Goal: Task Accomplishment & Management: Manage account settings

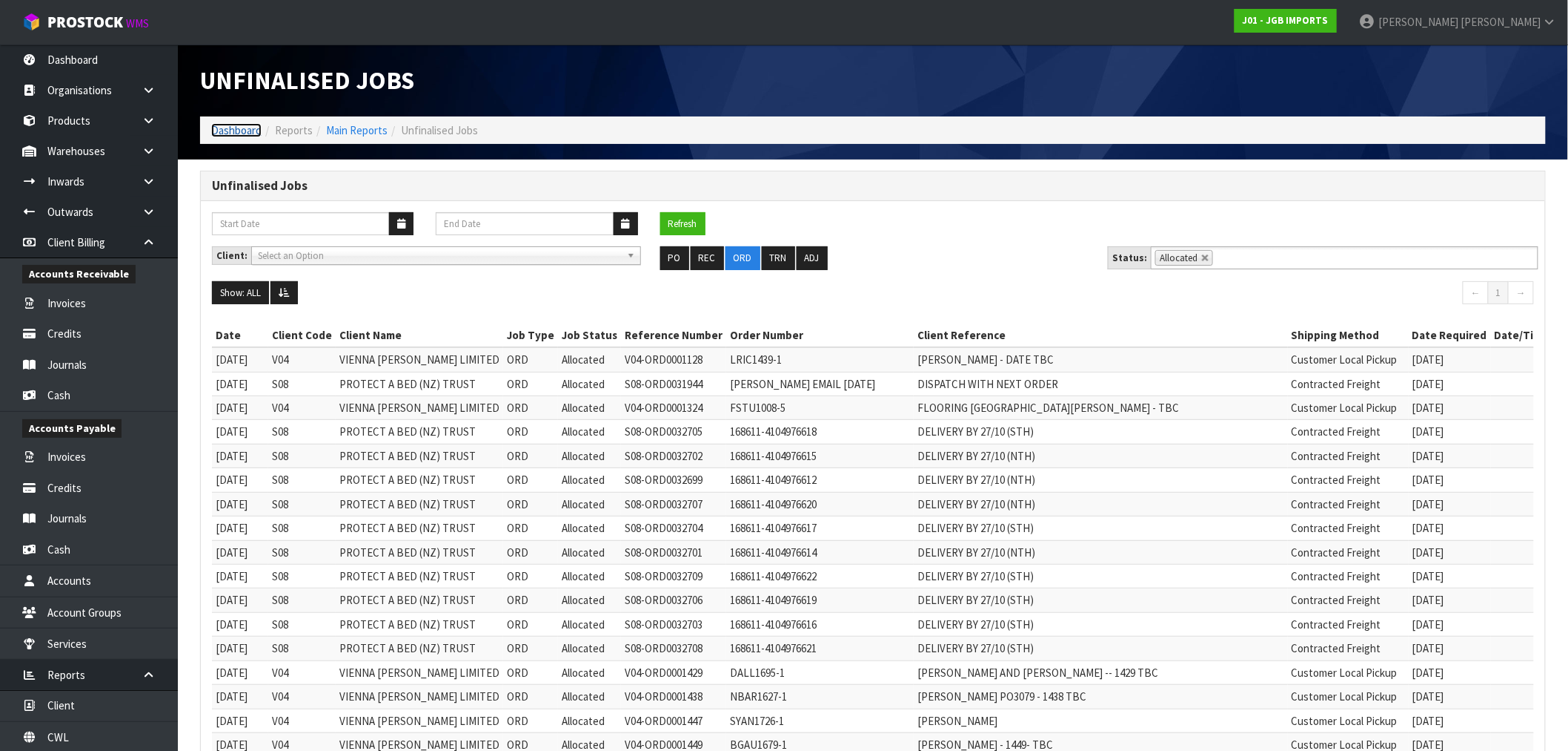
click at [228, 127] on link "Dashboard" at bounding box center [235, 130] width 50 height 14
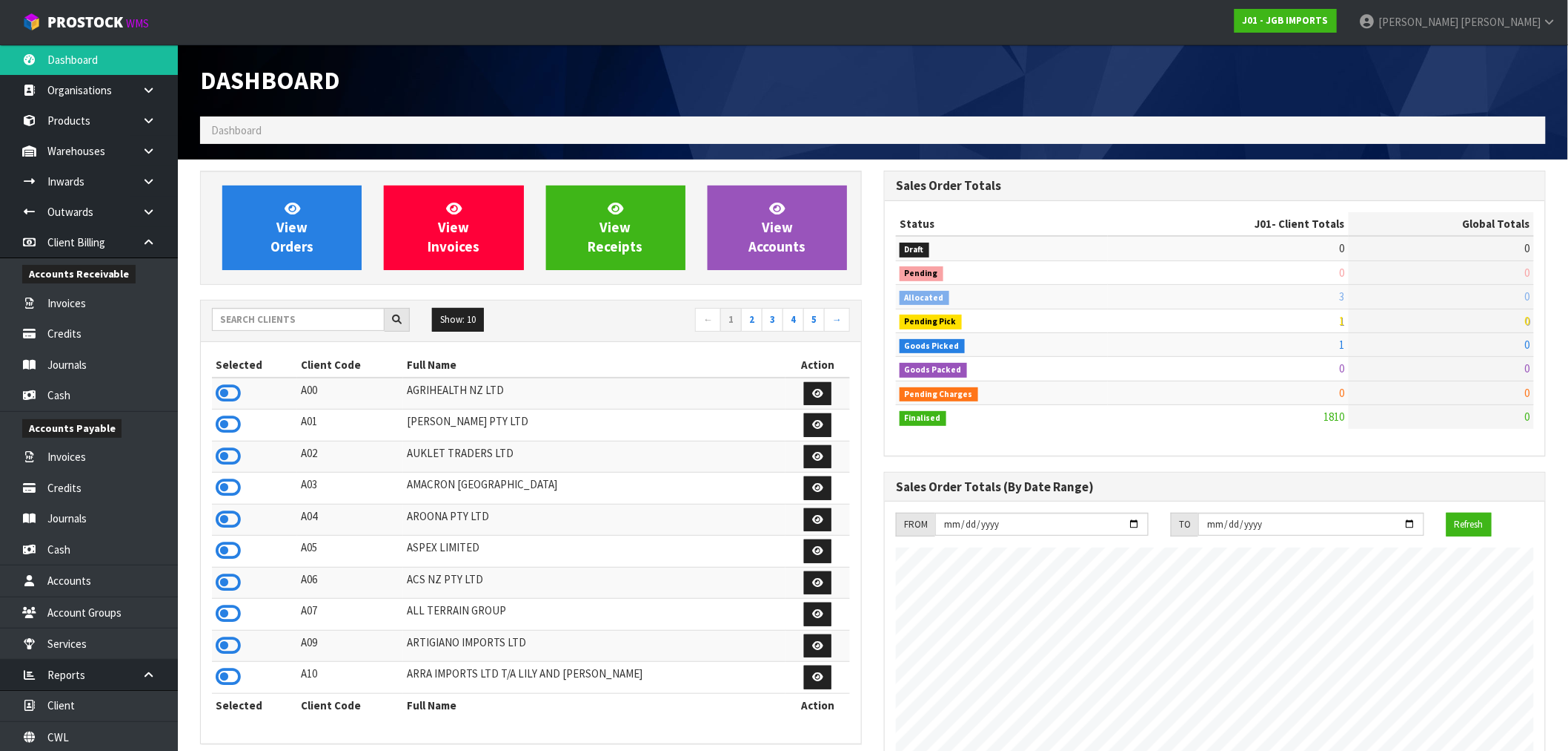
scroll to position [1124, 685]
click at [88, 744] on link "CWL" at bounding box center [89, 736] width 178 height 31
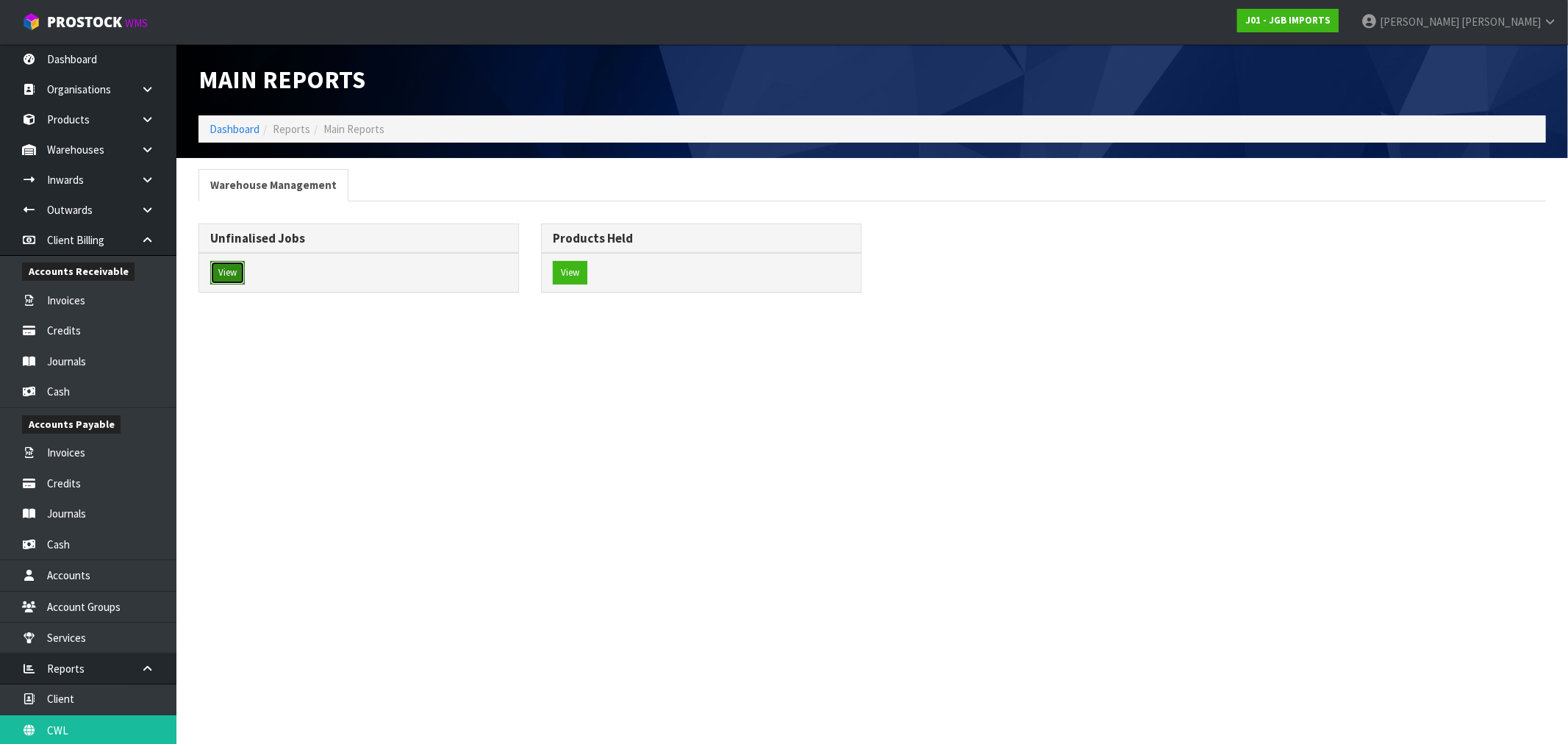
click at [235, 272] on button "View" at bounding box center [227, 272] width 34 height 23
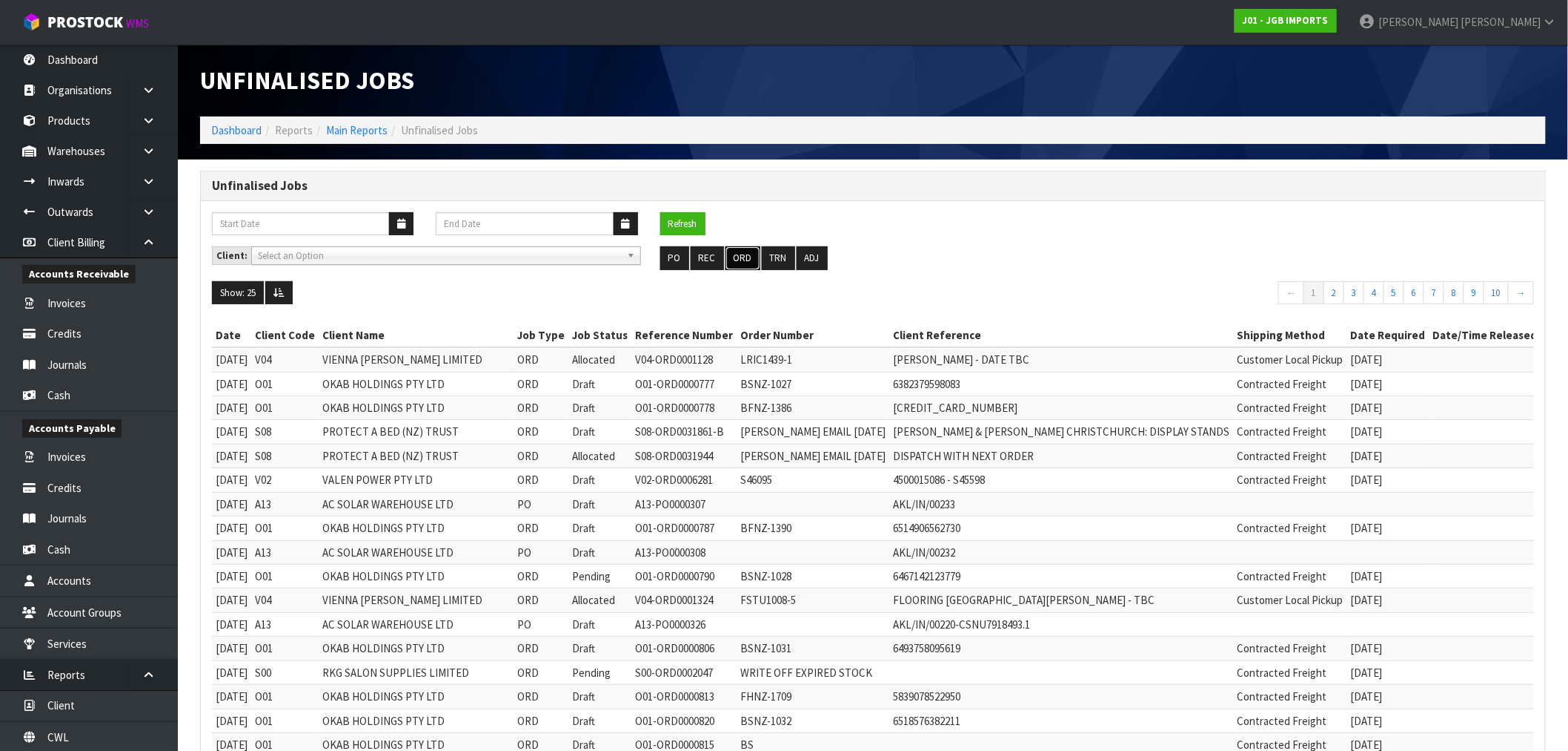
click at [745, 253] on button "ORD" at bounding box center [743, 258] width 34 height 24
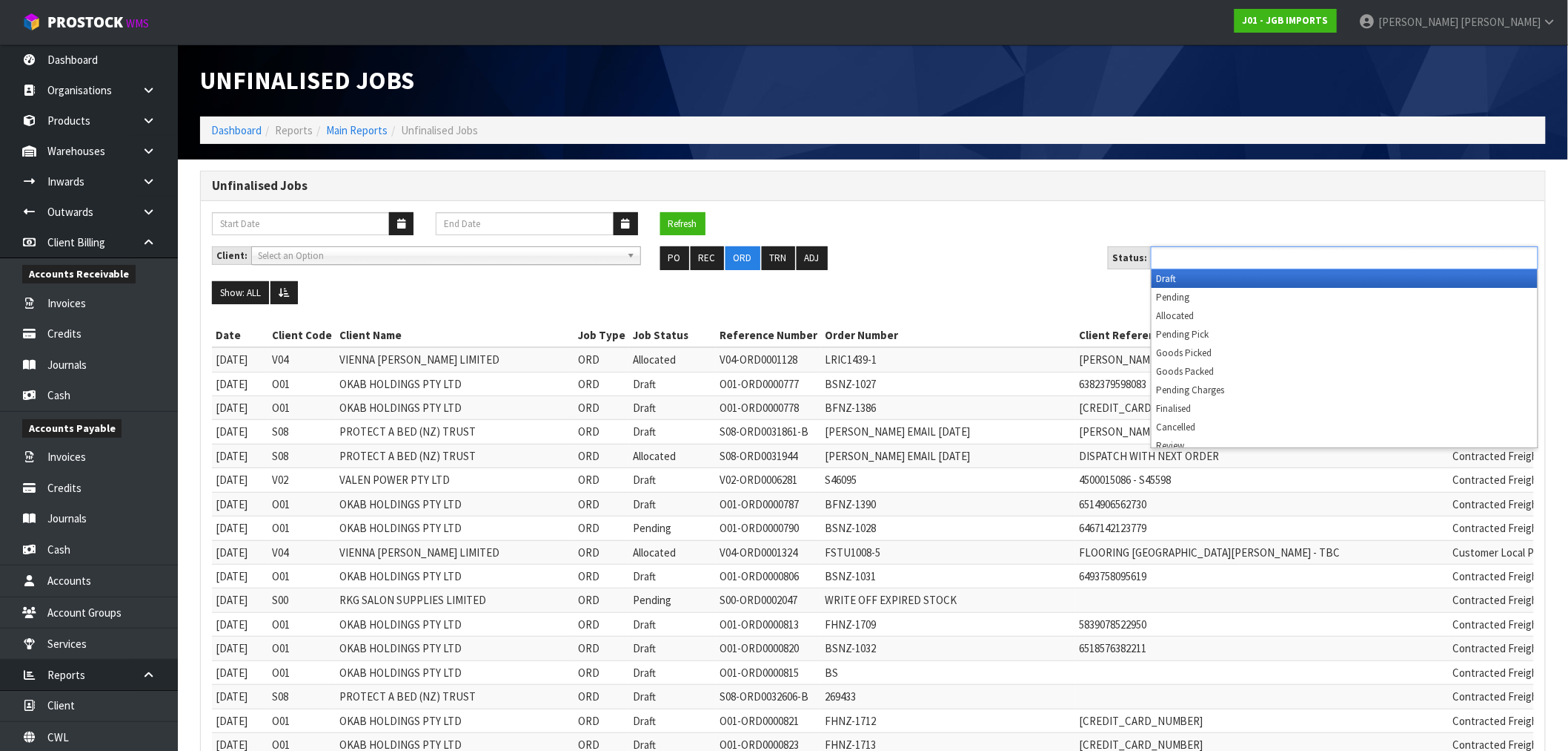
click at [1190, 256] on input "text" at bounding box center [1209, 257] width 109 height 19
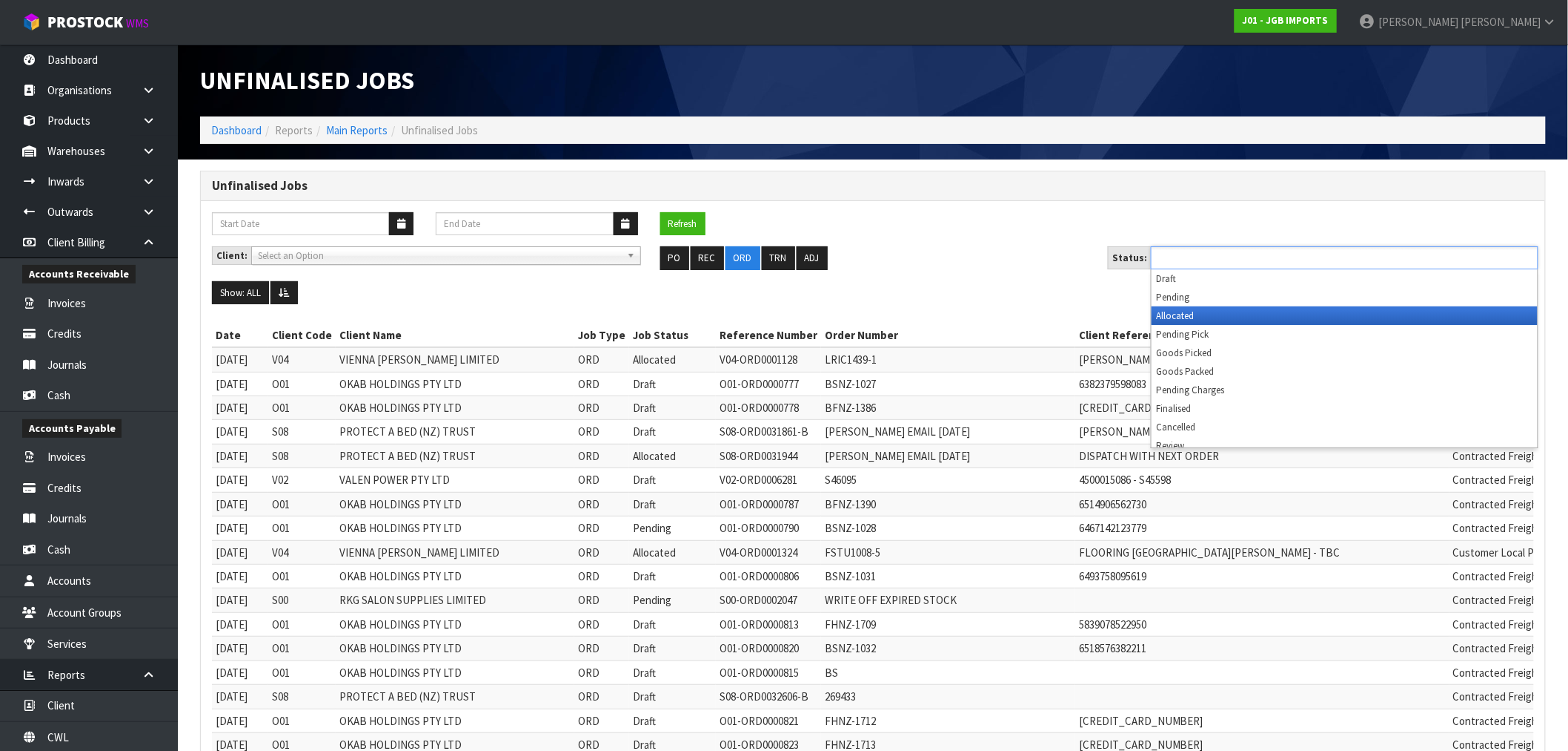
click at [1172, 307] on li "Allocated" at bounding box center [1344, 315] width 386 height 19
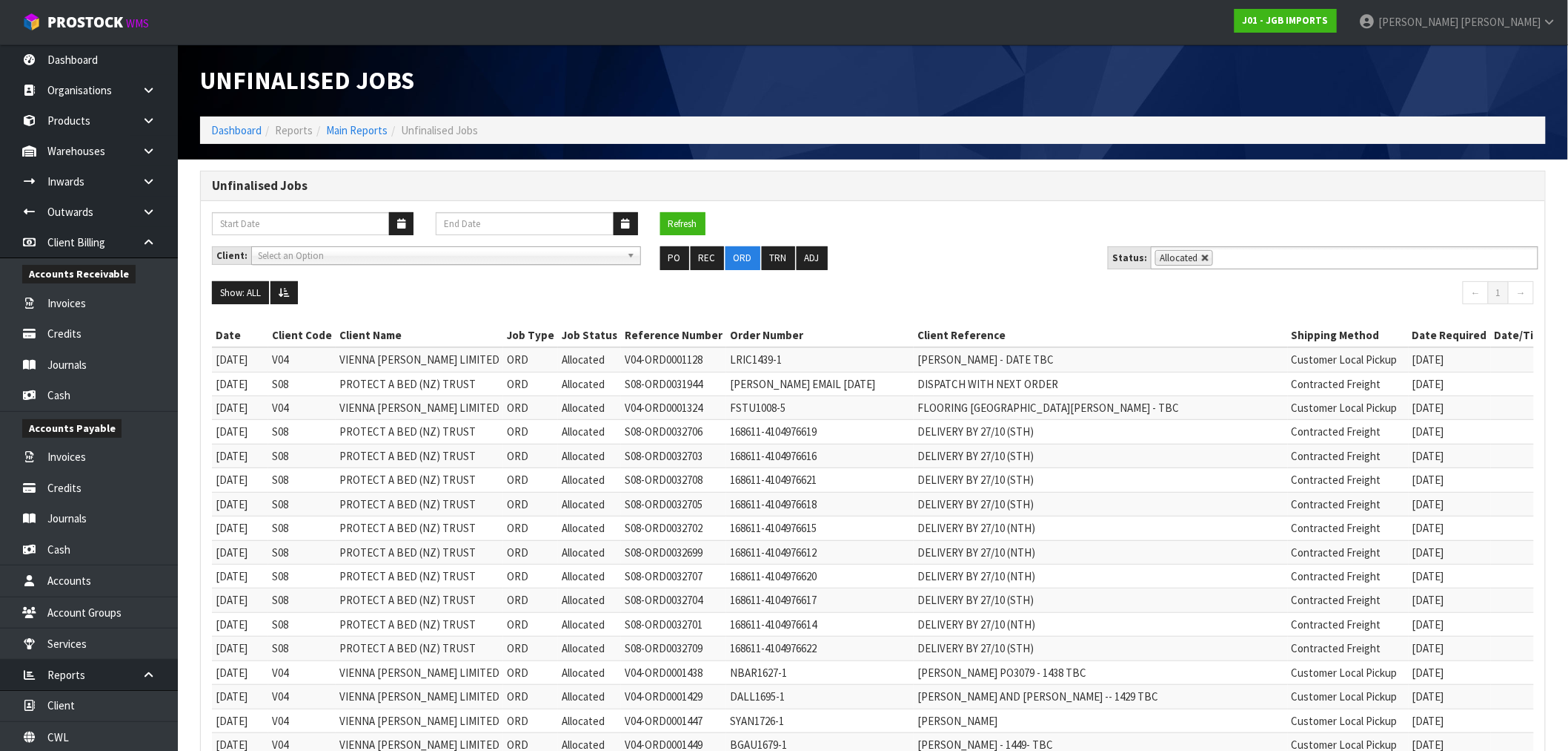
click at [1202, 261] on link at bounding box center [1206, 257] width 9 height 9
type input "Select Some Options"
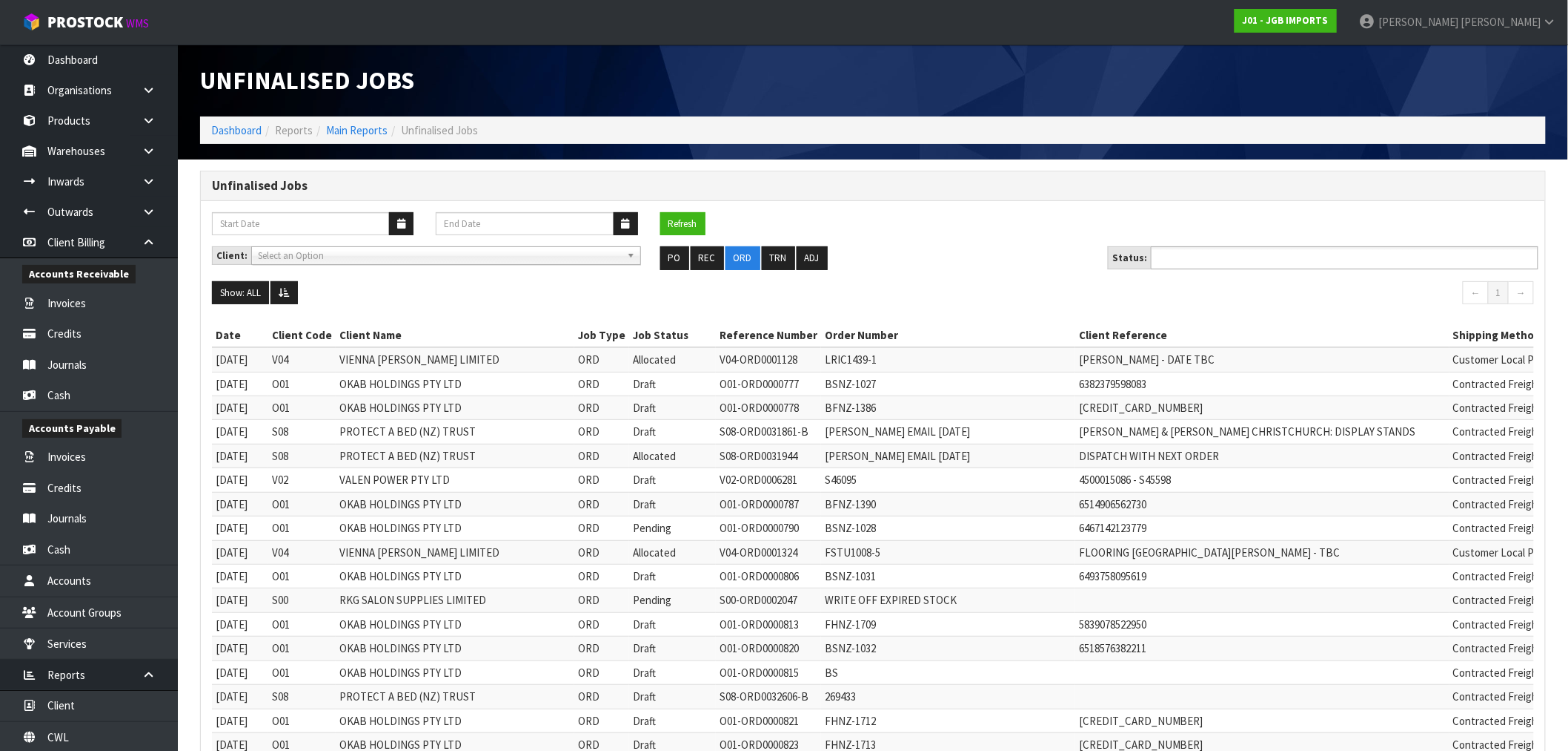
click at [1203, 263] on input "text" at bounding box center [1209, 257] width 109 height 19
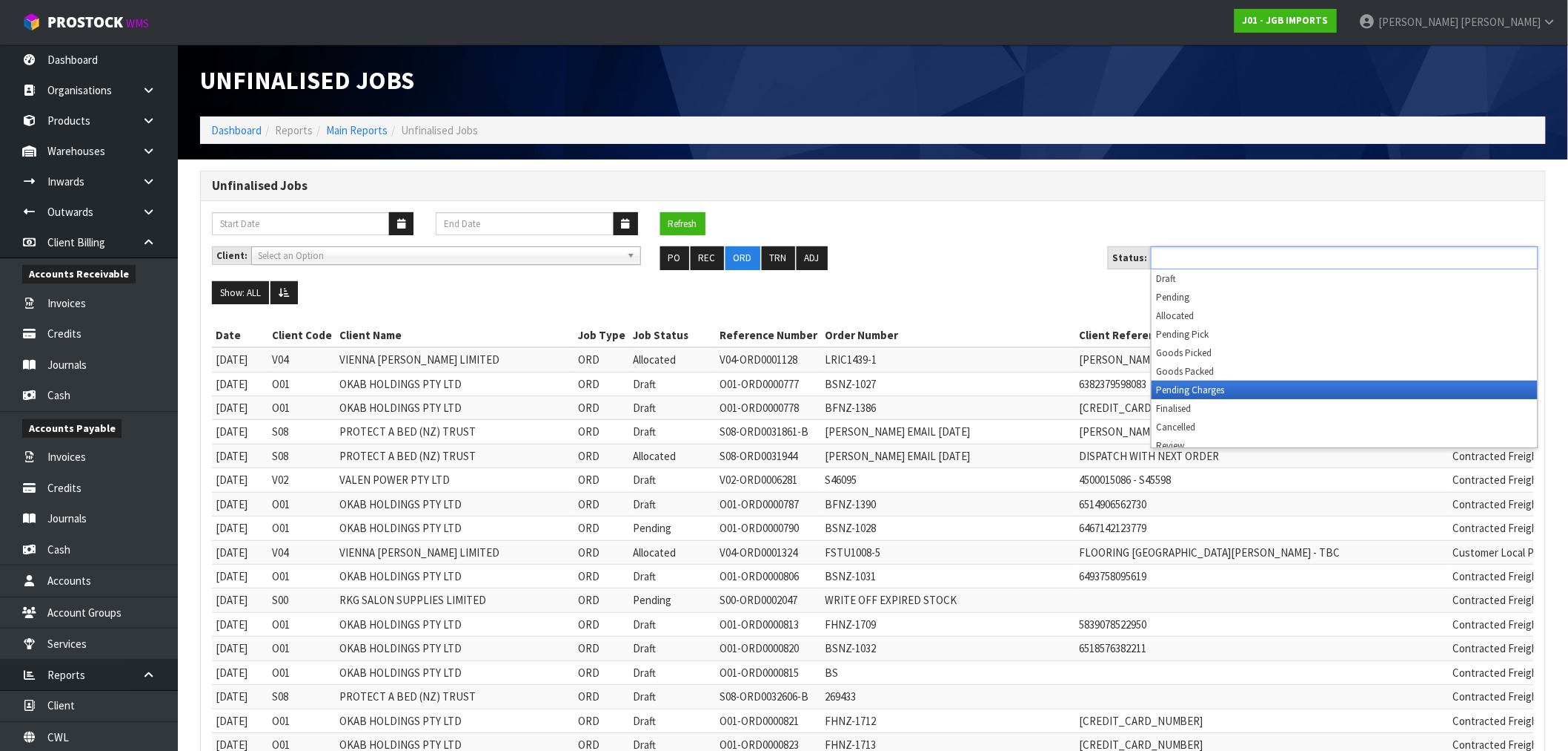
click at [1224, 388] on li "Pending Charges" at bounding box center [1344, 389] width 386 height 19
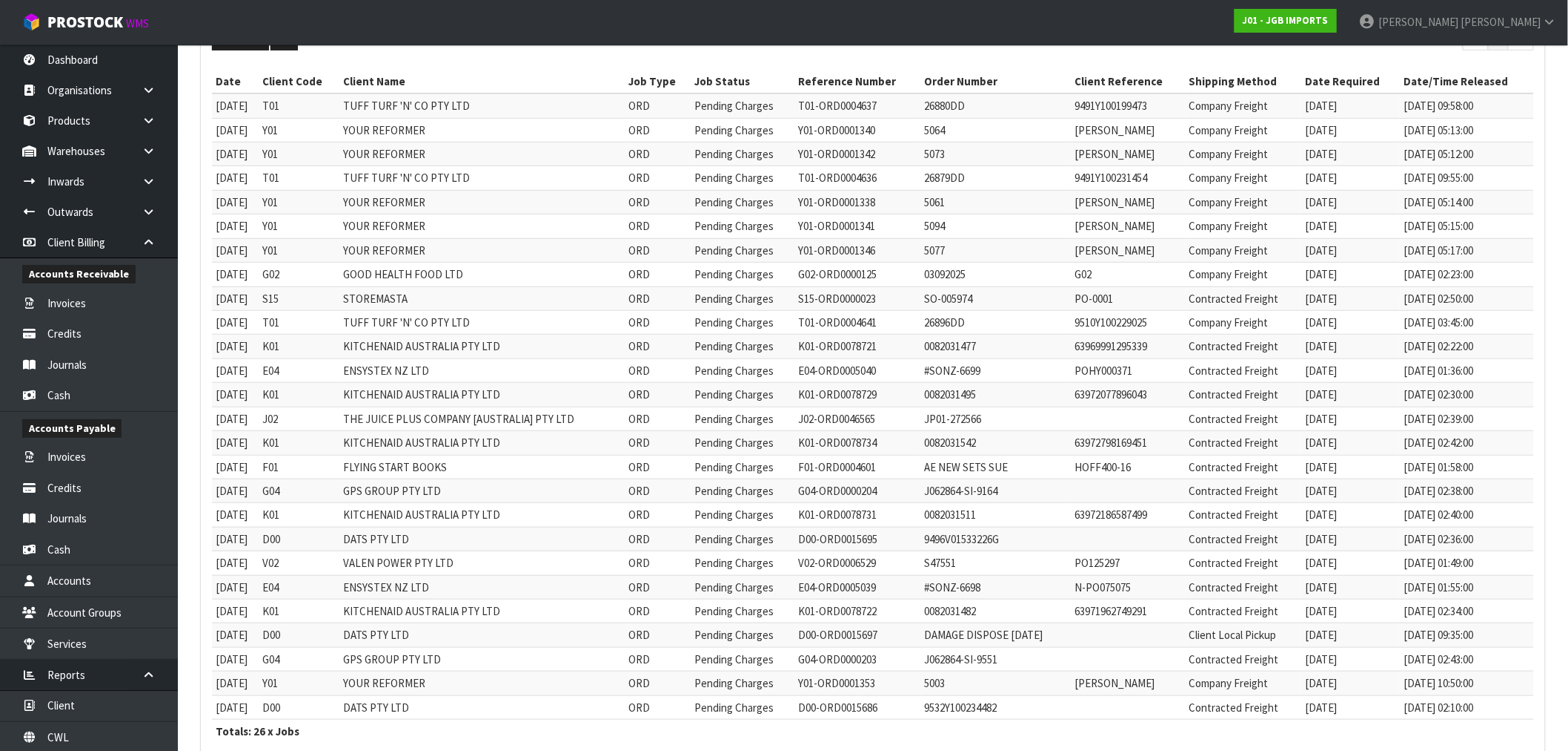
scroll to position [342, 0]
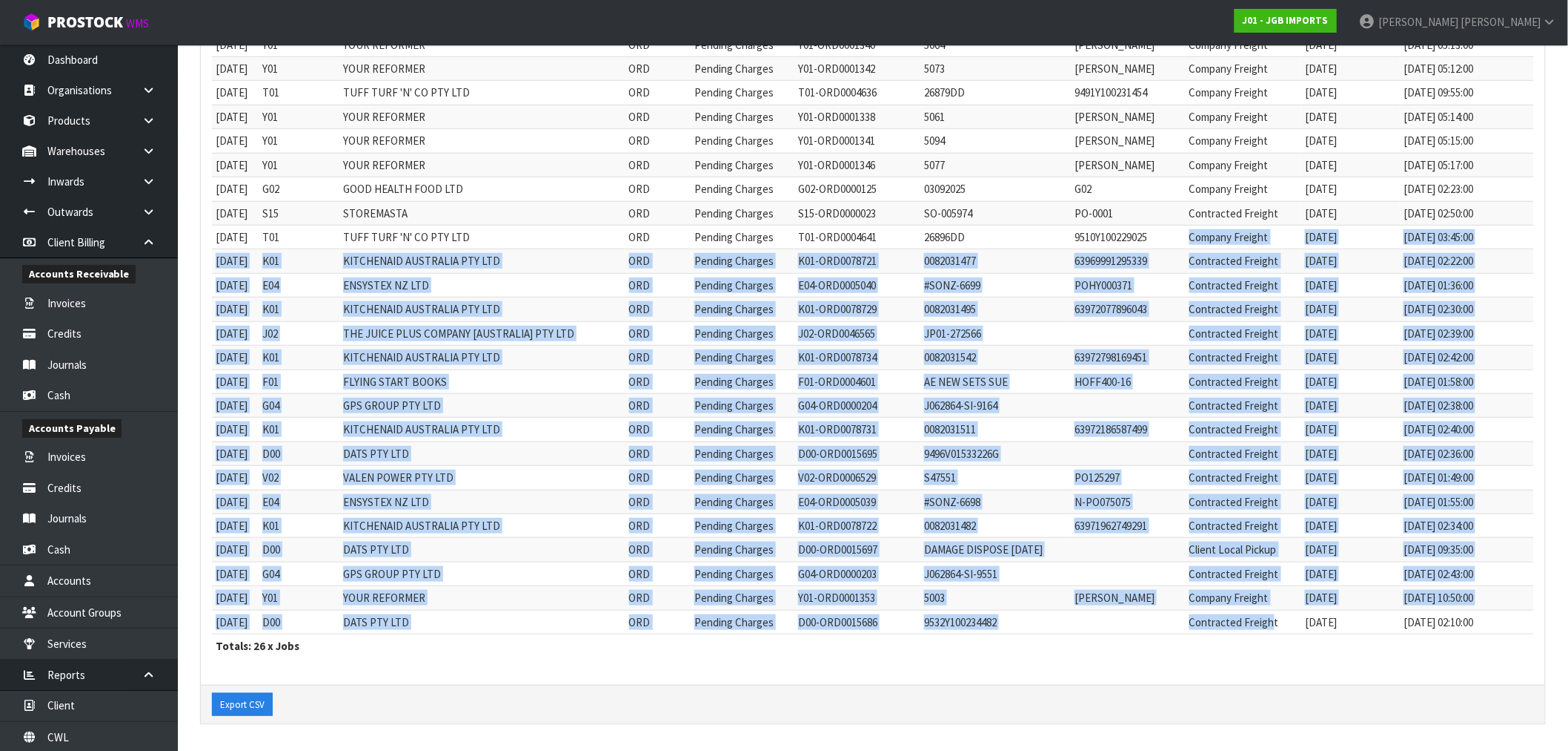
drag, startPoint x: 1283, startPoint y: 619, endPoint x: 1172, endPoint y: 238, distance: 396.8
click at [1172, 238] on tbody "01/09/2025 T01 TUFF TURF 'N' CO PTY LTD ORD Pending Charges T01-ORD0004637 2688…" at bounding box center [873, 320] width 1322 height 625
click at [480, 606] on td "YOUR REFORMER" at bounding box center [483, 597] width 286 height 24
click at [1016, 619] on td "9532Y100234482" at bounding box center [996, 622] width 151 height 24
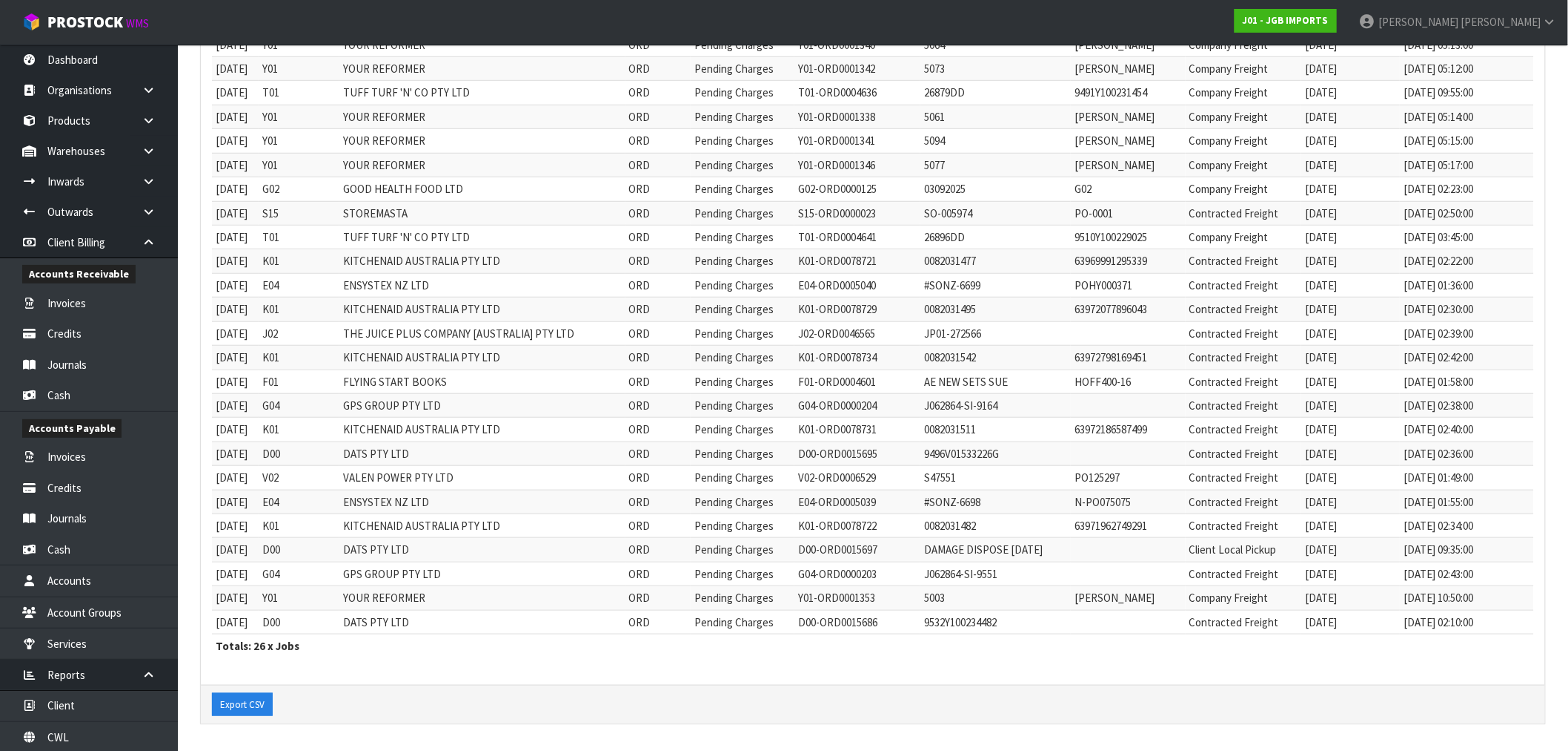
click at [950, 621] on td "9532Y100234482" at bounding box center [996, 622] width 151 height 24
copy td "9532Y100234482"
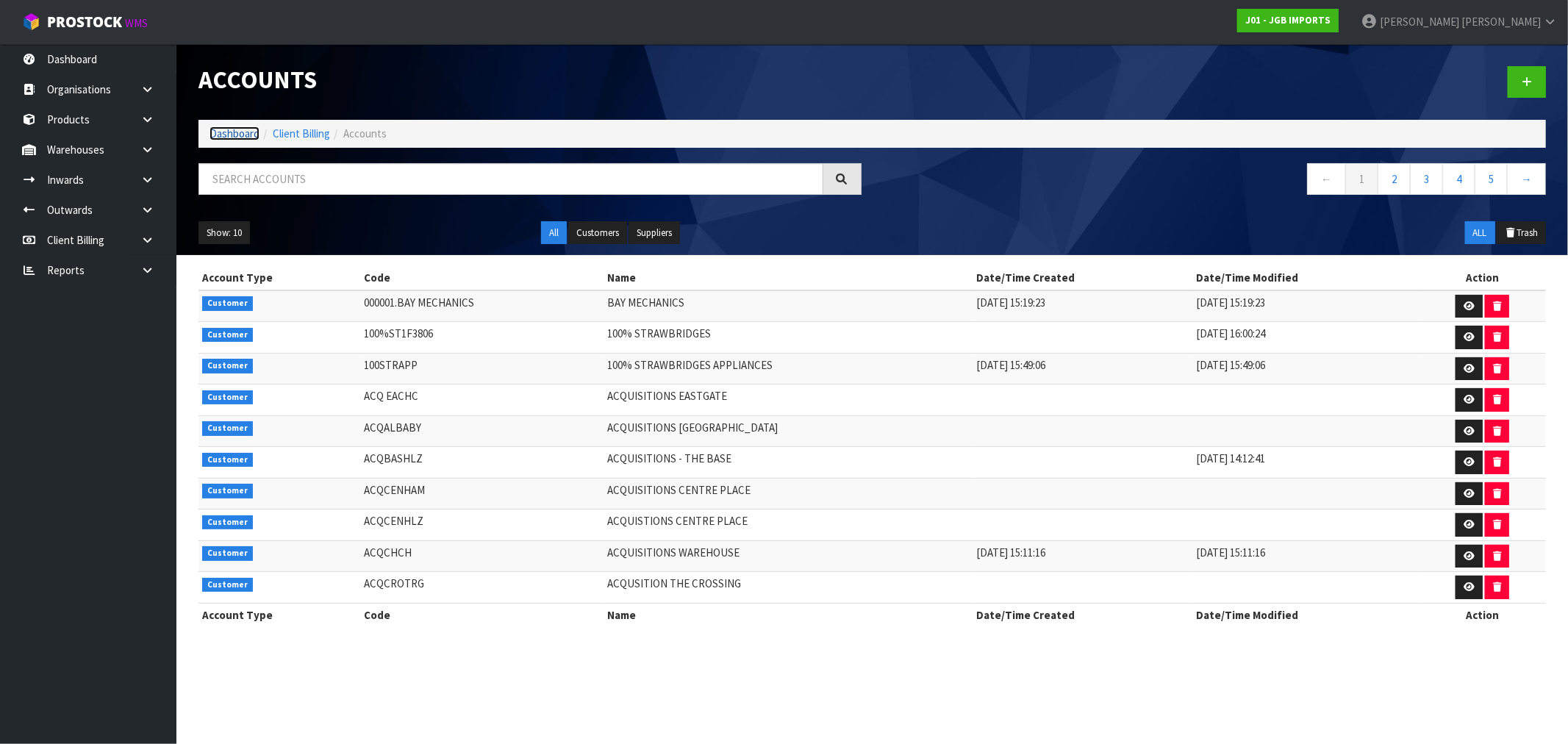
drag, startPoint x: 214, startPoint y: 133, endPoint x: 203, endPoint y: 92, distance: 42.4
click at [214, 133] on link "Dashboard" at bounding box center [233, 133] width 50 height 14
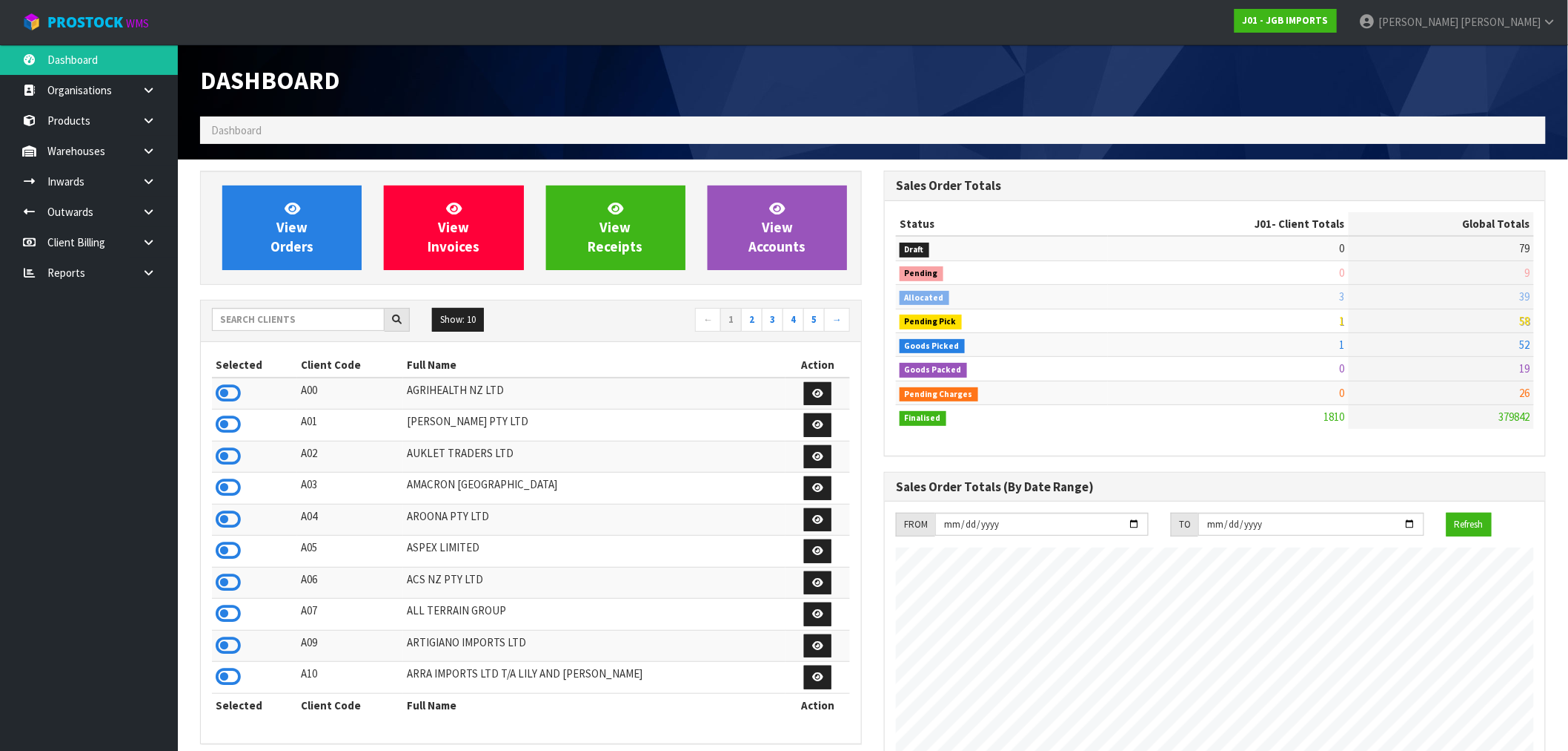
scroll to position [1124, 685]
click at [238, 315] on input "text" at bounding box center [297, 318] width 172 height 23
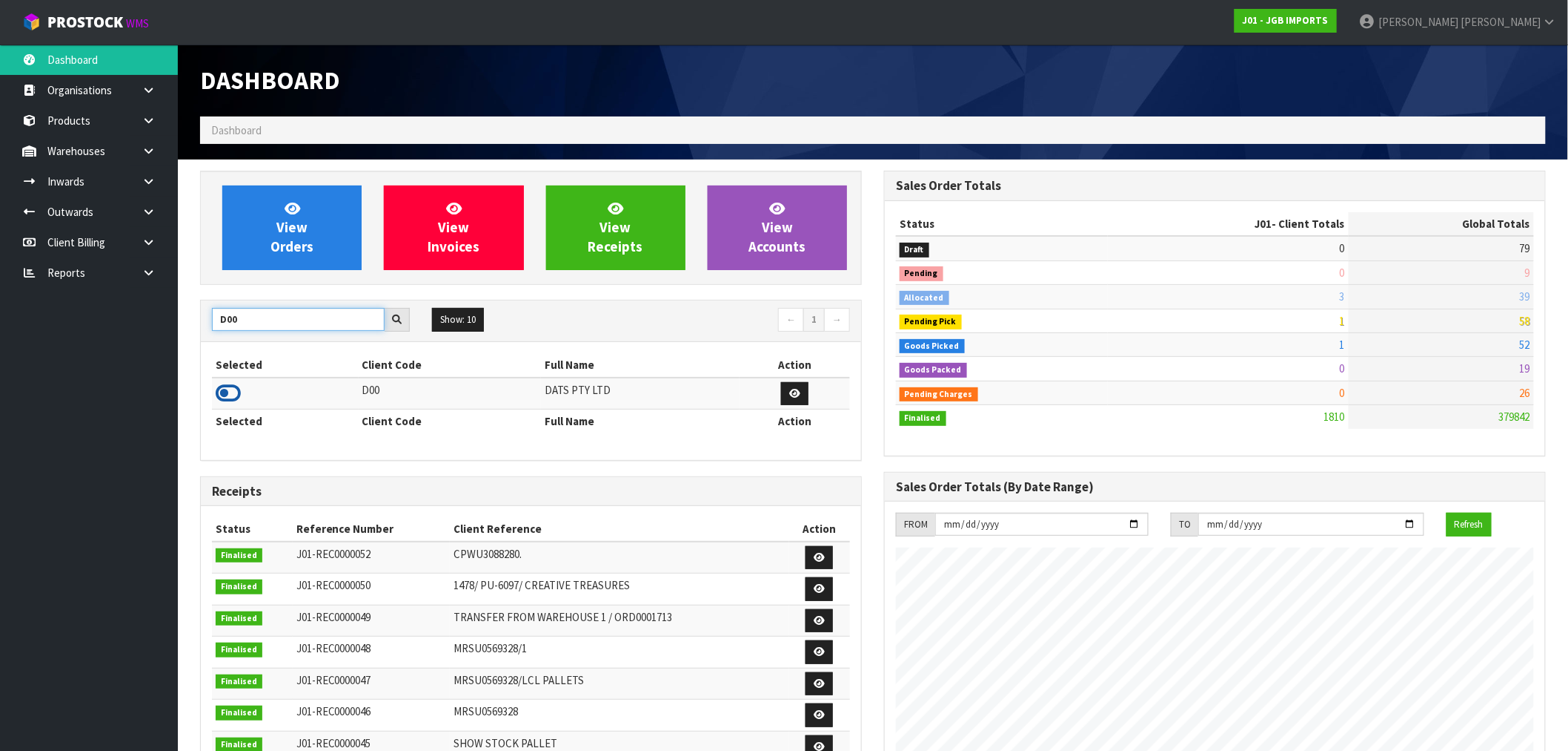
type input "D00"
click at [238, 382] on td at bounding box center [285, 393] width 147 height 32
click at [233, 394] on icon at bounding box center [229, 393] width 26 height 23
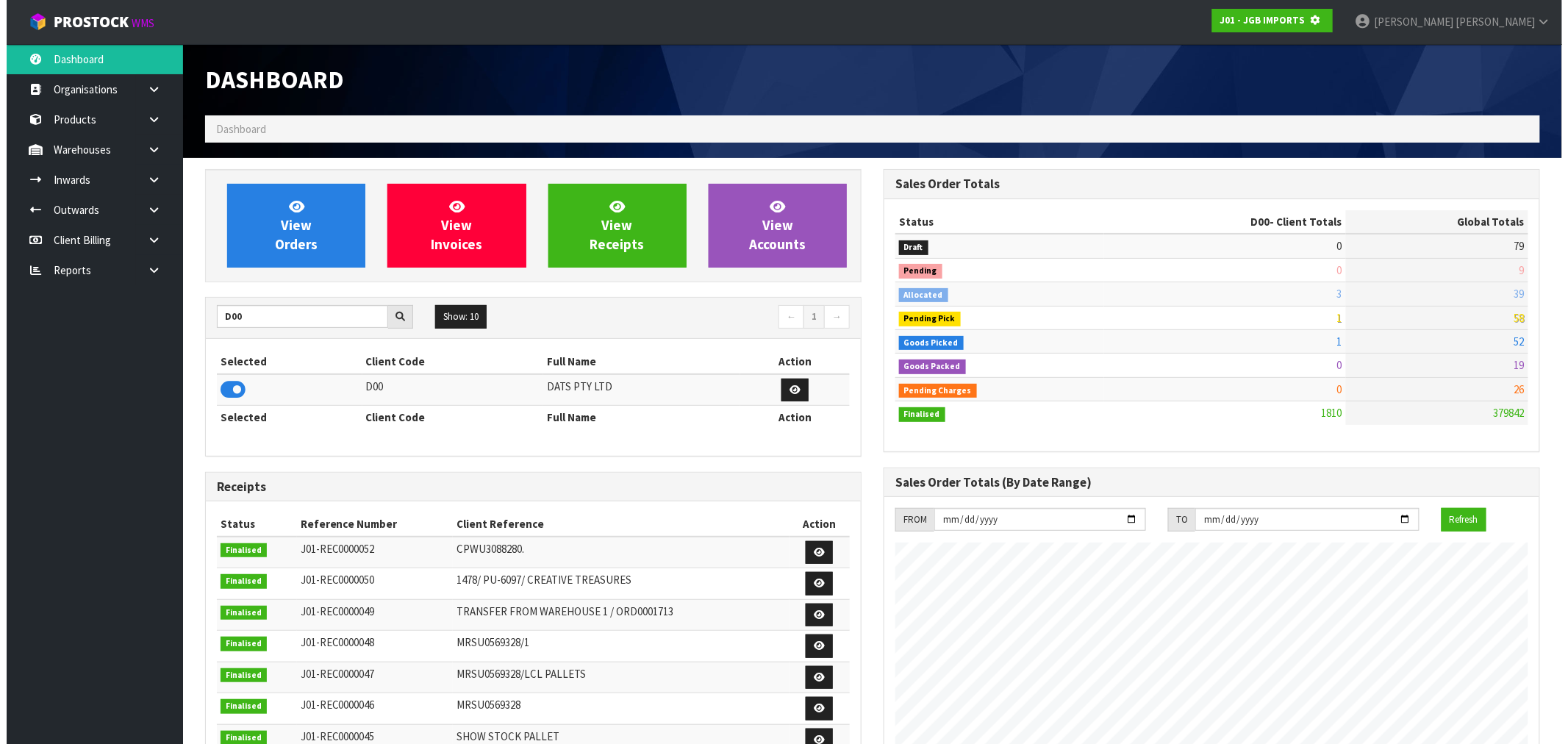
scroll to position [733803, 734468]
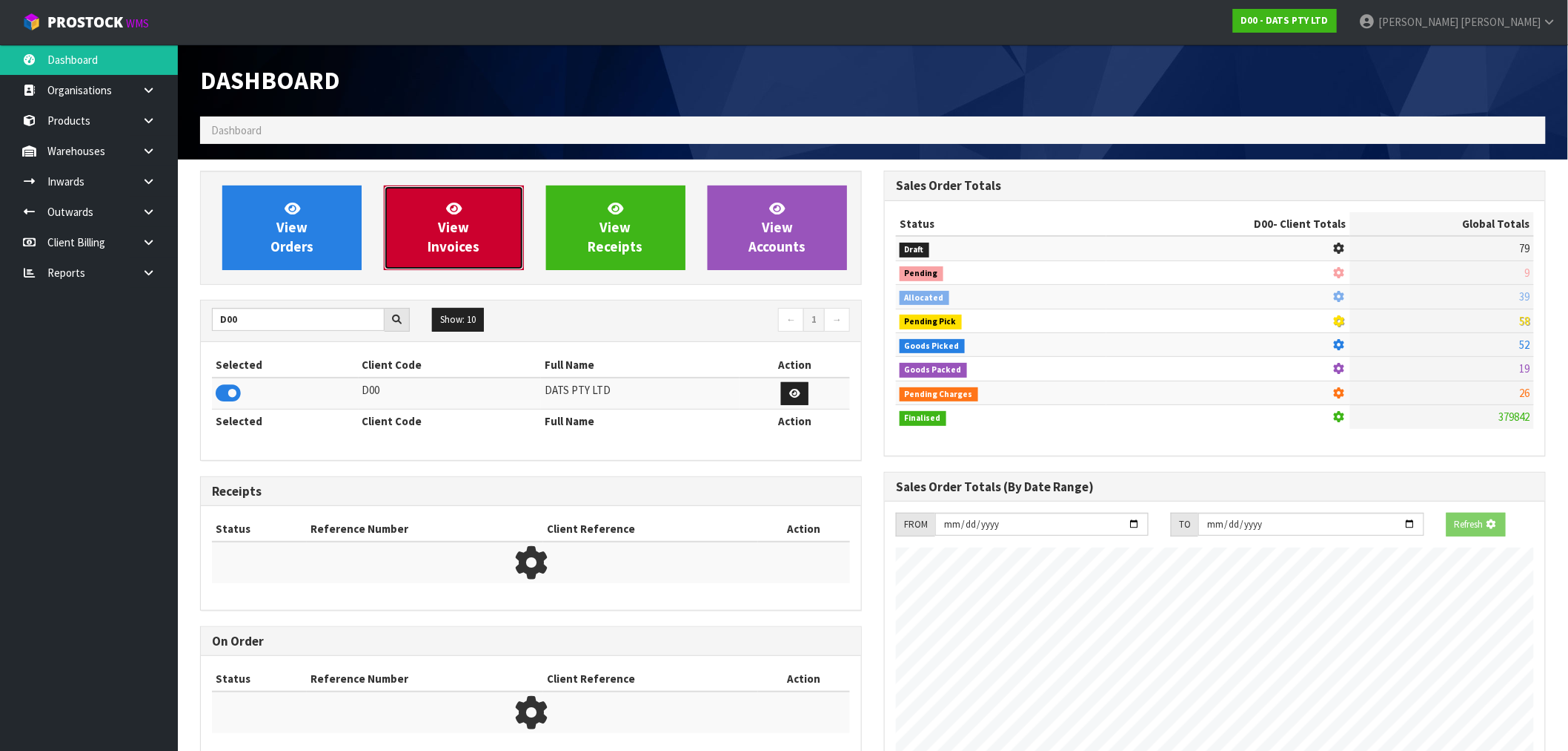
click at [418, 248] on link "View Invoices" at bounding box center [453, 228] width 139 height 85
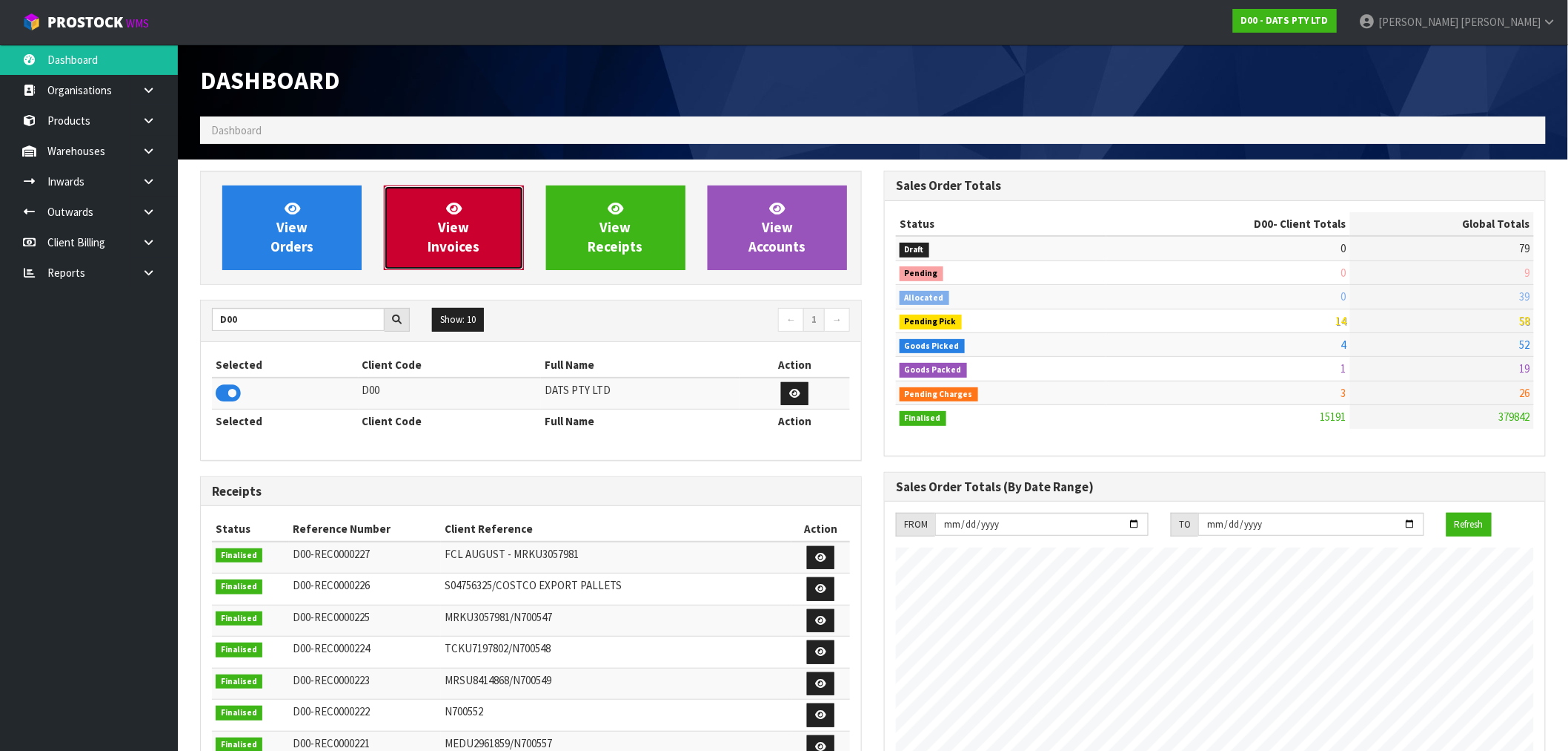
click at [418, 248] on link "View Invoices" at bounding box center [453, 228] width 139 height 85
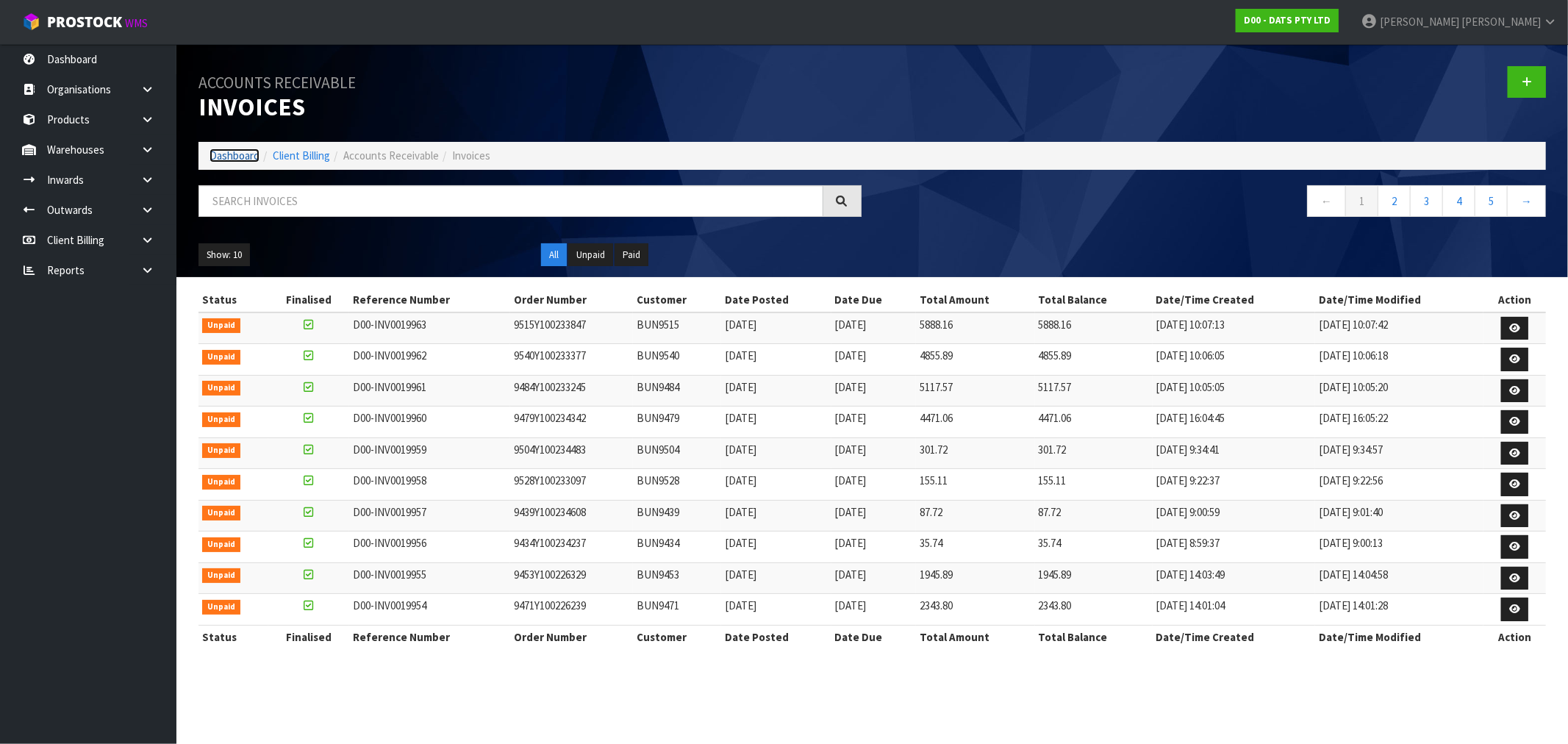
click at [250, 155] on link "Dashboard" at bounding box center [233, 155] width 50 height 14
click at [215, 152] on link "Dashboard" at bounding box center [233, 155] width 50 height 14
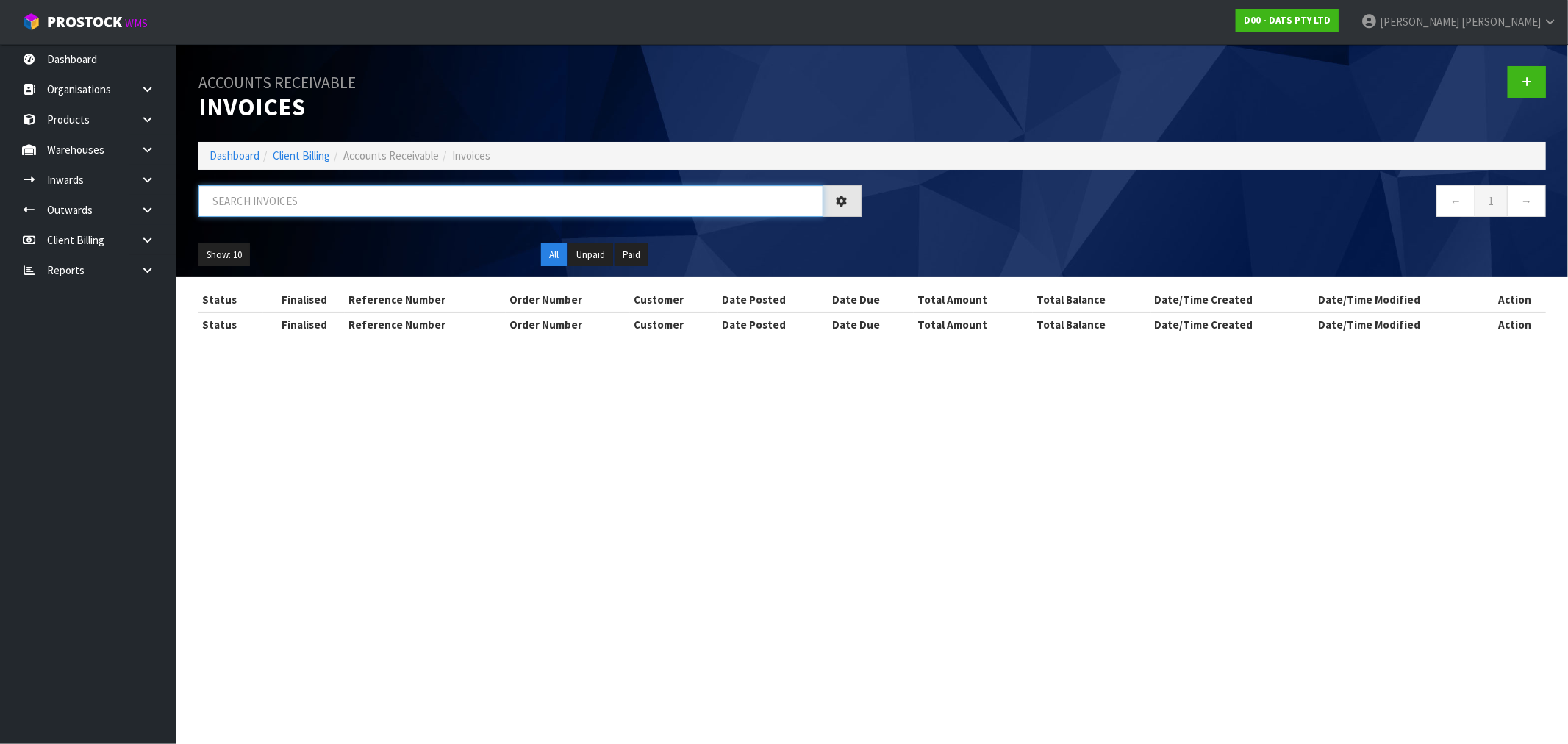
click at [320, 209] on input "text" at bounding box center [511, 201] width 625 height 31
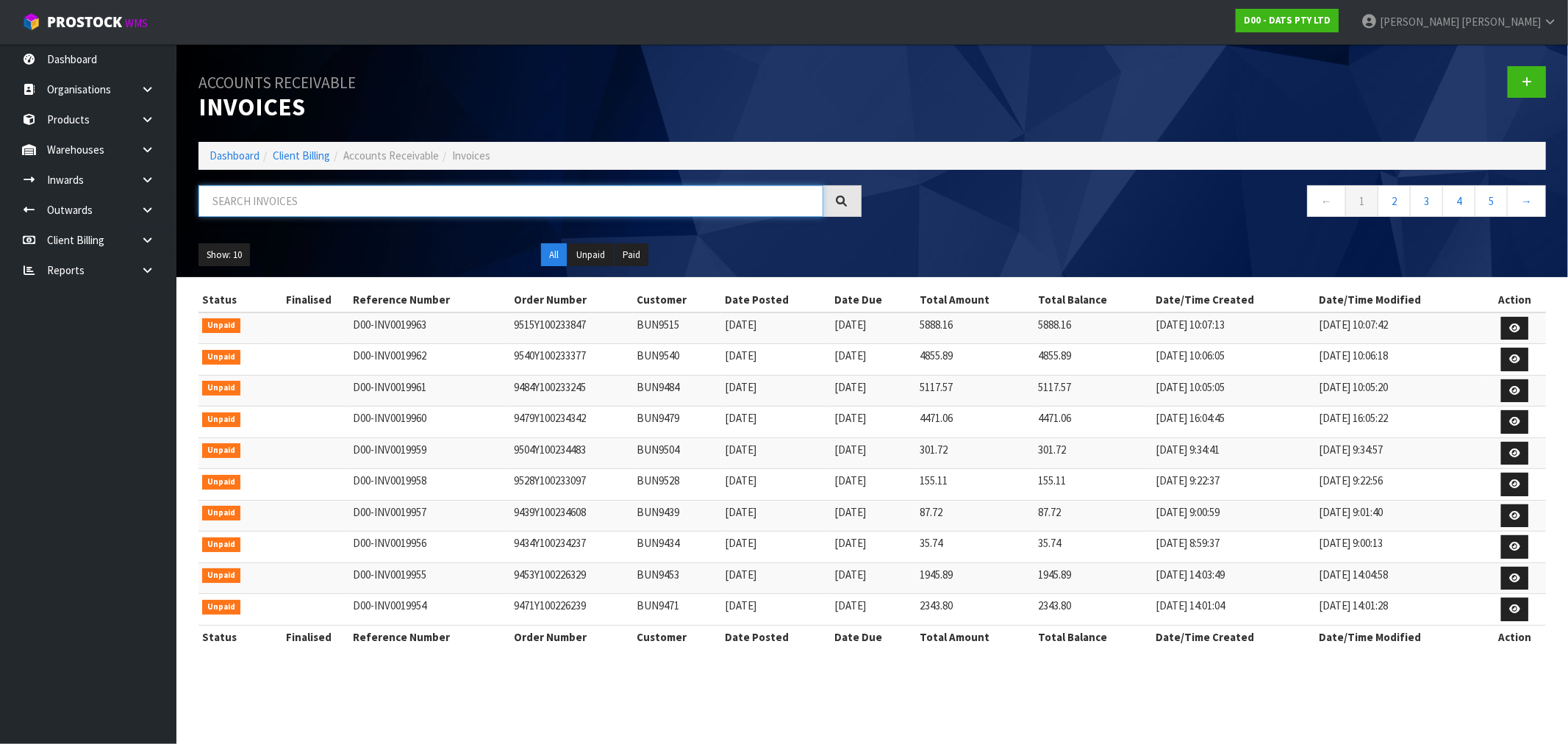
paste input "9532Y100234482"
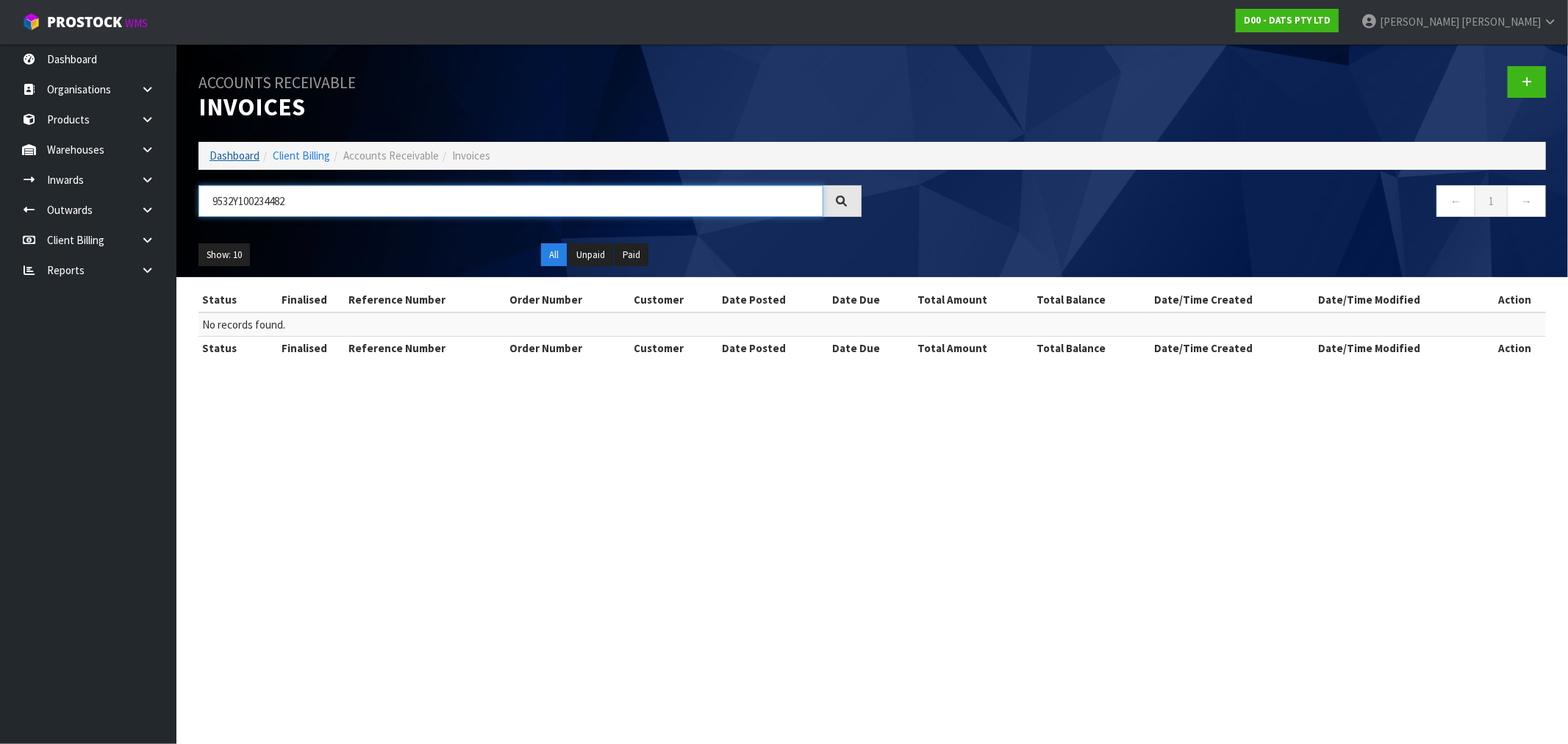
type input "9532Y100234482"
click at [216, 152] on link "Dashboard" at bounding box center [233, 155] width 50 height 14
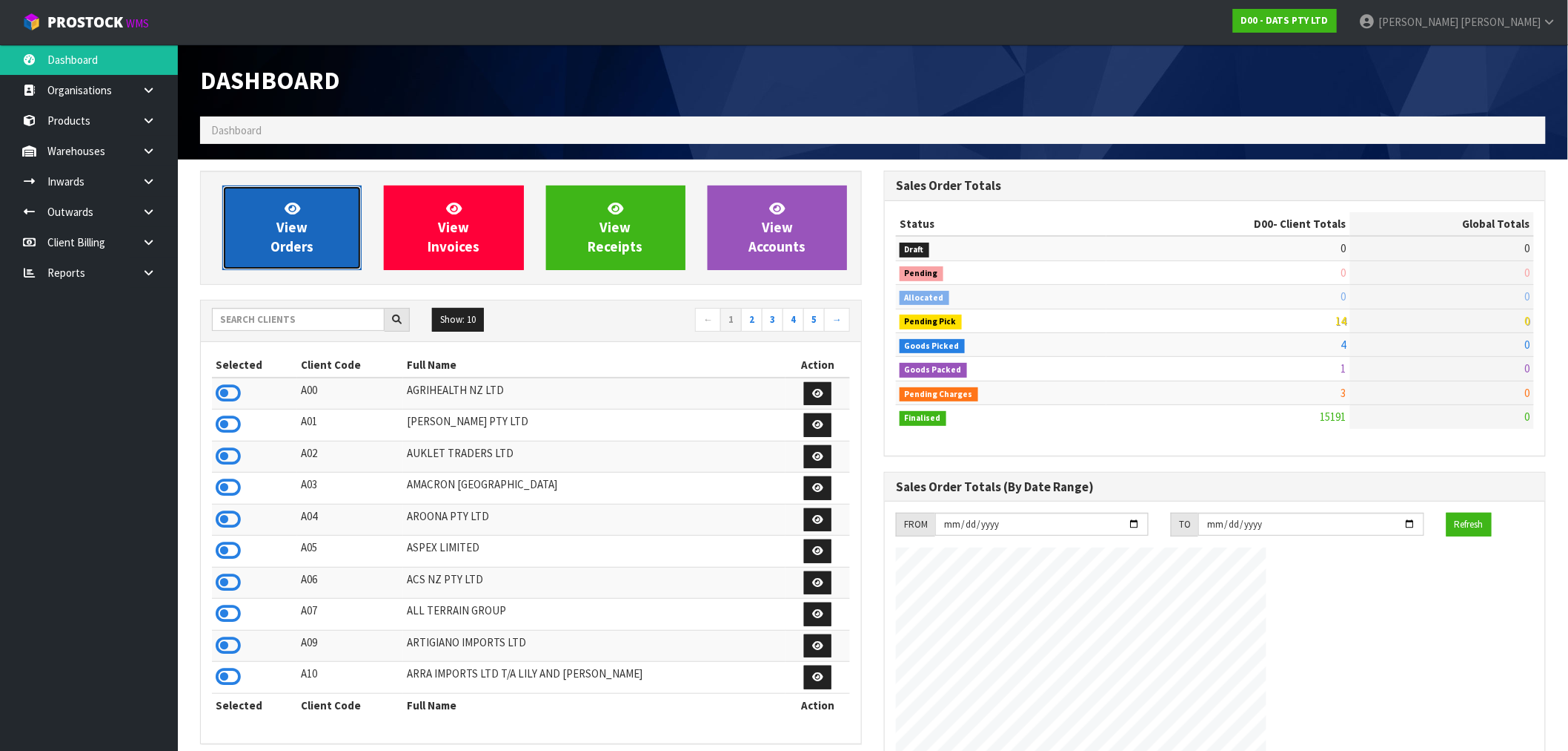
click at [299, 199] on link "View Orders" at bounding box center [292, 228] width 139 height 85
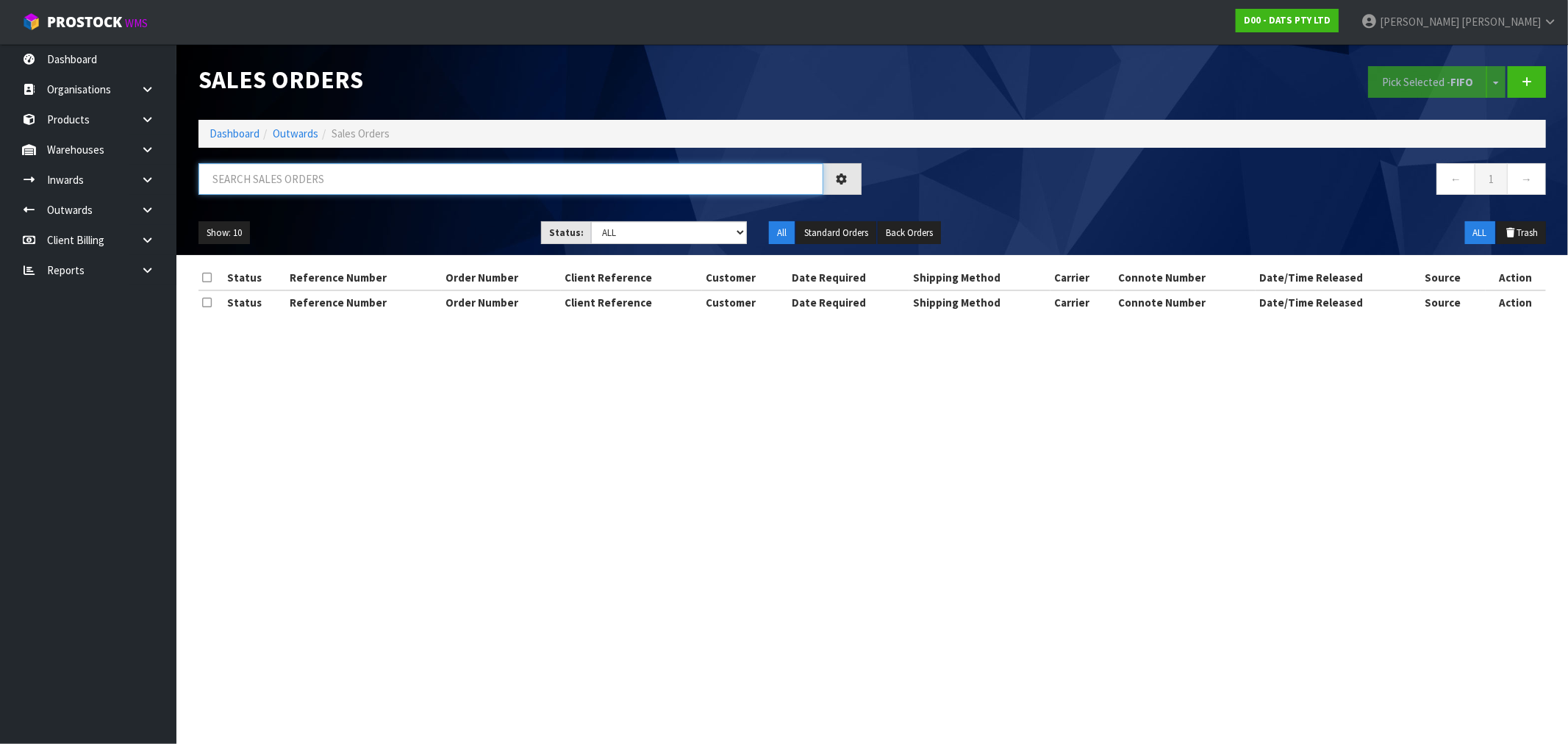
click at [322, 186] on input "text" at bounding box center [511, 179] width 625 height 31
paste input "9532Y100234482"
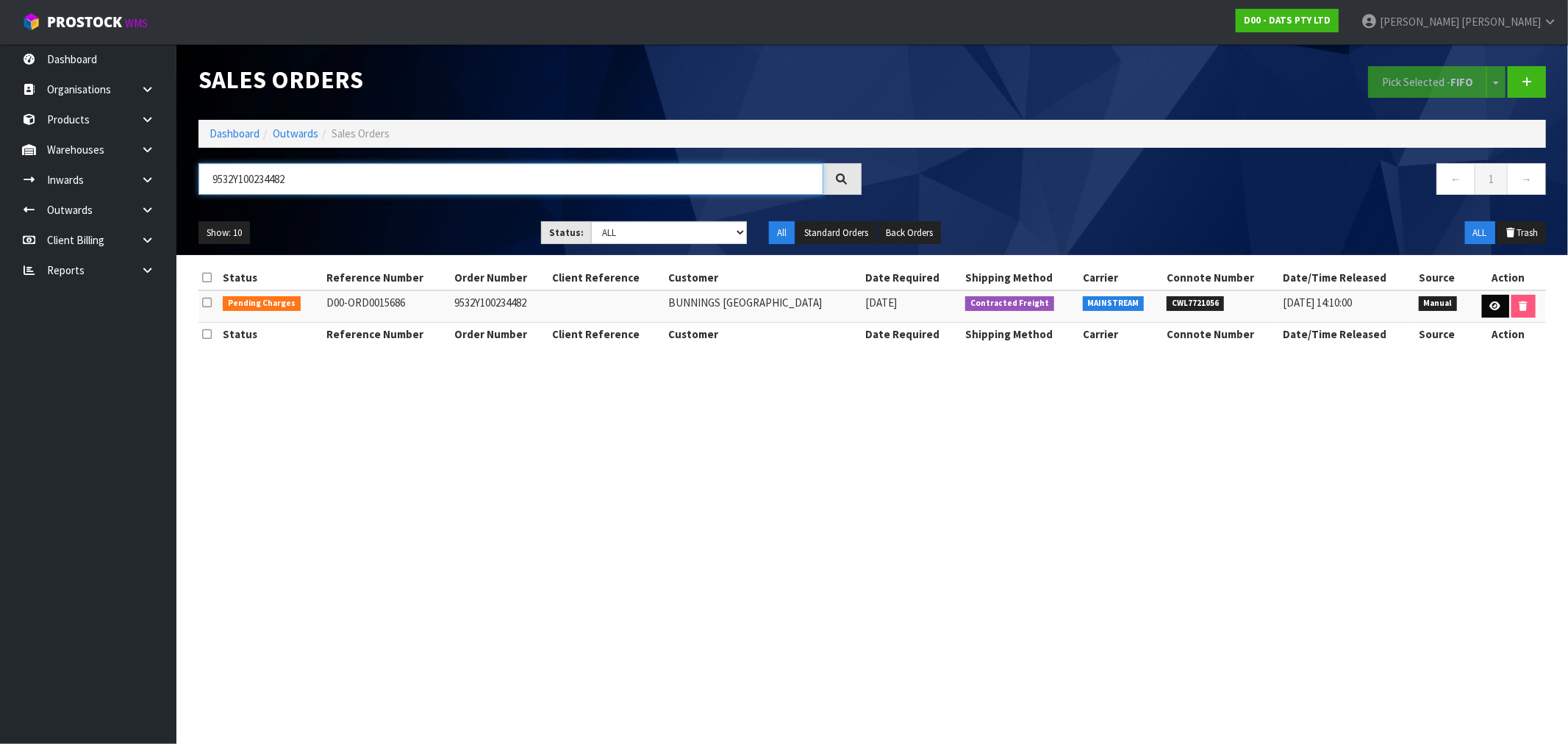
type input "9532Y100234482"
click at [1496, 309] on icon at bounding box center [1495, 307] width 11 height 10
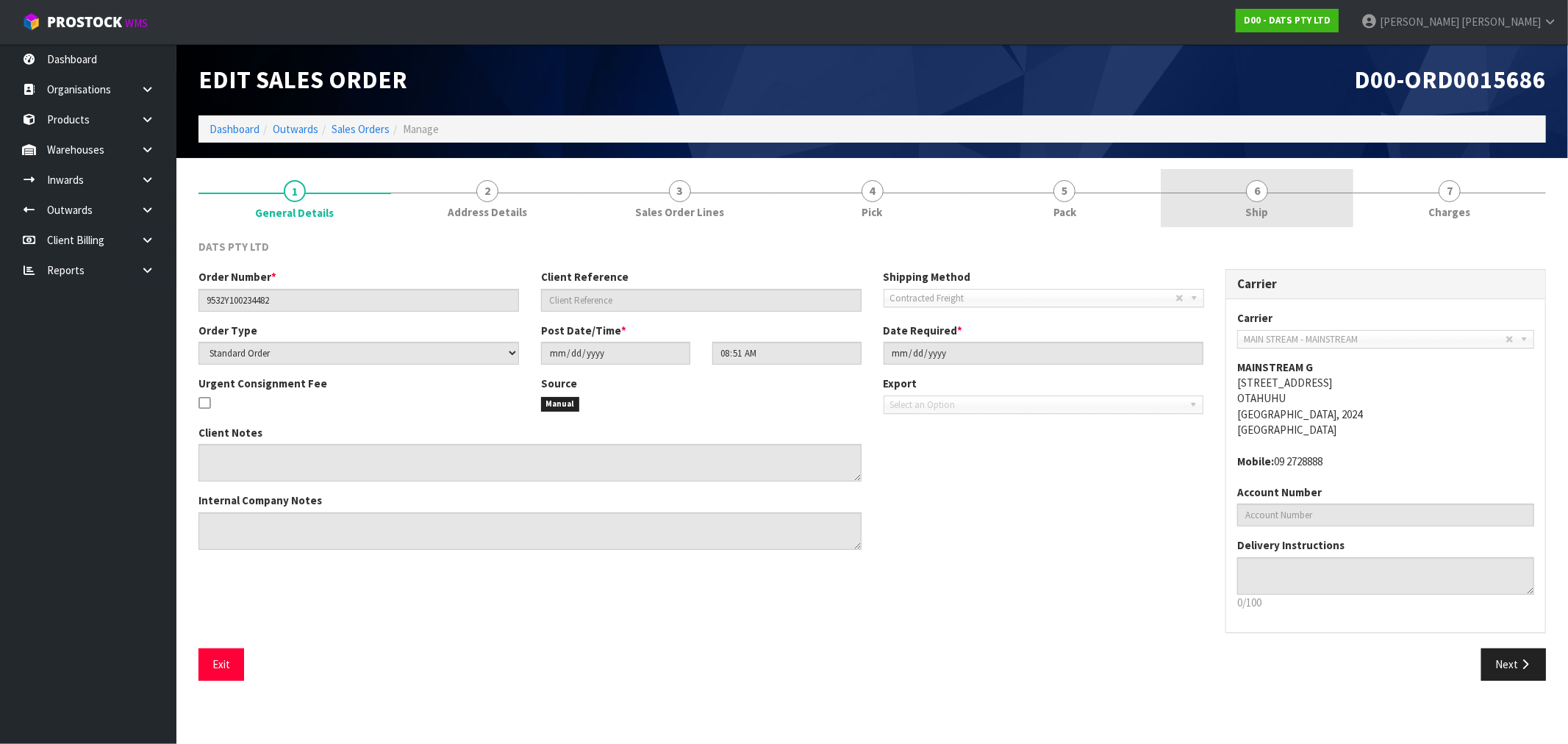
click at [1237, 180] on link "6 Ship" at bounding box center [1256, 197] width 192 height 58
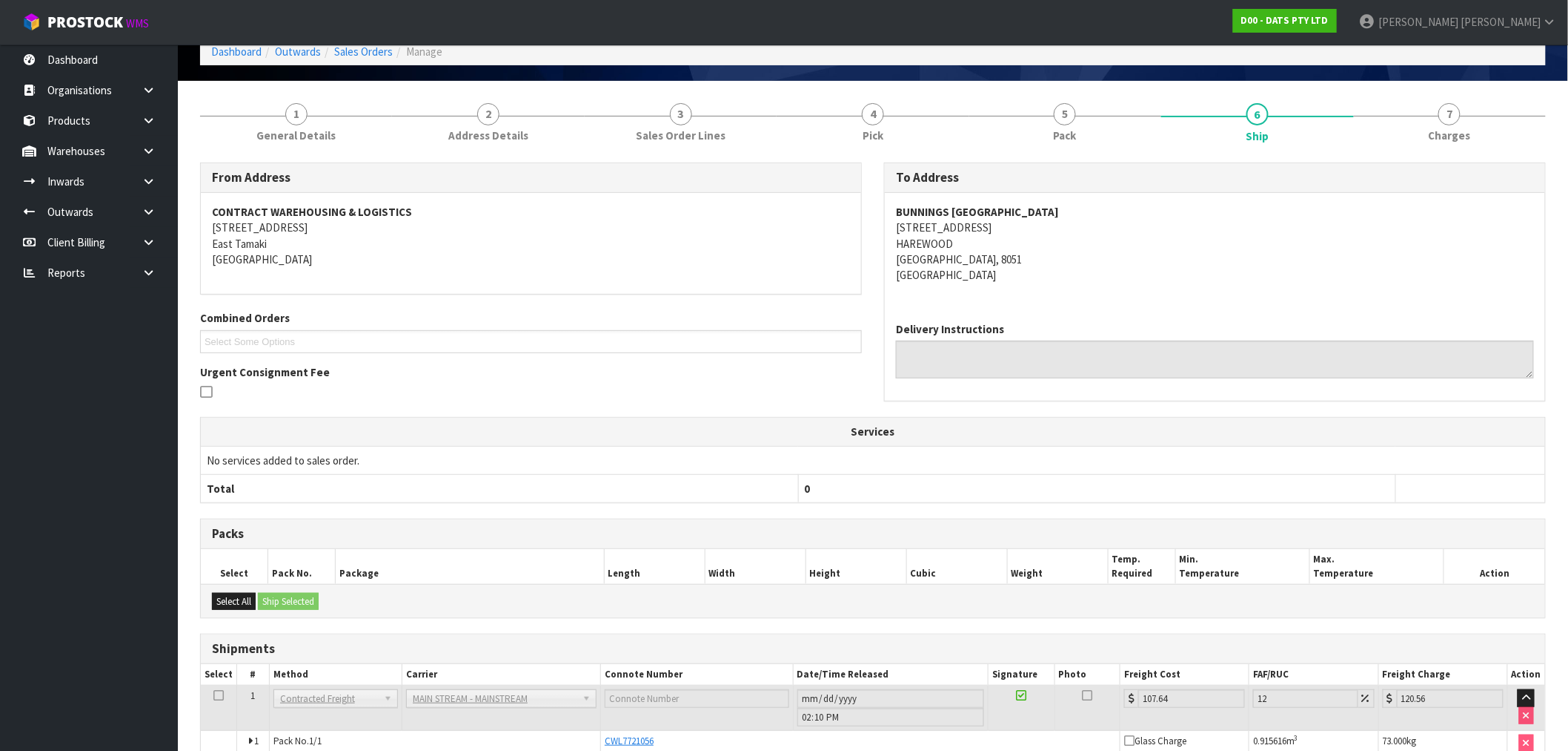
scroll to position [155, 0]
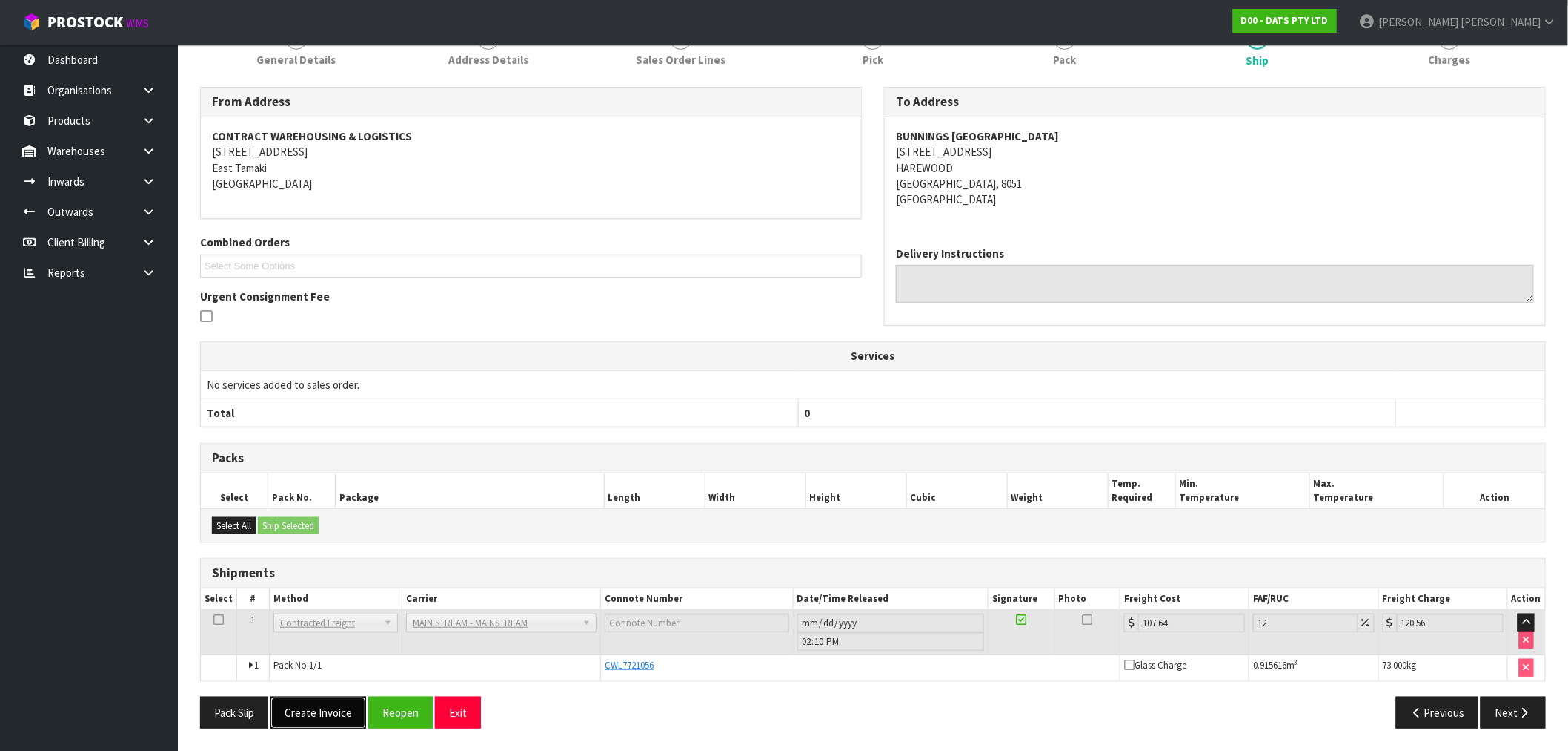
click at [335, 709] on button "Create Invoice" at bounding box center [318, 713] width 96 height 32
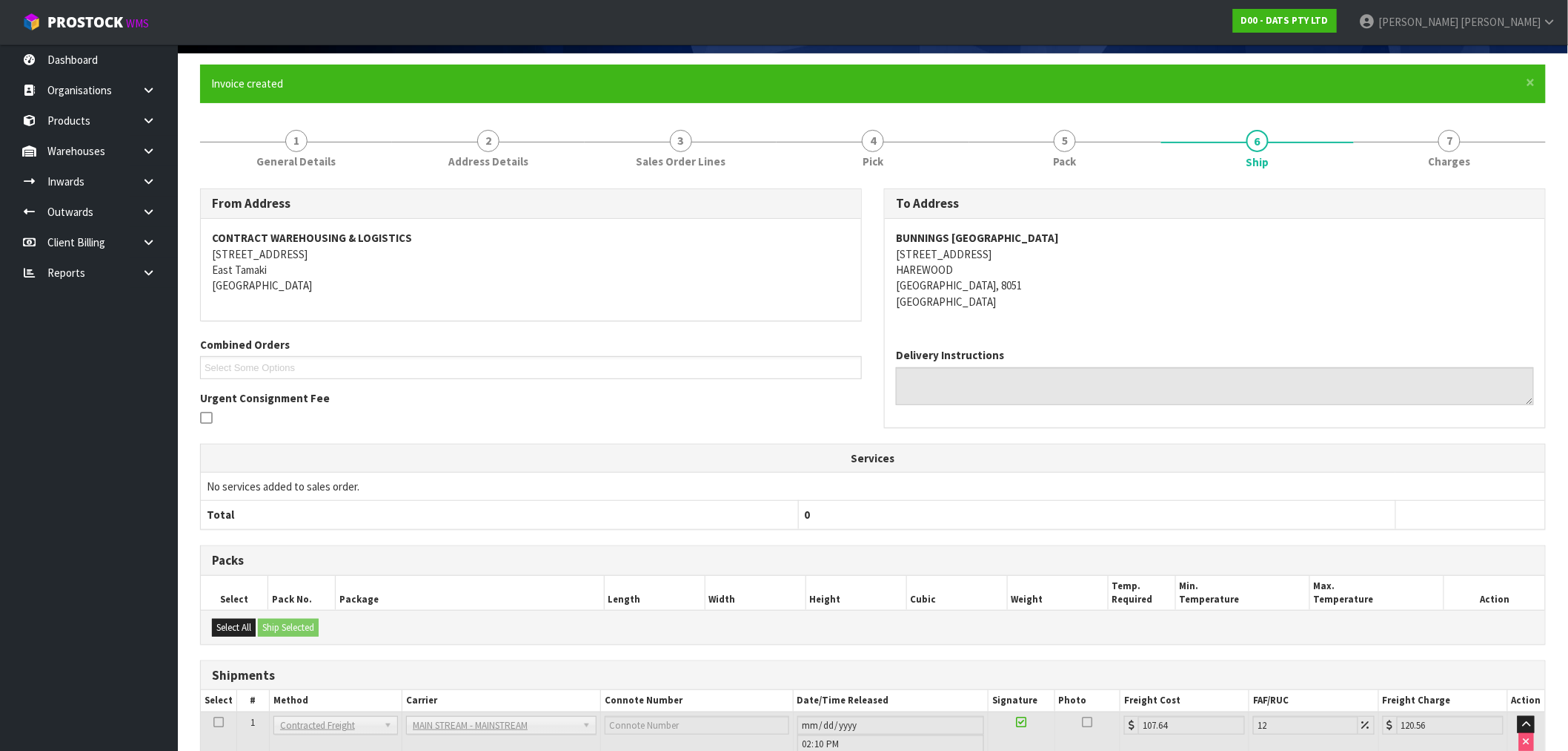
scroll to position [208, 0]
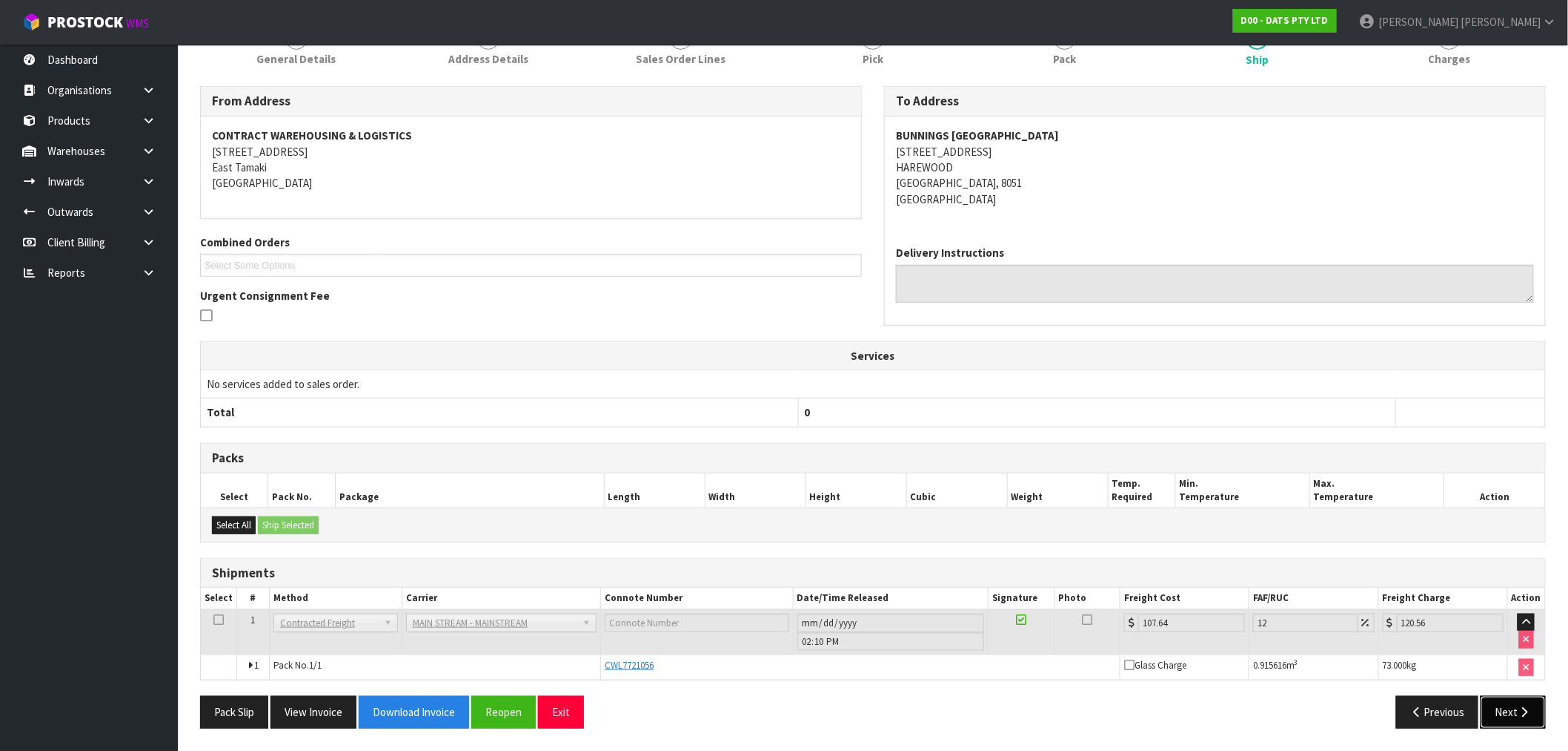
click at [1513, 700] on button "Next" at bounding box center [1513, 712] width 65 height 32
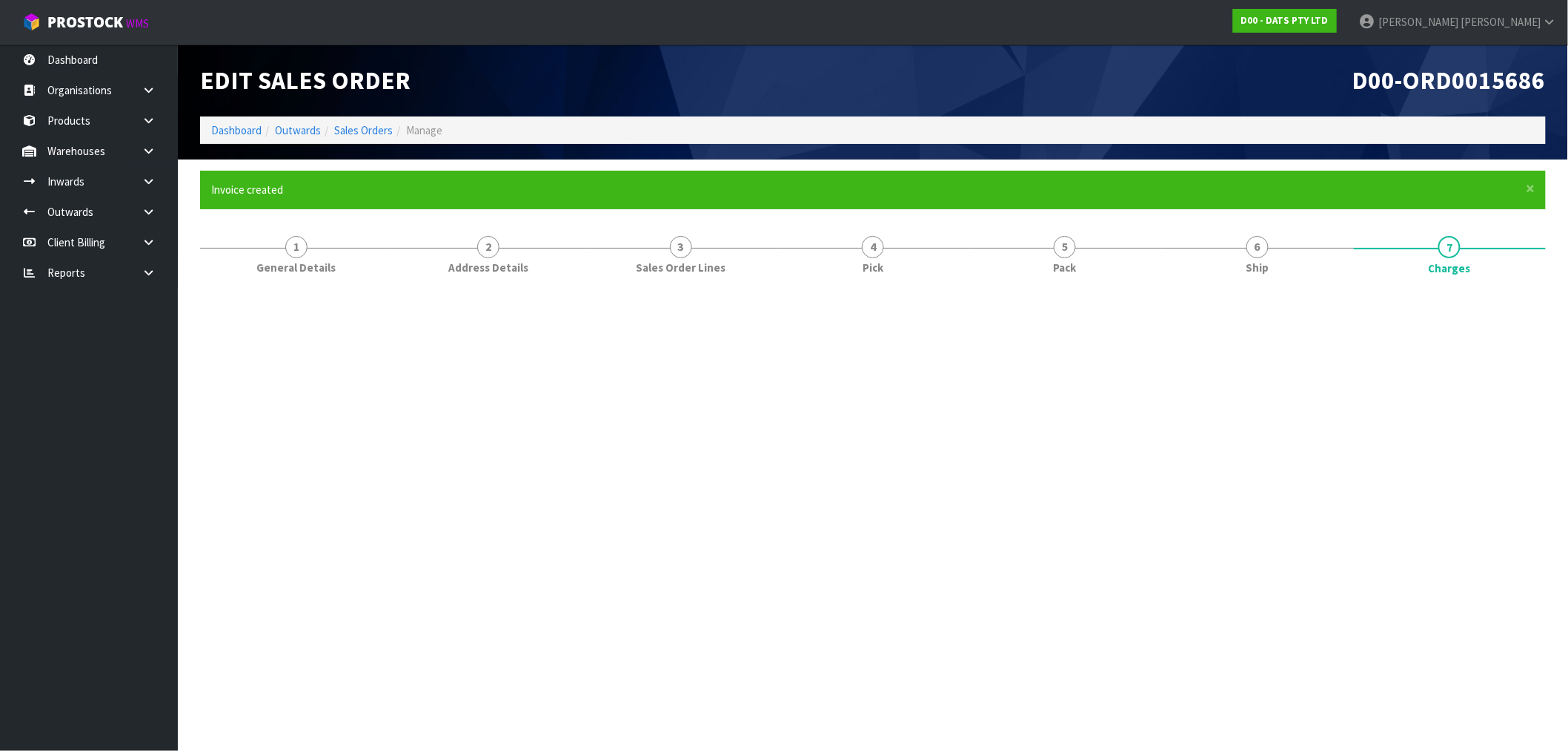
scroll to position [0, 0]
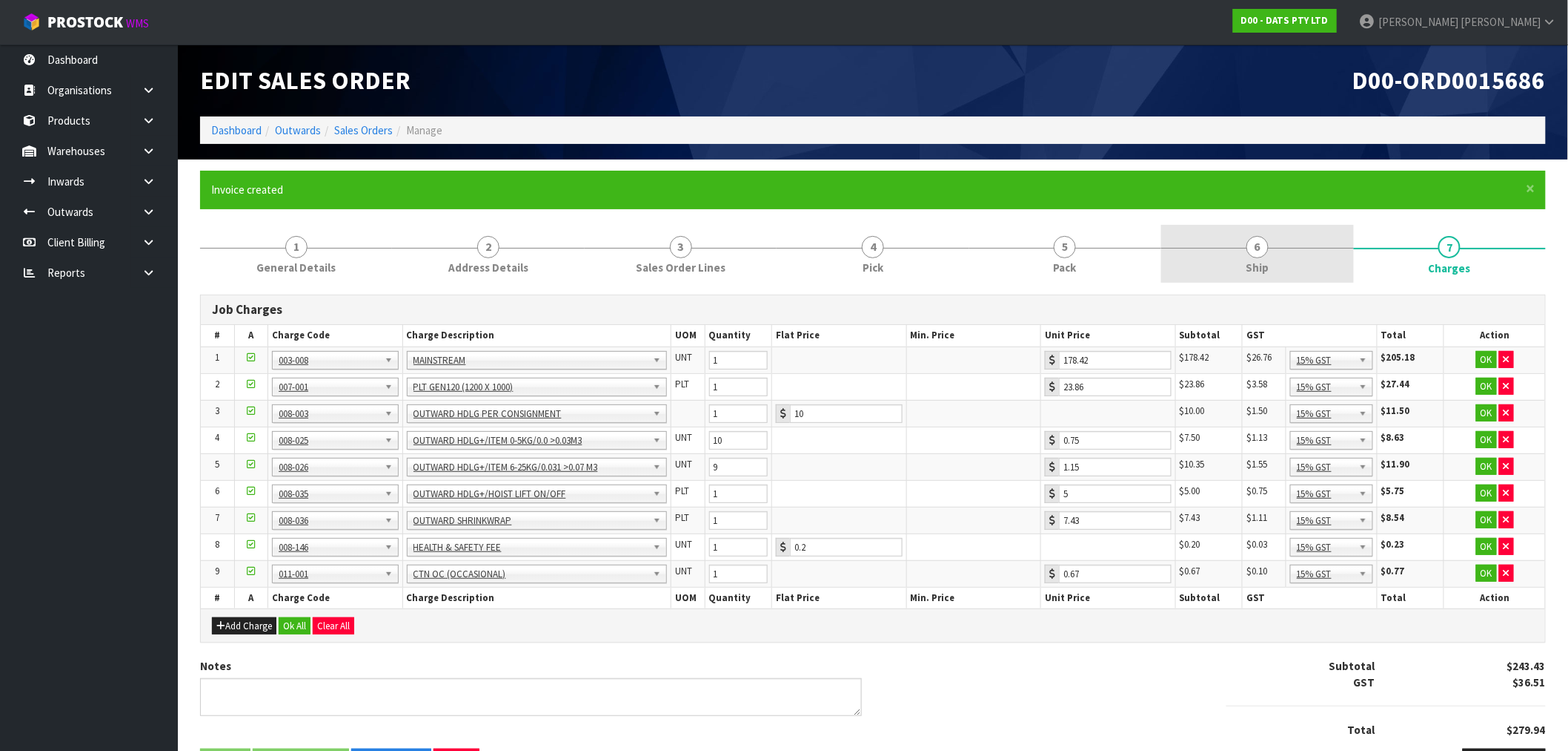
click at [1211, 257] on link "6 Ship" at bounding box center [1257, 253] width 192 height 58
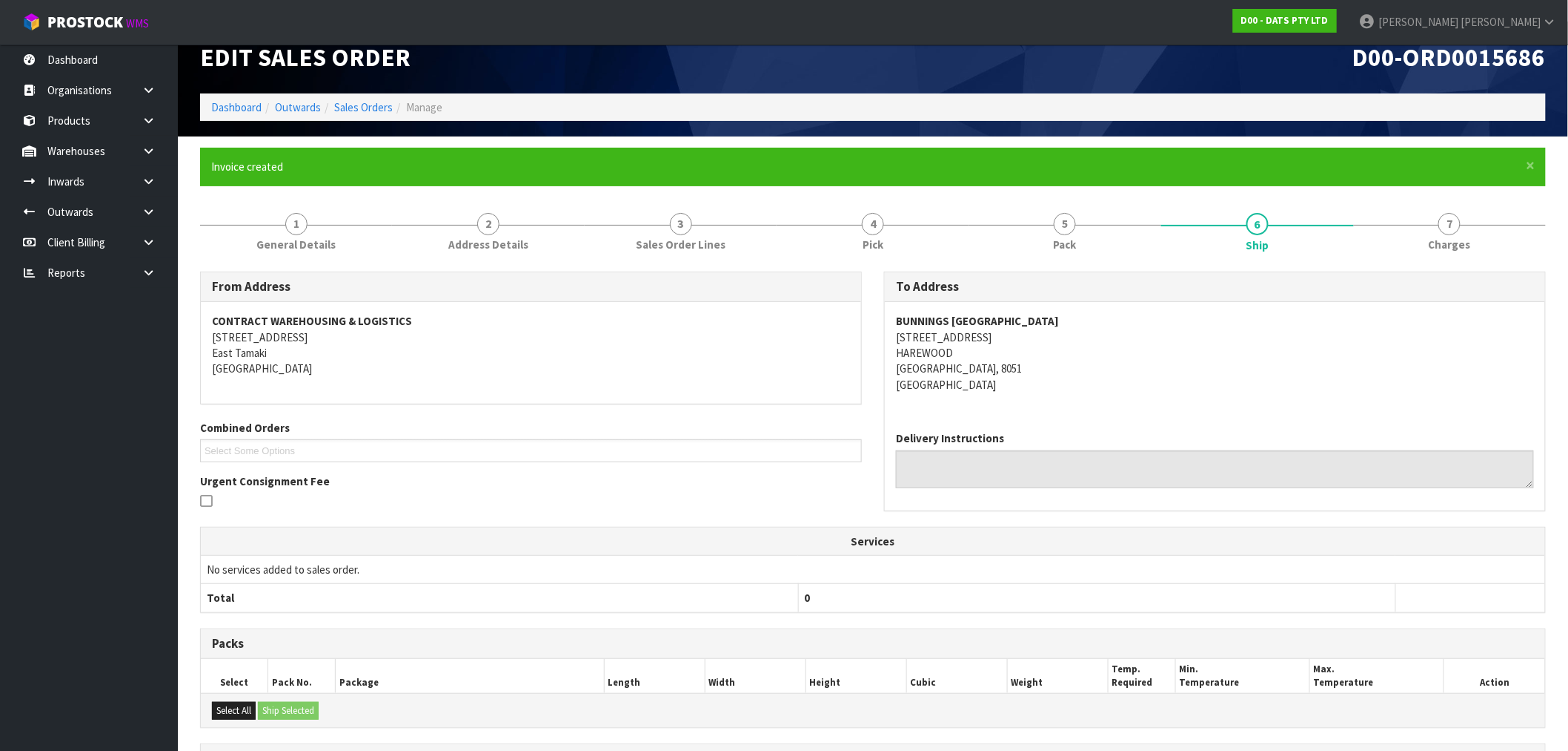
scroll to position [208, 0]
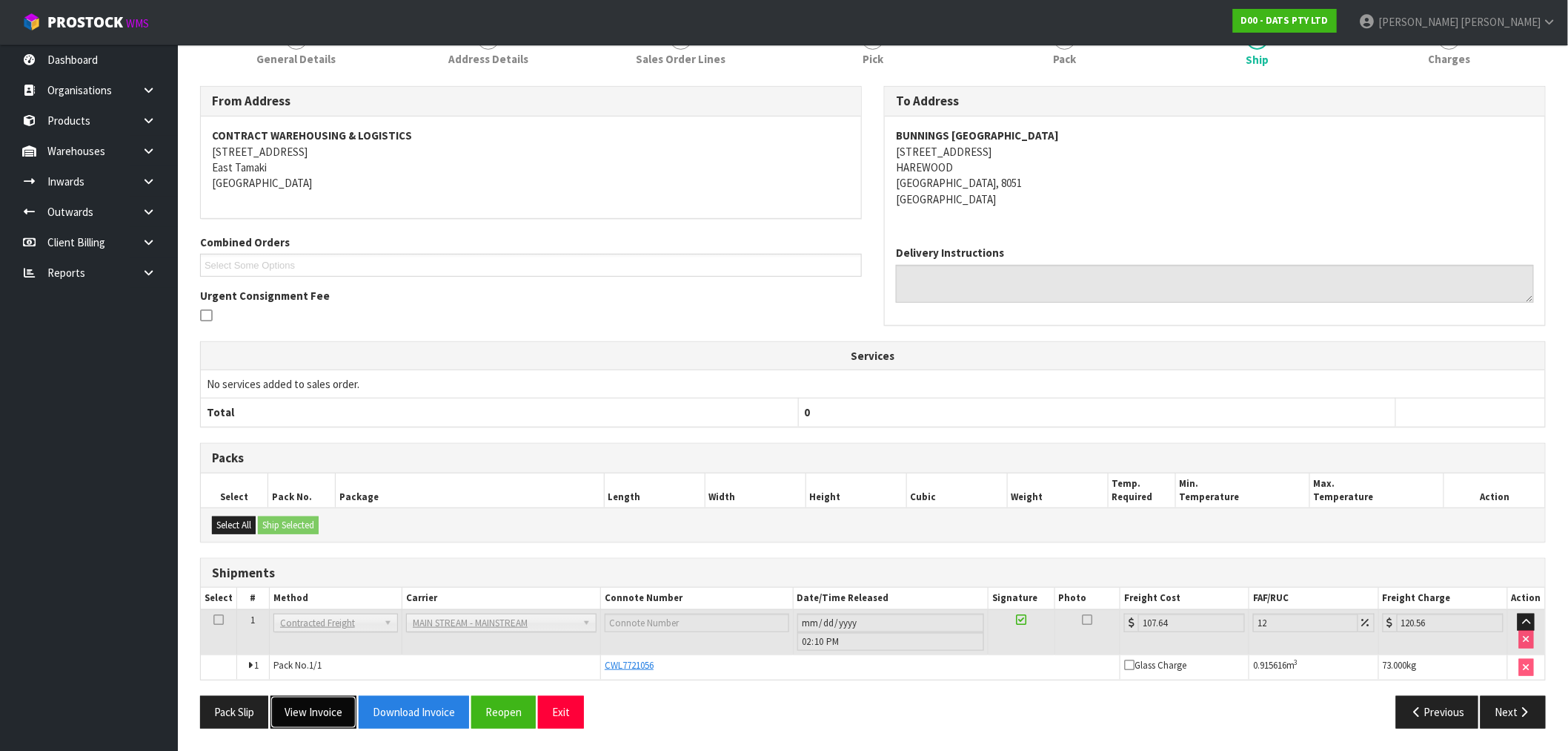
click at [334, 709] on button "View Invoice" at bounding box center [313, 712] width 86 height 32
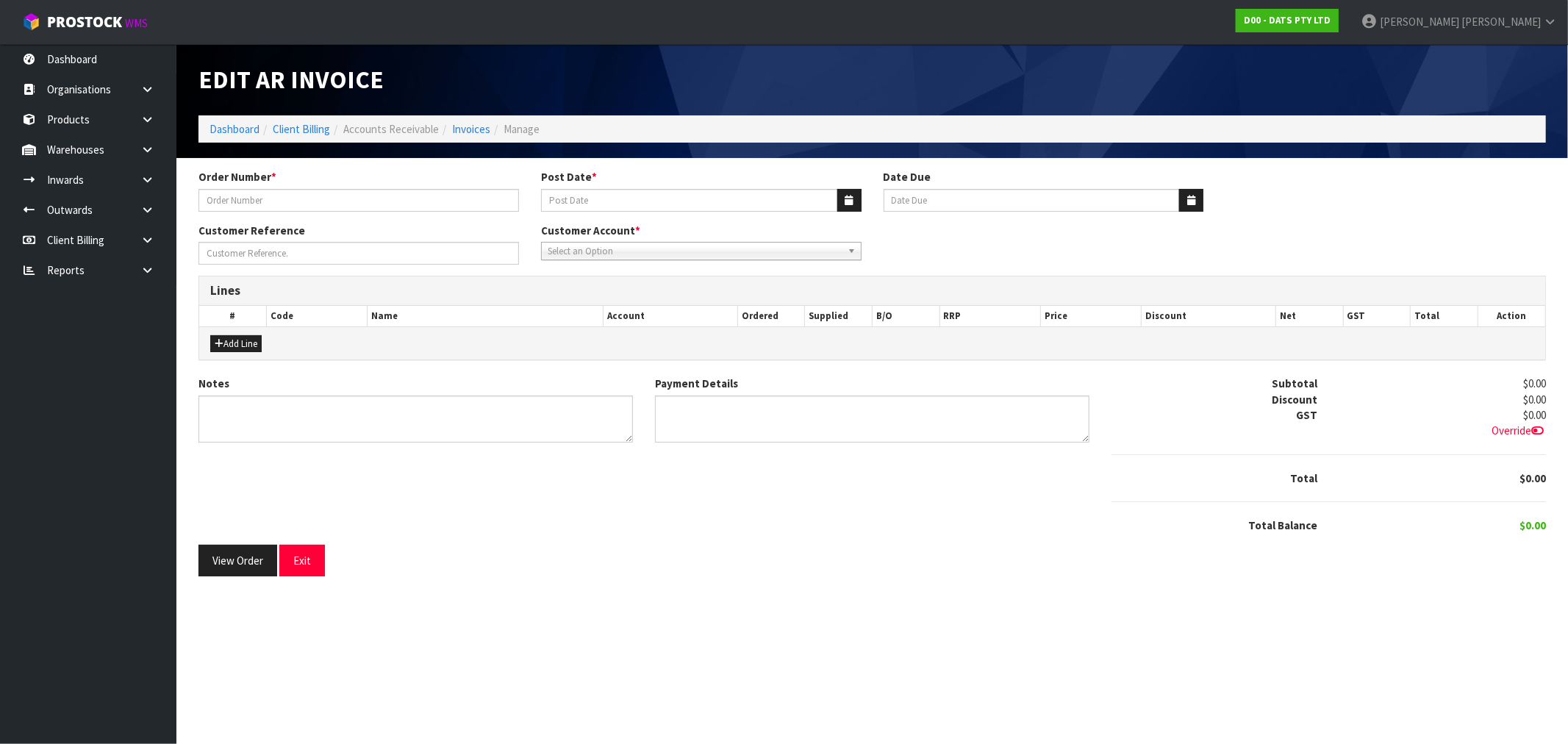
type input "9532Y100234482"
type input "[DATE]"
type input "20/10/2025"
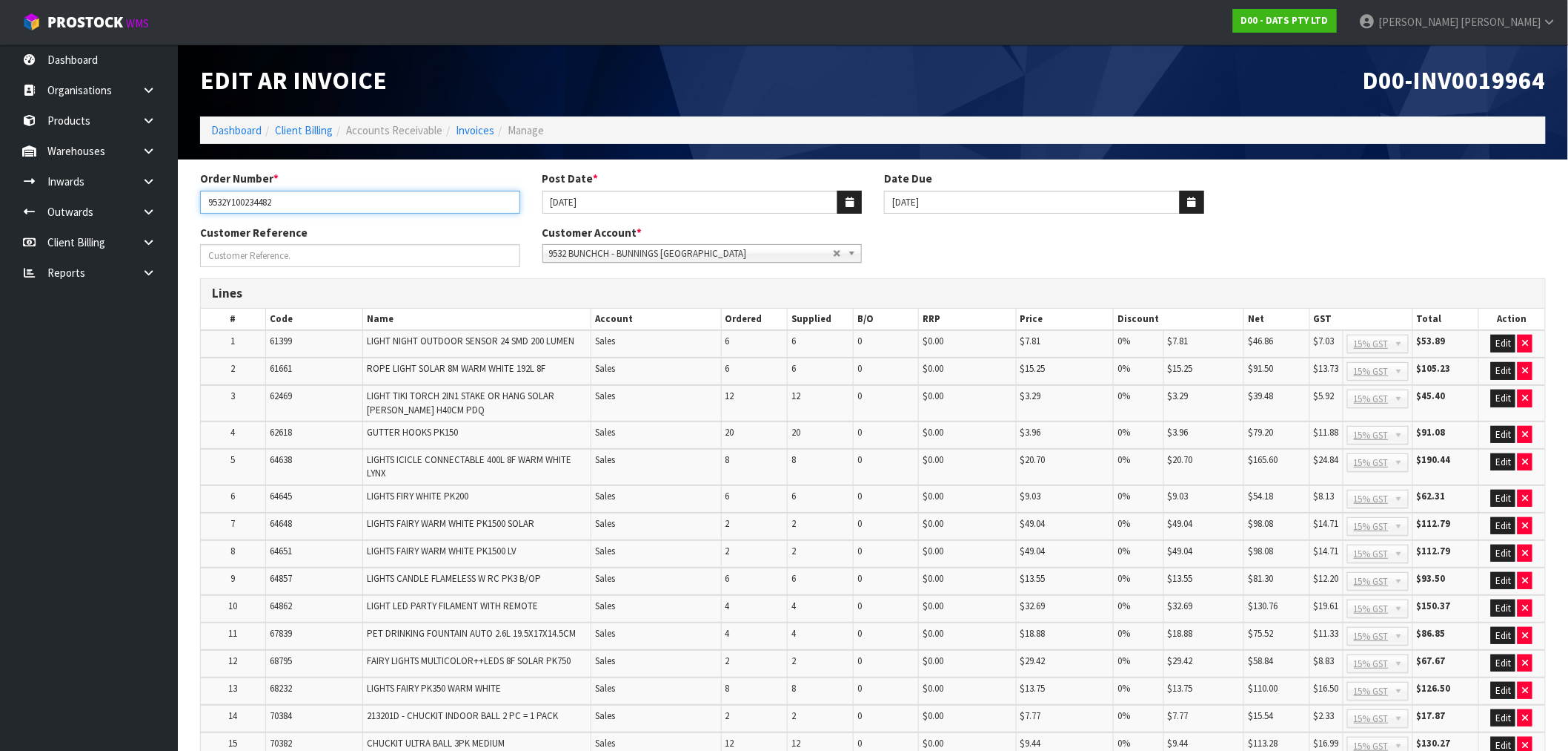
drag, startPoint x: 247, startPoint y: 206, endPoint x: 202, endPoint y: 206, distance: 45.0
click at [227, 206] on input "9532Y100234482" at bounding box center [359, 201] width 320 height 23
click at [397, 197] on input "9532Y100234482" at bounding box center [359, 201] width 320 height 23
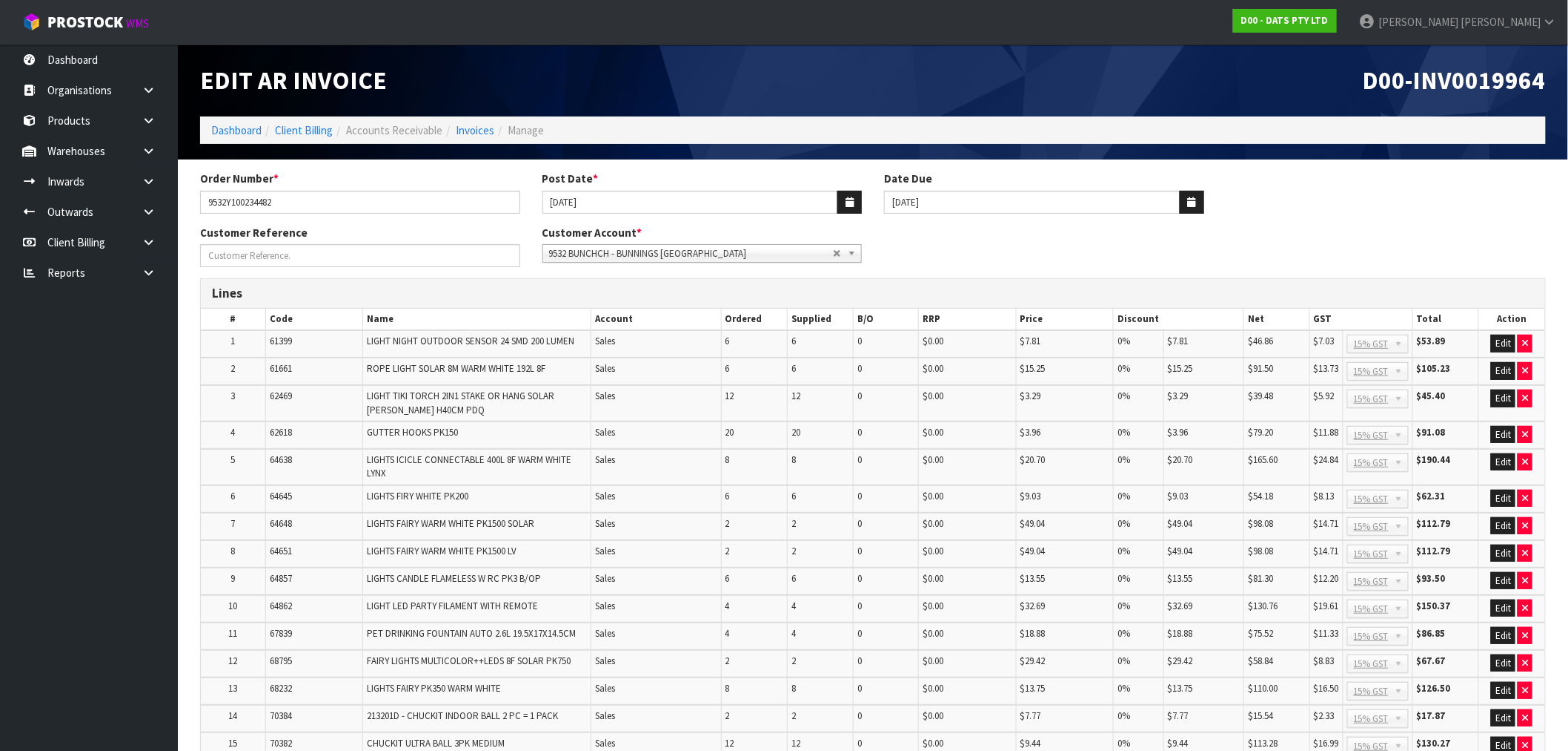
click at [1457, 92] on span "D00-INV0019964" at bounding box center [1455, 80] width 183 height 32
copy span "INV0019964"
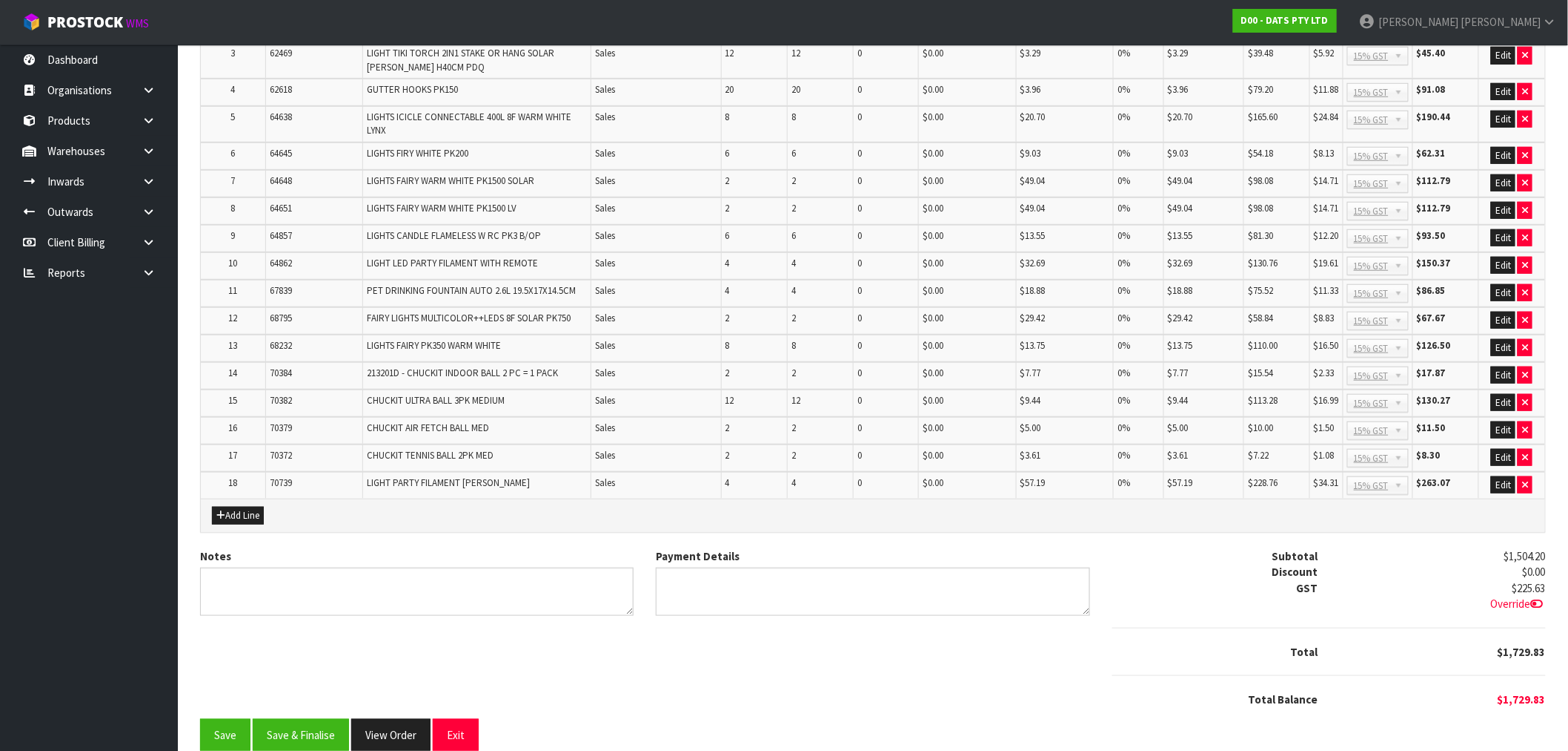
scroll to position [352, 0]
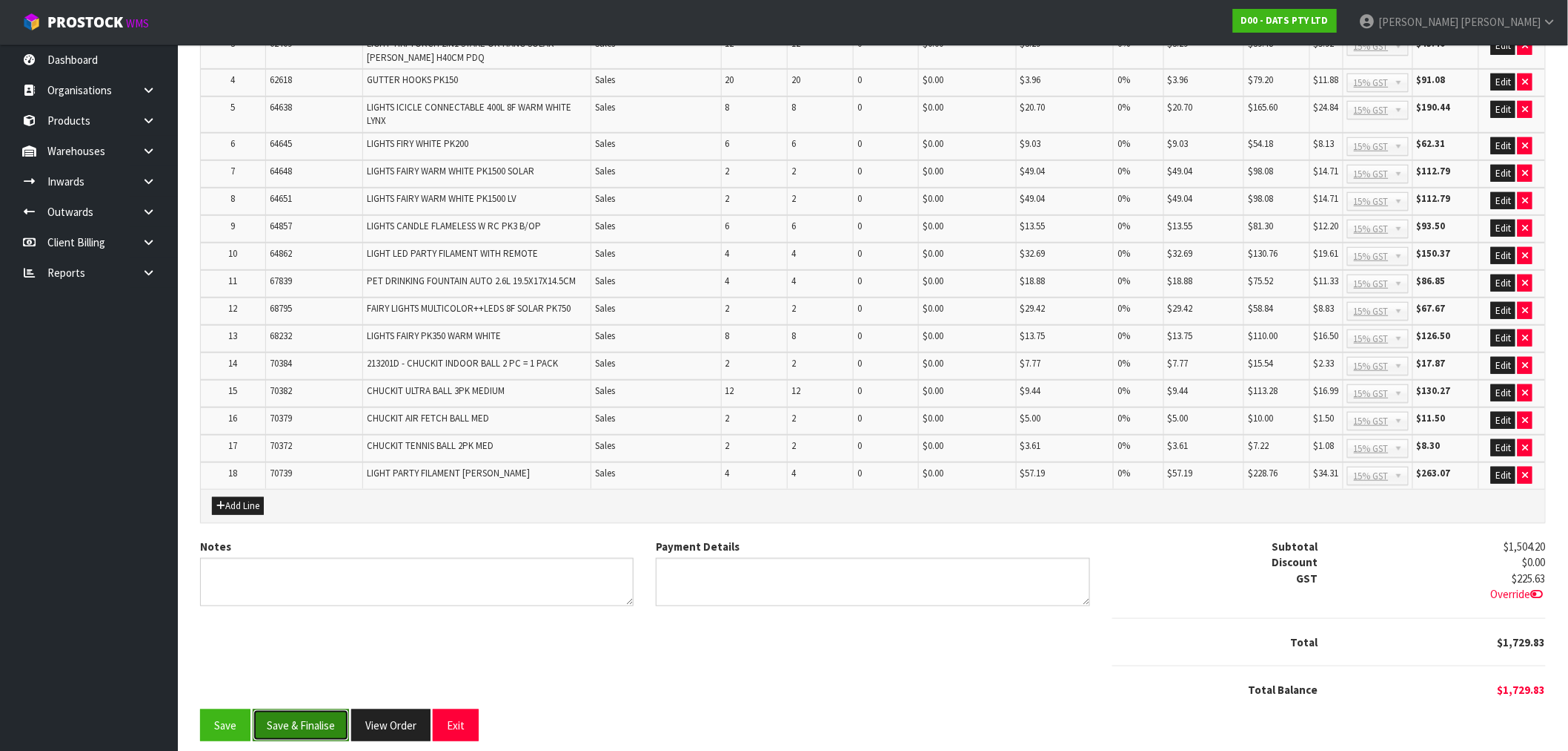
click at [319, 714] on button "Save & Finalise" at bounding box center [301, 724] width 97 height 32
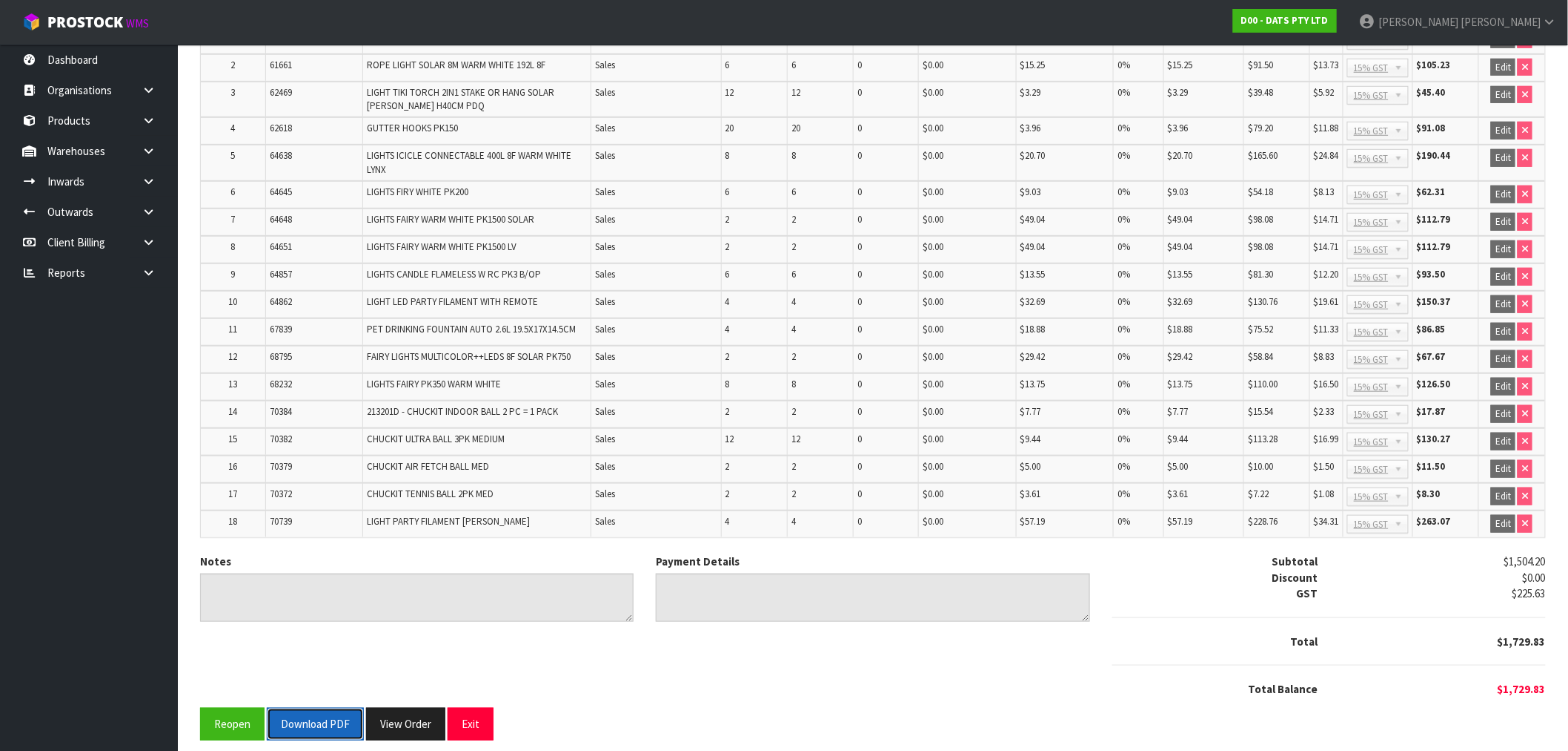
click at [332, 716] on button "Download PDF" at bounding box center [315, 723] width 98 height 32
click at [419, 709] on button "View Order" at bounding box center [422, 723] width 80 height 32
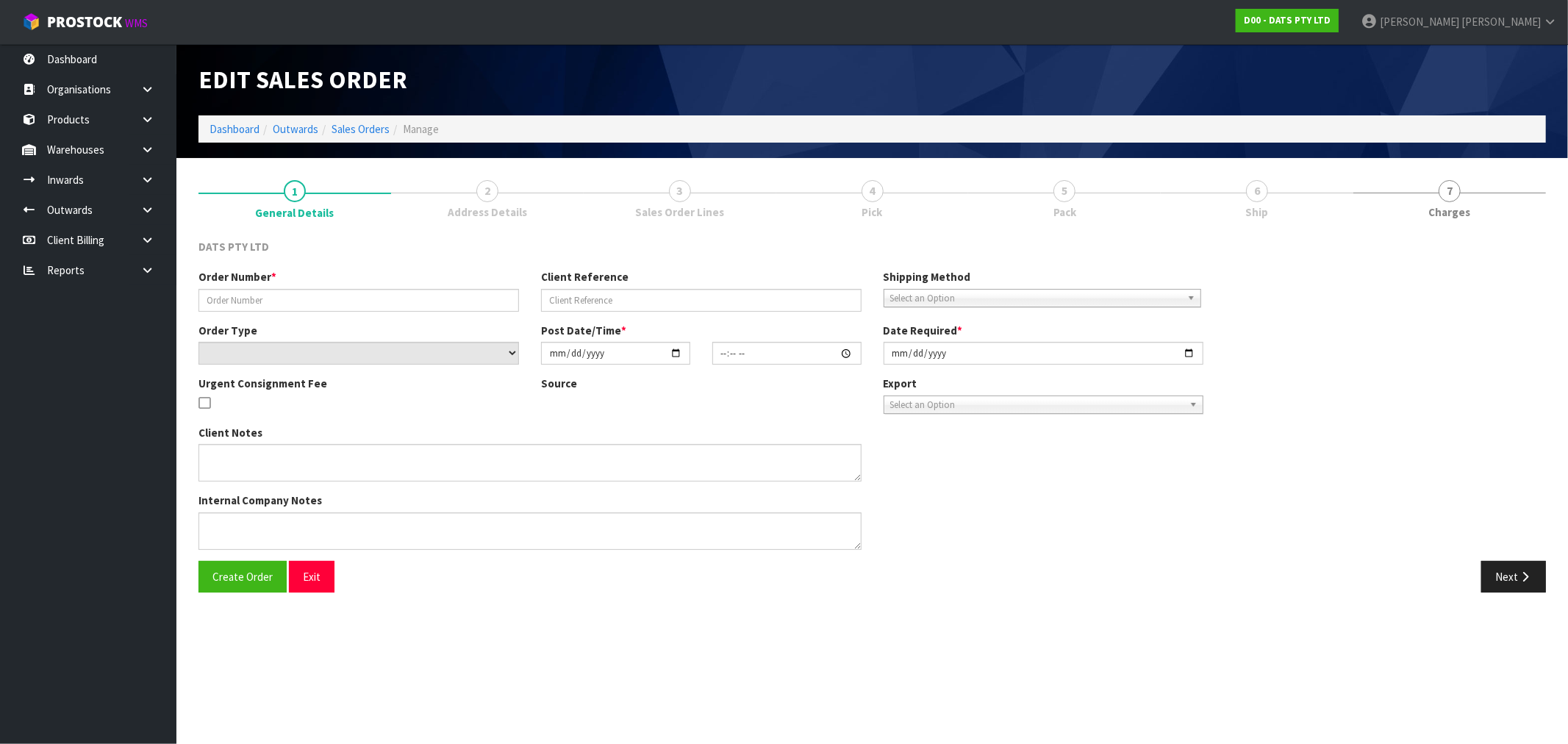
type input "9532Y100234482"
select select "number:0"
type input "2025-09-02"
type input "08:51:00.000"
type input "2025-09-02"
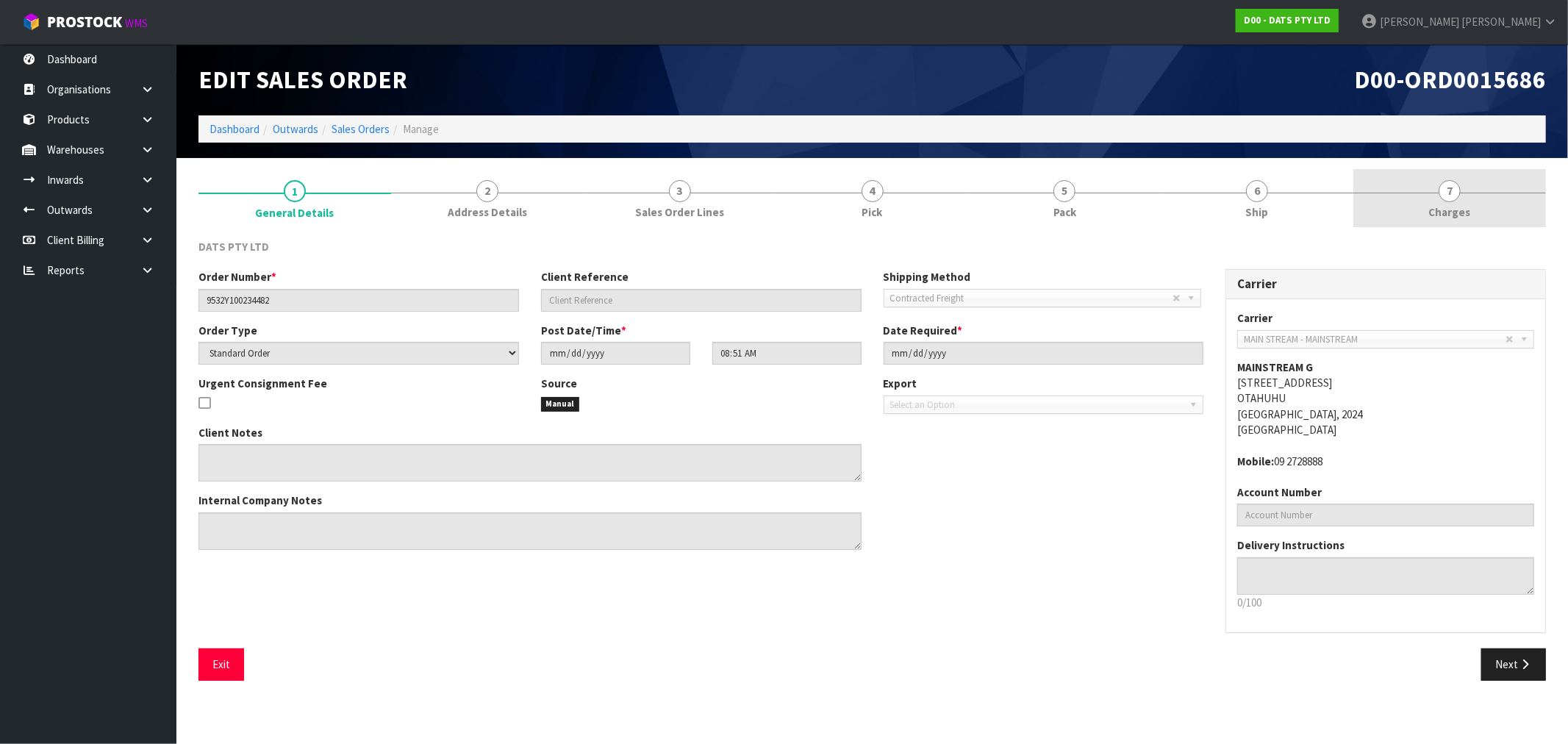
click at [1476, 200] on link "7 Charges" at bounding box center [1449, 197] width 192 height 58
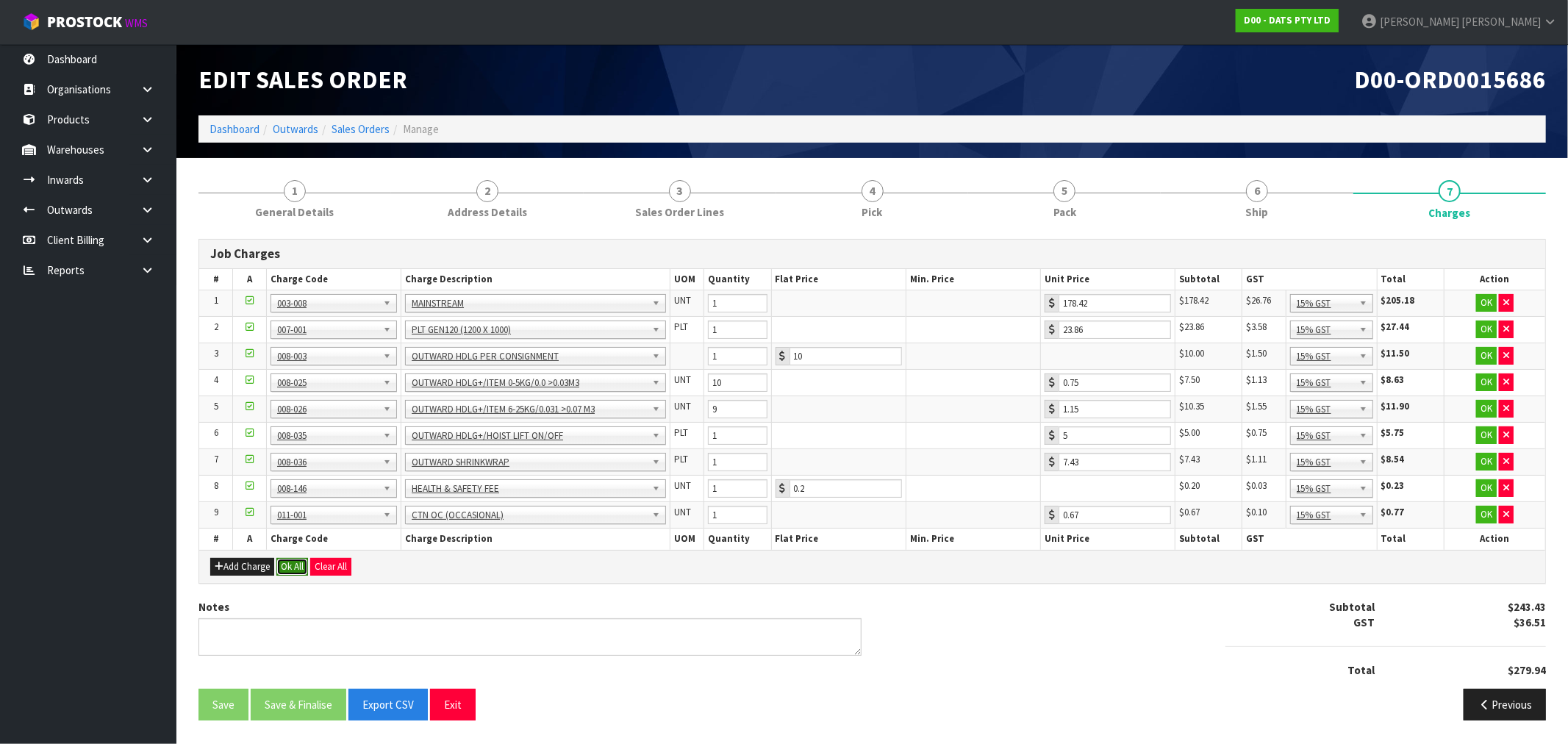
click at [298, 564] on button "Ok All" at bounding box center [292, 566] width 31 height 18
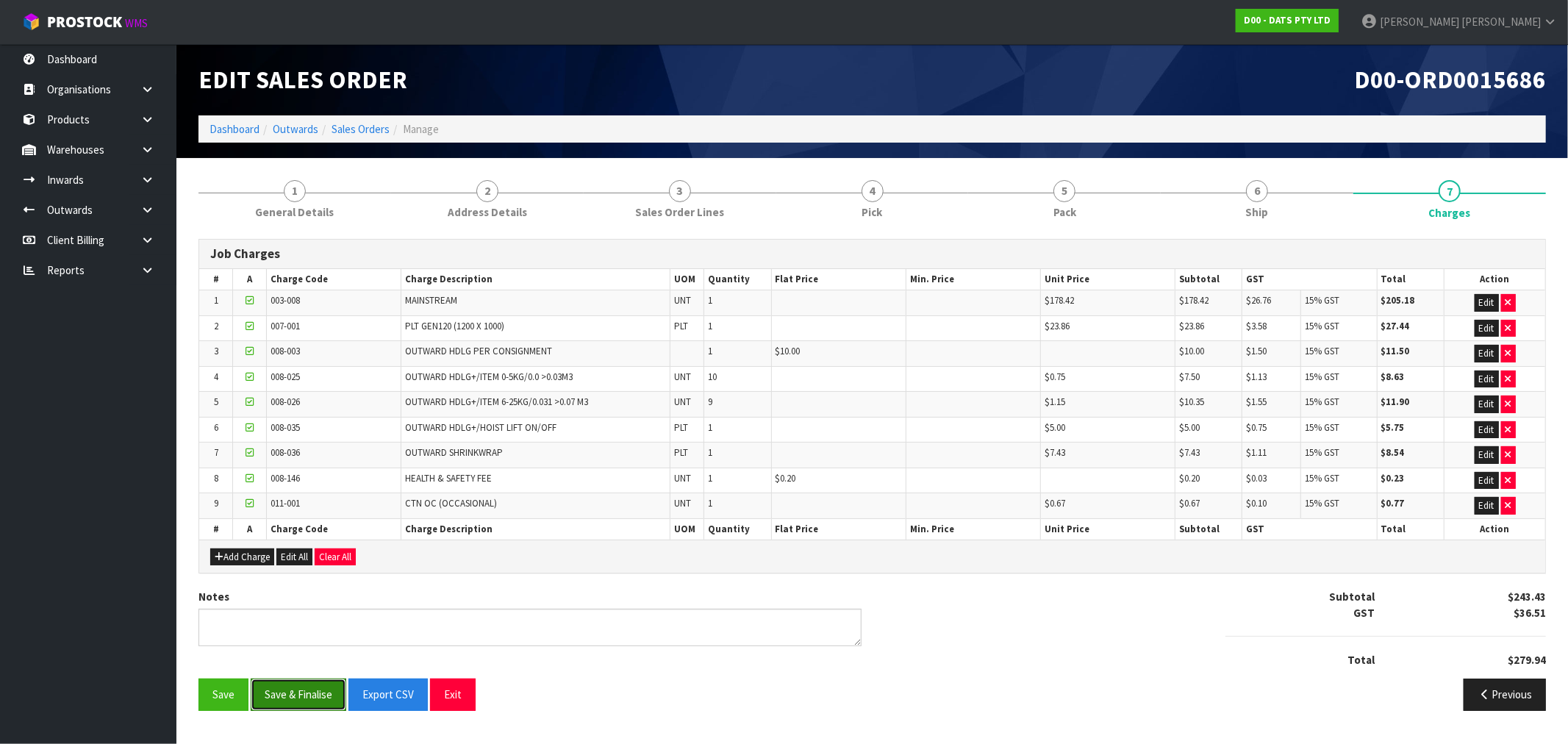
drag, startPoint x: 281, startPoint y: 685, endPoint x: 280, endPoint y: 679, distance: 6.1
click at [280, 684] on button "Save & Finalise" at bounding box center [299, 694] width 96 height 31
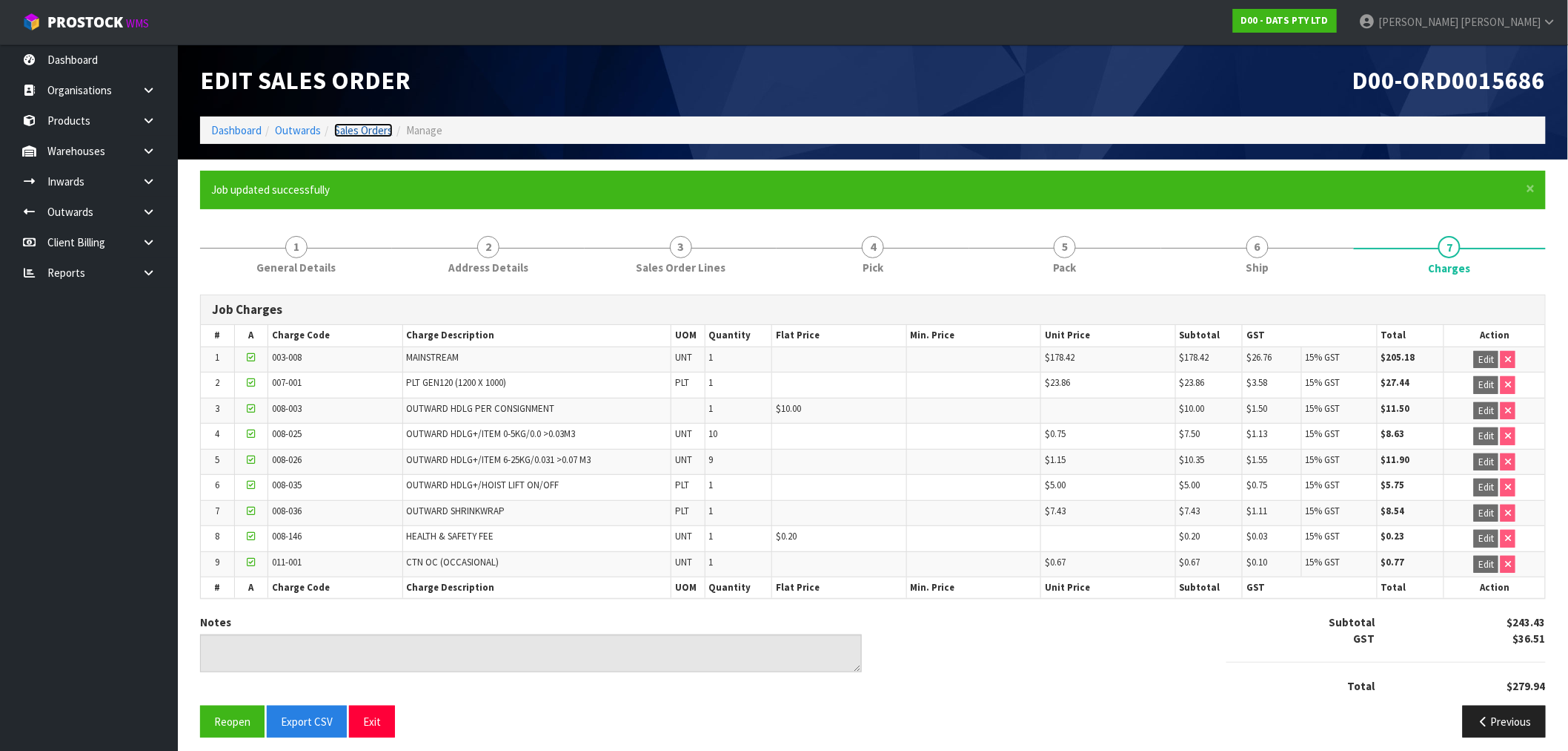
click at [361, 129] on link "Sales Orders" at bounding box center [362, 130] width 58 height 14
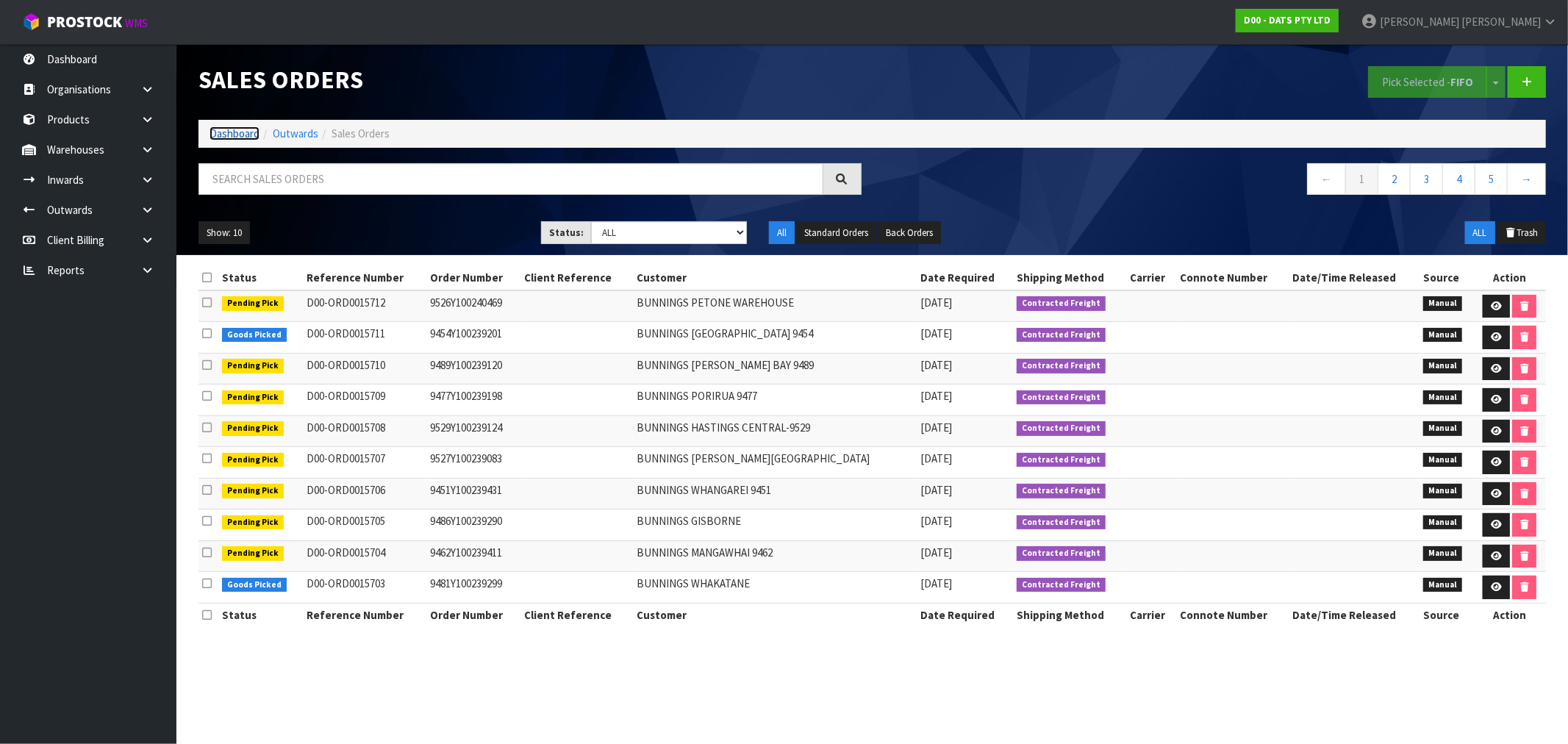
click at [242, 137] on link "Dashboard" at bounding box center [233, 133] width 50 height 14
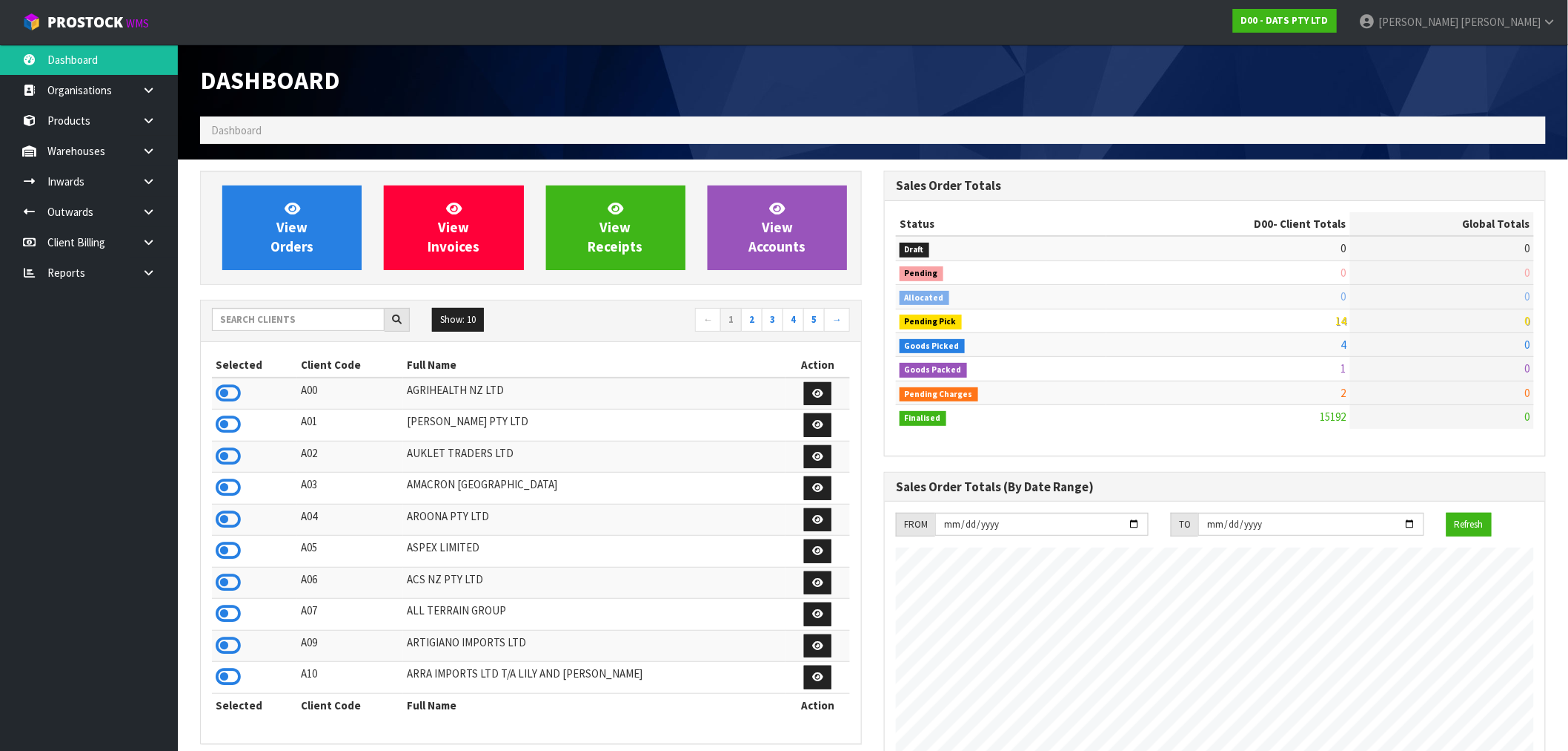
scroll to position [1124, 685]
drag, startPoint x: 277, startPoint y: 327, endPoint x: 334, endPoint y: 277, distance: 75.8
click at [283, 316] on input "text" at bounding box center [297, 318] width 172 height 23
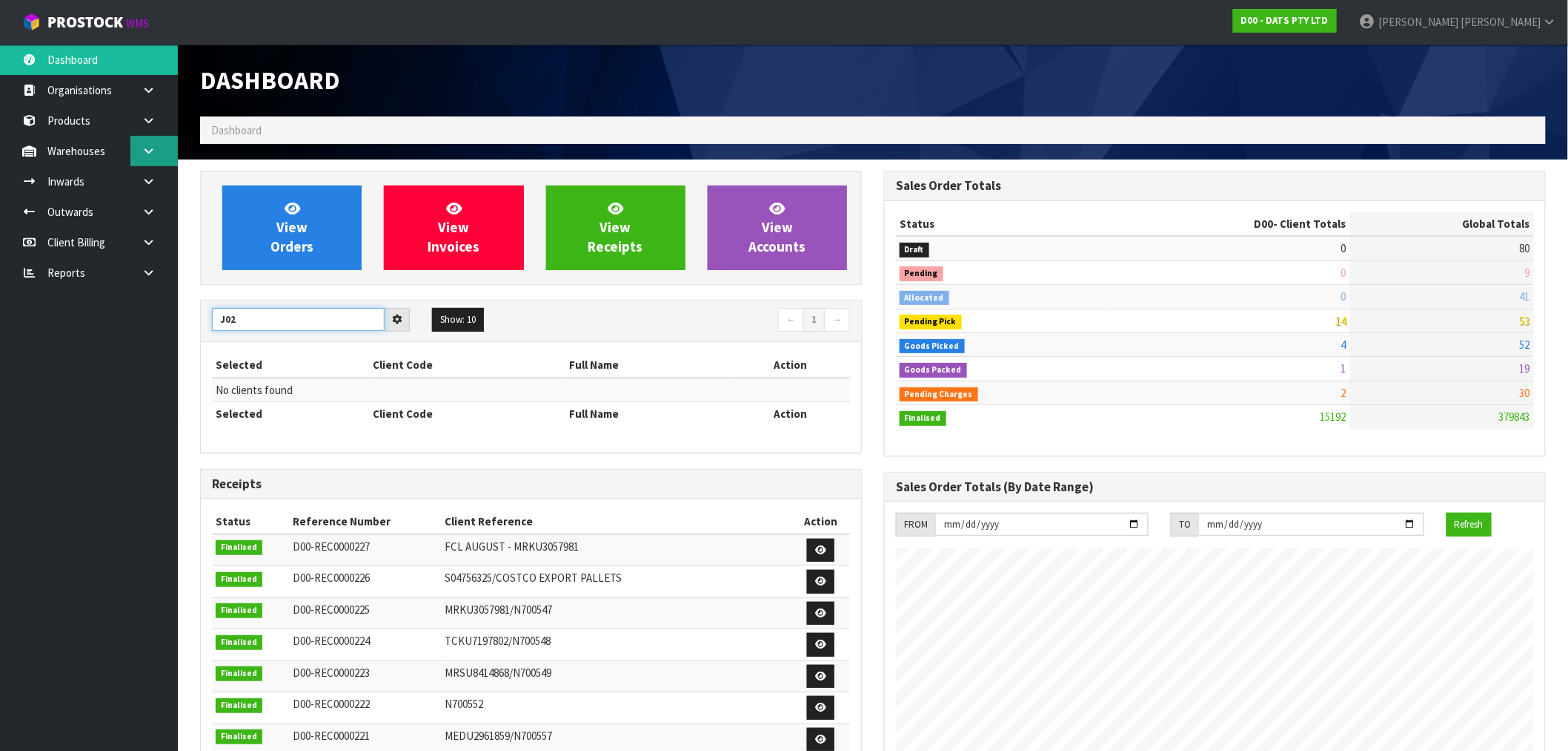
type input "J02"
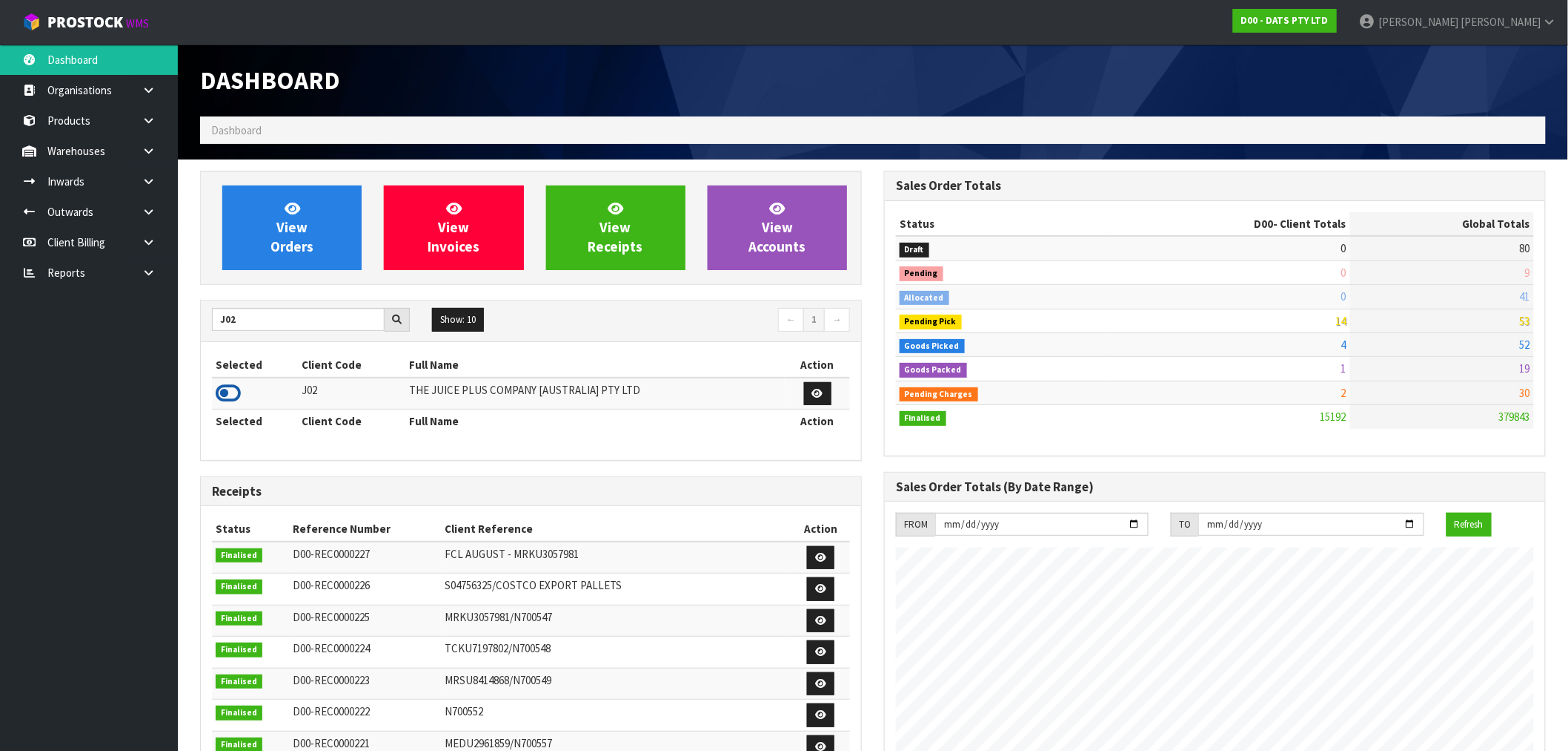
click at [232, 391] on icon at bounding box center [229, 393] width 26 height 23
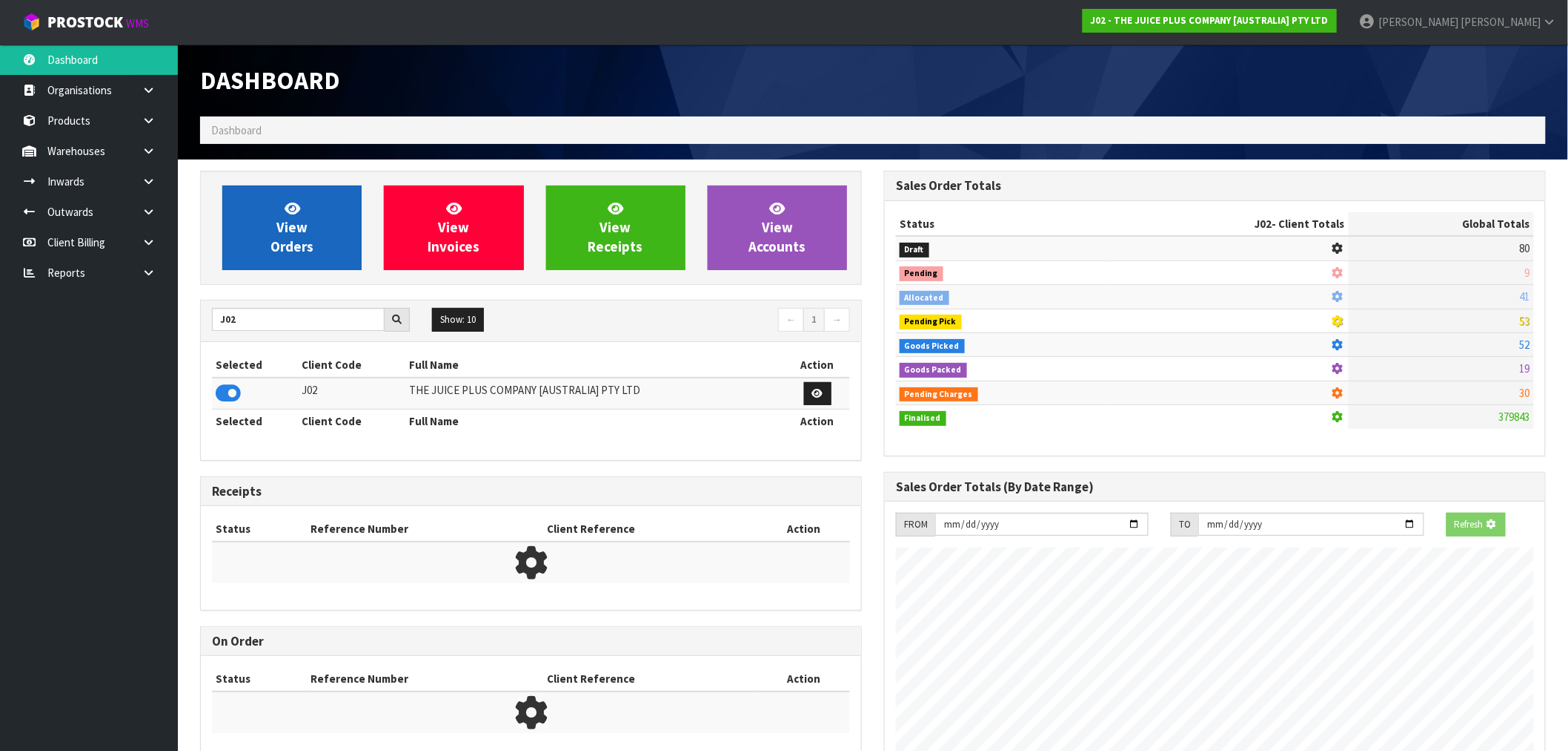
scroll to position [740707, 740465]
click at [317, 195] on link "View Orders" at bounding box center [292, 228] width 139 height 85
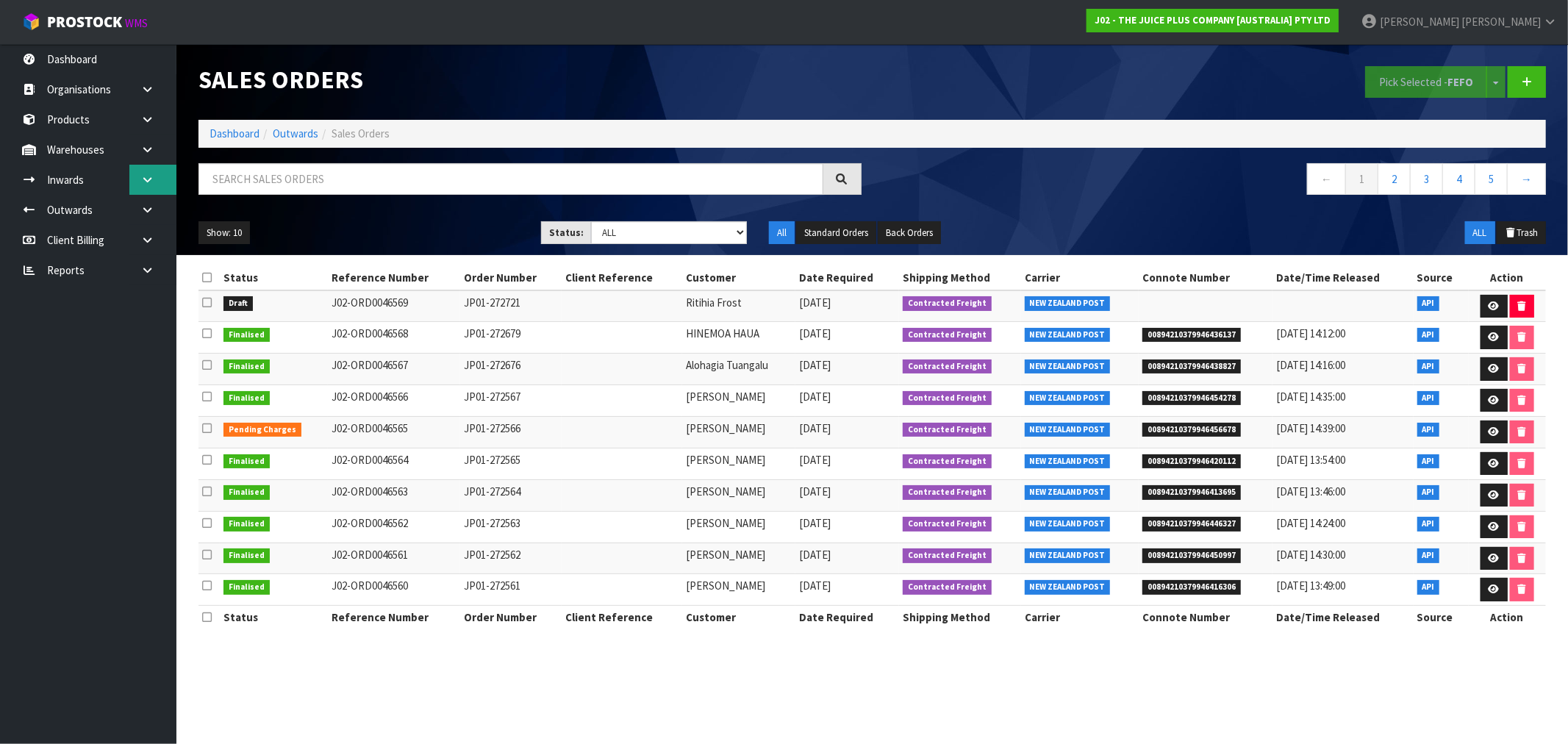
click at [153, 170] on link at bounding box center [152, 180] width 47 height 30
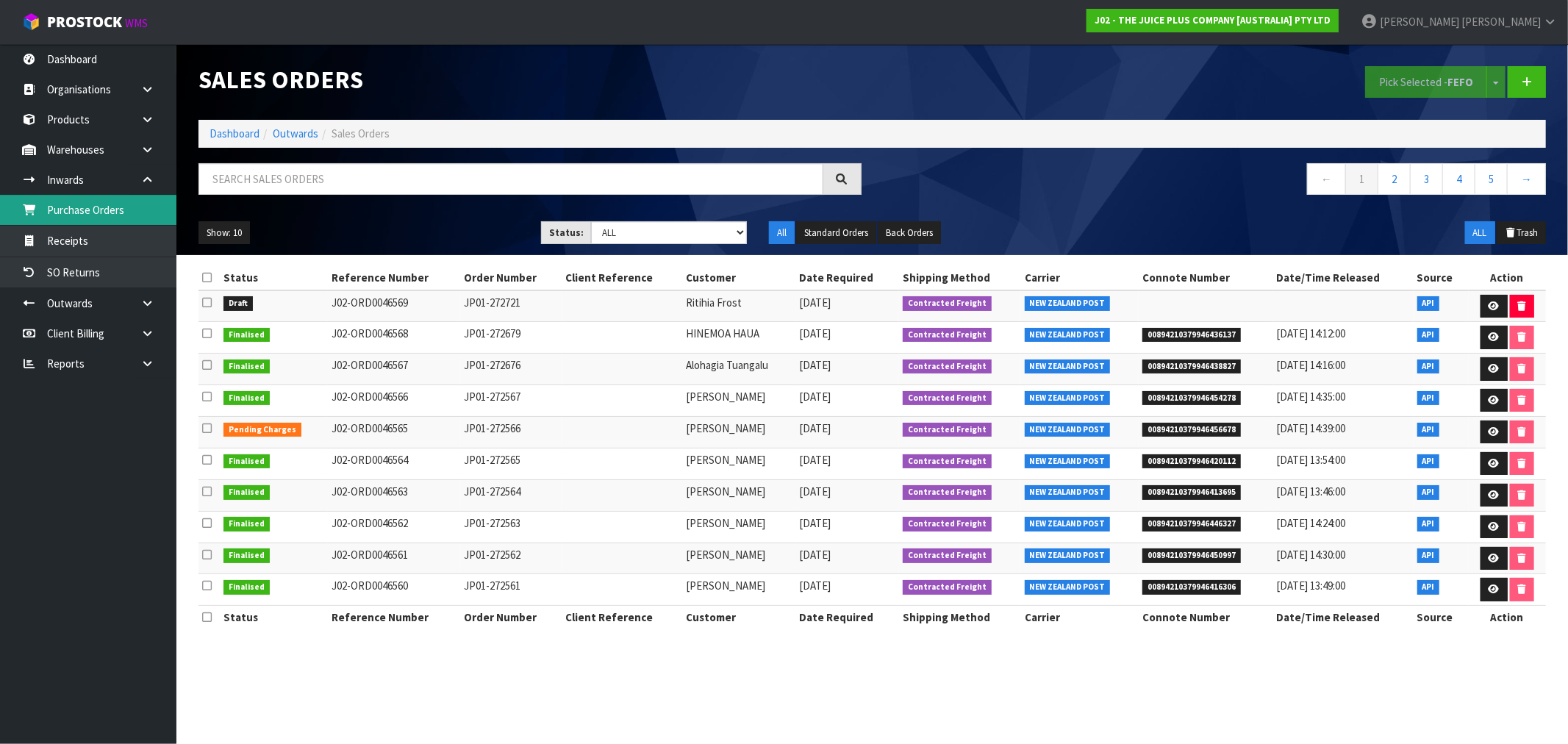
click at [92, 208] on link "Purchase Orders" at bounding box center [88, 209] width 177 height 30
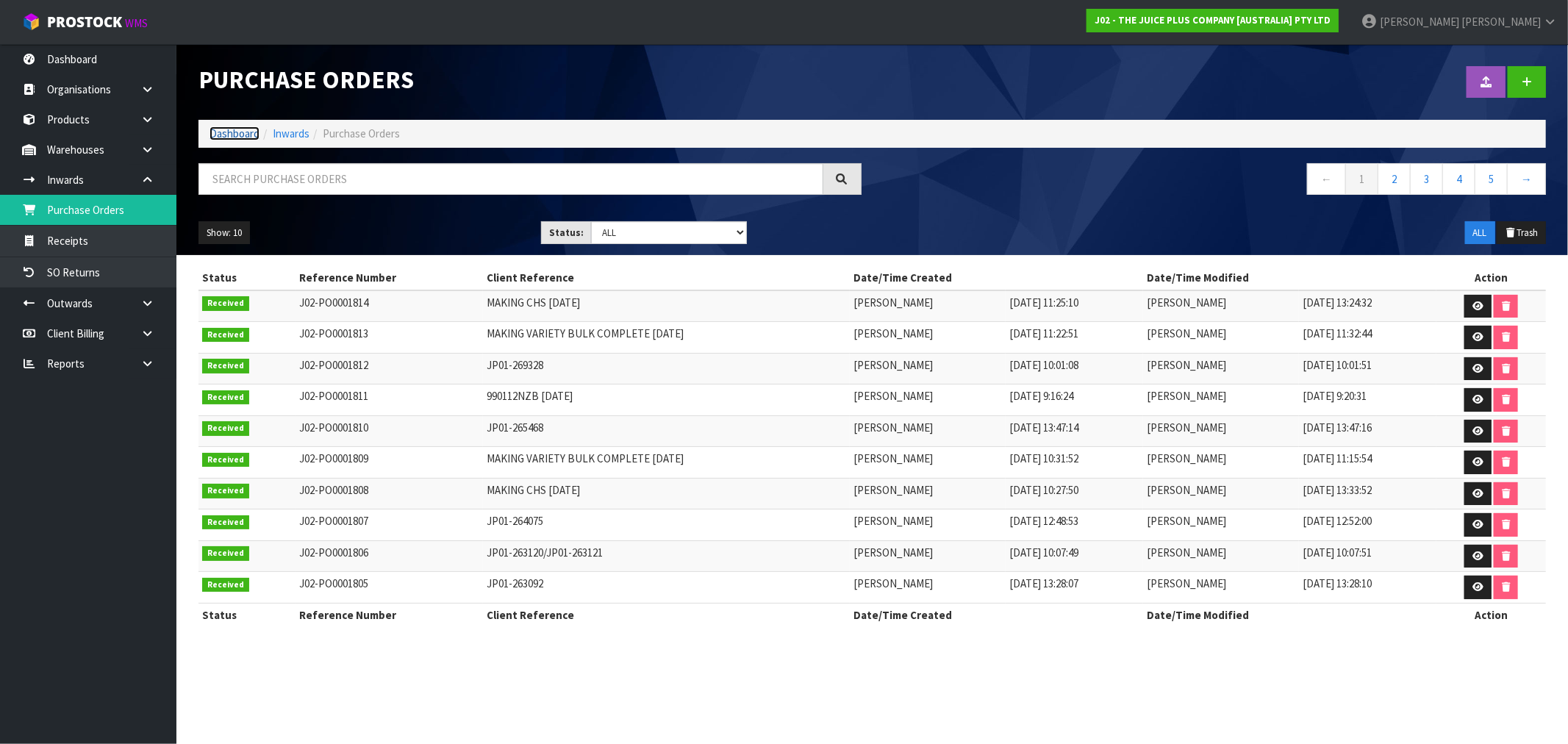
click at [236, 126] on link "Dashboard" at bounding box center [233, 133] width 50 height 14
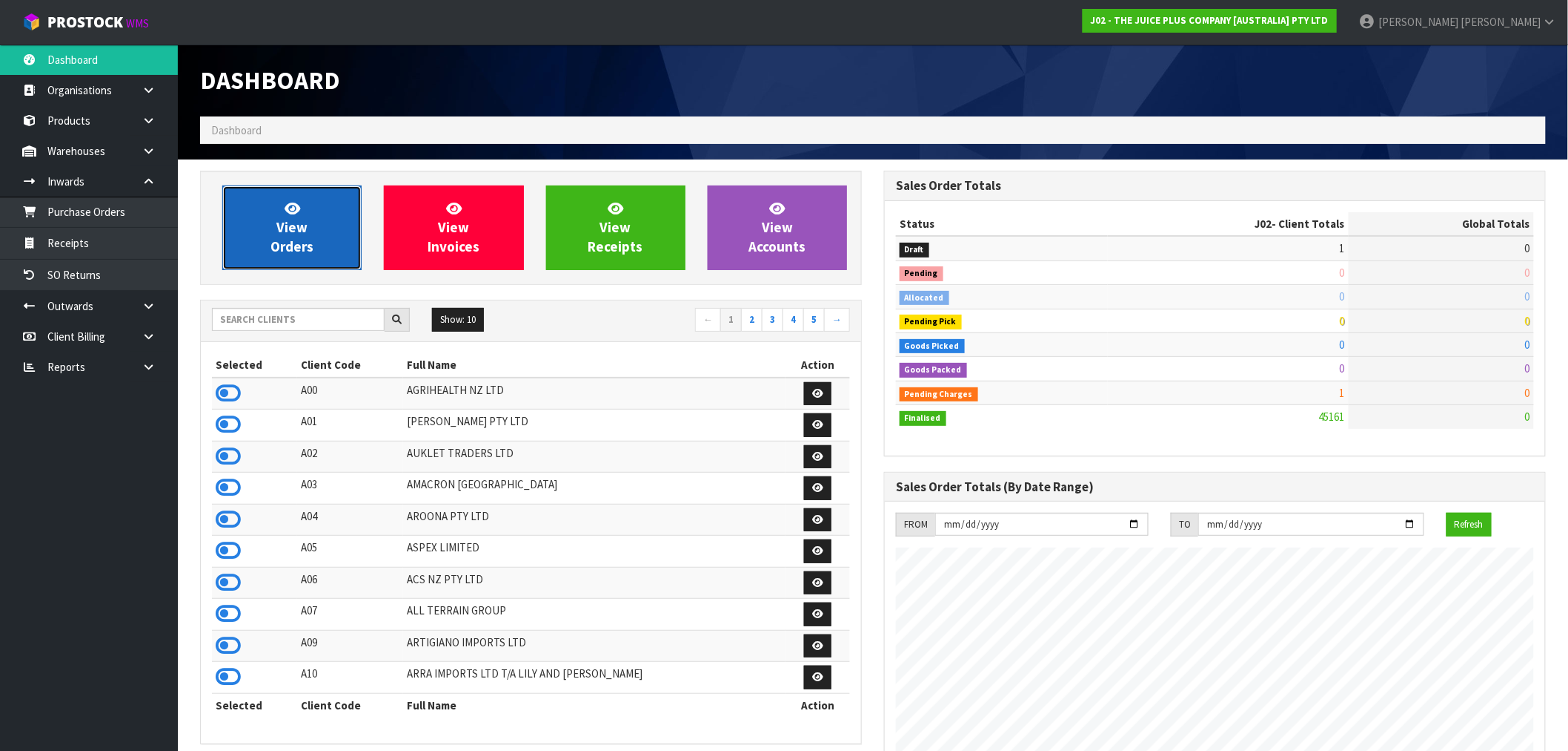
click at [313, 223] on link "View Orders" at bounding box center [292, 228] width 139 height 85
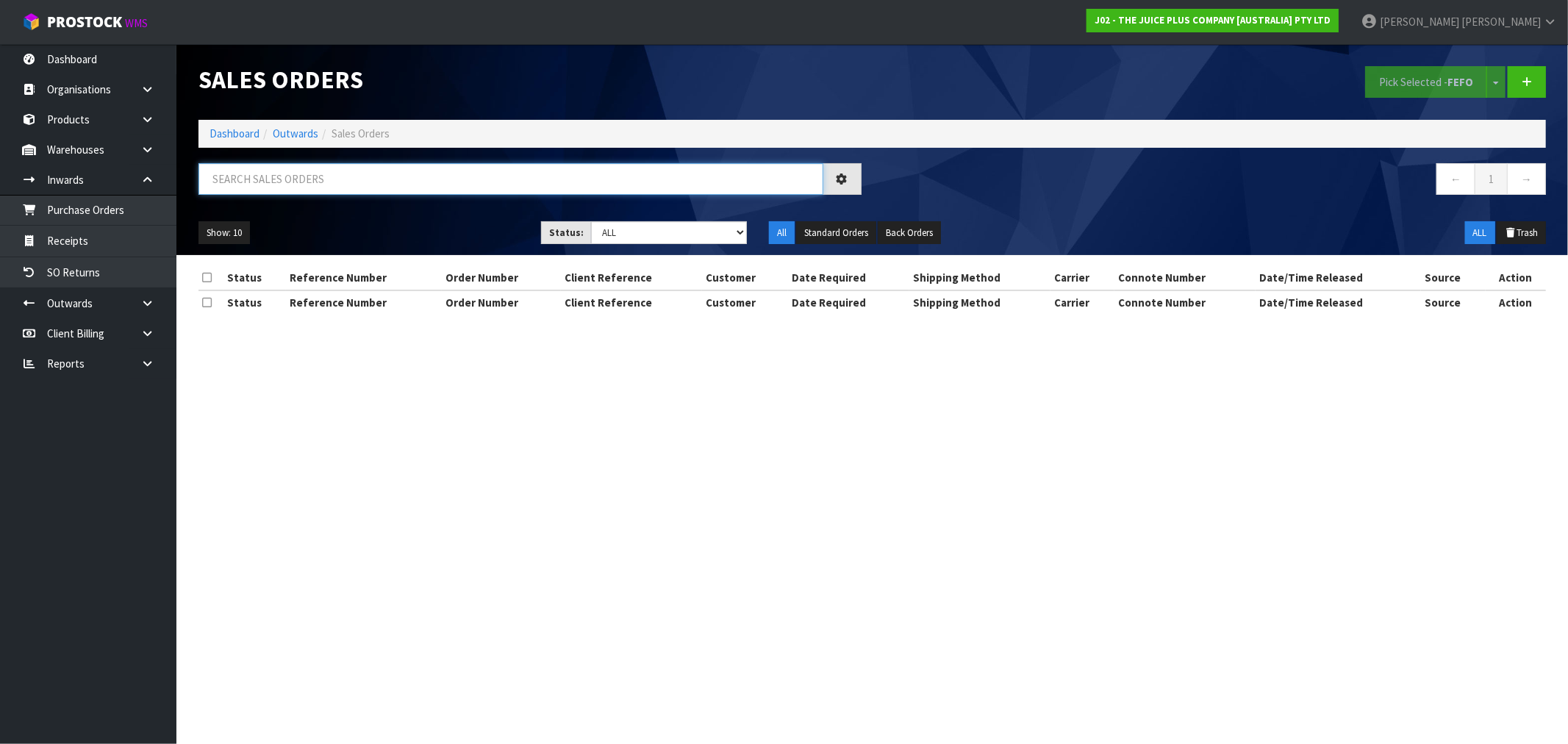
click at [259, 179] on input "text" at bounding box center [511, 179] width 625 height 31
paste input "Ali Mccarthy"
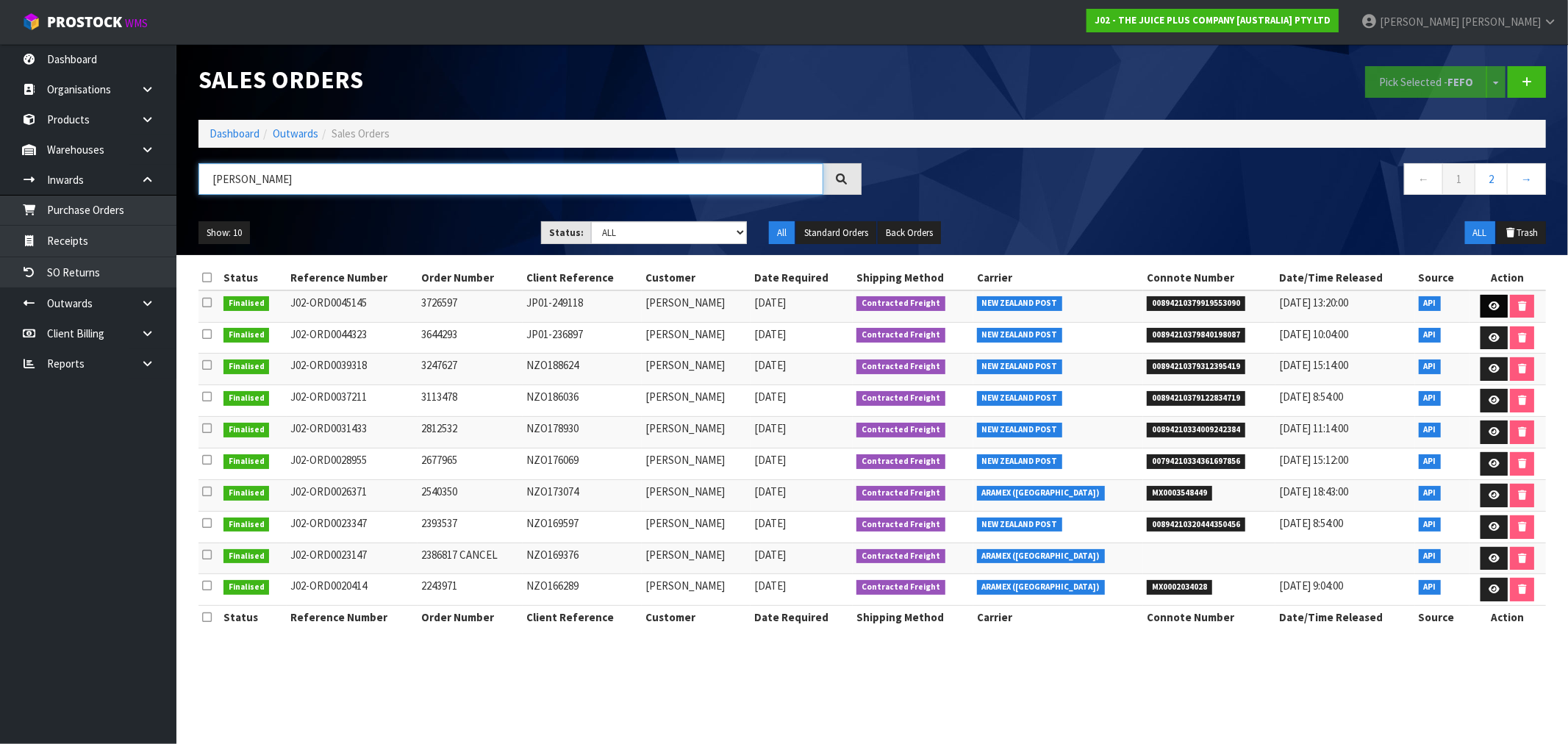
type input "ALI MCCARTHY"
click at [1489, 305] on icon at bounding box center [1494, 307] width 11 height 10
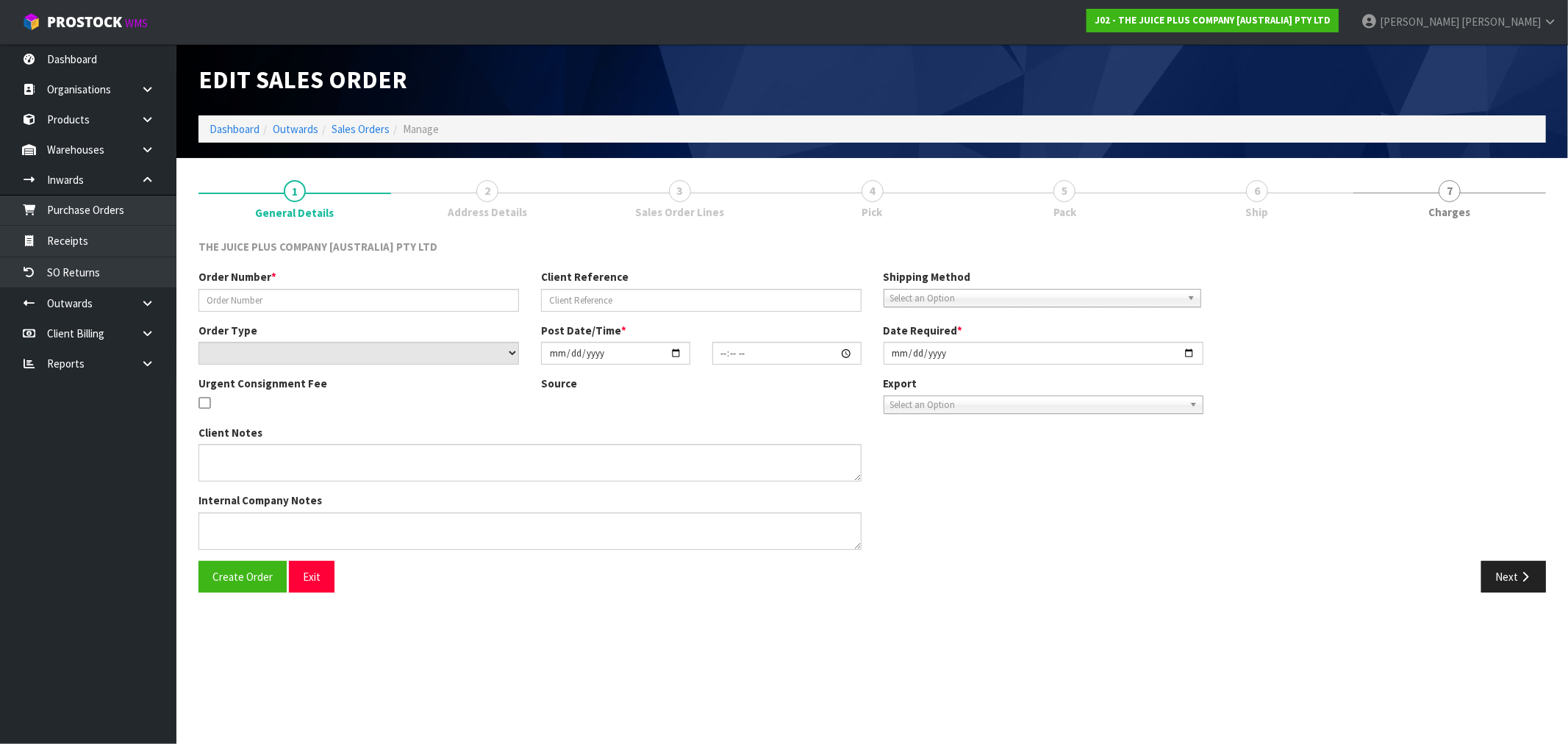
type input "3726597"
type input "JP01-249118"
select select "number:0"
type input "2025-05-23"
type input "15:15:05.000"
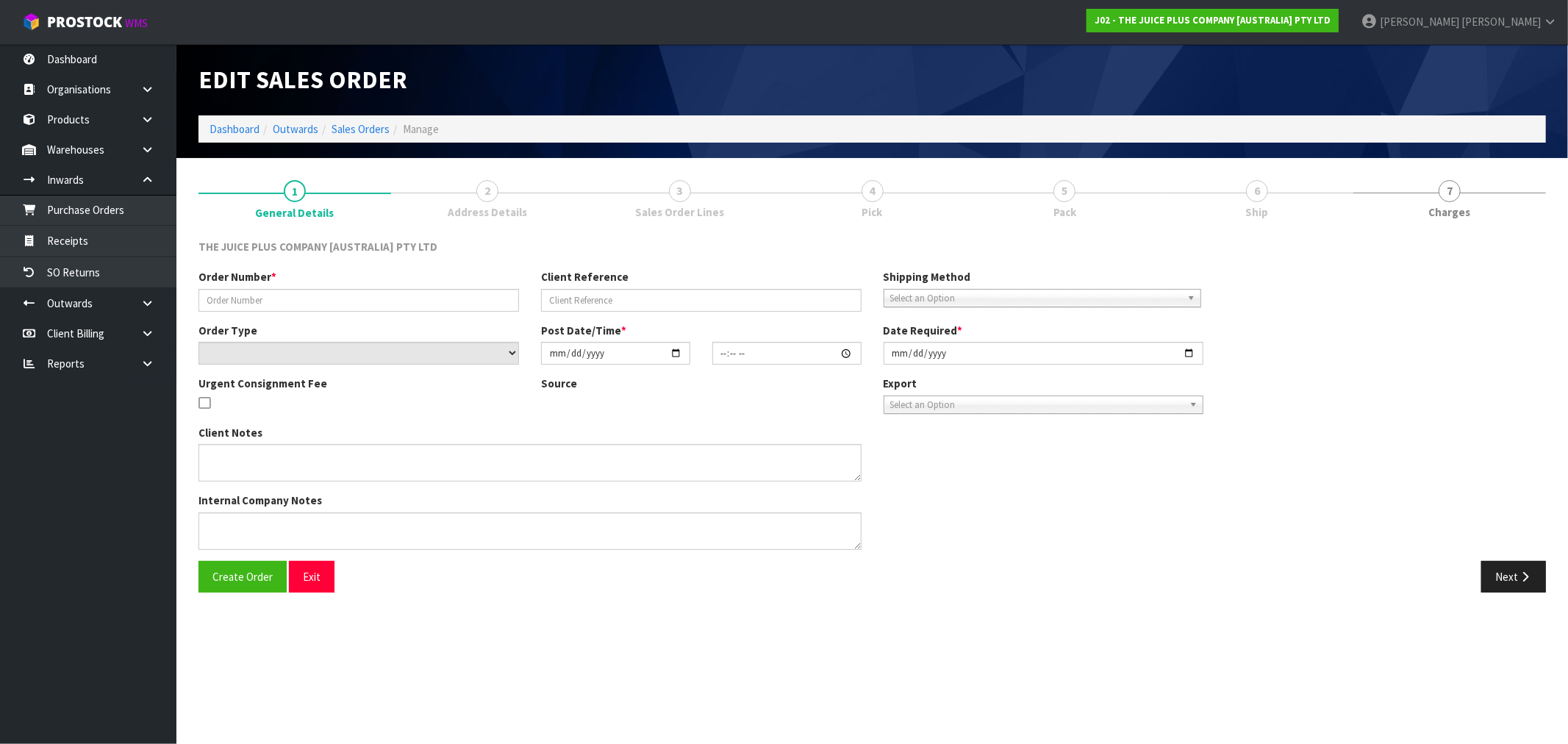
type input "2025-06-17"
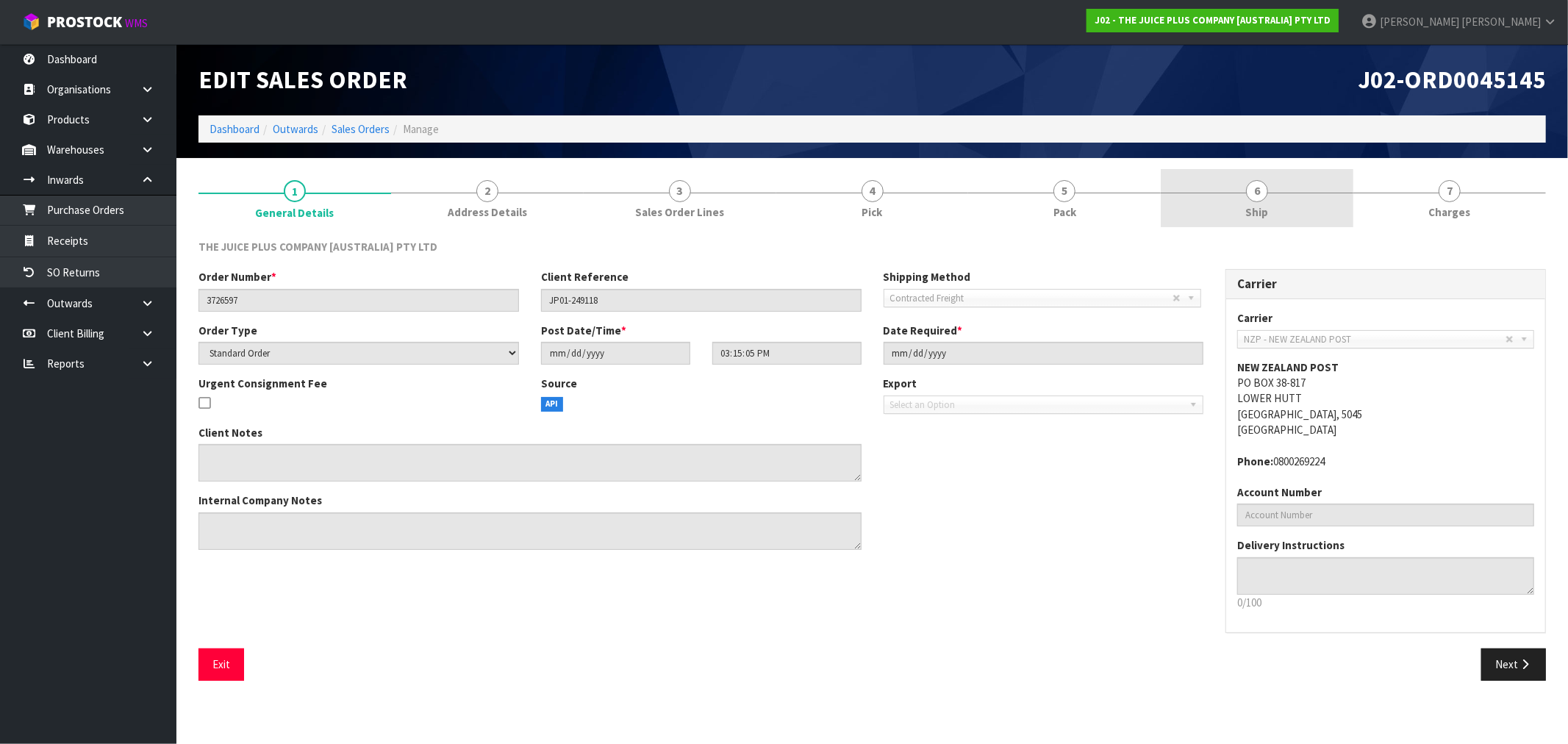
click at [1257, 196] on span "6" at bounding box center [1256, 190] width 22 height 22
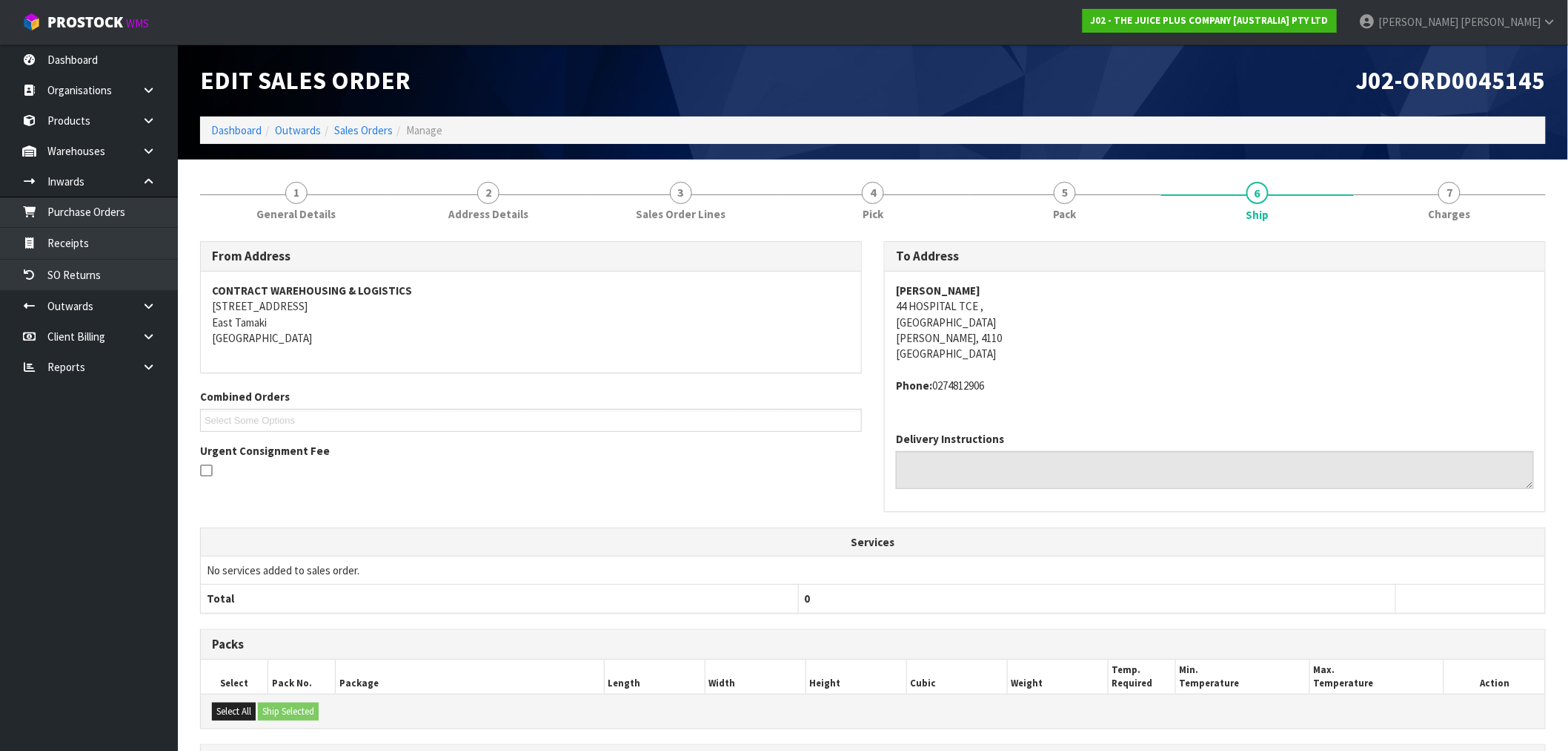
scroll to position [196, 0]
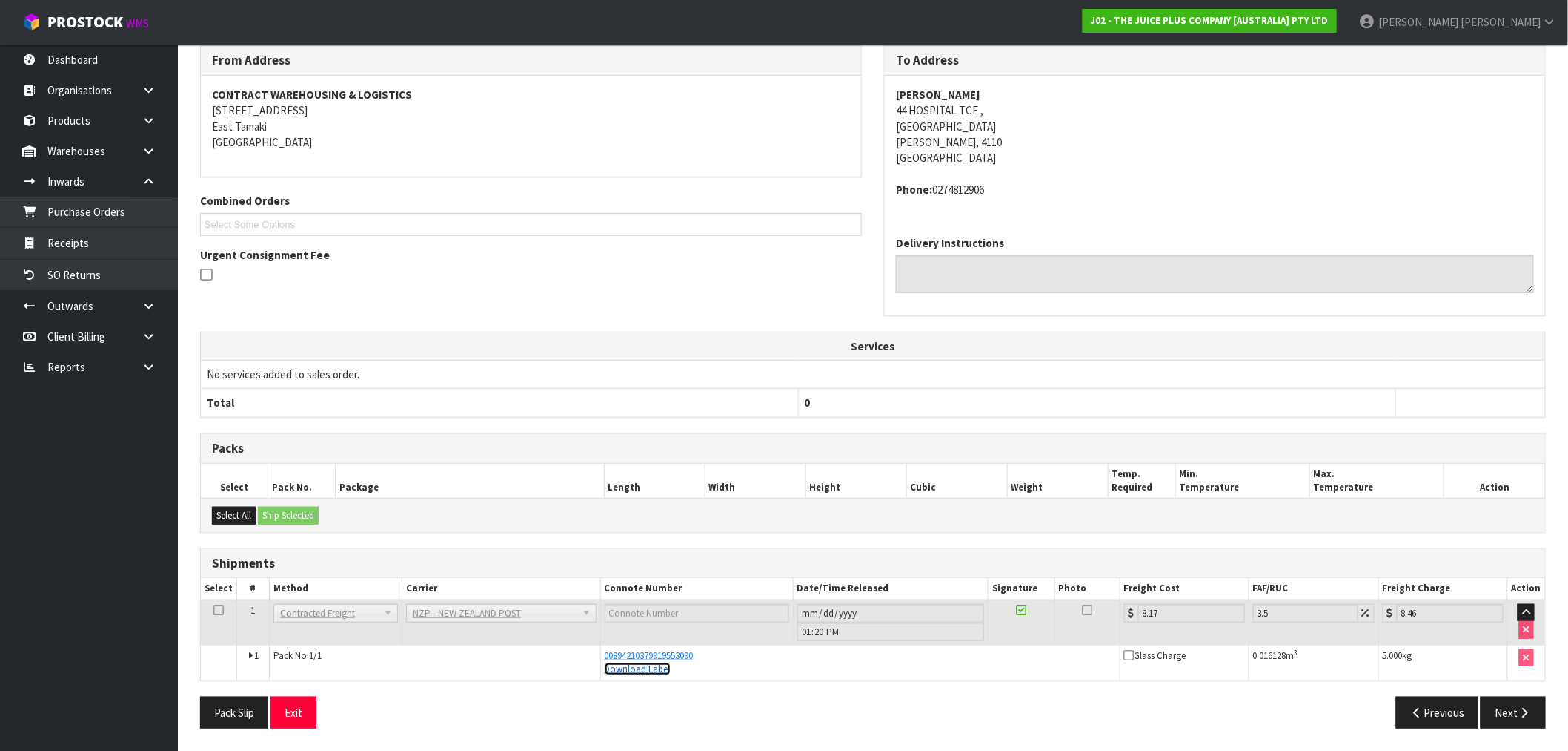
click at [648, 670] on link "Download Label" at bounding box center [637, 668] width 66 height 13
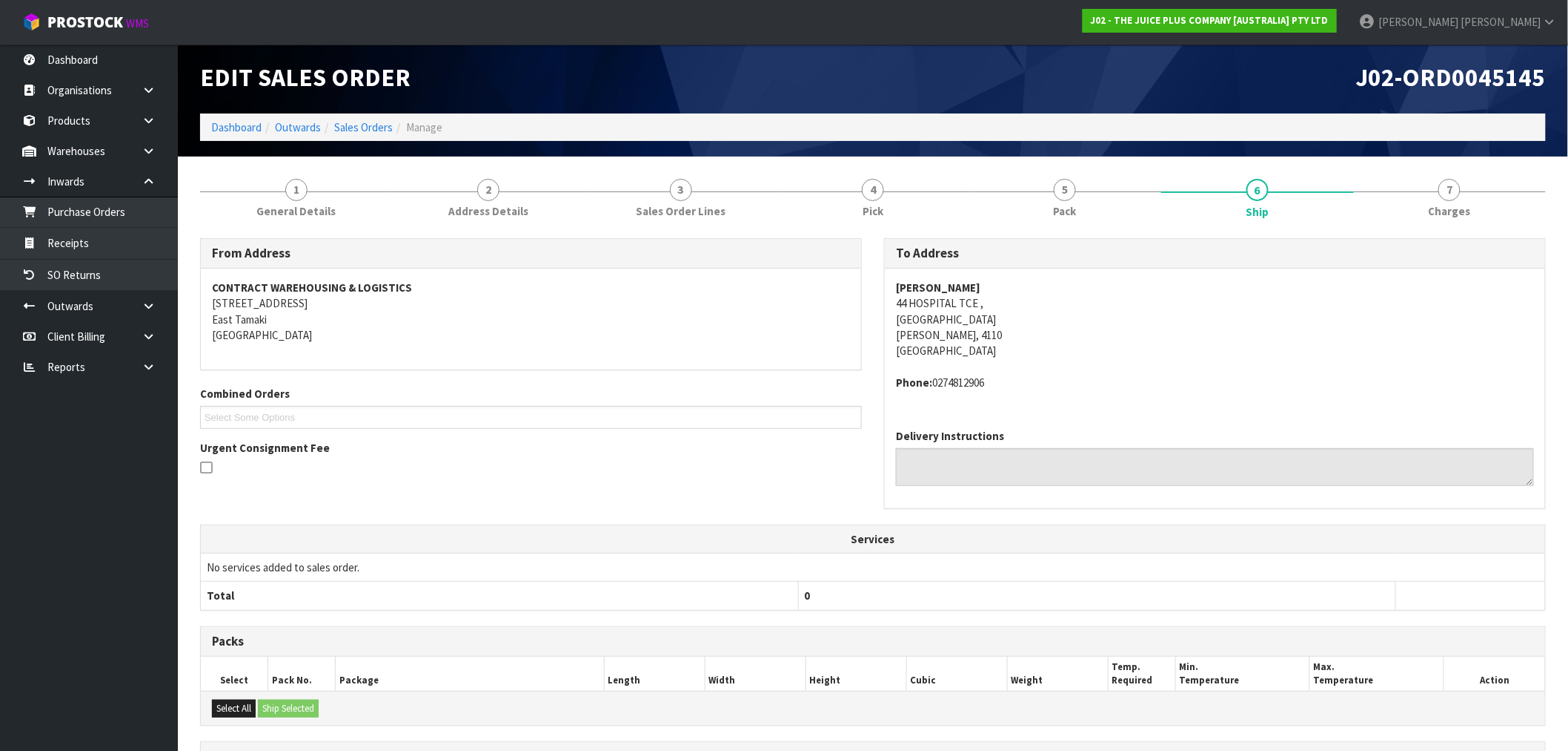
scroll to position [0, 0]
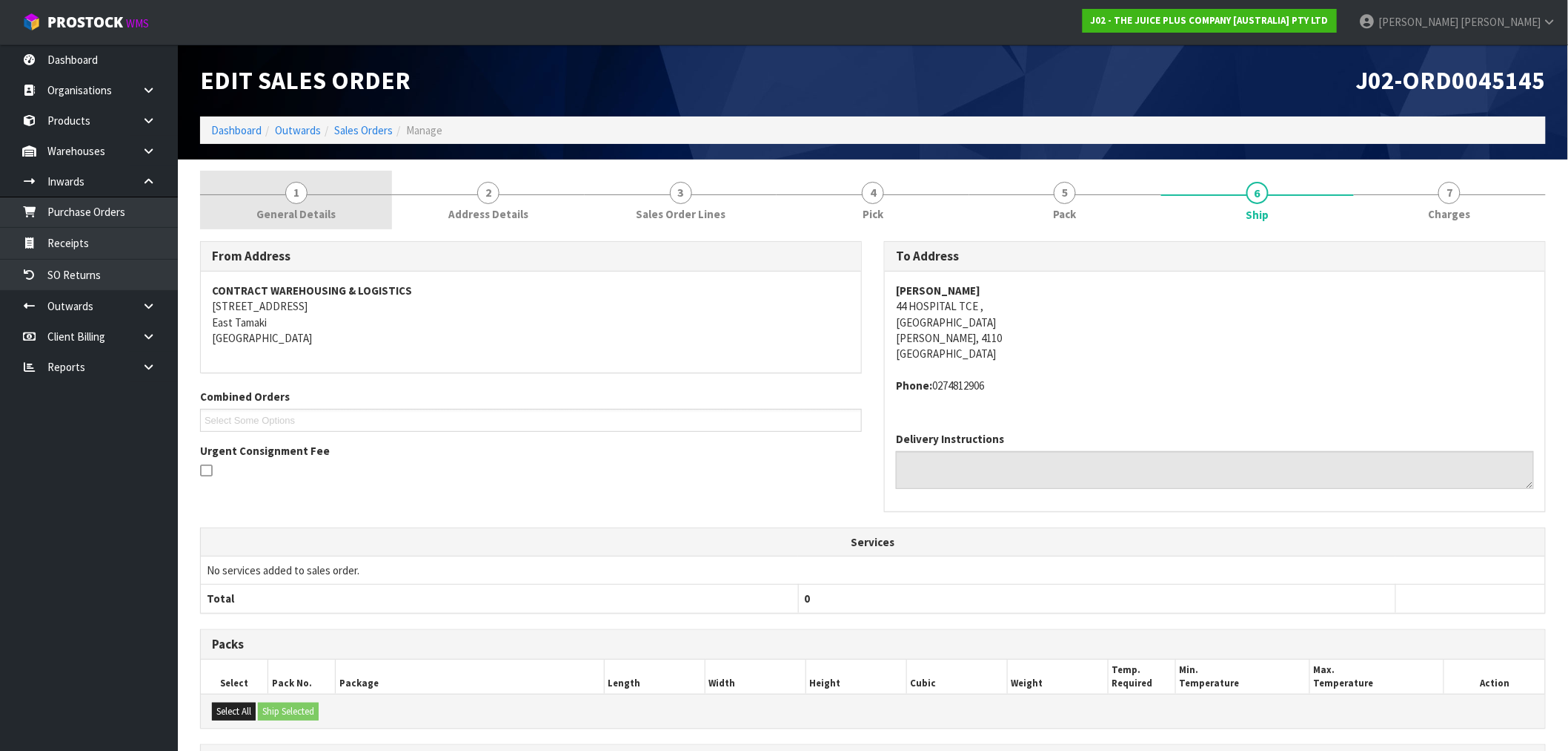
click at [372, 211] on link "1 General Details" at bounding box center [295, 199] width 192 height 58
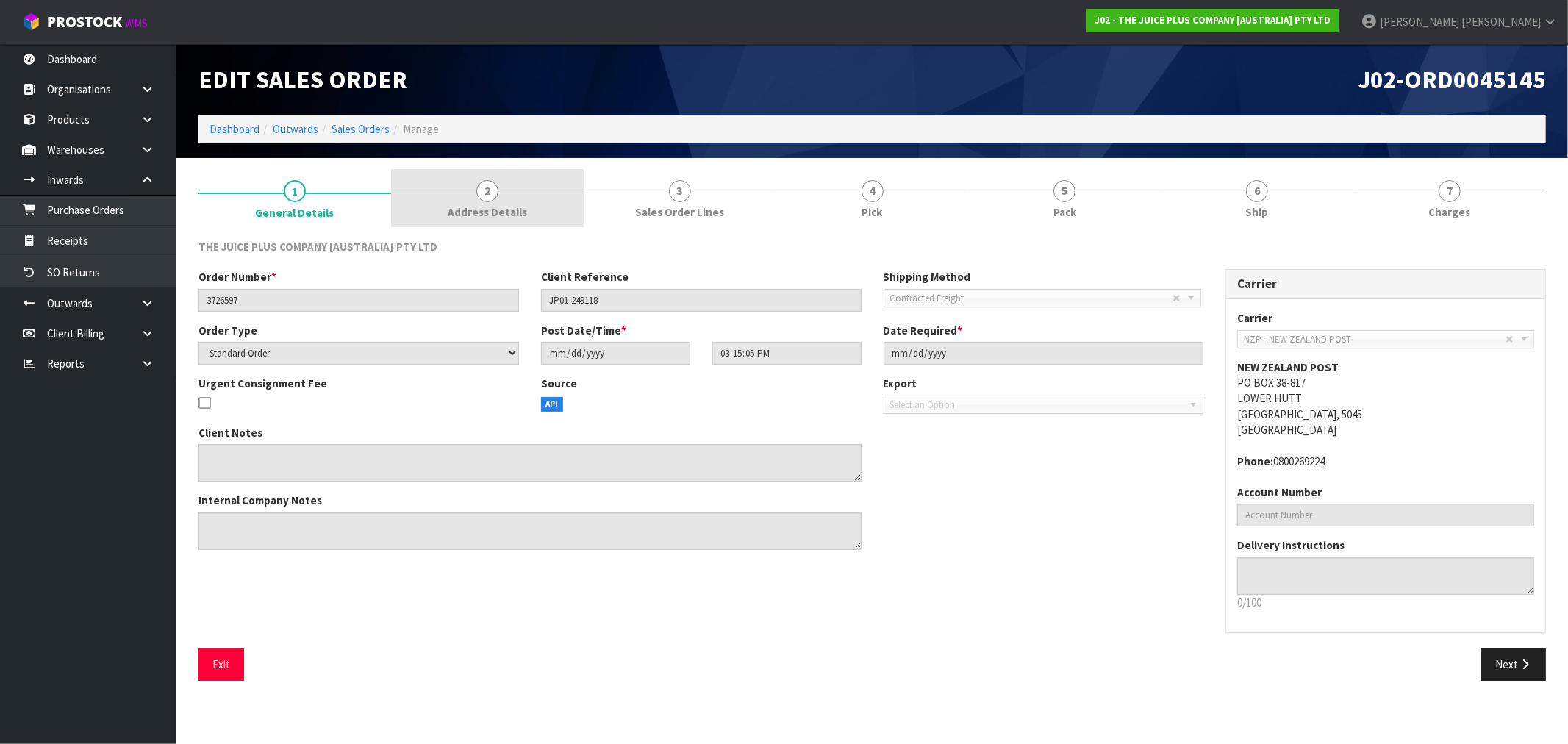
click at [475, 192] on link "2 Address Details" at bounding box center [487, 197] width 192 height 58
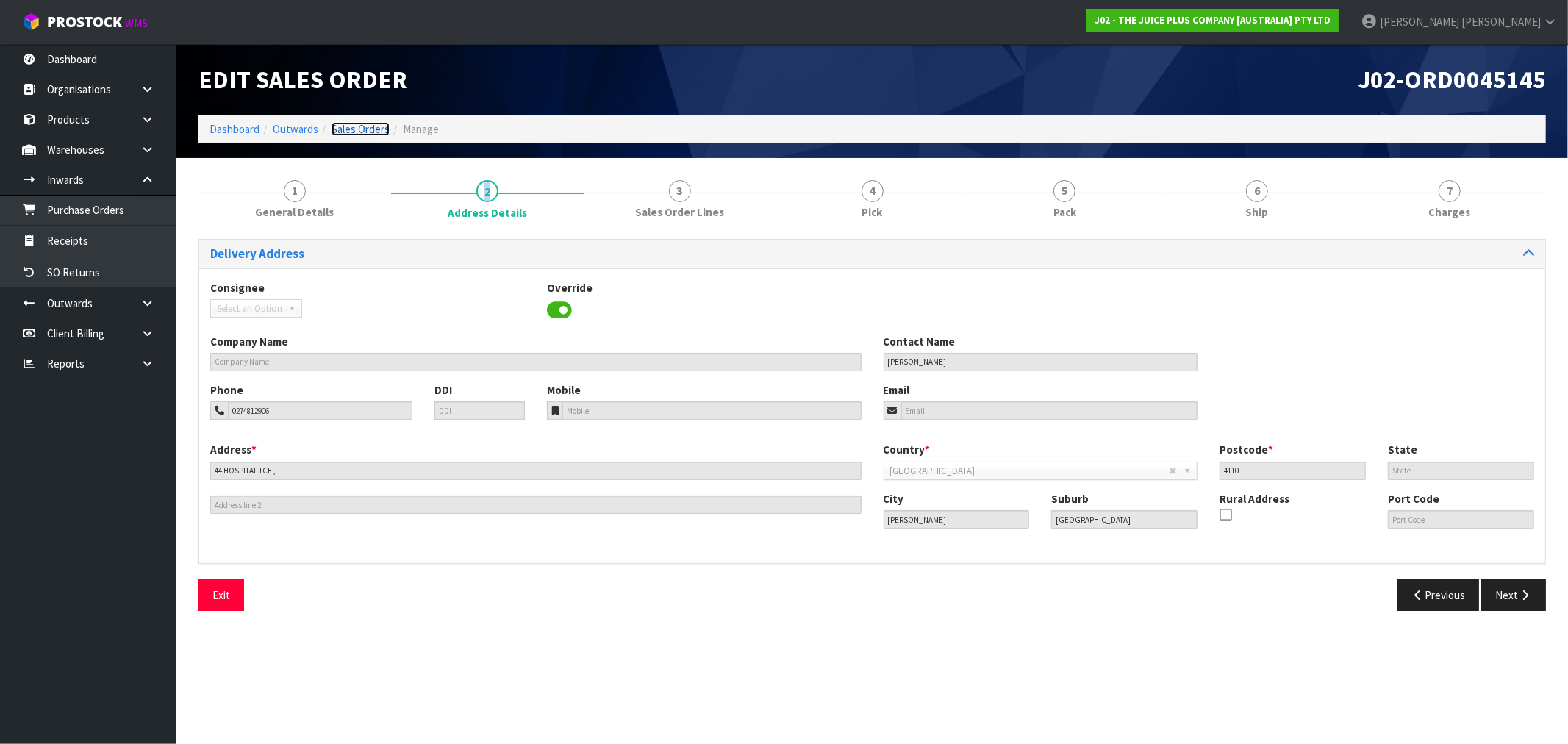
click at [358, 129] on link "Sales Orders" at bounding box center [360, 129] width 58 height 14
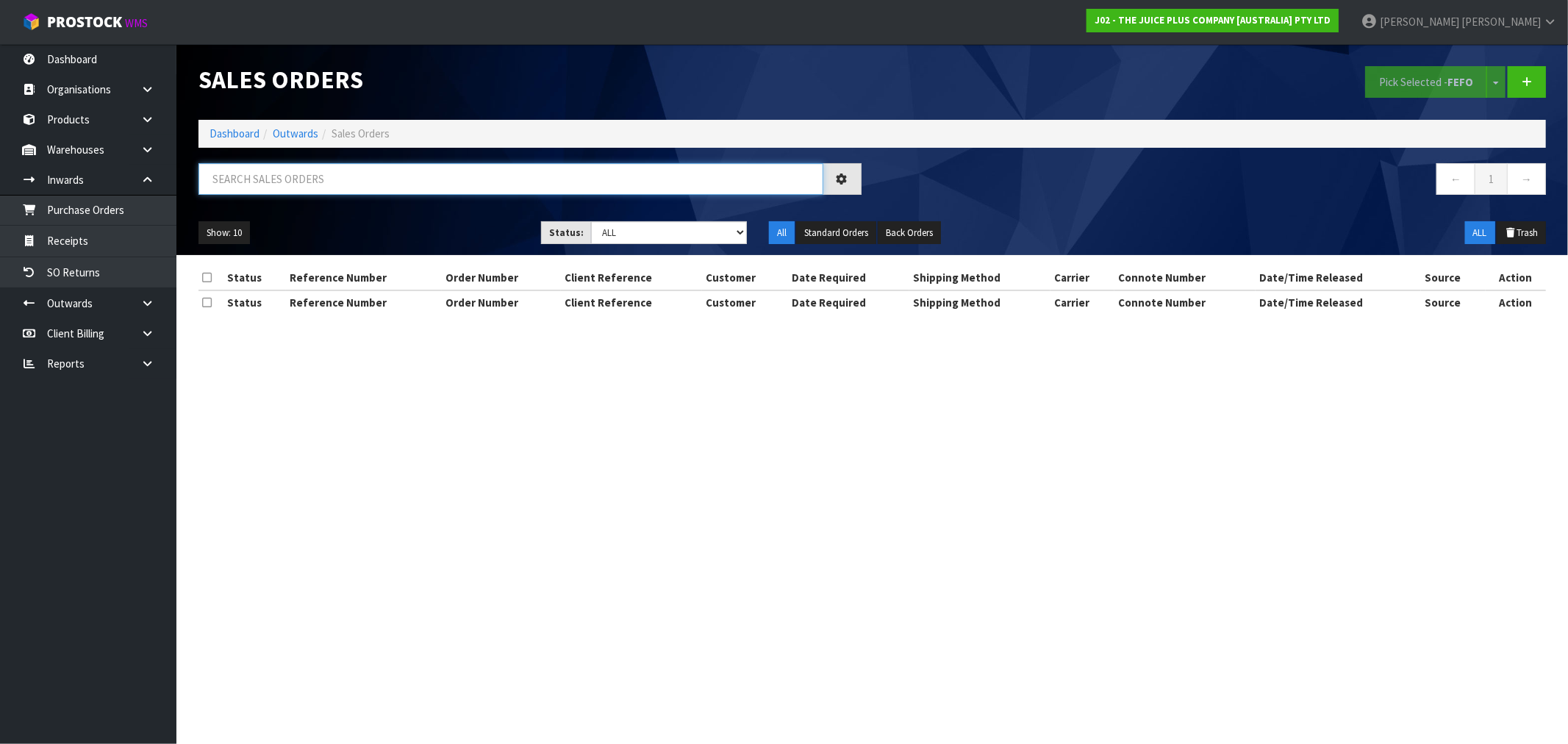
click at [360, 186] on input "text" at bounding box center [511, 179] width 625 height 31
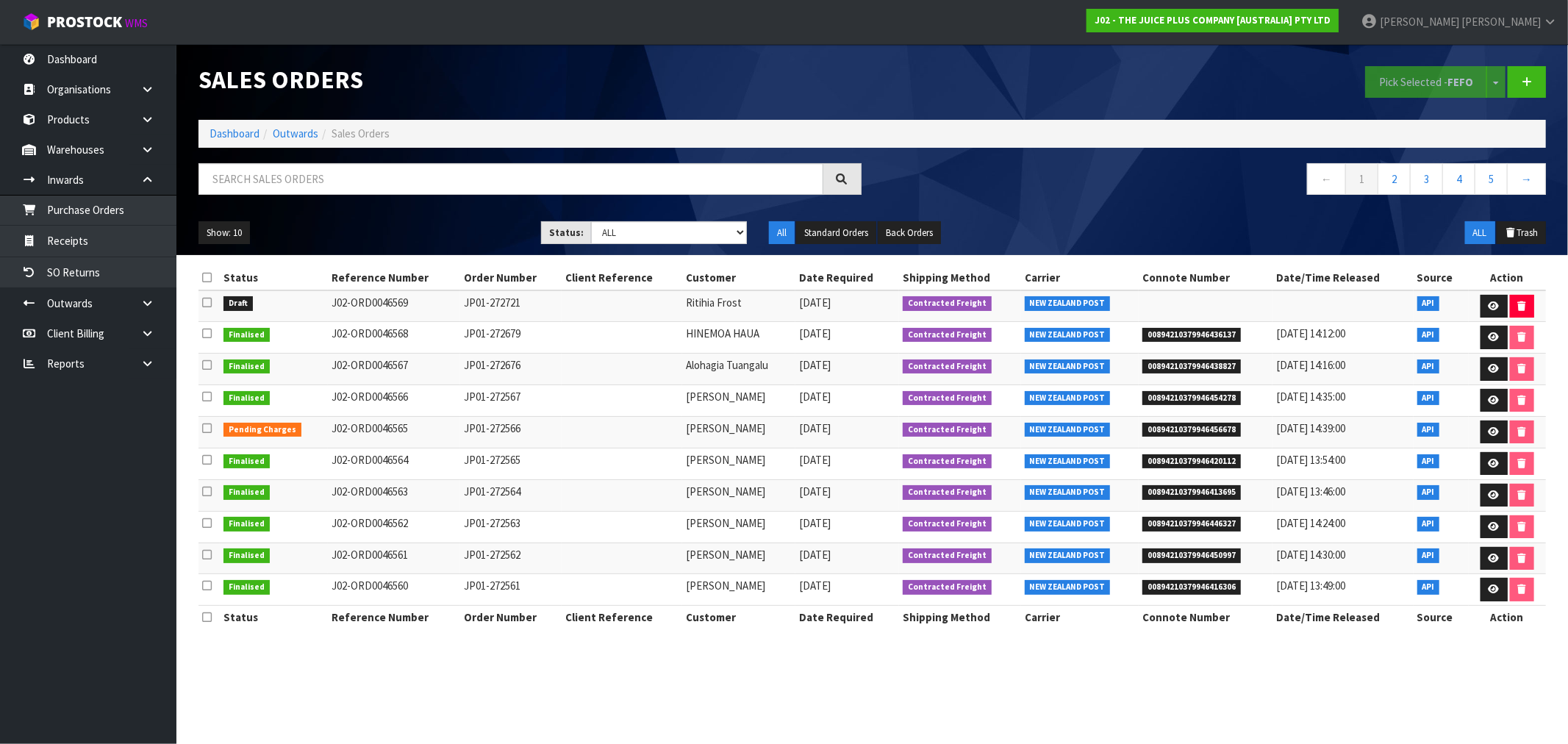
drag, startPoint x: 525, startPoint y: 302, endPoint x: 452, endPoint y: 305, distance: 73.1
click at [460, 305] on td "JP01-272721" at bounding box center [511, 306] width 102 height 31
copy td "JP01-272721"
click at [340, 180] on input "text" at bounding box center [511, 179] width 625 height 31
paste input "JP01-272721"
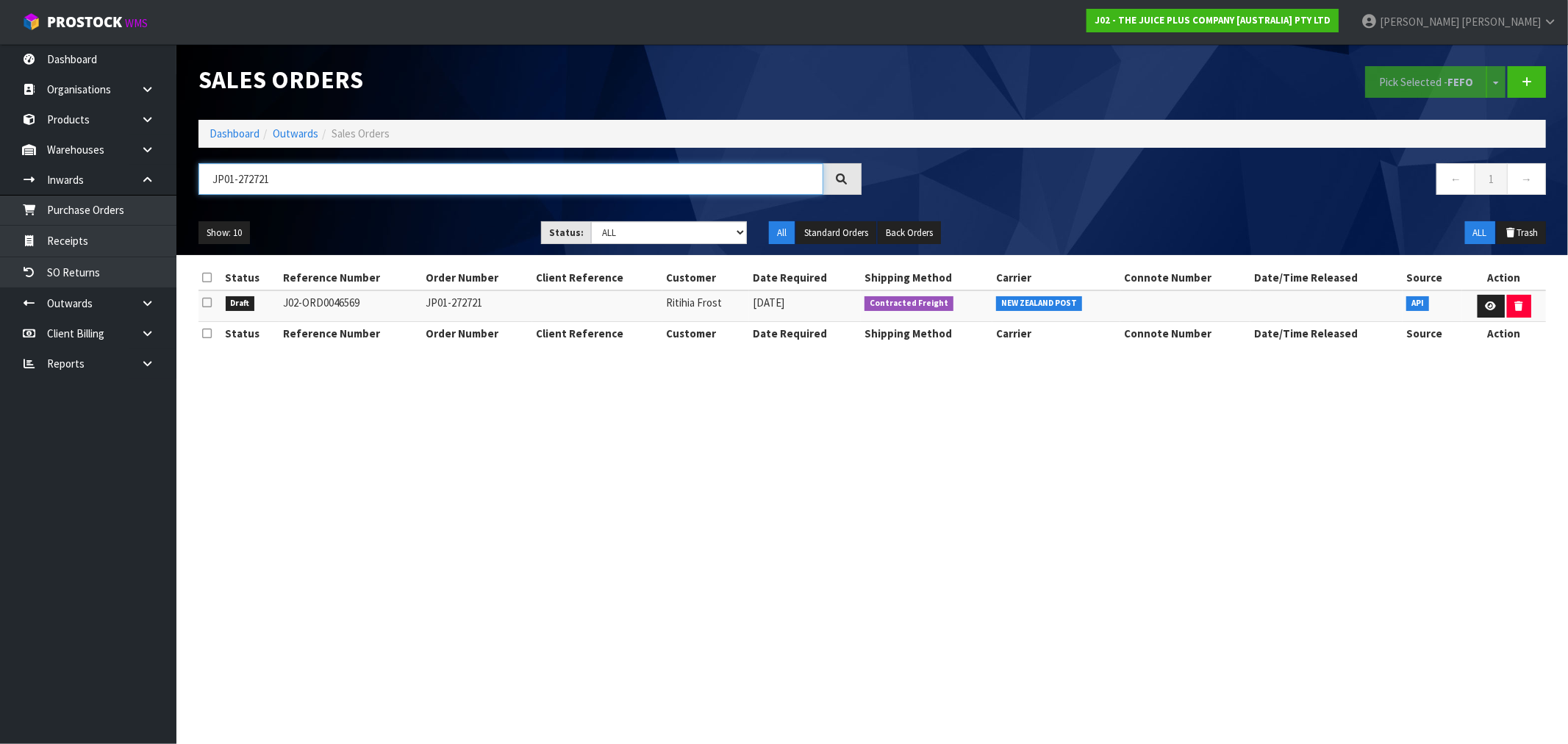
drag, startPoint x: 284, startPoint y: 184, endPoint x: 194, endPoint y: 186, distance: 90.0
click at [196, 186] on div "JP01-272721" at bounding box center [530, 185] width 685 height 43
paste input "Ali Mccarthy"
click at [208, 182] on input "ALI MCCARTHY" at bounding box center [511, 179] width 625 height 31
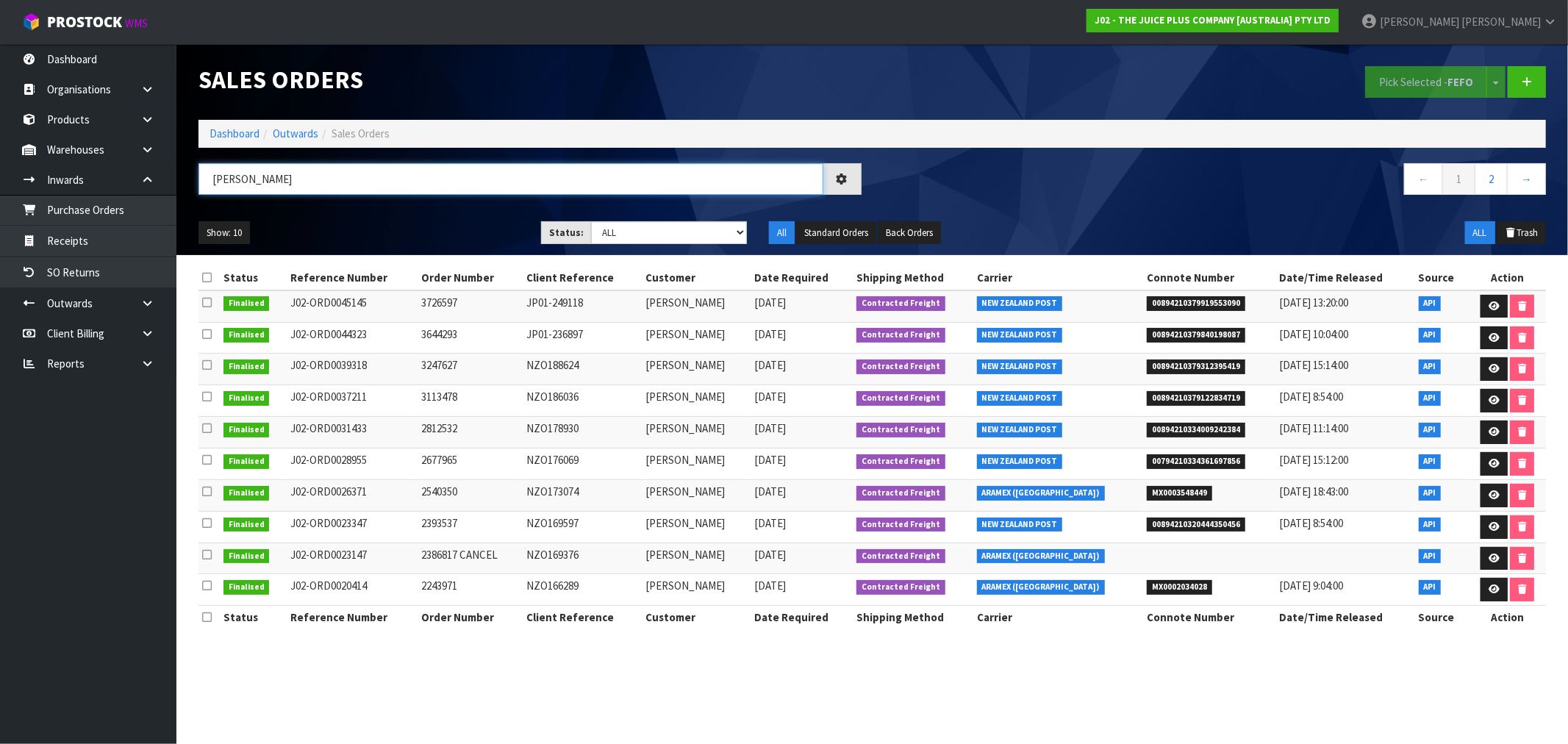
type input "ALI MCCARTHY"
click at [642, 338] on td "JP01-236897" at bounding box center [582, 338] width 119 height 31
click at [990, 704] on section "Sales Orders Pick Selected - FEFO Split button! FIFO - First In First Out FEFO …" at bounding box center [784, 372] width 1568 height 744
drag, startPoint x: 729, startPoint y: 302, endPoint x: 653, endPoint y: 303, distance: 76.0
click at [653, 303] on tr "Finalised J02-ORD0045145 3726597 JP01-249118 ALI MCCARTHY 17/06/2025 Contracted…" at bounding box center [871, 306] width 1347 height 31
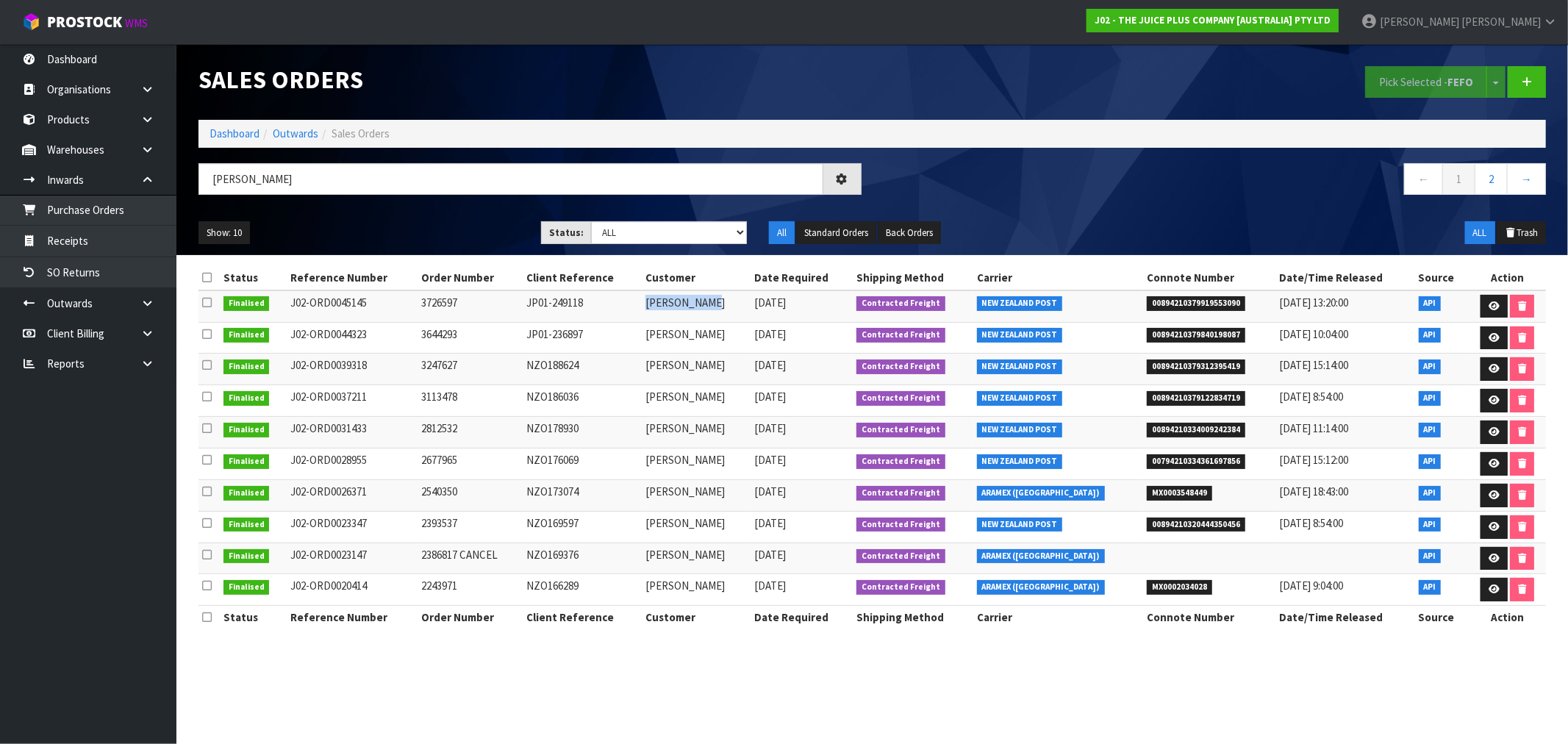
click at [729, 302] on td "ALI MCCARTHY" at bounding box center [696, 306] width 108 height 31
drag, startPoint x: 729, startPoint y: 302, endPoint x: 657, endPoint y: 303, distance: 72.0
click at [657, 303] on td "ALI MCCARTHY" at bounding box center [696, 306] width 108 height 31
copy td "ALI MCCARTHY"
drag, startPoint x: 605, startPoint y: 310, endPoint x: 268, endPoint y: 15, distance: 447.9
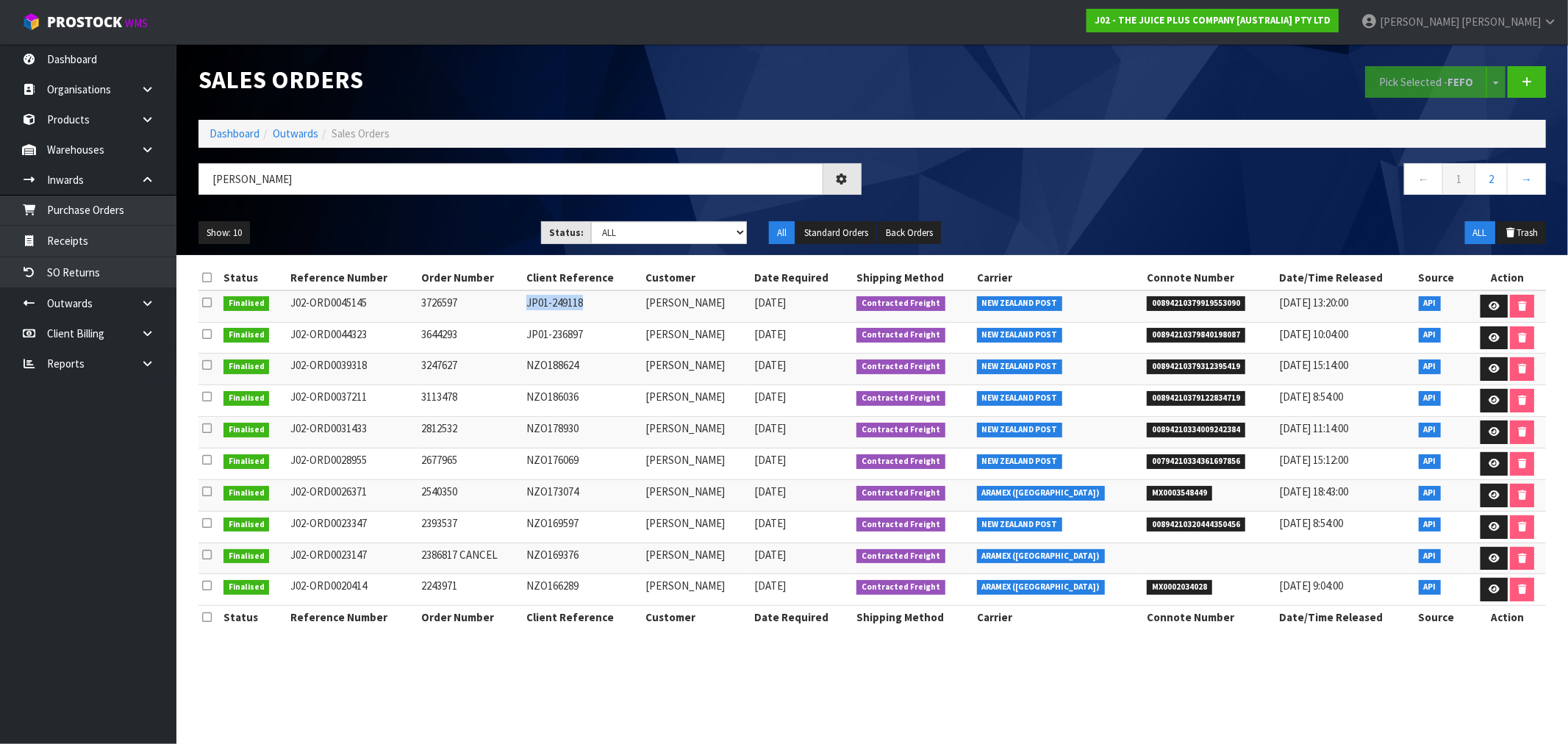
click at [534, 299] on tr "Finalised J02-ORD0045145 3726597 JP01-249118 ALI MCCARTHY 17/06/2025 Contracted…" at bounding box center [871, 306] width 1347 height 31
copy tr "JP01-249118"
drag, startPoint x: 599, startPoint y: 333, endPoint x: 542, endPoint y: 333, distance: 57.0
click at [542, 333] on td "JP01-236897" at bounding box center [582, 338] width 119 height 31
copy td "JP01-236897"
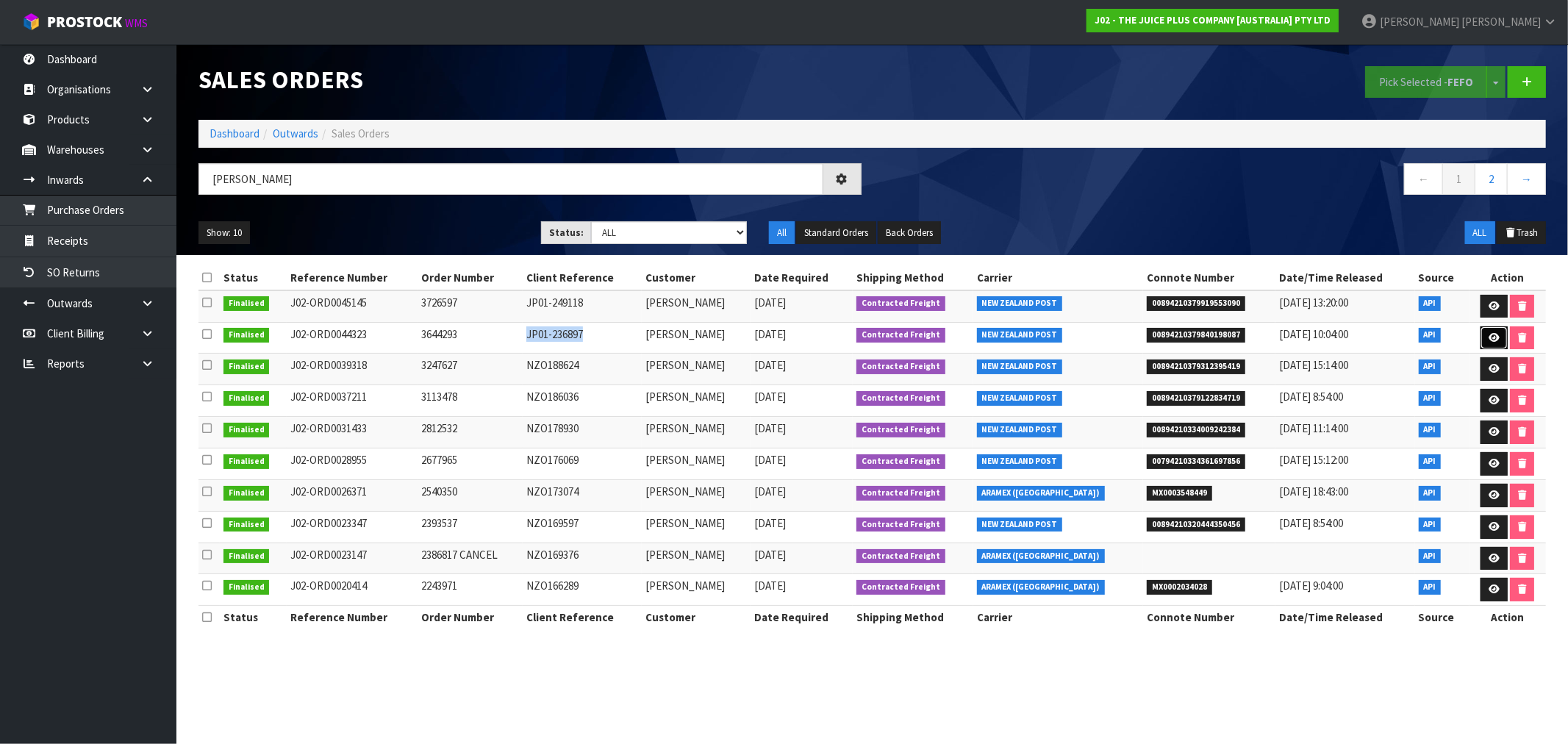
click at [1493, 338] on icon at bounding box center [1494, 338] width 11 height 10
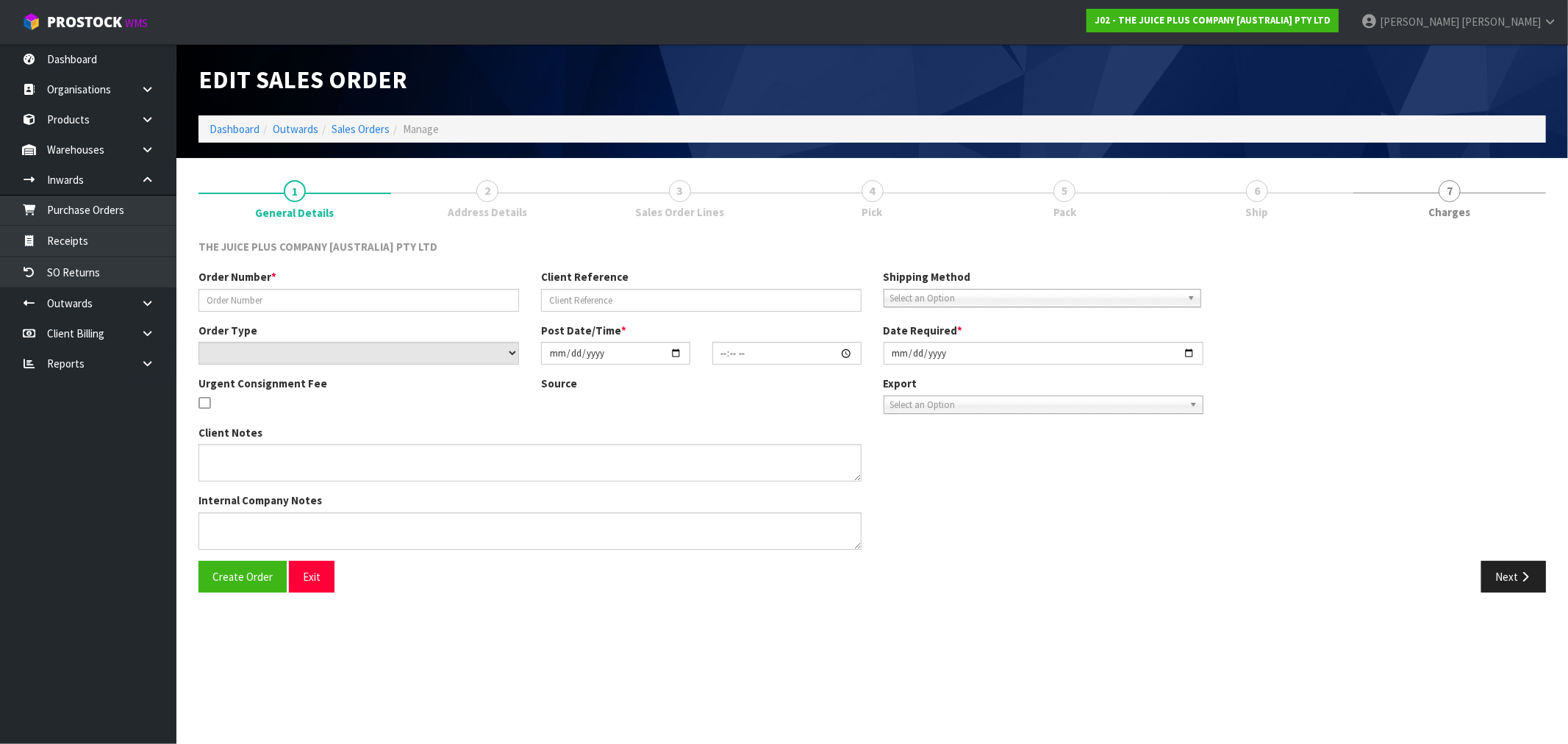
type input "3644293"
type input "JP01-236897"
select select "number:0"
type input "2025-03-28"
type input "16:14:56.000"
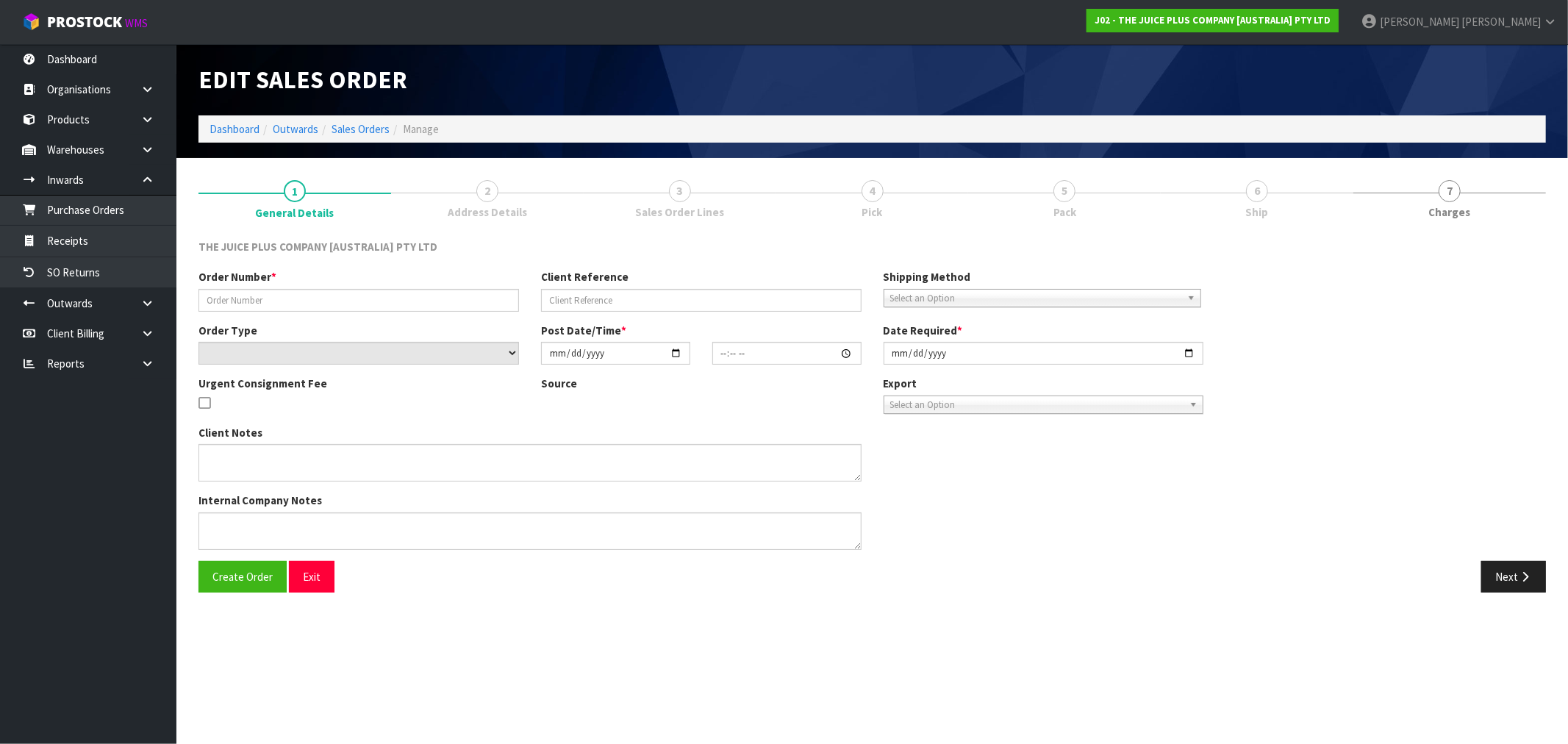
type input "2025-03-28"
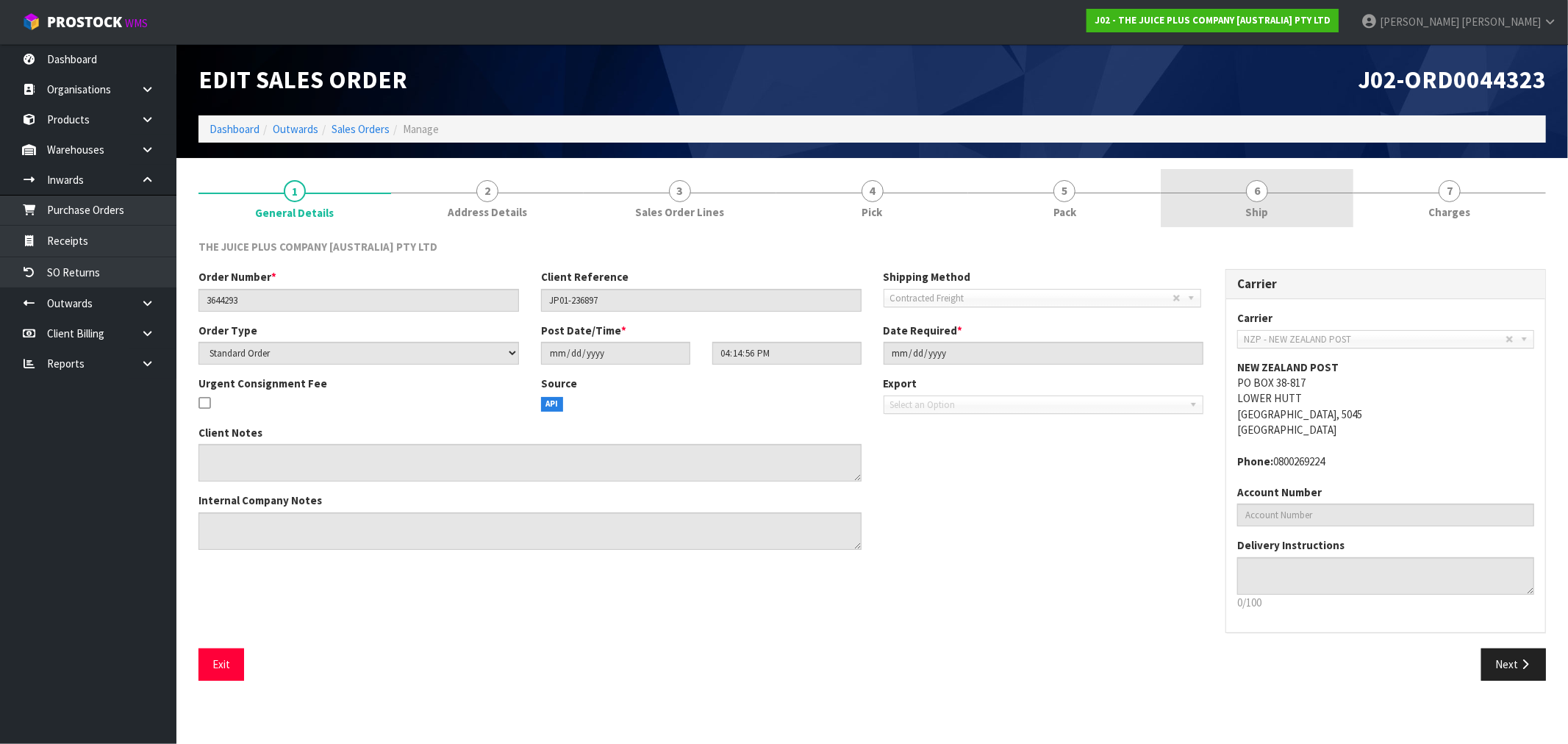
click at [1266, 183] on link "6 Ship" at bounding box center [1256, 197] width 192 height 58
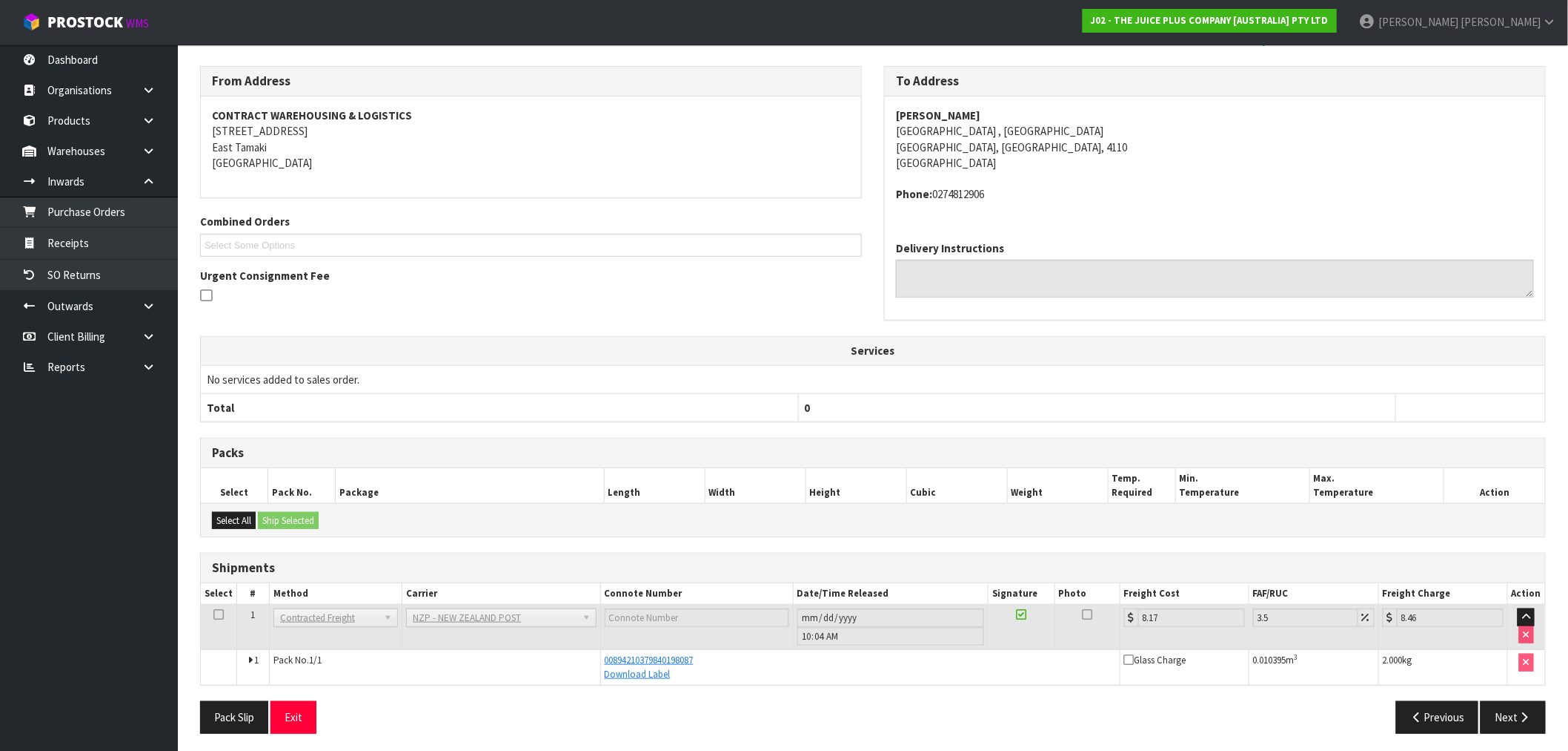
scroll to position [180, 0]
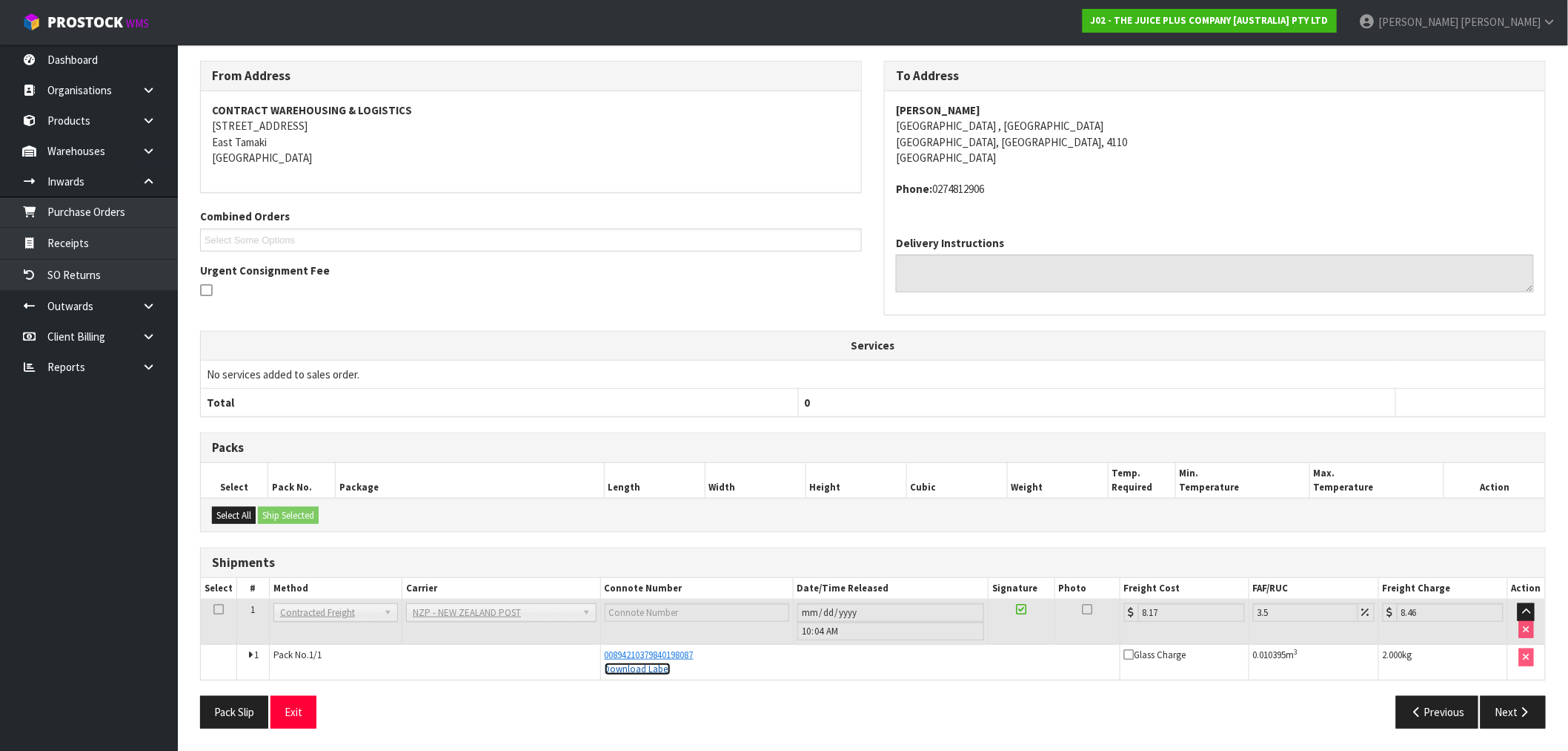
click at [653, 663] on link "Download Label" at bounding box center [637, 668] width 66 height 13
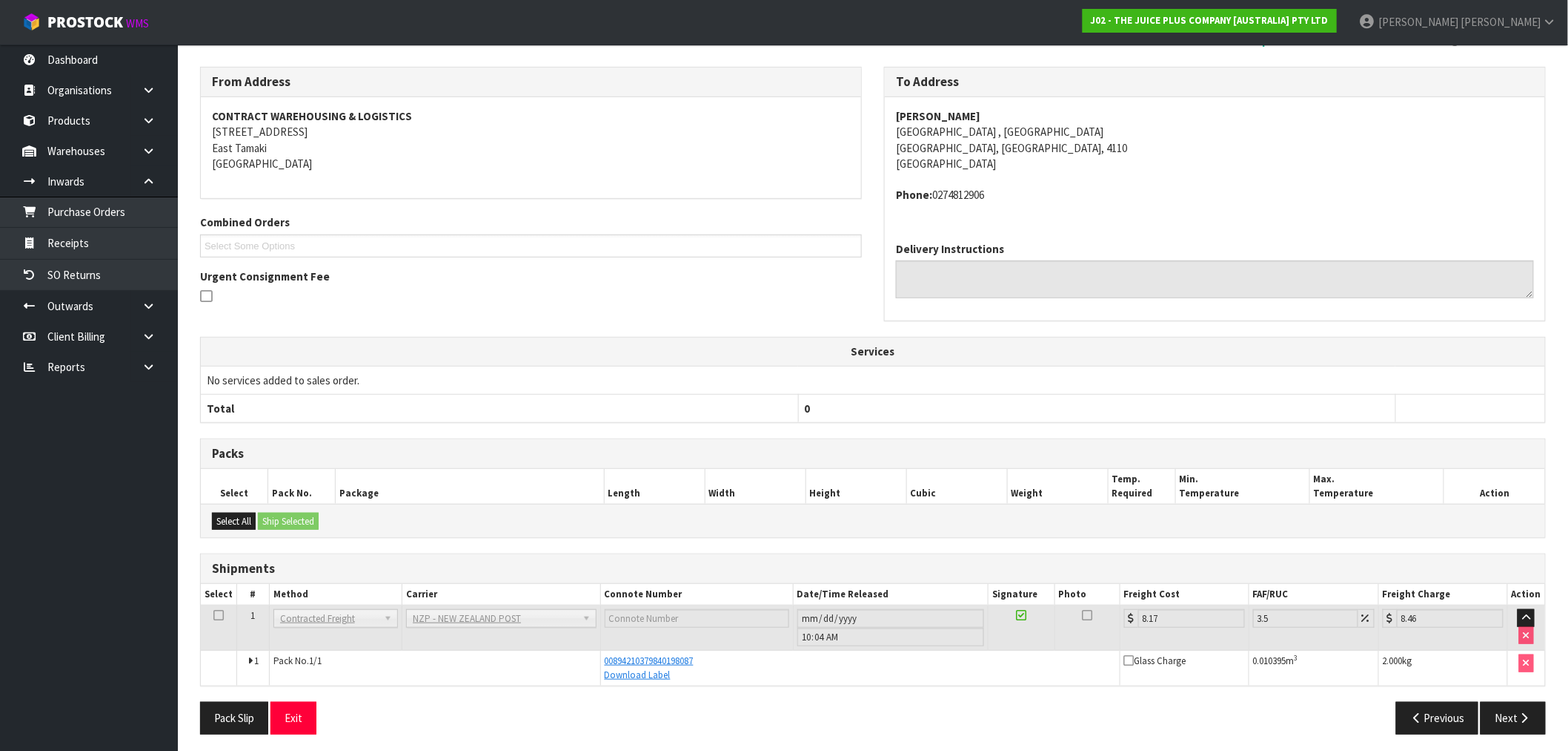
scroll to position [0, 0]
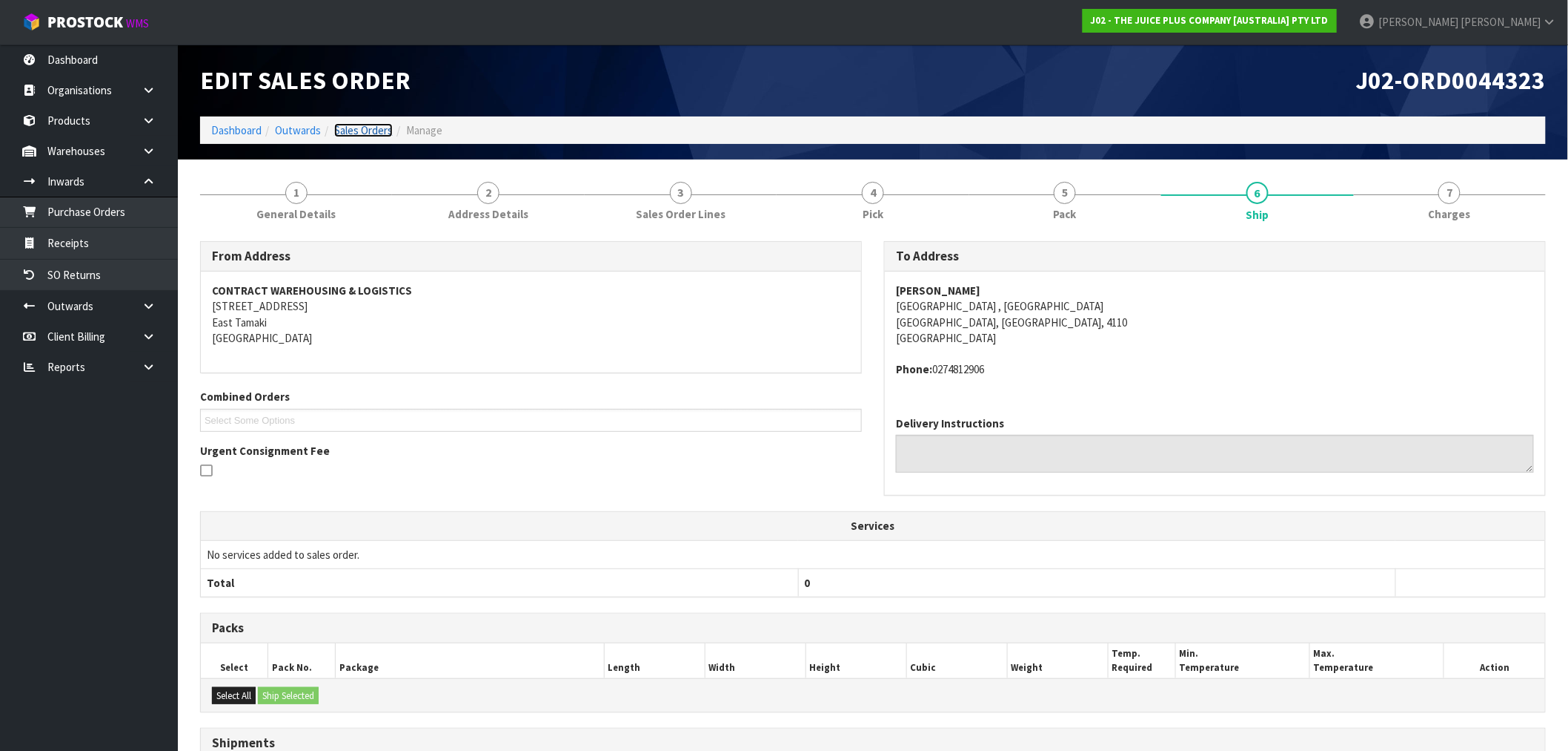
click at [363, 130] on link "Sales Orders" at bounding box center [362, 130] width 58 height 14
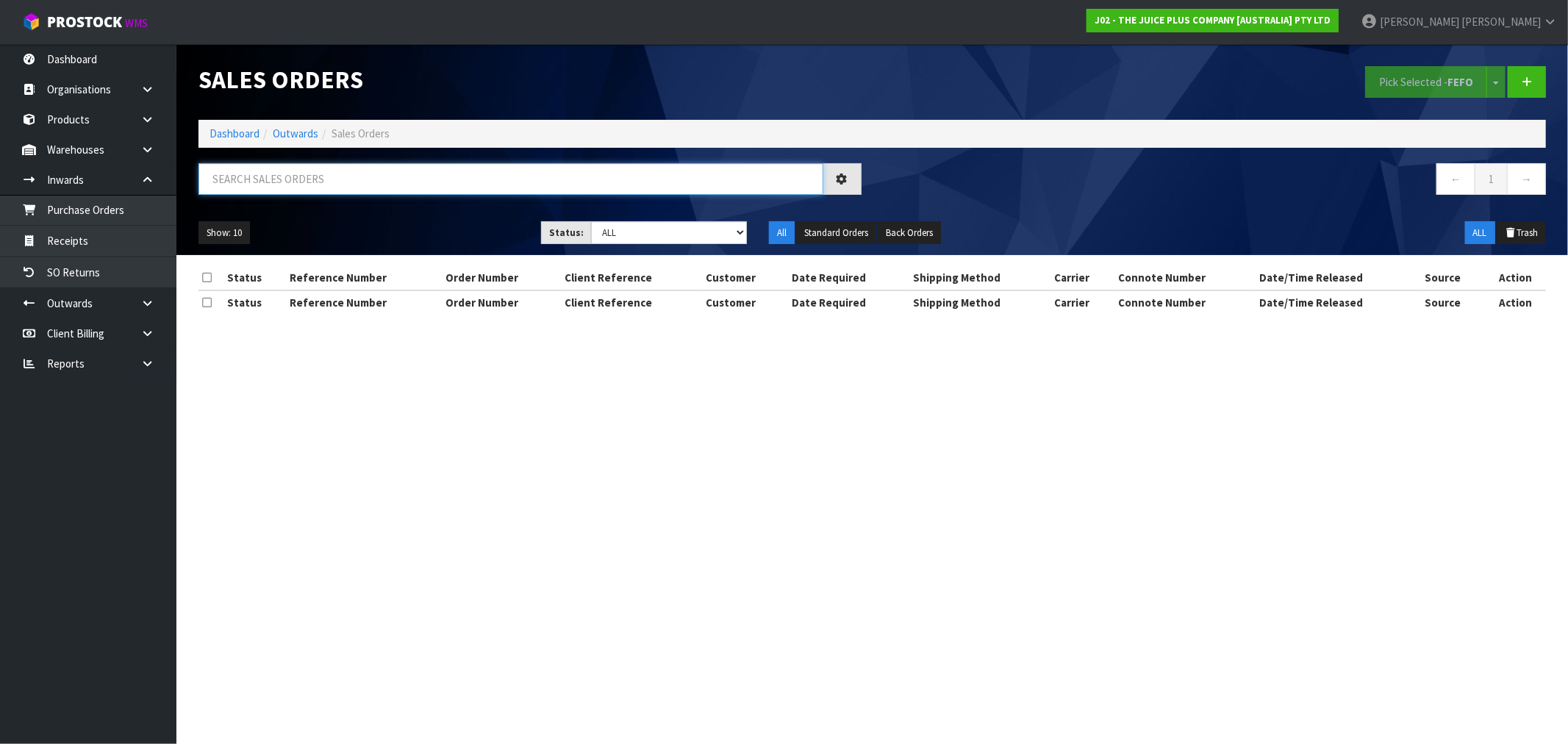
click at [505, 165] on input "text" at bounding box center [511, 179] width 625 height 31
click at [507, 180] on input "text" at bounding box center [511, 179] width 625 height 31
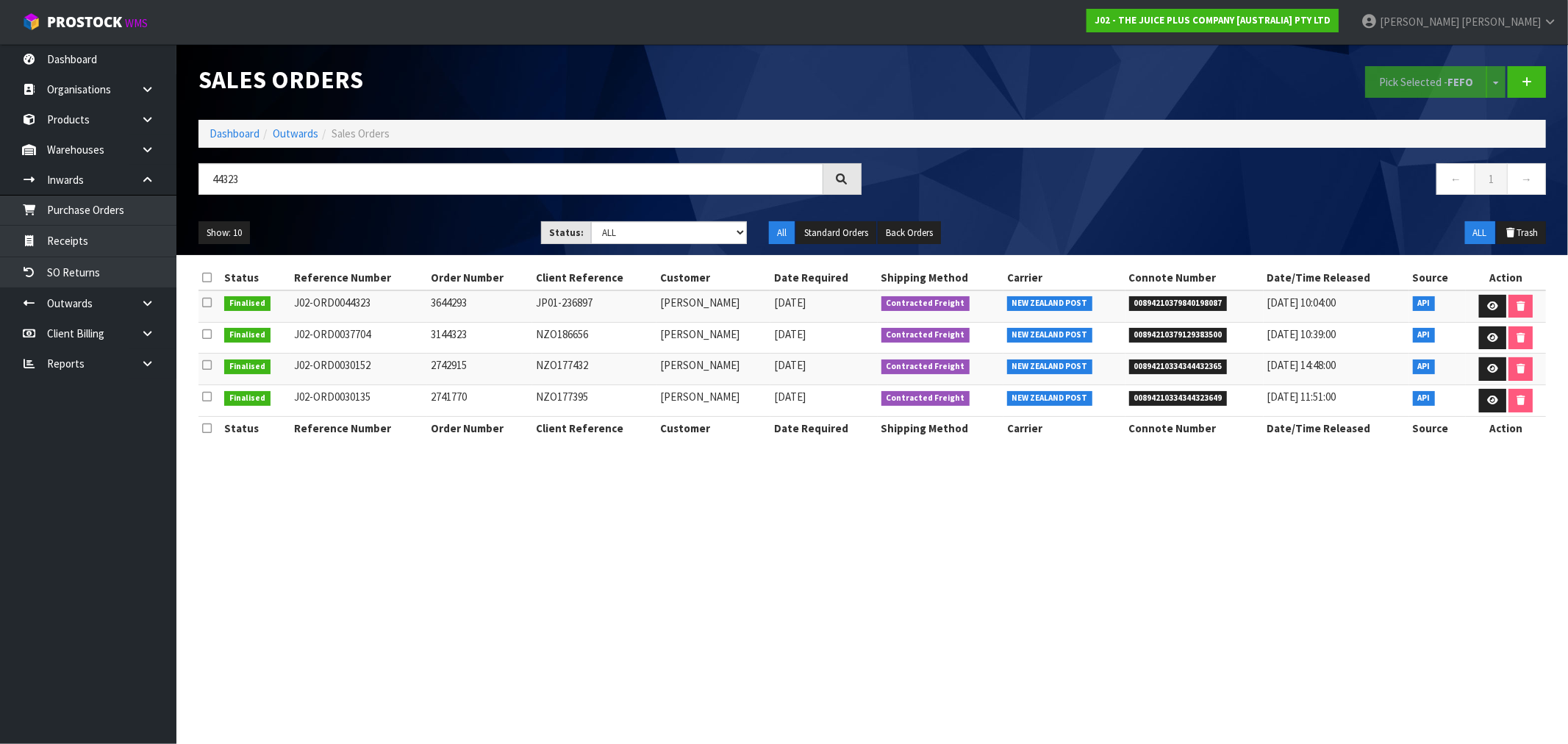
click at [1034, 657] on section "Sales Orders Pick Selected - FEFO Split button! FIFO - First In First Out FEFO …" at bounding box center [784, 372] width 1568 height 744
drag, startPoint x: 252, startPoint y: 186, endPoint x: 196, endPoint y: 183, distance: 56.1
click at [196, 183] on div "44323" at bounding box center [530, 185] width 685 height 43
drag, startPoint x: 723, startPoint y: 305, endPoint x: 655, endPoint y: 305, distance: 68.0
click at [657, 305] on td "ALI MCCARTHY" at bounding box center [713, 306] width 114 height 31
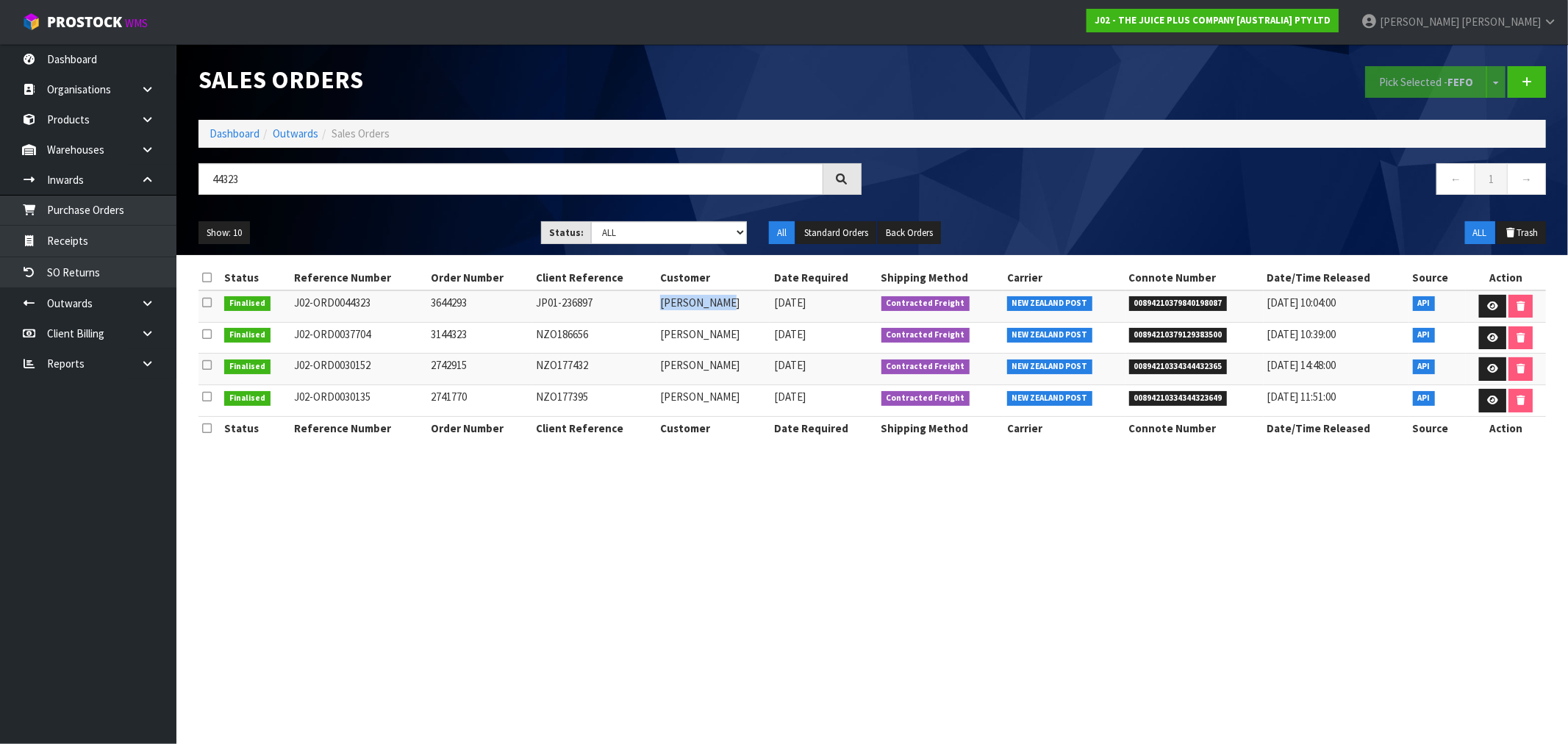
copy td "ALI MCCARTHY"
drag, startPoint x: 328, startPoint y: 177, endPoint x: 311, endPoint y: 175, distance: 17.1
click at [326, 177] on input "44323" at bounding box center [511, 179] width 625 height 31
click at [311, 175] on input "44323" at bounding box center [511, 179] width 625 height 31
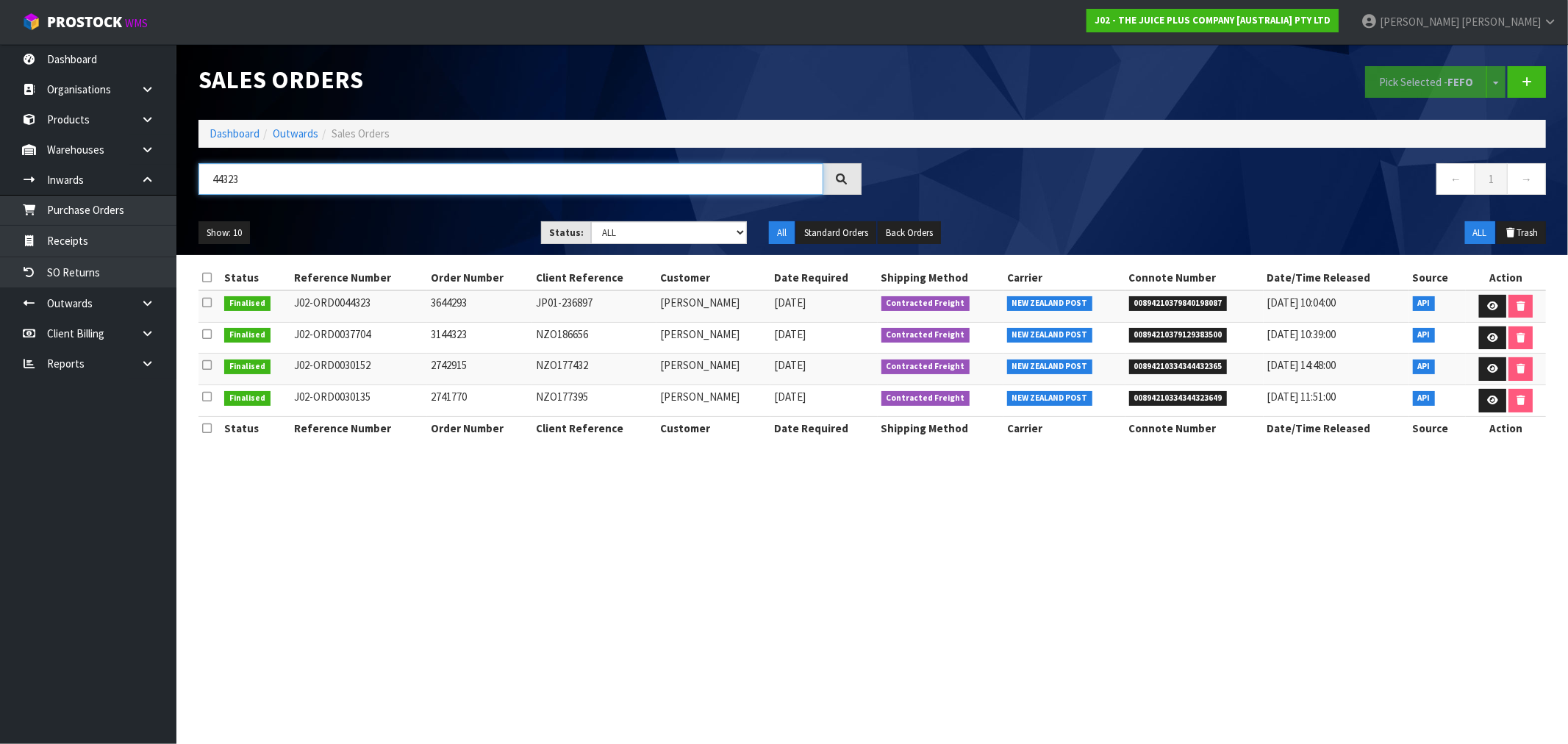
paste input "ALI MCCARTHY"
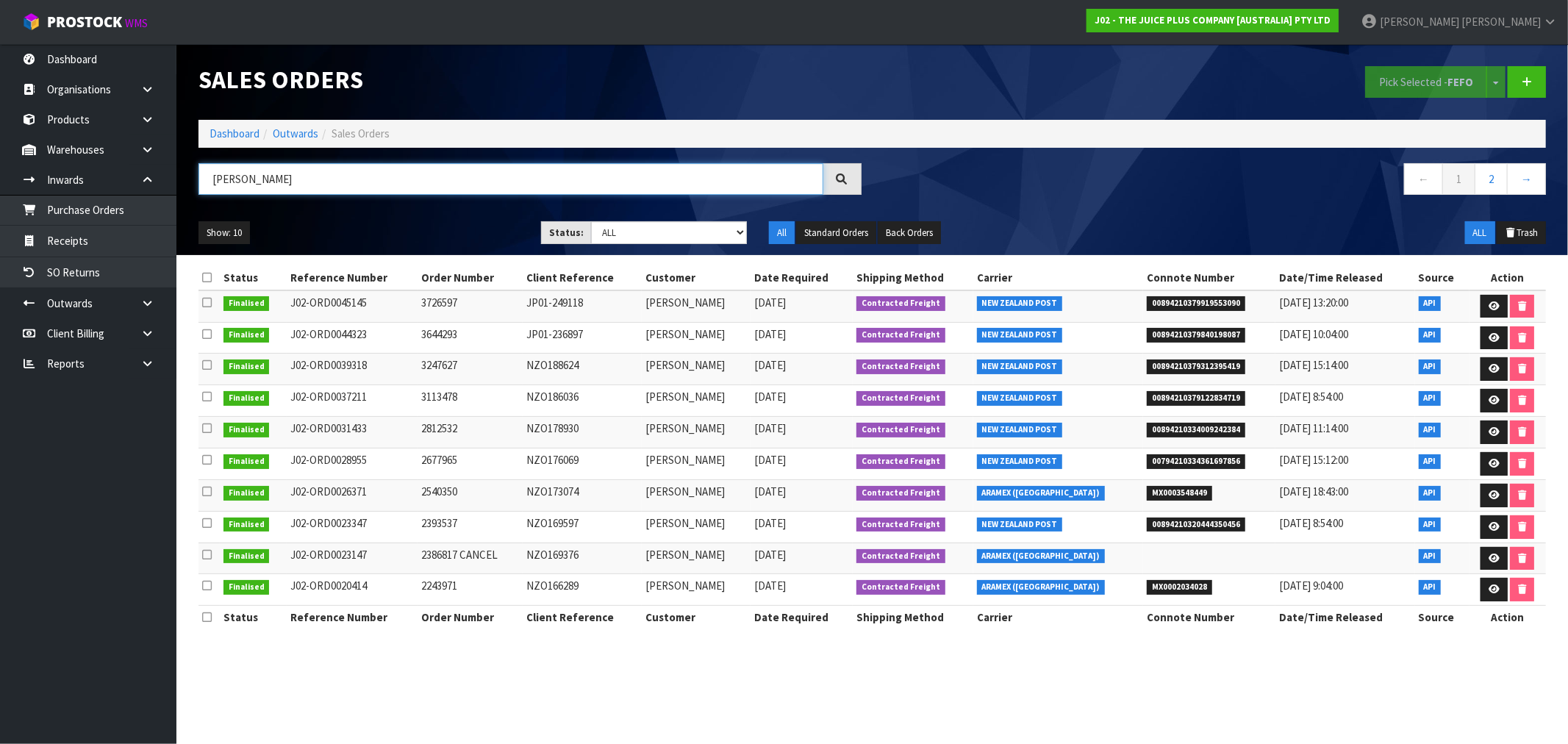
type input "ALI MCCARTHY"
click at [591, 335] on td "JP01-236897" at bounding box center [582, 338] width 119 height 31
click at [451, 335] on td "3644293" at bounding box center [470, 338] width 106 height 31
click at [450, 300] on td "3726597" at bounding box center [470, 306] width 106 height 31
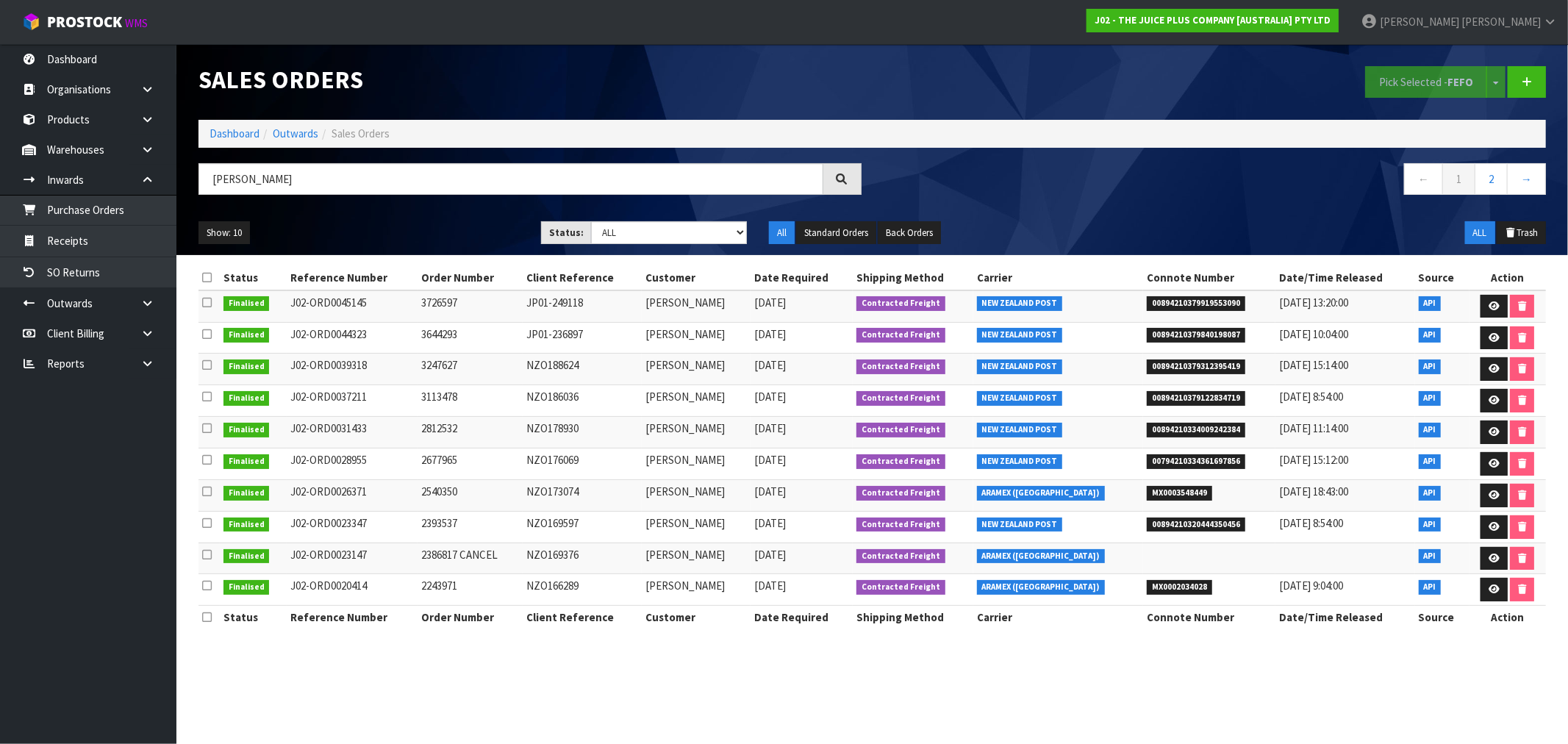
click at [450, 300] on td "3726597" at bounding box center [470, 306] width 106 height 31
drag, startPoint x: 1485, startPoint y: 305, endPoint x: 1475, endPoint y: 307, distance: 10.2
click at [1489, 305] on icon at bounding box center [1494, 307] width 11 height 10
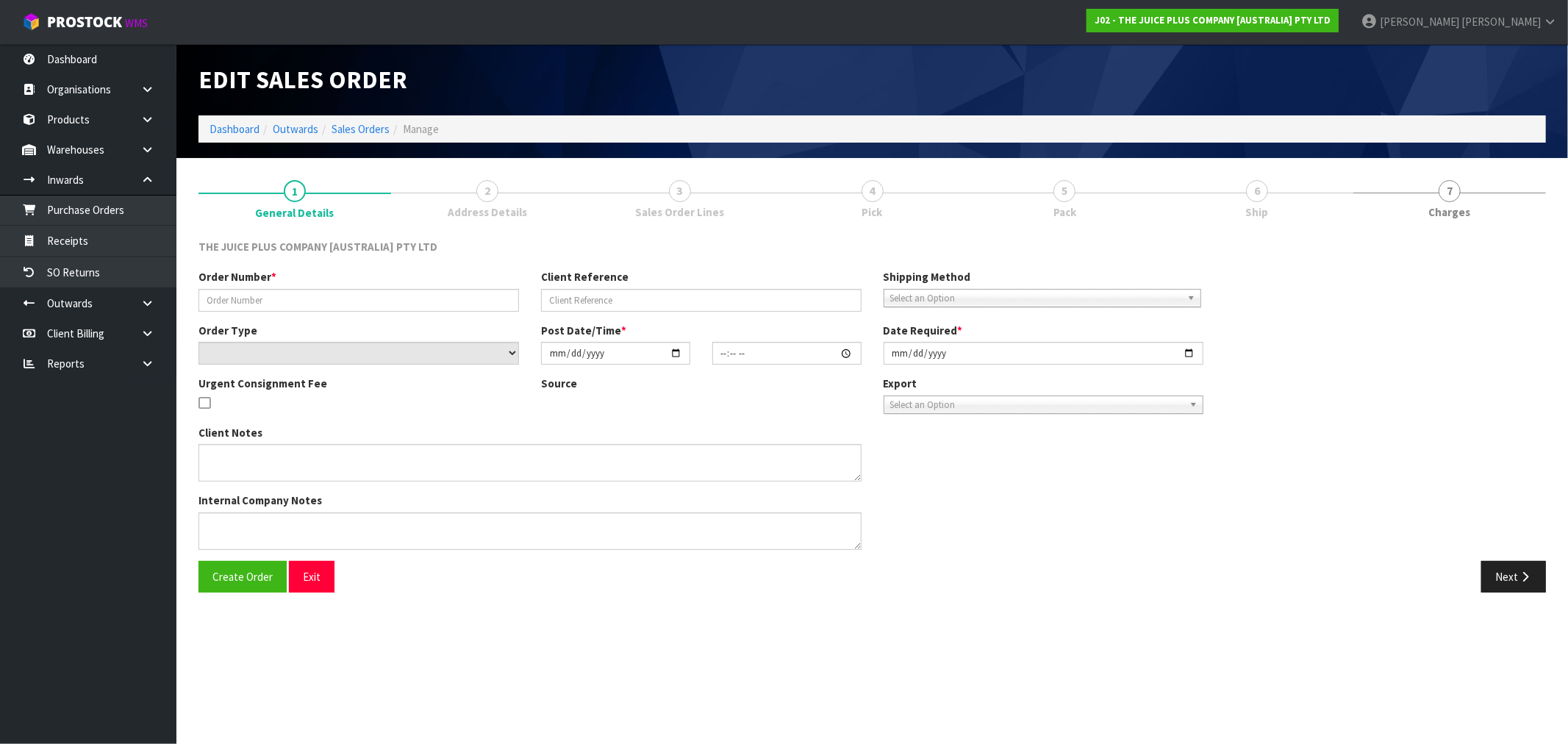
type input "3726597"
type input "JP01-249118"
select select "number:0"
type input "2025-05-23"
type input "15:15:05.000"
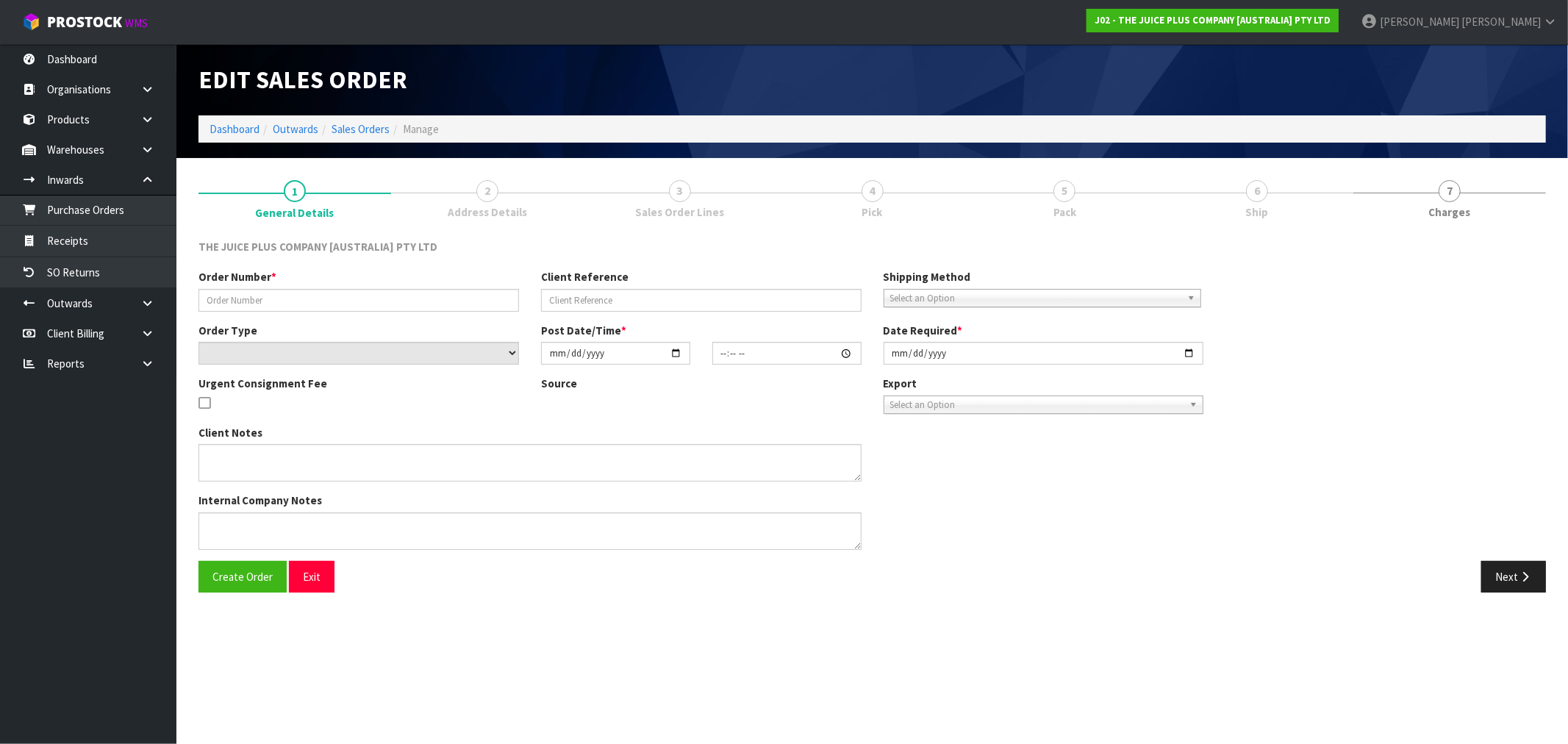
type input "2025-06-17"
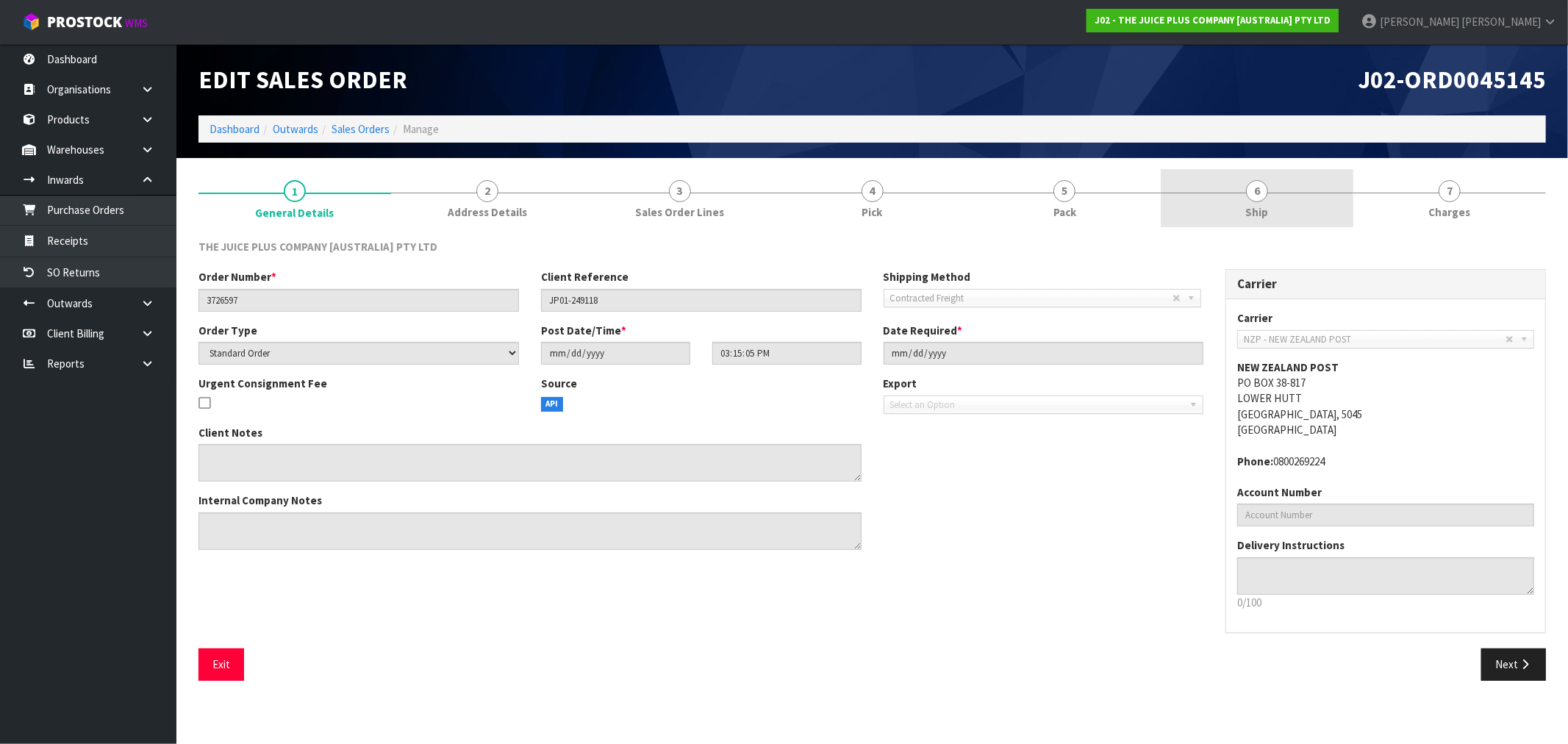
click at [1222, 195] on link "6 Ship" at bounding box center [1256, 197] width 192 height 58
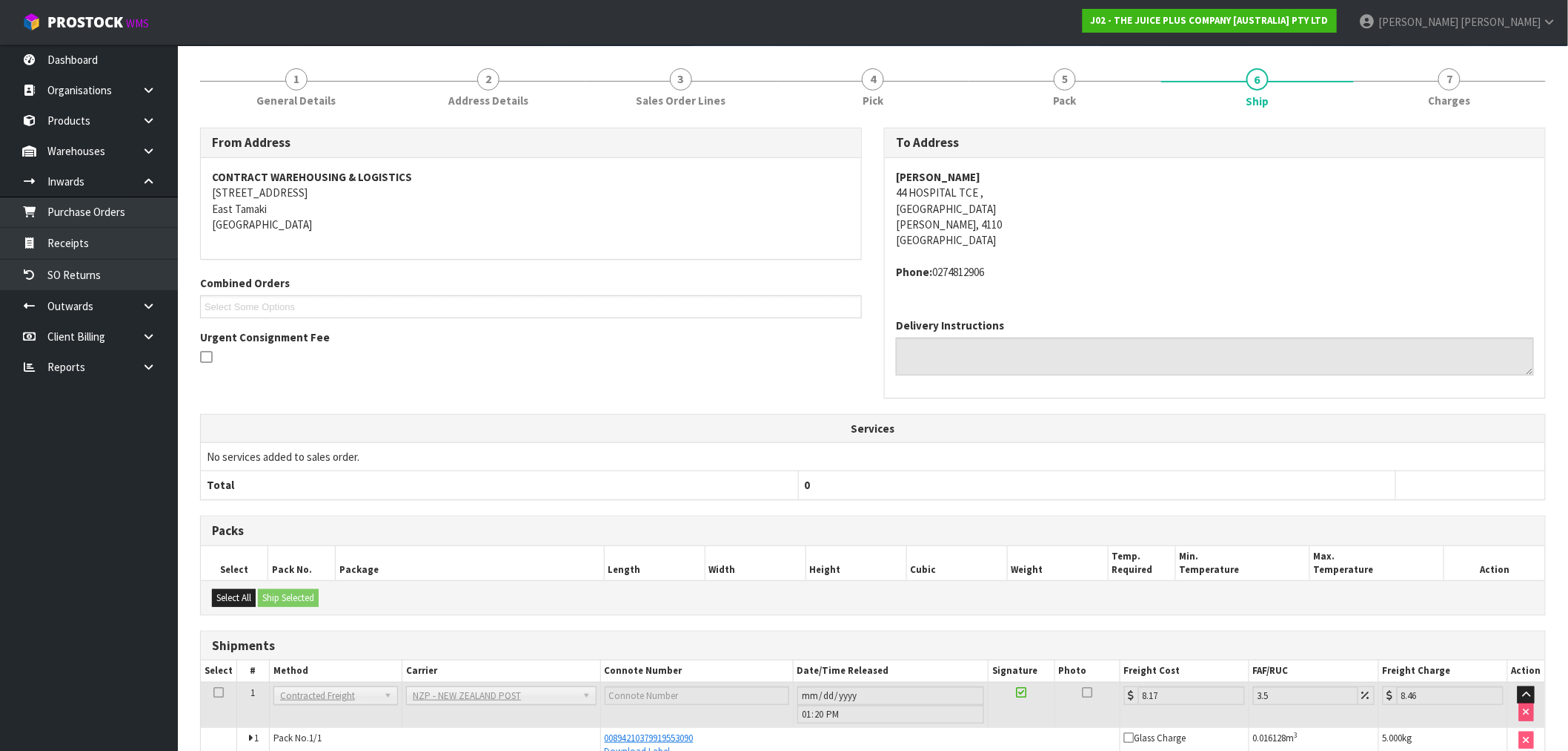
scroll to position [196, 0]
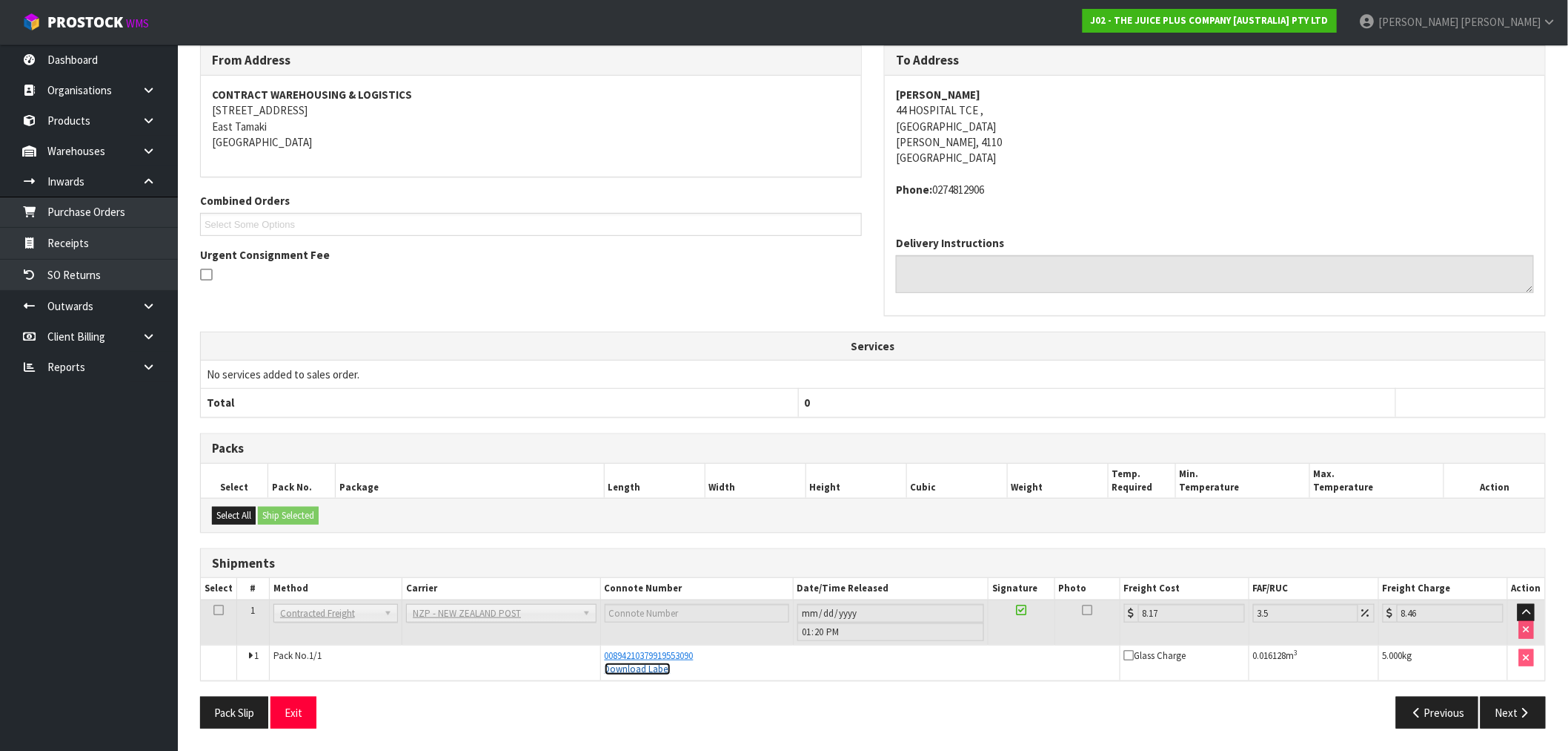
click at [652, 669] on link "Download Label" at bounding box center [637, 668] width 66 height 13
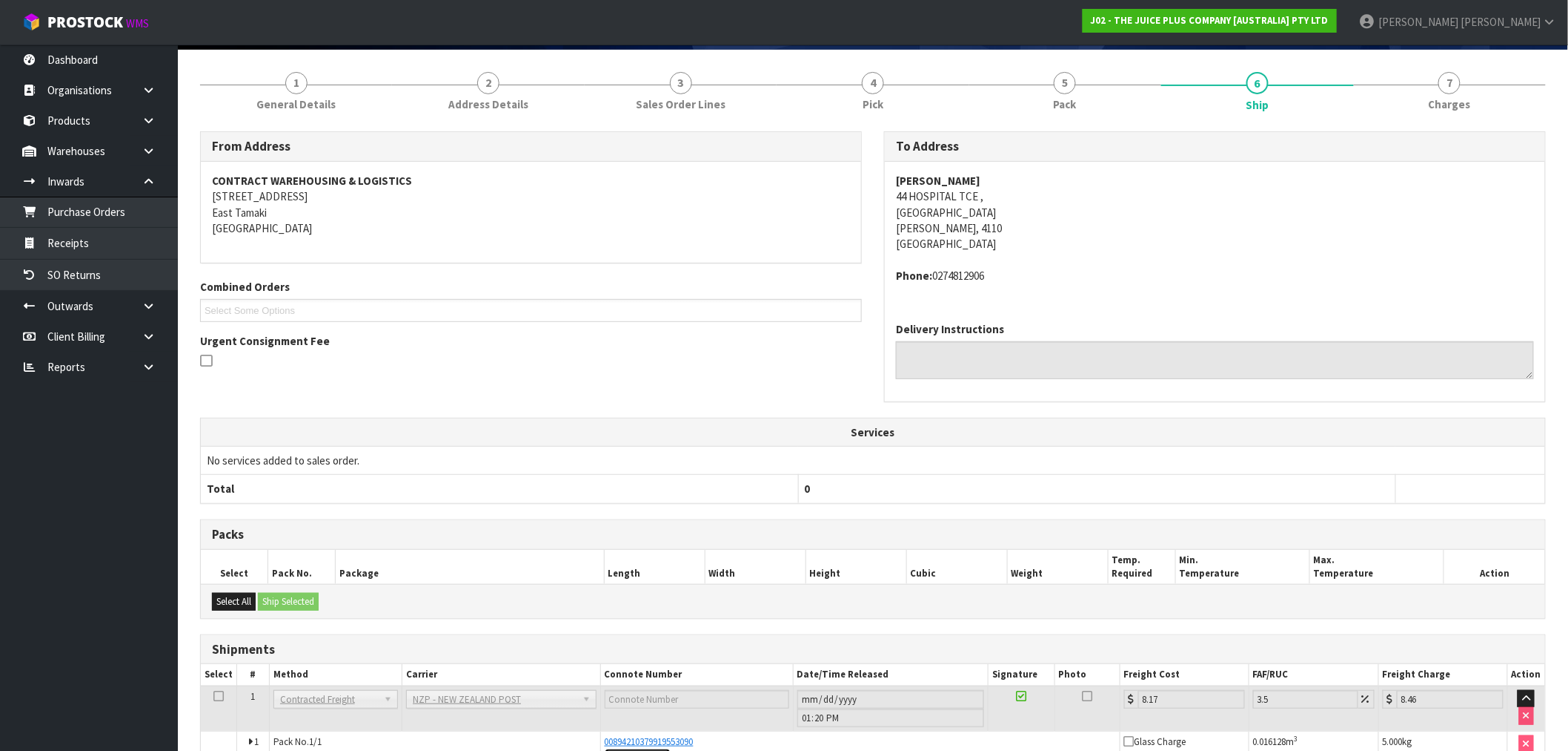
scroll to position [0, 0]
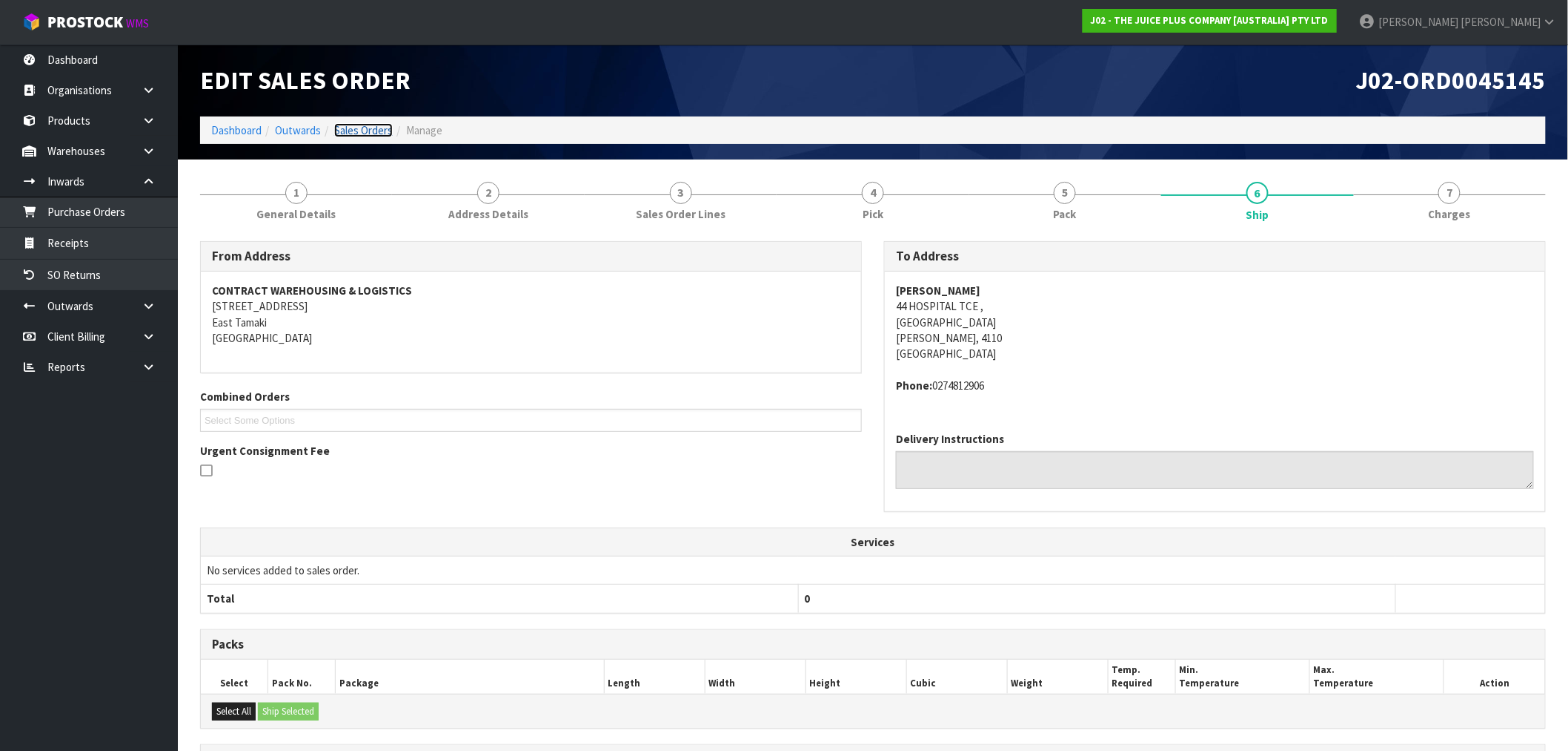
click at [349, 130] on link "Sales Orders" at bounding box center [362, 130] width 58 height 14
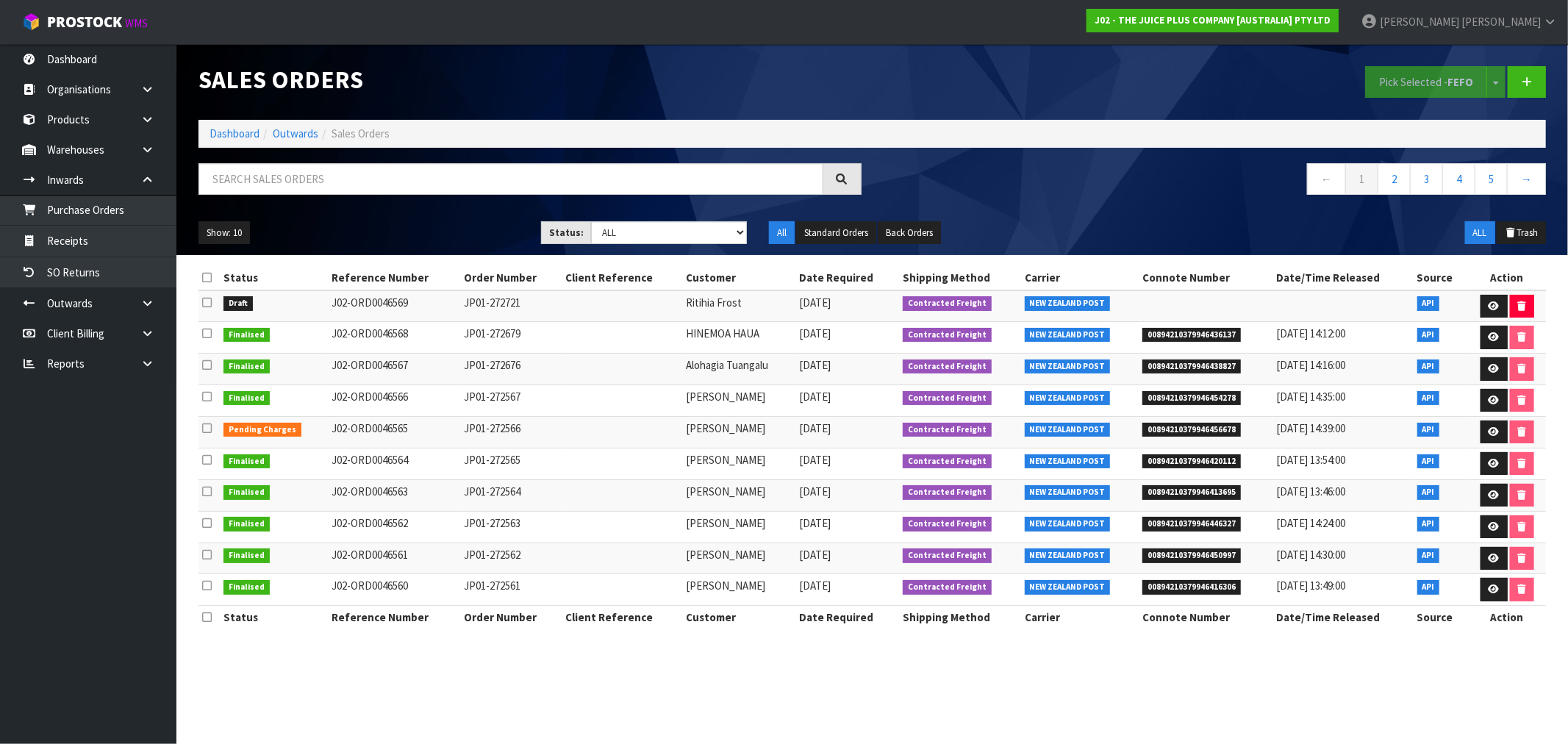
click at [215, 143] on ol "Dashboard Outwards Sales Orders" at bounding box center [871, 134] width 1347 height 27
click at [217, 138] on link "Dashboard" at bounding box center [233, 133] width 50 height 14
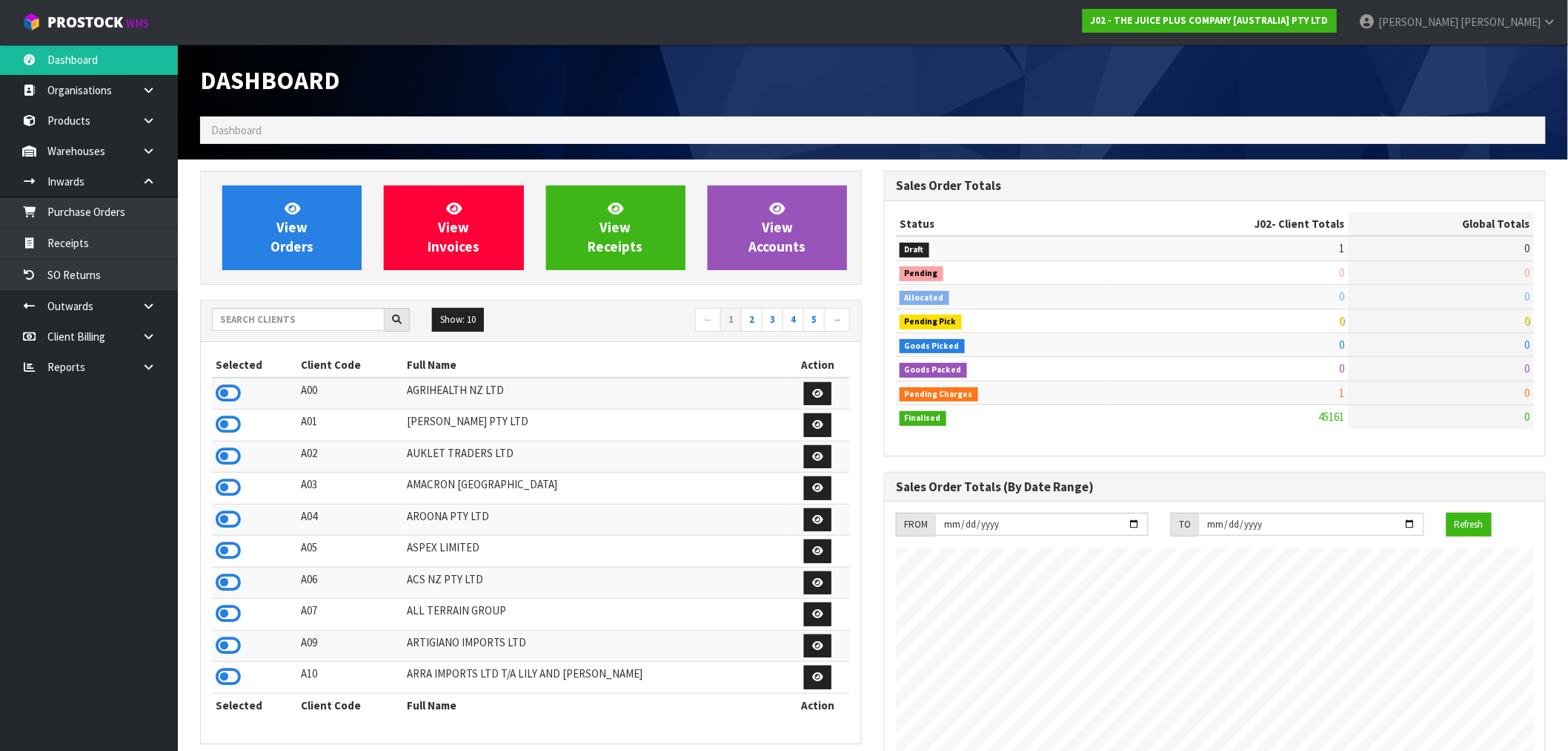
scroll to position [1124, 685]
click at [264, 313] on input "text" at bounding box center [297, 318] width 172 height 23
click at [221, 590] on icon at bounding box center [229, 581] width 26 height 23
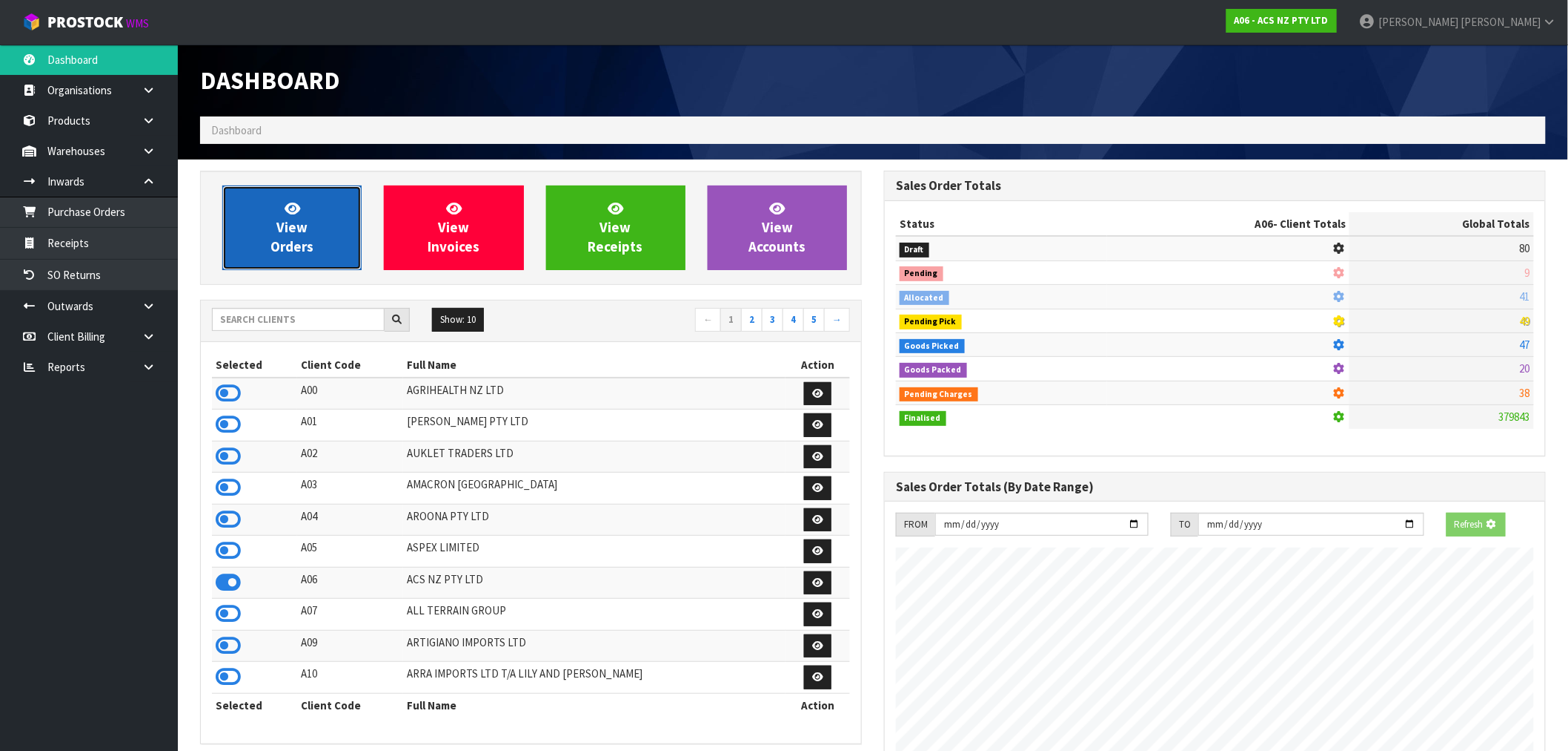
click at [263, 236] on link "View Orders" at bounding box center [292, 228] width 139 height 85
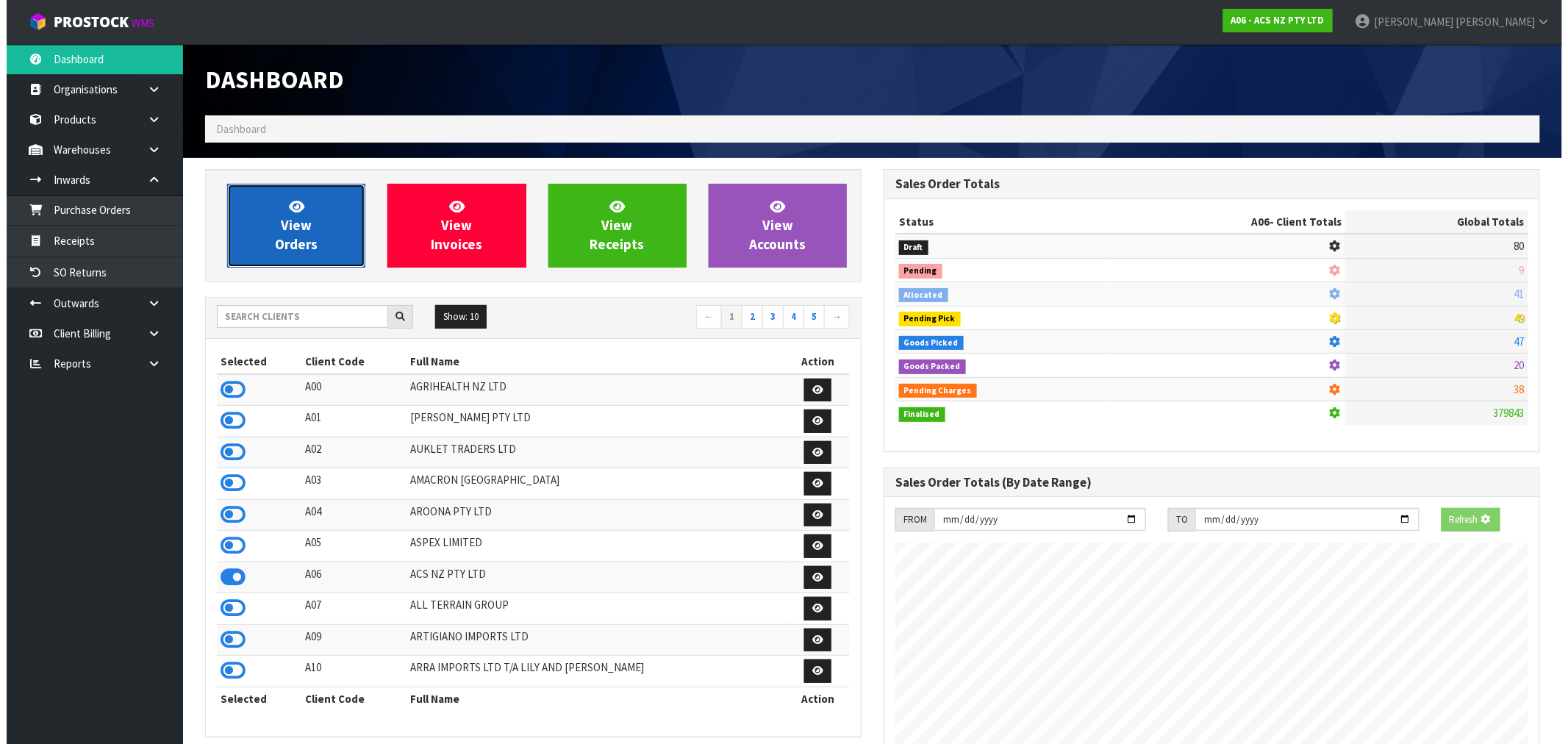
scroll to position [1113, 679]
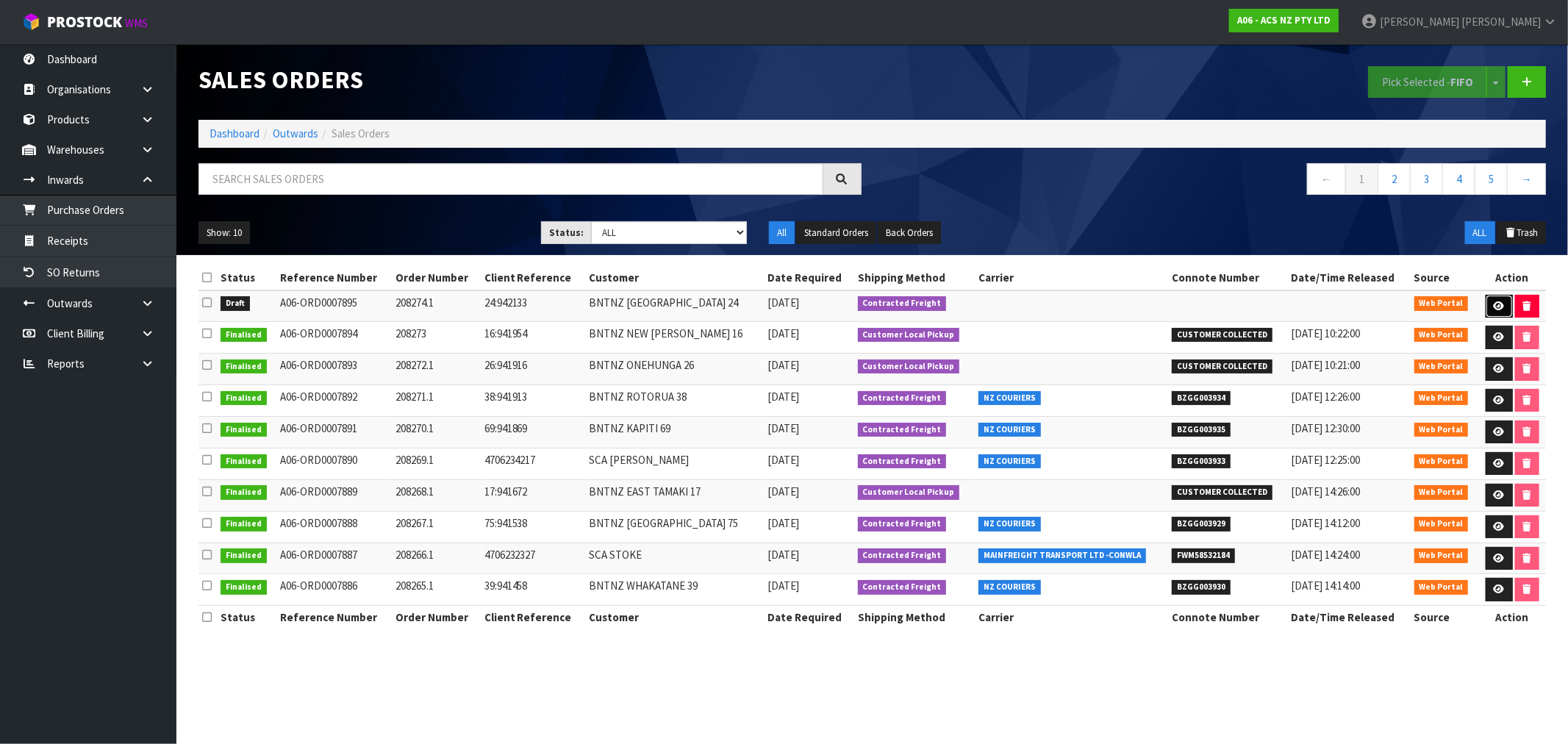
click at [1502, 299] on link at bounding box center [1500, 307] width 27 height 23
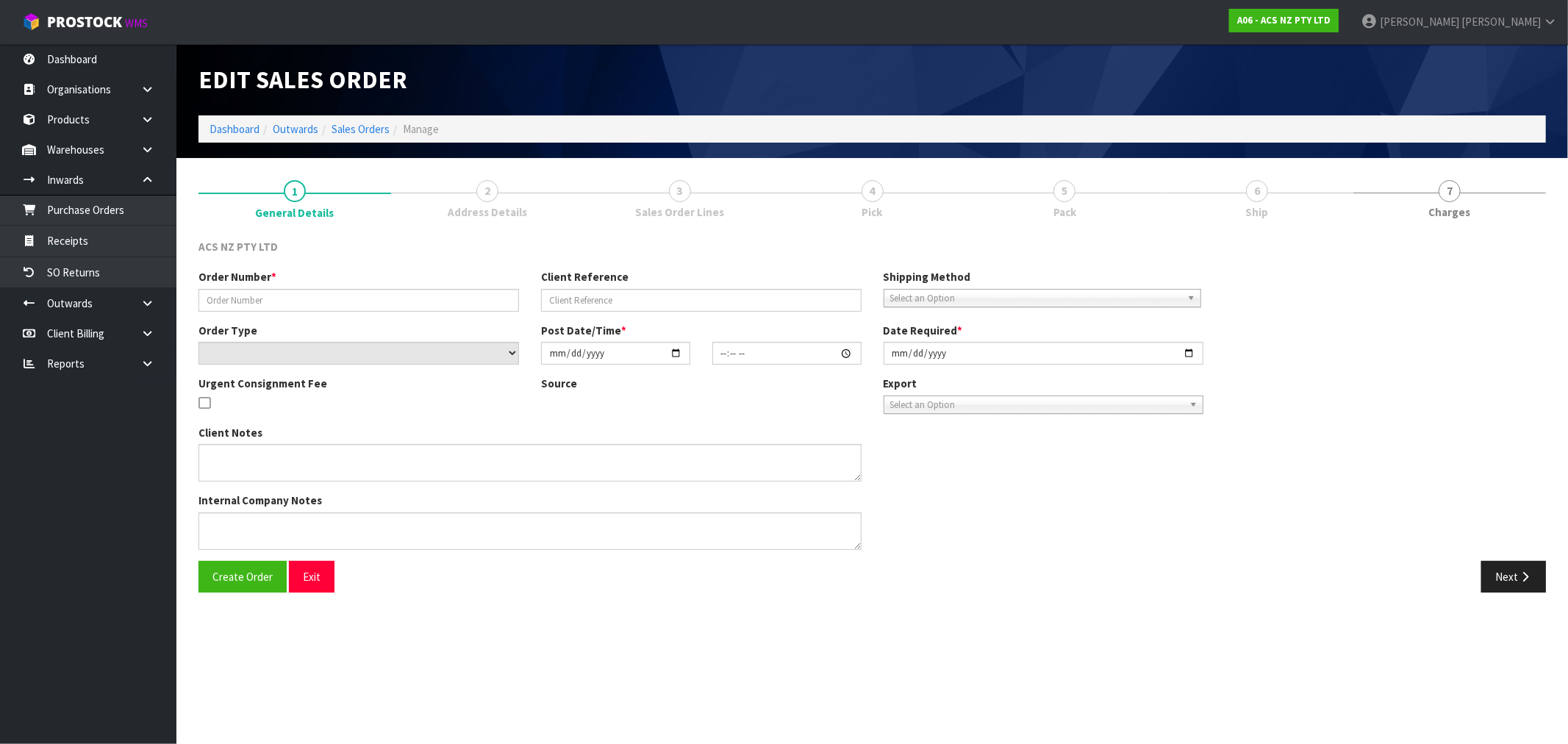
type input "208274.1"
type input "24:942133"
select select "number:0"
type input "2025-09-04"
type input "14:49:00.000"
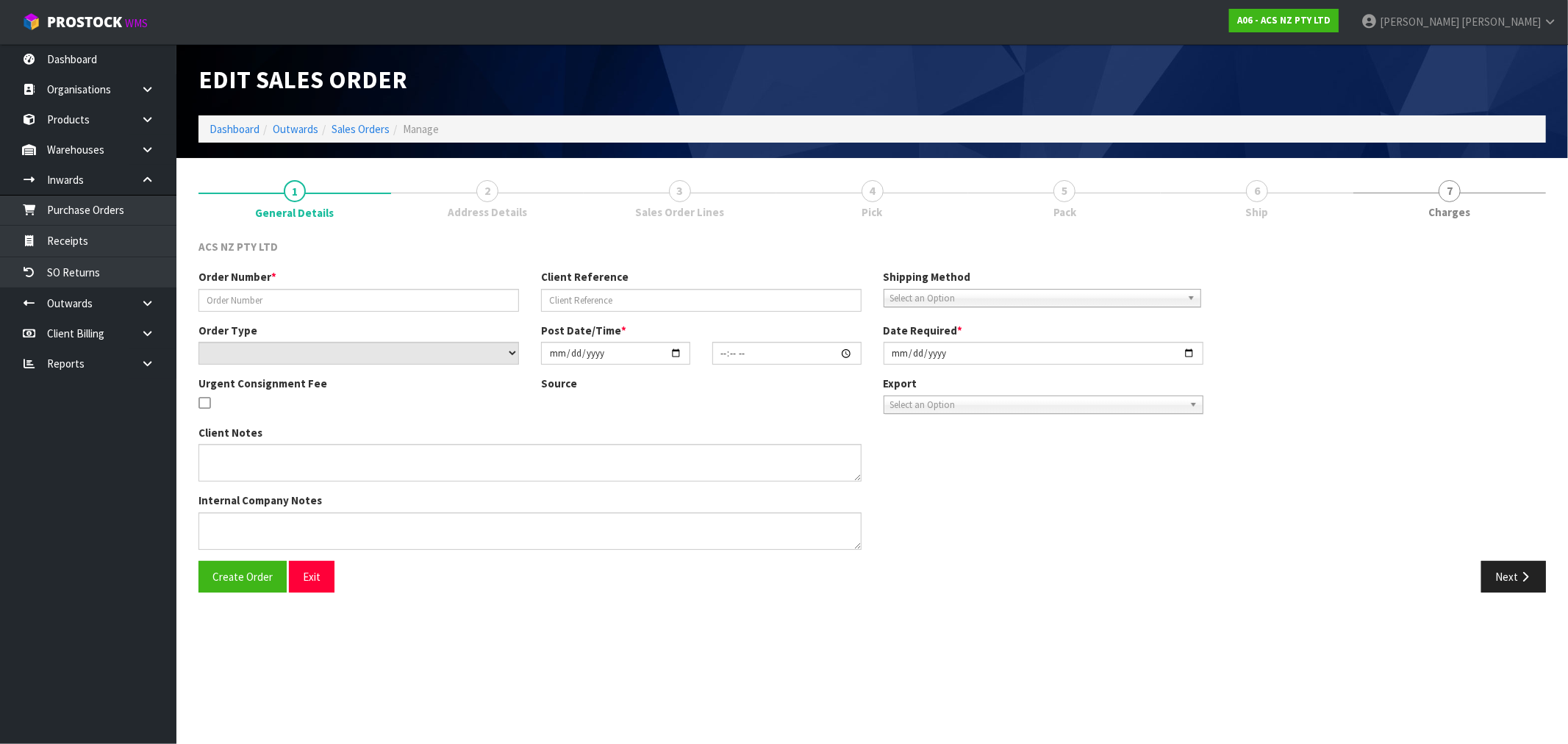
type input "2025-09-04"
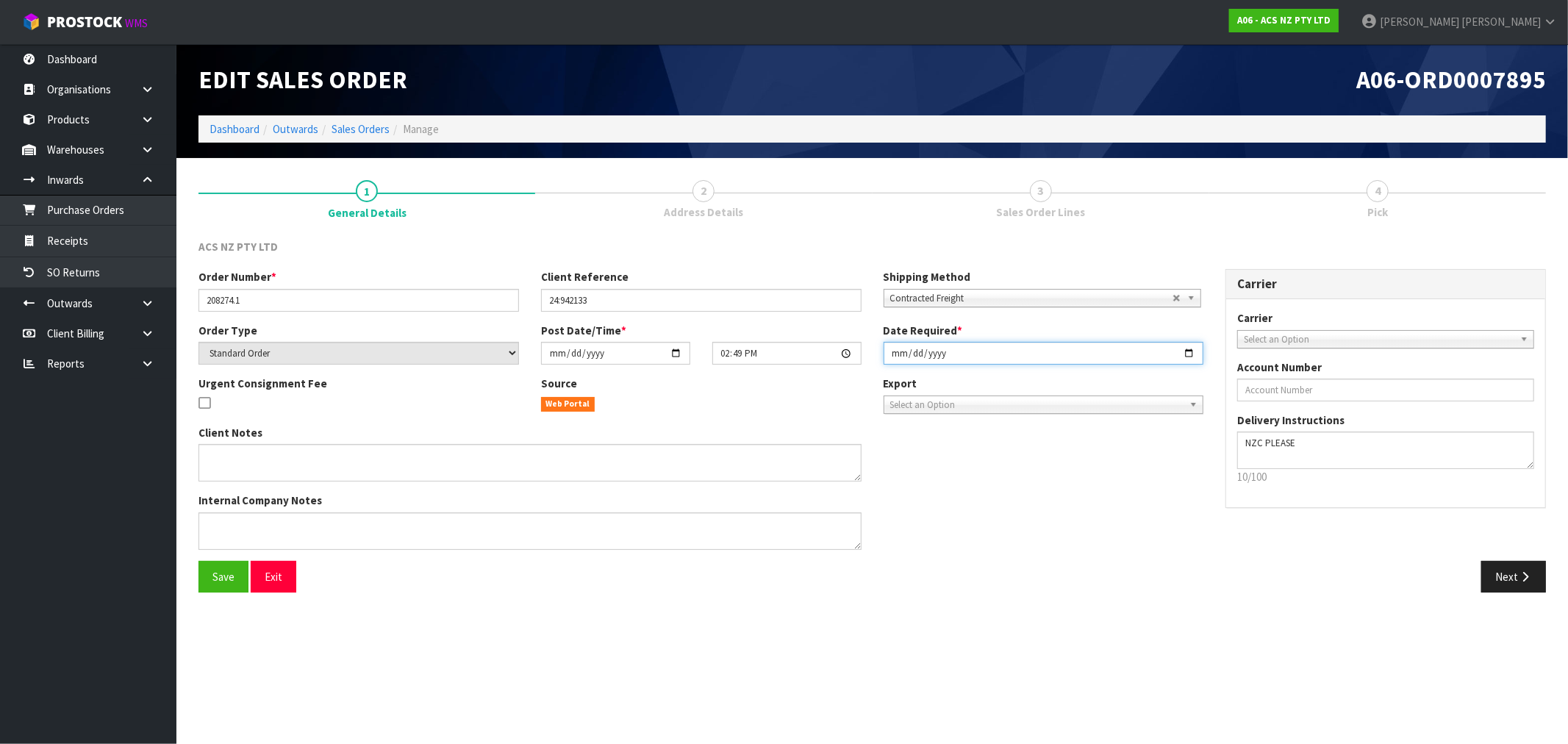
click at [896, 357] on input "2025-09-04" at bounding box center [1043, 352] width 320 height 22
type input "2025-09-05"
click at [198, 560] on button "Save" at bounding box center [223, 576] width 50 height 31
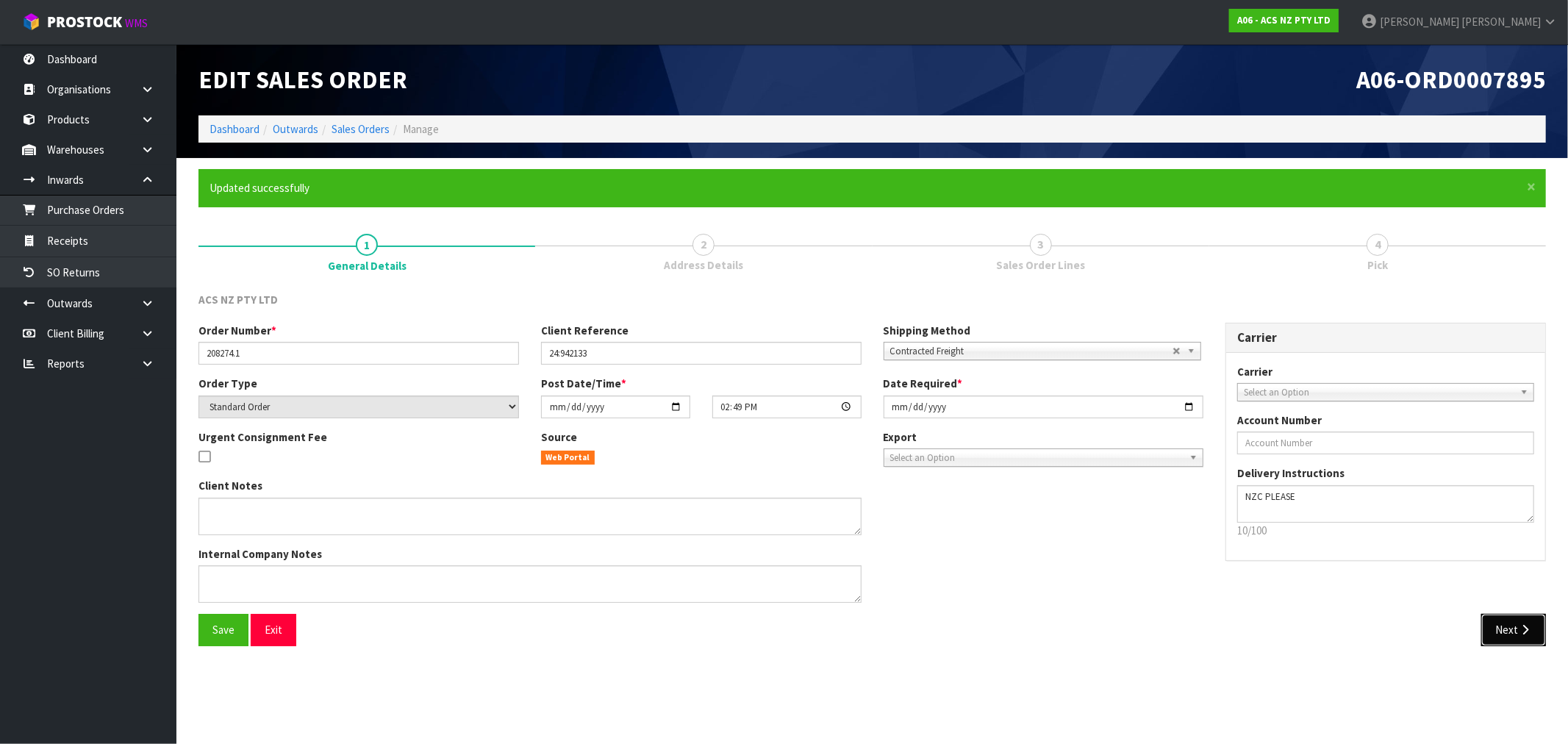
click at [1526, 614] on button "Next" at bounding box center [1513, 629] width 64 height 31
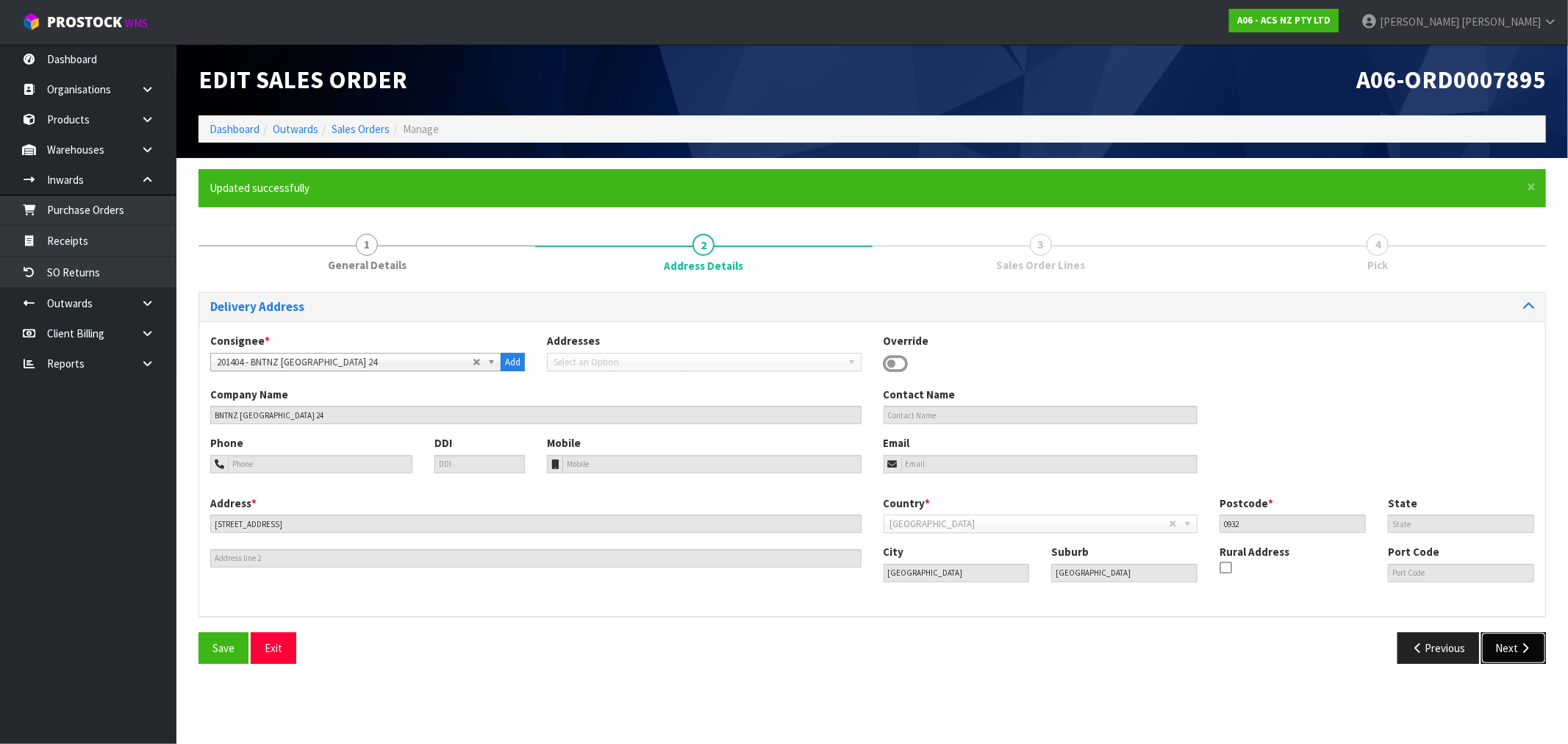
click at [1507, 644] on button "Next" at bounding box center [1513, 647] width 64 height 31
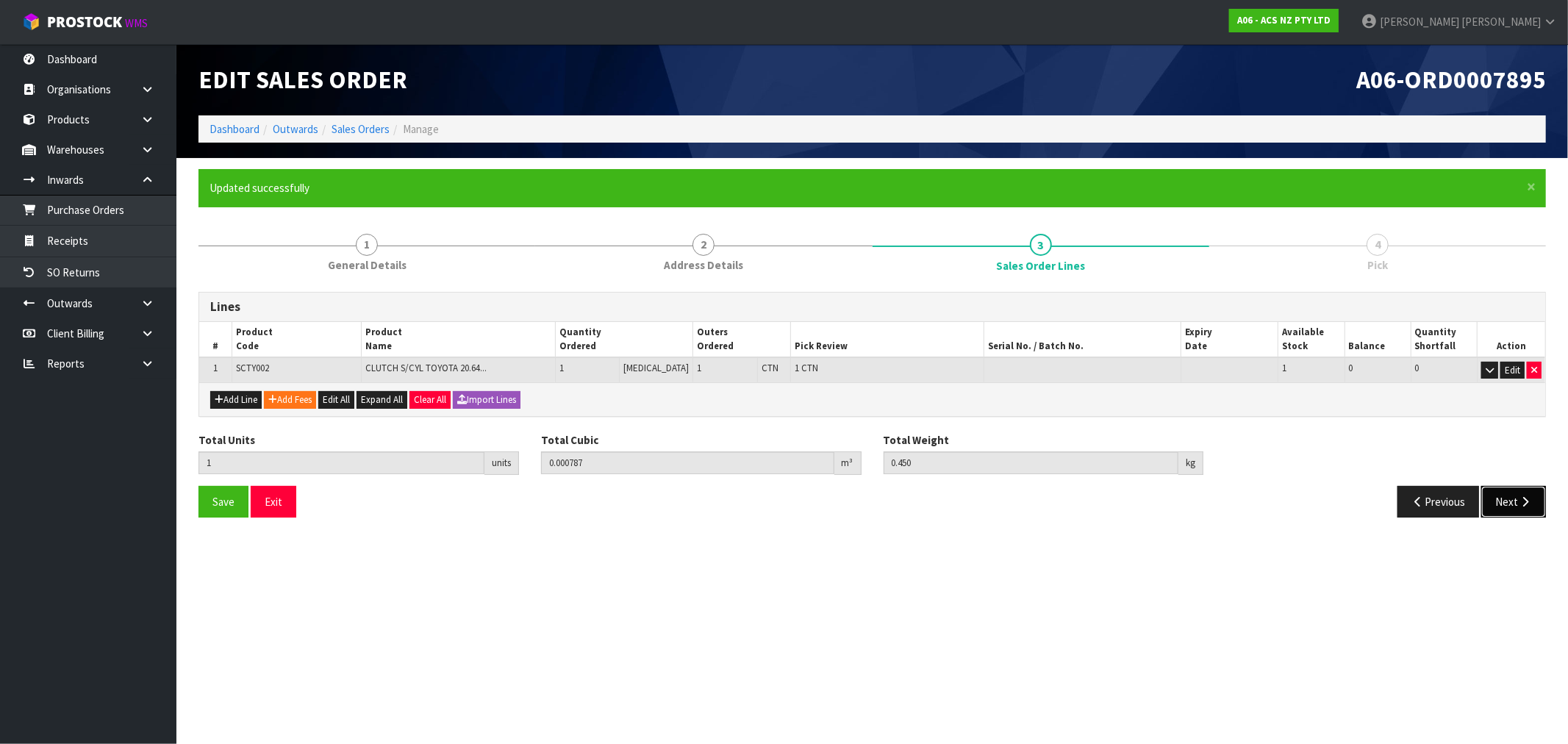
drag, startPoint x: 1522, startPoint y: 496, endPoint x: 1485, endPoint y: 497, distance: 37.0
click at [1522, 496] on icon "button" at bounding box center [1525, 501] width 14 height 11
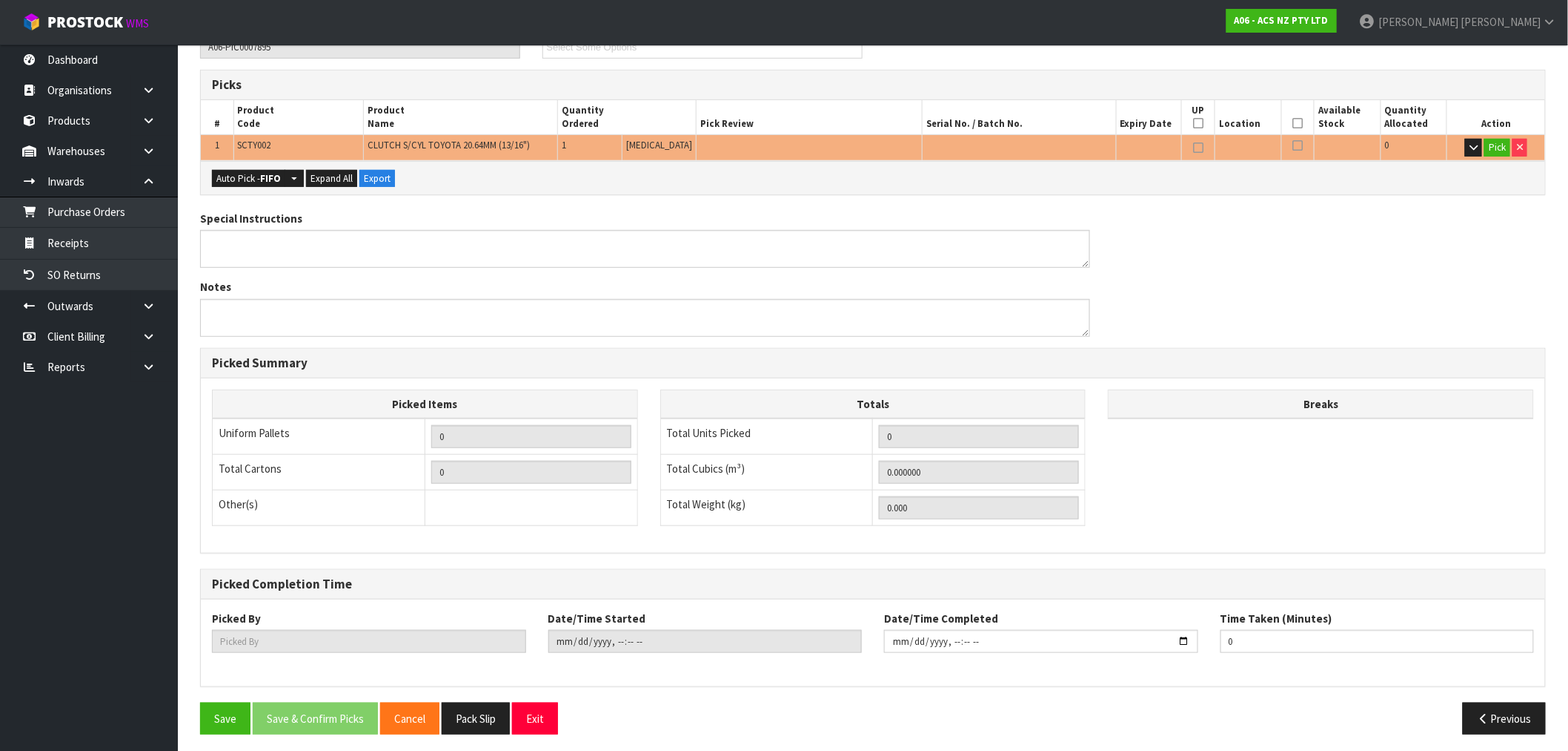
scroll to position [285, 0]
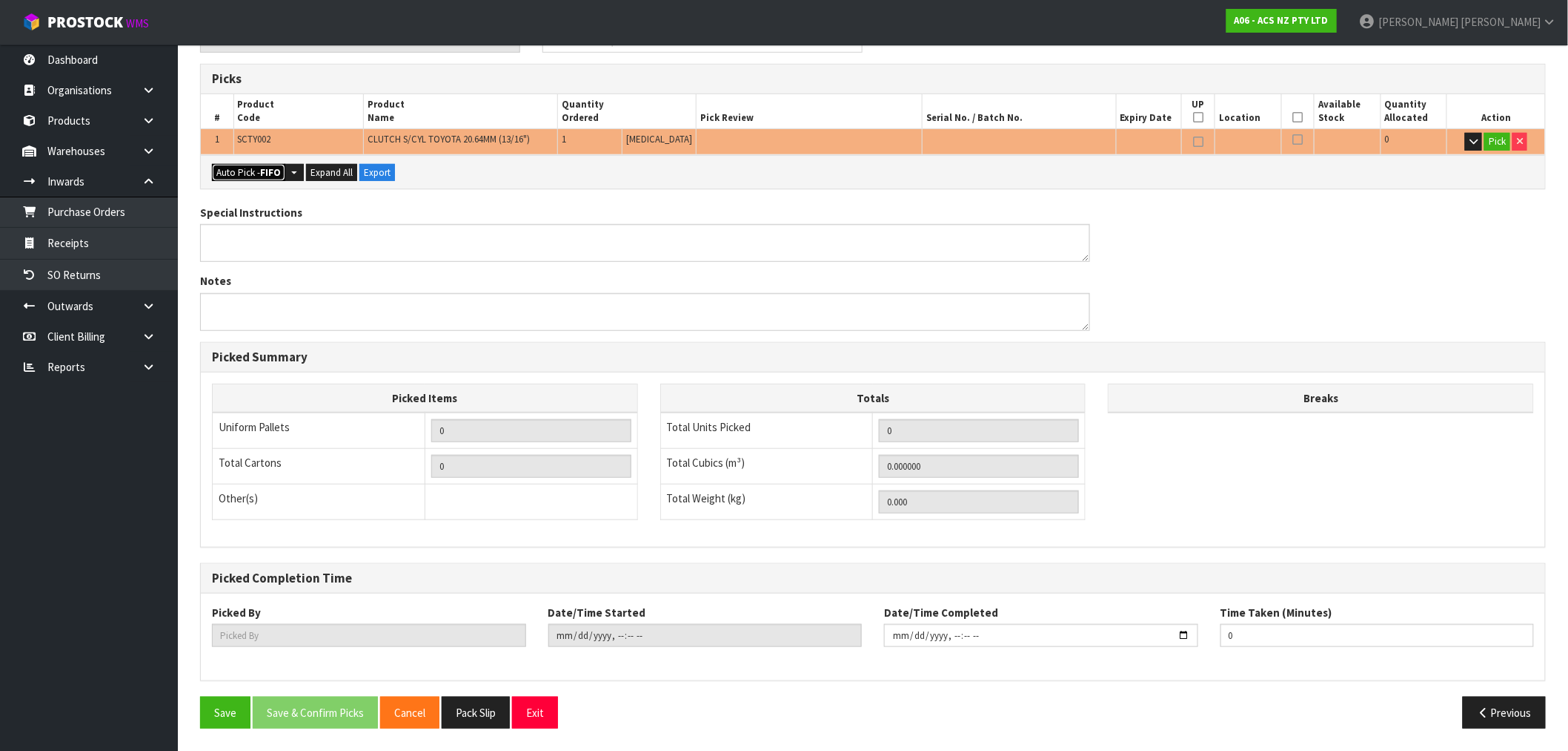
click at [264, 178] on button "Auto Pick - FIFO" at bounding box center [248, 172] width 73 height 18
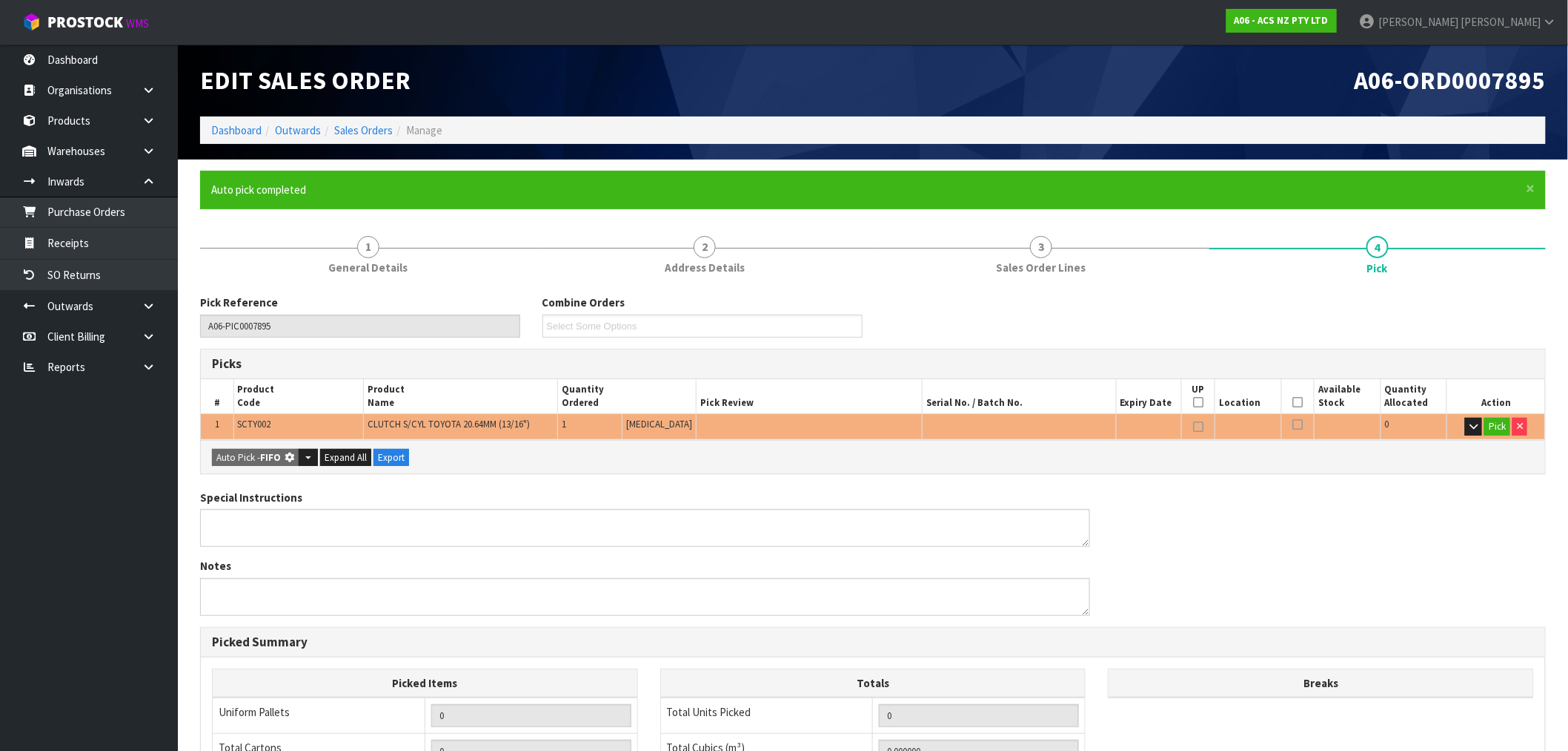
type input "1"
type input "0.000787"
type input "0.450"
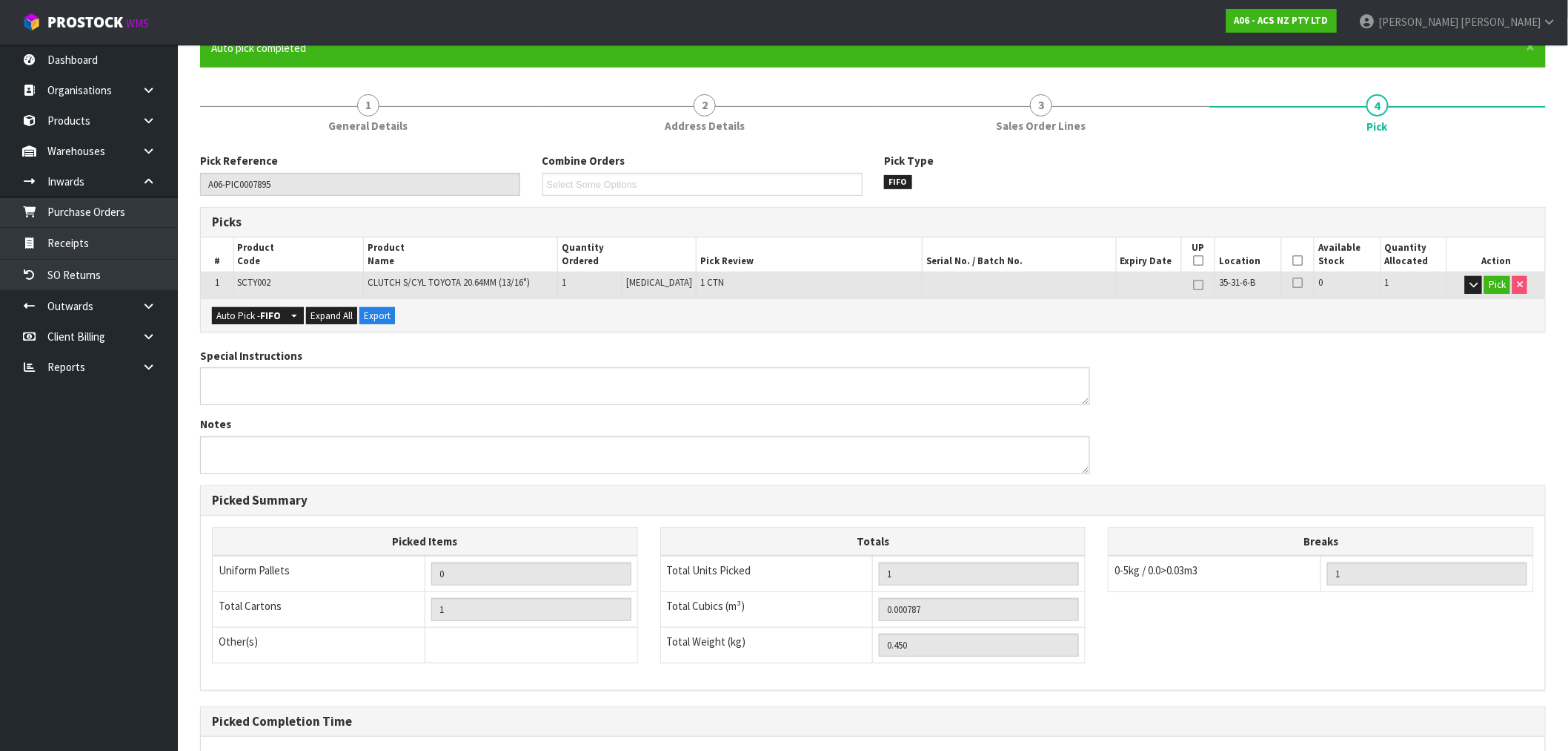
scroll to position [285, 0]
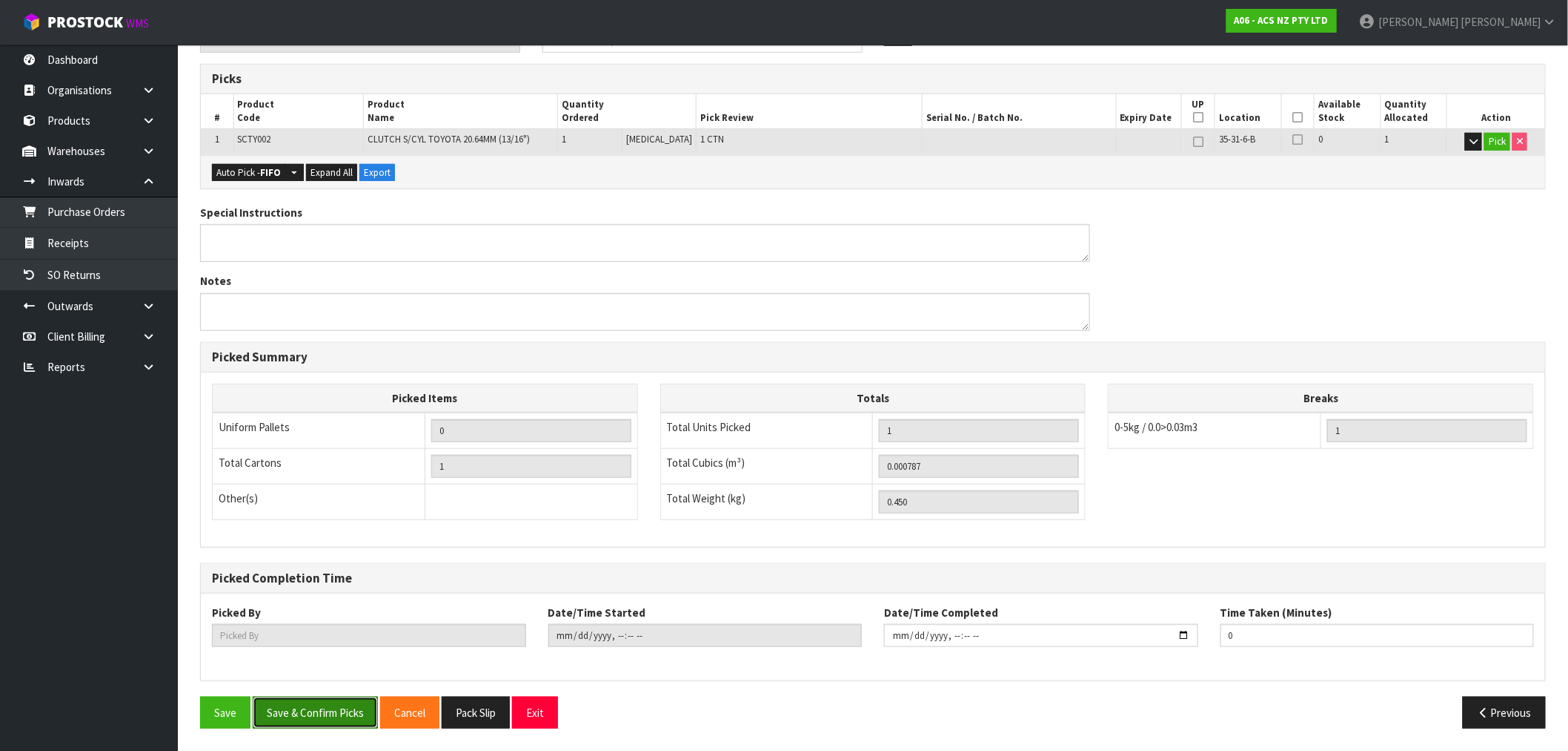
click at [327, 714] on button "Save & Confirm Picks" at bounding box center [315, 713] width 125 height 32
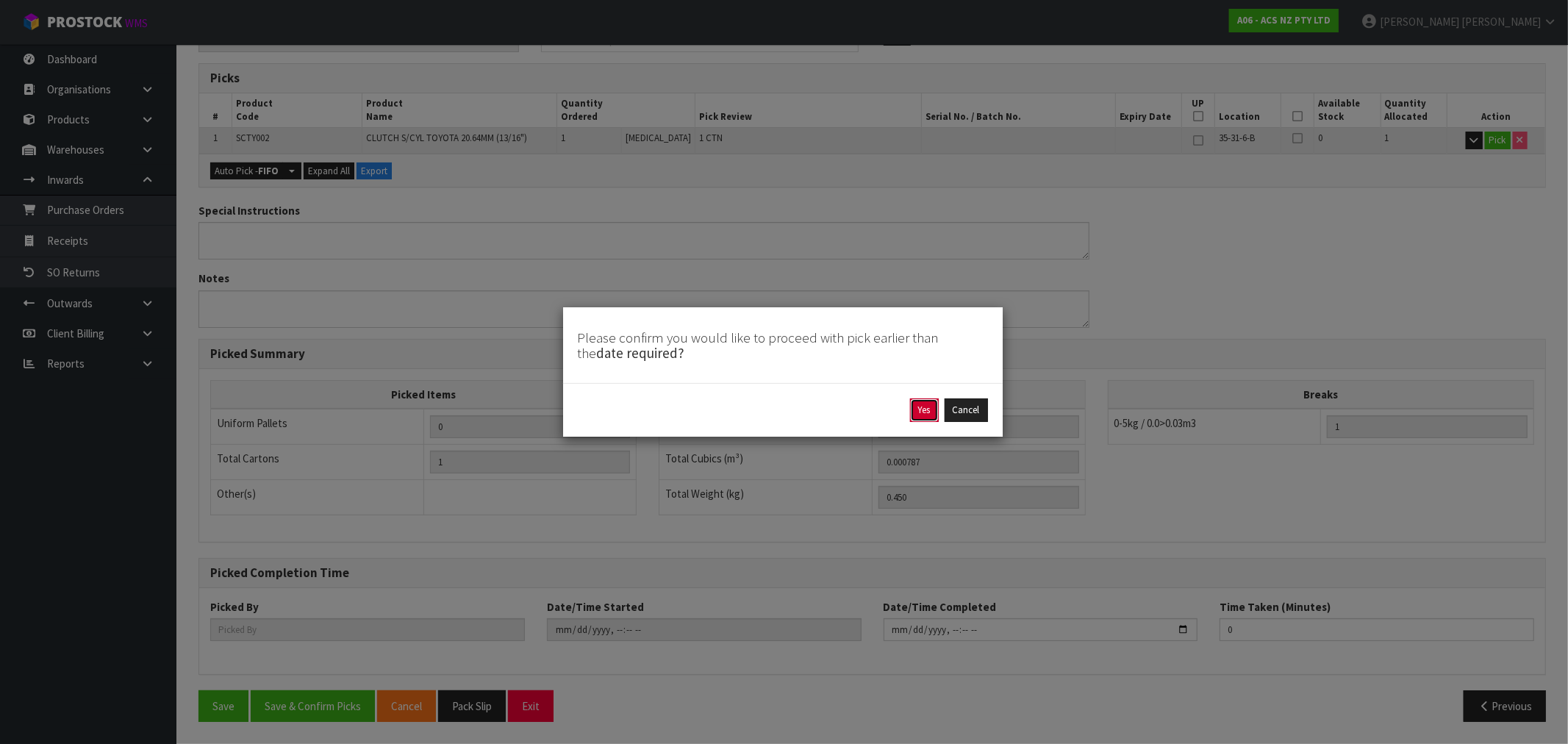
click at [937, 416] on button "Yes" at bounding box center [924, 410] width 28 height 23
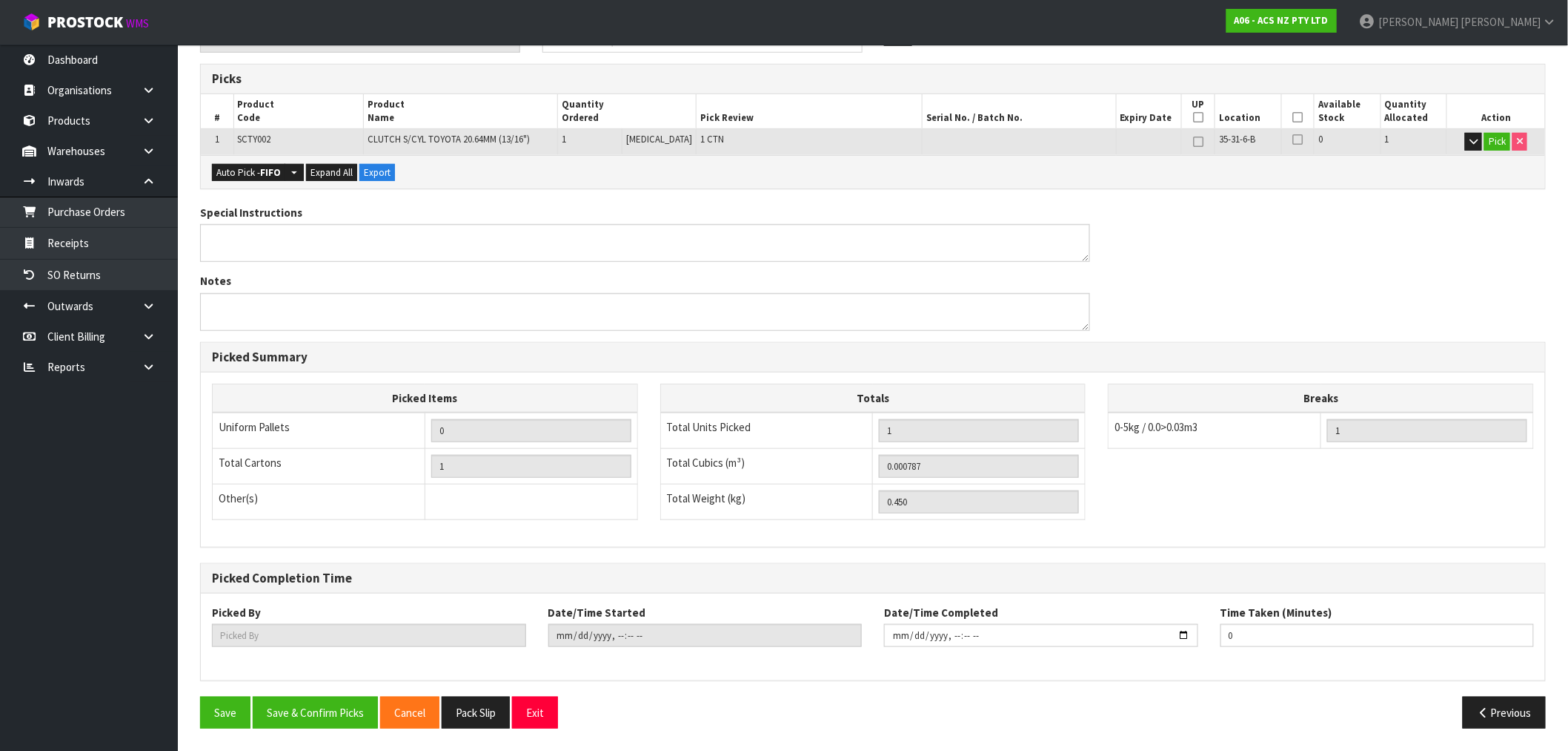
scroll to position [0, 0]
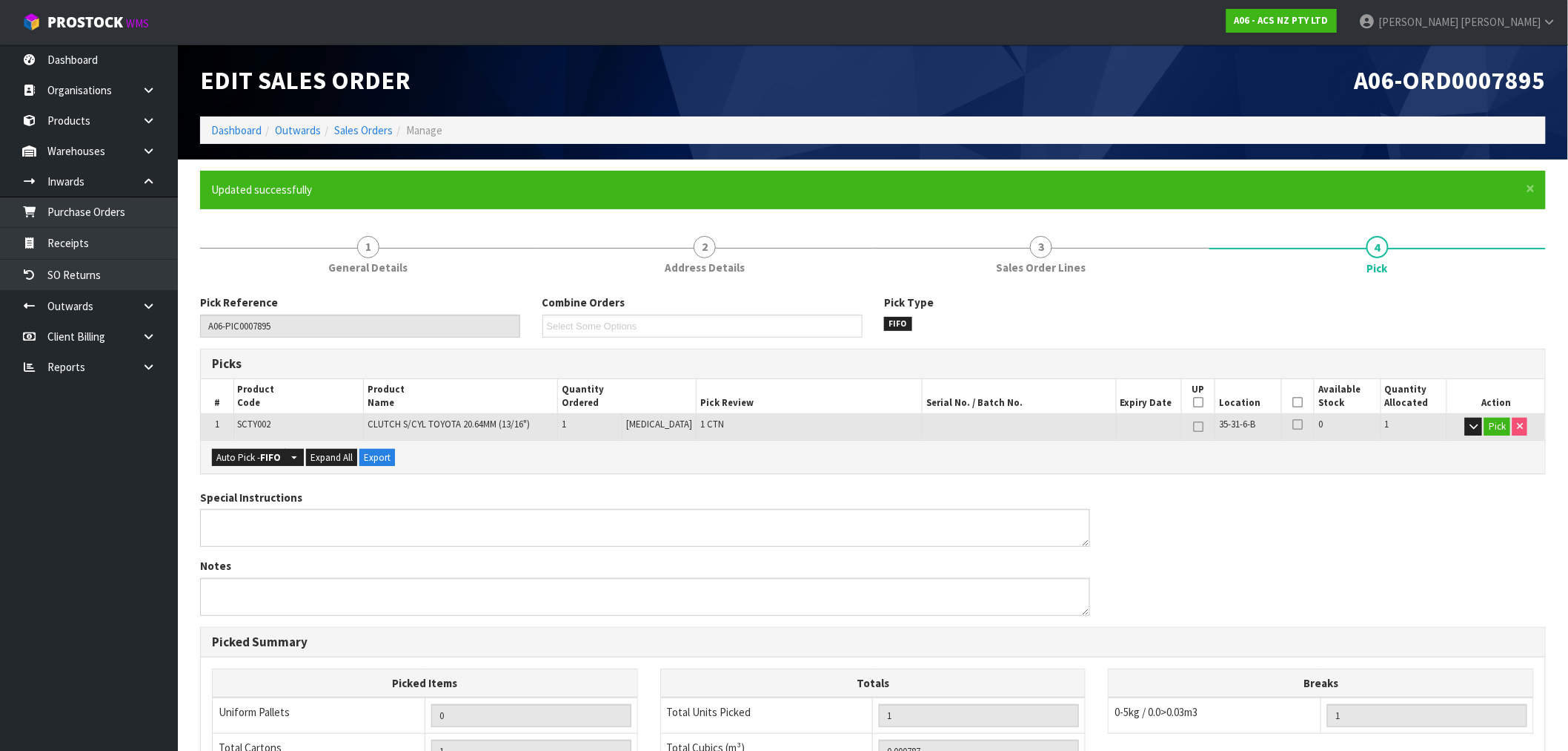
type input "Rocio Lopez"
type input "2025-09-04T15:10:18"
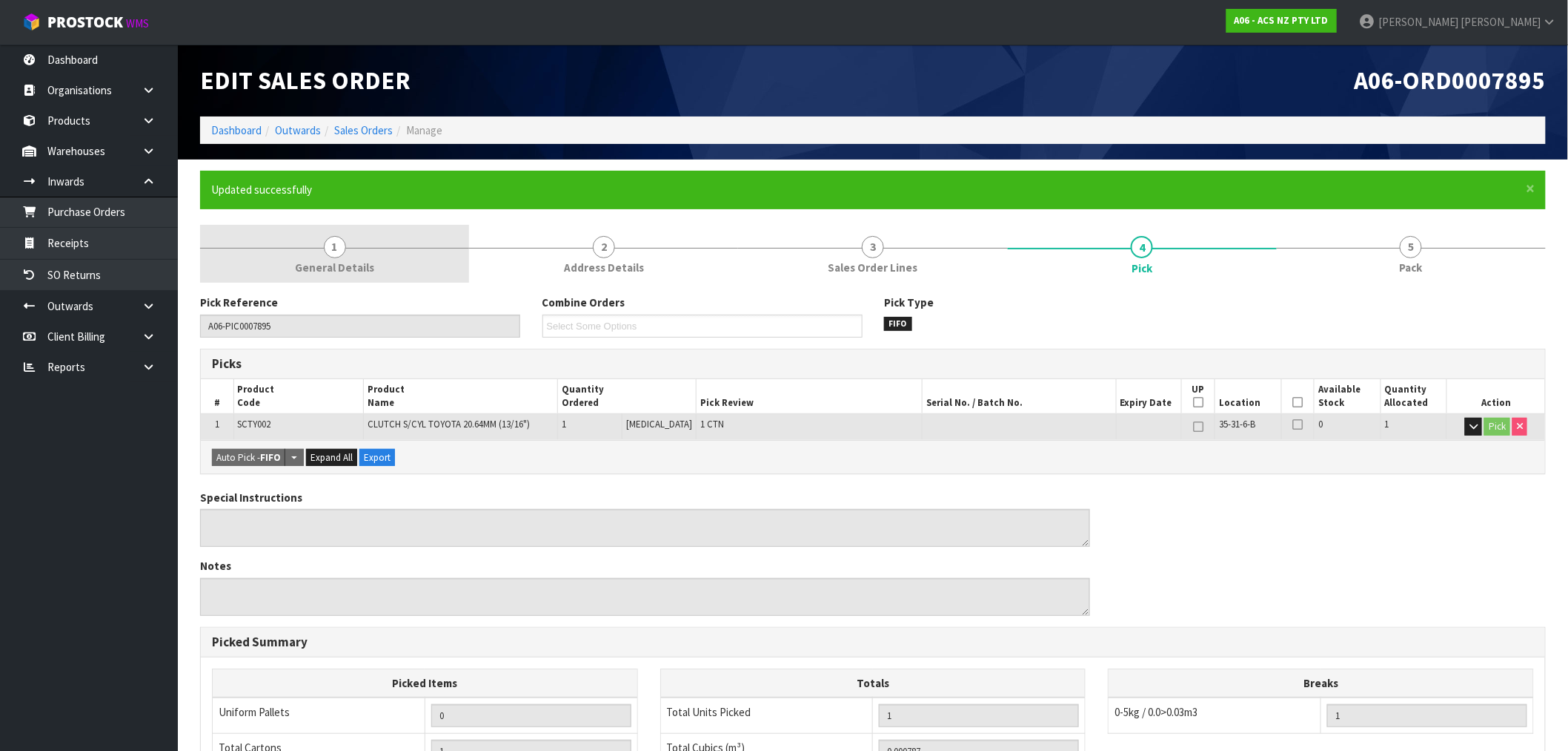
click at [394, 268] on link "1 General Details" at bounding box center [334, 253] width 269 height 58
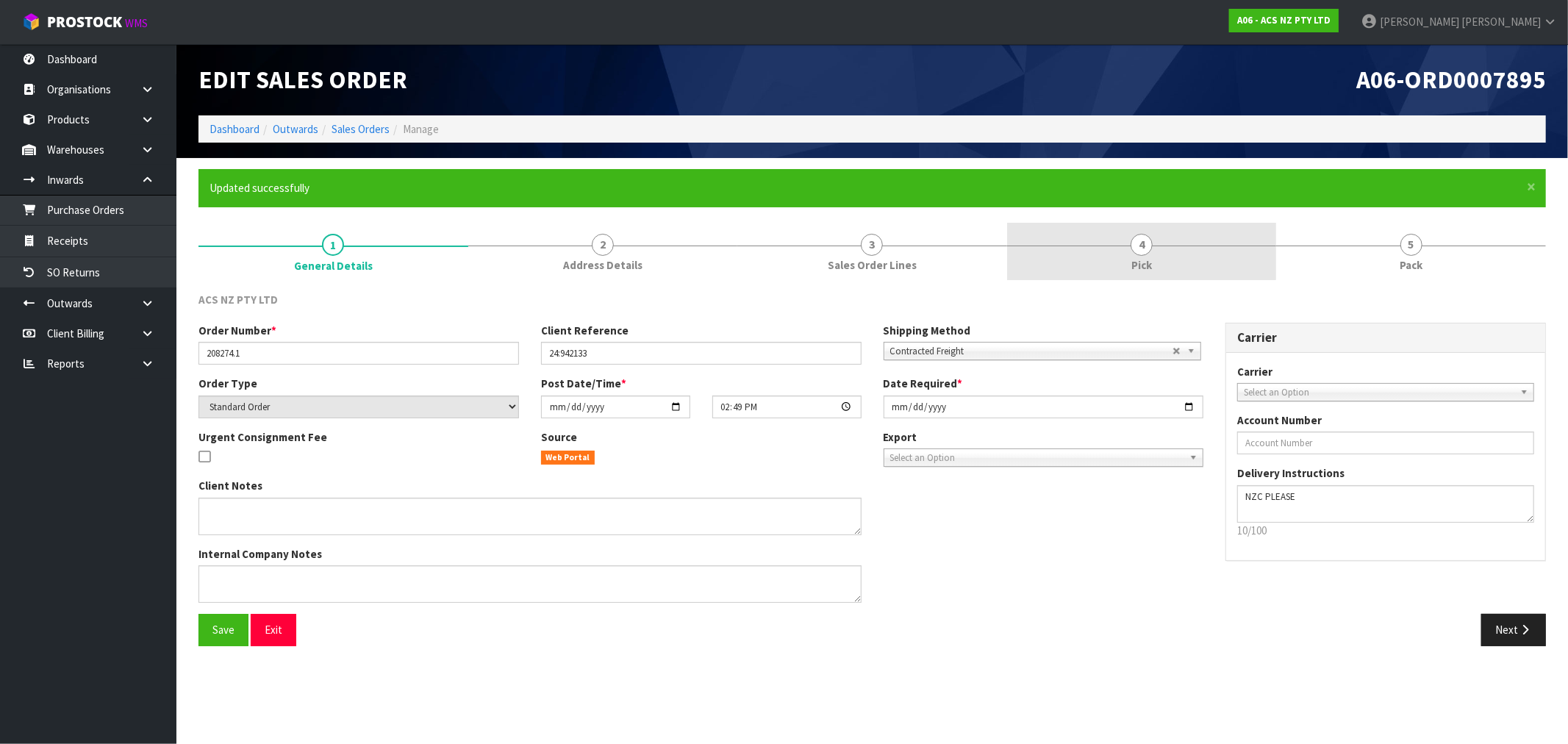
click at [1184, 251] on link "4 Pick" at bounding box center [1142, 251] width 270 height 58
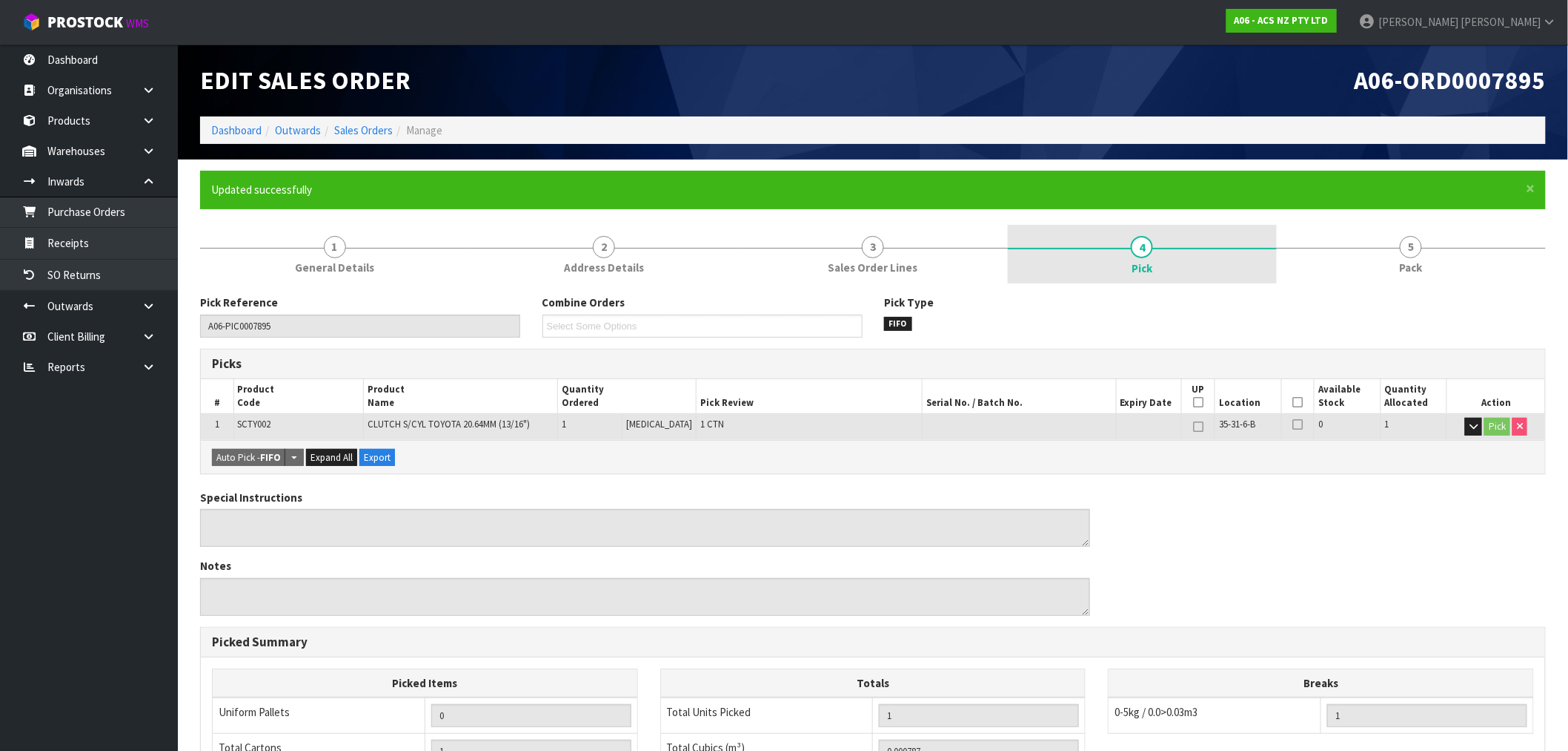
click at [1264, 249] on link "4 Pick" at bounding box center [1142, 254] width 269 height 59
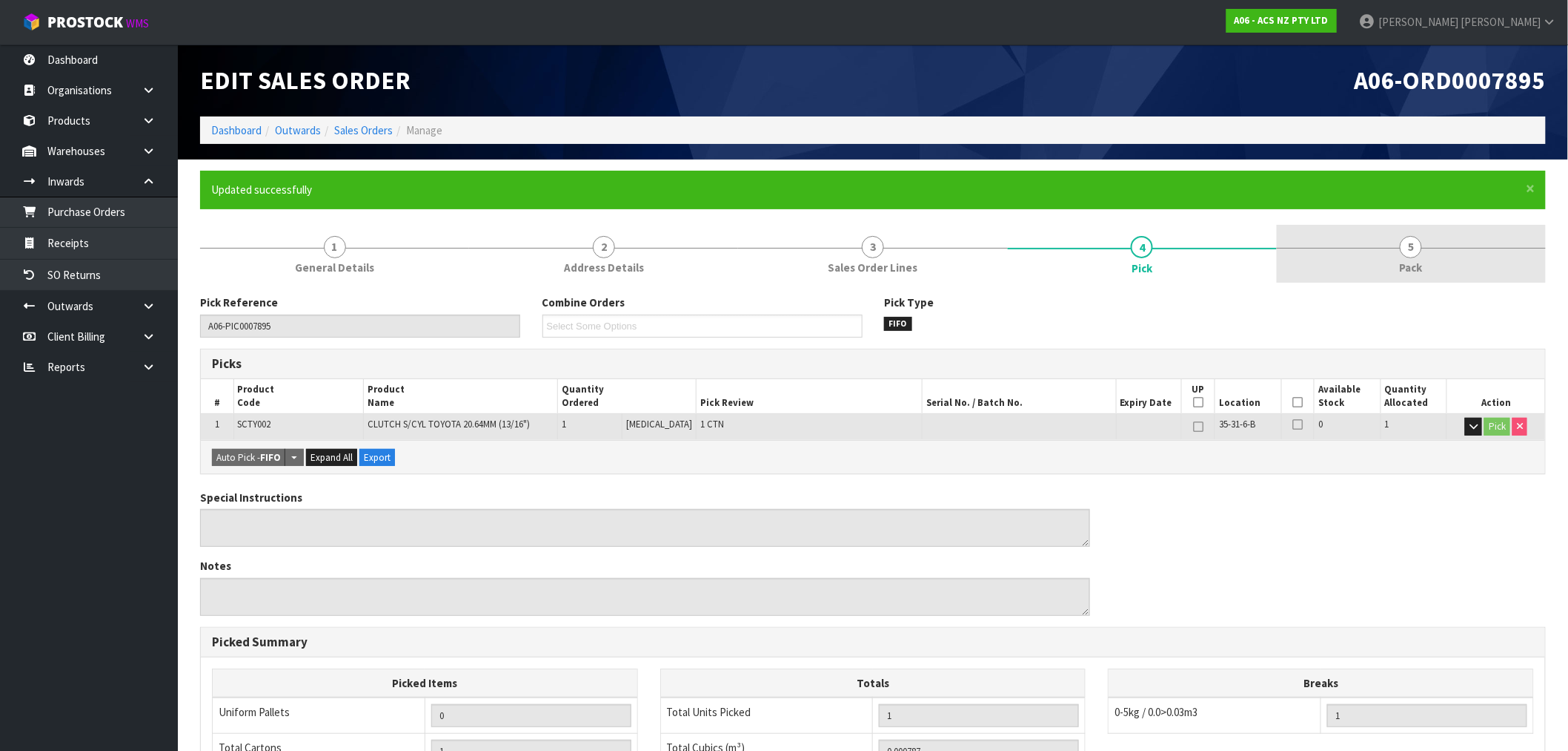
click at [1362, 253] on link "5 Pack" at bounding box center [1411, 253] width 269 height 58
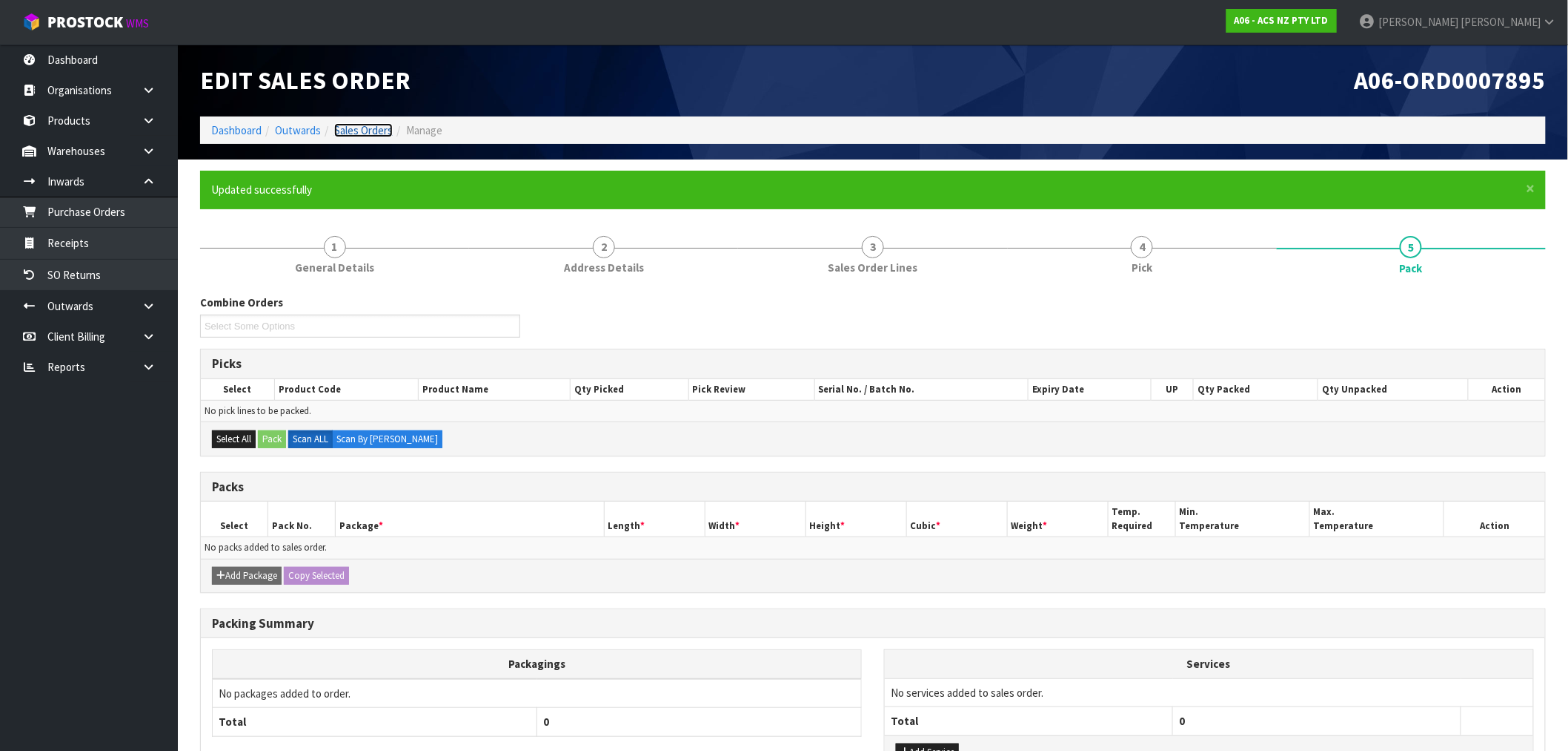
click at [352, 128] on link "Sales Orders" at bounding box center [362, 130] width 58 height 14
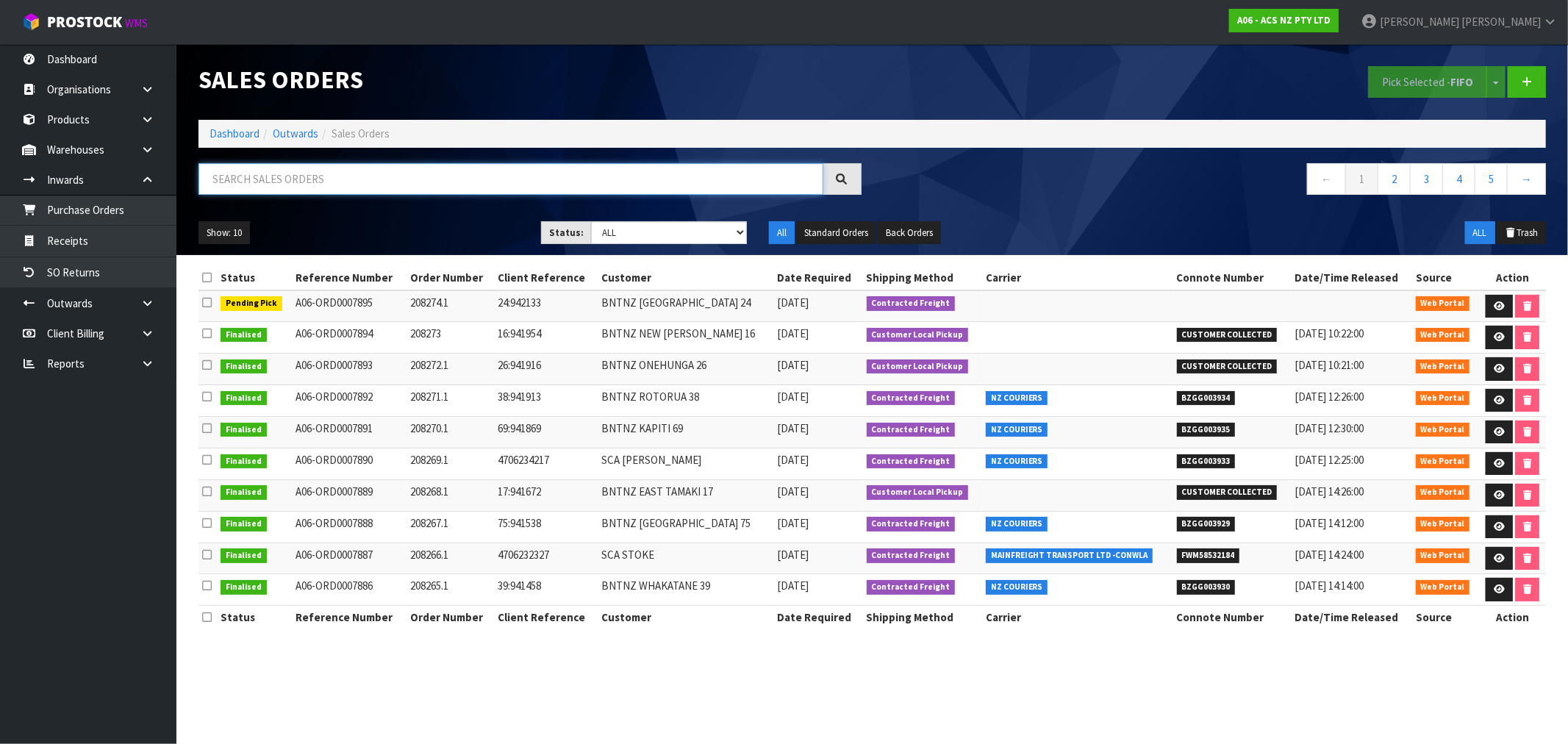
click at [383, 187] on input "text" at bounding box center [511, 179] width 625 height 31
click at [248, 134] on link "Dashboard" at bounding box center [233, 133] width 50 height 14
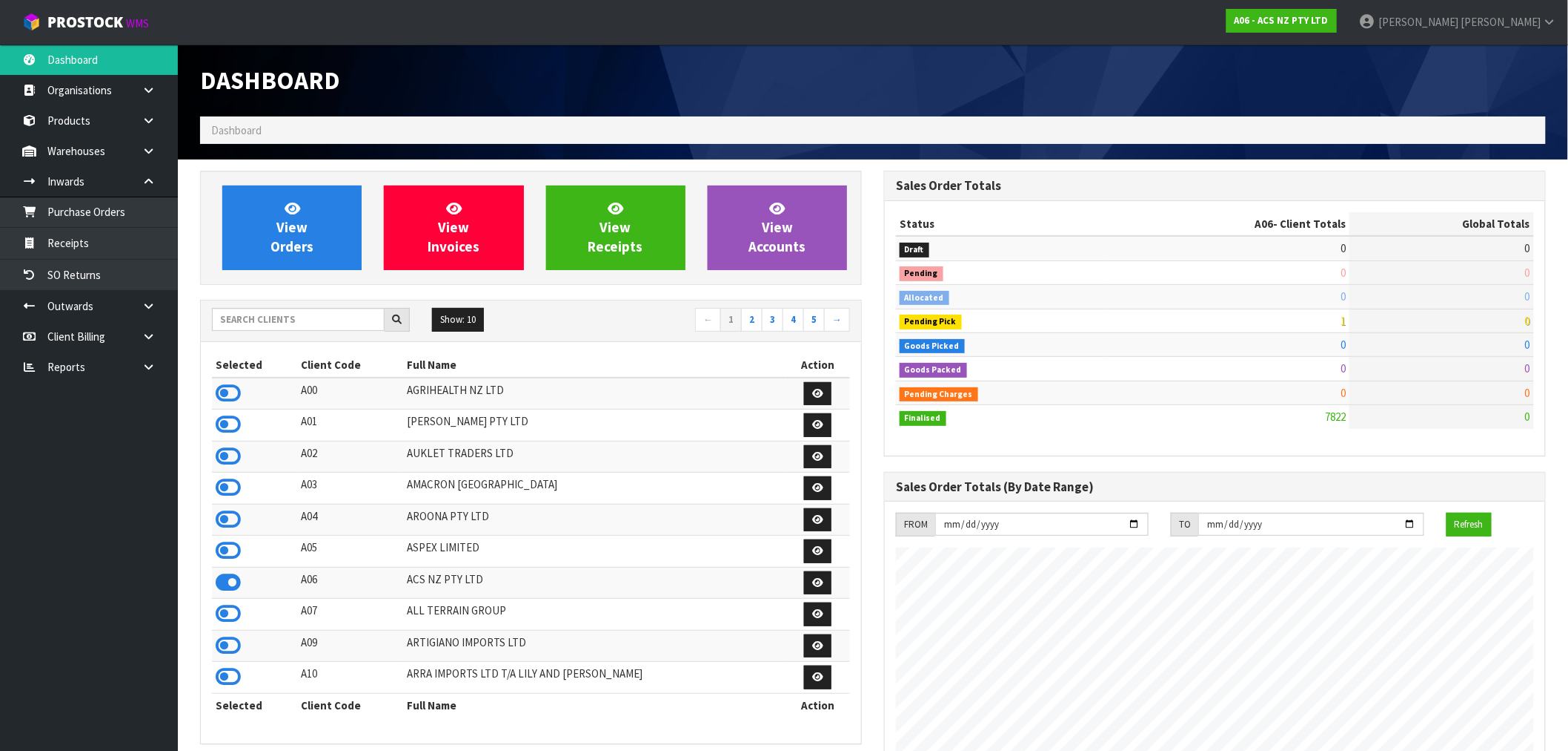
scroll to position [1124, 685]
click at [294, 326] on input "text" at bounding box center [297, 318] width 172 height 23
type input "J02"
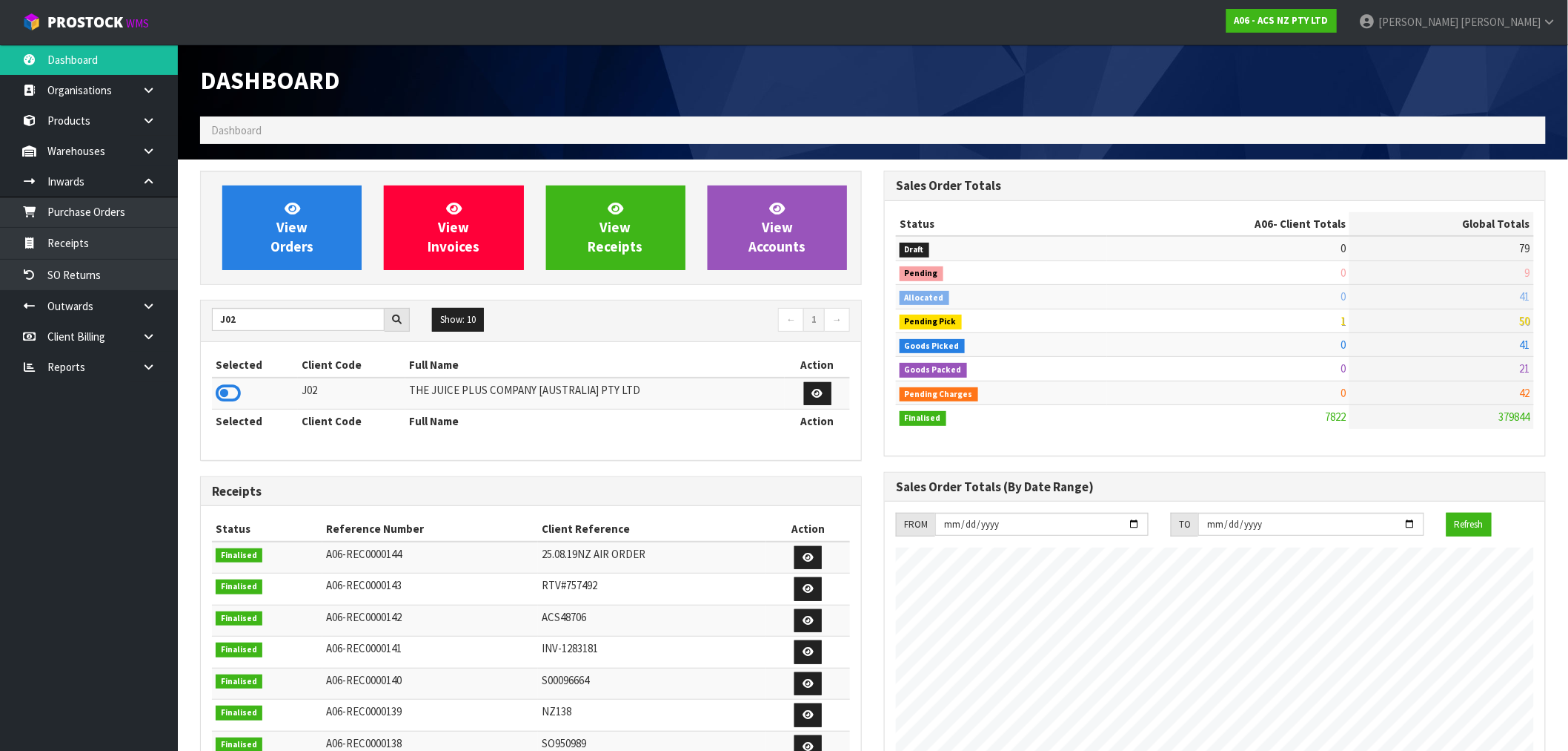
click at [215, 393] on td at bounding box center [254, 393] width 86 height 32
click at [216, 402] on icon at bounding box center [229, 393] width 26 height 23
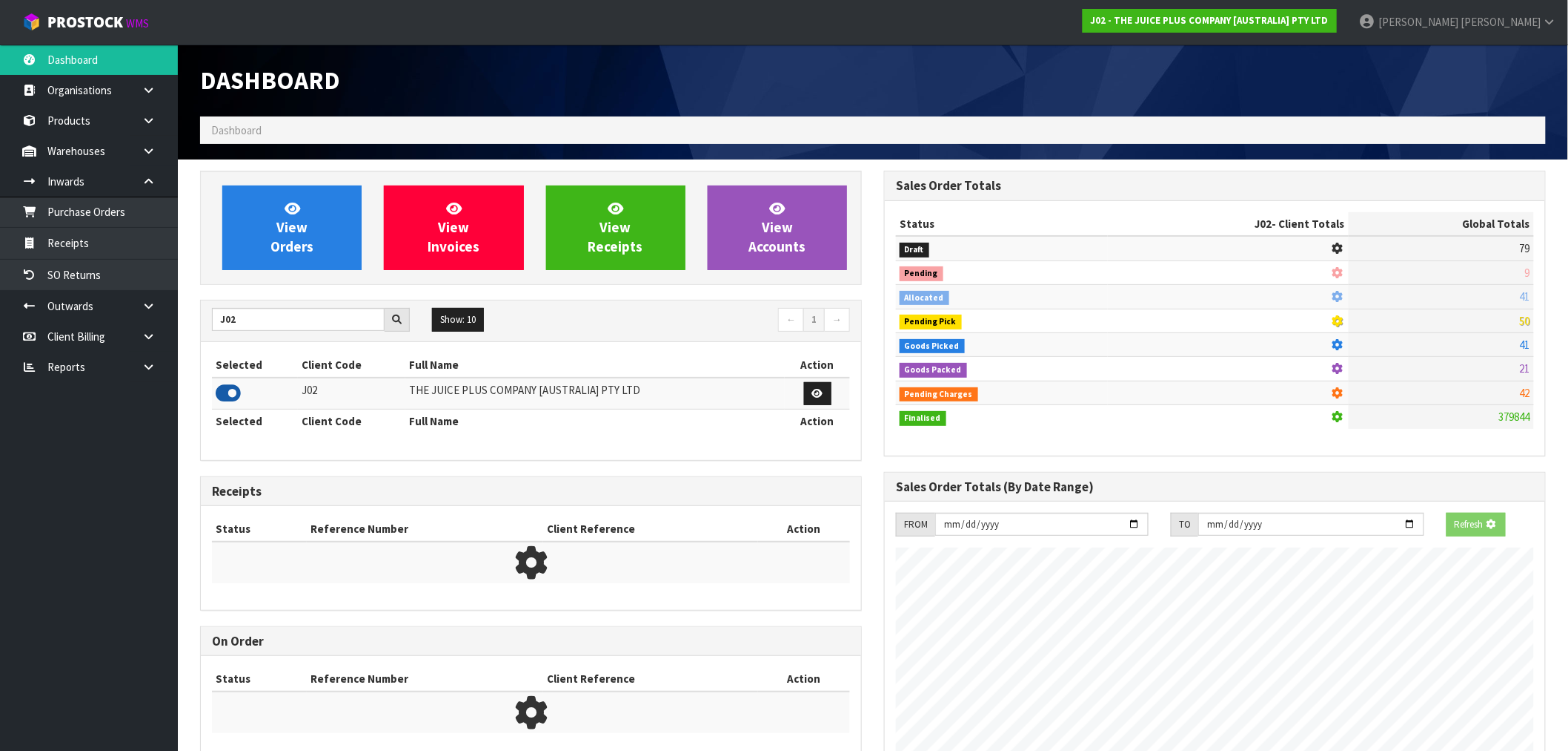
scroll to position [740707, 740465]
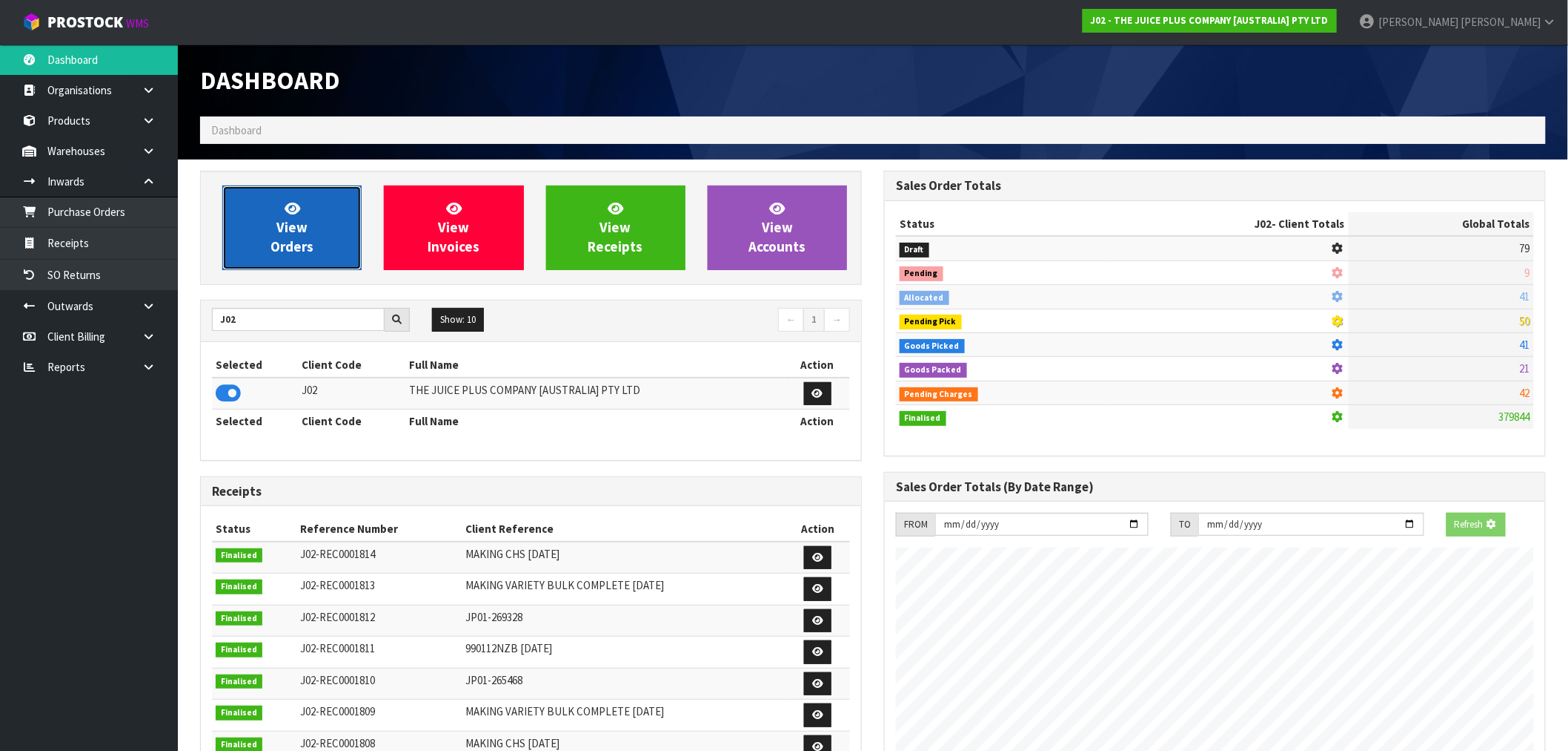
click at [282, 253] on span "View Orders" at bounding box center [293, 227] width 43 height 55
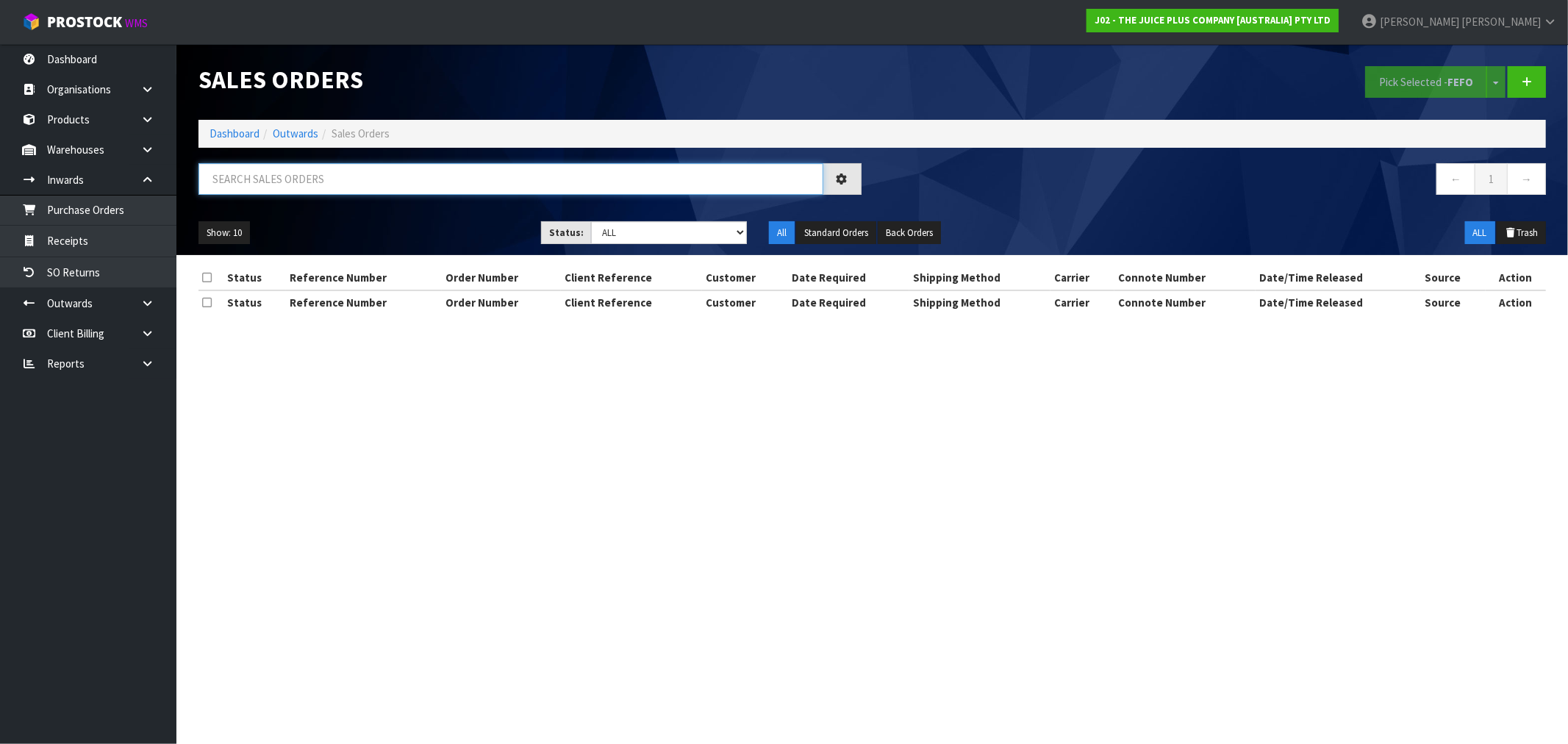
click at [323, 177] on input "text" at bounding box center [511, 179] width 625 height 31
type input "44323"
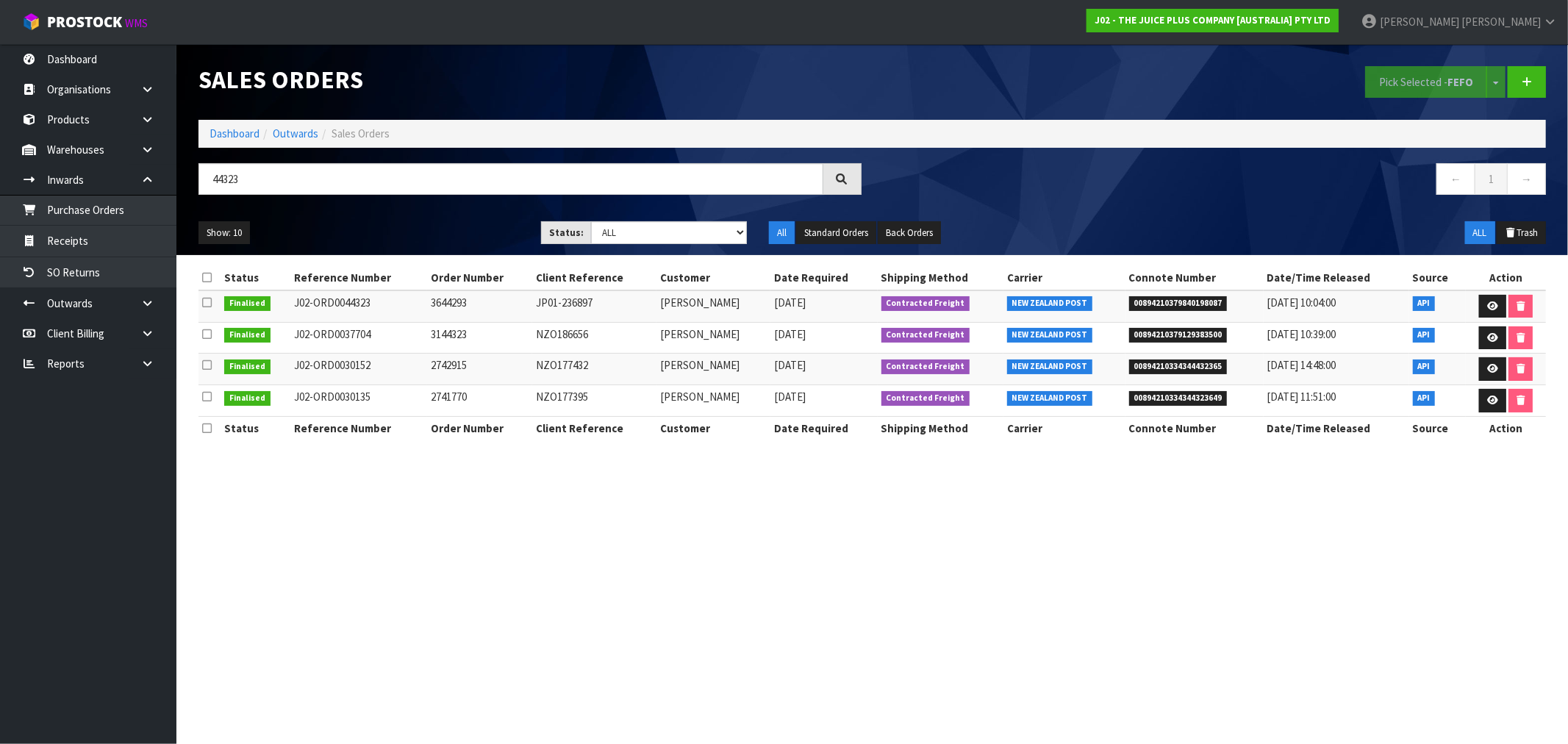
click at [1162, 297] on span "00894210379840198087" at bounding box center [1178, 303] width 99 height 15
copy span "00894210379840198087"
drag, startPoint x: 726, startPoint y: 305, endPoint x: 652, endPoint y: 305, distance: 74.0
click at [657, 305] on td "ALI MCCARTHY" at bounding box center [713, 306] width 114 height 31
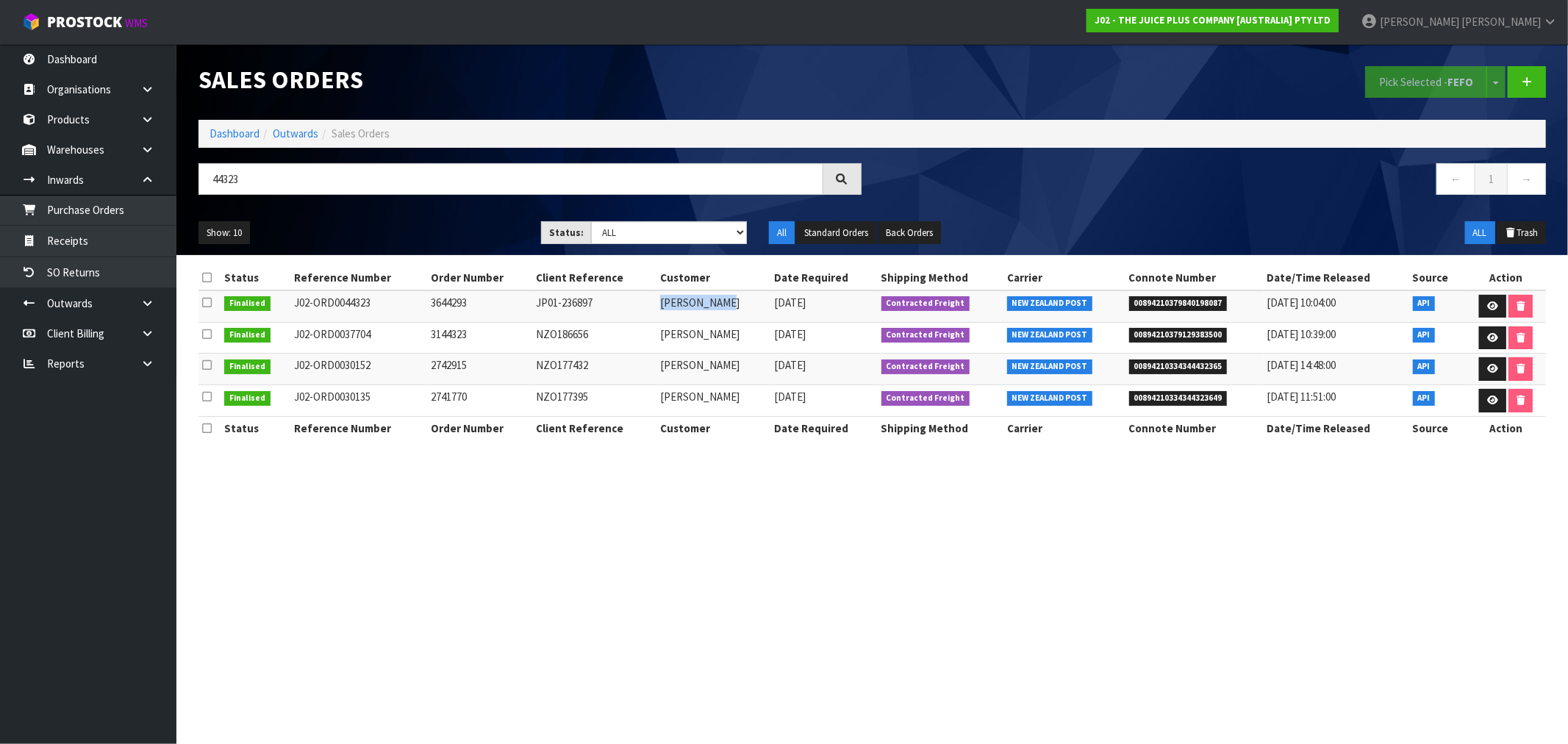
copy td "ALI MCCARTHY"
click at [89, 218] on link "Purchase Orders" at bounding box center [88, 209] width 177 height 30
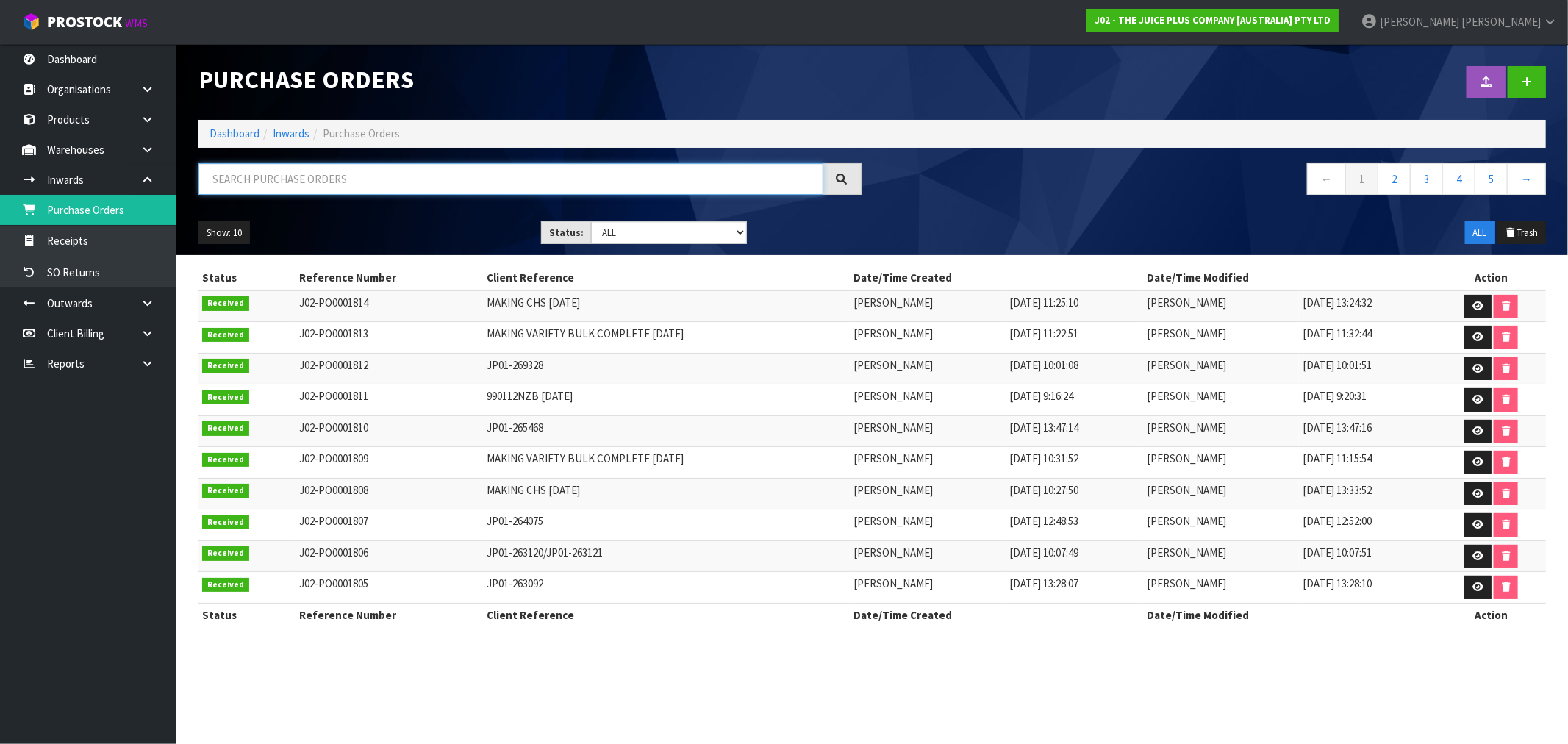
click at [274, 172] on input "text" at bounding box center [511, 179] width 625 height 31
paste input "ALI MCCARTHY"
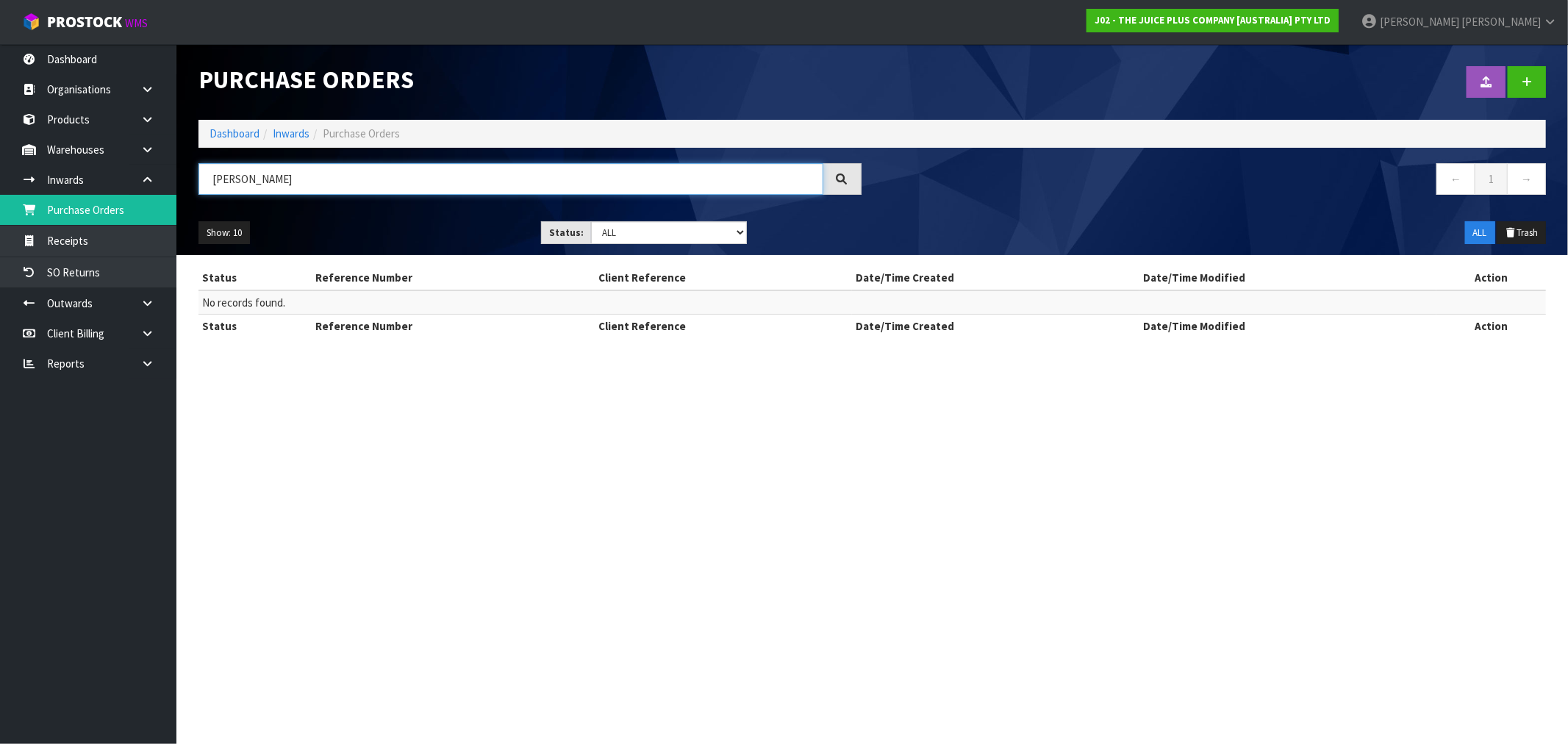
click at [274, 172] on input "ALI MCCARTHY" at bounding box center [511, 179] width 625 height 31
drag, startPoint x: 229, startPoint y: 179, endPoint x: 182, endPoint y: 178, distance: 47.0
click at [182, 178] on header "Purchase Orders Import Purchase Orders Drop file here to import csv template Da…" at bounding box center [872, 149] width 1391 height 211
click at [346, 182] on input "236897" at bounding box center [511, 179] width 625 height 31
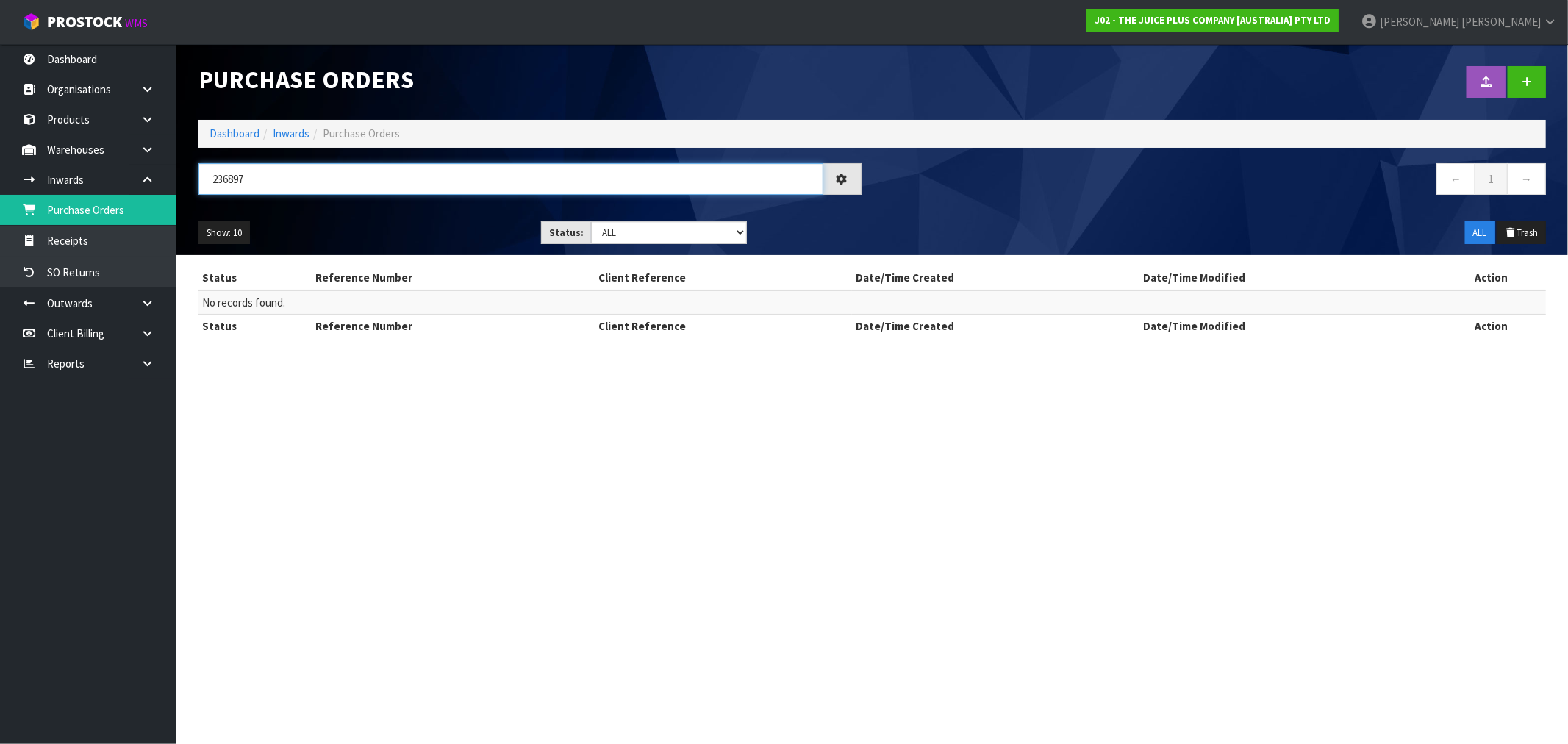
click at [346, 182] on input "236897" at bounding box center [511, 179] width 625 height 31
click at [219, 181] on input "236897" at bounding box center [511, 179] width 625 height 31
drag, startPoint x: 254, startPoint y: 186, endPoint x: 216, endPoint y: 179, distance: 38.6
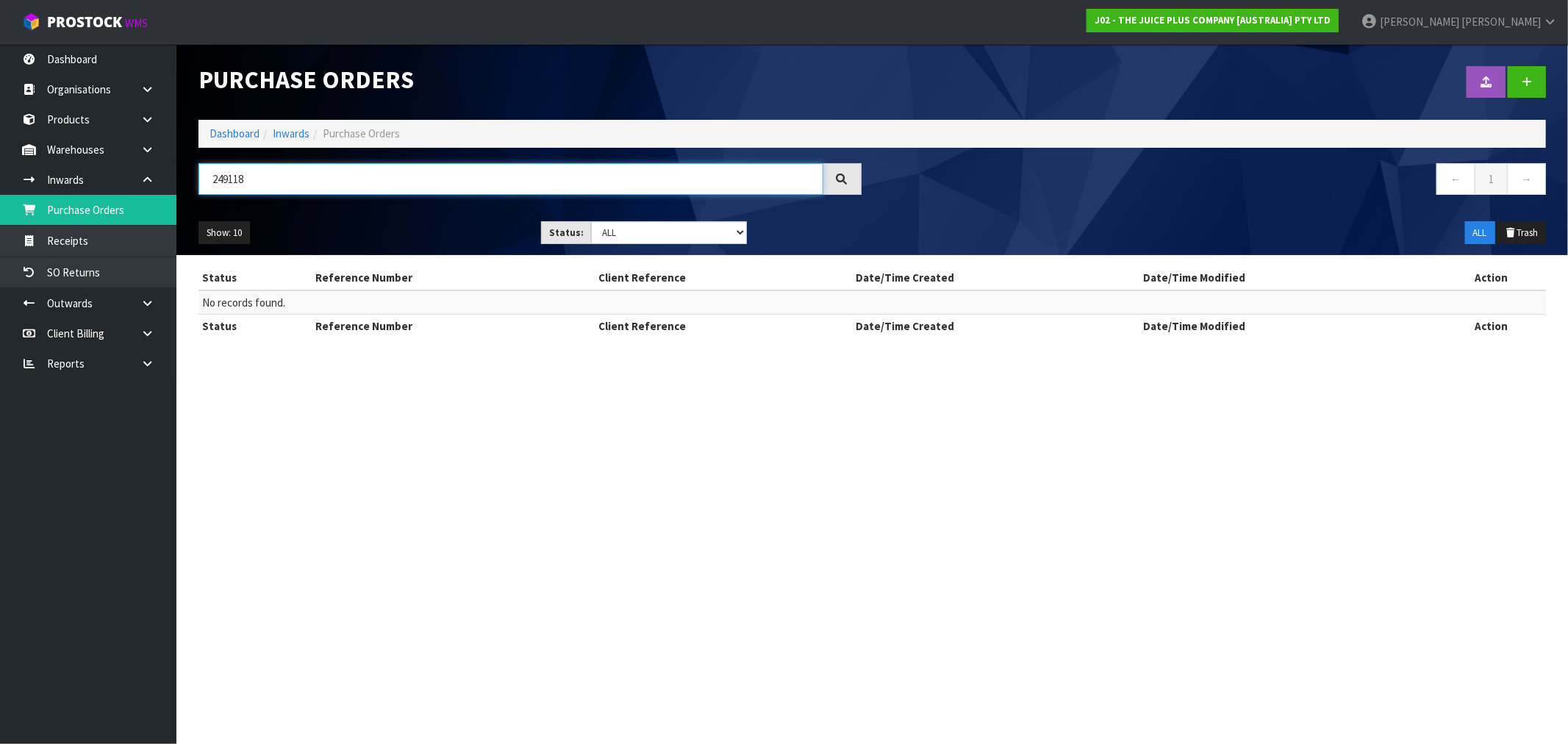
click at [221, 182] on input "249118" at bounding box center [511, 179] width 625 height 31
type input "2"
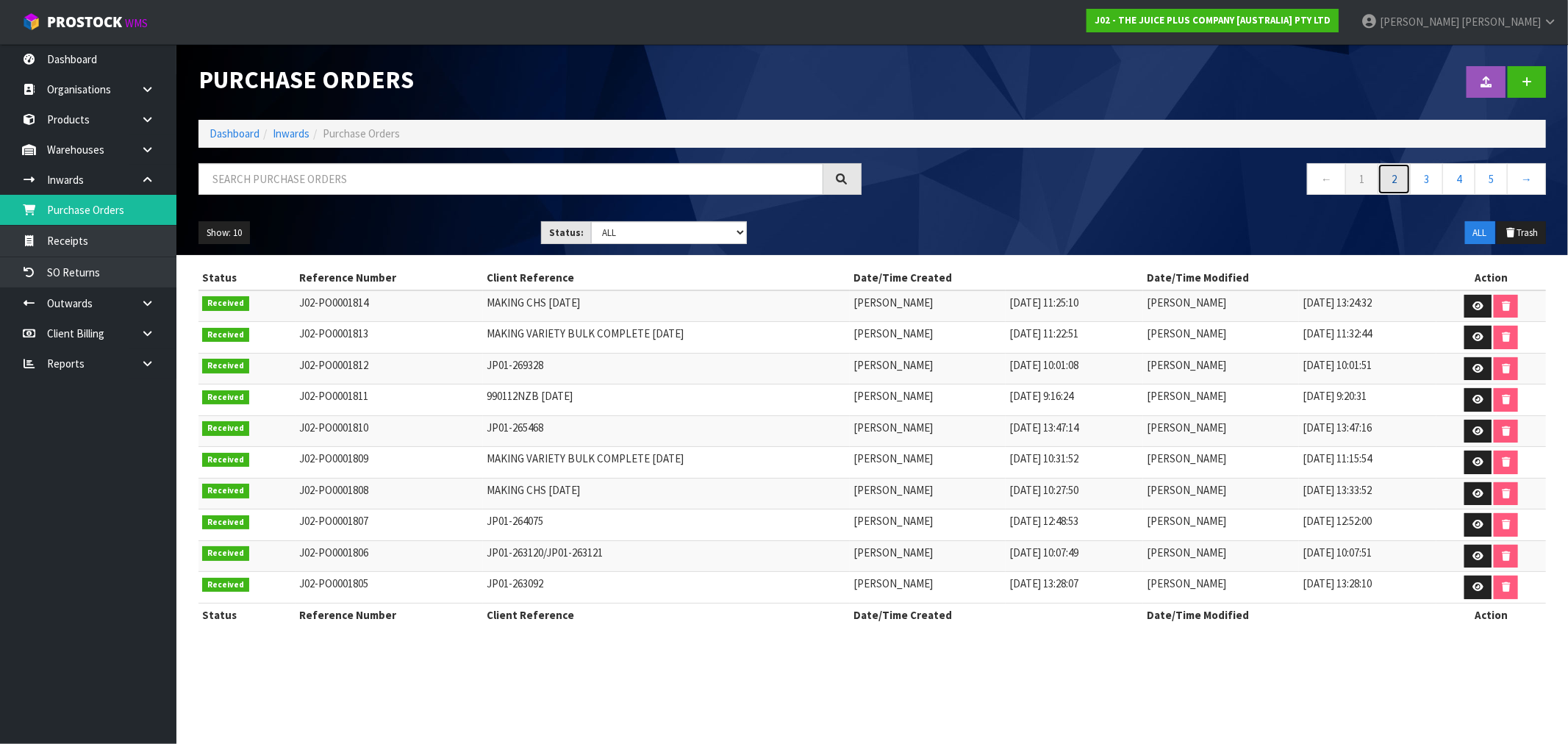
click at [1392, 177] on link "2" at bounding box center [1394, 179] width 33 height 31
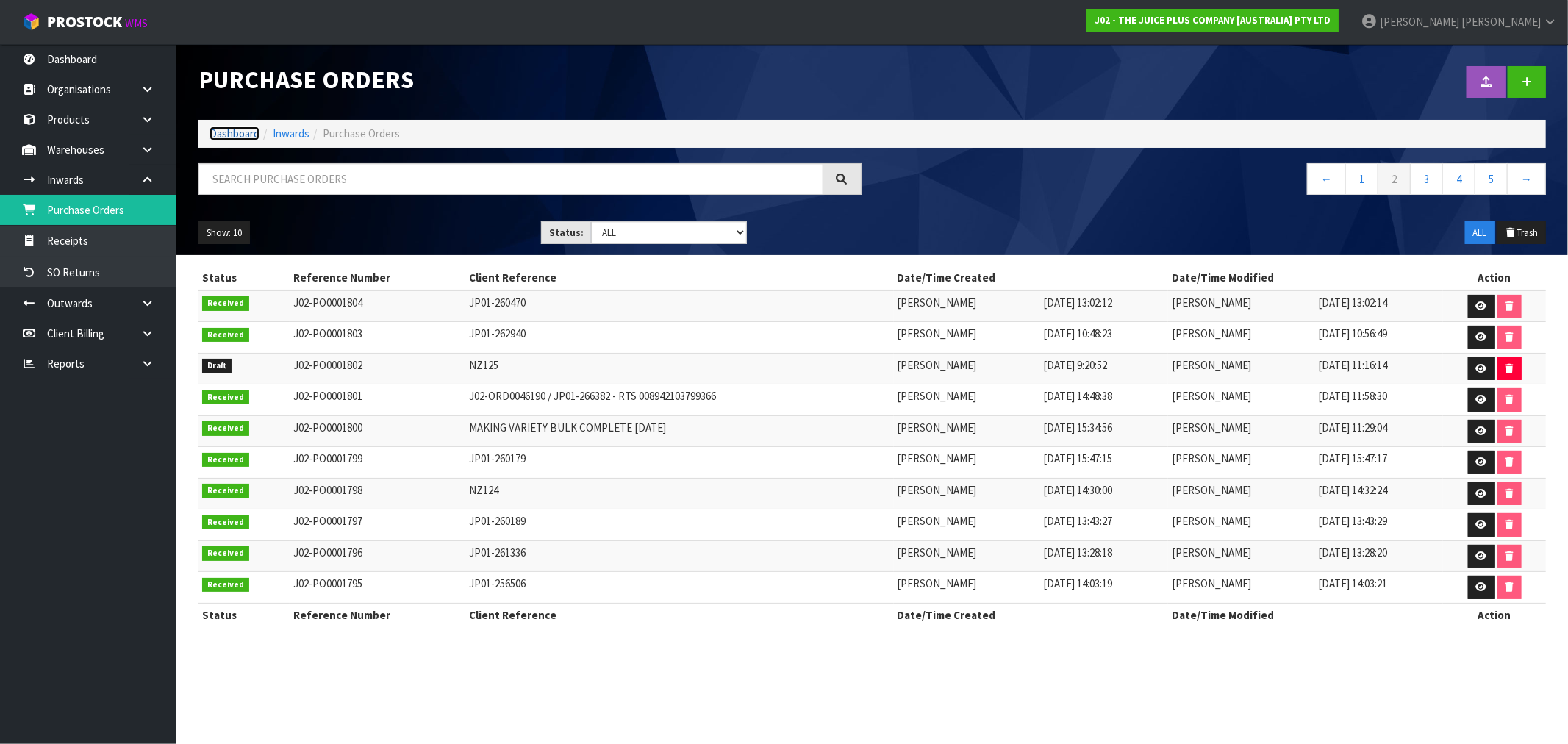
click at [225, 136] on link "Dashboard" at bounding box center [233, 133] width 50 height 14
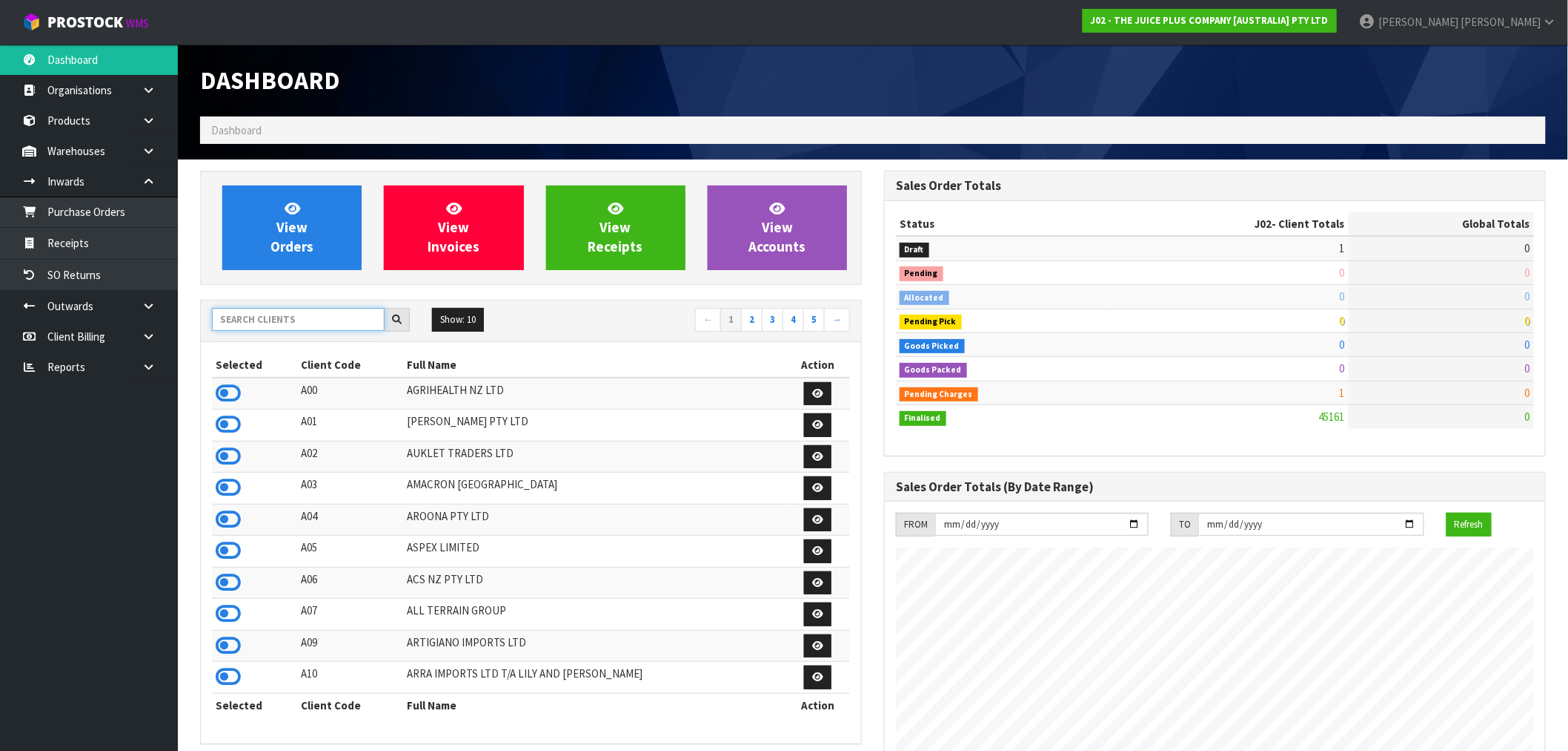
scroll to position [924, 685]
click at [298, 312] on input "text" at bounding box center [297, 318] width 172 height 23
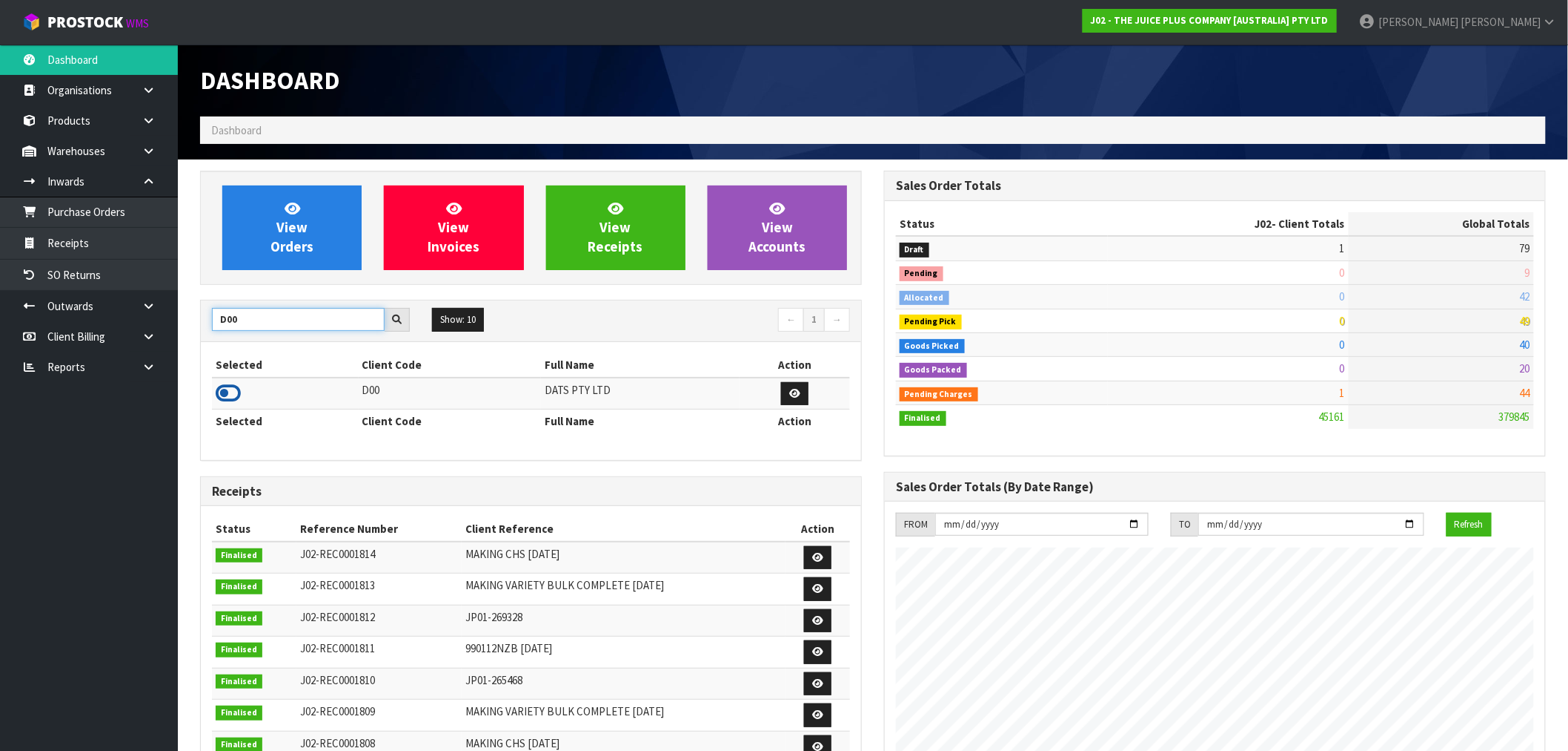
type input "D00"
drag, startPoint x: 232, startPoint y: 403, endPoint x: 226, endPoint y: 388, distance: 16.2
click at [232, 401] on icon at bounding box center [229, 393] width 26 height 23
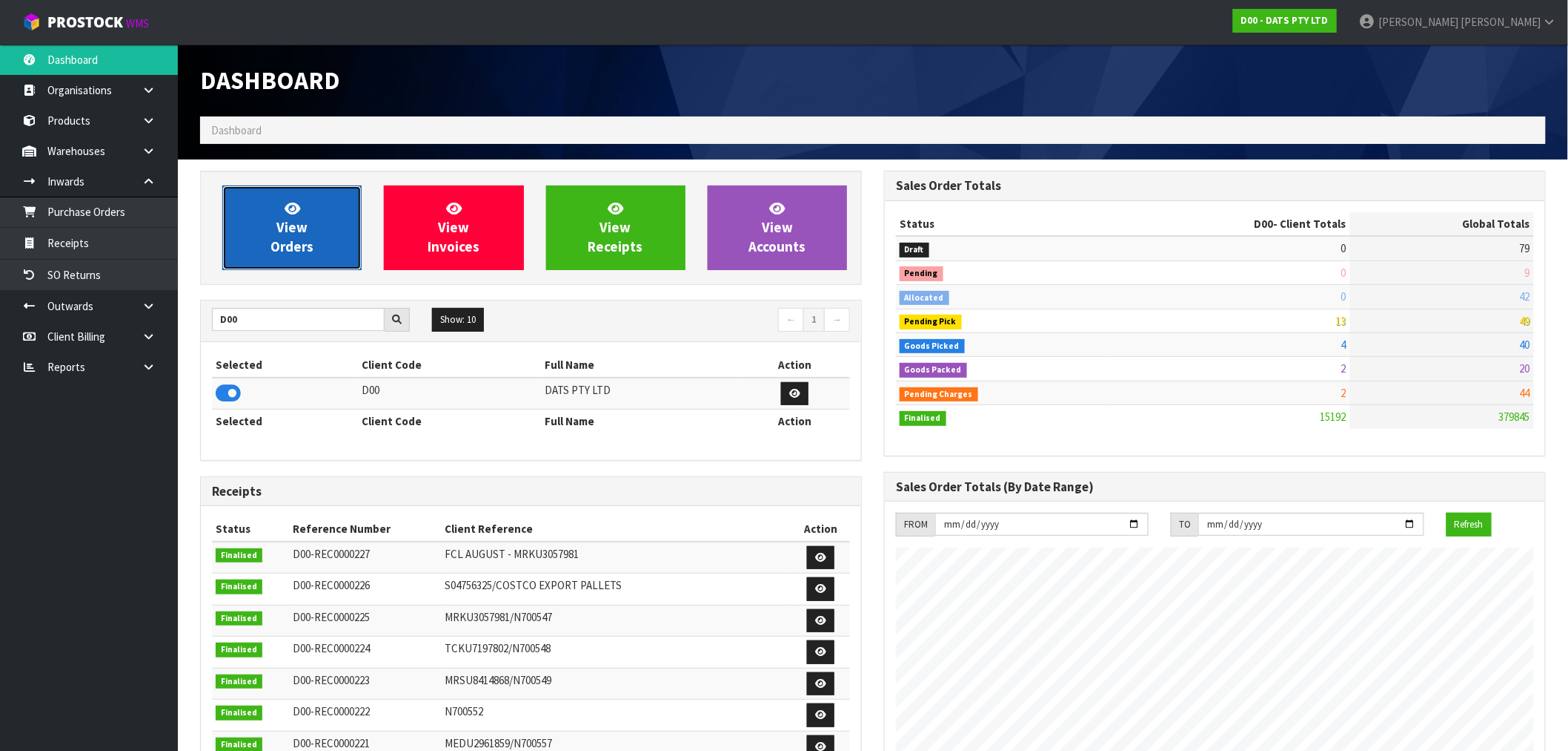
click at [268, 252] on link "View Orders" at bounding box center [292, 228] width 139 height 85
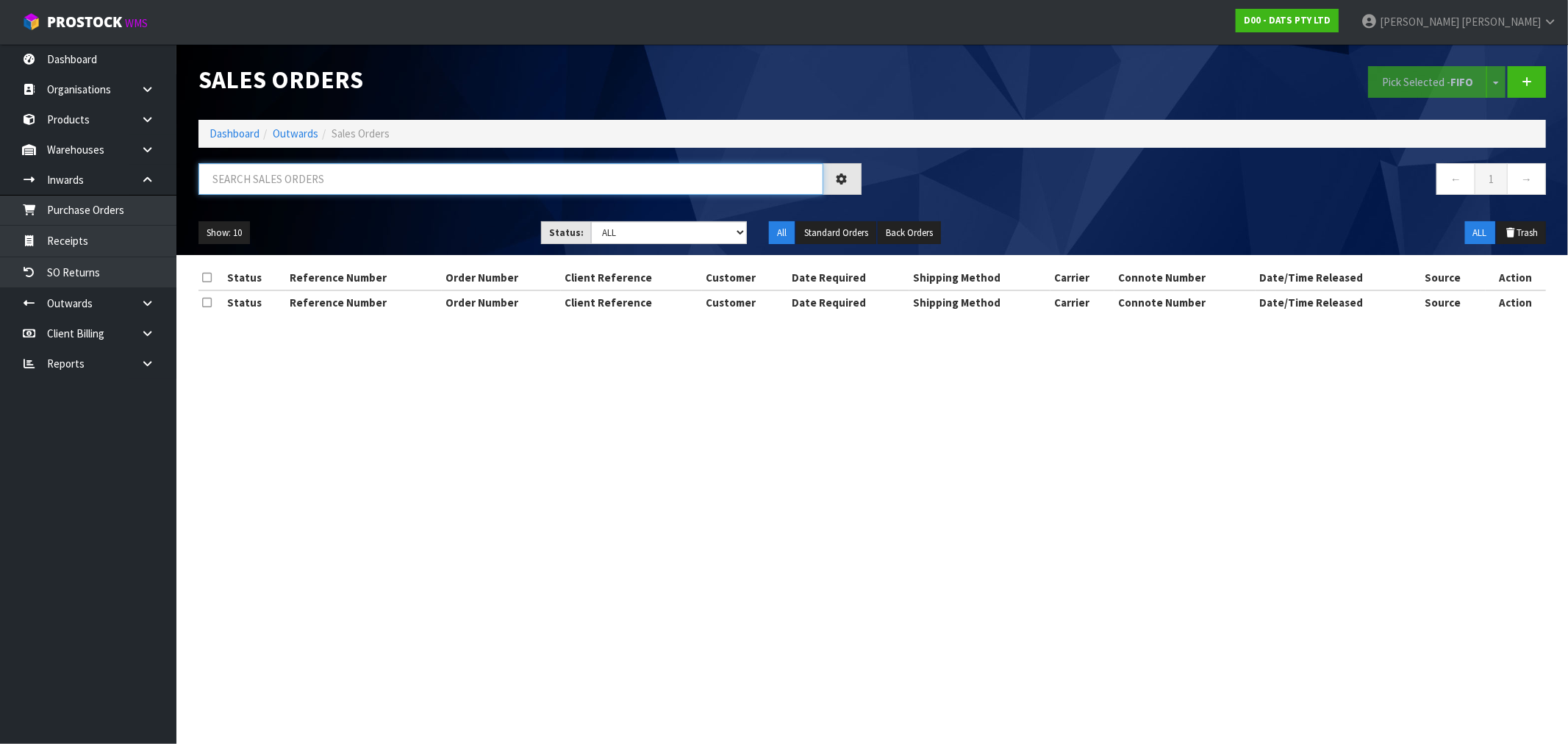
click at [379, 177] on input "text" at bounding box center [511, 179] width 625 height 31
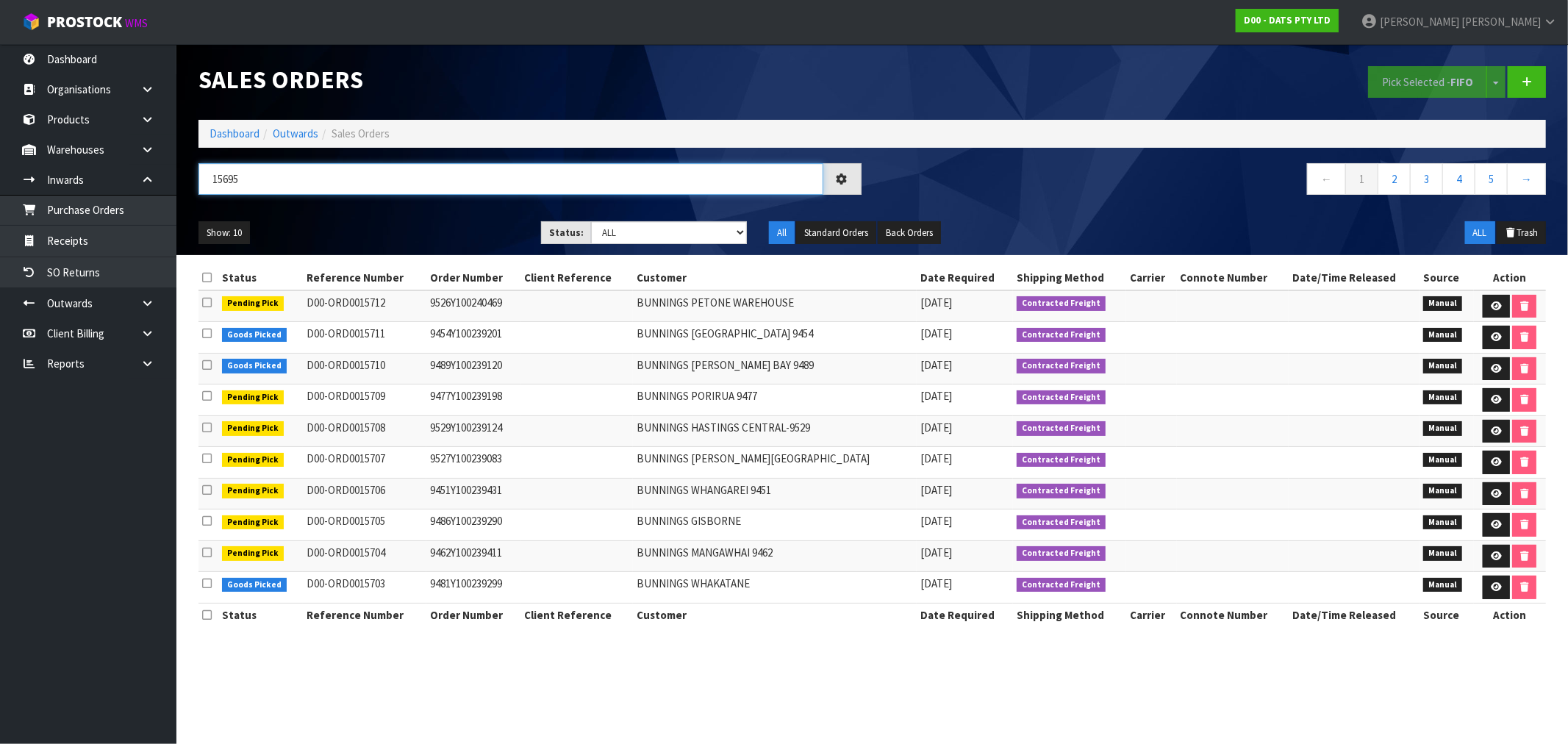
type input "15695"
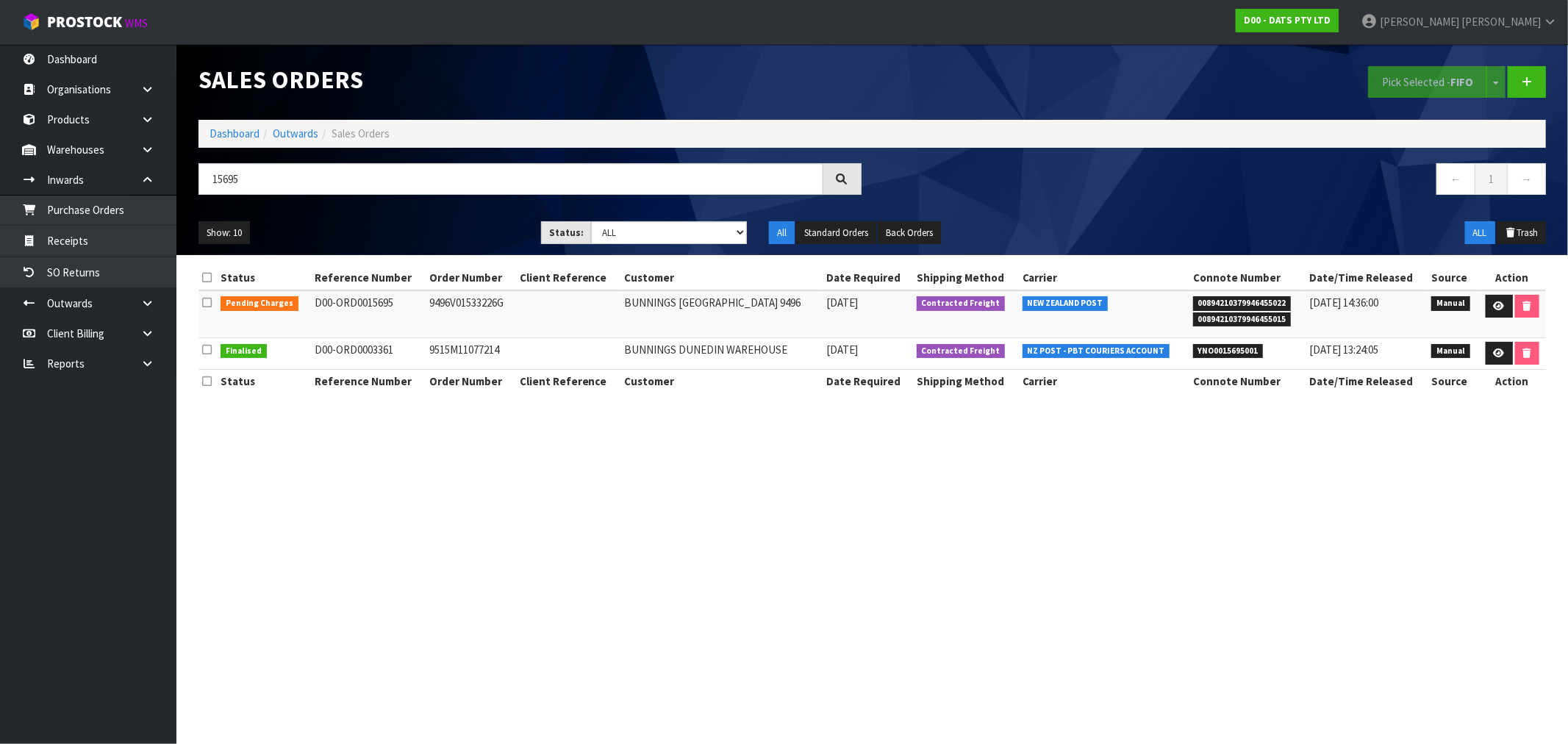
click at [1044, 442] on section "Sales Orders Pick Selected - FIFO Split button! FIFO - First In First Out FEFO …" at bounding box center [784, 372] width 1568 height 744
click at [473, 304] on td "9496V01533226G" at bounding box center [471, 313] width 90 height 48
copy td "9496V01533226G"
click at [1494, 304] on icon at bounding box center [1499, 307] width 11 height 10
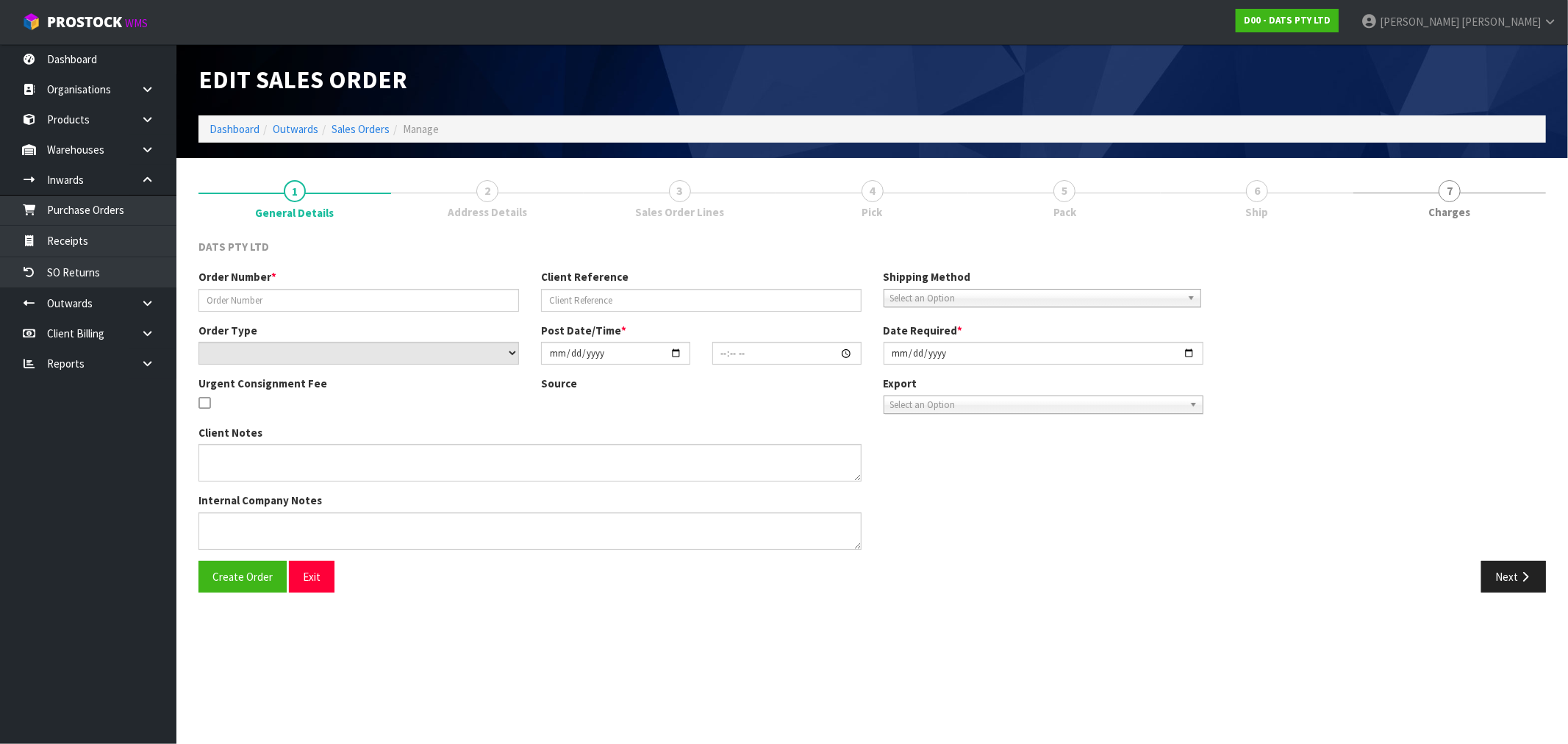
type input "9496V01533226G"
select select "number:0"
type input "2025-09-02"
type input "12:55:00.000"
type input "2025-09-03"
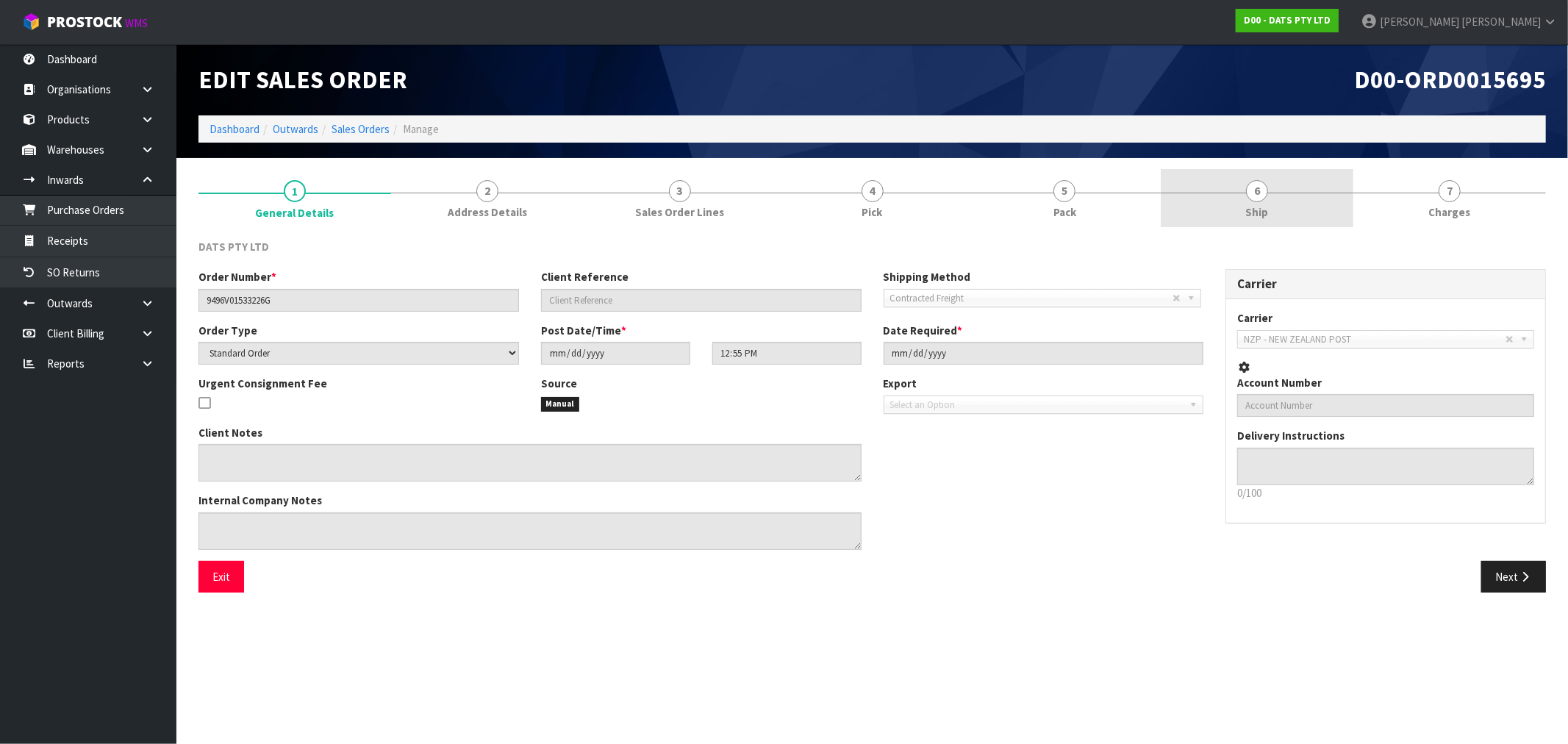
click at [1273, 200] on link "6 Ship" at bounding box center [1256, 197] width 192 height 58
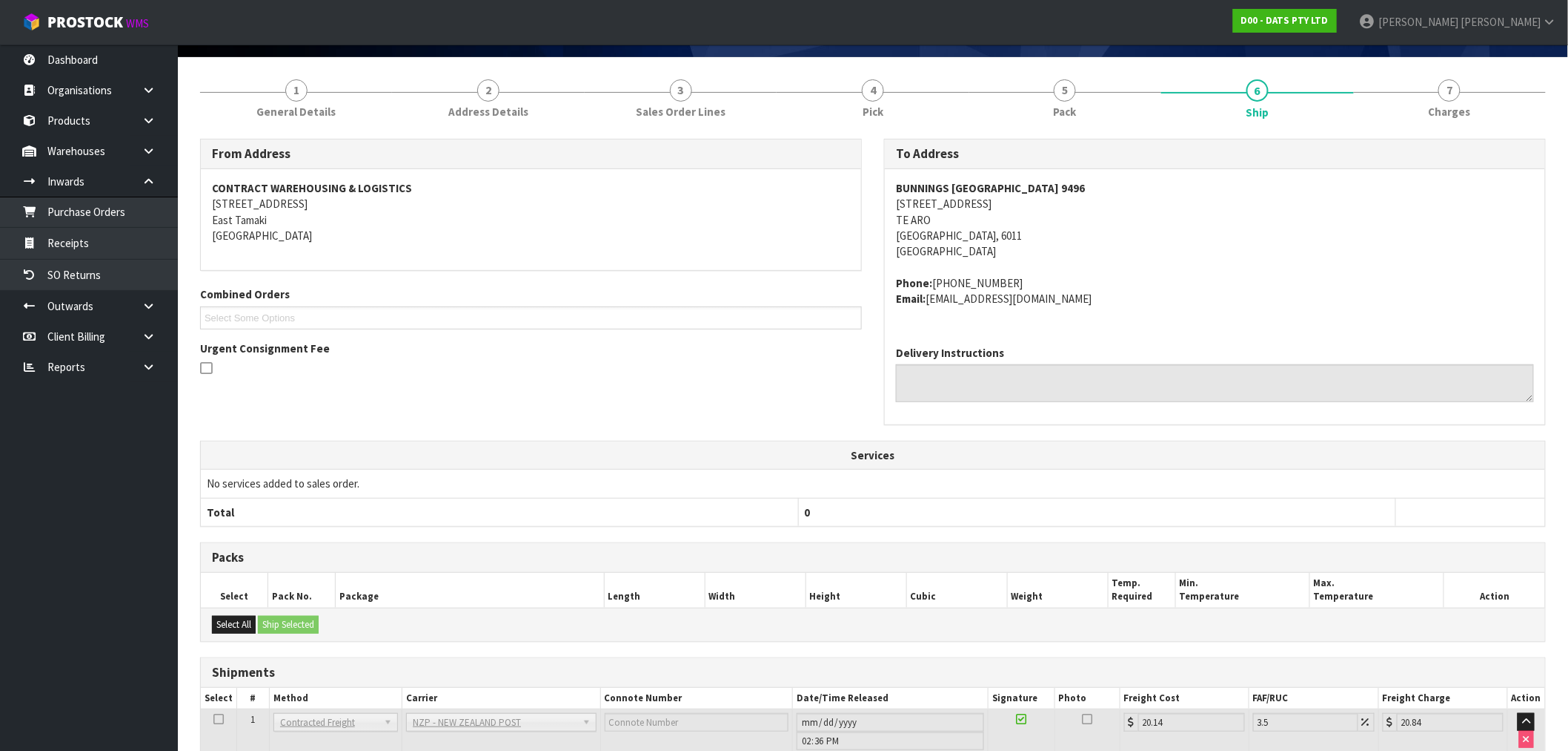
scroll to position [239, 0]
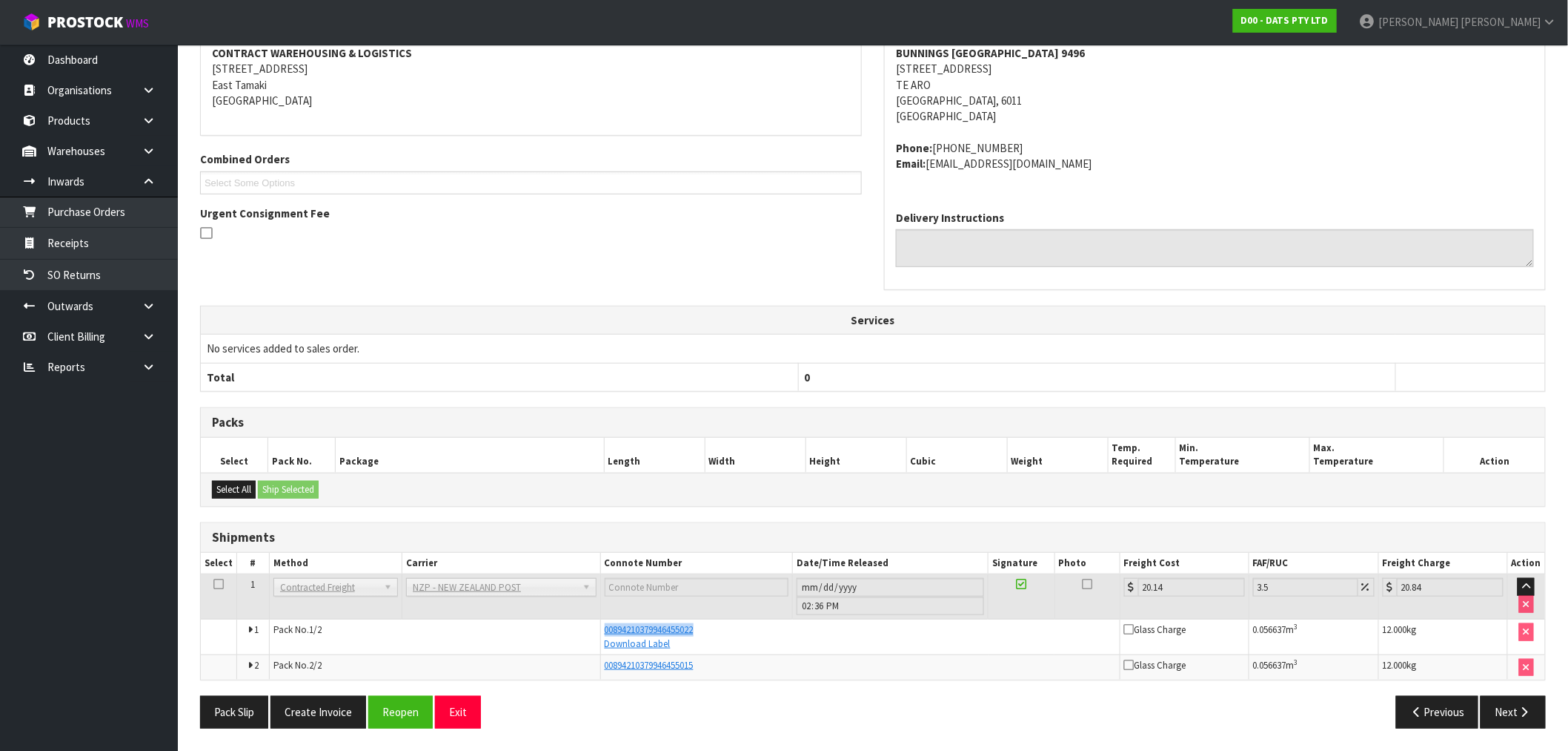
drag, startPoint x: 712, startPoint y: 628, endPoint x: 598, endPoint y: 627, distance: 114.0
click at [602, 628] on td "00894210379946455022 Download Label" at bounding box center [860, 637] width 519 height 35
click at [304, 717] on button "Create Invoice" at bounding box center [318, 712] width 96 height 32
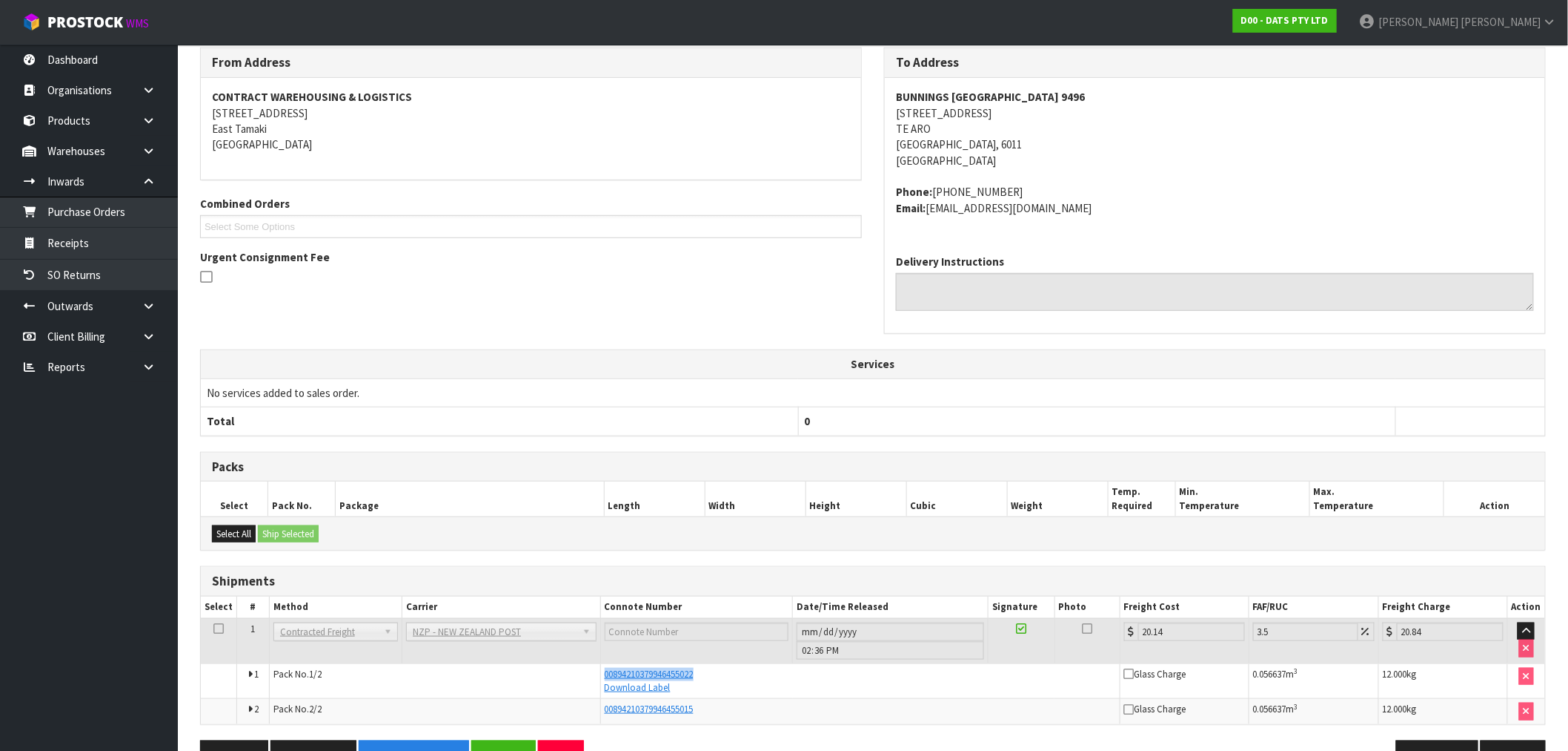
scroll to position [292, 0]
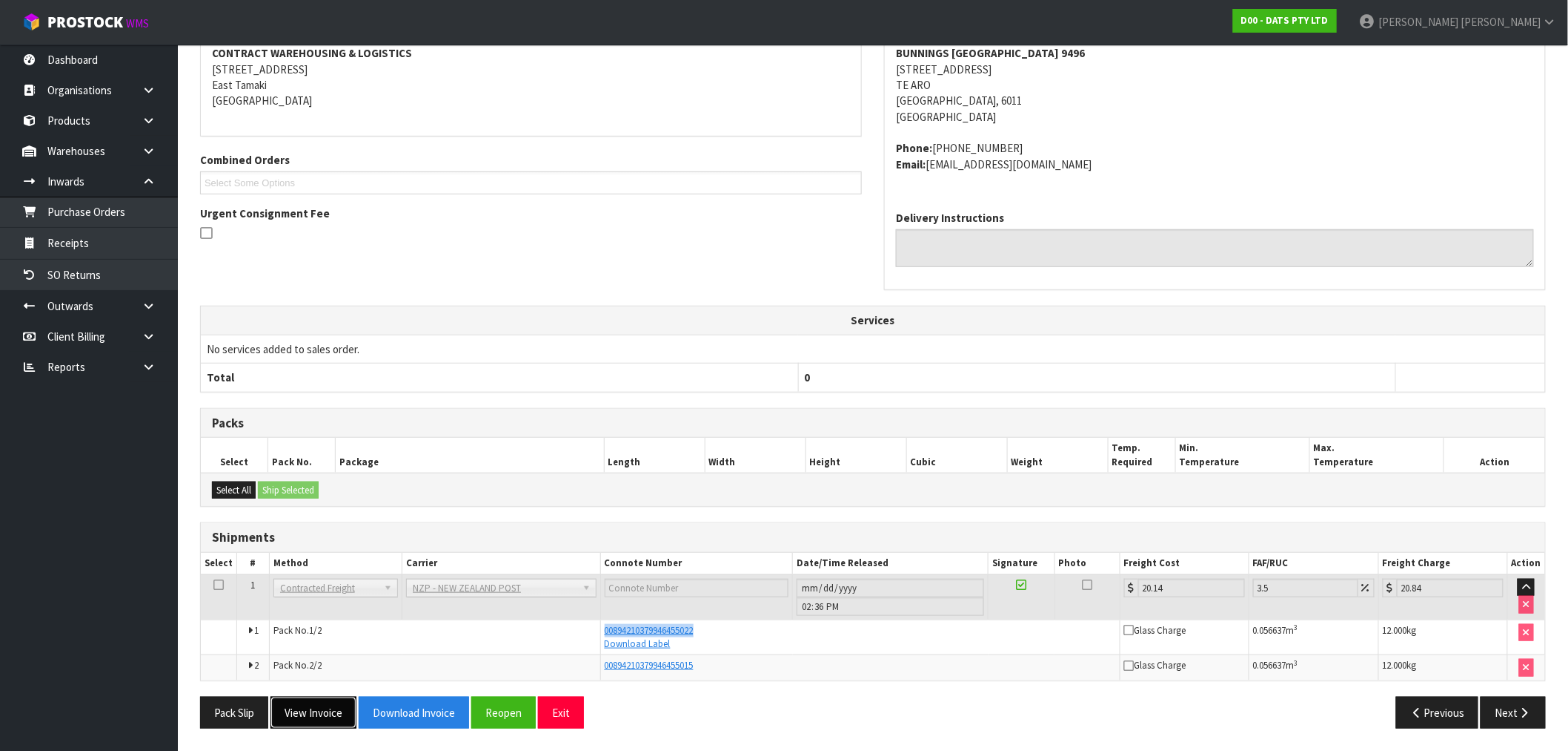
click at [315, 703] on button "View Invoice" at bounding box center [313, 713] width 86 height 32
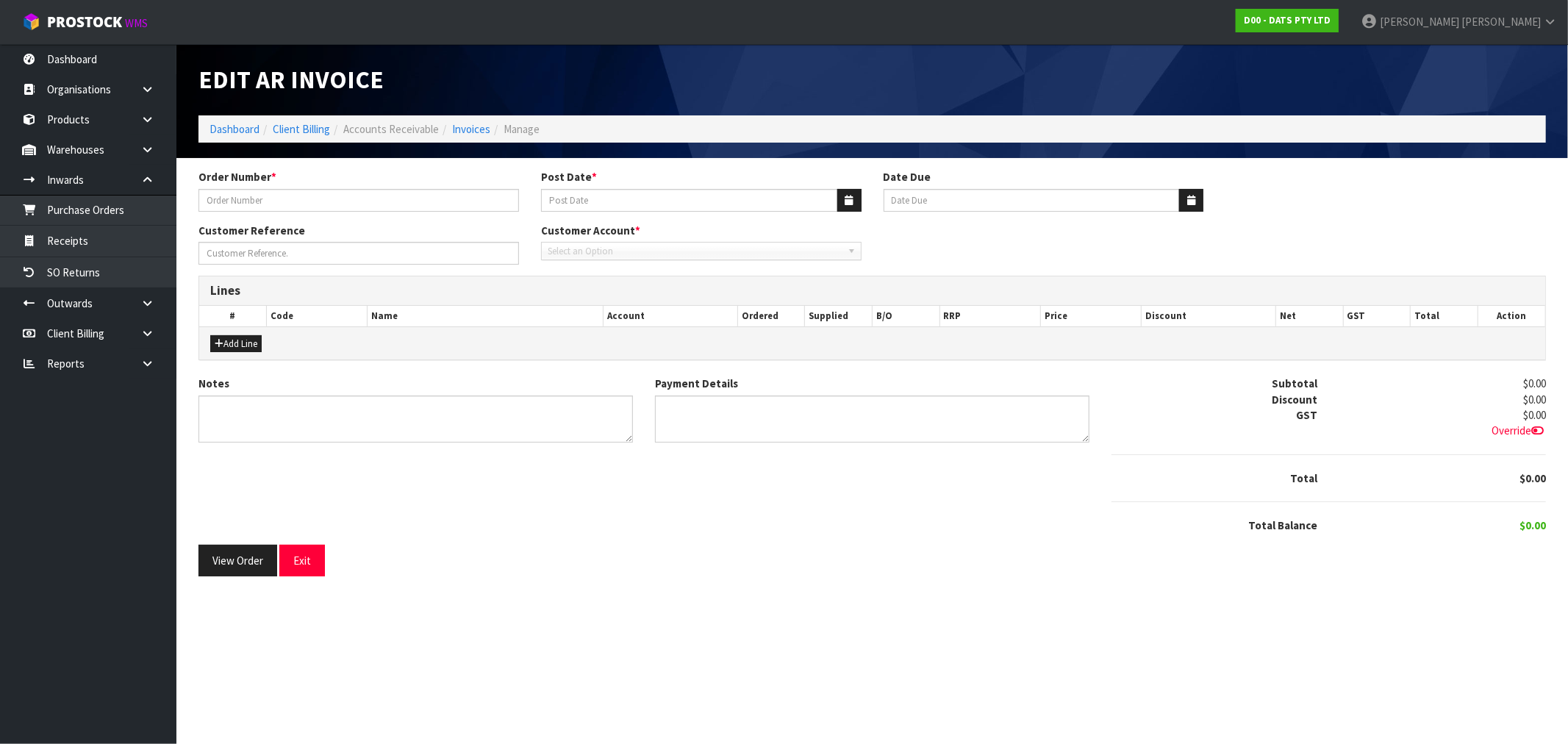
type input "9496V01533226G"
type input "04/09/2025"
type input "20/10/2025"
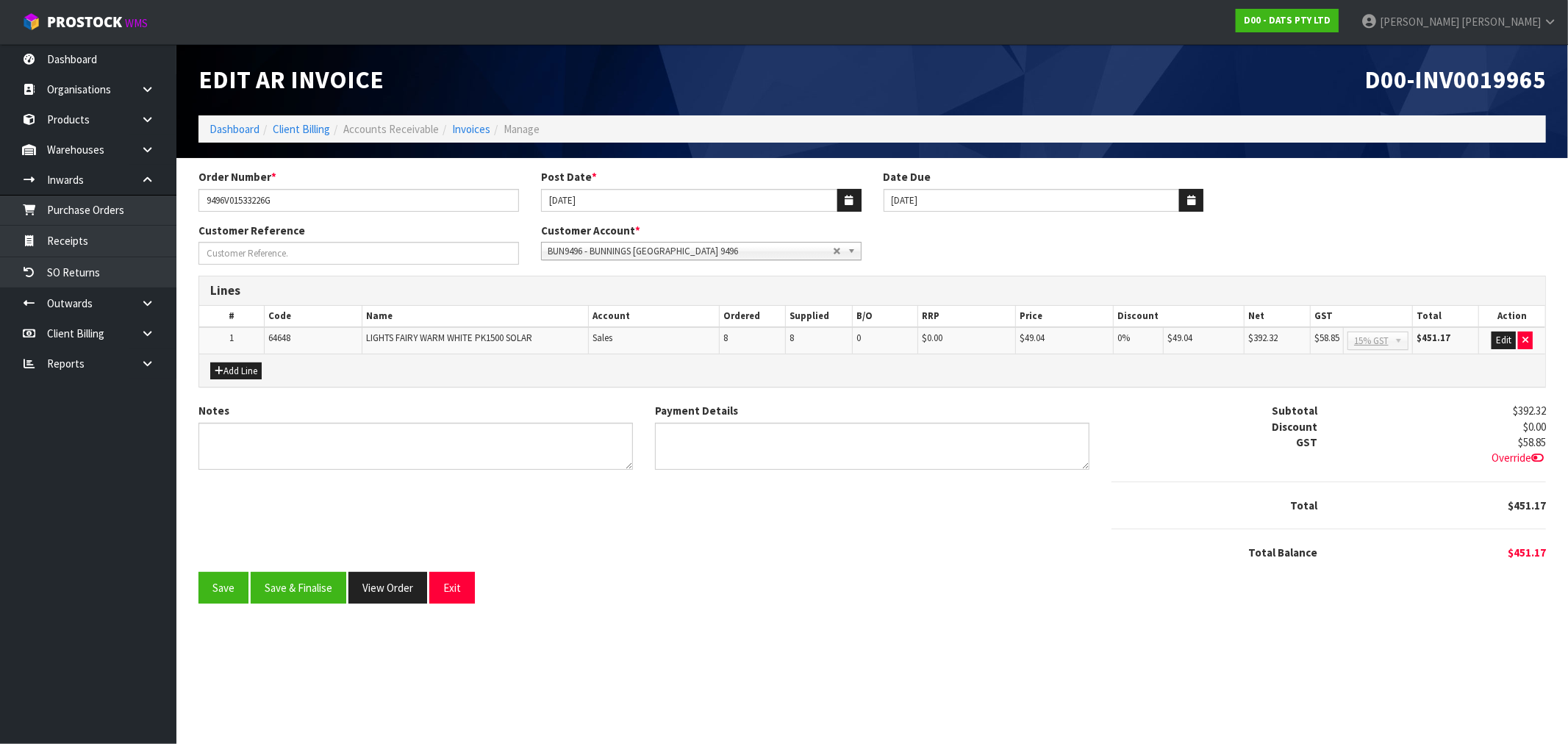
click at [1456, 87] on span "D00-INV0019965" at bounding box center [1456, 79] width 182 height 31
copy span "INV0019965"
click at [310, 583] on button "Save & Finalise" at bounding box center [299, 587] width 96 height 31
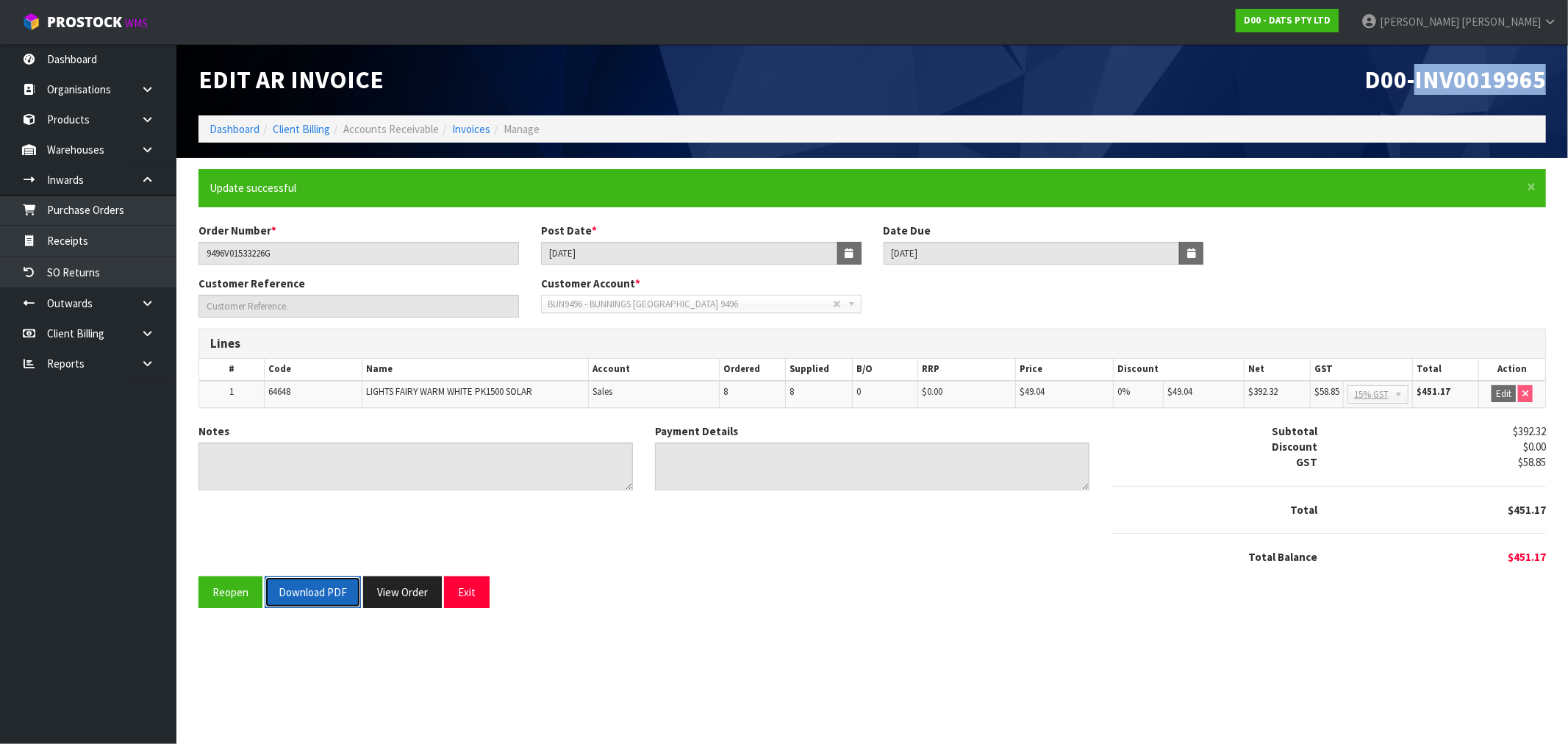
click at [315, 593] on button "Download PDF" at bounding box center [313, 592] width 97 height 31
click at [381, 591] on button "View Order" at bounding box center [403, 592] width 79 height 31
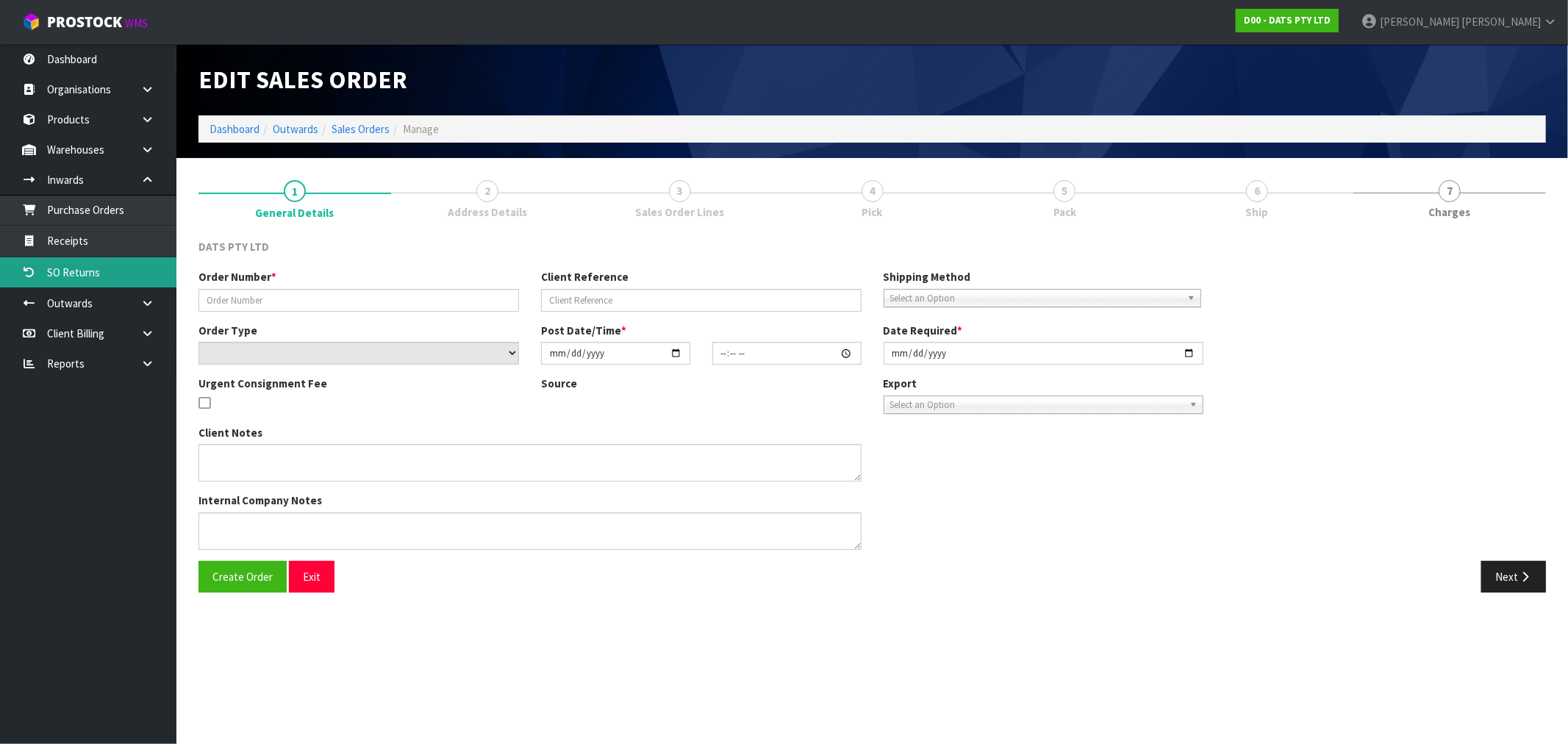
type input "9496V01533226G"
select select "number:0"
type input "2025-09-02"
type input "12:55:00.000"
type input "2025-09-03"
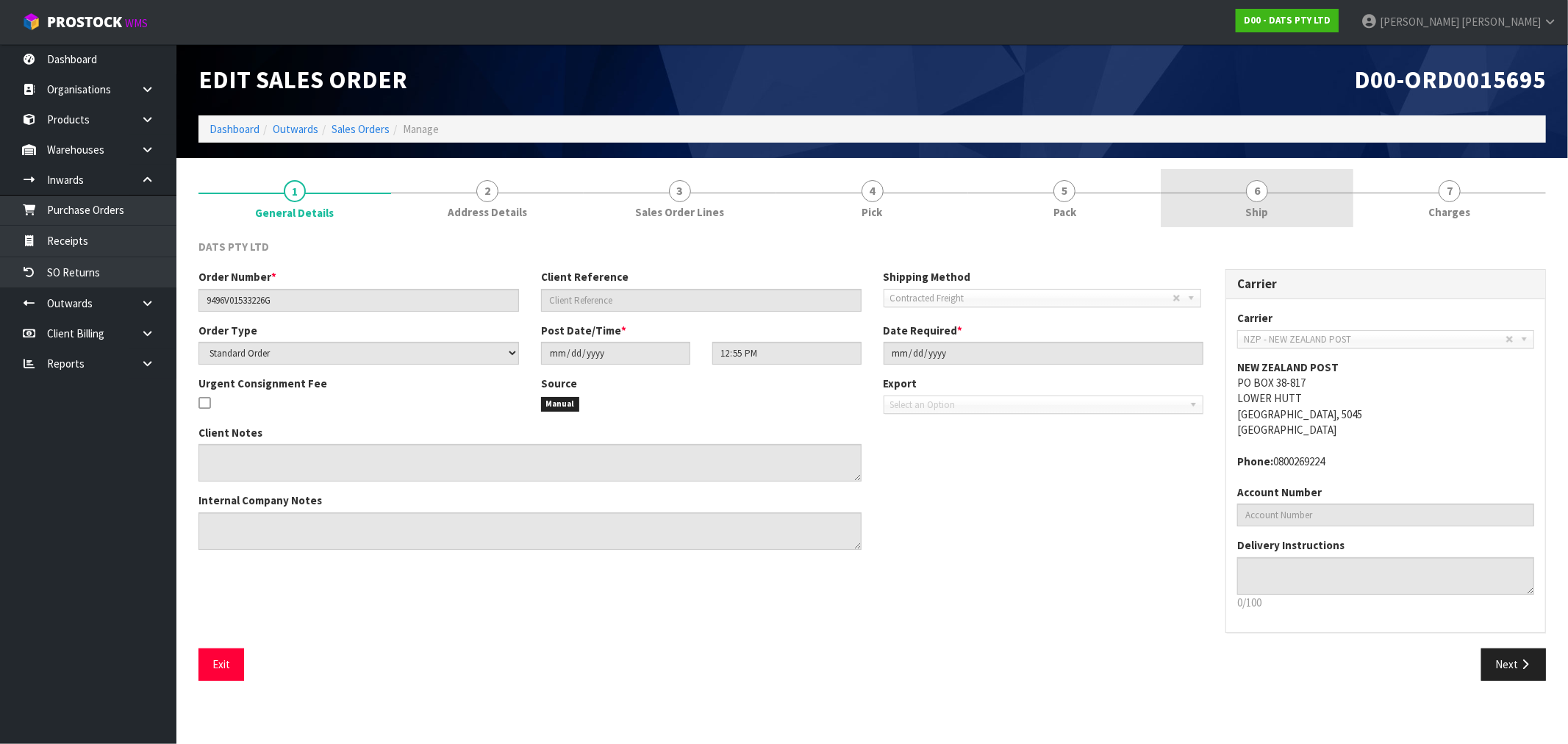
click at [1284, 207] on link "6 Ship" at bounding box center [1256, 197] width 192 height 58
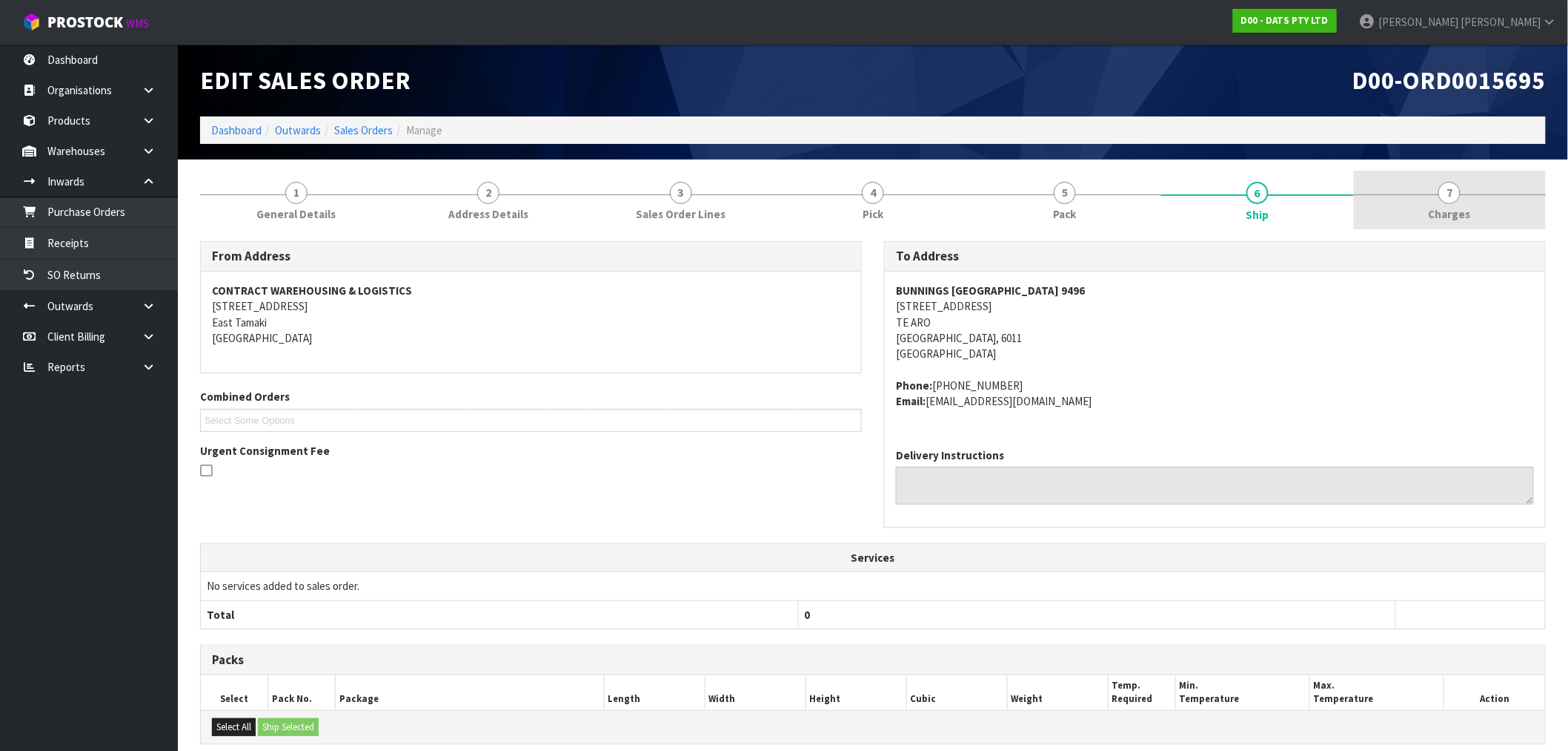
drag, startPoint x: 1439, startPoint y: 186, endPoint x: 1418, endPoint y: 198, distance: 24.2
click at [1439, 187] on link "7 Charges" at bounding box center [1450, 199] width 192 height 58
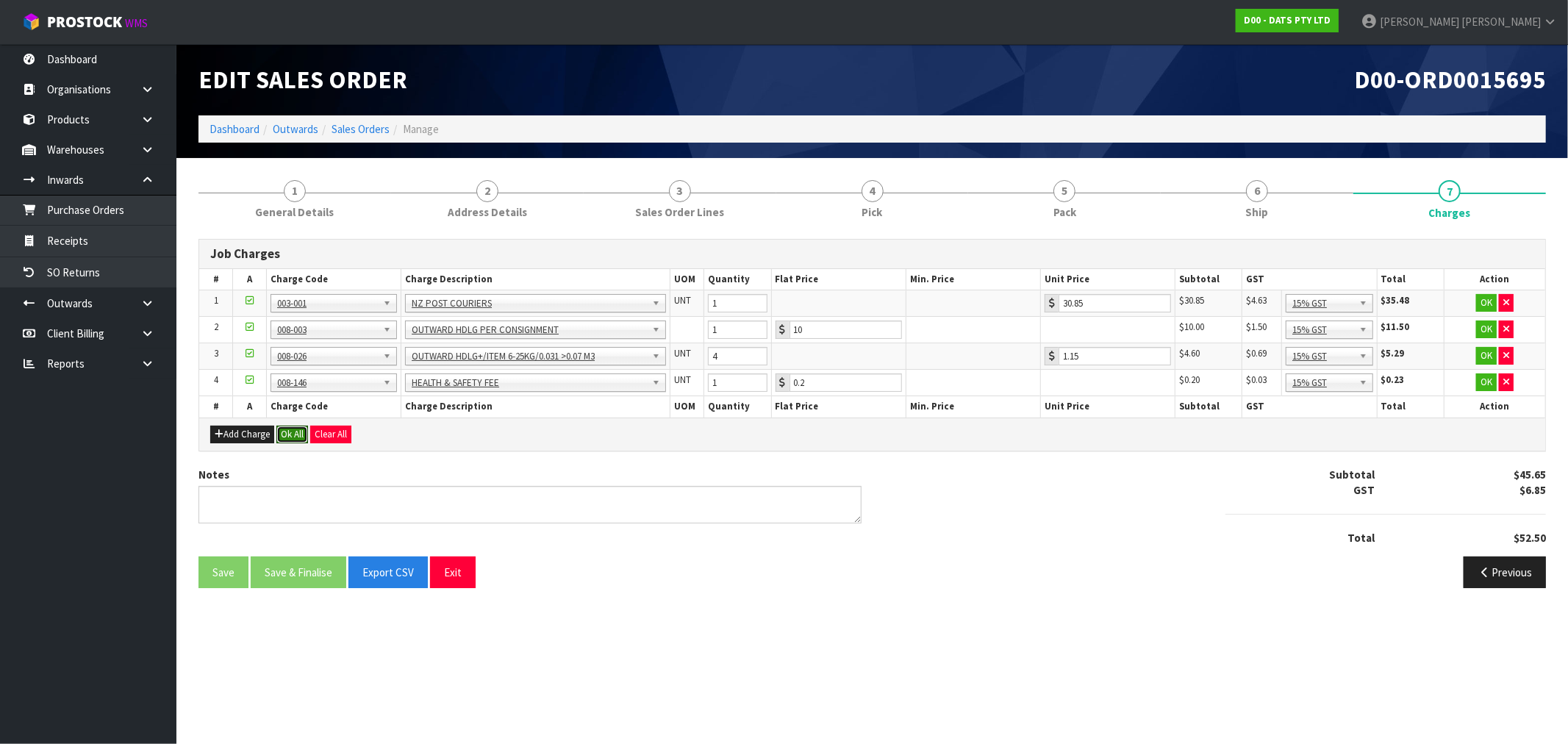
drag, startPoint x: 294, startPoint y: 431, endPoint x: 303, endPoint y: 450, distance: 21.0
click at [294, 432] on button "Ok All" at bounding box center [292, 434] width 31 height 18
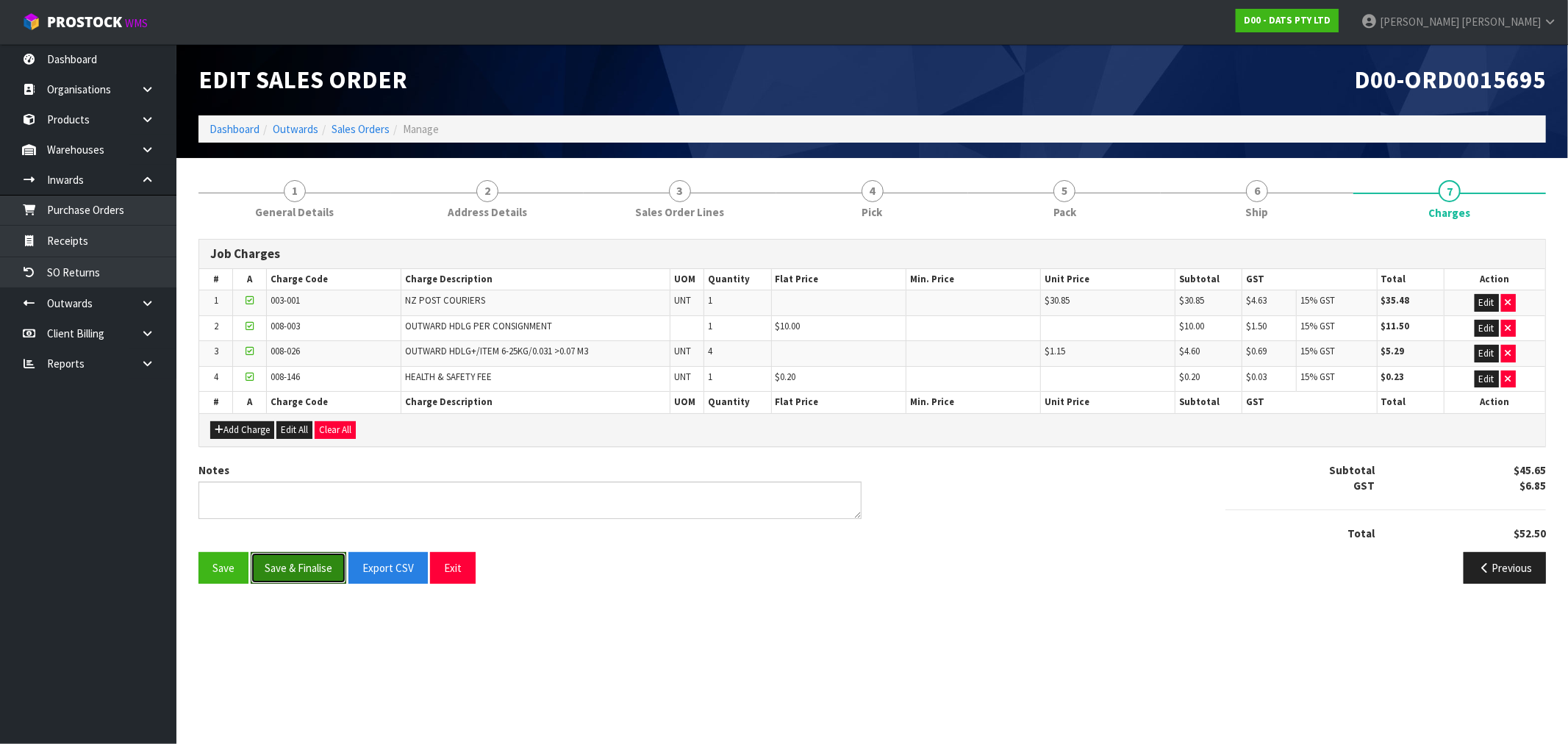
drag, startPoint x: 294, startPoint y: 569, endPoint x: 276, endPoint y: 548, distance: 27.7
click at [289, 568] on button "Save & Finalise" at bounding box center [299, 567] width 96 height 31
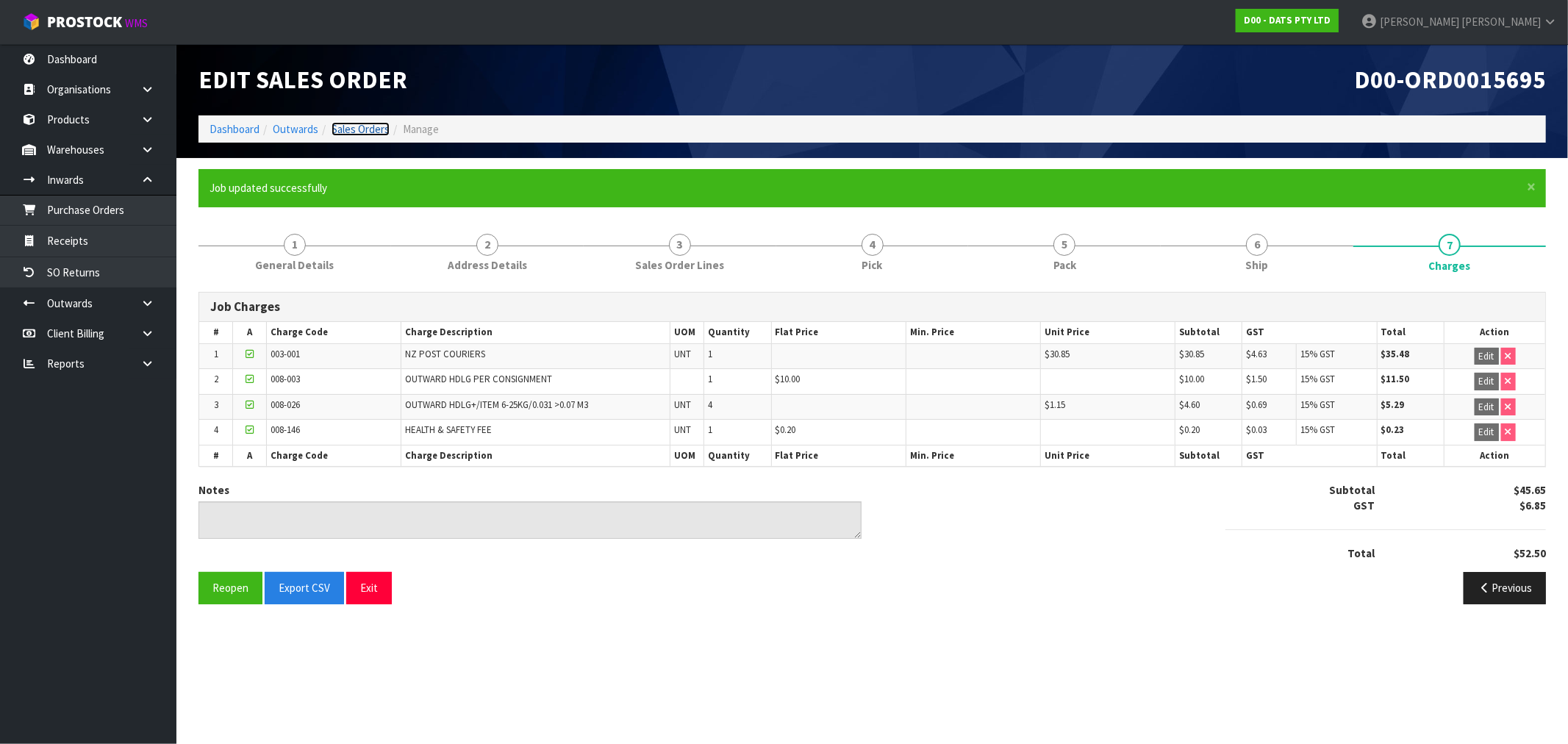
click at [358, 127] on link "Sales Orders" at bounding box center [360, 129] width 58 height 14
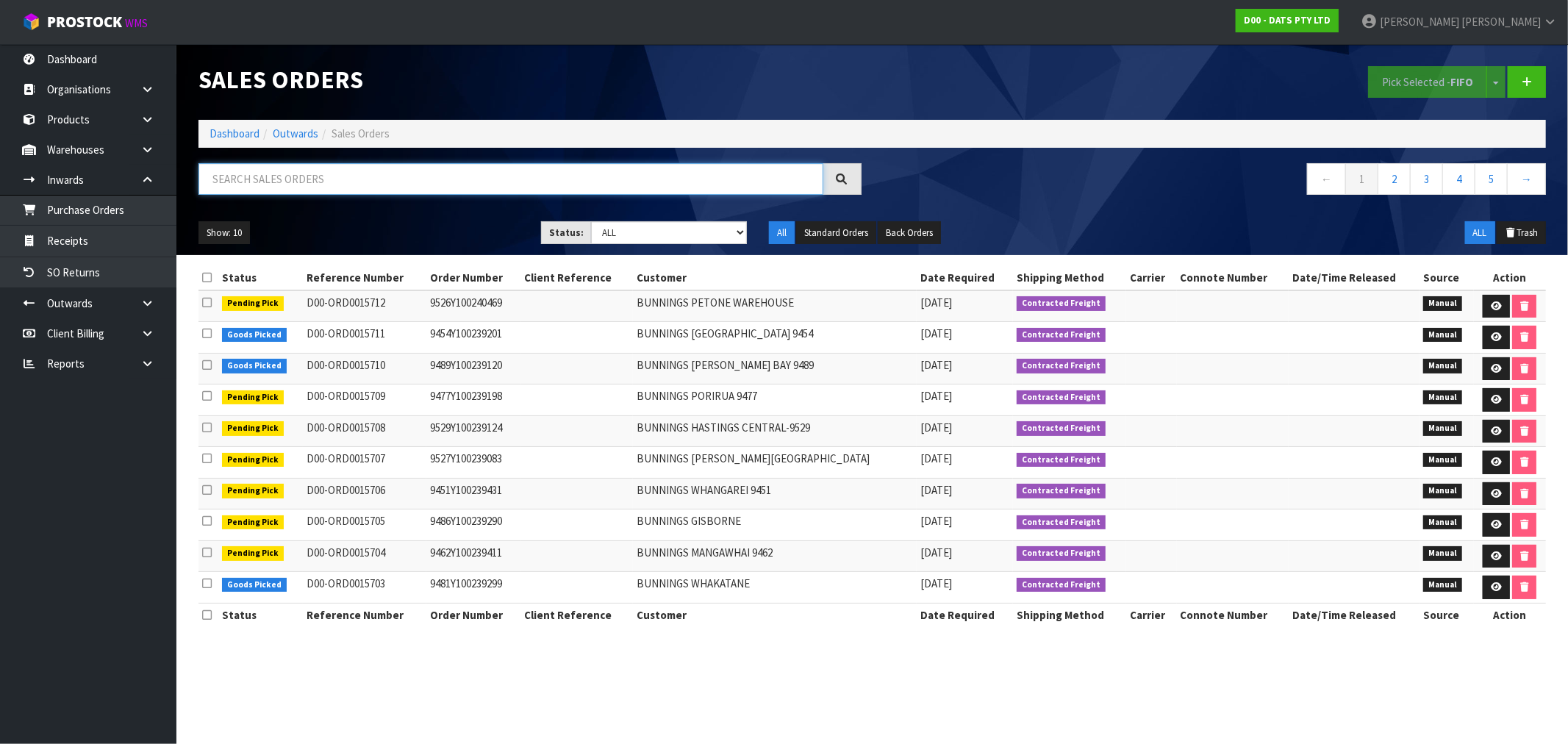
click at [402, 186] on input "text" at bounding box center [511, 179] width 625 height 31
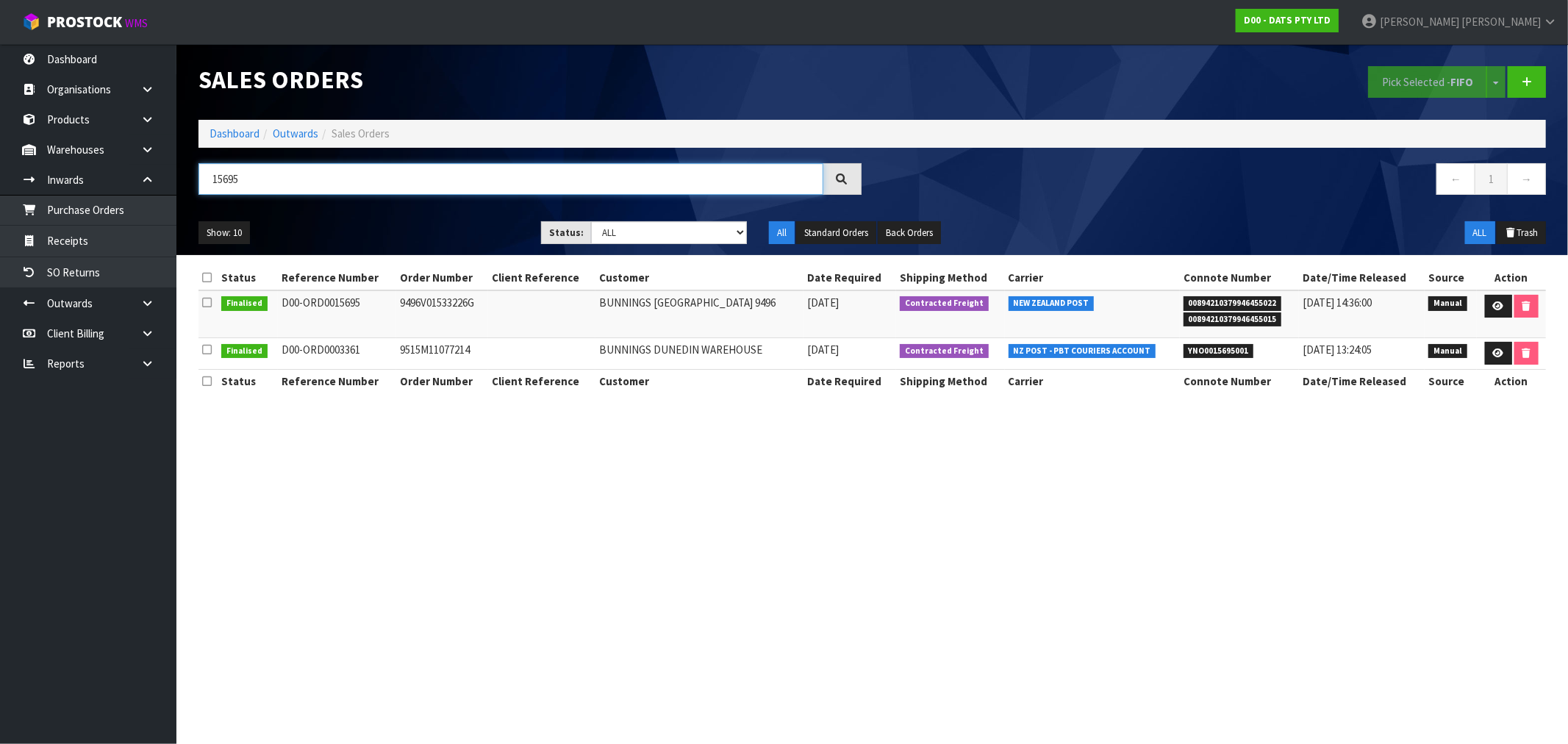
click at [299, 184] on input "15695" at bounding box center [511, 179] width 625 height 31
click at [302, 182] on input "15695" at bounding box center [511, 179] width 625 height 31
type input "15690"
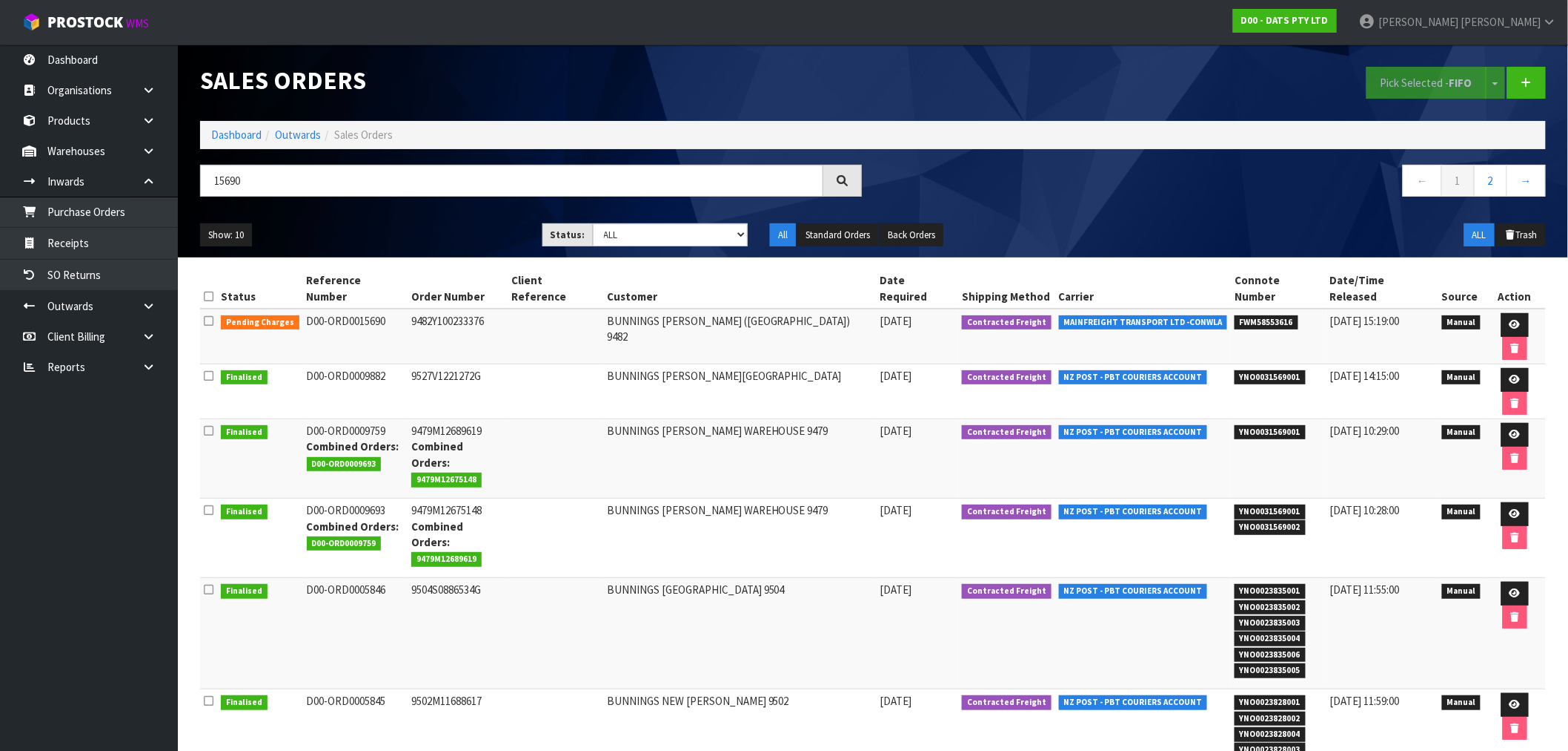
click at [455, 308] on td "9482Y100233376" at bounding box center [458, 336] width 100 height 55
click at [1502, 313] on link at bounding box center [1516, 325] width 28 height 24
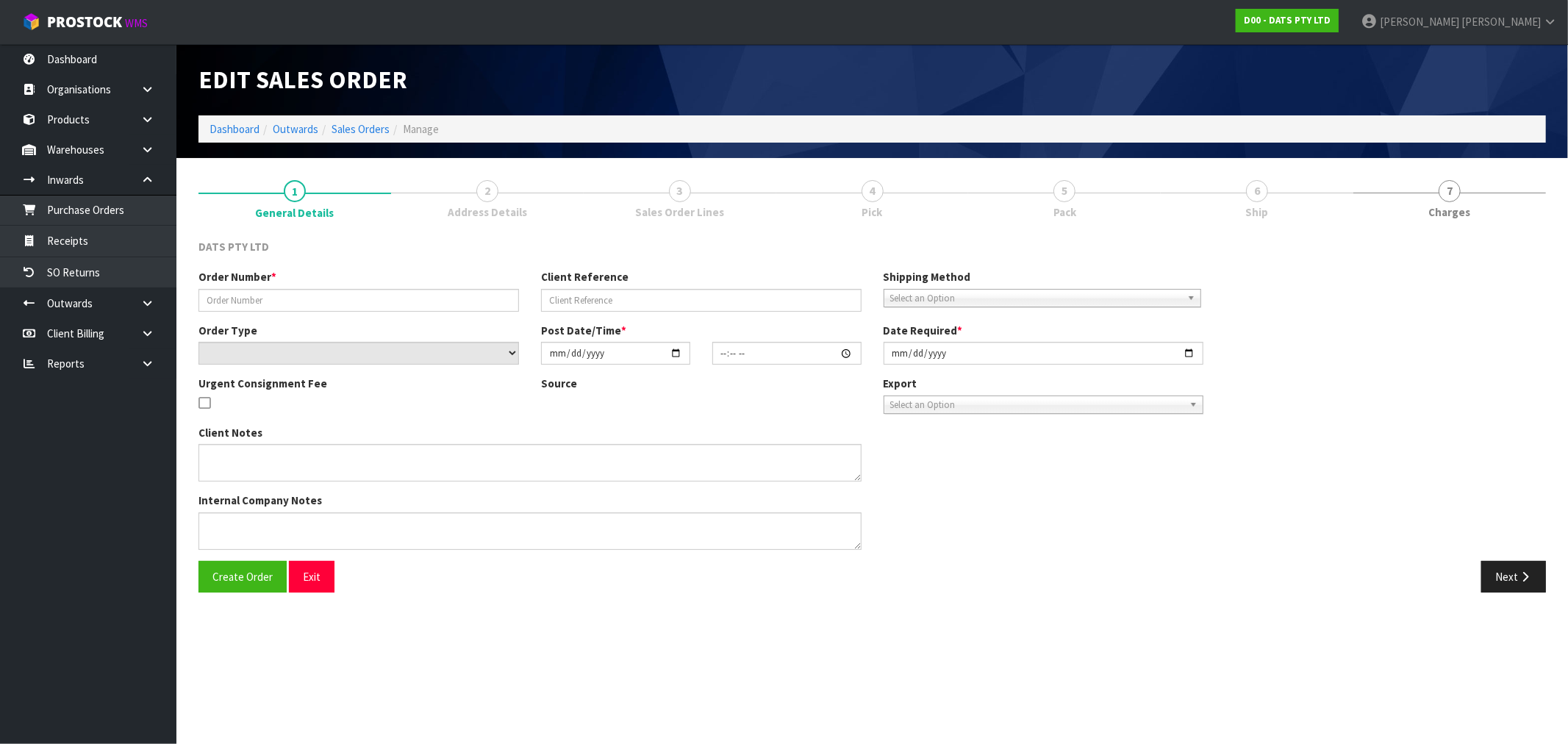
type input "9482Y100233376"
select select "number:0"
type input "2025-09-02"
type input "09:01:00.000"
type input "2025-09-02"
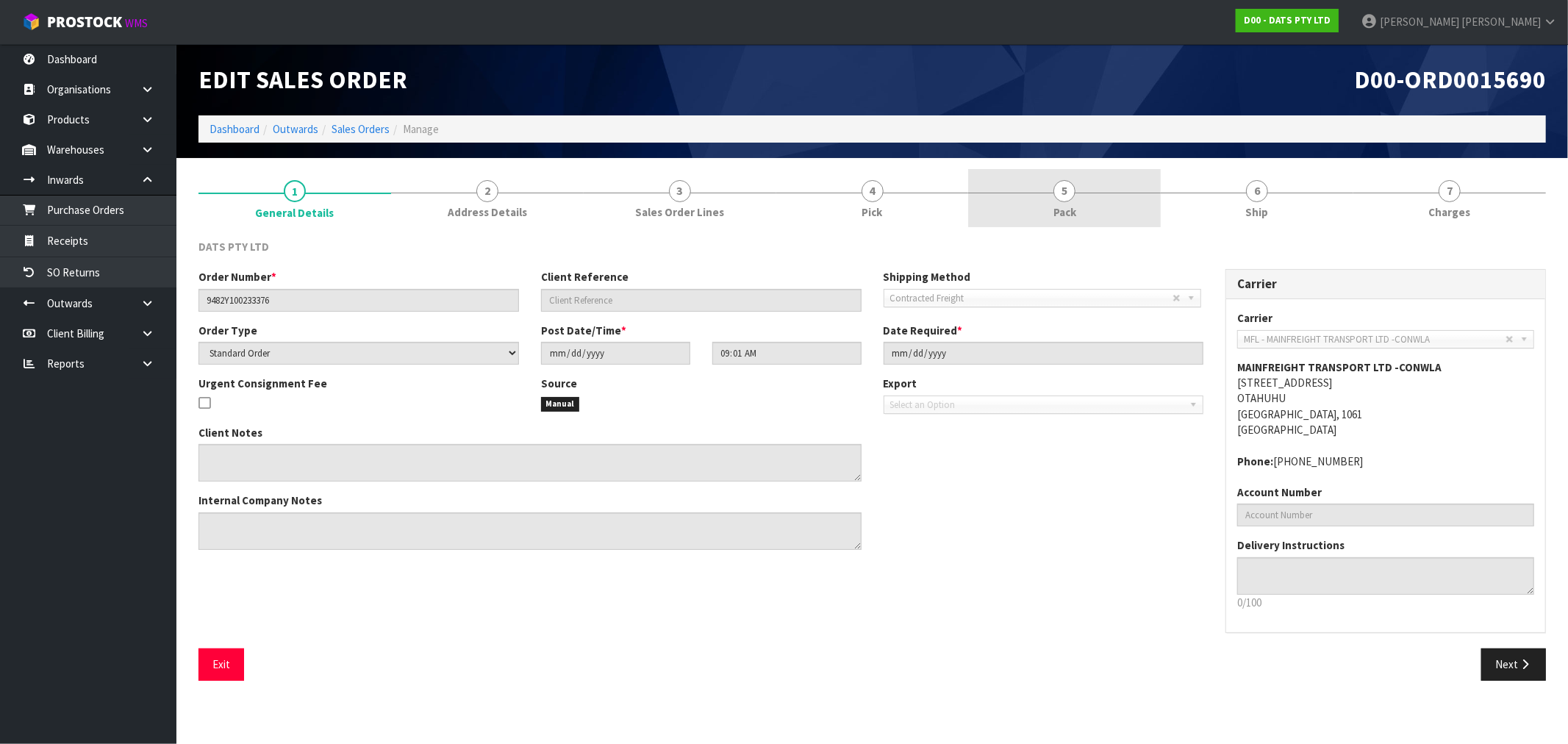
click at [1077, 214] on link "5 Pack" at bounding box center [1064, 197] width 192 height 58
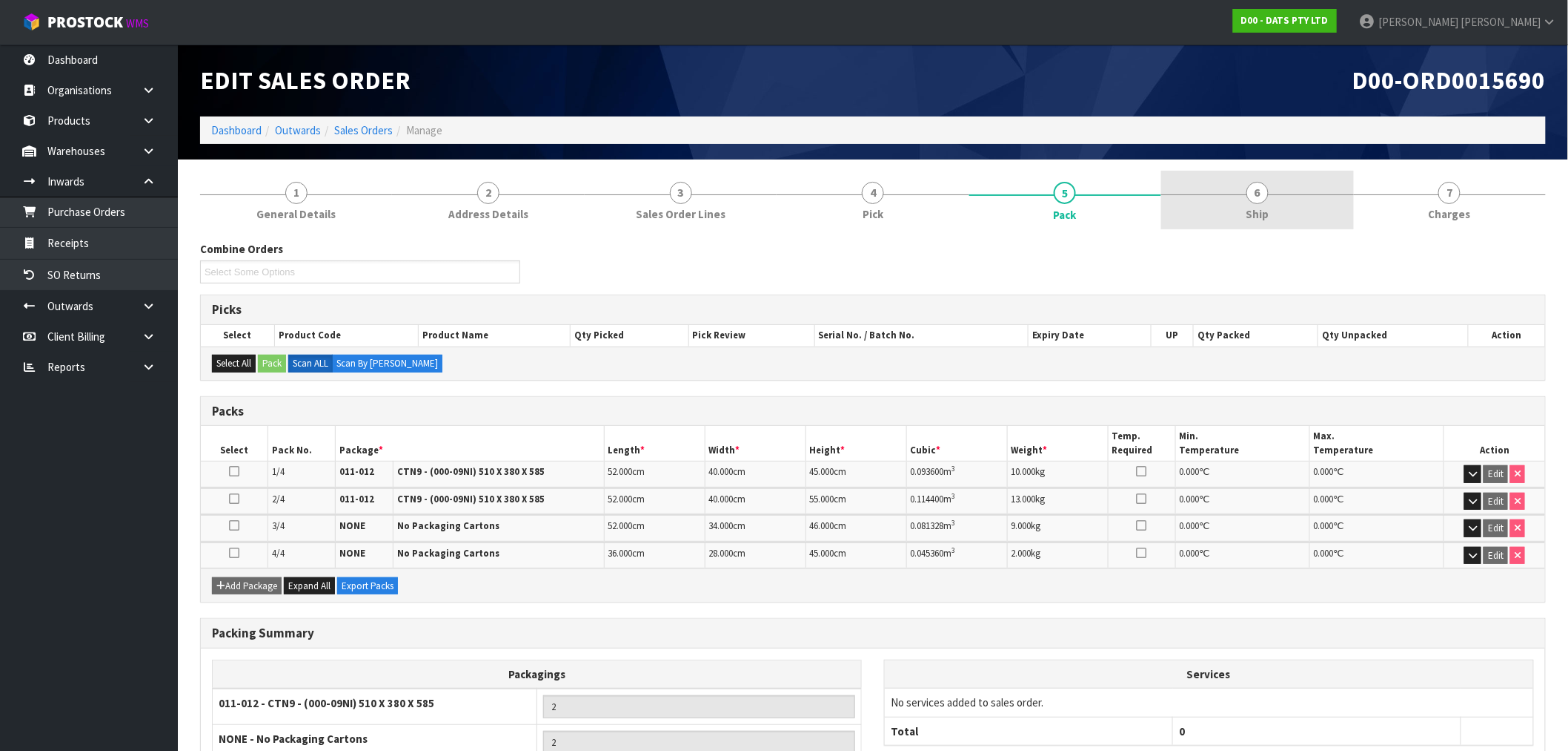
click at [1303, 202] on link "6 Ship" at bounding box center [1257, 199] width 192 height 58
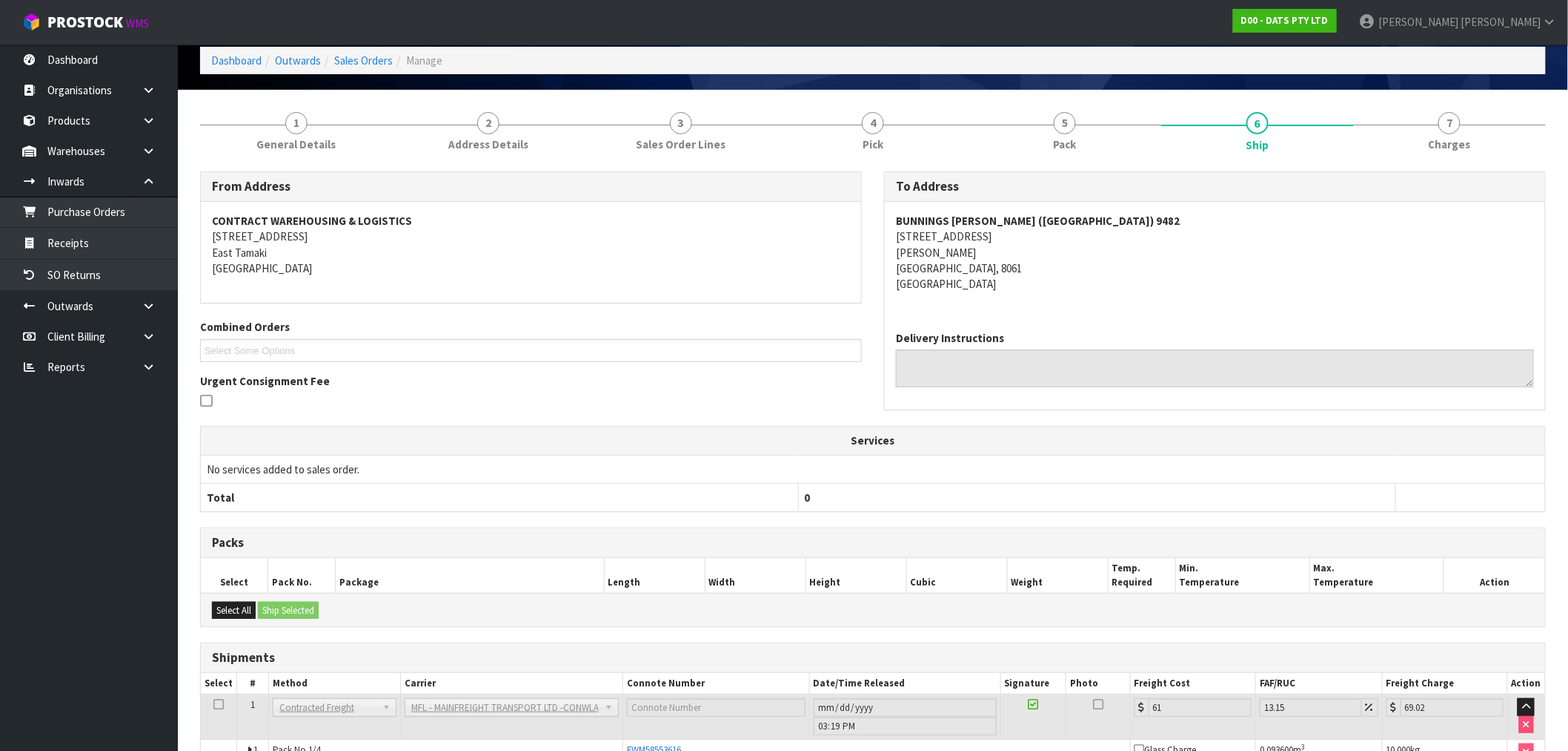
scroll to position [233, 0]
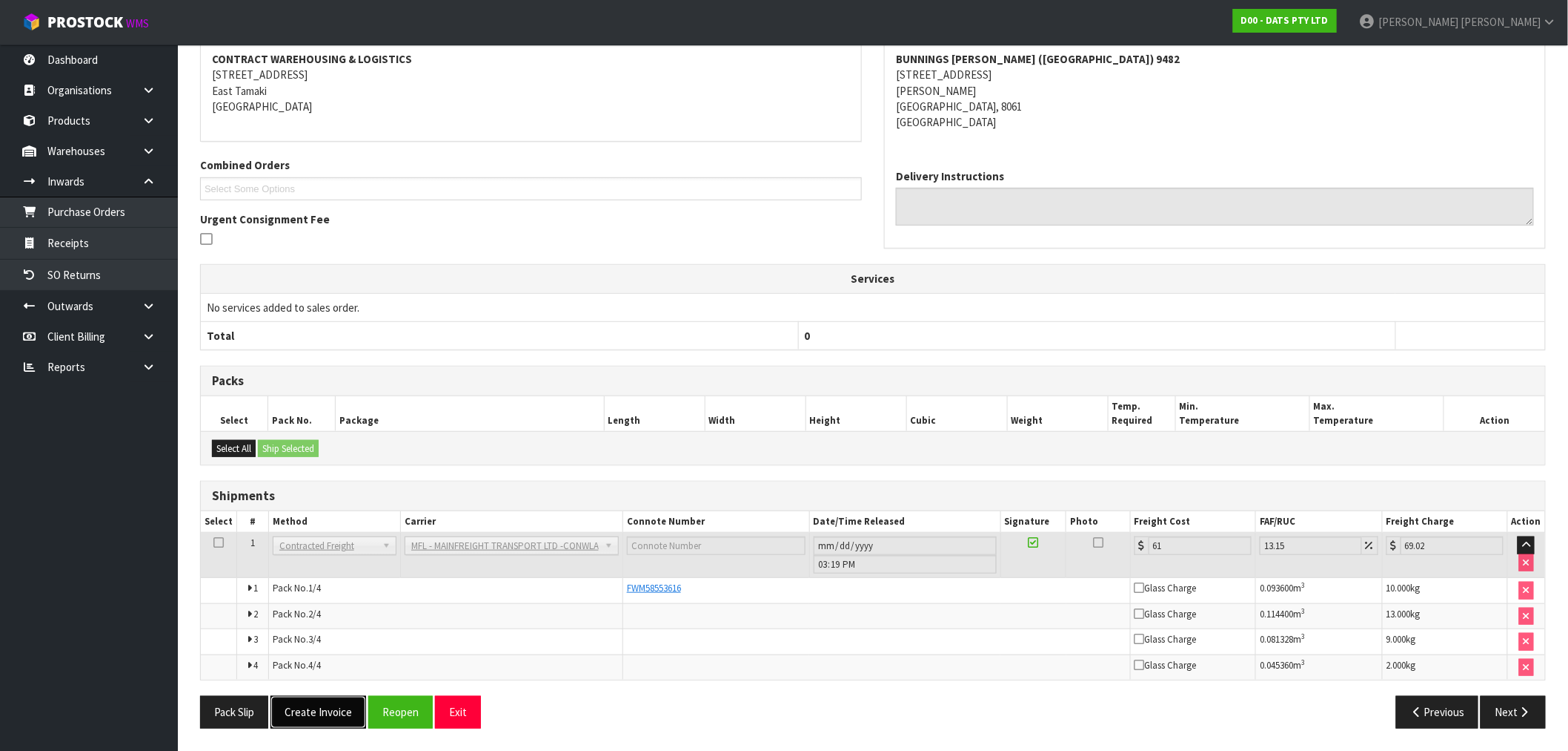
click at [322, 717] on button "Create Invoice" at bounding box center [318, 712] width 96 height 32
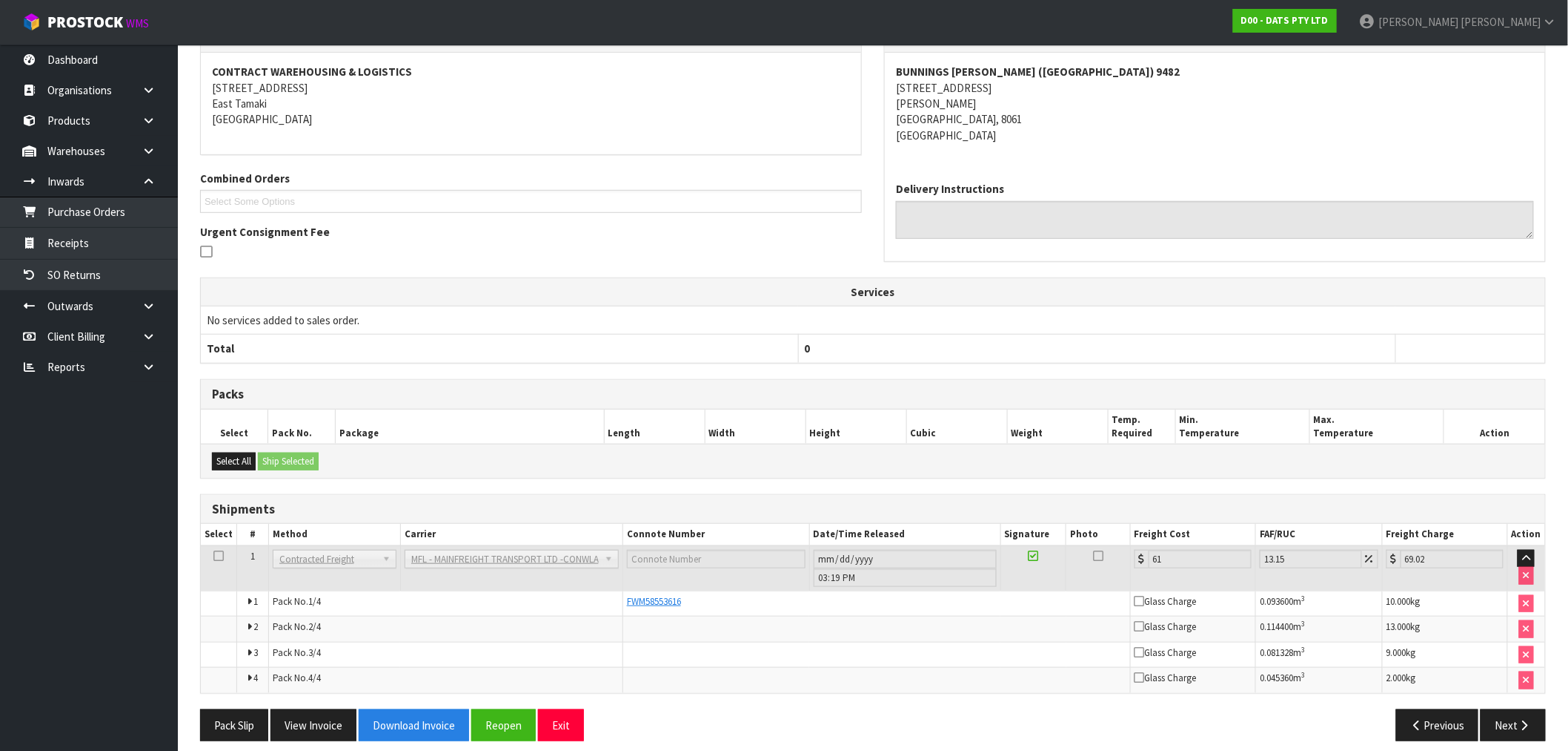
scroll to position [286, 0]
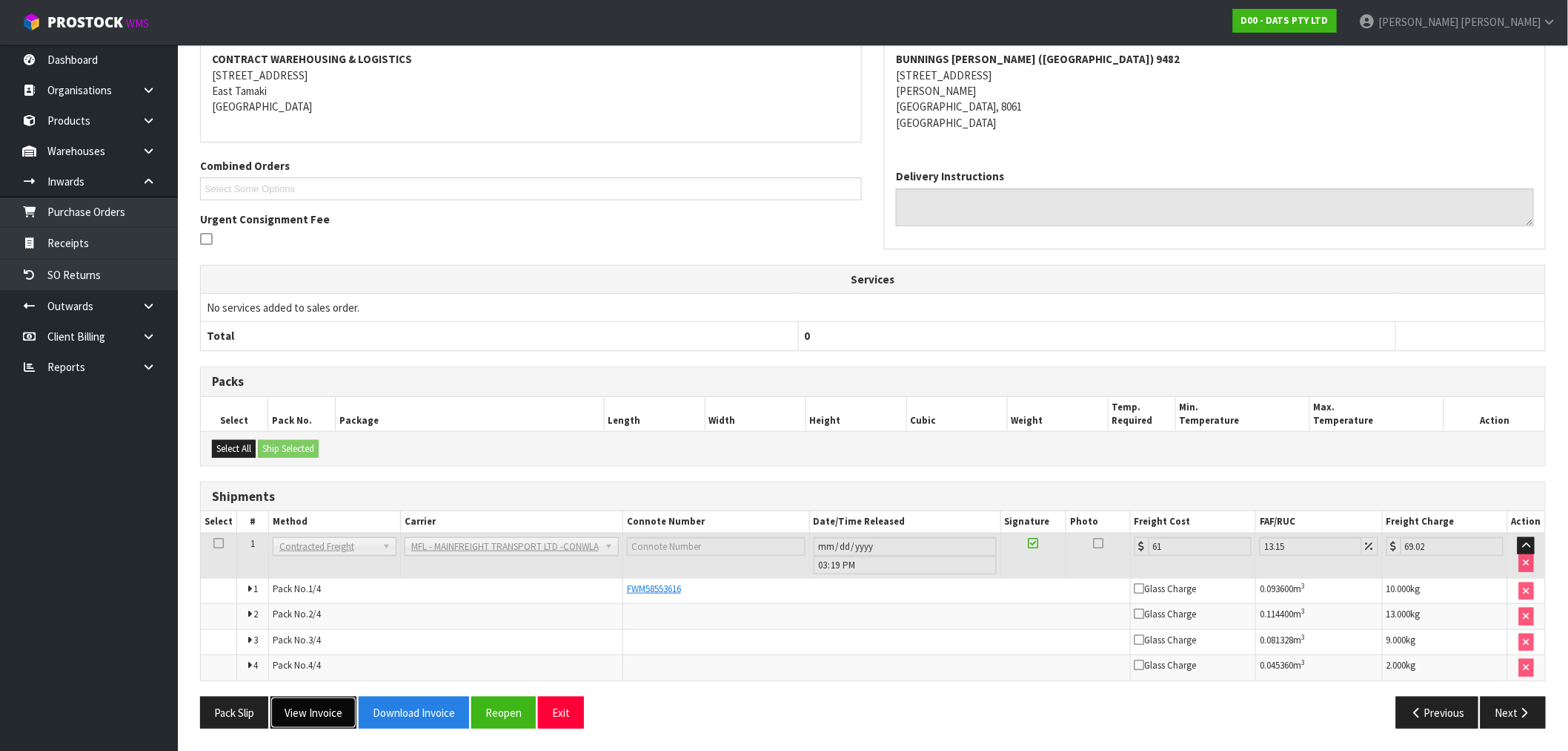
click at [312, 717] on button "View Invoice" at bounding box center [313, 713] width 86 height 32
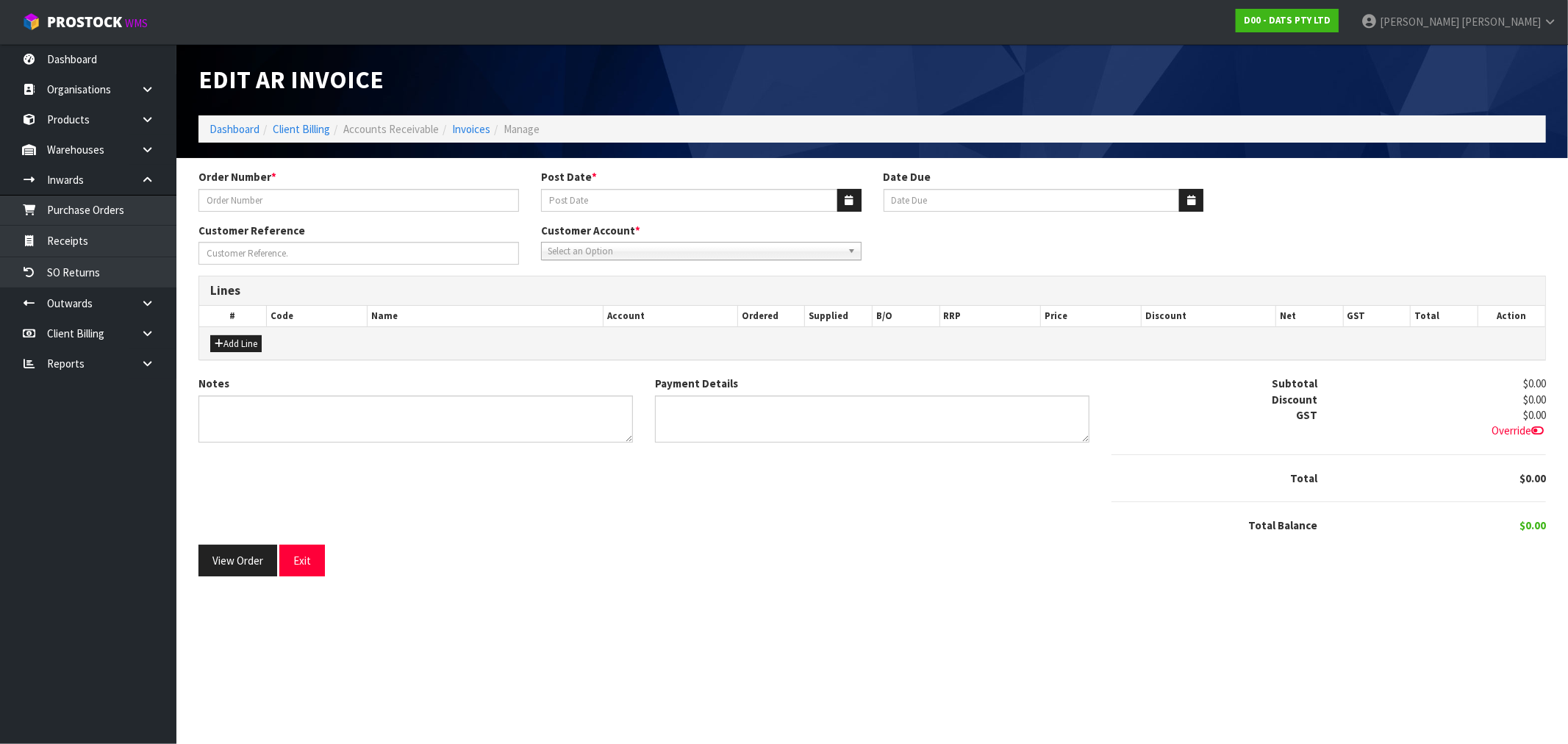
type input "9482Y100233376"
type input "04/09/2025"
type input "20/10/2025"
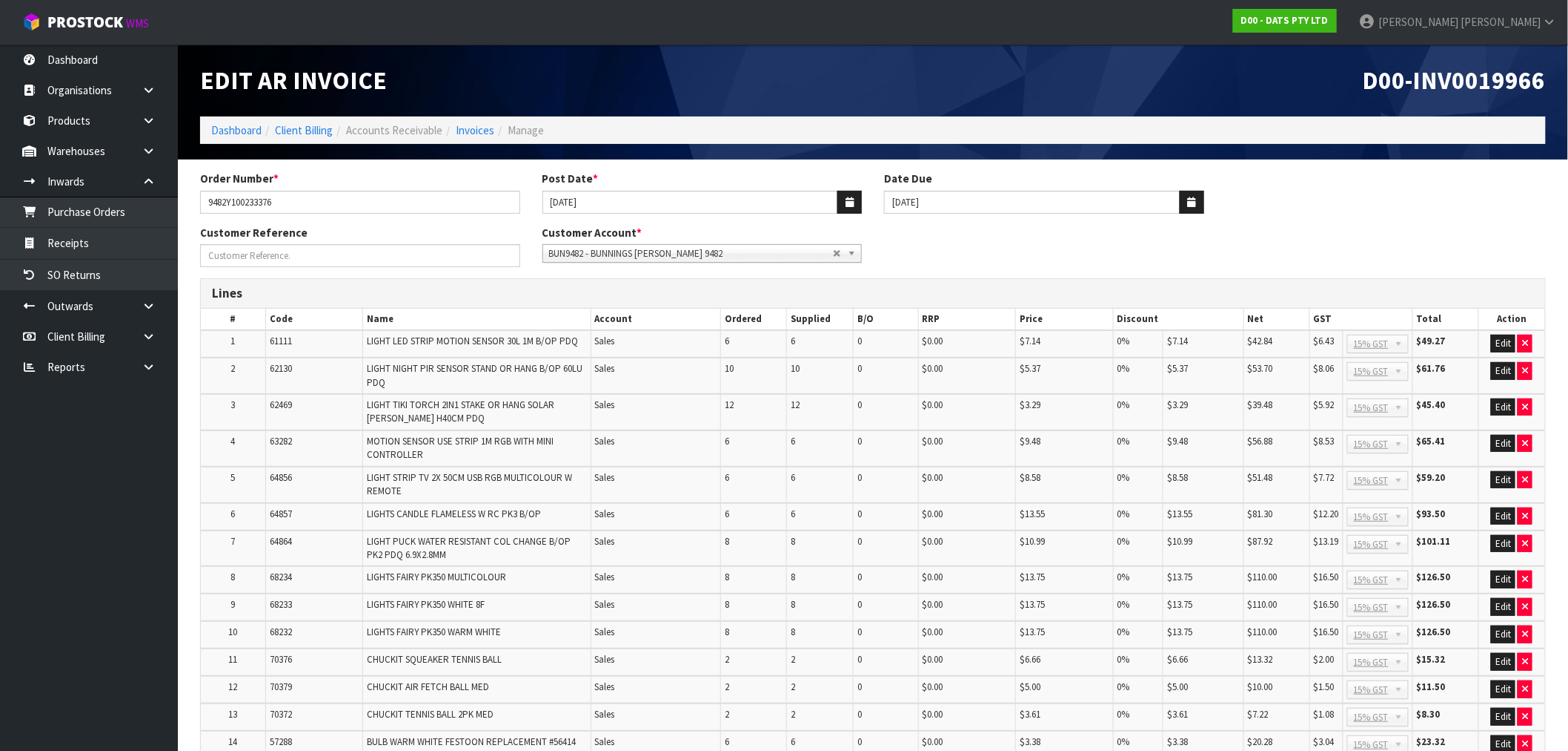
click at [1510, 83] on span "D00-INV0019966" at bounding box center [1455, 80] width 183 height 32
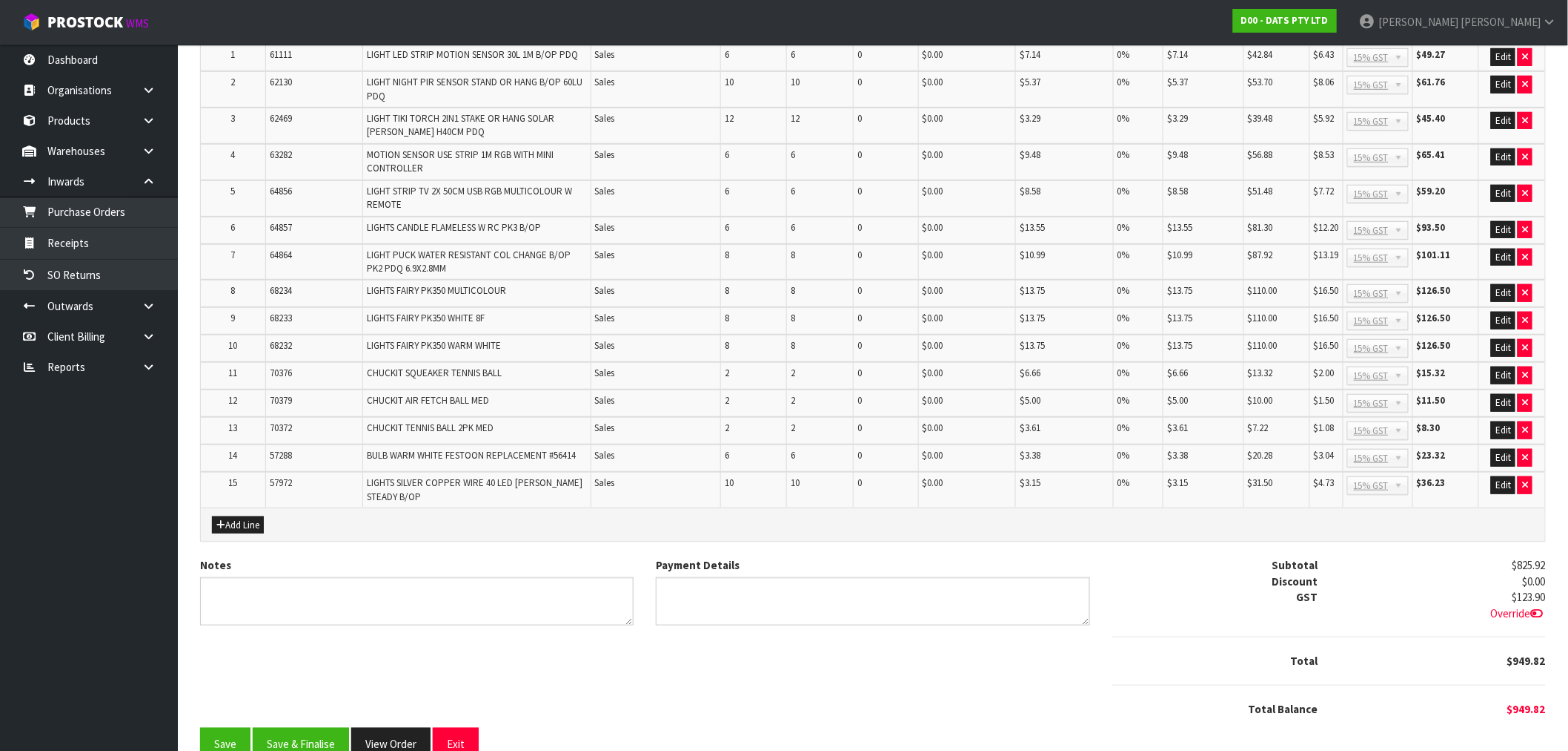
scroll to position [307, 0]
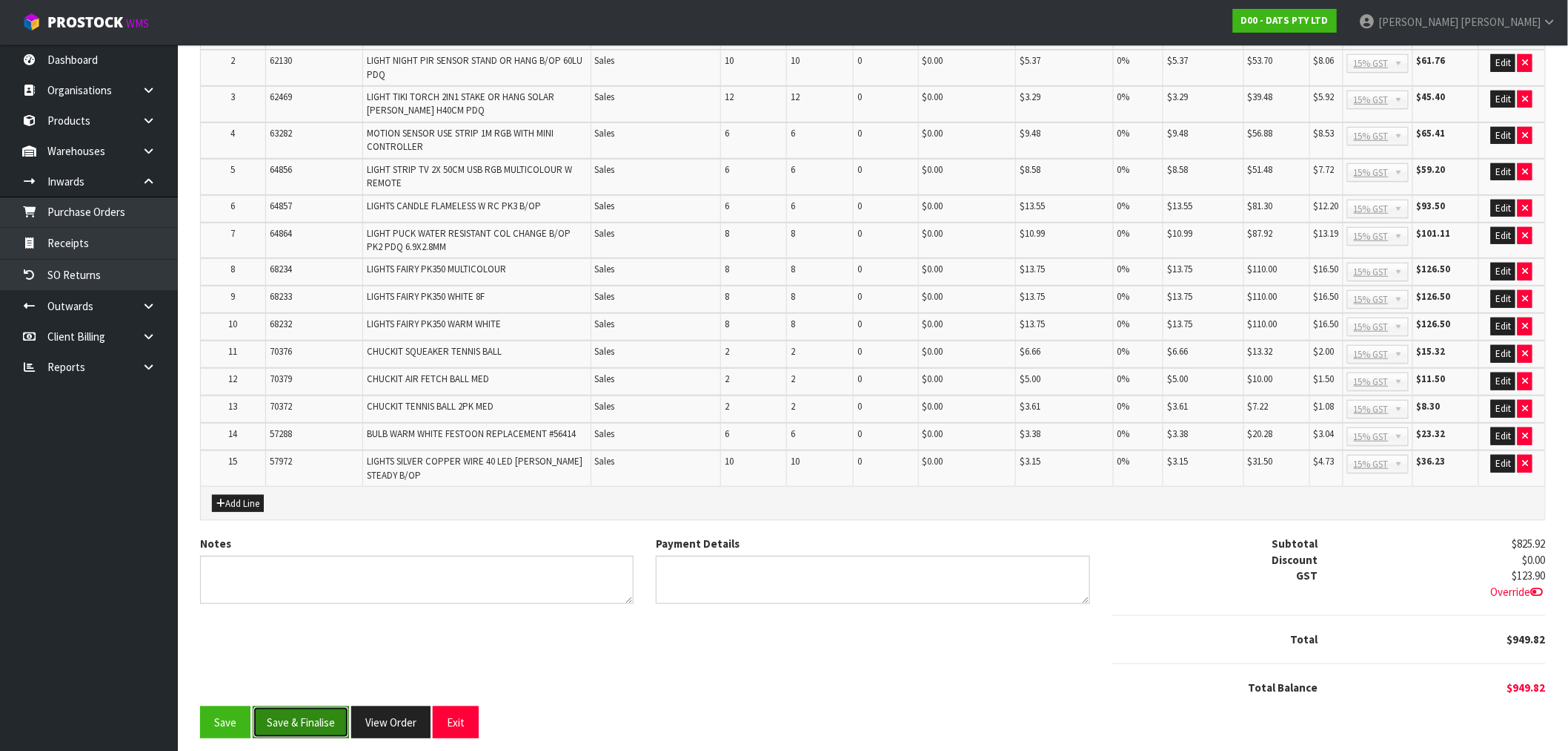
click at [294, 720] on button "Save & Finalise" at bounding box center [301, 721] width 97 height 32
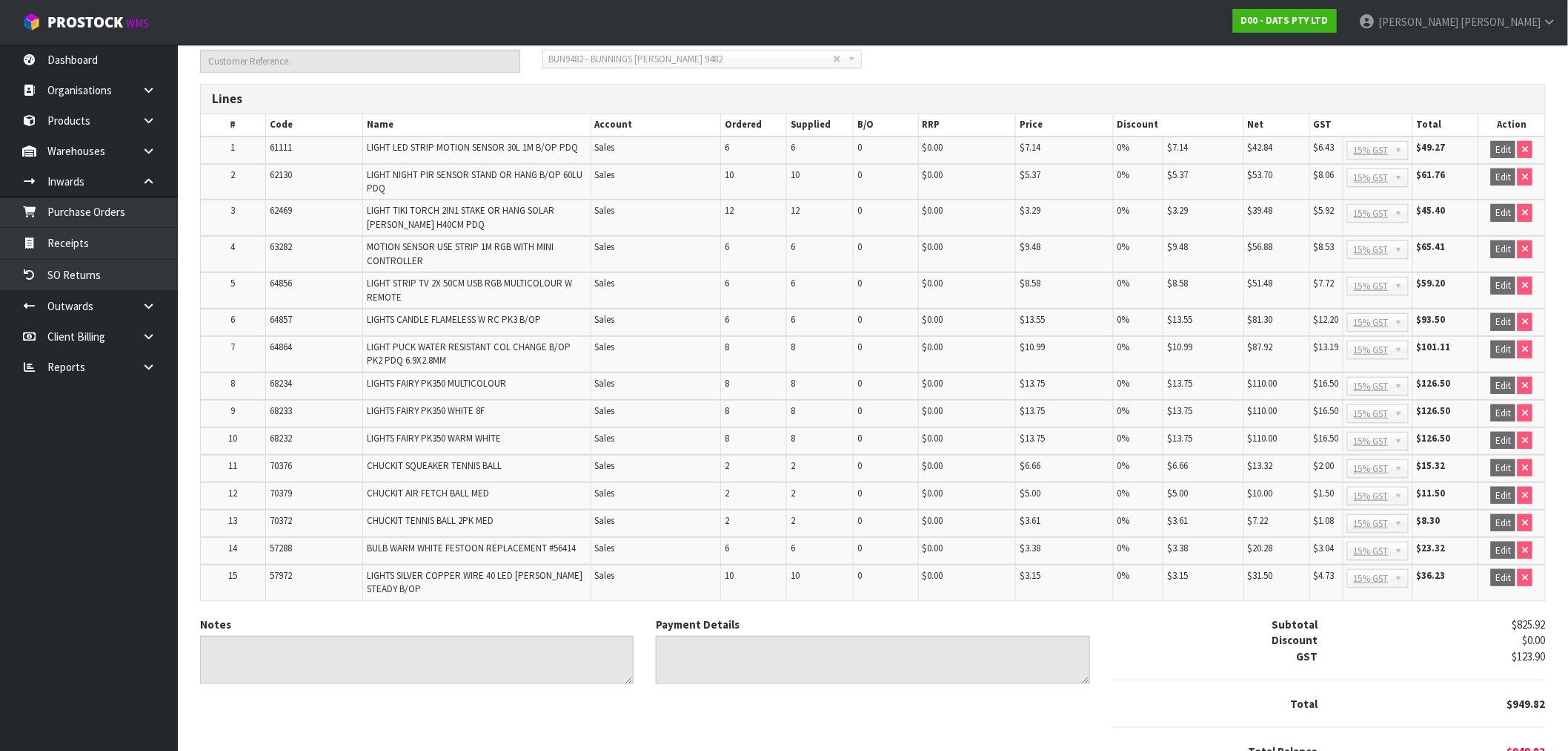
scroll to position [312, 0]
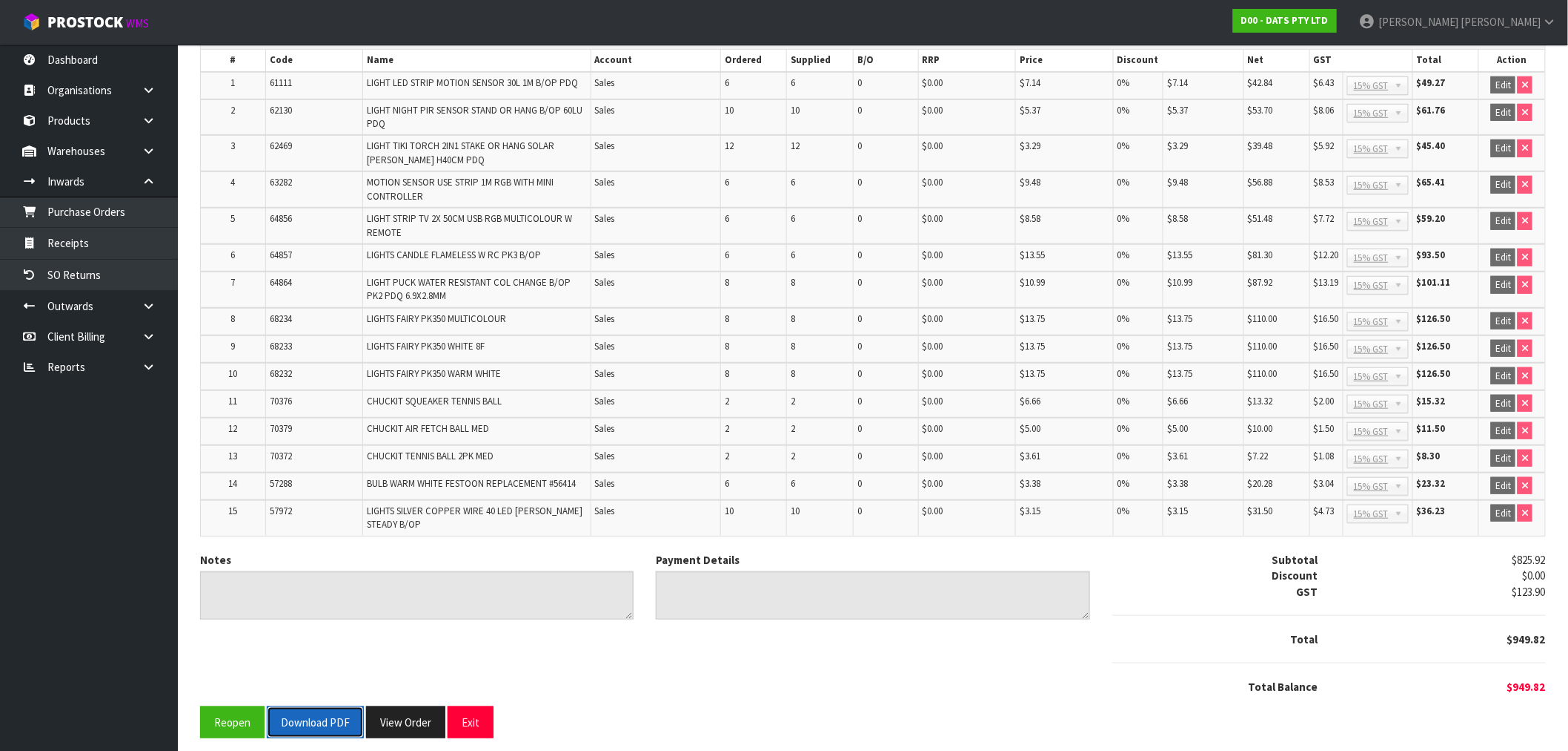
click at [327, 706] on button "Download PDF" at bounding box center [315, 721] width 98 height 32
drag, startPoint x: 395, startPoint y: 715, endPoint x: 425, endPoint y: 696, distance: 35.5
click at [395, 713] on button "View Order" at bounding box center [406, 721] width 80 height 32
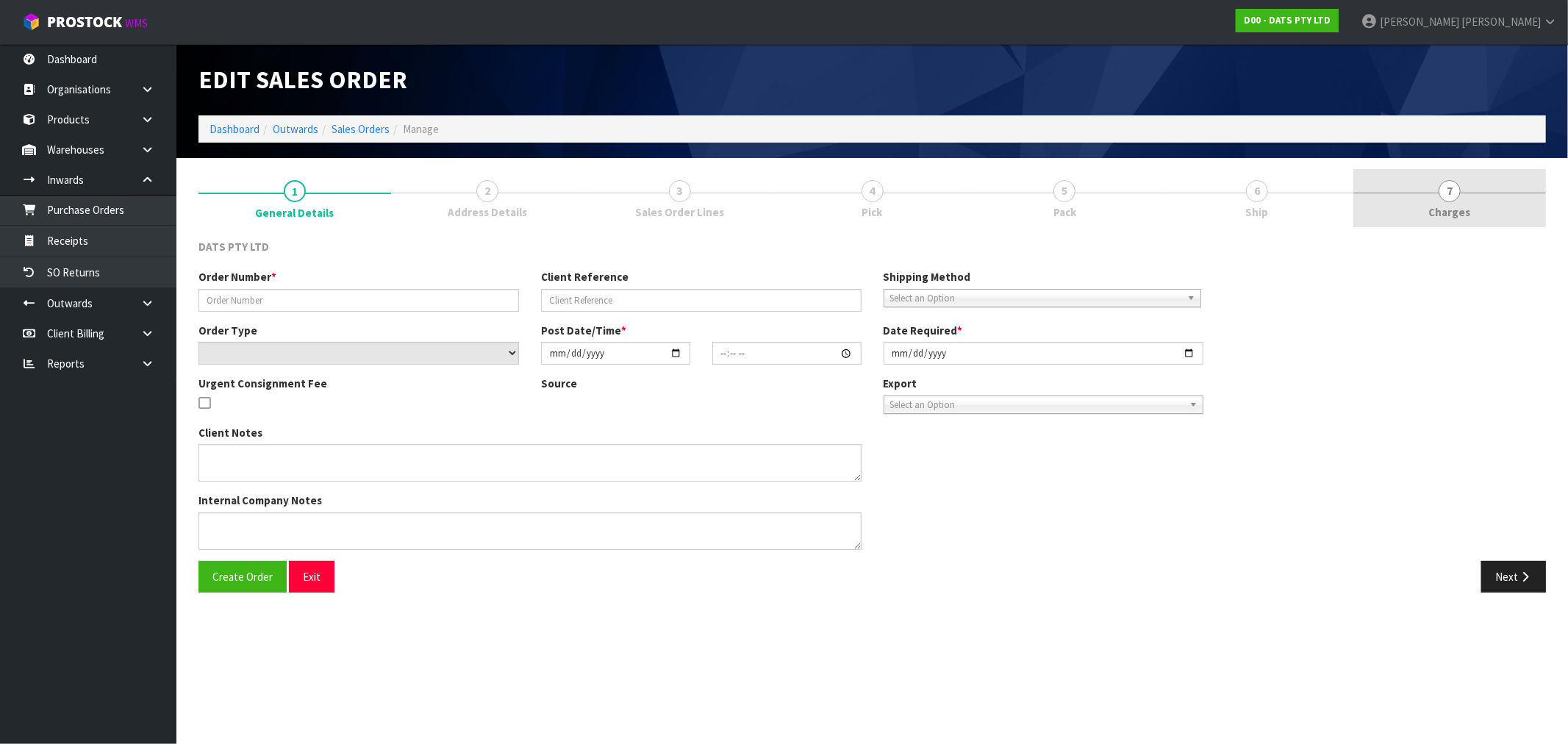
type input "9482Y100233376"
select select "number:0"
type input "2025-09-02"
type input "09:01:00.000"
type input "2025-09-02"
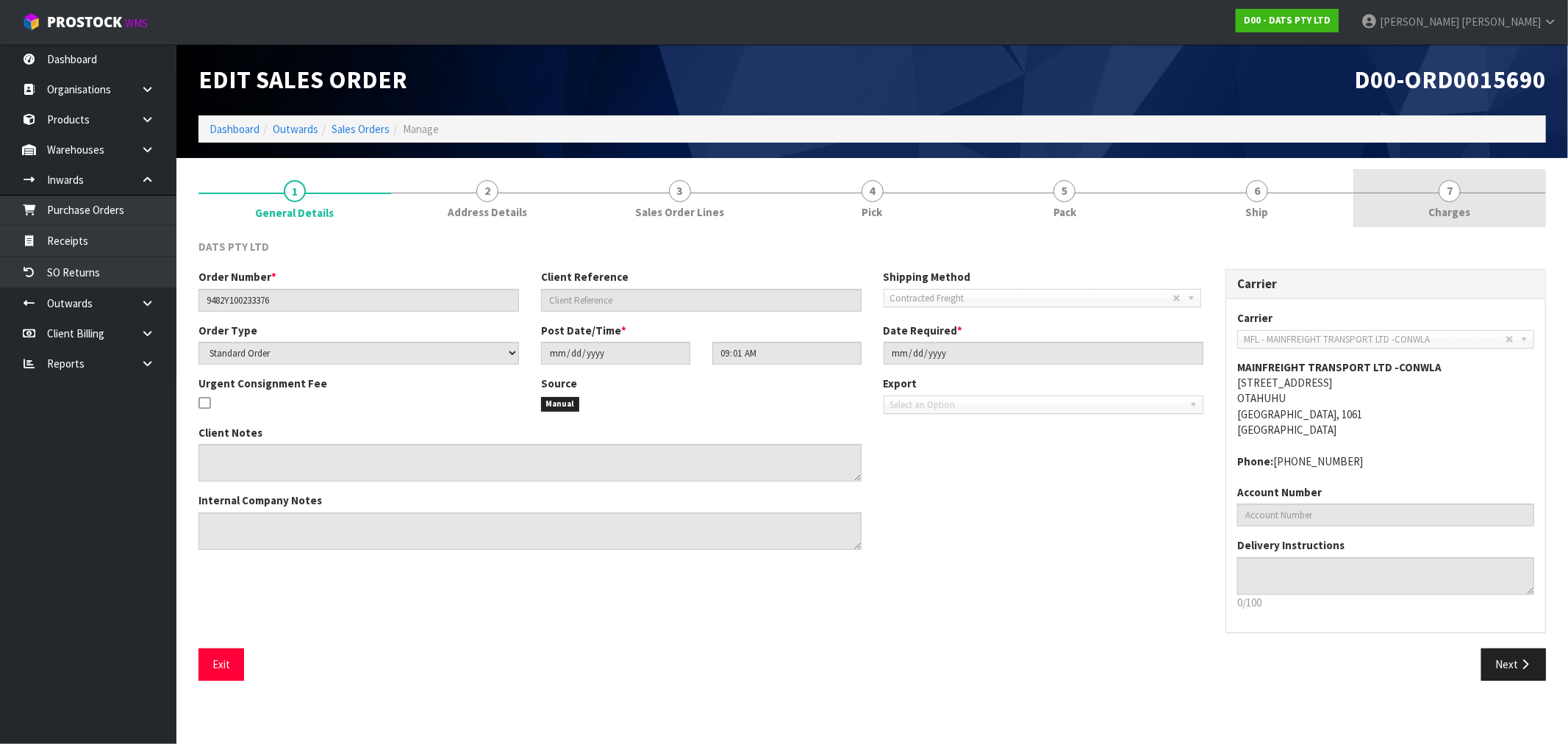
click at [1491, 194] on link "7 Charges" at bounding box center [1449, 197] width 192 height 58
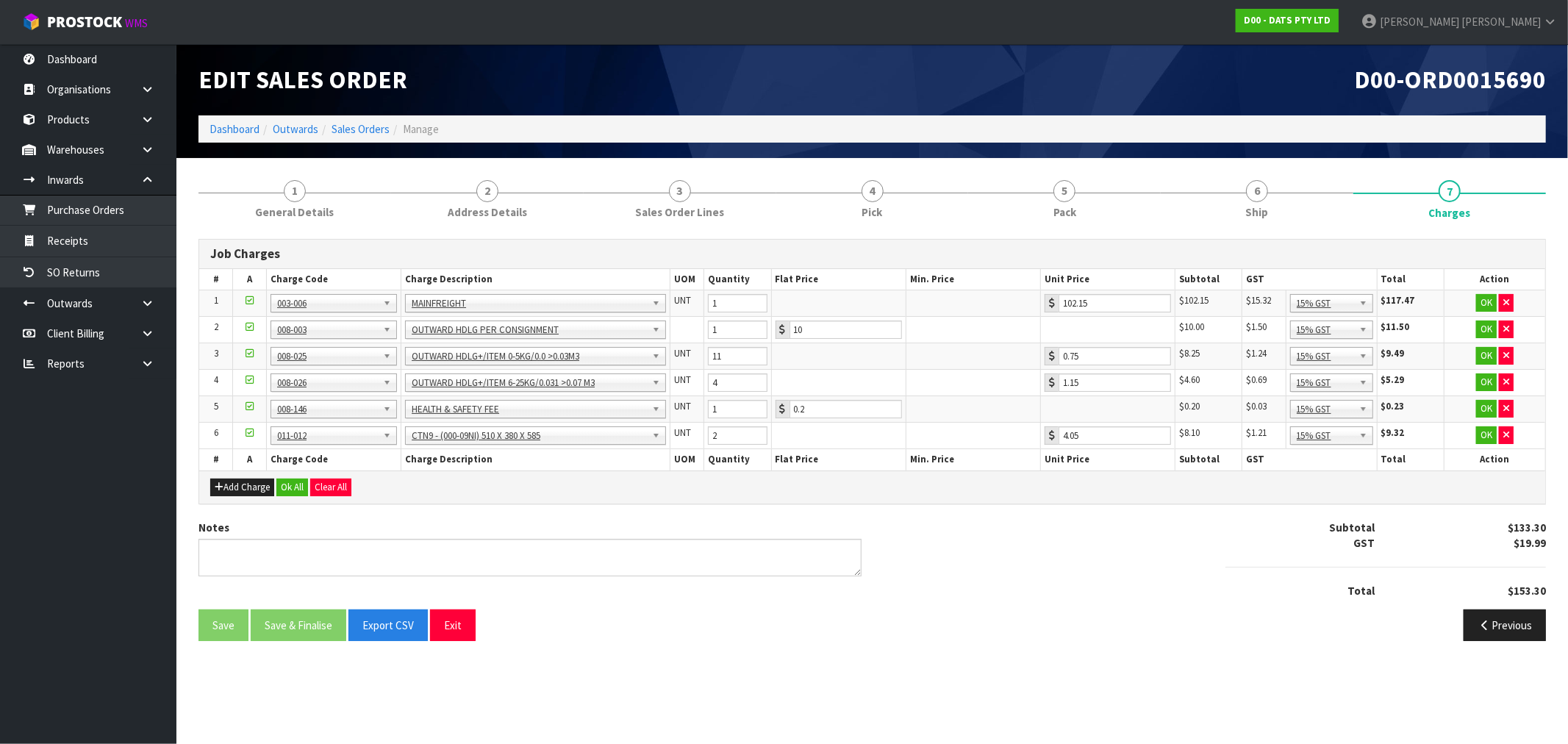
click at [289, 496] on div "Add Charge Ok All Clear All" at bounding box center [872, 487] width 1346 height 33
click at [300, 488] on button "Ok All" at bounding box center [292, 487] width 31 height 18
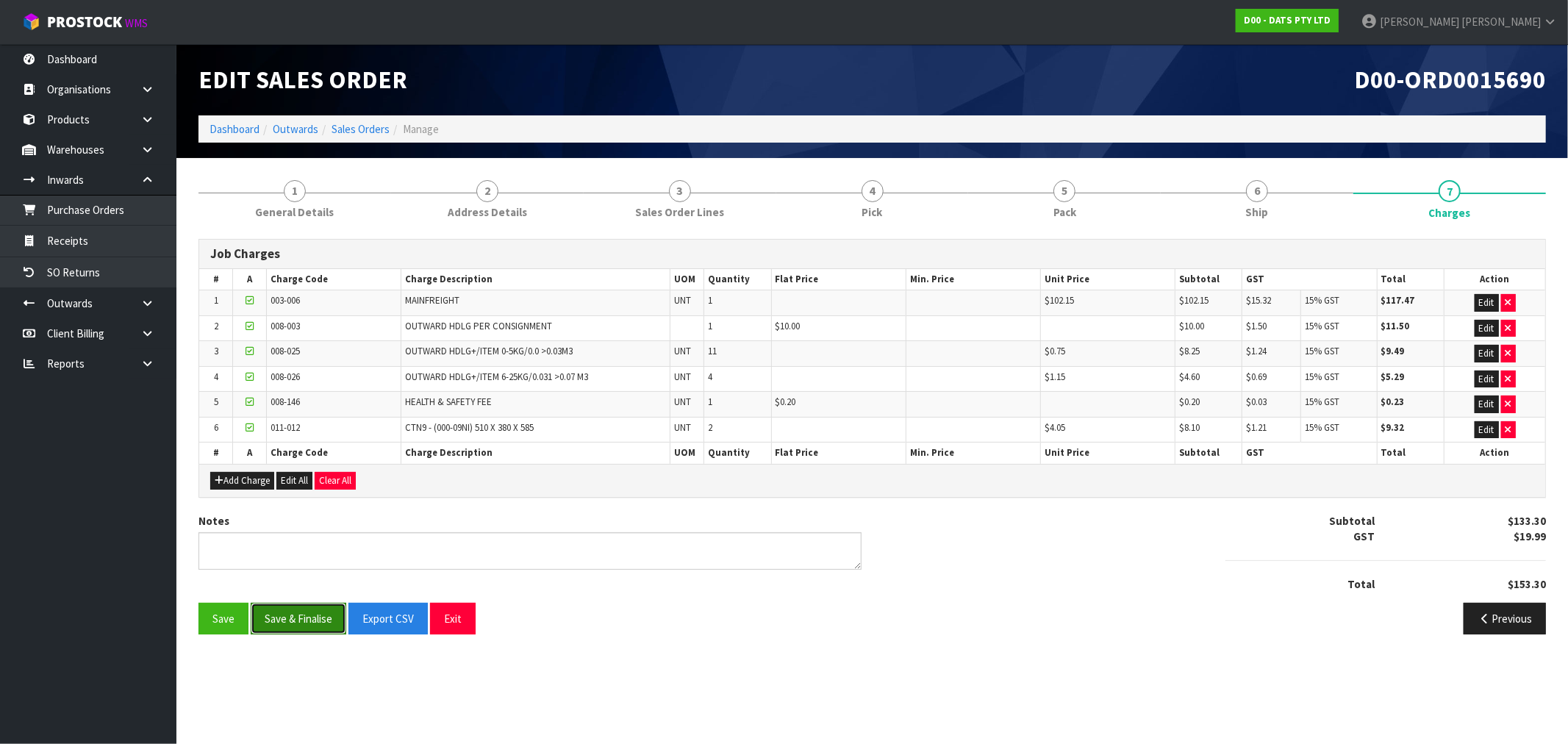
click at [305, 620] on button "Save & Finalise" at bounding box center [299, 618] width 96 height 31
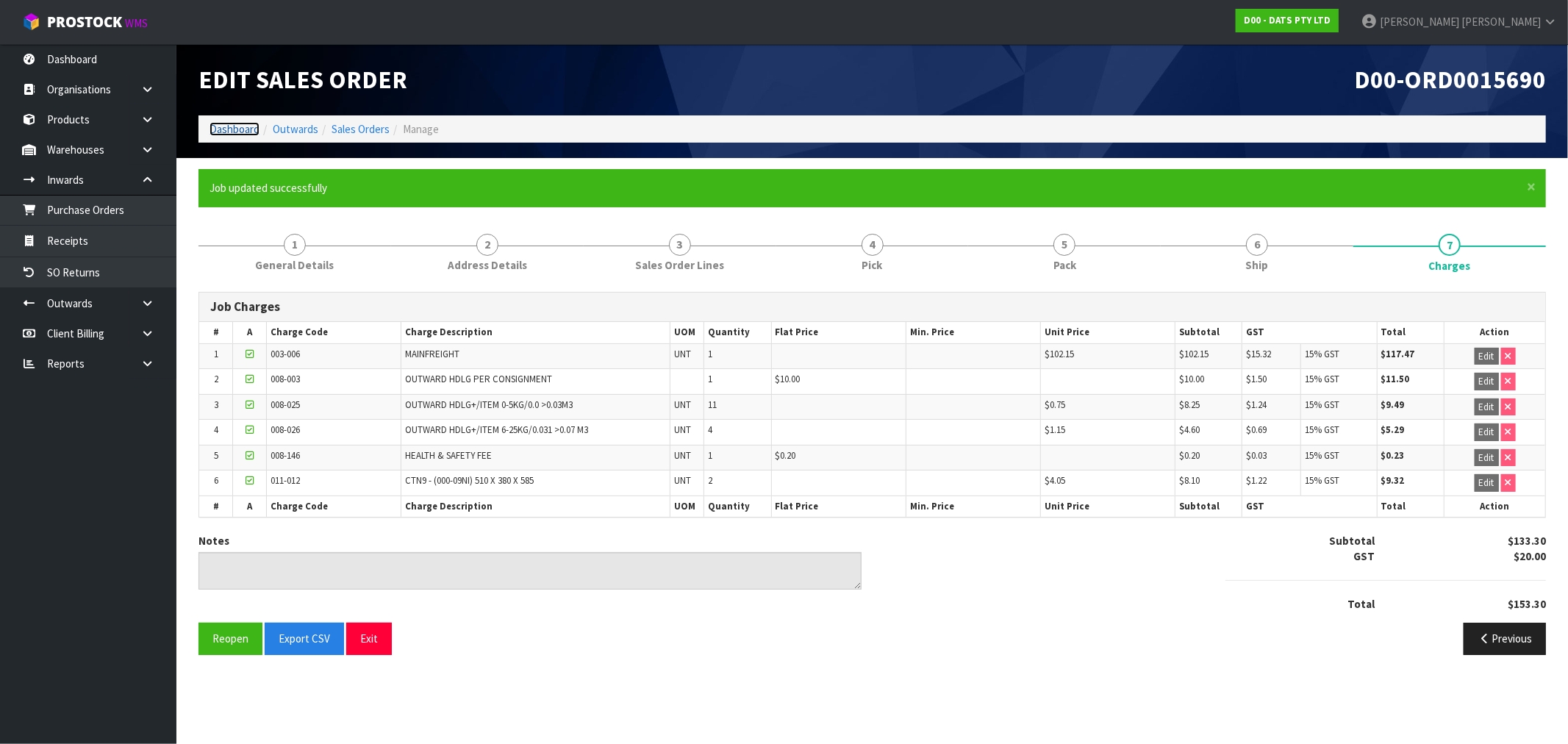
click at [231, 129] on link "Dashboard" at bounding box center [233, 129] width 50 height 14
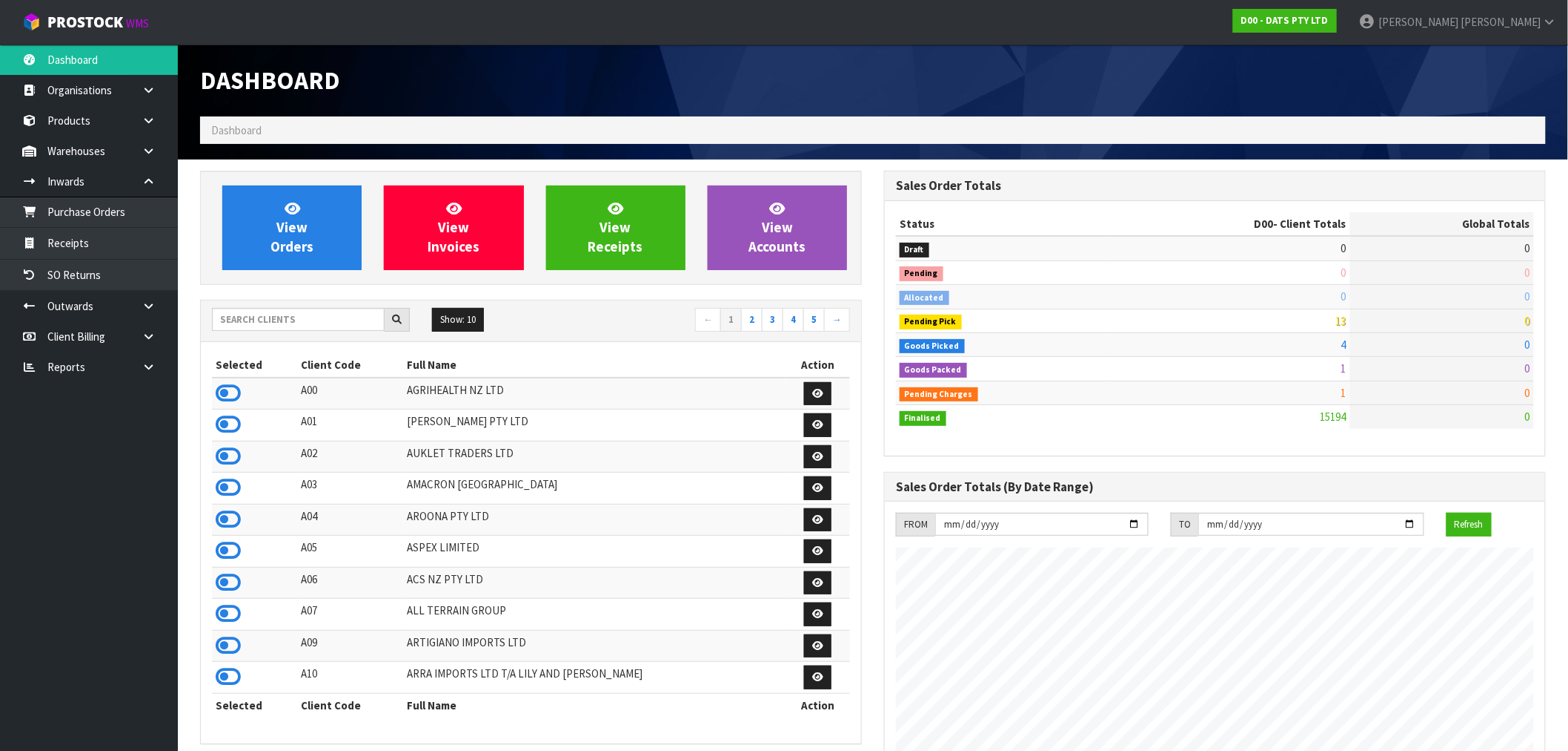
scroll to position [1124, 685]
click at [166, 367] on link at bounding box center [154, 367] width 47 height 31
click at [129, 427] on link "CWL" at bounding box center [89, 429] width 178 height 31
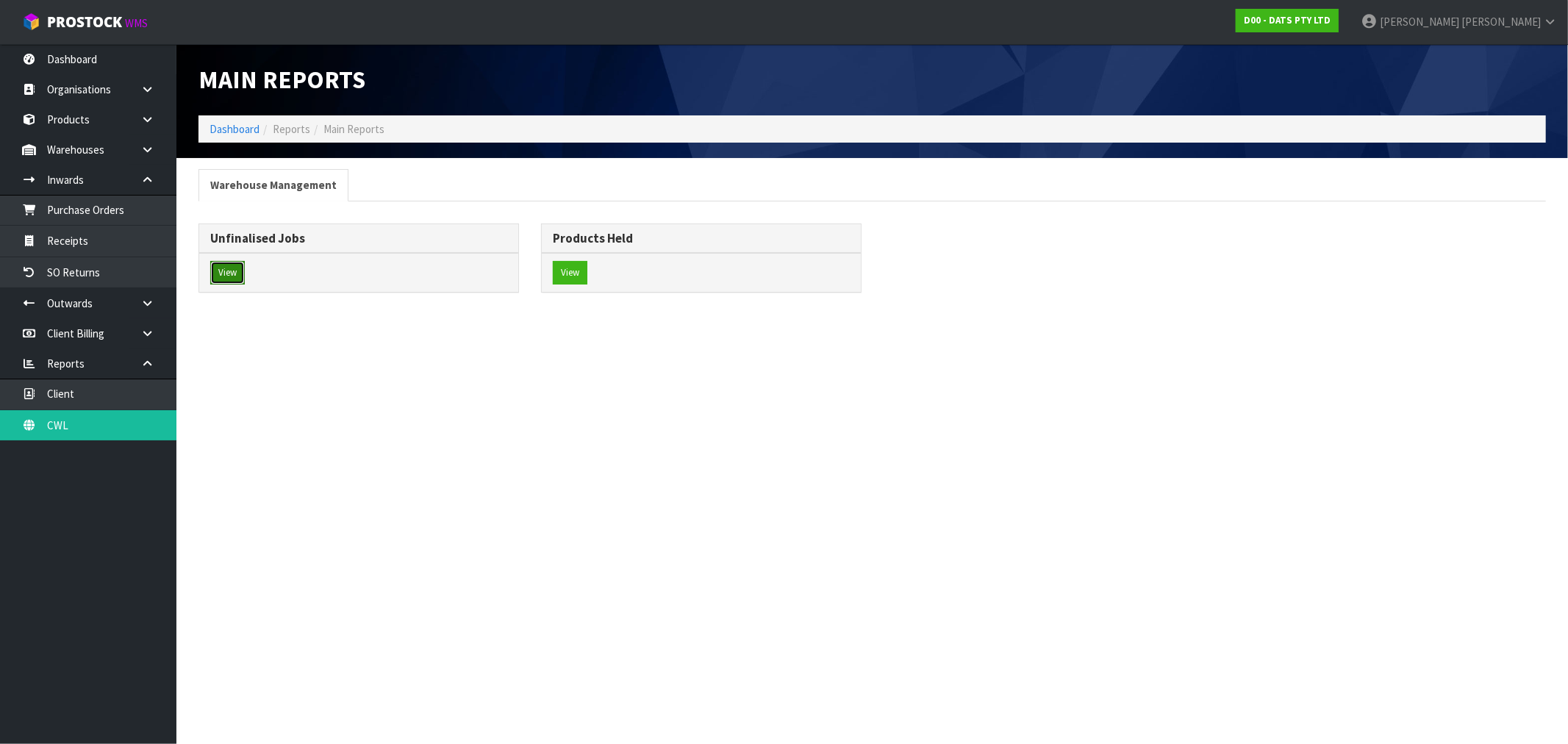
click at [229, 273] on button "View" at bounding box center [227, 272] width 34 height 23
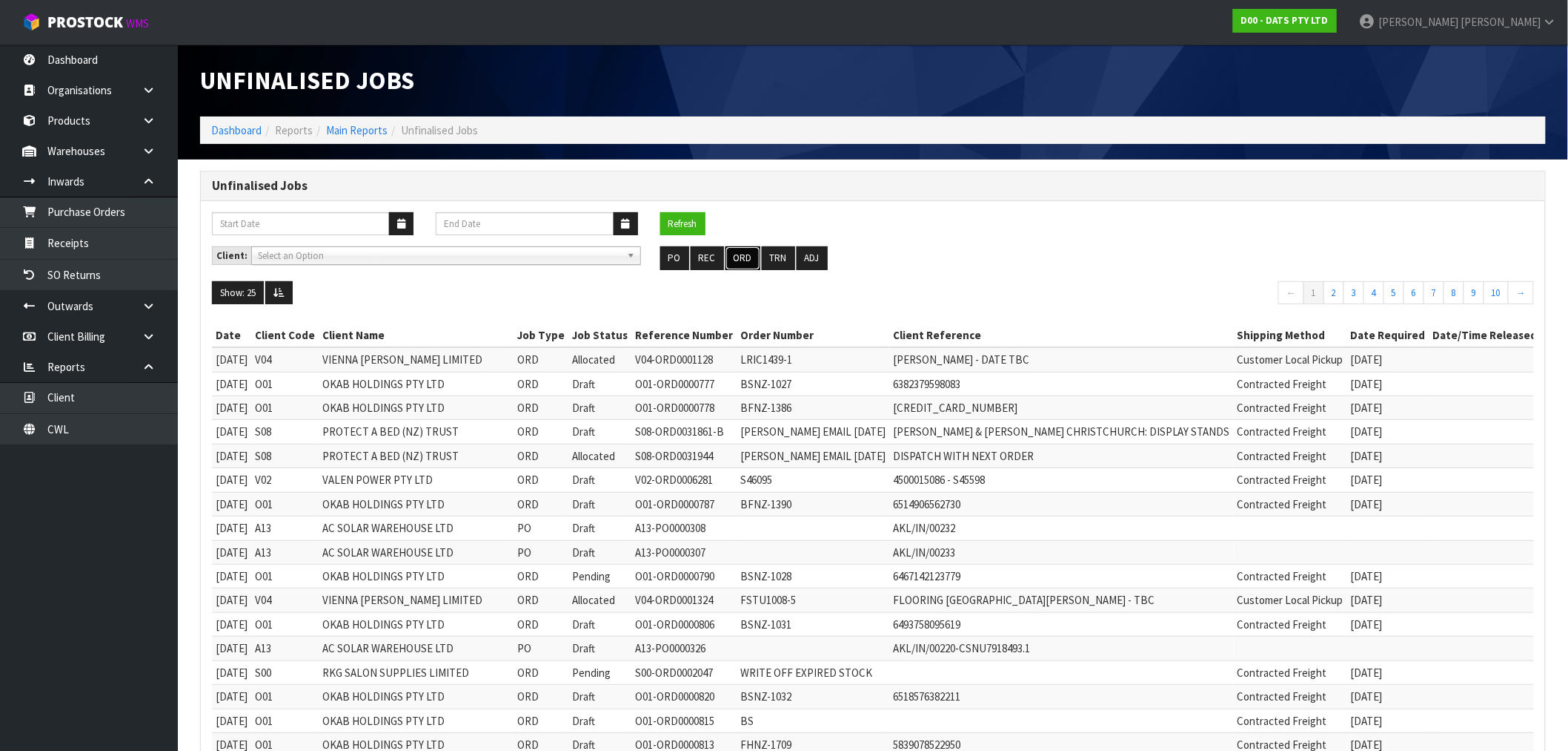
click at [738, 256] on button "ORD" at bounding box center [743, 258] width 34 height 24
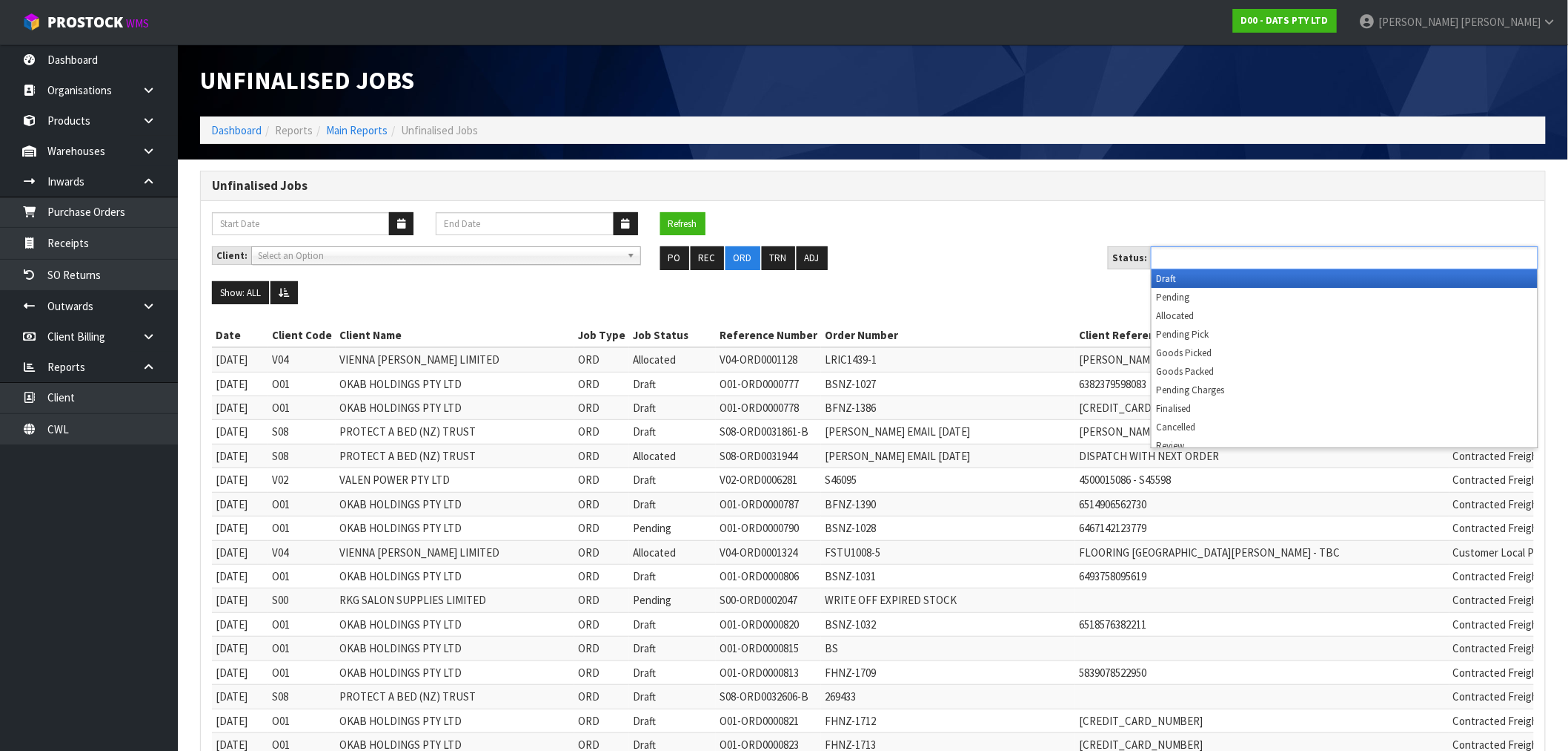
click at [1163, 258] on input "text" at bounding box center [1209, 257] width 109 height 19
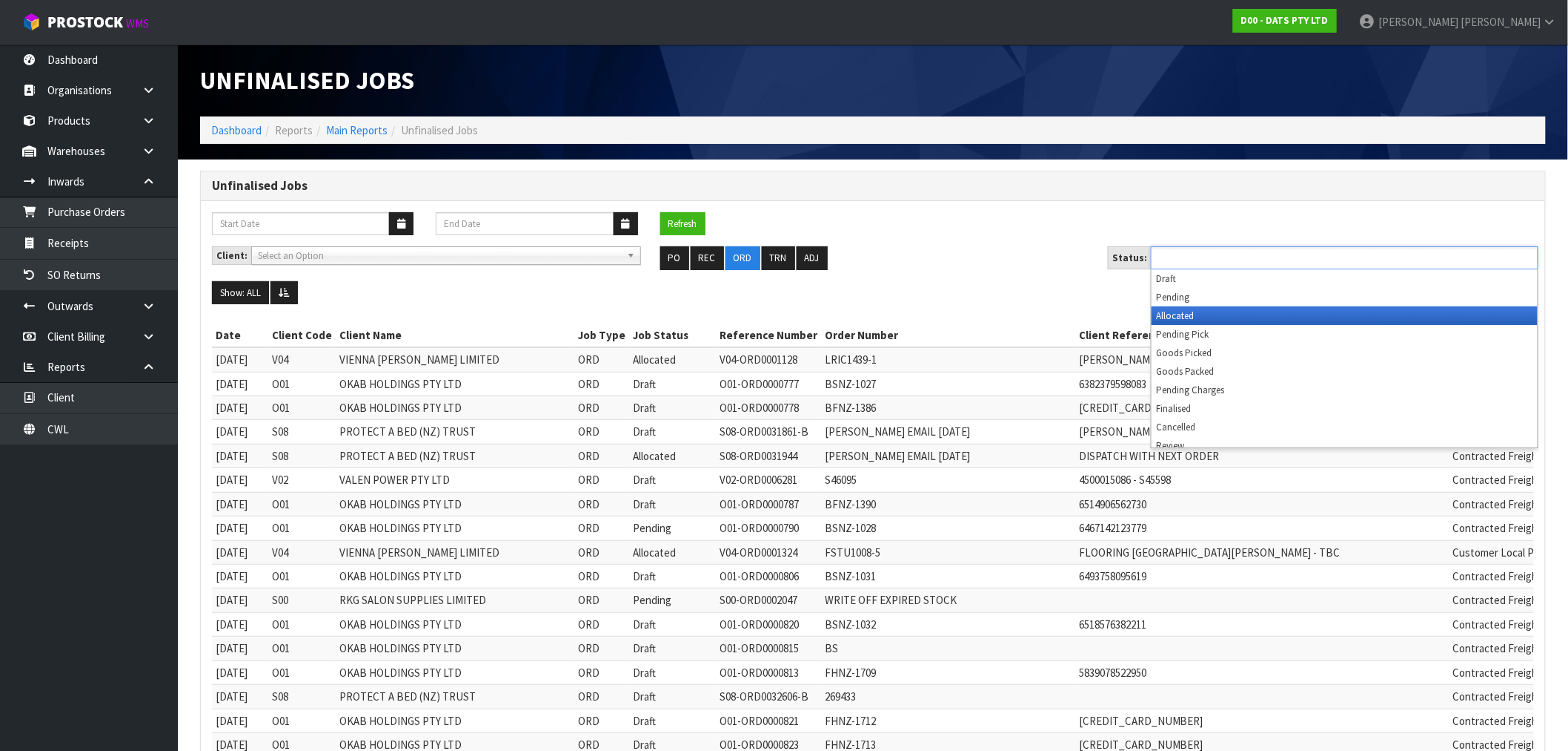
click at [1175, 307] on li "Allocated" at bounding box center [1344, 315] width 386 height 19
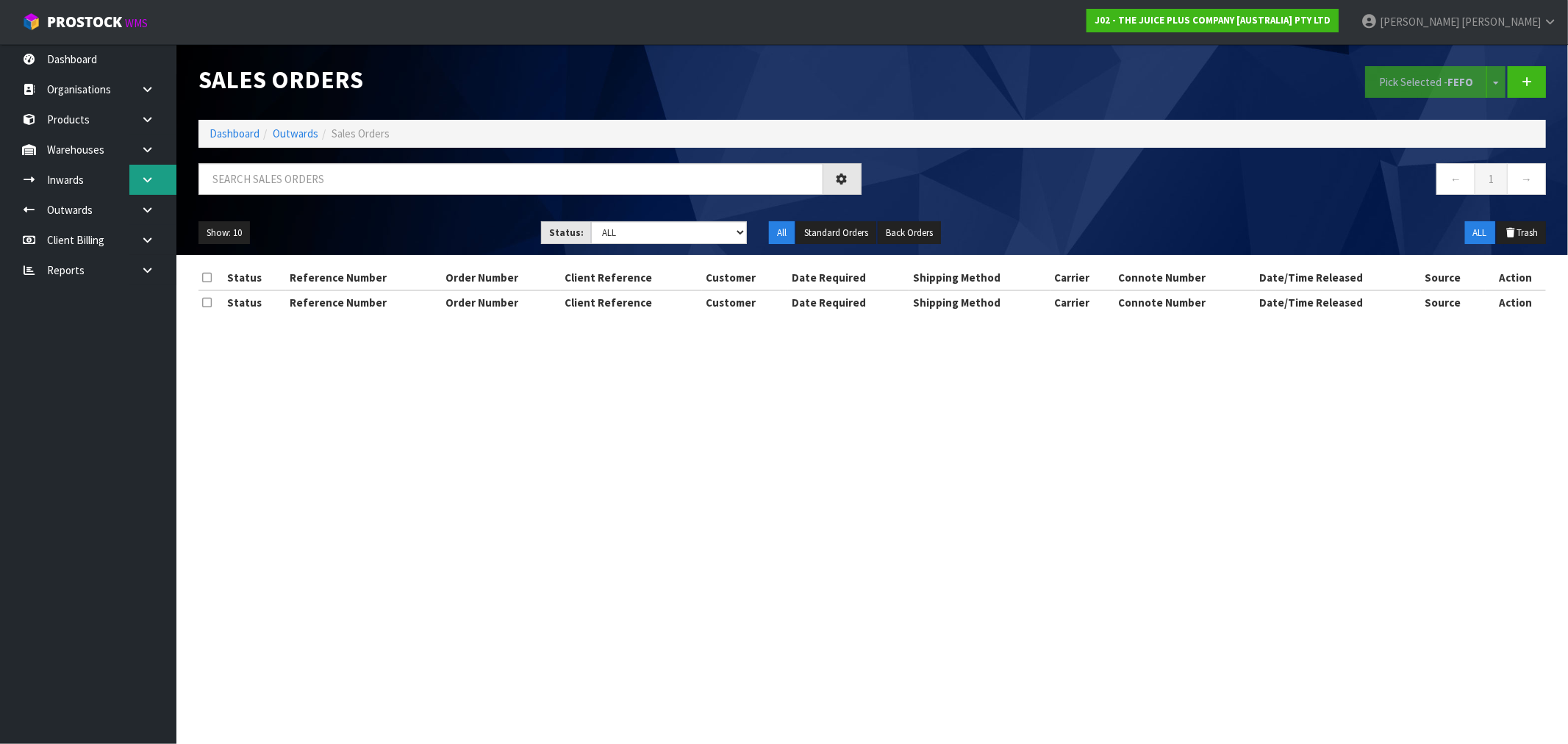
click at [150, 165] on link at bounding box center [152, 180] width 47 height 30
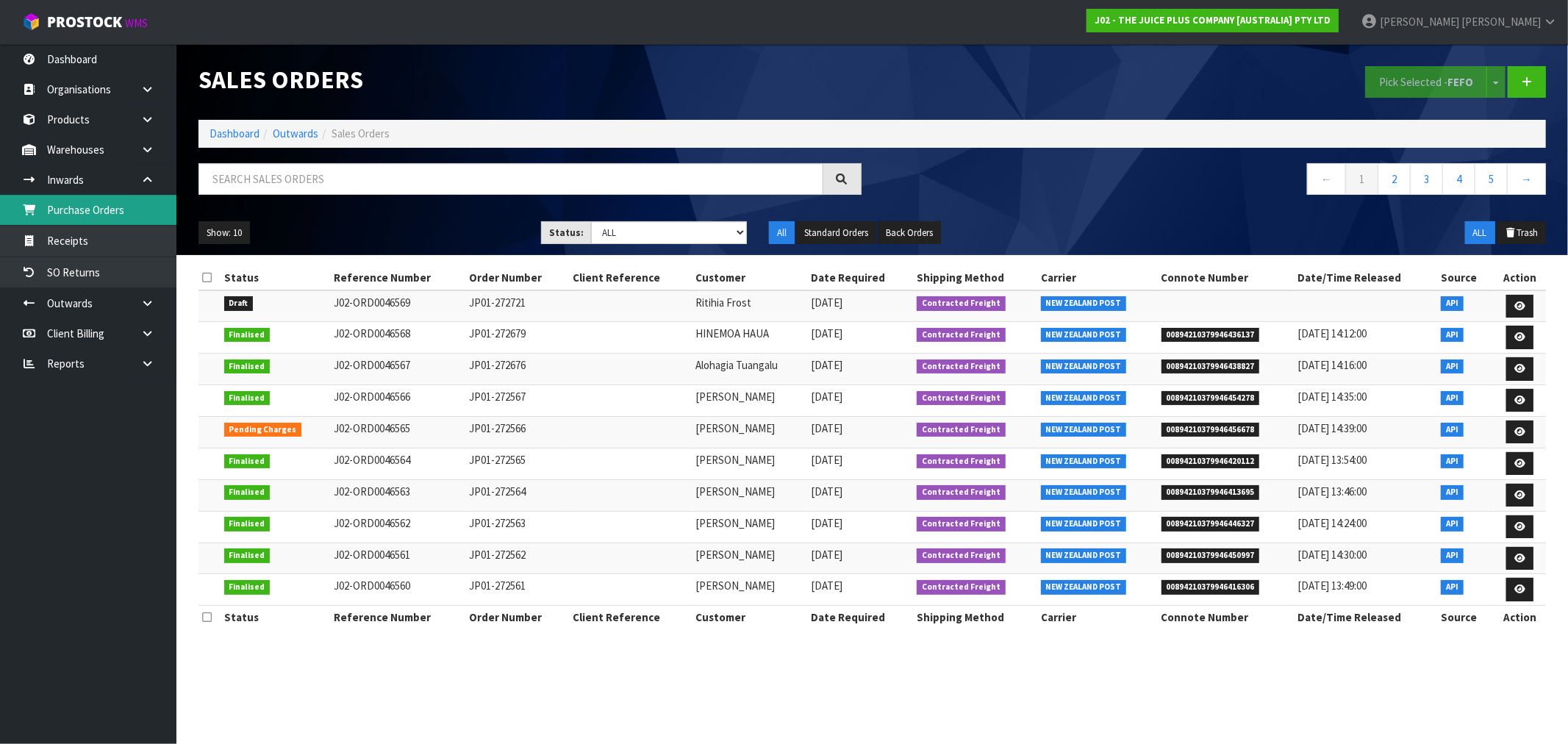
click at [105, 211] on link "Purchase Orders" at bounding box center [88, 209] width 177 height 30
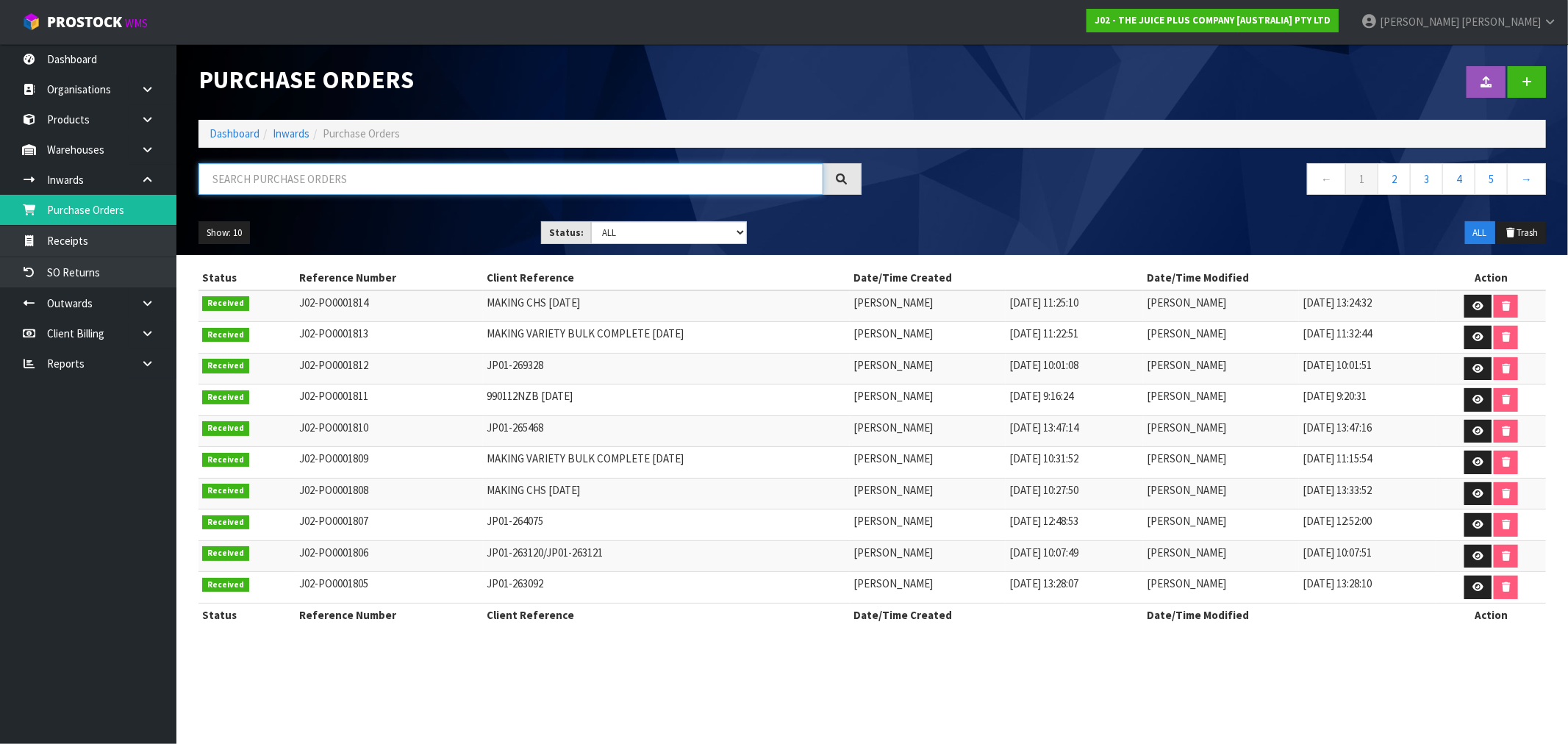
click at [344, 180] on input "text" at bounding box center [511, 179] width 625 height 31
drag, startPoint x: 339, startPoint y: 185, endPoint x: 215, endPoint y: 219, distance: 128.6
click at [339, 186] on input "text" at bounding box center [511, 179] width 625 height 31
drag, startPoint x: 331, startPoint y: 163, endPoint x: 324, endPoint y: 172, distance: 11.4
click at [325, 171] on div "Purchase Orders Import Purchase Orders Drop file here to import csv template Da…" at bounding box center [872, 149] width 1370 height 211
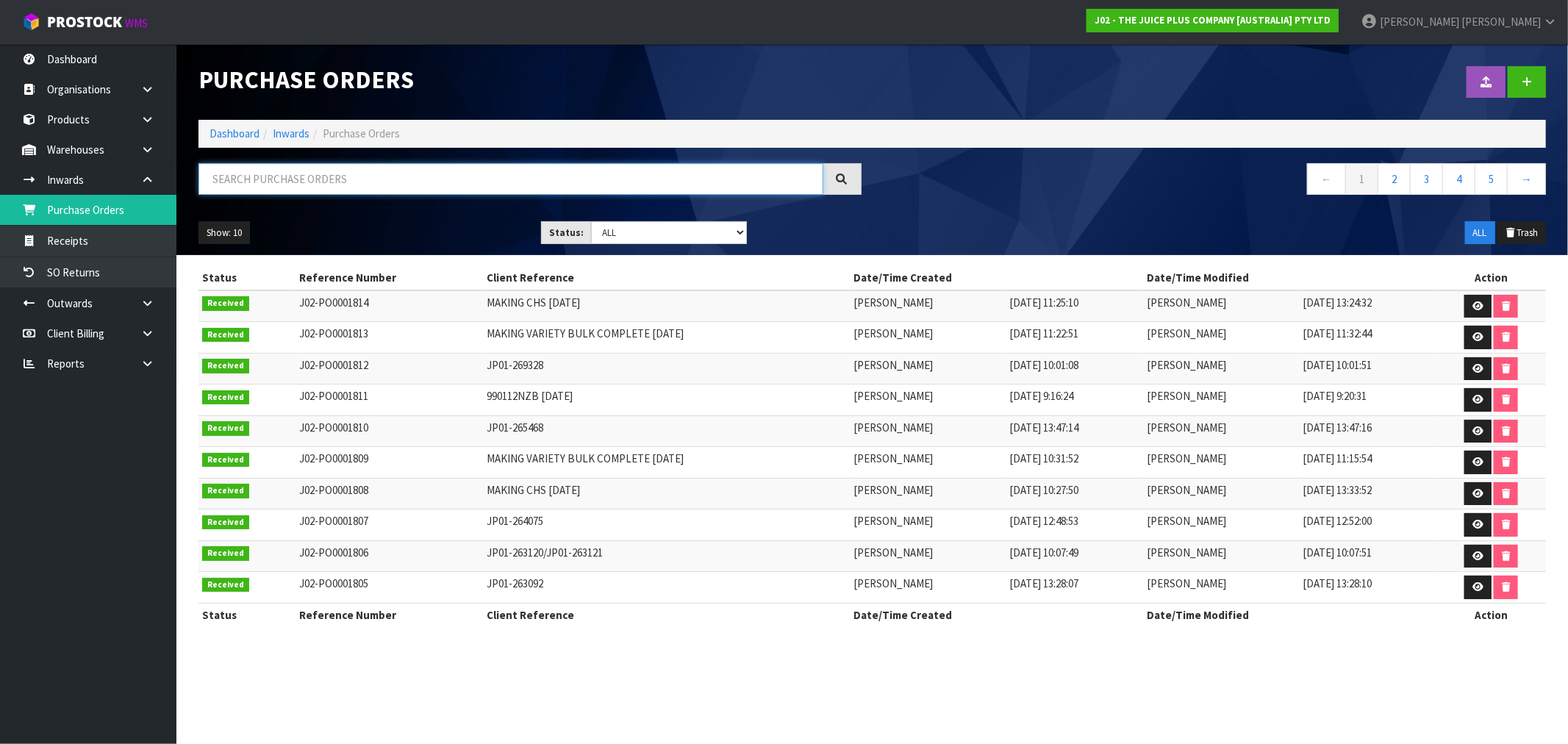
click at [321, 182] on input "text" at bounding box center [511, 179] width 625 height 31
paste input "JP01-249118"
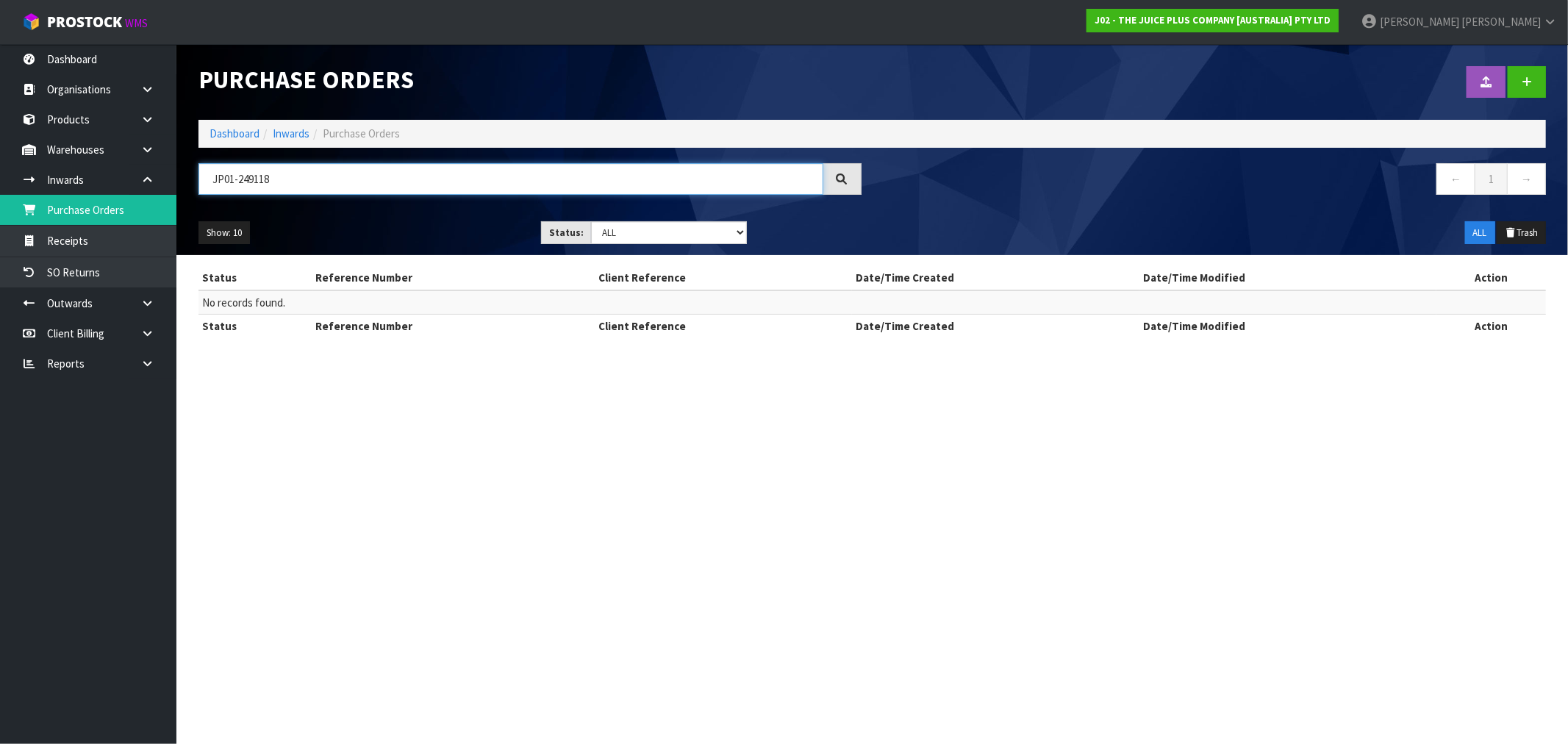
click at [231, 180] on input "JP01-249118" at bounding box center [511, 179] width 625 height 31
drag, startPoint x: 284, startPoint y: 177, endPoint x: 180, endPoint y: 180, distance: 104.0
click at [188, 179] on div "JP01-249118" at bounding box center [530, 185] width 685 height 43
paste input "36897"
type input "JP01-236897"
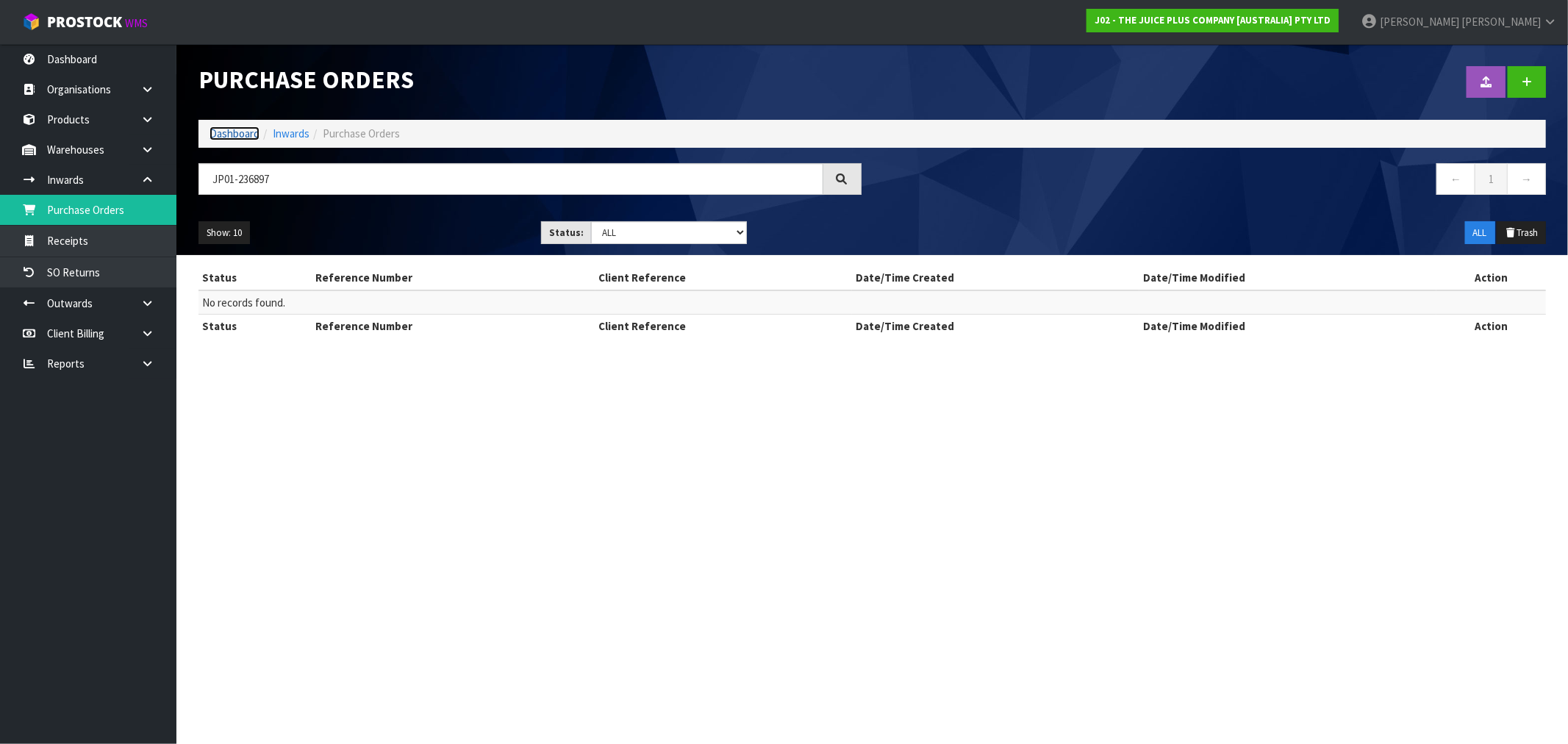
drag, startPoint x: 230, startPoint y: 135, endPoint x: 238, endPoint y: 142, distance: 10.6
click at [230, 135] on link "Dashboard" at bounding box center [233, 133] width 50 height 14
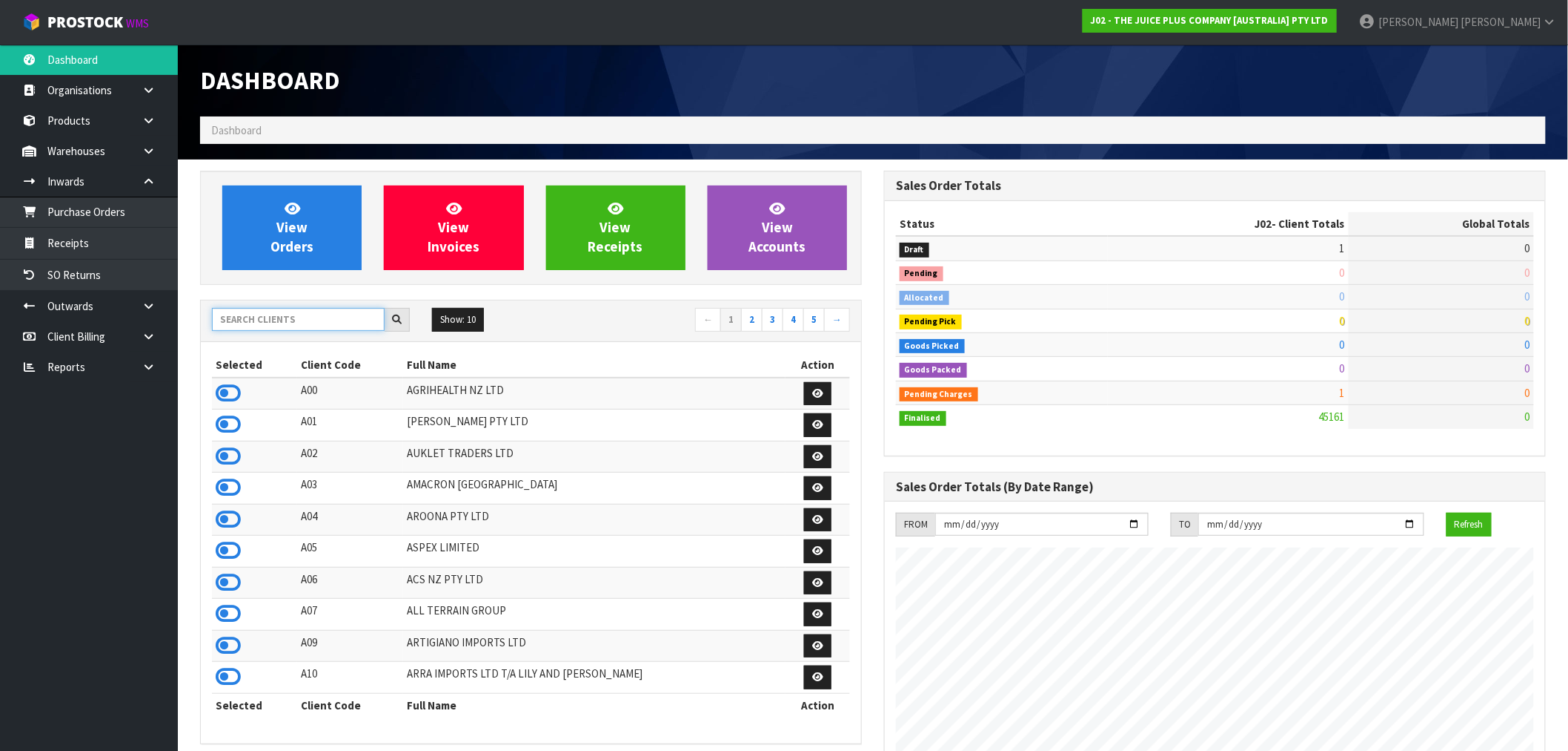
scroll to position [924, 685]
click at [262, 325] on input "text" at bounding box center [297, 318] width 172 height 23
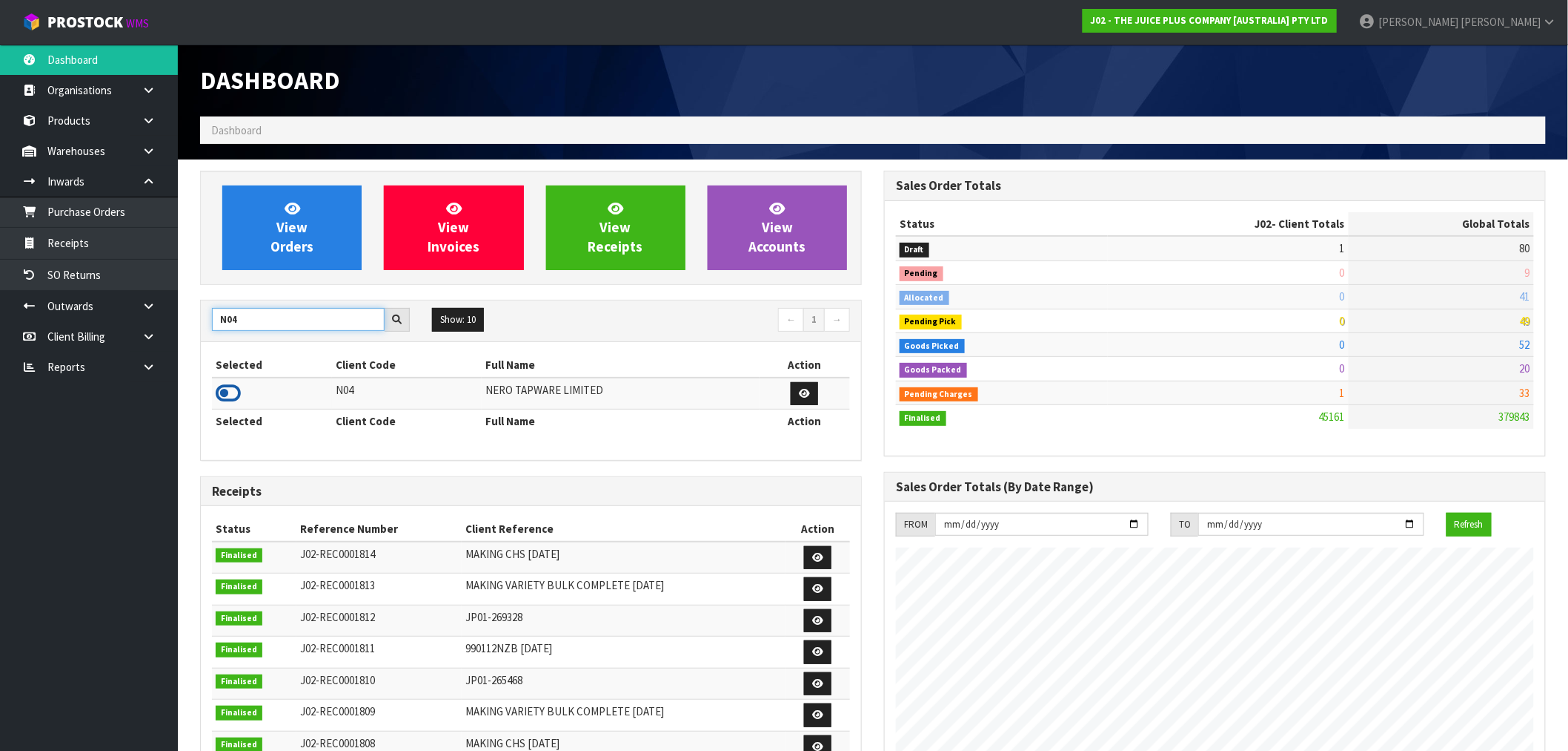
type input "N04"
click at [227, 396] on icon at bounding box center [229, 393] width 26 height 23
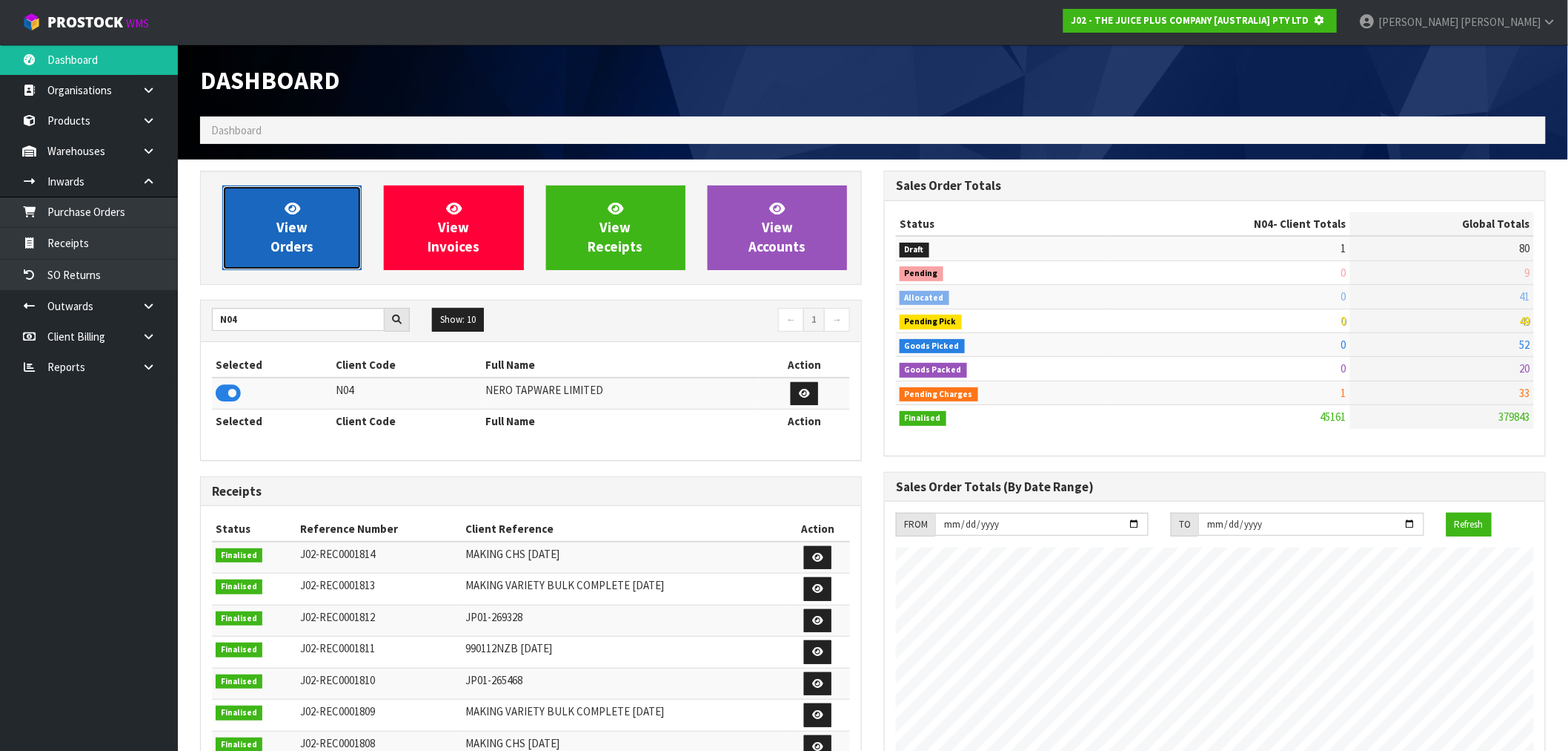
scroll to position [740707, 740465]
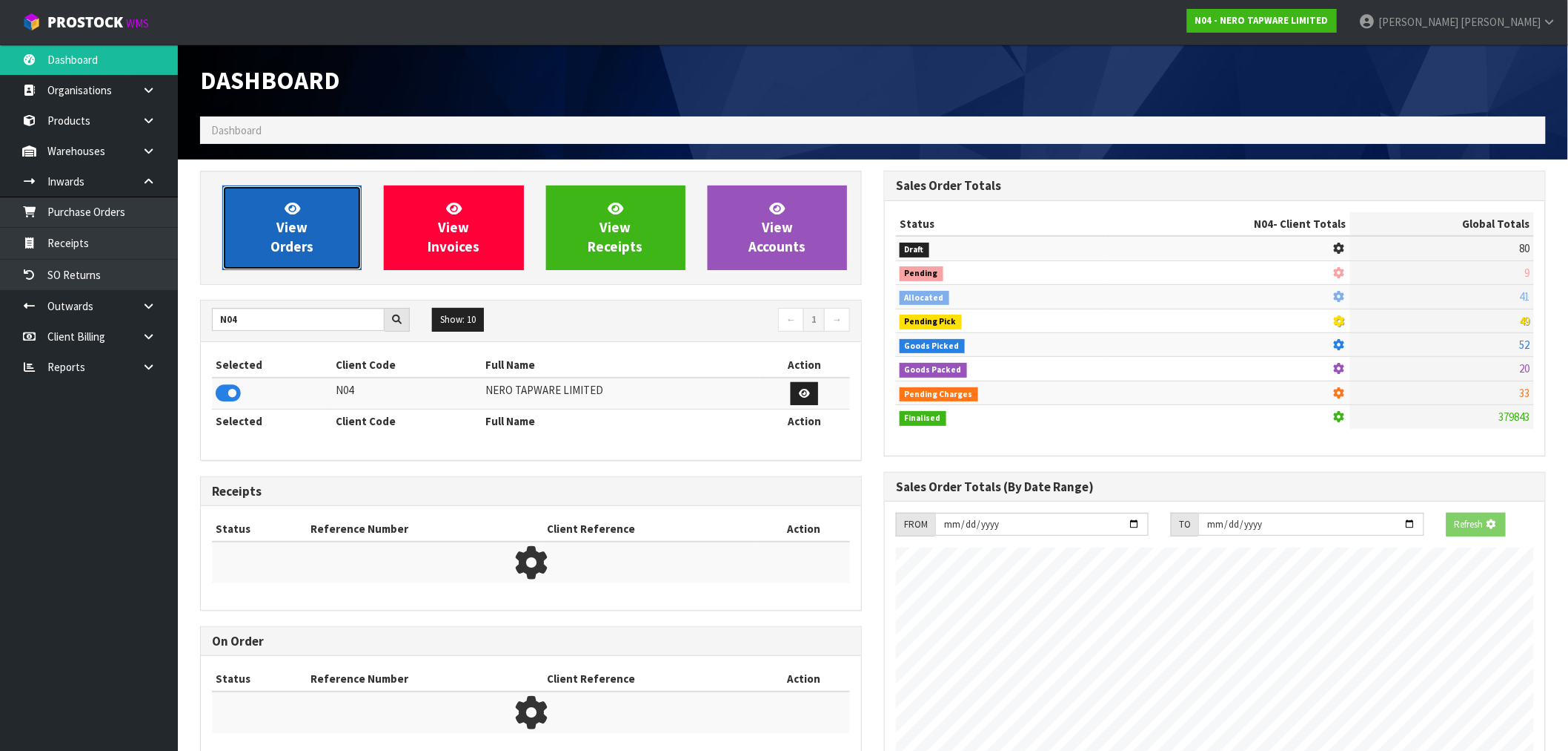
click at [247, 238] on link "View Orders" at bounding box center [292, 228] width 139 height 85
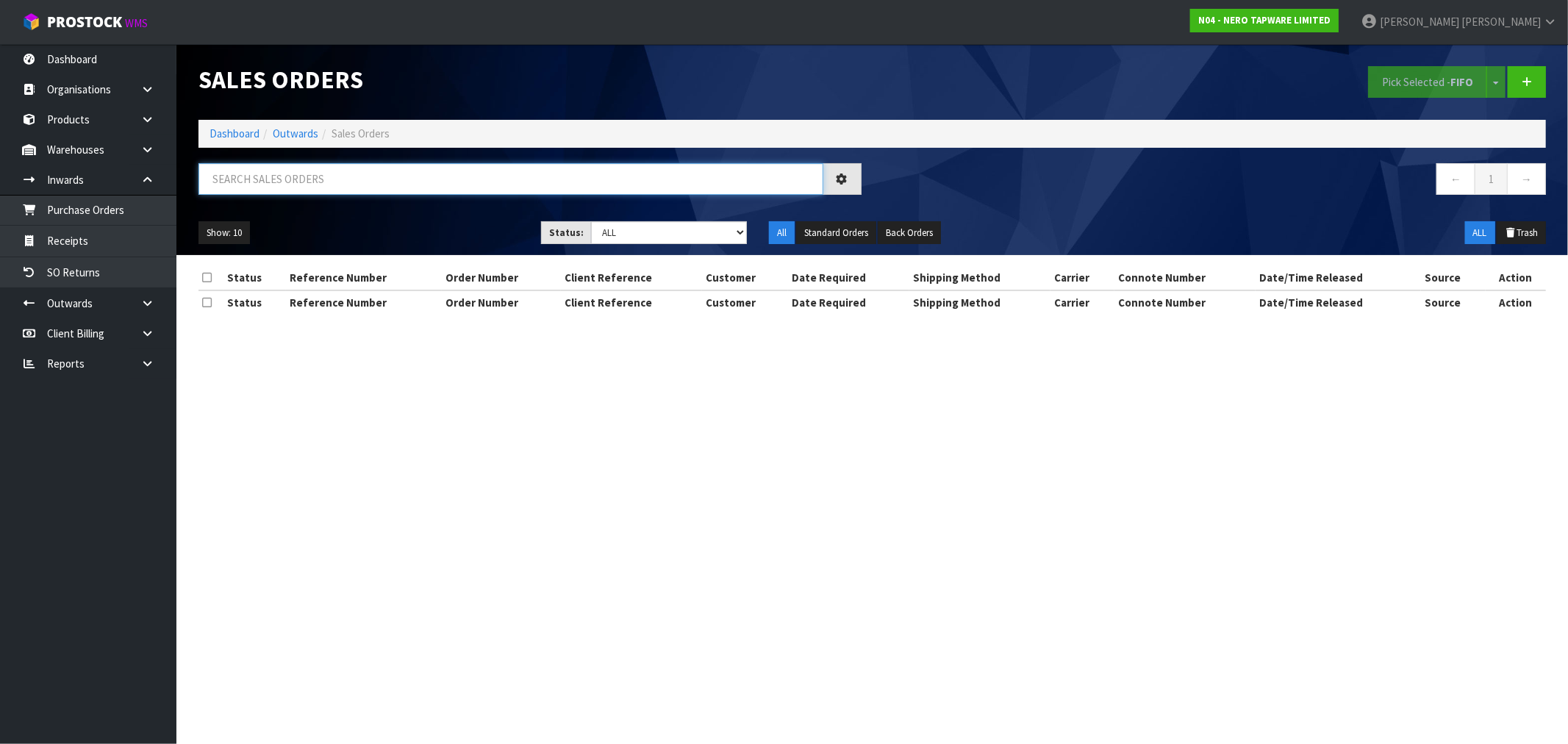
click at [349, 186] on input "text" at bounding box center [511, 179] width 625 height 31
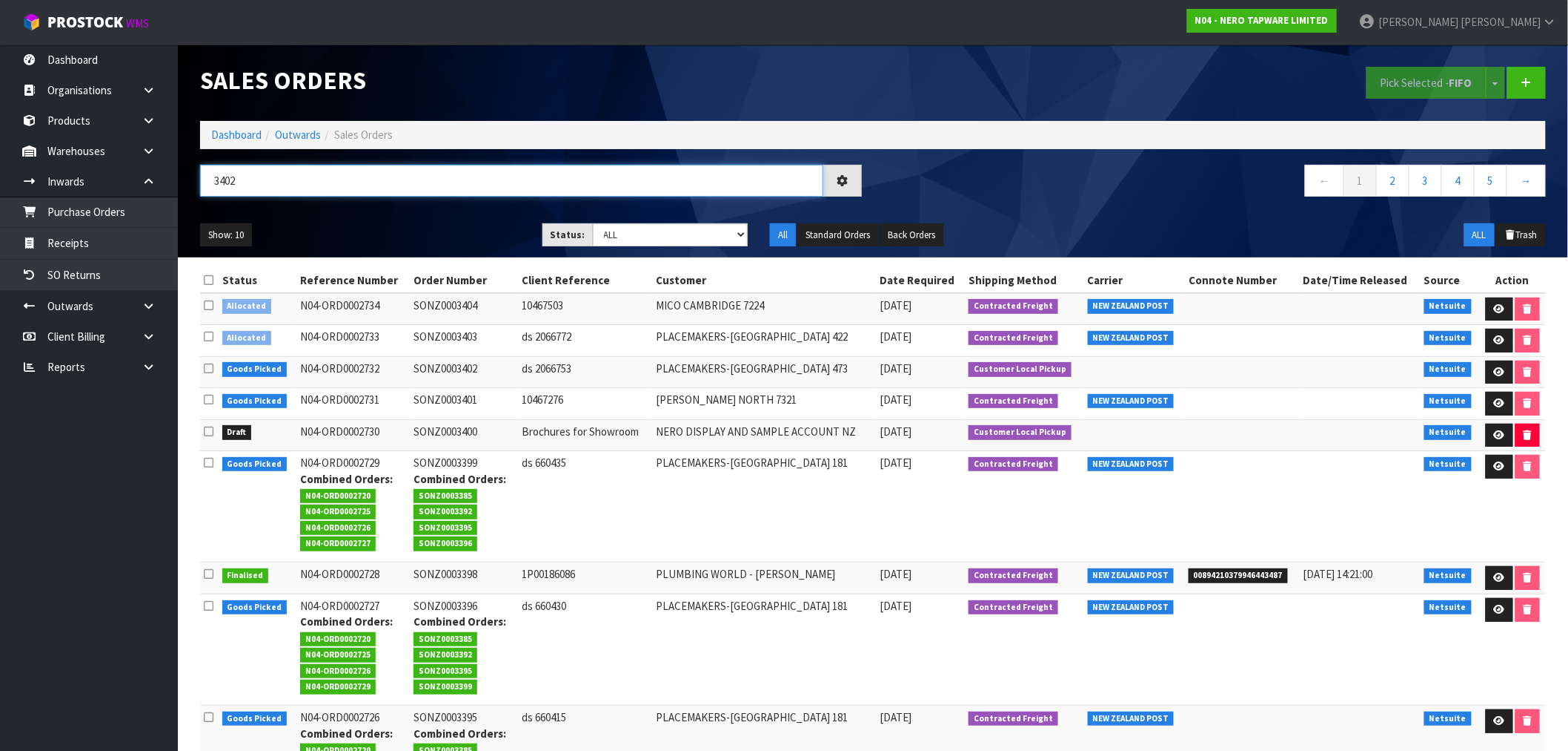
type input "3402"
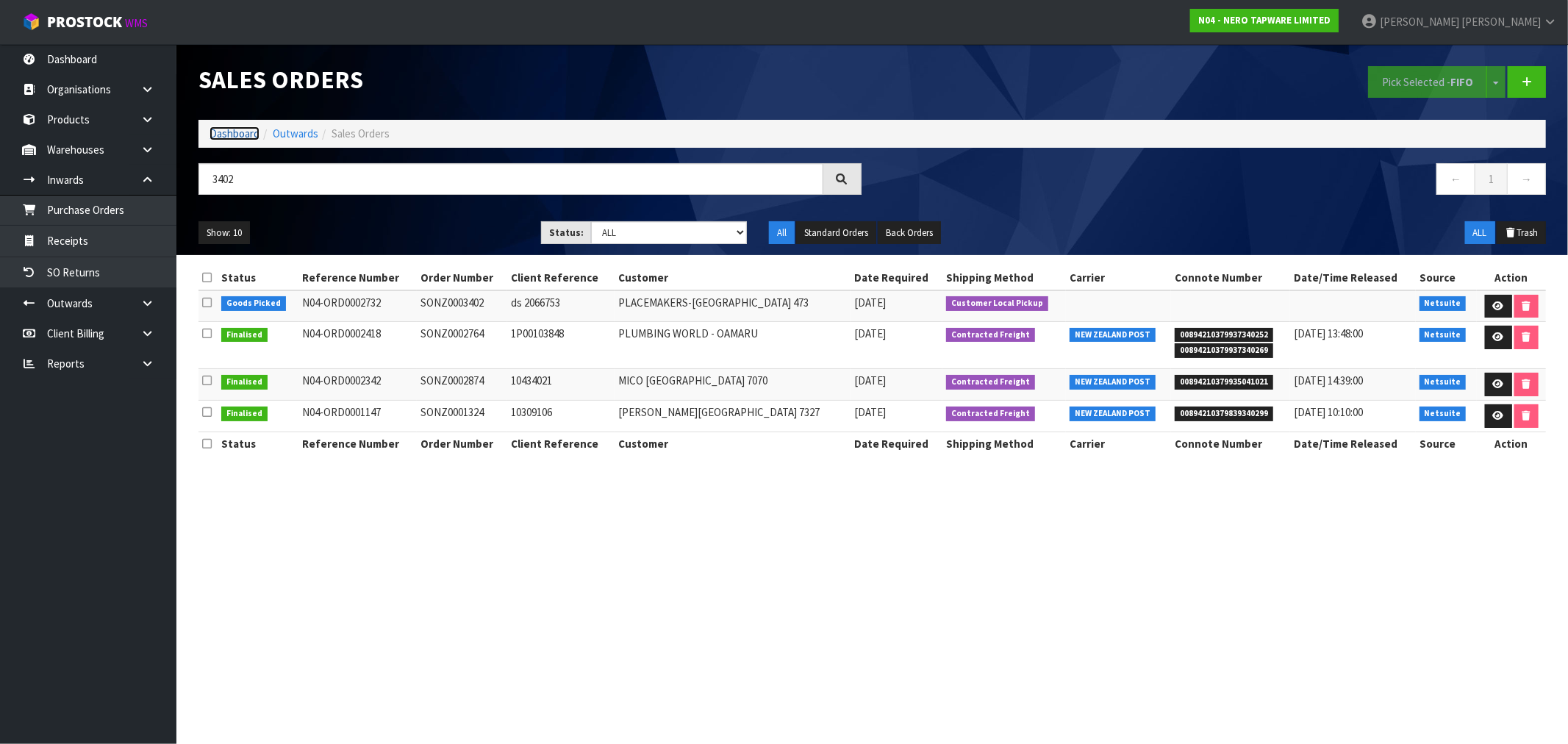
click at [211, 135] on link "Dashboard" at bounding box center [233, 133] width 50 height 14
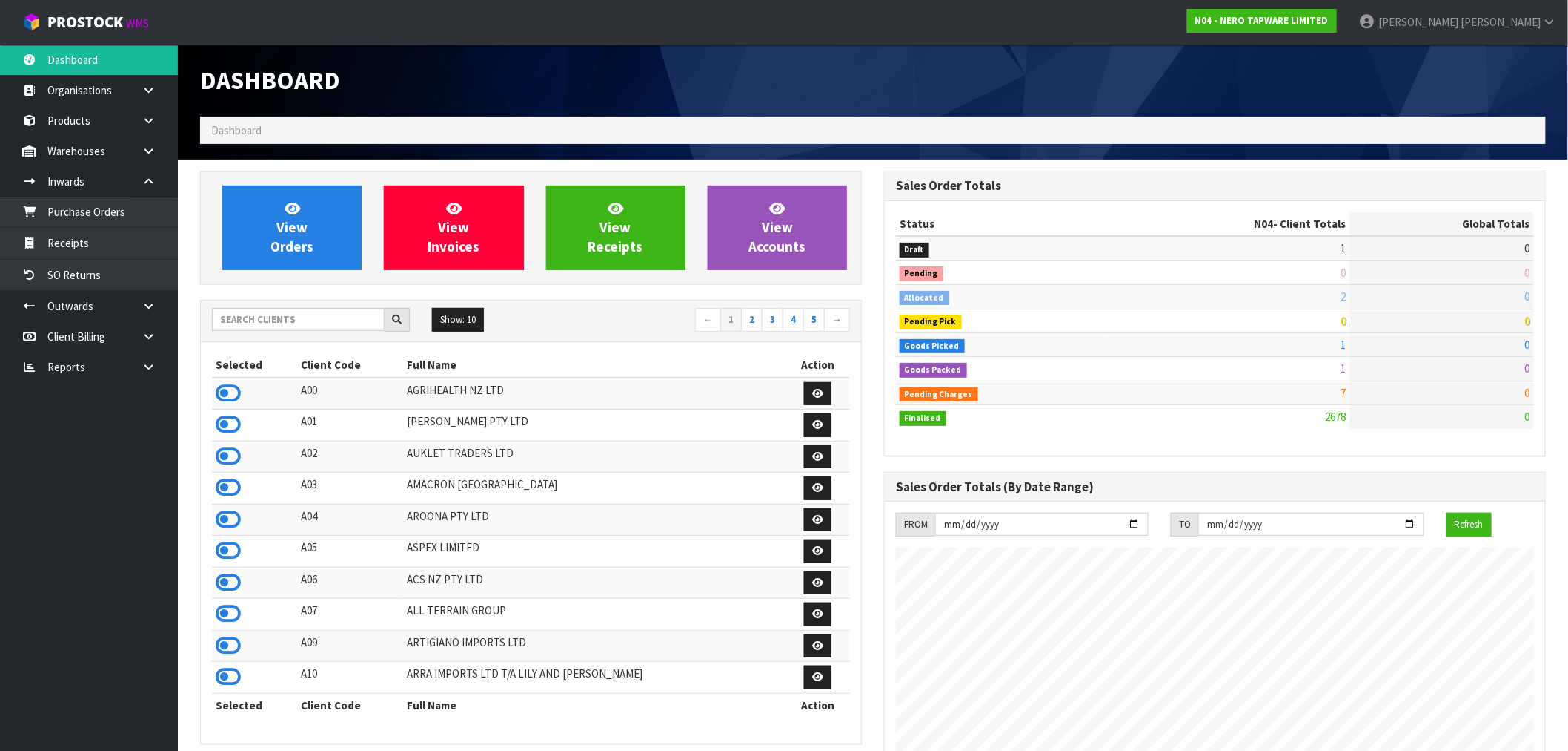
scroll to position [1155, 685]
click at [280, 313] on input "text" at bounding box center [297, 318] width 172 height 23
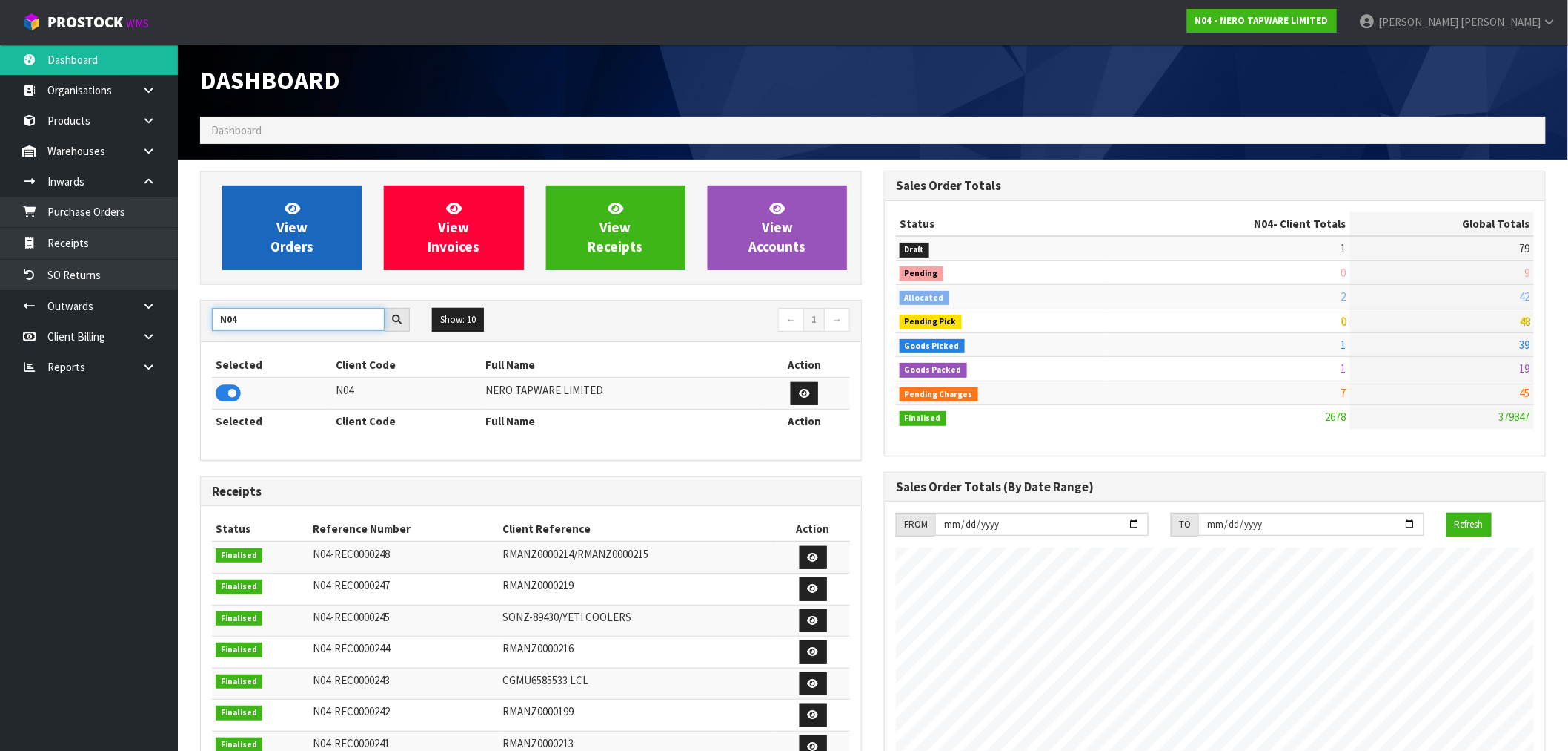
type input "N04"
click at [306, 262] on link "View Orders" at bounding box center [292, 228] width 139 height 85
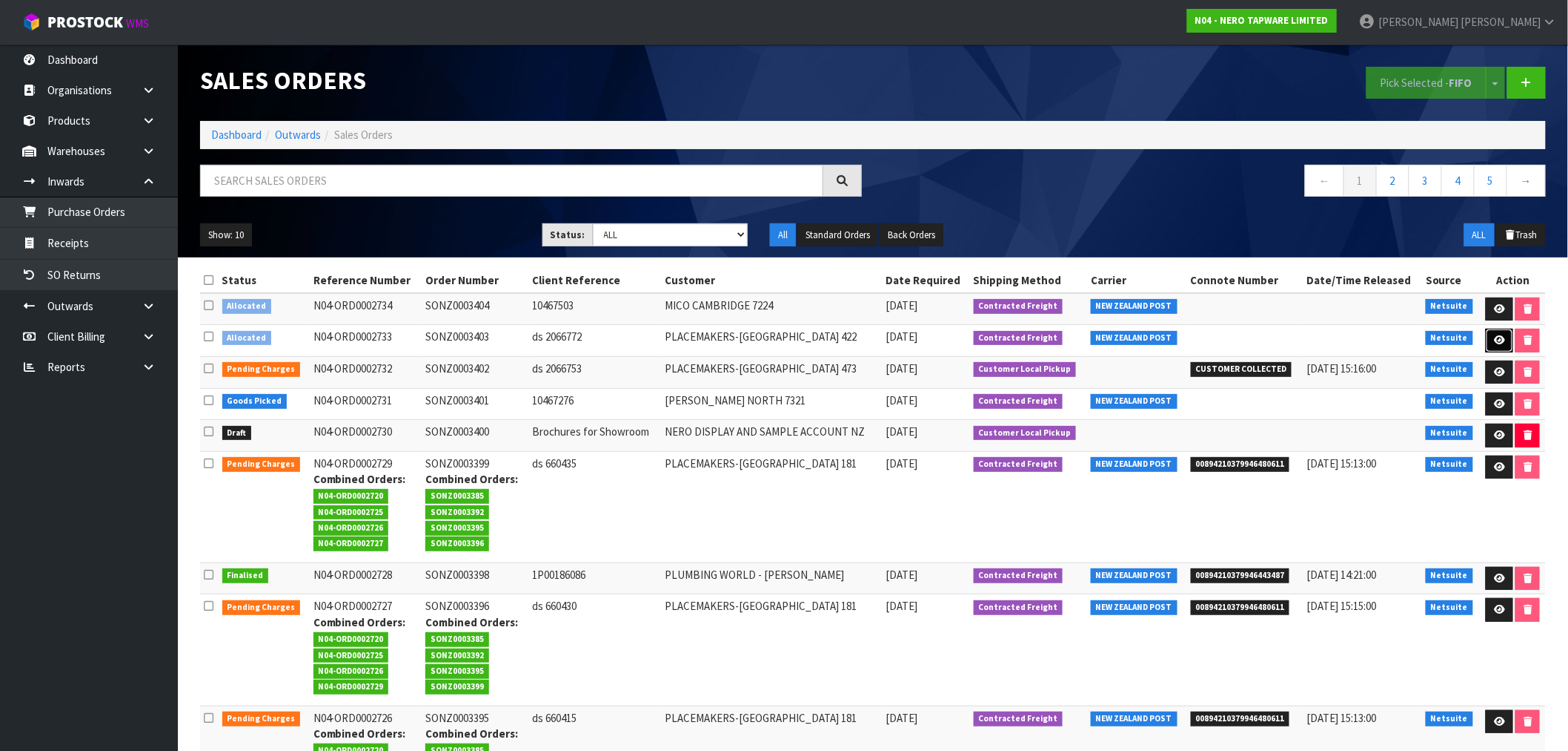
click at [1490, 341] on link at bounding box center [1500, 340] width 28 height 24
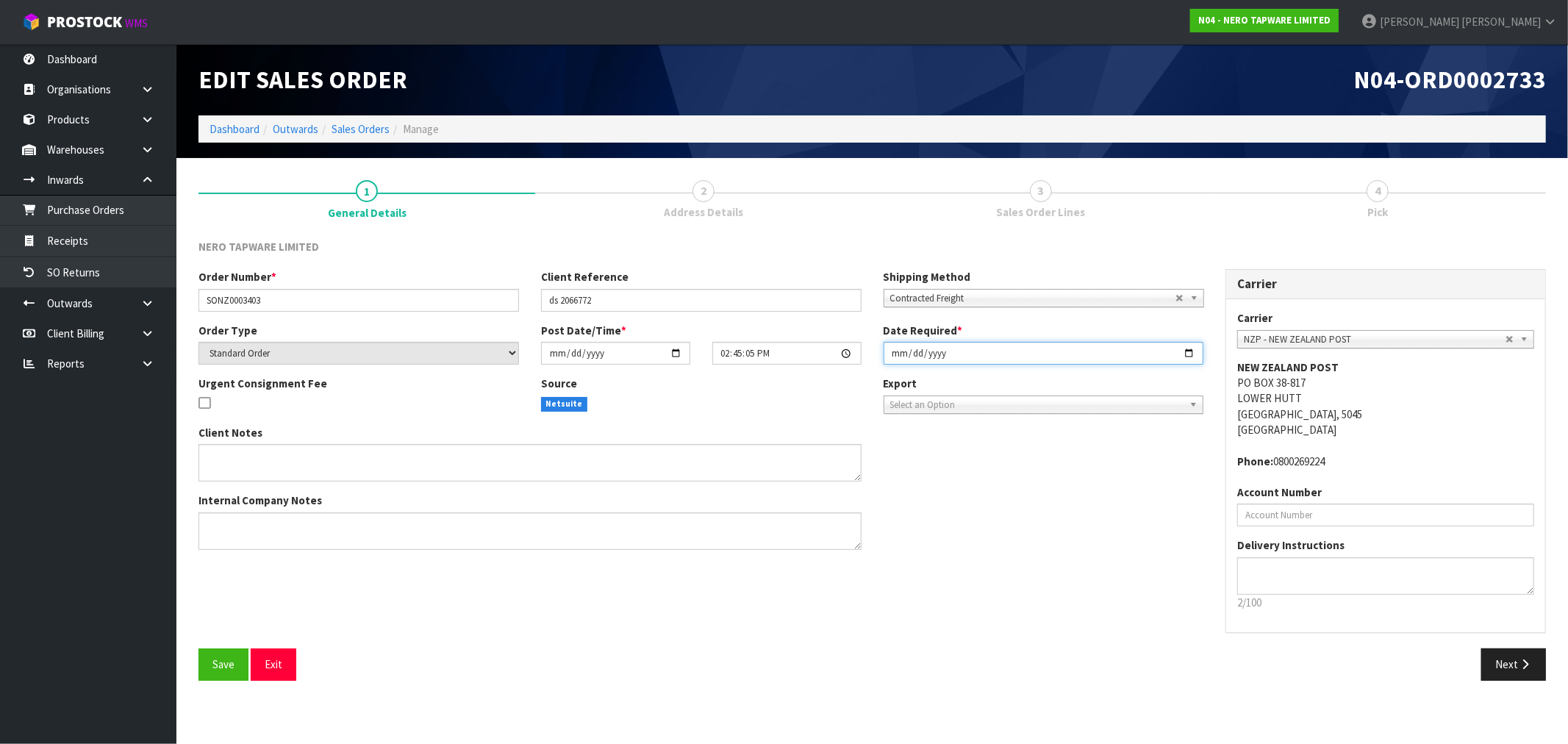
click at [902, 354] on input "2025-09-04" at bounding box center [1043, 352] width 320 height 22
type input "2025-09-05"
click at [214, 670] on span "Save" at bounding box center [223, 664] width 22 height 14
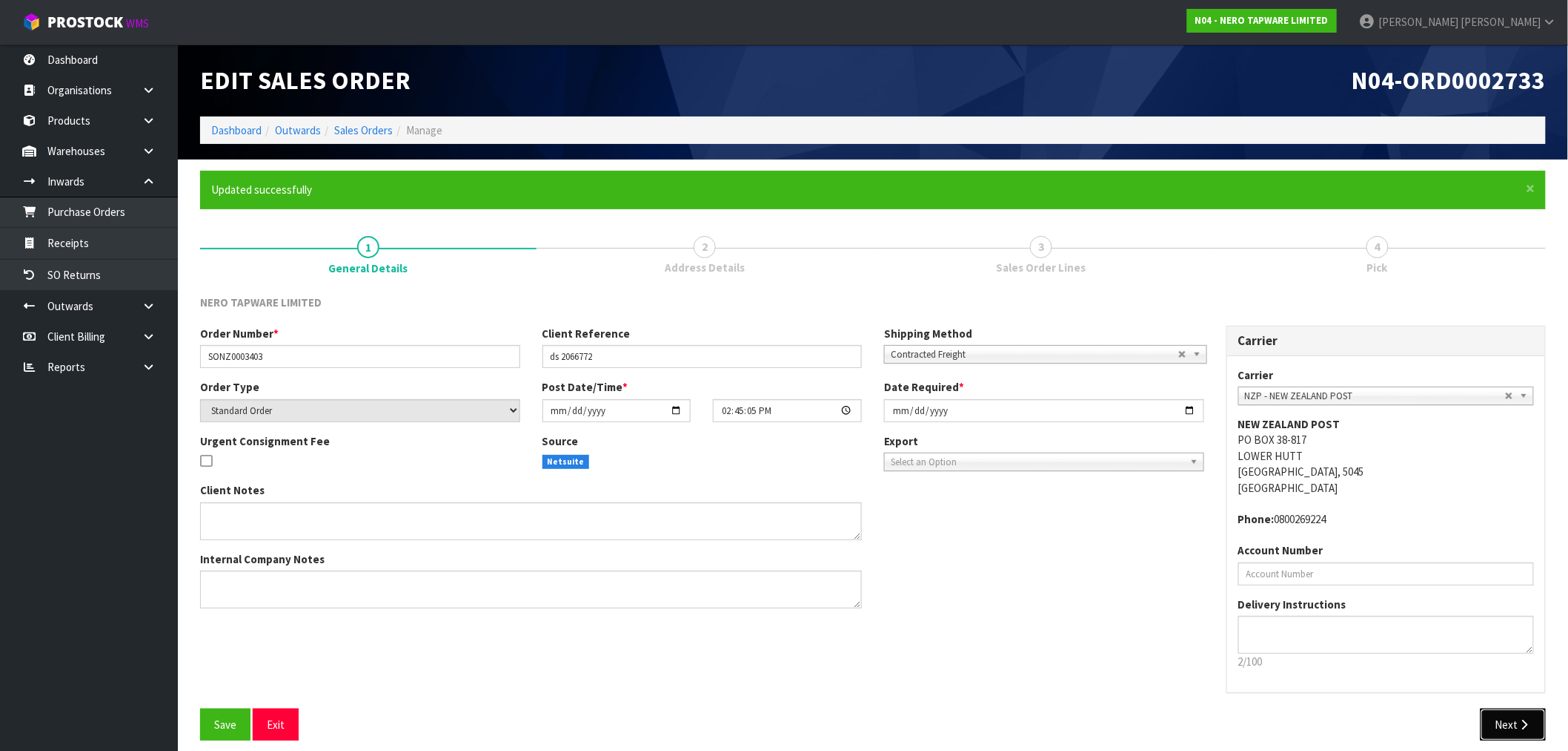
click at [1530, 725] on icon "button" at bounding box center [1525, 723] width 14 height 11
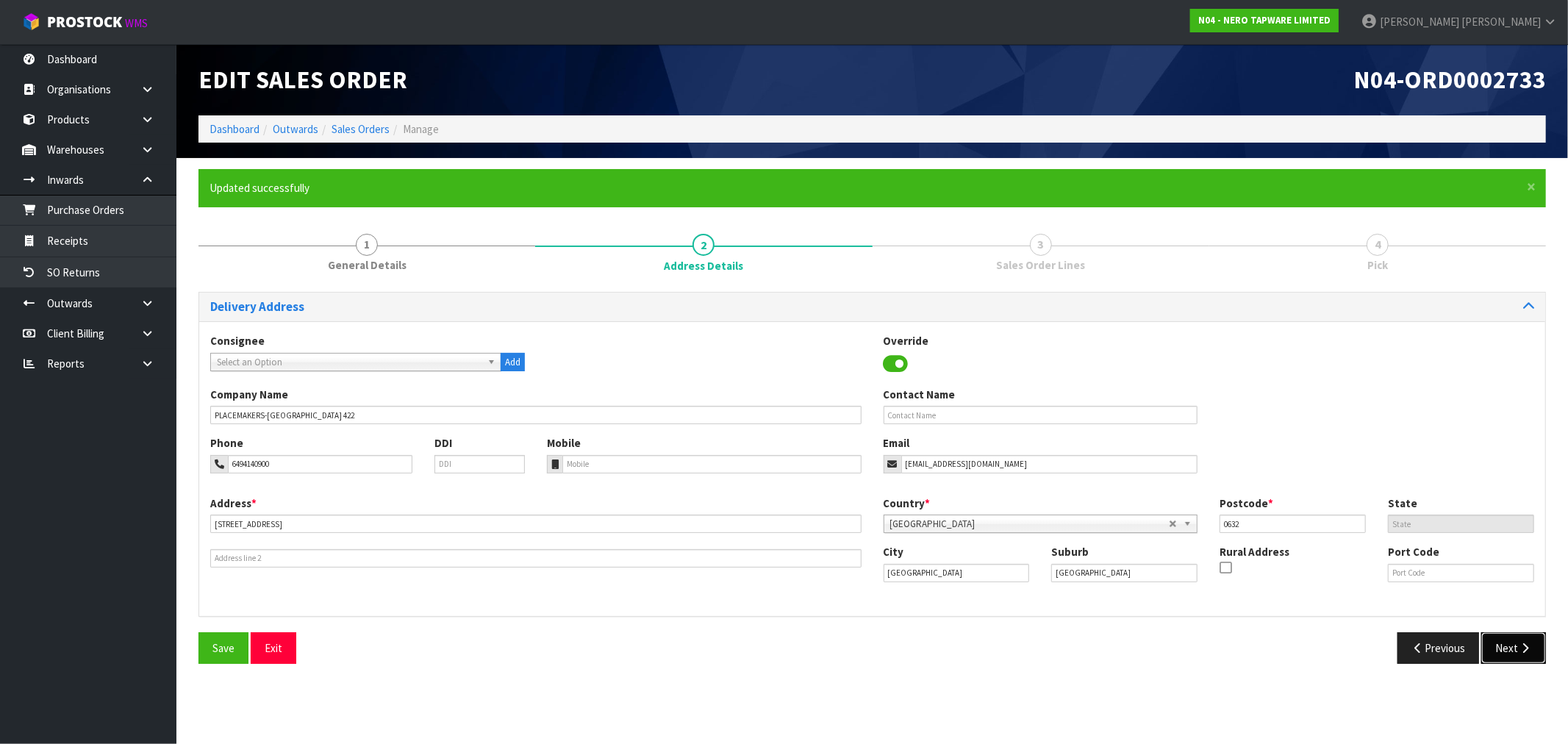
click at [1520, 642] on icon "button" at bounding box center [1525, 647] width 14 height 11
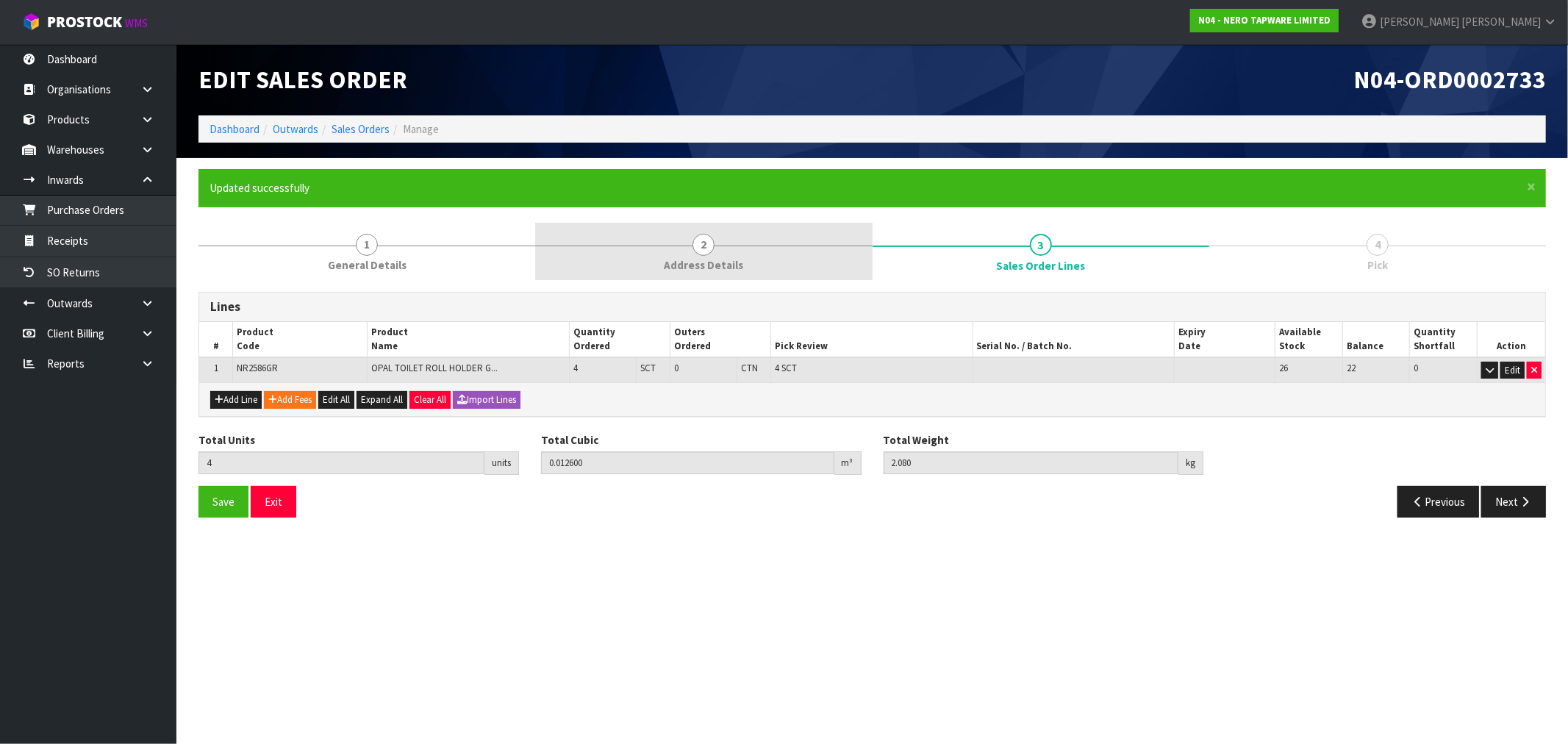
click at [647, 266] on link "2 Address Details" at bounding box center [703, 251] width 337 height 58
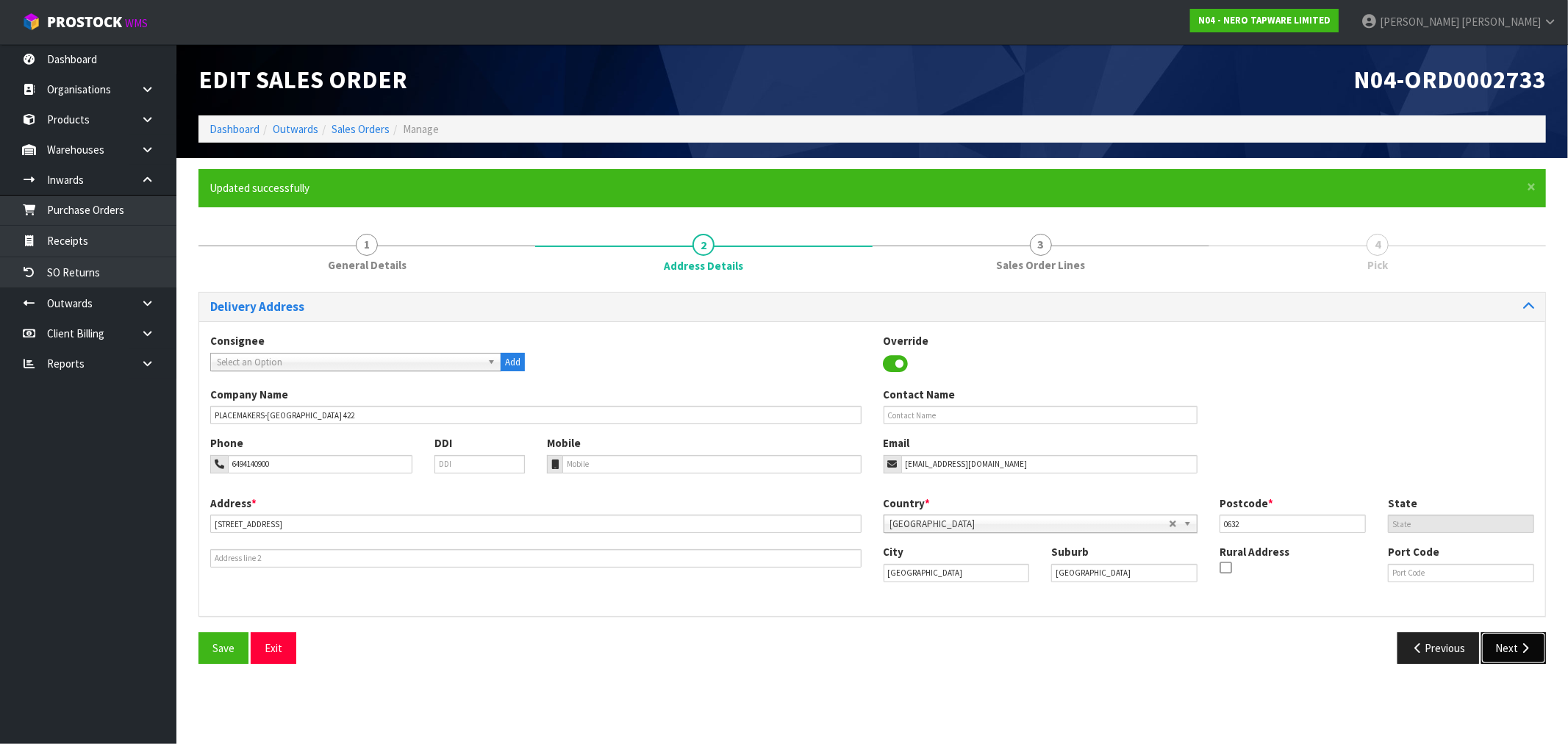
click at [1510, 650] on button "Next" at bounding box center [1513, 647] width 64 height 31
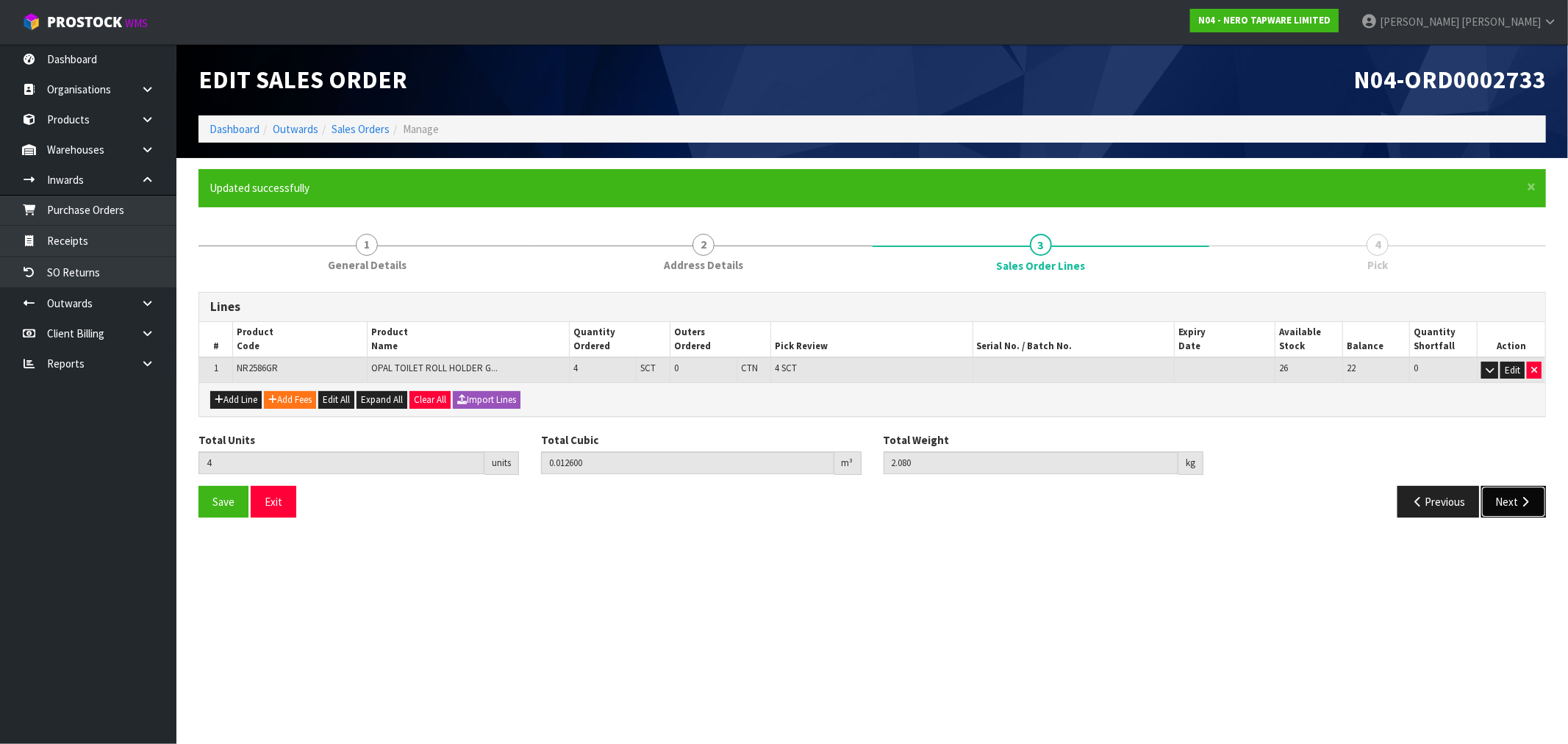
click at [1522, 487] on button "Next" at bounding box center [1513, 501] width 64 height 31
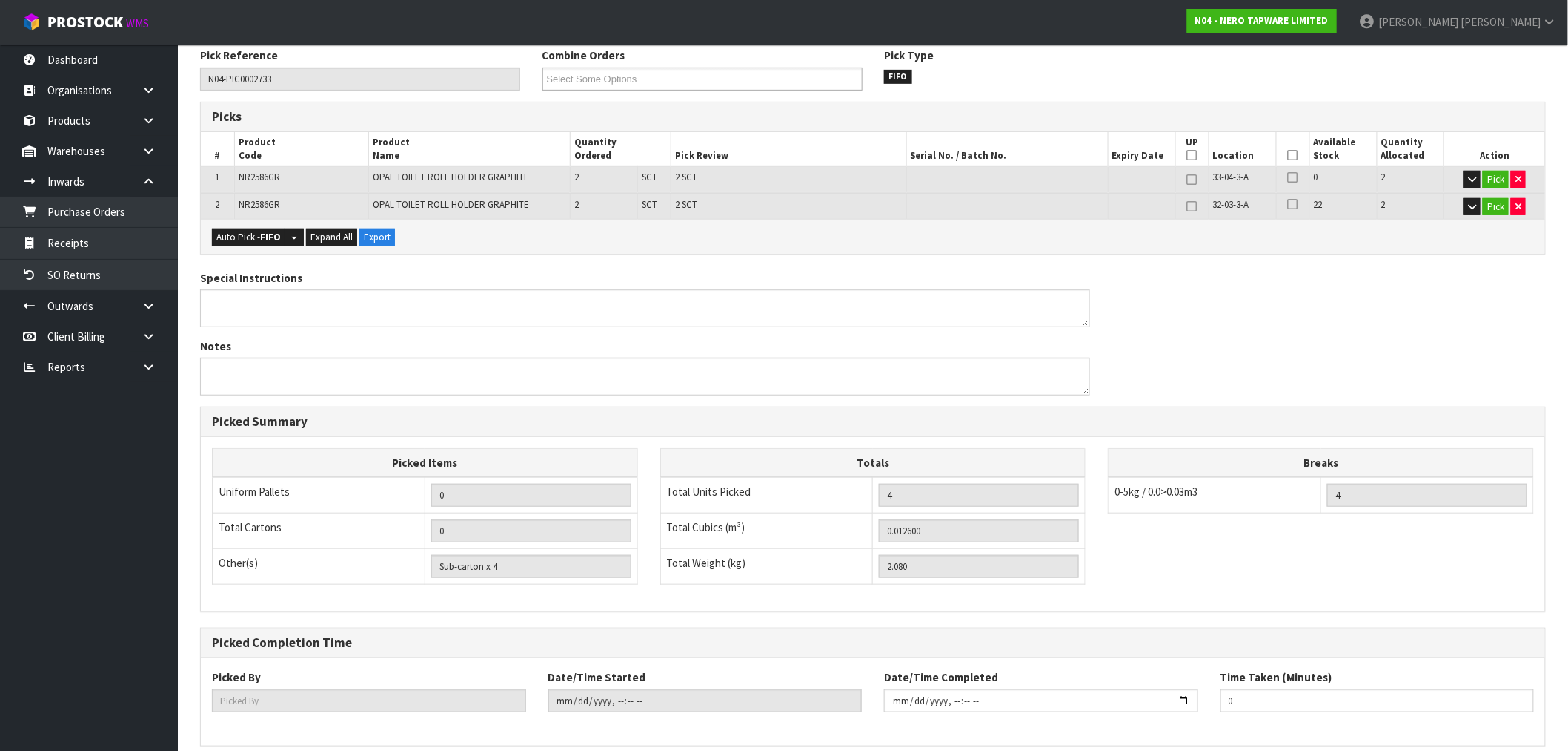
scroll to position [311, 0]
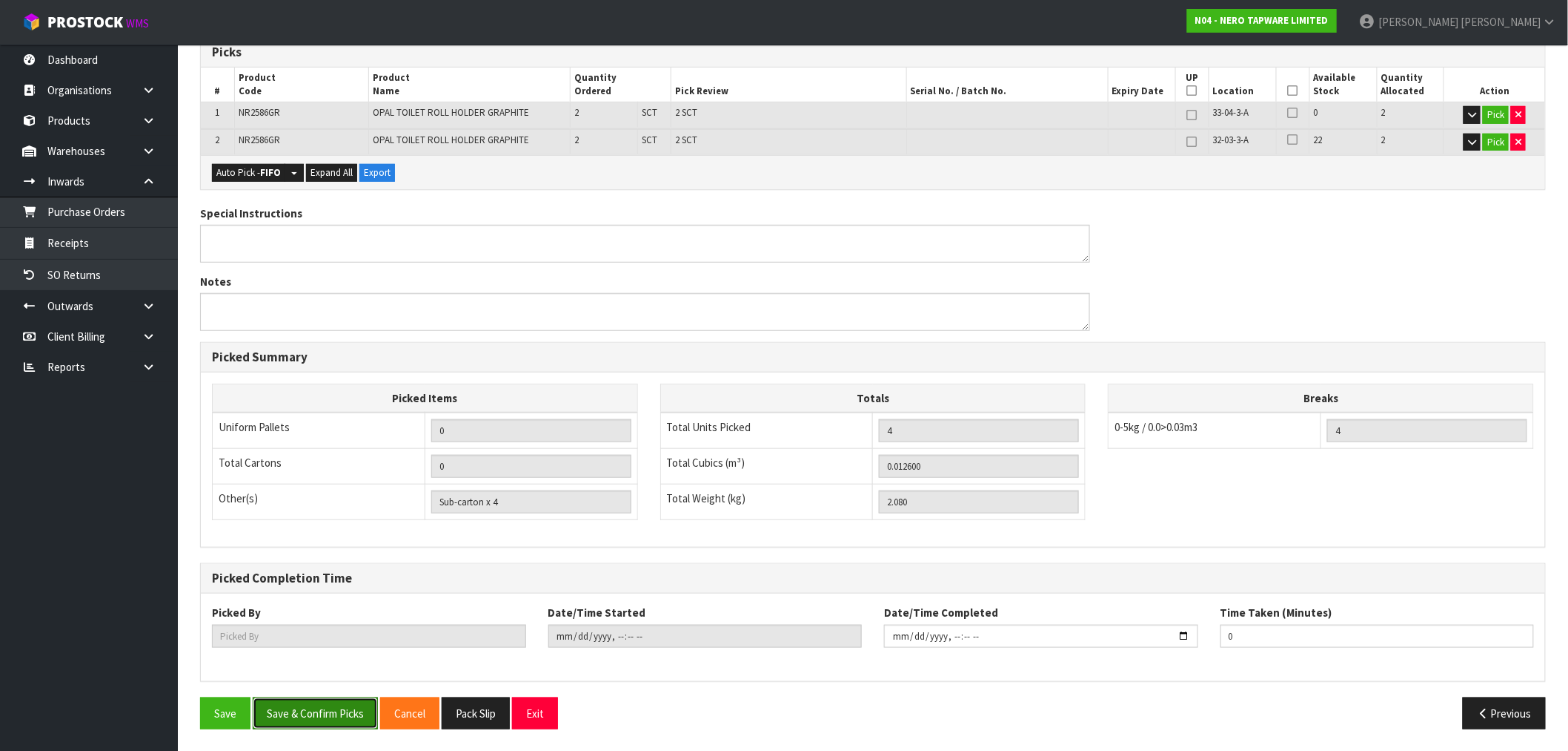
click at [352, 715] on button "Save & Confirm Picks" at bounding box center [315, 713] width 125 height 32
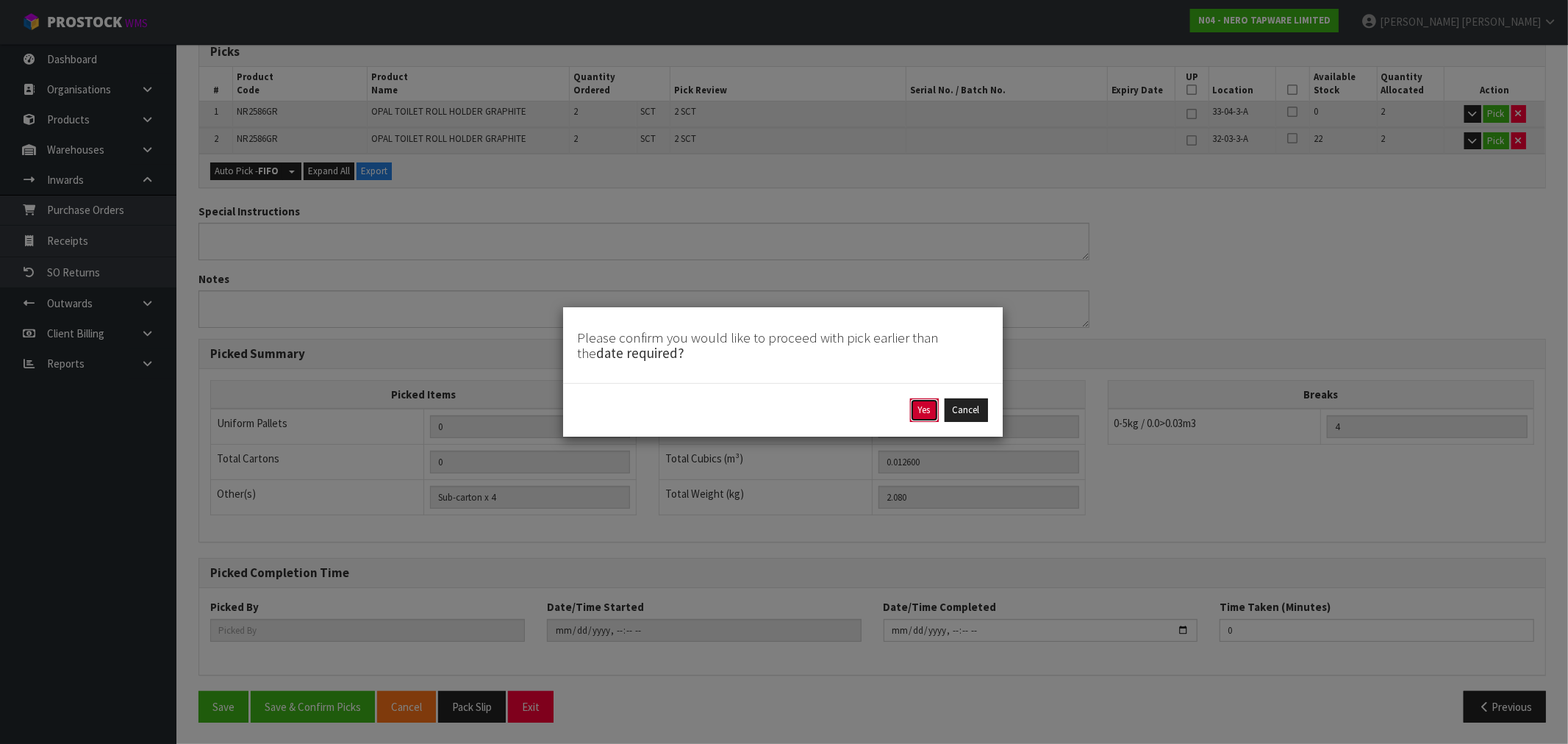
click at [911, 413] on button "Yes" at bounding box center [924, 410] width 28 height 23
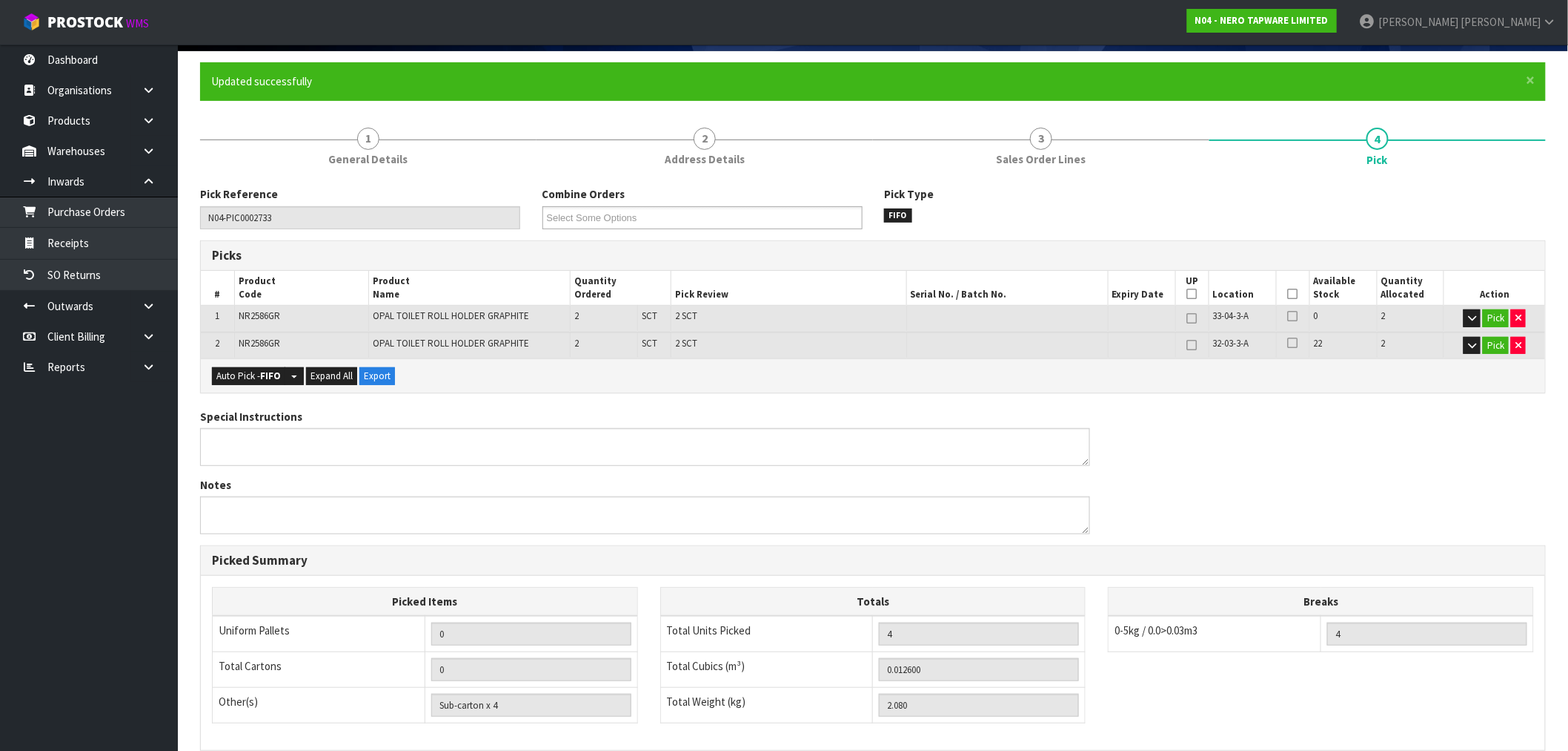
type input "[PERSON_NAME]"
type input "2025-09-04T15:26:42"
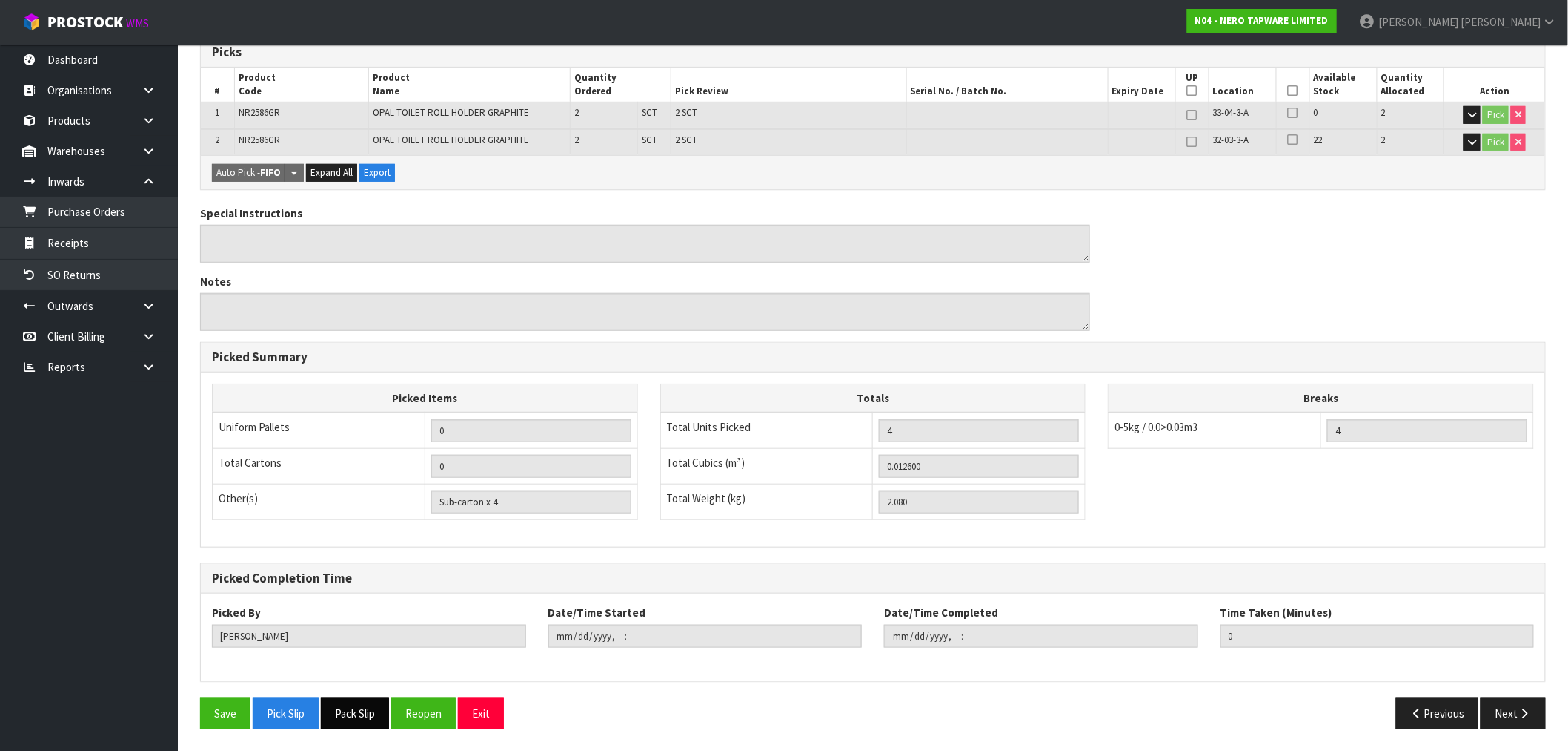
drag, startPoint x: 426, startPoint y: 710, endPoint x: 356, endPoint y: 711, distance: 70.0
click at [356, 713] on div "Save Pick Slip Pack Slip Reopen Exit" at bounding box center [531, 713] width 685 height 32
click at [357, 709] on button "Pack Slip" at bounding box center [355, 713] width 68 height 32
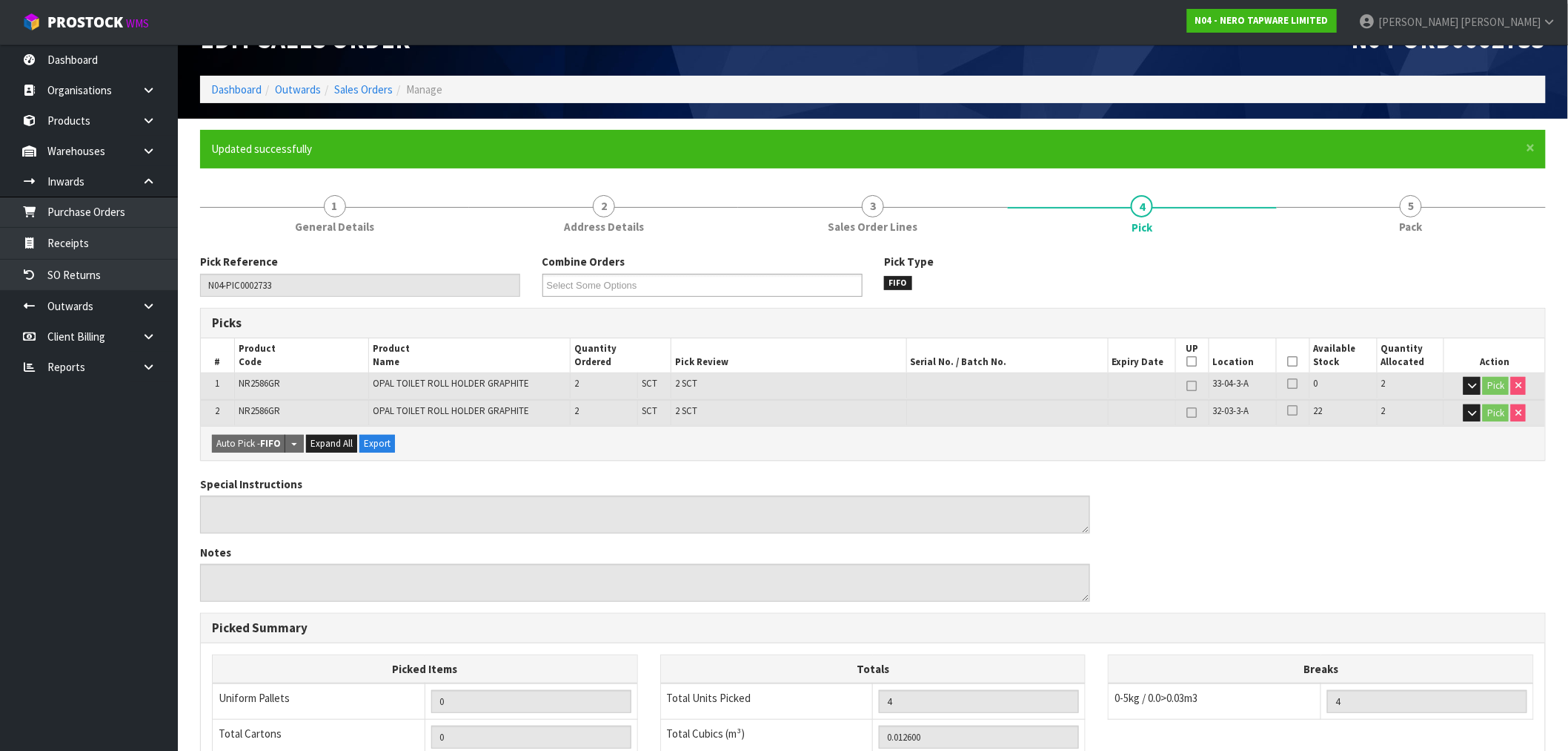
scroll to position [0, 0]
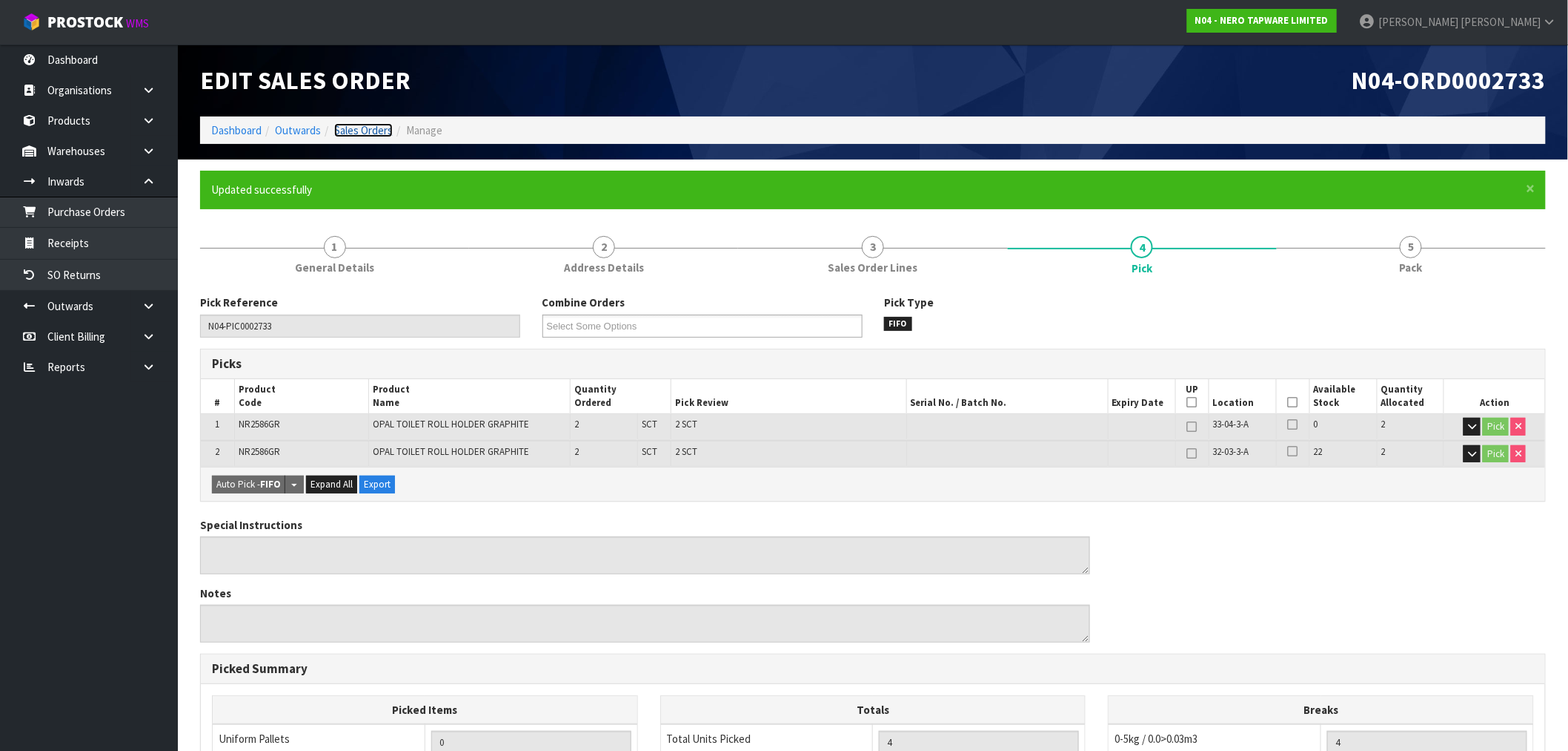
click at [380, 124] on link "Sales Orders" at bounding box center [362, 130] width 58 height 14
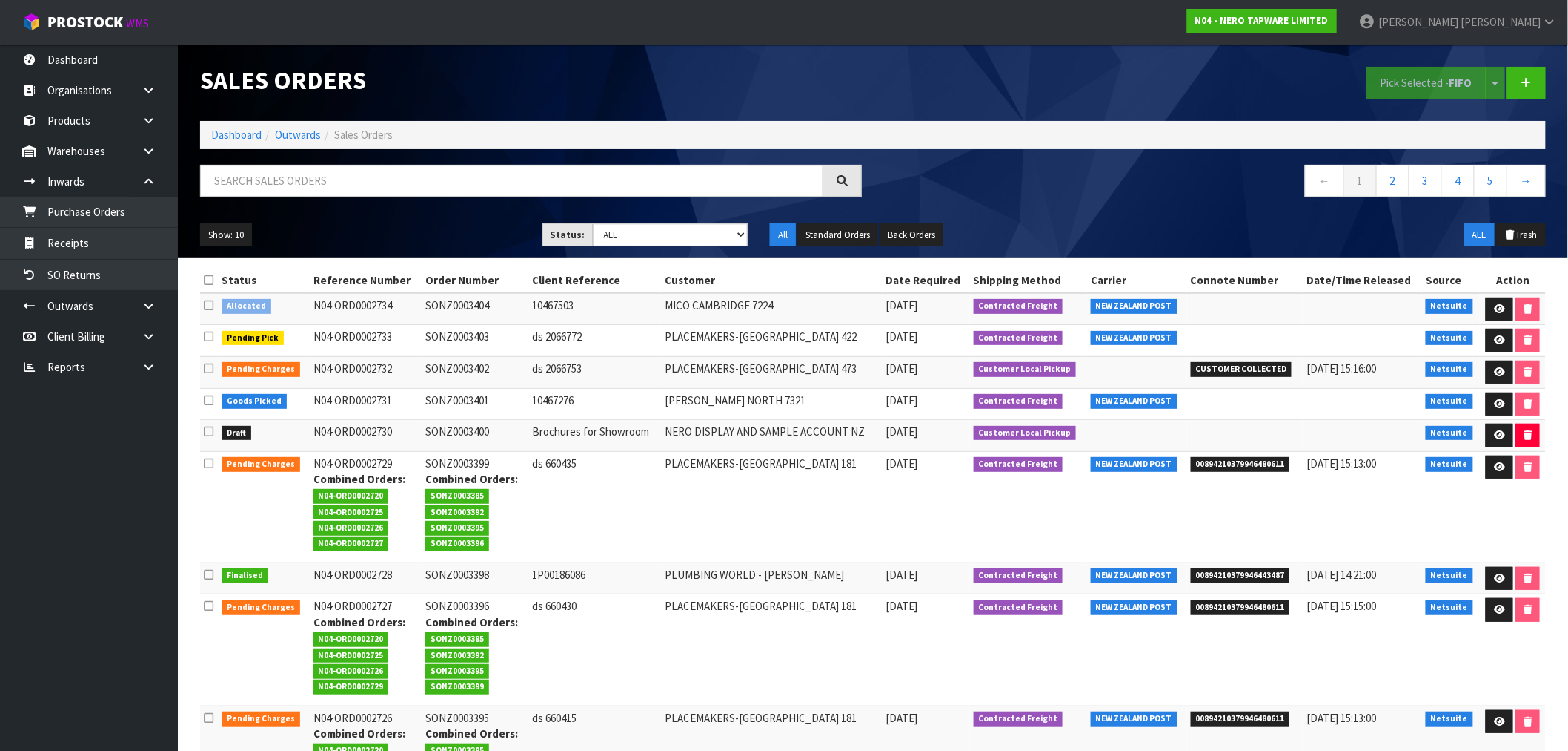
drag, startPoint x: 205, startPoint y: 307, endPoint x: 244, endPoint y: 297, distance: 40.3
click at [205, 307] on icon at bounding box center [209, 305] width 10 height 11
click at [0, 0] on input "checkbox" at bounding box center [0, 0] width 0 height 0
click at [1494, 320] on link at bounding box center [1500, 309] width 28 height 24
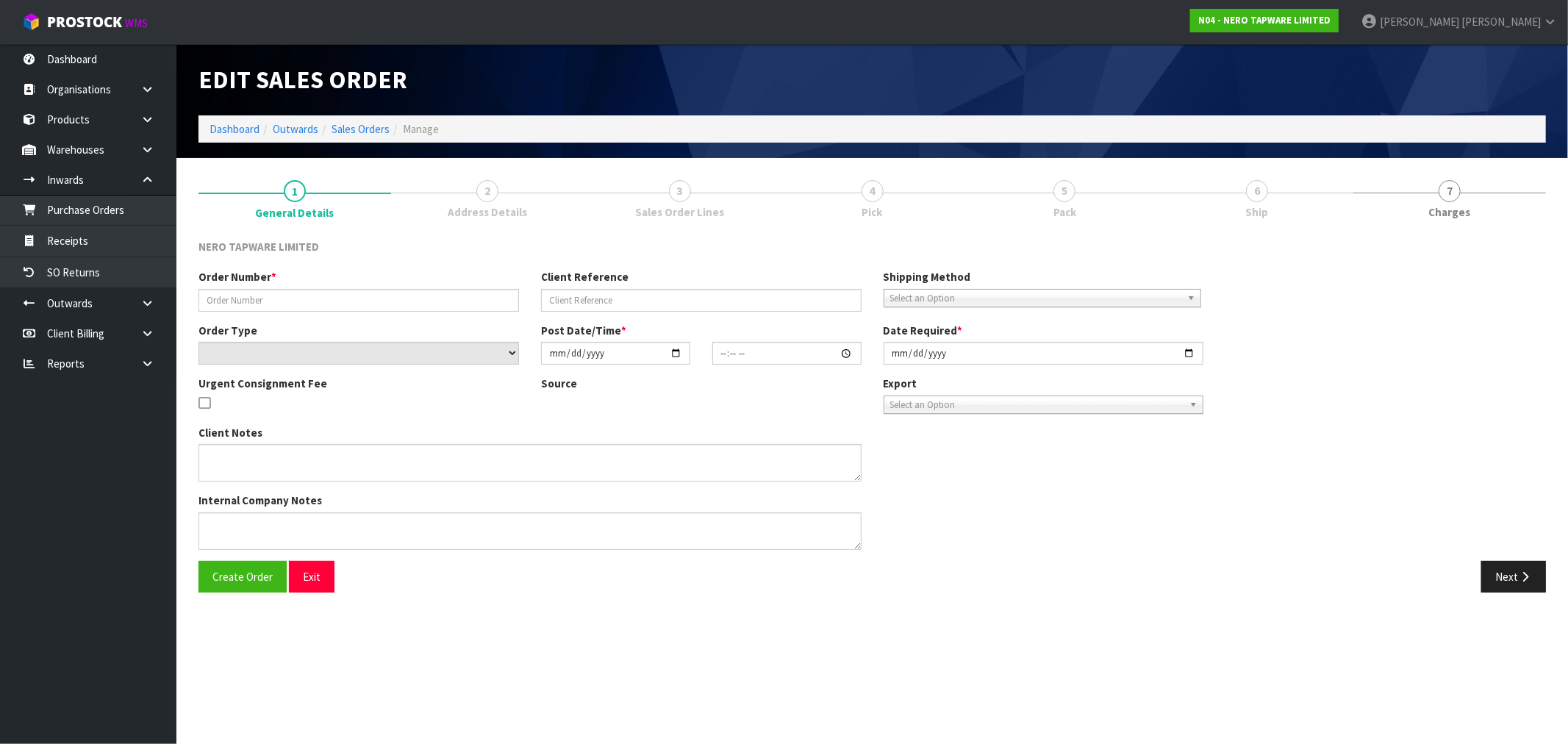
type input "SONZ0003404"
type input "10467503"
select select "number:0"
type input "2025-09-04"
type input "14:45:06.000"
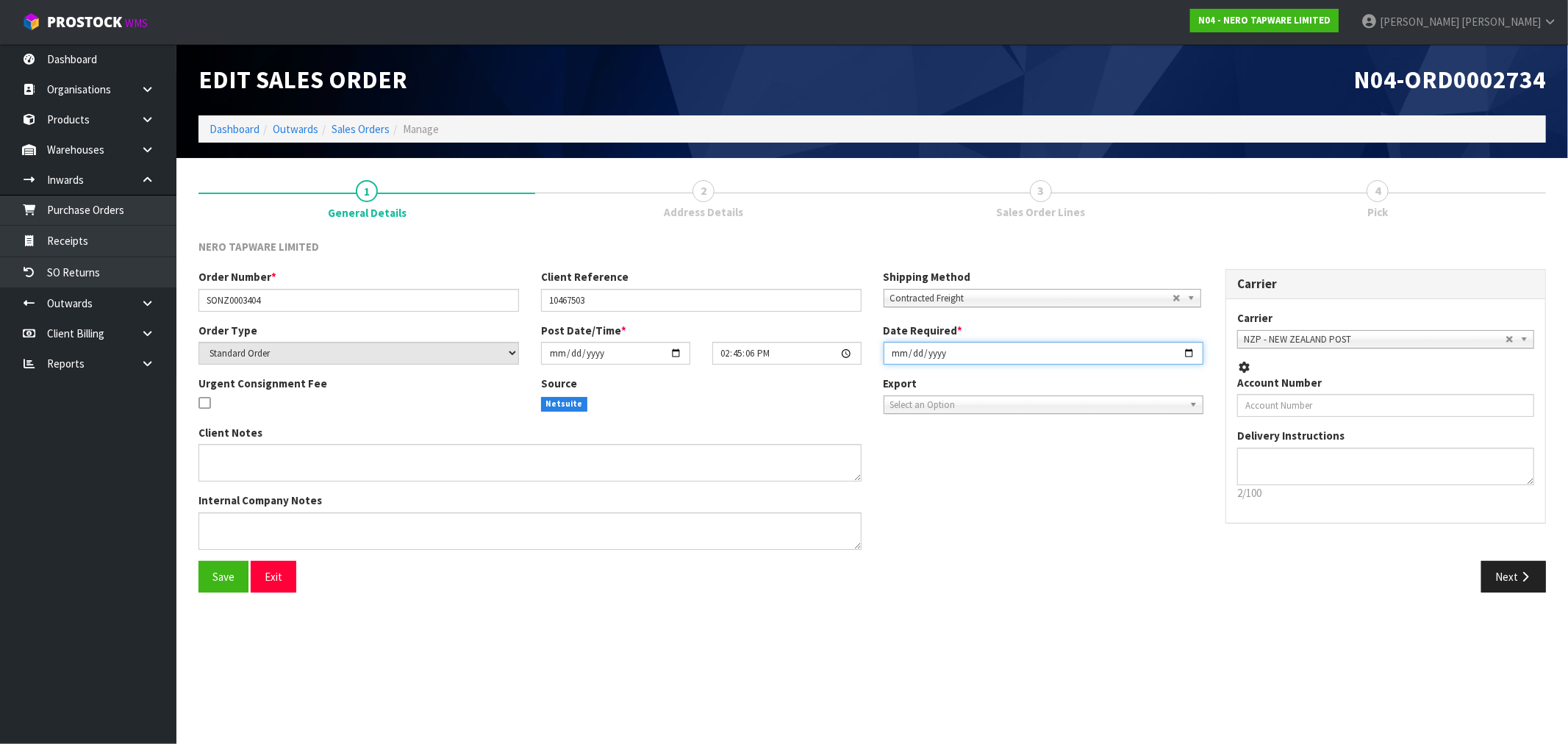
click at [890, 356] on input "2025-09-04" at bounding box center [1043, 352] width 320 height 22
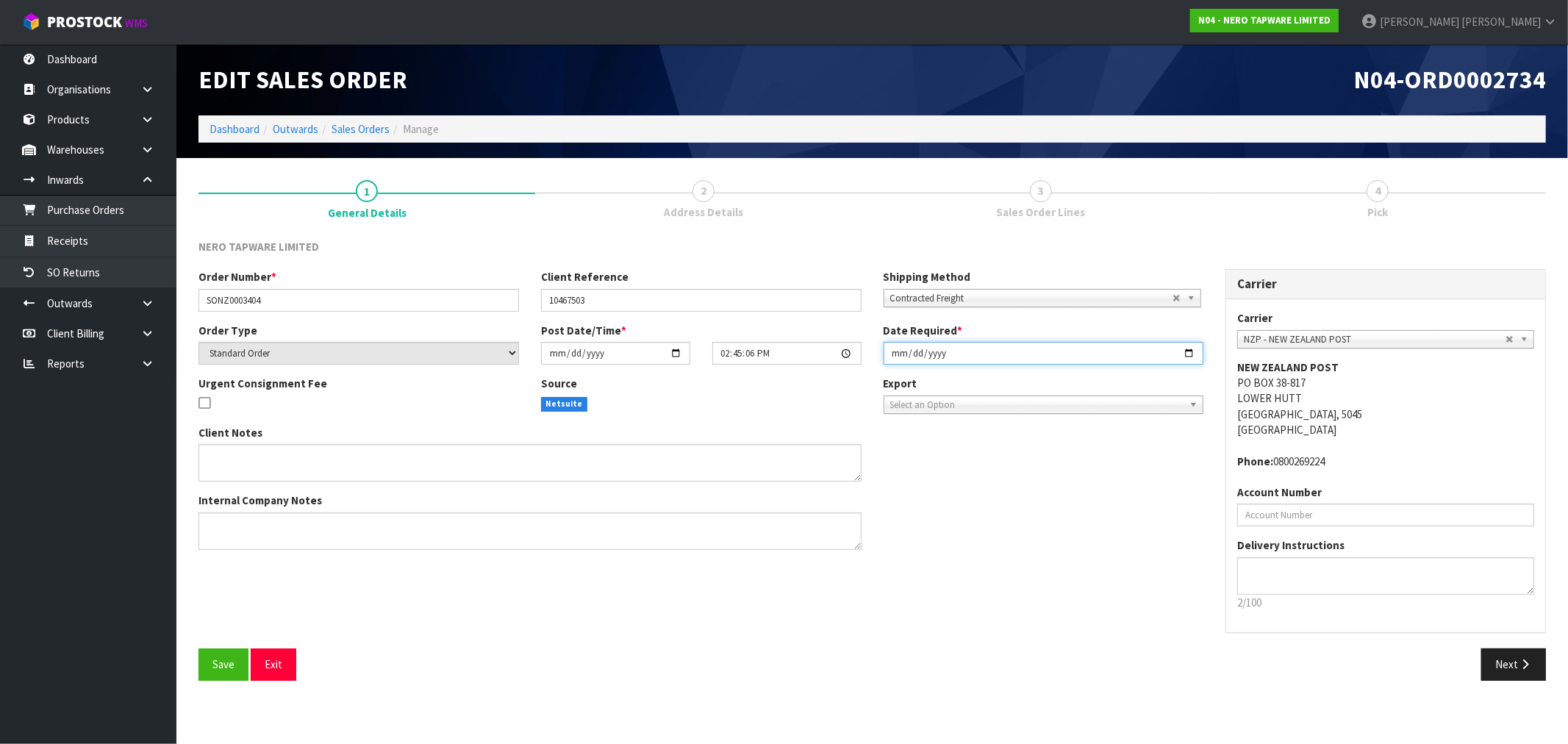
type input "2025-09-05"
click at [198, 648] on button "Save" at bounding box center [223, 664] width 50 height 31
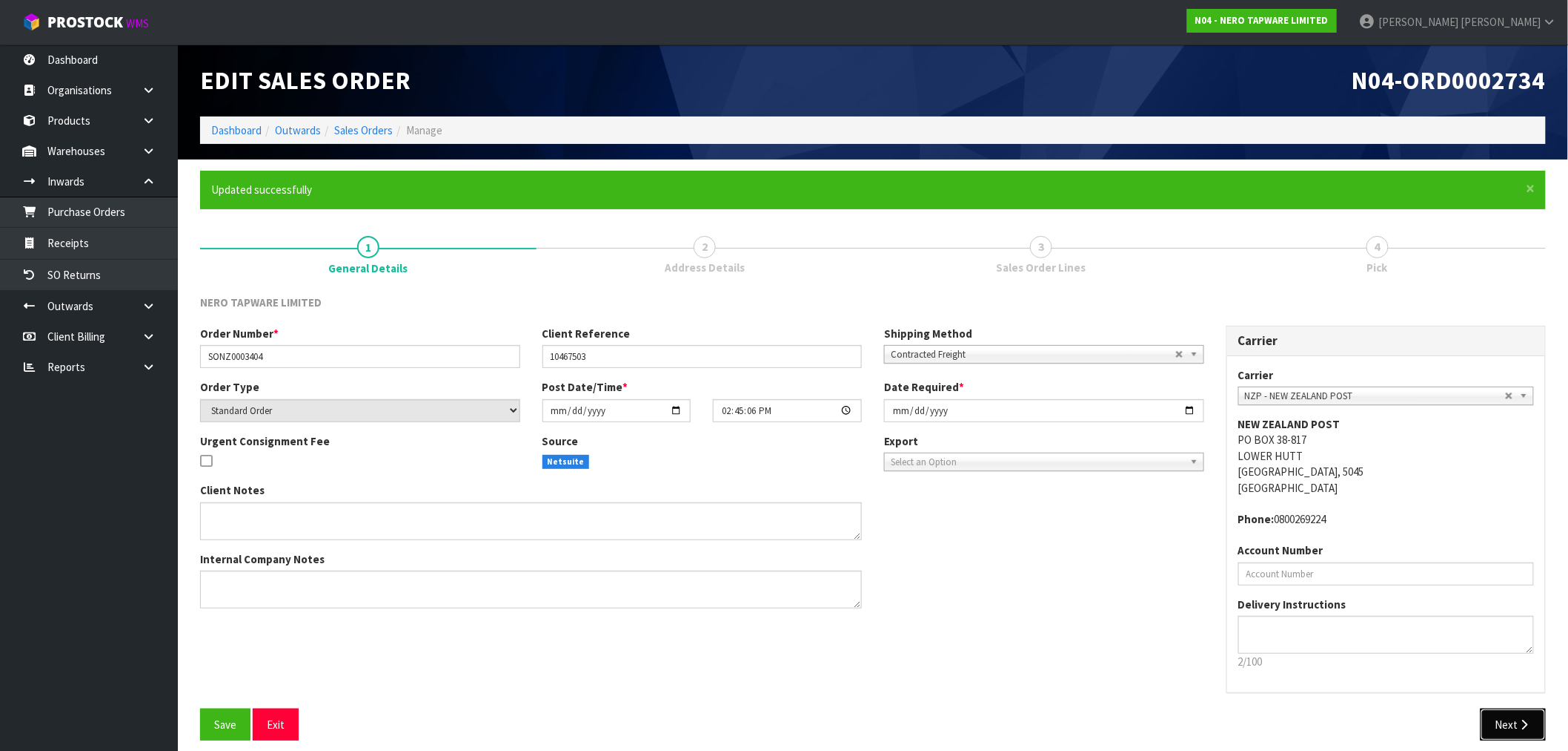
click at [1520, 718] on icon "button" at bounding box center [1525, 723] width 14 height 11
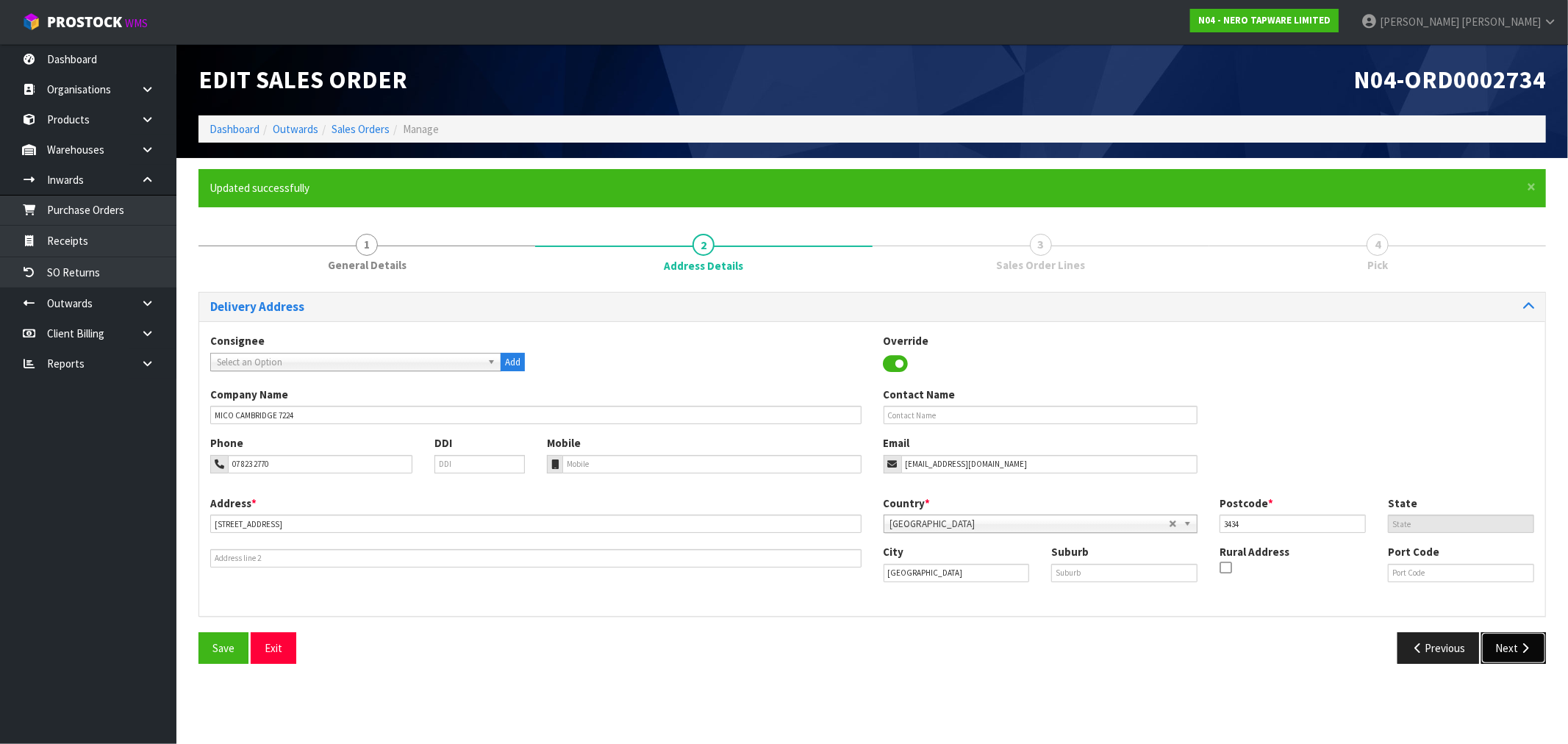
click at [1504, 654] on button "Next" at bounding box center [1513, 647] width 64 height 31
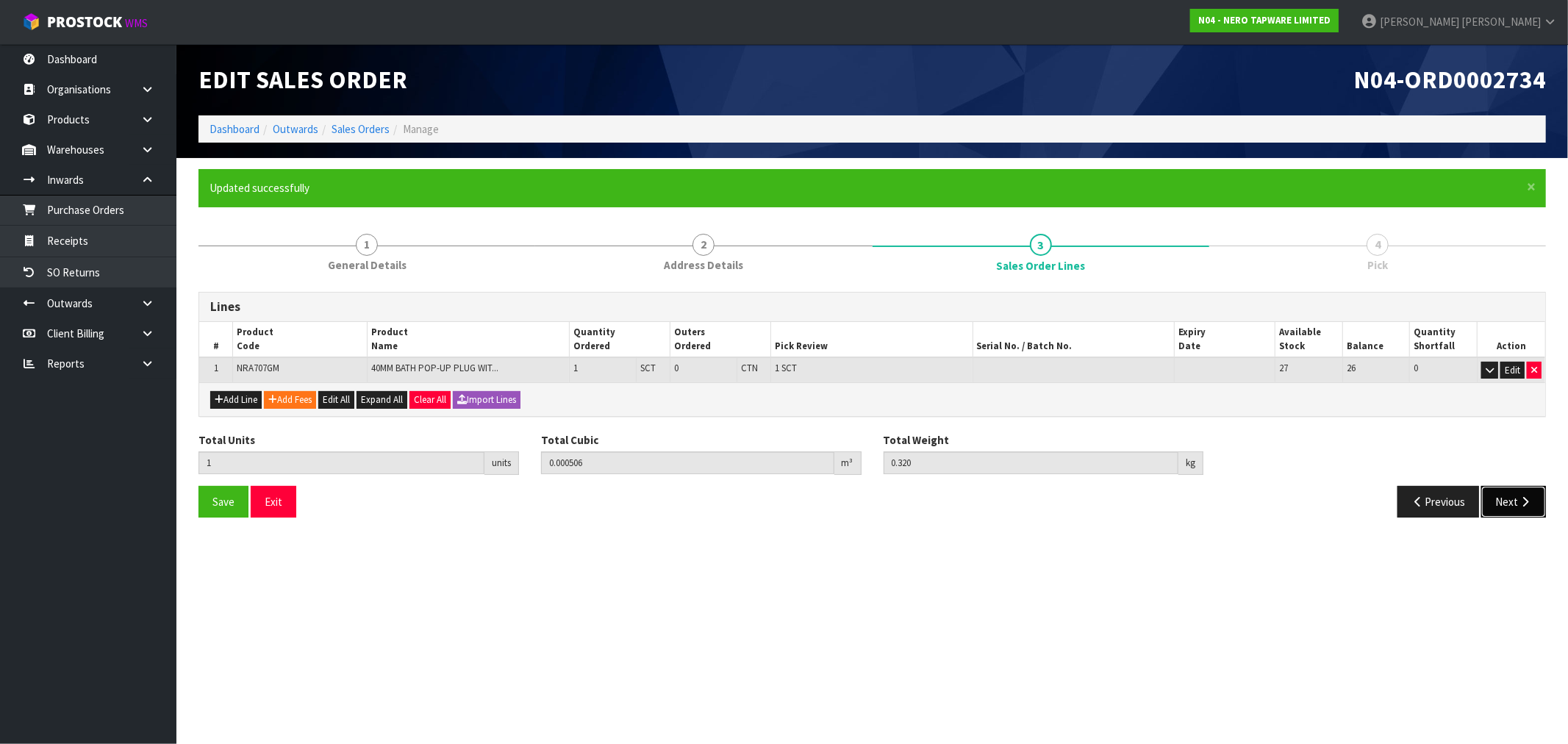
drag, startPoint x: 1522, startPoint y: 497, endPoint x: 1373, endPoint y: 494, distance: 149.0
click at [1516, 497] on button "Next" at bounding box center [1513, 501] width 64 height 31
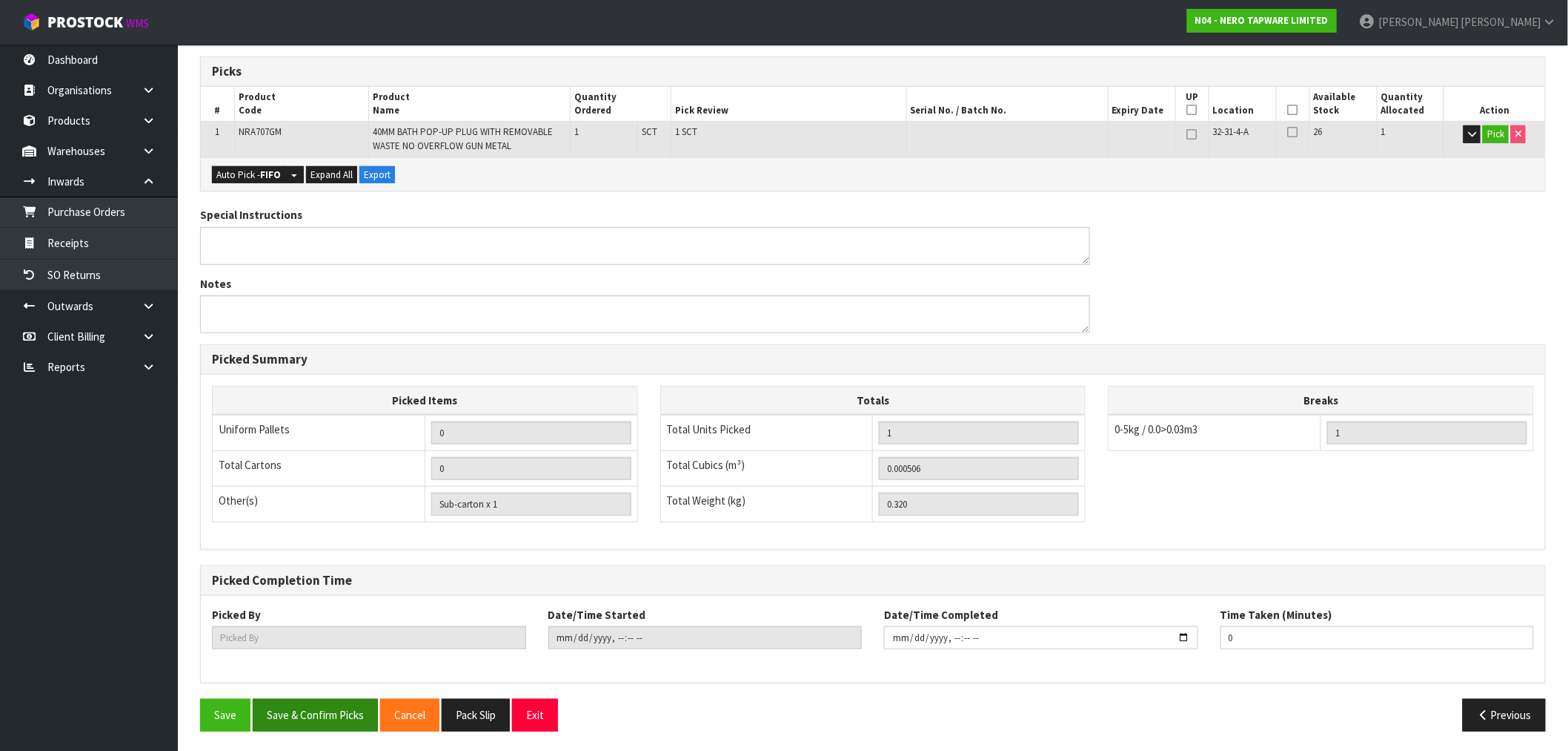
scroll to position [295, 0]
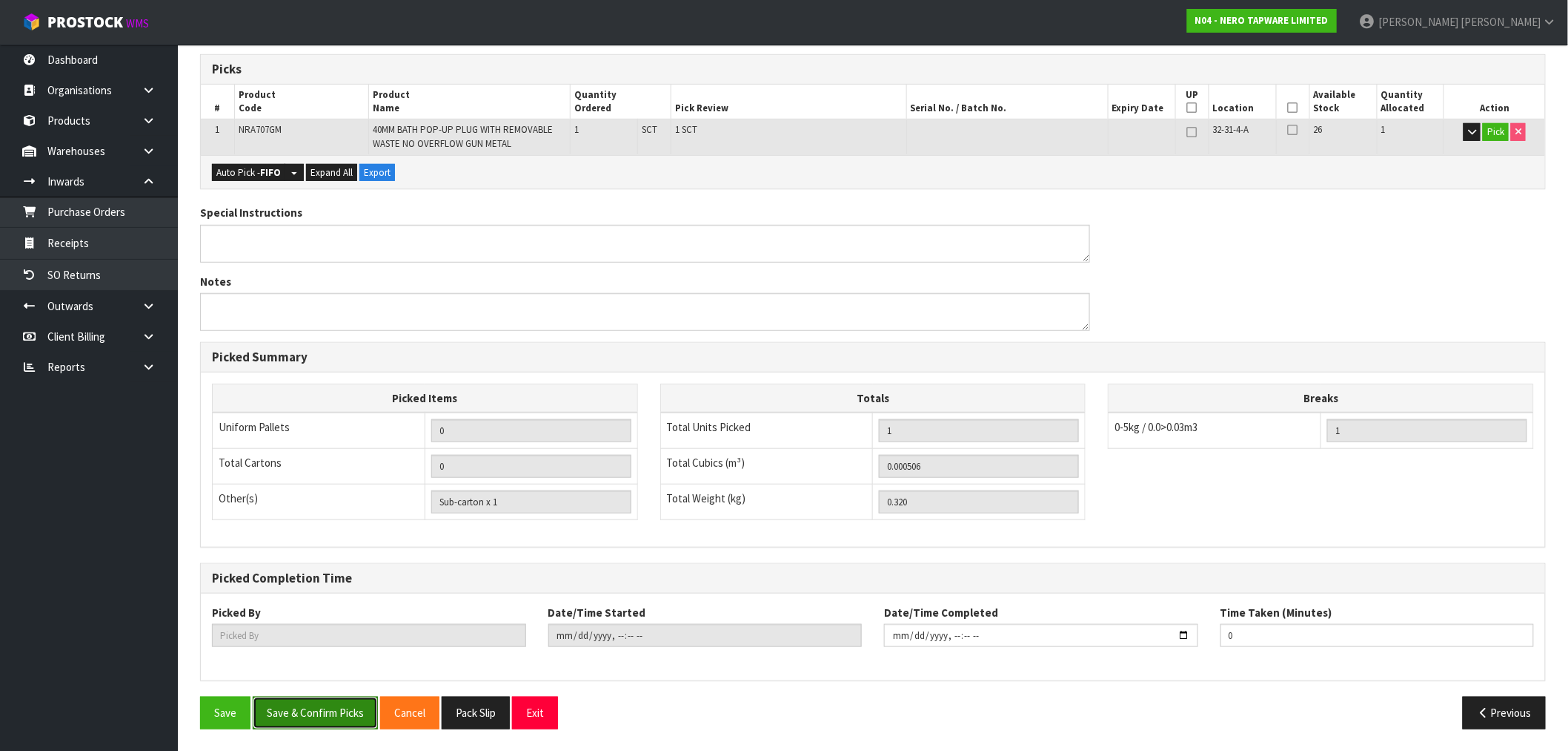
click at [352, 712] on button "Save & Confirm Picks" at bounding box center [315, 713] width 125 height 32
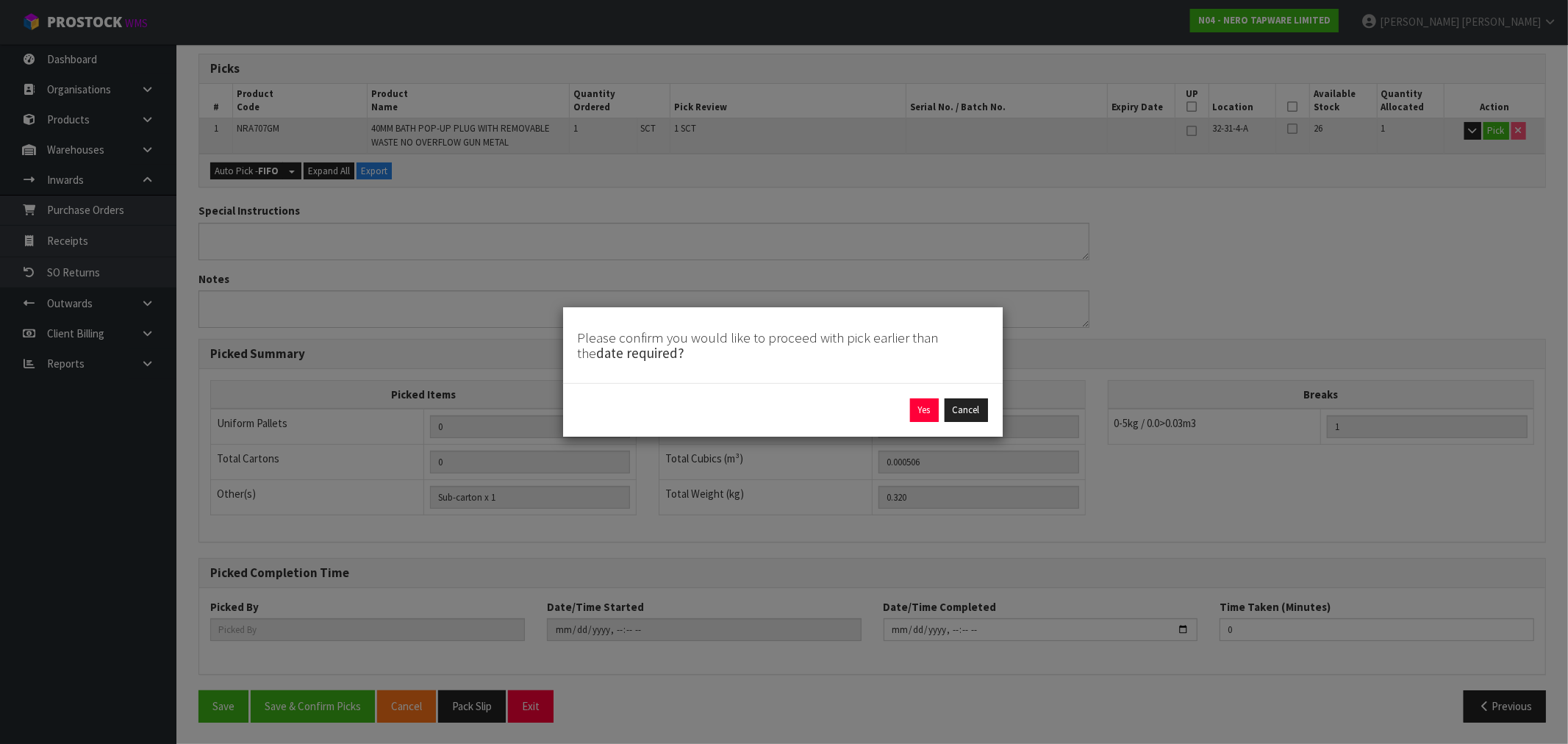
click at [908, 412] on div "Yes Cancel" at bounding box center [783, 410] width 410 height 23
click at [917, 413] on button "Yes" at bounding box center [924, 410] width 28 height 23
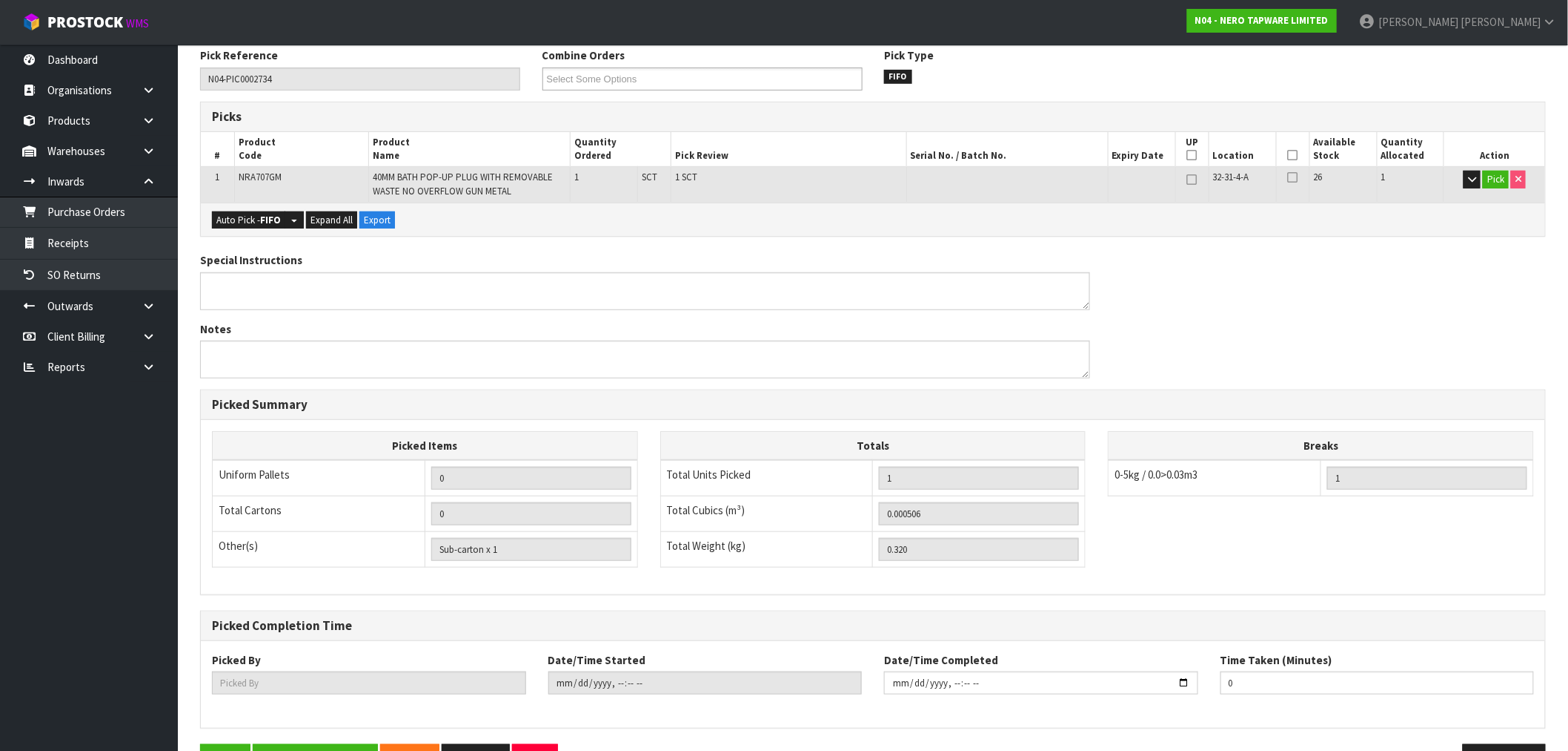
type input "[PERSON_NAME]"
type input "2025-09-04T15:27:05"
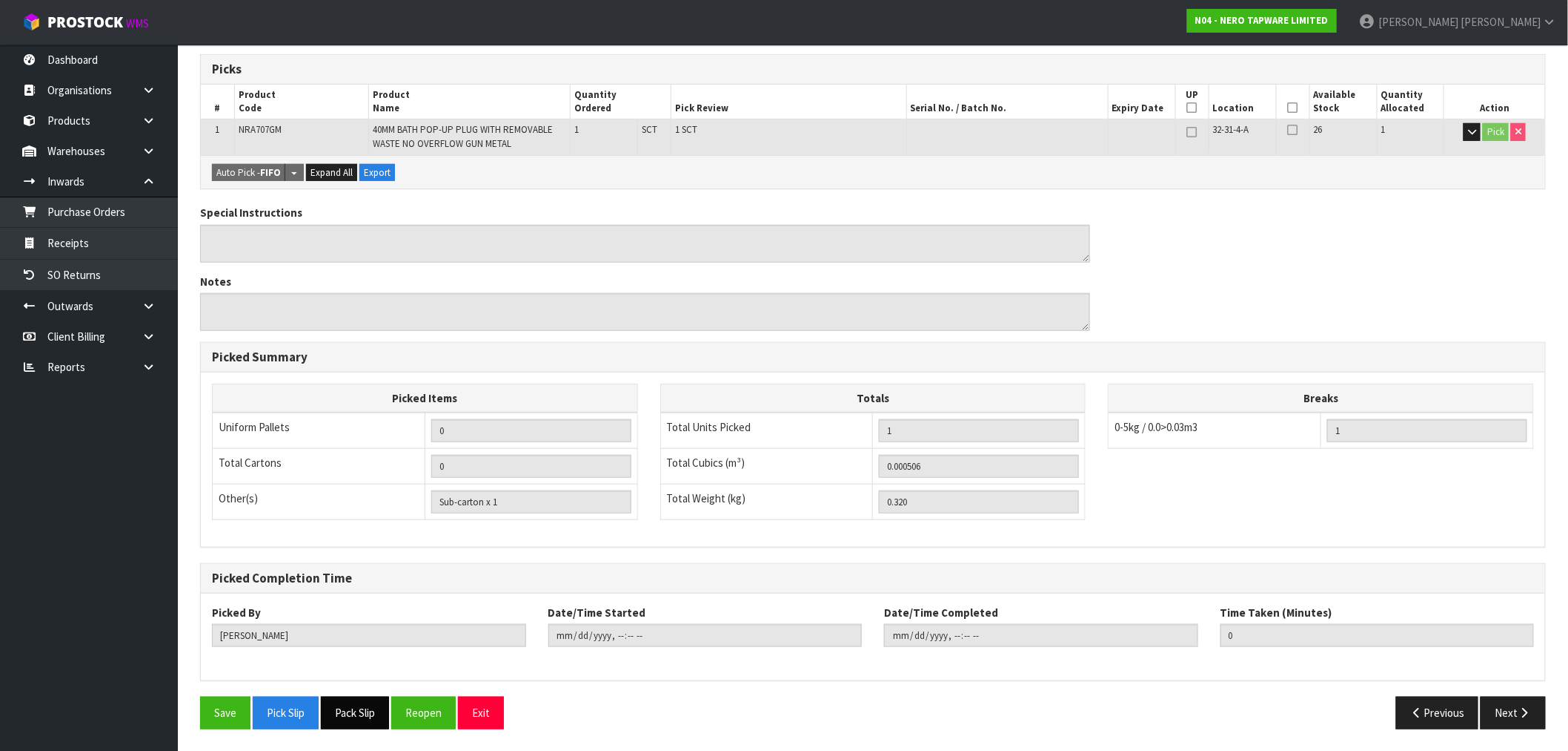
click at [363, 716] on button "Pack Slip" at bounding box center [355, 713] width 68 height 32
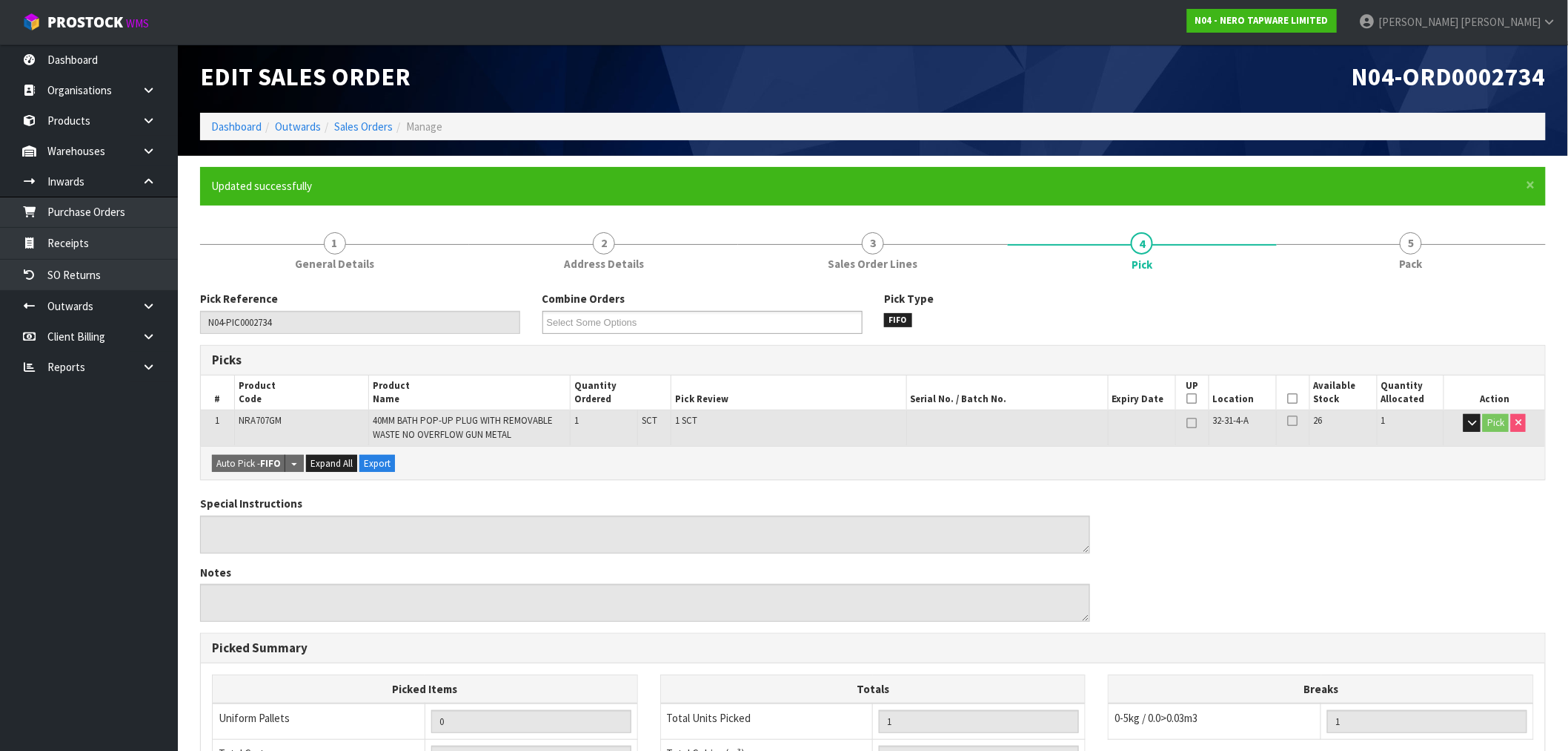
scroll to position [0, 0]
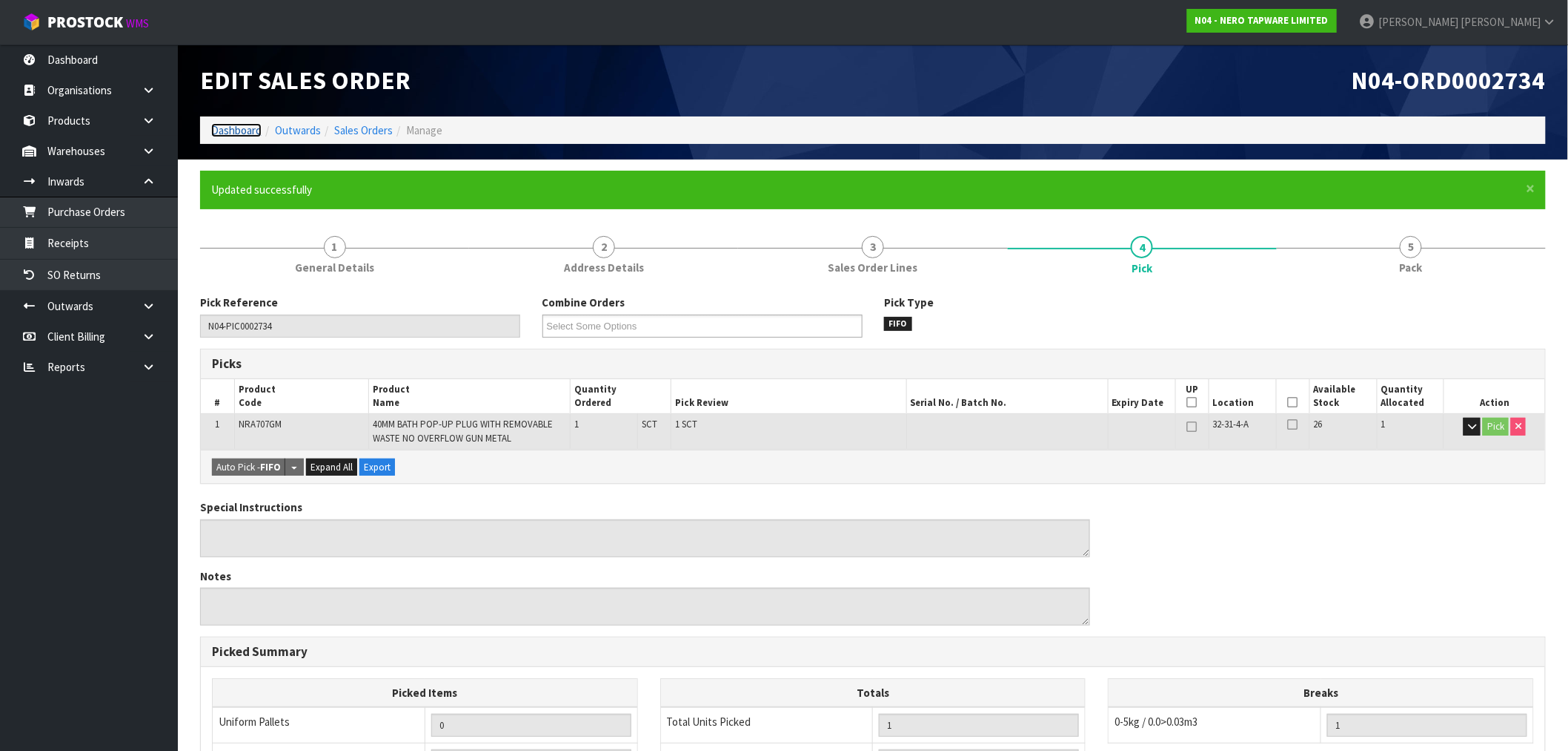
click at [215, 123] on link "Dashboard" at bounding box center [235, 130] width 50 height 14
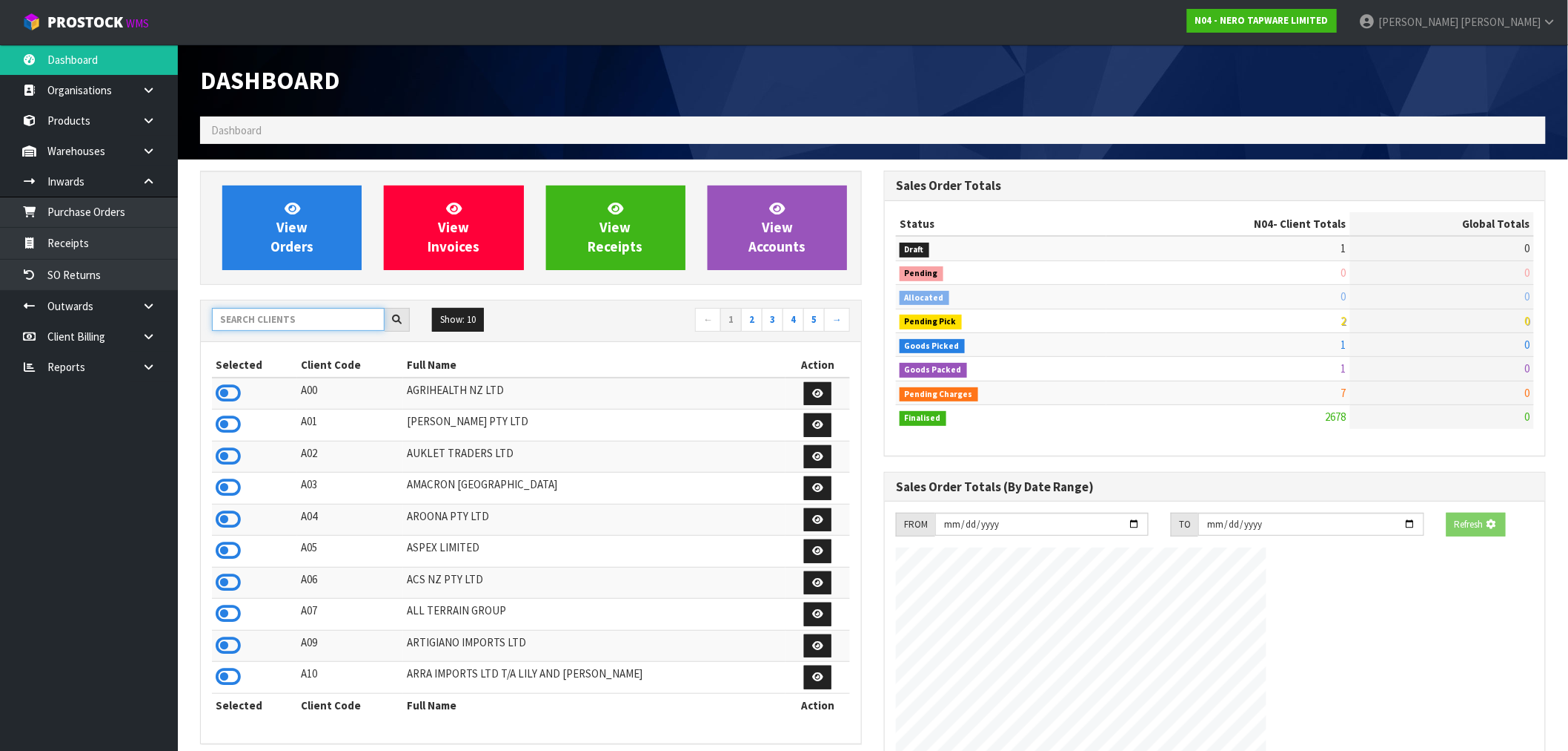
click at [272, 323] on input "text" at bounding box center [297, 318] width 172 height 23
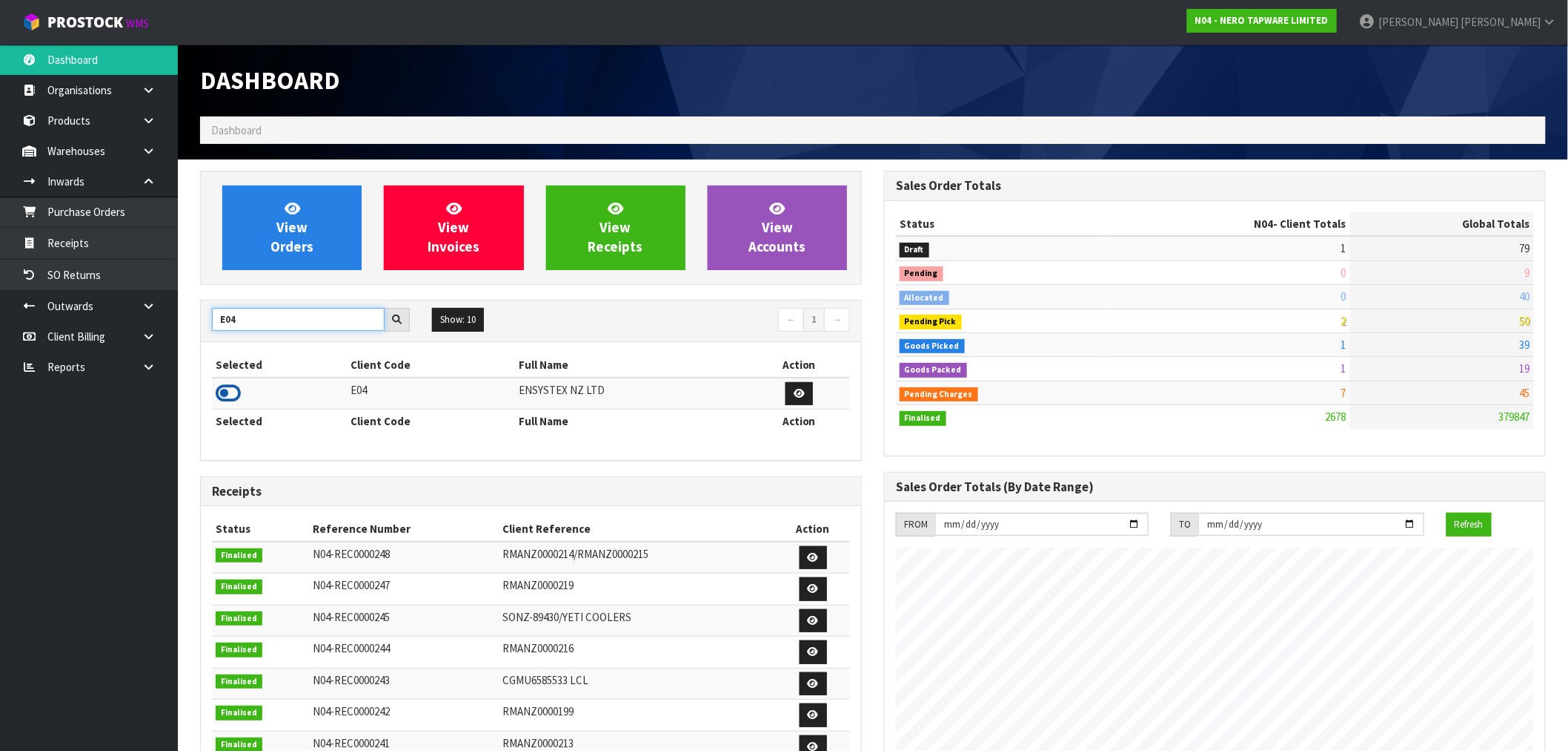
type input "E04"
drag, startPoint x: 232, startPoint y: 388, endPoint x: 249, endPoint y: 289, distance: 100.4
click at [232, 387] on icon at bounding box center [229, 393] width 26 height 23
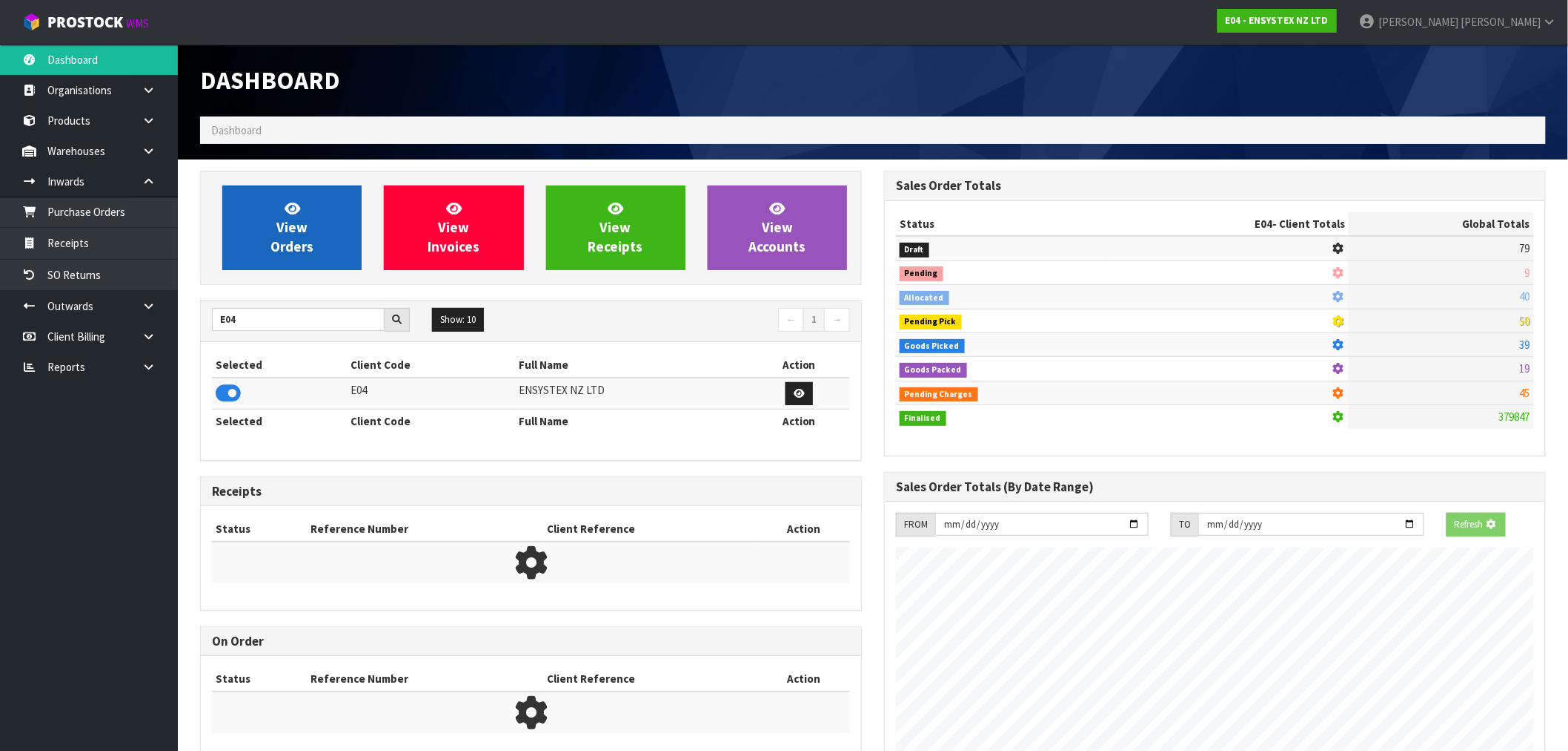
scroll to position [924, 685]
click at [285, 219] on span "View Orders" at bounding box center [293, 227] width 43 height 55
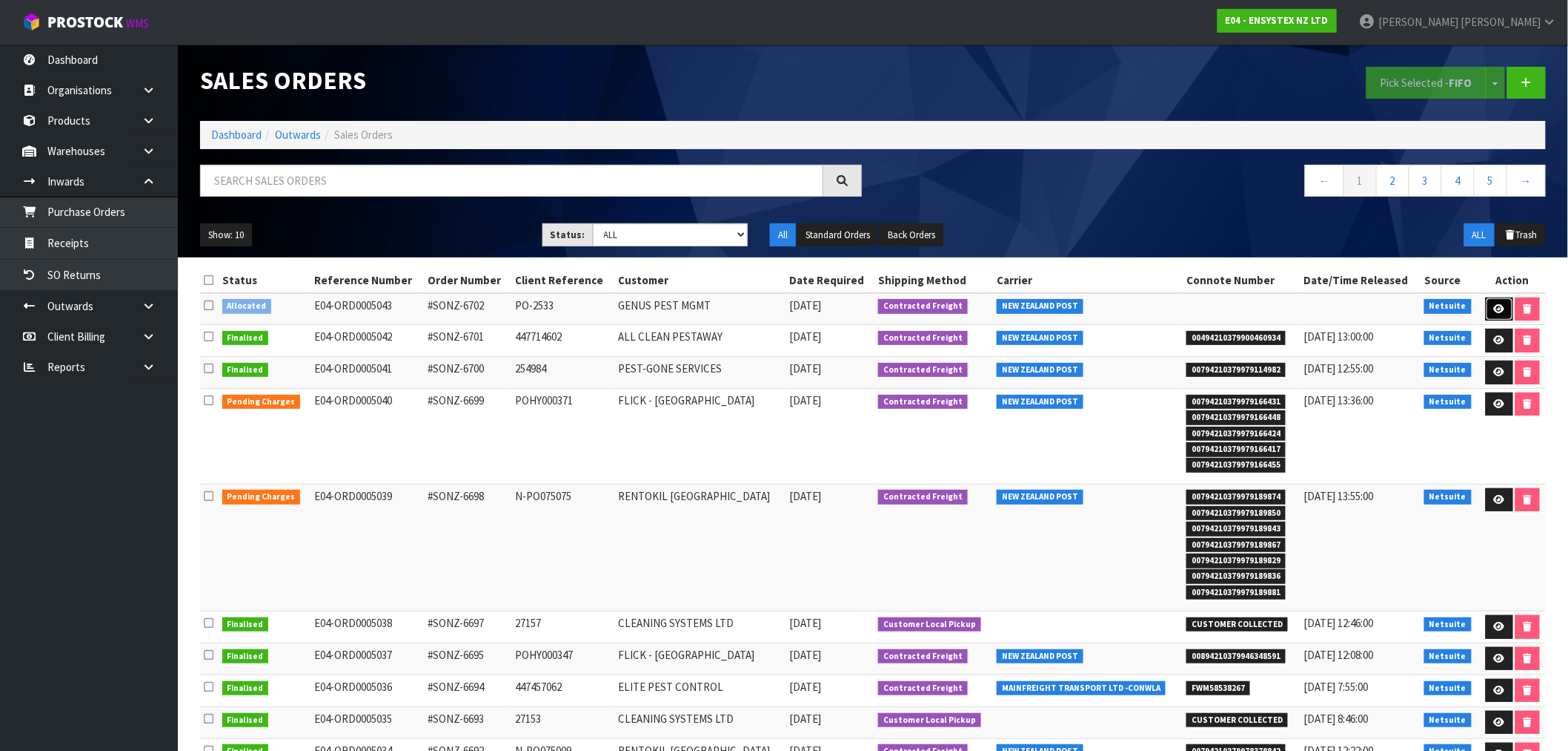
click at [1497, 309] on icon at bounding box center [1499, 309] width 11 height 10
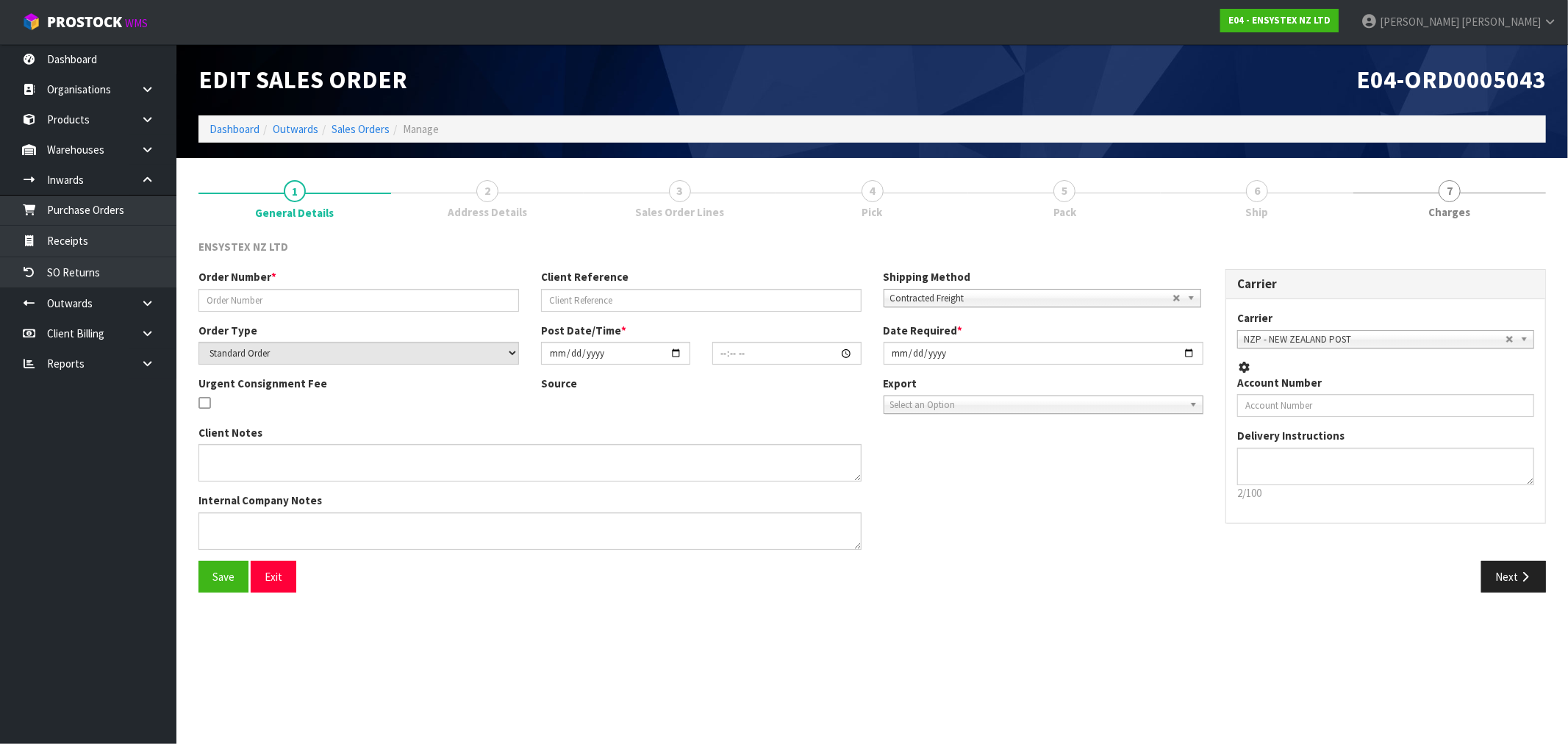
type input "#SONZ-6702"
type input "PO-2533"
select select "number:0"
type input "2025-09-04"
type input "15:15:22.000"
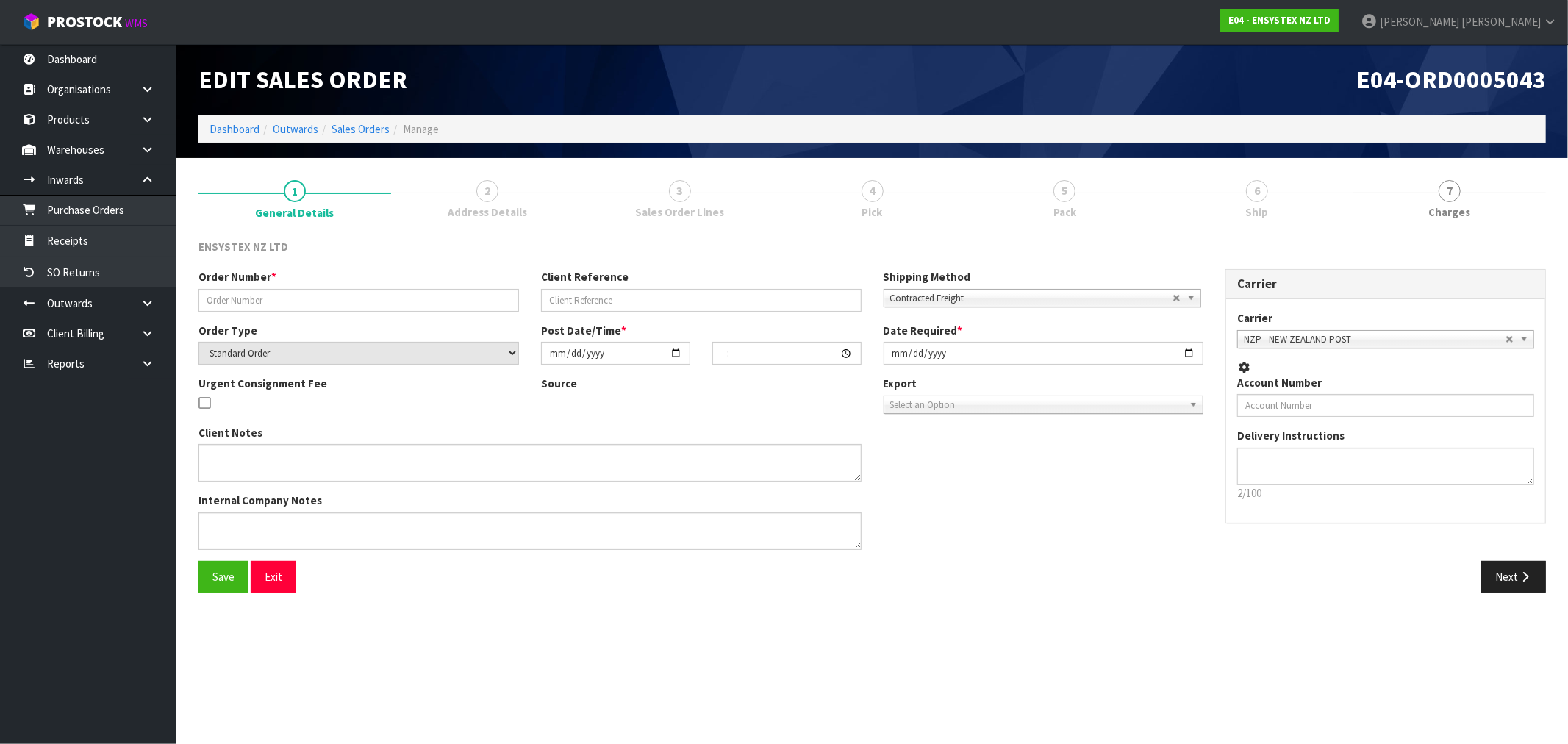
type input "2025-09-04"
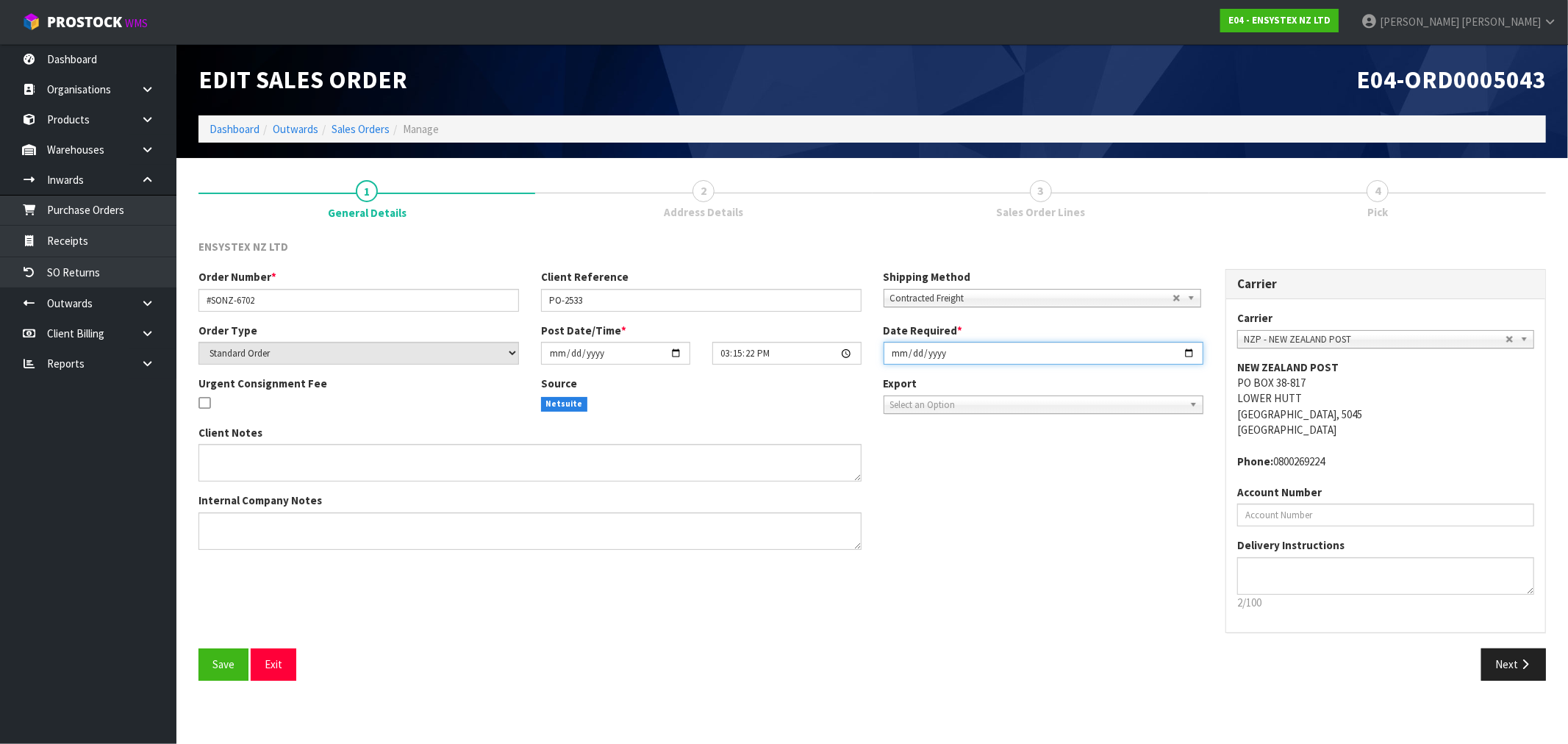
click at [895, 353] on input "2025-09-04" at bounding box center [1043, 352] width 320 height 22
type input "2025-09-05"
click at [198, 648] on button "Save" at bounding box center [223, 664] width 50 height 31
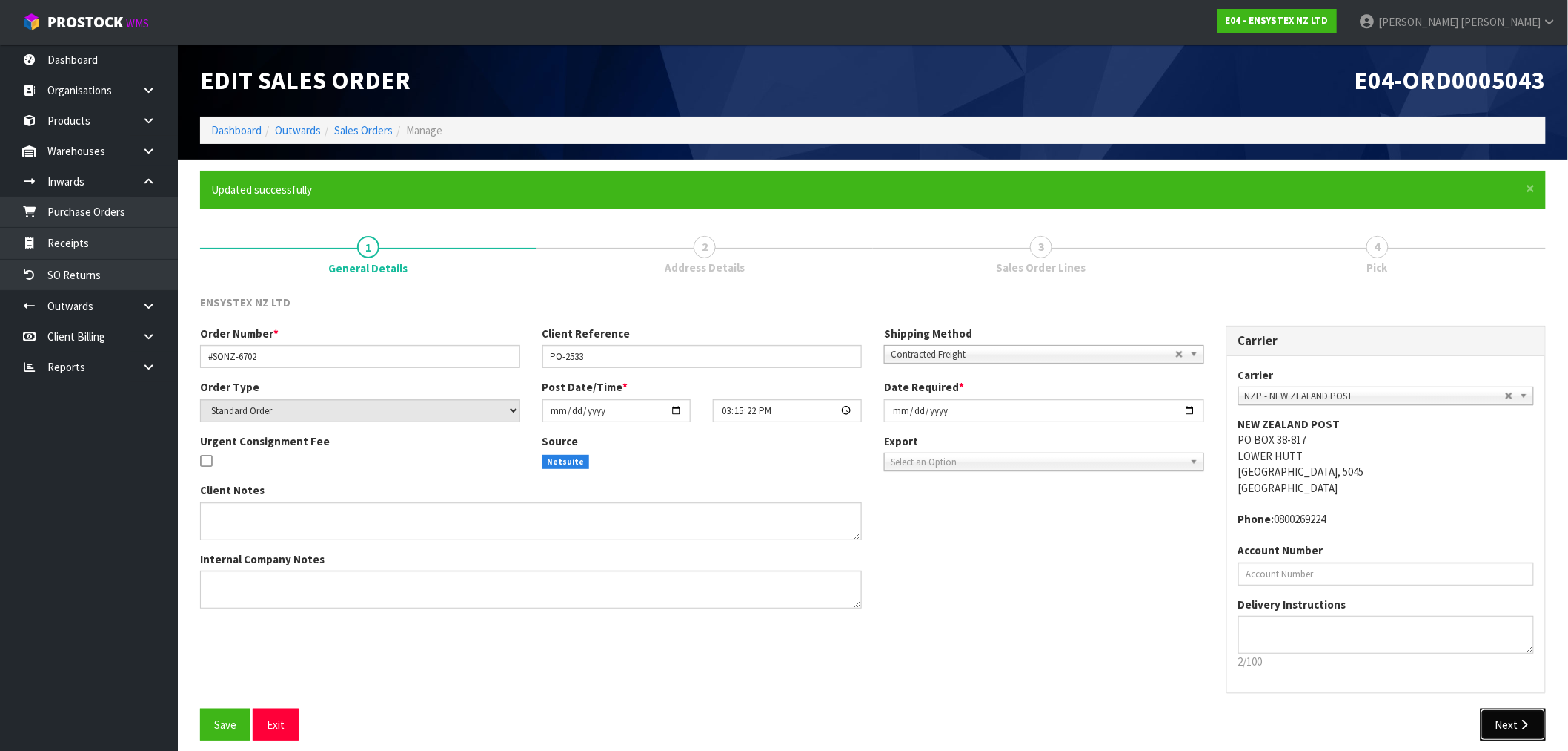
click at [1523, 726] on icon "button" at bounding box center [1525, 723] width 14 height 11
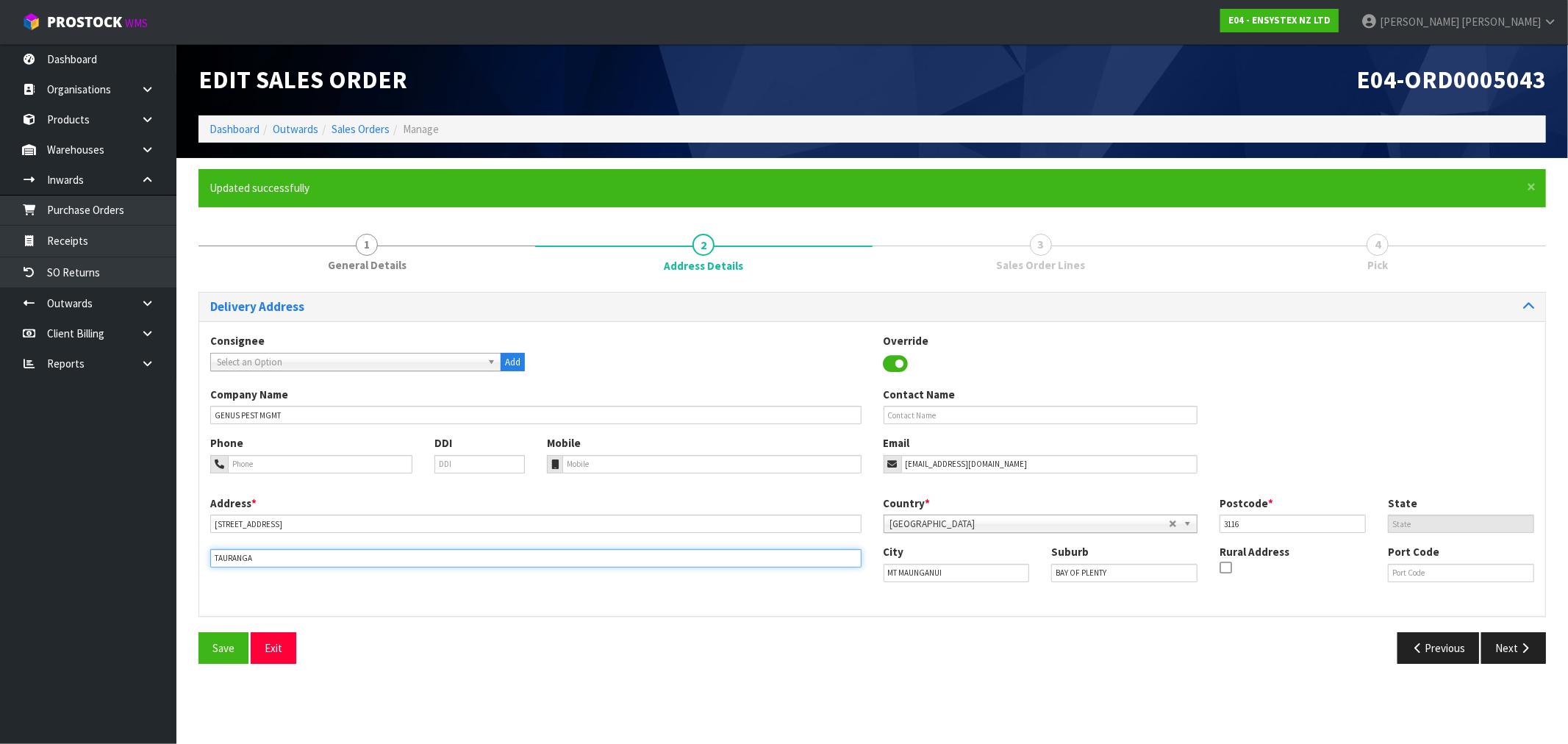
drag, startPoint x: 270, startPoint y: 566, endPoint x: 189, endPoint y: 559, distance: 81.3
click at [189, 559] on div "× Close Updated successfully 1 General Details 2 Address Details 3 Sales Order …" at bounding box center [872, 422] width 1370 height 506
drag, startPoint x: 939, startPoint y: 571, endPoint x: 844, endPoint y: 576, distance: 95.1
click at [844, 576] on div "Address * 4/18 AERODROME ROAD This address line exceeds the recommended limit o…" at bounding box center [872, 550] width 1346 height 109
paste input "TAURANGA"
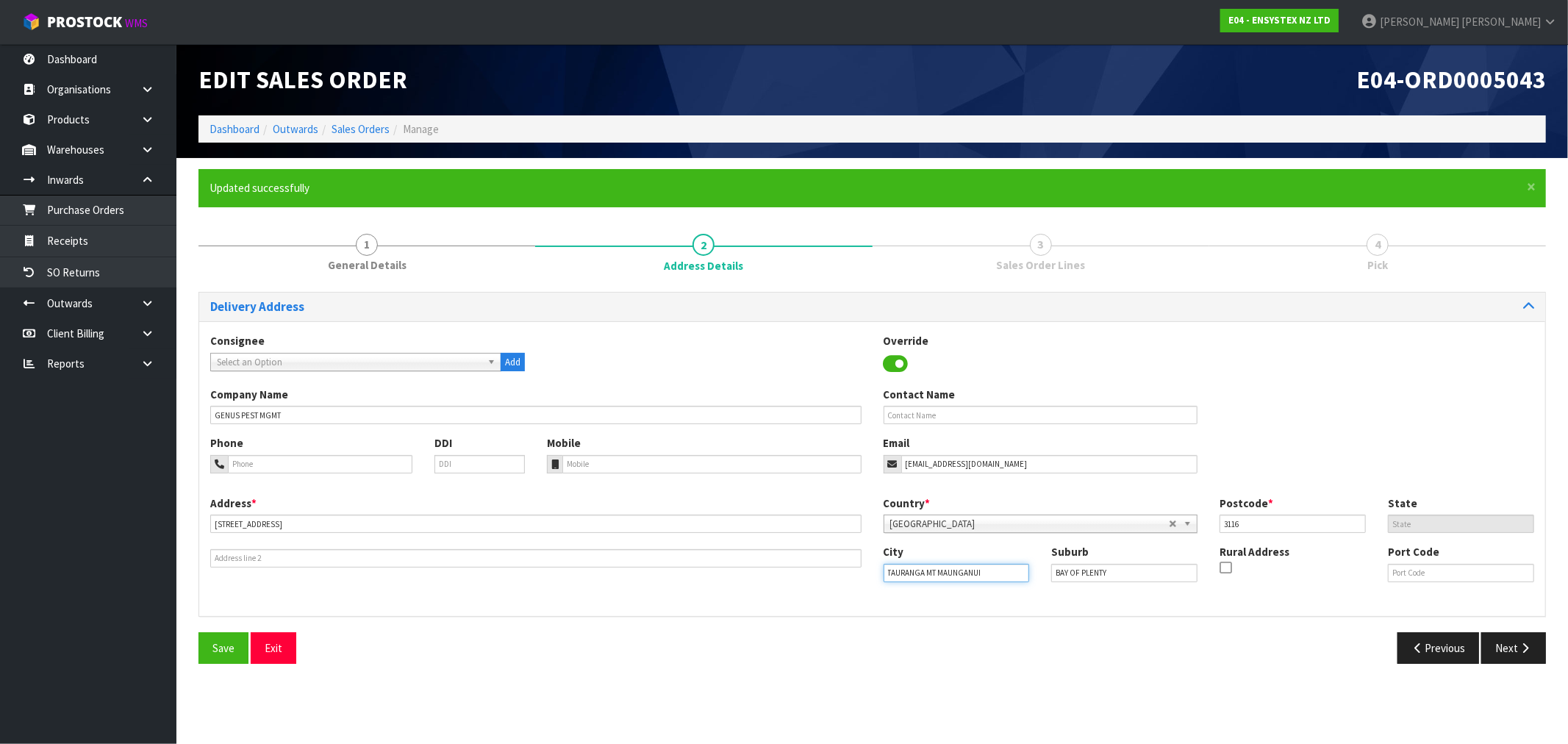
drag, startPoint x: 989, startPoint y: 573, endPoint x: 926, endPoint y: 570, distance: 63.1
click at [926, 570] on input "TAURANGA MT MAUNGANUI" at bounding box center [956, 572] width 147 height 19
type input "TAURANGA"
drag, startPoint x: 1122, startPoint y: 569, endPoint x: 928, endPoint y: 586, distance: 194.7
click at [944, 583] on body "Toggle navigation ProStock WMS E04 - ENSYSTEX NZ LTD Rocio Lopez Logout Dashboa…" at bounding box center [784, 372] width 1568 height 744
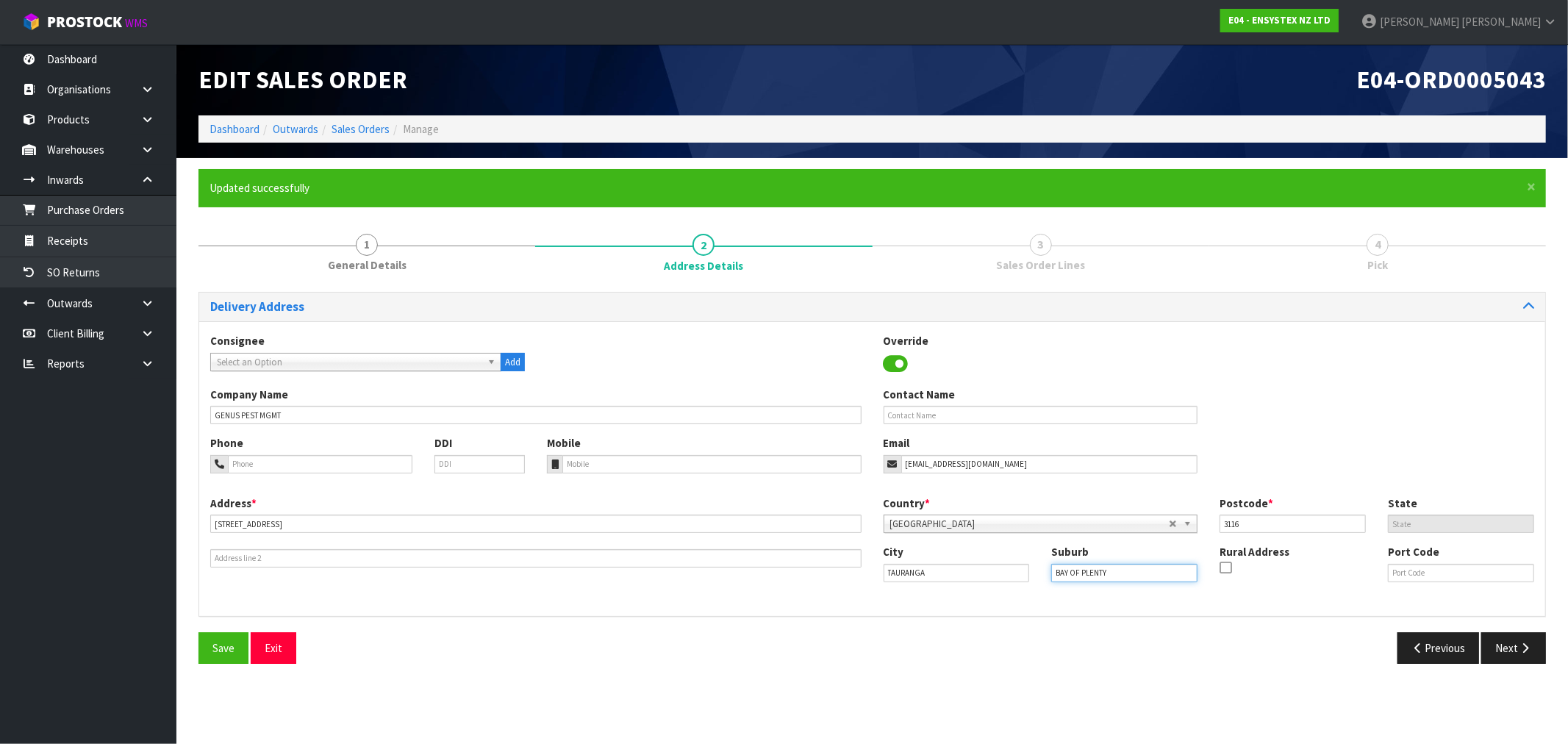
paste input "MT MAUNGANUI"
type input "MT MAUNGANUI"
click at [218, 640] on button "Save" at bounding box center [223, 647] width 50 height 31
click at [1540, 626] on div "Delivery Address Consignee 000001.BAY MECHANICS - BAY MECHANICS 000001A - BRAKE…" at bounding box center [871, 483] width 1347 height 383
click at [1522, 640] on button "Next" at bounding box center [1513, 647] width 64 height 31
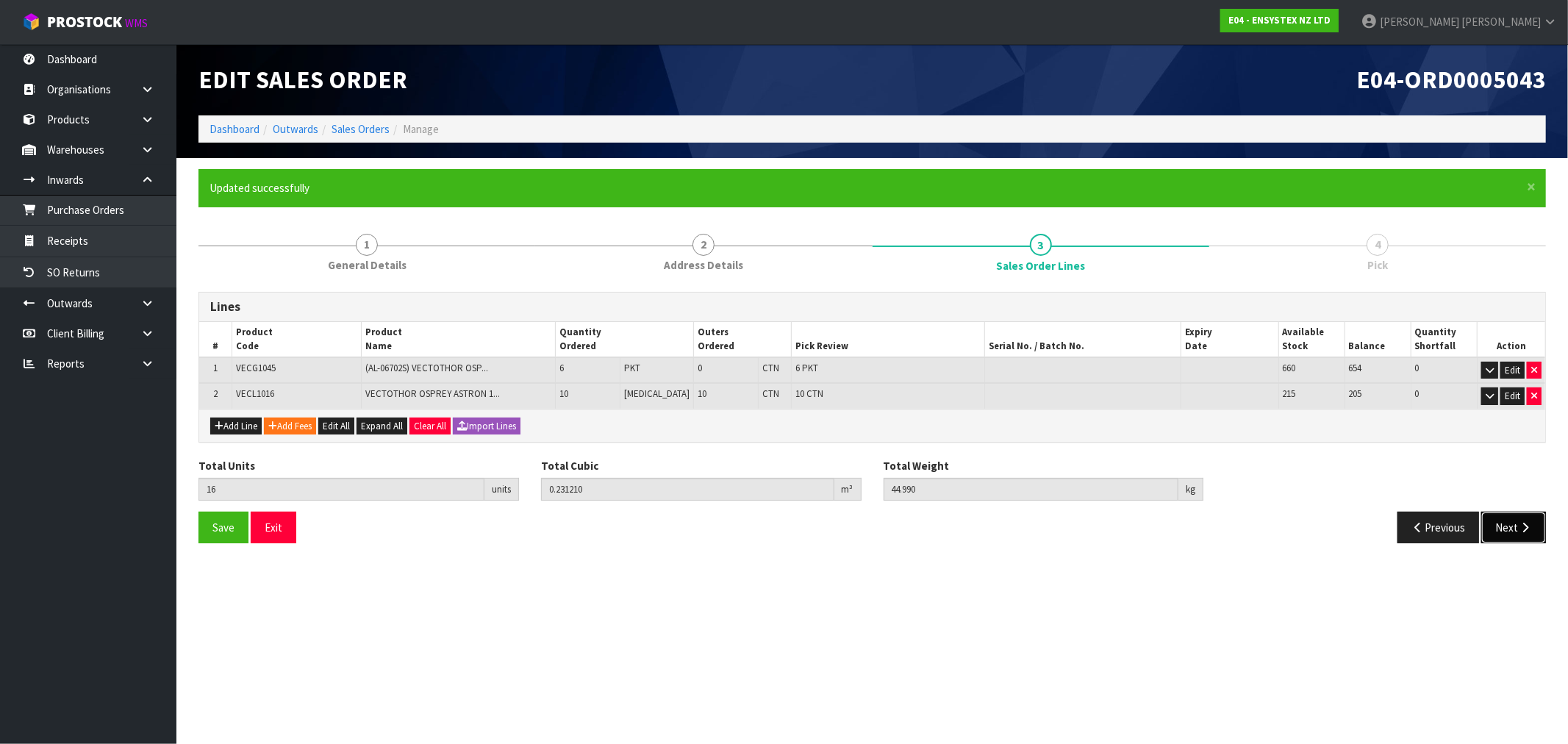
click at [1511, 523] on button "Next" at bounding box center [1513, 527] width 64 height 31
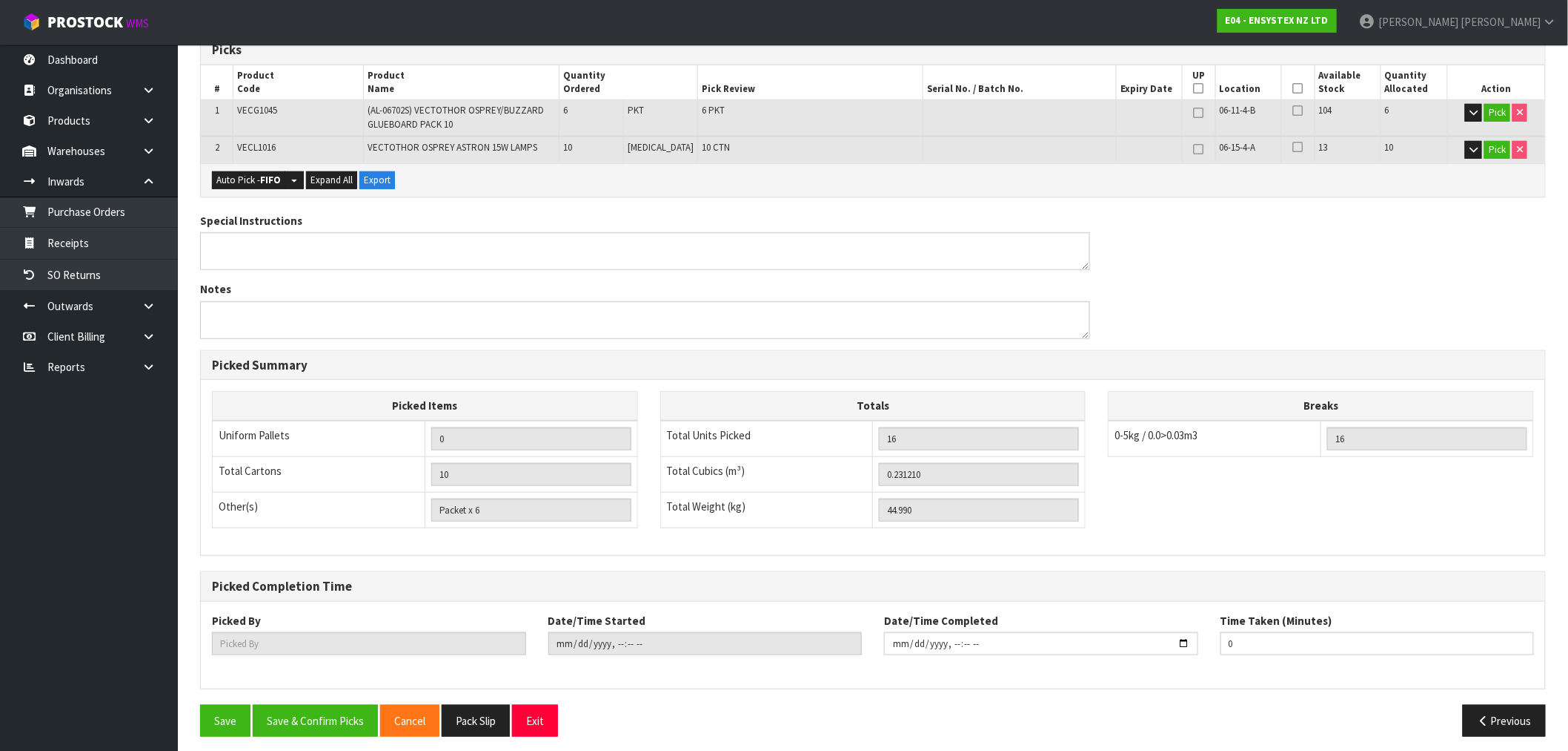
scroll to position [321, 0]
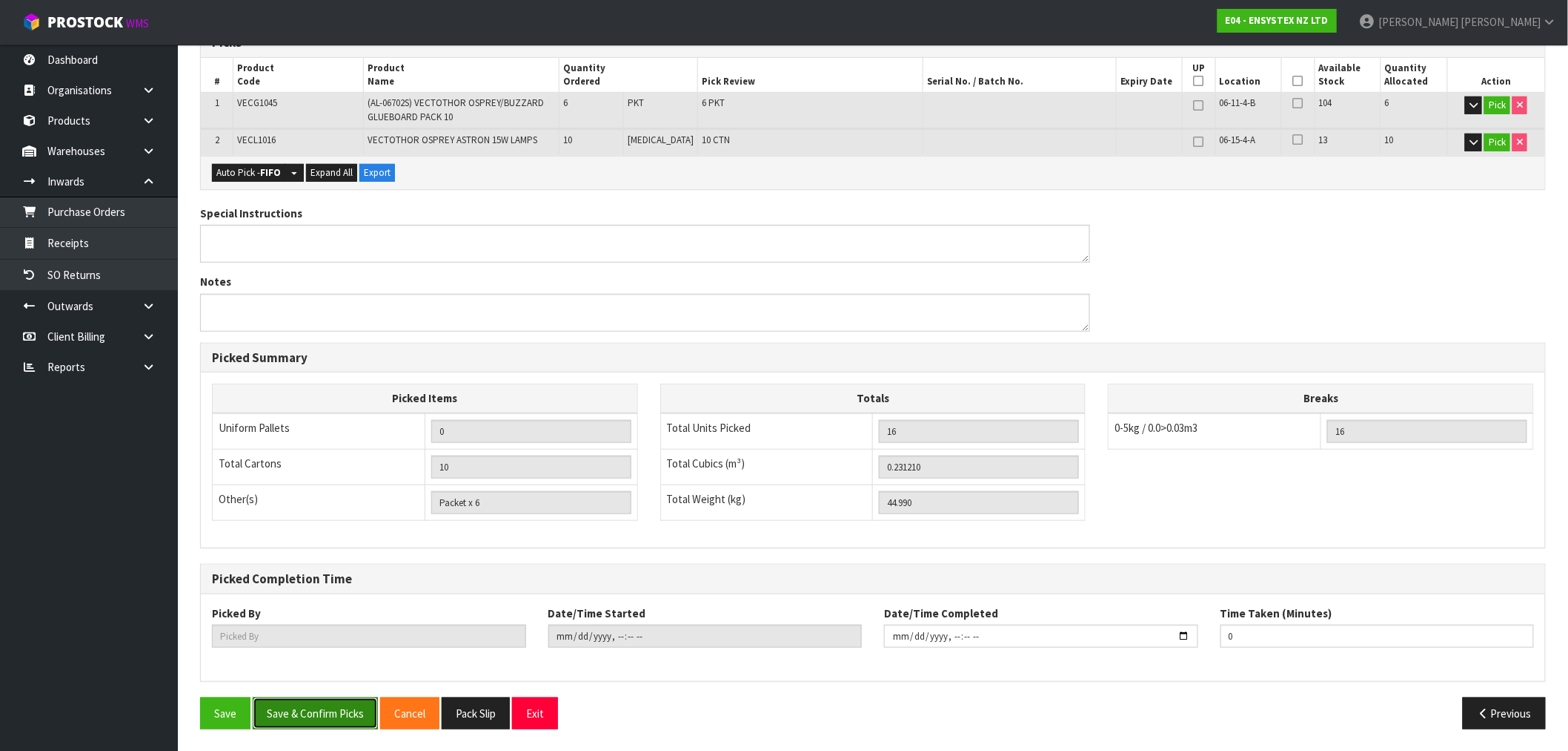
click at [307, 709] on button "Save & Confirm Picks" at bounding box center [315, 713] width 125 height 32
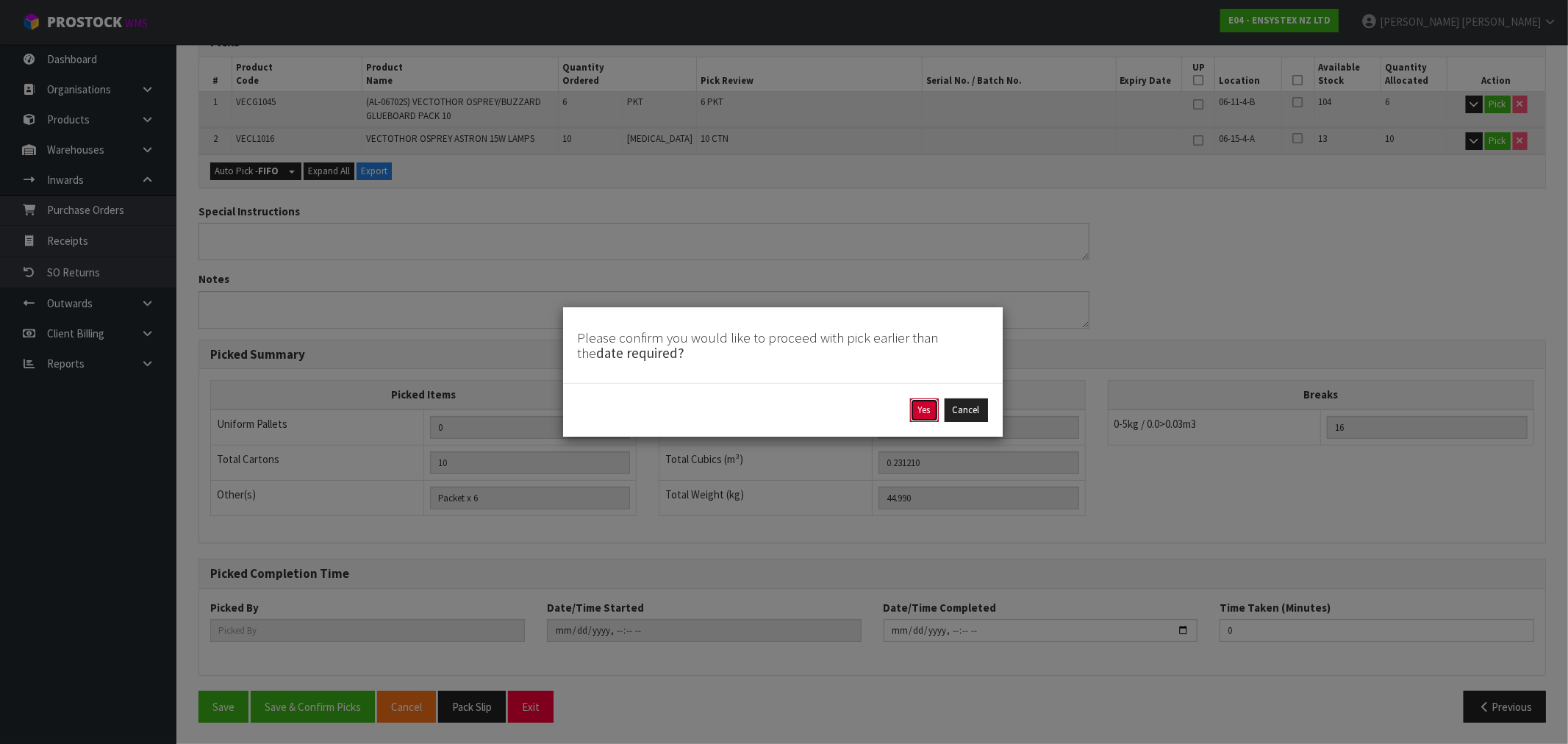
click at [927, 413] on button "Yes" at bounding box center [924, 410] width 28 height 23
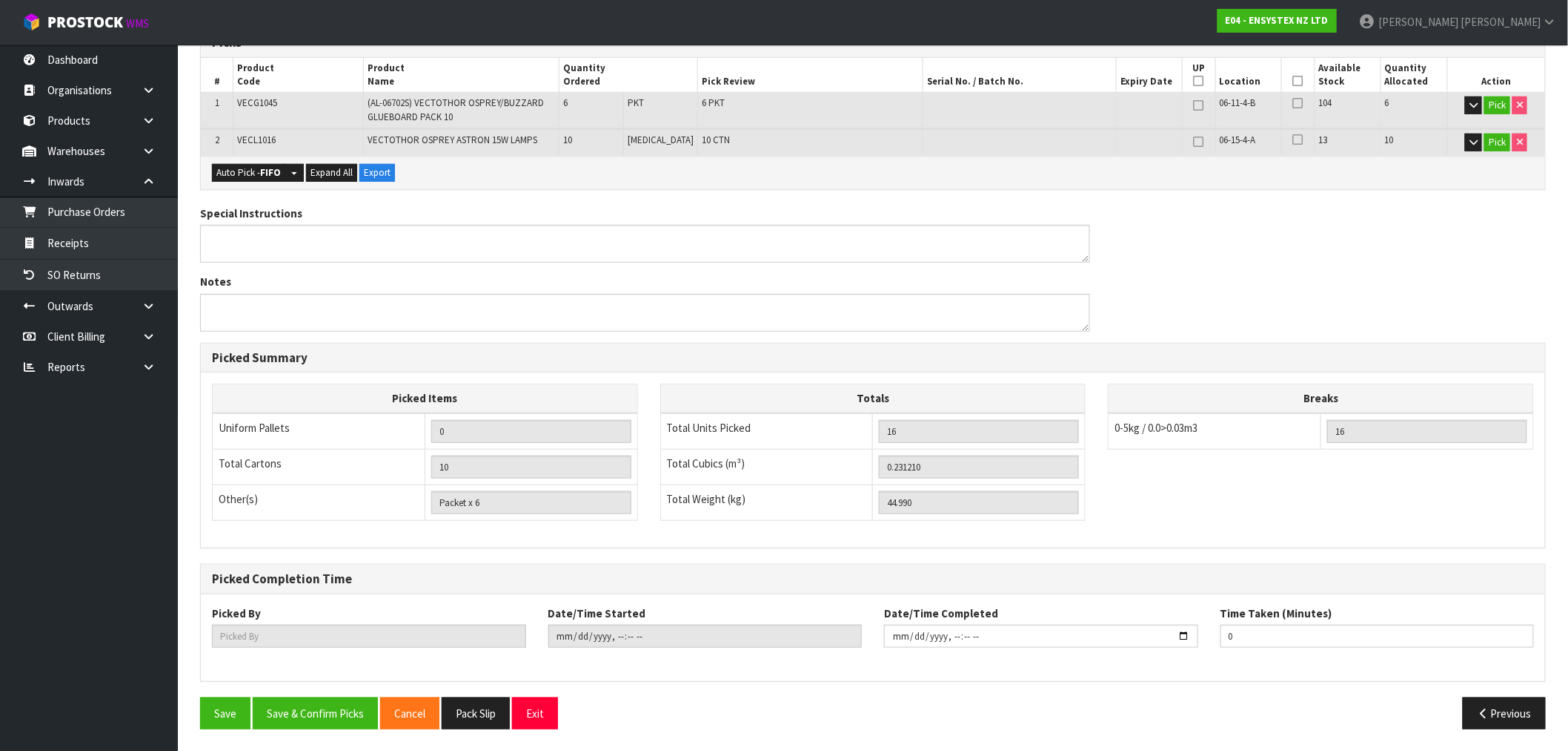
scroll to position [0, 0]
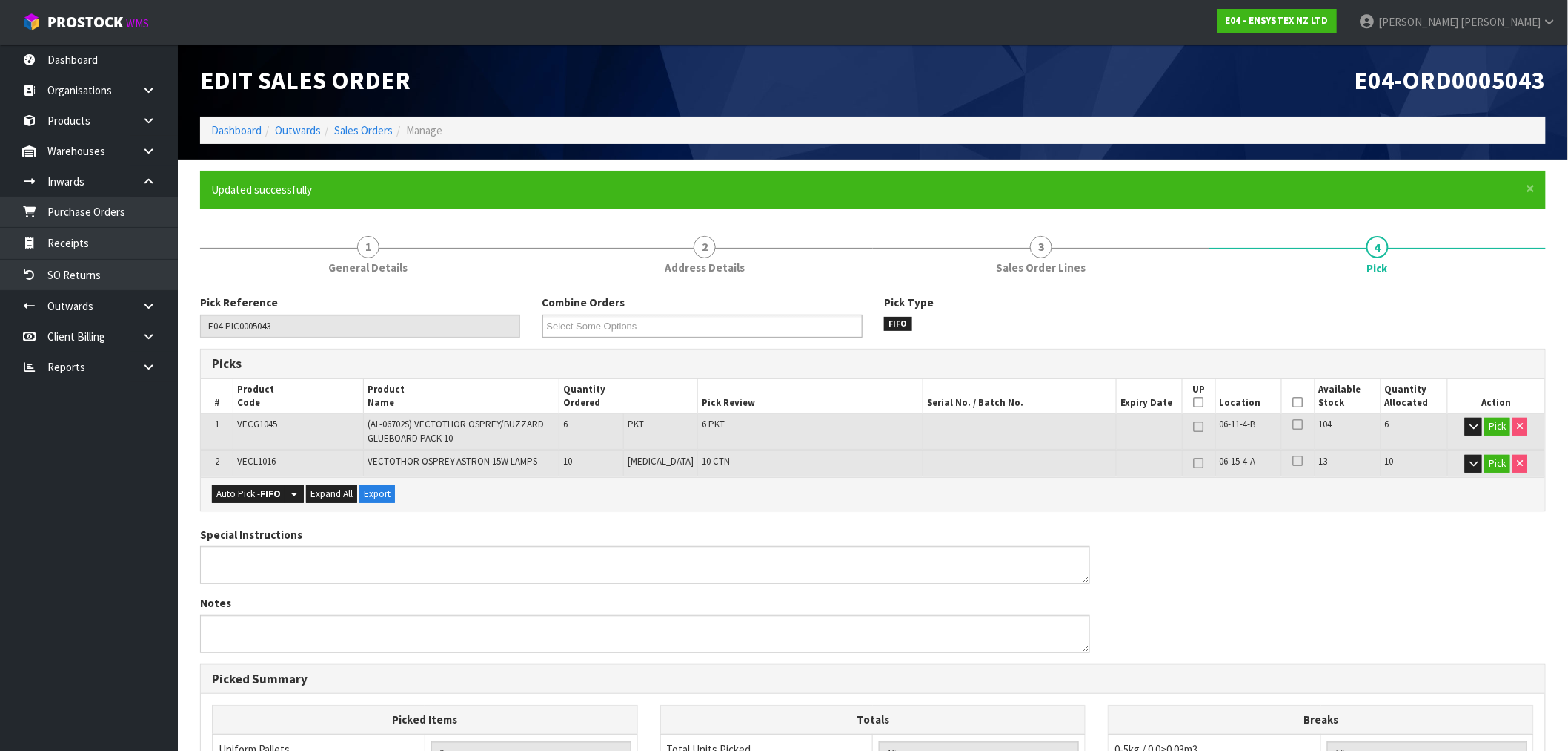
type input "Rocio Lopez"
type input "2025-09-04T15:28:21"
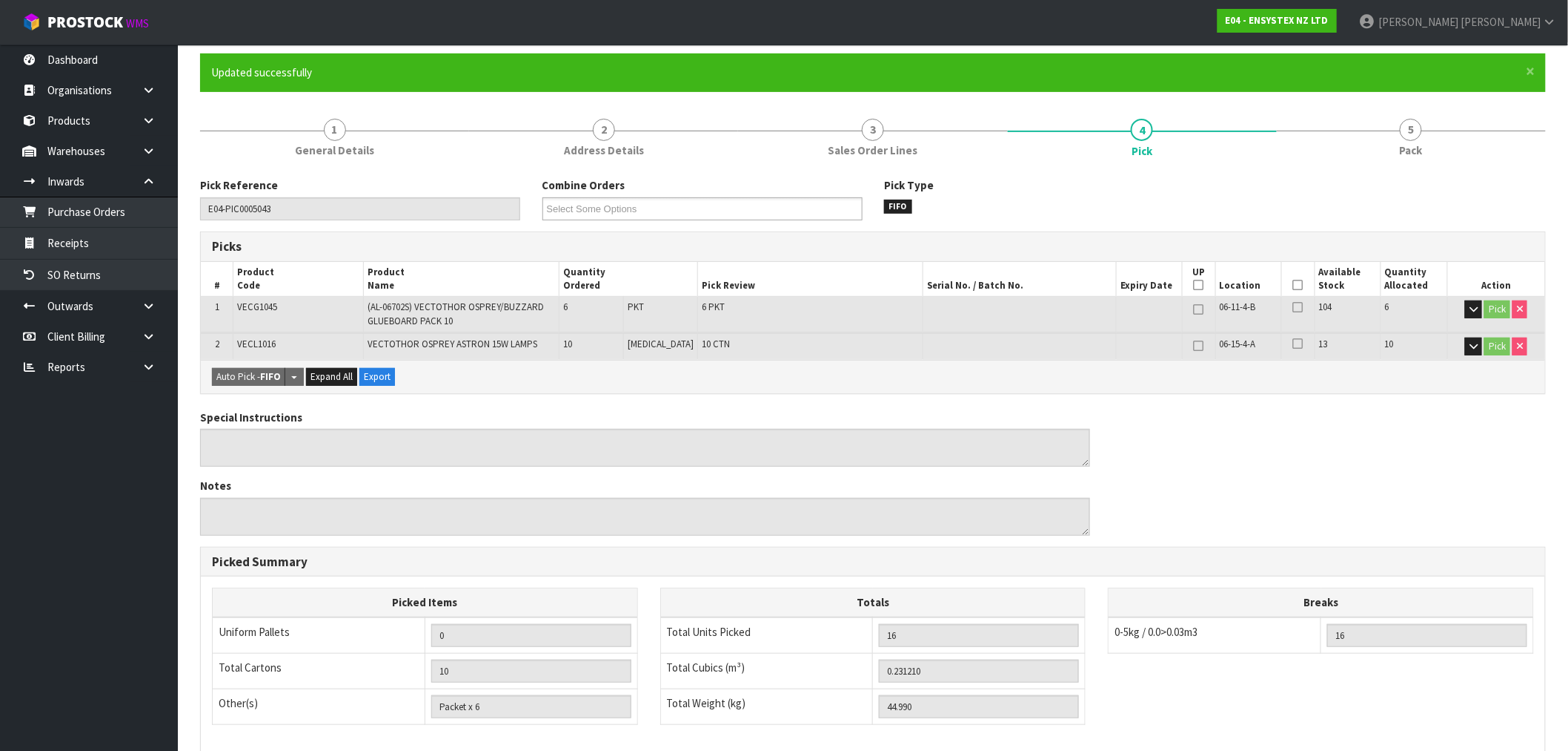
scroll to position [321, 0]
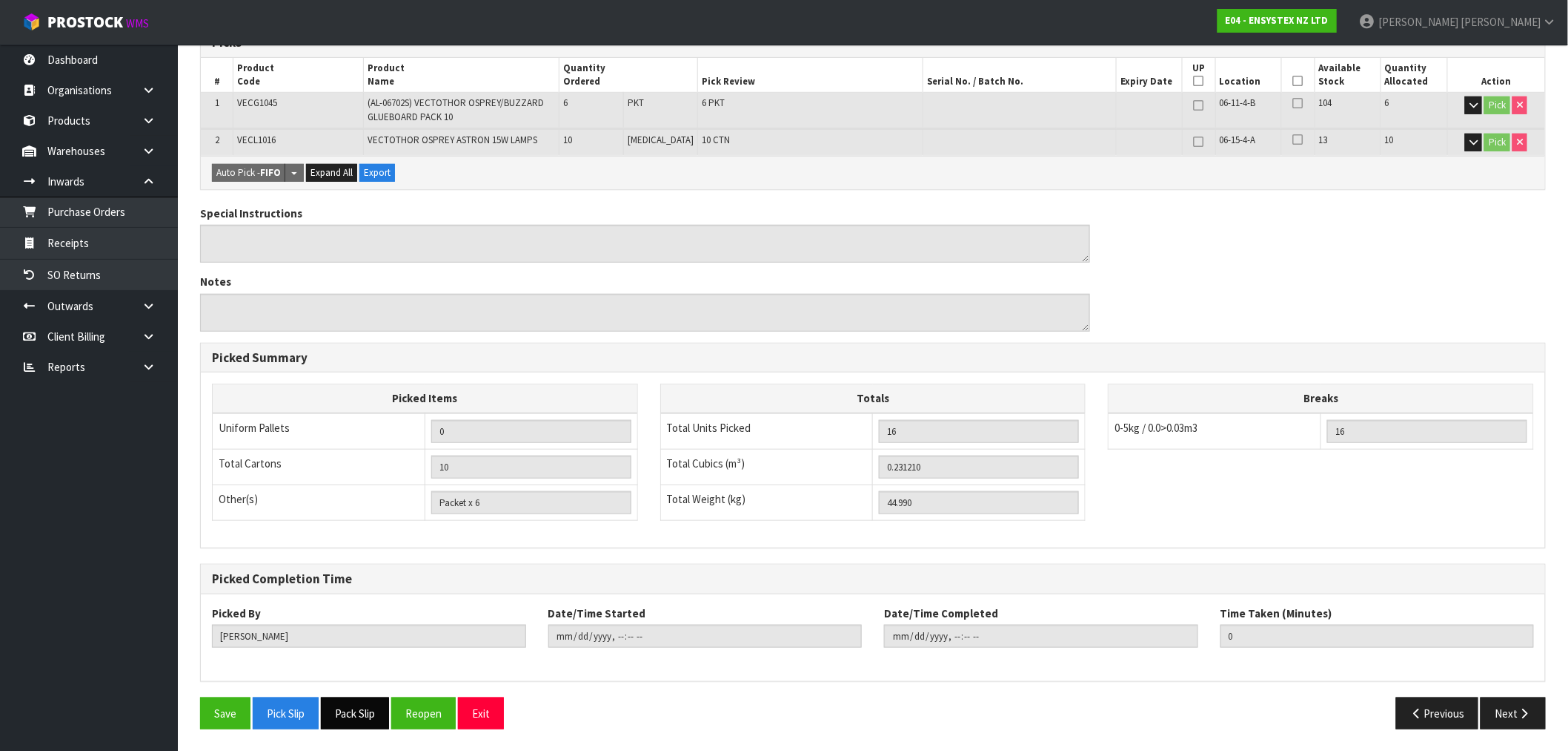
click at [382, 714] on button "Pack Slip" at bounding box center [355, 713] width 68 height 32
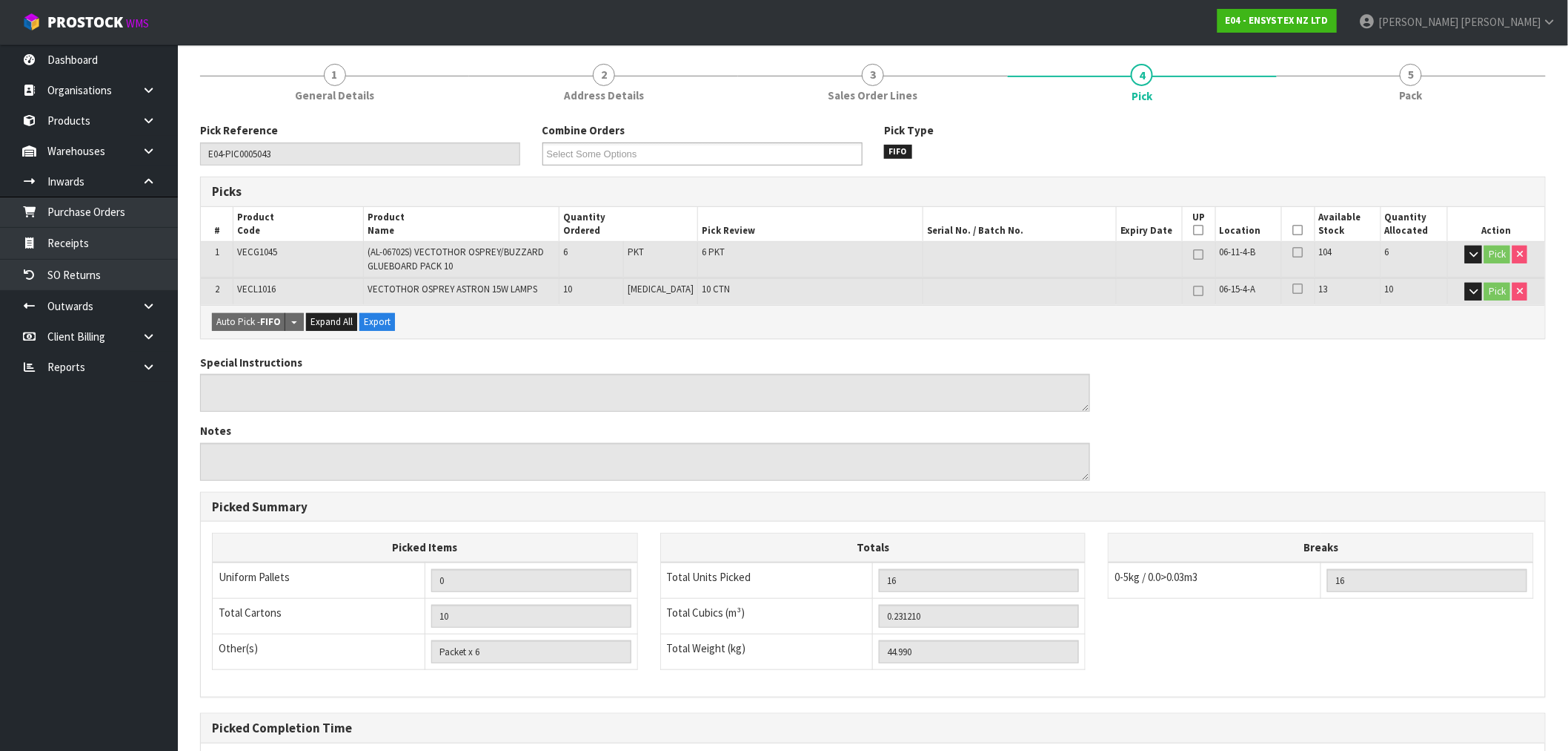
scroll to position [0, 0]
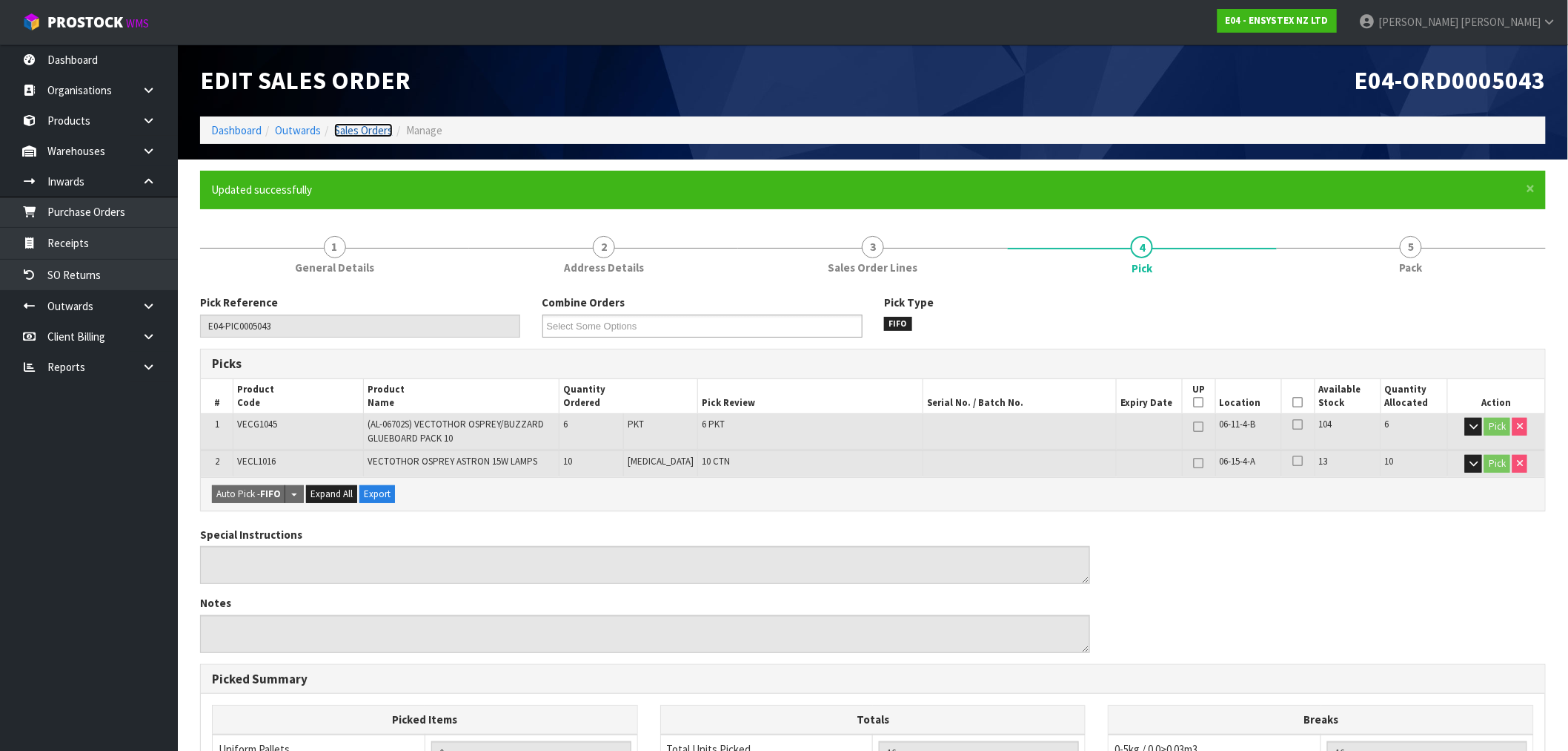
click at [347, 128] on link "Sales Orders" at bounding box center [362, 130] width 58 height 14
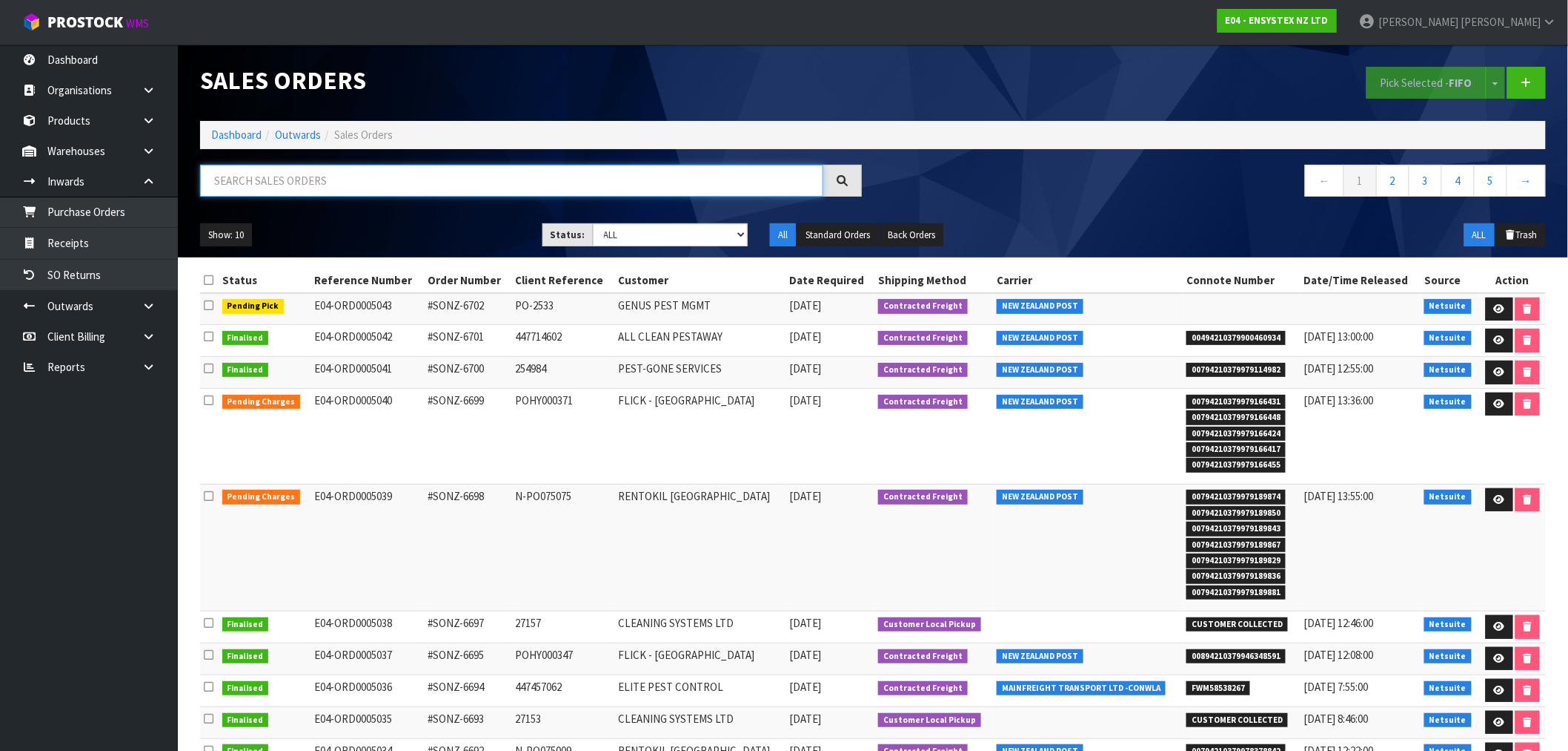
click at [313, 181] on input "text" at bounding box center [511, 180] width 623 height 32
paste input "SSO-24390"
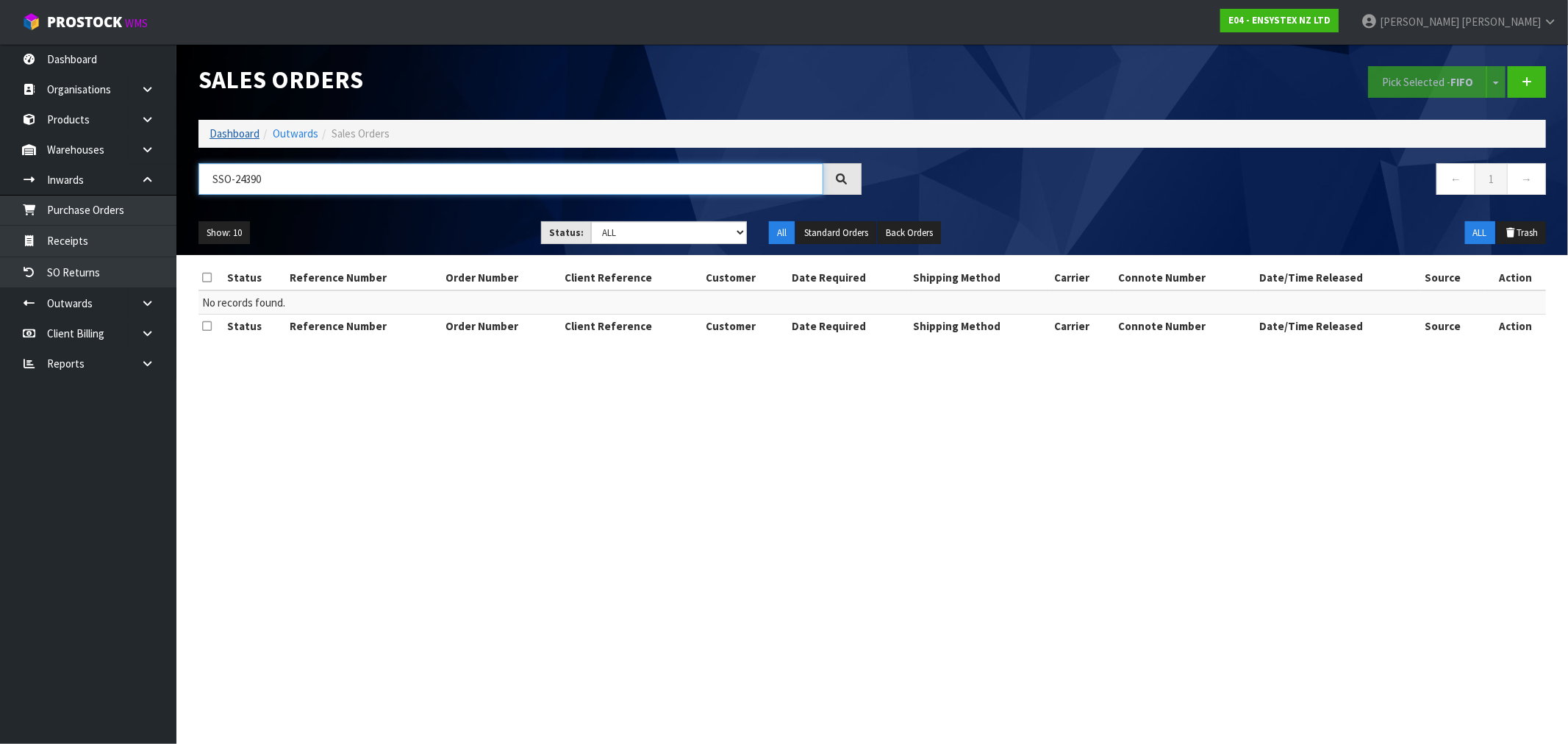
type input "SSO-24390"
click at [251, 130] on link "Dashboard" at bounding box center [233, 133] width 50 height 14
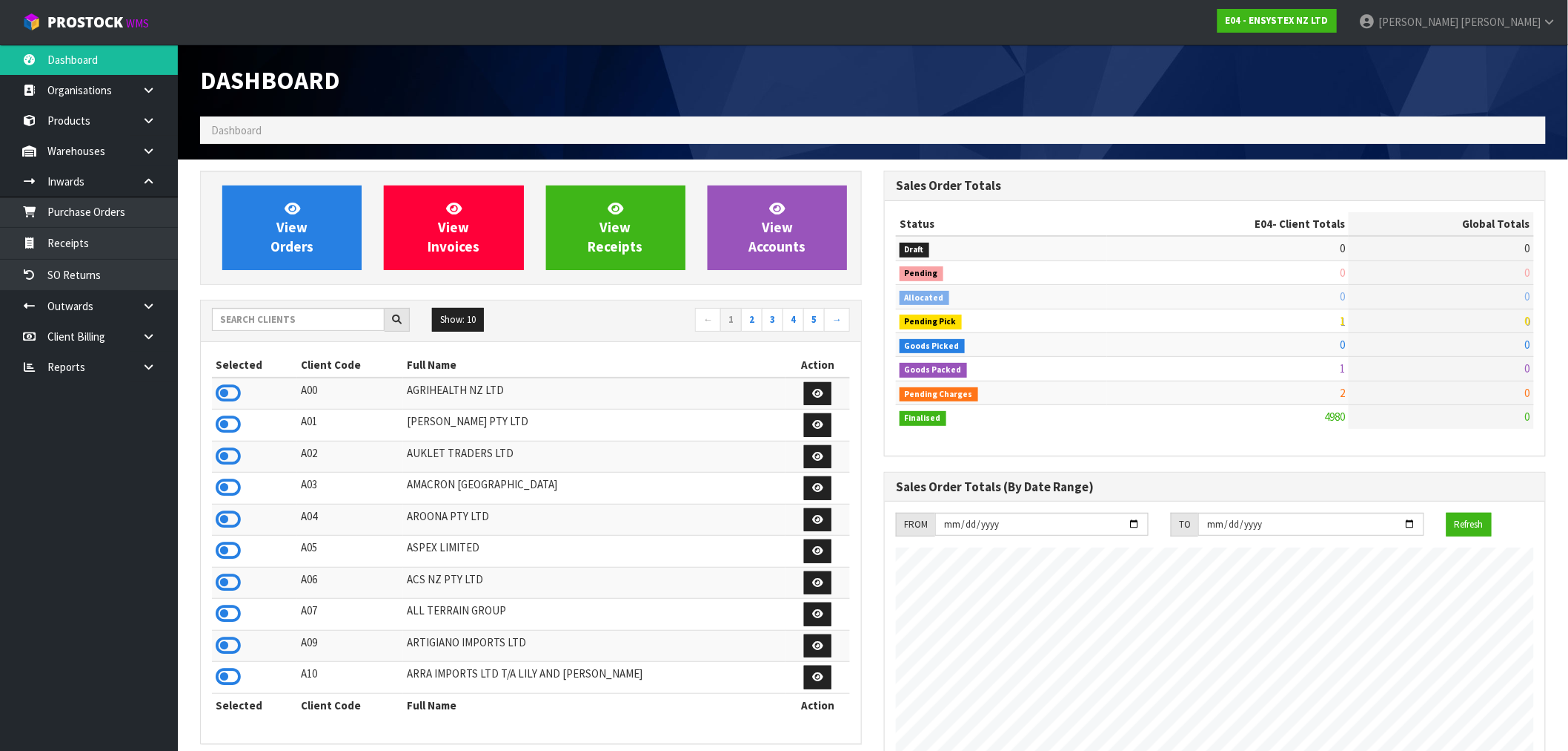
click at [241, 388] on td at bounding box center [254, 393] width 86 height 32
click at [232, 389] on icon at bounding box center [229, 393] width 26 height 23
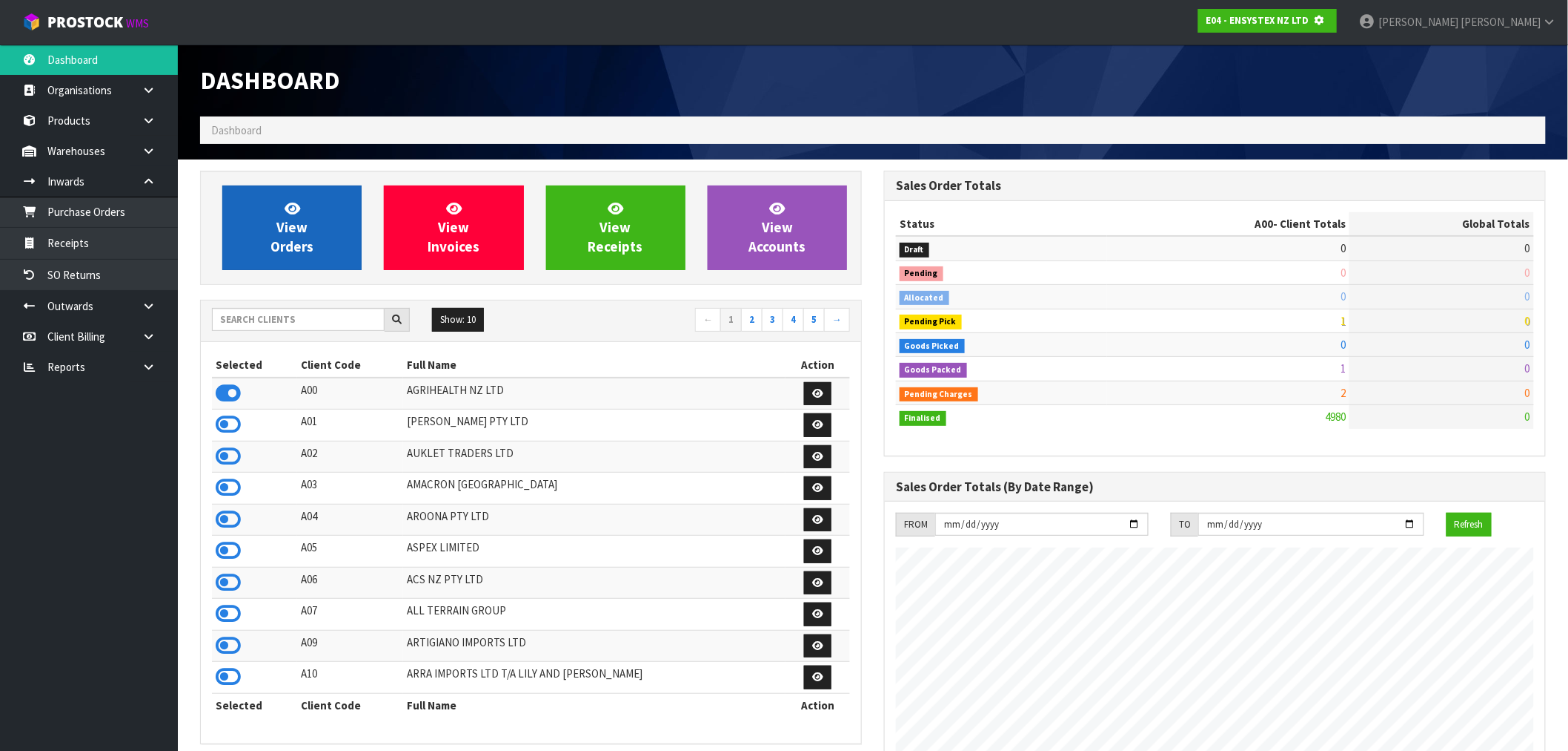
scroll to position [740707, 740465]
click at [265, 263] on link "View Orders" at bounding box center [292, 228] width 139 height 85
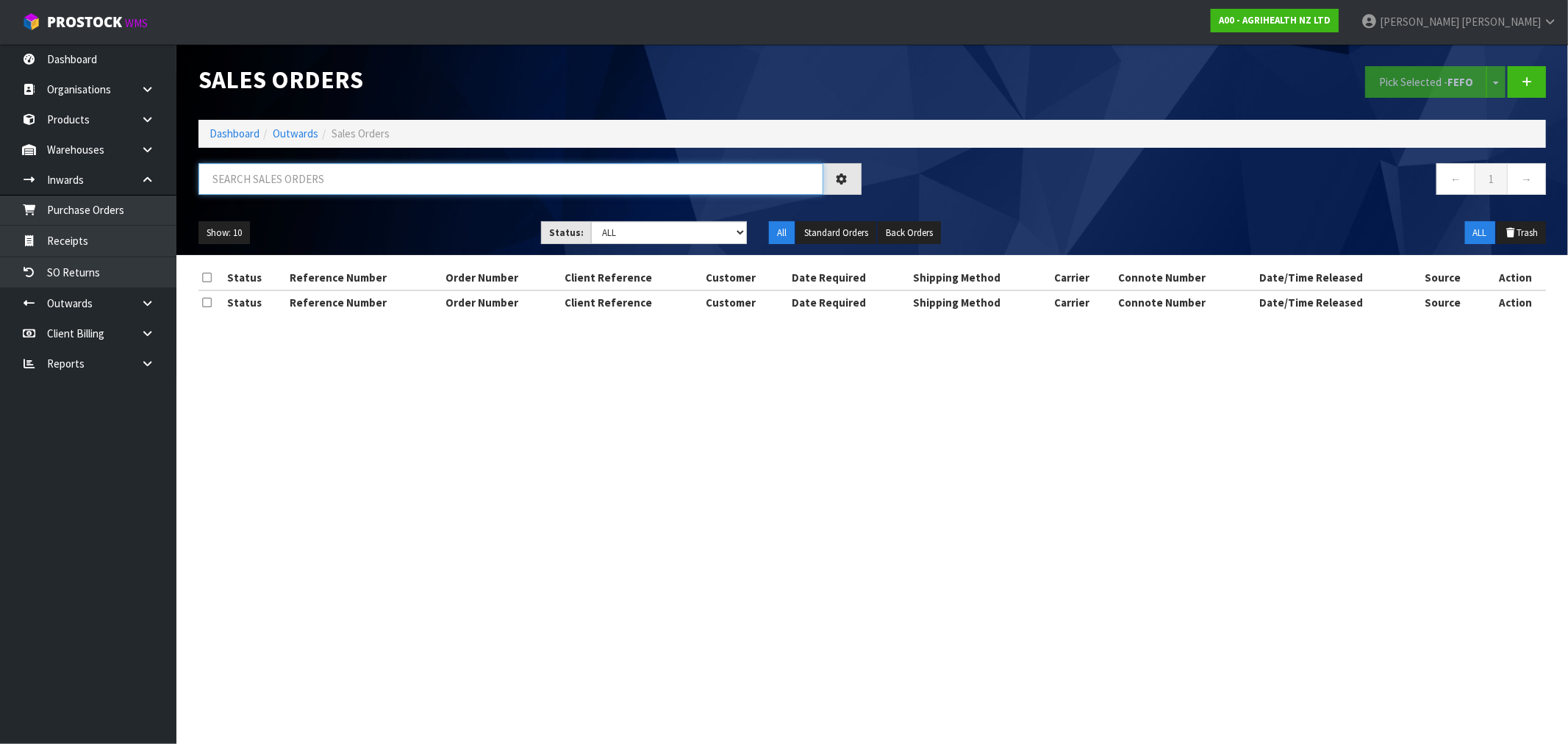
click at [309, 186] on input "text" at bounding box center [511, 179] width 625 height 31
paste input "SSO-24390"
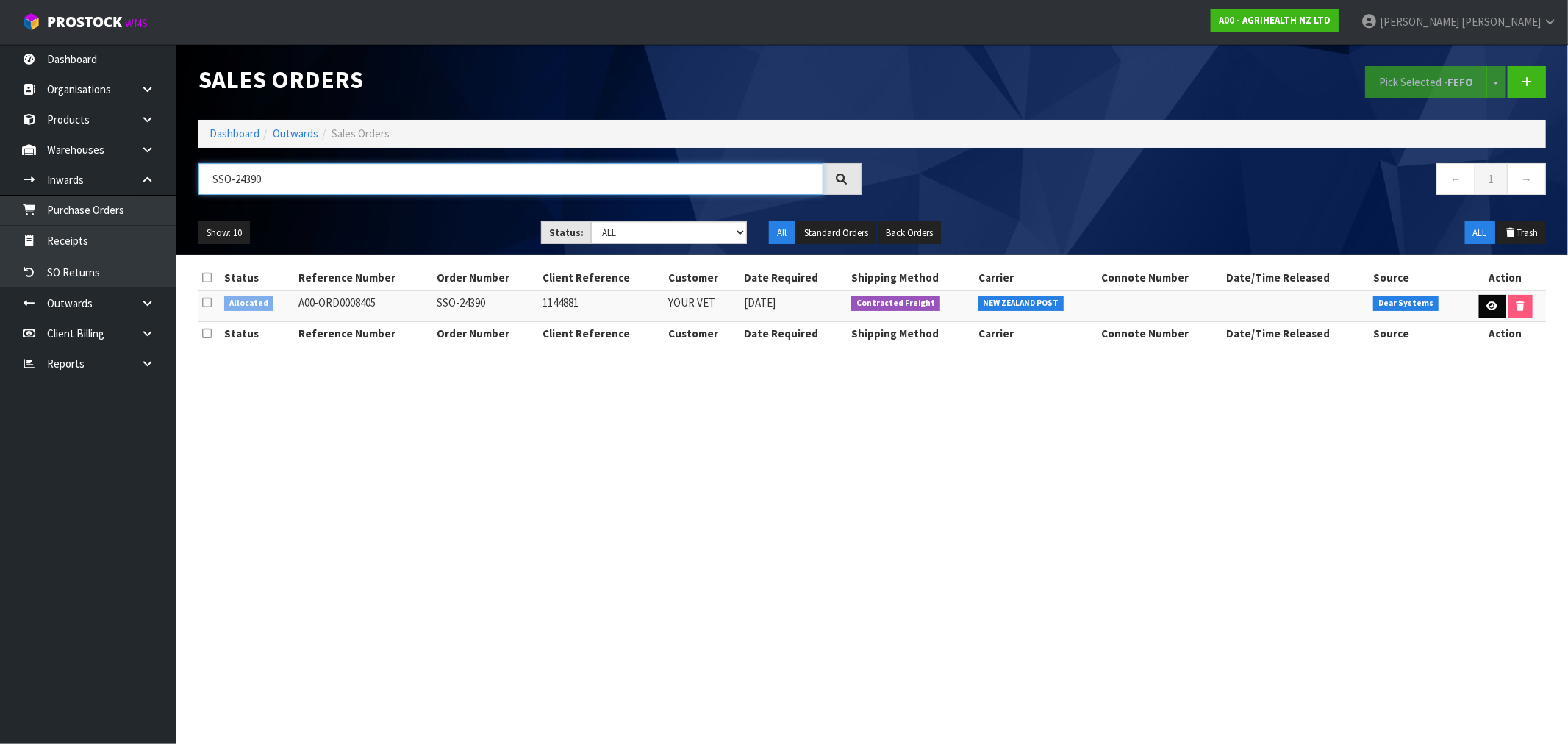
type input "SSO-24390"
click at [1490, 303] on icon at bounding box center [1492, 307] width 11 height 10
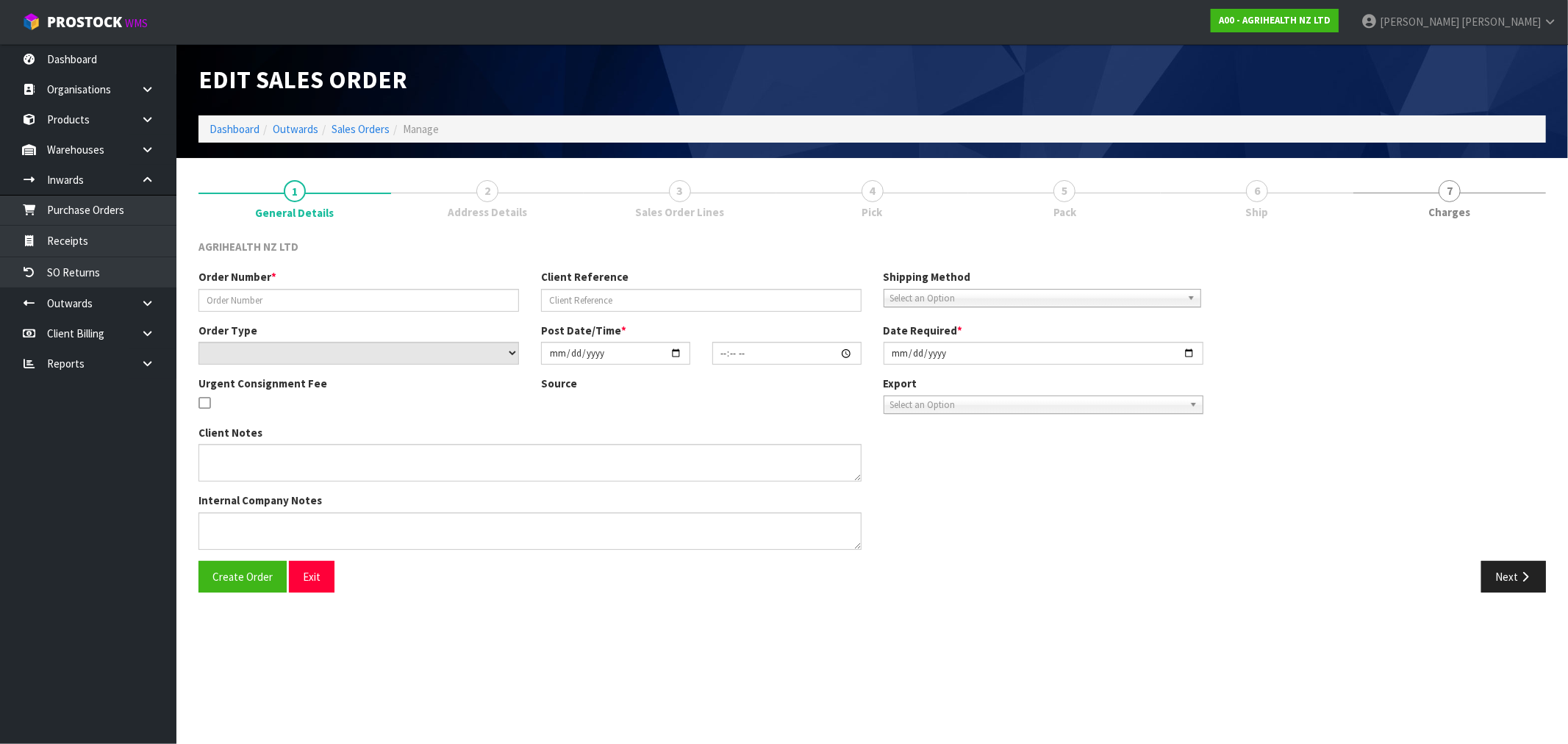
type input "SSO-24390"
type input "1144881"
select select "number:0"
type input "2025-09-04"
type input "15:31:01.000"
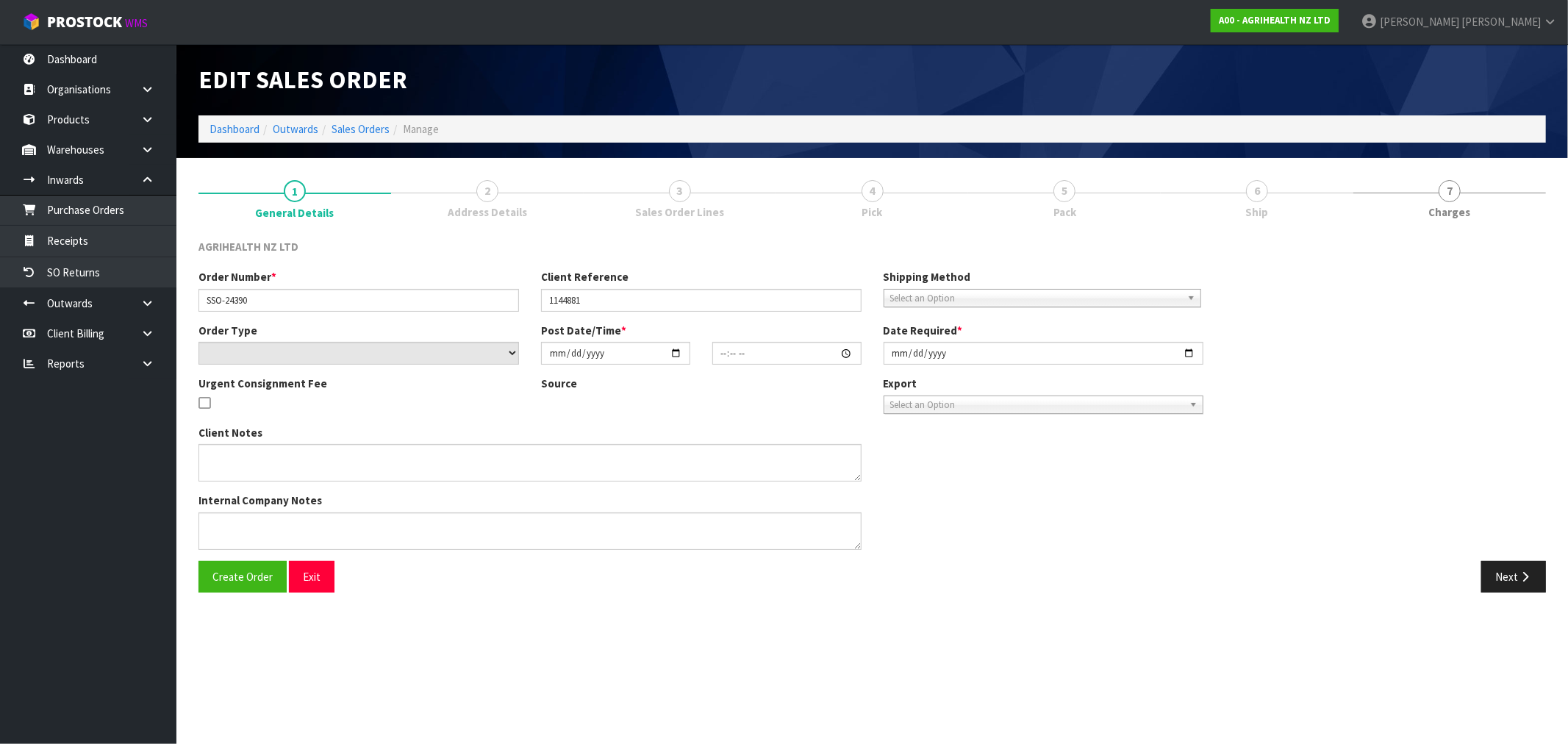
type input "2025-09-04"
type textarea "SHIP BY: Overnight Courier"
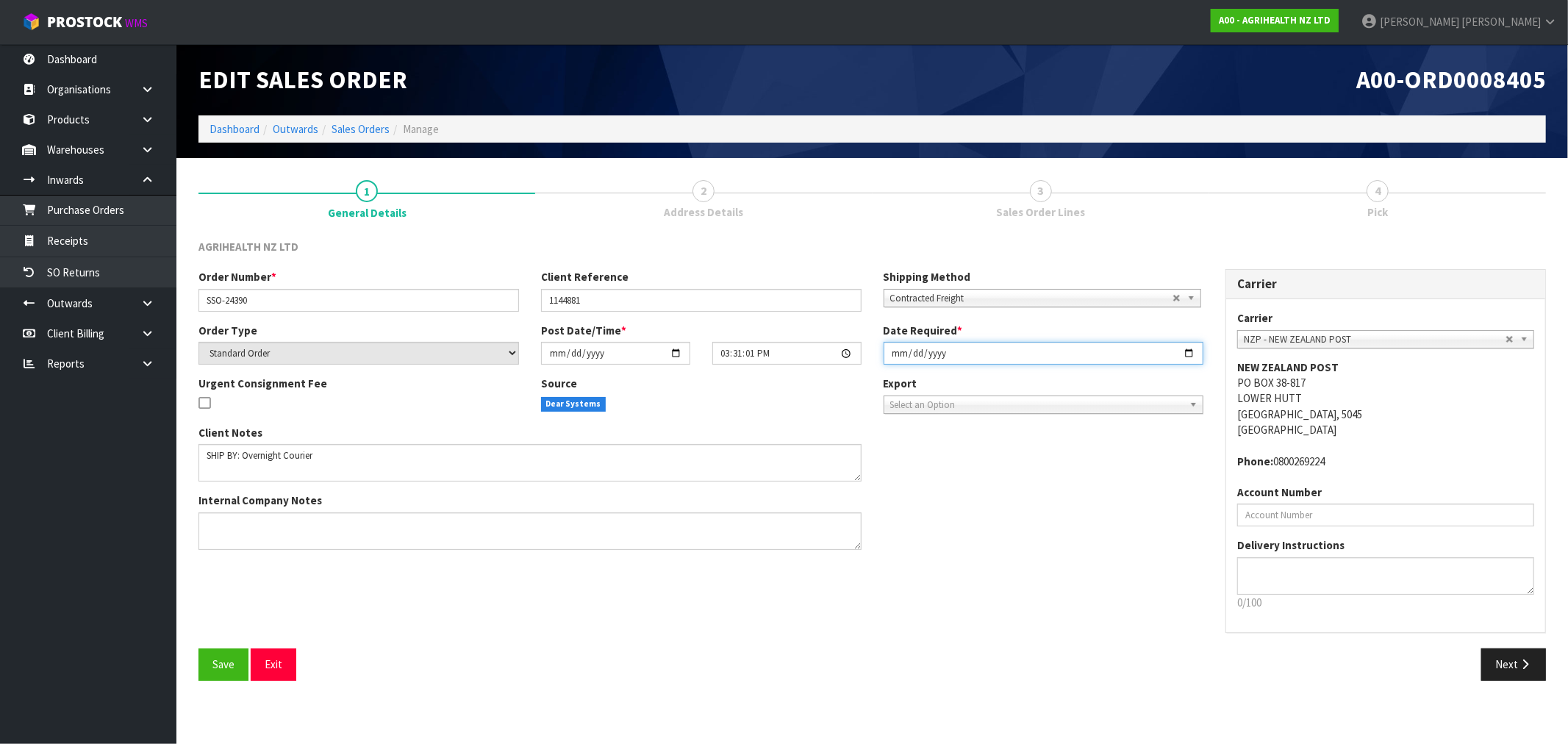
click at [897, 362] on input "2025-09-04" at bounding box center [1043, 352] width 320 height 22
type input "2025-09-05"
click at [198, 648] on button "Save" at bounding box center [223, 664] width 50 height 31
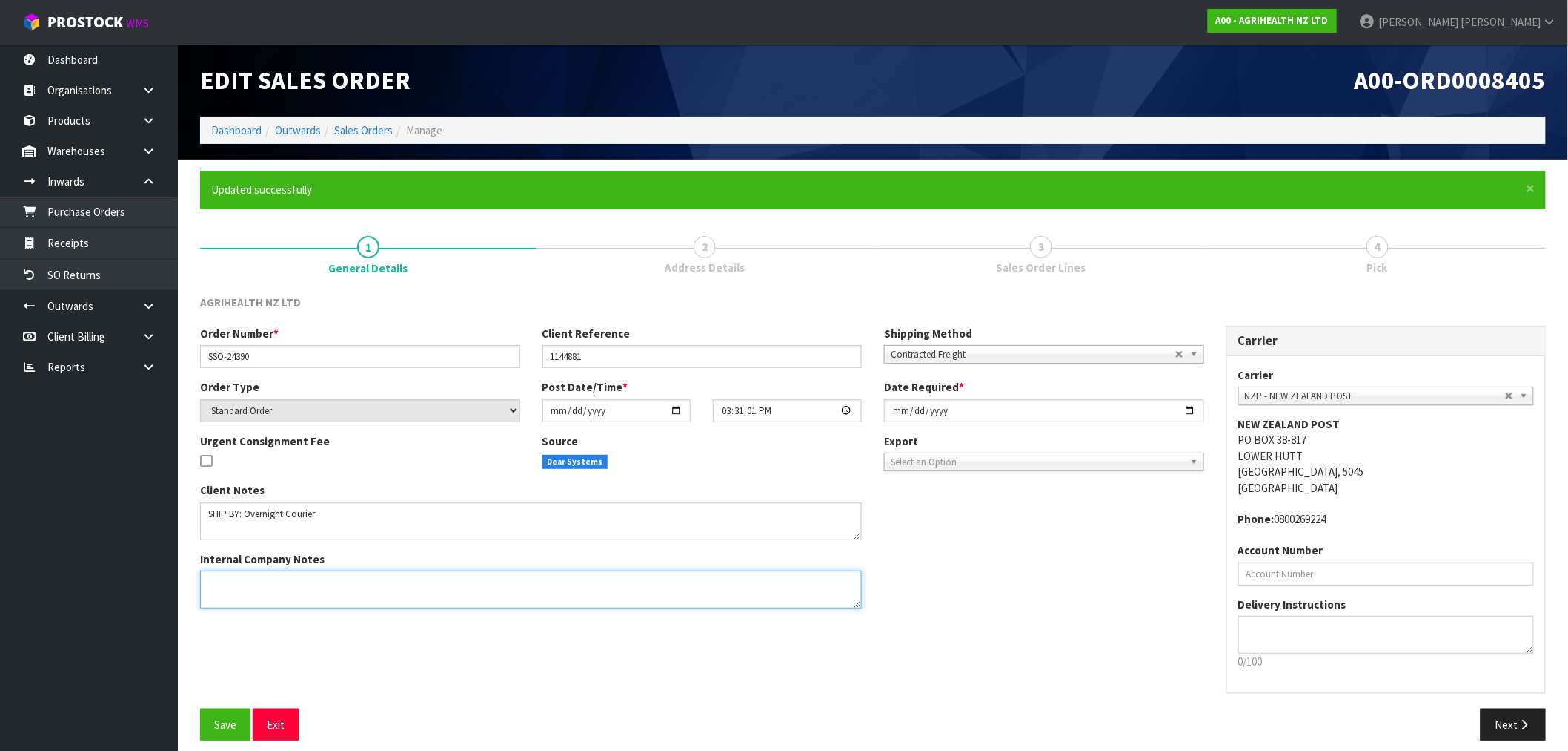
click at [423, 579] on textarea at bounding box center [531, 589] width 662 height 37
paste textarea "VIA OVERNIGHT COURIER, ENSURE REFRIGERATE STICKERS ATTACHED"
type textarea "VIA OVERNIGHT COURIER, ENSURE REFRIGERATE STICKERS ATTACHED"
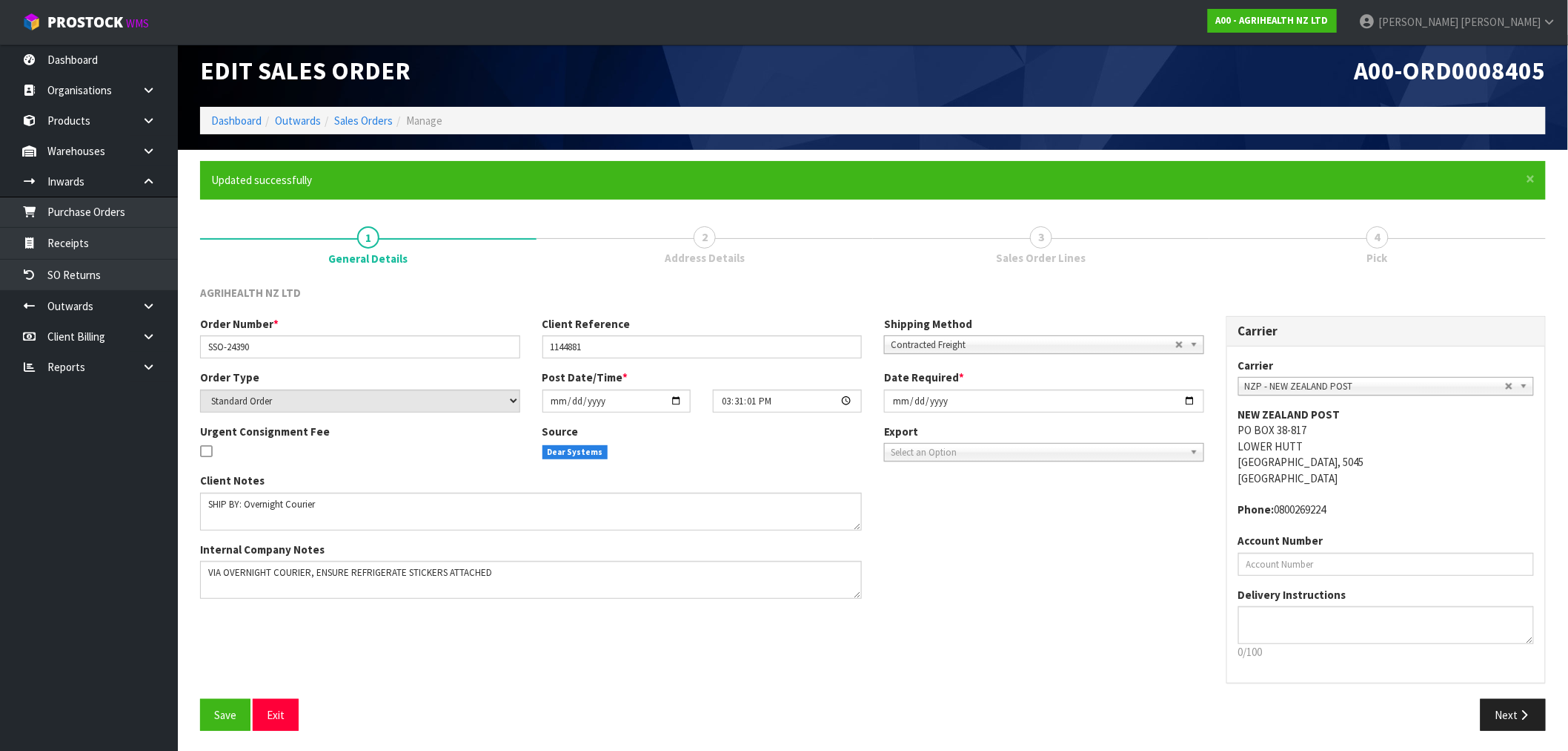
scroll to position [11, 0]
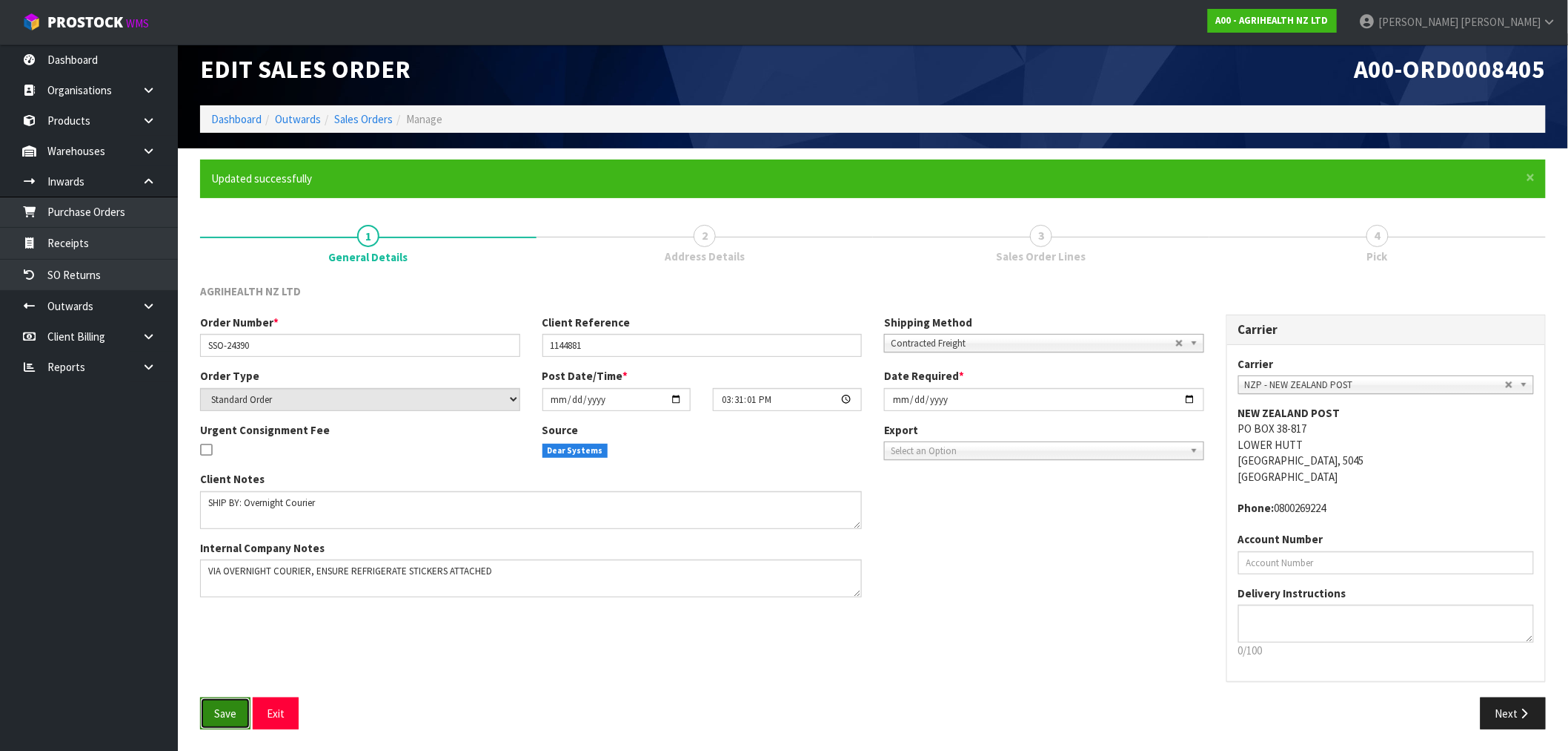
click at [228, 706] on span "Save" at bounding box center [225, 713] width 23 height 14
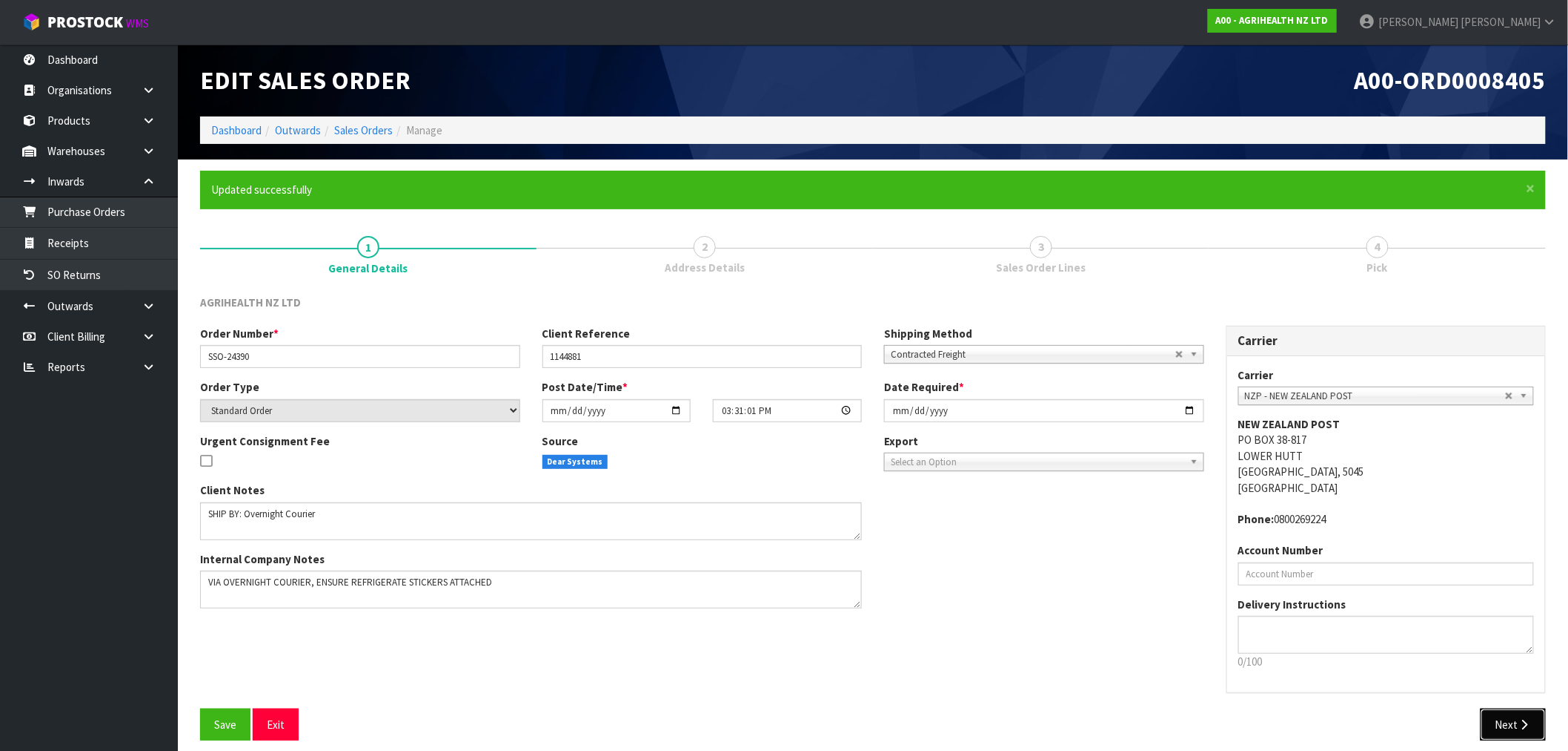
drag, startPoint x: 1522, startPoint y: 725, endPoint x: 1490, endPoint y: 701, distance: 40.0
click at [1520, 725] on icon "button" at bounding box center [1525, 723] width 14 height 11
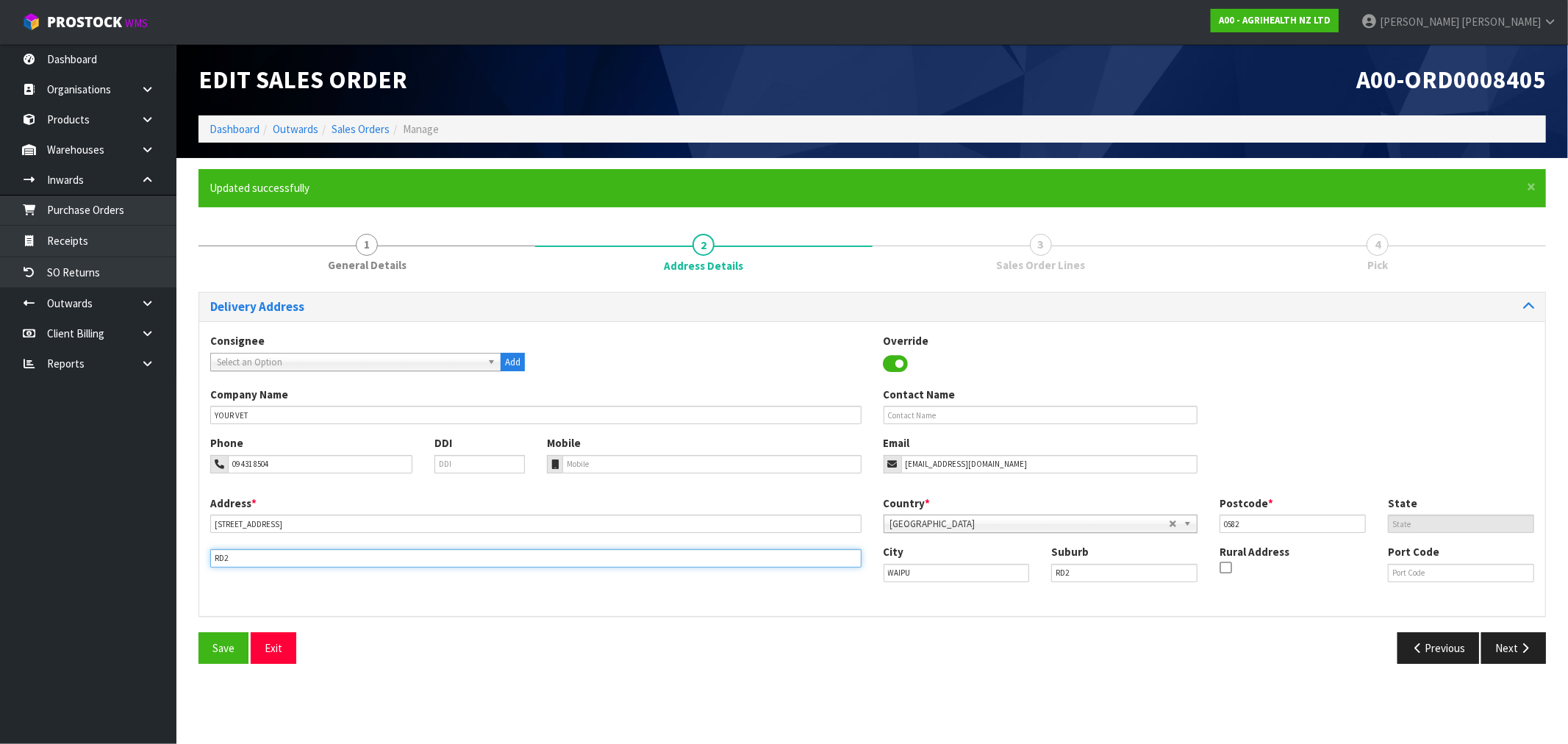
drag, startPoint x: 295, startPoint y: 548, endPoint x: 174, endPoint y: 553, distance: 121.1
click at [174, 553] on body "Toggle navigation ProStock WMS A00 - AGRIHEALTH NZ LTD Rocio Lopez Logout Dashb…" at bounding box center [784, 372] width 1568 height 744
click at [1232, 562] on div at bounding box center [1253, 569] width 69 height 20
click at [0, 0] on input "checkbox" at bounding box center [0, 0] width 0 height 0
click at [222, 649] on span "Save" at bounding box center [223, 647] width 22 height 14
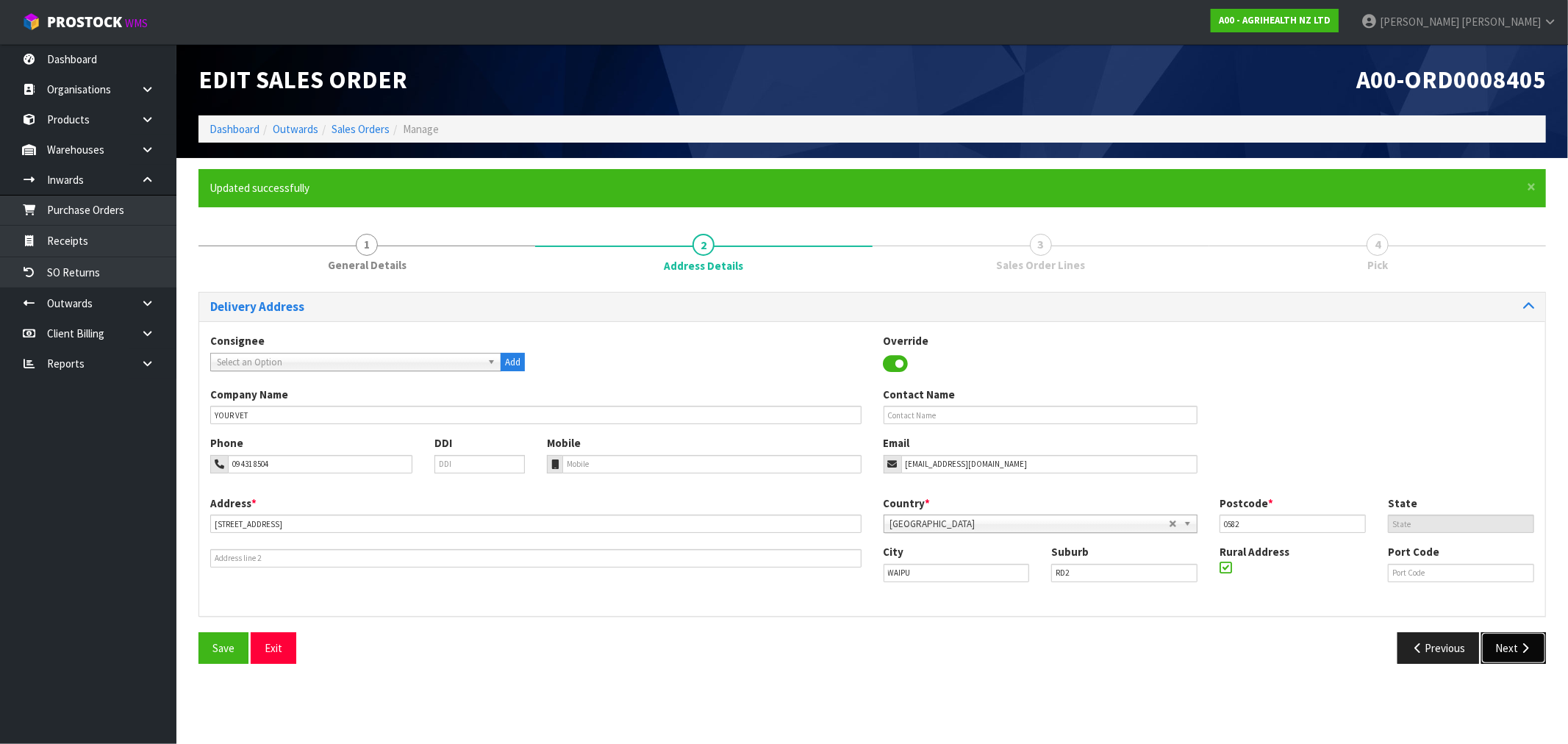
click at [1518, 642] on icon "button" at bounding box center [1525, 647] width 14 height 11
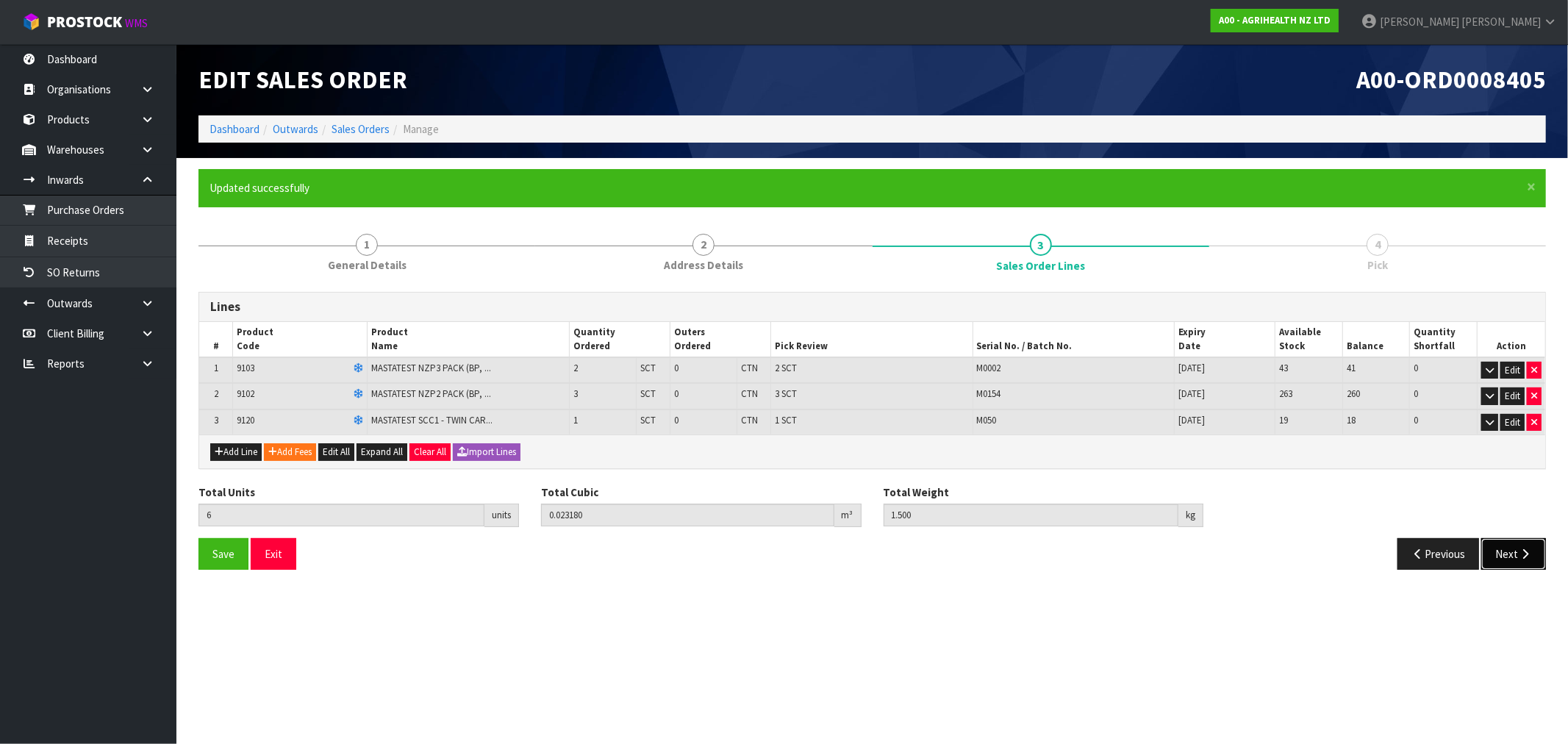
click at [1522, 550] on icon "button" at bounding box center [1525, 553] width 14 height 11
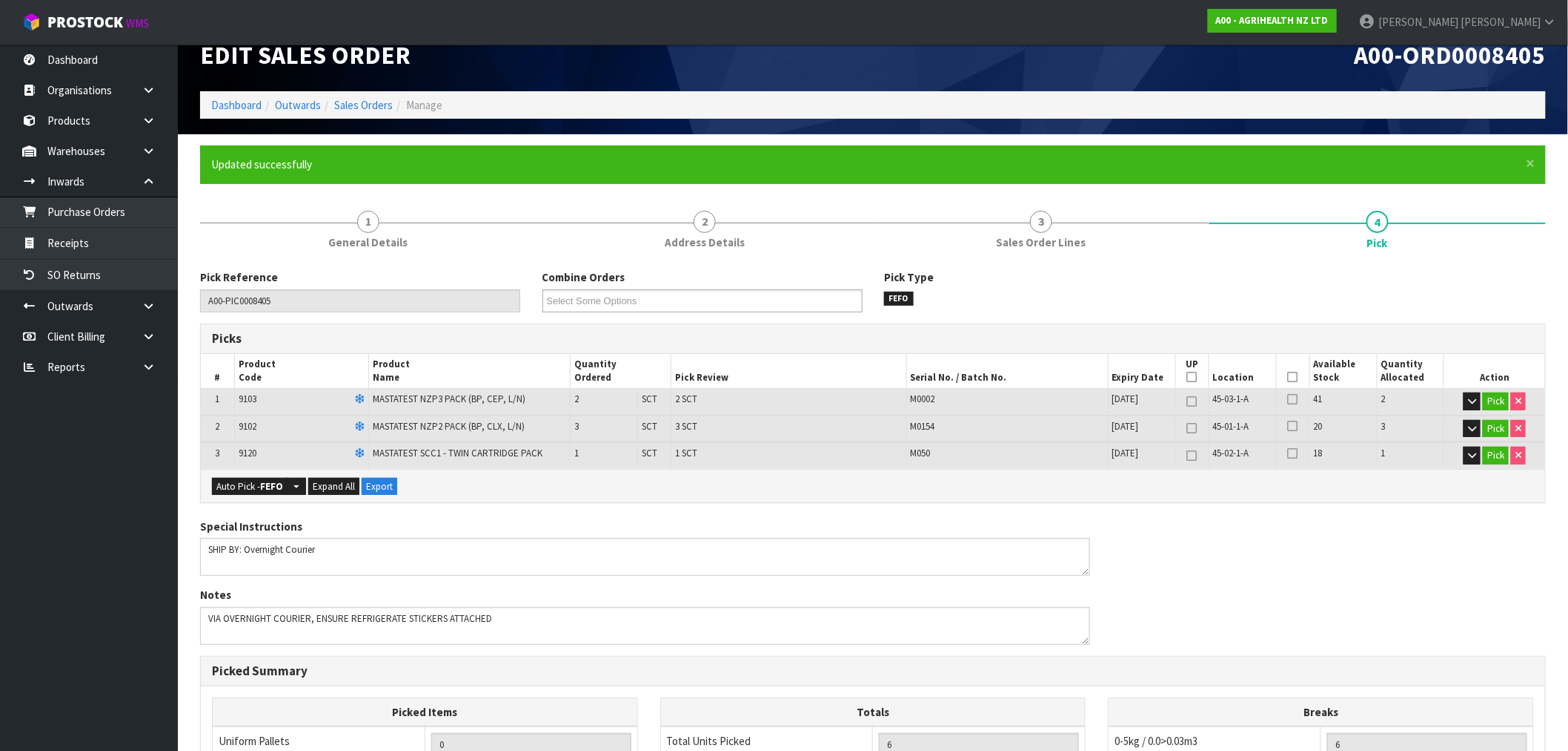
scroll to position [338, 0]
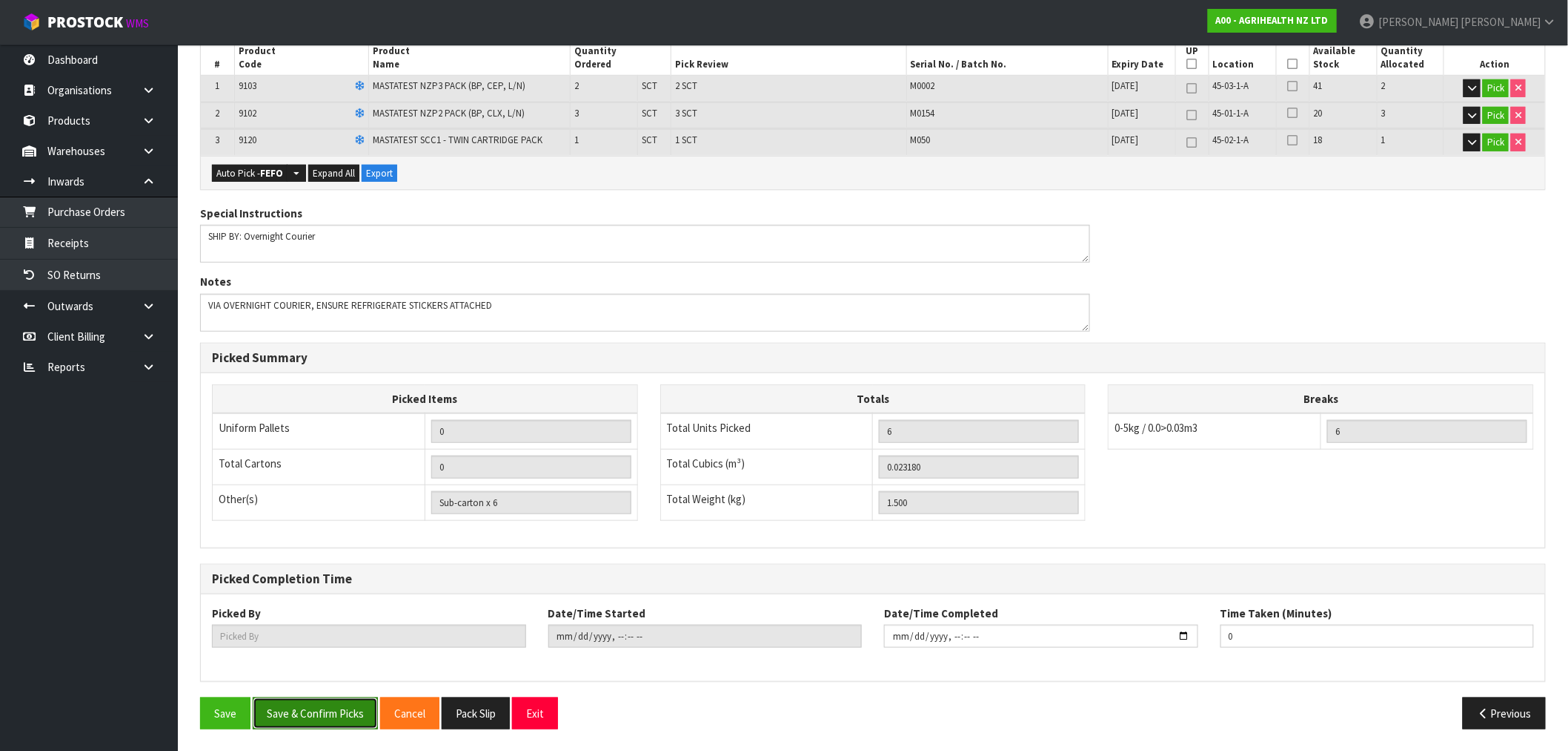
click at [308, 720] on button "Save & Confirm Picks" at bounding box center [315, 713] width 125 height 32
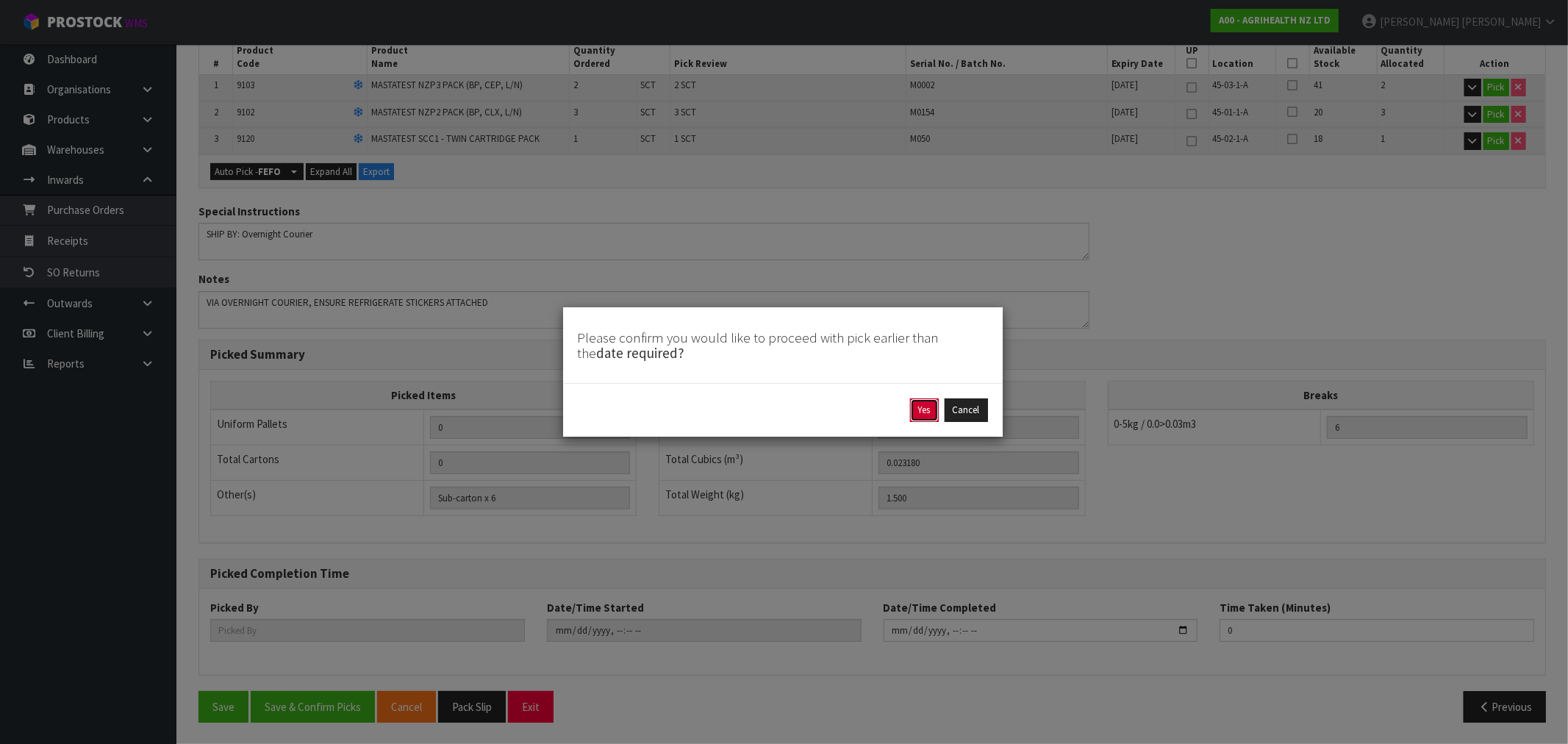
click at [934, 414] on button "Yes" at bounding box center [924, 410] width 28 height 23
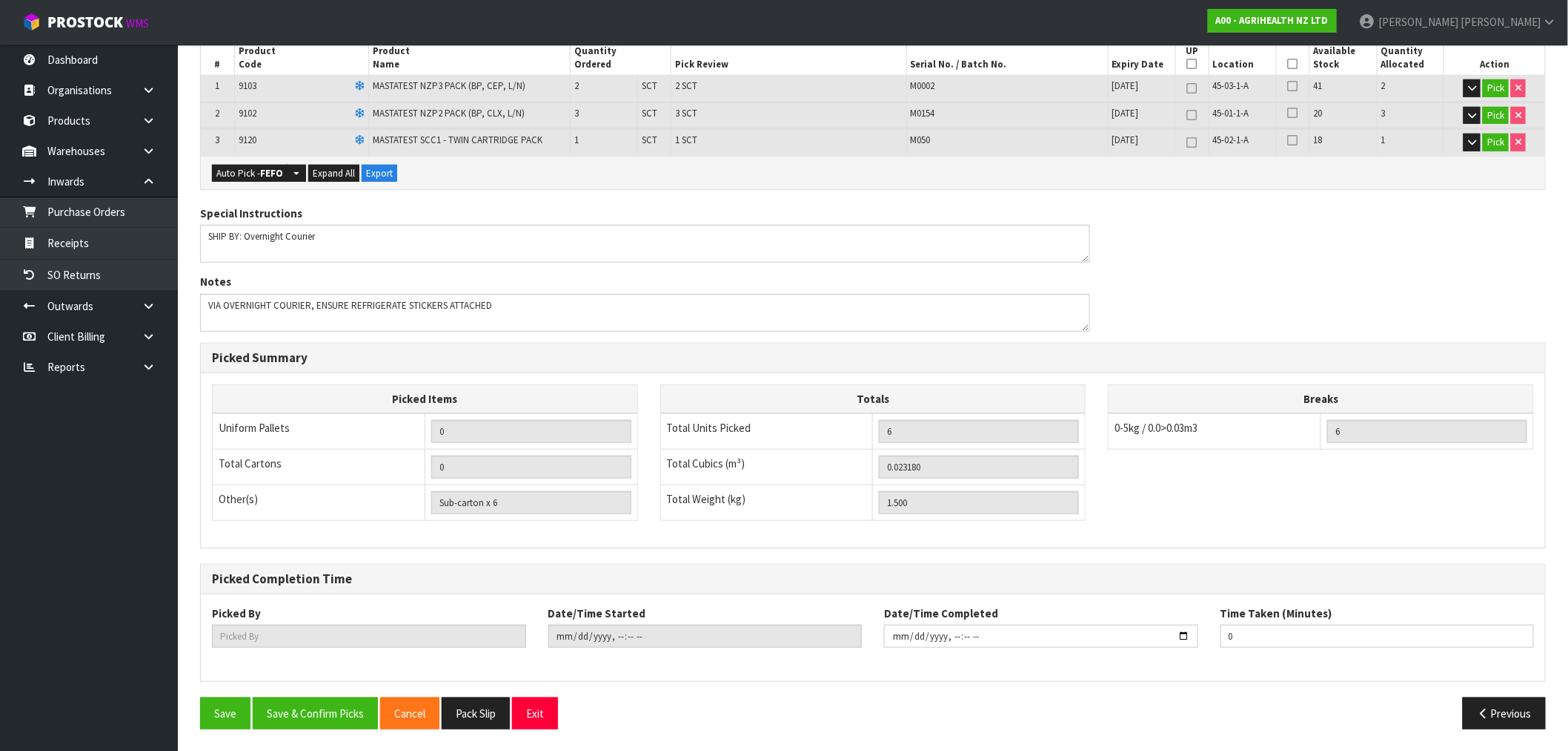
scroll to position [0, 0]
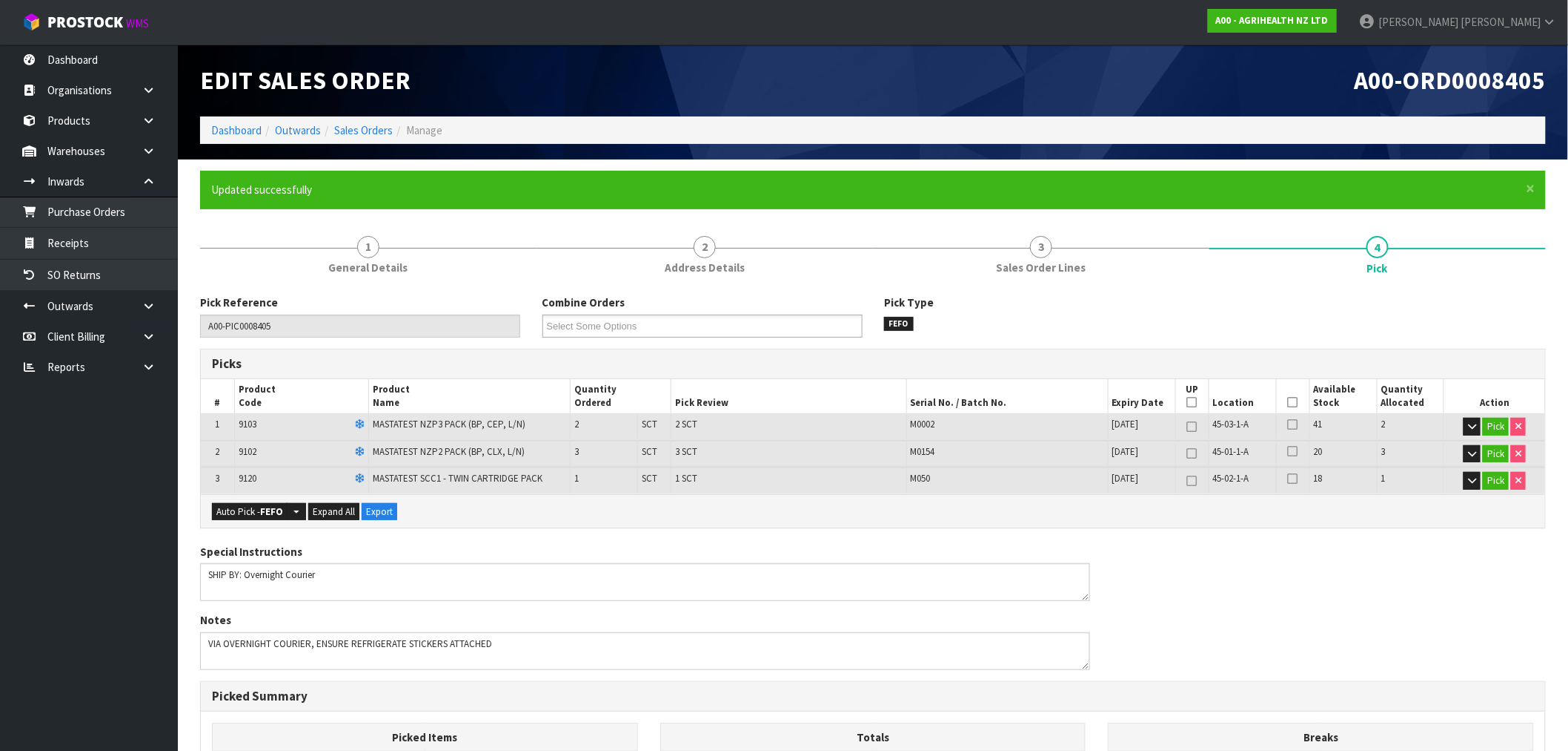
type input "Rocio Lopez"
type input "2025-09-04T15:33:53"
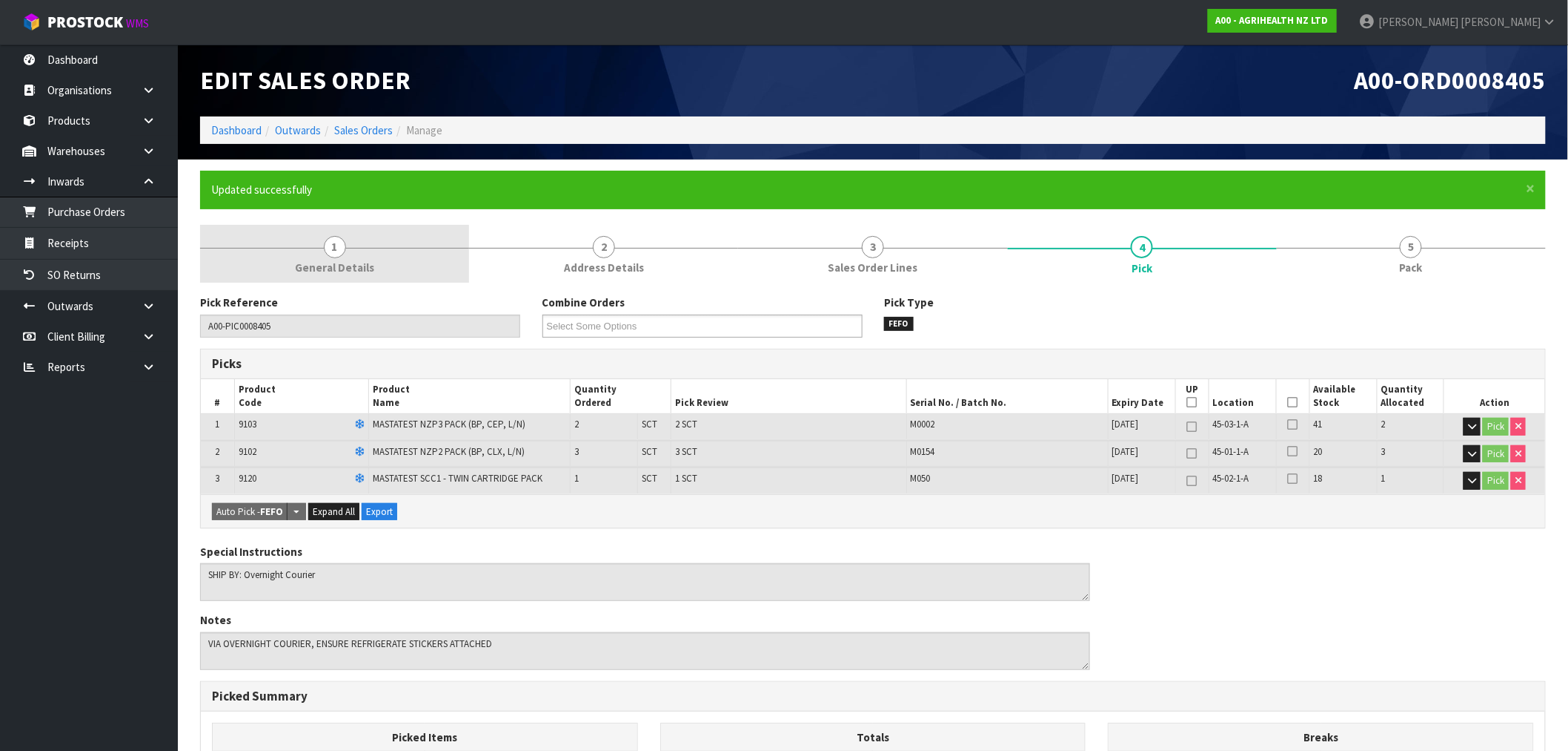
click at [359, 261] on span "General Details" at bounding box center [334, 267] width 80 height 16
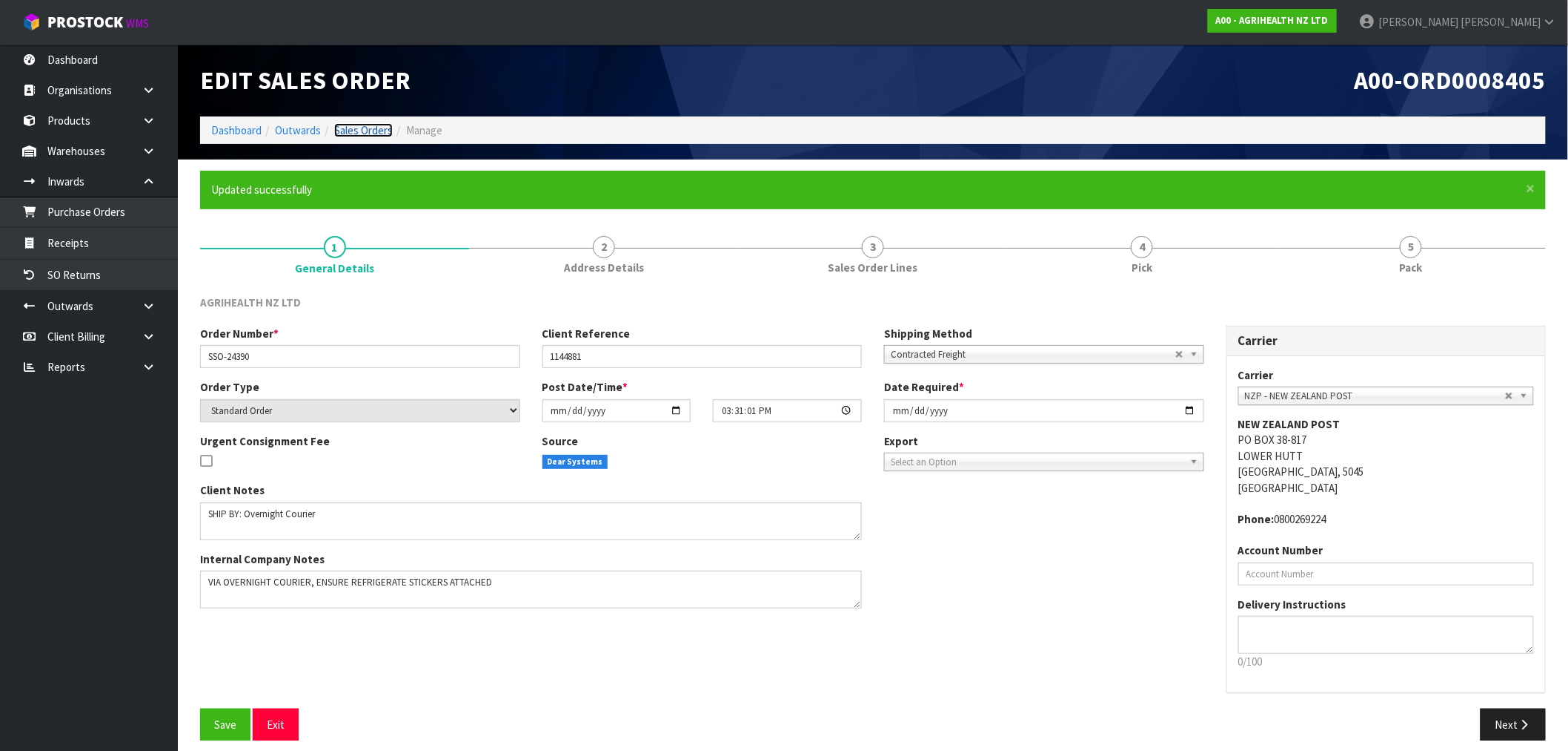
click at [361, 130] on link "Sales Orders" at bounding box center [362, 130] width 58 height 14
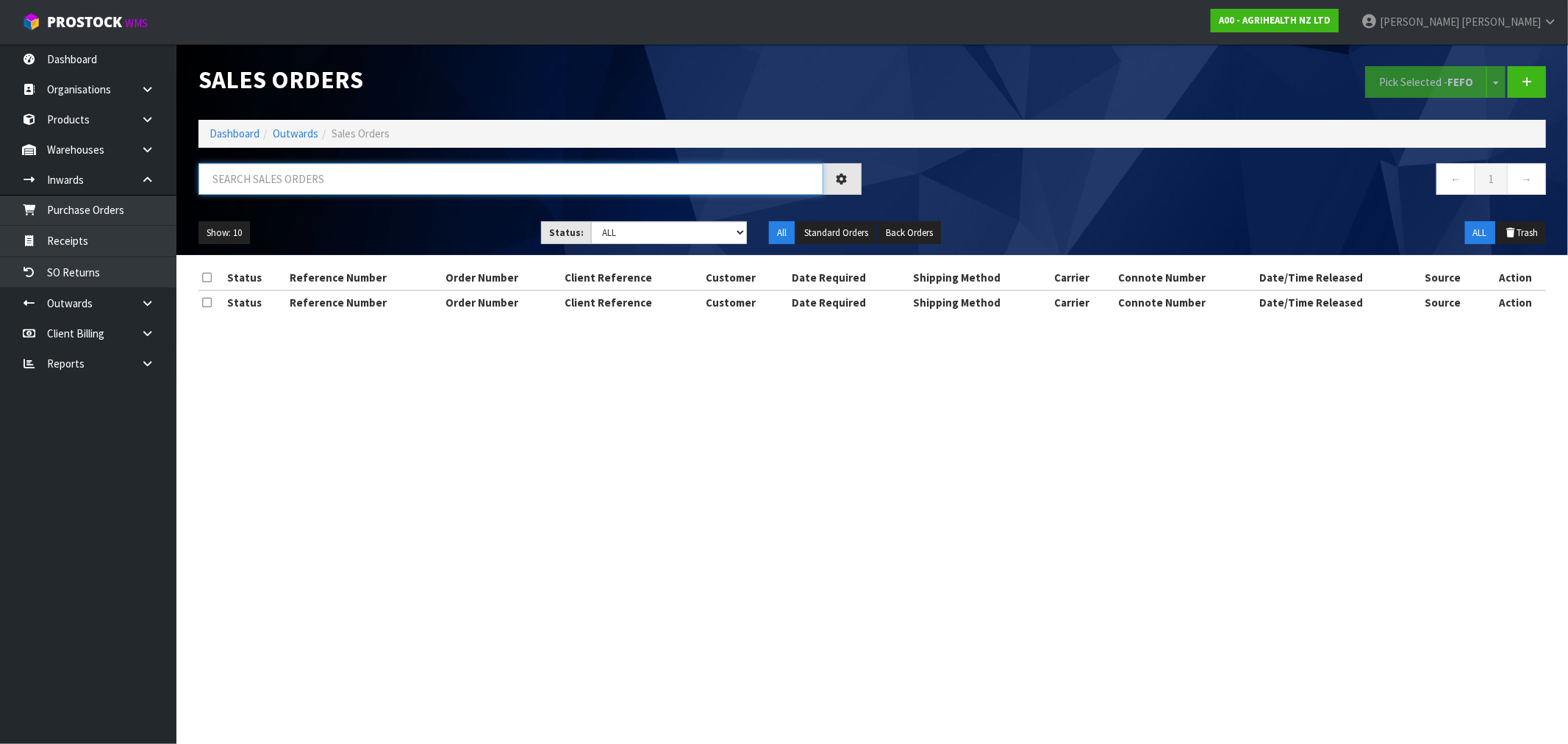
click at [398, 186] on input "text" at bounding box center [511, 179] width 625 height 31
paste input "JP01-249118"
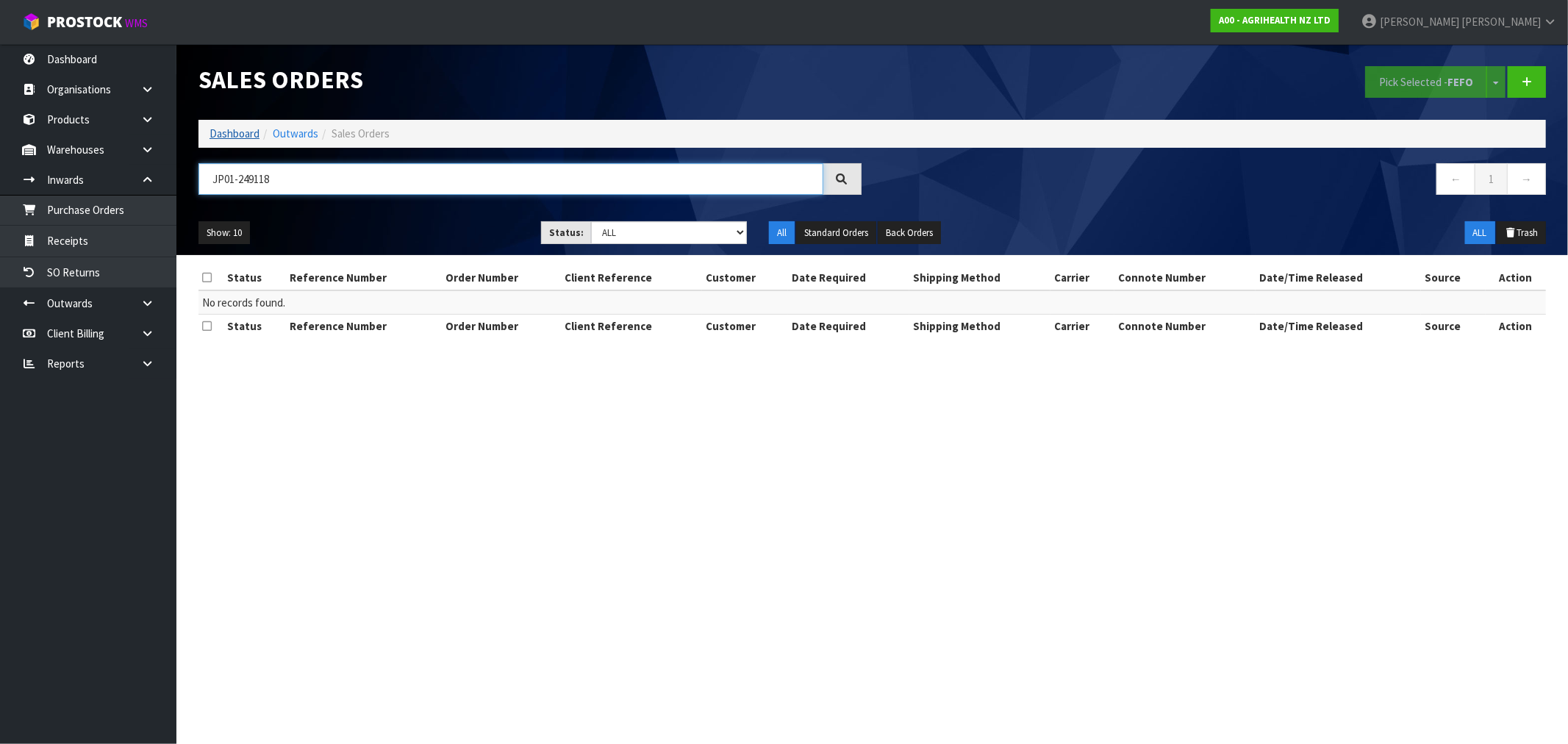
type input "JP01-249118"
click at [210, 137] on link "Dashboard" at bounding box center [233, 133] width 50 height 14
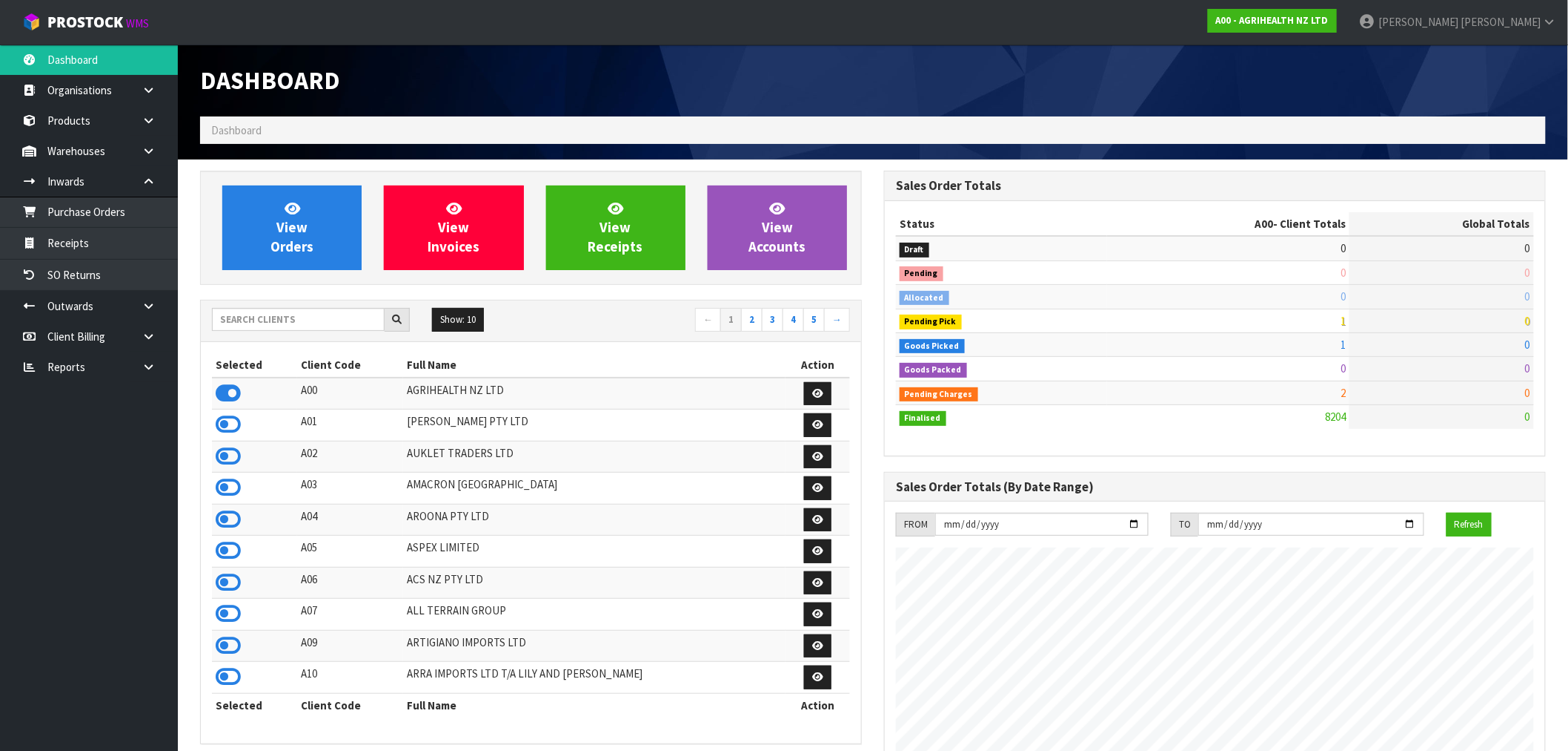
scroll to position [1124, 685]
click at [286, 313] on input "text" at bounding box center [297, 318] width 172 height 23
type input "J02"
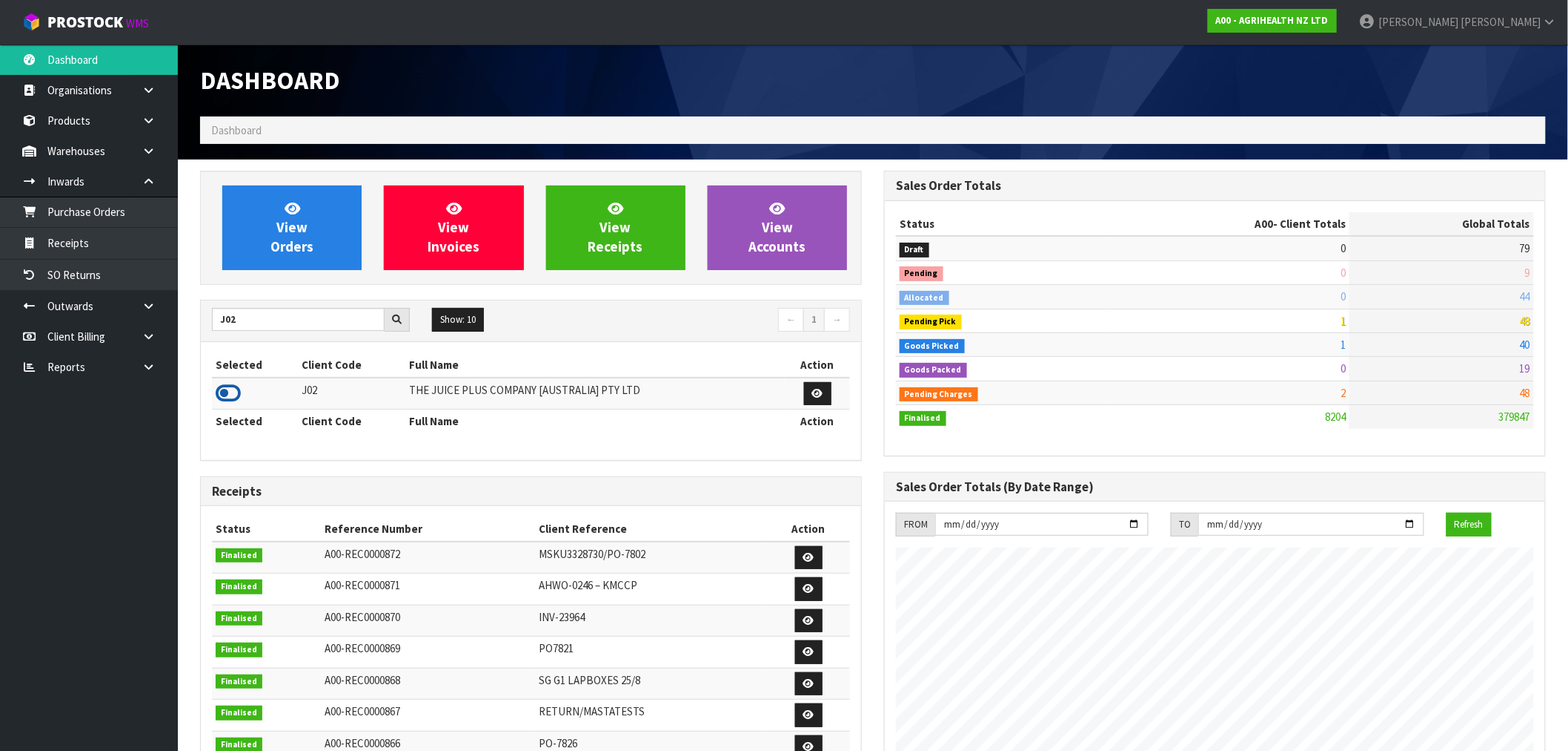
click at [231, 393] on icon at bounding box center [229, 393] width 26 height 23
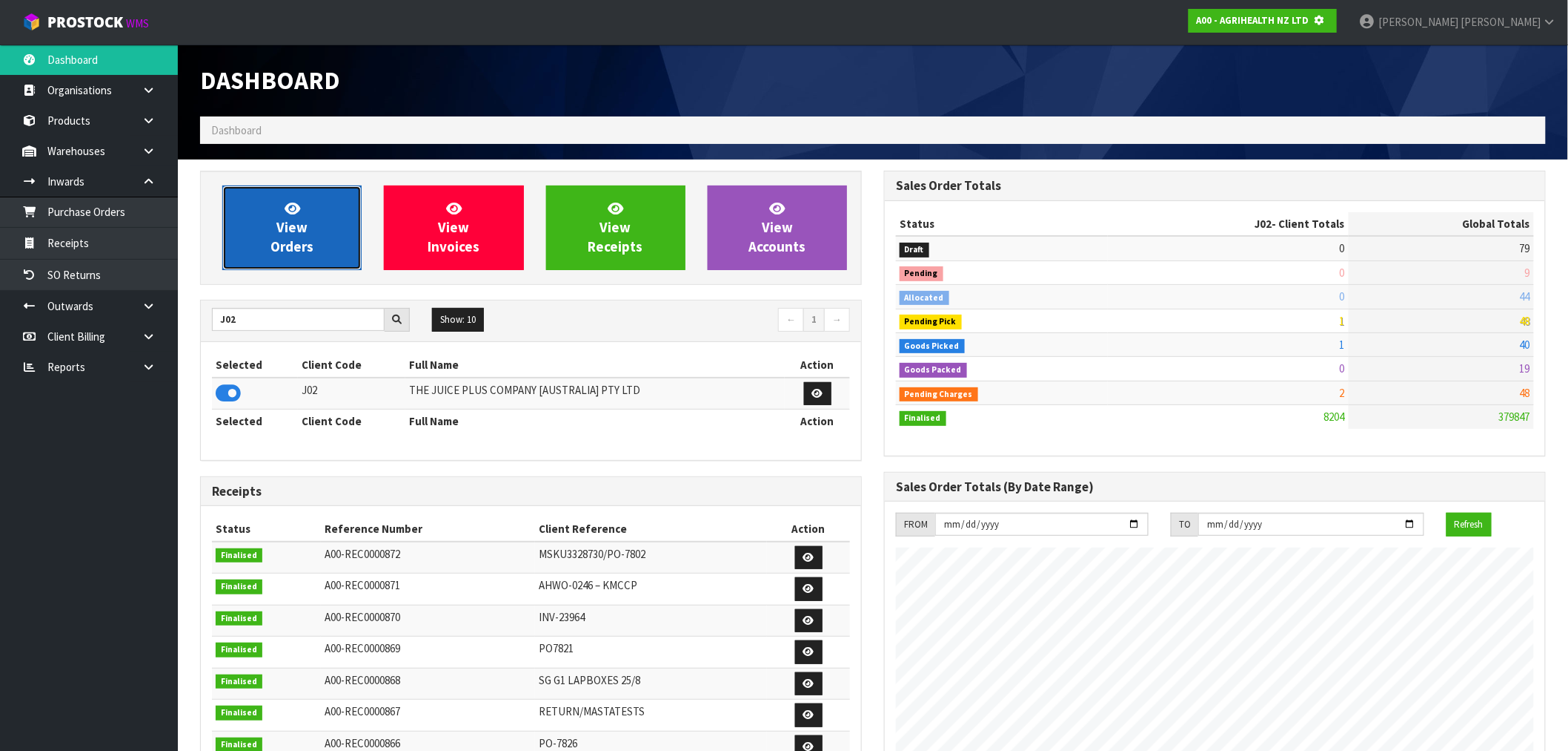
scroll to position [740707, 740465]
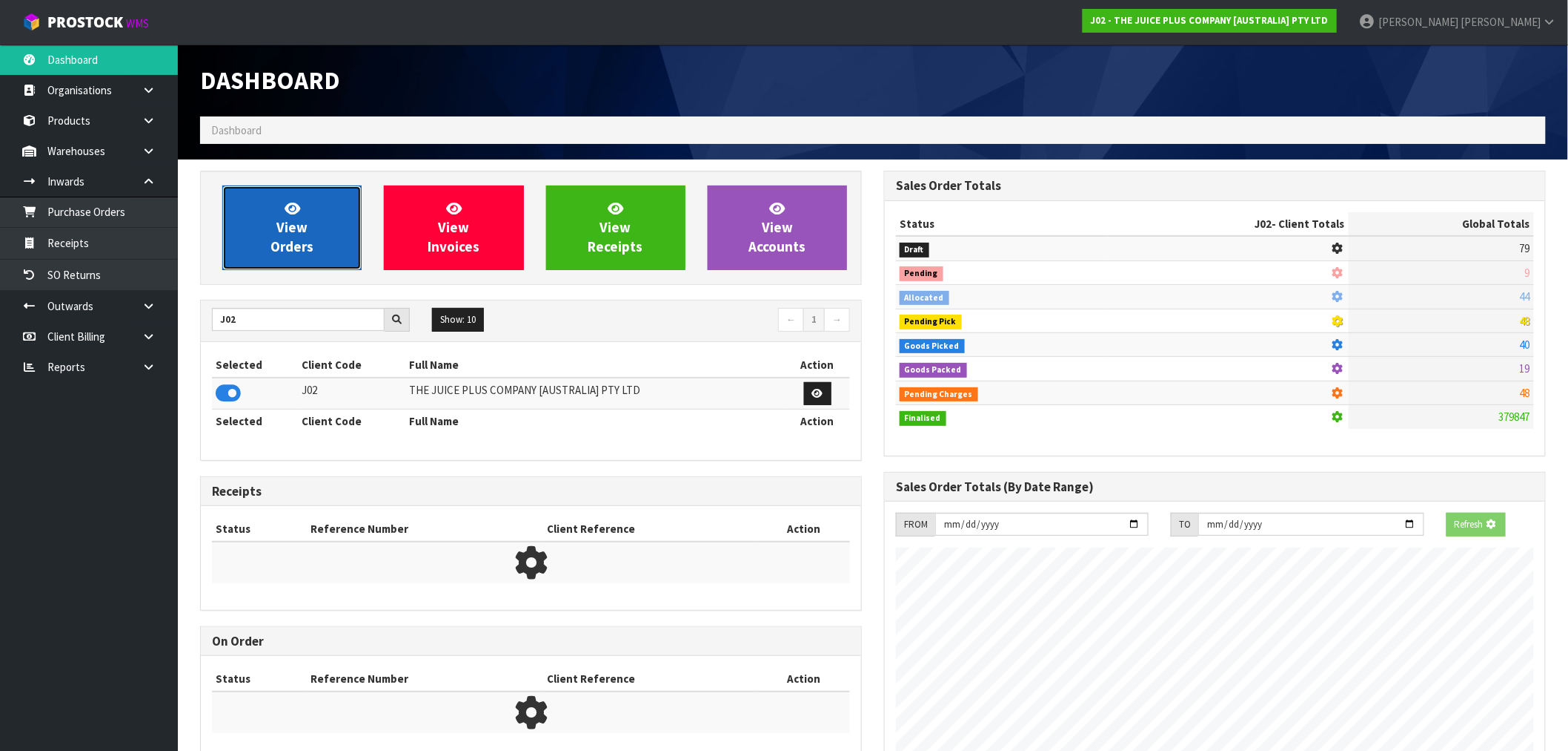
click at [294, 262] on link "View Orders" at bounding box center [292, 228] width 139 height 85
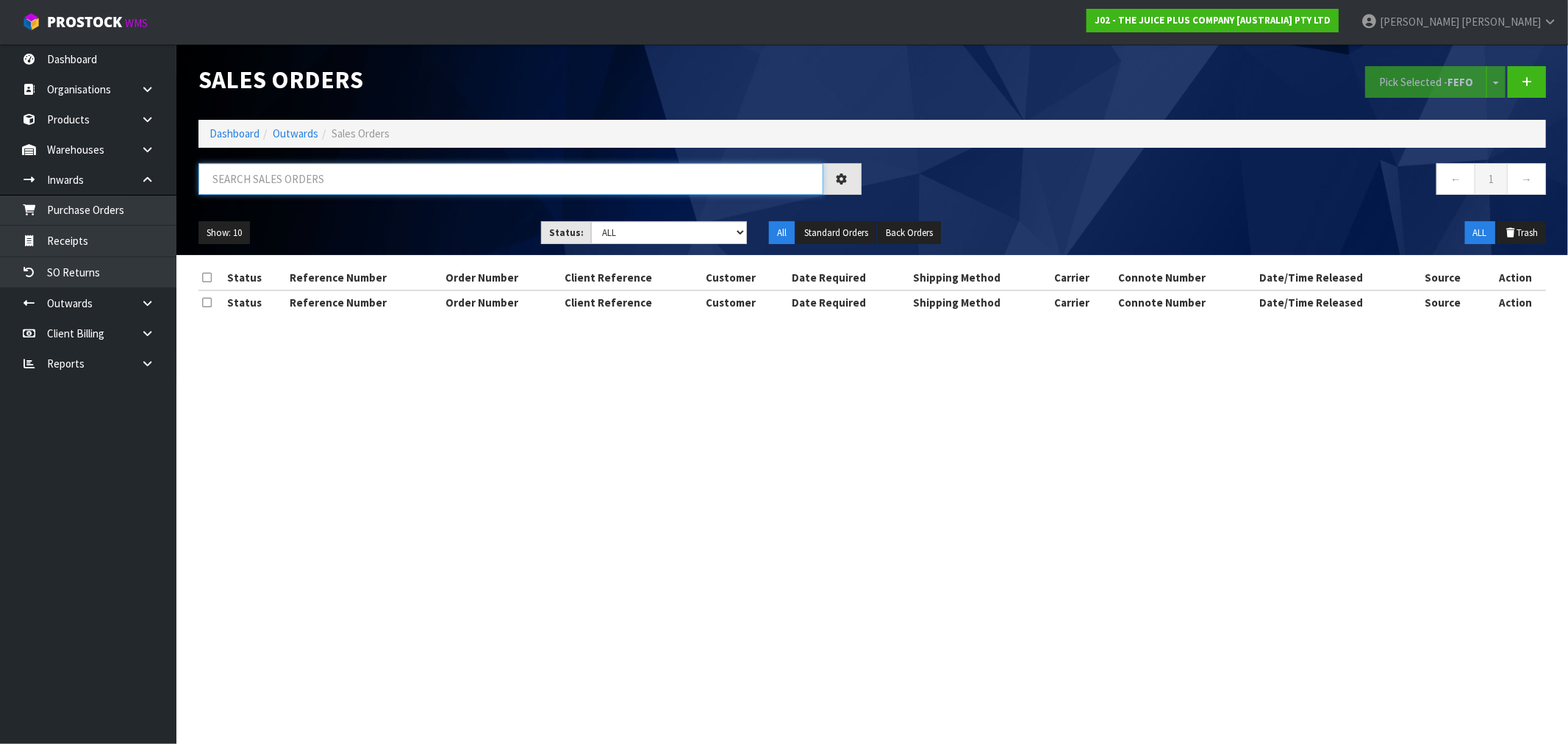
click at [327, 174] on input "text" at bounding box center [511, 179] width 625 height 31
paste input "JP01-249118"
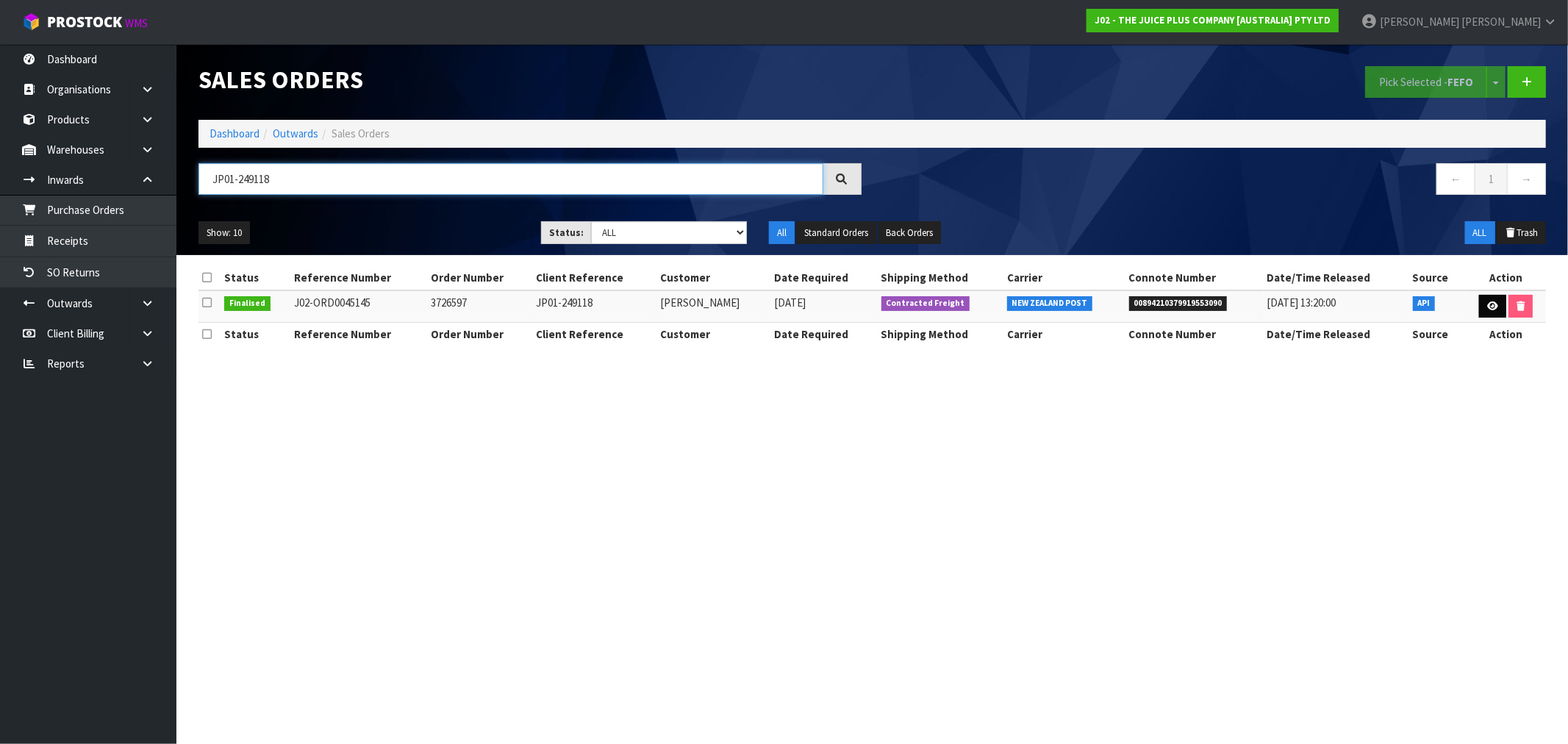
type input "JP01-249118"
click at [1489, 297] on link at bounding box center [1493, 307] width 27 height 23
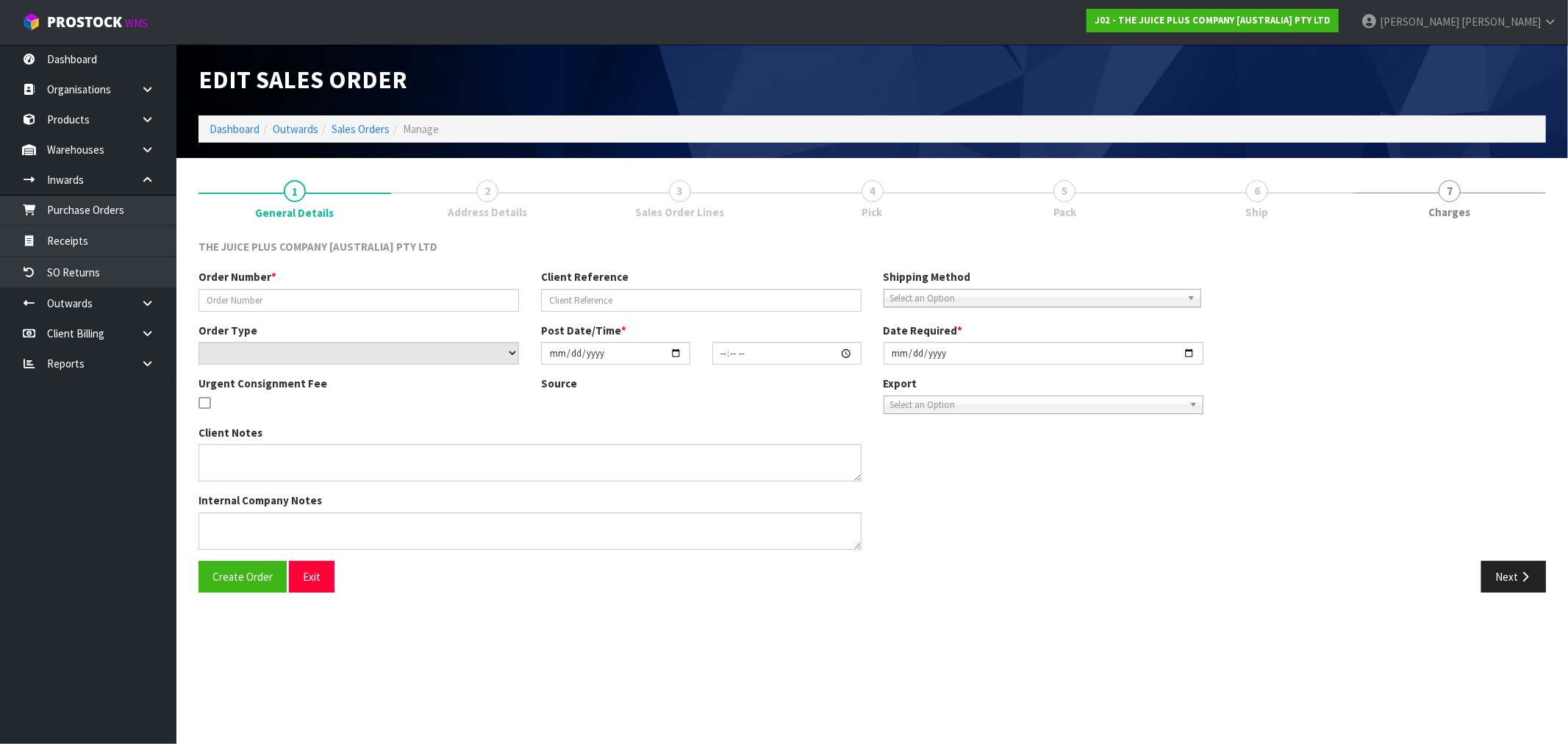
type input "3726597"
type input "JP01-249118"
select select "number:0"
type input "2025-05-23"
type input "15:15:05.000"
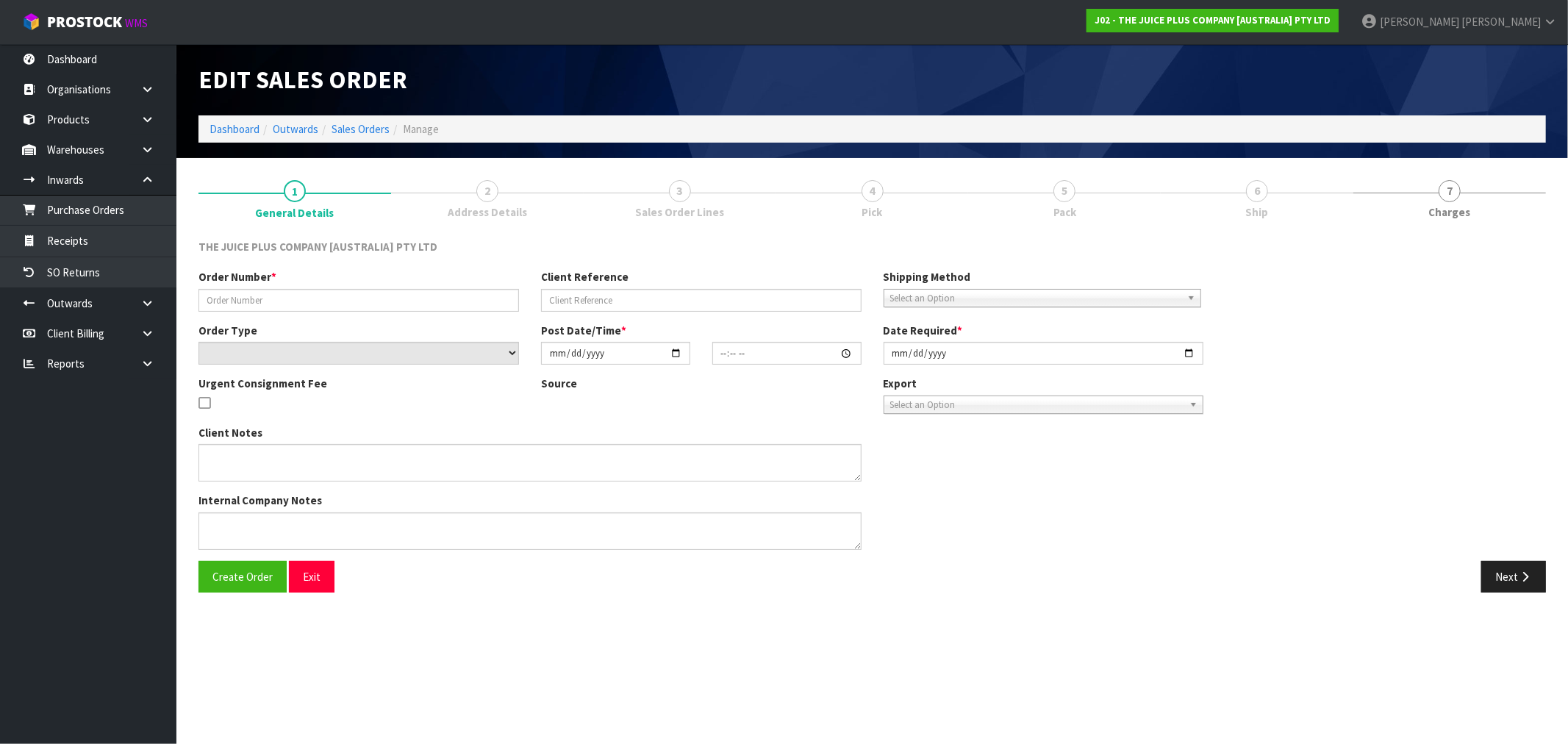
type input "2025-06-17"
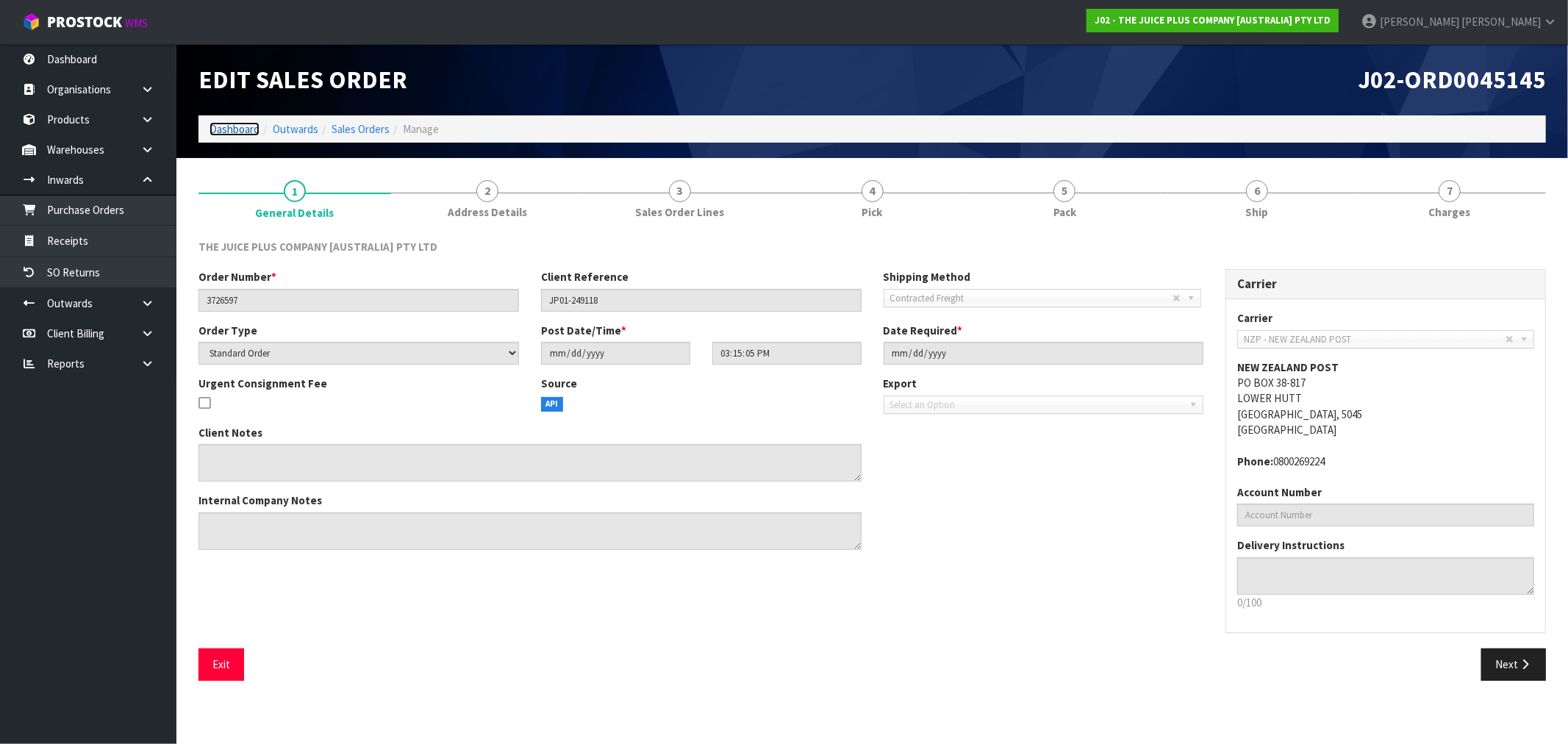
click at [233, 128] on link "Dashboard" at bounding box center [233, 129] width 50 height 14
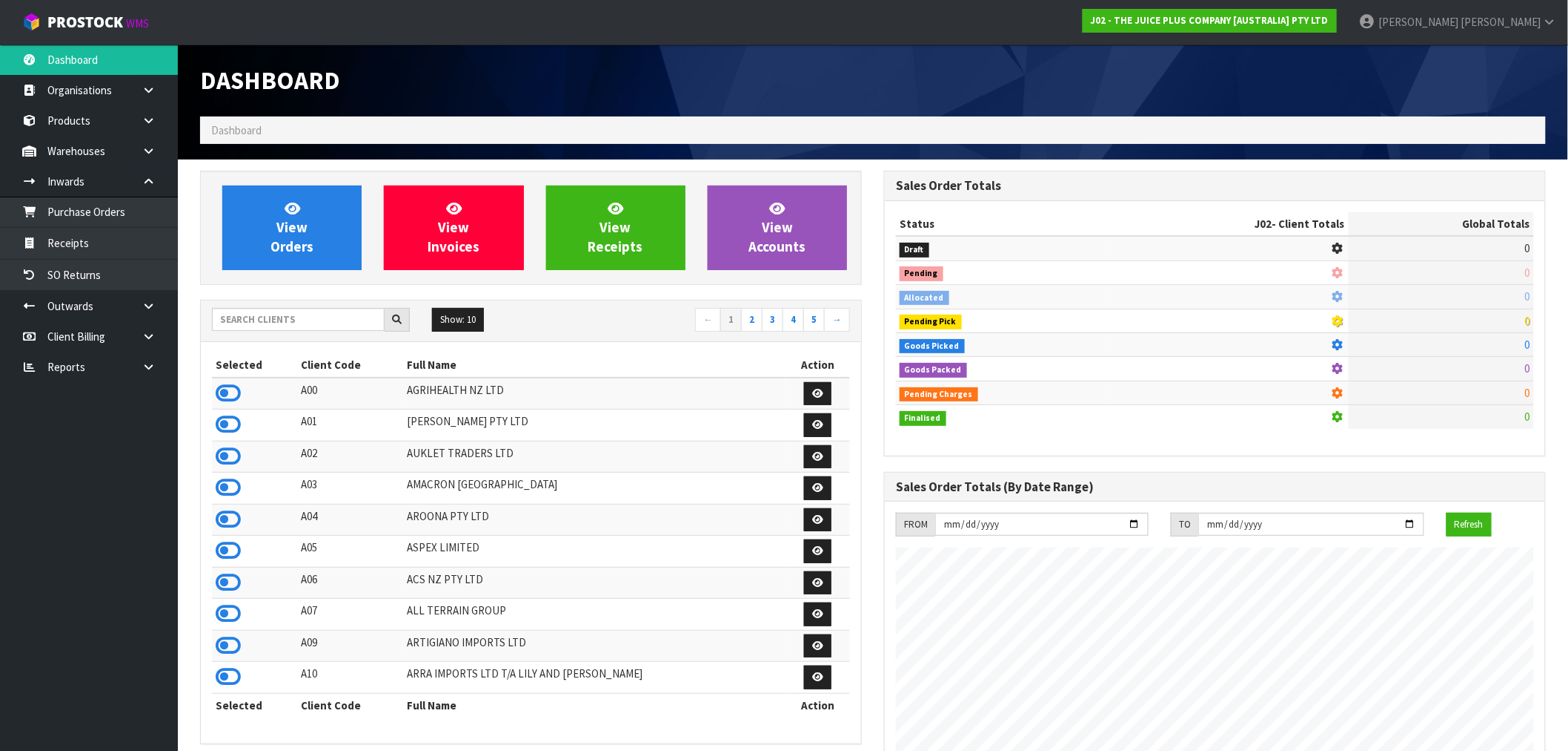
scroll to position [1124, 685]
click at [146, 367] on icon at bounding box center [149, 366] width 14 height 11
click at [307, 313] on input "text" at bounding box center [297, 318] width 172 height 23
type input "N04"
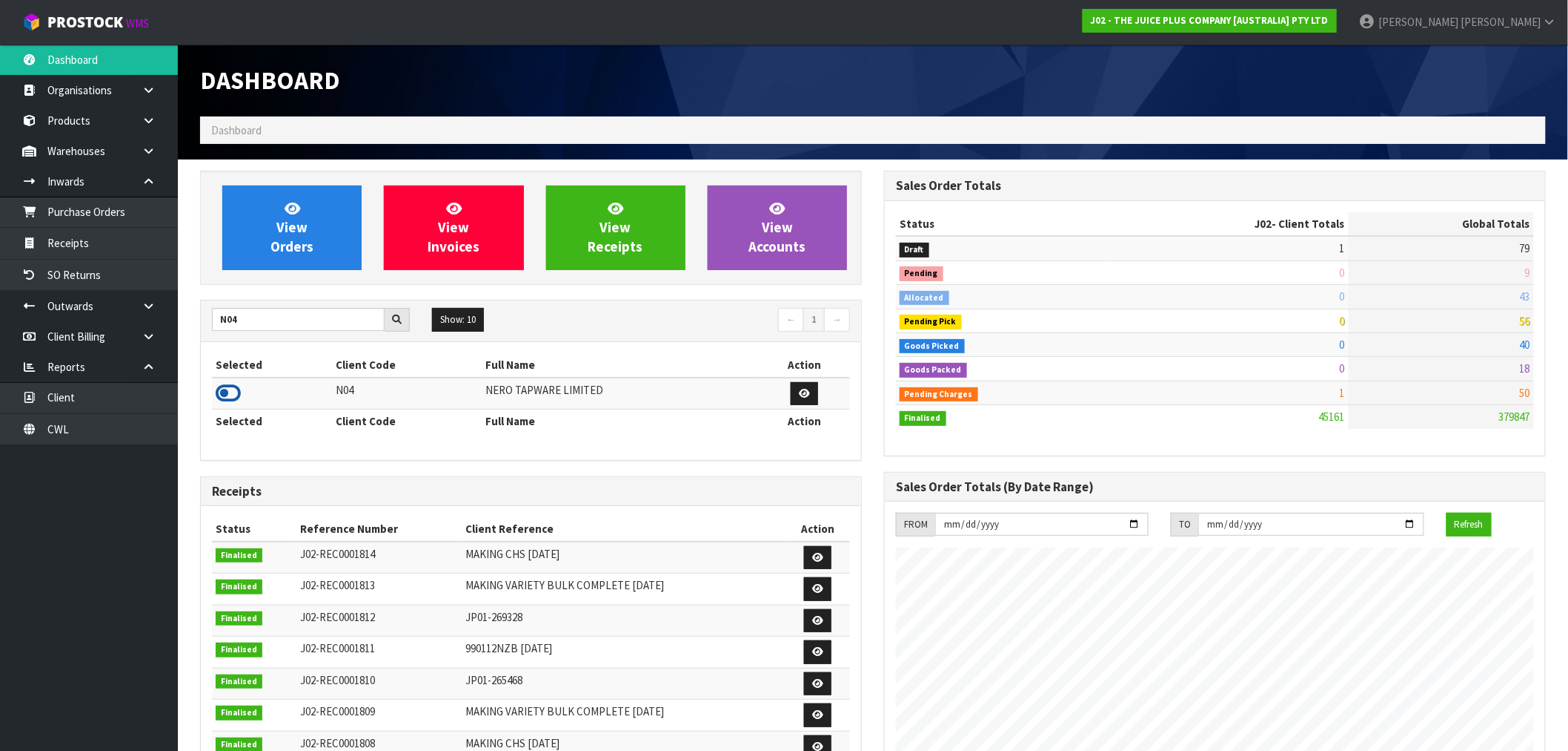
click at [228, 394] on icon at bounding box center [229, 393] width 26 height 23
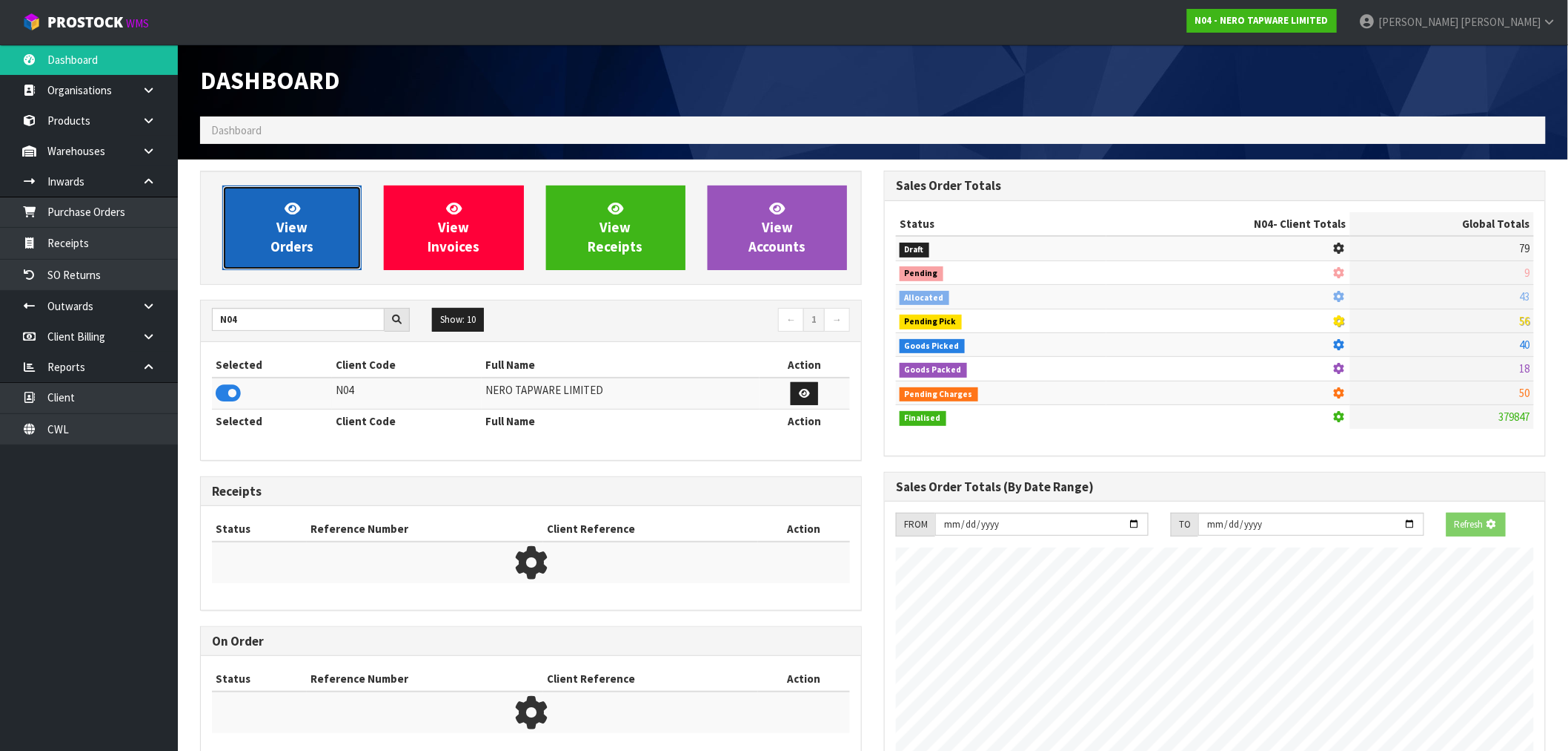
scroll to position [740707, 740465]
click at [262, 220] on link "View Orders" at bounding box center [292, 228] width 139 height 85
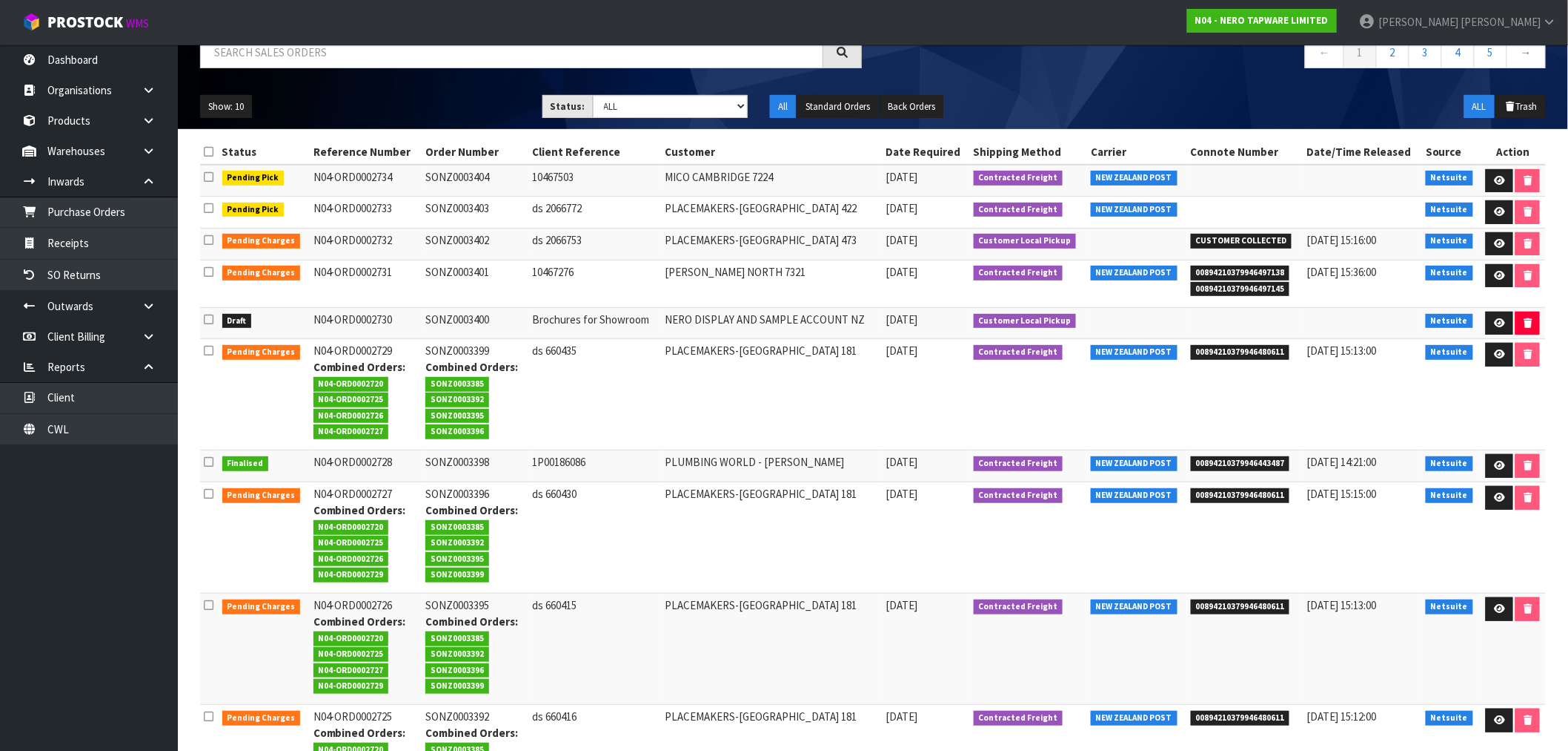
scroll to position [244, 0]
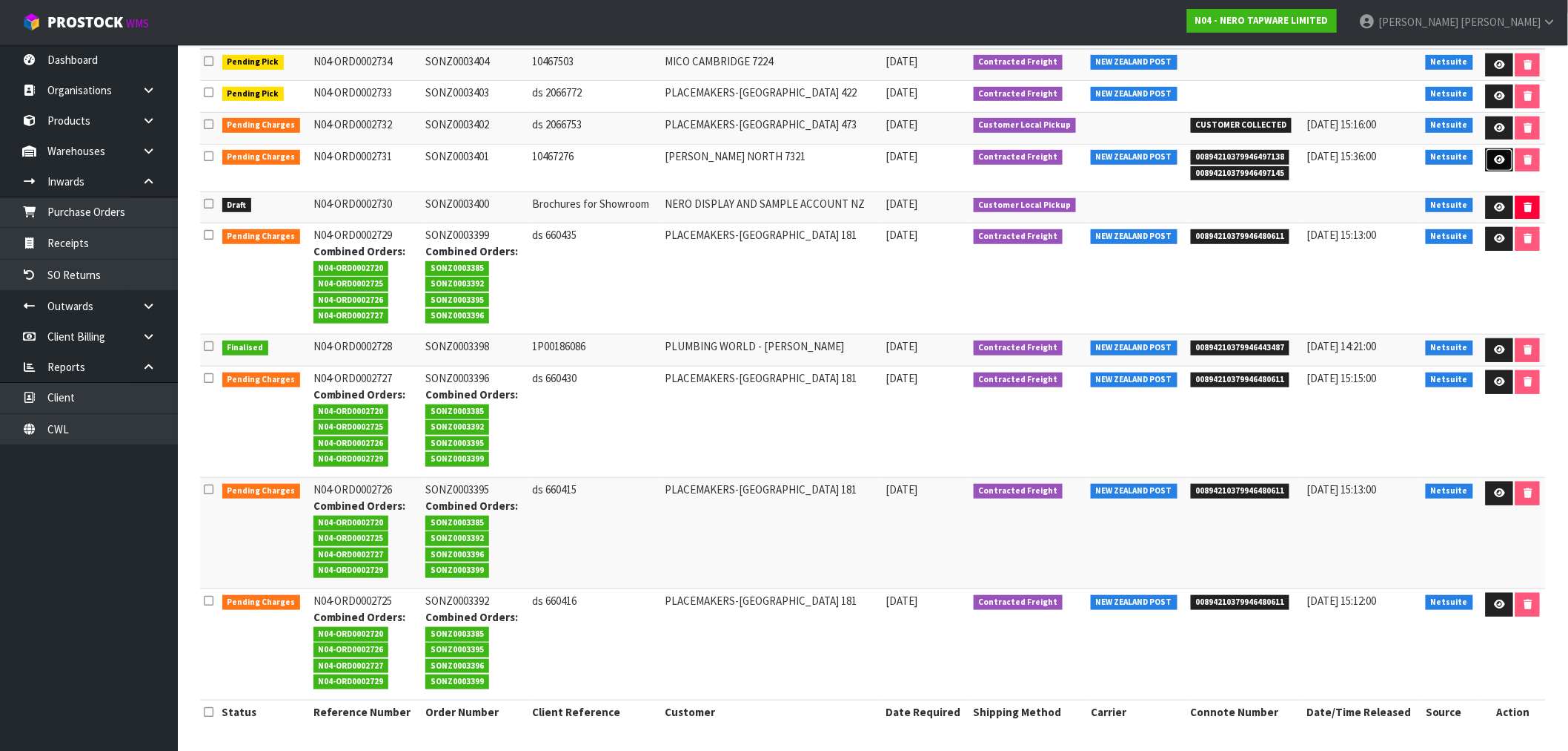
click at [1495, 155] on icon at bounding box center [1499, 160] width 11 height 10
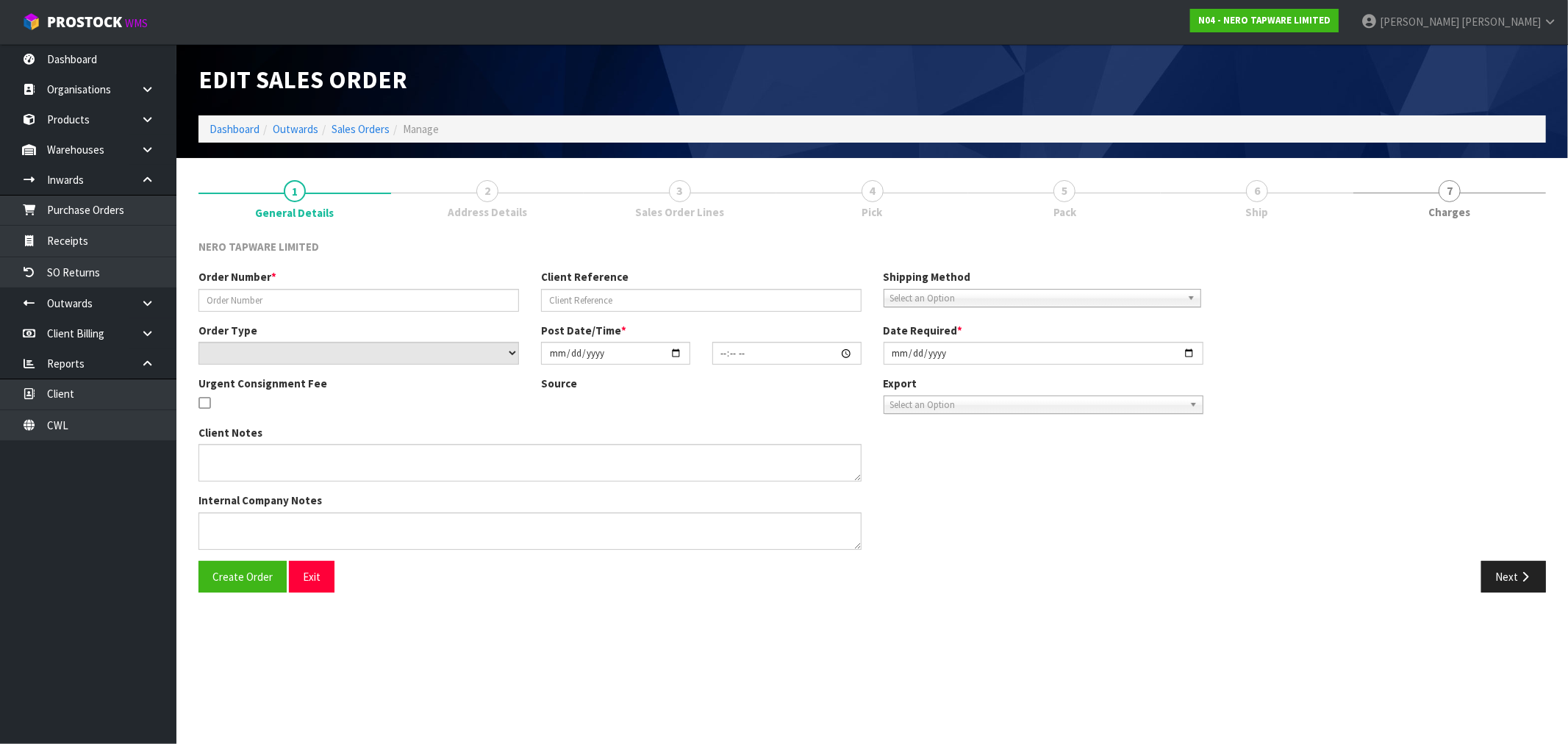
type input "SONZ0003401"
type input "10467276"
select select "number:0"
type input "2025-09-04"
type input "13:00:07.000"
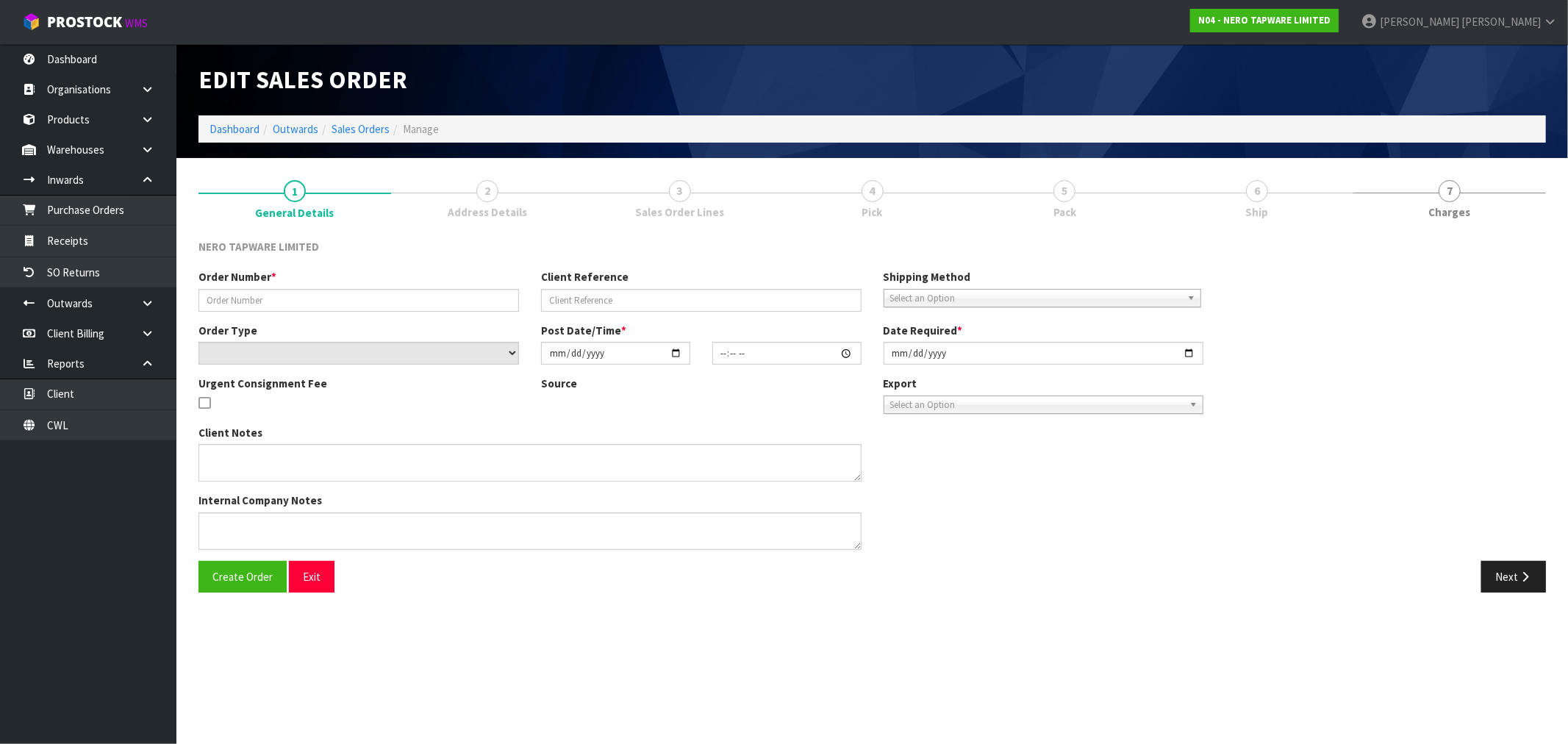
type input "2025-09-04"
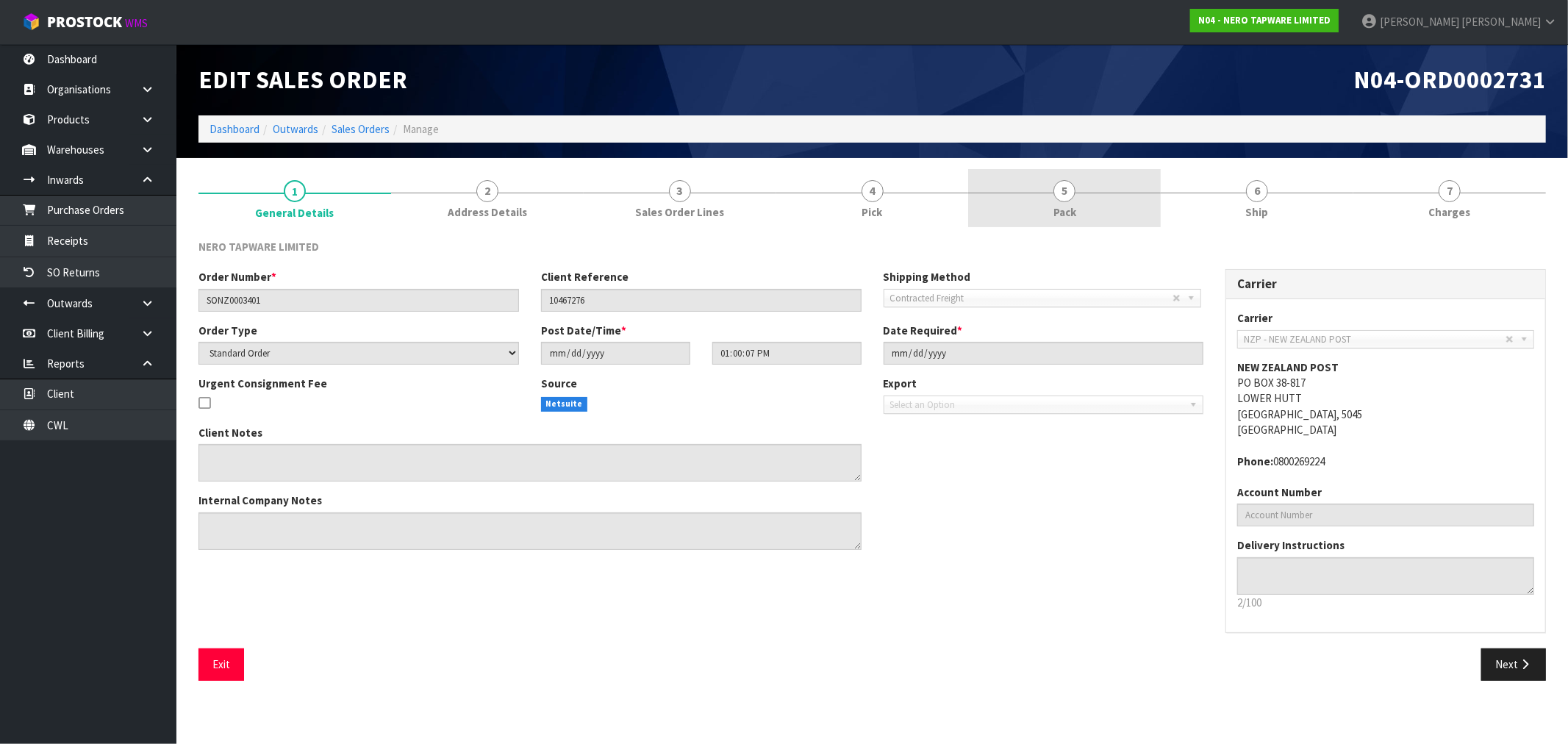
click at [1130, 203] on link "5 Pack" at bounding box center [1064, 197] width 192 height 58
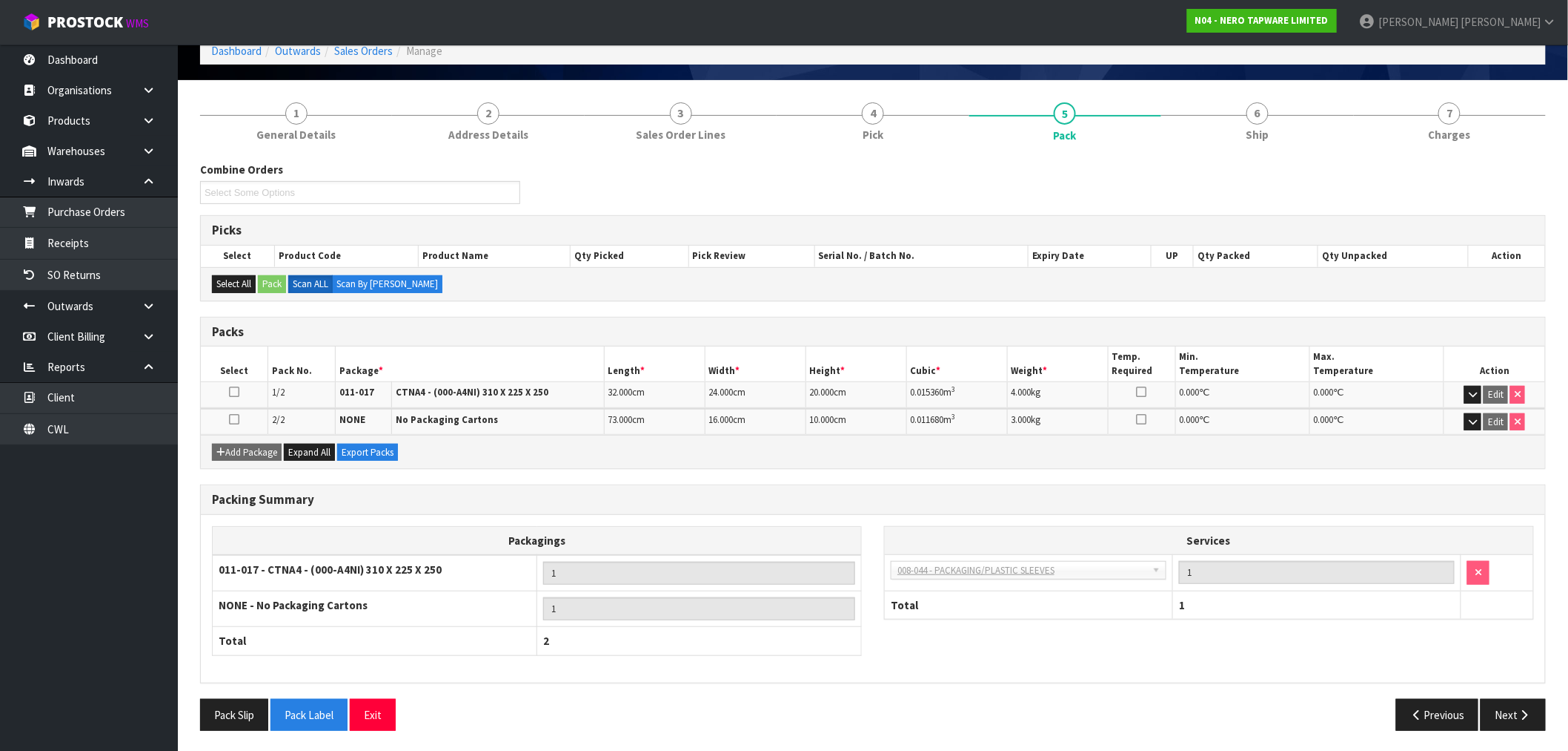
scroll to position [80, 0]
click at [882, 136] on span "Pick" at bounding box center [873, 134] width 21 height 16
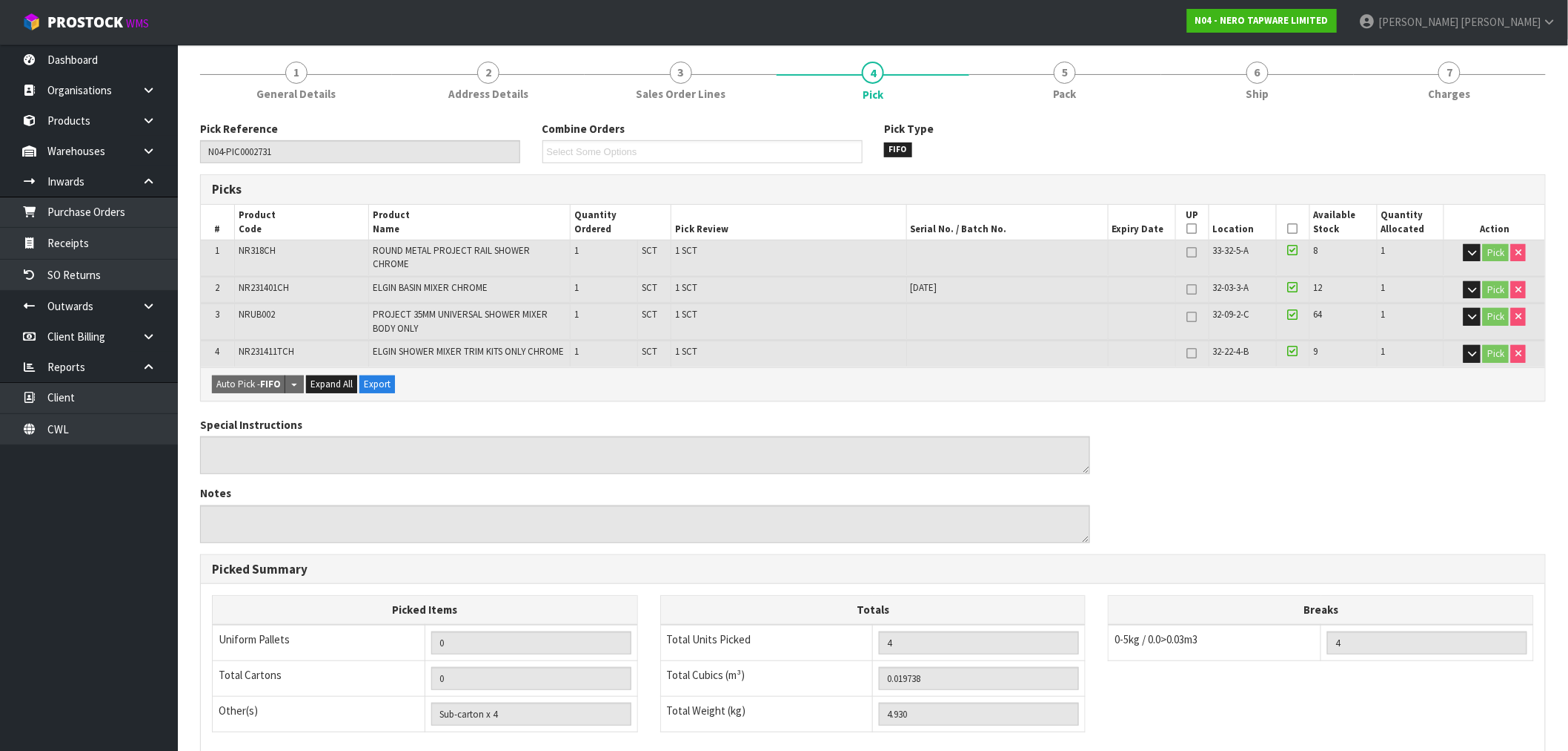
scroll to position [0, 0]
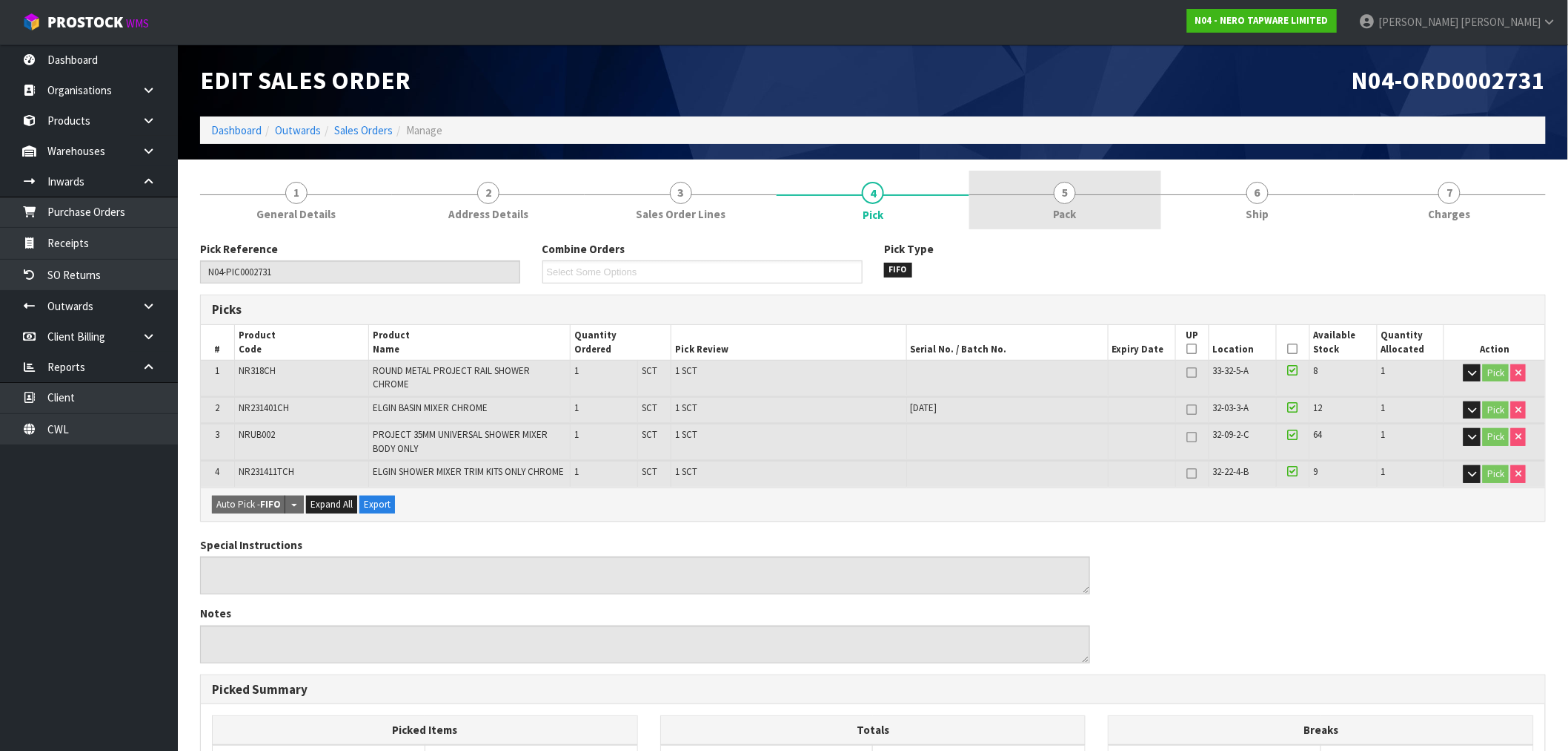
click at [1021, 201] on link "5 Pack" at bounding box center [1065, 199] width 192 height 58
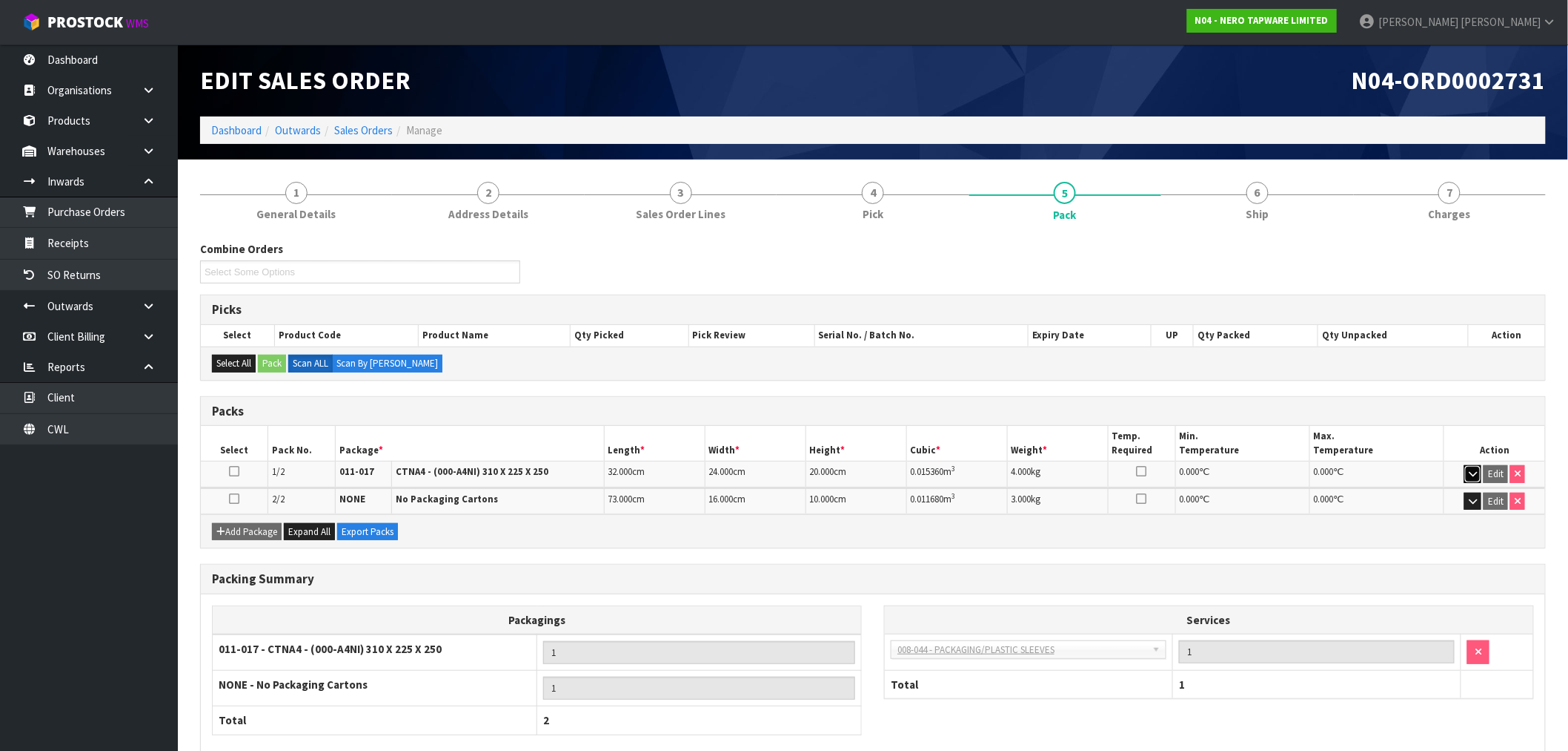
click at [1470, 470] on icon "button" at bounding box center [1472, 474] width 8 height 10
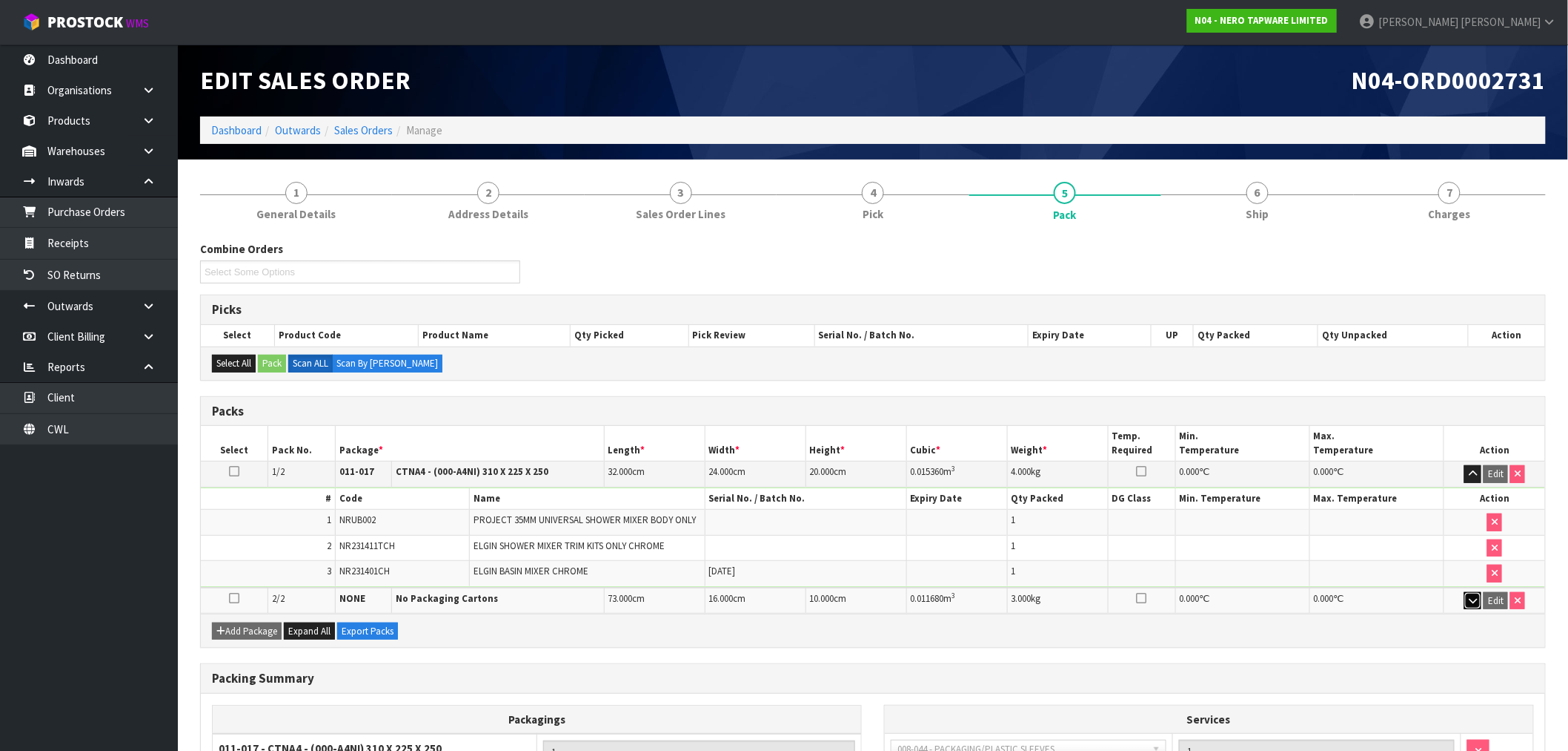
click at [1470, 598] on icon "button" at bounding box center [1472, 600] width 8 height 10
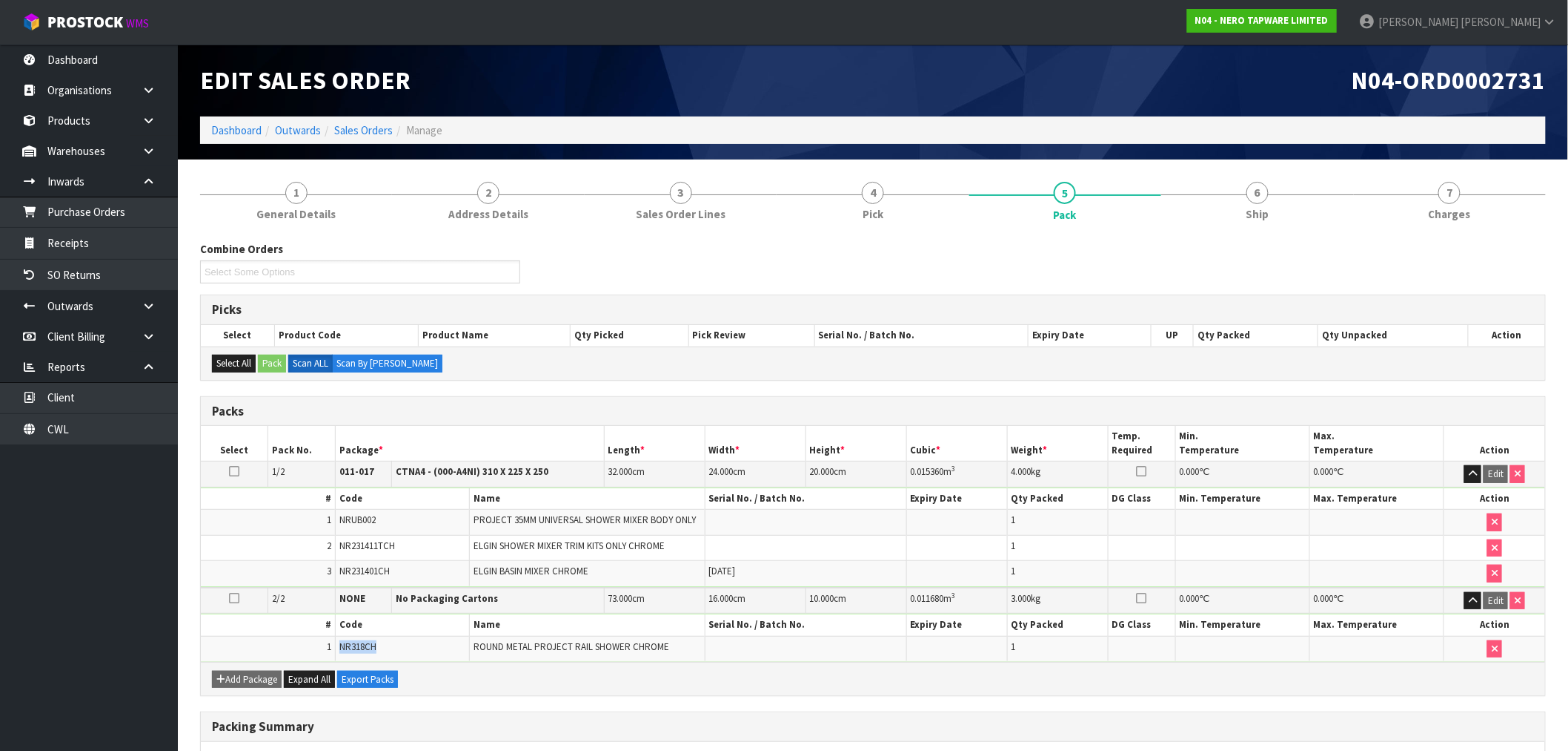
drag, startPoint x: 388, startPoint y: 653, endPoint x: 336, endPoint y: 647, distance: 52.3
click at [336, 647] on td "NR318CH" at bounding box center [402, 649] width 134 height 26
copy span "NR318CH"
click at [871, 208] on span "Pick" at bounding box center [873, 214] width 21 height 16
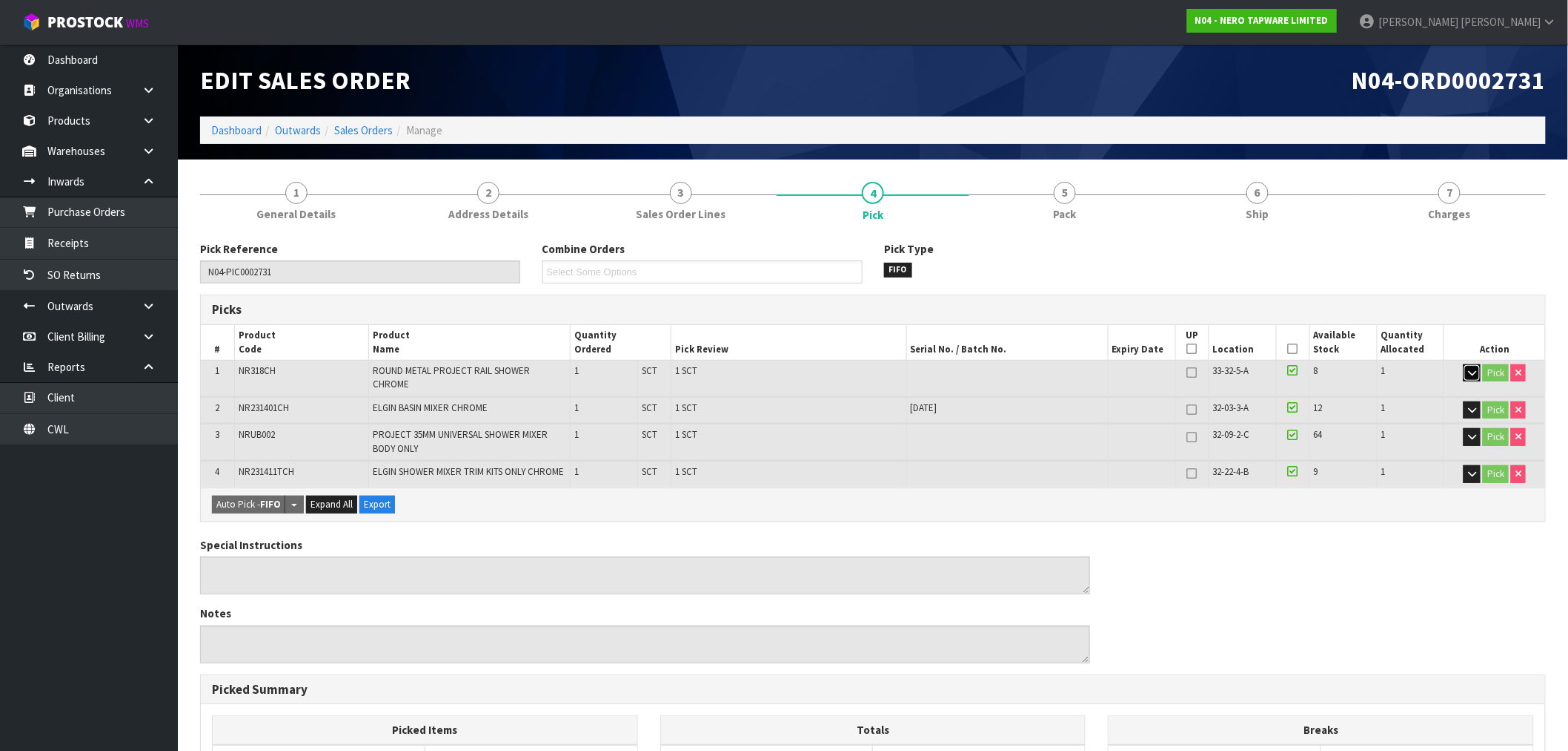
click at [1469, 370] on icon "button" at bounding box center [1472, 373] width 8 height 10
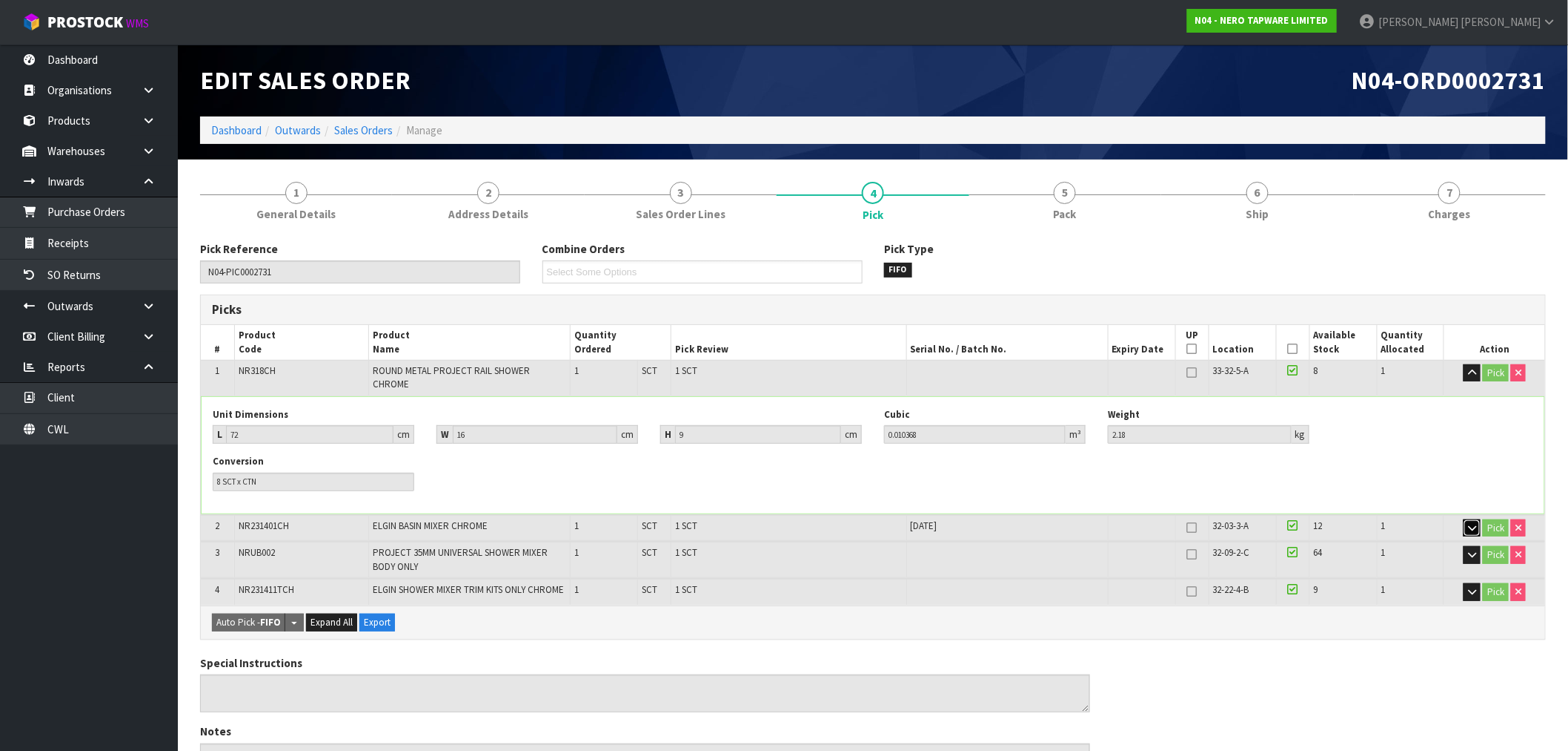
click at [1469, 523] on icon "button" at bounding box center [1472, 528] width 8 height 10
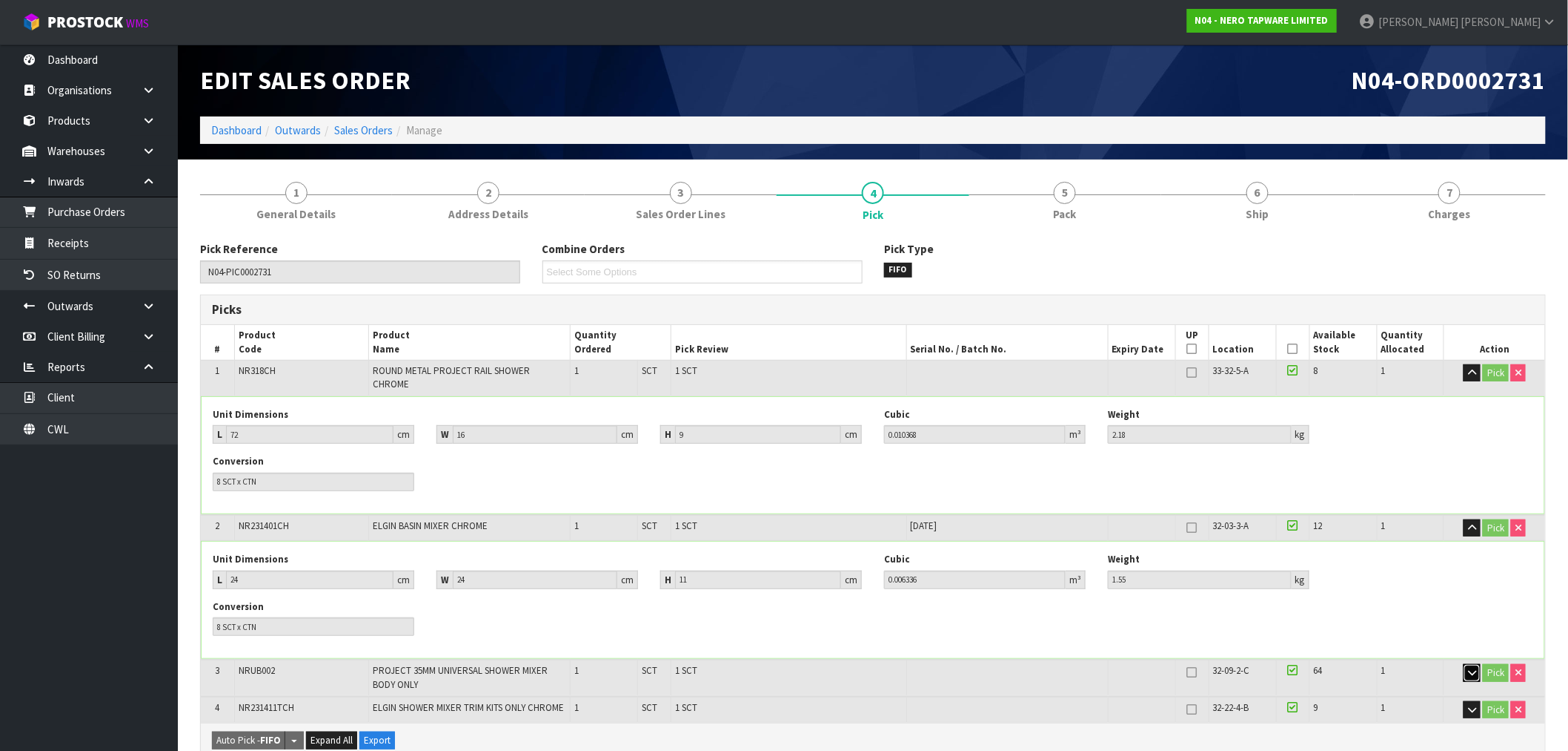
click at [1474, 667] on icon "button" at bounding box center [1472, 672] width 8 height 10
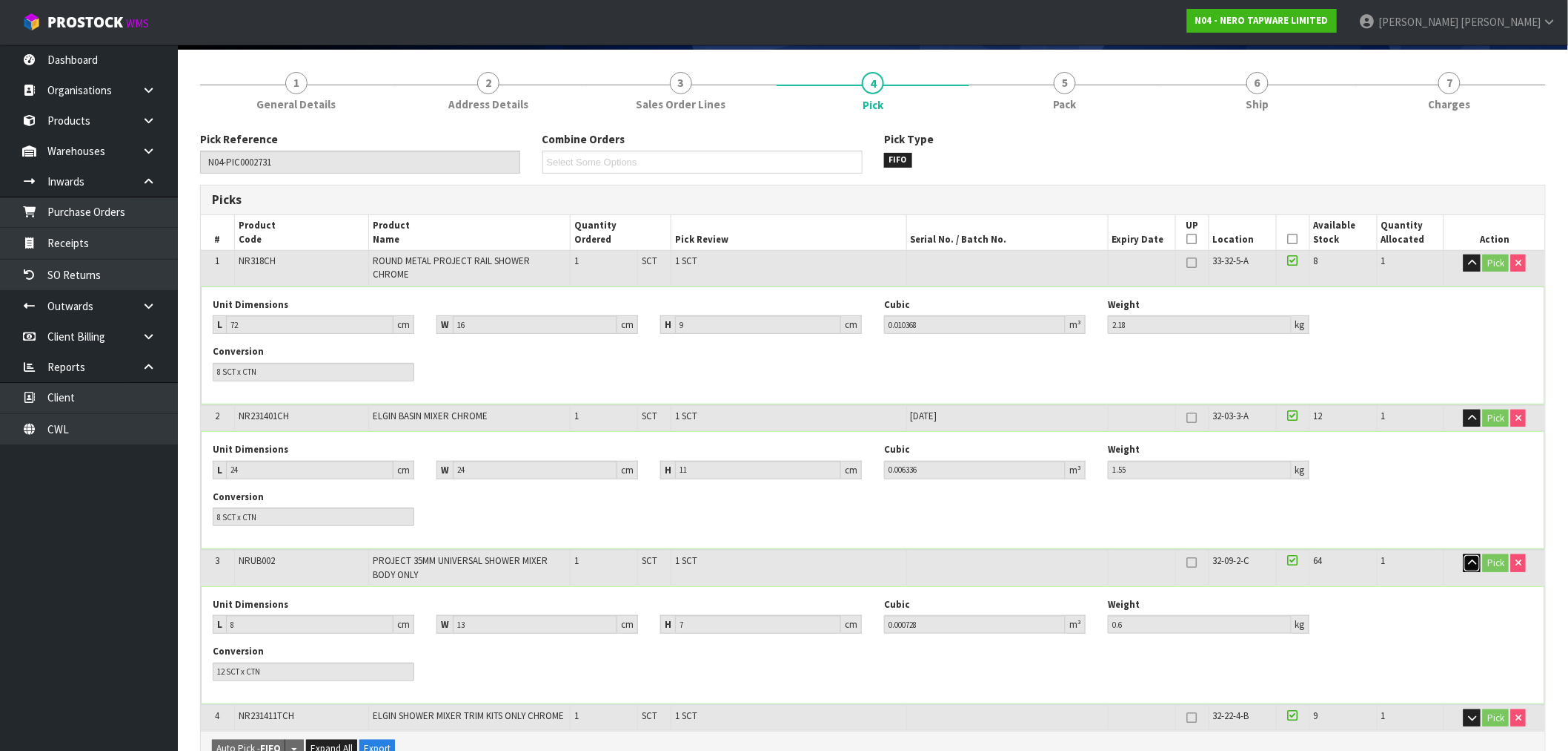
scroll to position [165, 0]
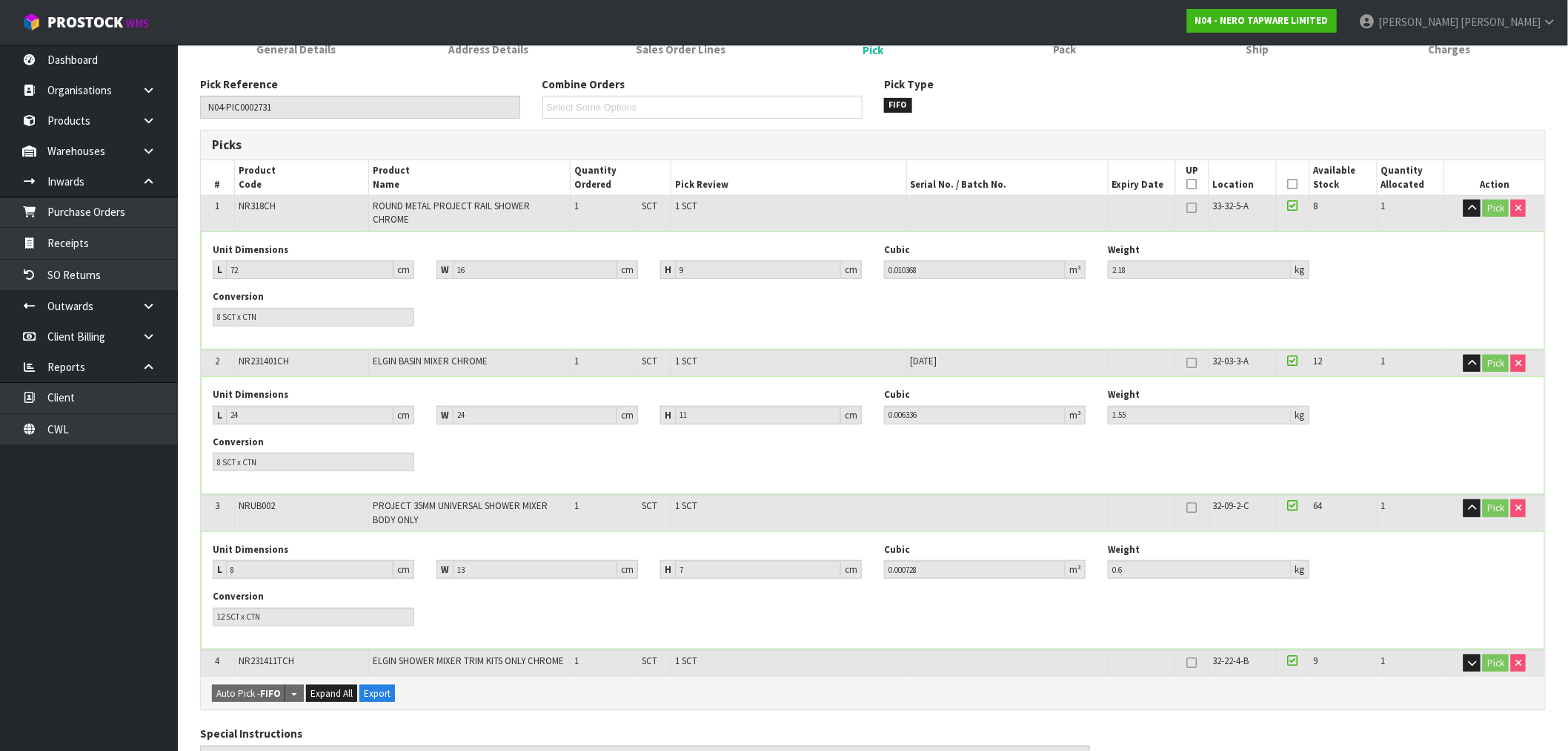
click at [259, 499] on span "NRUB002" at bounding box center [256, 505] width 36 height 13
copy span "NRUB002"
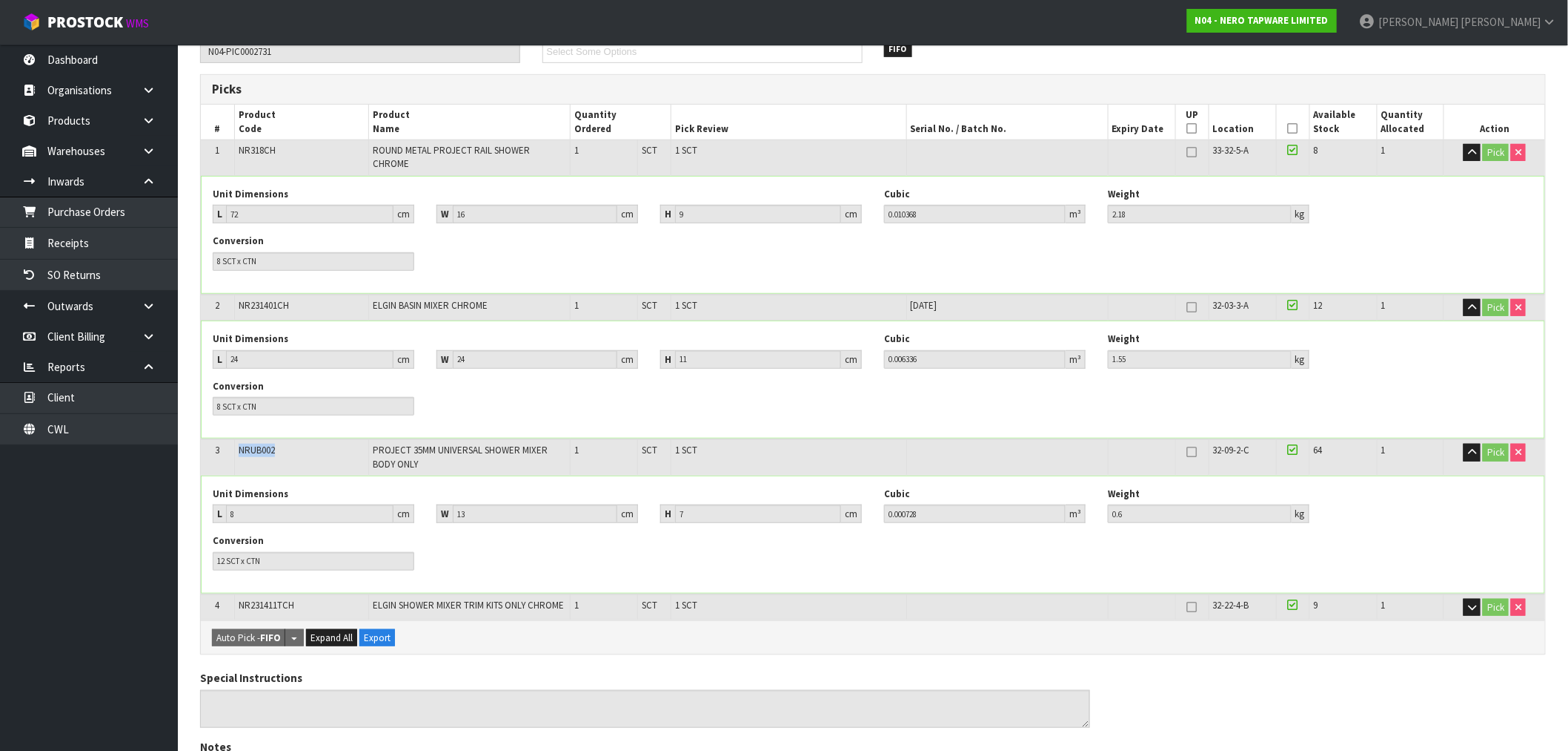
scroll to position [247, 0]
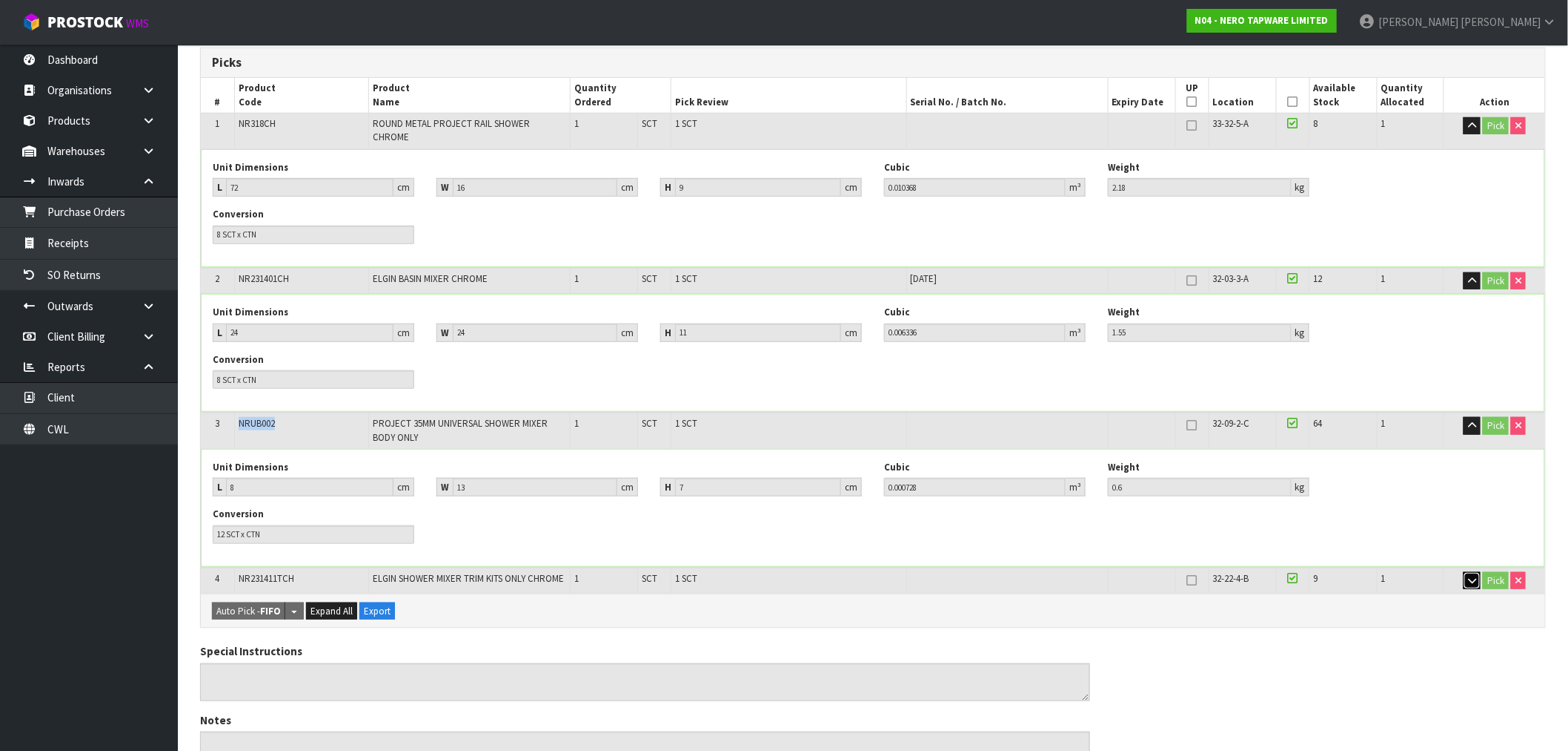
click at [1477, 572] on button "button" at bounding box center [1471, 580] width 17 height 18
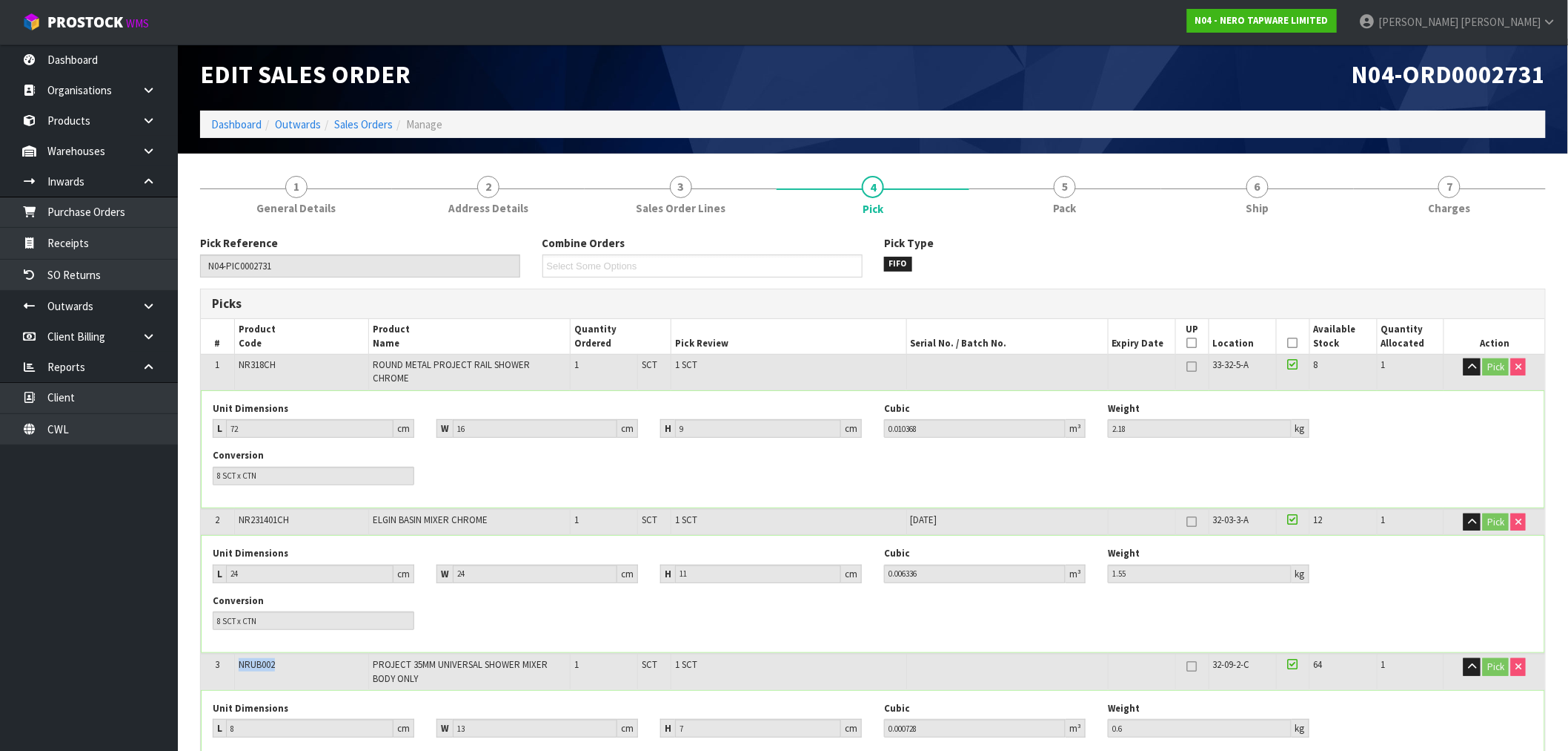
scroll to position [0, 0]
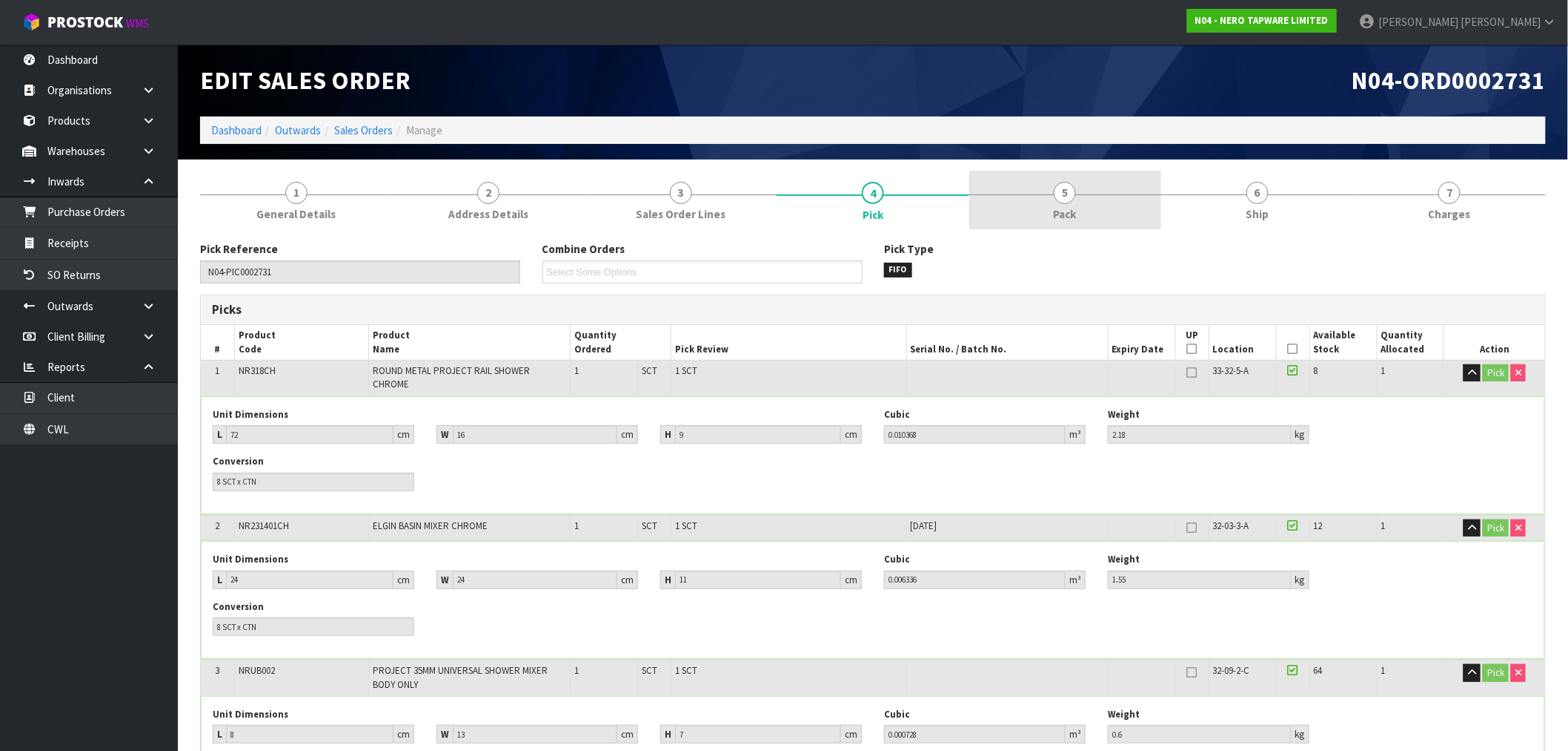
click at [1107, 200] on link "5 Pack" at bounding box center [1065, 199] width 192 height 58
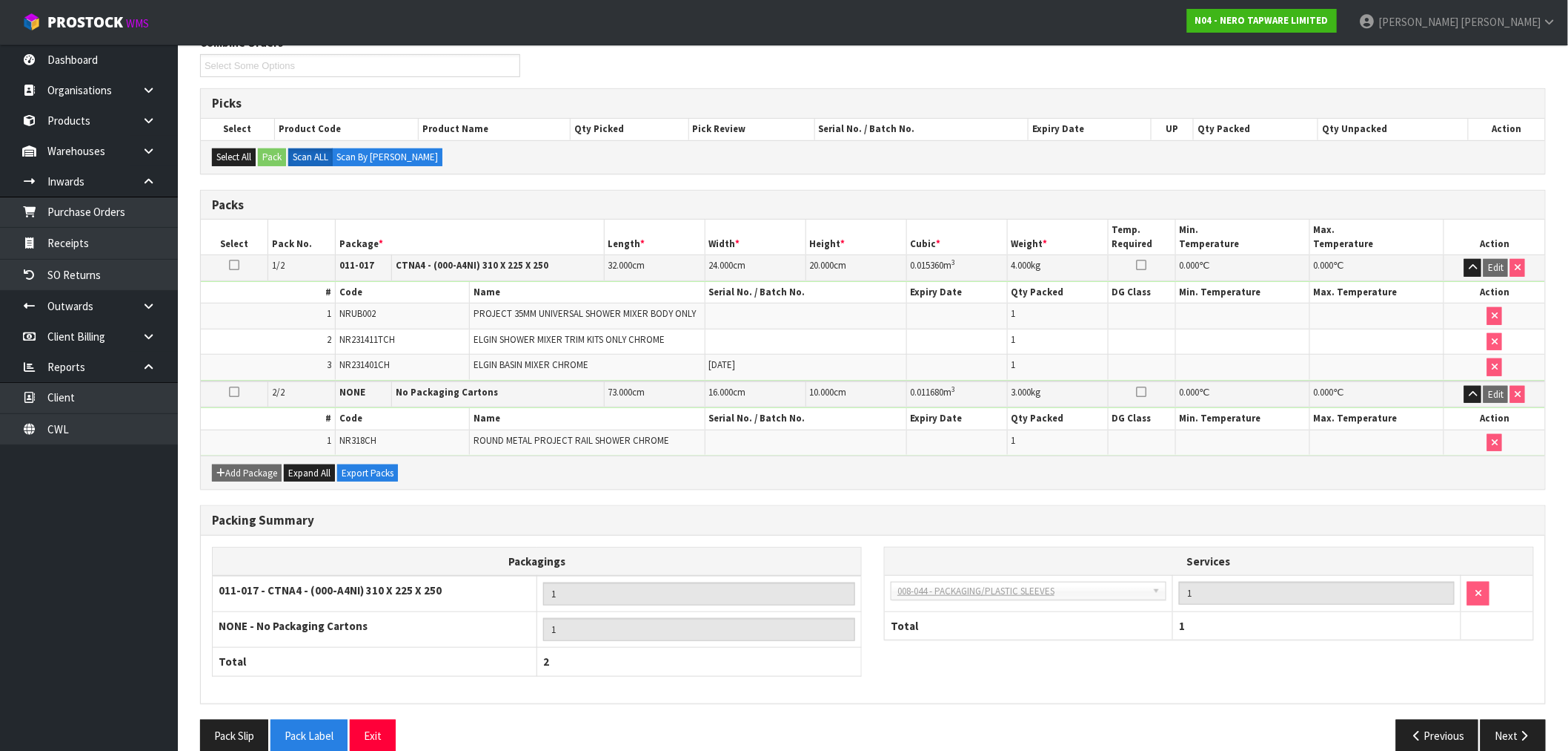
scroll to position [230, 0]
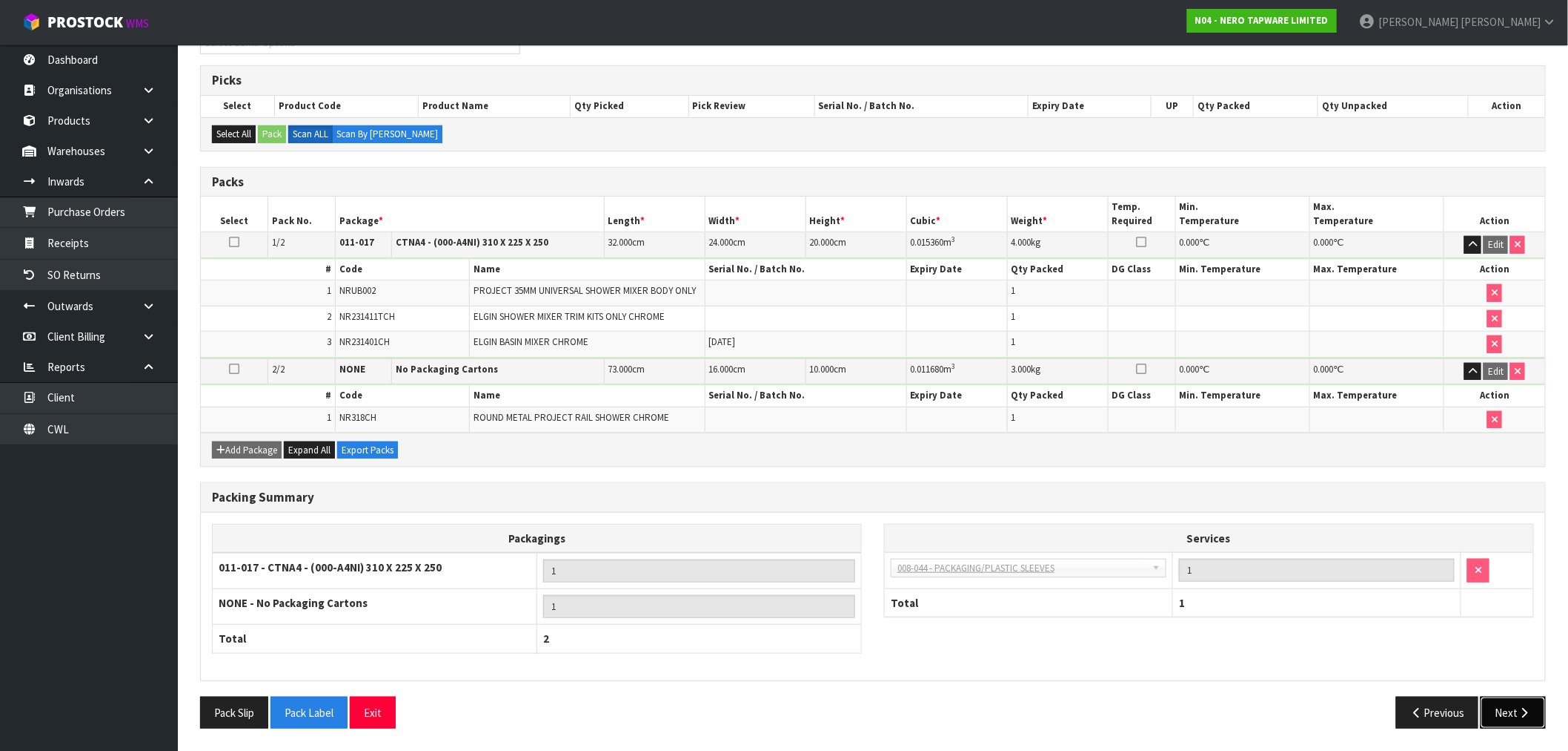
click at [1537, 703] on button "Next" at bounding box center [1513, 713] width 65 height 32
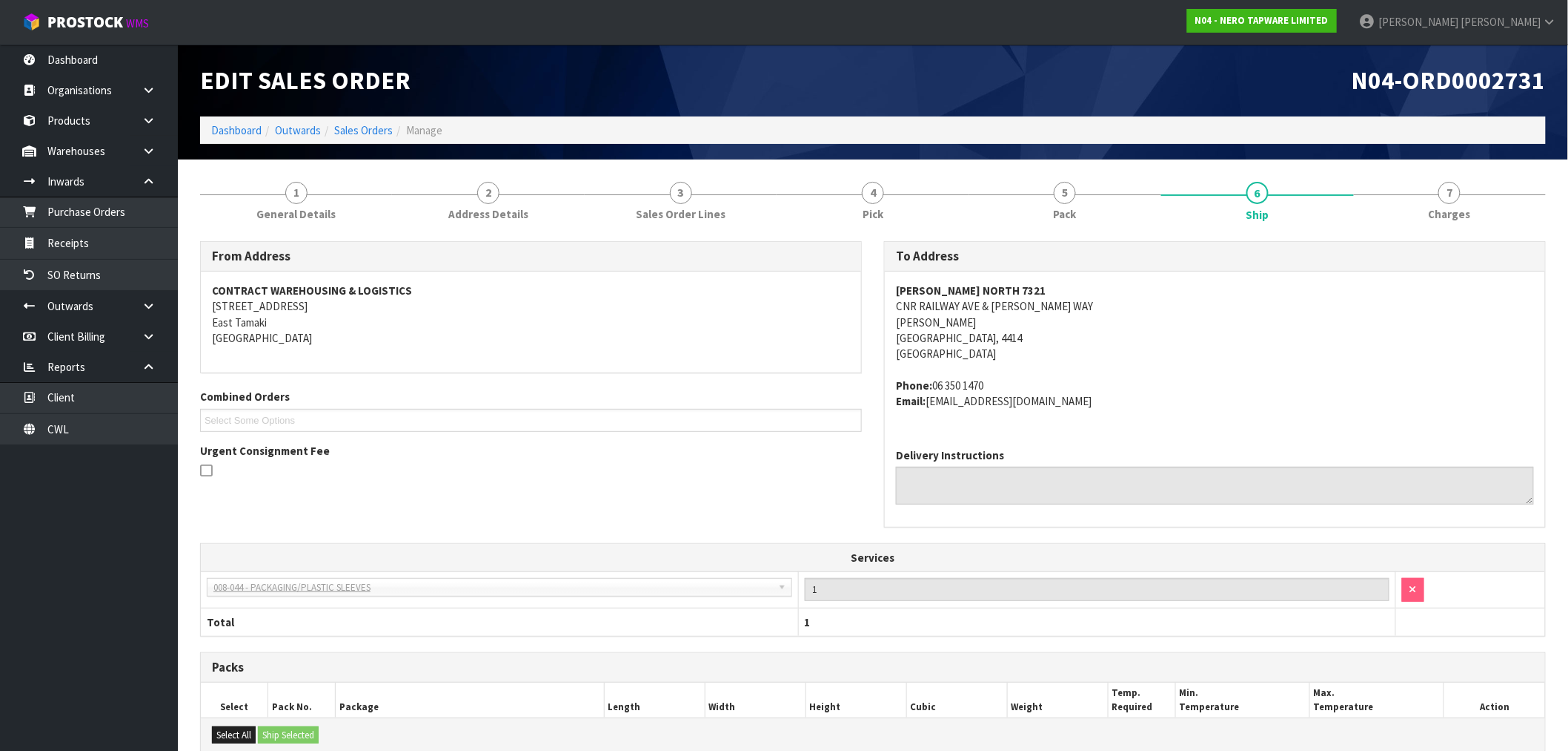
scroll to position [245, 0]
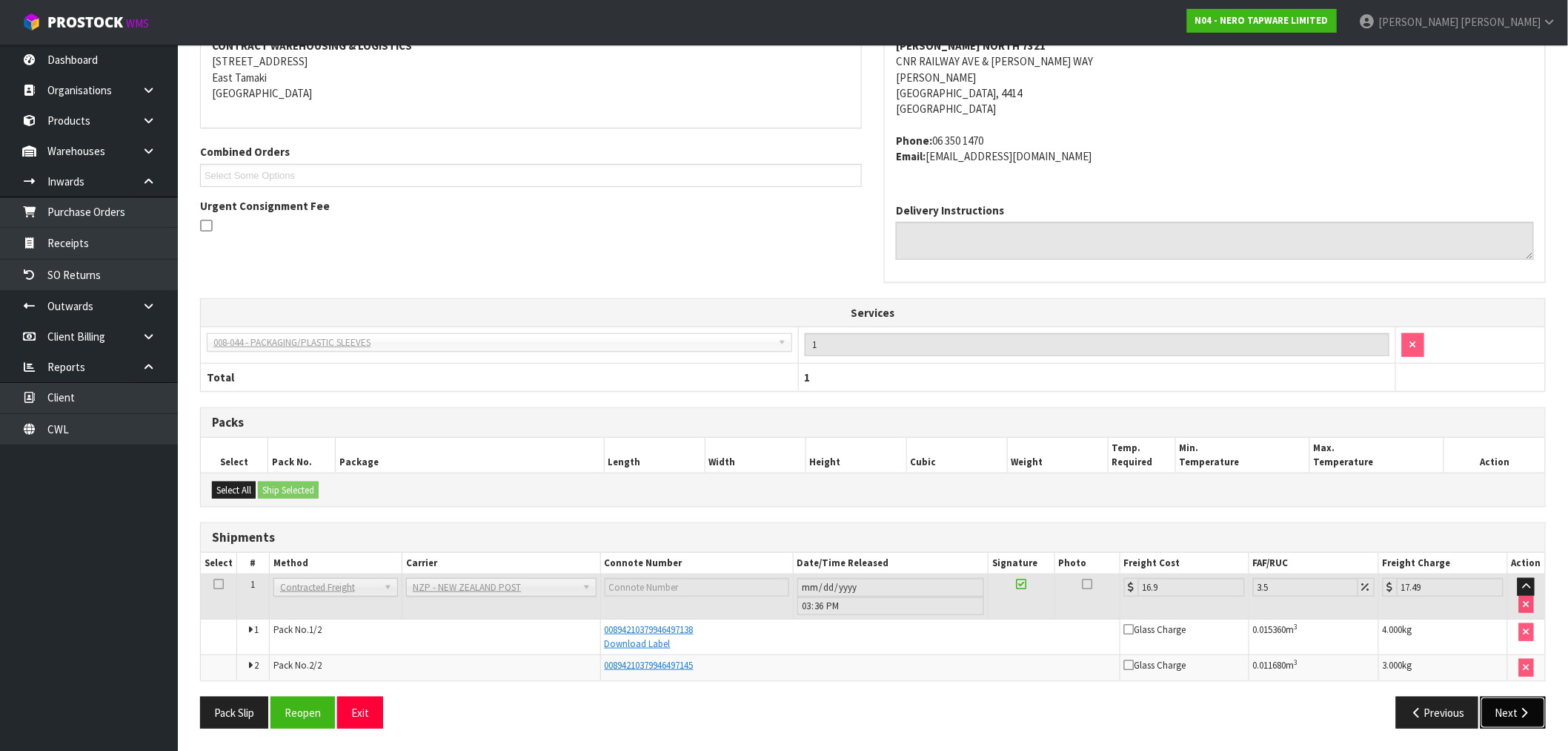
click at [1517, 703] on button "Next" at bounding box center [1513, 713] width 65 height 32
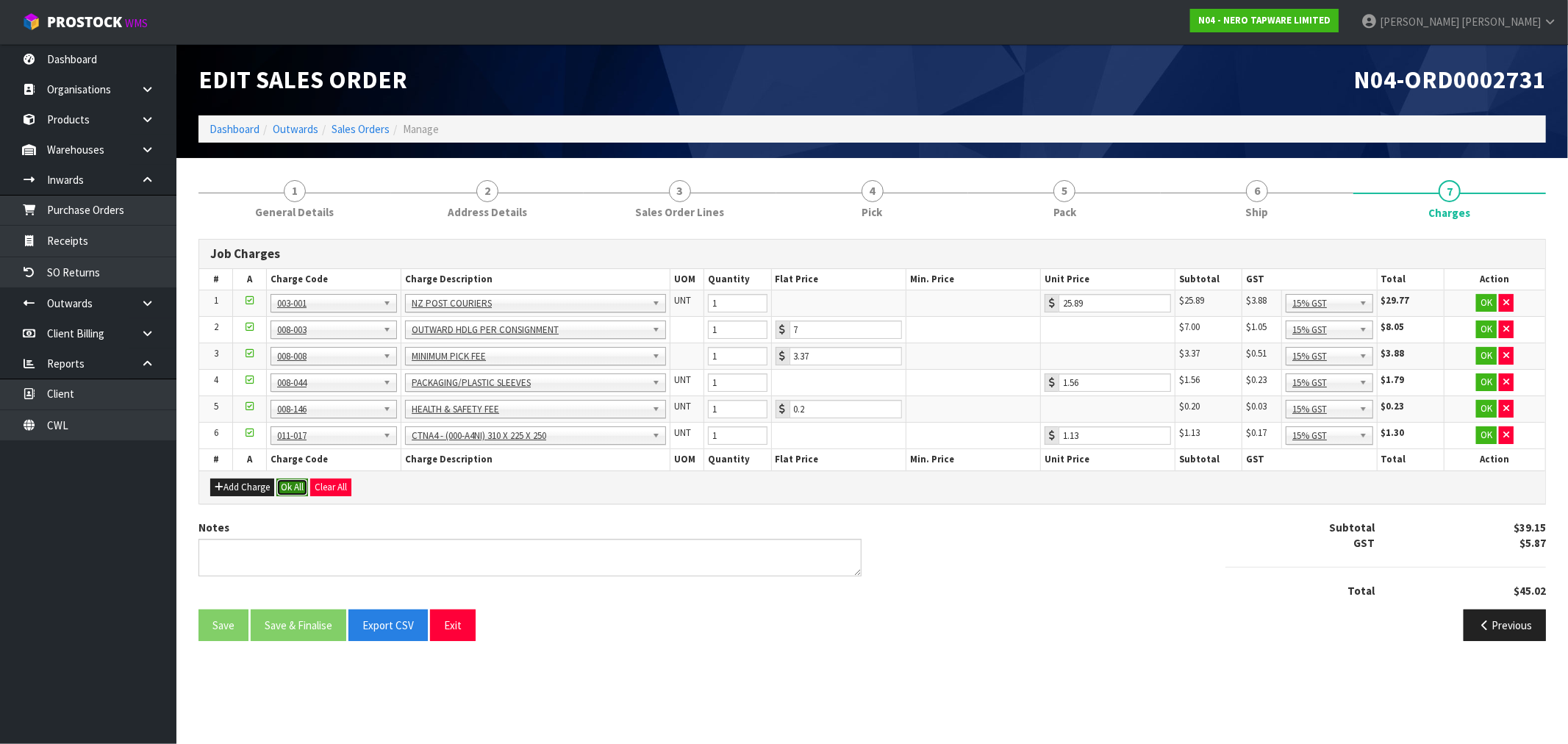
click at [300, 488] on button "Ok All" at bounding box center [292, 487] width 31 height 18
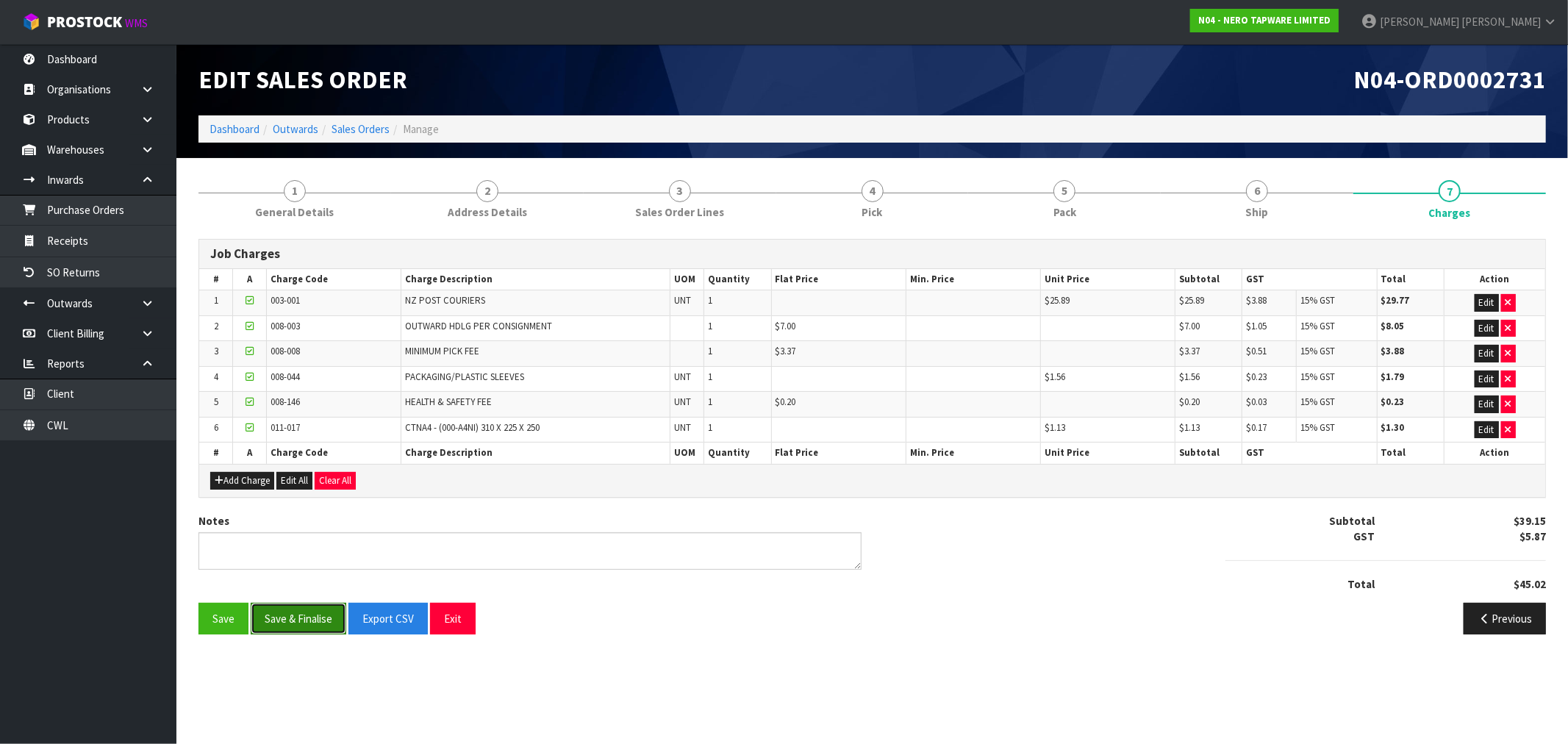
click at [318, 604] on button "Save & Finalise" at bounding box center [299, 618] width 96 height 31
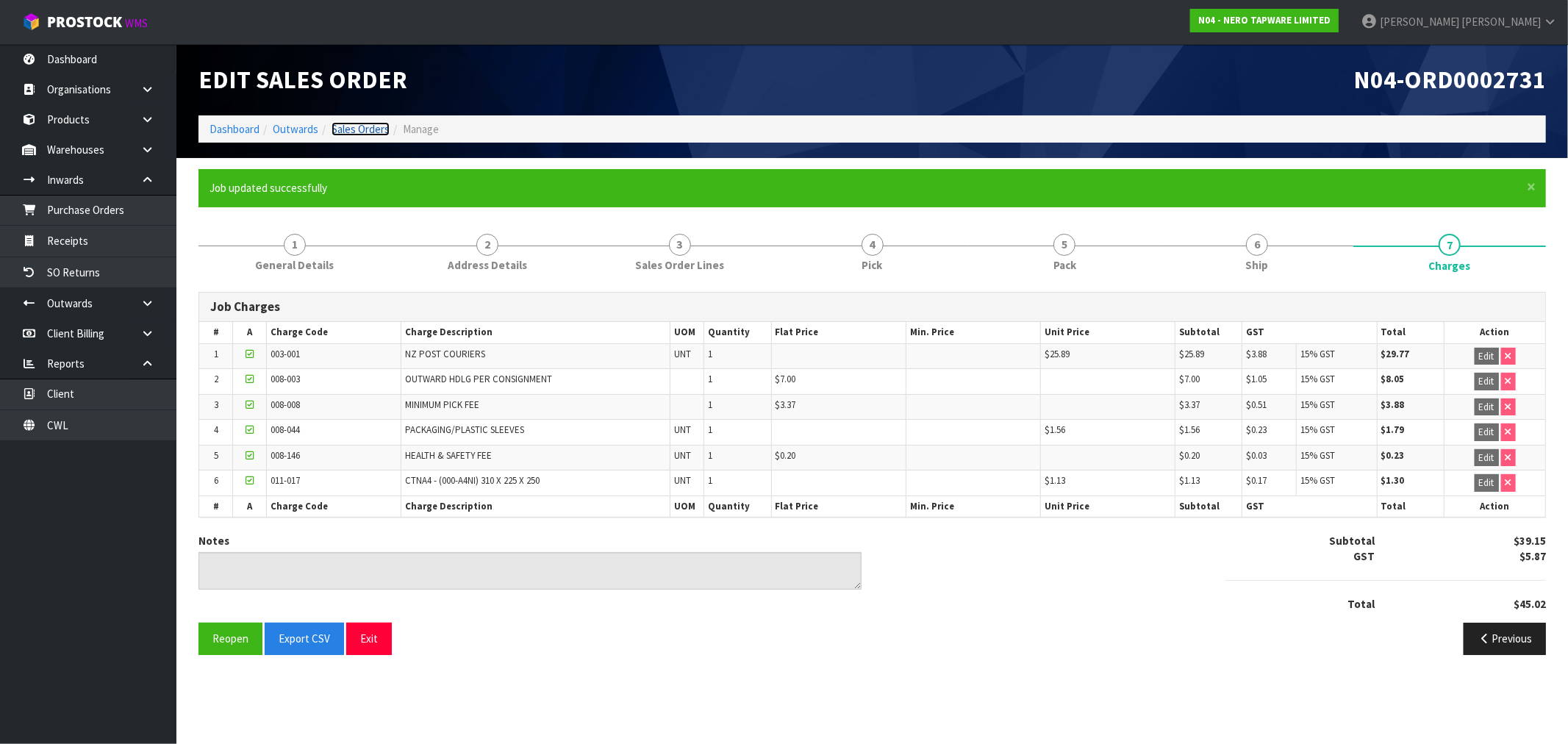
click at [362, 126] on link "Sales Orders" at bounding box center [360, 129] width 58 height 14
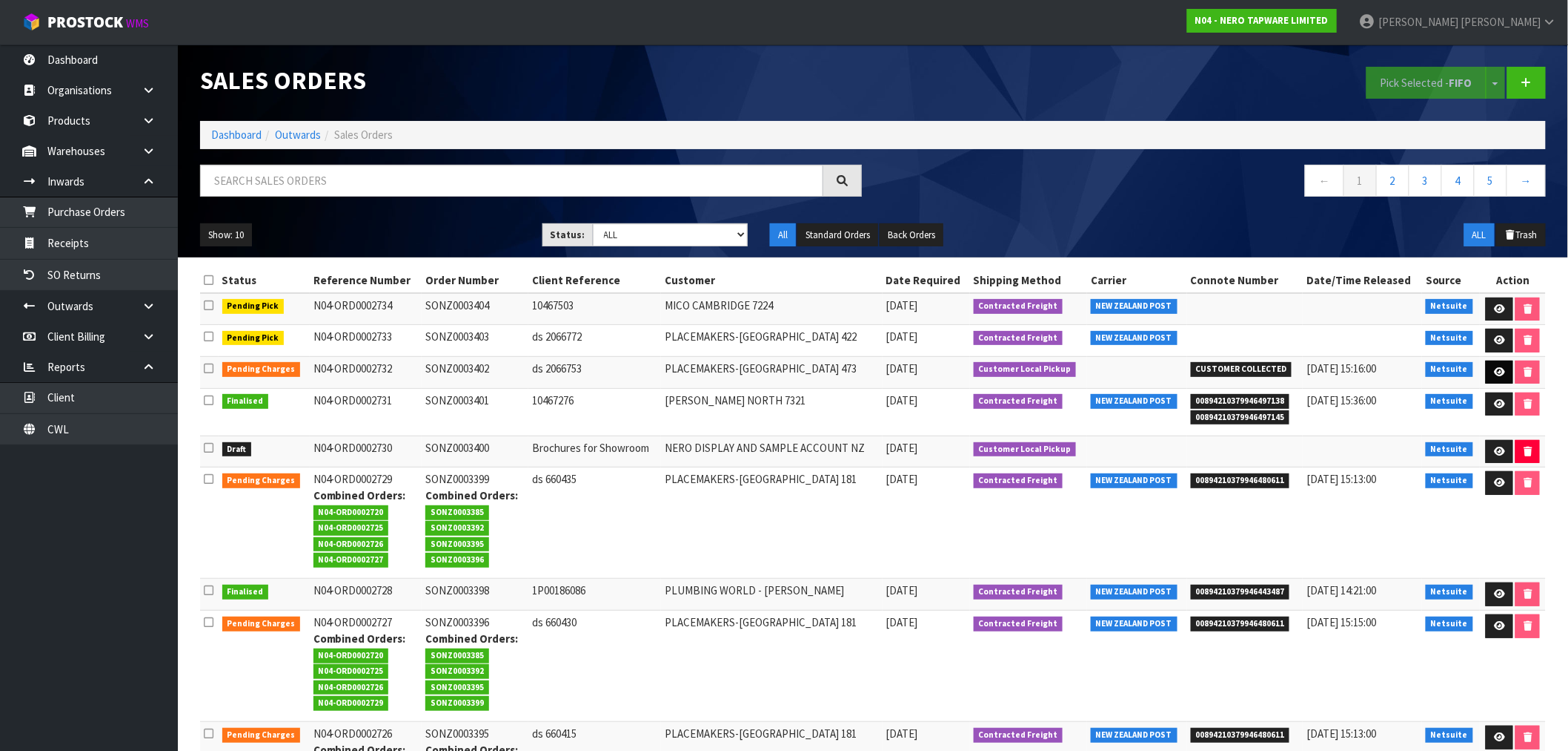
drag, startPoint x: 360, startPoint y: 373, endPoint x: 1488, endPoint y: 379, distance: 1128.0
click at [1488, 379] on tr "Pending Charges N04-ORD0002732 SONZ0003402 ds 2066753 PLACEMAKERS-WESTGATE 473 …" at bounding box center [873, 372] width 1346 height 32
click at [1494, 376] on icon at bounding box center [1499, 372] width 11 height 10
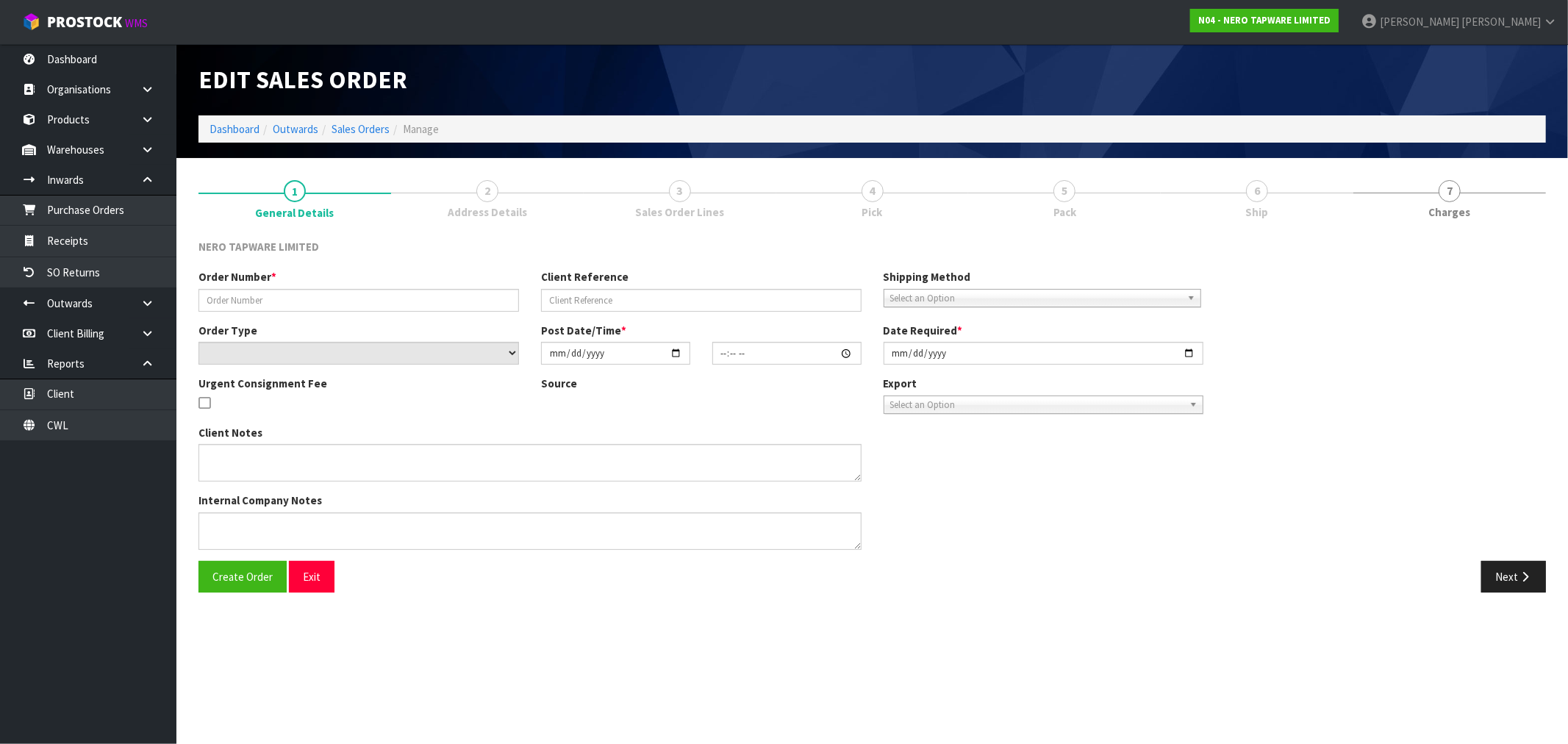
type input "SONZ0003402"
type input "ds 2066753"
select select "number:0"
type input "2025-09-04"
type input "13:30:06.000"
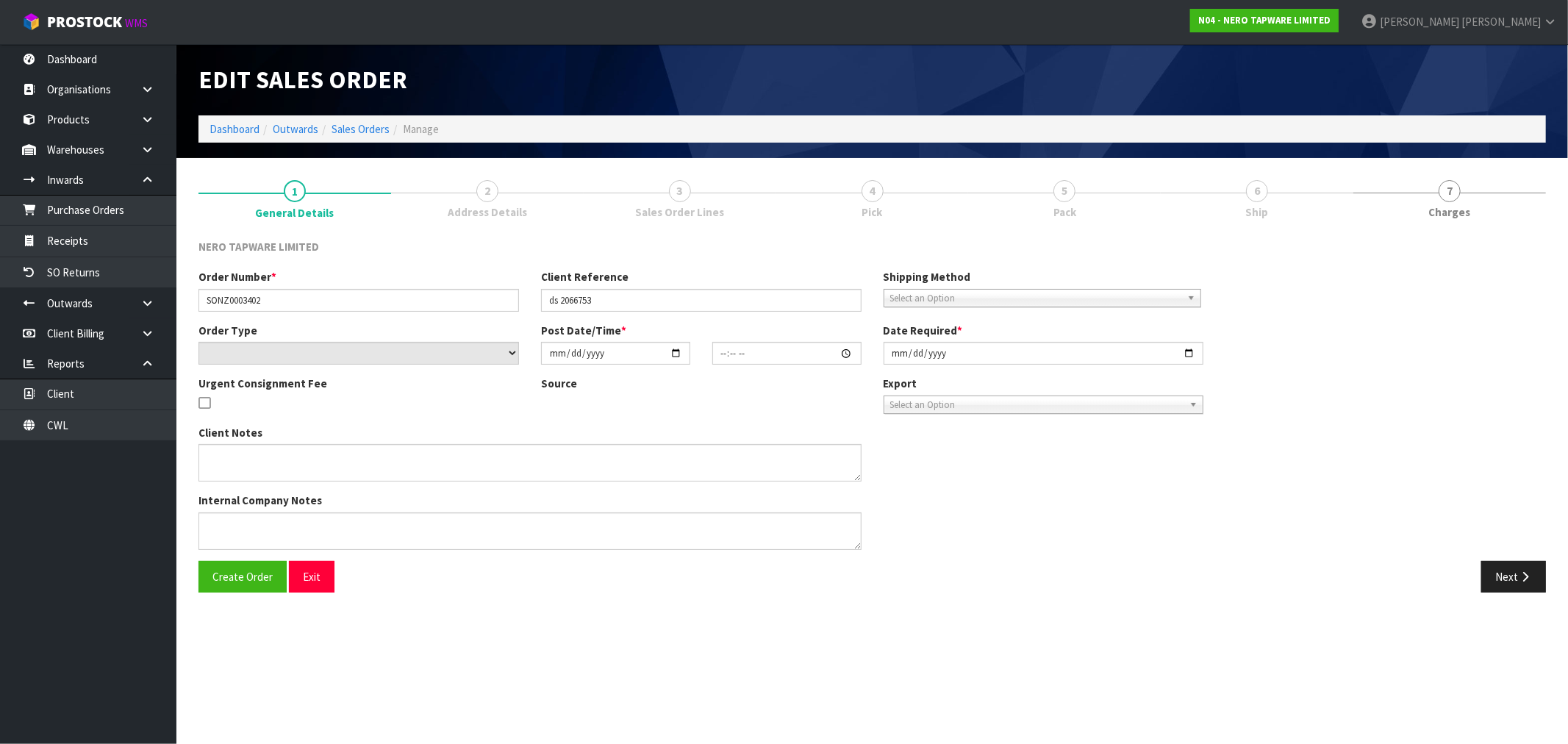
type input "2025-09-04"
type textarea "customer pick up"
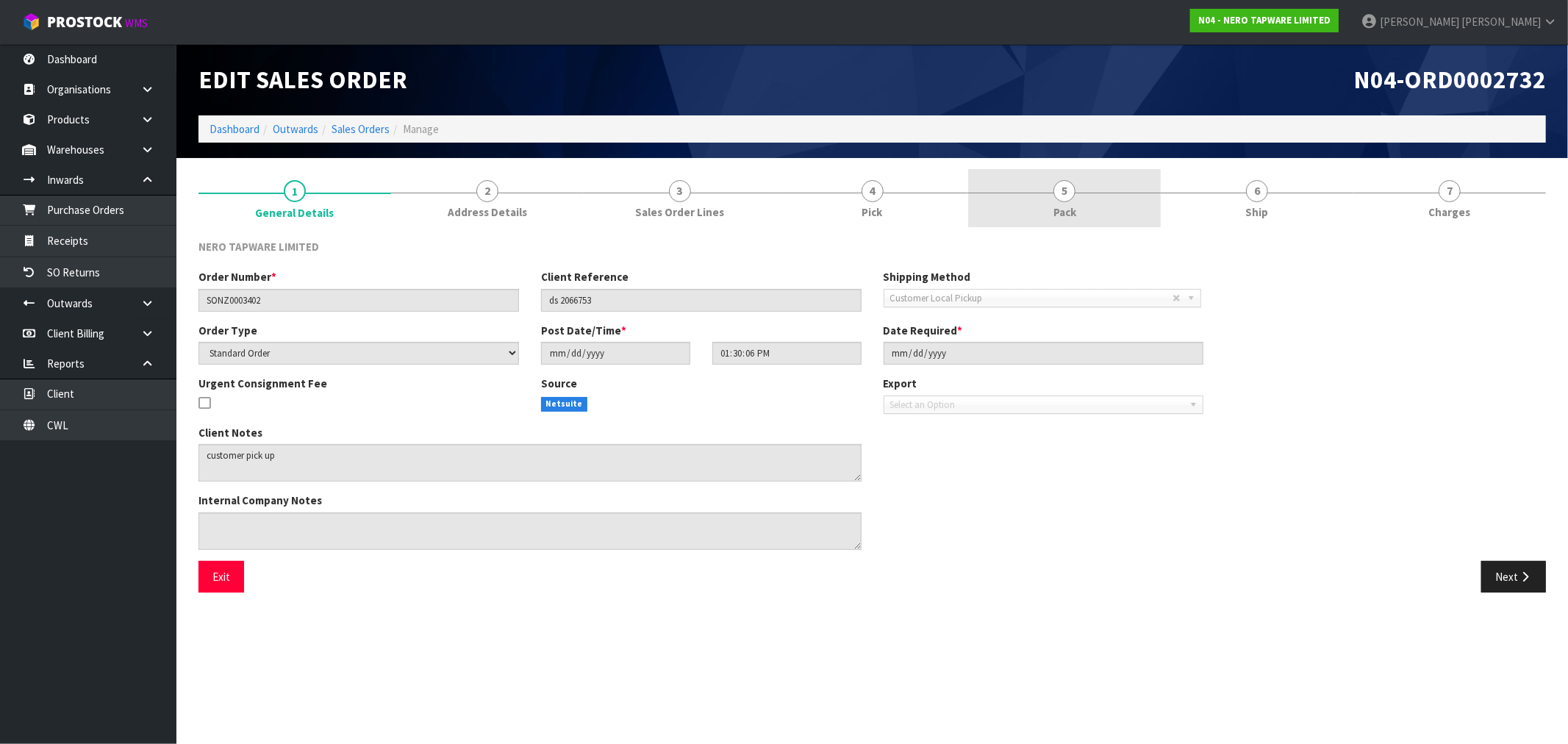
click at [1057, 212] on span "Pack" at bounding box center [1064, 212] width 22 height 16
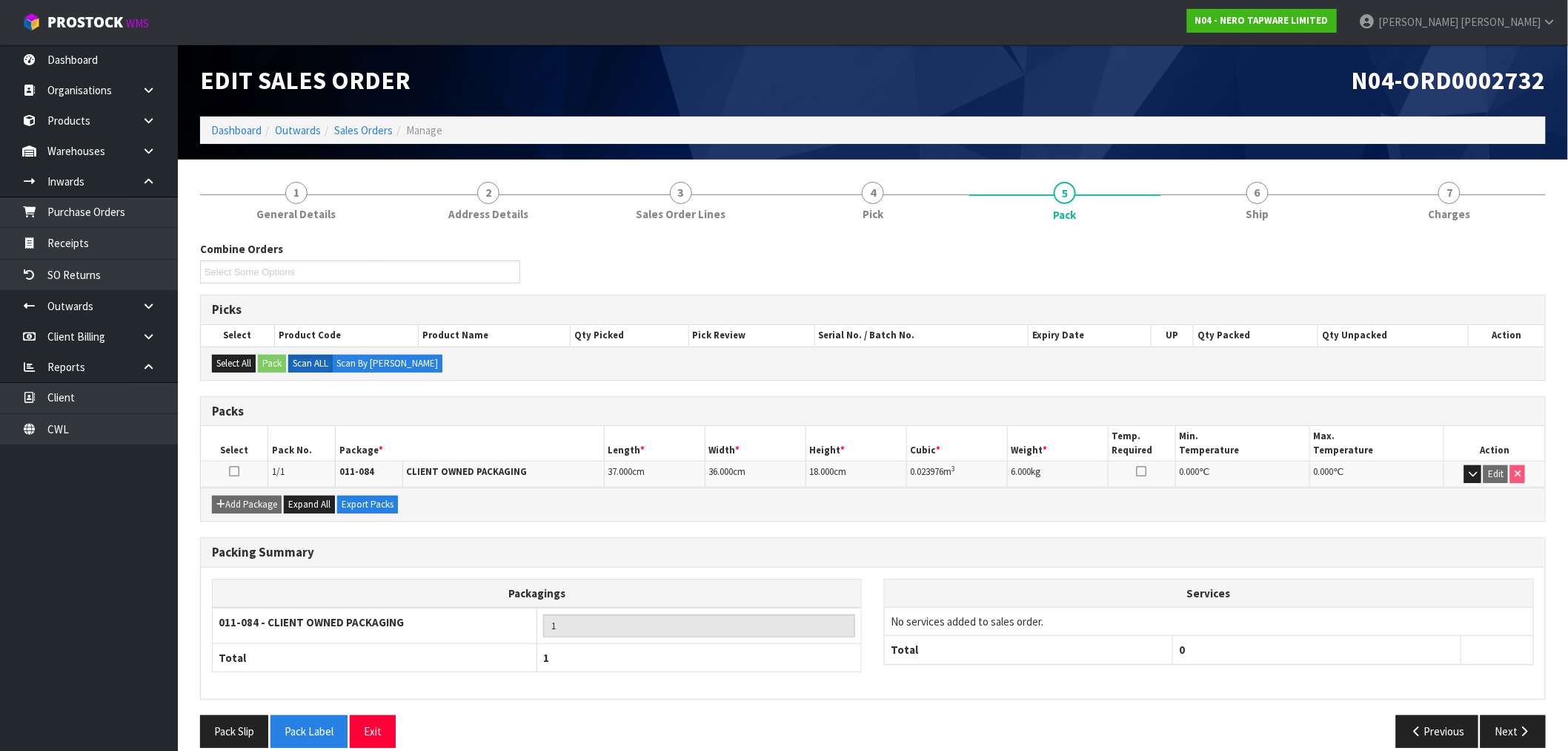
click at [802, 233] on div "Combine Orders N04-ORD0002717 N04-ORD0002733 N04-ORD0002734 Select Some Options…" at bounding box center [873, 494] width 1346 height 529
click at [813, 219] on link "4 Pick" at bounding box center [873, 199] width 192 height 58
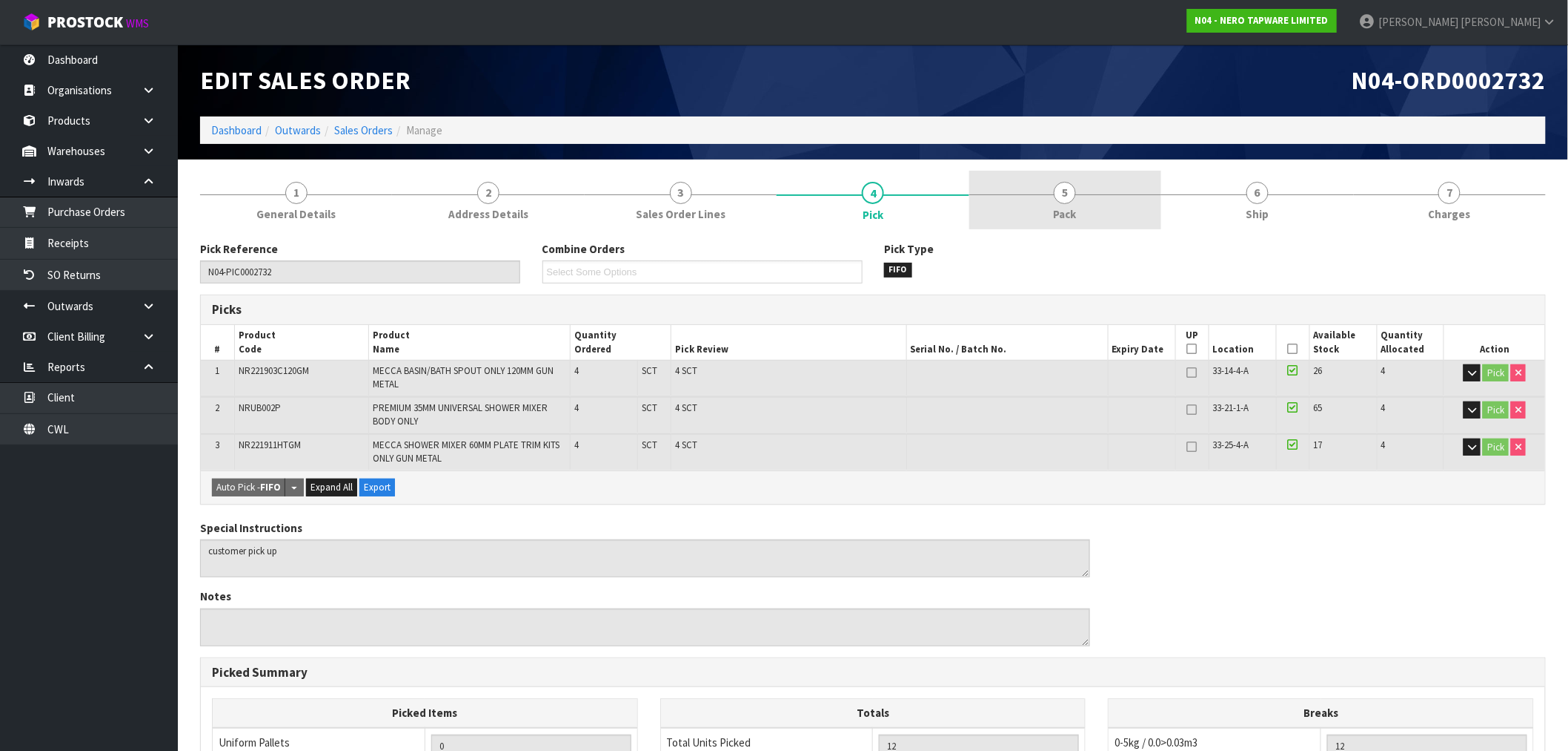
click at [1107, 198] on link "5 Pack" at bounding box center [1065, 199] width 192 height 58
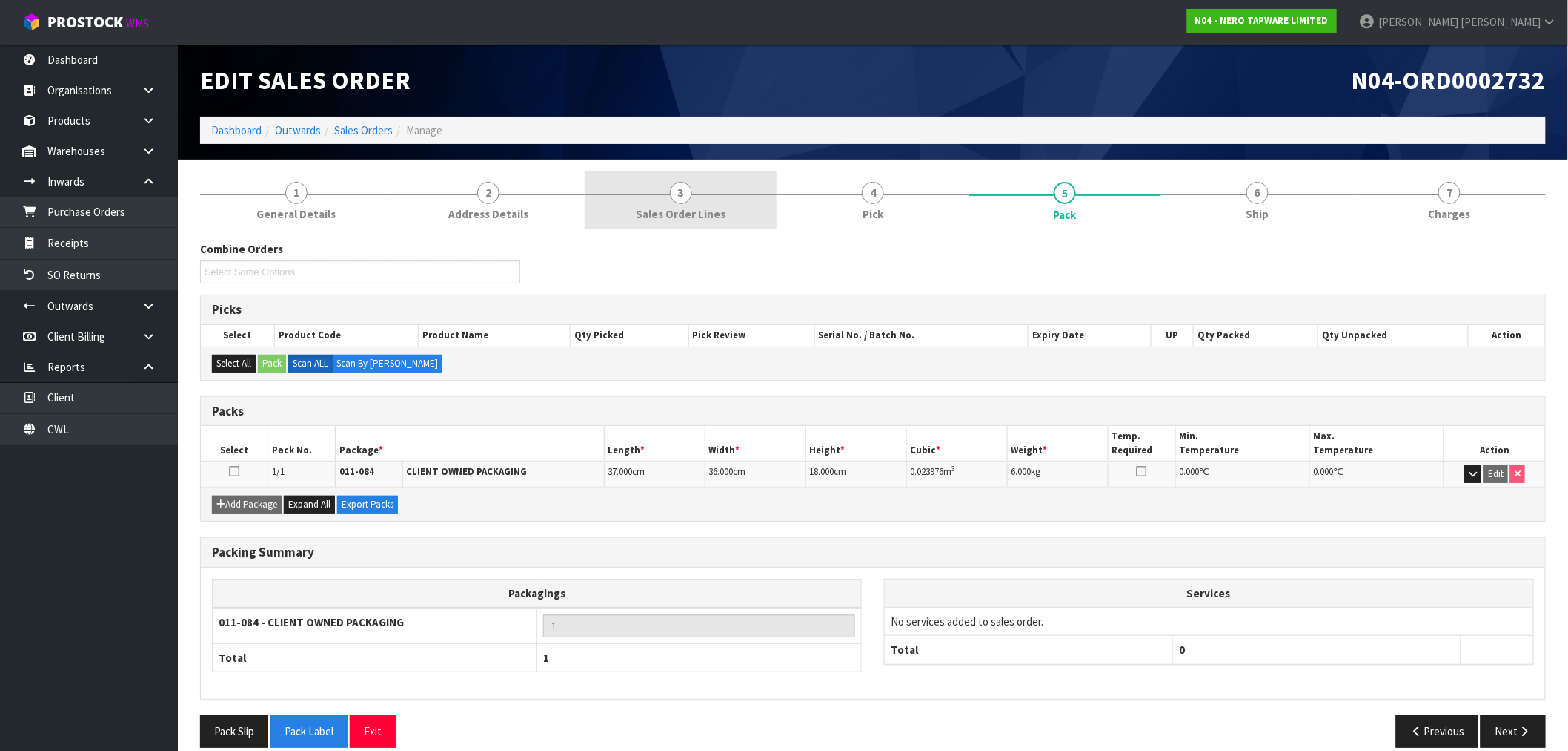
click at [701, 193] on link "3 Sales Order Lines" at bounding box center [681, 199] width 192 height 58
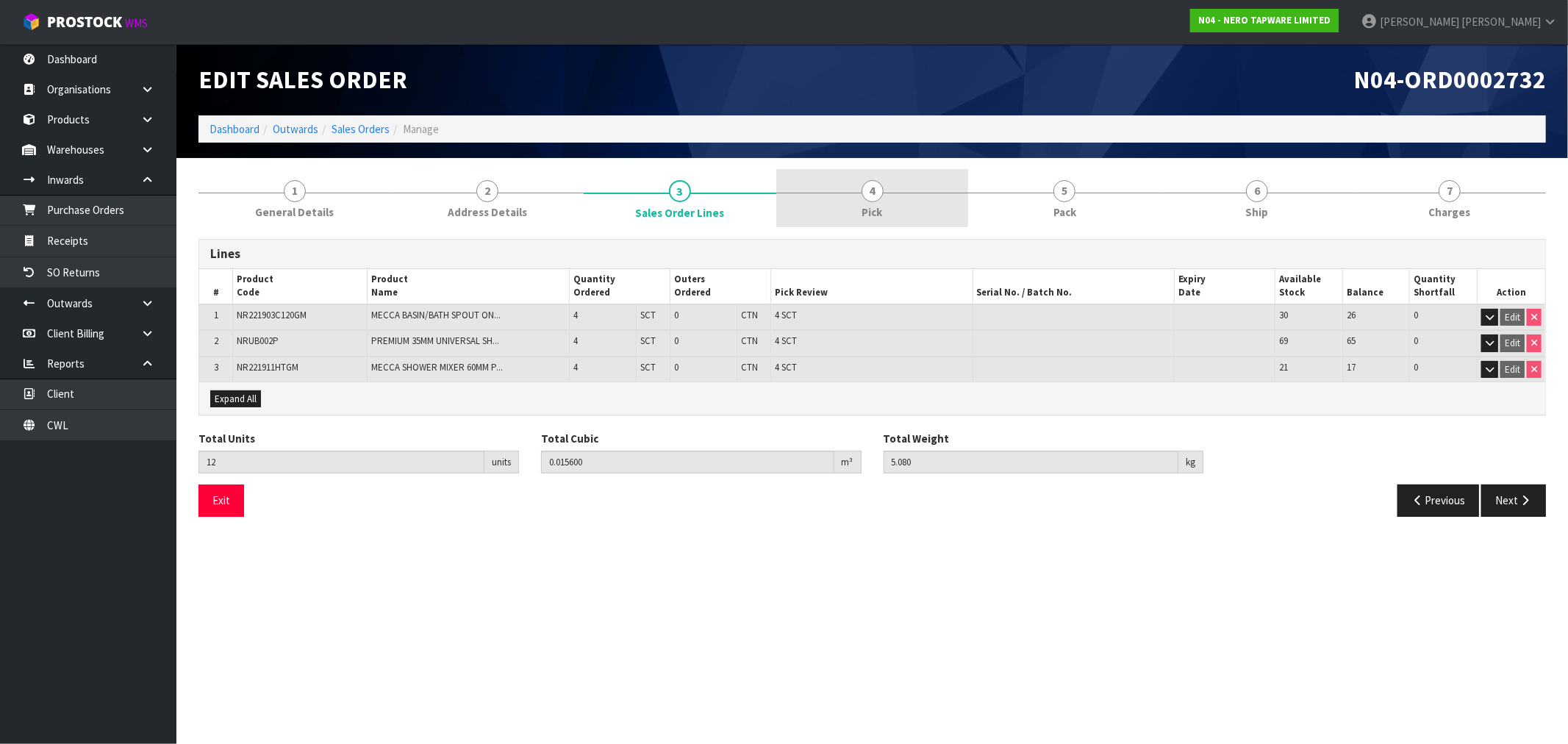
click at [860, 194] on link "4 Pick" at bounding box center [872, 197] width 192 height 58
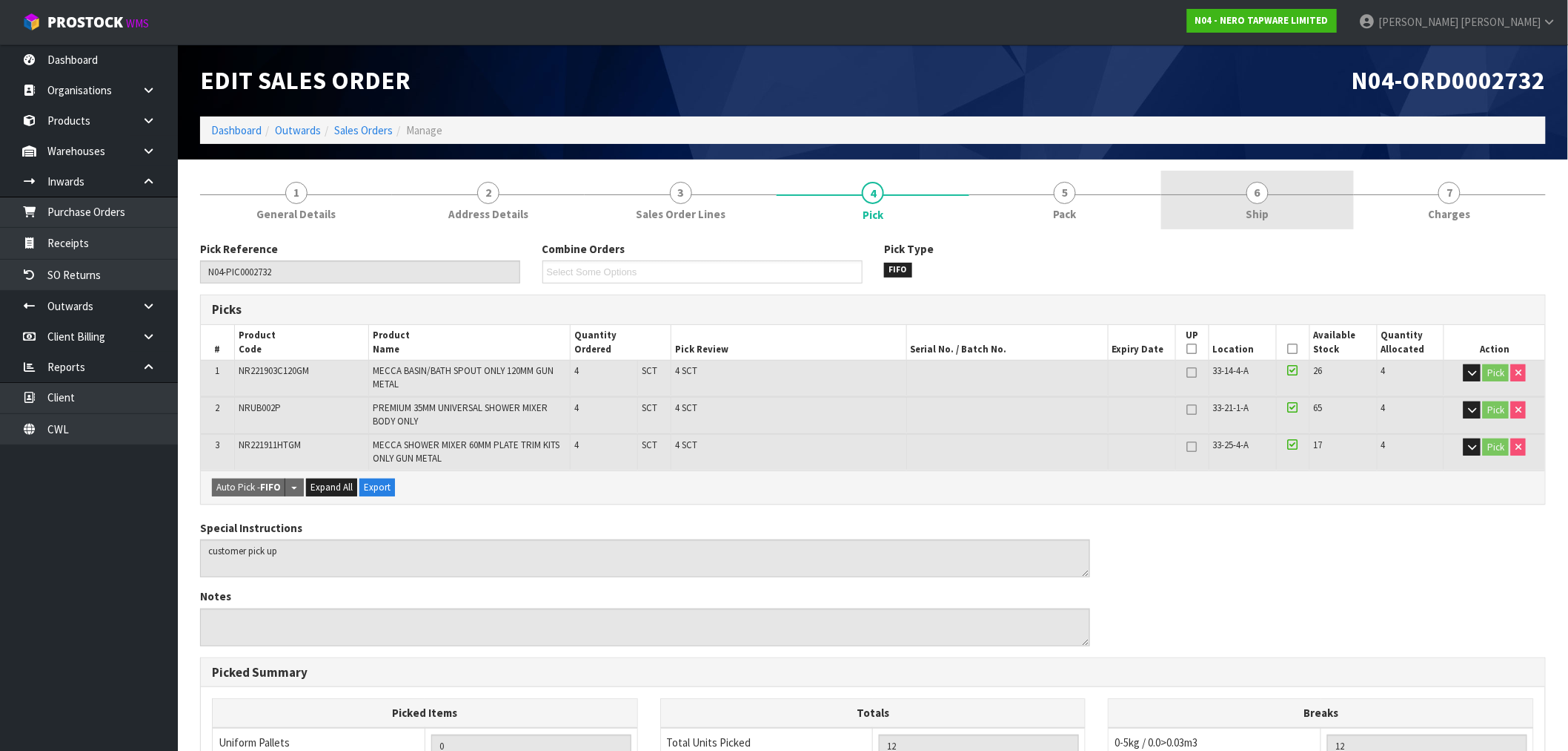
click at [1169, 191] on link "6 Ship" at bounding box center [1257, 199] width 192 height 58
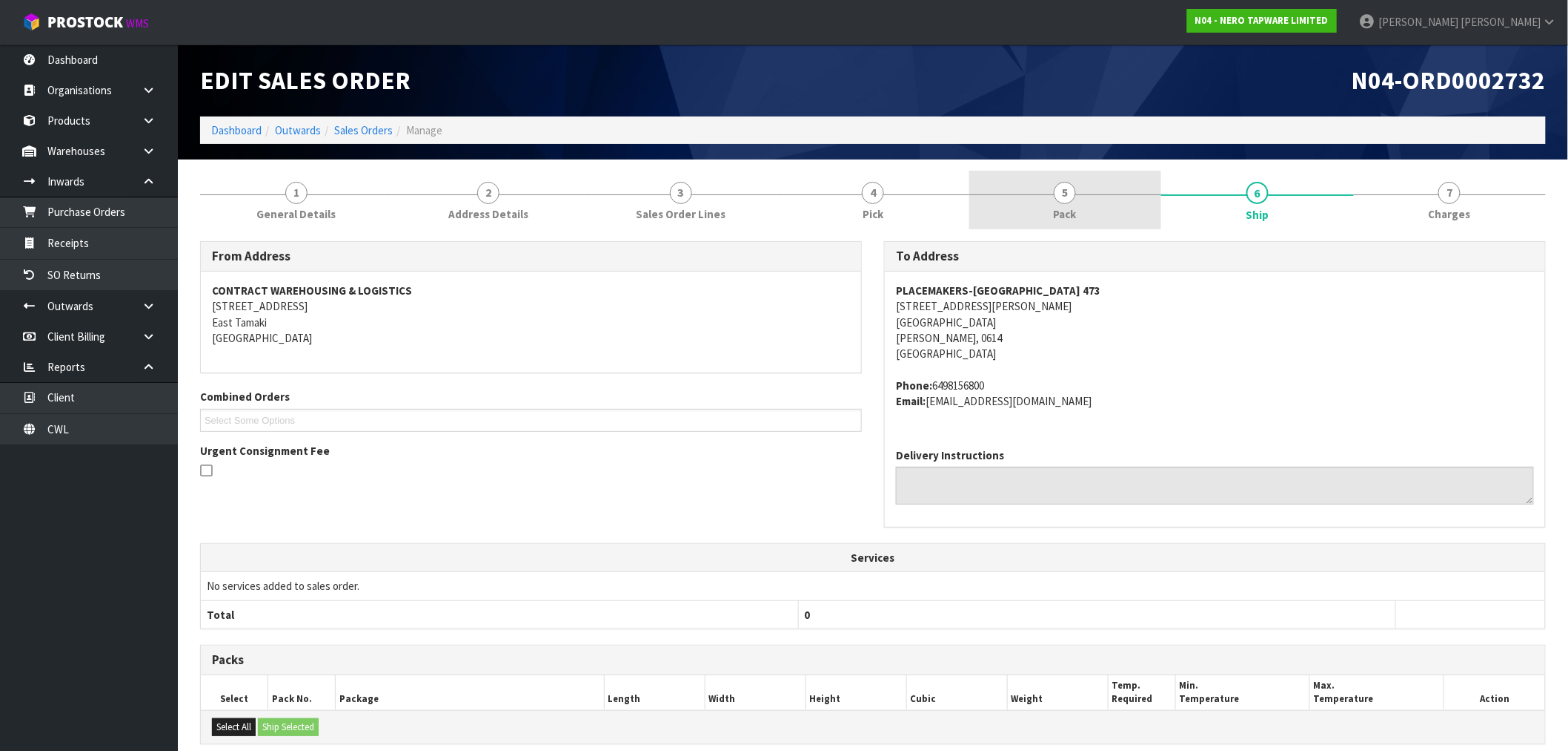
click at [1073, 197] on span "5" at bounding box center [1065, 192] width 23 height 23
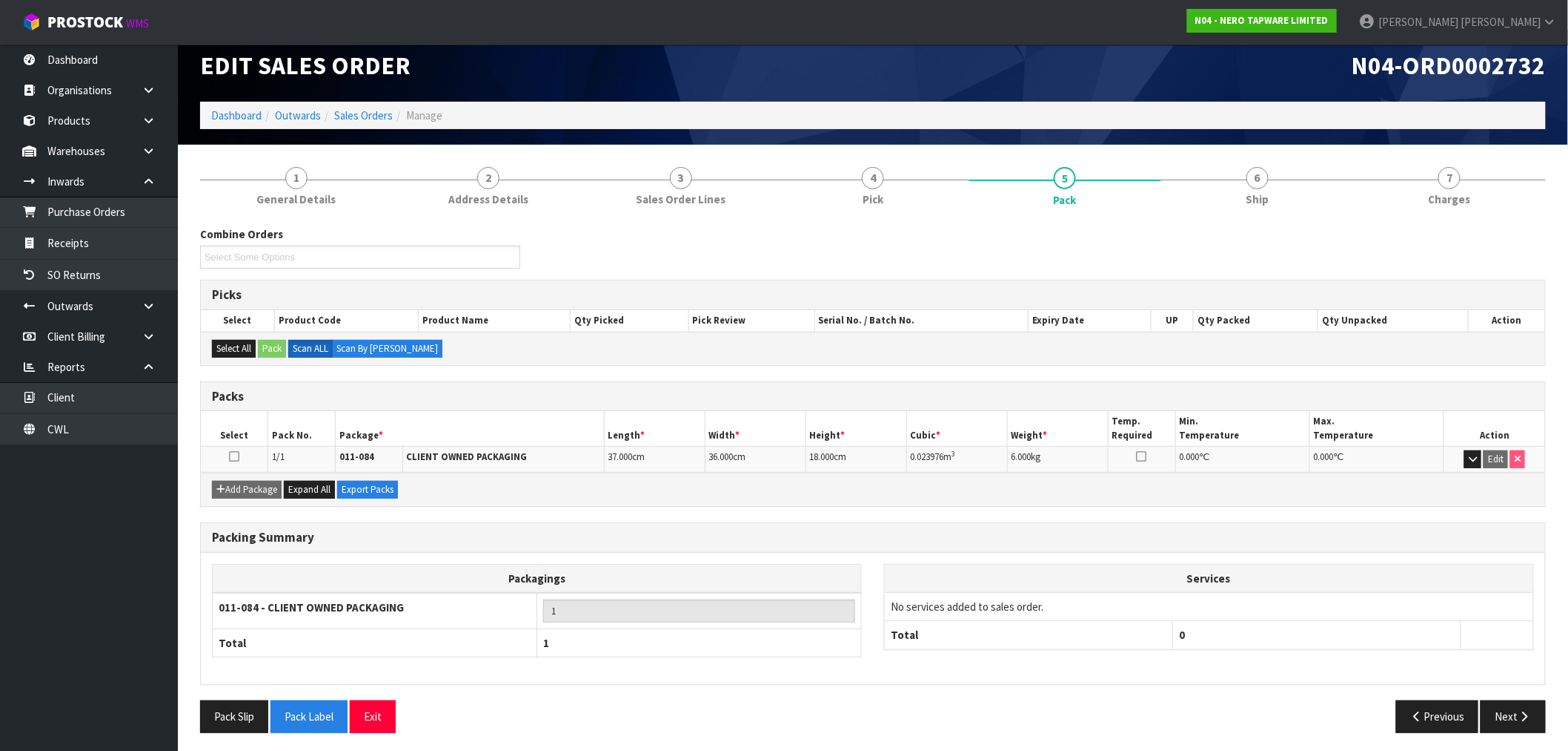
scroll to position [19, 0]
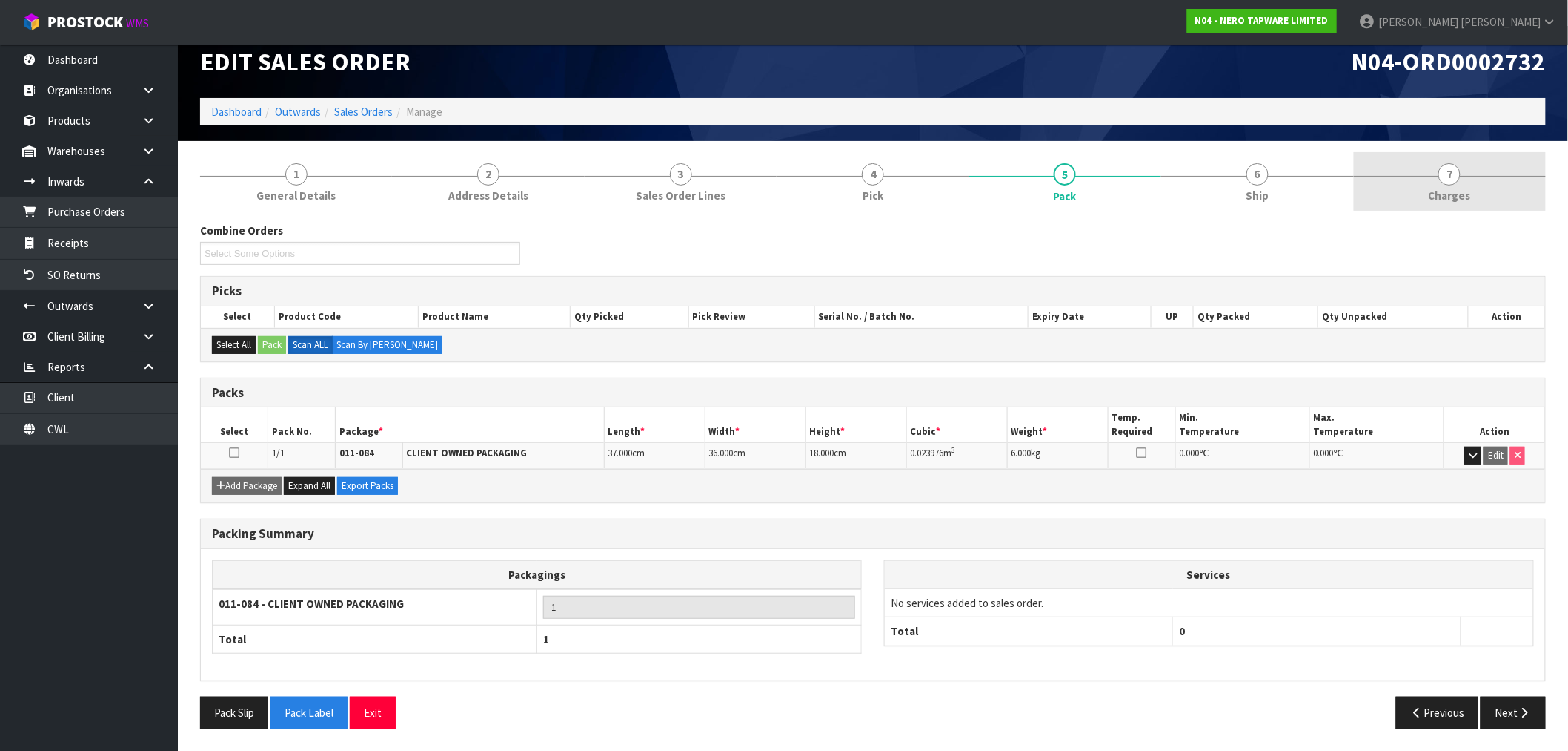
click at [1397, 181] on link "7 Charges" at bounding box center [1450, 180] width 192 height 58
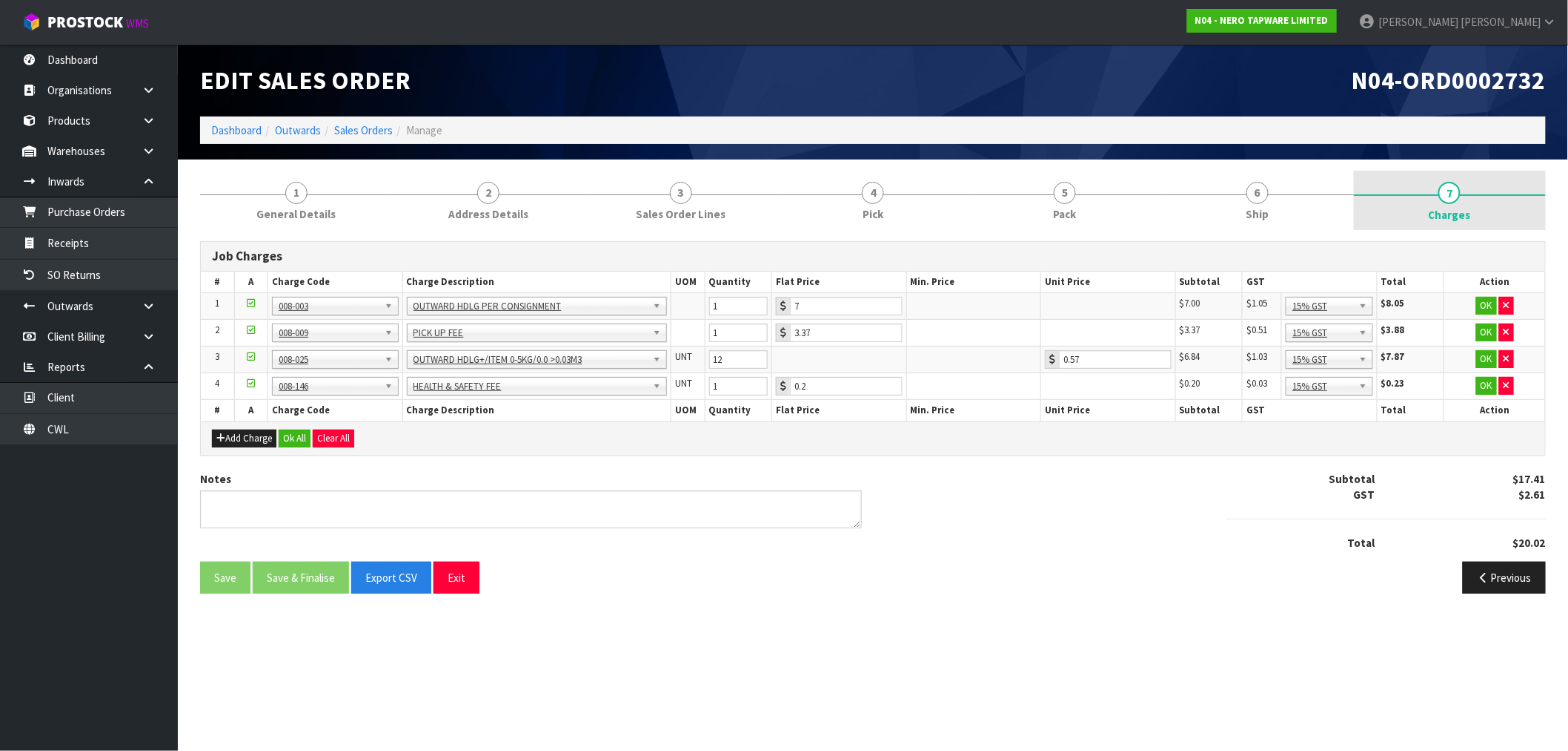
scroll to position [0, 0]
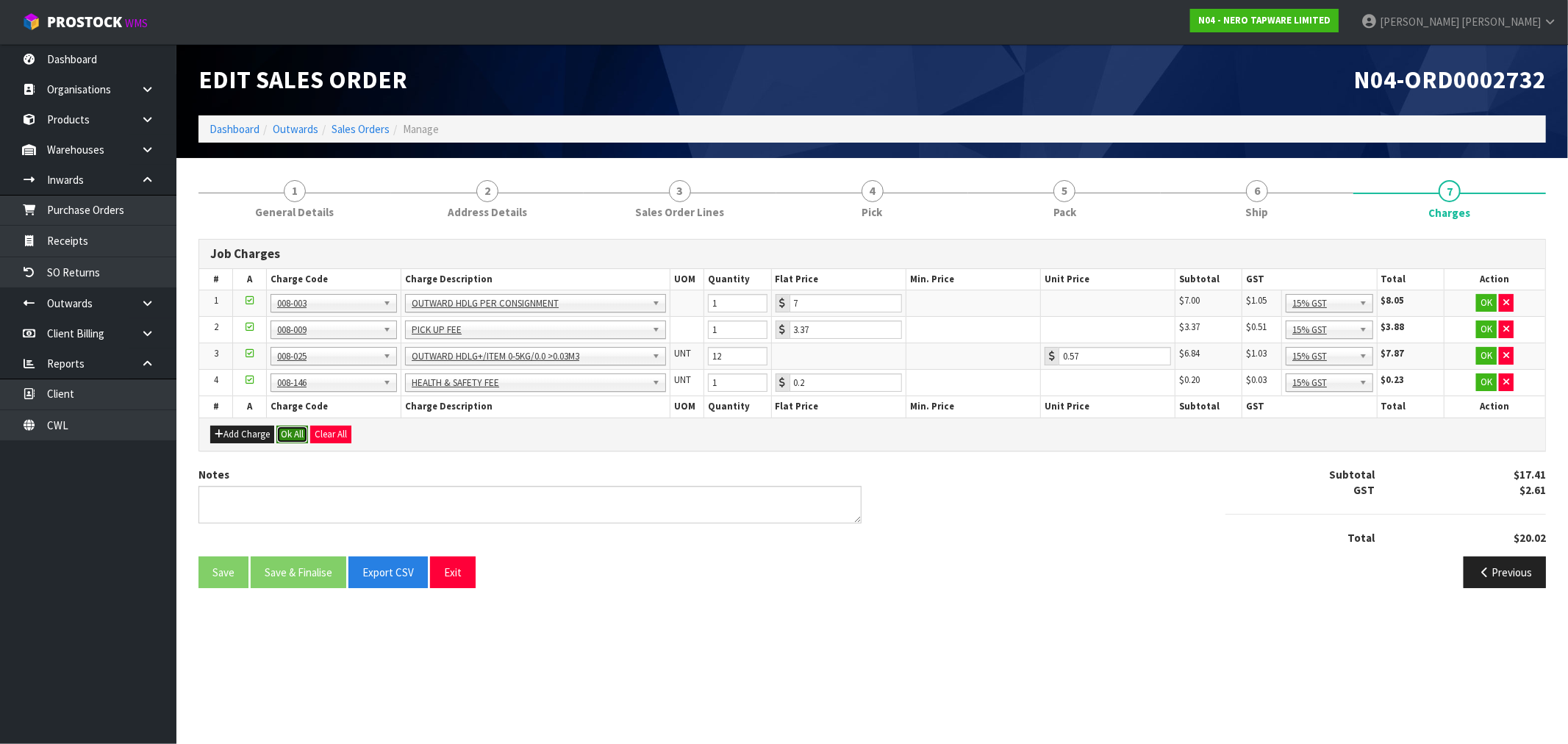
click at [280, 436] on button "Ok All" at bounding box center [292, 434] width 31 height 18
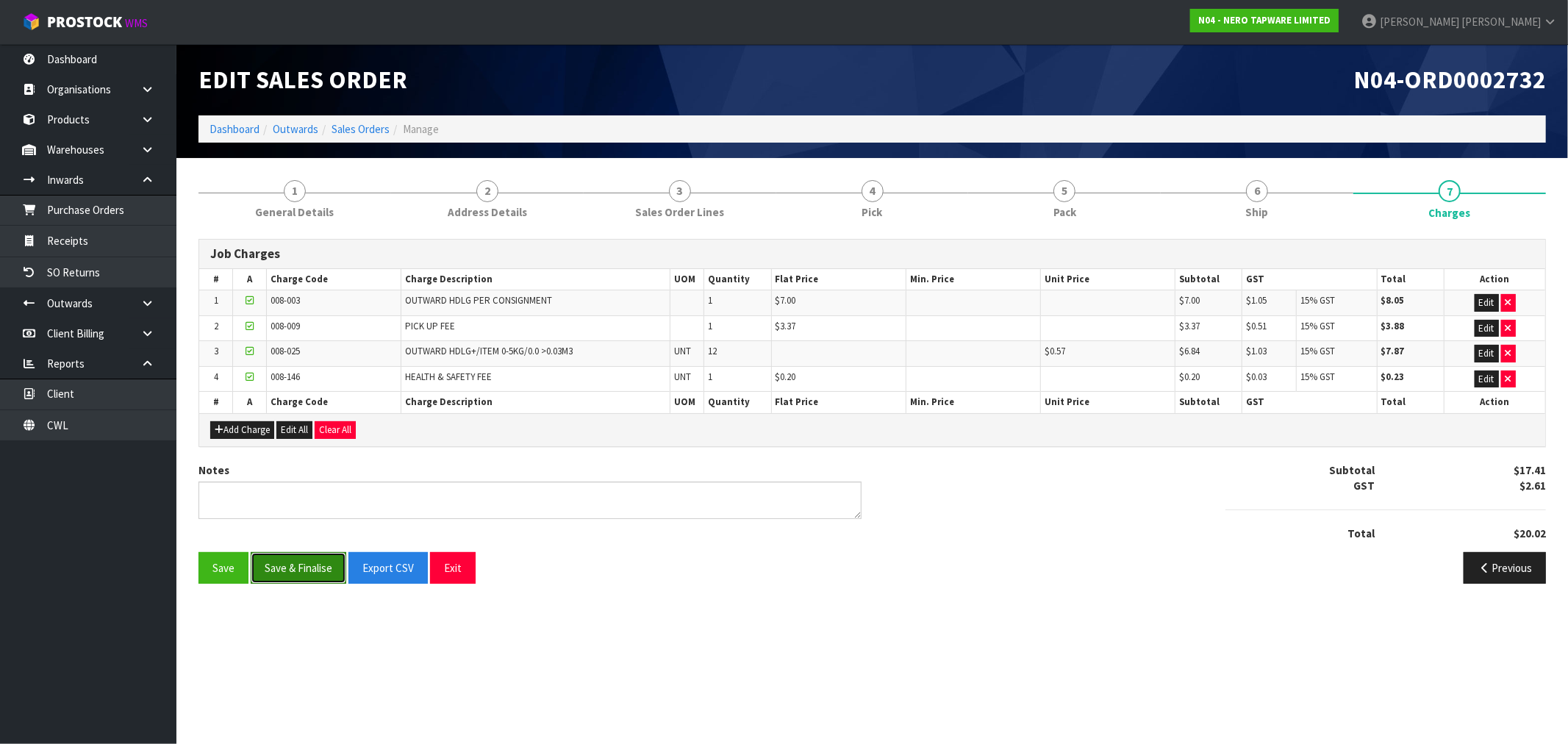
click at [288, 574] on button "Save & Finalise" at bounding box center [299, 567] width 96 height 31
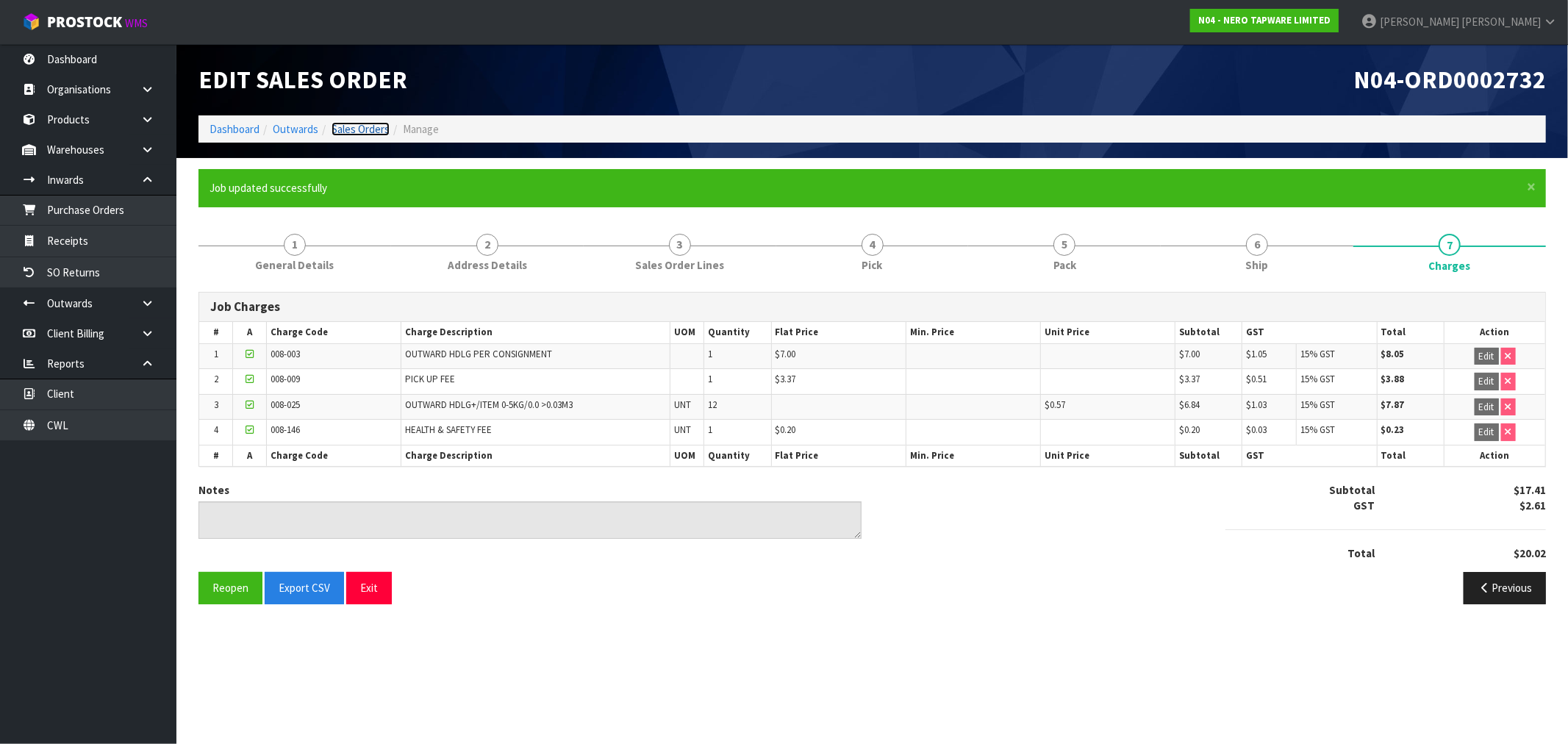
click at [347, 136] on li "Sales Orders" at bounding box center [354, 129] width 71 height 16
click at [233, 126] on link "Dashboard" at bounding box center [233, 129] width 50 height 14
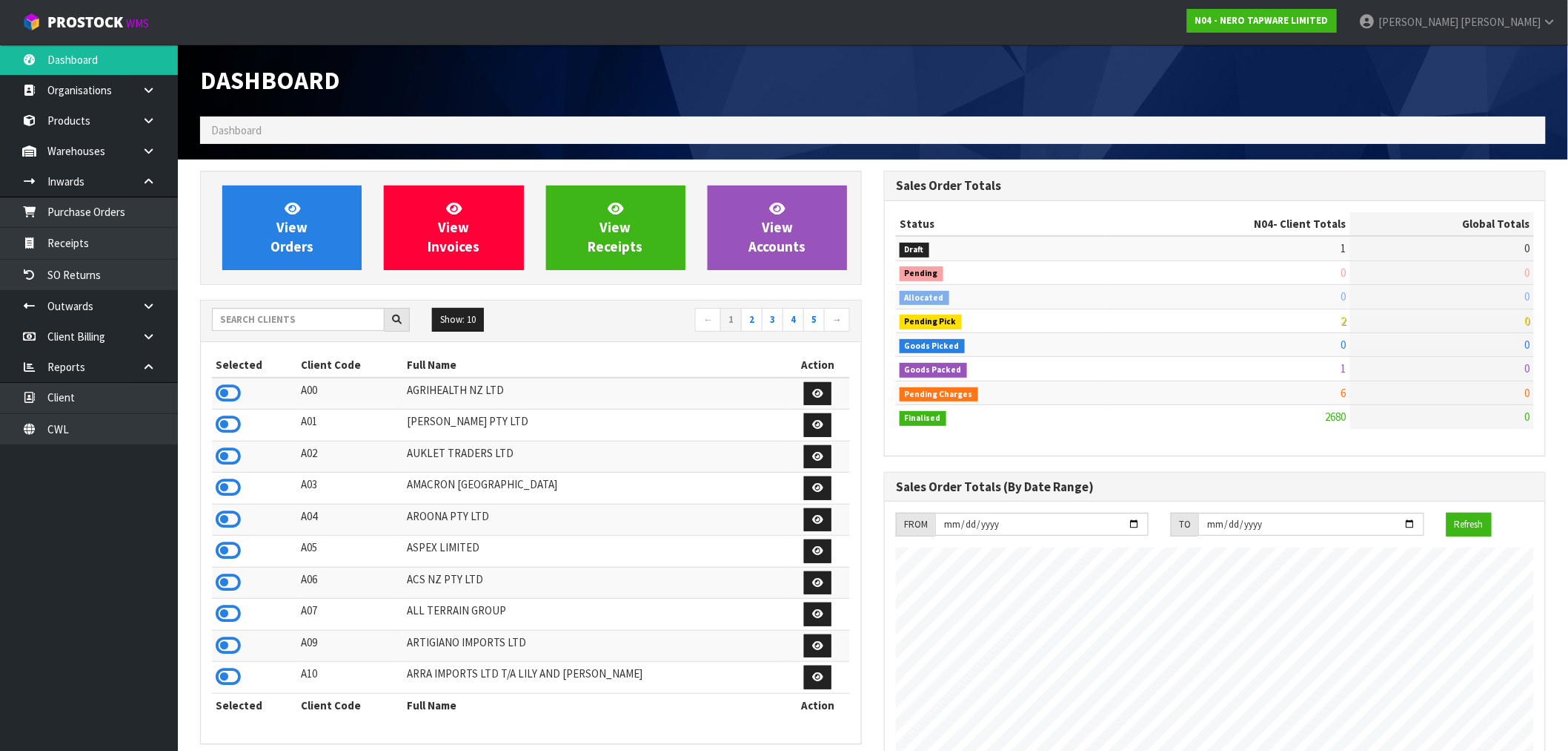
scroll to position [1124, 685]
click at [320, 328] on input "text" at bounding box center [297, 318] width 172 height 23
type input "J01"
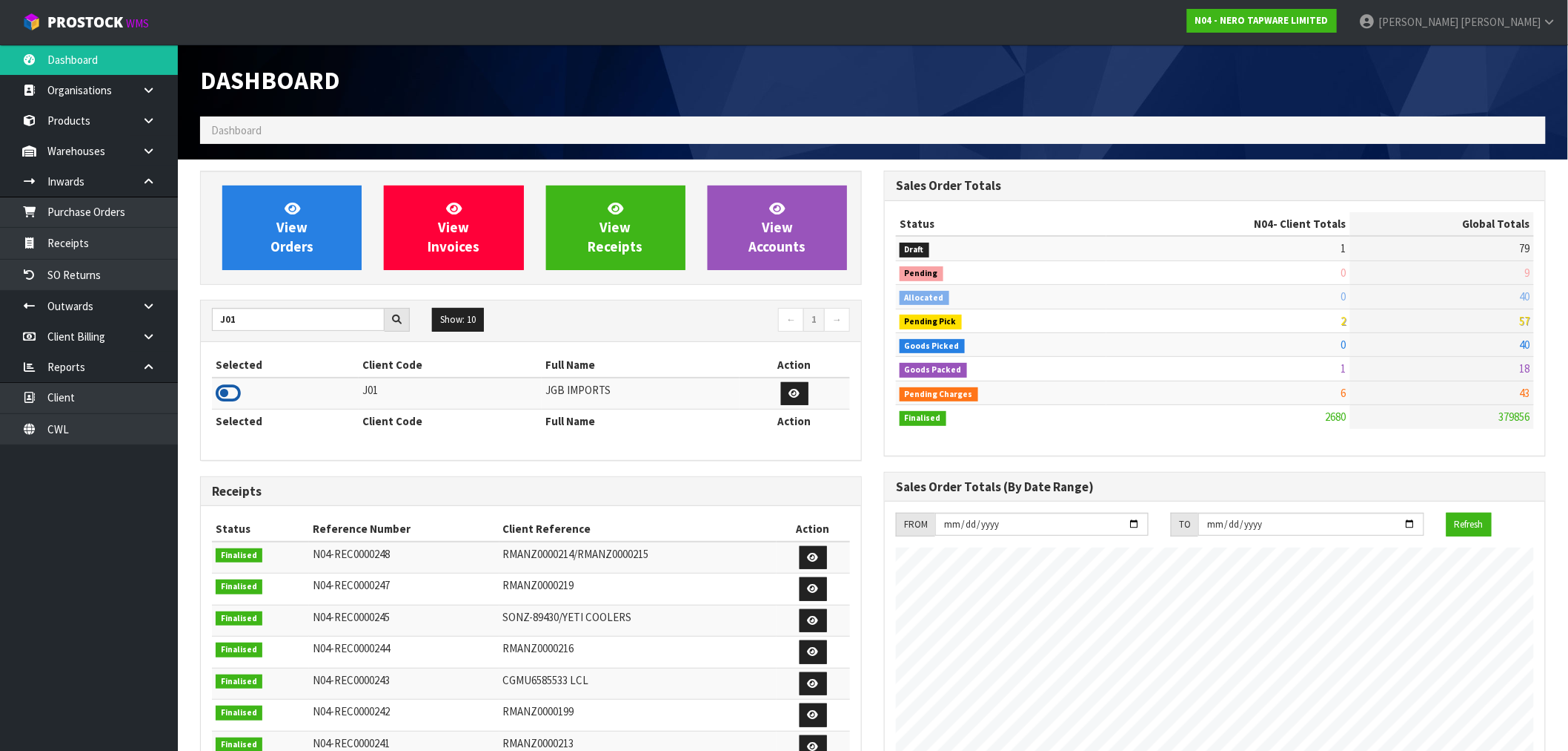
click at [224, 395] on icon at bounding box center [229, 393] width 26 height 23
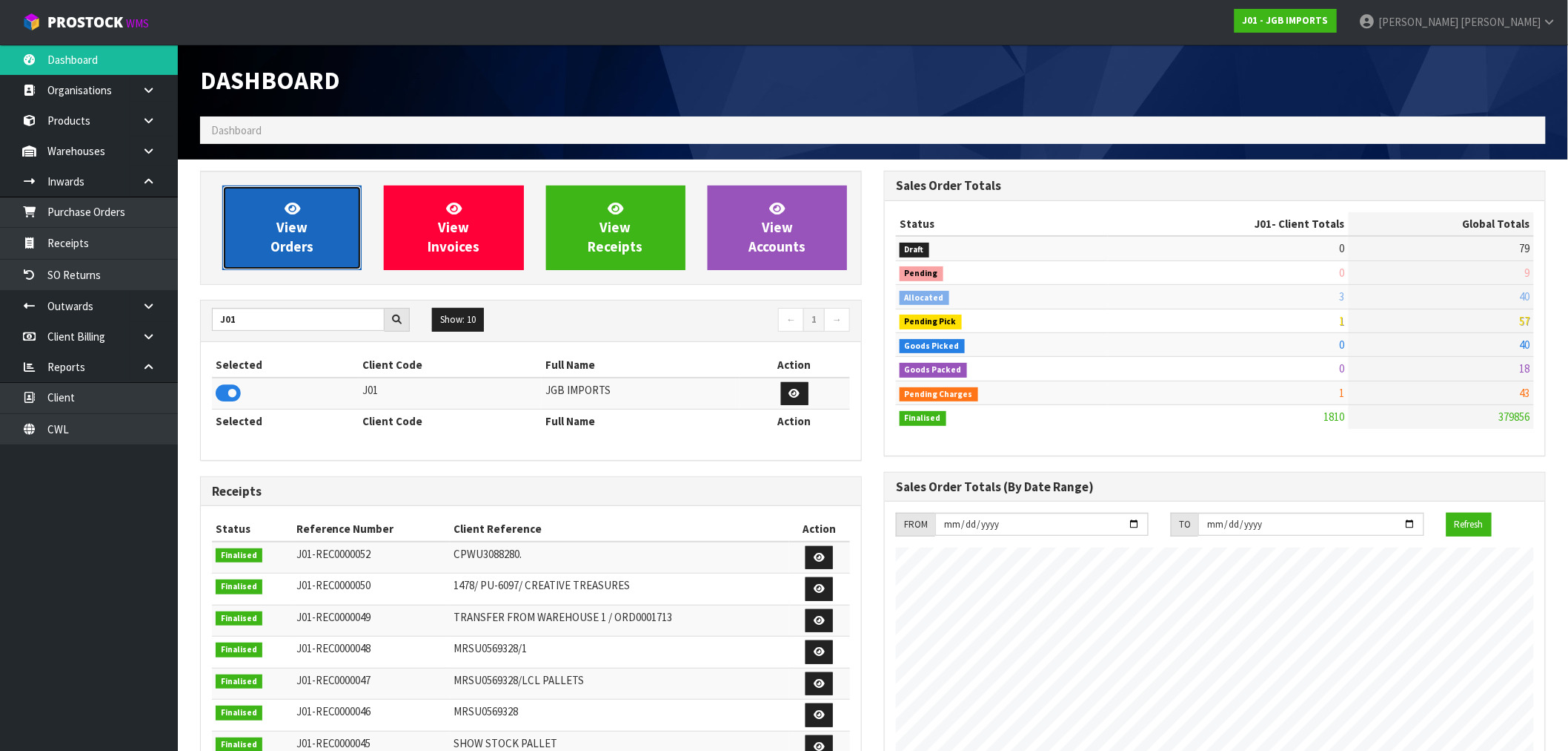
click at [286, 226] on span "View Orders" at bounding box center [293, 227] width 43 height 55
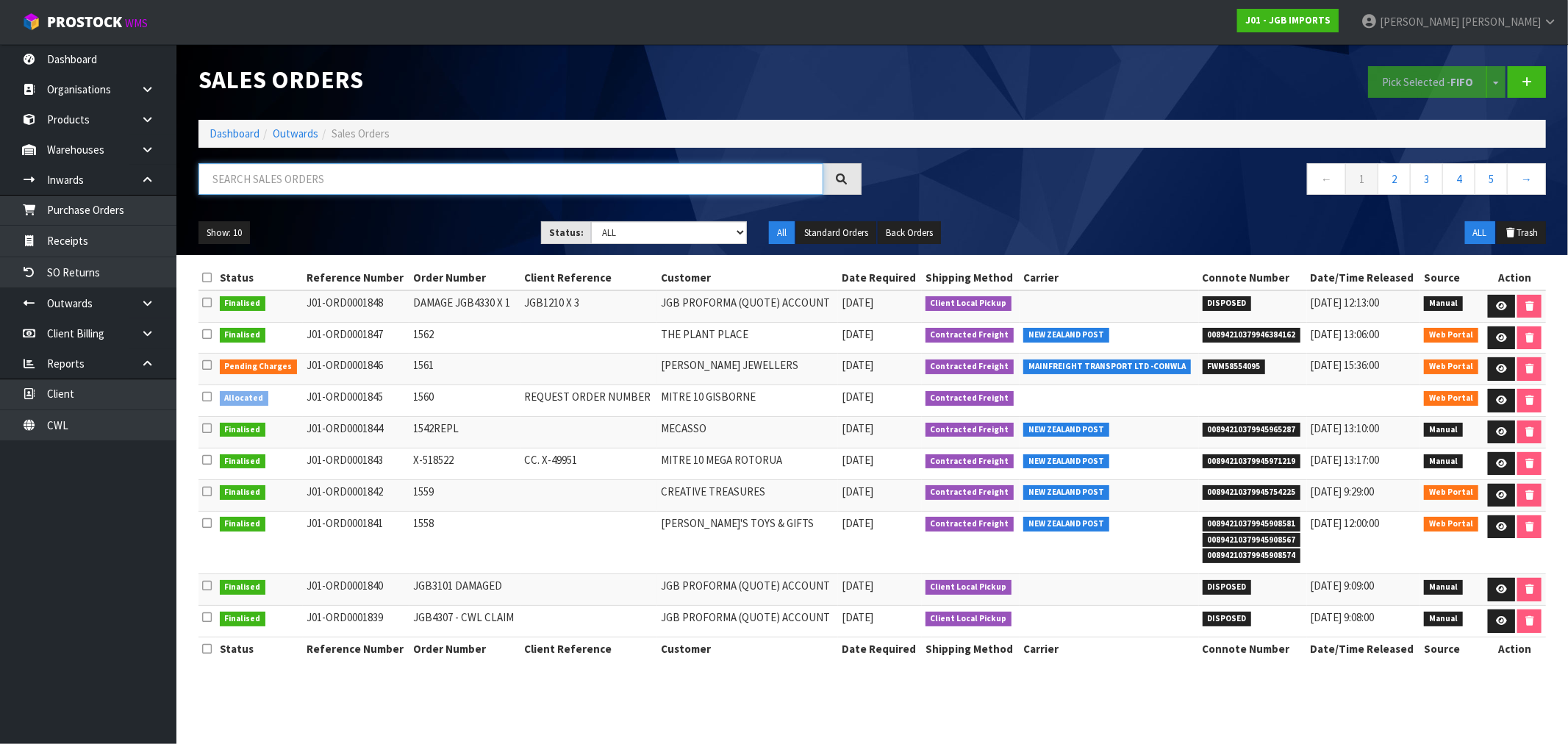
click at [294, 168] on input "text" at bounding box center [511, 179] width 625 height 31
paste input "ORD0001846"
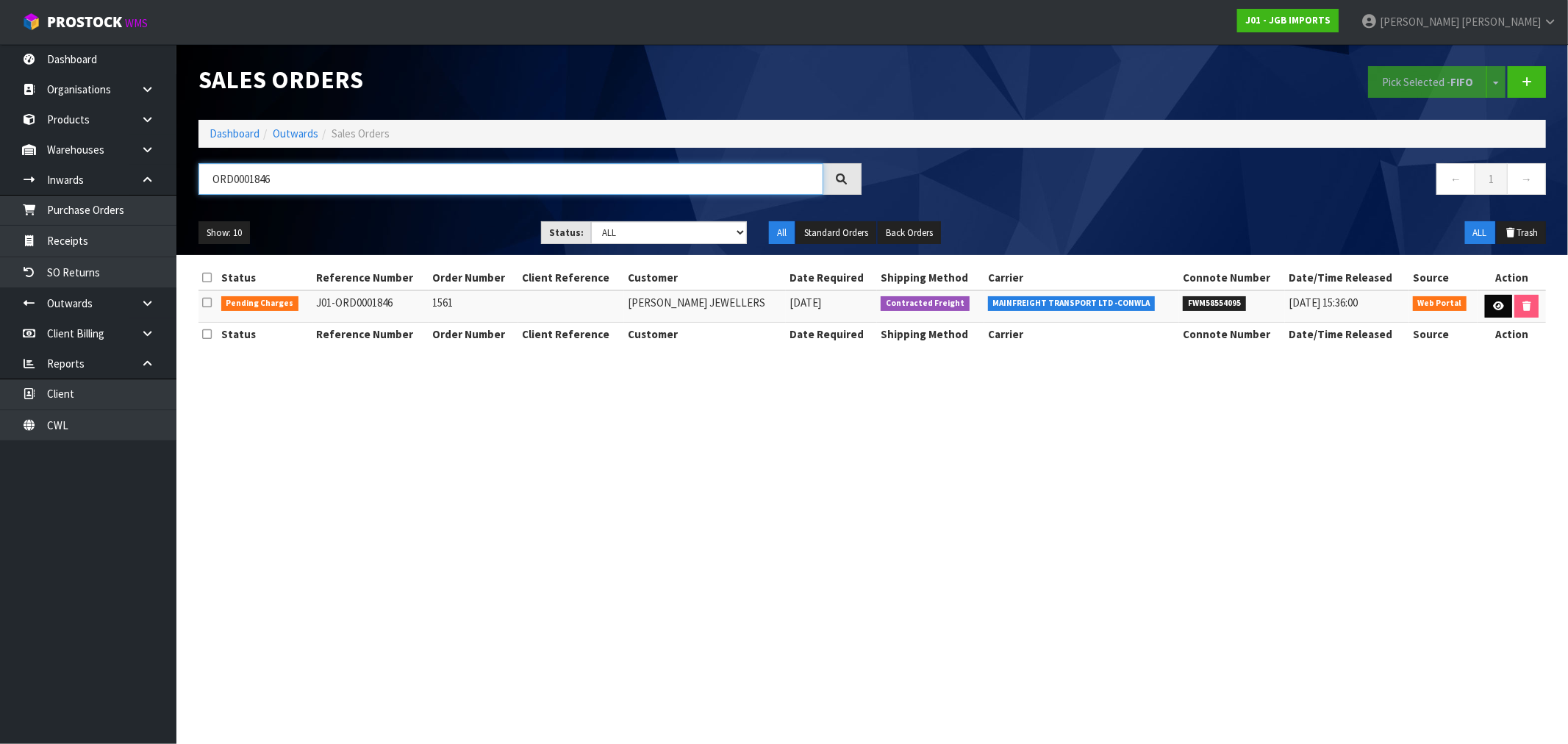
type input "ORD0001846"
click at [1497, 306] on icon at bounding box center [1498, 307] width 11 height 10
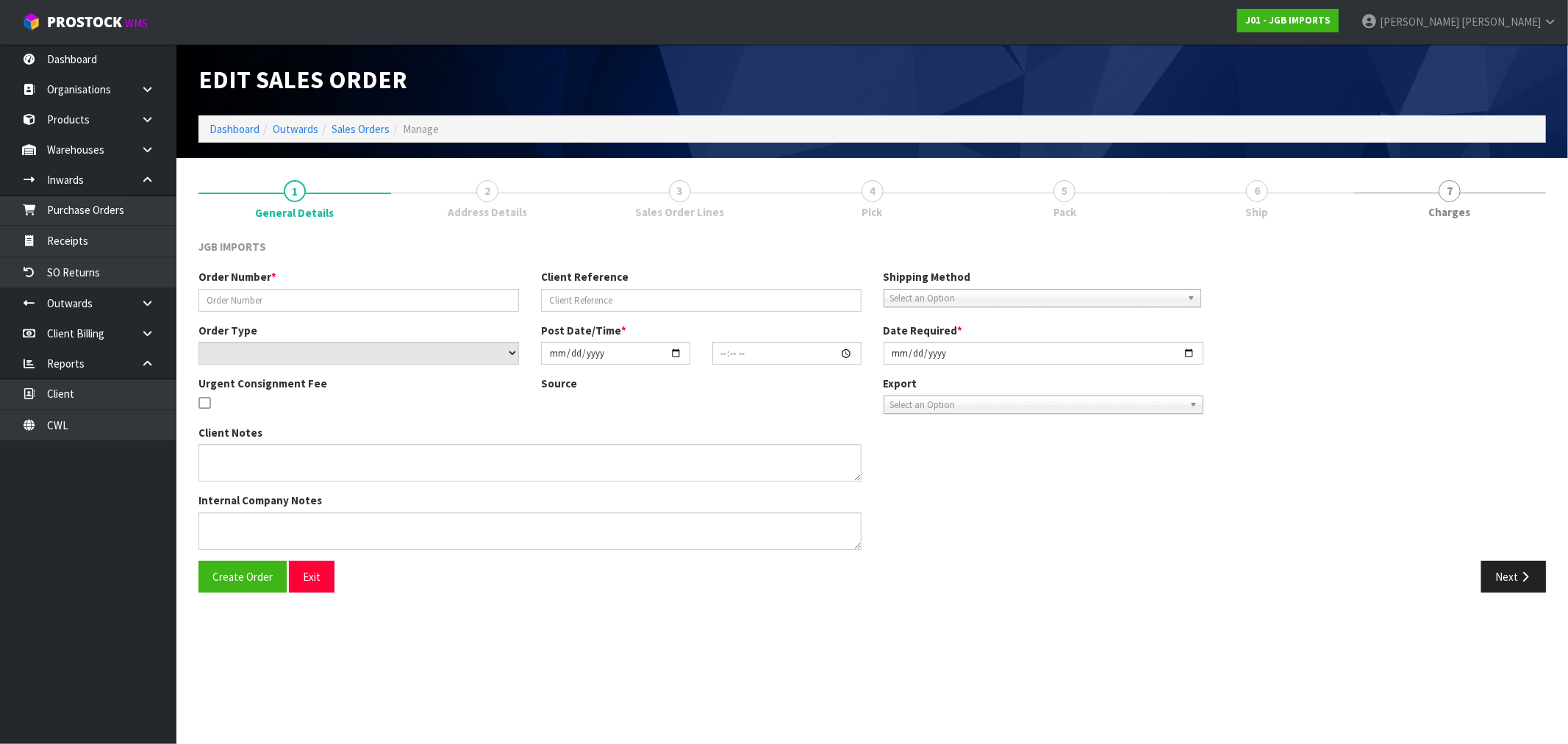
type input "1561"
select select "number:0"
type input "2025-09-03"
type input "15:05:00.000"
type input "2025-09-04"
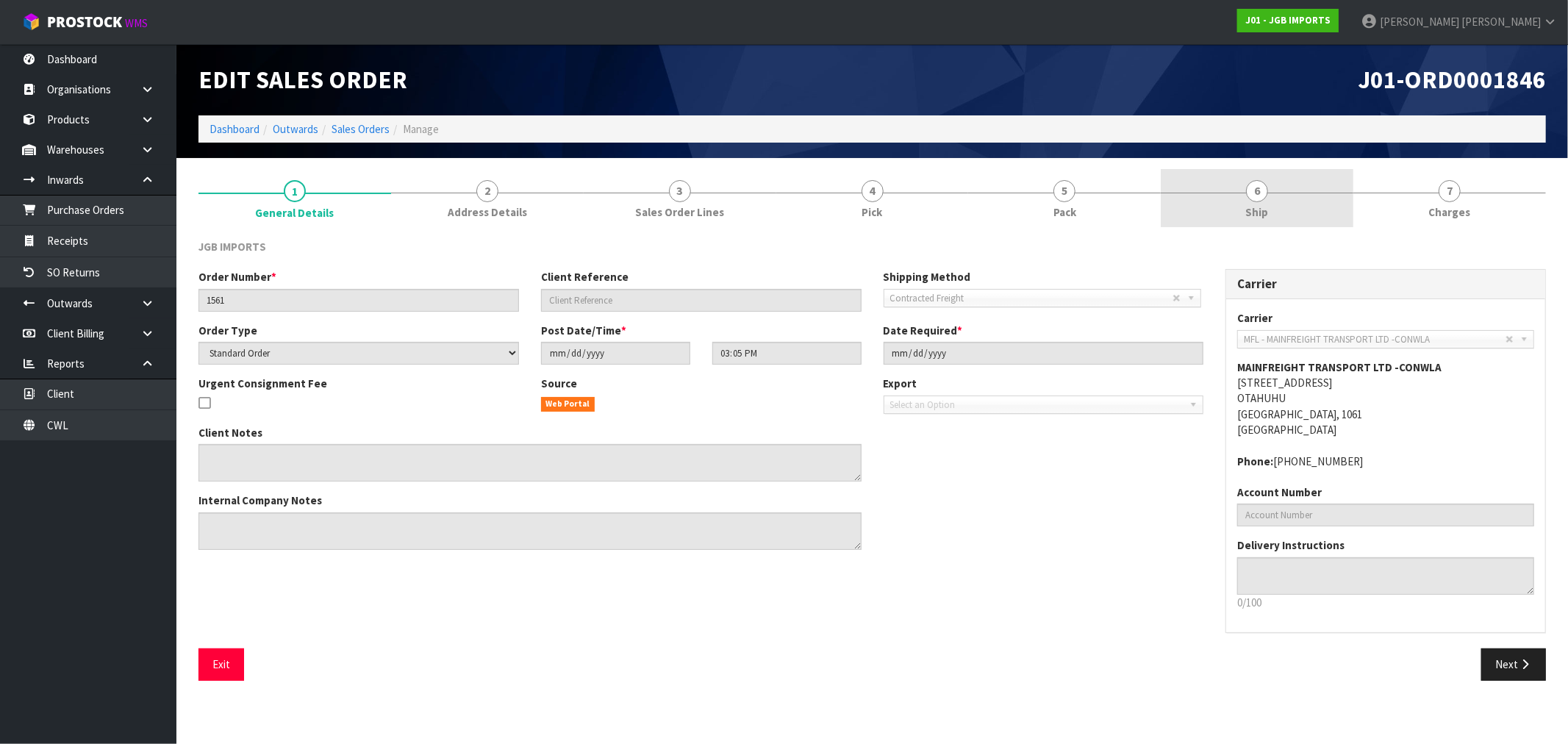
click at [1258, 197] on span "6" at bounding box center [1256, 190] width 22 height 22
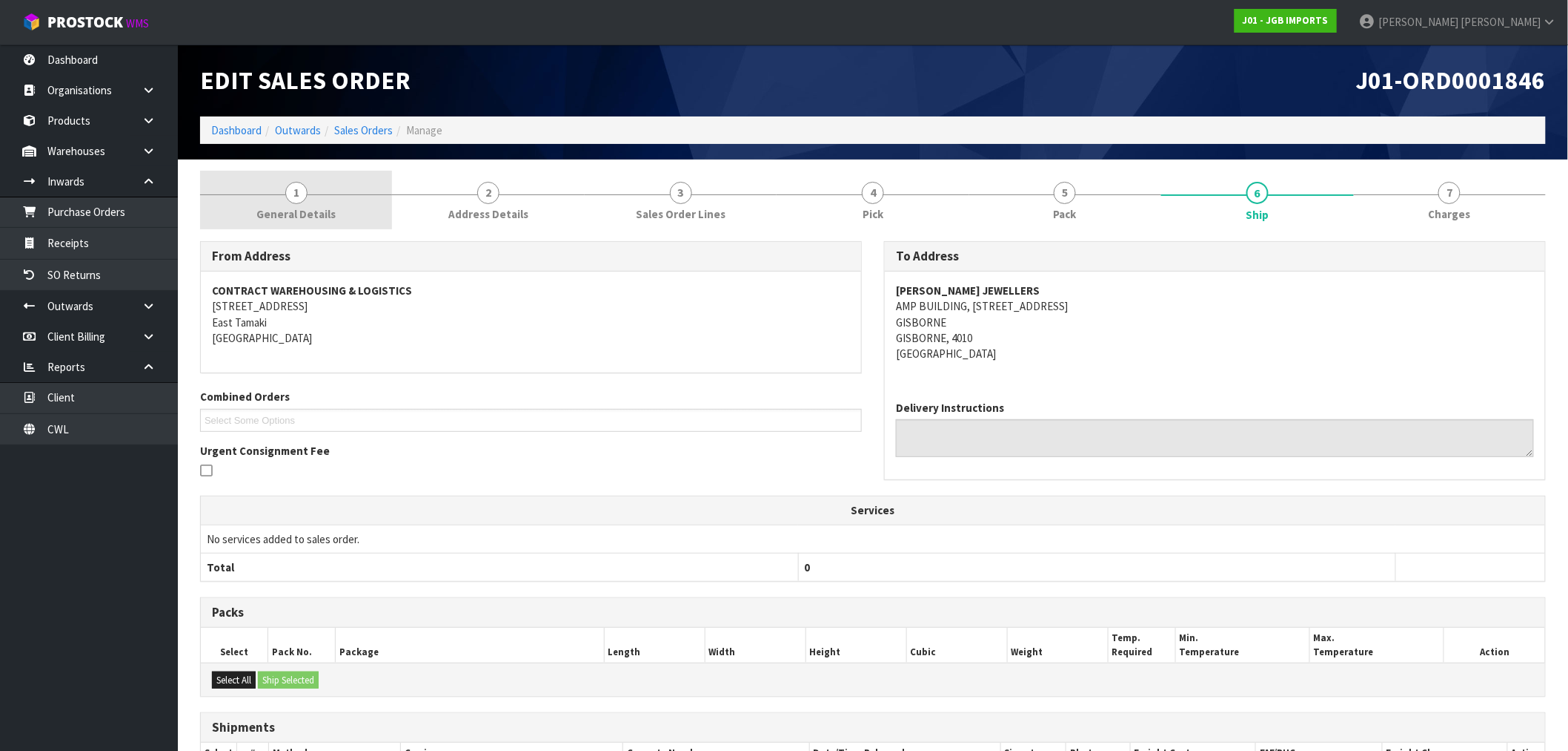
drag, startPoint x: 402, startPoint y: 199, endPoint x: 363, endPoint y: 209, distance: 40.3
click at [399, 202] on link "2 Address Details" at bounding box center [488, 199] width 192 height 58
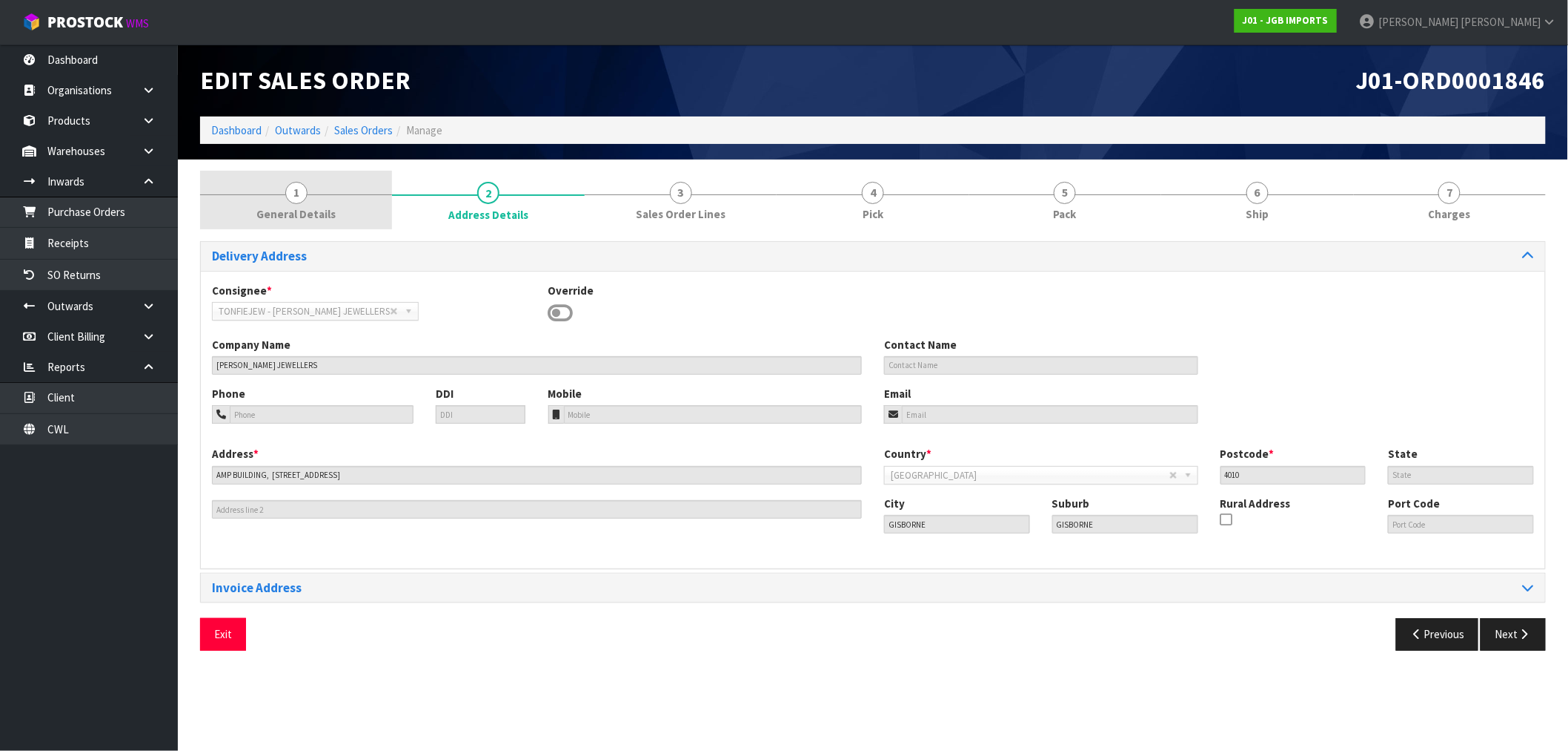
click at [363, 209] on link "1 General Details" at bounding box center [295, 199] width 192 height 58
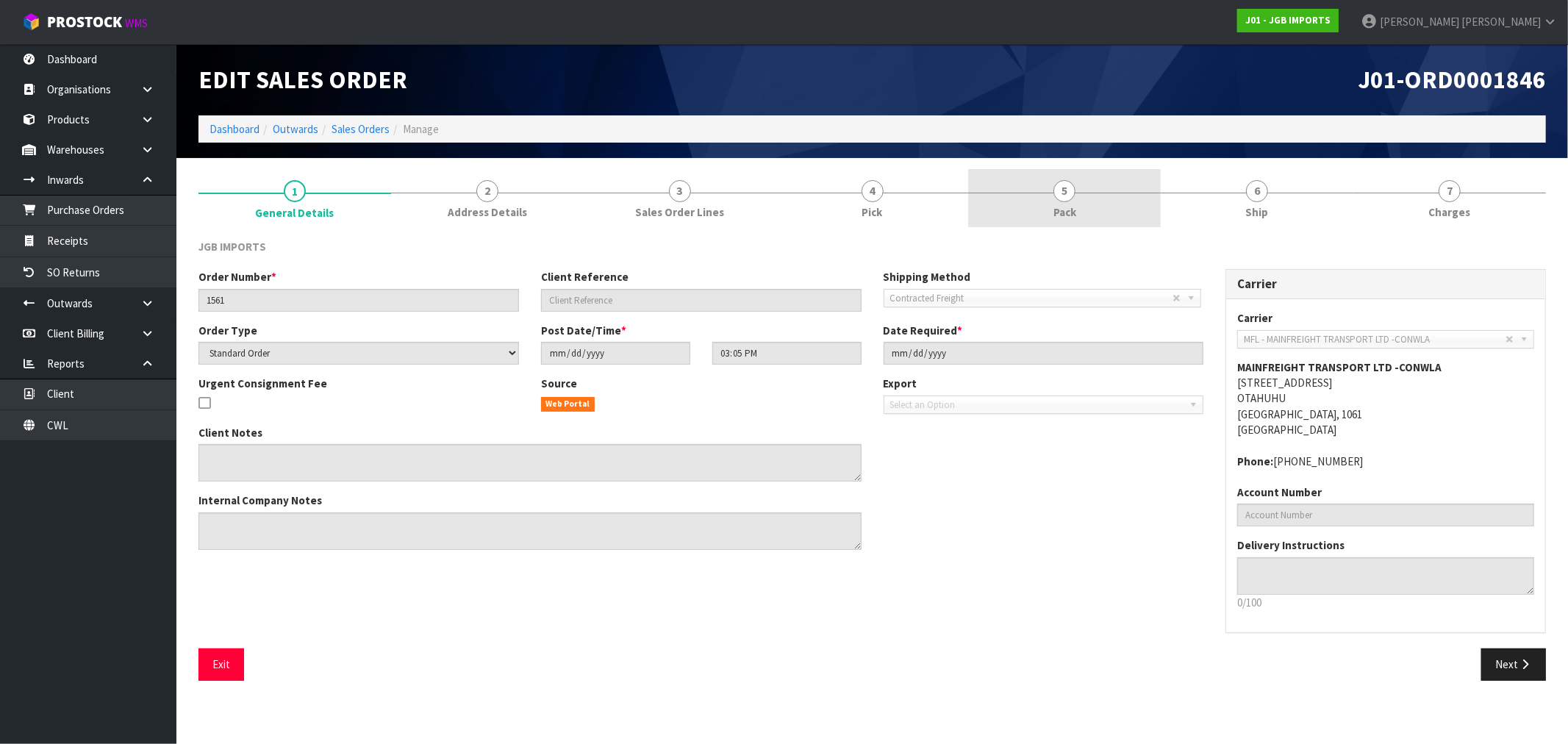
drag, startPoint x: 567, startPoint y: 203, endPoint x: 1108, endPoint y: 194, distance: 541.1
click at [572, 203] on link "2 Address Details" at bounding box center [487, 197] width 192 height 58
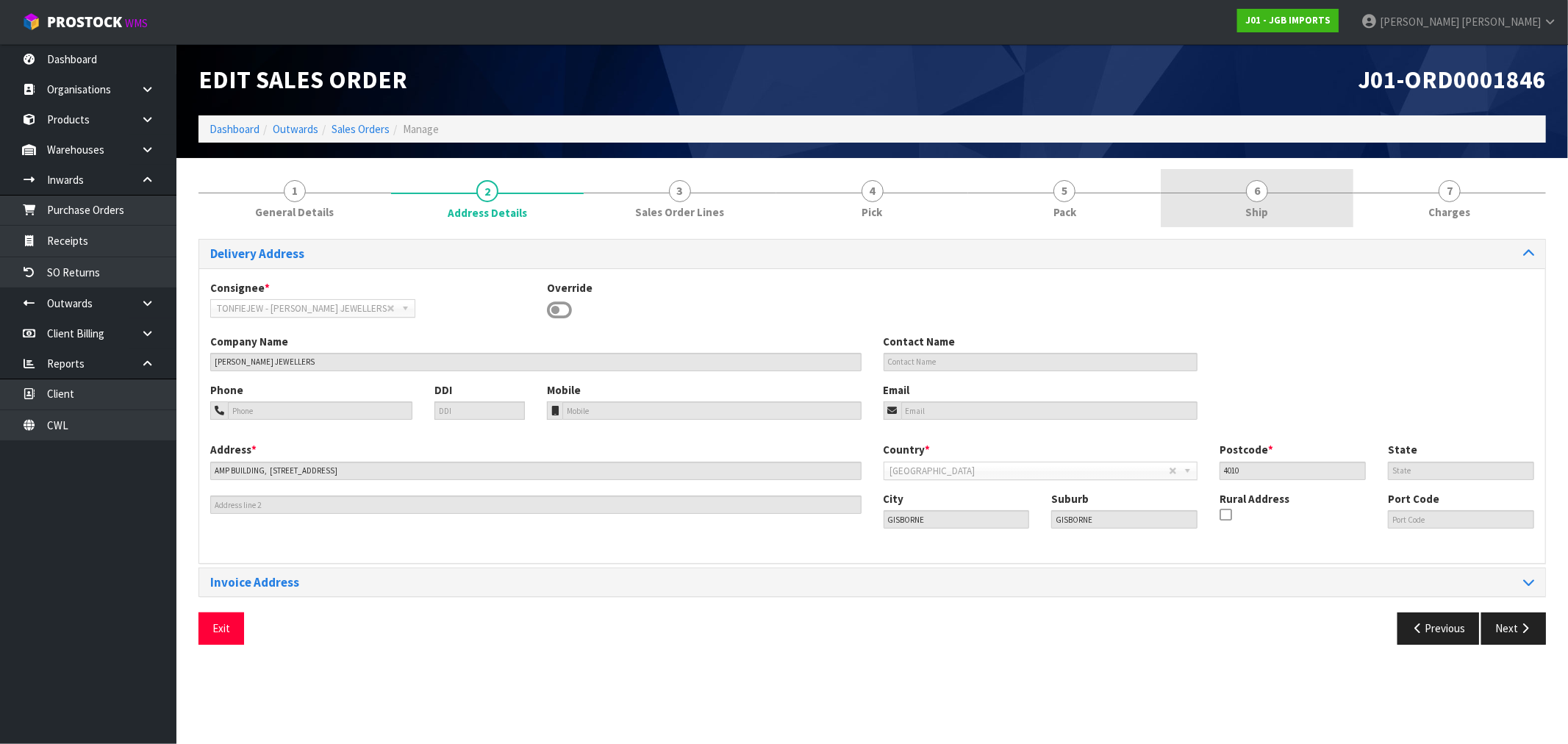
click at [1316, 192] on div at bounding box center [1256, 192] width 192 height 1
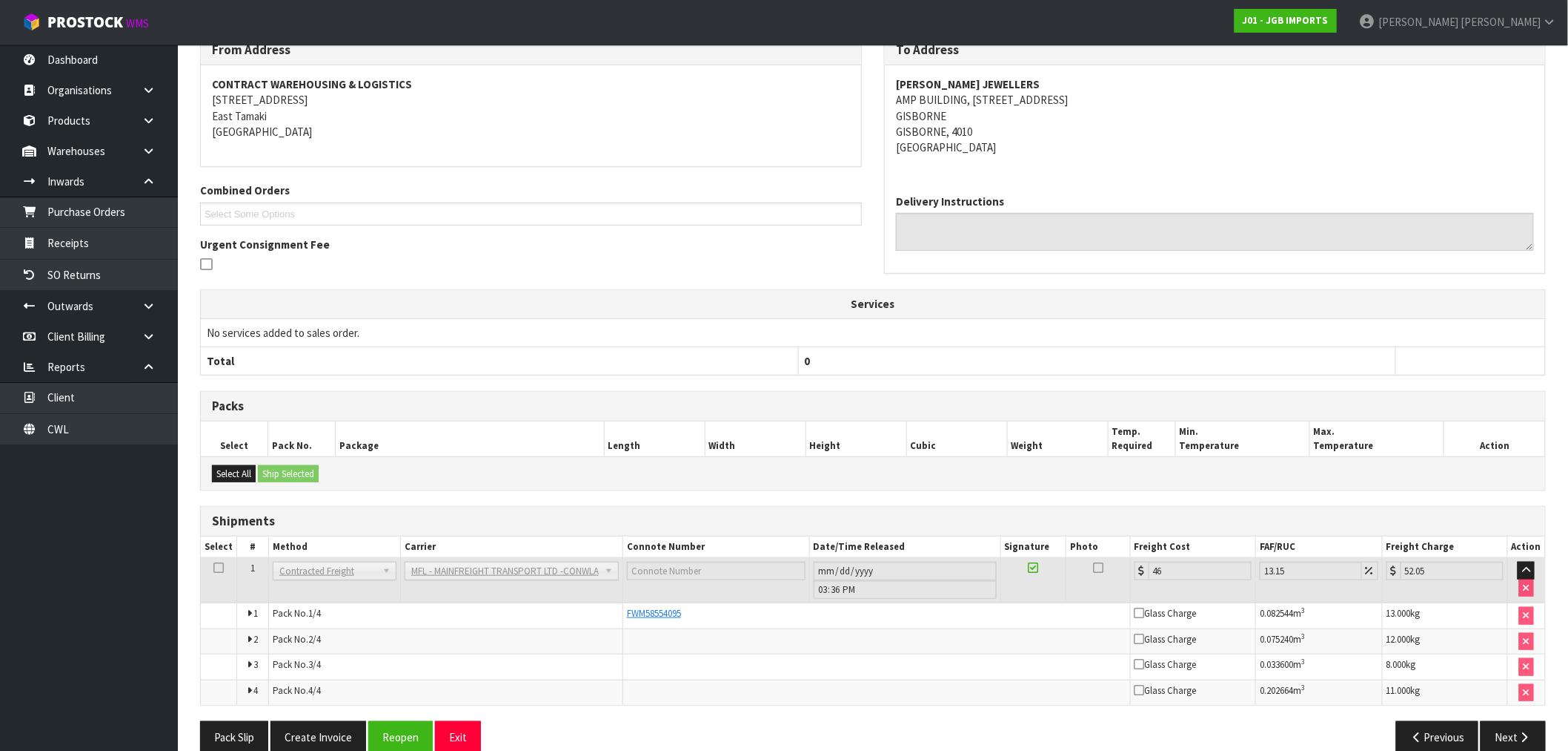
scroll to position [233, 0]
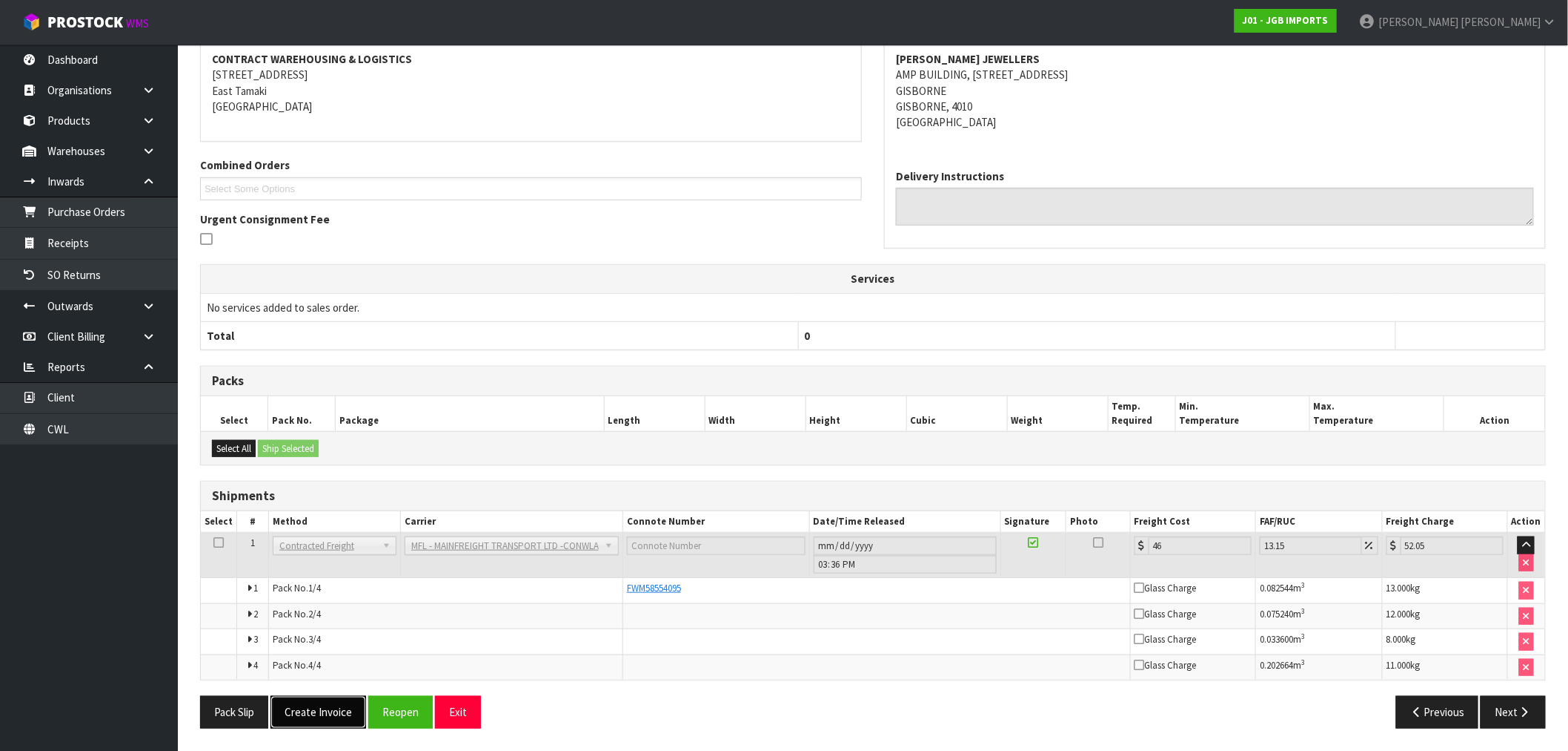
click at [336, 703] on button "Create Invoice" at bounding box center [318, 712] width 96 height 32
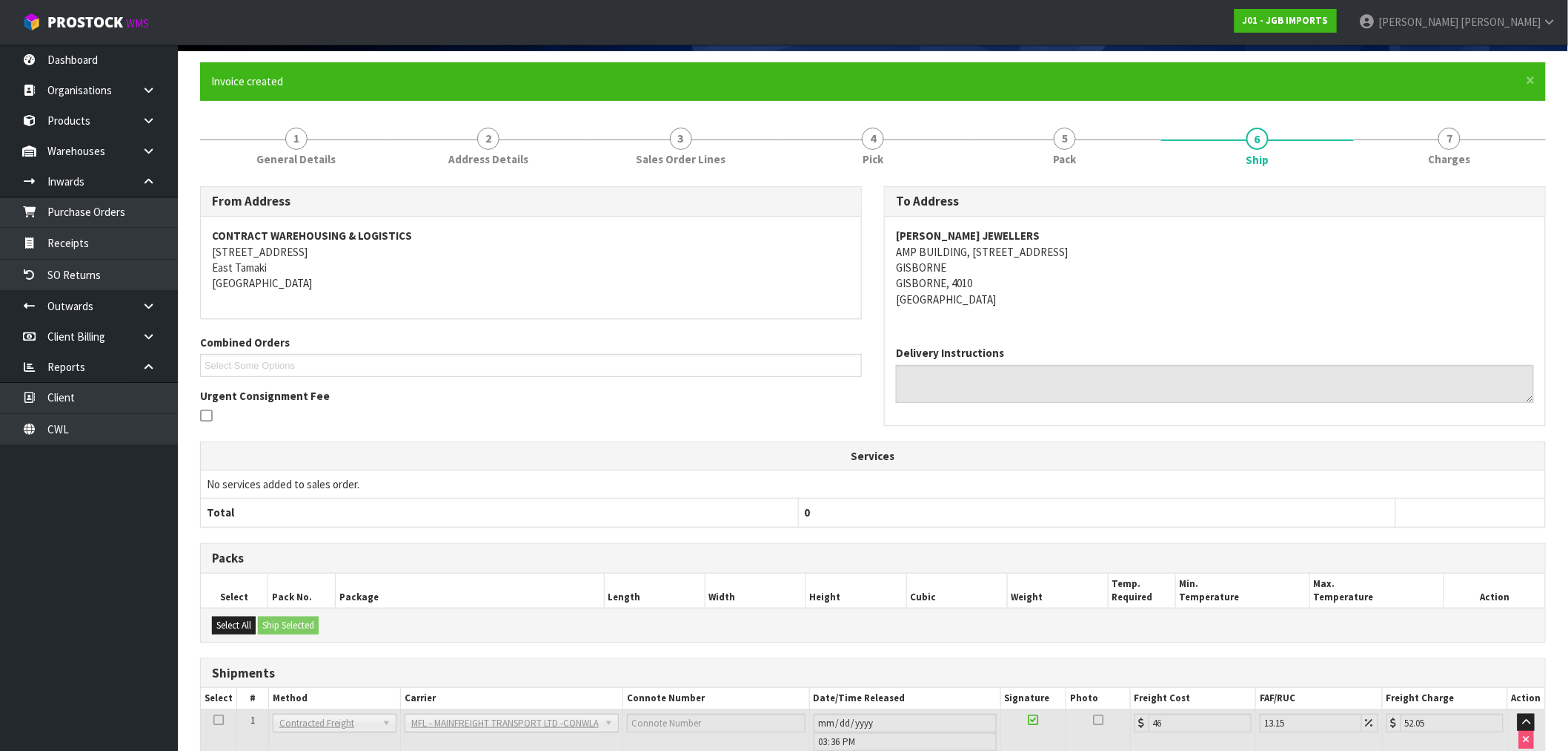
scroll to position [286, 0]
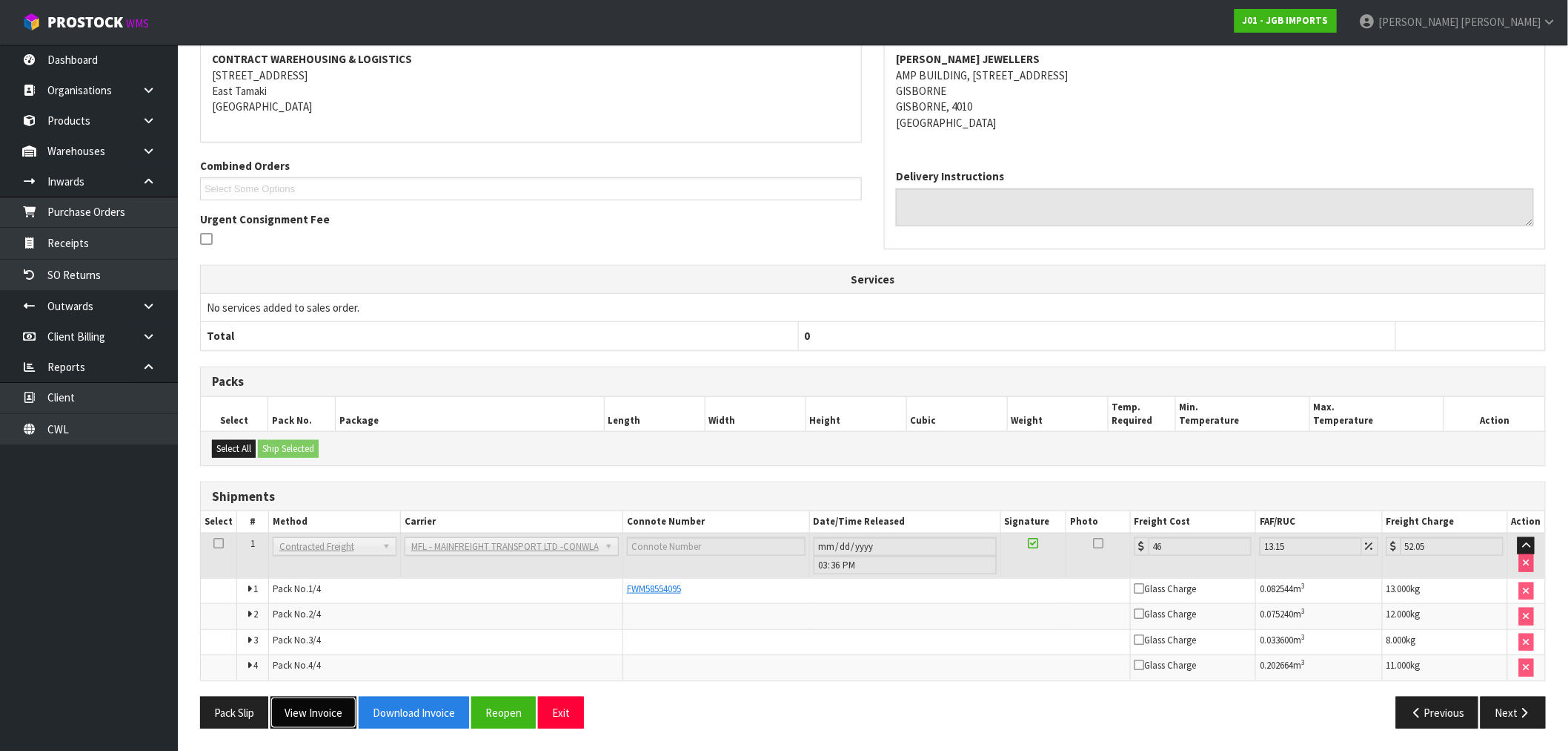
click at [330, 706] on button "View Invoice" at bounding box center [313, 713] width 86 height 32
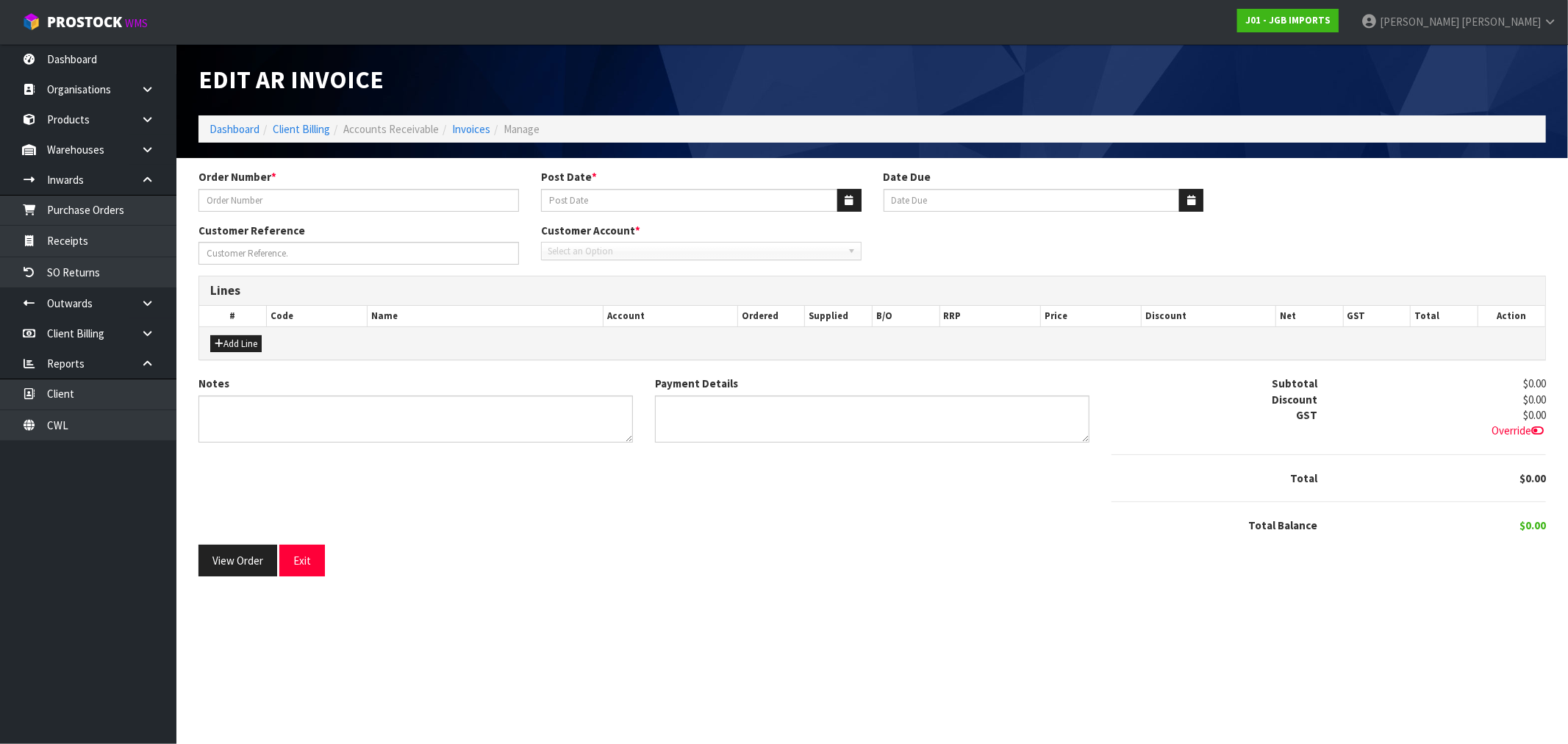
type input "1561"
type input "04/09/2025"
type input "20/10/2025"
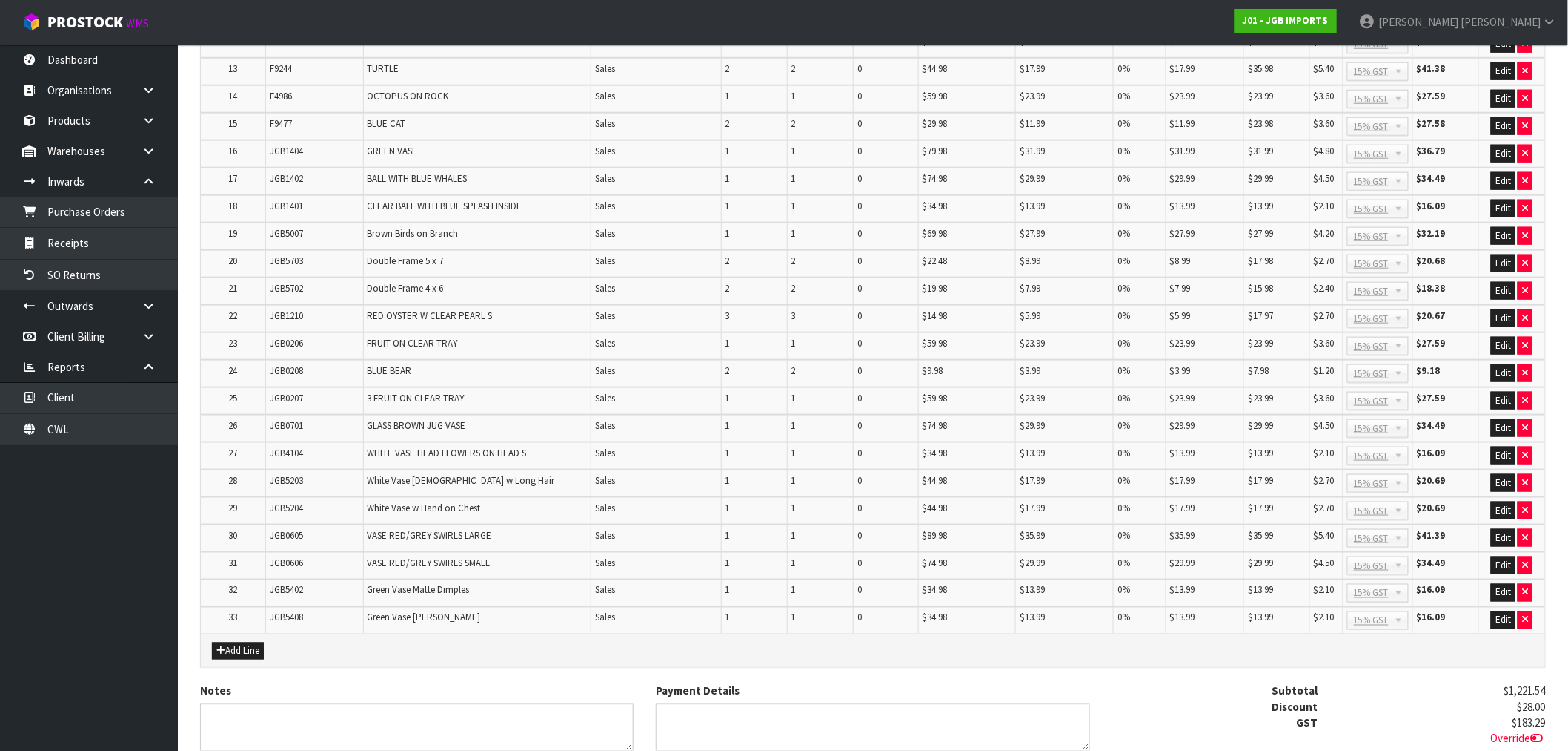
scroll to position [737, 0]
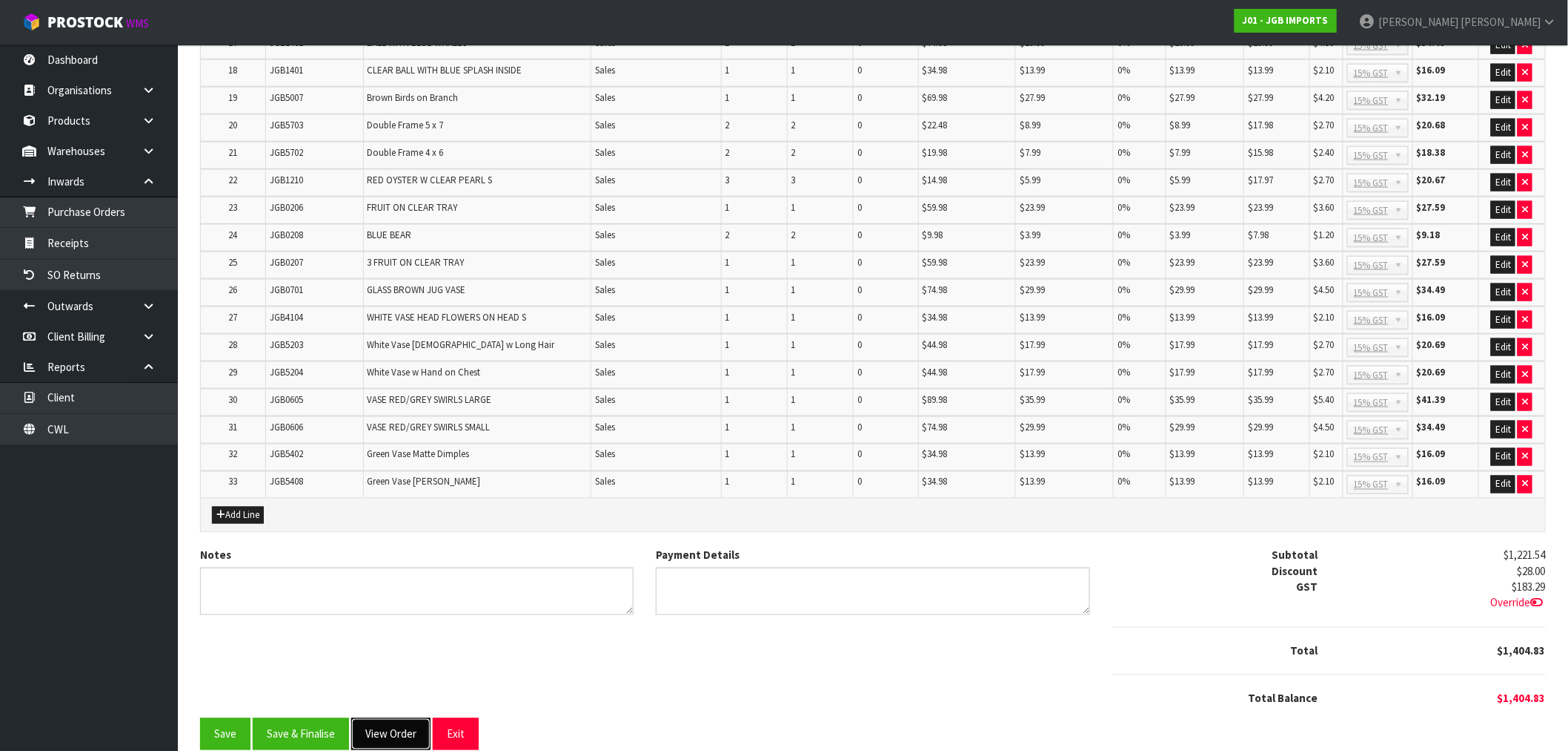
click at [394, 717] on button "View Order" at bounding box center [391, 733] width 80 height 32
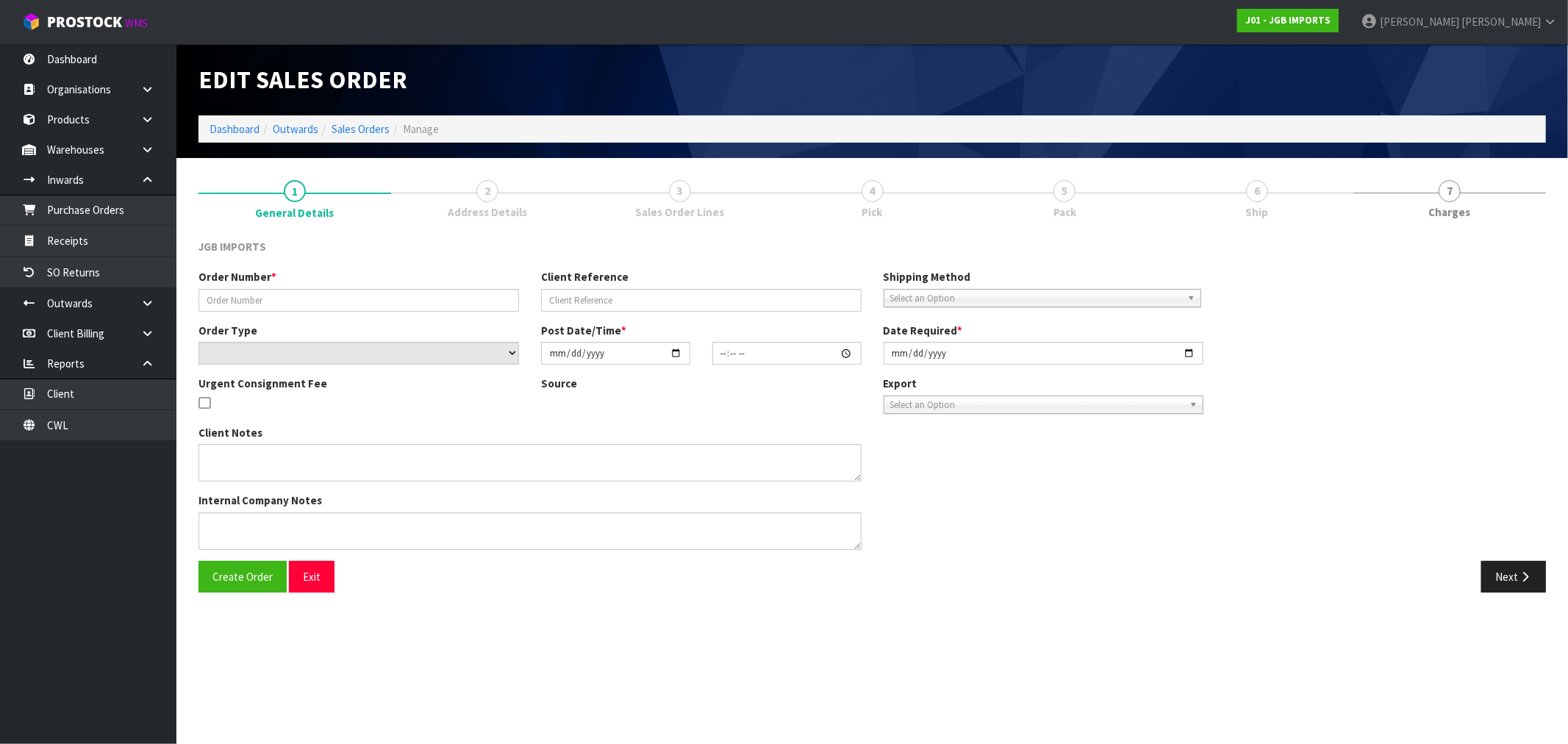
type input "1561"
select select "number:0"
type input "2025-09-03"
type input "15:05:00.000"
type input "2025-09-04"
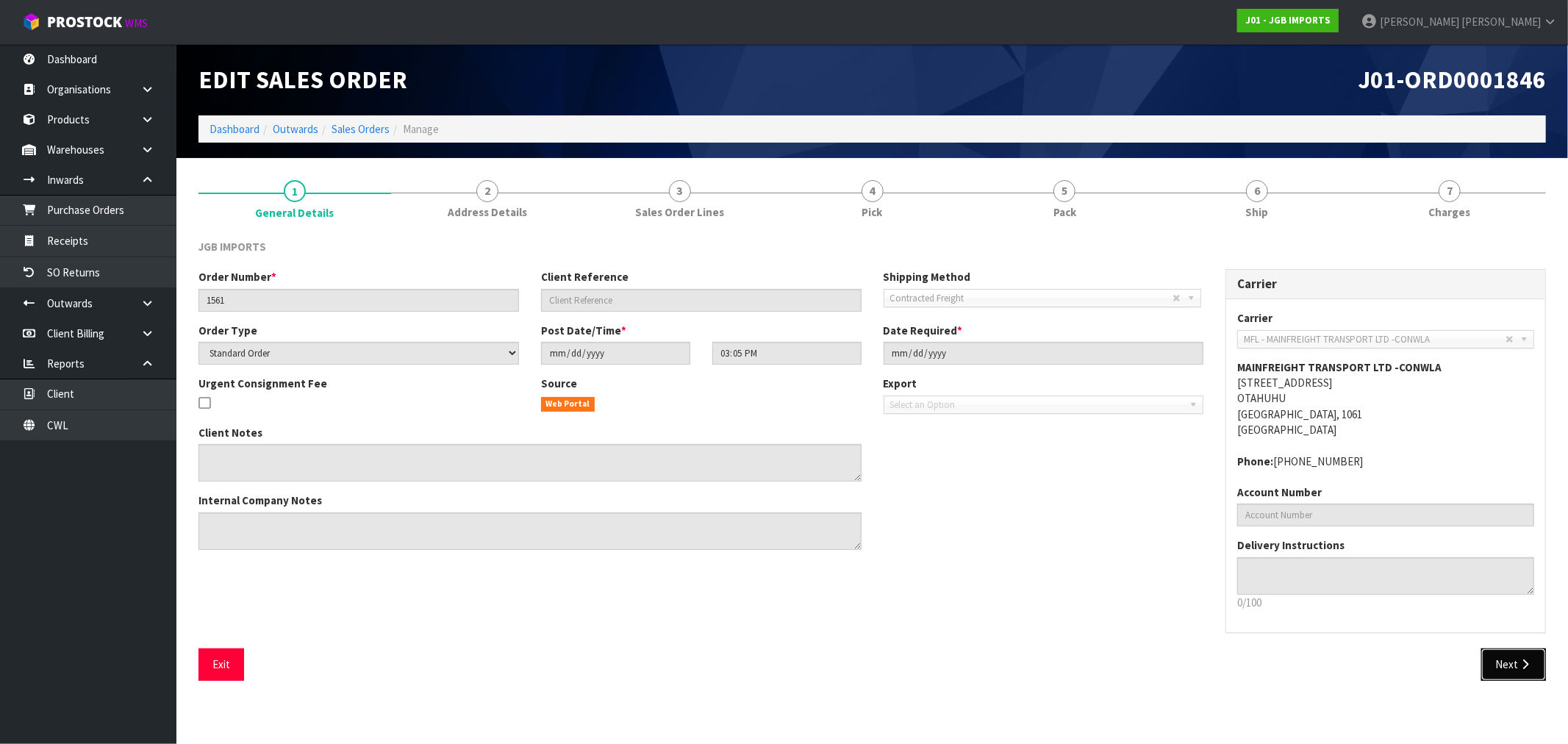
click at [1524, 670] on icon "button" at bounding box center [1525, 663] width 14 height 11
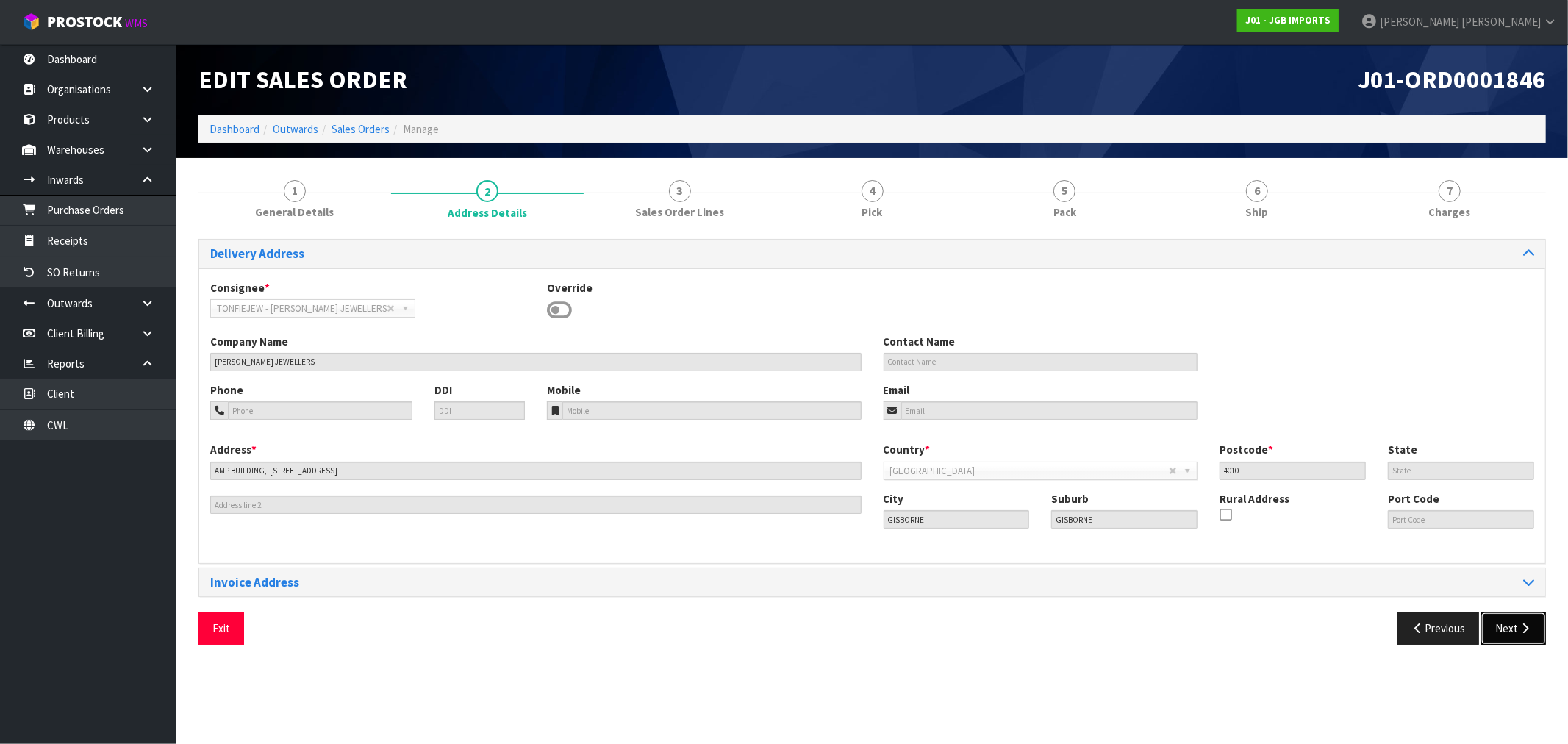
click at [1516, 625] on button "Next" at bounding box center [1513, 628] width 64 height 31
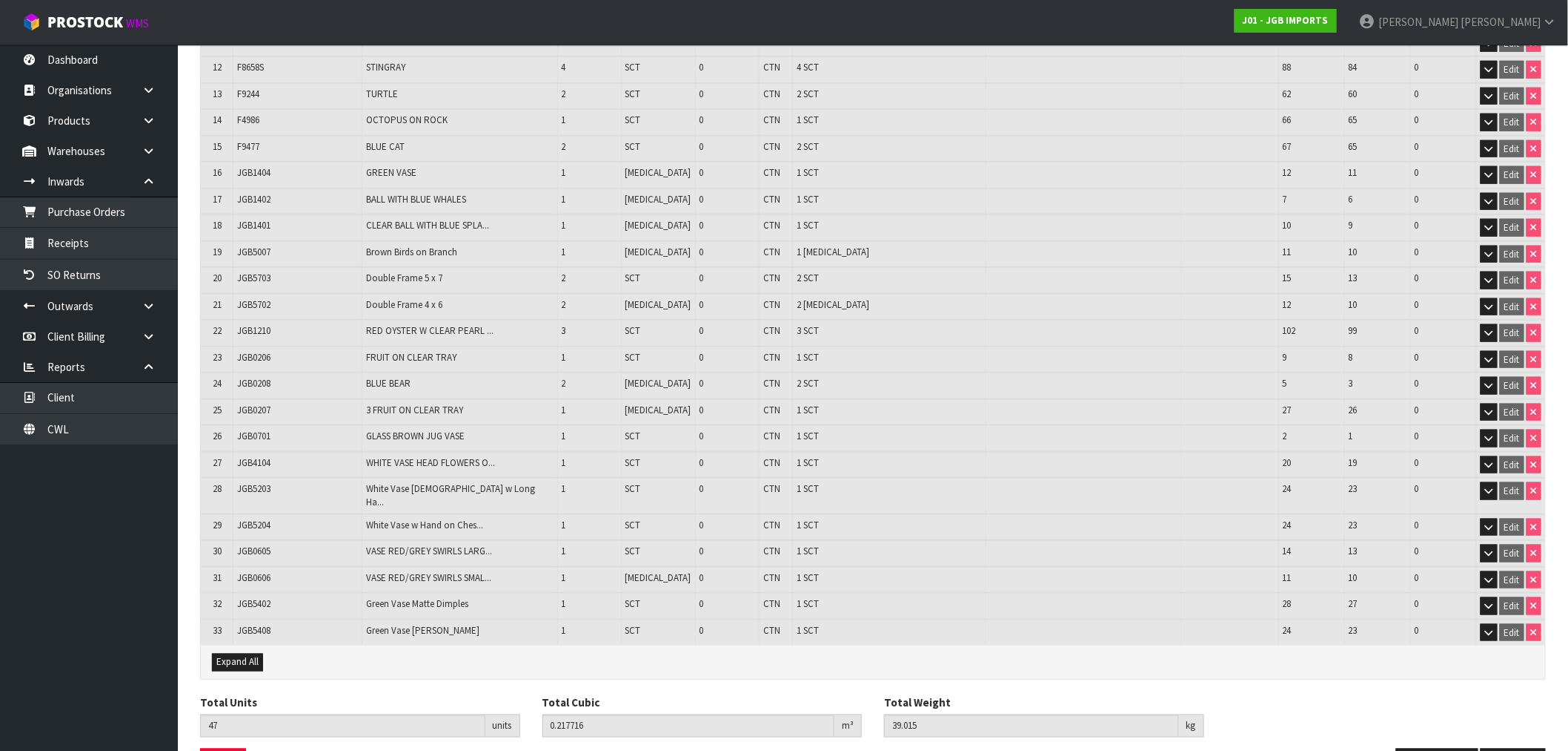
scroll to position [565, 0]
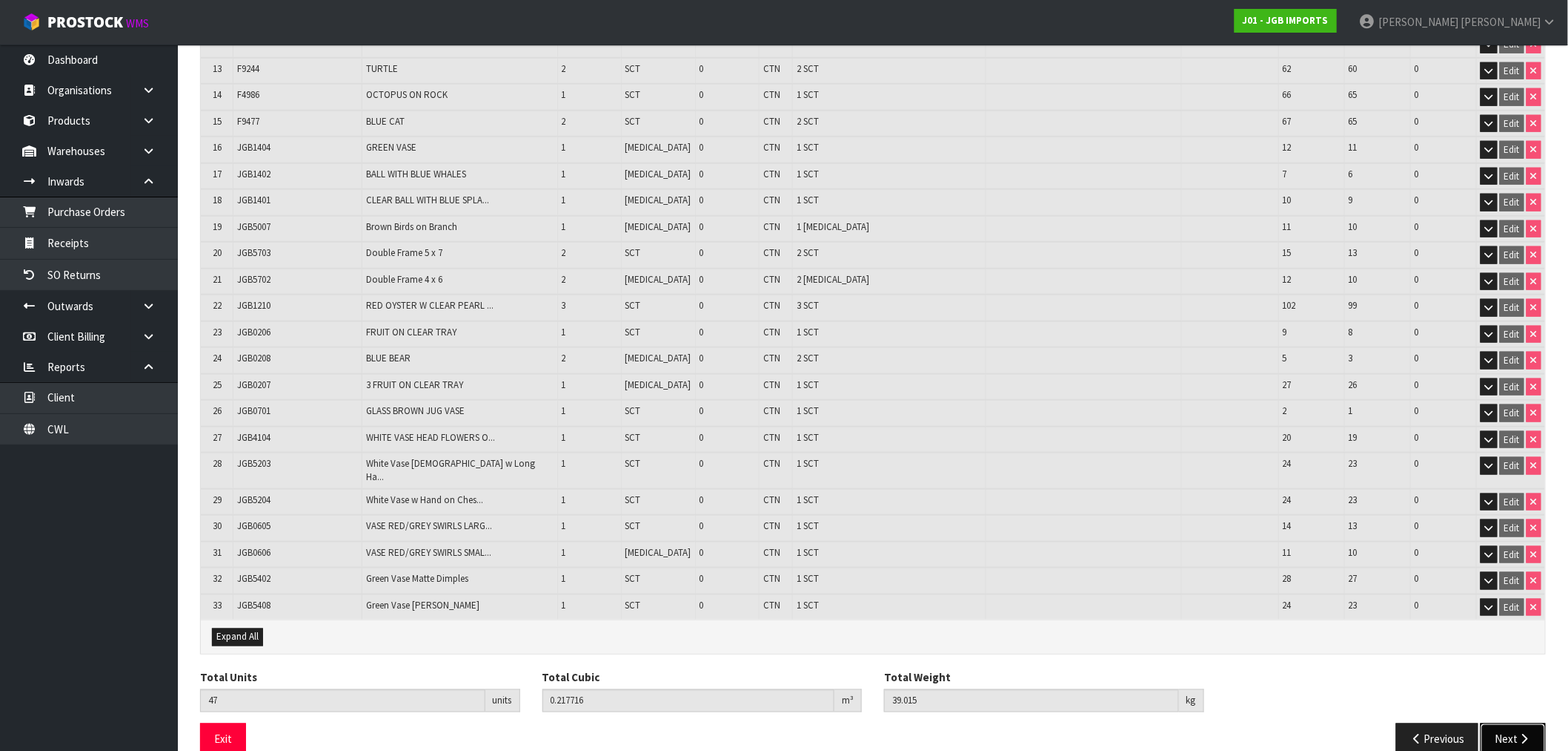
click at [1525, 723] on button "Next" at bounding box center [1513, 739] width 65 height 32
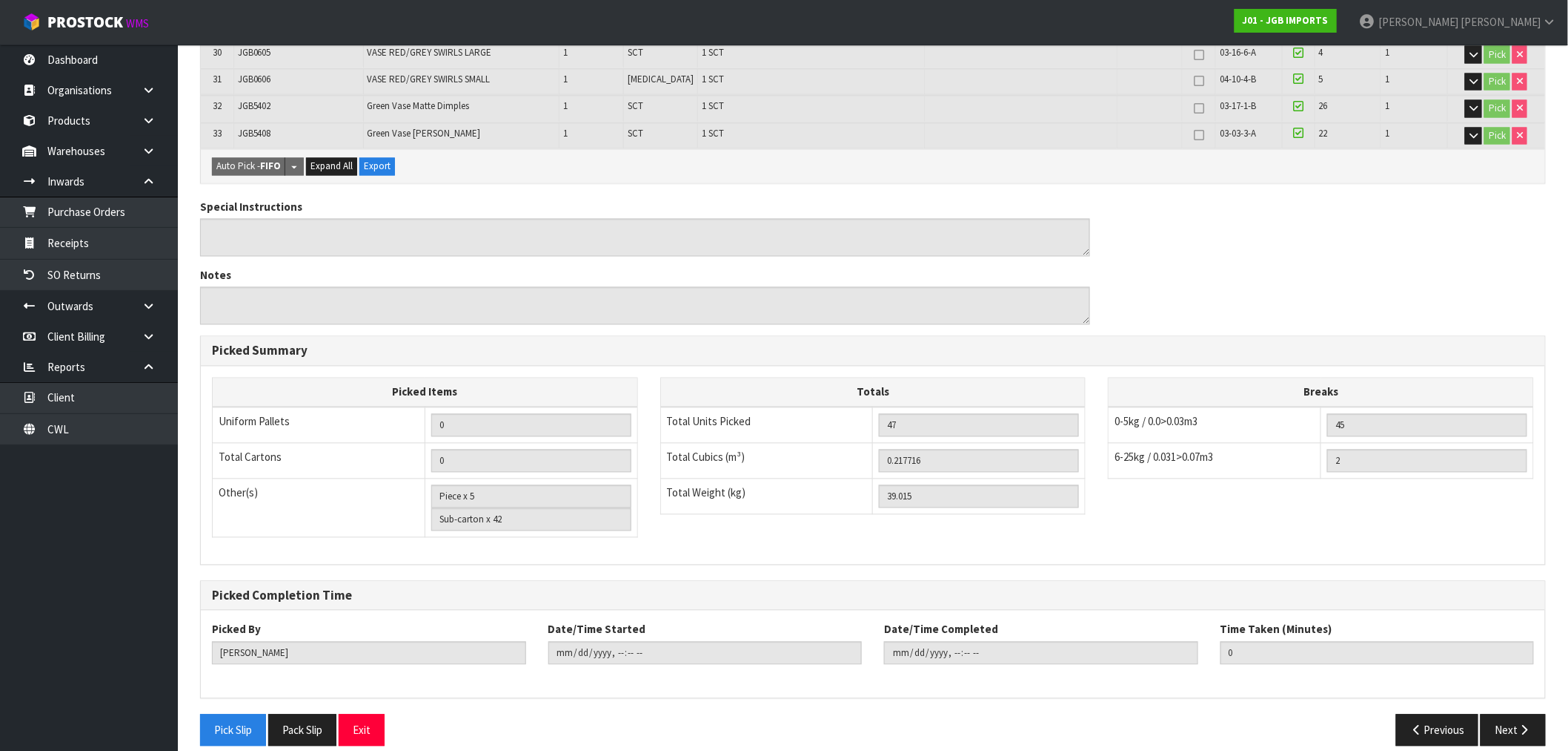
scroll to position [1107, 0]
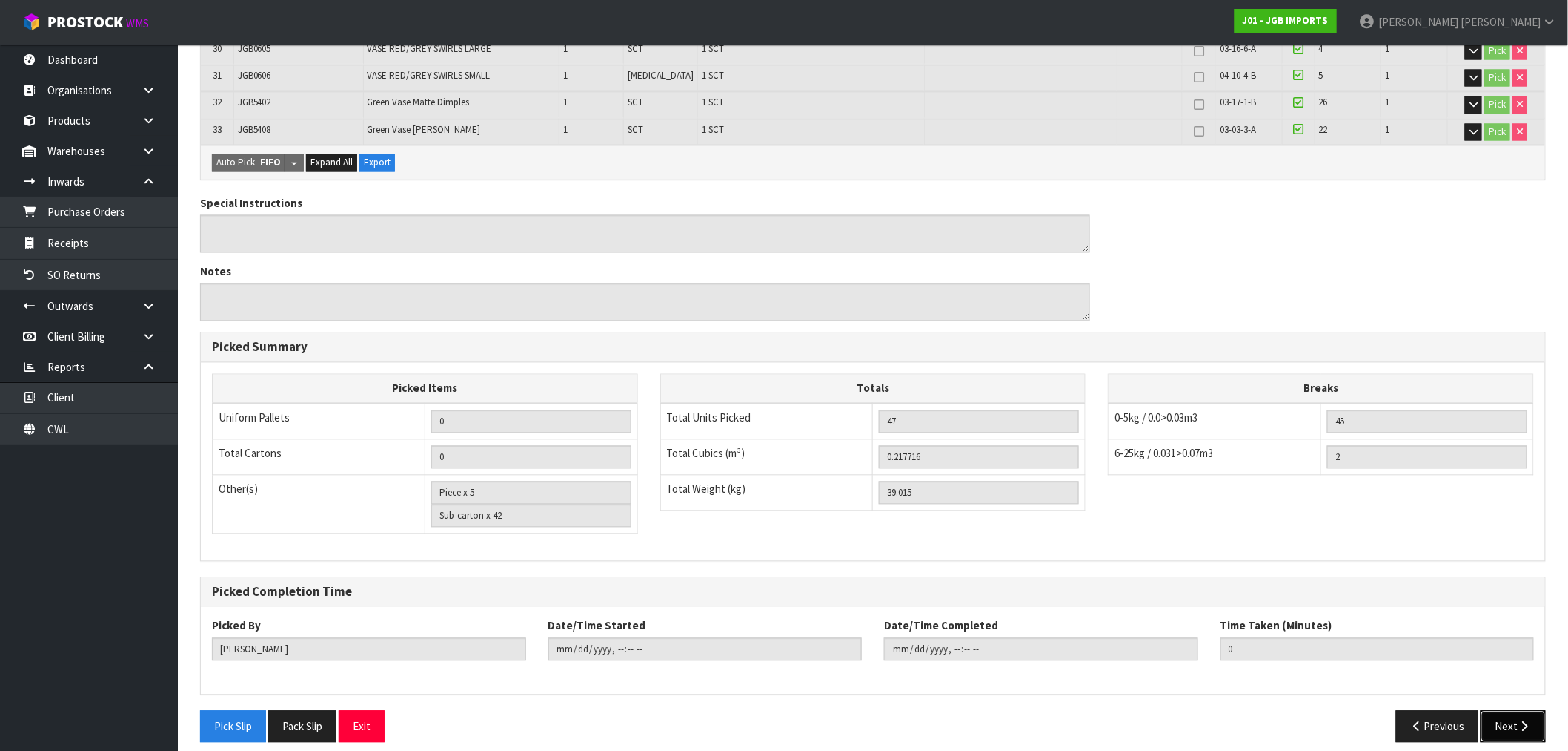
click at [1517, 711] on button "Next" at bounding box center [1513, 726] width 65 height 32
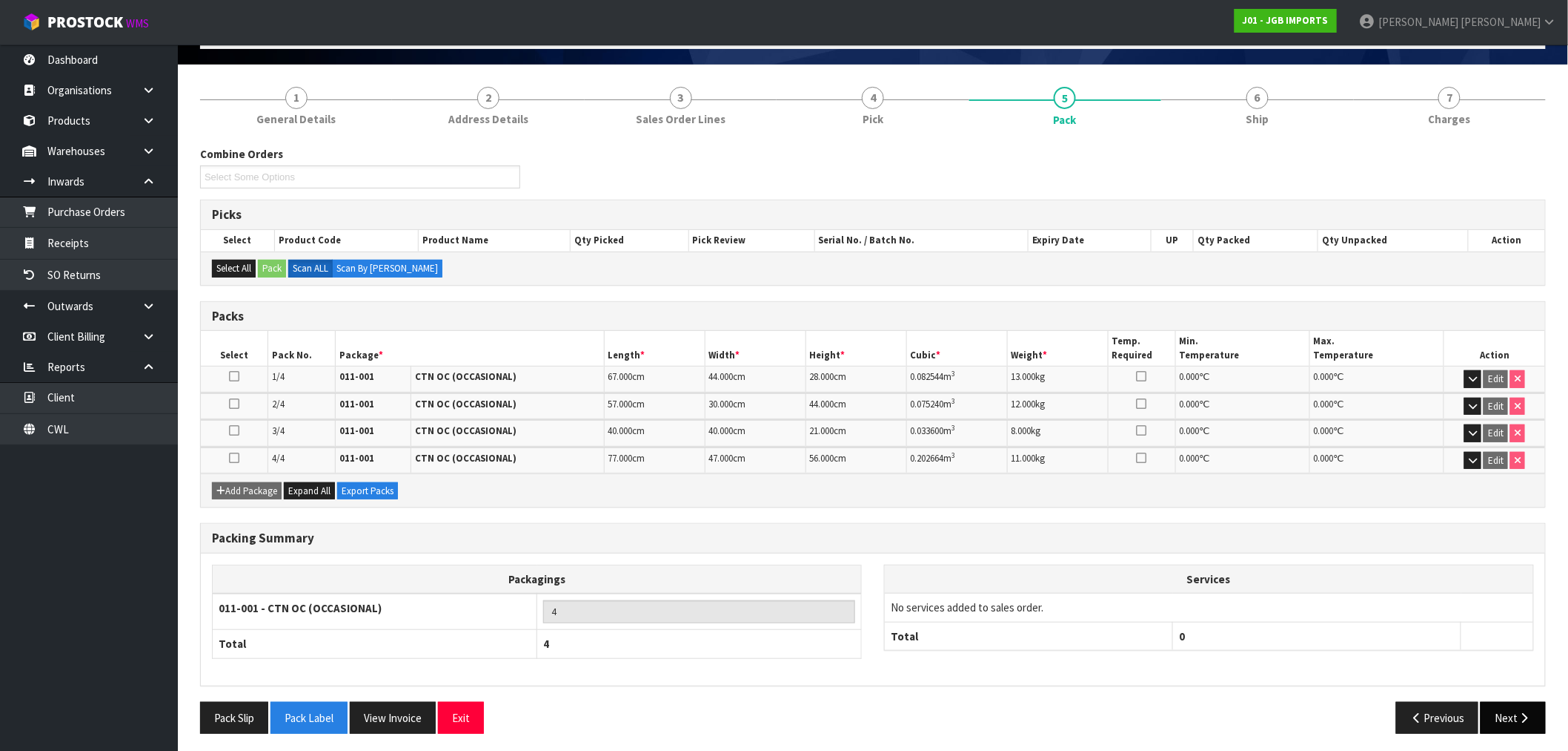
scroll to position [99, 0]
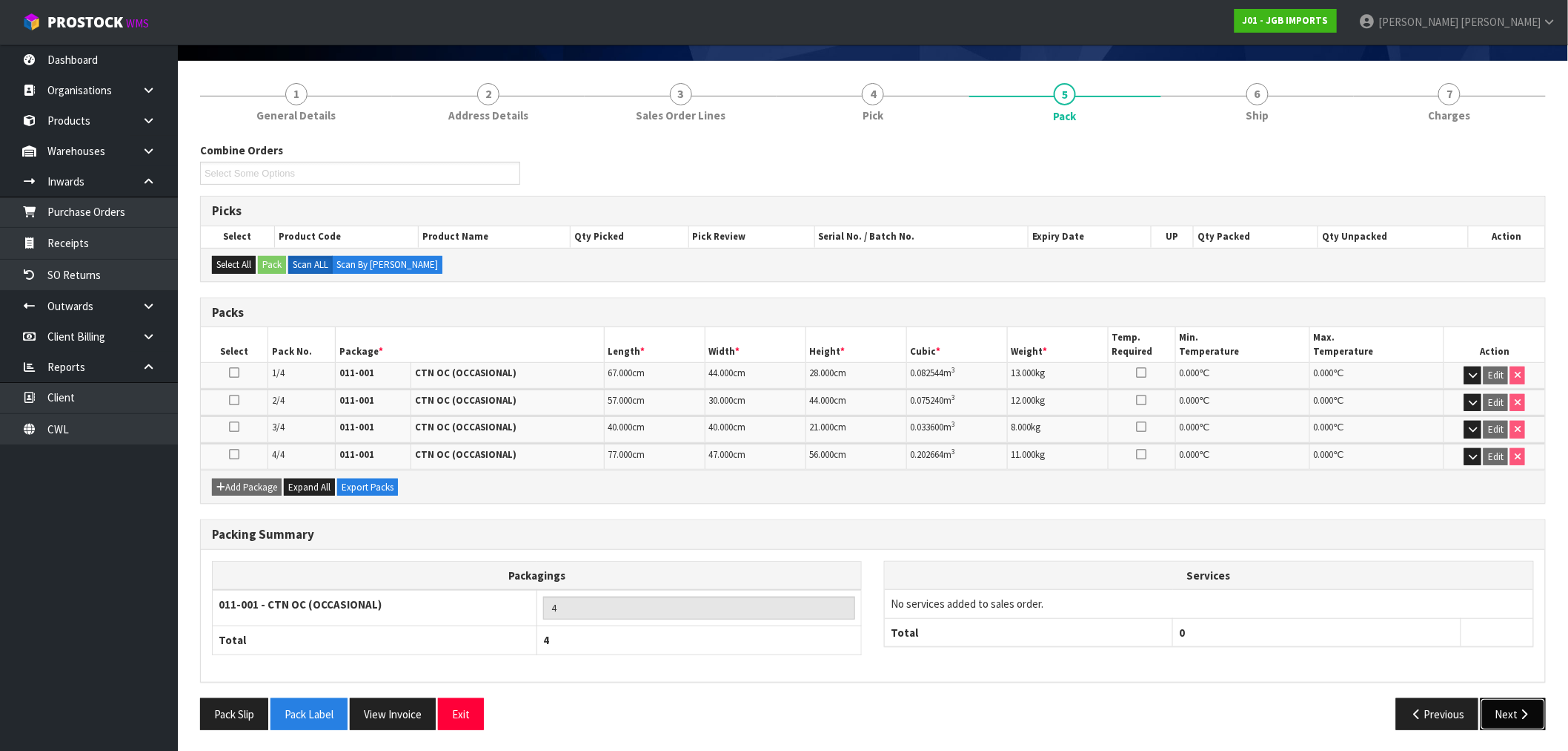
click at [1512, 712] on button "Next" at bounding box center [1513, 714] width 65 height 32
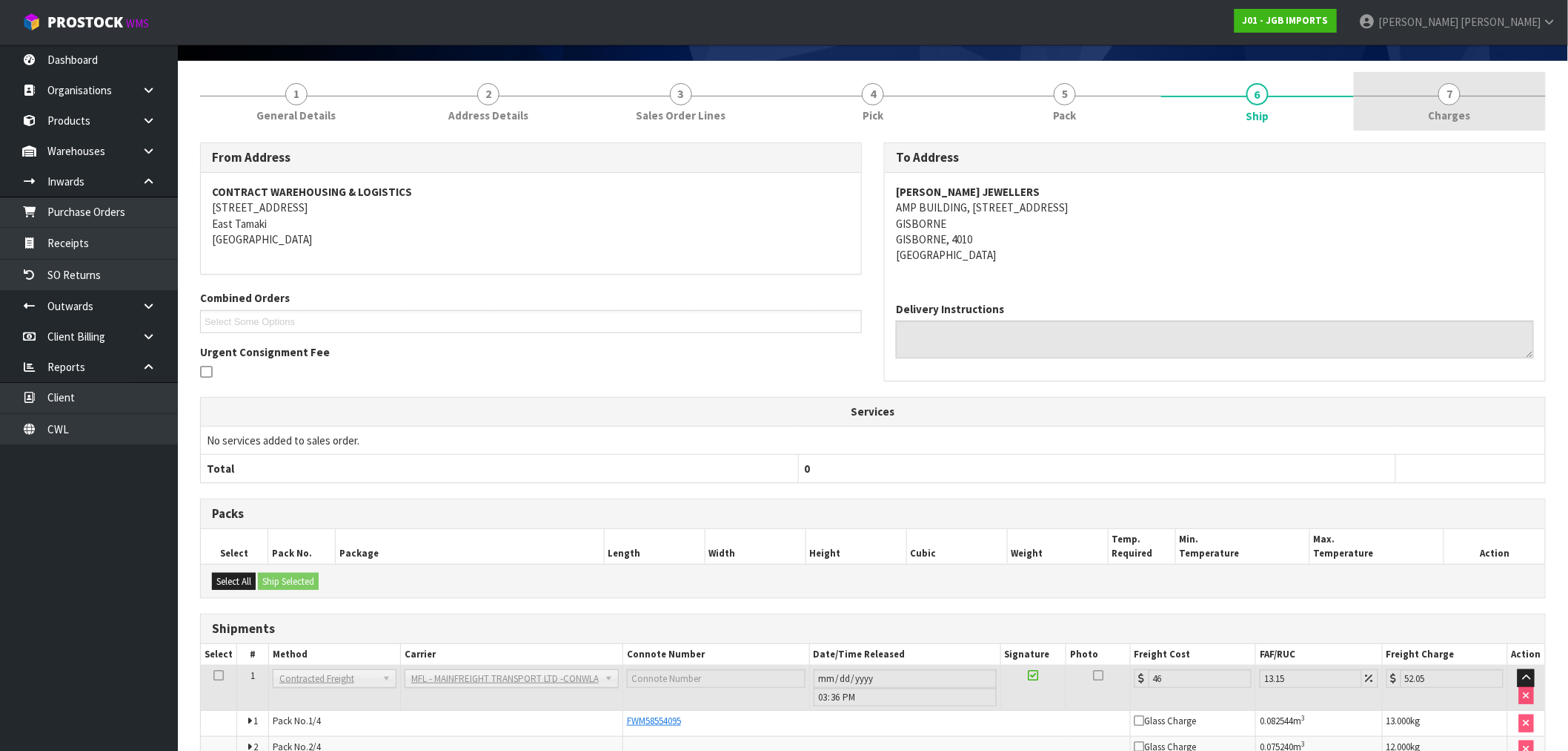
click at [1462, 109] on span "Charges" at bounding box center [1450, 115] width 42 height 16
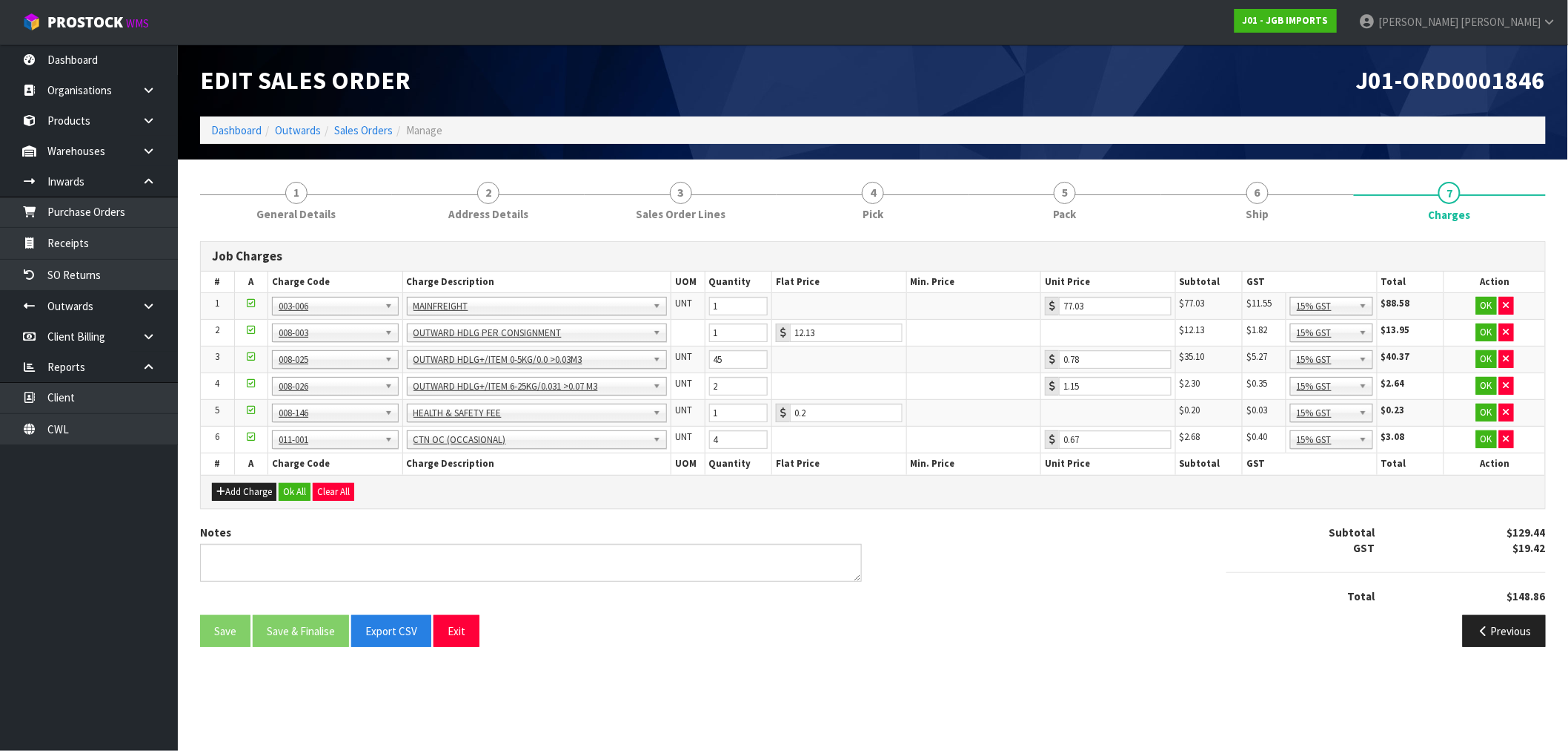
scroll to position [0, 0]
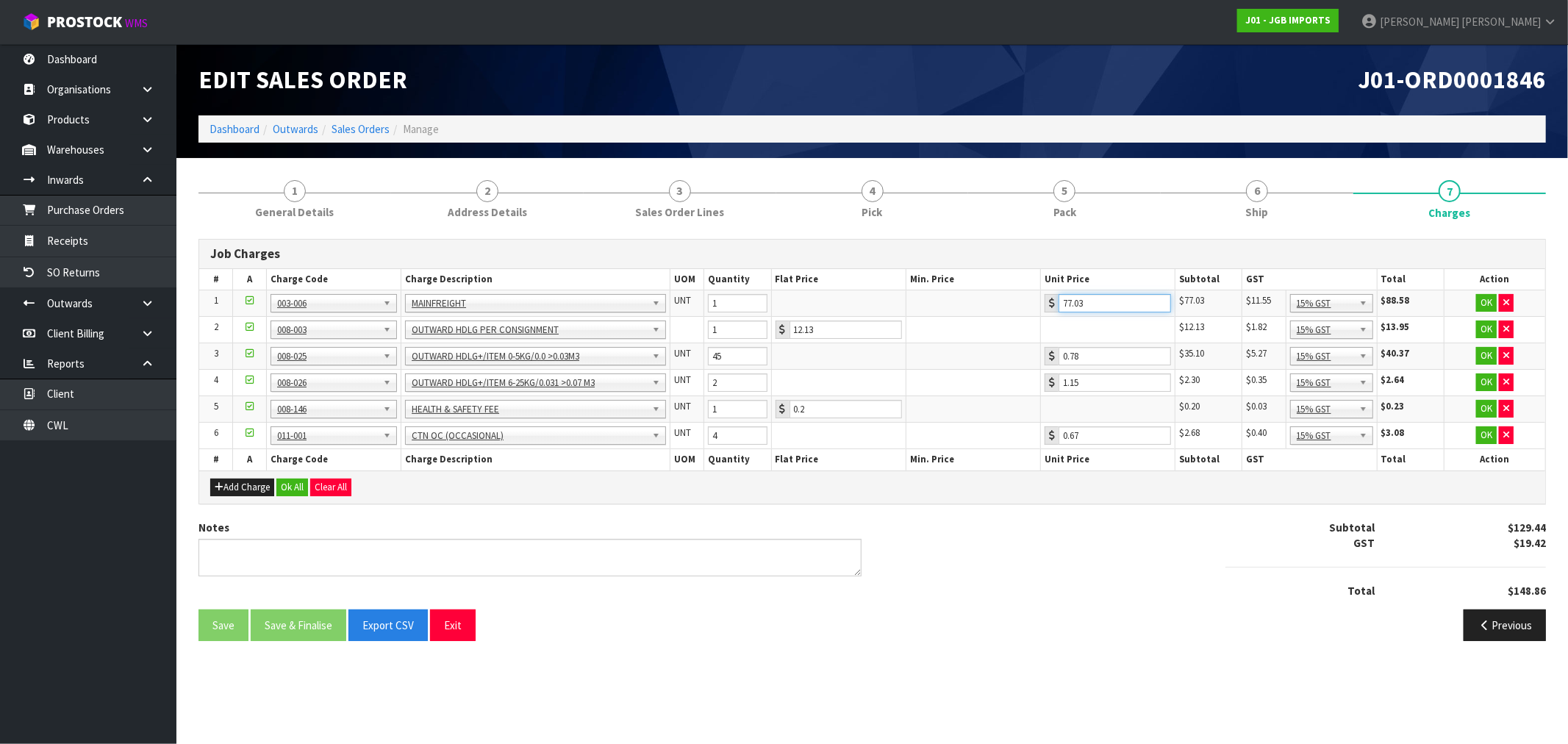
drag, startPoint x: 1114, startPoint y: 302, endPoint x: 1008, endPoint y: 304, distance: 106.0
click at [1011, 302] on tr "1 001-001 001-002 001-003 001-004 001-005 001-006 001-007 001-008 001-009 001-0…" at bounding box center [872, 303] width 1346 height 26
click at [1480, 622] on icon "button" at bounding box center [1485, 624] width 14 height 11
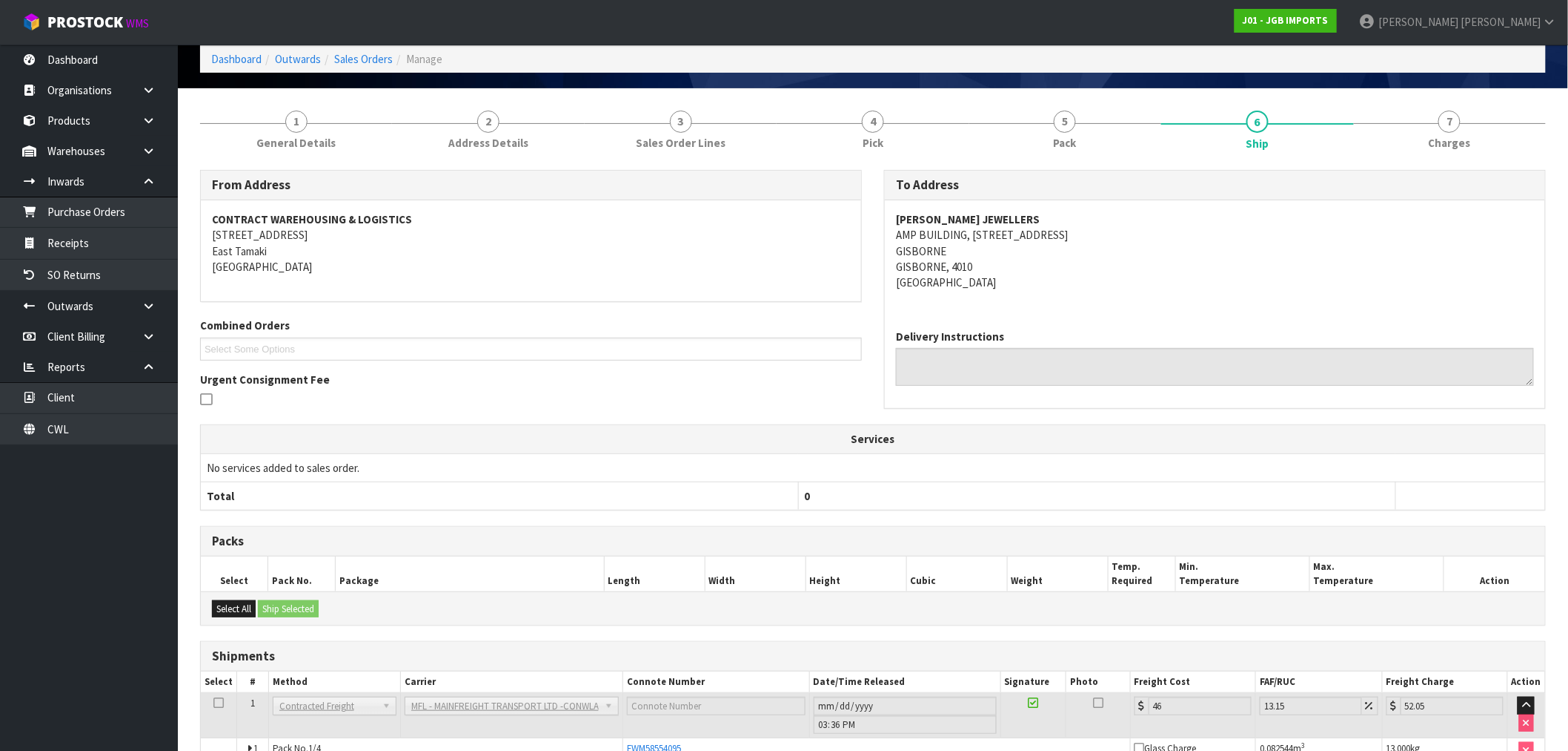
scroll to position [233, 0]
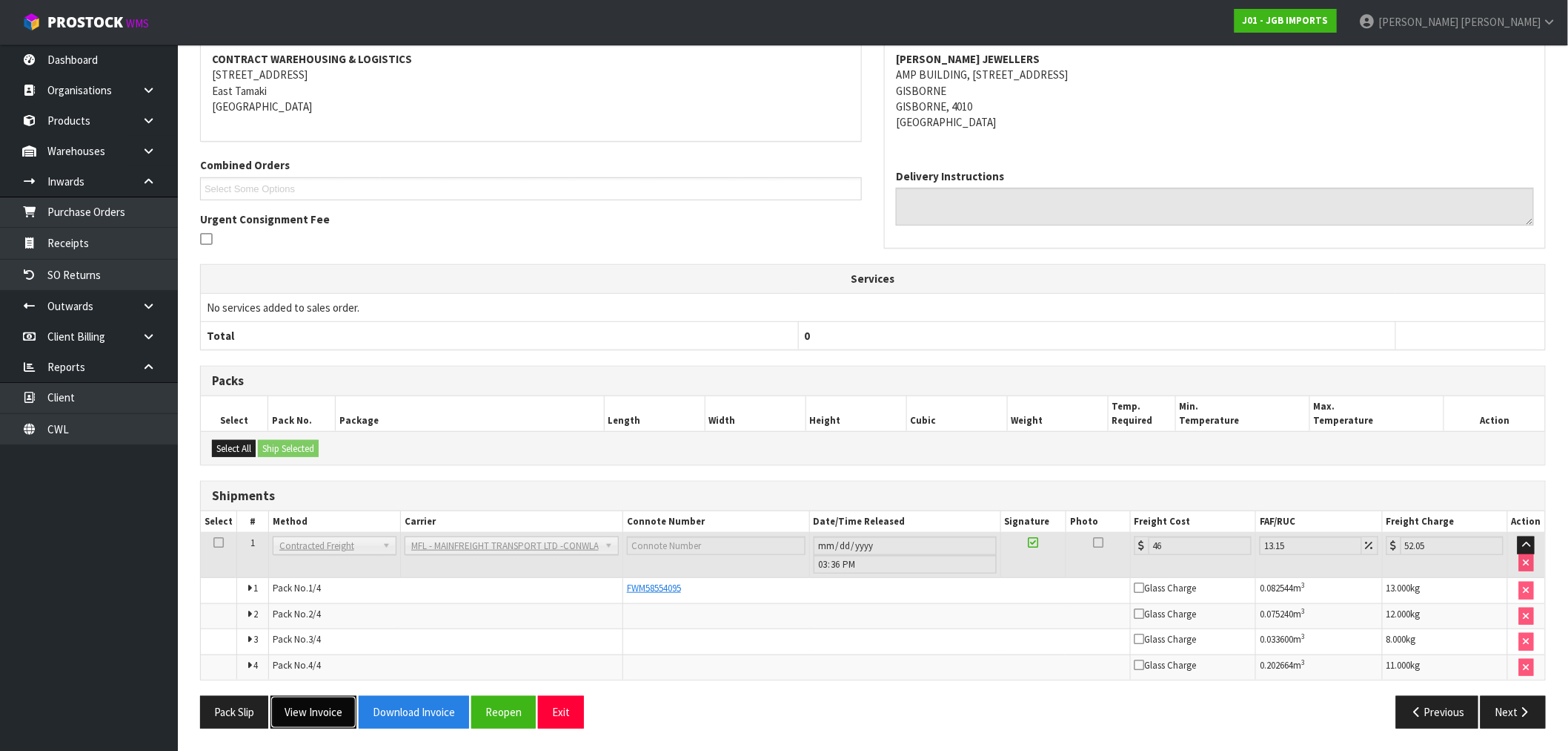
click at [296, 715] on button "View Invoice" at bounding box center [313, 712] width 86 height 32
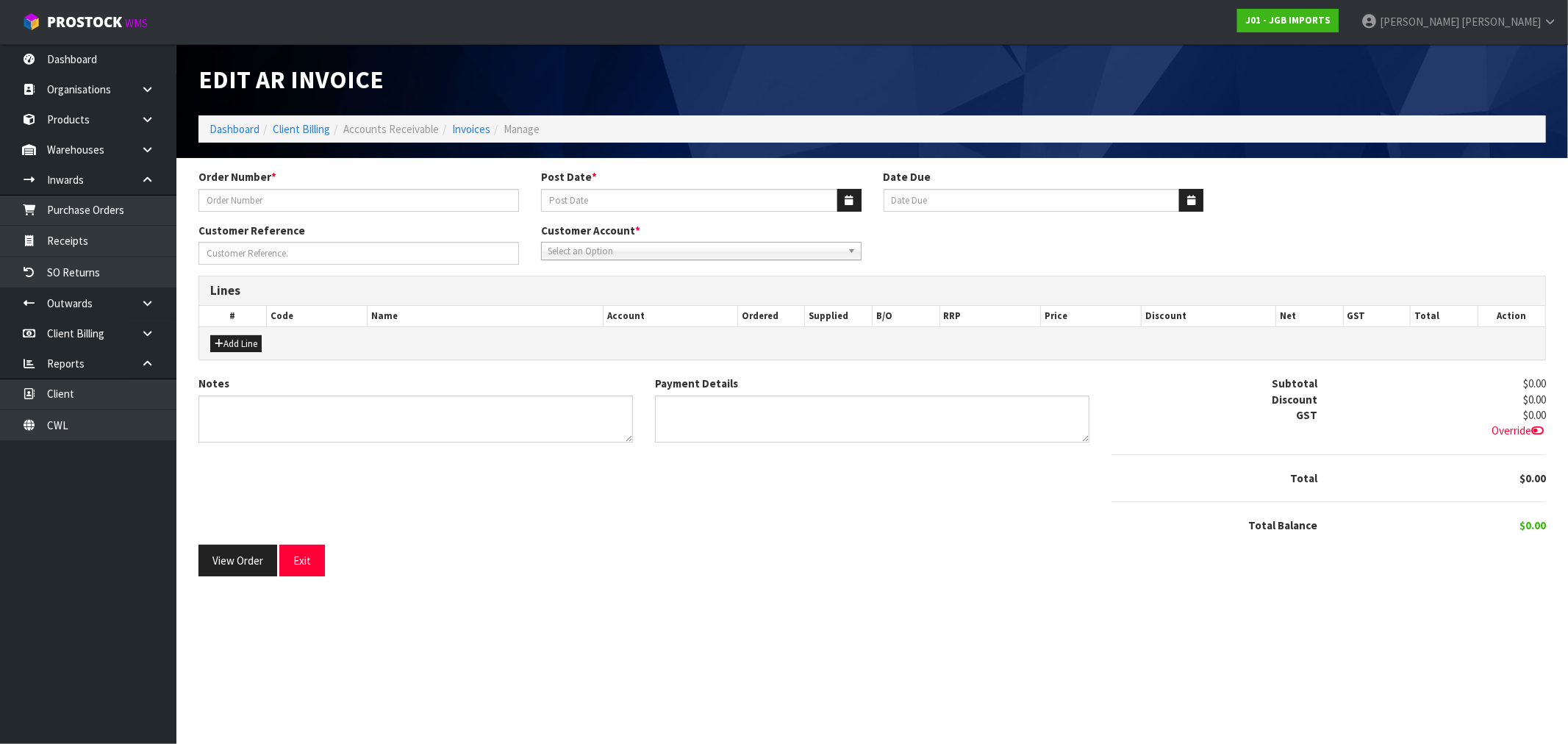
type input "1561"
type input "04/09/2025"
type input "20/10/2025"
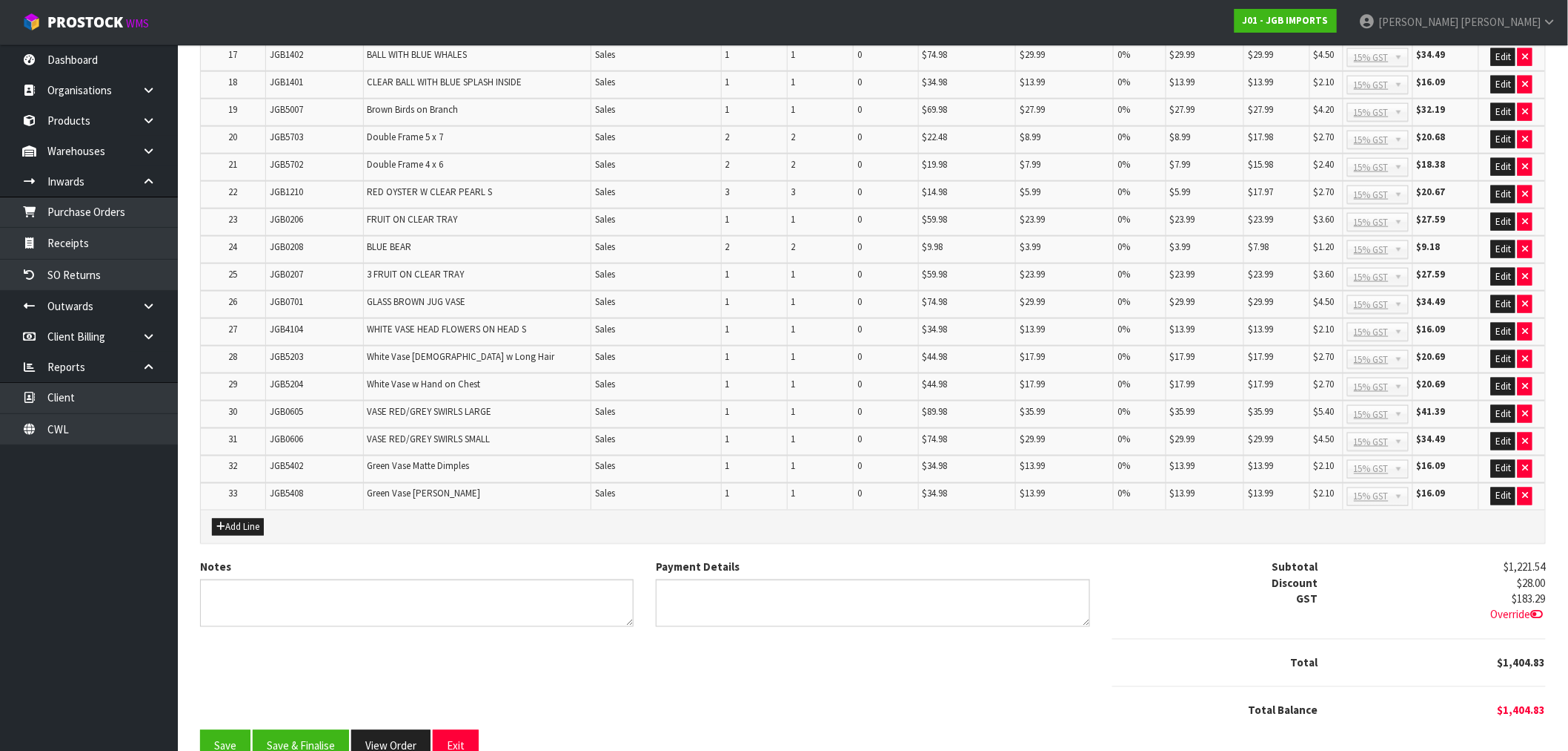
scroll to position [737, 0]
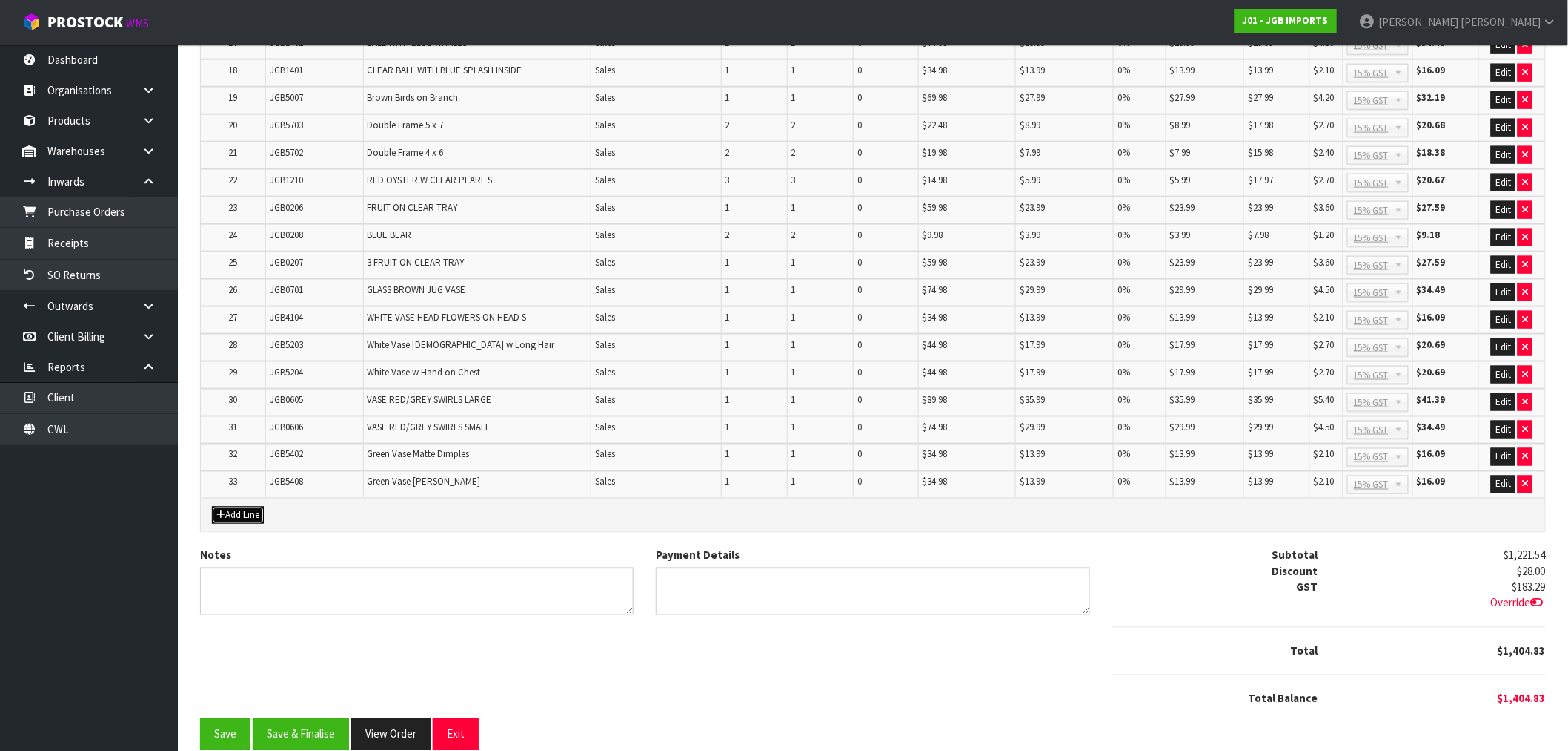
click at [230, 507] on button "Add Line" at bounding box center [237, 515] width 52 height 18
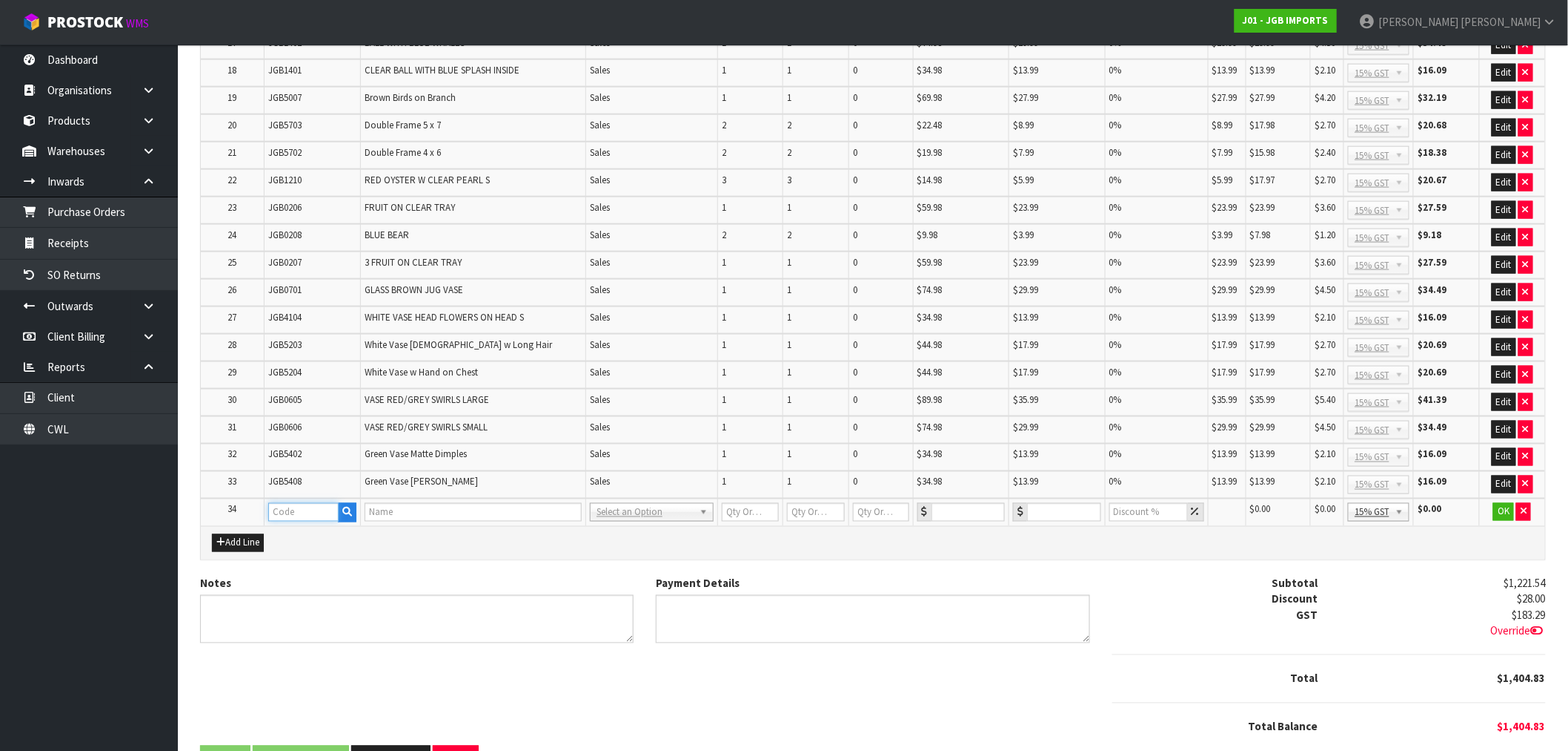
click at [298, 503] on input "text" at bounding box center [302, 512] width 70 height 19
paste input "77.03"
type input "77.03"
click at [1078, 503] on input "number" at bounding box center [1064, 512] width 74 height 19
paste input "77.03"
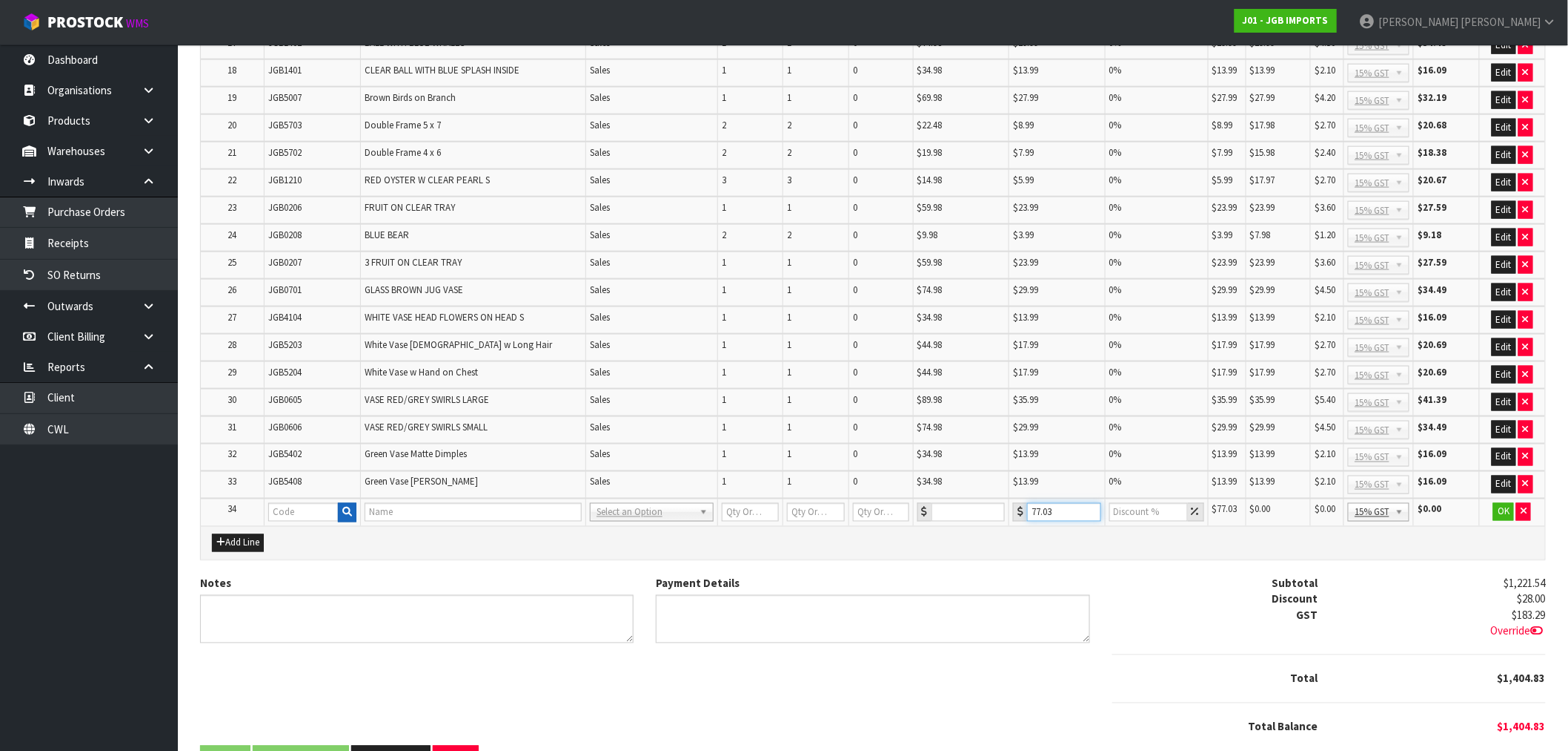
type input "77.03"
click at [357, 503] on button "button" at bounding box center [347, 512] width 19 height 20
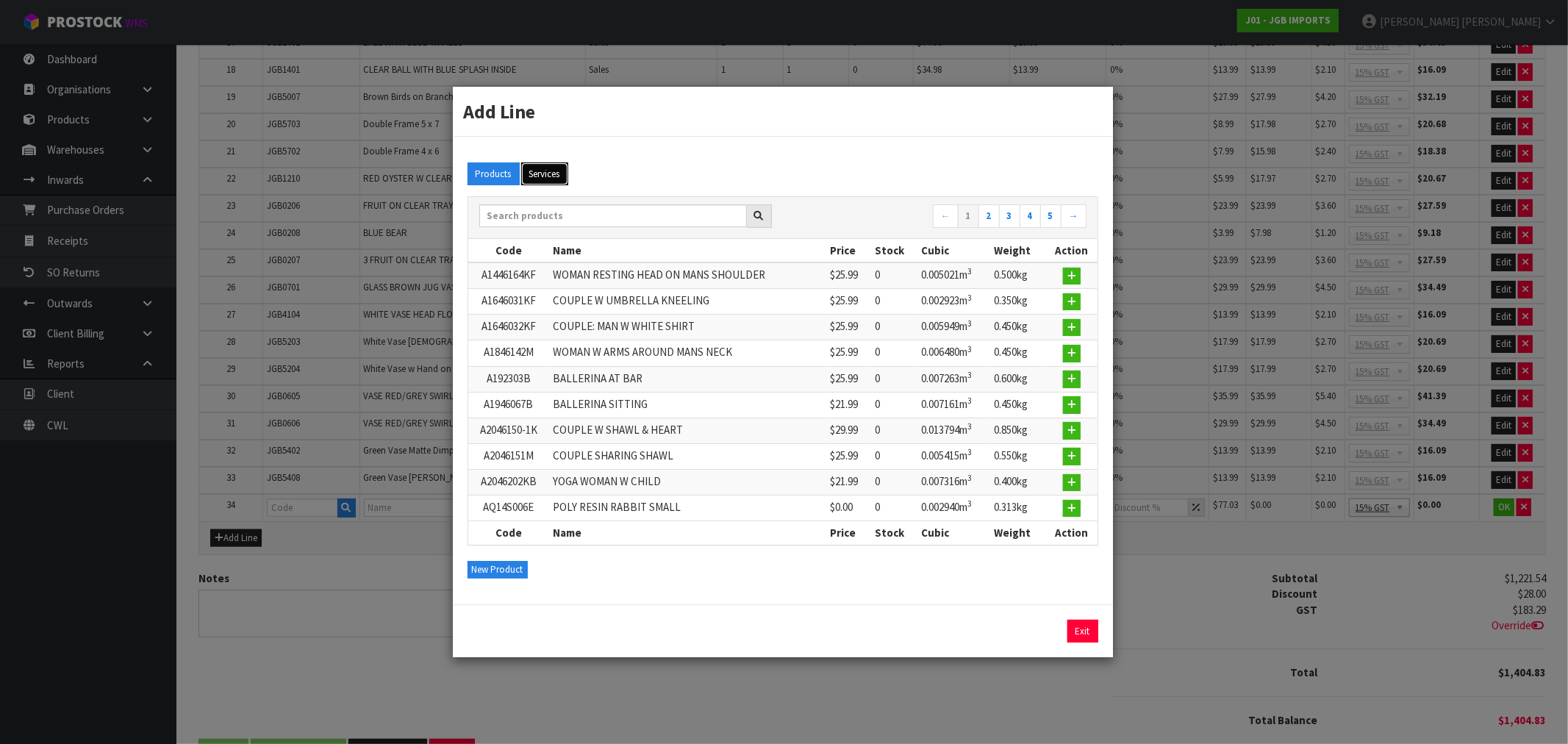
click at [566, 181] on button "Services" at bounding box center [545, 174] width 47 height 23
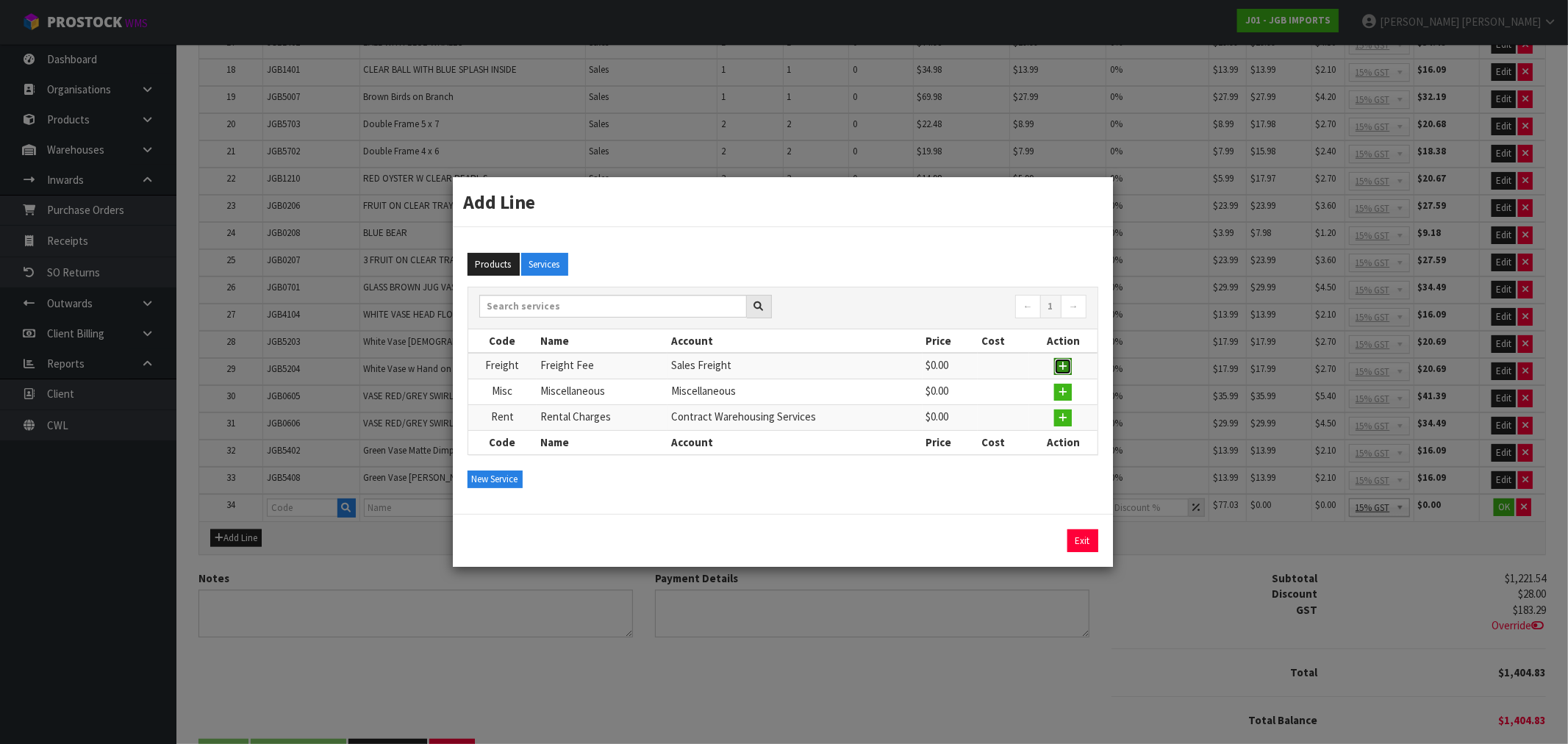
click at [1068, 362] on icon "button" at bounding box center [1063, 366] width 9 height 10
type input "Freight"
type input "Freight Fee"
type input "1"
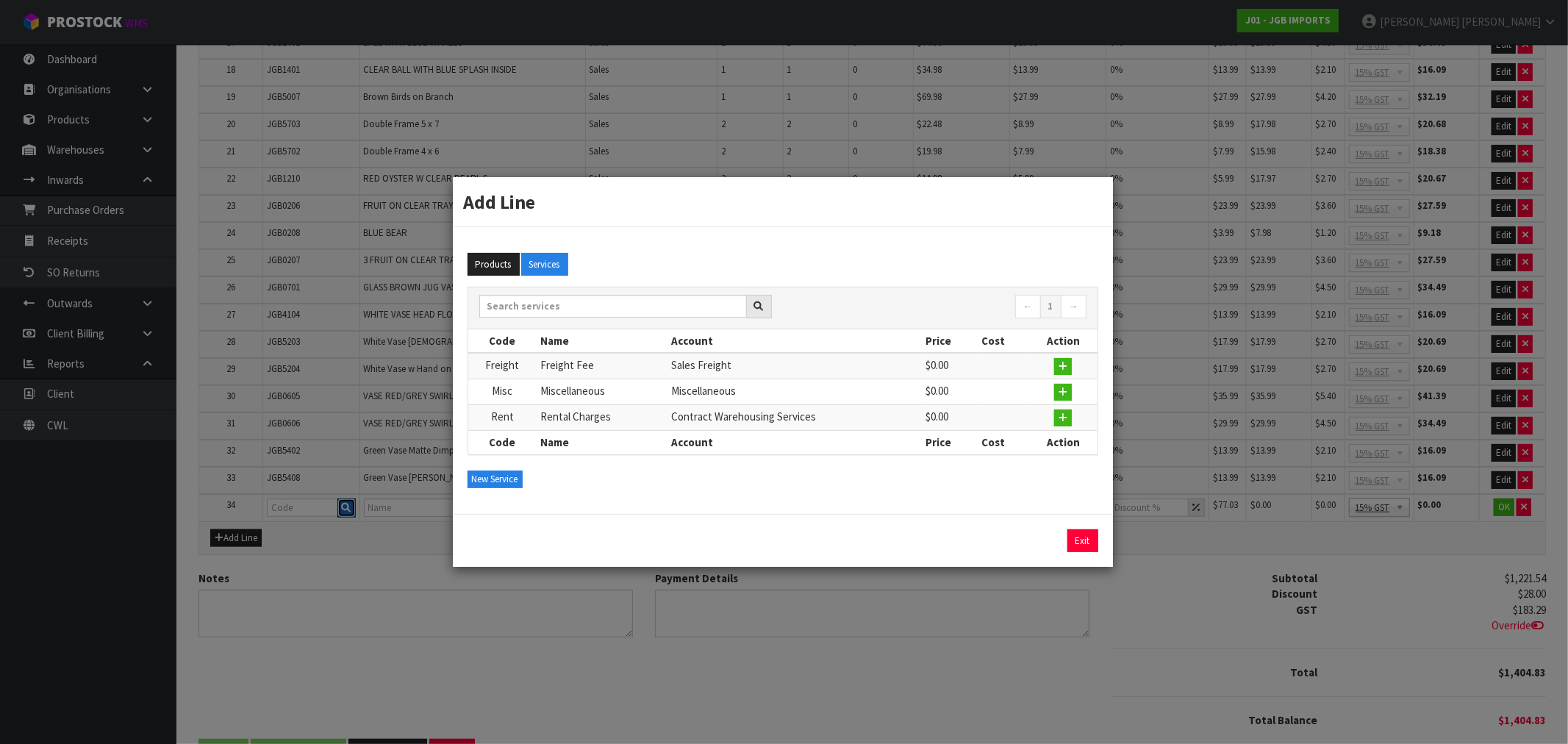
type input "0"
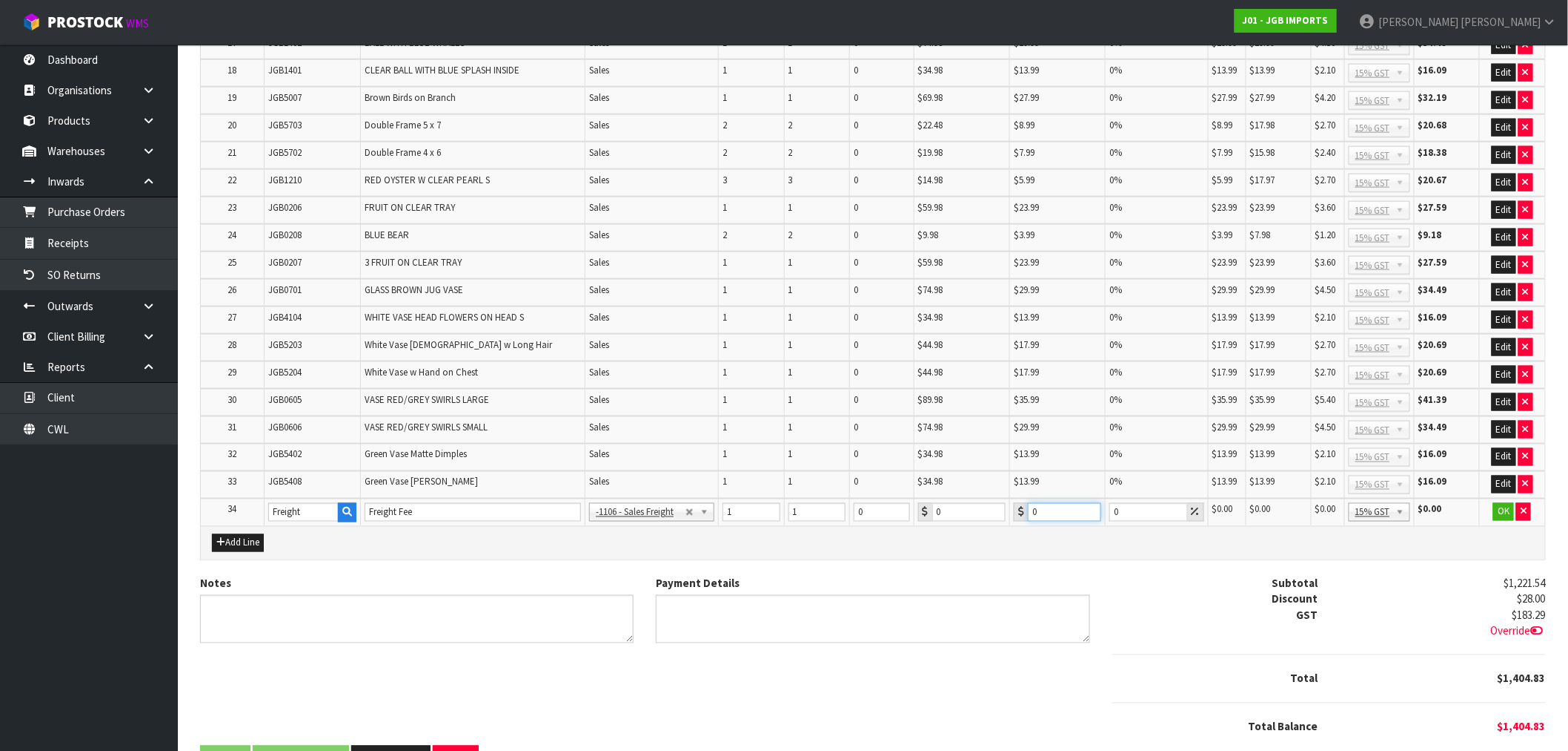
drag, startPoint x: 1065, startPoint y: 487, endPoint x: 987, endPoint y: 494, distance: 78.3
click at [996, 499] on tr "34 Freight Freight Fee -1100 - Sales - Admin -1105 - Sales -1106 - Sales Freigh…" at bounding box center [873, 512] width 1344 height 28
paste input "77.03"
type input "77.03"
click at [1514, 503] on button "OK" at bounding box center [1503, 512] width 21 height 18
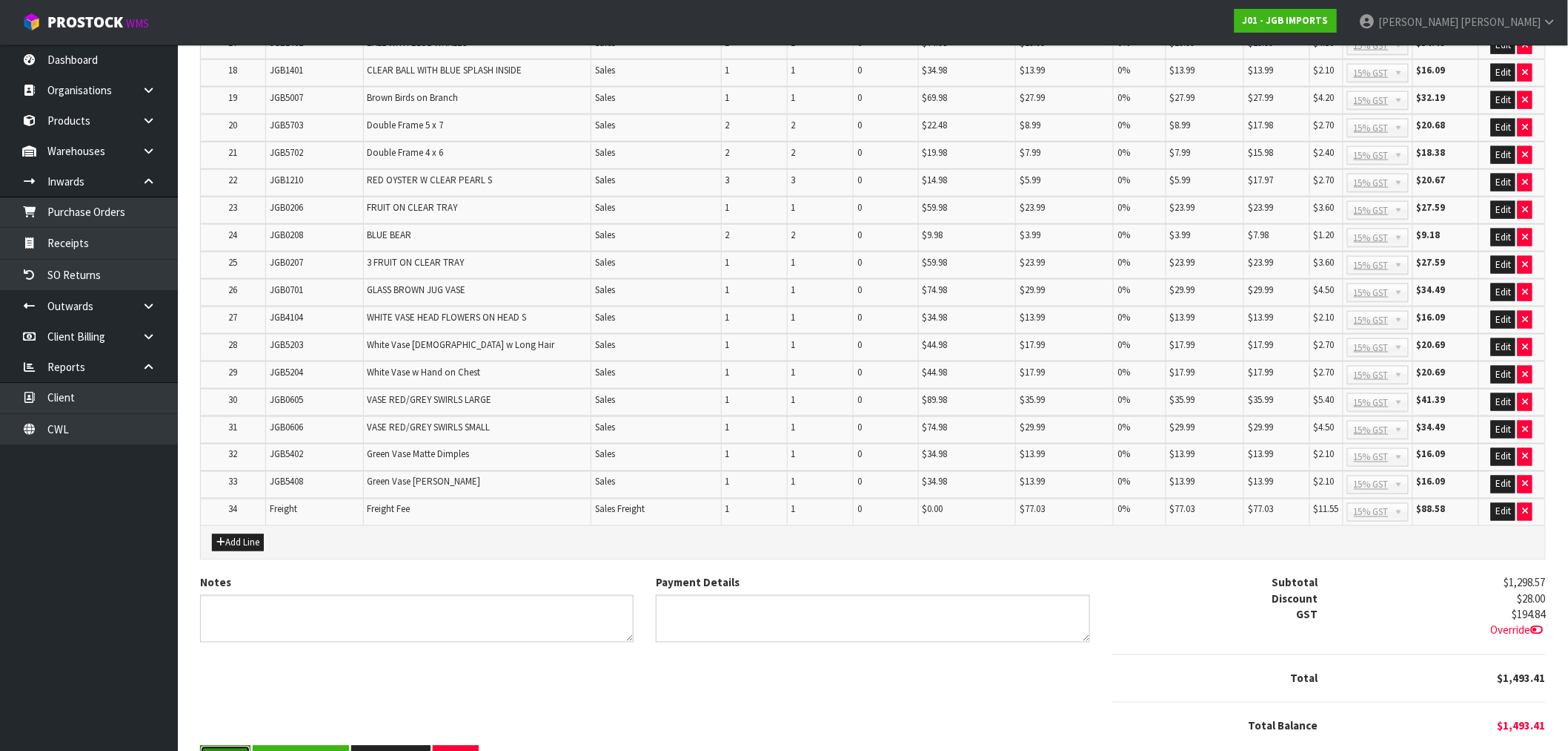
click at [245, 745] on button "Save" at bounding box center [225, 761] width 50 height 32
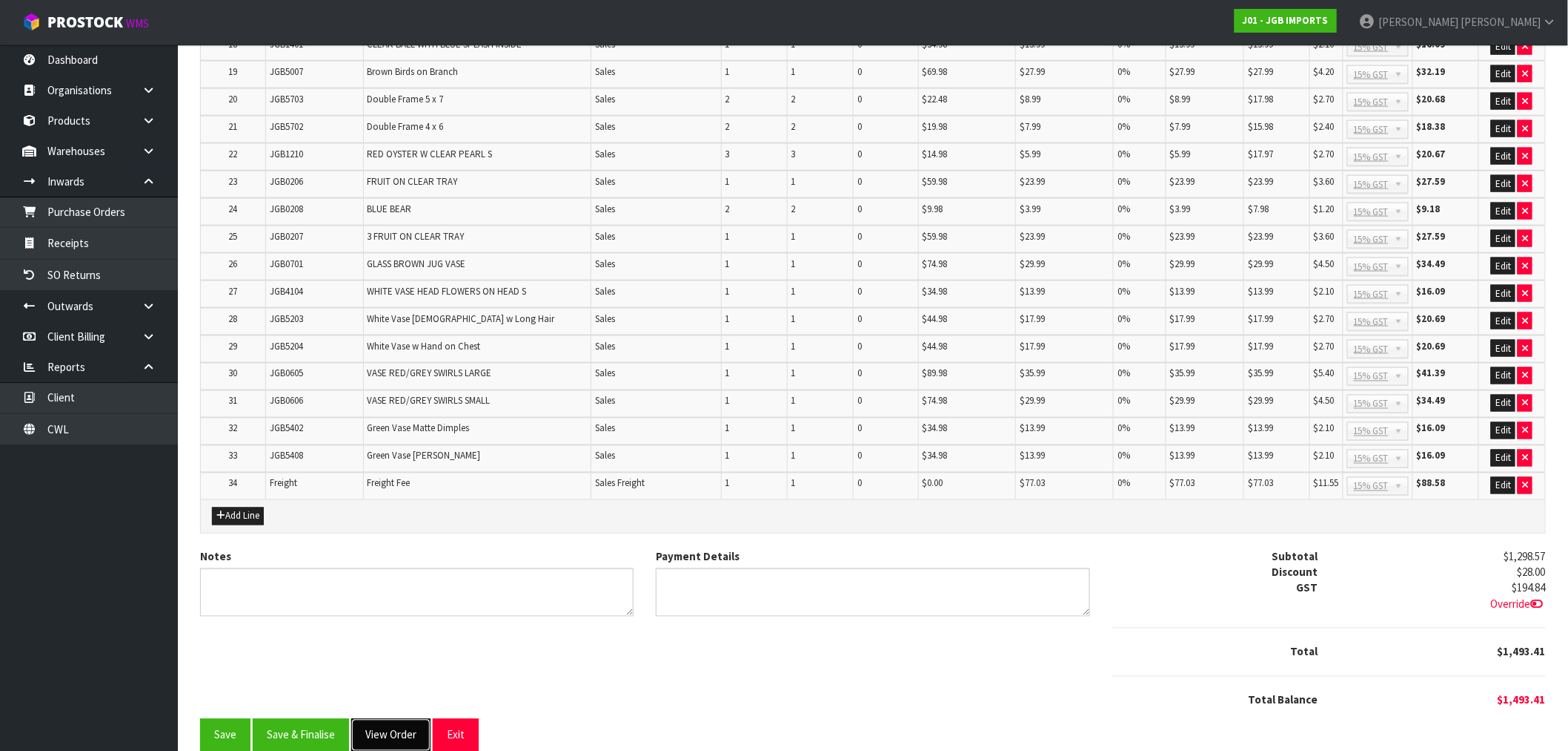
click at [372, 718] on button "View Order" at bounding box center [391, 734] width 80 height 32
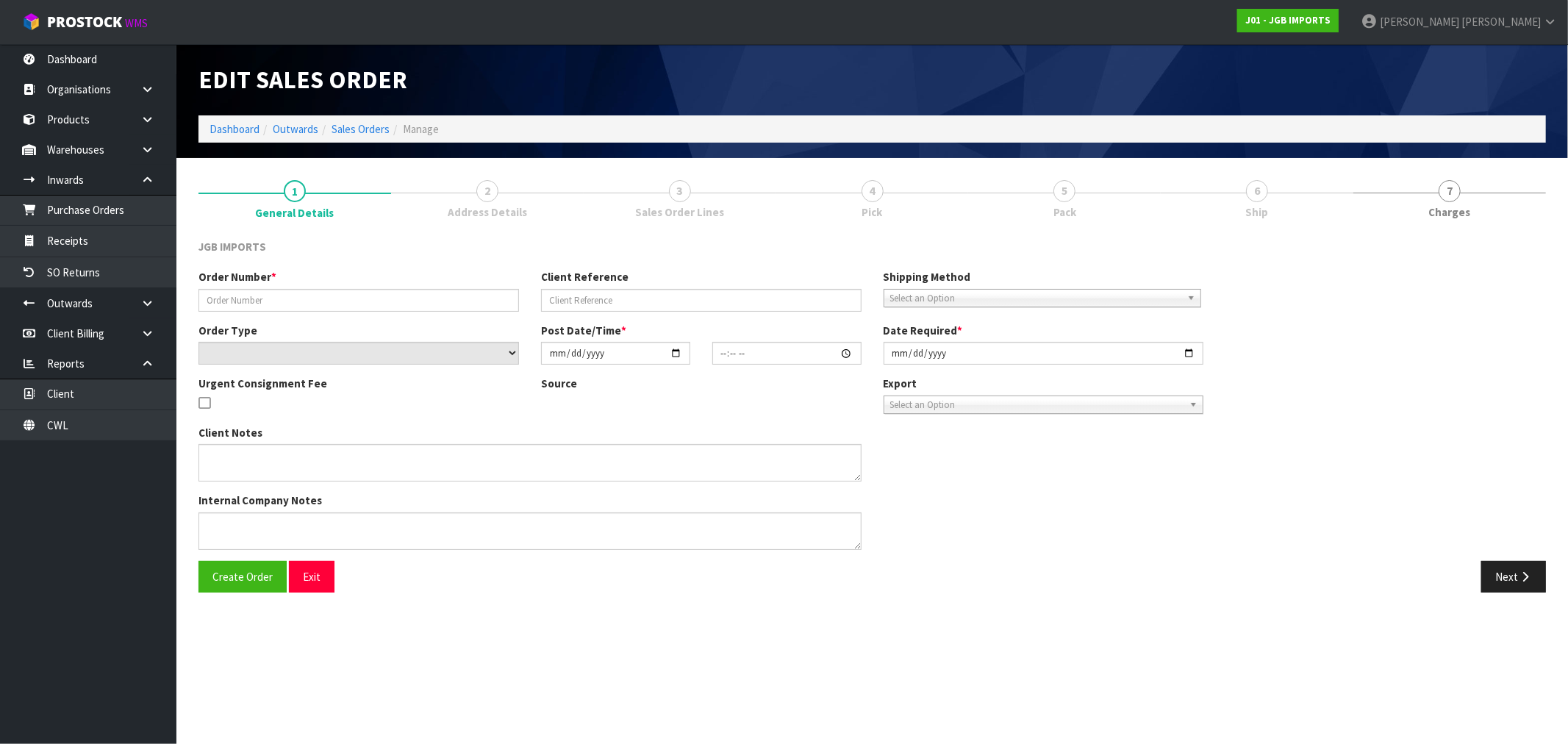
type input "1561"
select select "number:0"
type input "2025-09-03"
type input "15:05:00.000"
type input "2025-09-04"
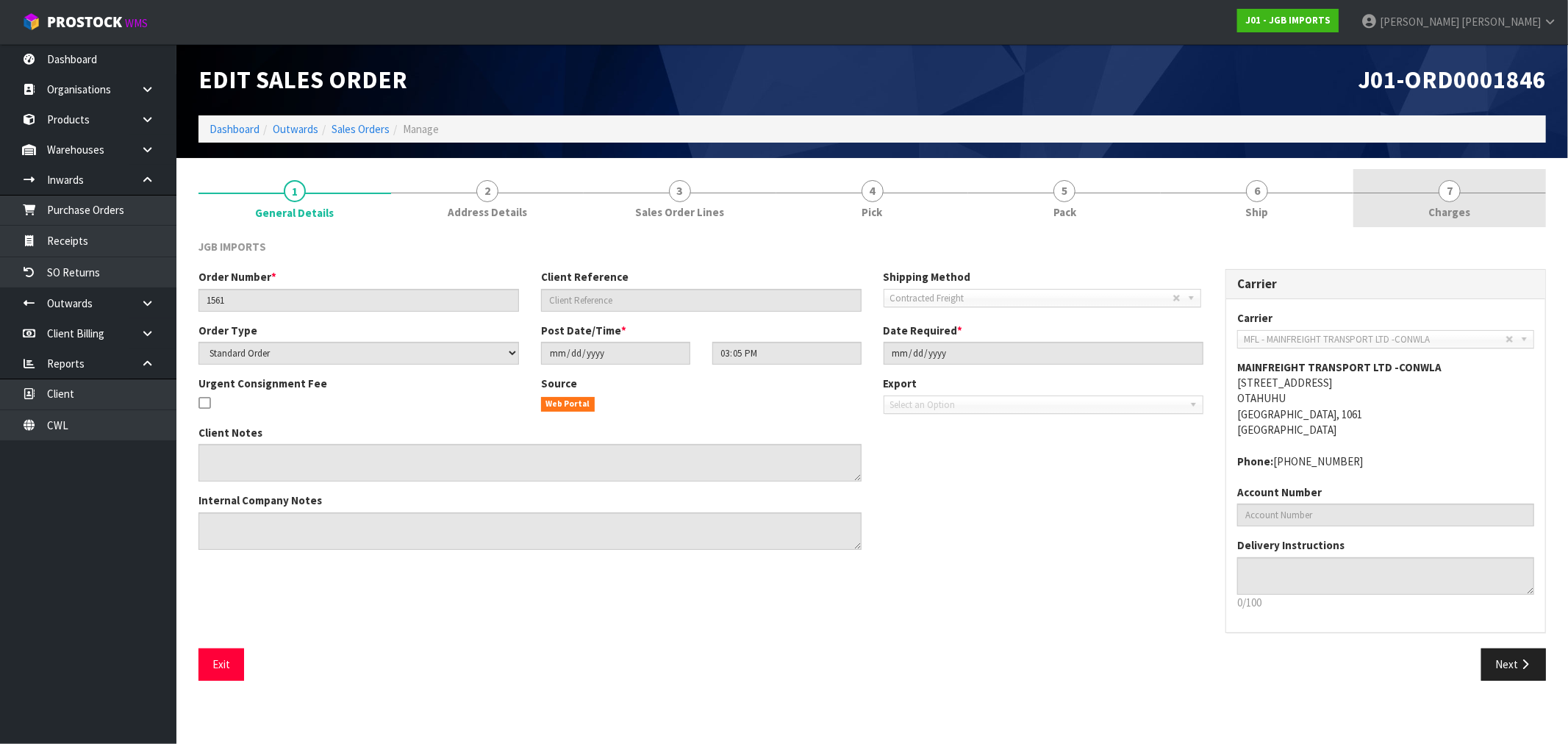
click at [1467, 198] on link "7 Charges" at bounding box center [1449, 197] width 192 height 58
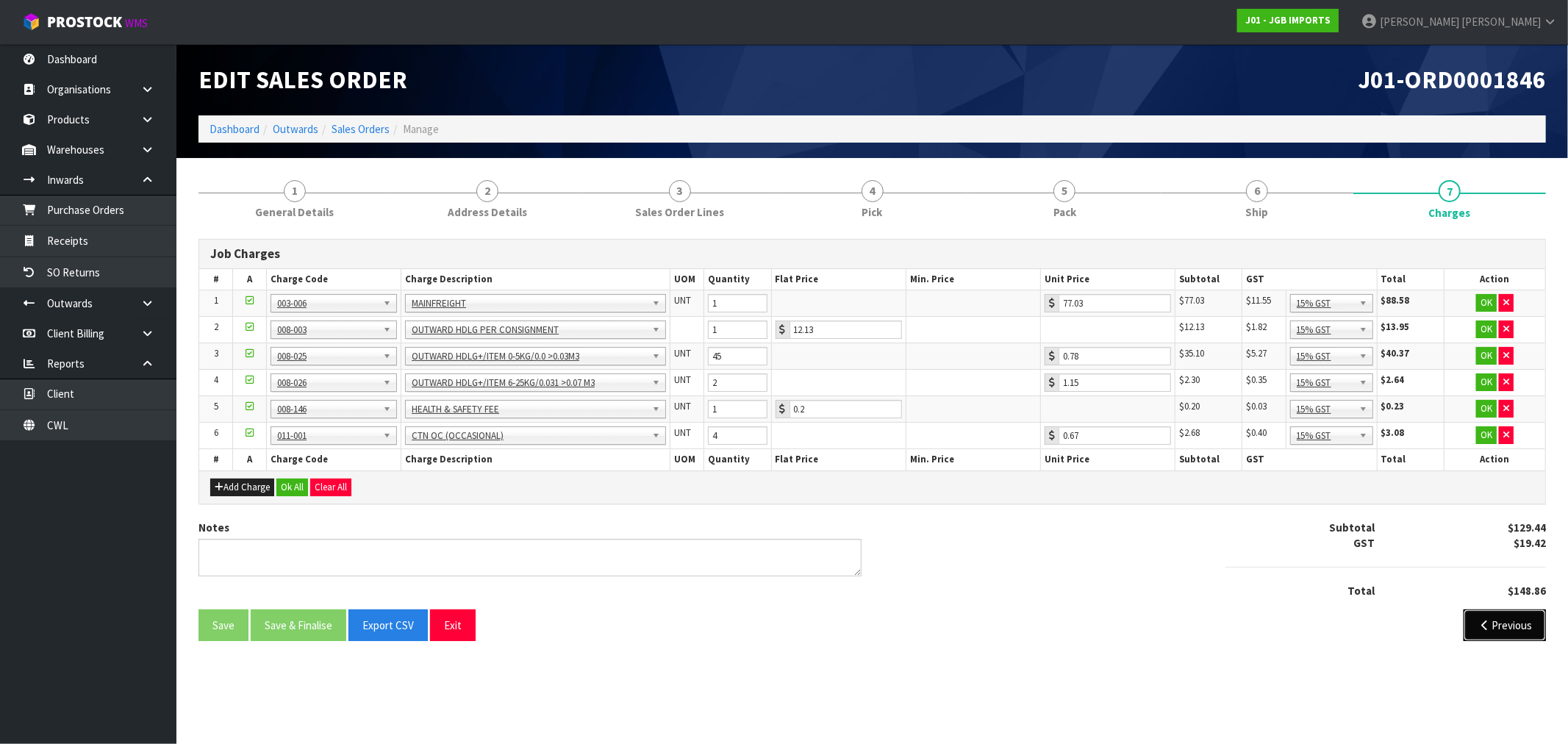
click at [1496, 620] on button "Previous" at bounding box center [1504, 625] width 82 height 31
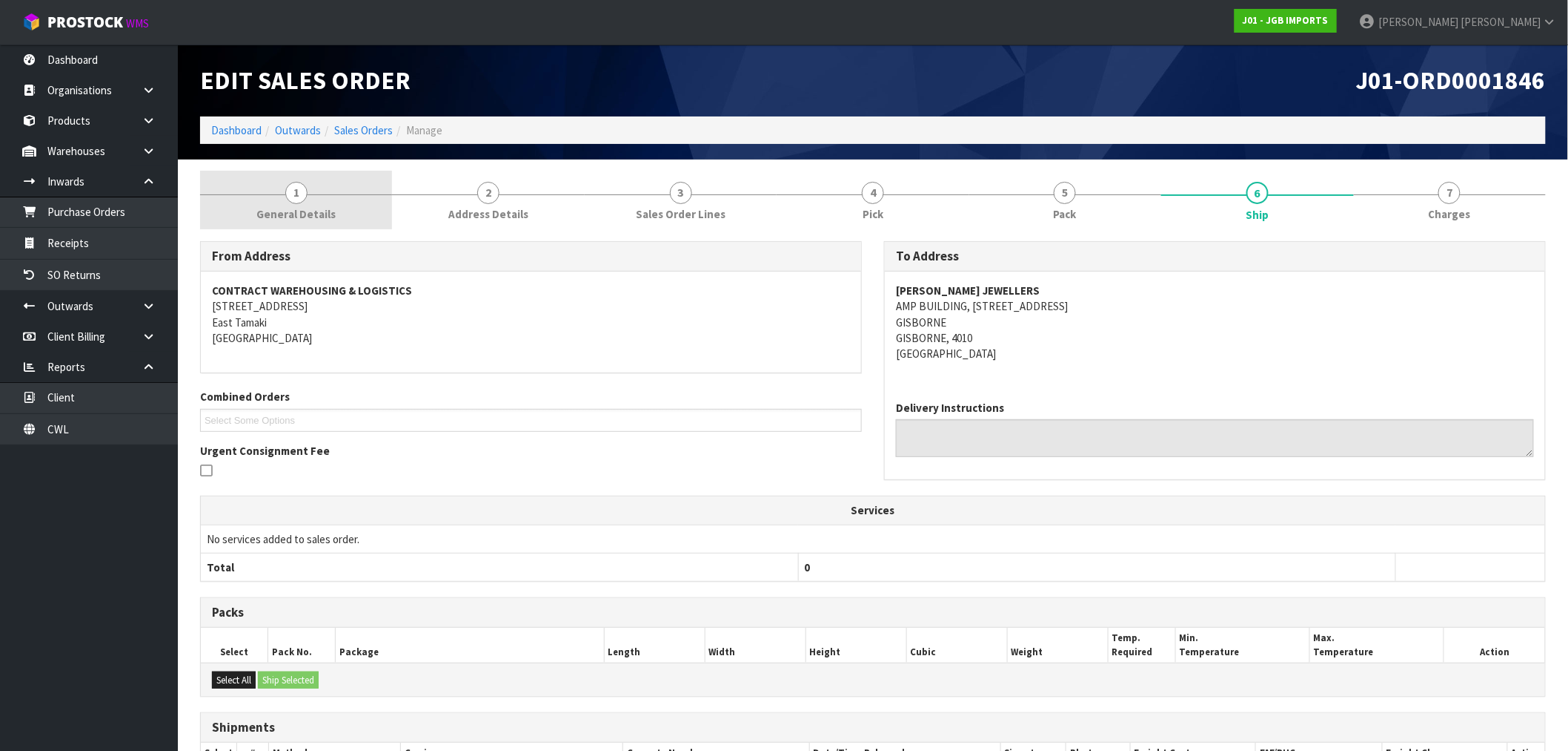
click at [366, 194] on link "1 General Details" at bounding box center [295, 199] width 192 height 58
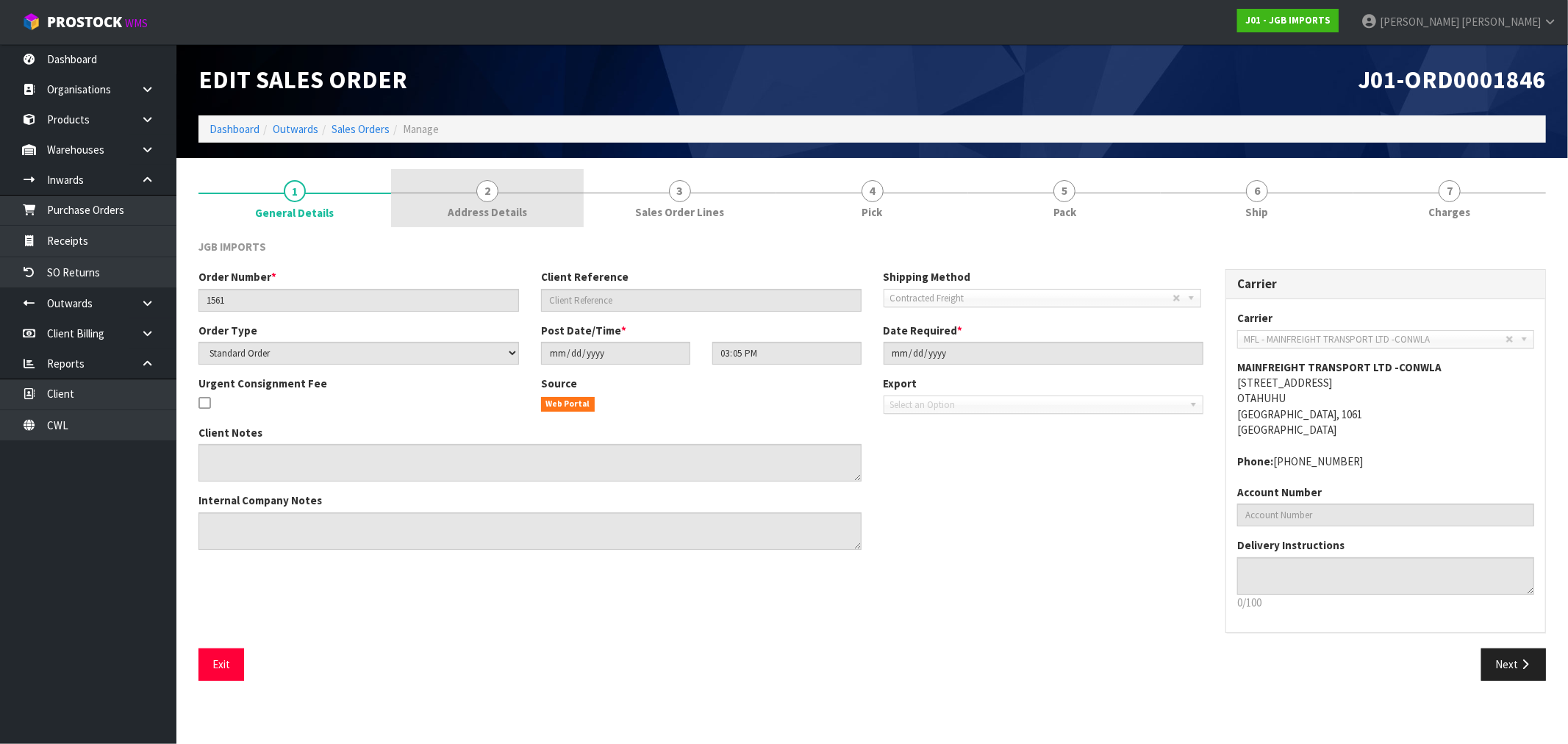
click at [467, 187] on link "2 Address Details" at bounding box center [487, 197] width 192 height 58
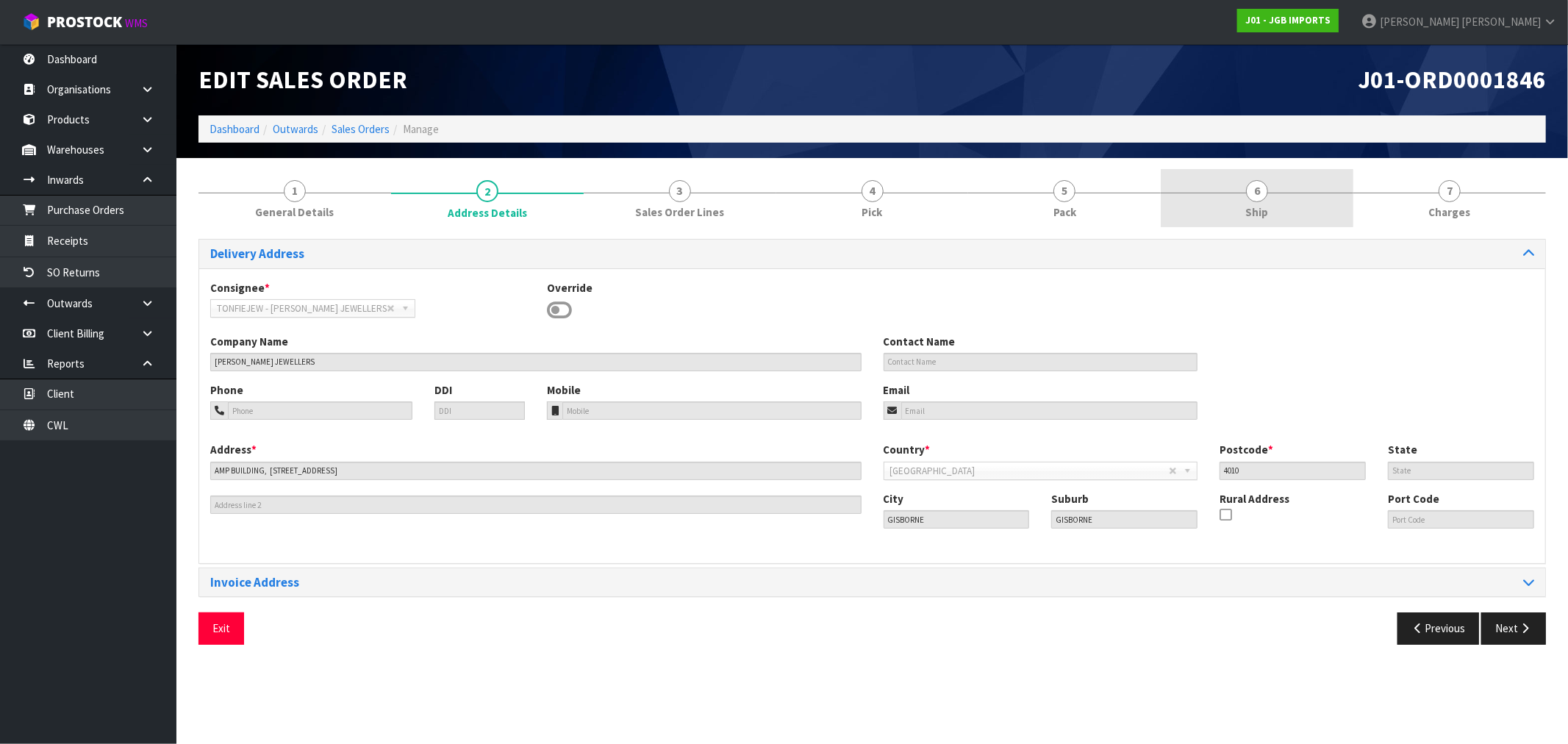
click at [1263, 177] on link "6 Ship" at bounding box center [1256, 197] width 192 height 58
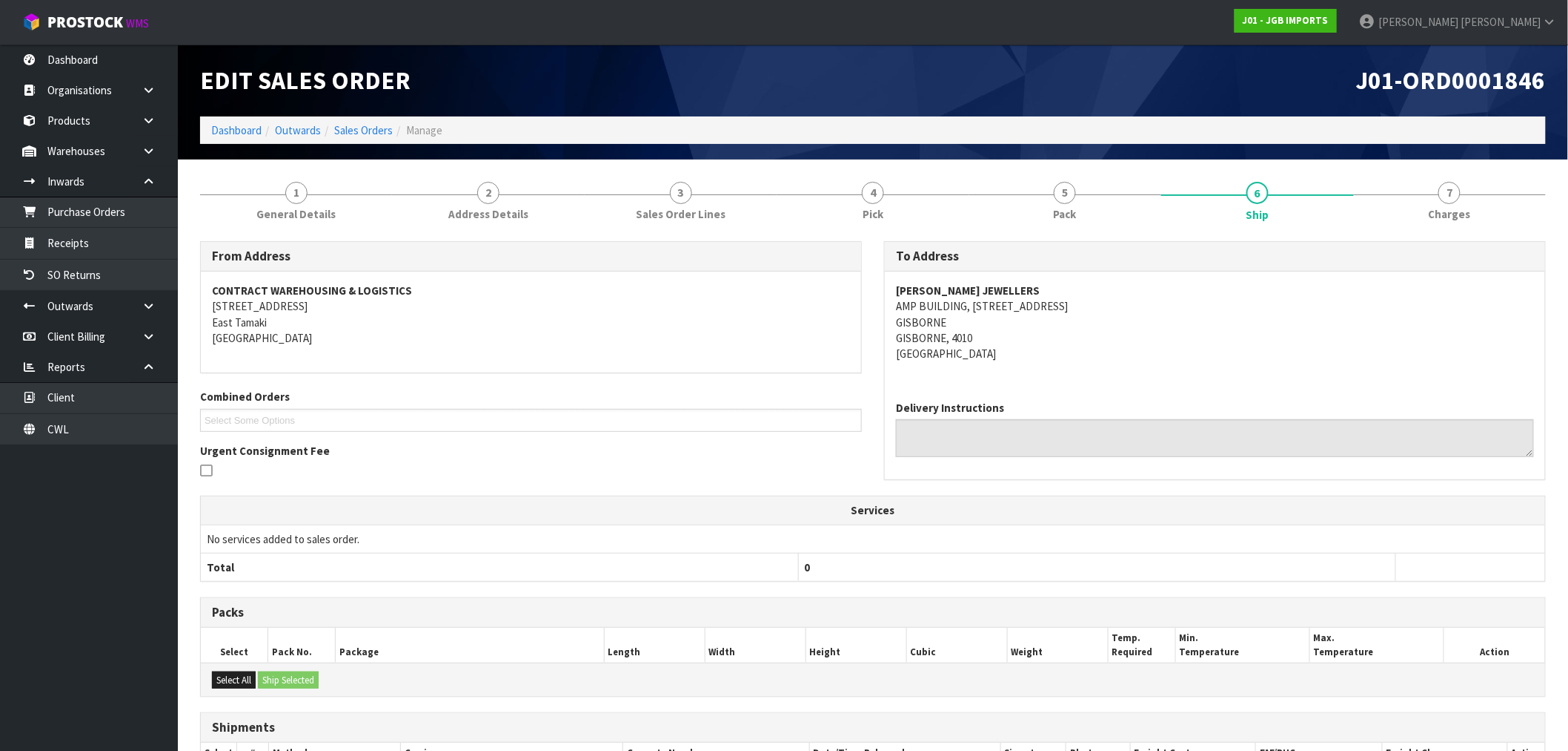
scroll to position [233, 0]
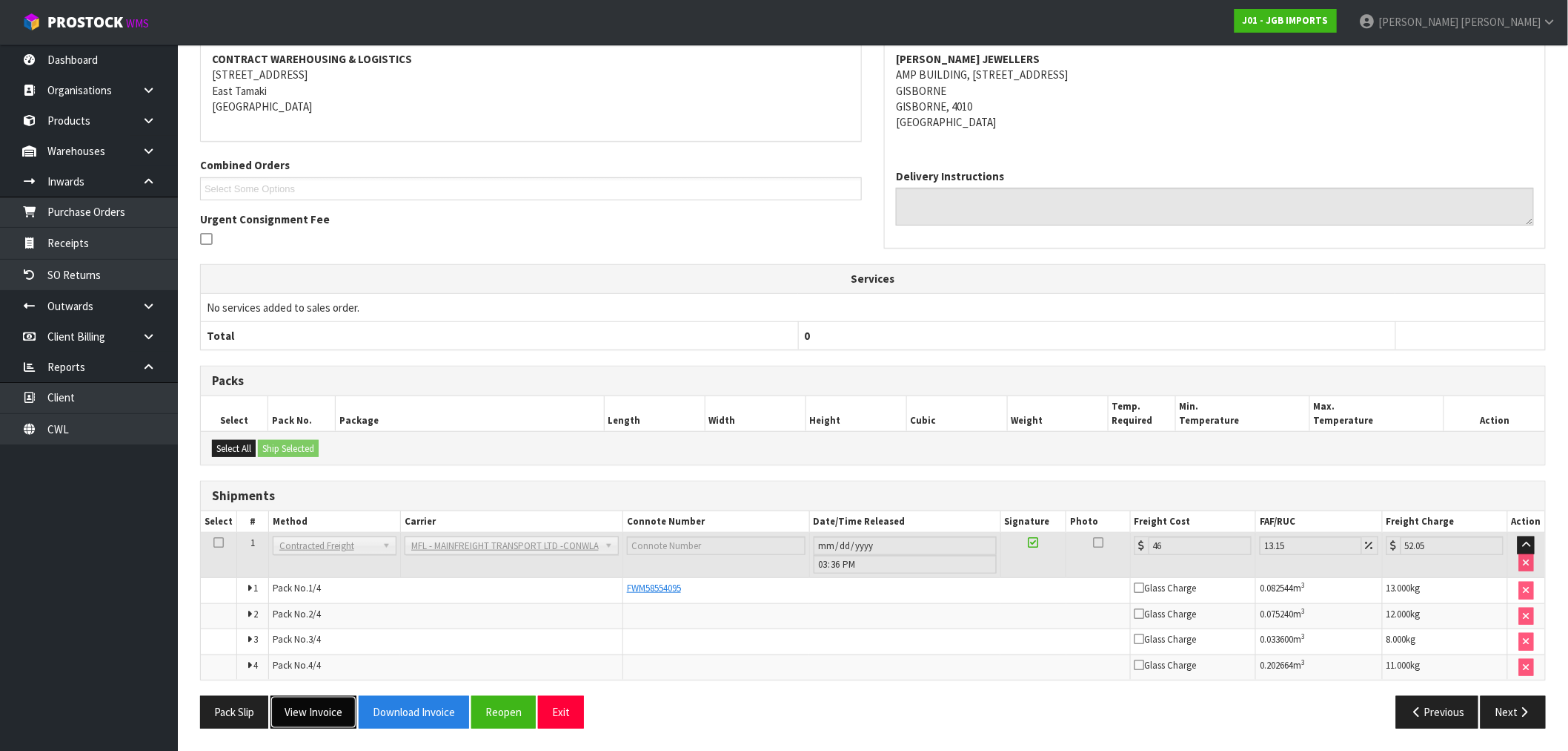
click at [326, 722] on button "View Invoice" at bounding box center [313, 712] width 86 height 32
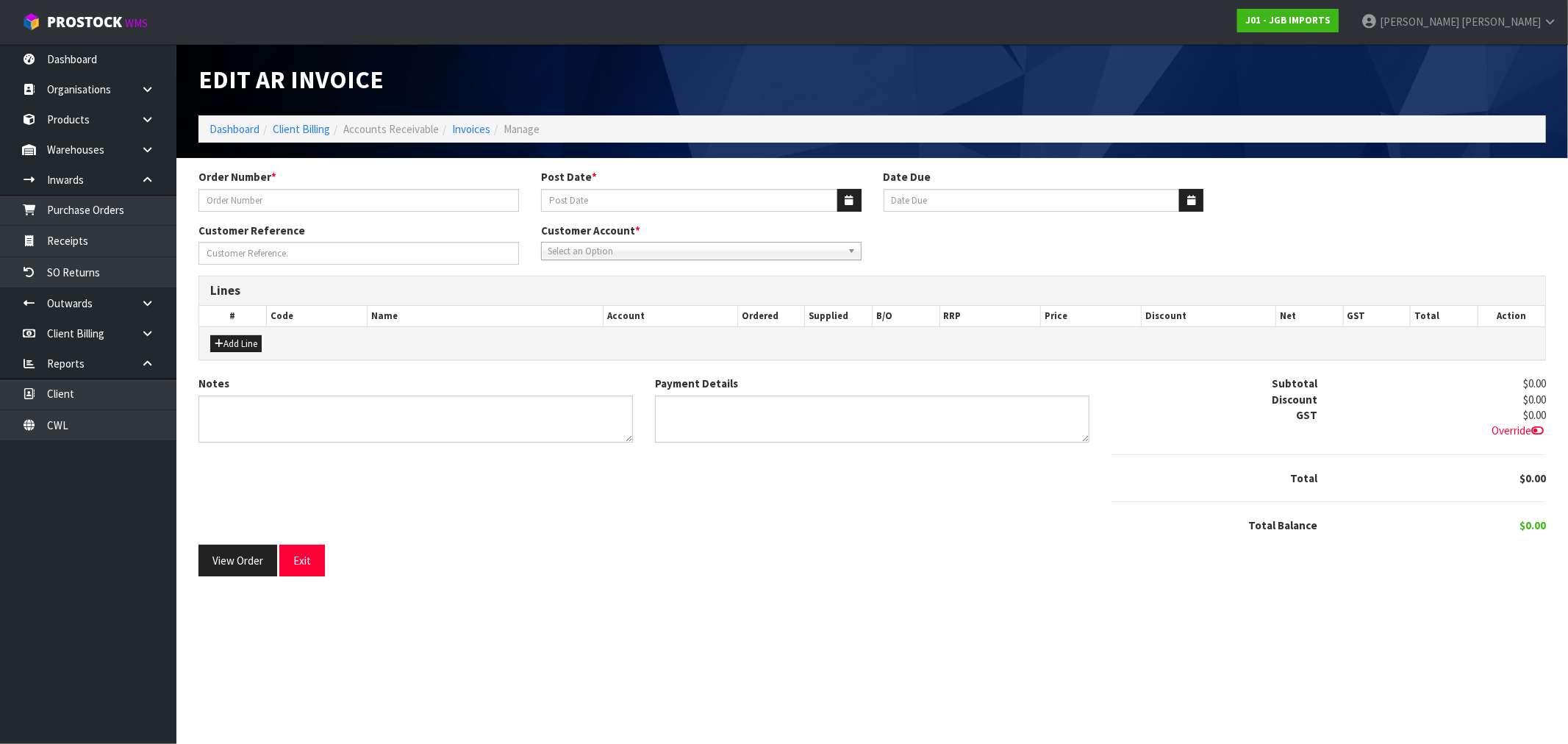
type input "1561"
type input "04/09/2025"
type input "20/10/2025"
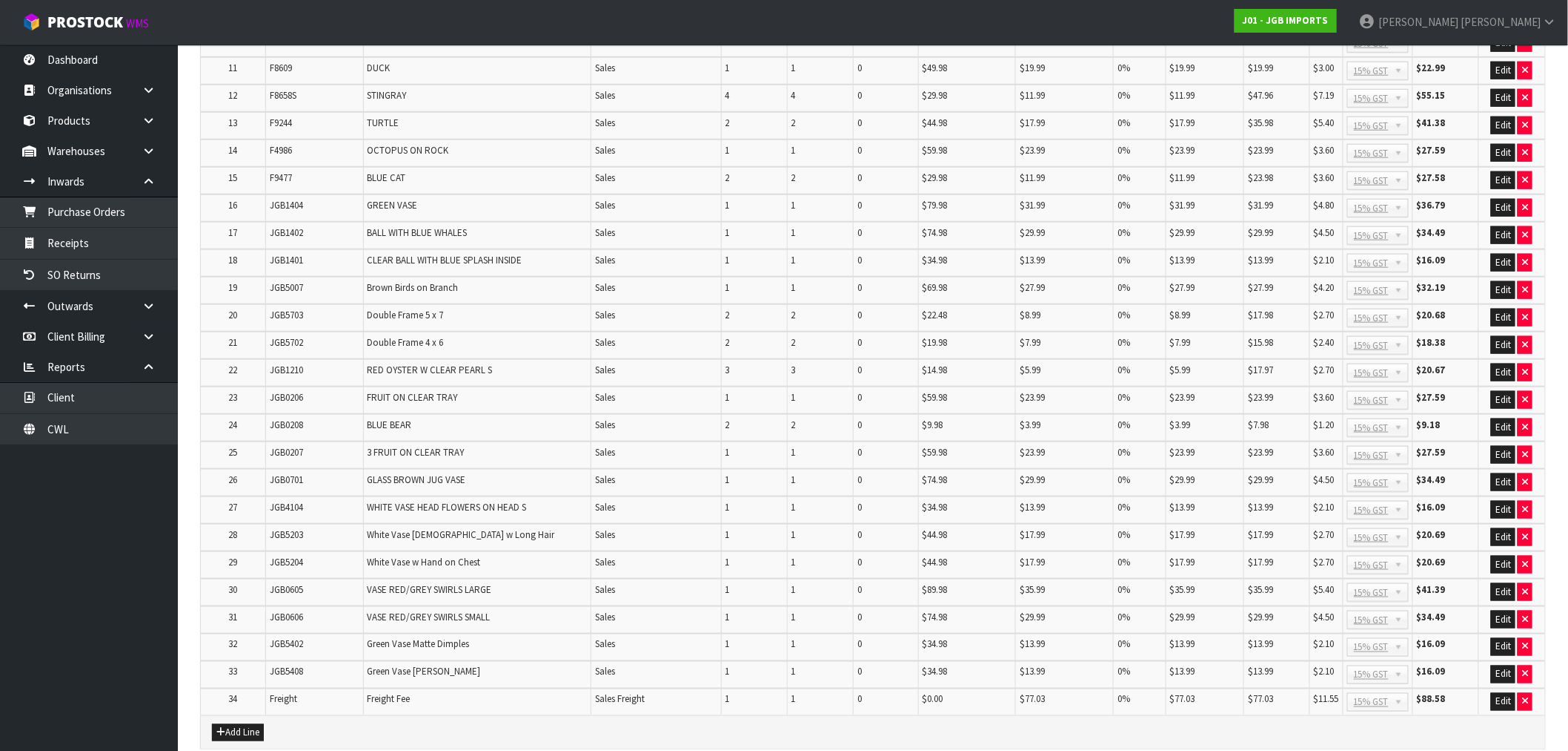
scroll to position [764, 0]
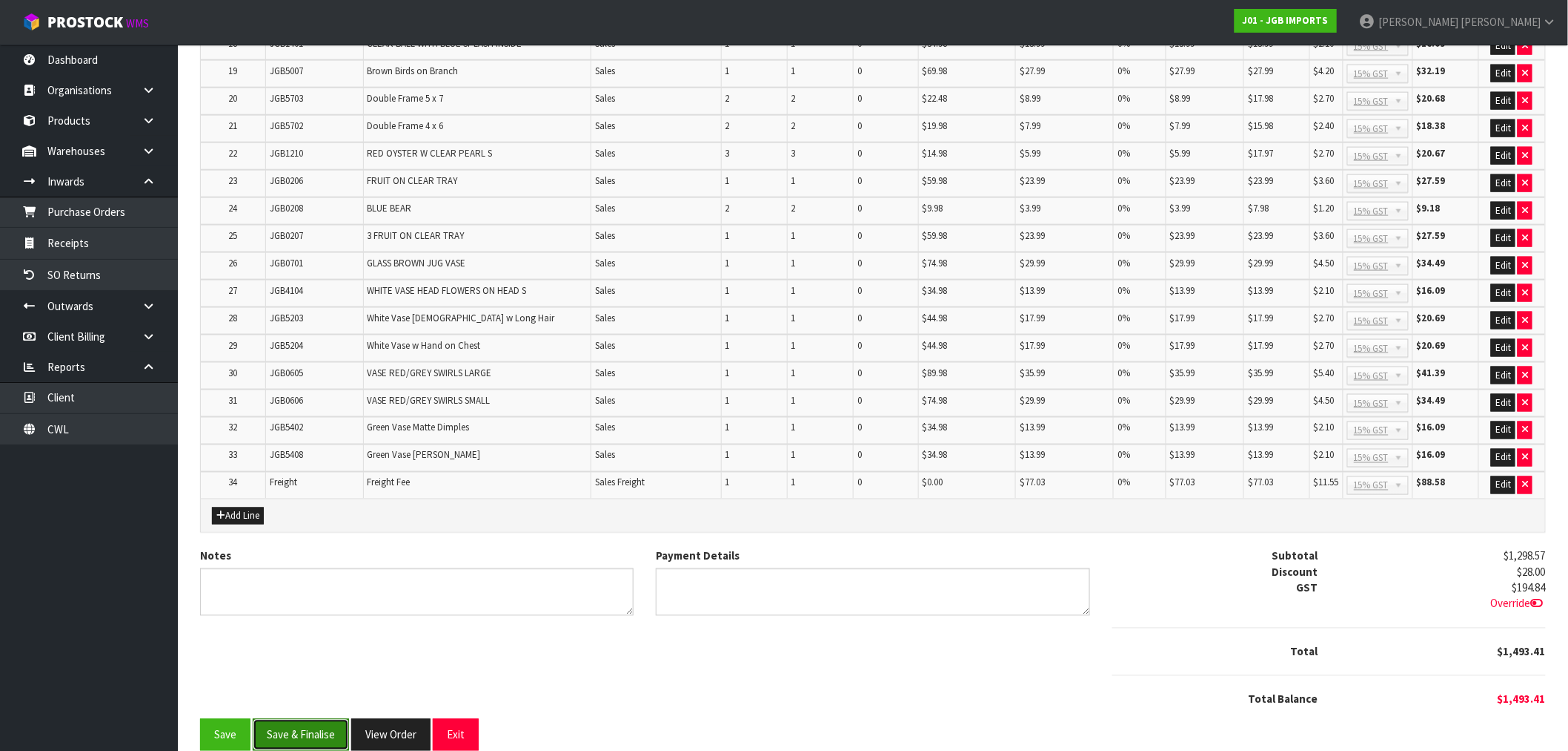
click at [300, 718] on button "Save & Finalise" at bounding box center [301, 734] width 97 height 32
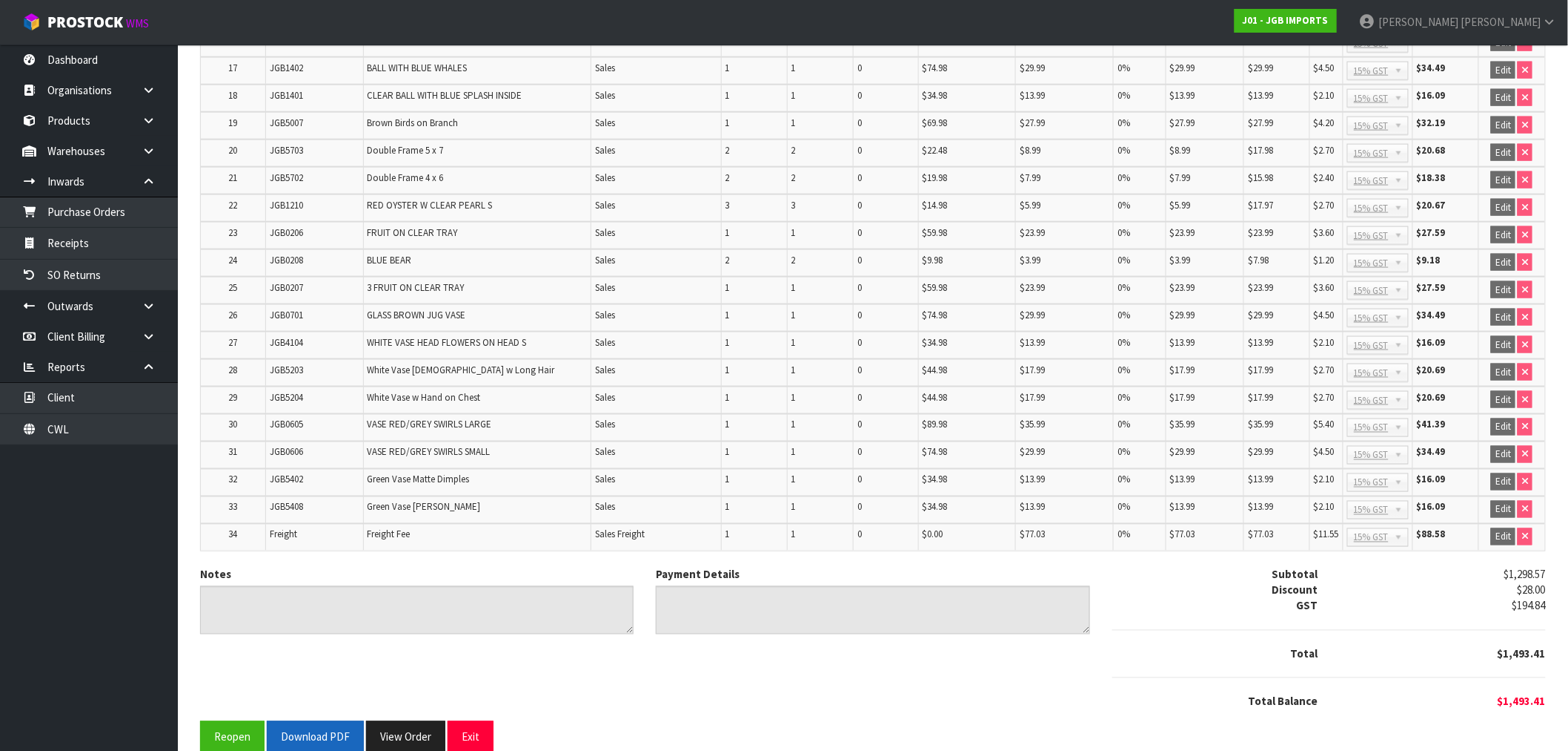
scroll to position [769, 0]
click at [335, 718] on button "Download PDF" at bounding box center [315, 734] width 98 height 32
click at [421, 718] on button "View Order" at bounding box center [406, 734] width 80 height 32
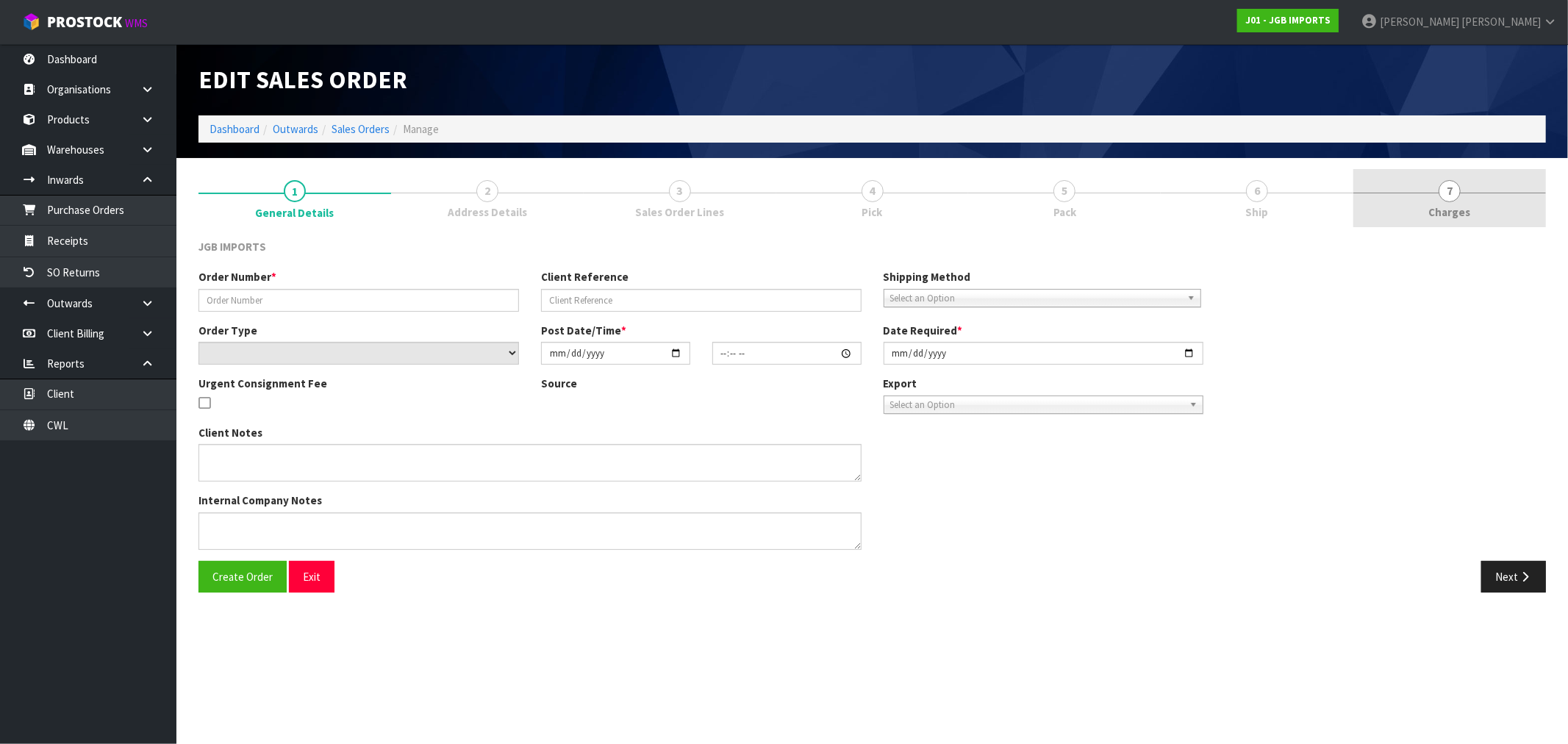
type input "1561"
select select "number:0"
type input "2025-09-03"
type input "15:05:00.000"
type input "2025-09-04"
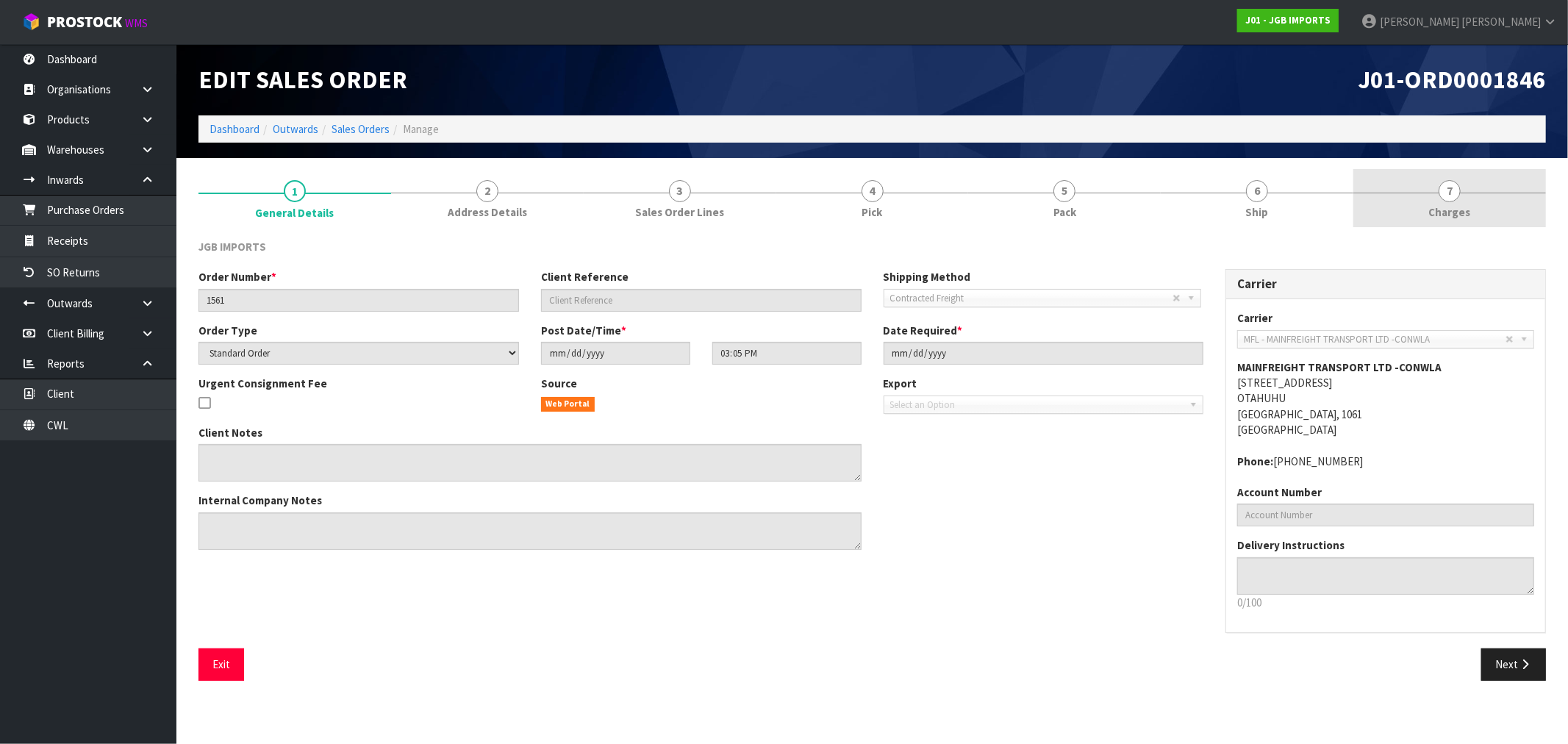
click at [1456, 201] on link "7 Charges" at bounding box center [1449, 197] width 192 height 58
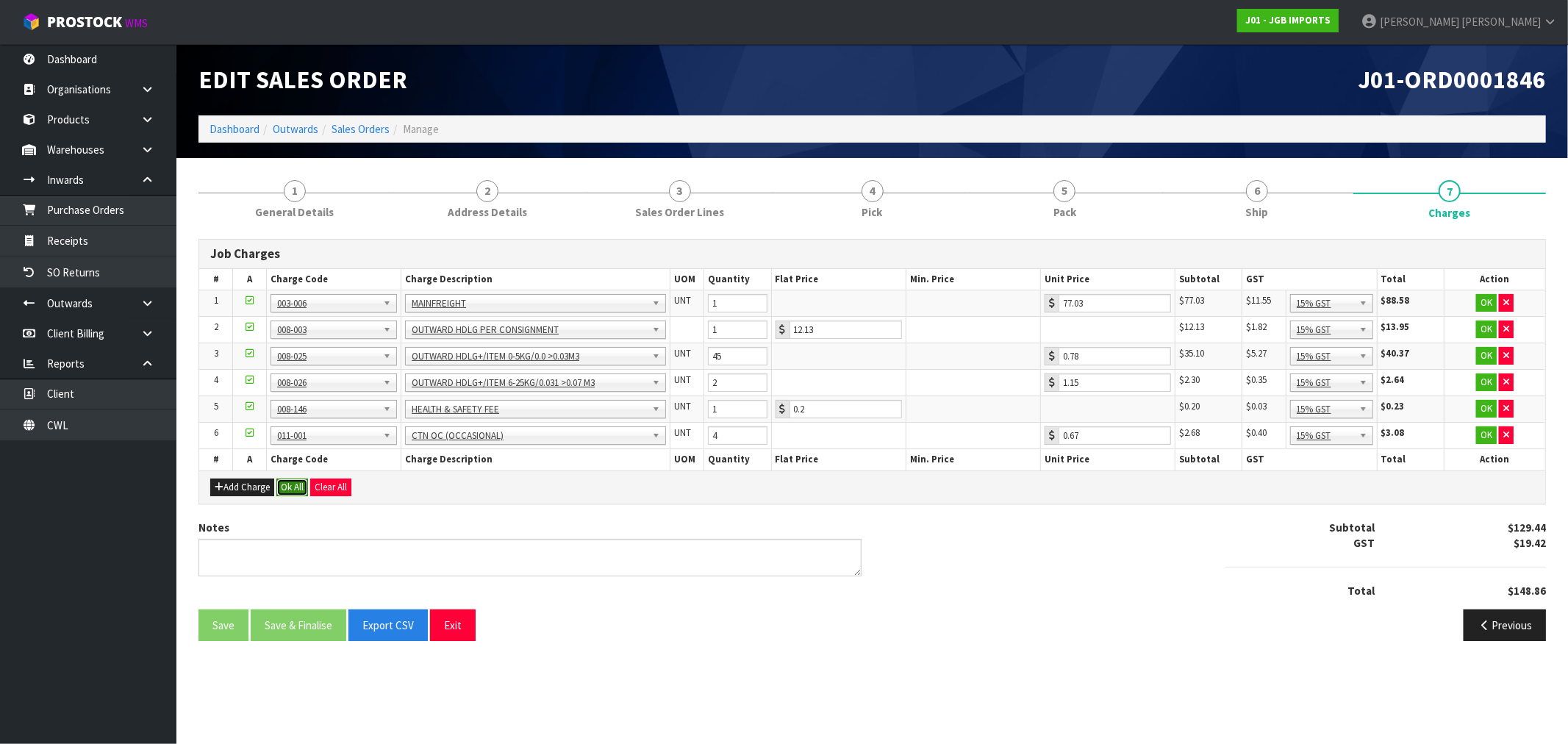
click at [298, 485] on button "Ok All" at bounding box center [292, 487] width 31 height 18
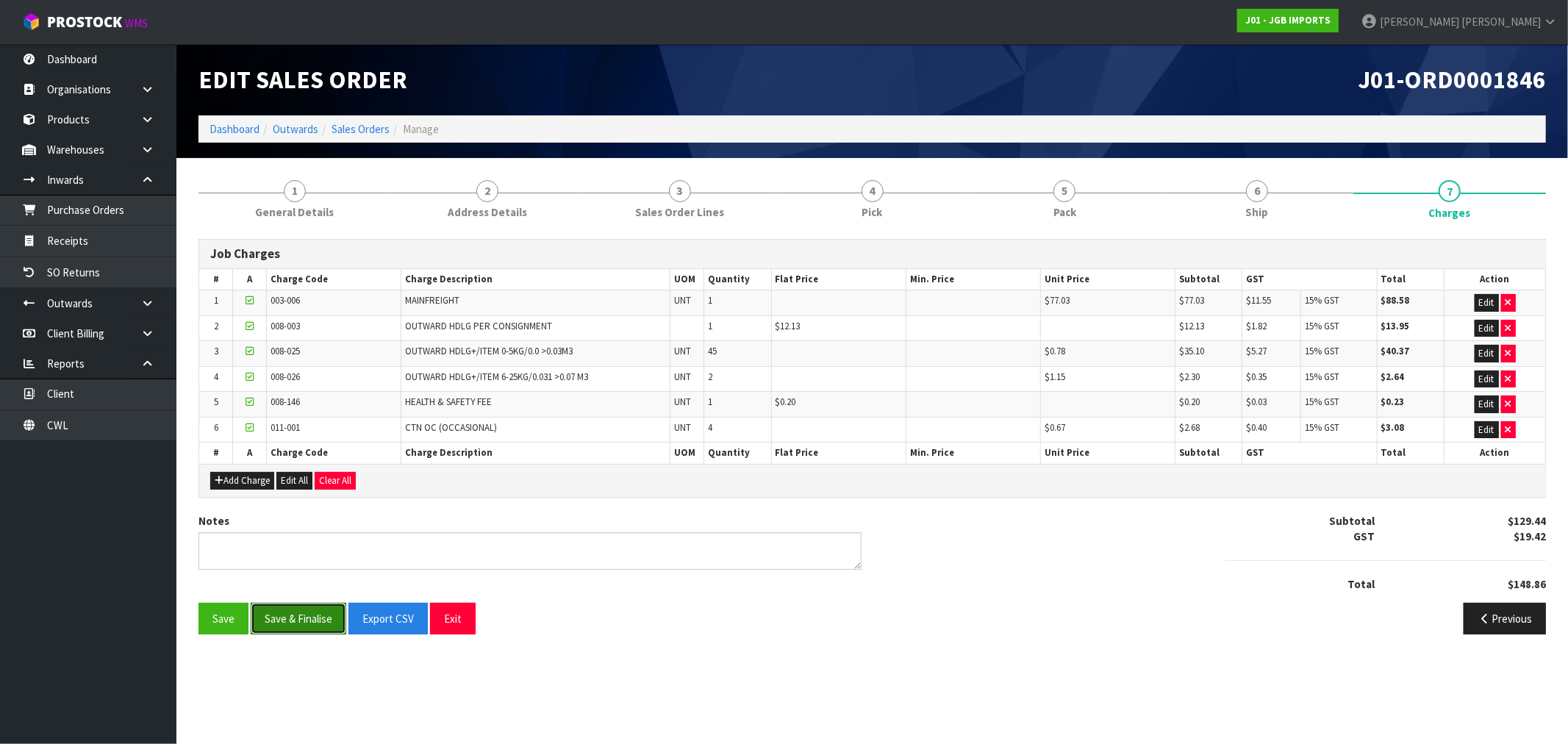
click at [283, 614] on button "Save & Finalise" at bounding box center [299, 618] width 96 height 31
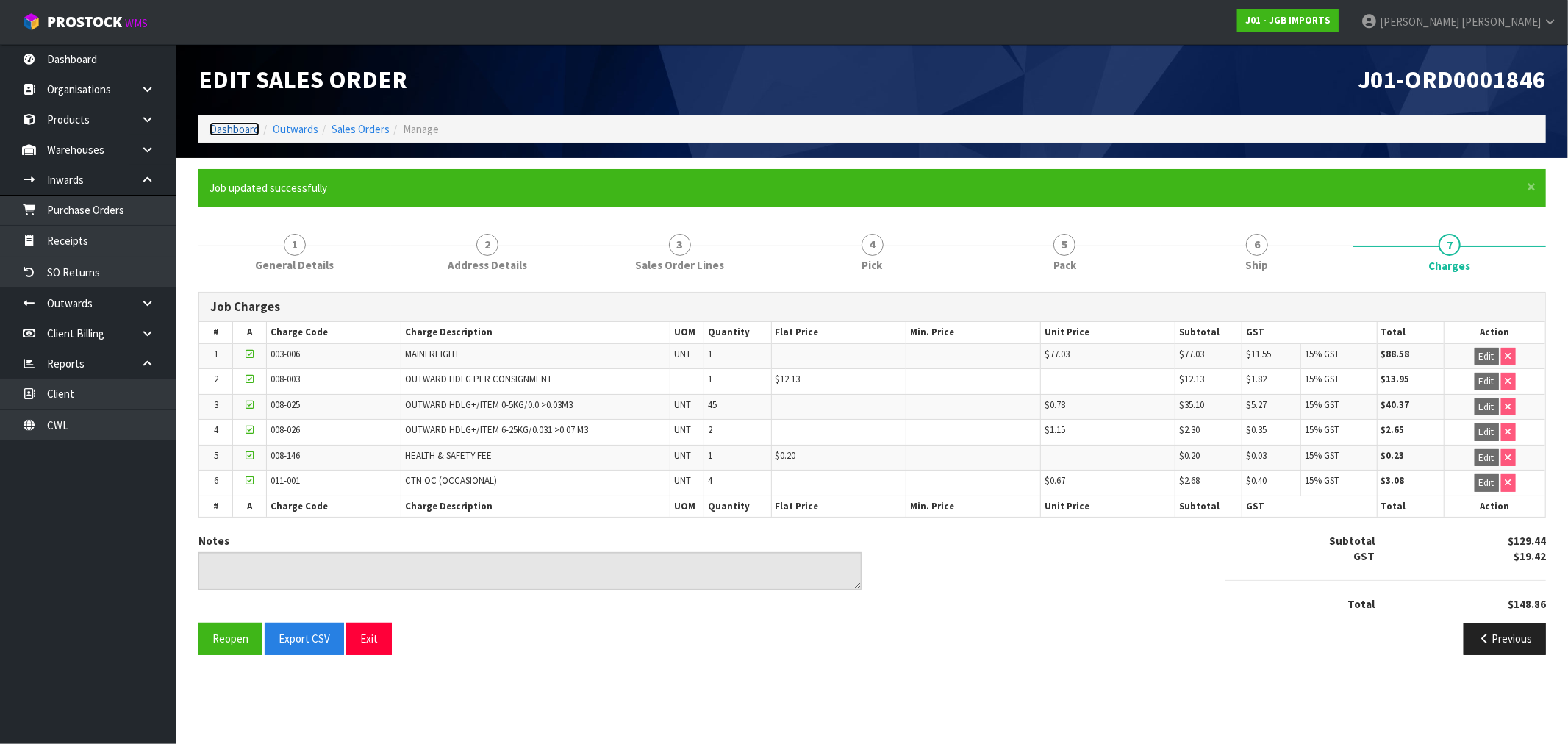
click at [235, 126] on link "Dashboard" at bounding box center [233, 129] width 50 height 14
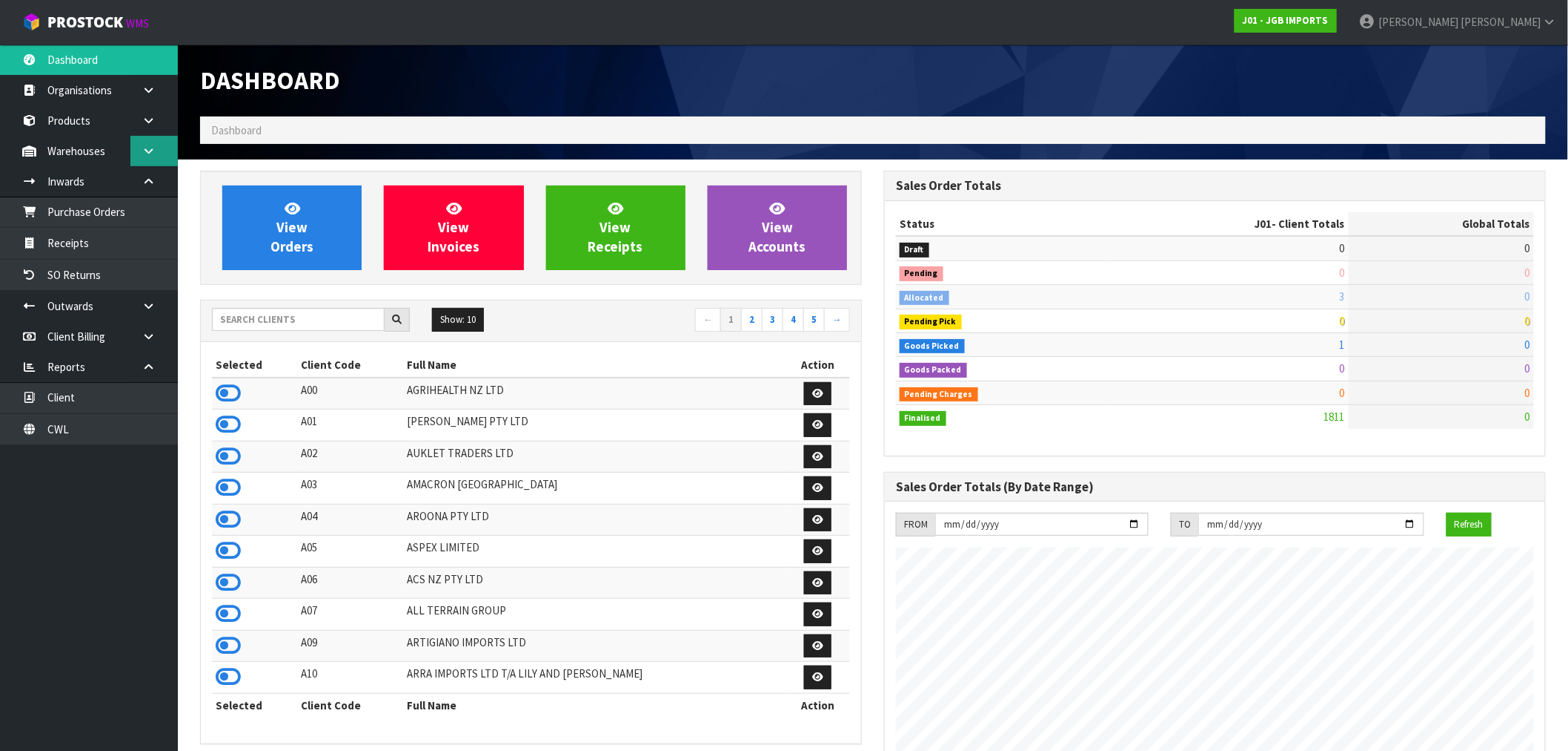
scroll to position [1124, 685]
click at [340, 322] on input "text" at bounding box center [297, 318] width 172 height 23
type input "A06"
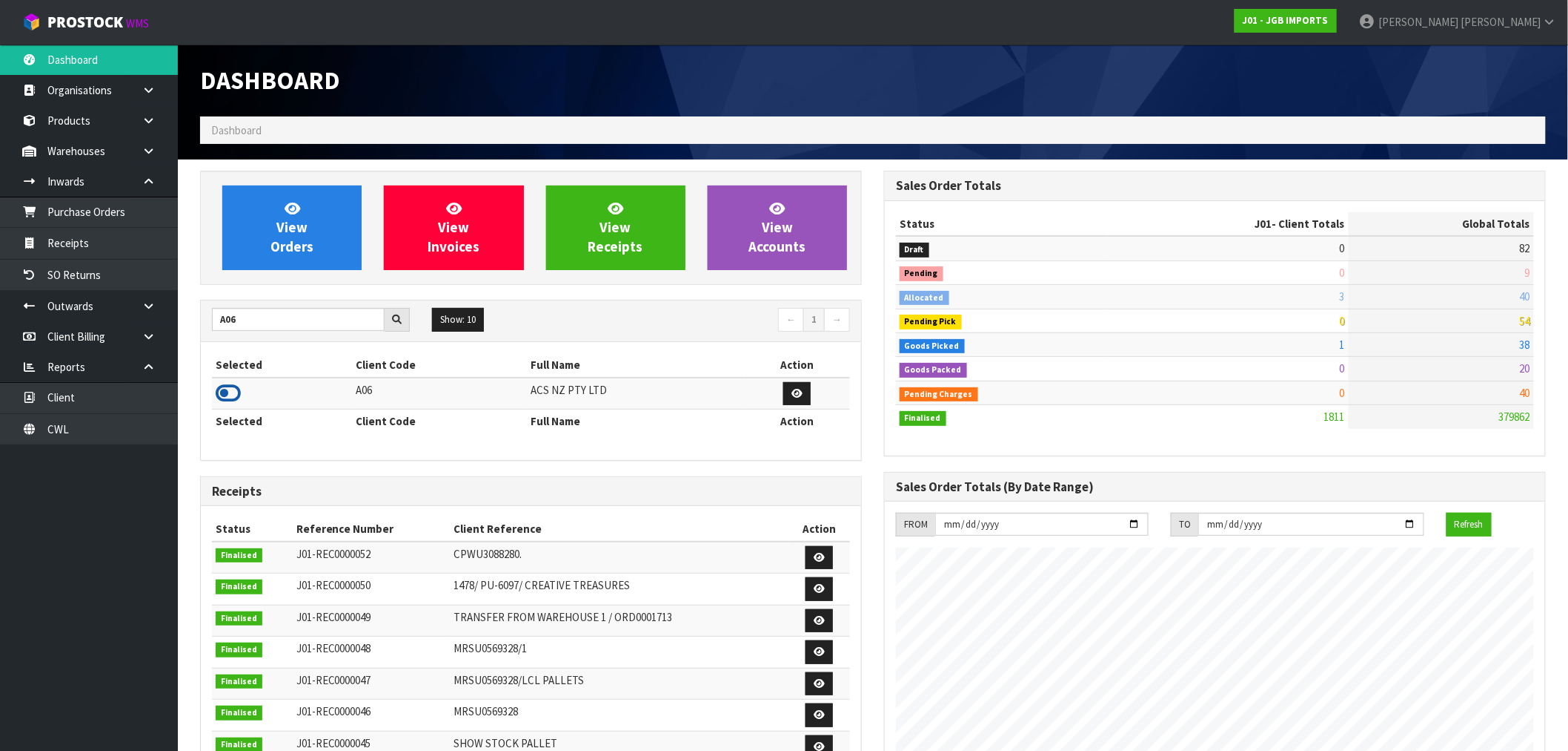
click at [229, 387] on icon at bounding box center [229, 393] width 26 height 23
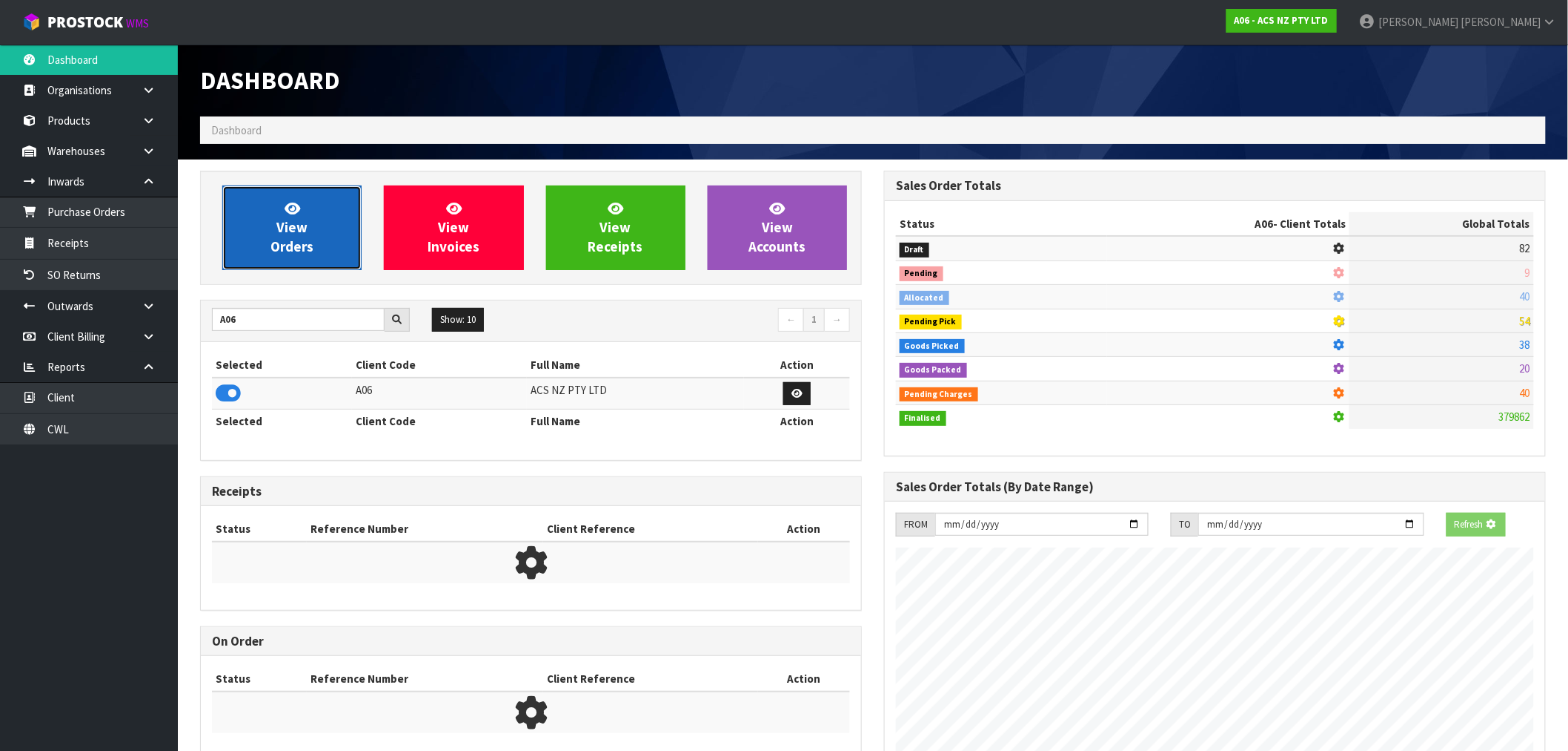
click at [289, 249] on span "View Orders" at bounding box center [293, 227] width 43 height 55
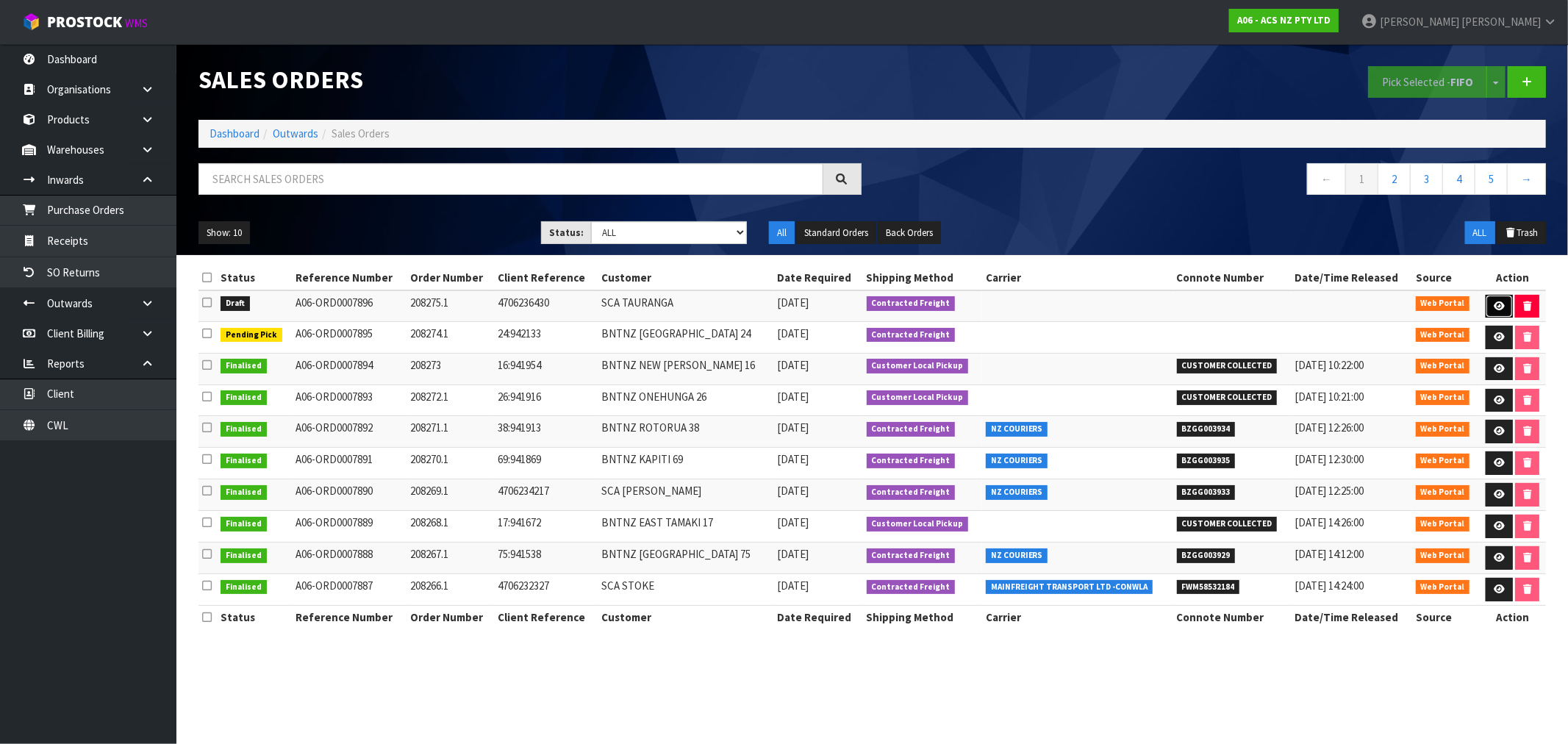
click at [1486, 299] on link at bounding box center [1500, 307] width 27 height 23
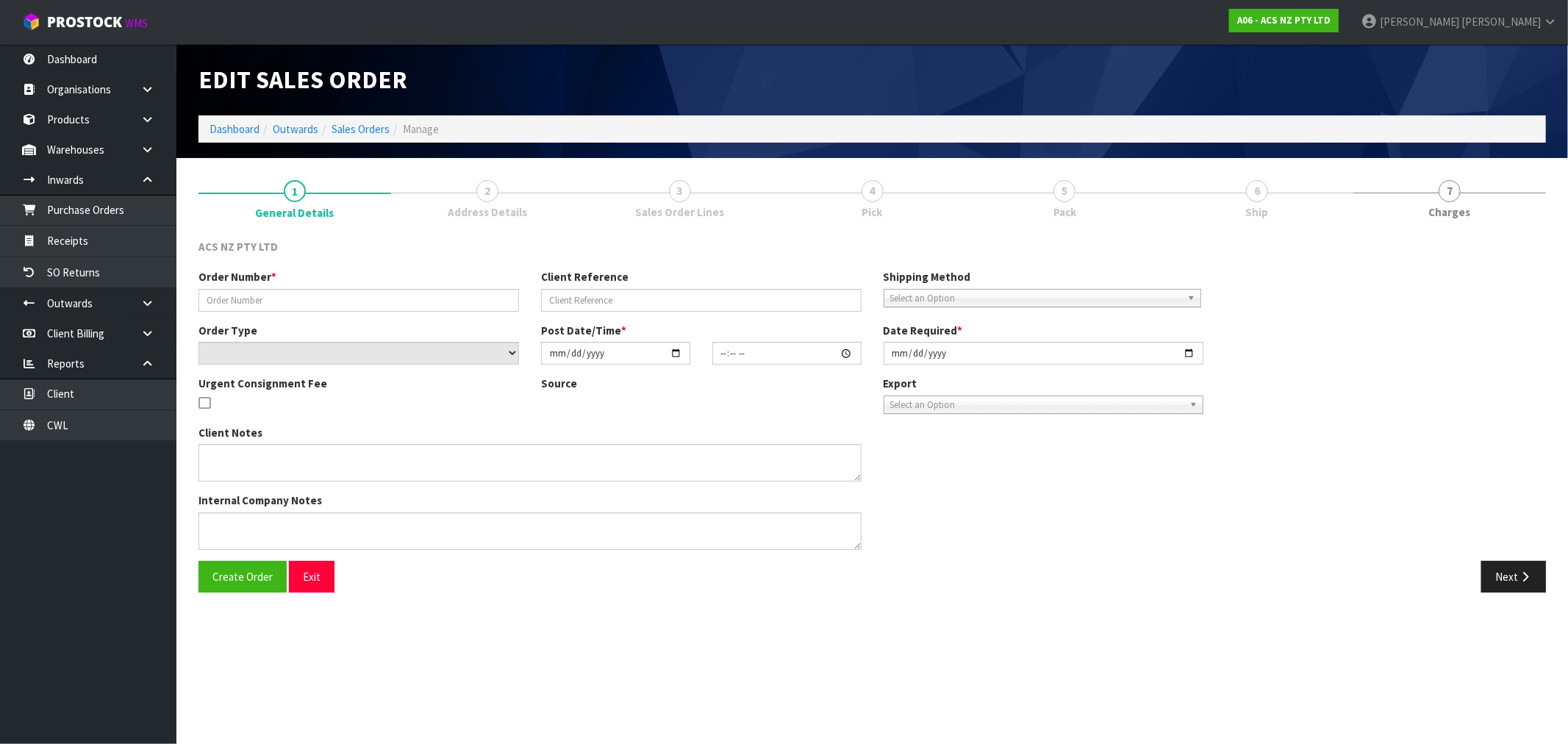
type input "208275.1"
type input "4706236430"
select select "number:0"
type input "2025-09-04"
type input "15:44:00.000"
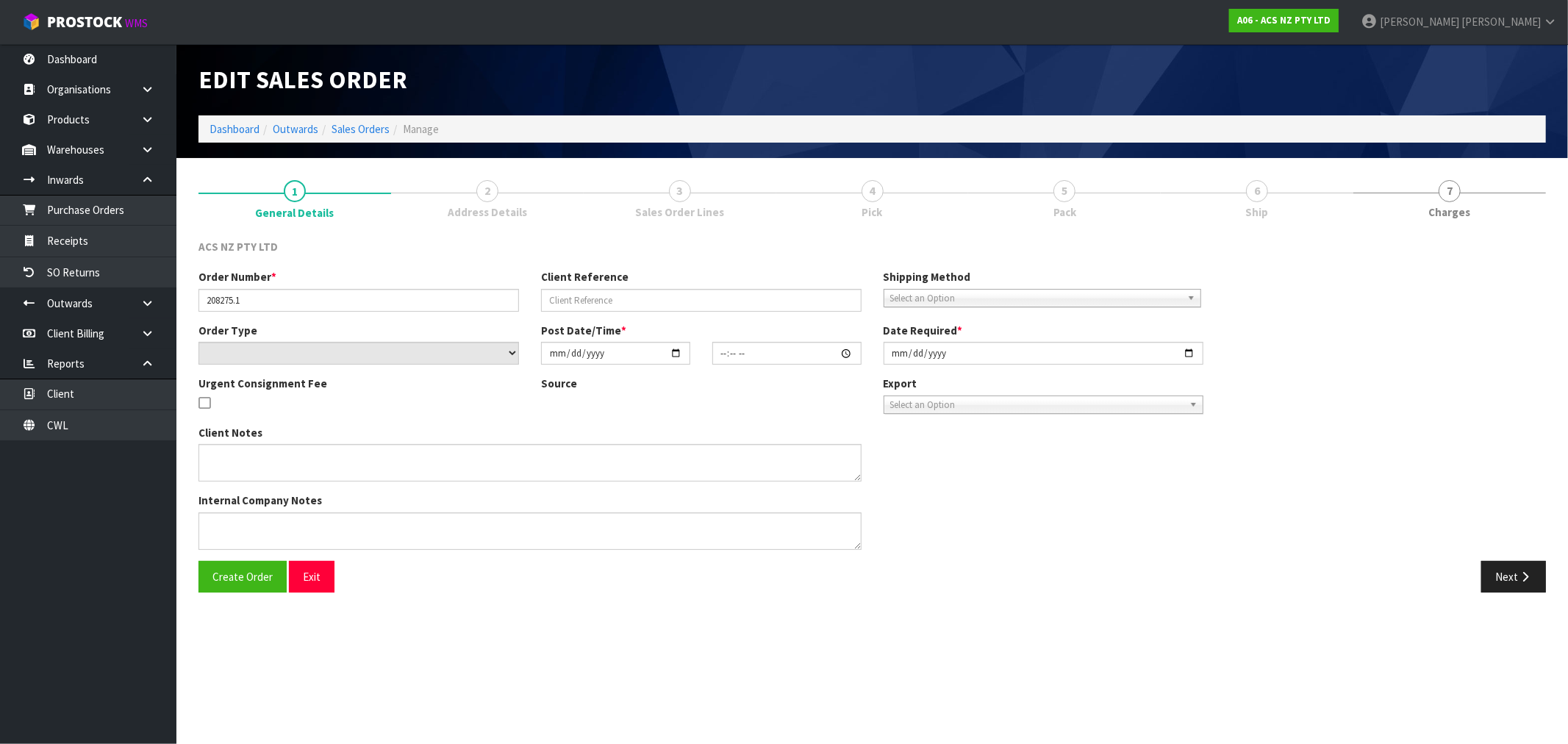
type input "2025-09-04"
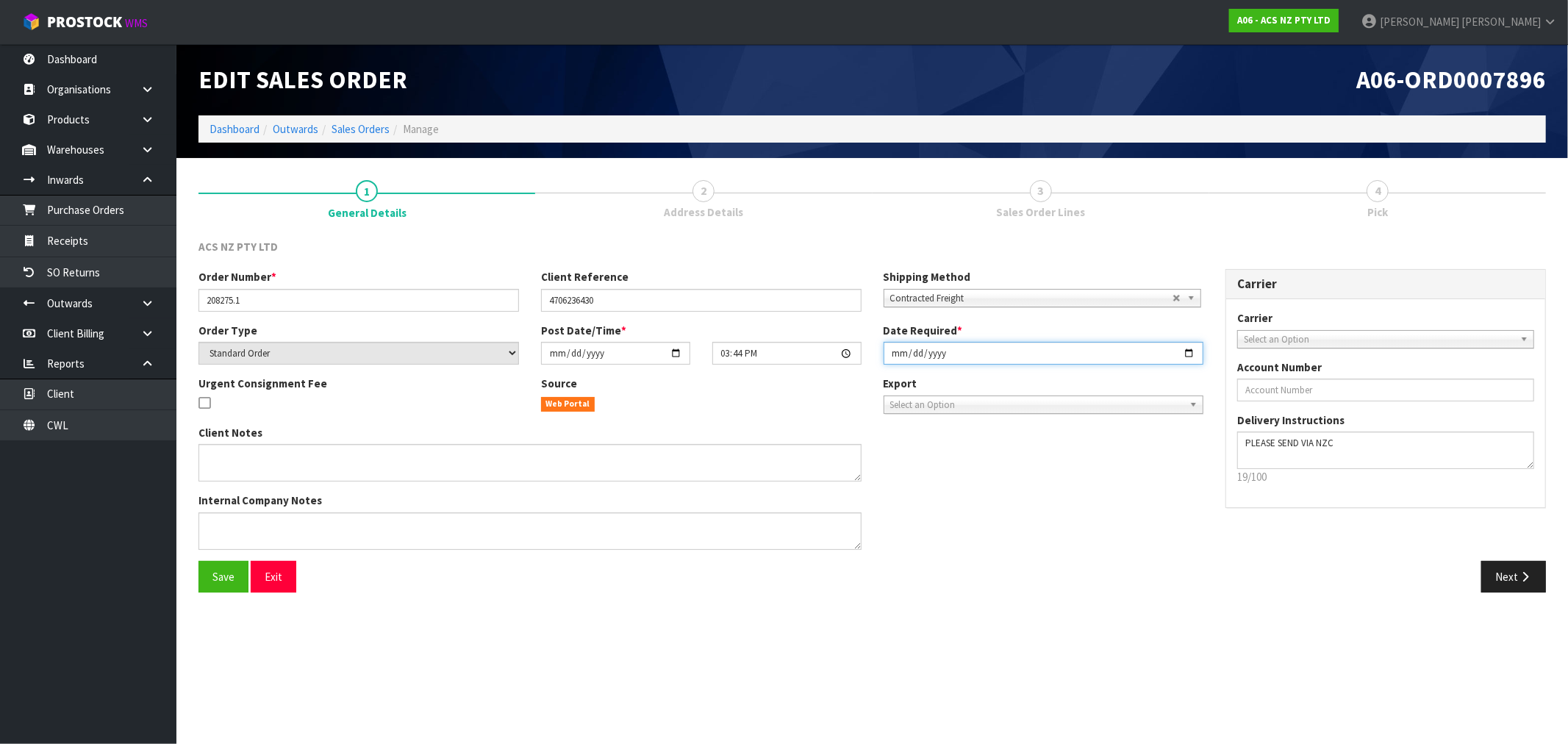
click at [903, 350] on input "2025-09-04" at bounding box center [1043, 352] width 320 height 22
type input "2025-09-05"
click at [198, 560] on button "Save" at bounding box center [223, 576] width 50 height 31
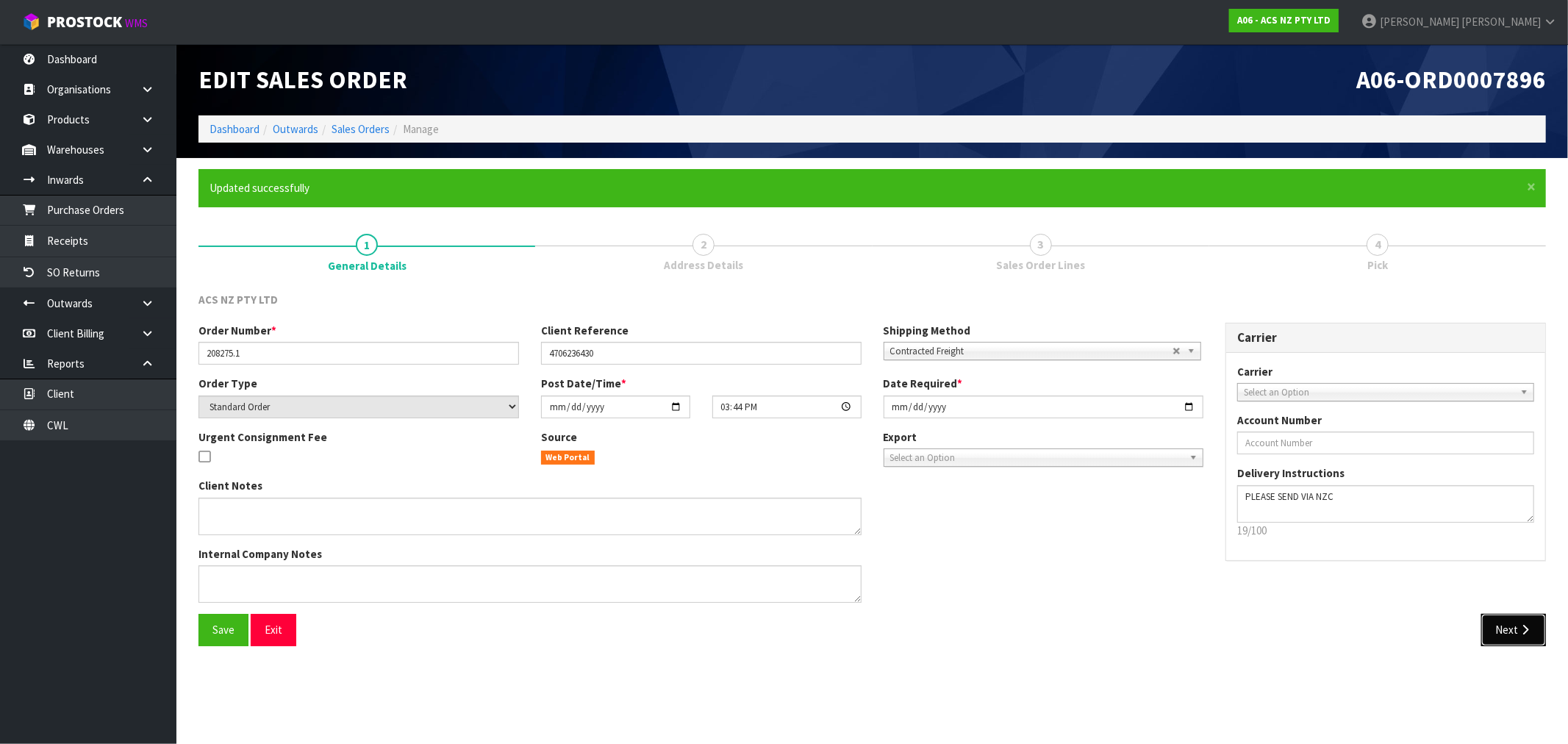
click at [1524, 635] on button "Next" at bounding box center [1513, 629] width 64 height 31
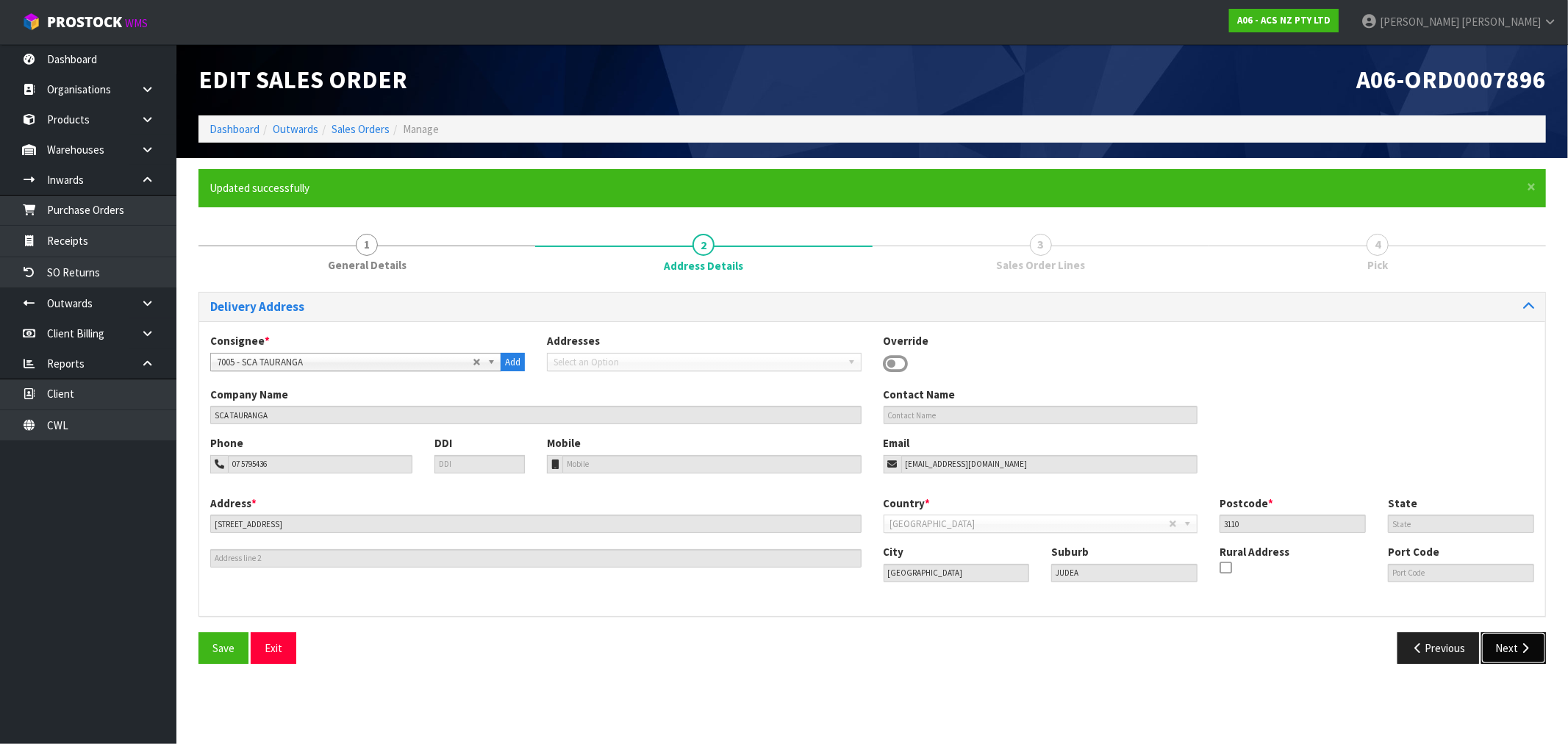
click at [1516, 647] on button "Next" at bounding box center [1513, 647] width 64 height 31
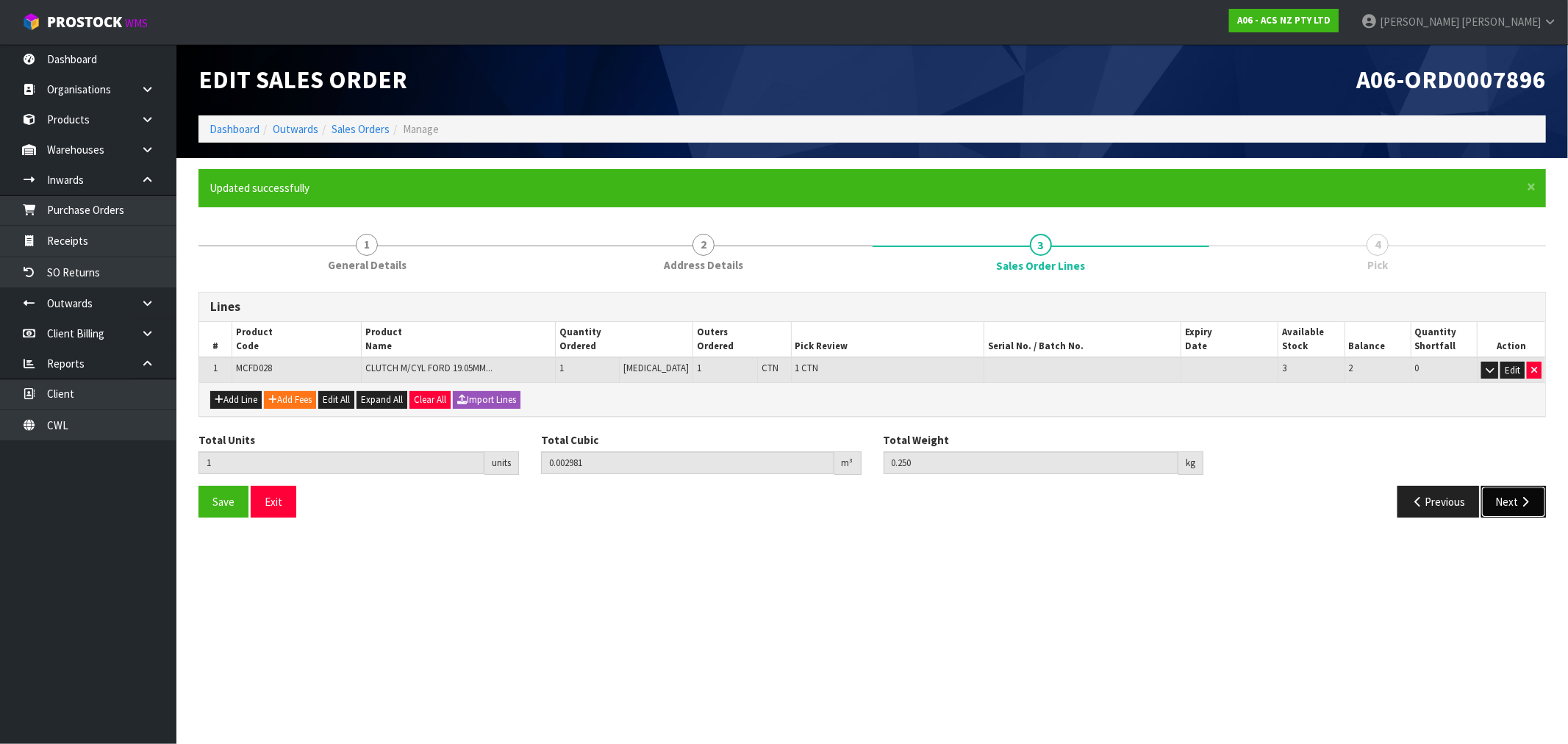
click at [1523, 500] on icon "button" at bounding box center [1525, 501] width 14 height 11
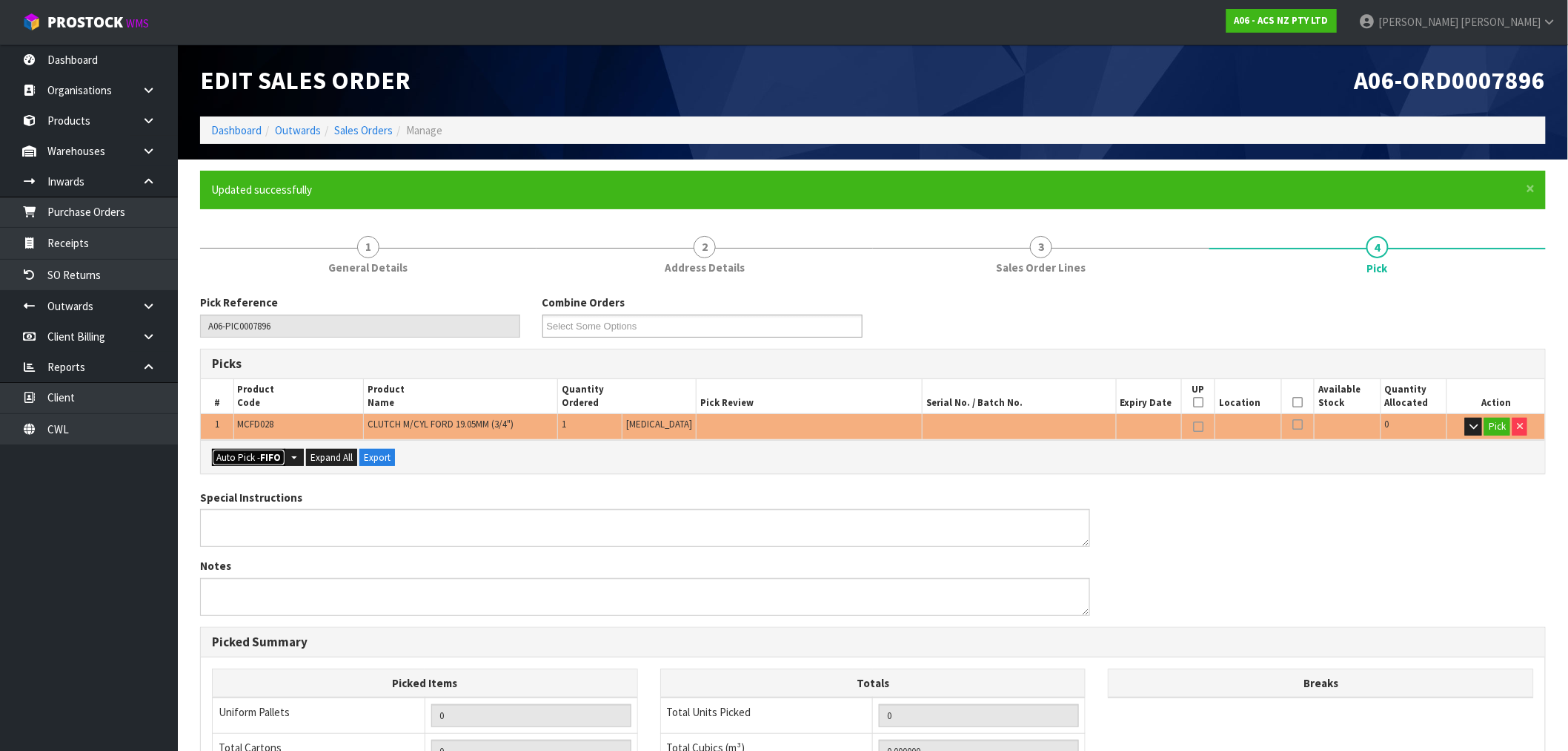
click at [262, 457] on strong "FIFO" at bounding box center [270, 457] width 21 height 13
type input "1"
type input "0.002981"
type input "0.250"
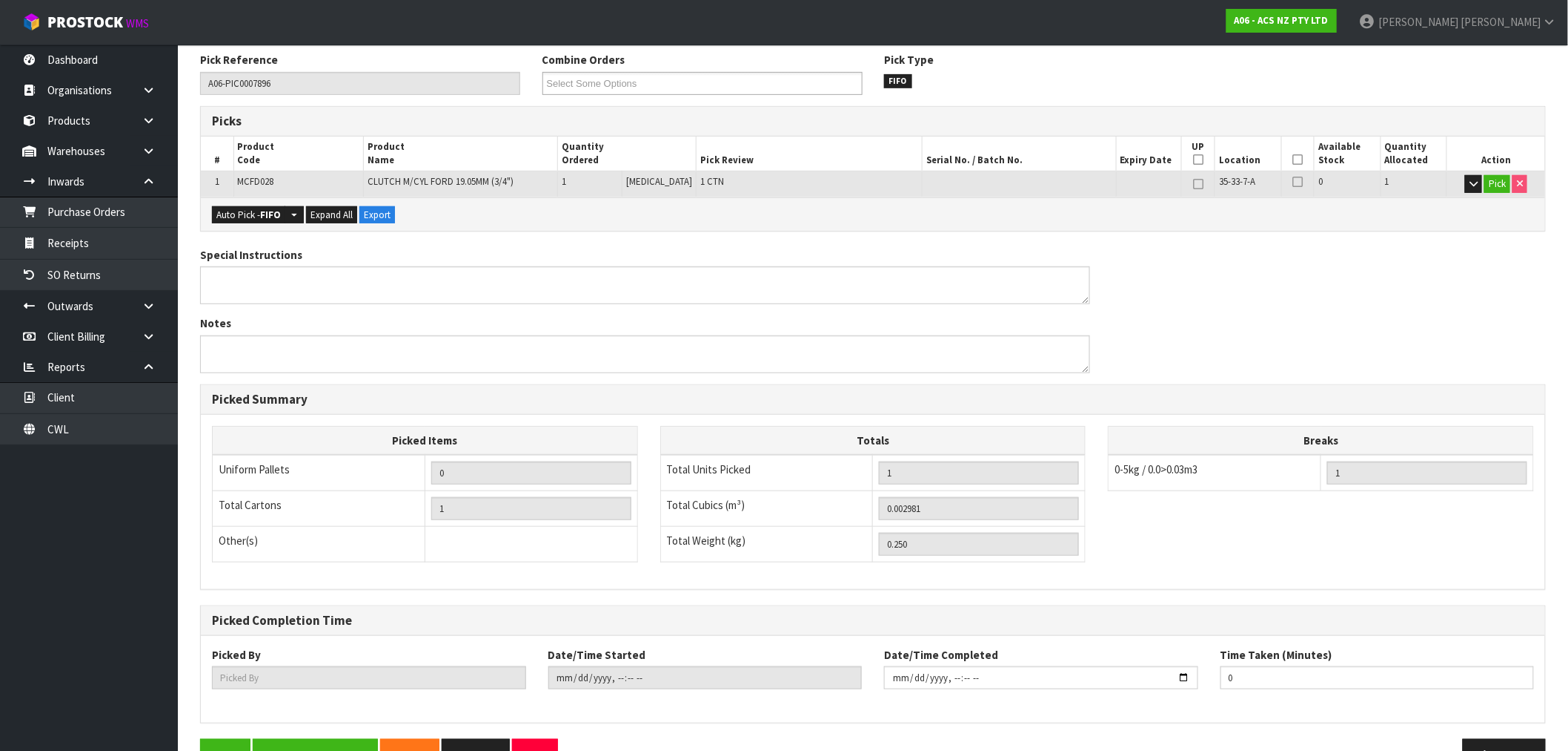
scroll to position [285, 0]
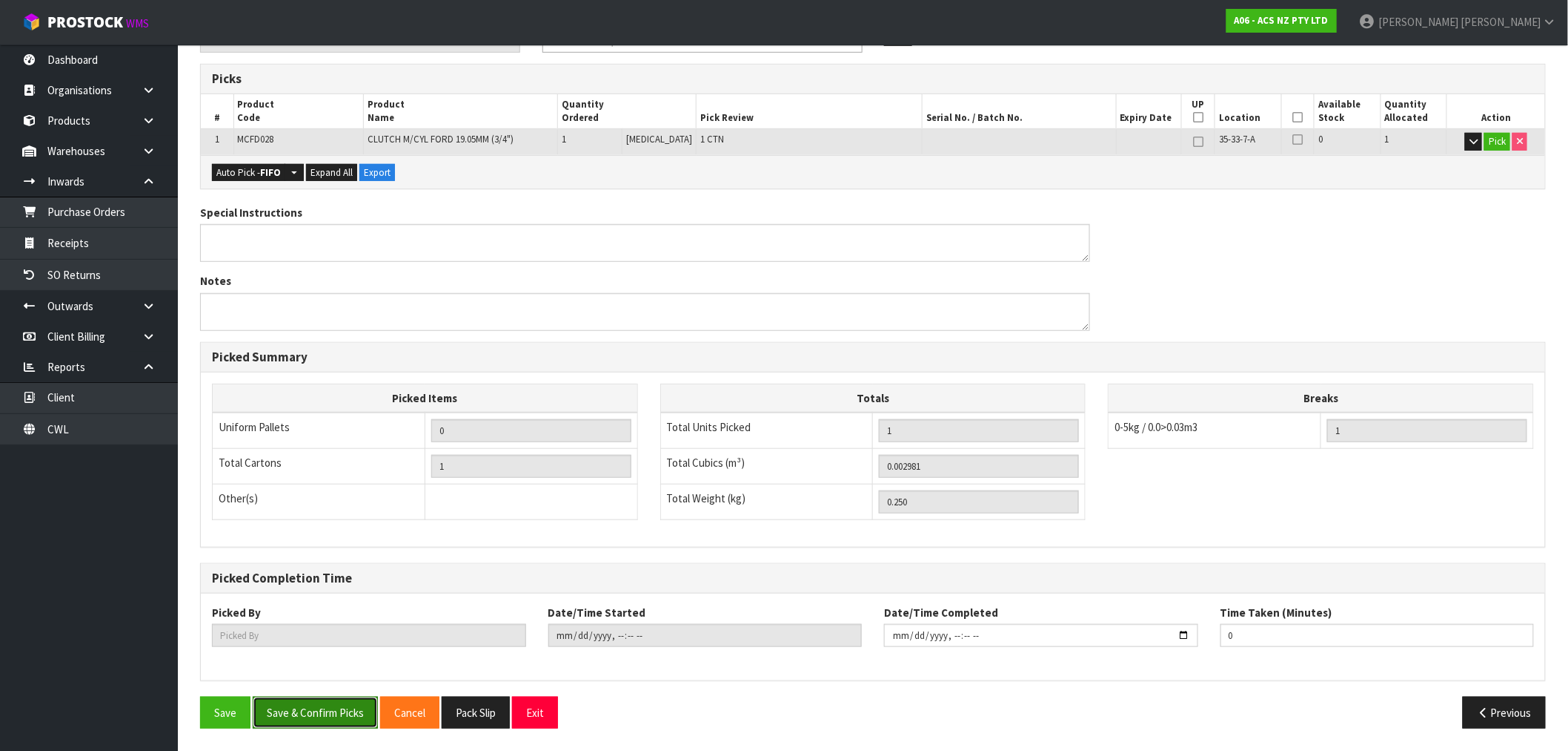
click at [353, 715] on button "Save & Confirm Picks" at bounding box center [315, 713] width 125 height 32
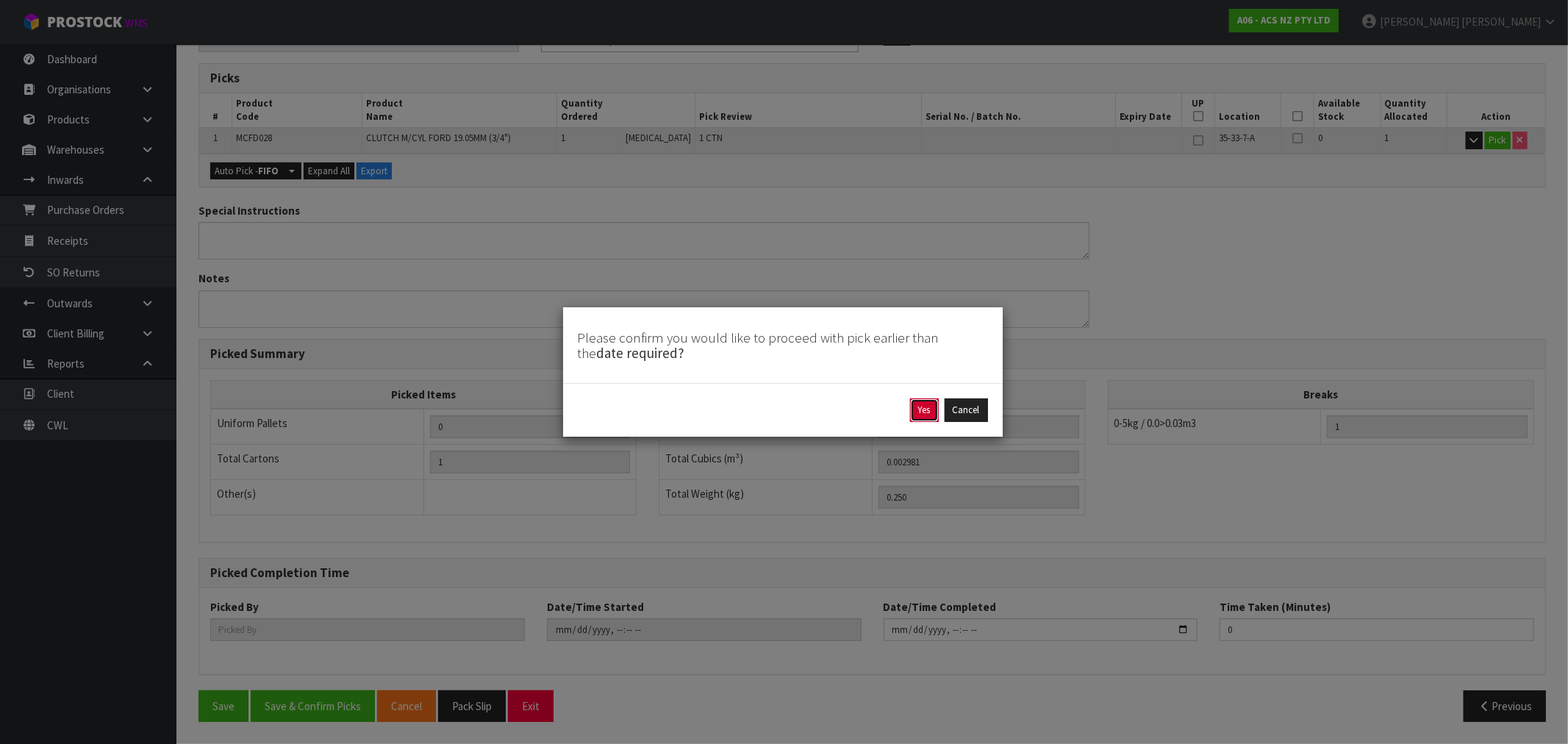
click at [922, 405] on button "Yes" at bounding box center [924, 410] width 28 height 23
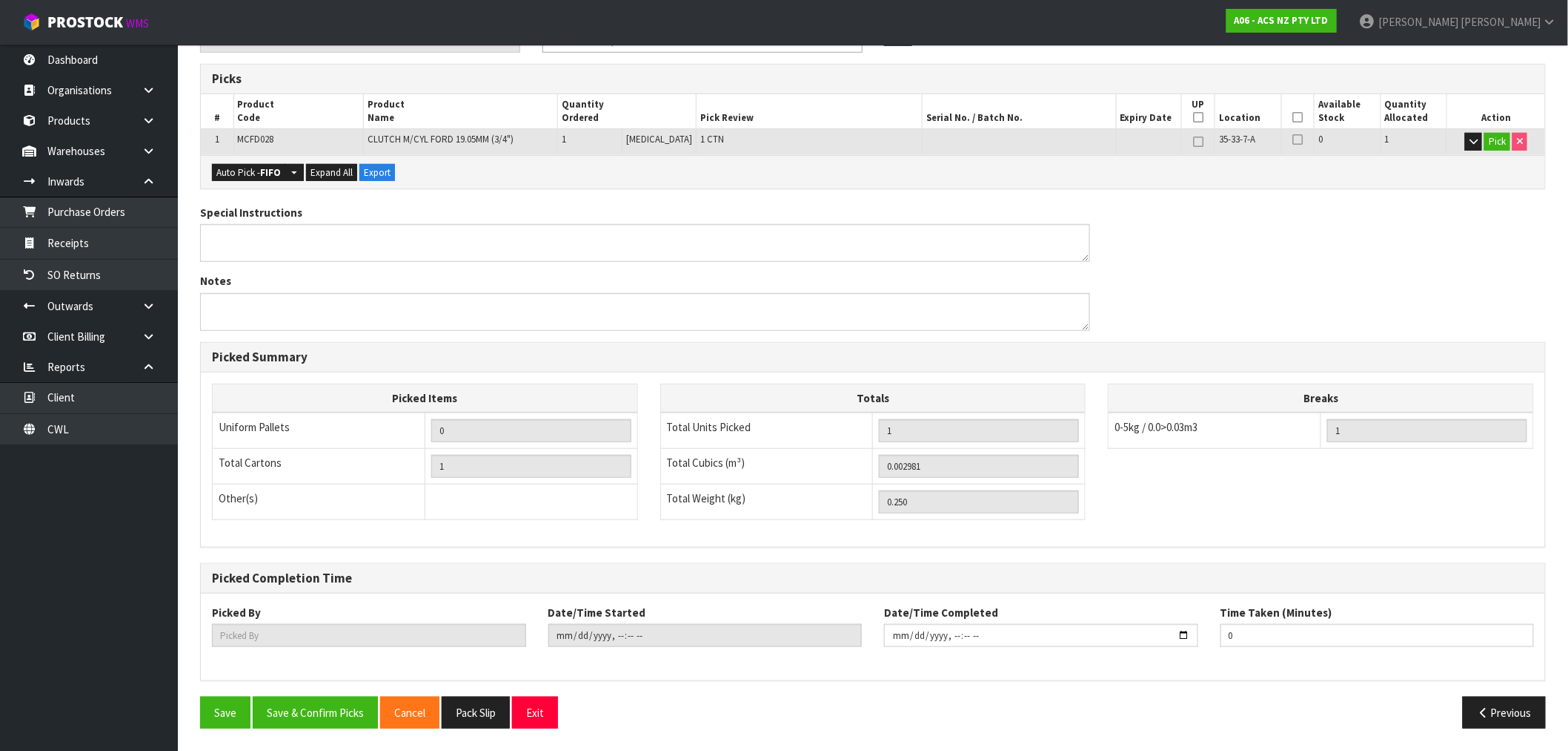
scroll to position [0, 0]
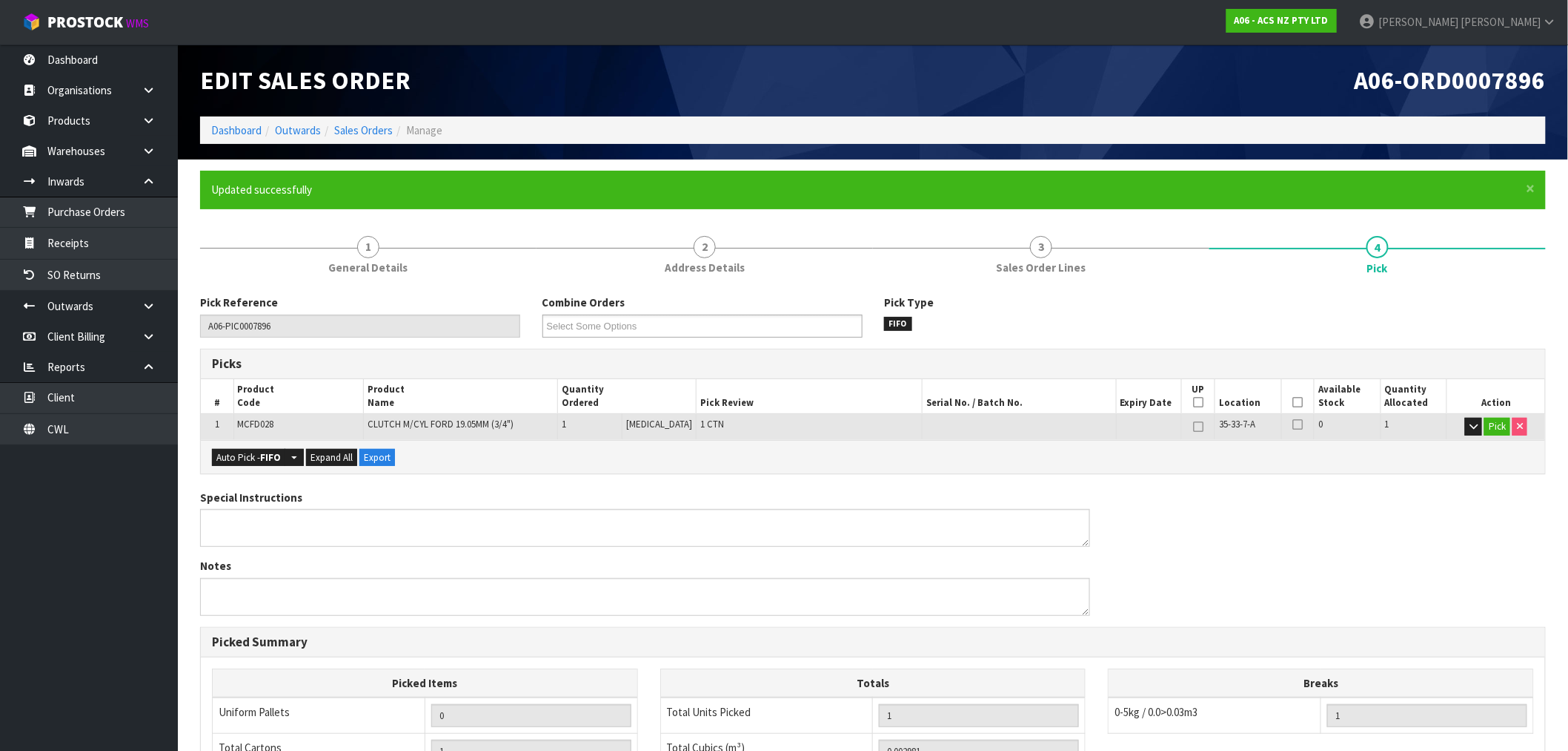
type input "Rocio Lopez"
type input "2025-09-04T15:44:26"
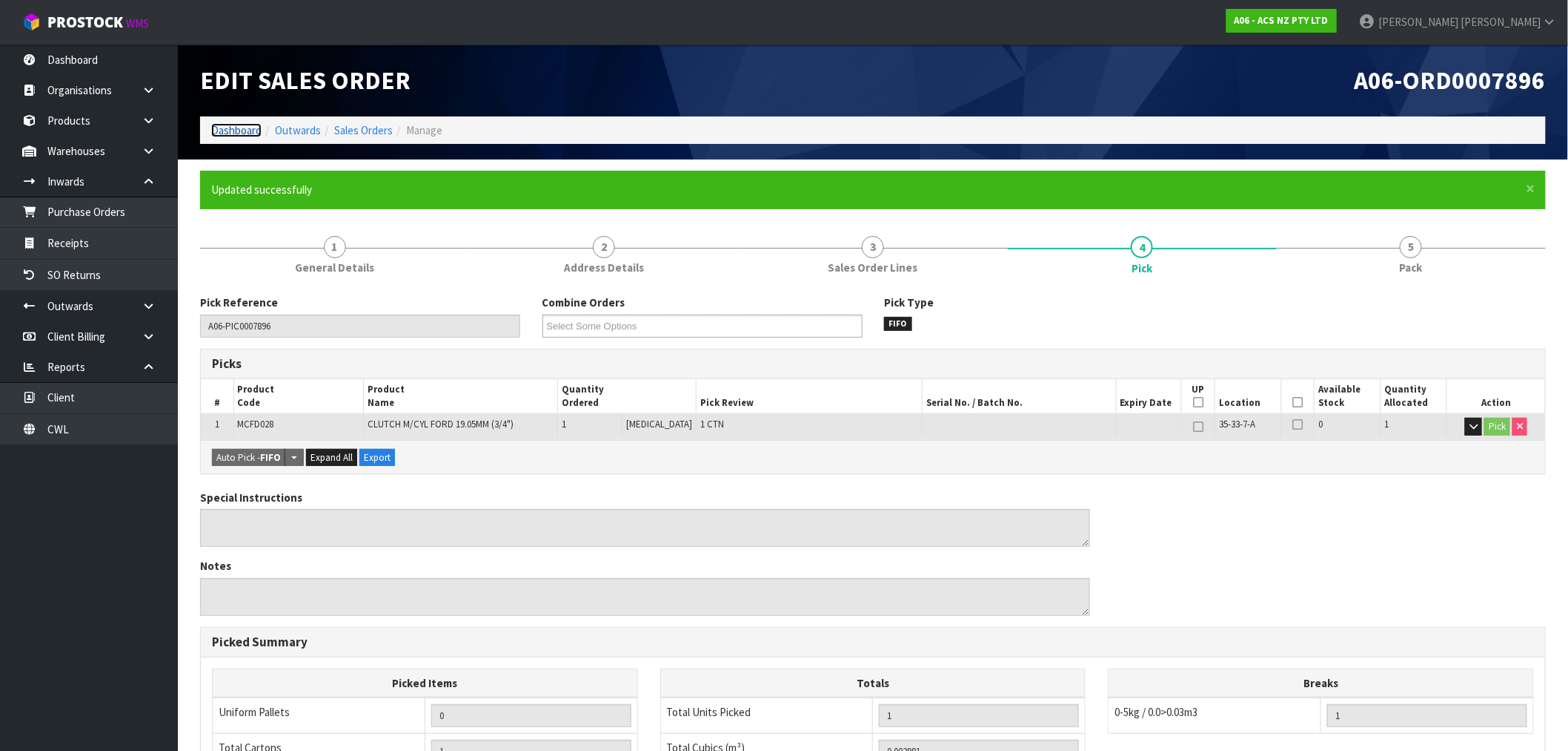
click at [244, 127] on link "Dashboard" at bounding box center [235, 130] width 50 height 14
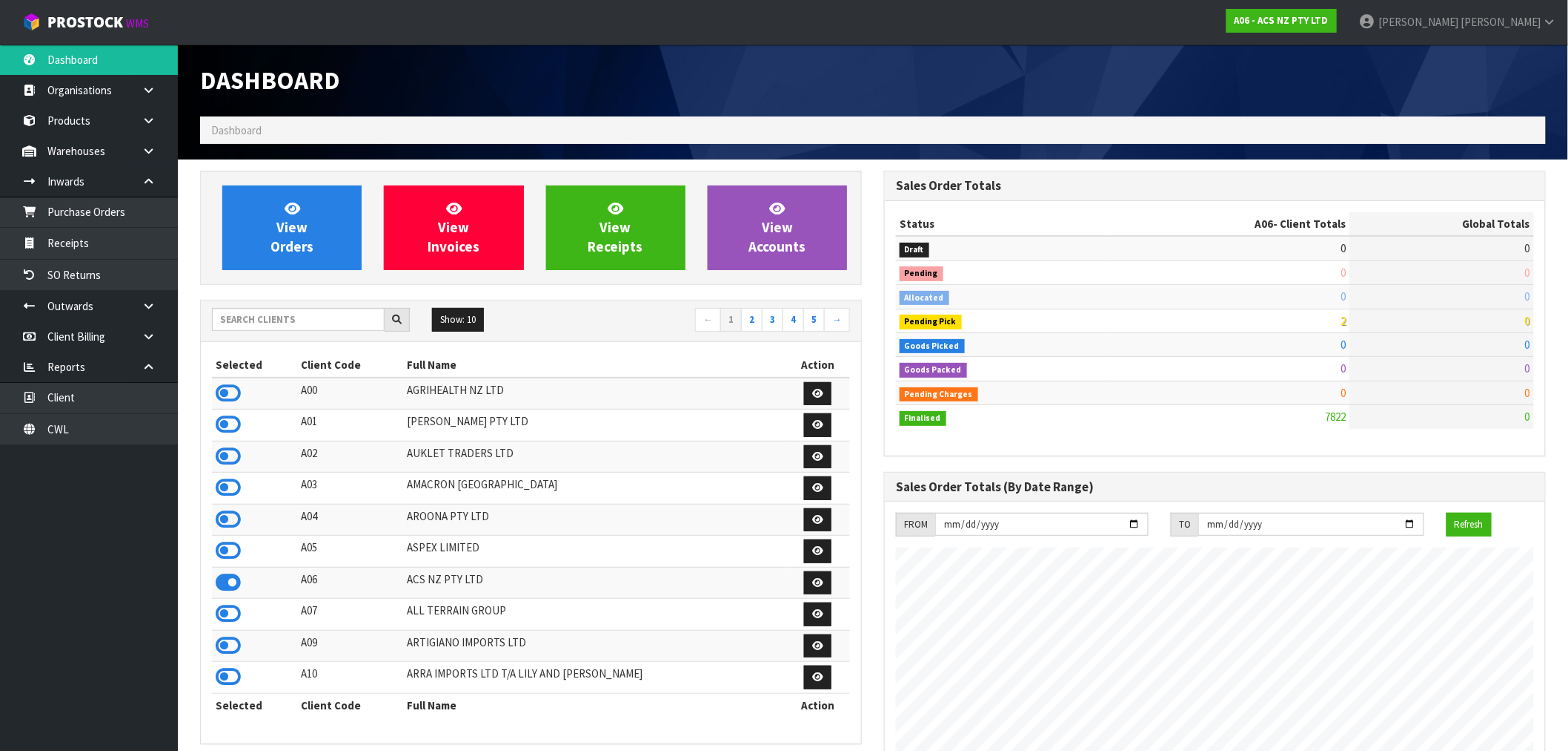
scroll to position [1124, 685]
click at [293, 327] on input "text" at bounding box center [297, 318] width 172 height 23
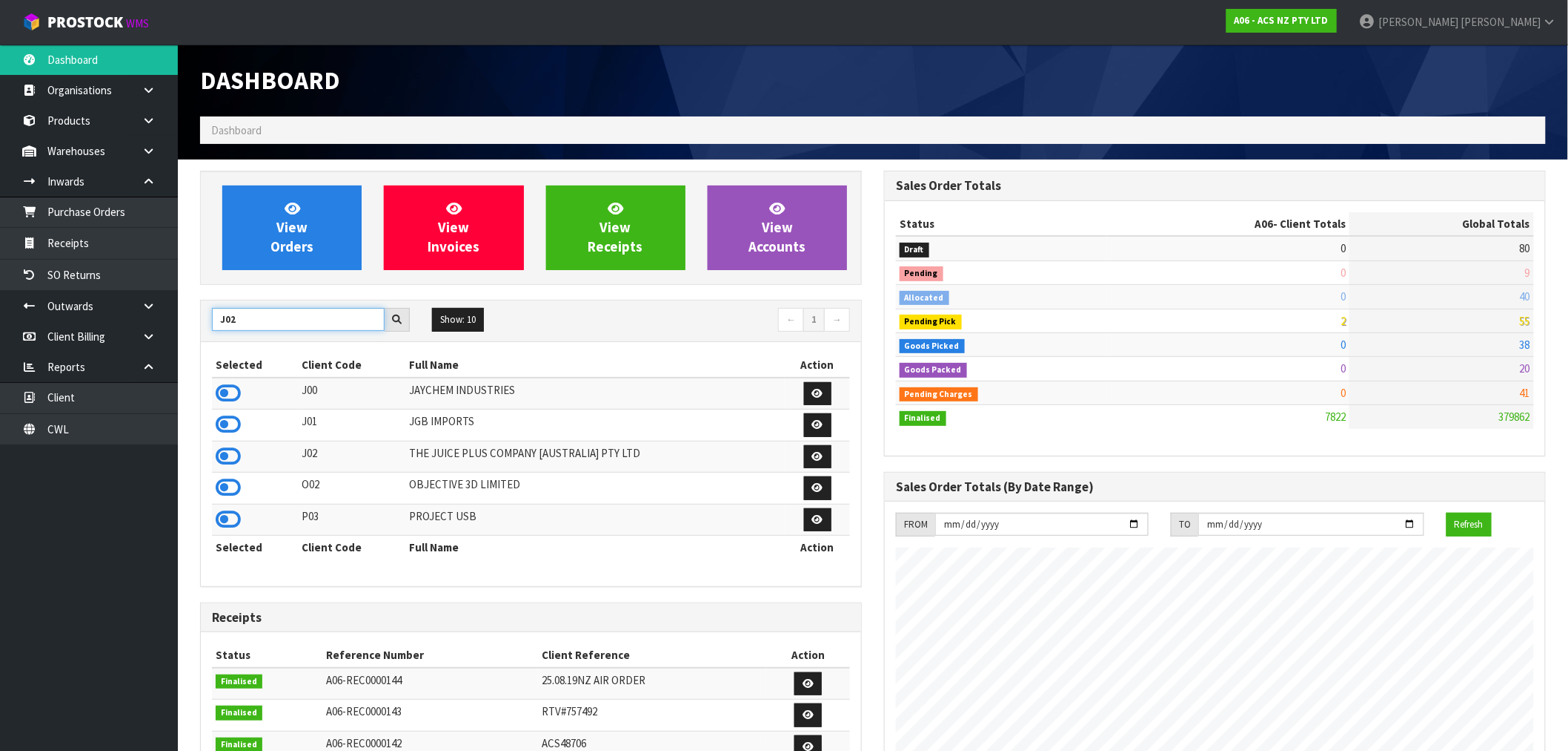
type input "J02"
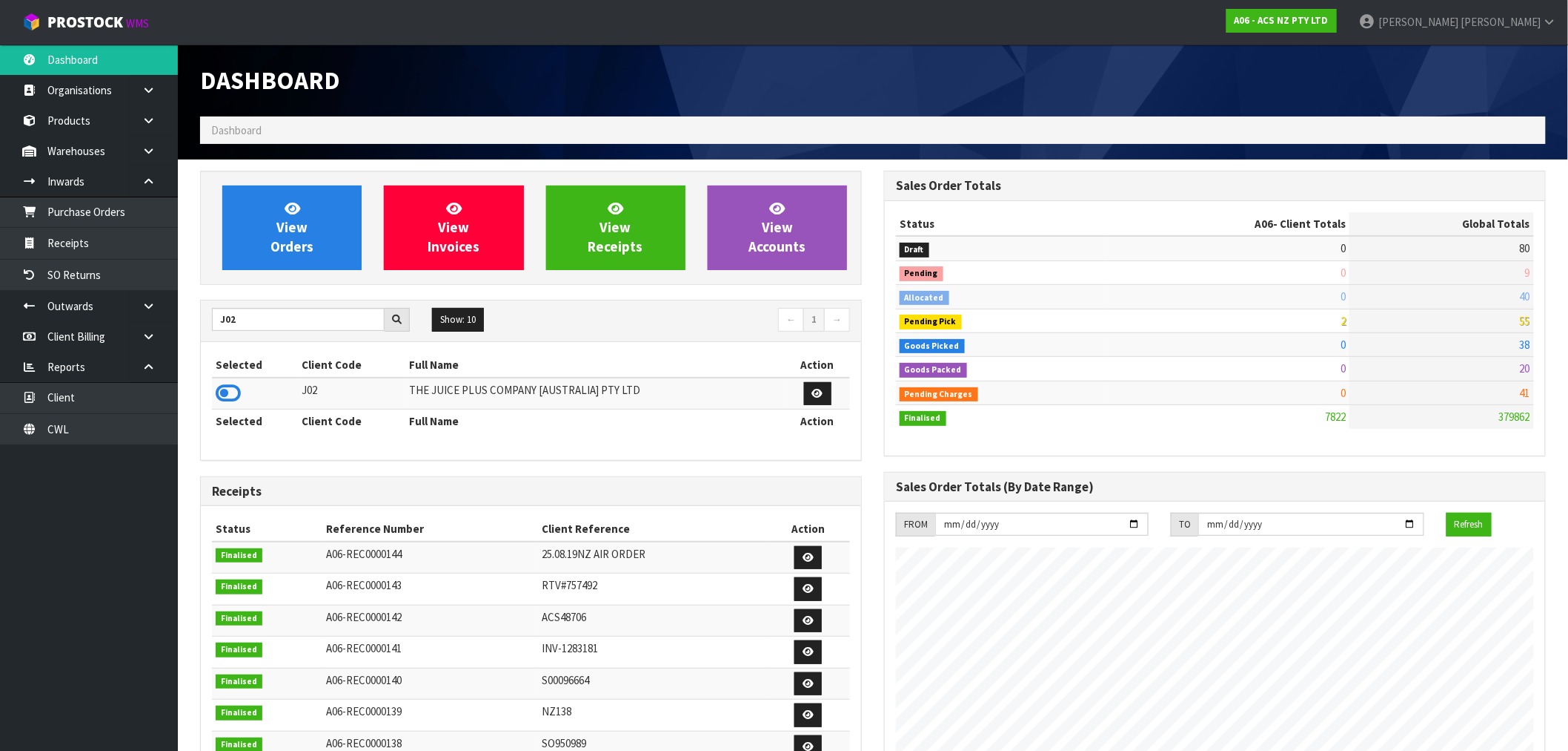
drag, startPoint x: 233, startPoint y: 394, endPoint x: 279, endPoint y: 286, distance: 117.4
click at [232, 394] on icon at bounding box center [229, 393] width 26 height 23
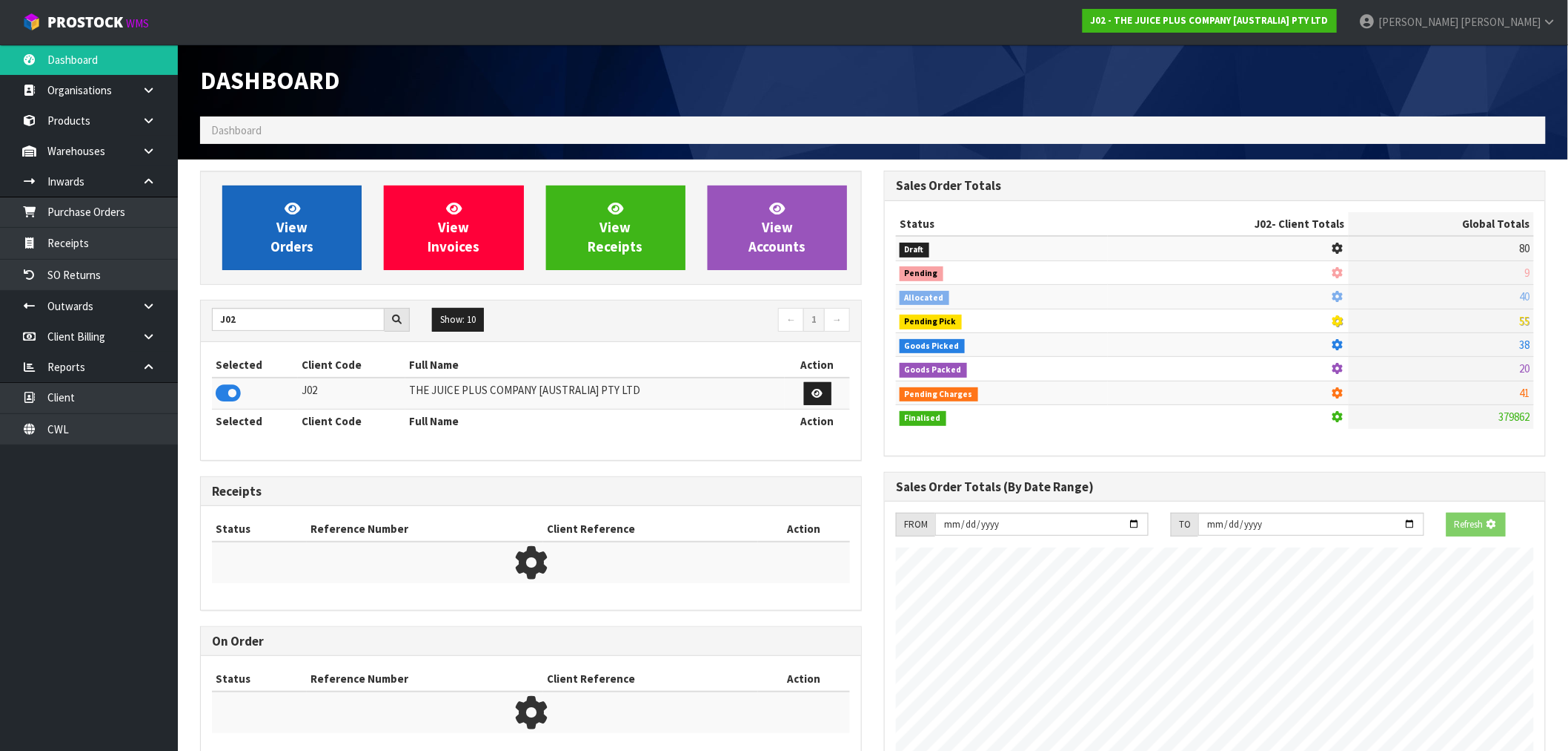
scroll to position [740707, 740465]
click at [327, 227] on link "View Orders" at bounding box center [292, 228] width 139 height 85
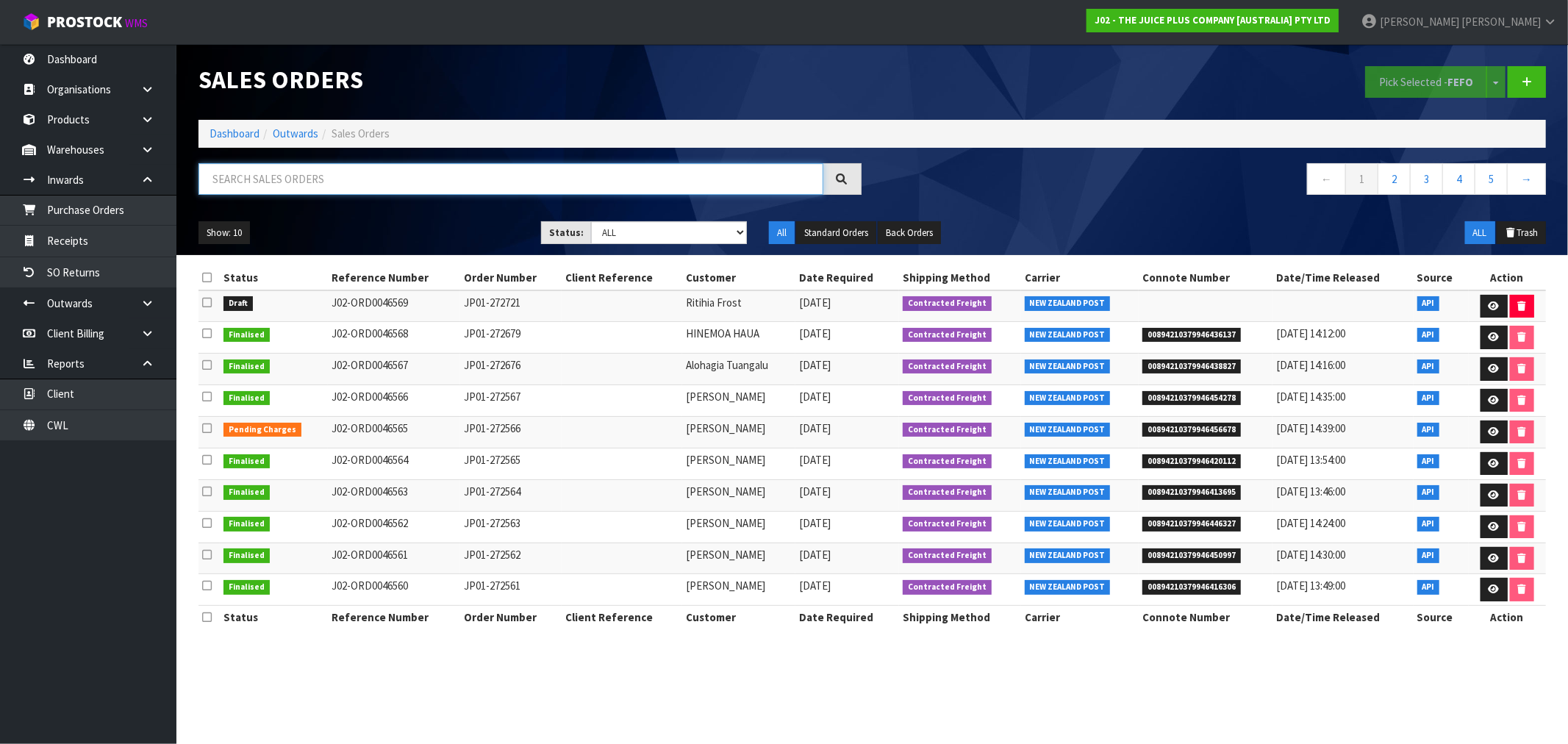
click at [372, 186] on input "text" at bounding box center [511, 179] width 625 height 31
paste input "SSO-24391"
type input "SSO-24391"
click at [250, 129] on link "Dashboard" at bounding box center [233, 133] width 50 height 14
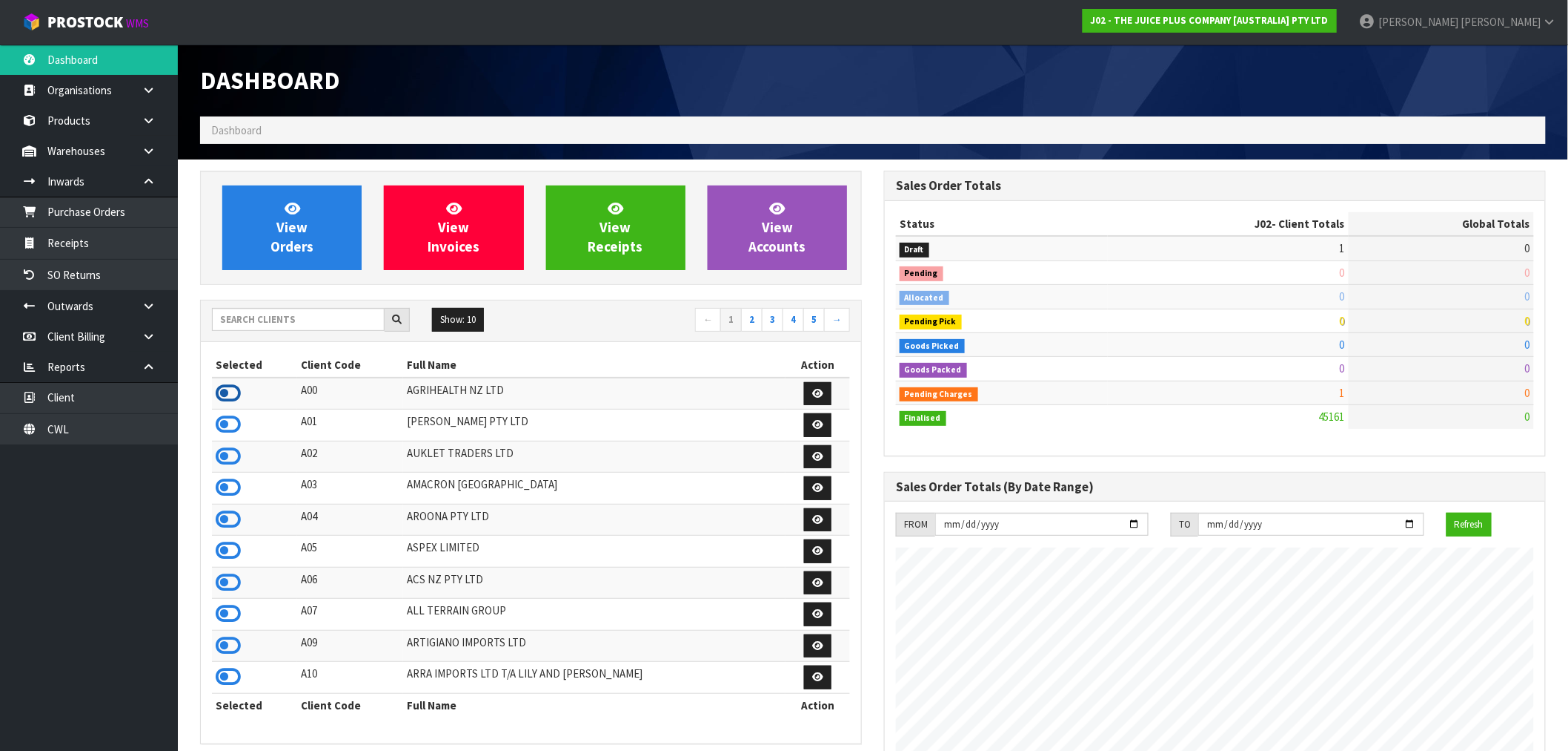
scroll to position [740507, 740465]
click at [220, 394] on icon at bounding box center [229, 393] width 26 height 23
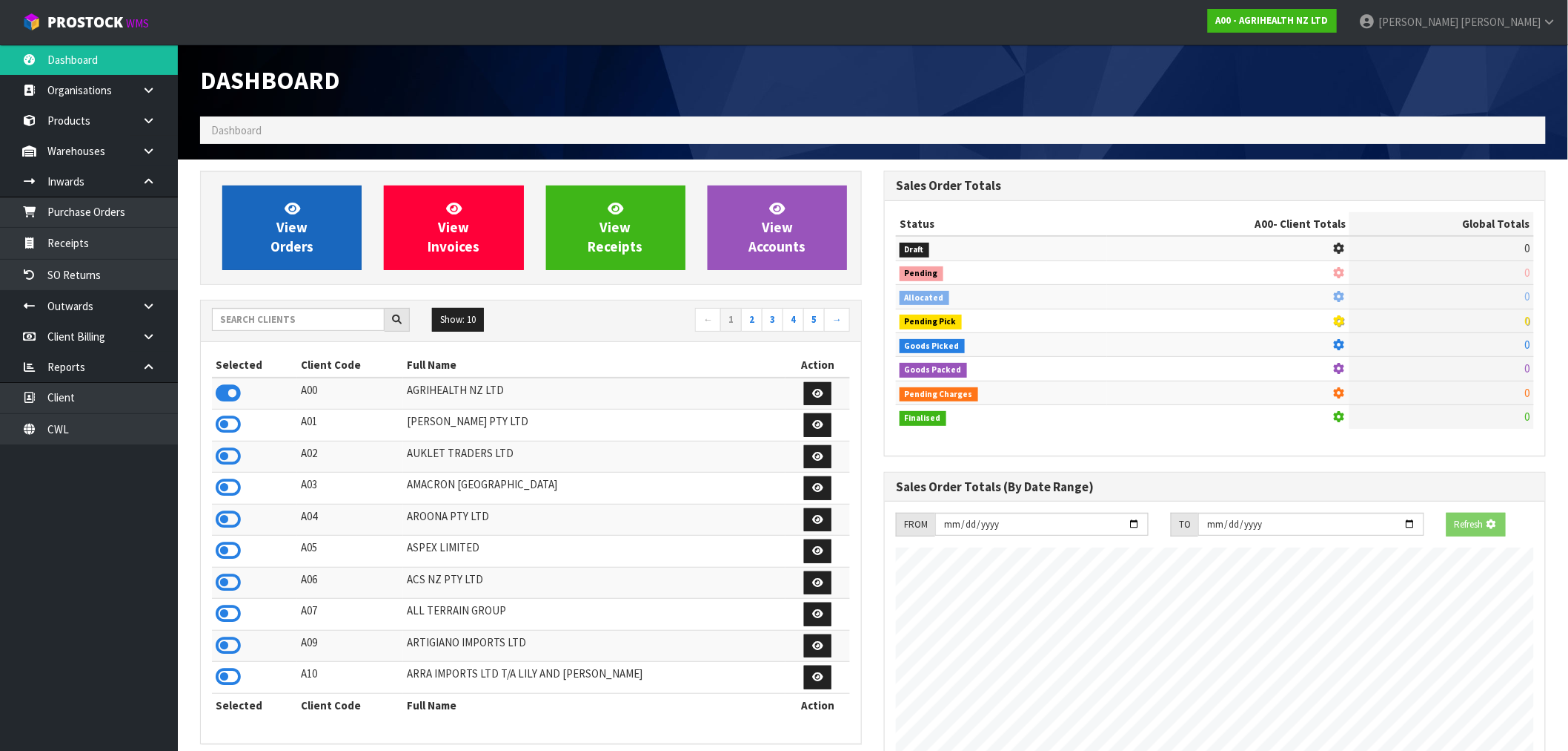
scroll to position [924, 685]
click at [300, 204] on link "View Orders" at bounding box center [292, 228] width 139 height 85
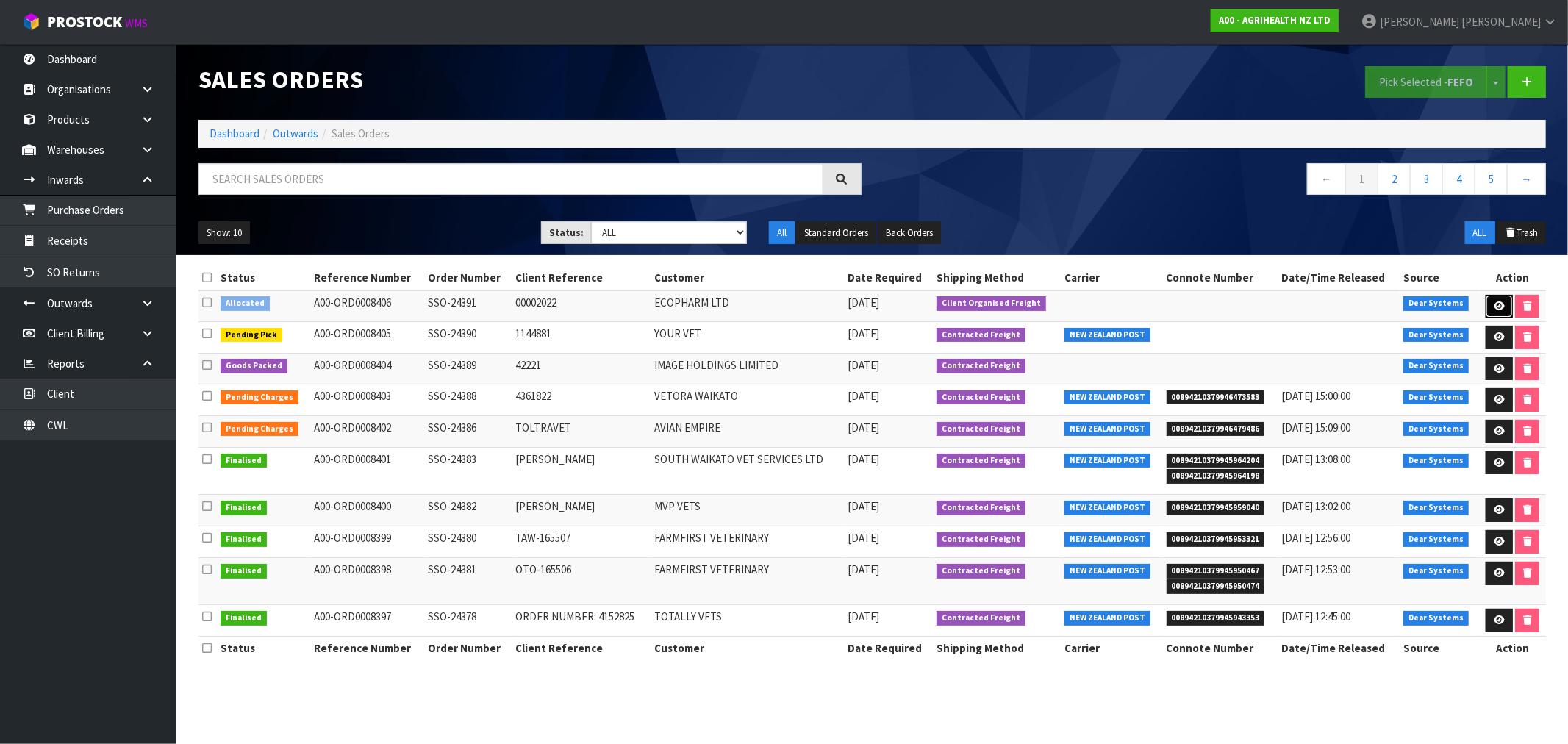
click at [1507, 295] on link at bounding box center [1500, 307] width 27 height 23
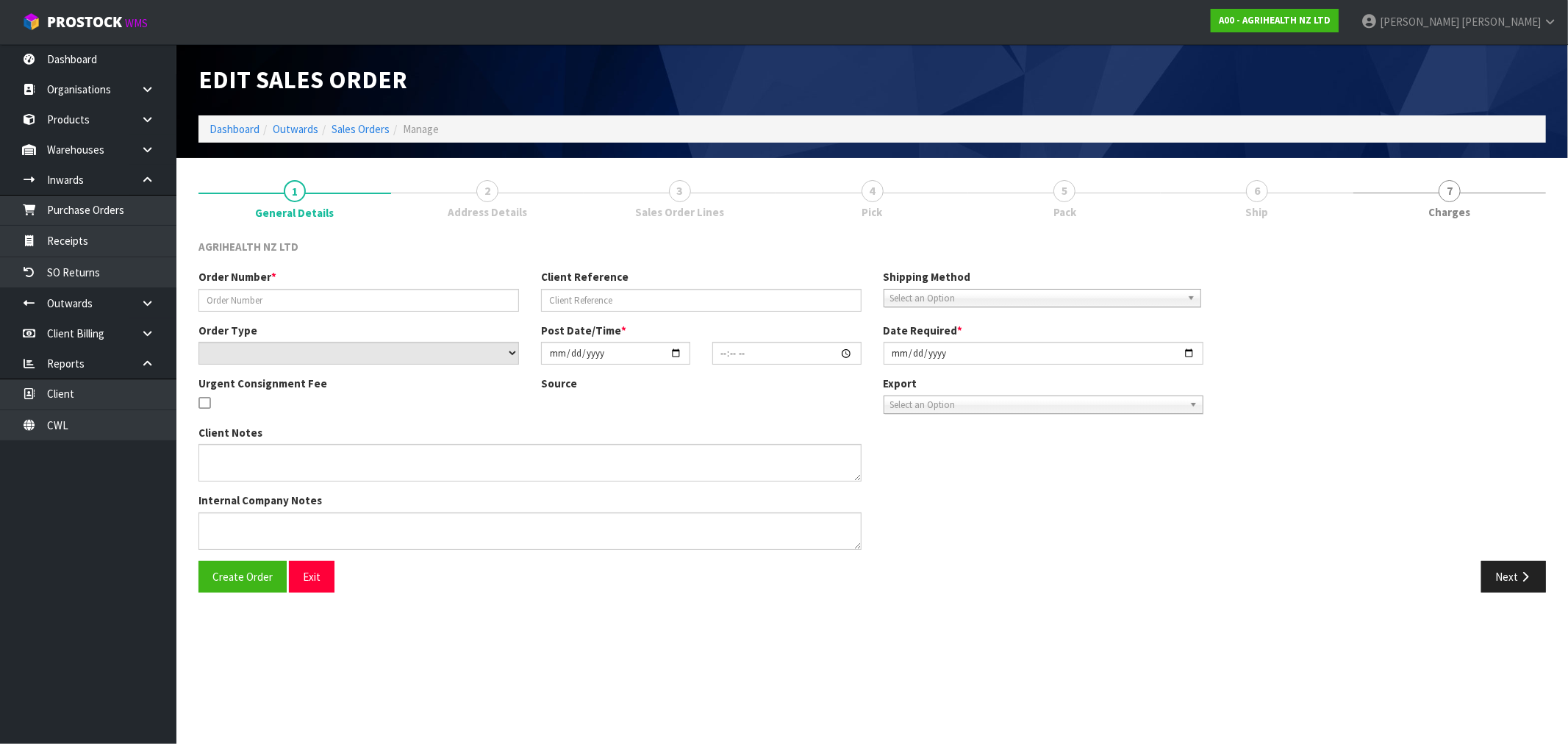
type input "SSO-24391"
type input "00002022"
select select "number:0"
type input "2025-09-04"
type input "15:36:29.000"
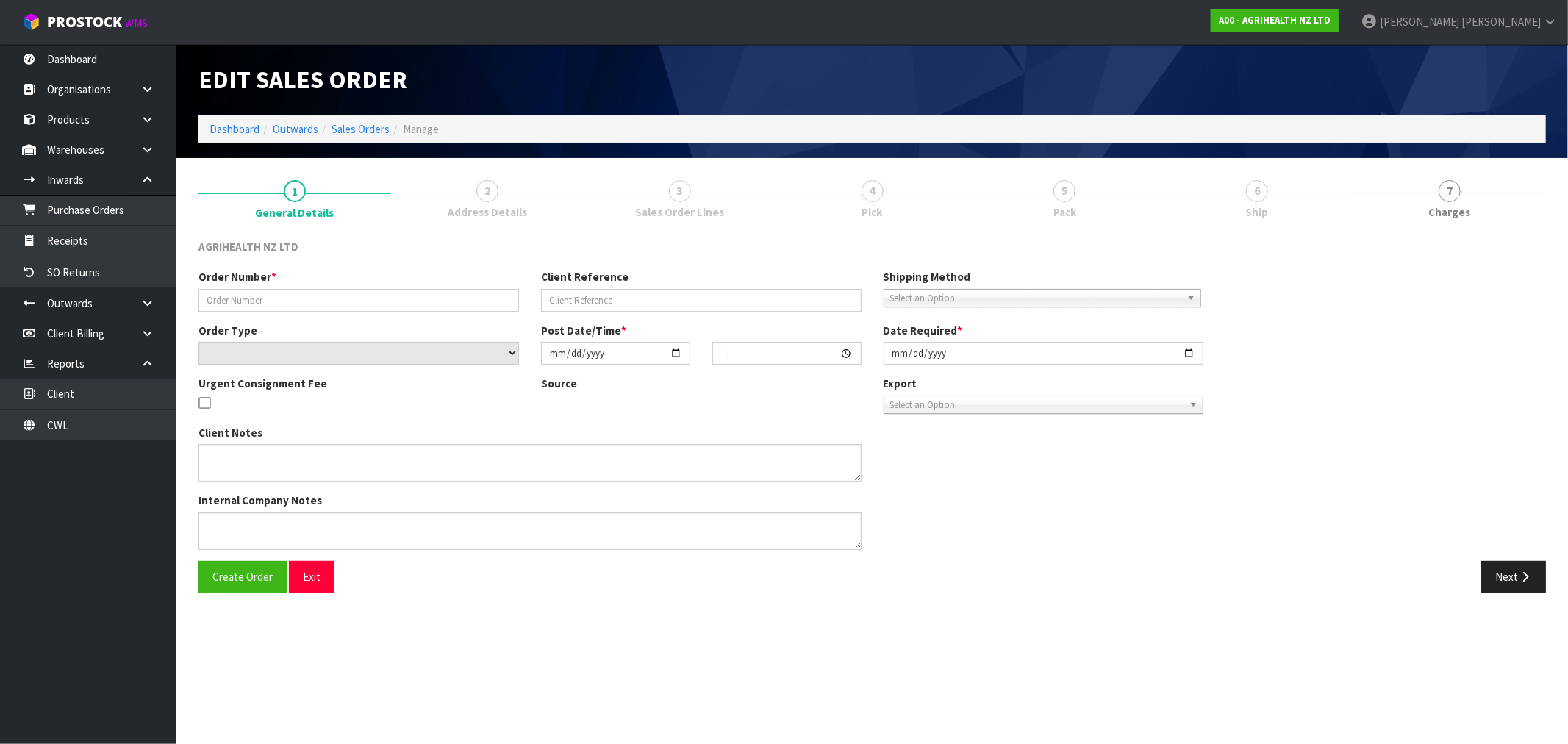
type input "2025-09-04"
type textarea "CYCLASE AND GONASYN SHIPPING SEPERATELY SHIP BY: Opzeeland Freight"
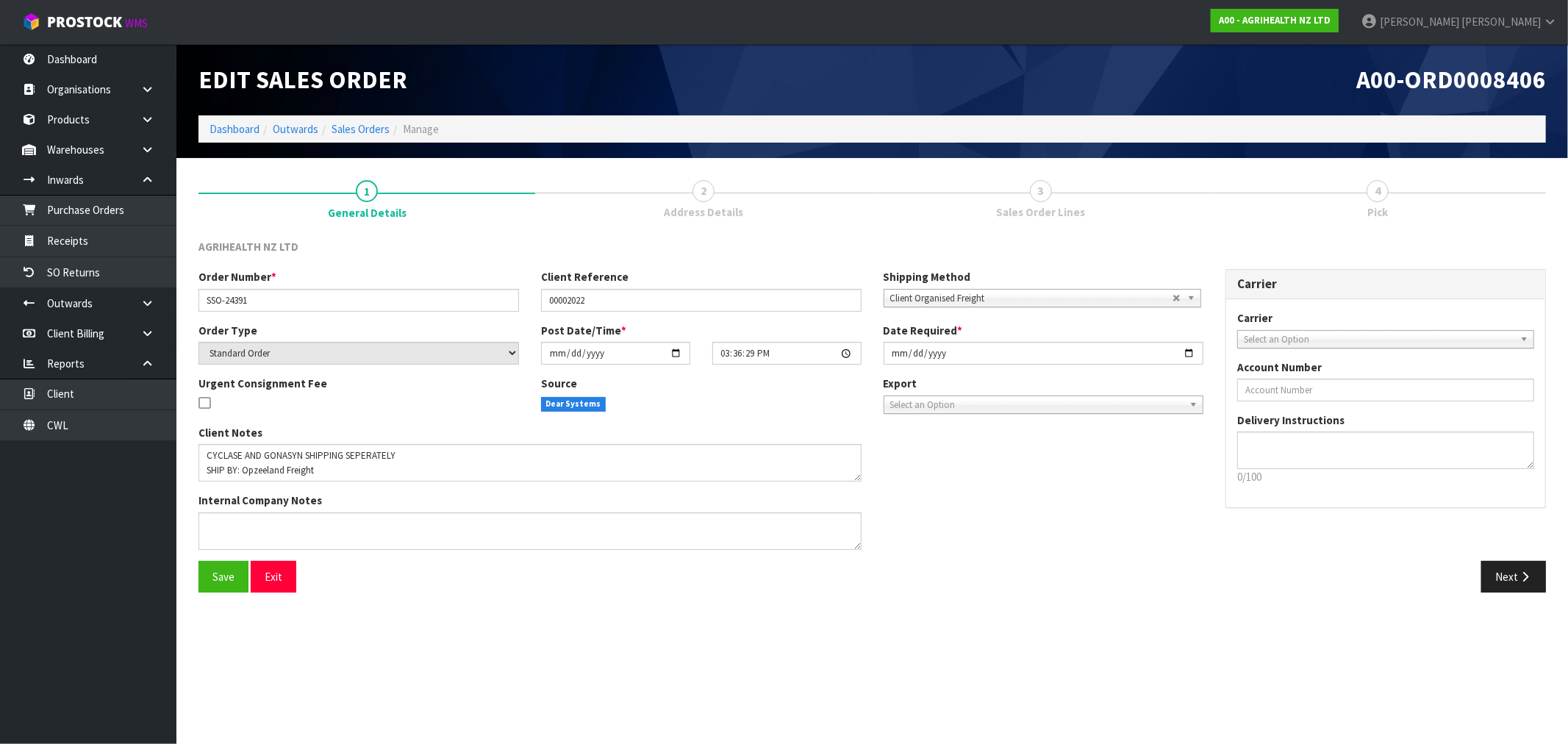
click at [879, 351] on div "Date Required * 2025-09-04" at bounding box center [1043, 343] width 343 height 42
click at [894, 353] on input "2025-09-04" at bounding box center [1043, 352] width 320 height 22
type input "2025-09-08"
click at [198, 560] on button "Save" at bounding box center [223, 576] width 50 height 31
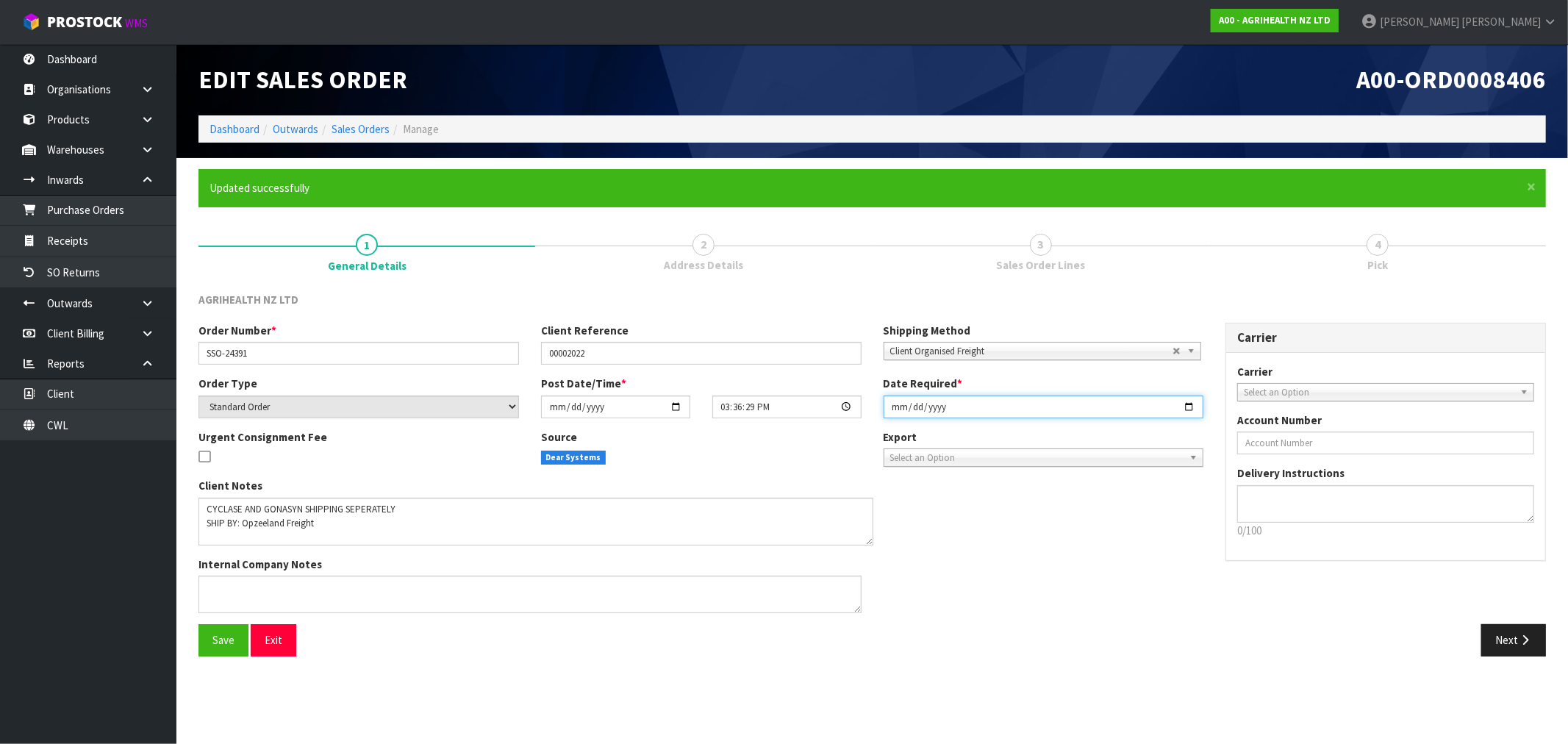
drag, startPoint x: 859, startPoint y: 527, endPoint x: 871, endPoint y: 539, distance: 17.0
click at [871, 539] on textarea at bounding box center [535, 520] width 675 height 48
click at [400, 583] on textarea at bounding box center [530, 594] width 663 height 37
paste textarea "DISPATCH MONDAY"
type textarea "DISPATCH MONDAY"
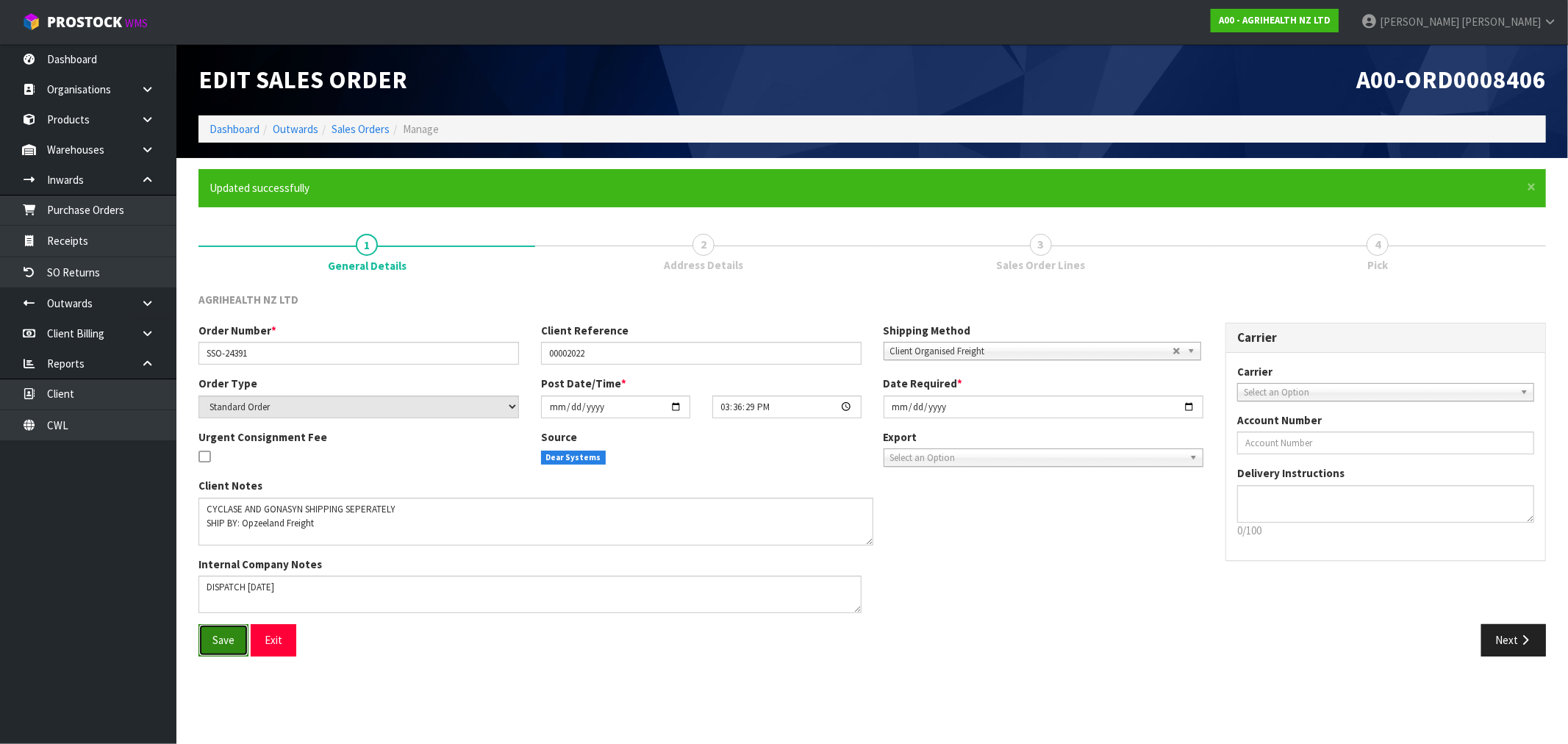
click at [204, 637] on button "Save" at bounding box center [223, 640] width 50 height 31
drag, startPoint x: 1500, startPoint y: 638, endPoint x: 1465, endPoint y: 641, distance: 35.1
click at [1499, 638] on button "Next" at bounding box center [1513, 640] width 64 height 31
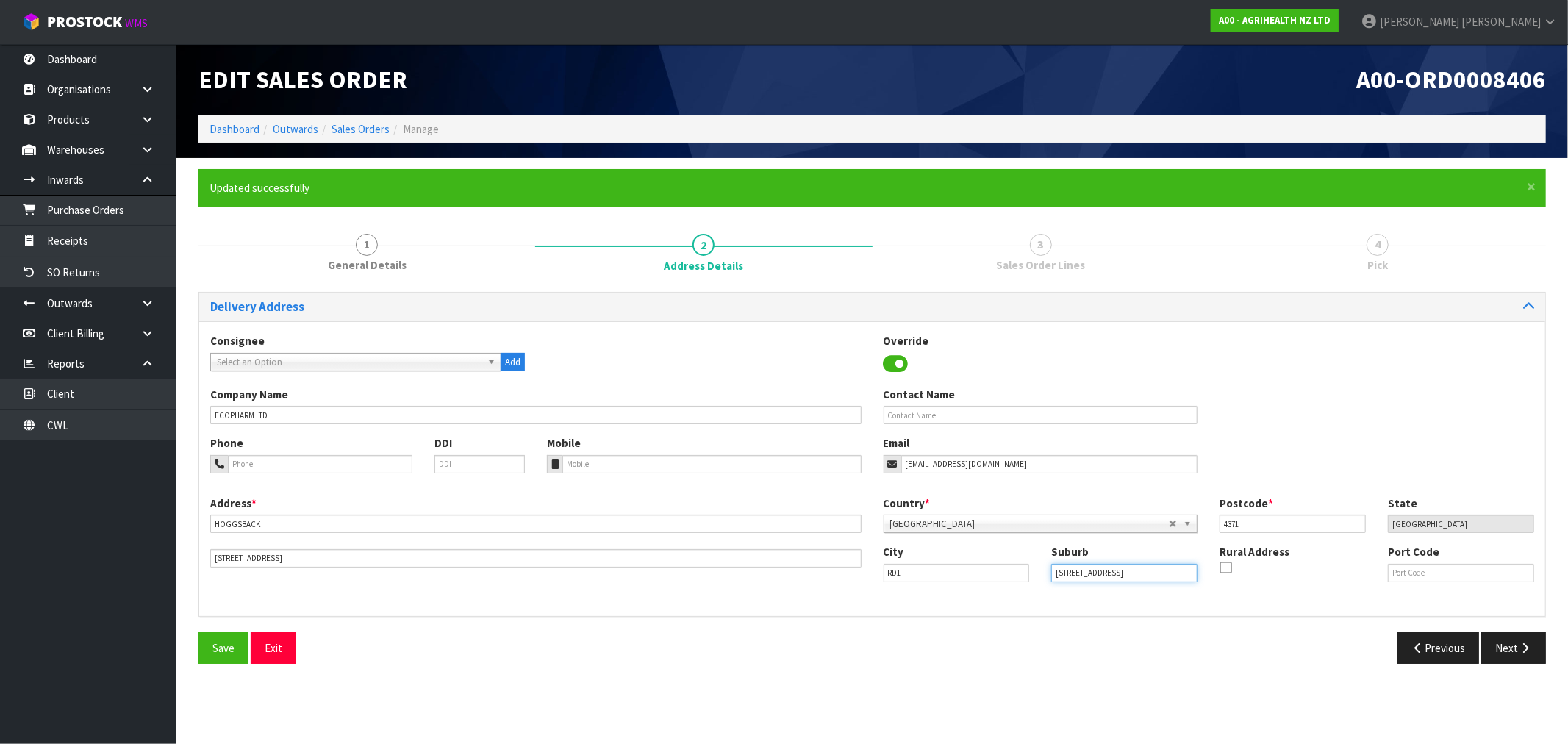
drag, startPoint x: 1157, startPoint y: 577, endPoint x: 1023, endPoint y: 571, distance: 134.1
click at [1023, 571] on div "City RD1 Suburb 1102 MANGOREI ROAD Rural Address Port Code" at bounding box center [1208, 568] width 673 height 50
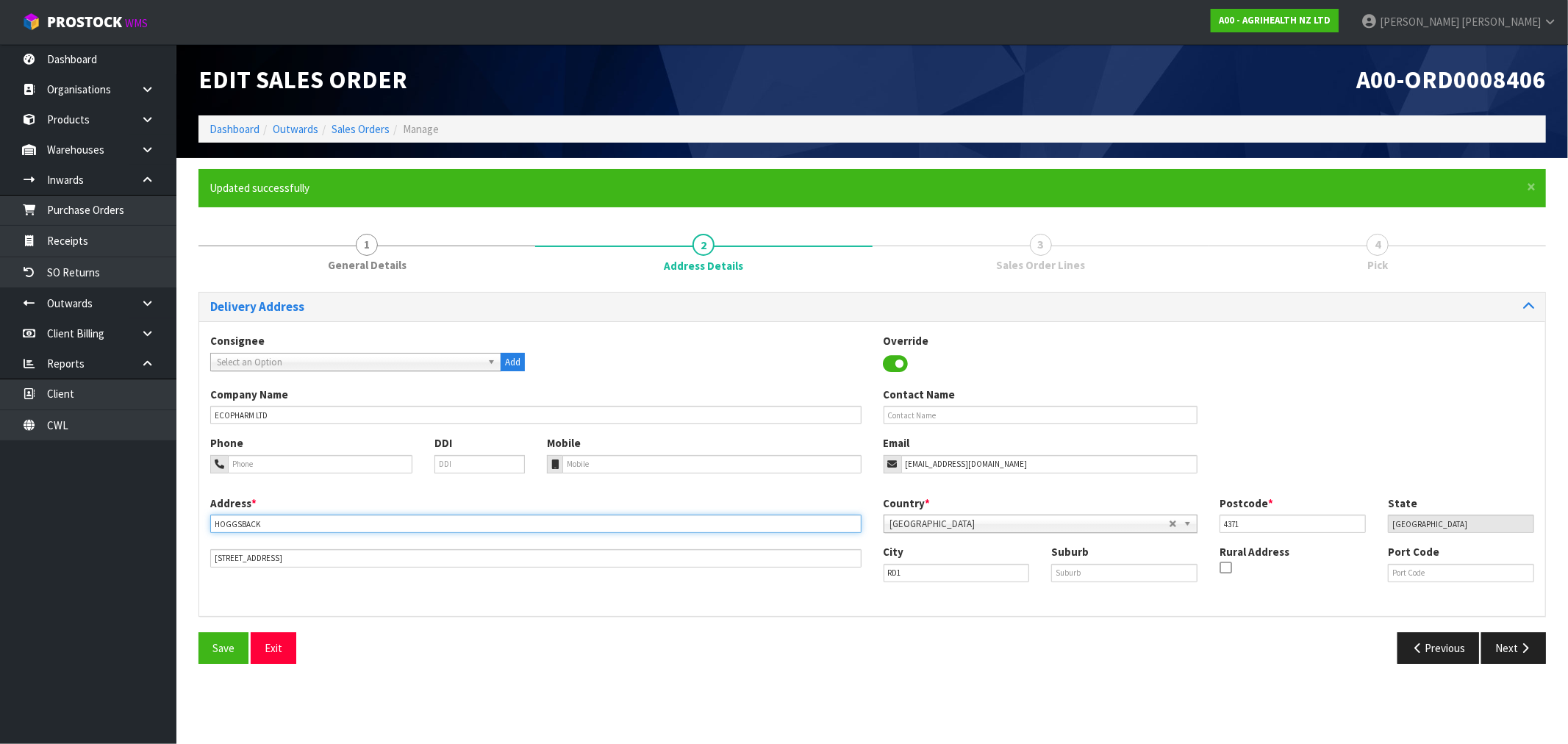
drag, startPoint x: 283, startPoint y: 520, endPoint x: 188, endPoint y: 526, distance: 95.2
click at [188, 526] on div "× Close Updated successfully 1 General Details 2 Address Details 3 Sales Order …" at bounding box center [872, 422] width 1370 height 506
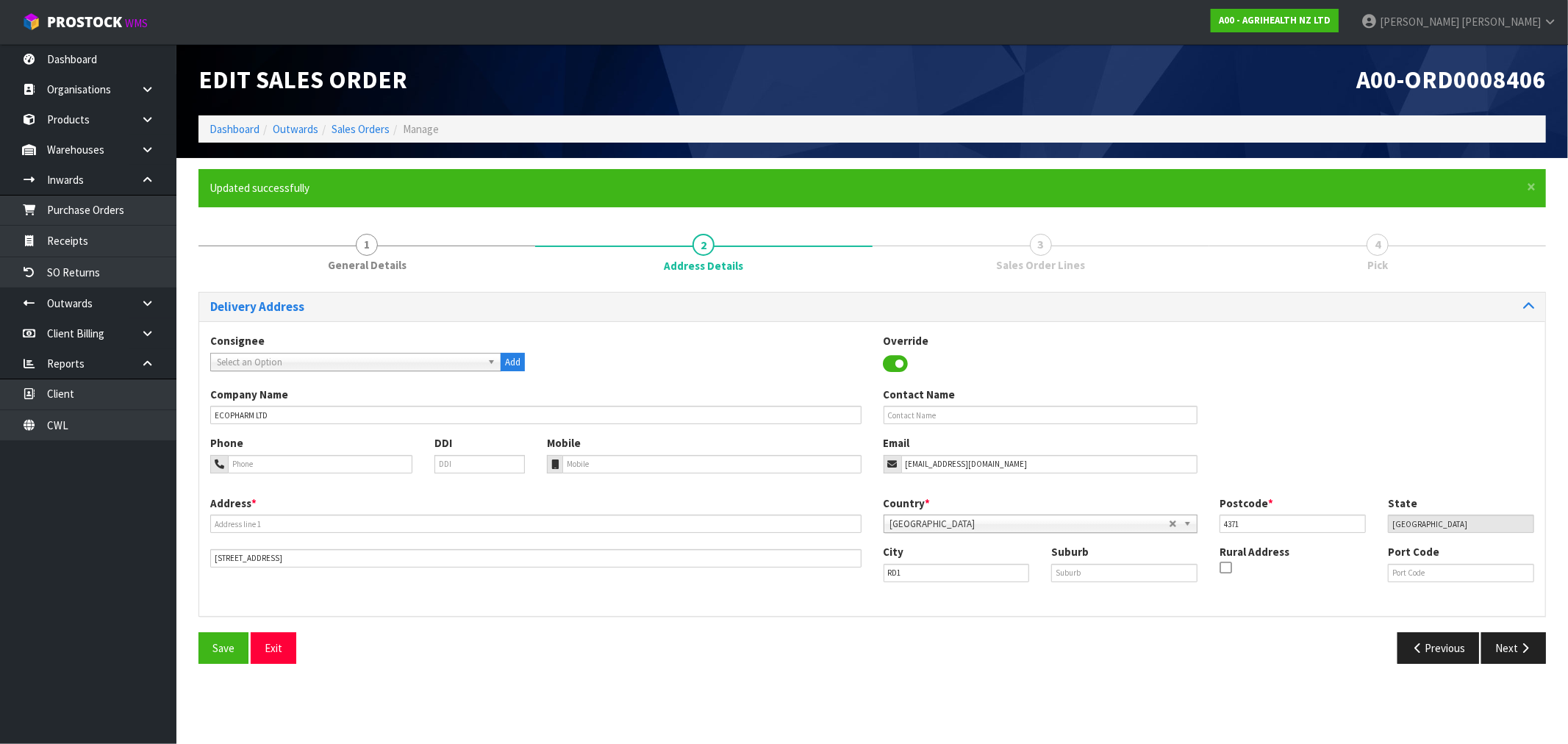
drag, startPoint x: 1172, startPoint y: 585, endPoint x: 1157, endPoint y: 573, distance: 19.2
click at [1171, 583] on div "City RD1 Suburb Rural Address Port Code" at bounding box center [1208, 568] width 673 height 50
drag, startPoint x: 1157, startPoint y: 573, endPoint x: 1144, endPoint y: 573, distance: 13.0
click at [1157, 573] on input "text" at bounding box center [1124, 572] width 147 height 19
paste input "HOGGSBACK"
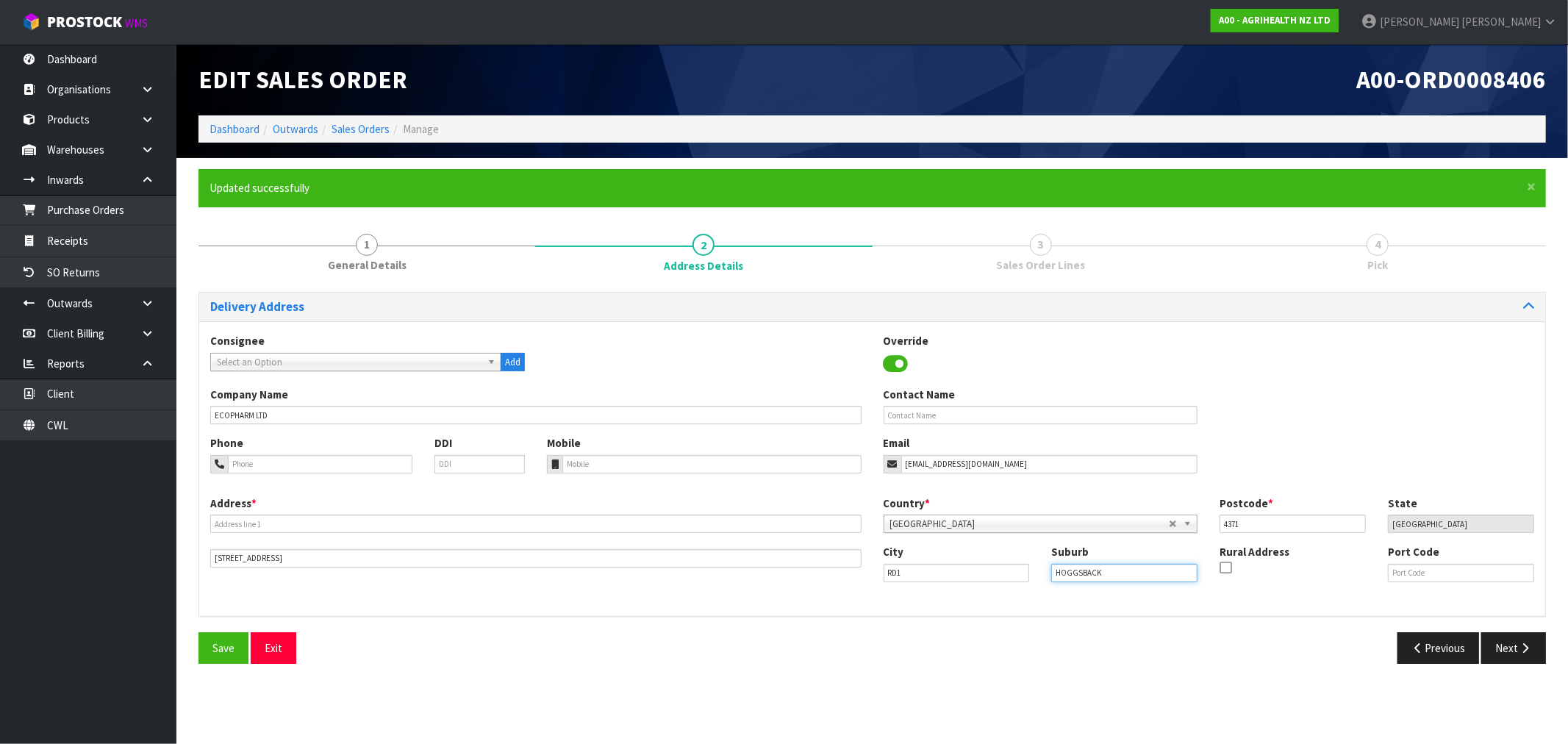
type input "HOGGSBACK"
drag, startPoint x: 357, startPoint y: 552, endPoint x: 218, endPoint y: 549, distance: 139.0
click at [218, 549] on input "1102 MANGOREI ROAD" at bounding box center [535, 558] width 652 height 19
click at [272, 554] on input "1102 MANGOREI ROAD" at bounding box center [535, 558] width 652 height 19
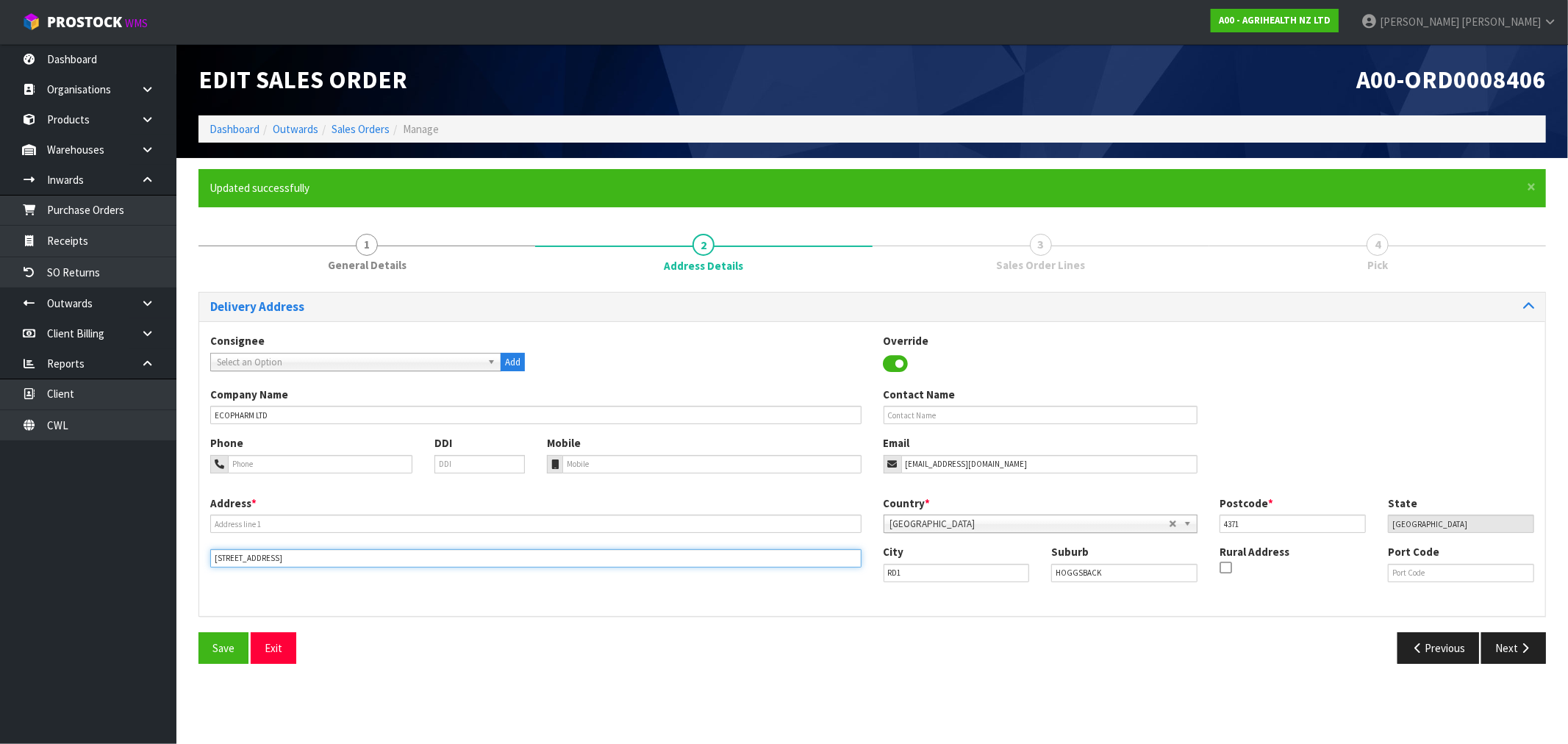
click at [272, 554] on input "1102 MANGOREI ROAD" at bounding box center [535, 558] width 652 height 19
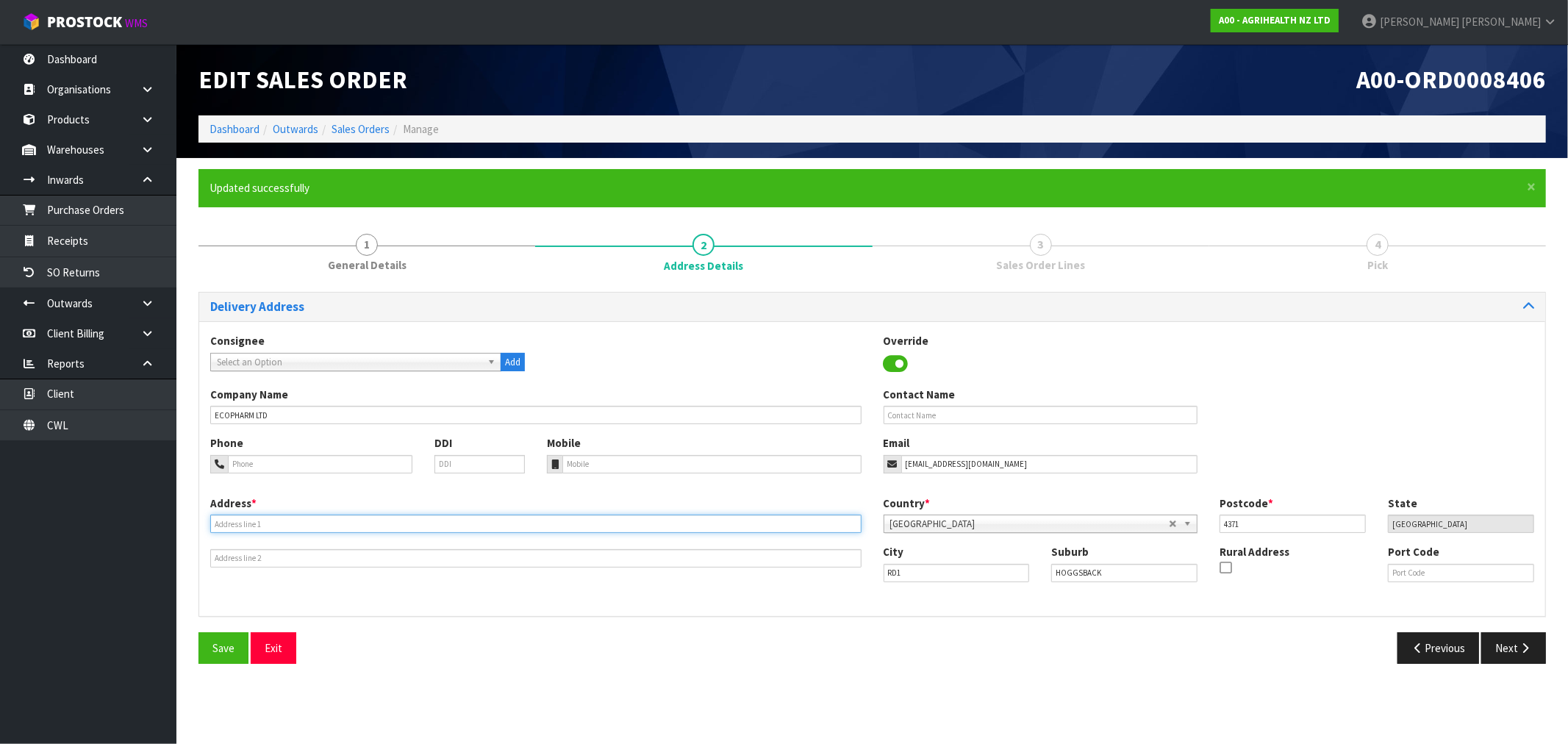
click at [287, 526] on input "text" at bounding box center [535, 523] width 652 height 19
paste input "1102 MANGOREI ROAD"
drag, startPoint x: 302, startPoint y: 527, endPoint x: 186, endPoint y: 509, distance: 117.4
click at [194, 517] on div "× Close Updated successfully 1 General Details 2 Address Details 3 Sales Order …" at bounding box center [872, 422] width 1370 height 506
type input "1102 MANGOREI ROAD"
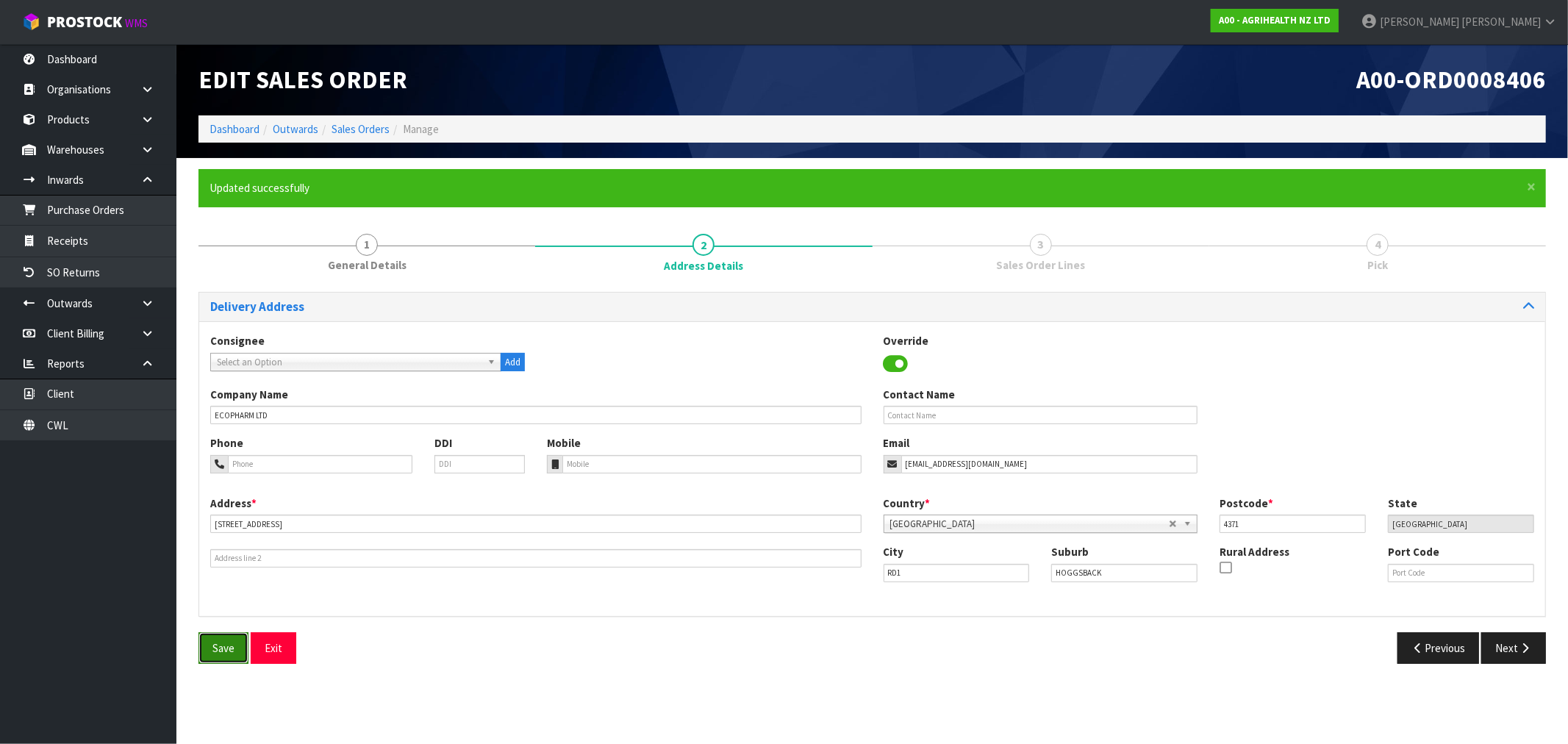
click at [209, 648] on button "Save" at bounding box center [223, 647] width 50 height 31
drag, startPoint x: 1113, startPoint y: 576, endPoint x: 1011, endPoint y: 570, distance: 102.2
click at [1027, 578] on div "City RD1 Suburb HOGGSBACK Rural Address Port Code" at bounding box center [1208, 568] width 673 height 50
type input "HOGGSBACK"
drag, startPoint x: 883, startPoint y: 562, endPoint x: 842, endPoint y: 562, distance: 41.0
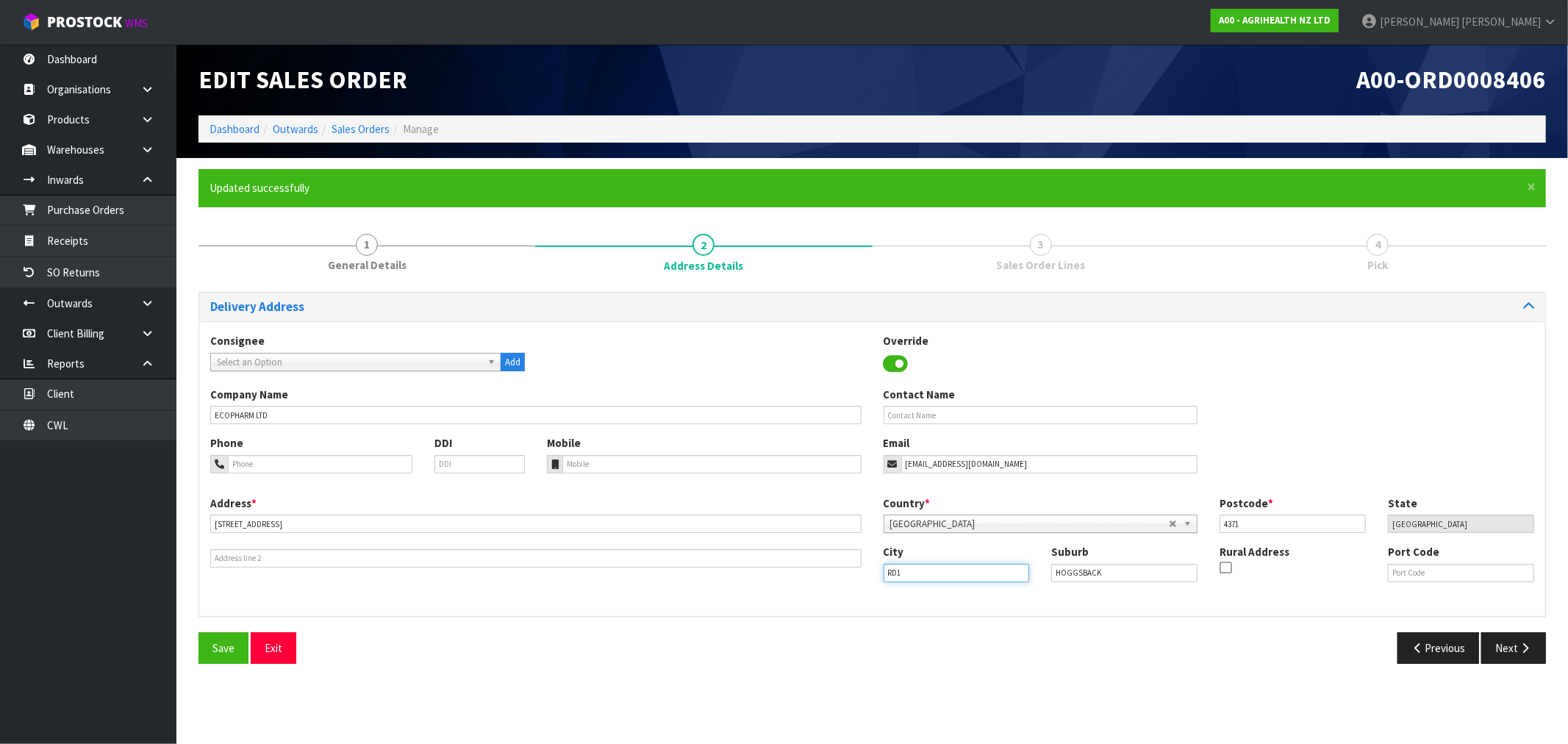
click at [842, 562] on div "Address * 1102 MANGOREI ROAD This address line exceeds the recommended limit of…" at bounding box center [872, 550] width 1346 height 109
click at [1163, 577] on input "HOGGSBACK" at bounding box center [1124, 572] width 147 height 19
paste input "RD1"
click at [1077, 571] on input "HOGGSBACK RD1" at bounding box center [1124, 572] width 147 height 19
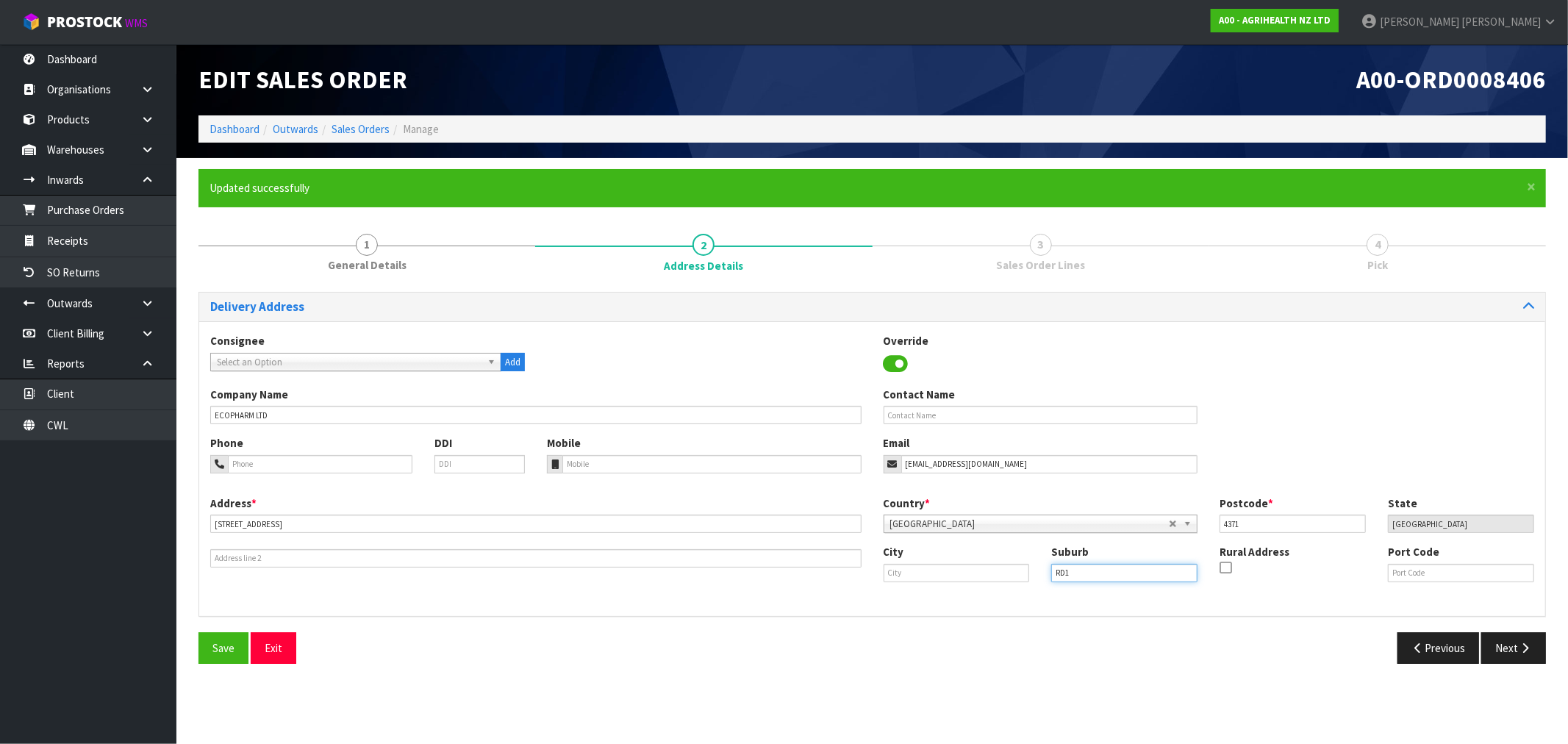
type input "RD1"
click at [937, 568] on input "text" at bounding box center [956, 572] width 147 height 19
paste input "HOGGSBACK"
type input "HOGGSBACK"
click at [1224, 567] on icon at bounding box center [1225, 567] width 12 height 1
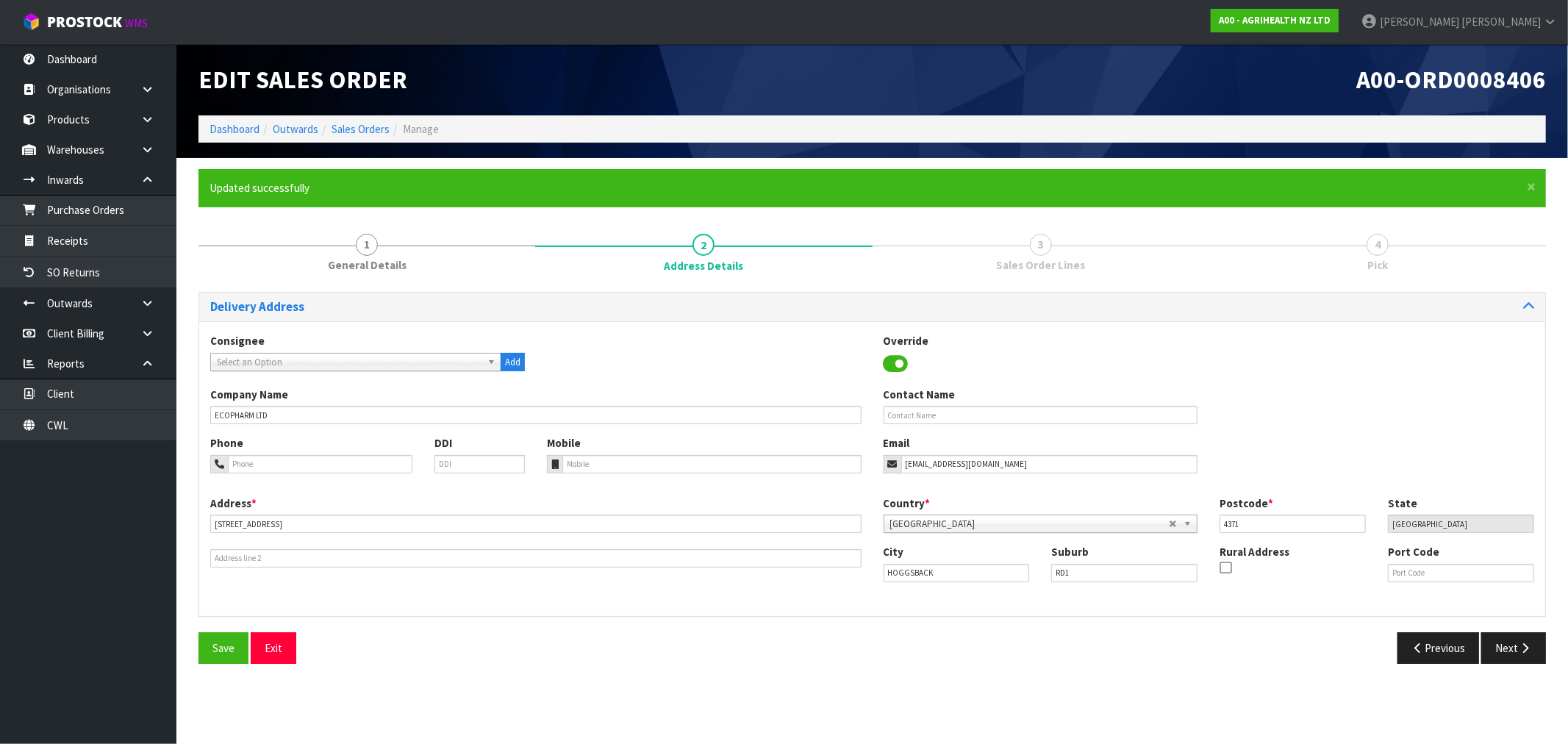
click at [0, 0] on input "checkbox" at bounding box center [0, 0] width 0 height 0
click at [231, 644] on span "Save" at bounding box center [223, 647] width 22 height 14
click at [1504, 648] on button "Next" at bounding box center [1513, 647] width 64 height 31
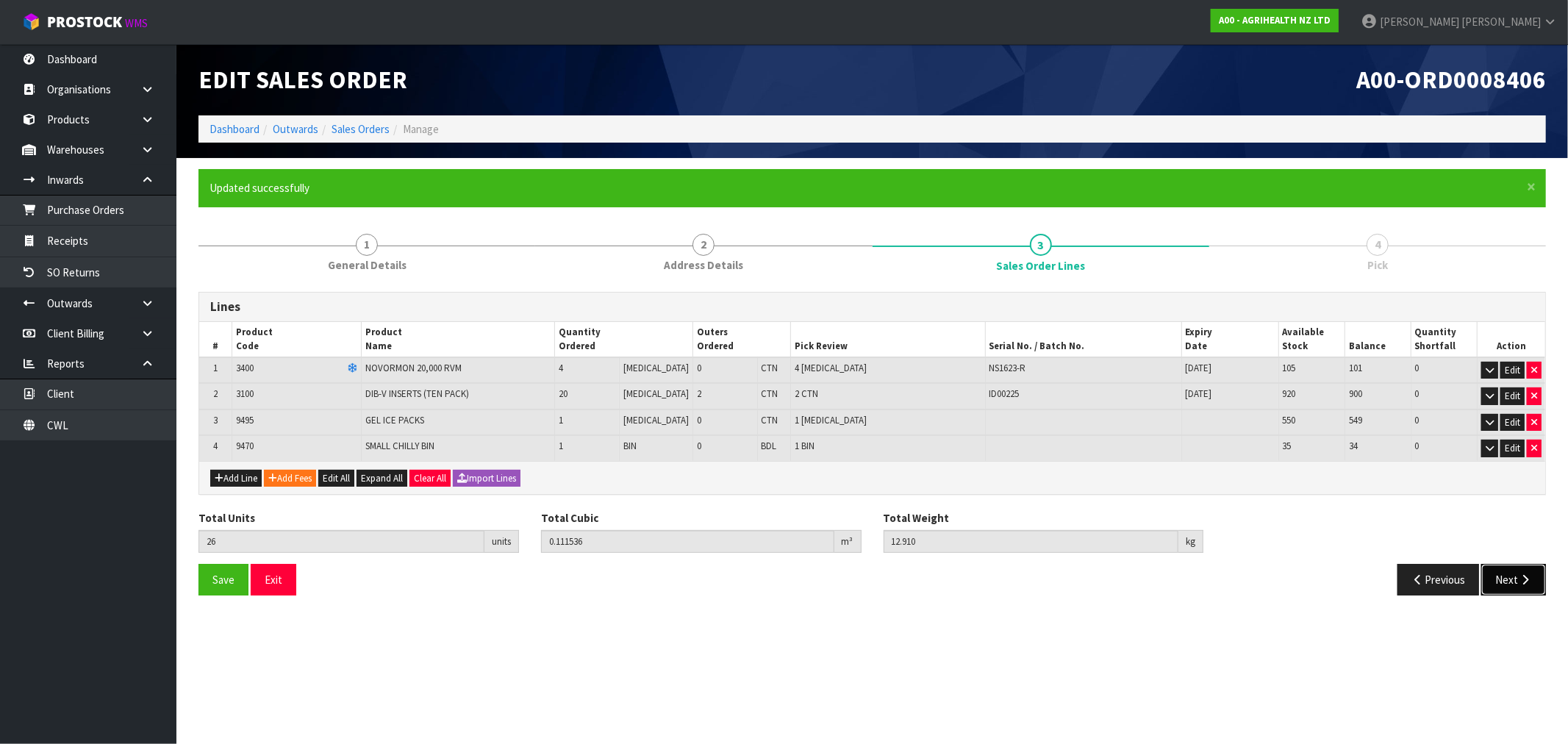
click at [1511, 568] on button "Next" at bounding box center [1513, 579] width 64 height 31
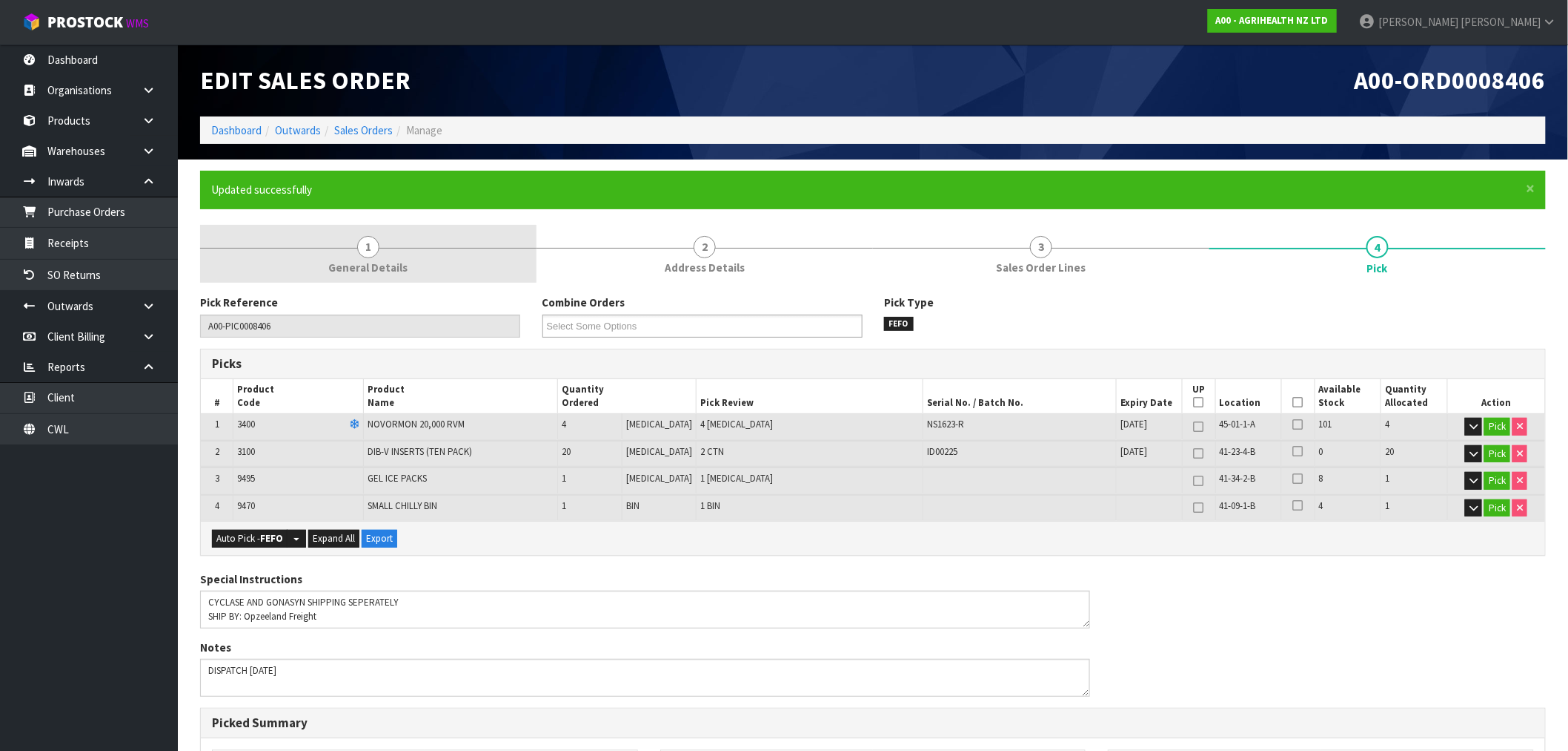
click at [385, 245] on link "1 General Details" at bounding box center [368, 253] width 337 height 58
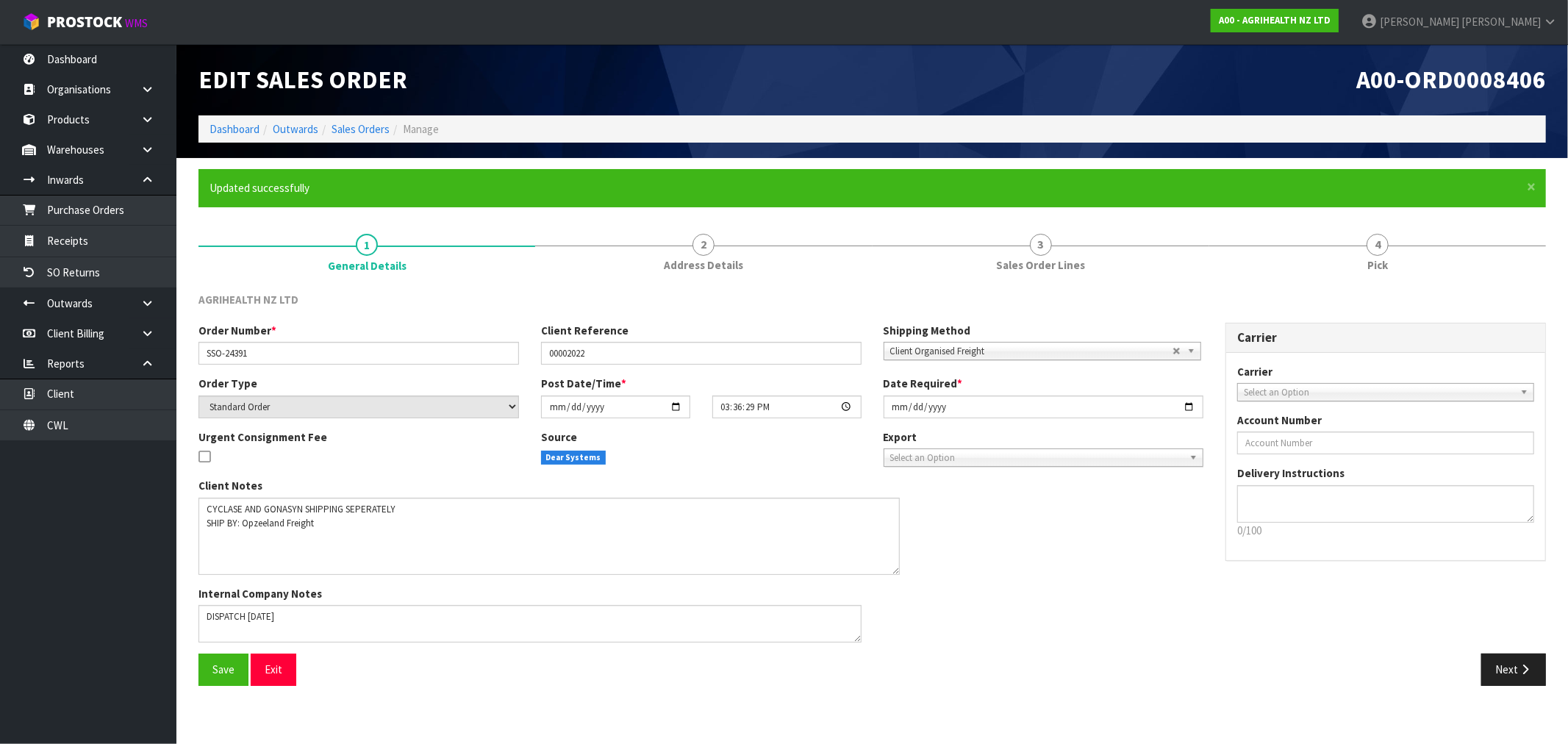
drag, startPoint x: 857, startPoint y: 530, endPoint x: 895, endPoint y: 569, distance: 54.5
click at [895, 569] on textarea at bounding box center [549, 535] width 701 height 77
drag, startPoint x: 549, startPoint y: 559, endPoint x: 655, endPoint y: 715, distance: 188.6
click at [549, 559] on textarea at bounding box center [549, 535] width 701 height 77
drag, startPoint x: 225, startPoint y: 679, endPoint x: 222, endPoint y: 645, distance: 34.1
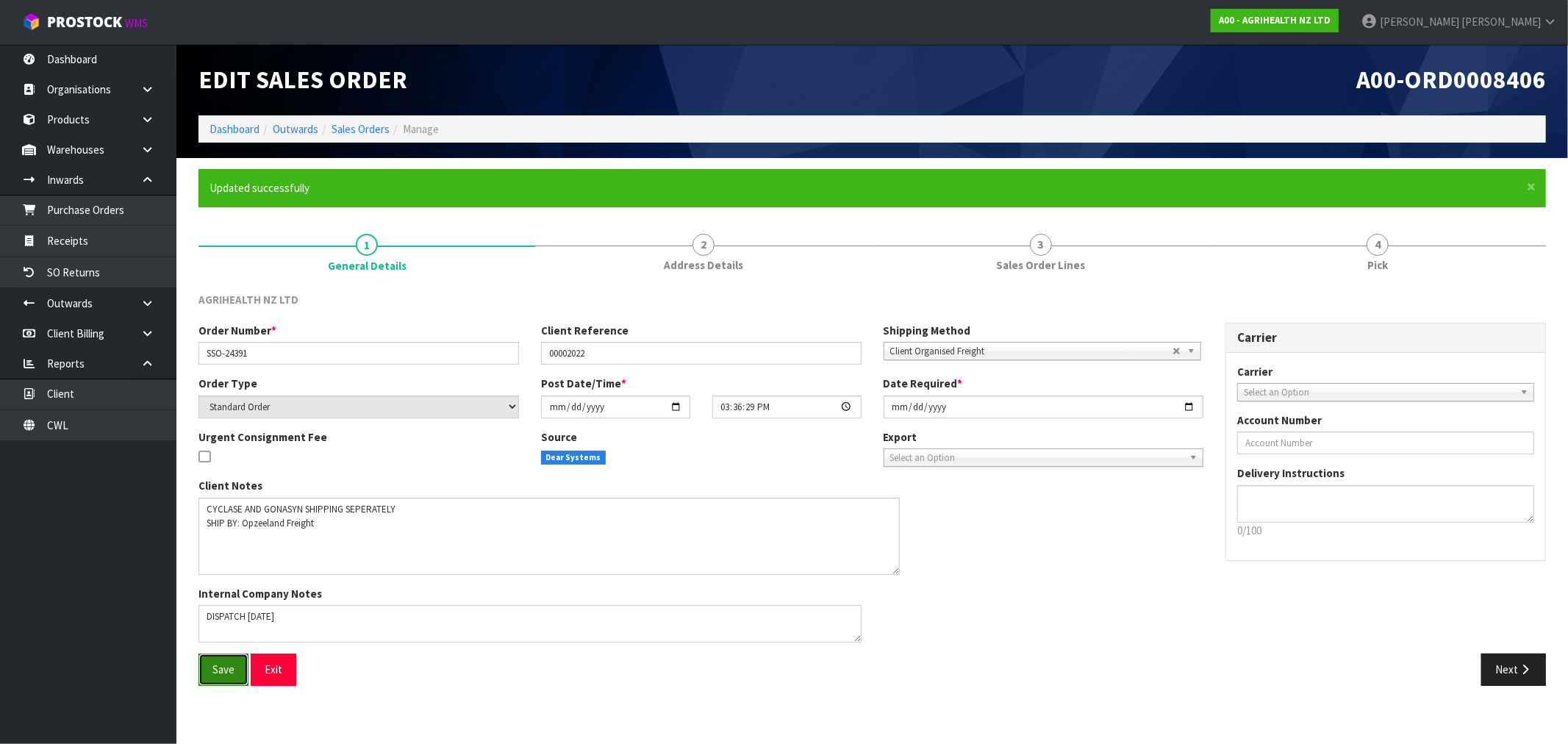
click at [224, 678] on button "Save" at bounding box center [223, 669] width 50 height 31
click at [355, 123] on link "Sales Orders" at bounding box center [360, 129] width 58 height 14
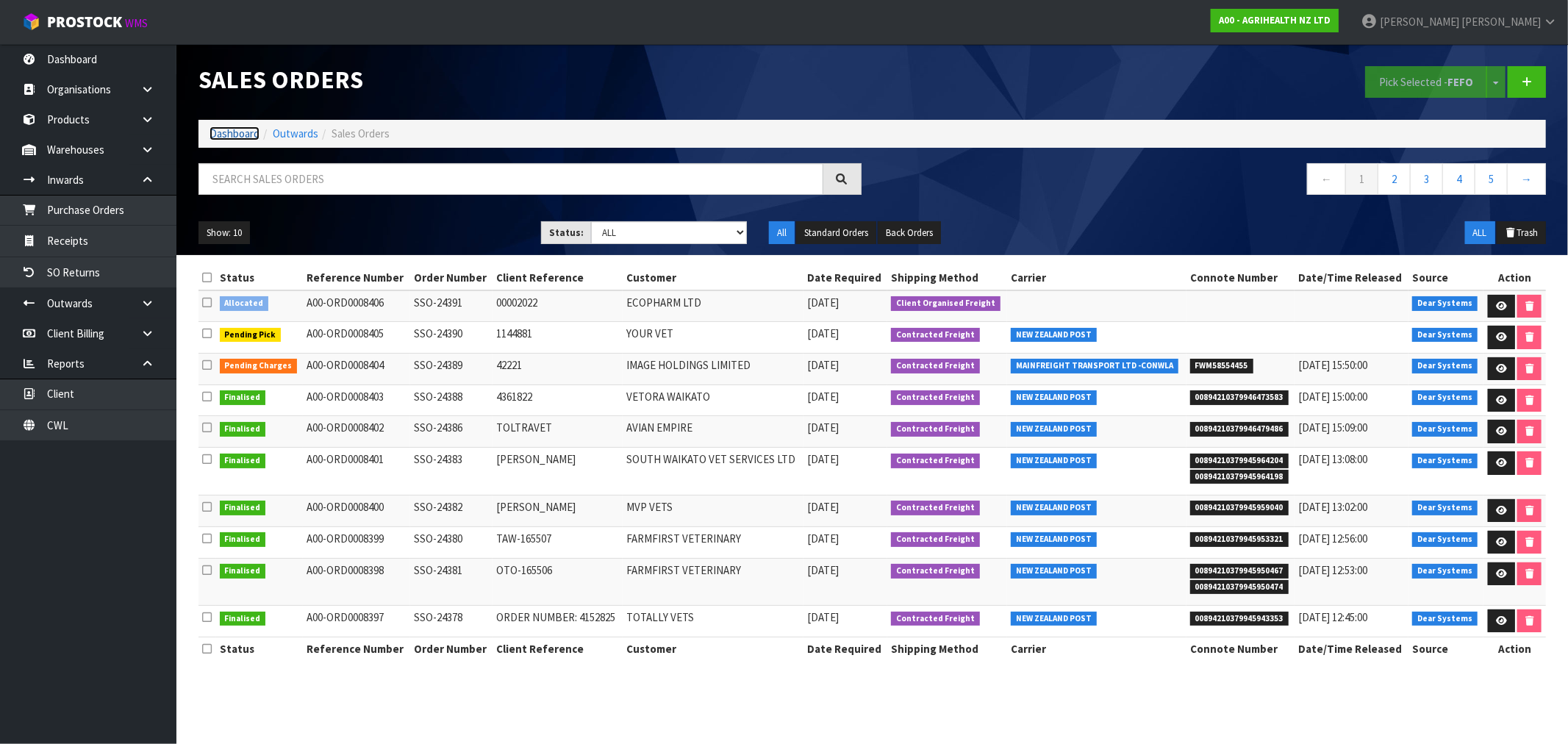
click at [246, 128] on link "Dashboard" at bounding box center [233, 133] width 50 height 14
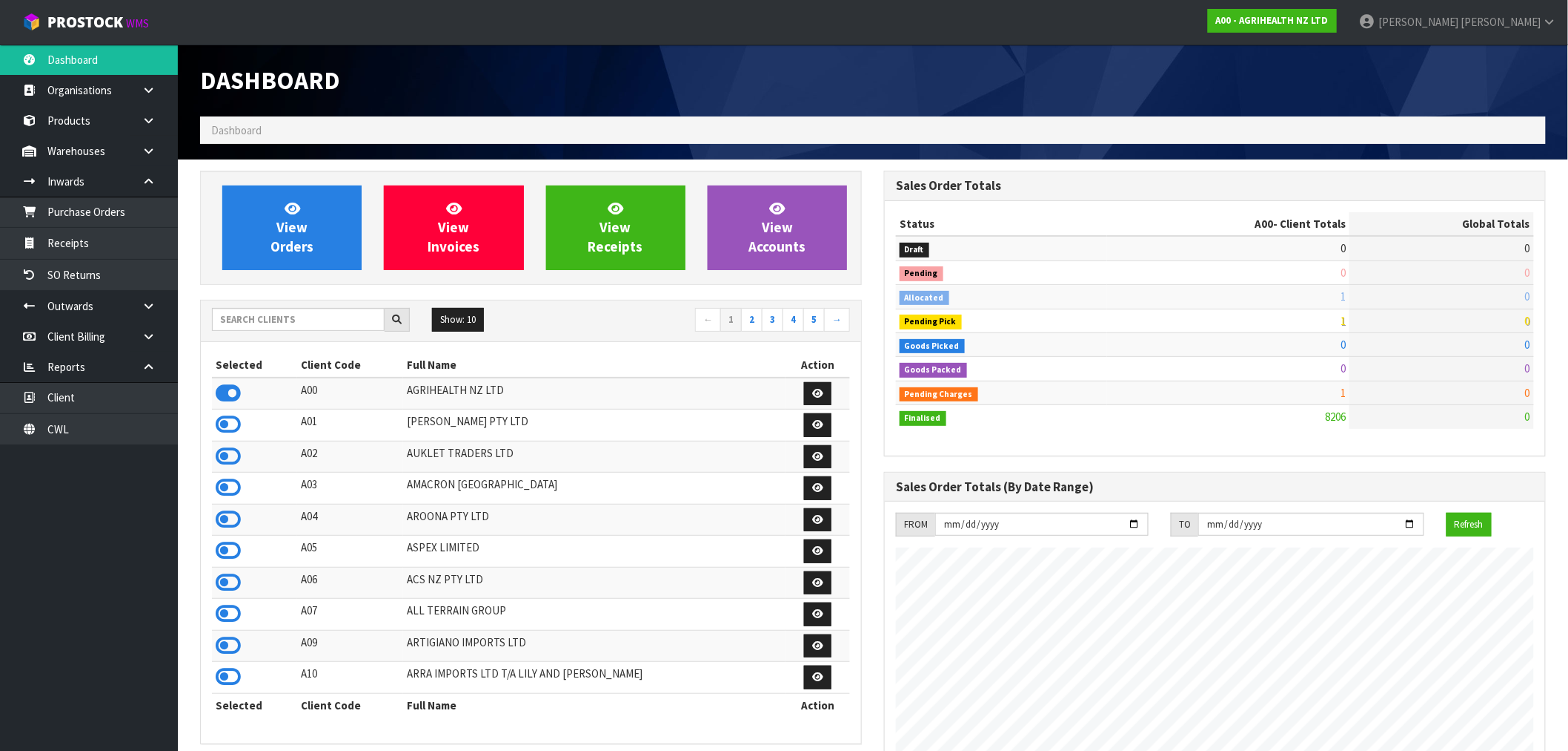
scroll to position [1124, 685]
click at [307, 213] on link "View Orders" at bounding box center [292, 228] width 139 height 85
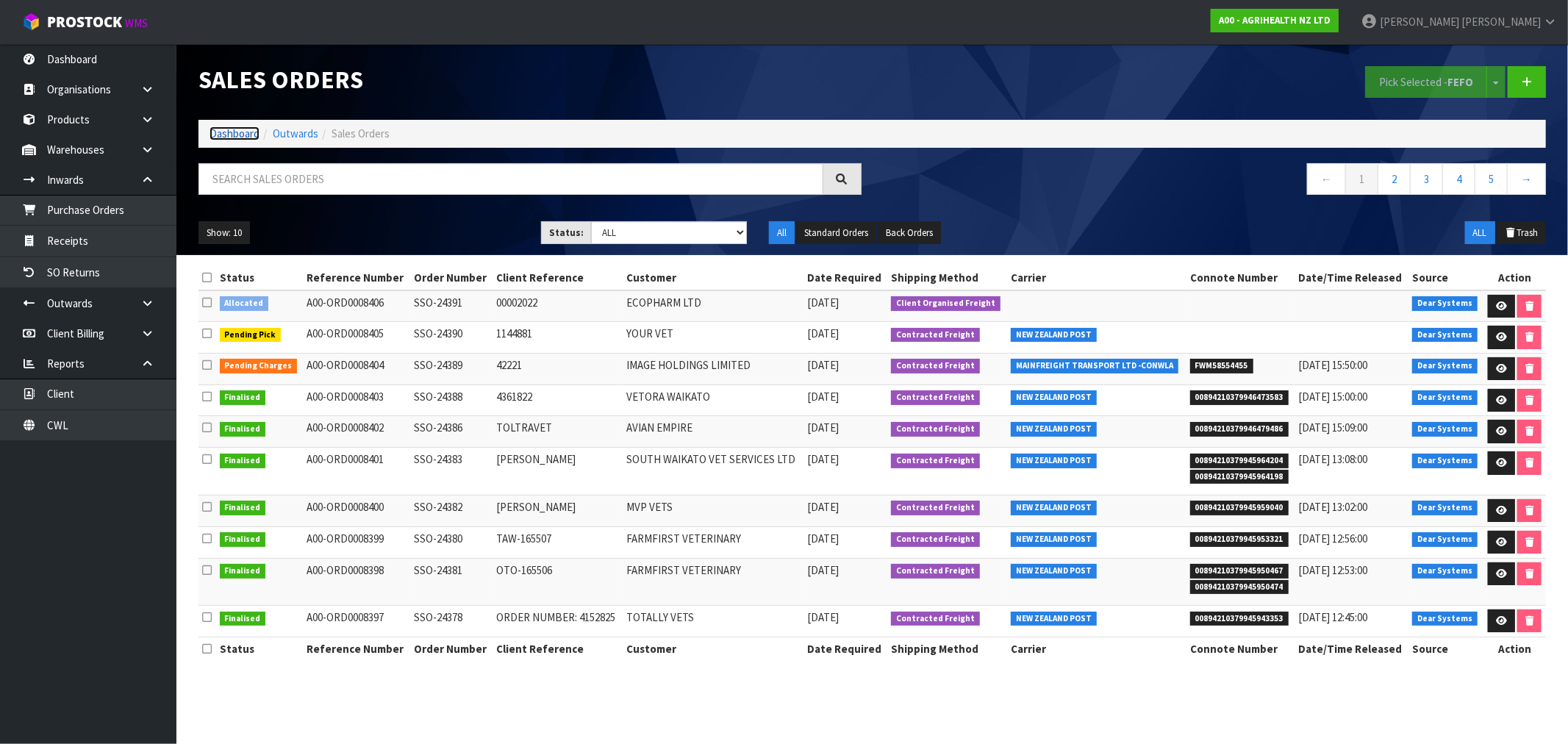
click at [233, 128] on link "Dashboard" at bounding box center [233, 133] width 50 height 14
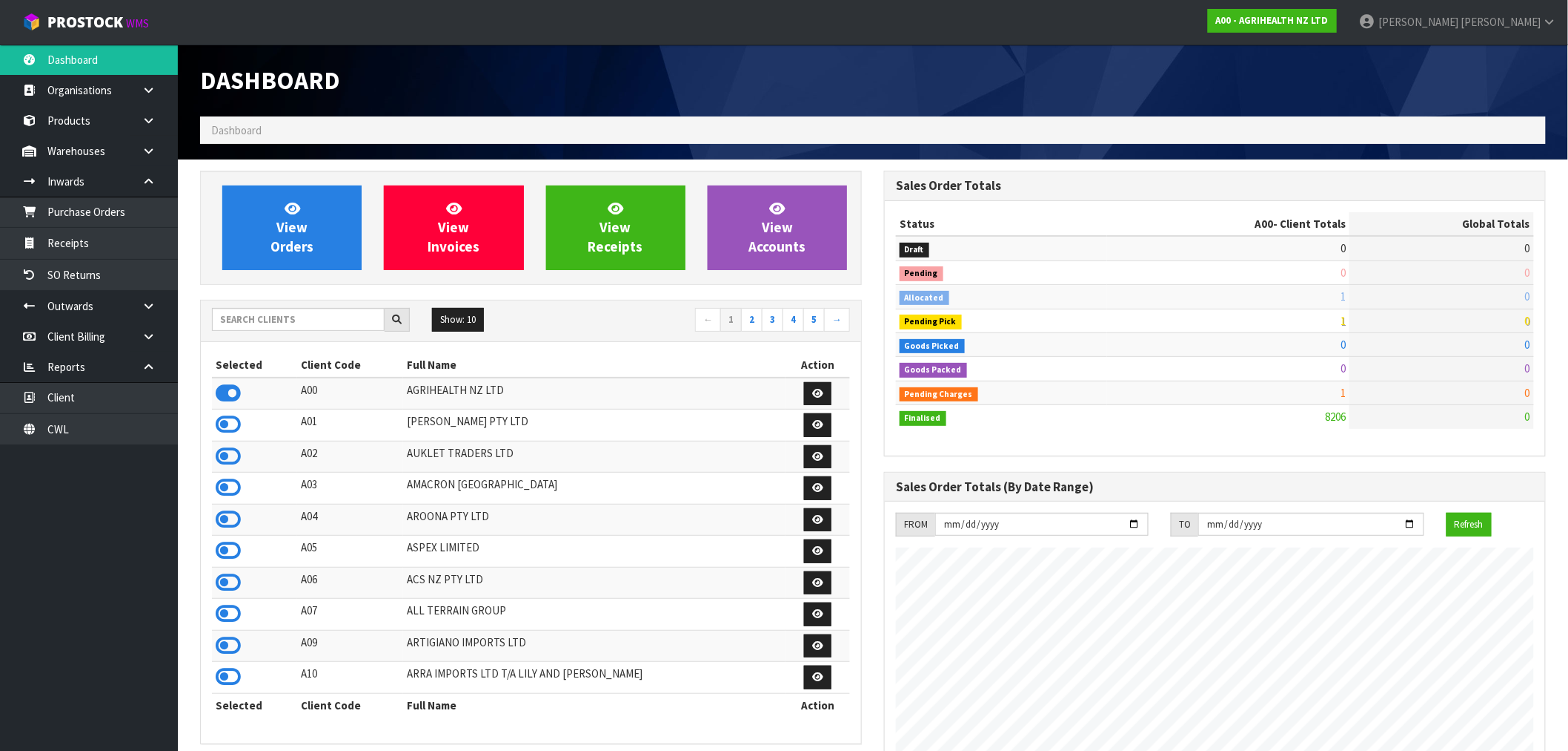
scroll to position [1124, 685]
click at [139, 305] on link at bounding box center [154, 306] width 47 height 31
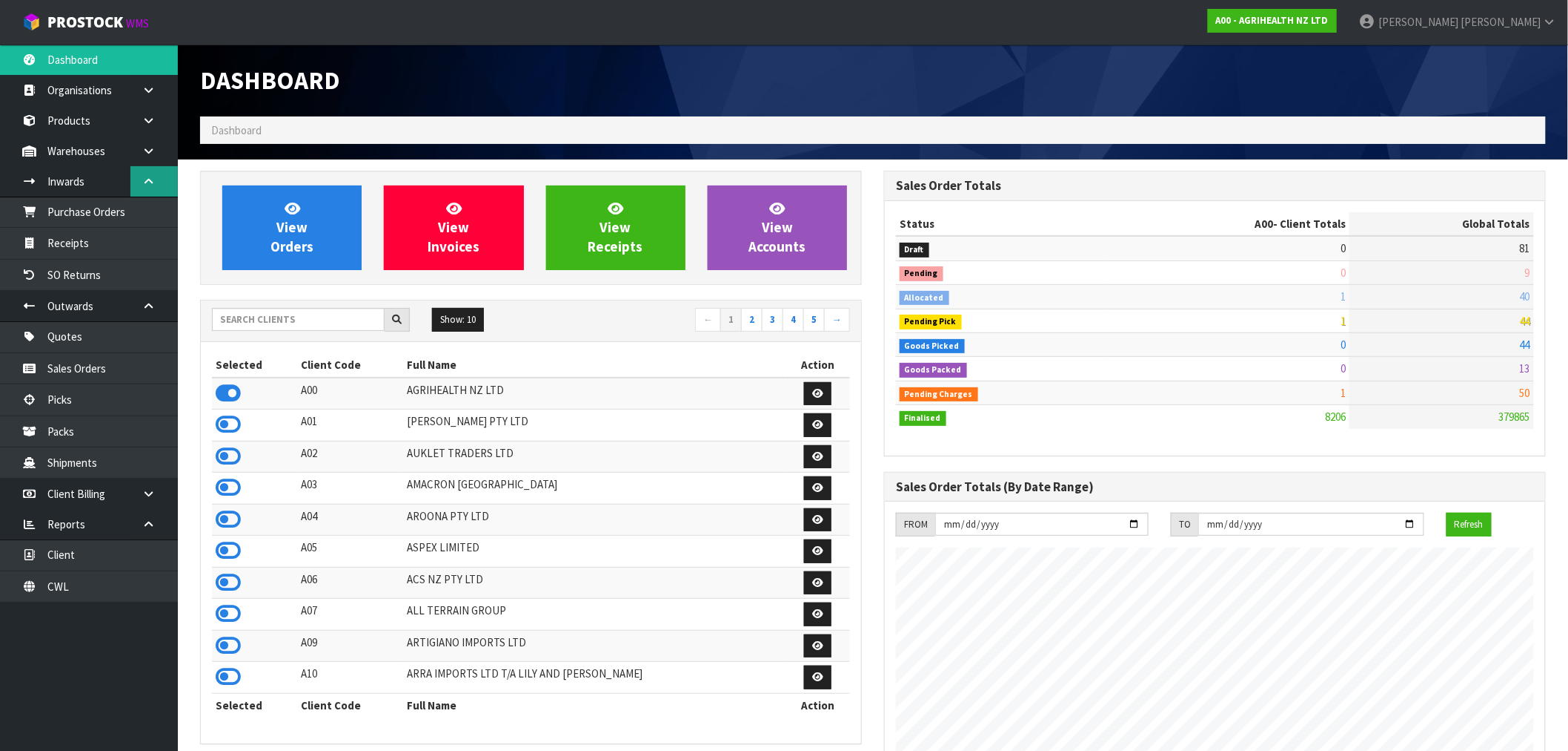
click at [147, 175] on icon at bounding box center [149, 180] width 14 height 11
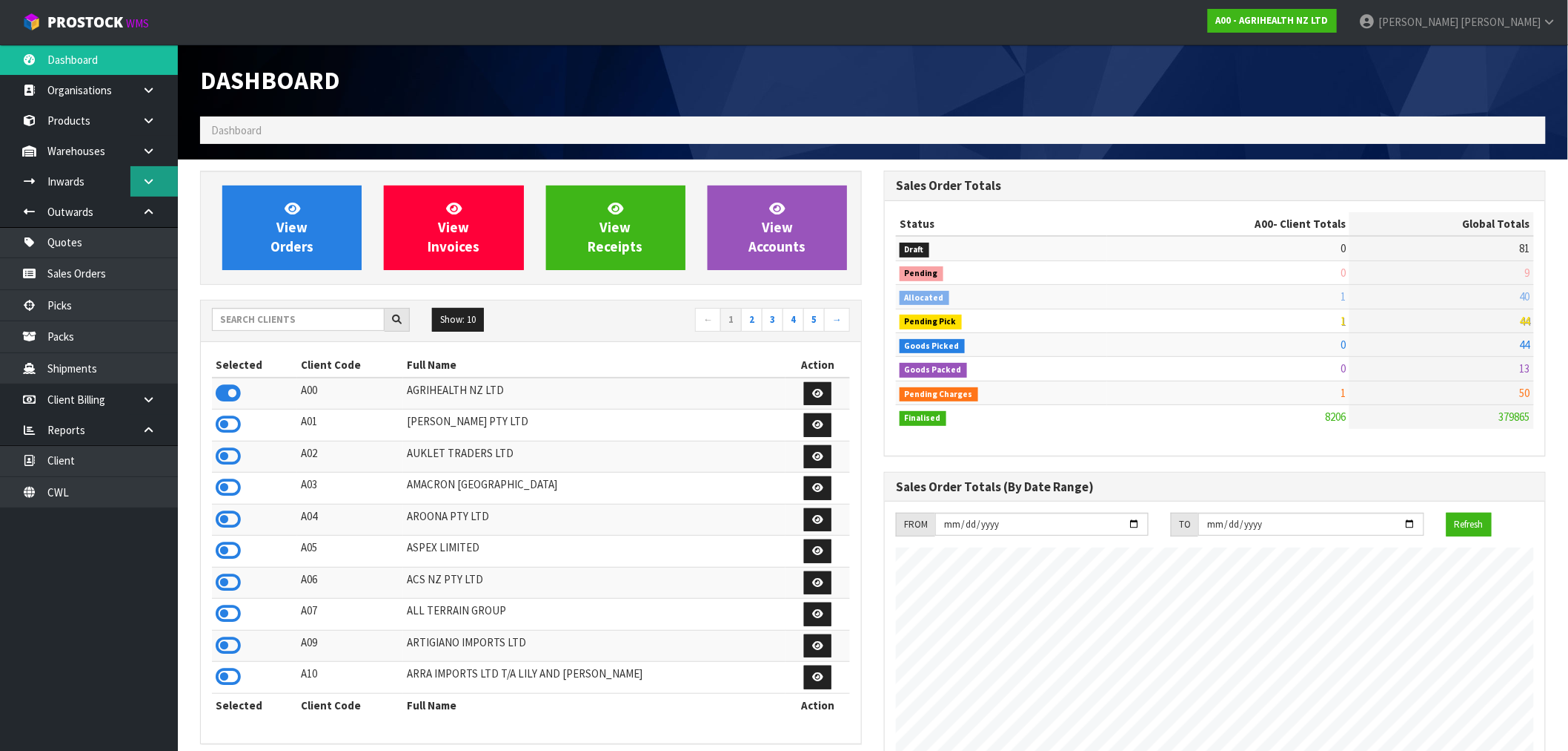
click at [158, 181] on link at bounding box center [154, 181] width 47 height 31
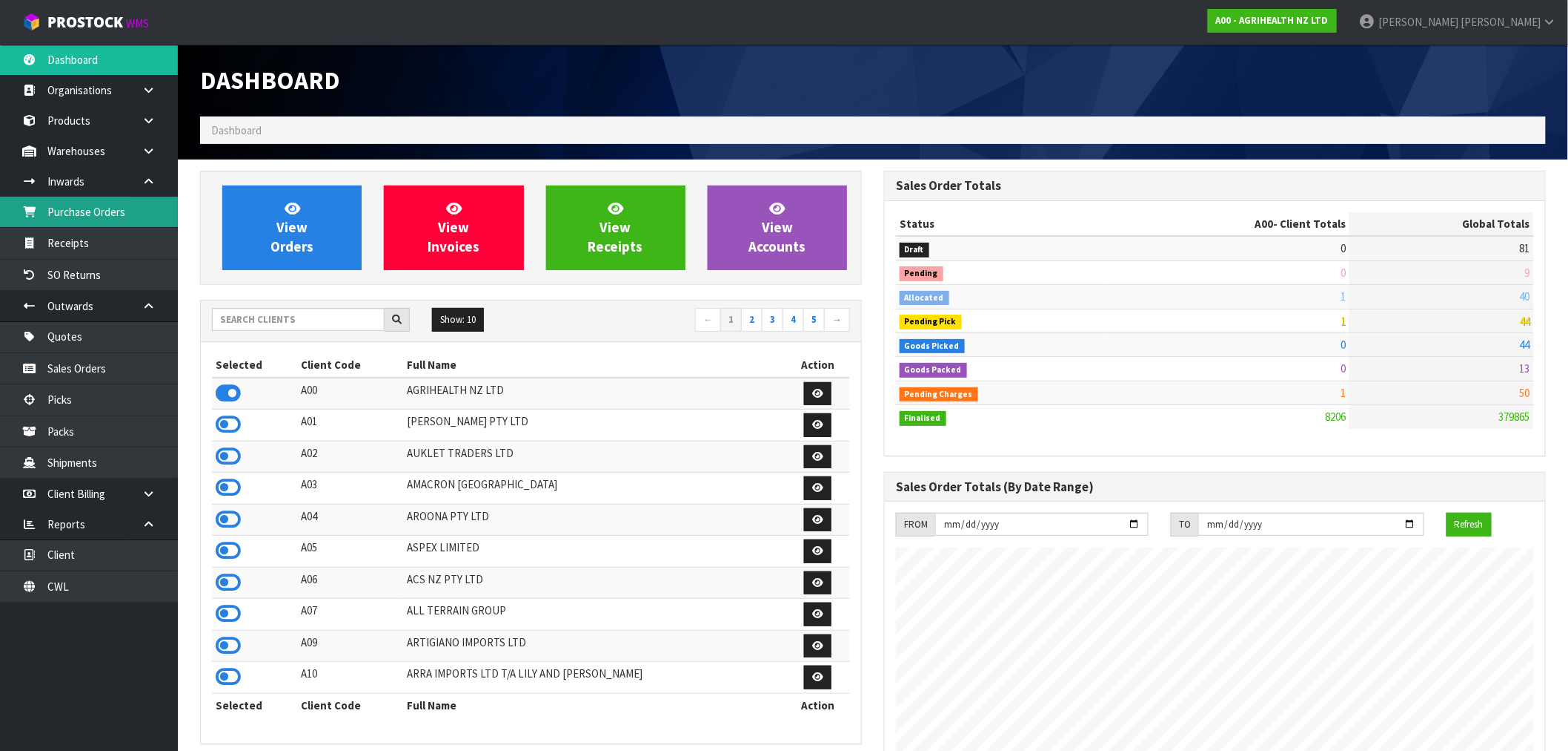
click at [124, 220] on link "Purchase Orders" at bounding box center [89, 211] width 178 height 31
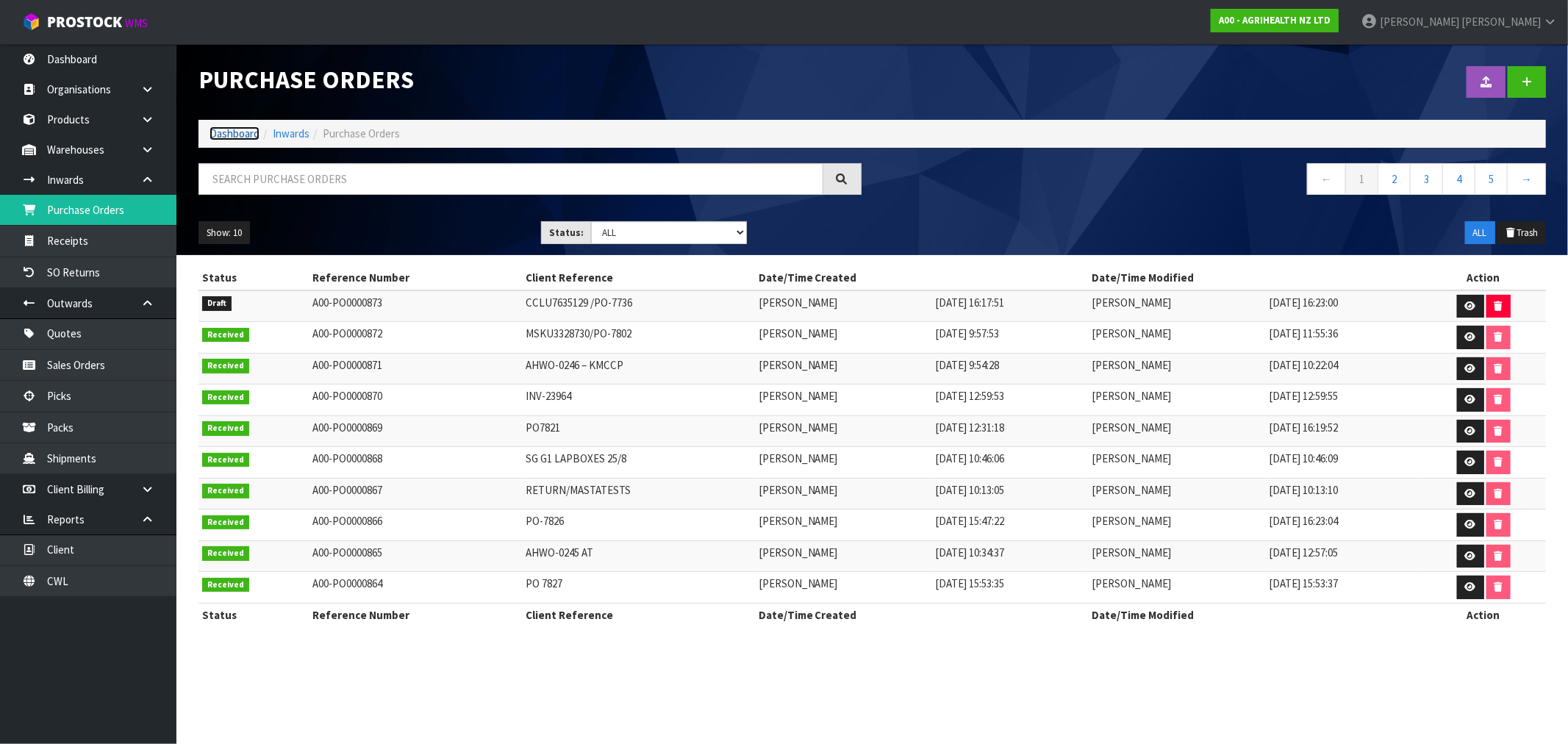
click at [218, 135] on link "Dashboard" at bounding box center [233, 133] width 50 height 14
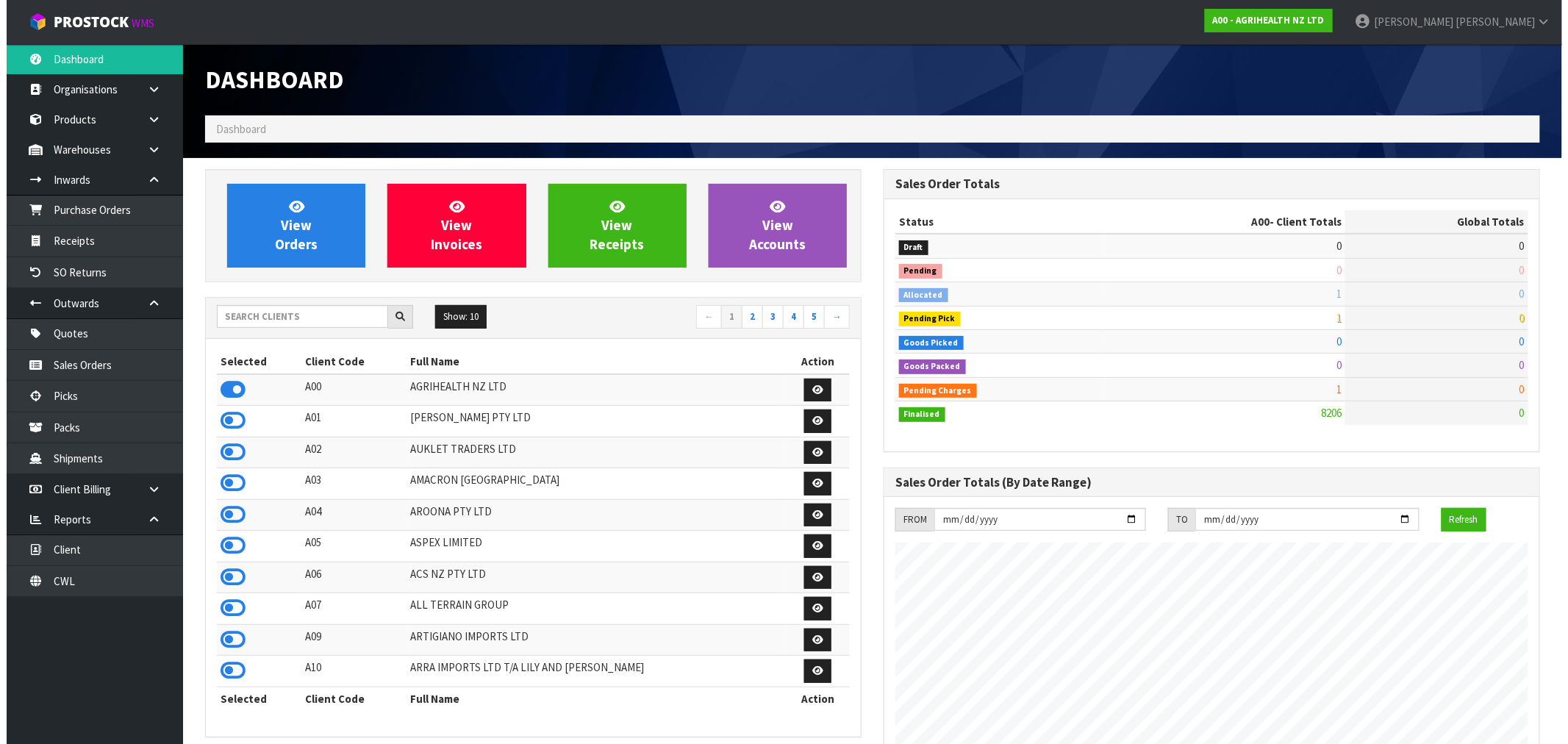
scroll to position [1113, 679]
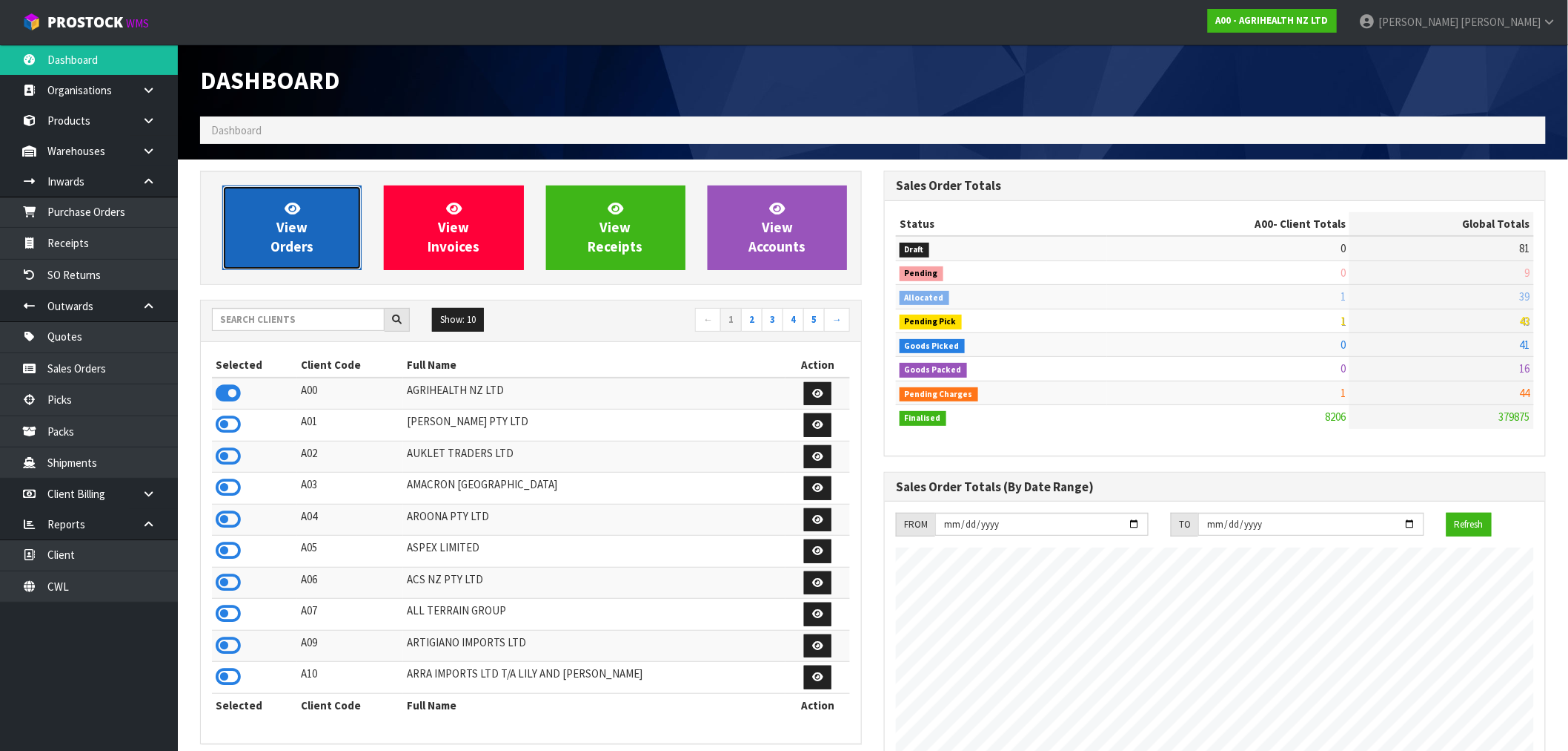
click at [261, 224] on link "View Orders" at bounding box center [292, 228] width 139 height 85
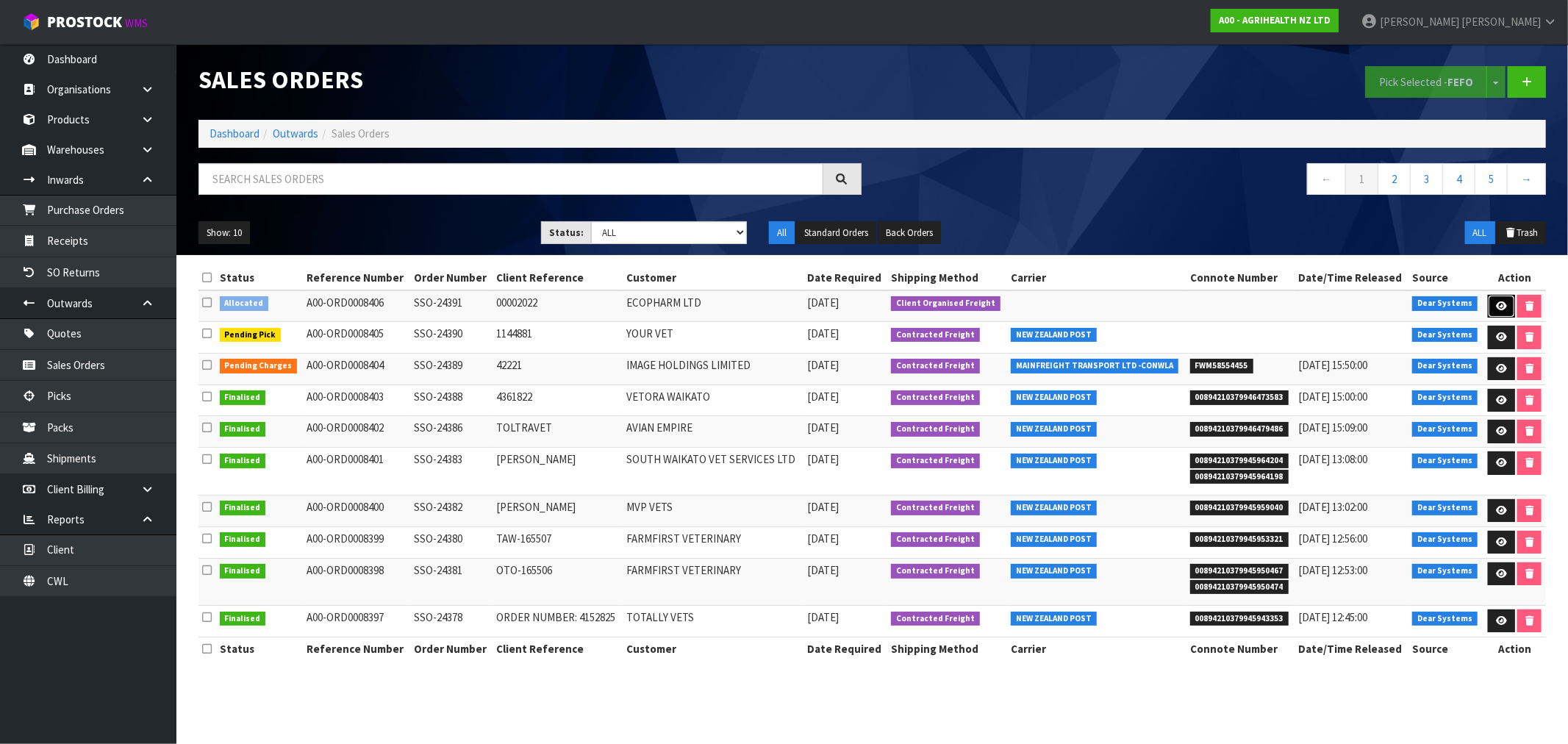
click at [1496, 305] on icon at bounding box center [1501, 307] width 11 height 10
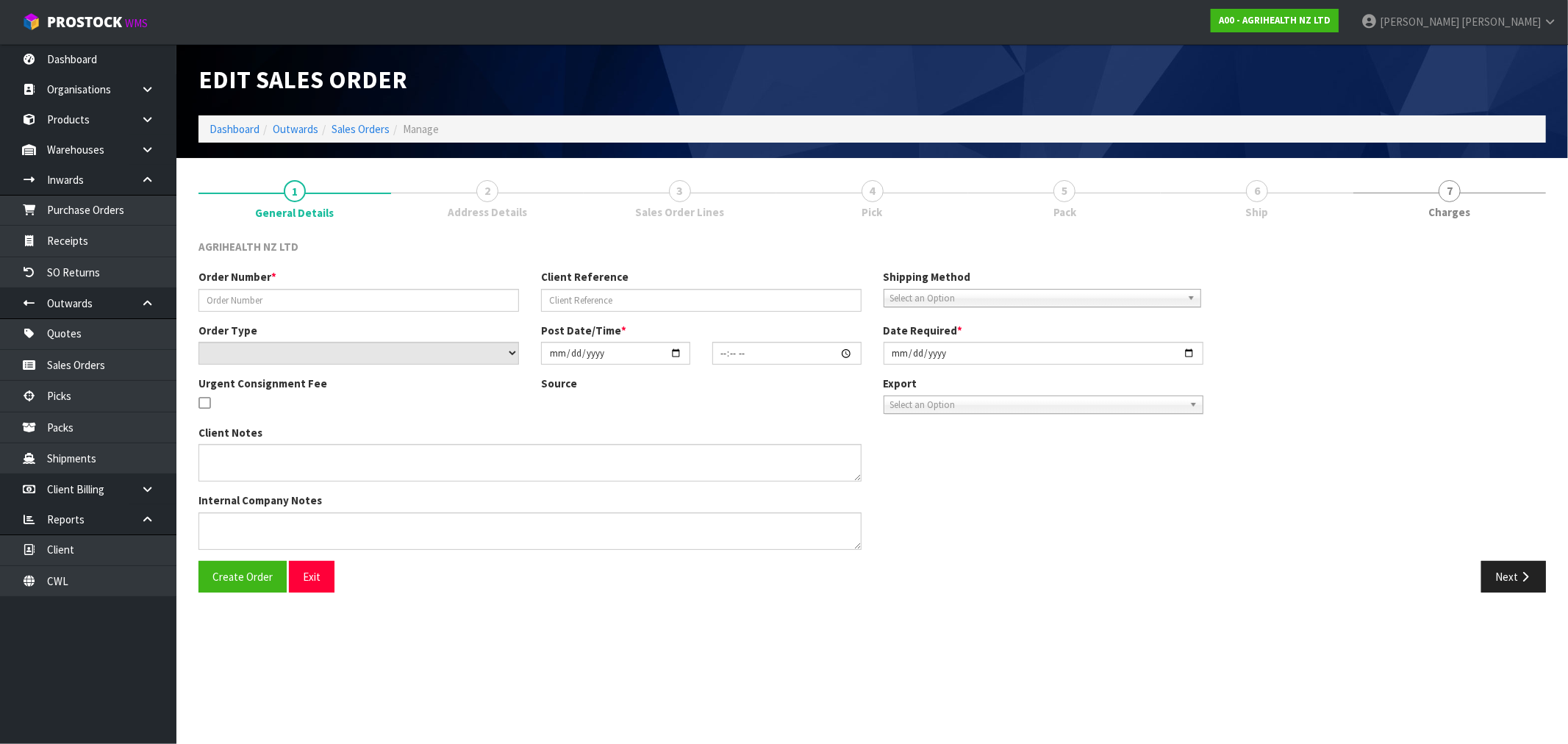
type input "SSO-24391"
type input "00002022"
select select "number:0"
type input "2025-09-04"
type input "15:36:29.000"
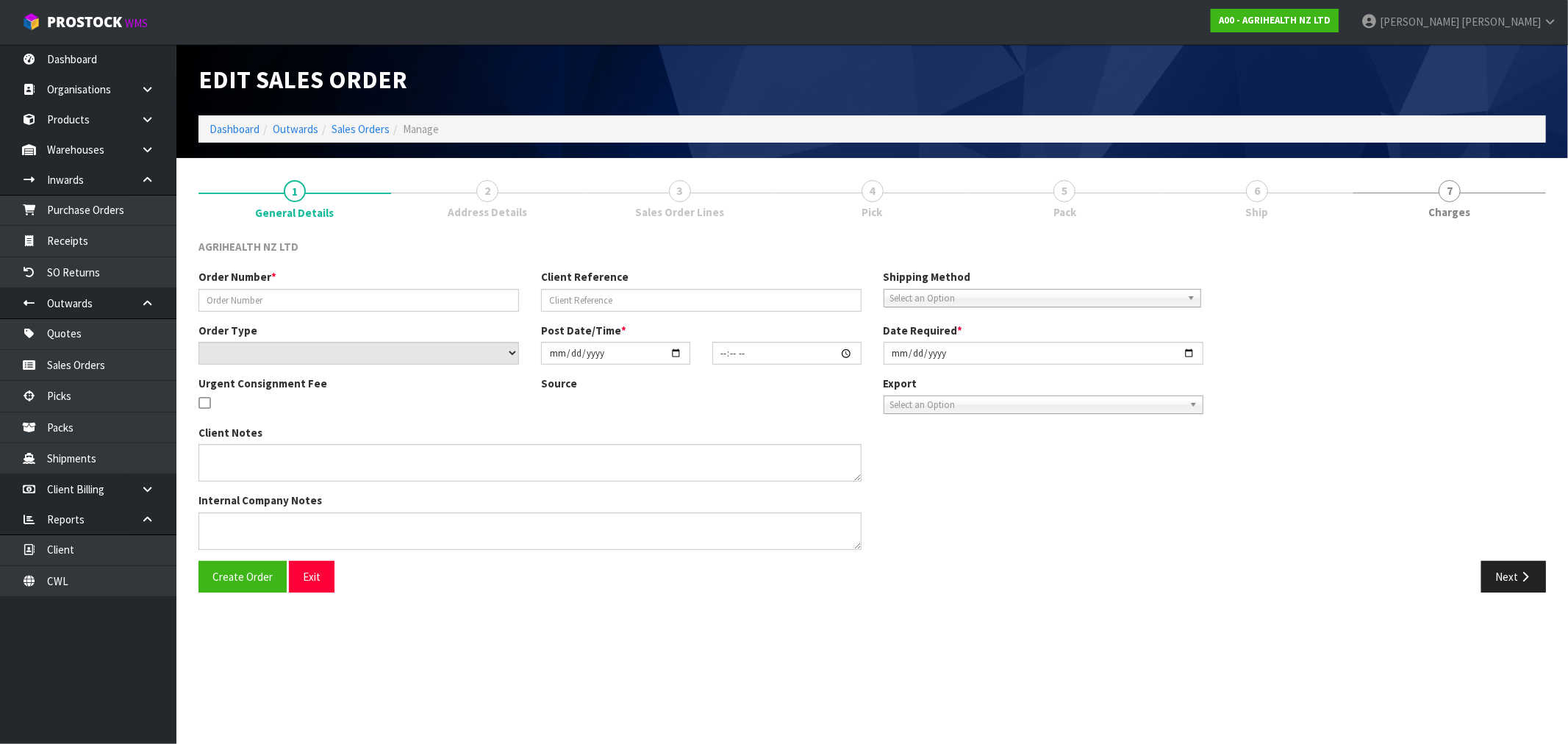
type input "2025-09-08"
type textarea "CYCLASE AND GONASYN SHIPPING SEPERATELY SHIP BY: Opzeeland Freight"
type textarea "DISPATCH MONDAY"
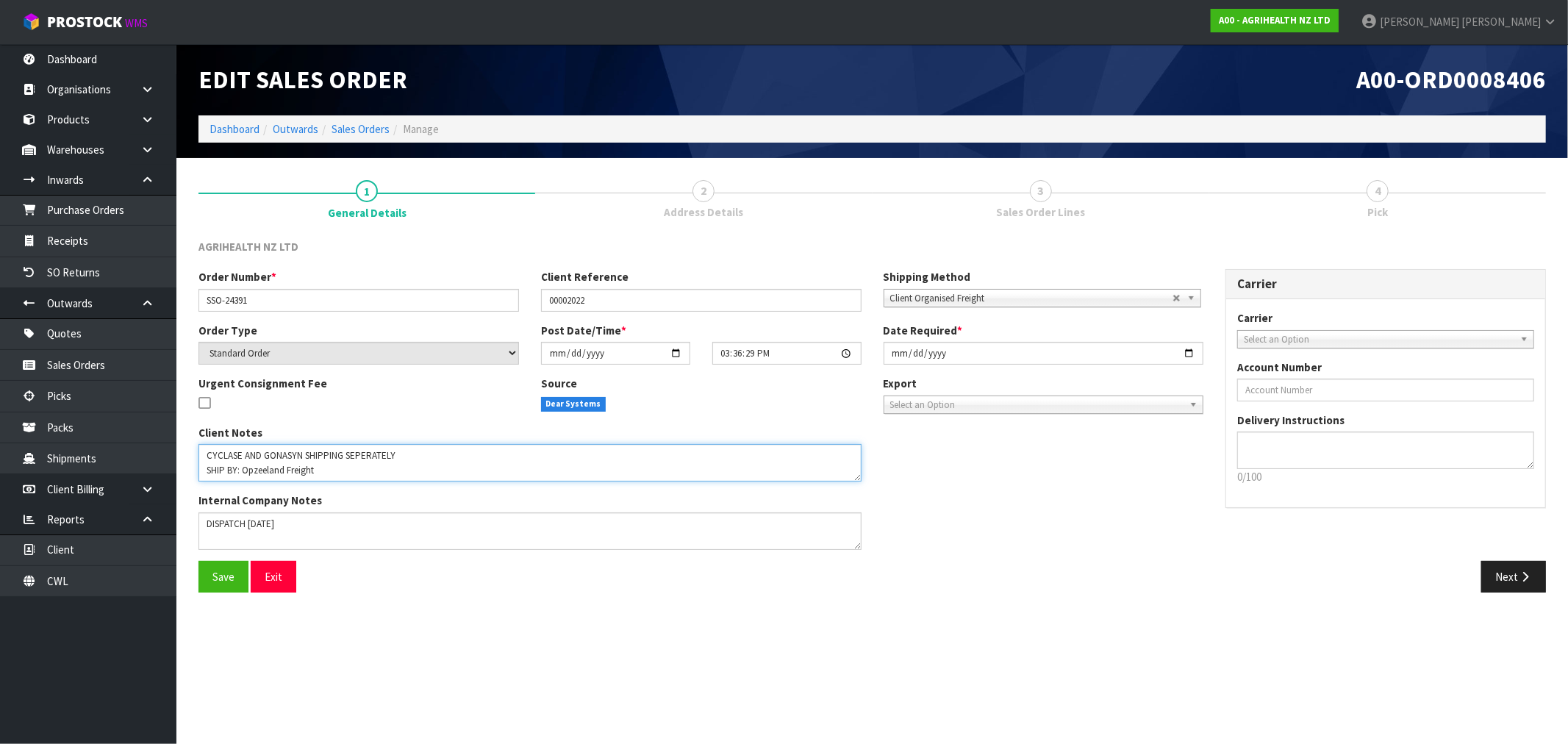
drag, startPoint x: 321, startPoint y: 474, endPoint x: 244, endPoint y: 473, distance: 77.0
click at [244, 473] on textarea at bounding box center [530, 463] width 663 height 37
type textarea "CYCLASE AND GONASYN SHIPPING SEPERATELY SHIP BY: OVERNIGHT"
drag, startPoint x: 350, startPoint y: 540, endPoint x: 357, endPoint y: 527, distance: 14.8
click at [352, 540] on textarea at bounding box center [530, 530] width 663 height 37
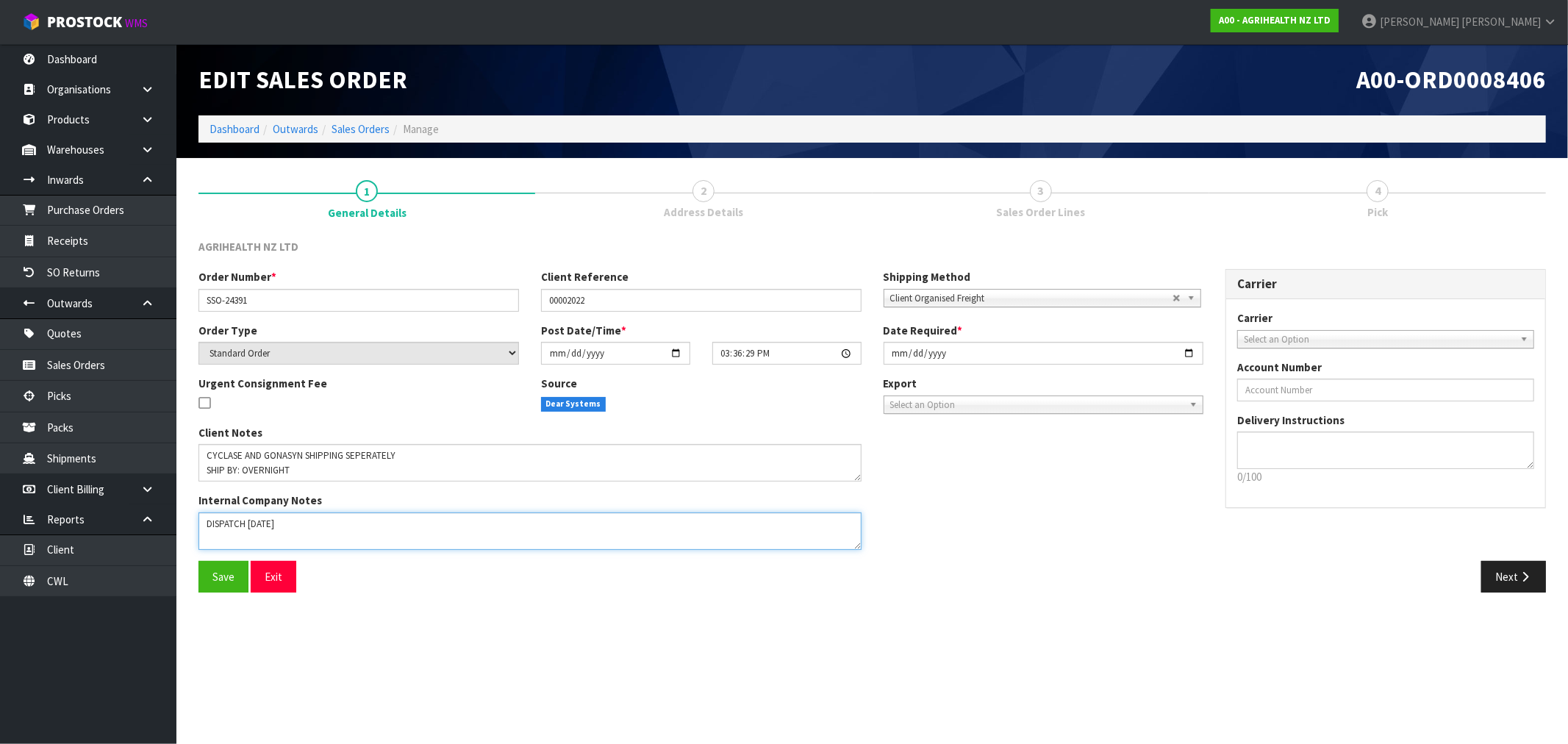
paste textarea "IA OVERNIGHT COURIER, ENSURE REFRIGERATE STICKERS ATTACHED"
click at [203, 535] on textarea at bounding box center [530, 530] width 663 height 37
type textarea "DISPATCH MONDAY VIA OVERNIGHT COURIER, ENSURE REFRIGERATE STICKERS ATTACHED"
click at [972, 310] on div "Order Number * SSO-24391 Client Reference 00002022 Shipping Method Client Local…" at bounding box center [700, 295] width 1027 height 53
click at [972, 303] on span "Client Organised Freight" at bounding box center [1031, 298] width 282 height 18
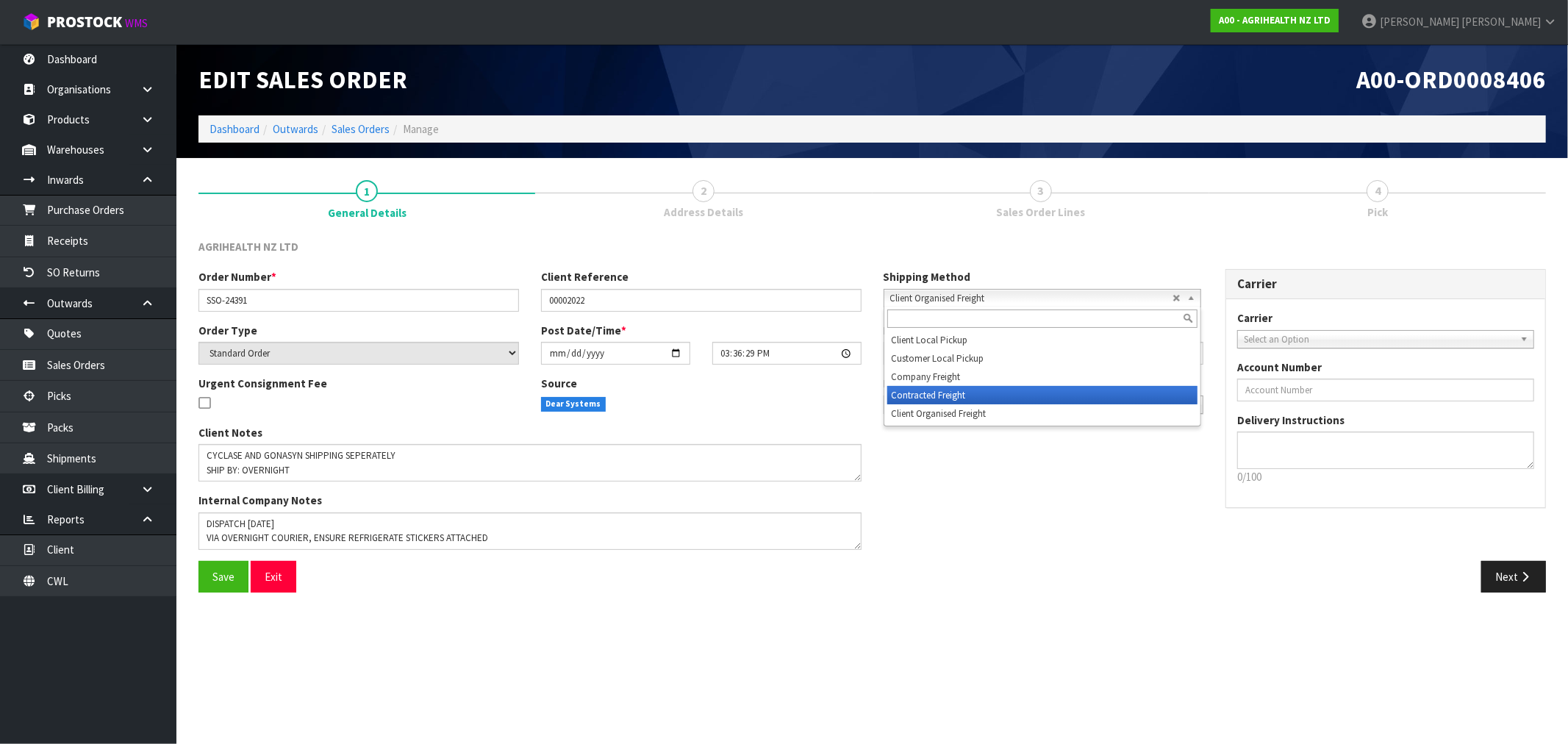
click at [943, 394] on li "Contracted Freight" at bounding box center [1042, 394] width 311 height 19
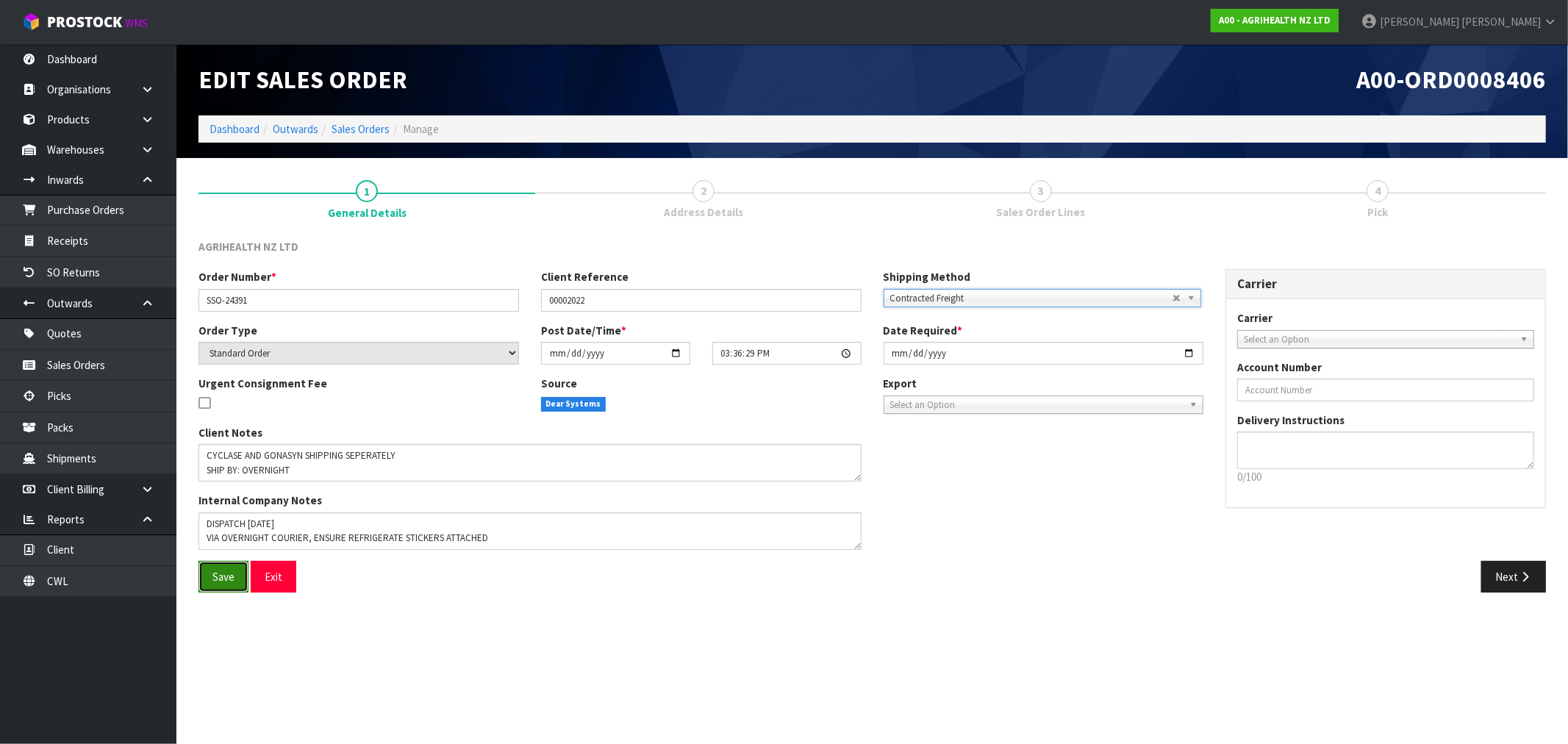
click at [231, 580] on span "Save" at bounding box center [223, 576] width 22 height 14
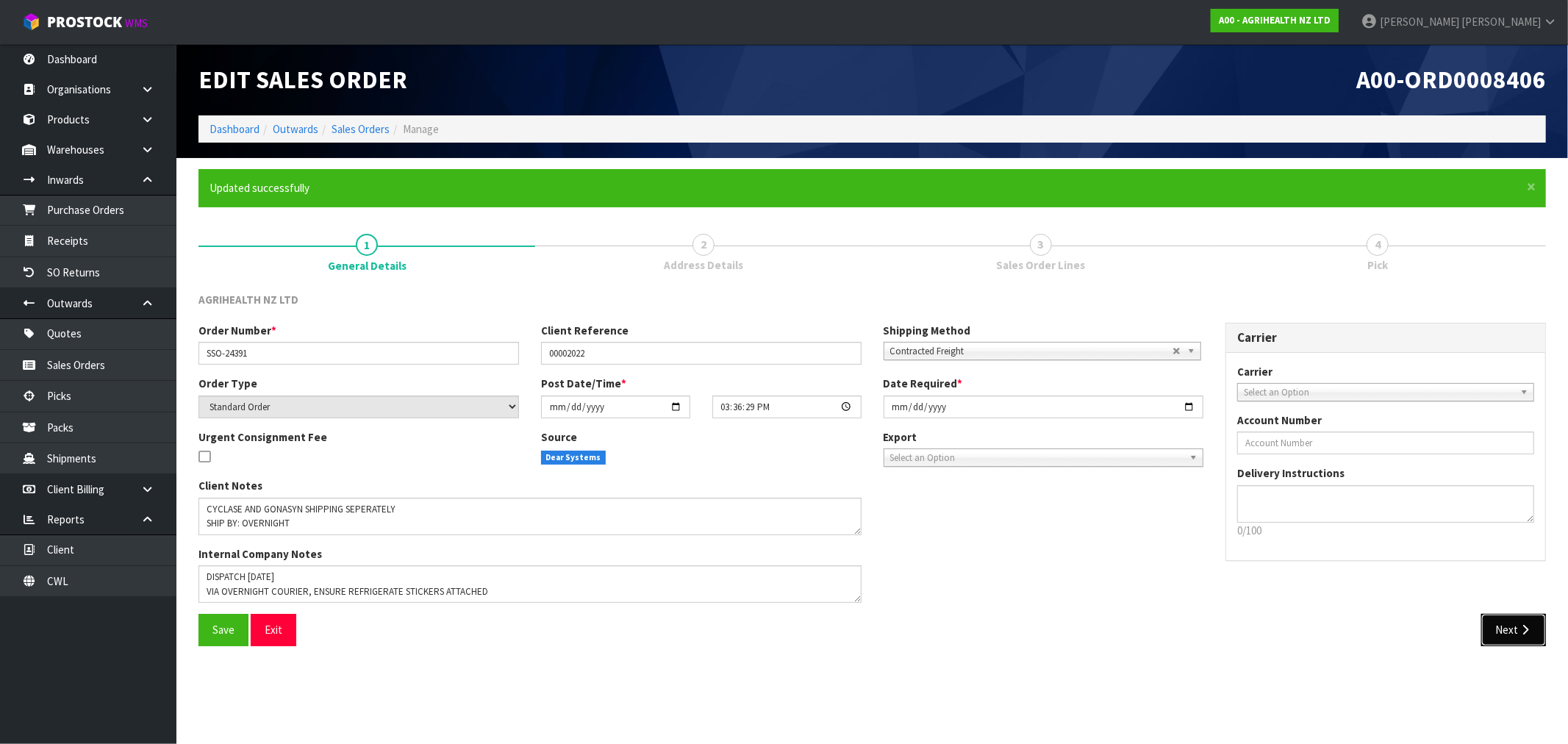
click at [1514, 625] on button "Next" at bounding box center [1513, 629] width 64 height 31
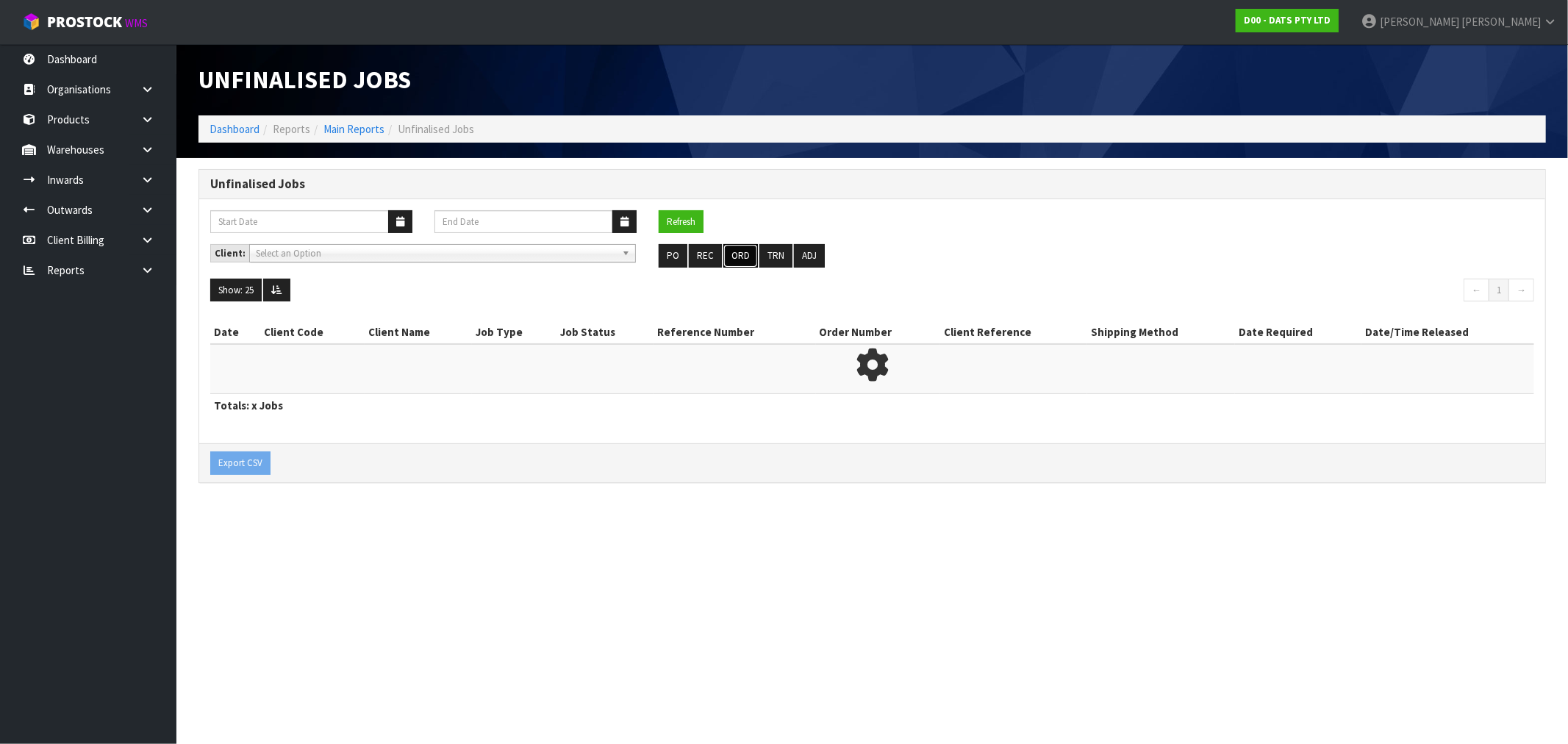
drag, startPoint x: 733, startPoint y: 258, endPoint x: 743, endPoint y: 283, distance: 26.9
click at [733, 258] on button "ORD" at bounding box center [740, 256] width 34 height 23
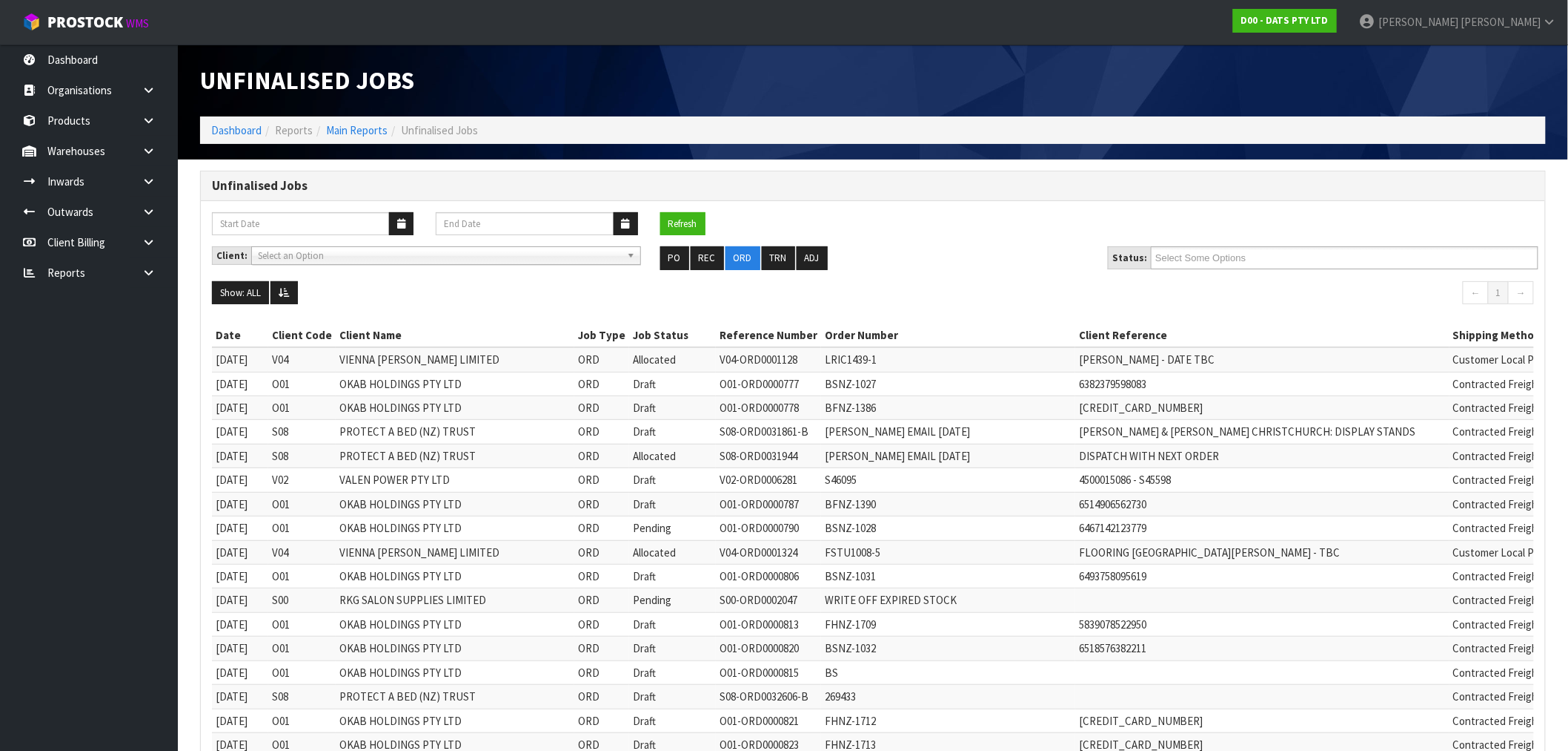
click at [1157, 269] on div "Client: A00 - AGRIHEALTH NZ LTD A01 - AGAIN FASTER PTY LTD A02 - AUKLET TRADERS…" at bounding box center [873, 263] width 1344 height 34
click at [1273, 258] on ul at bounding box center [1345, 257] width 388 height 23
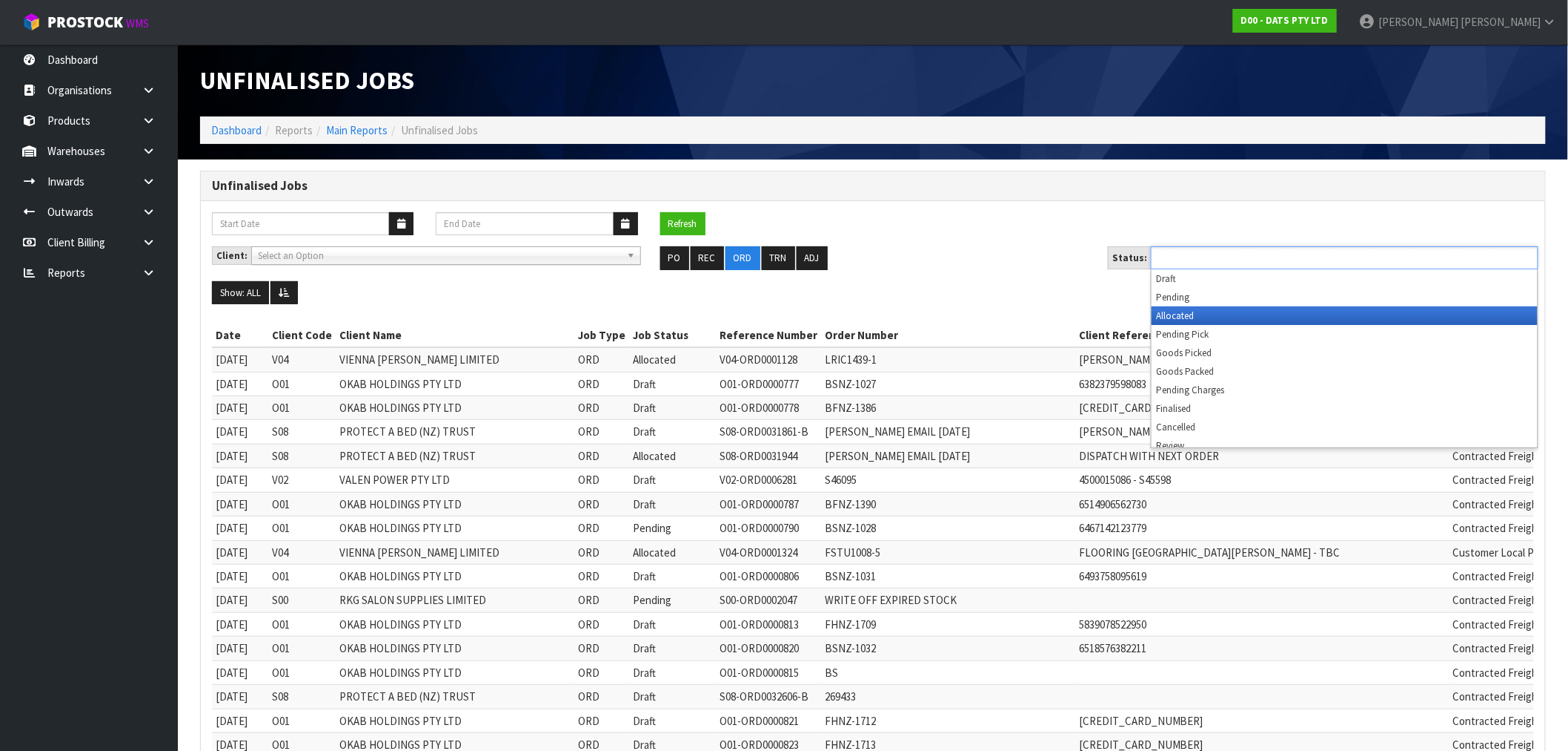
click at [1218, 310] on li "Allocated" at bounding box center [1344, 315] width 386 height 19
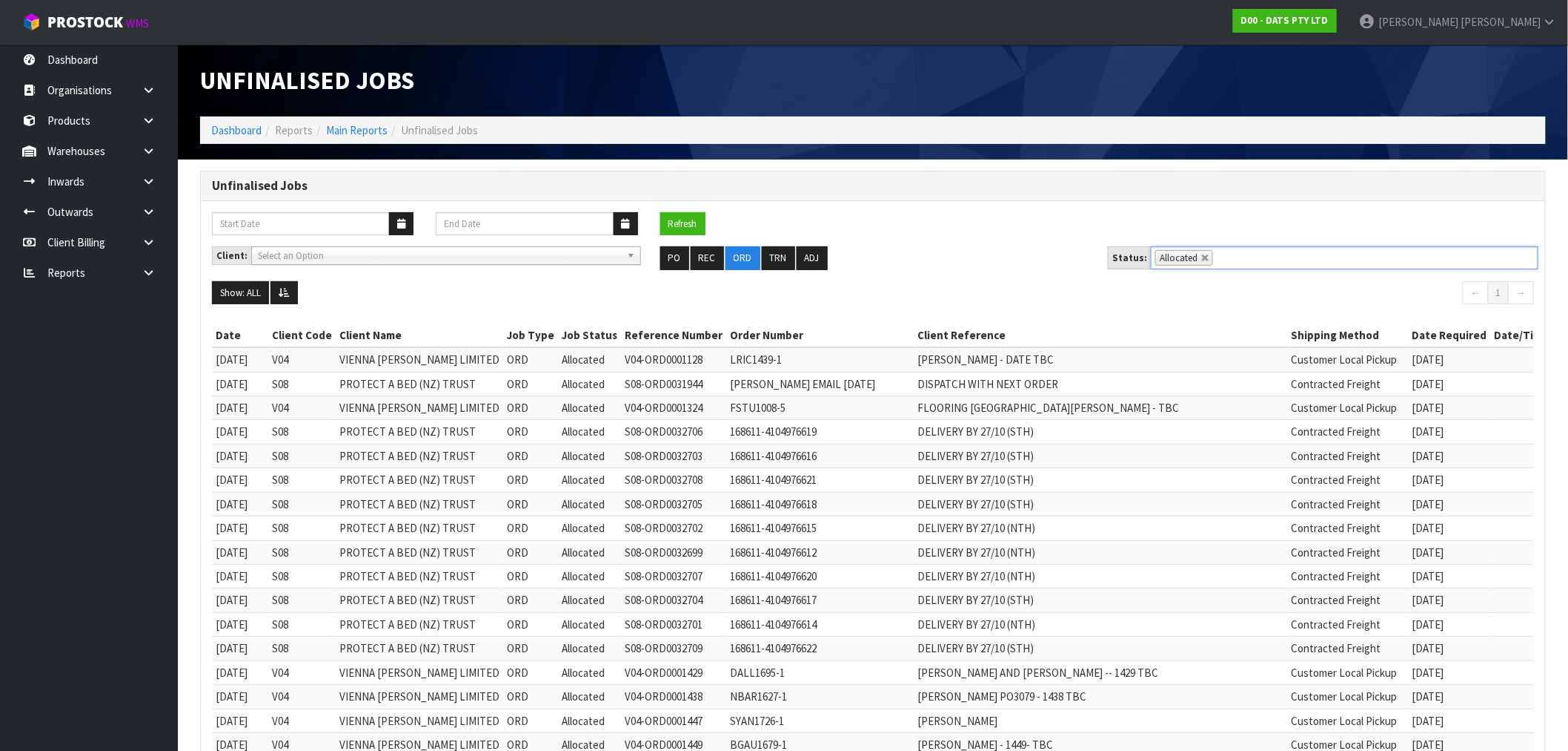
click at [1206, 253] on li "Allocated" at bounding box center [1184, 258] width 58 height 16
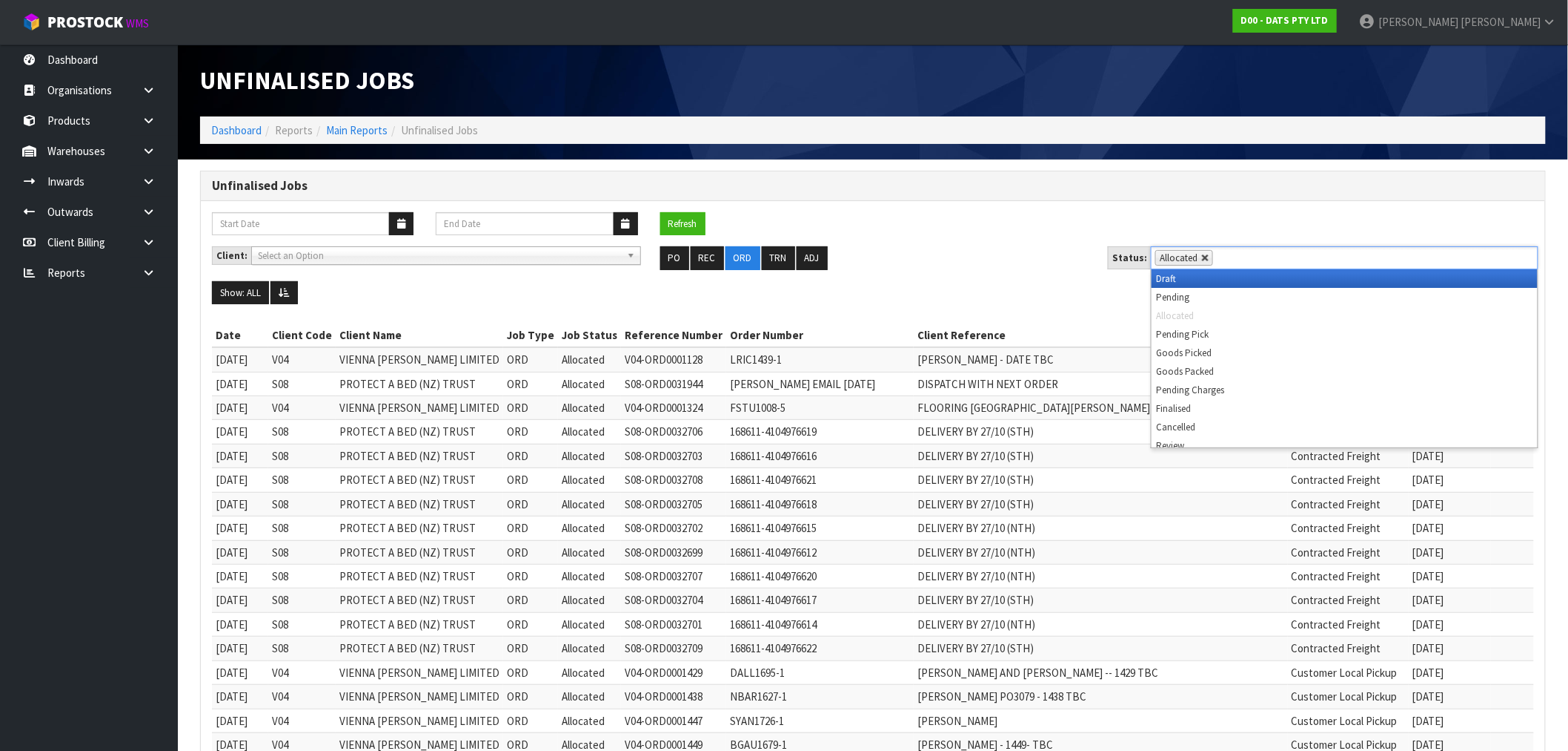
click at [1203, 258] on link at bounding box center [1206, 257] width 9 height 9
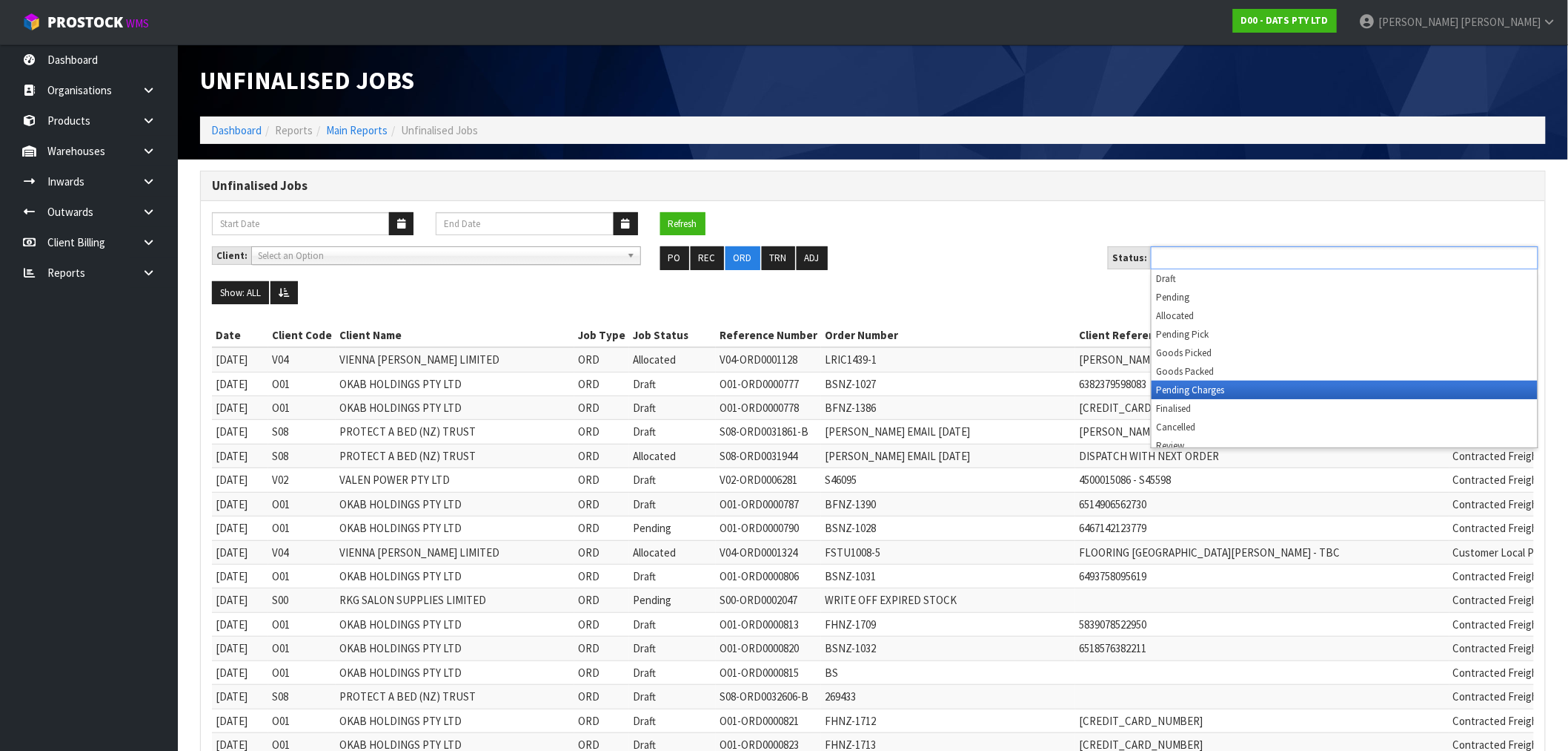
click at [1215, 382] on li "Pending Charges" at bounding box center [1344, 389] width 386 height 19
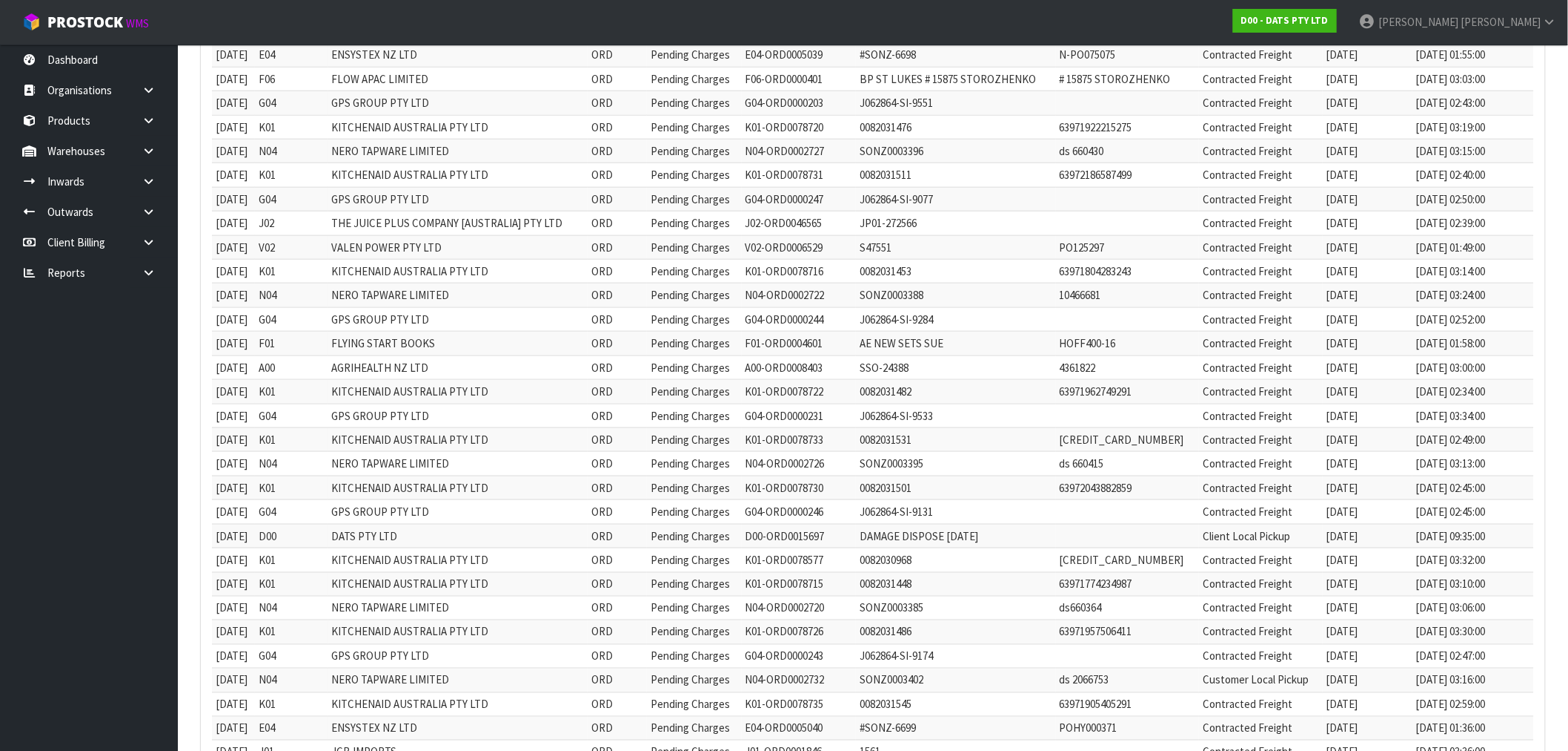
scroll to position [590, 0]
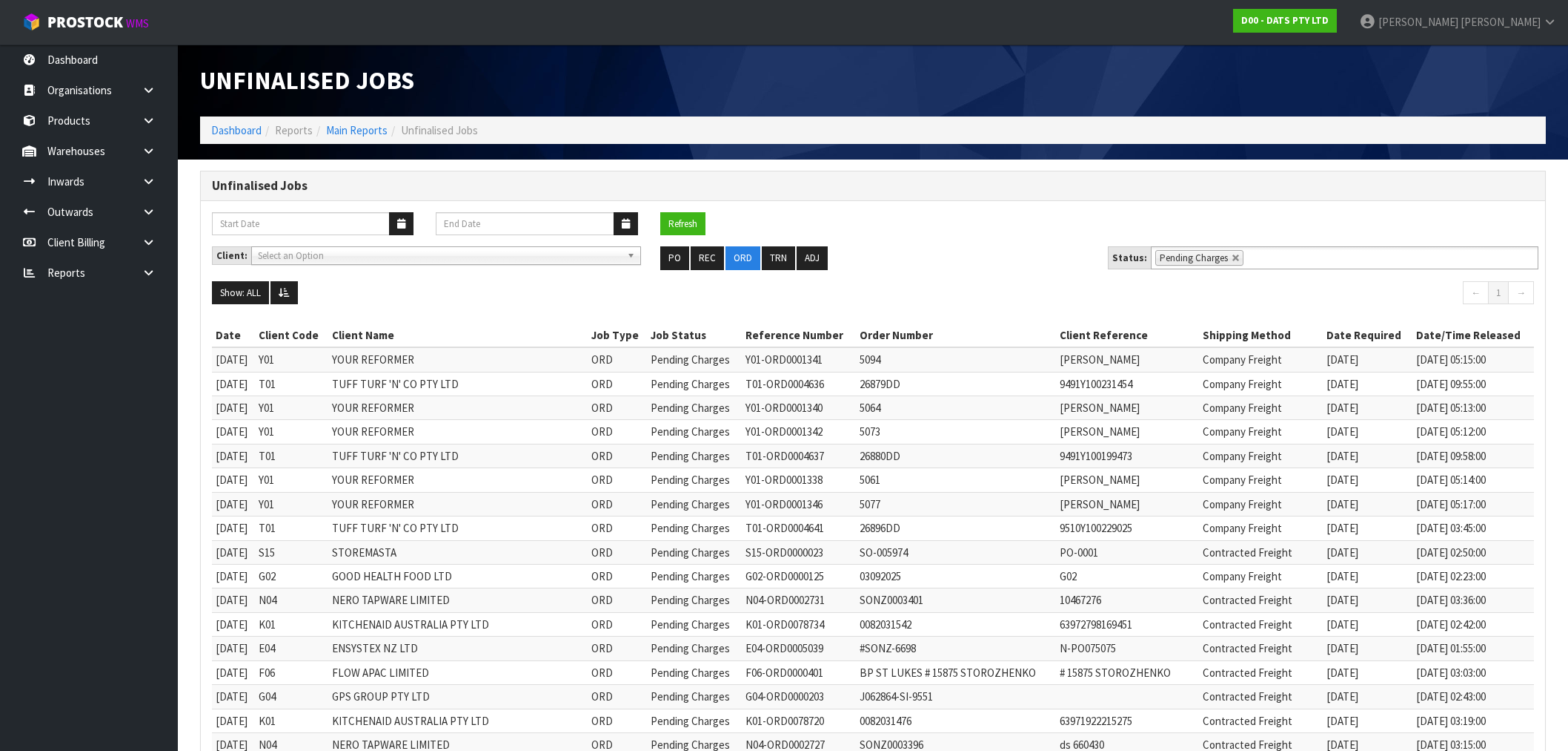
scroll to position [590, 0]
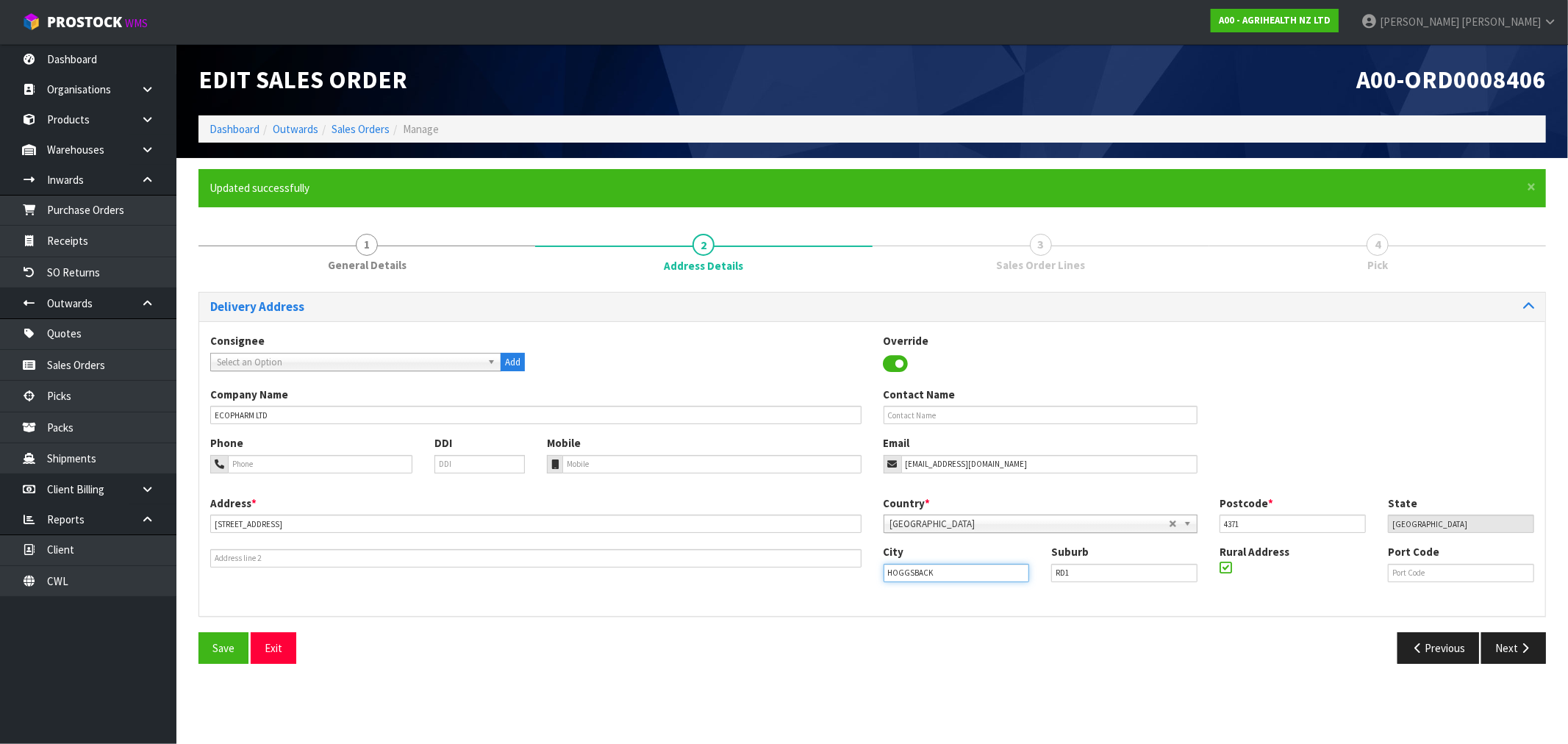
drag, startPoint x: 963, startPoint y: 564, endPoint x: 839, endPoint y: 571, distance: 124.2
click at [839, 571] on div "Address * [STREET_ADDRESS] This address line exceeds the recommended limit of 3…" at bounding box center [872, 550] width 1346 height 109
click at [1059, 575] on input "RD1" at bounding box center [1124, 572] width 147 height 19
paste input "HOGGSBACK"
click at [1057, 576] on input "RD1" at bounding box center [1124, 572] width 147 height 19
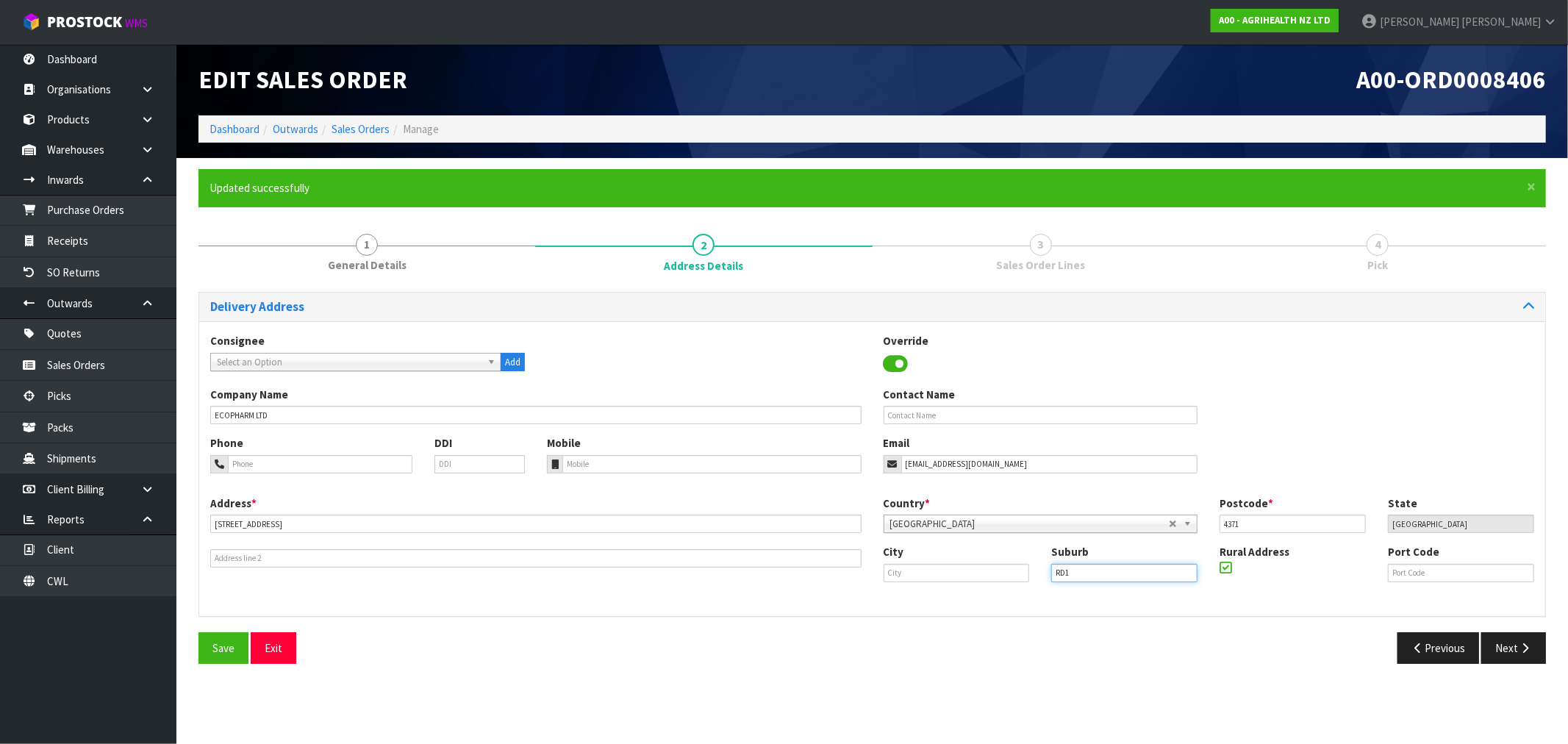
paste input "HOGGSBACK"
type input "HOGGSBACK, RD1"
click at [946, 582] on div "City Suburb HOGGSBACK, RD1 Rural Address Port Code" at bounding box center [1208, 568] width 673 height 50
click at [939, 571] on input "text" at bounding box center [956, 572] width 147 height 19
paste input "[GEOGRAPHIC_DATA]"
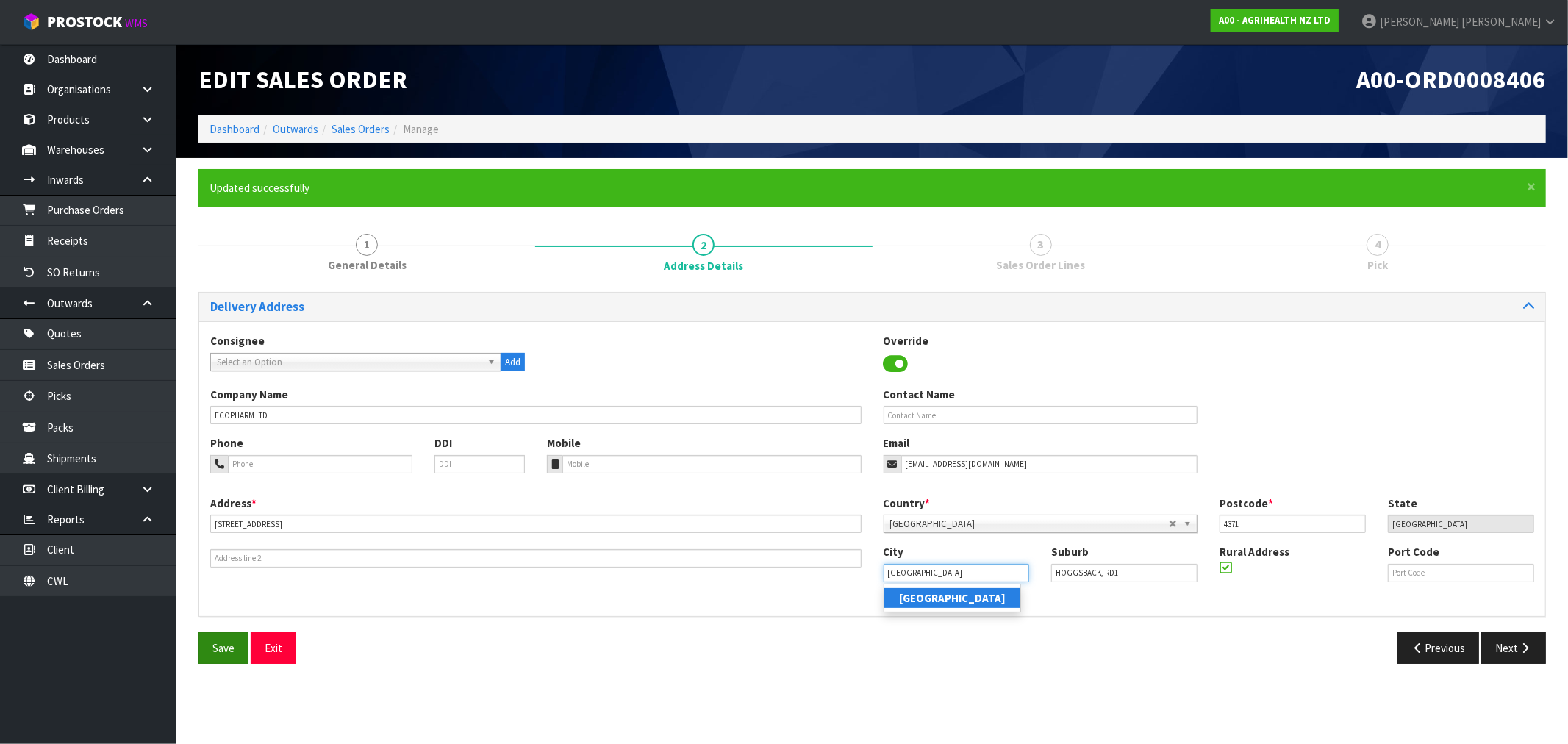
type input "[GEOGRAPHIC_DATA]"
drag, startPoint x: 222, startPoint y: 642, endPoint x: 614, endPoint y: 623, distance: 392.5
click at [223, 642] on span "Save" at bounding box center [223, 647] width 22 height 14
click at [1530, 642] on icon "button" at bounding box center [1525, 647] width 14 height 11
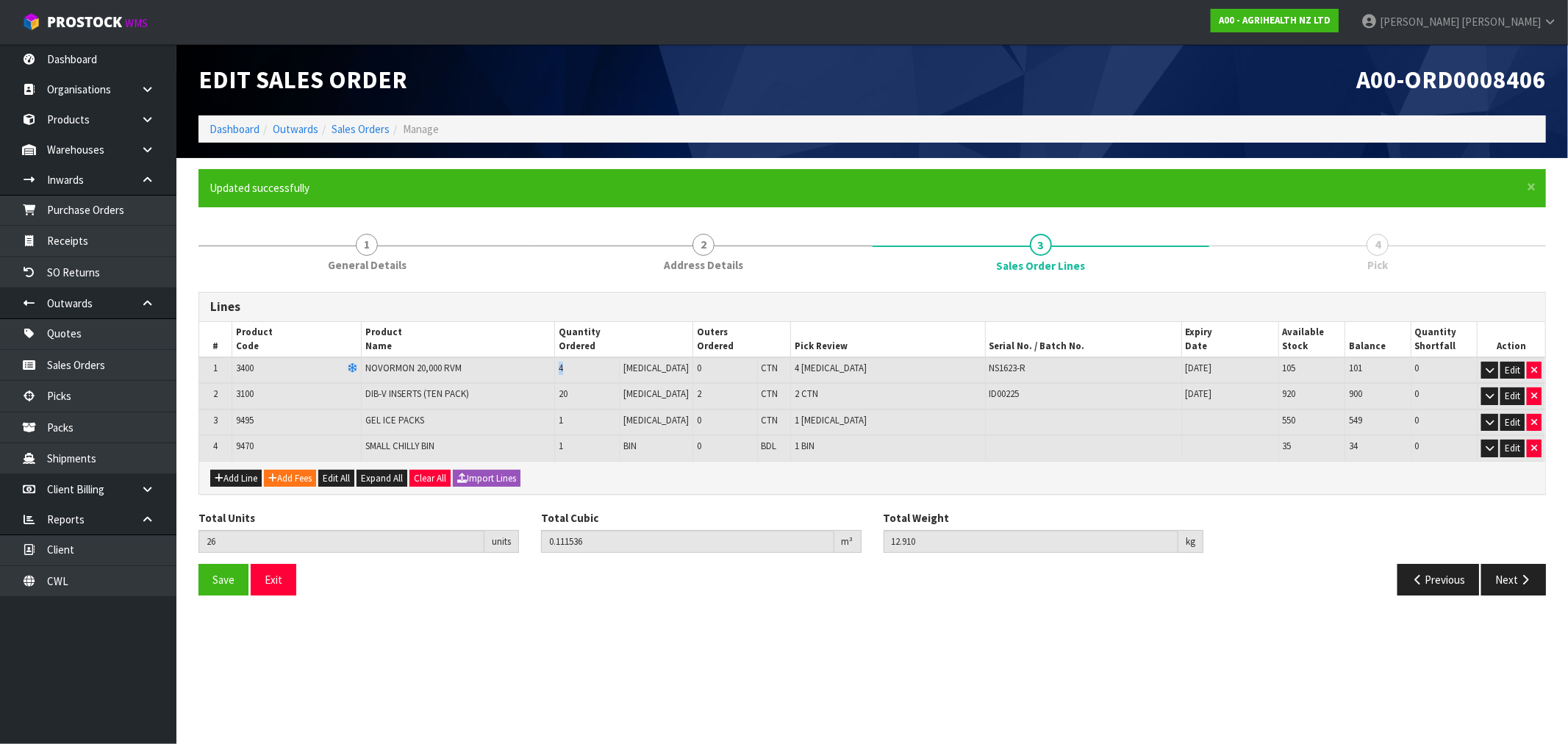
drag, startPoint x: 583, startPoint y: 368, endPoint x: 548, endPoint y: 367, distance: 35.0
click at [548, 367] on tr "1 3400 [GEOGRAPHIC_DATA] 20,000 RVM 4 [MEDICAL_DATA] 0 CTN 4 [MEDICAL_DATA] NS1…" at bounding box center [872, 370] width 1346 height 26
drag, startPoint x: 1027, startPoint y: 379, endPoint x: 967, endPoint y: 371, distance: 60.5
click at [967, 371] on tr "1 3400 [GEOGRAPHIC_DATA] 20,000 RVM 4 [MEDICAL_DATA] 0 CTN 4 [MEDICAL_DATA] NS1…" at bounding box center [872, 370] width 1346 height 26
click at [1509, 370] on button "Edit" at bounding box center [1512, 370] width 24 height 18
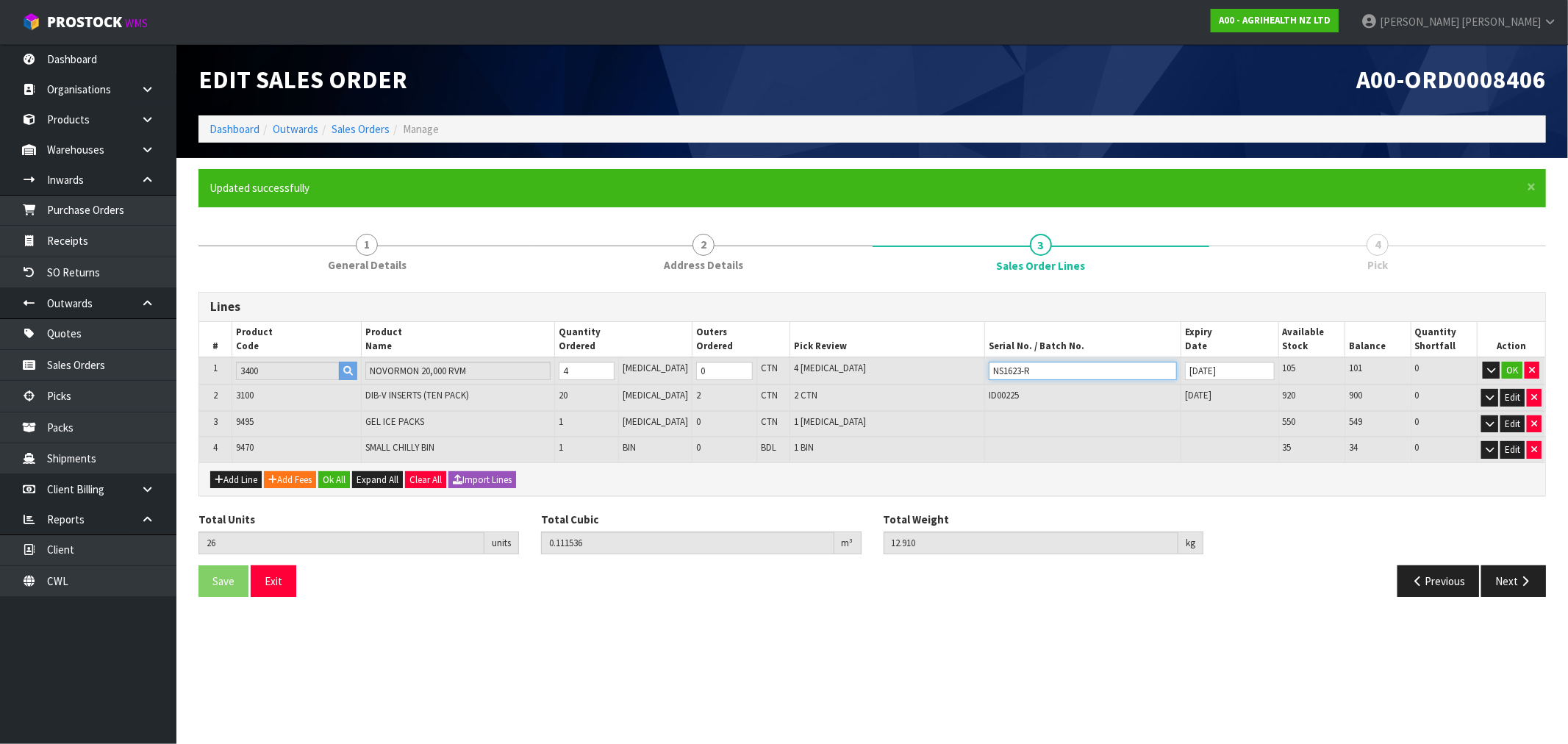
drag, startPoint x: 1026, startPoint y: 364, endPoint x: 928, endPoint y: 360, distance: 98.1
click at [932, 360] on tr "1 3400 [GEOGRAPHIC_DATA] 20,000 RVM 4 [MEDICAL_DATA] 0 CTN 4 [MEDICAL_DATA] NS1…" at bounding box center [872, 371] width 1346 height 28
paste input "0124"
type input "NS0124"
click at [1509, 368] on button "OK" at bounding box center [1511, 370] width 21 height 18
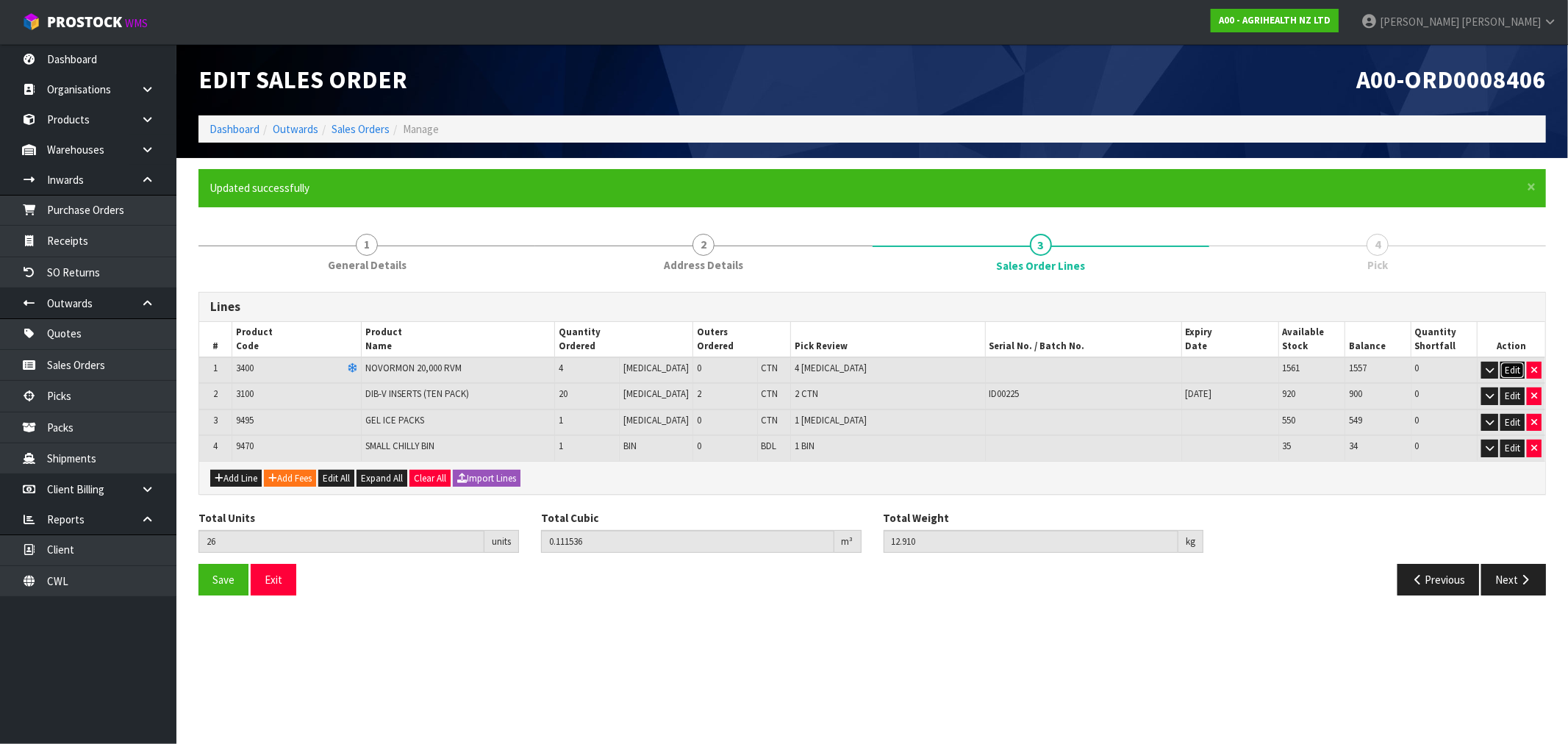
click at [1518, 370] on button "Edit" at bounding box center [1512, 370] width 24 height 18
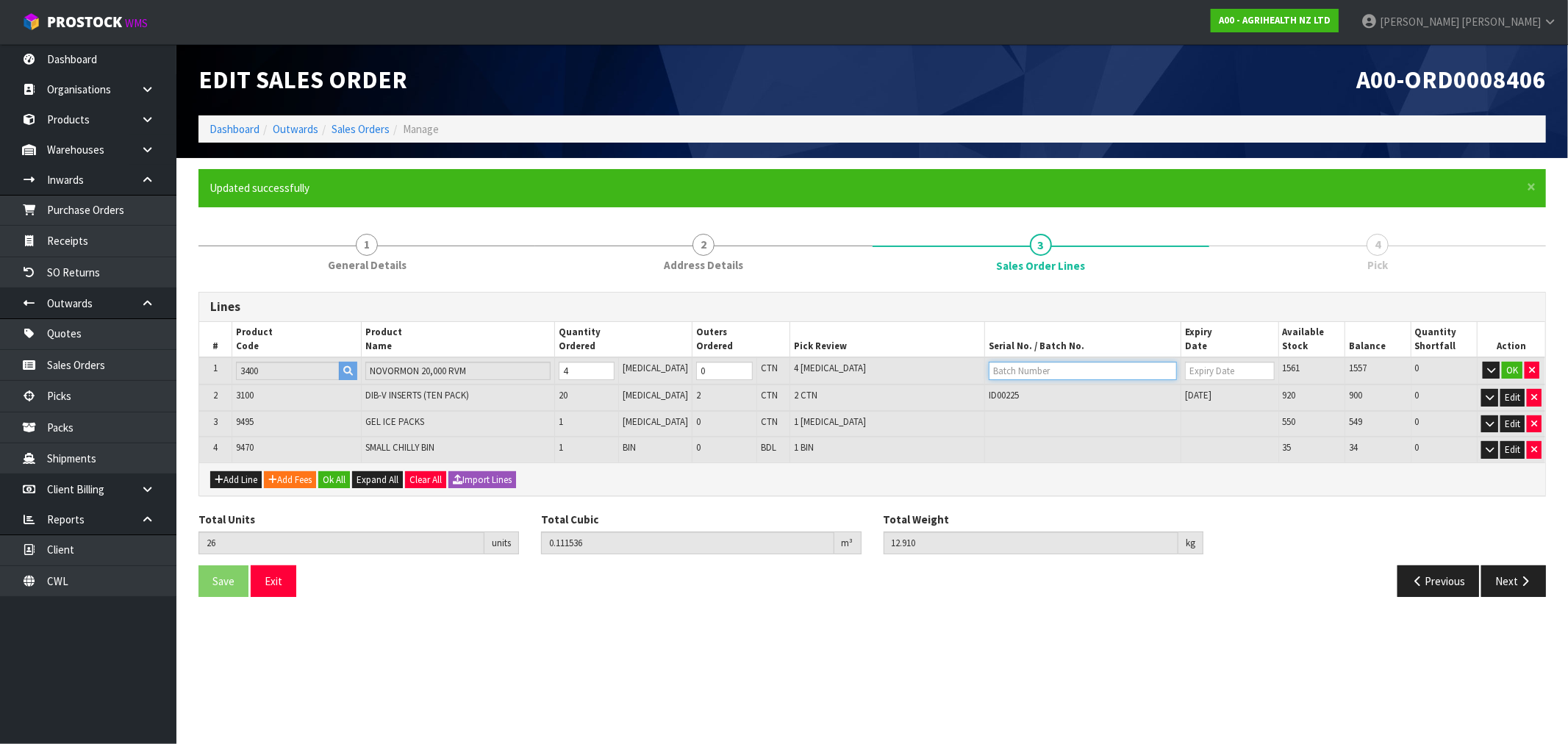
drag, startPoint x: 1076, startPoint y: 366, endPoint x: 1063, endPoint y: 372, distance: 14.3
click at [1065, 371] on input "text" at bounding box center [1082, 370] width 189 height 19
paste input "NS0124"
type input "NS0124"
type input "[DATE]"
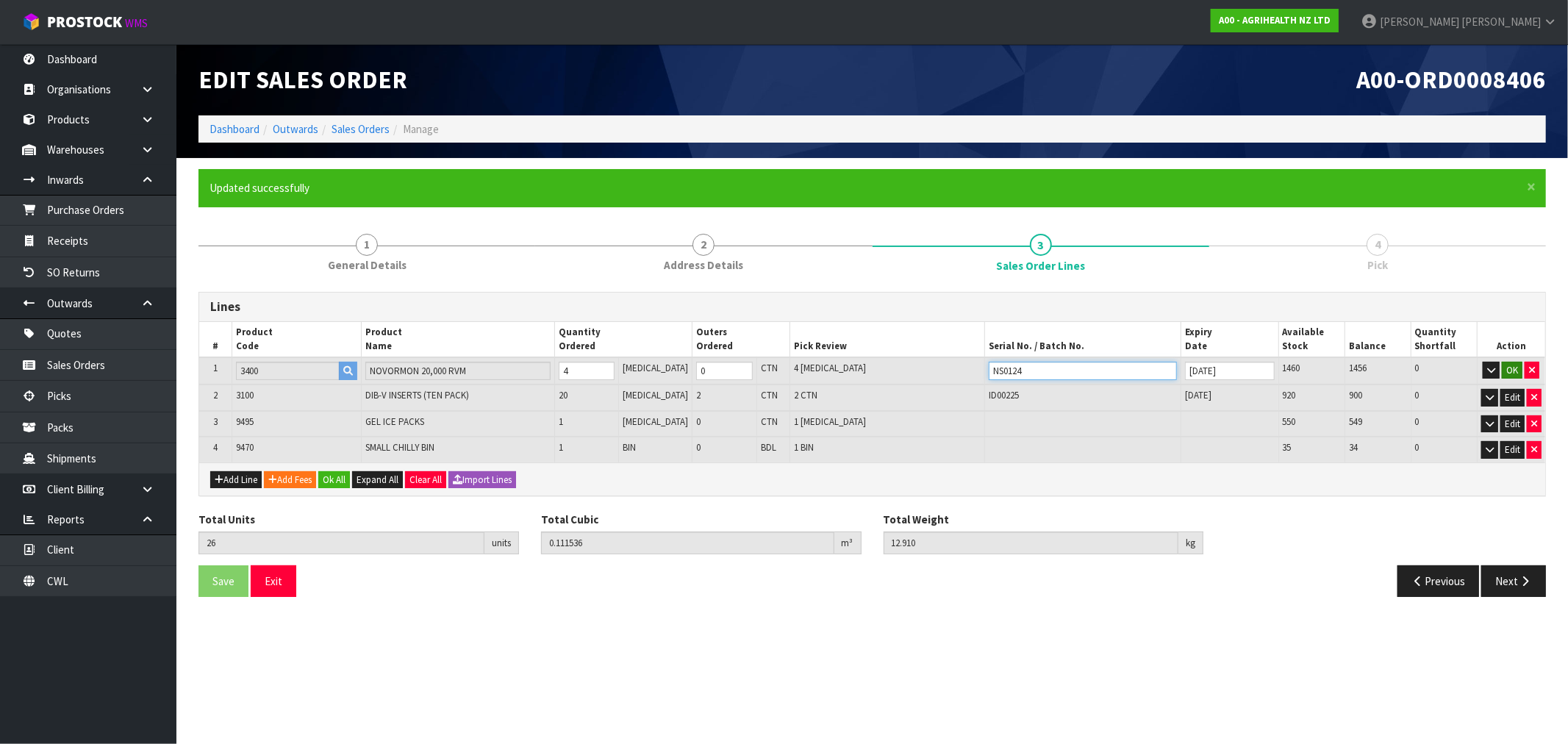
type input "NS0124"
click at [1518, 367] on button "OK" at bounding box center [1511, 370] width 21 height 18
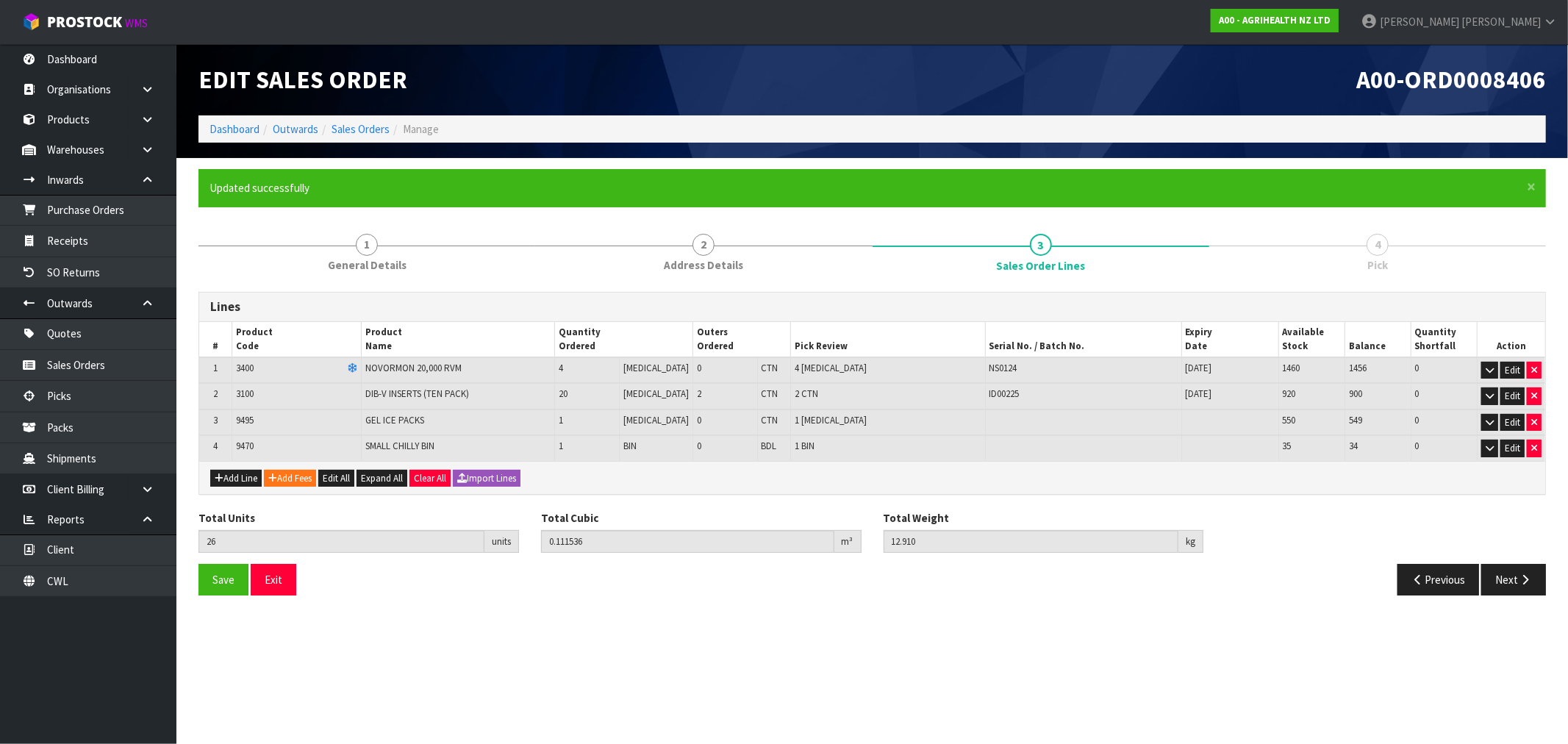
drag, startPoint x: 265, startPoint y: 426, endPoint x: -29, endPoint y: 426, distance: 294.0
click at [0, 426] on html "Toggle navigation ProStock WMS A00 - AGRIHEALTH NZ LTD [PERSON_NAME] Logout Das…" at bounding box center [784, 372] width 1568 height 744
drag, startPoint x: 398, startPoint y: 432, endPoint x: 360, endPoint y: 435, distance: 38.1
click at [395, 432] on td "GEL ICE PACKS" at bounding box center [457, 422] width 193 height 26
drag, startPoint x: 289, startPoint y: 440, endPoint x: 25, endPoint y: 422, distance: 264.6
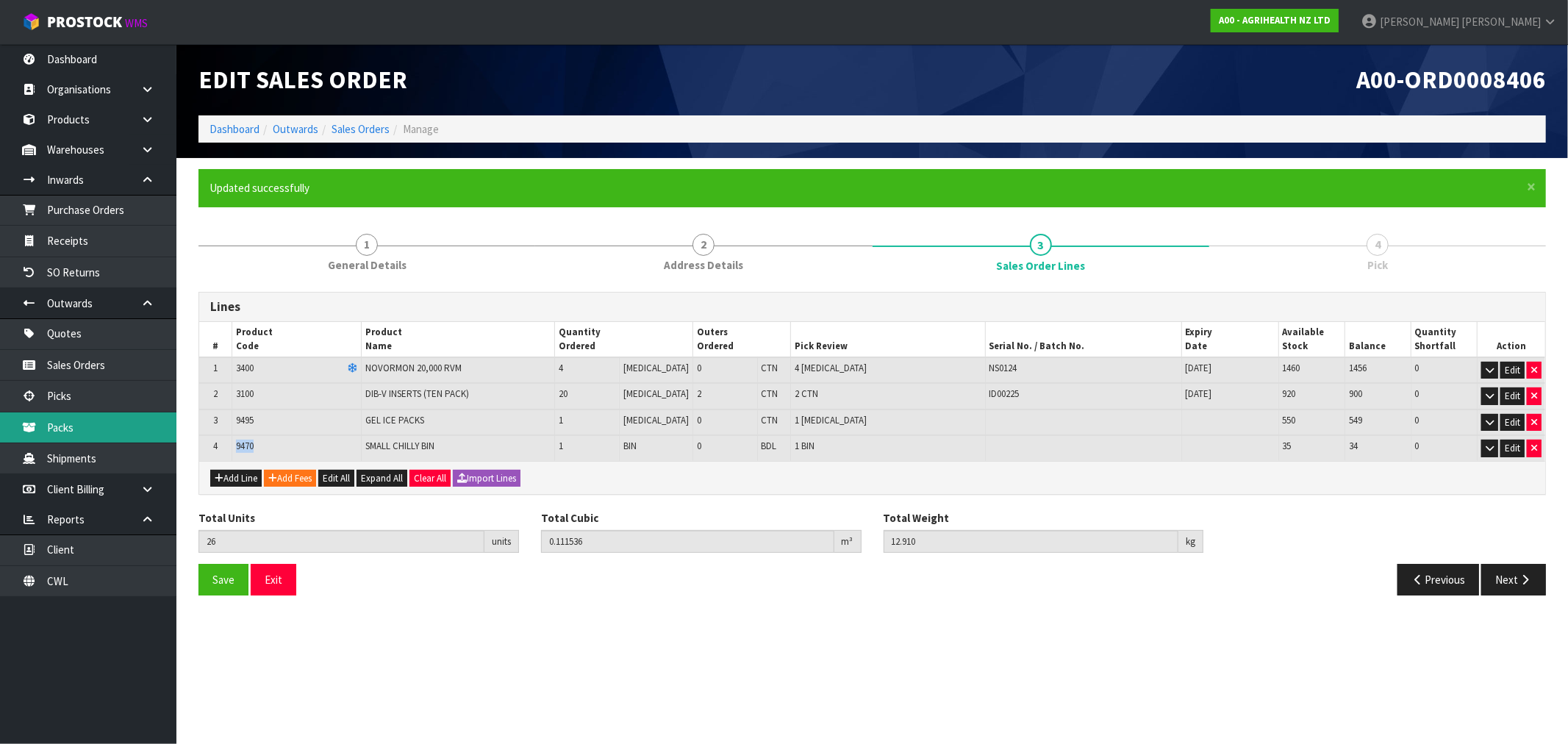
click at [157, 437] on body "Toggle navigation ProStock WMS A00 - AGRIHEALTH NZ LTD [PERSON_NAME] Logout Das…" at bounding box center [784, 372] width 1568 height 744
drag, startPoint x: 1515, startPoint y: 571, endPoint x: 1475, endPoint y: 564, distance: 40.6
click at [1514, 571] on button "Next" at bounding box center [1513, 579] width 64 height 31
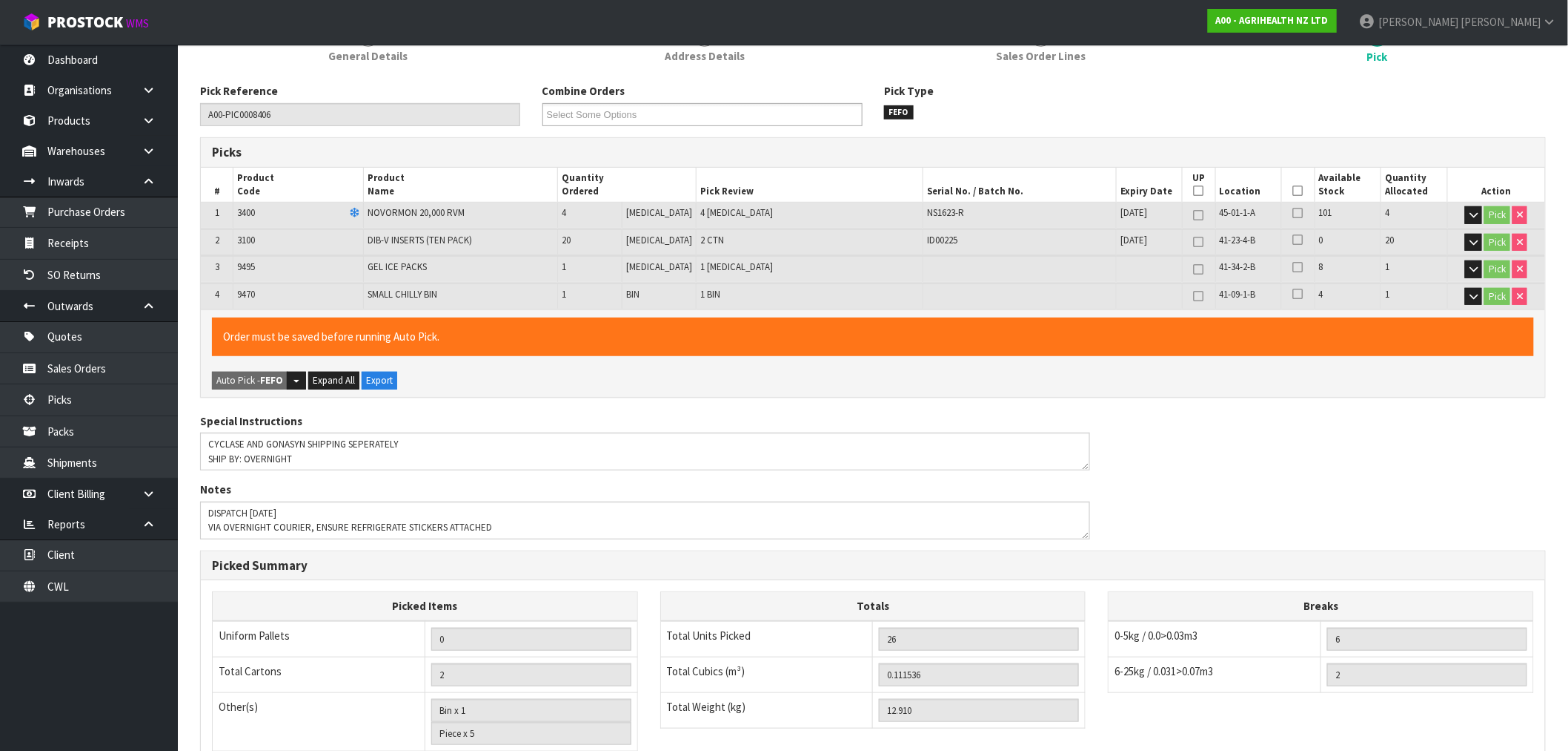
scroll to position [442, 0]
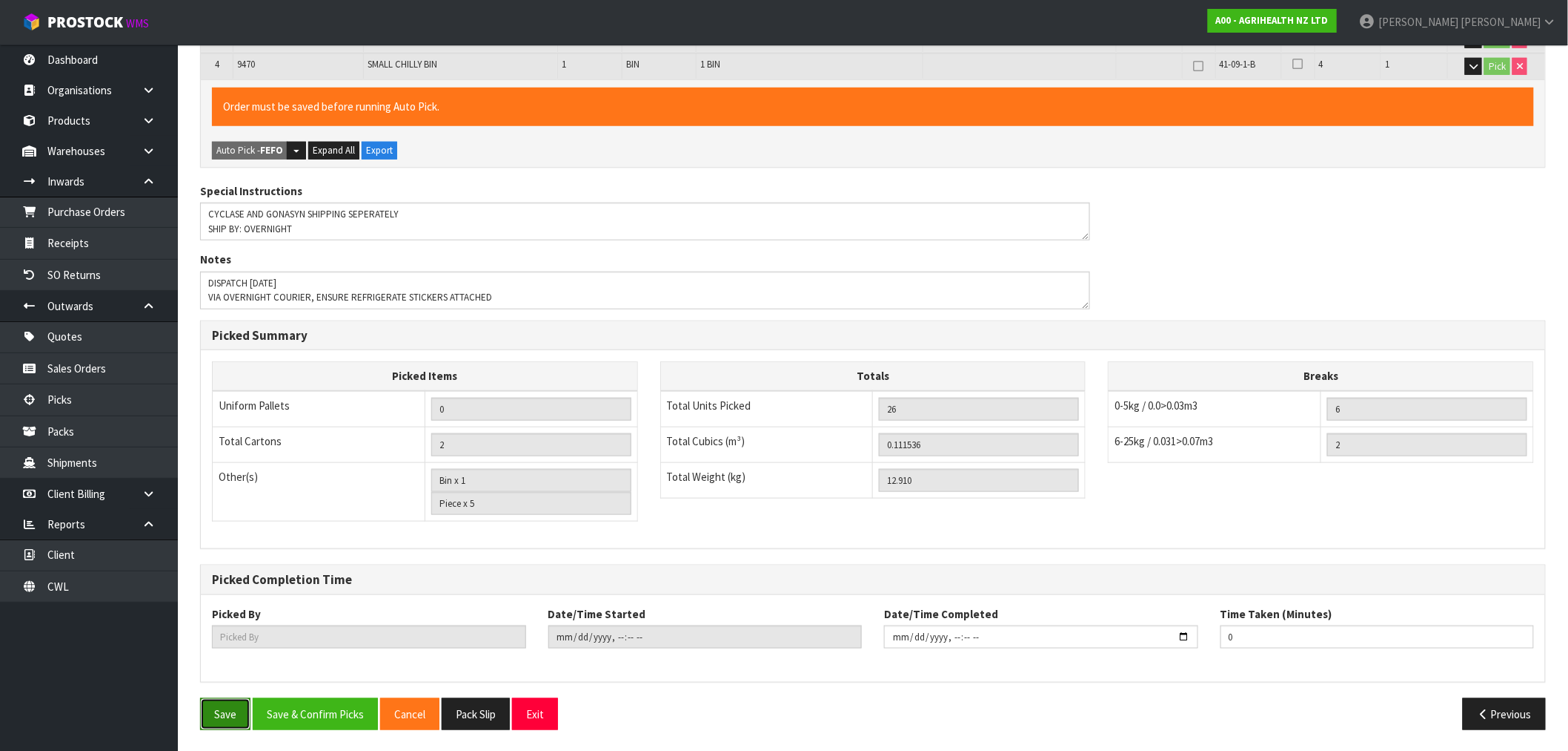
click at [224, 713] on button "Save" at bounding box center [225, 714] width 50 height 32
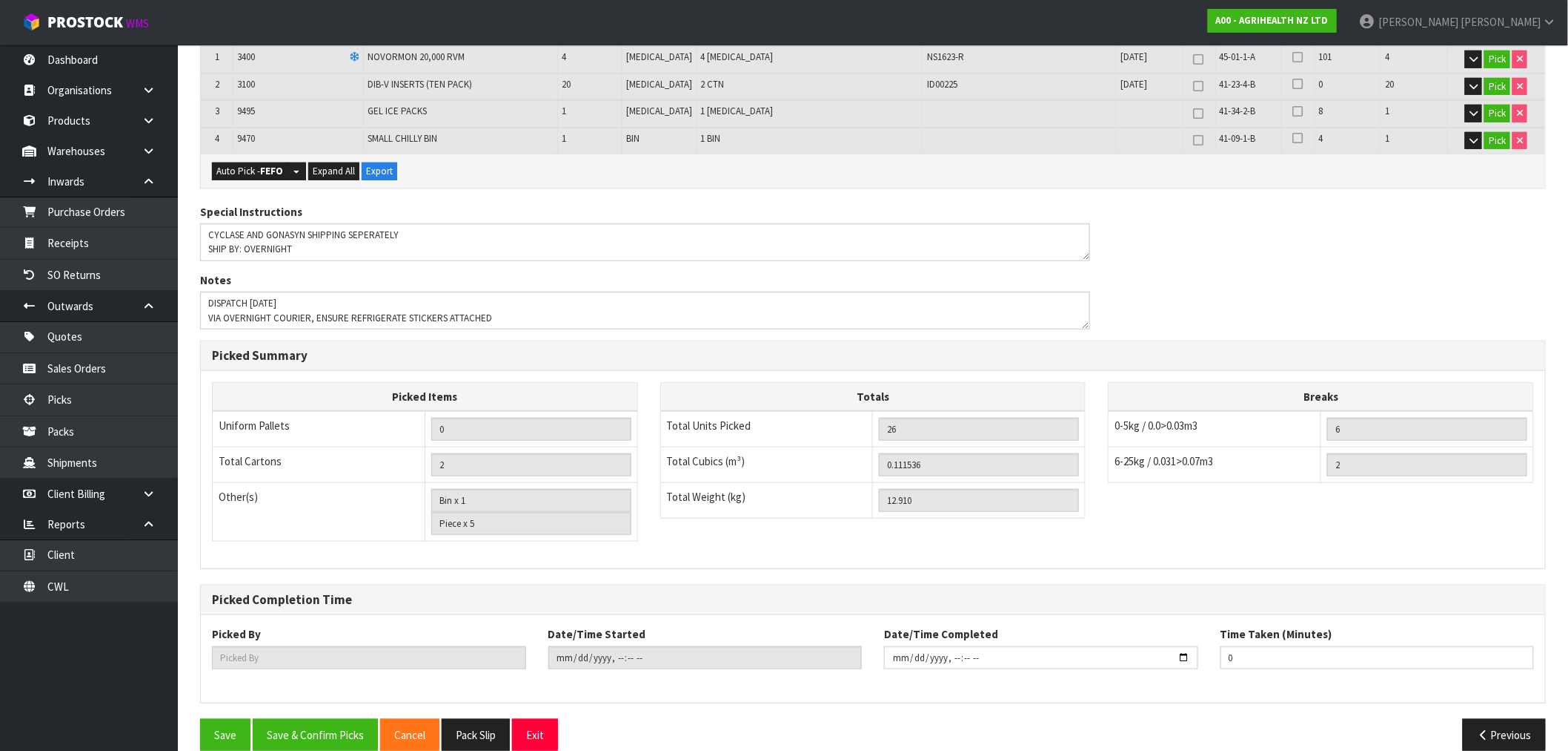
scroll to position [388, 0]
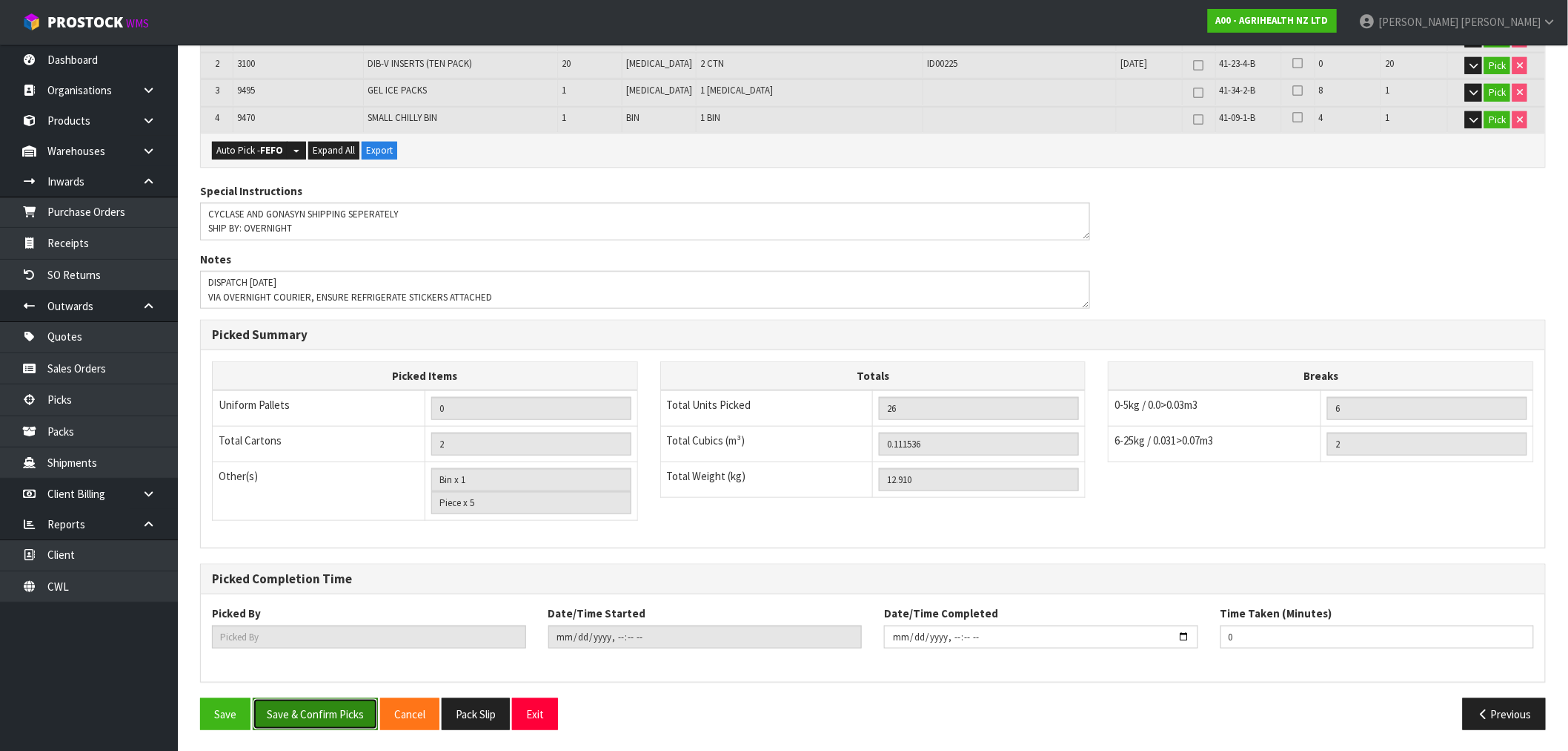
click at [341, 701] on button "Save & Confirm Picks" at bounding box center [315, 714] width 125 height 32
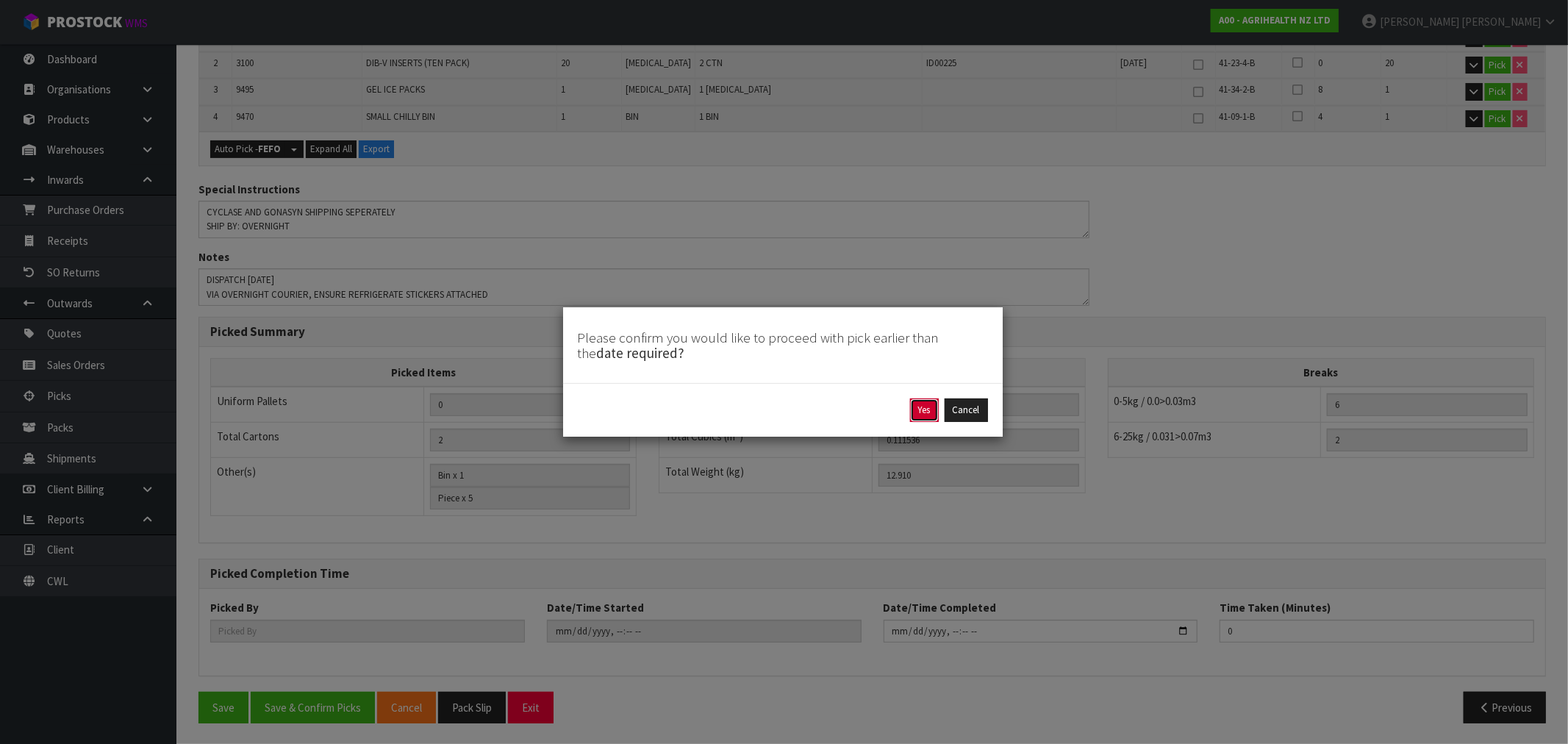
click at [926, 408] on button "Yes" at bounding box center [924, 410] width 28 height 23
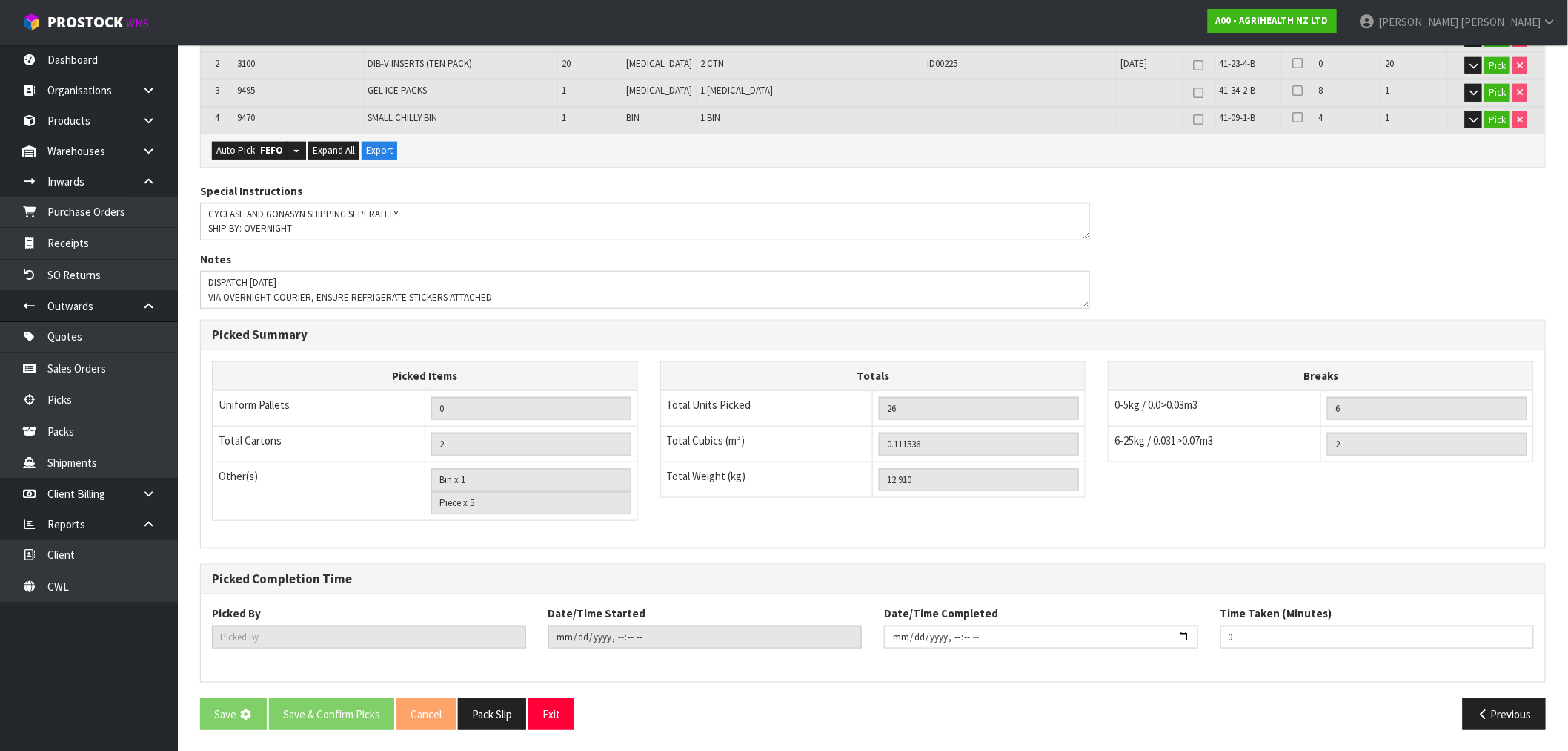
scroll to position [0, 0]
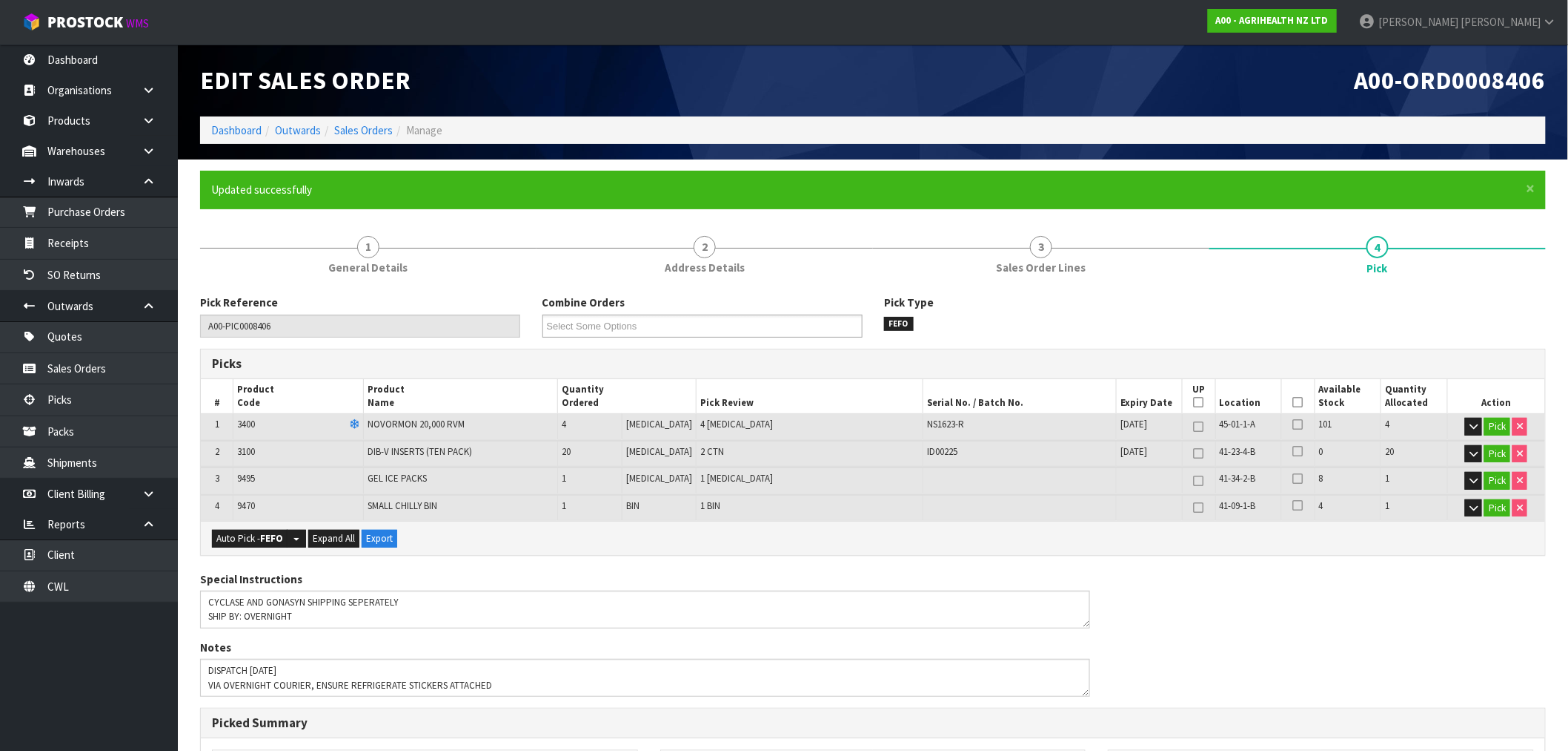
type input "[PERSON_NAME]"
type input "[DATE]T16:27:20"
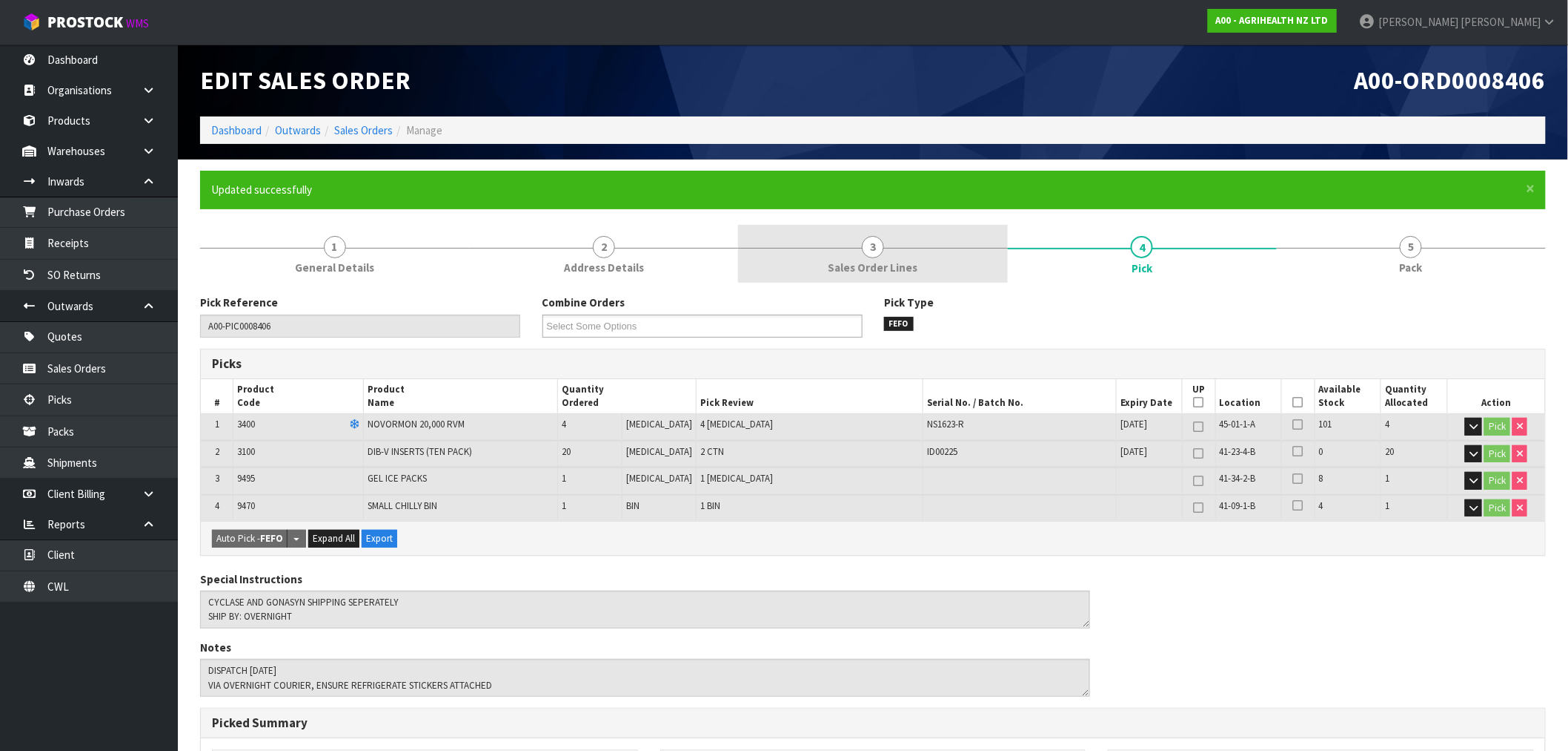
click at [881, 250] on span "3" at bounding box center [873, 246] width 23 height 23
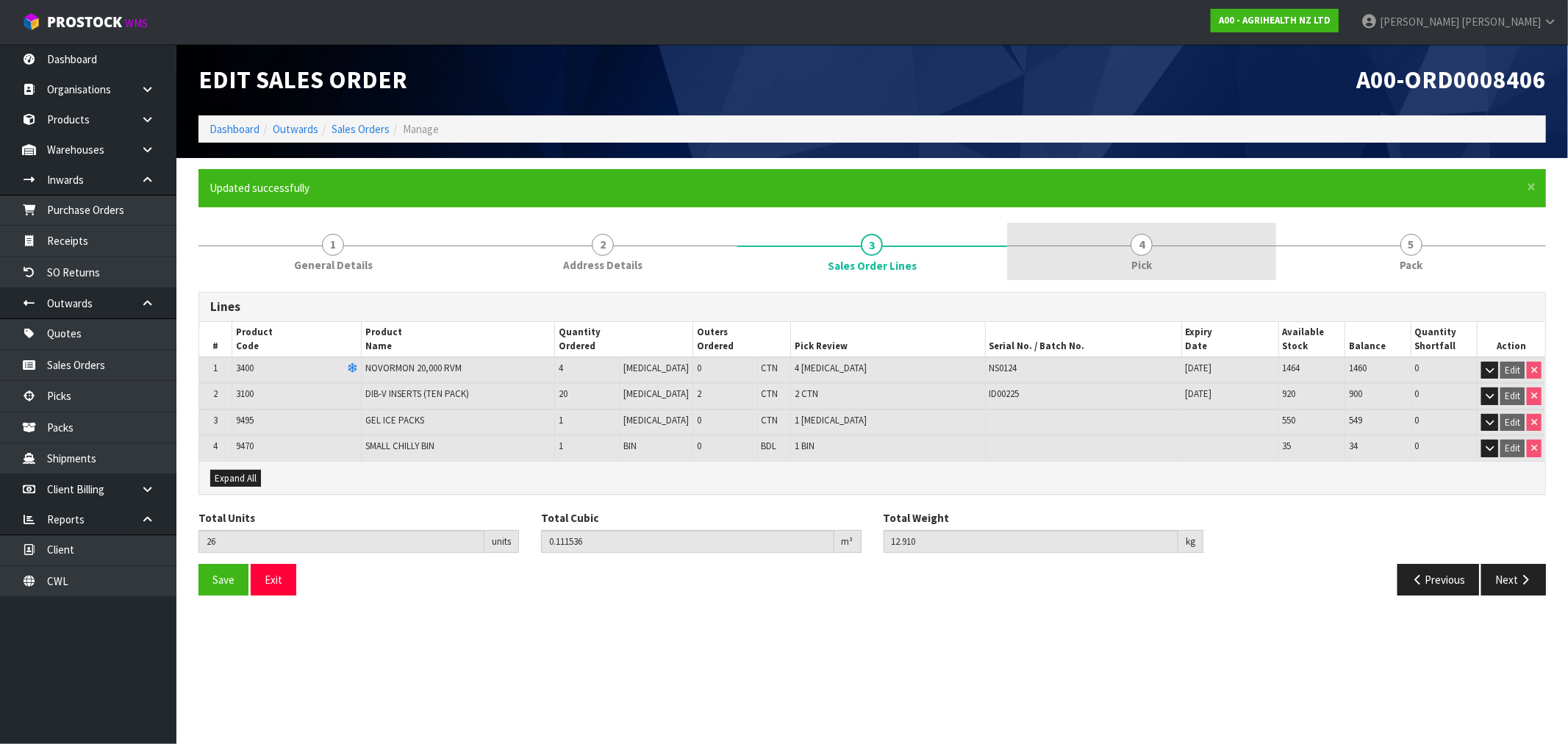
click at [1238, 245] on div at bounding box center [1142, 245] width 270 height 1
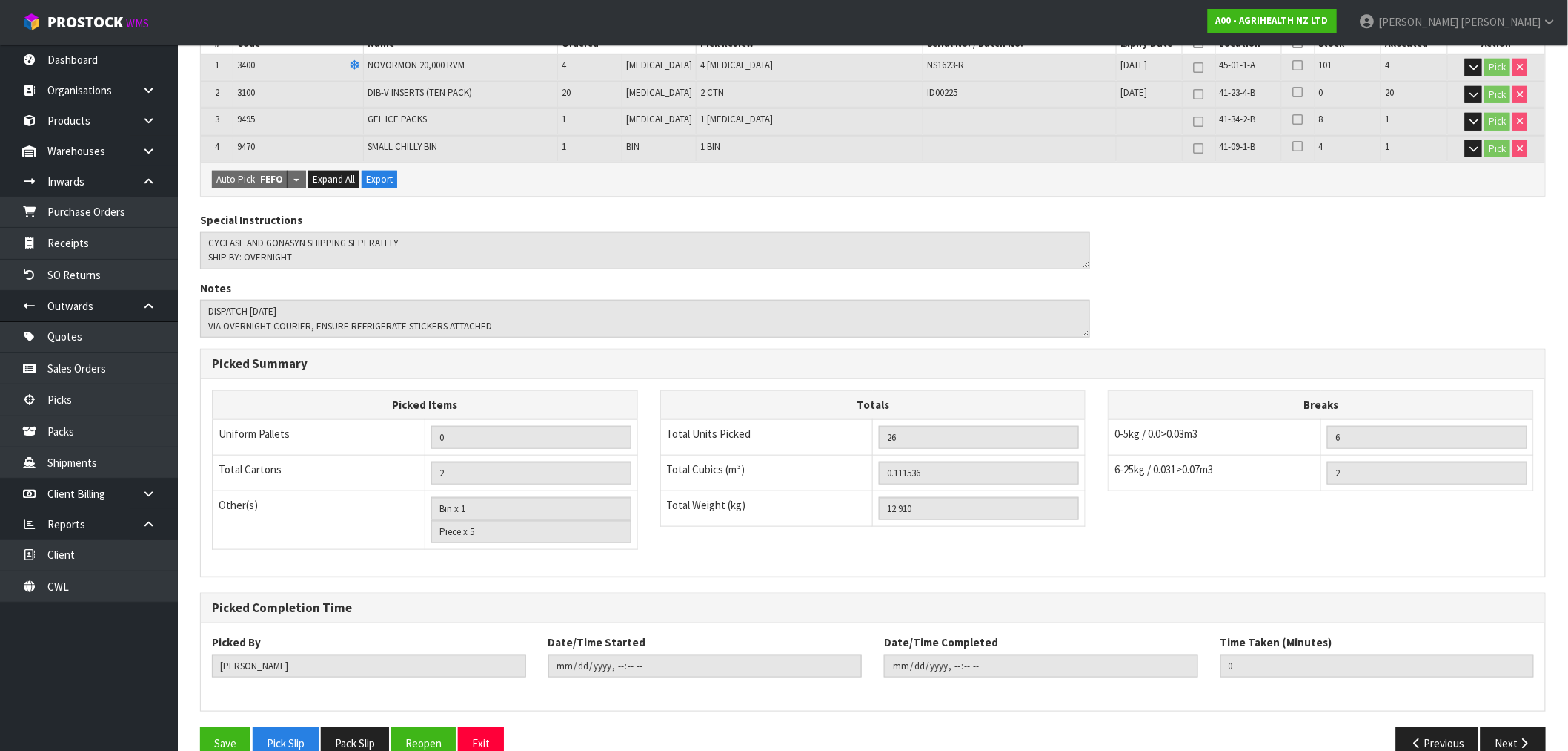
scroll to position [388, 0]
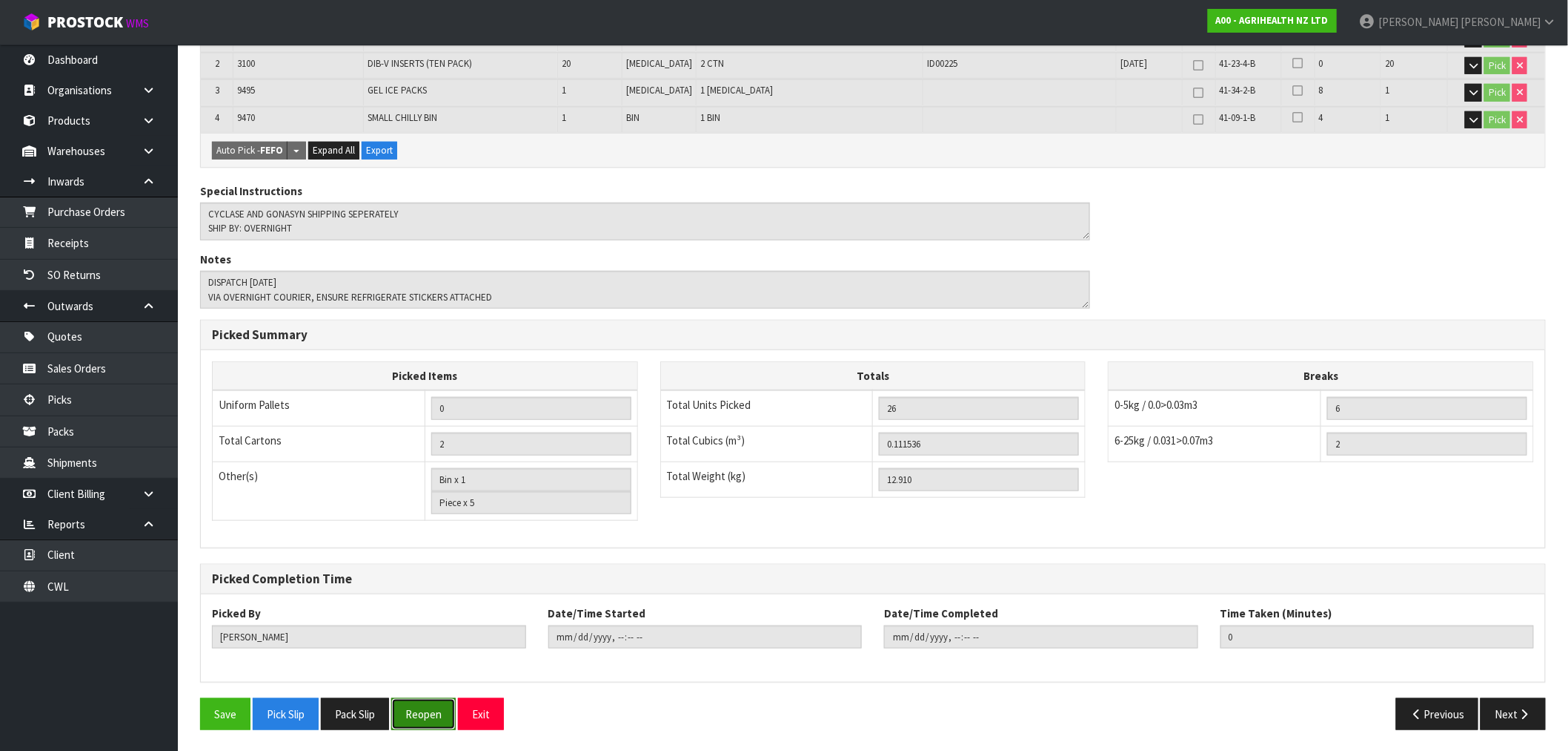
click at [428, 709] on button "Reopen" at bounding box center [423, 714] width 64 height 32
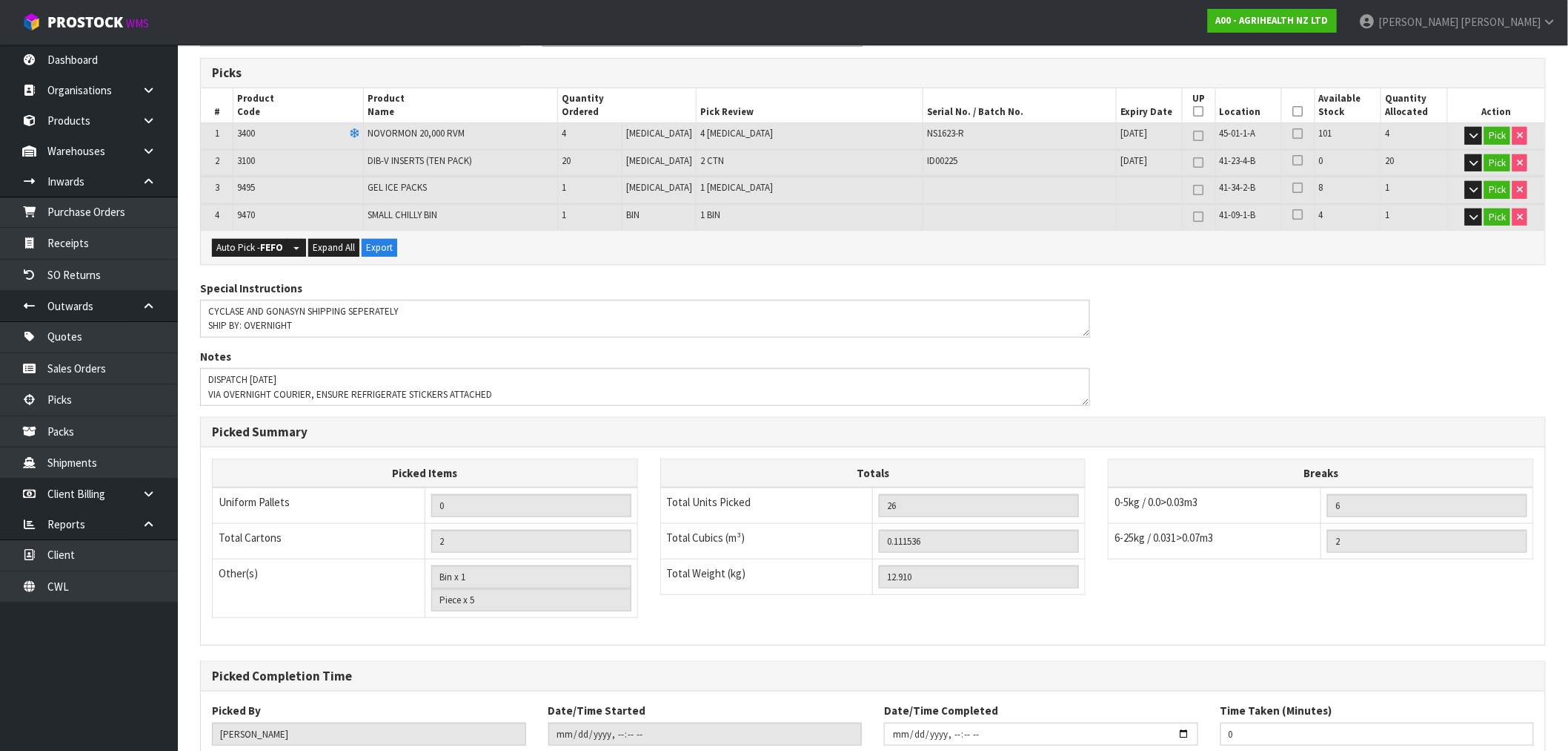
scroll to position [58, 0]
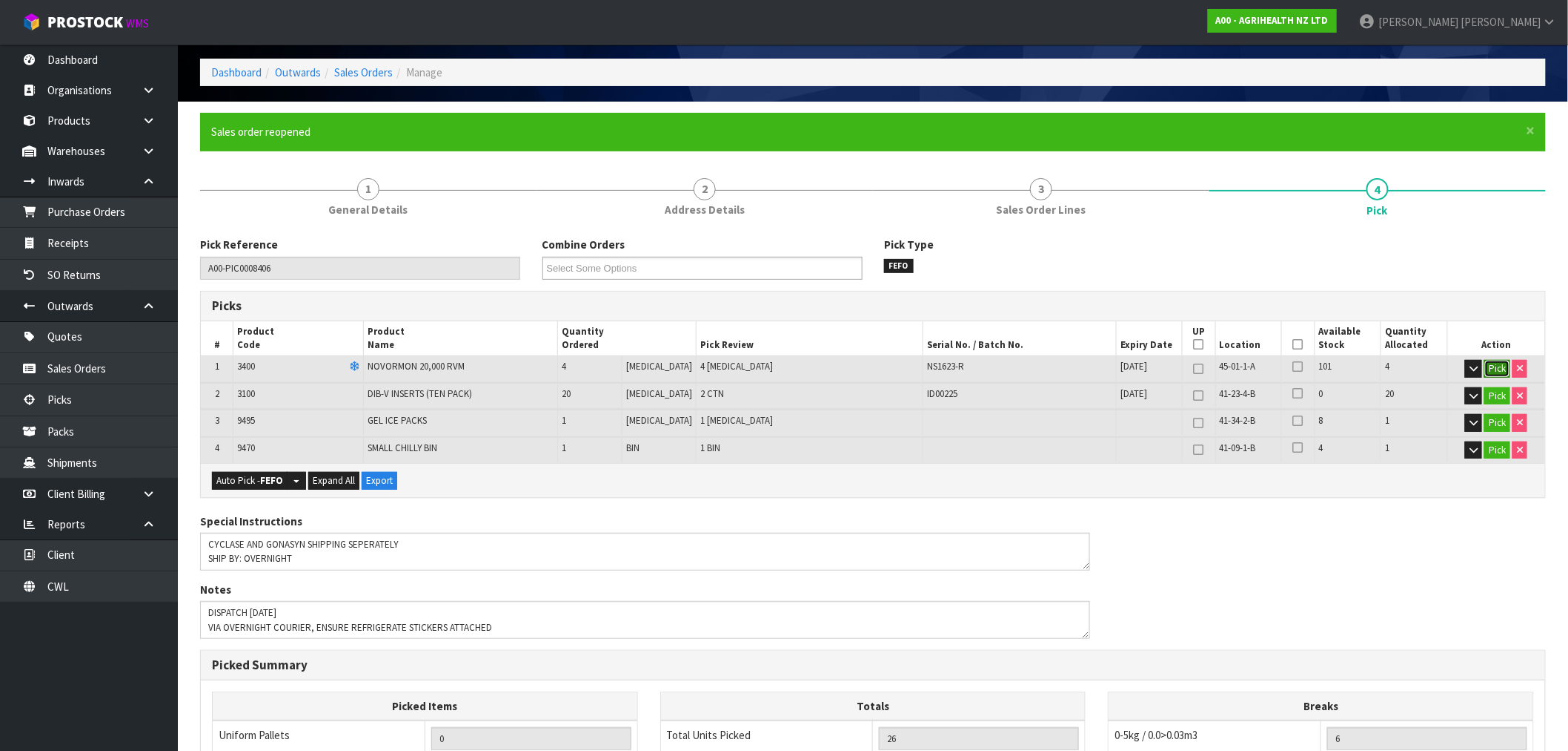
click at [1498, 364] on button "Pick" at bounding box center [1497, 369] width 26 height 18
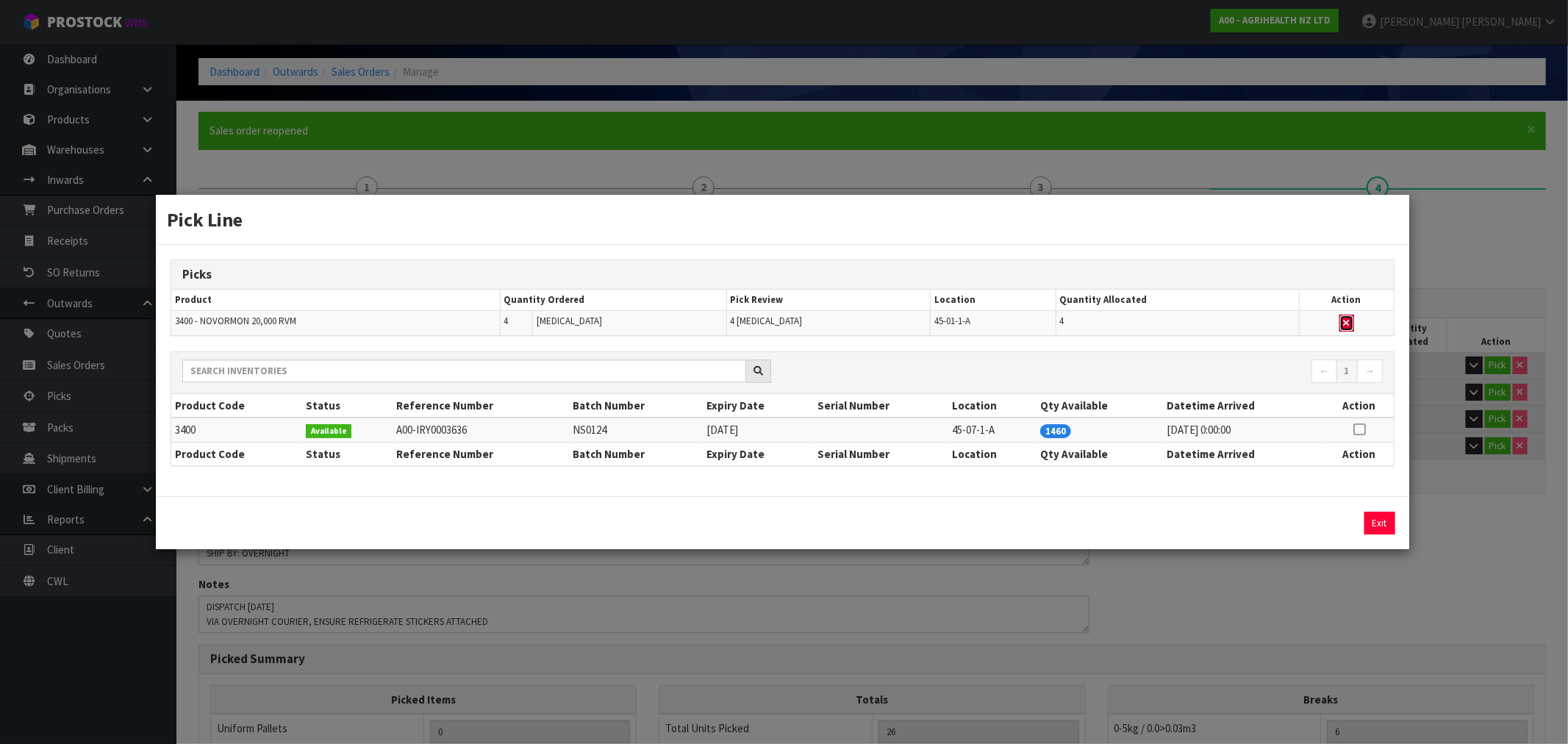
click at [1344, 321] on icon "button" at bounding box center [1347, 323] width 6 height 10
type input "Piece x 1"
type input "22"
type input "0.108456"
type input "11.91"
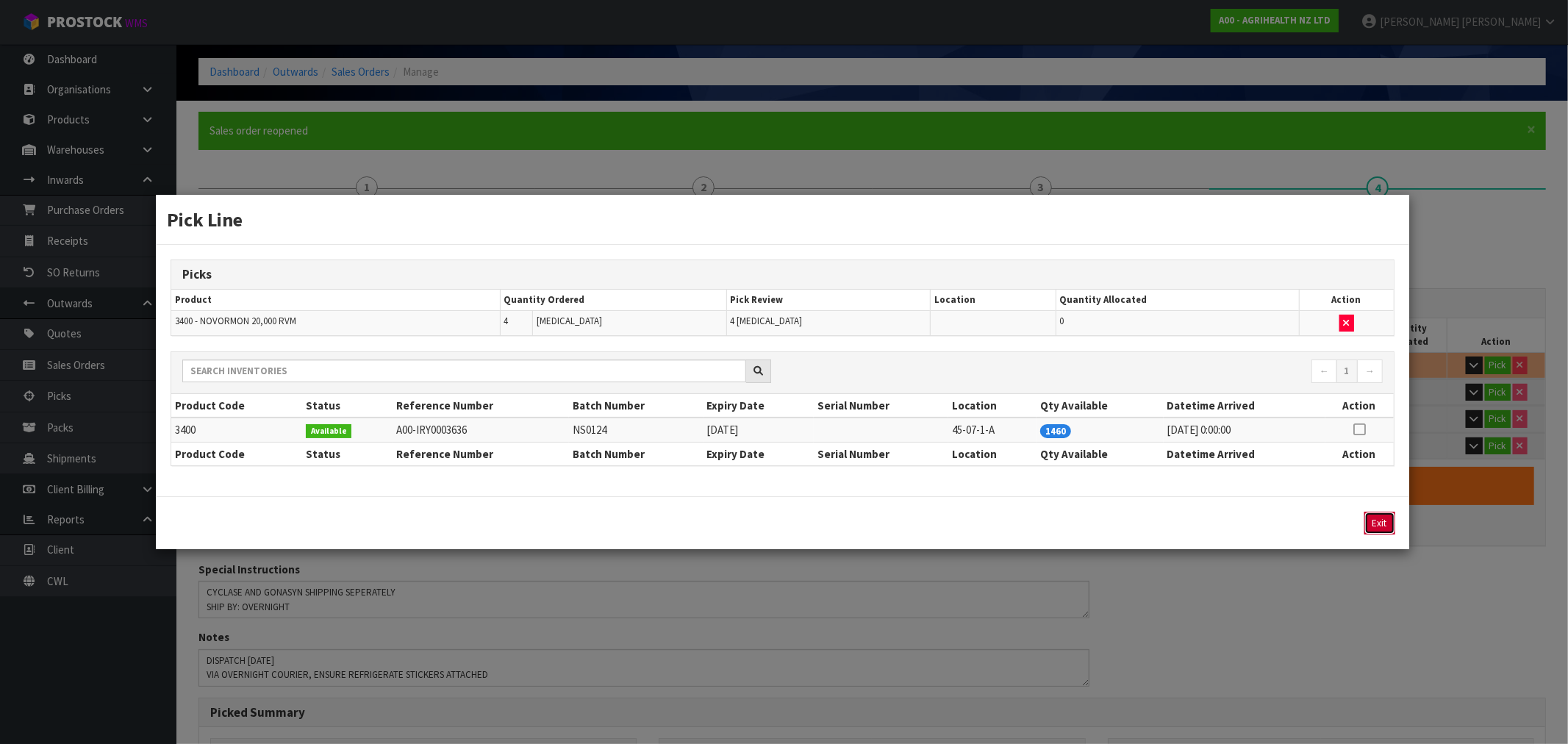
click at [1375, 525] on button "Exit" at bounding box center [1380, 522] width 31 height 22
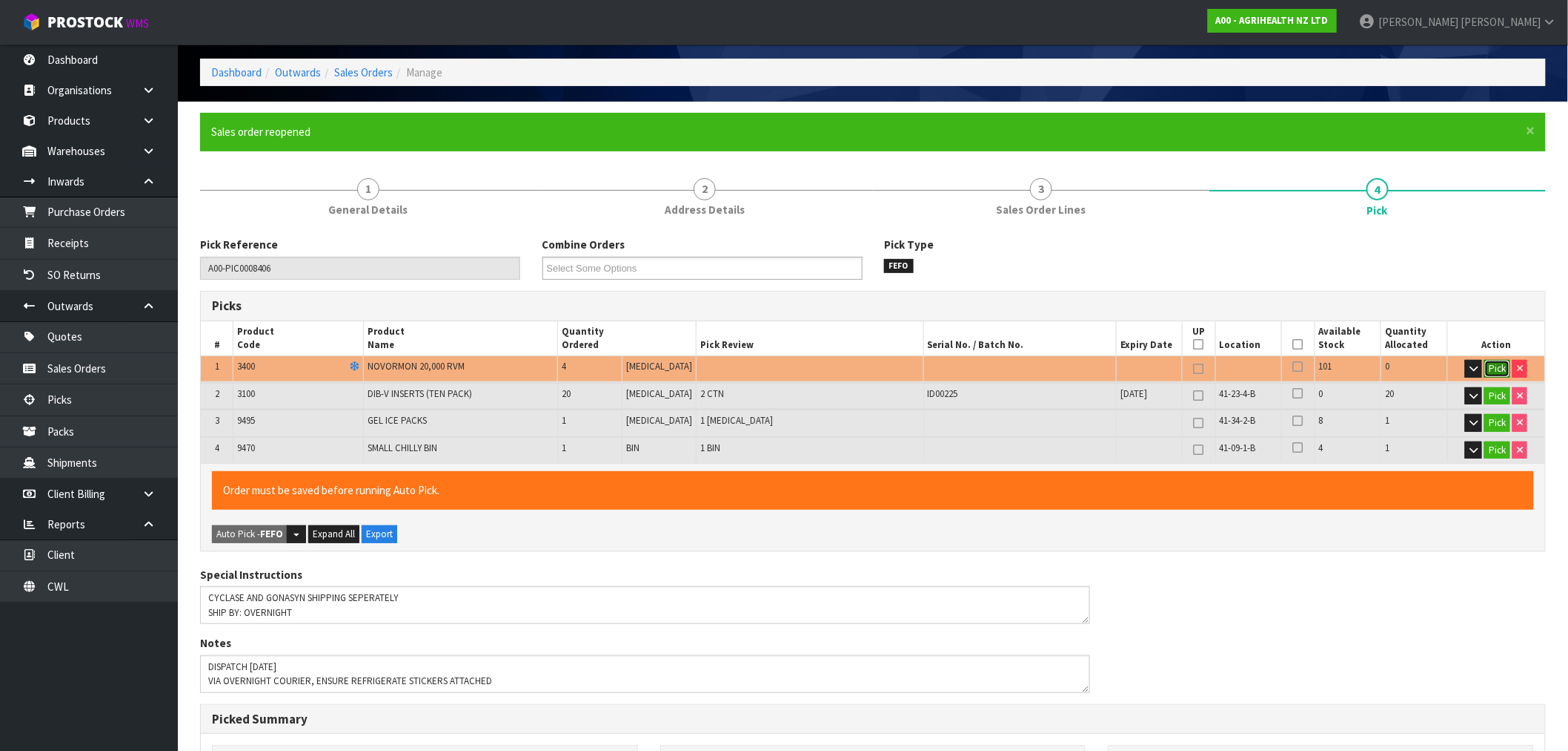
click at [1505, 371] on button "Pick" at bounding box center [1497, 369] width 26 height 18
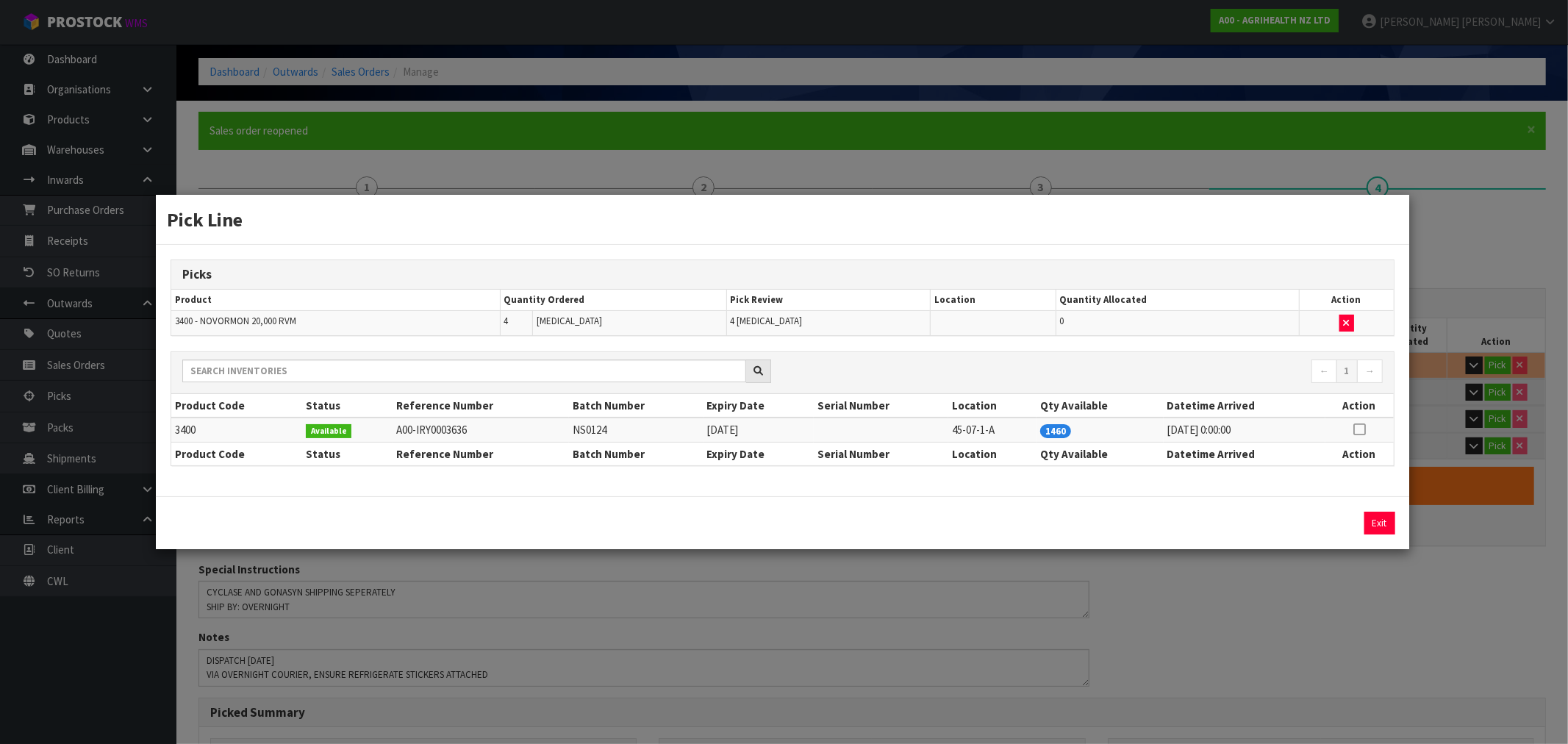
click at [1357, 429] on icon at bounding box center [1359, 429] width 12 height 1
click at [1335, 515] on button "Assign Pick" at bounding box center [1330, 522] width 61 height 22
type input "Piece x 5"
type input "26"
type input "0.111536"
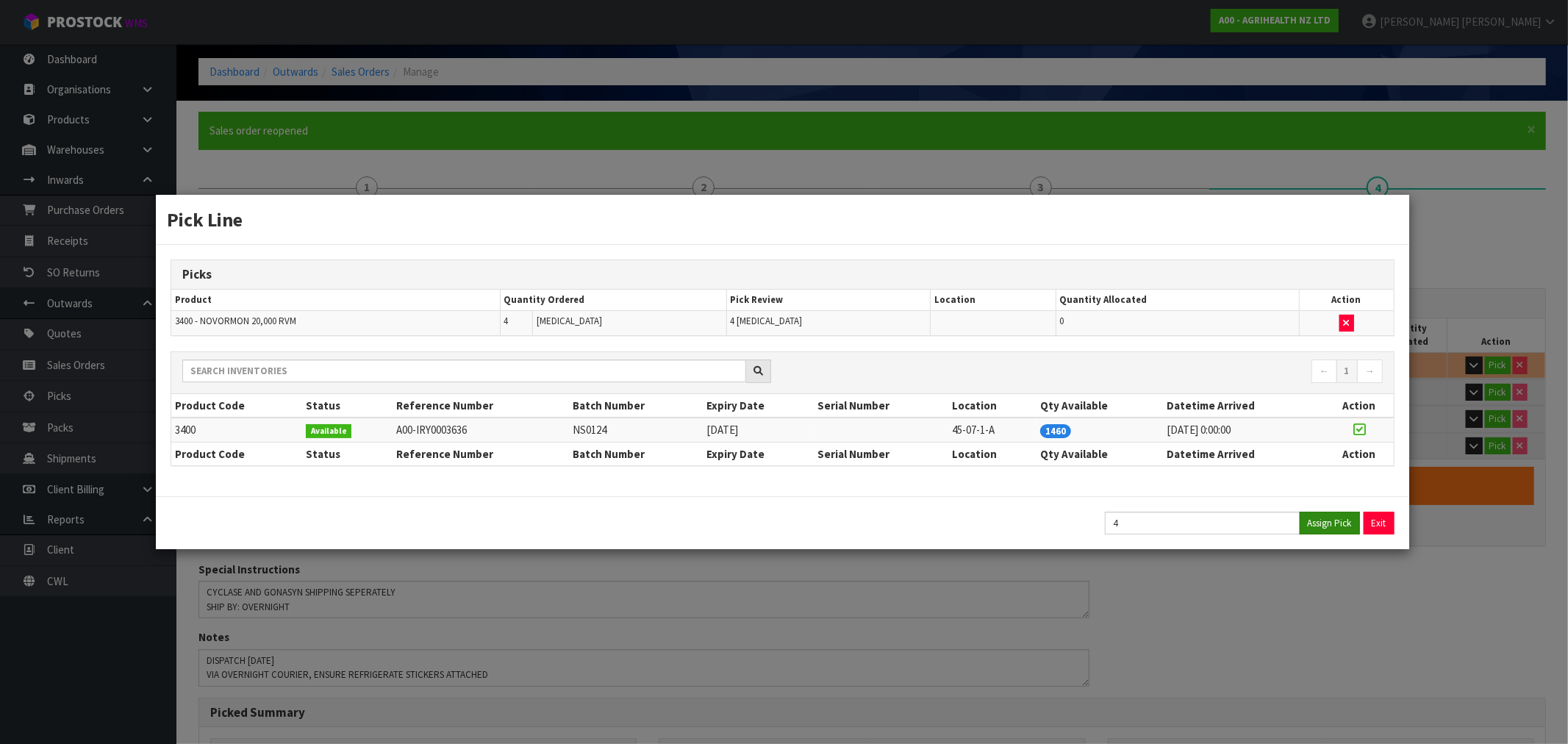
type input "12.91"
click at [1368, 518] on button "Exit" at bounding box center [1380, 522] width 31 height 22
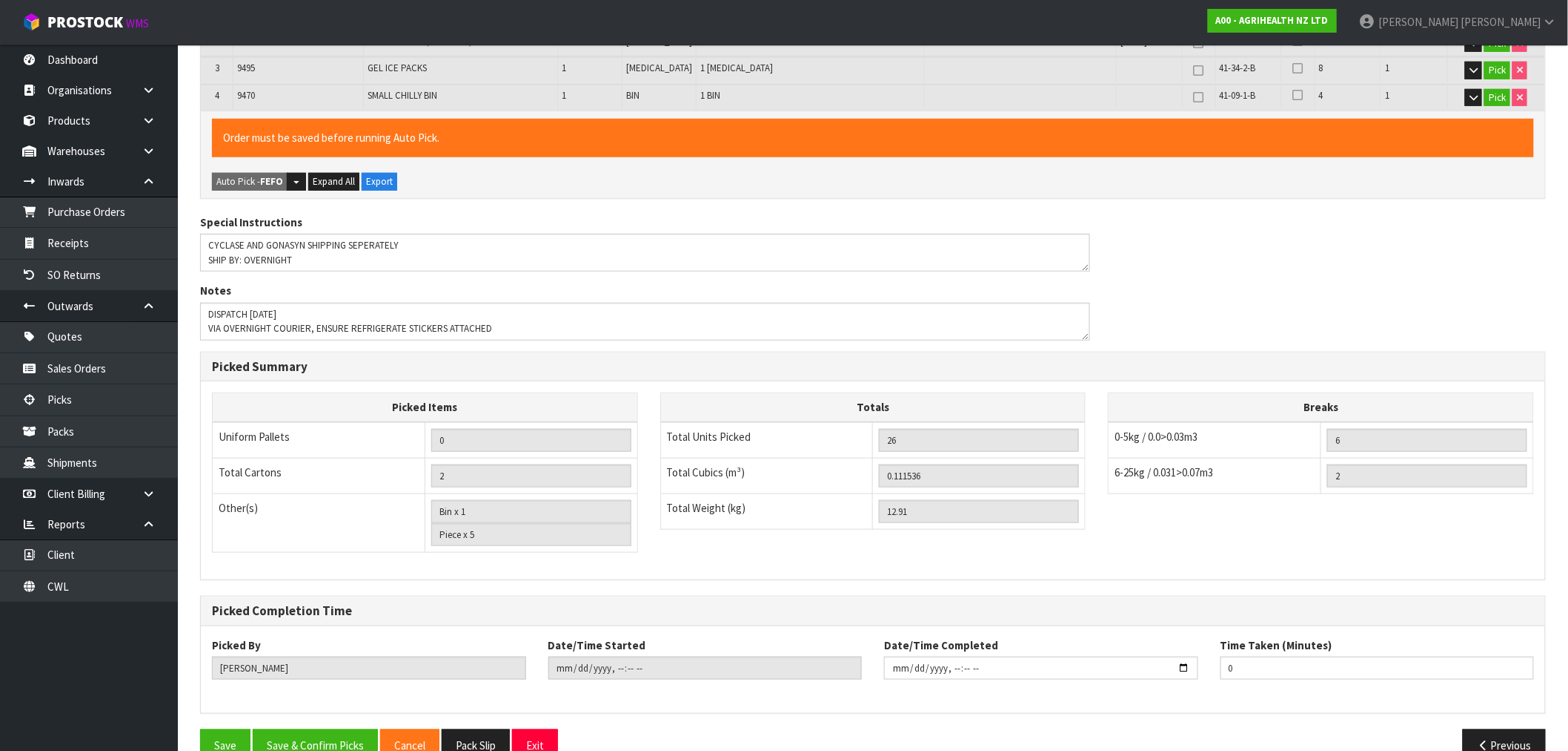
scroll to position [442, 0]
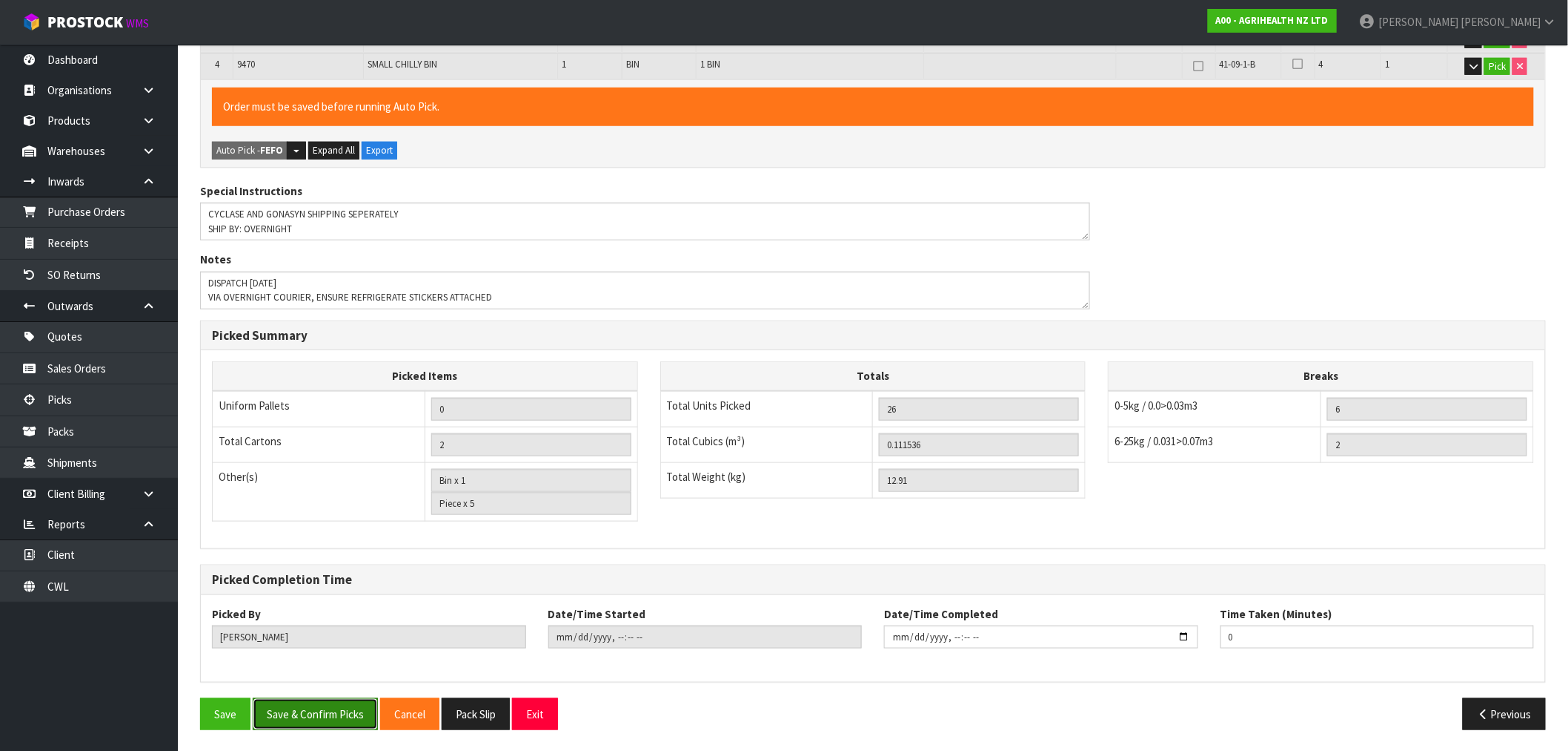
click at [326, 707] on button "Save & Confirm Picks" at bounding box center [315, 714] width 125 height 32
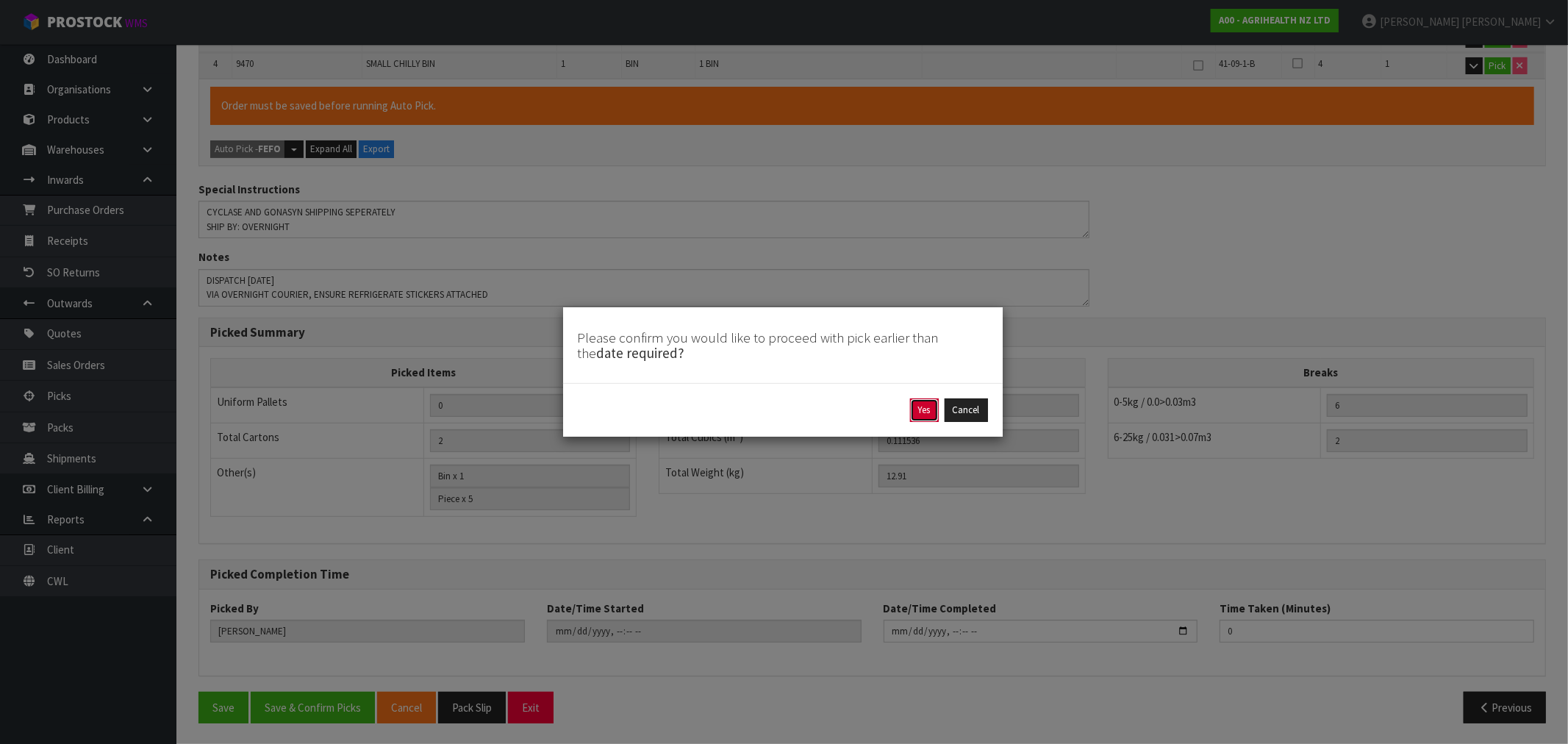
click at [928, 406] on button "Yes" at bounding box center [924, 410] width 28 height 23
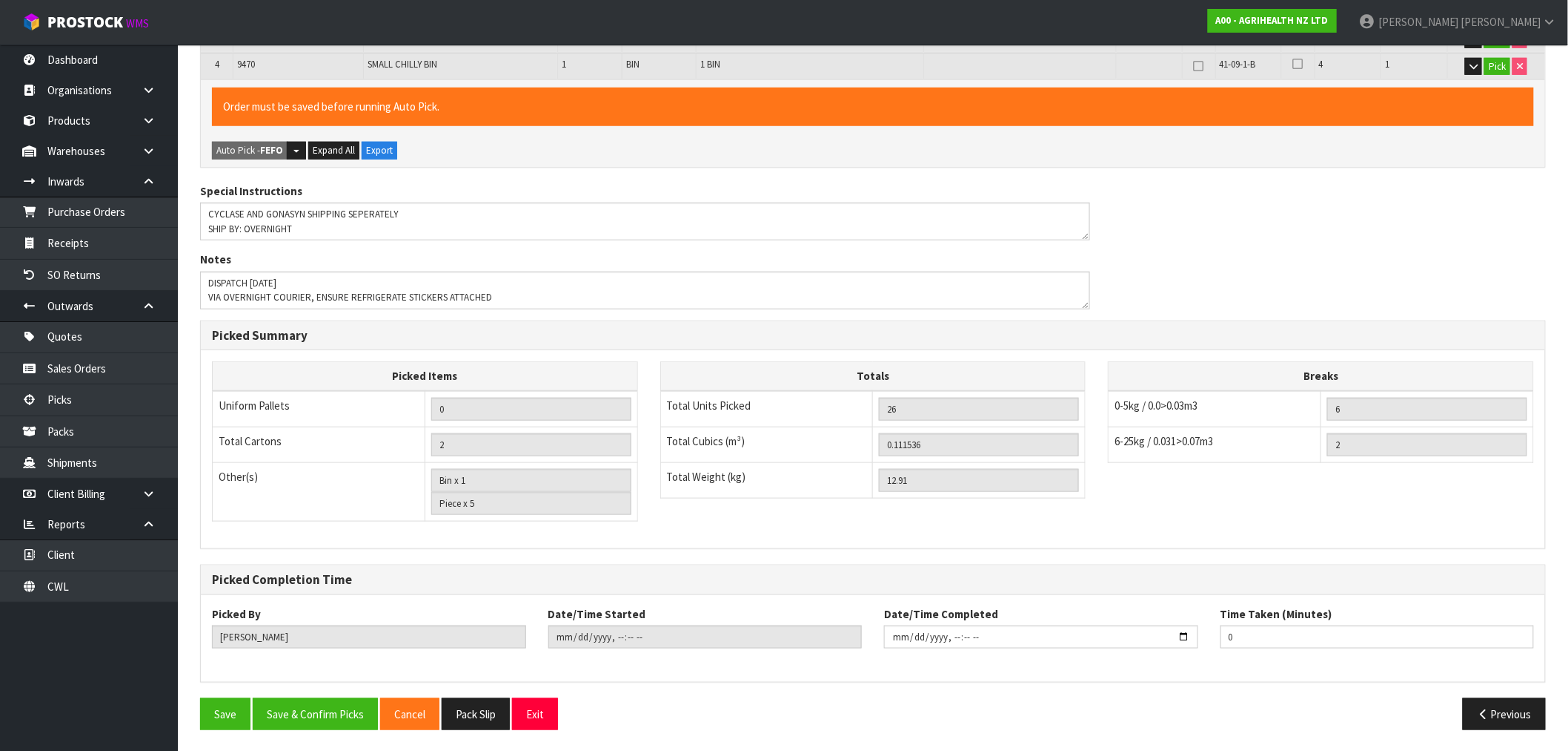
scroll to position [0, 0]
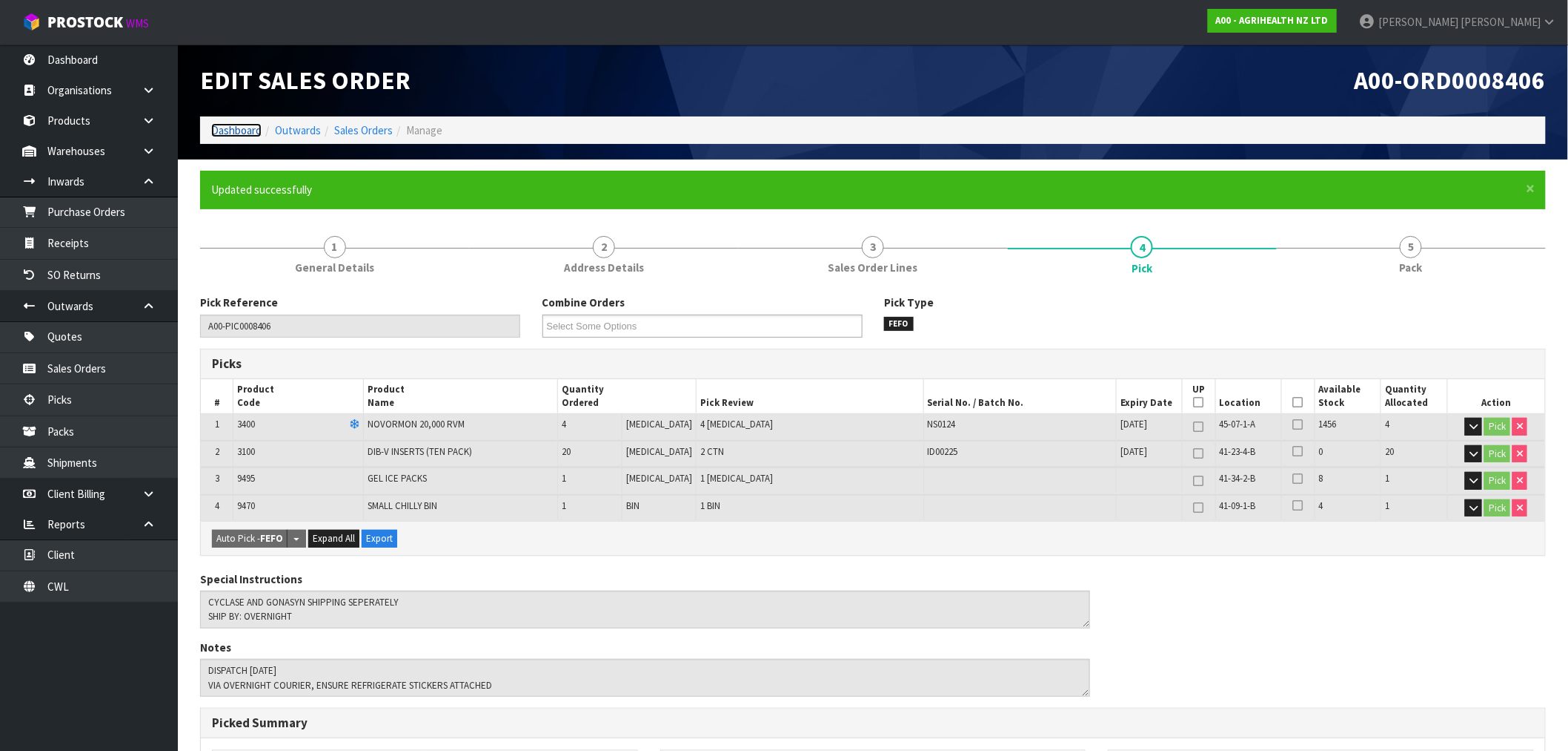
click at [237, 130] on link "Dashboard" at bounding box center [235, 130] width 50 height 14
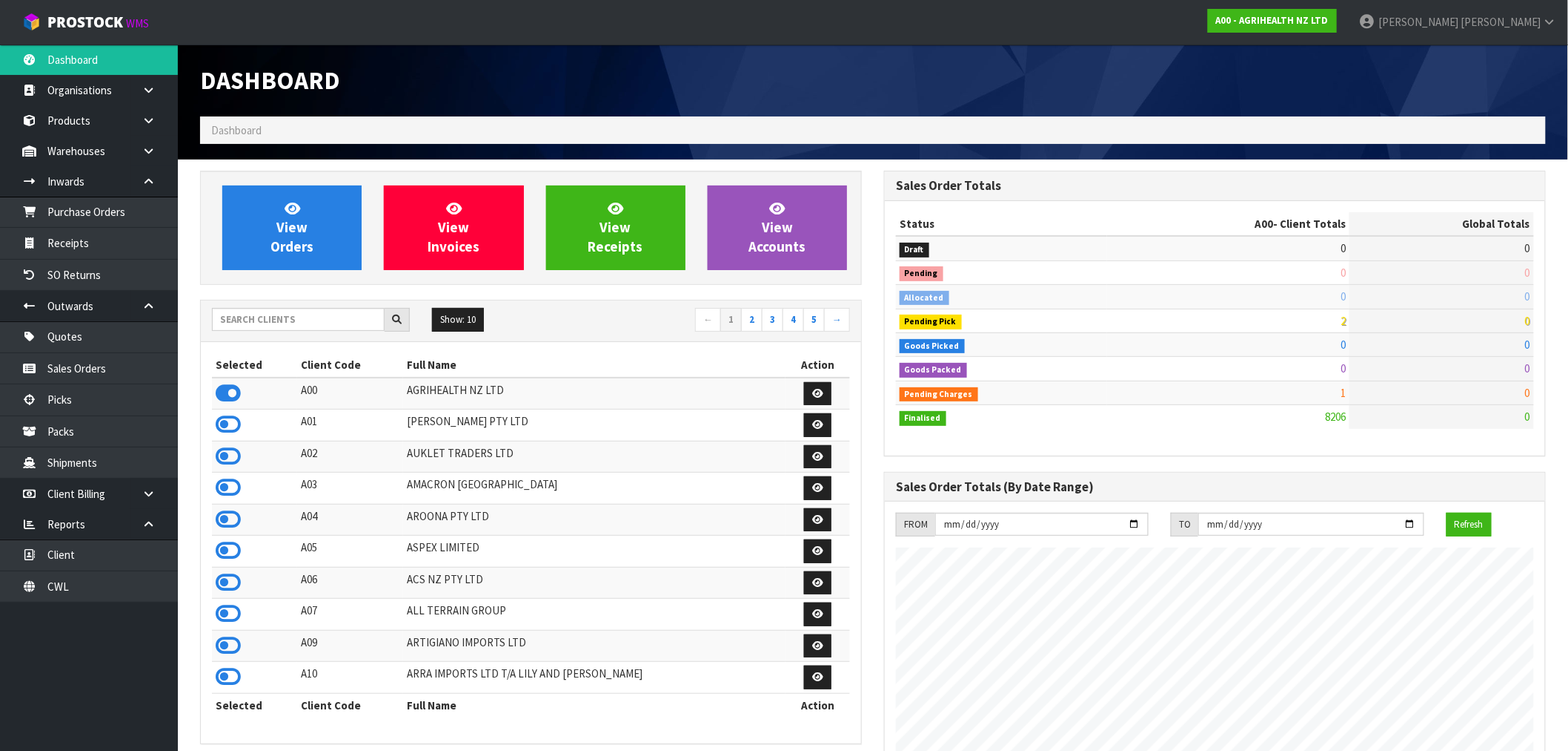
scroll to position [1124, 685]
click at [271, 316] on input "text" at bounding box center [297, 318] width 172 height 23
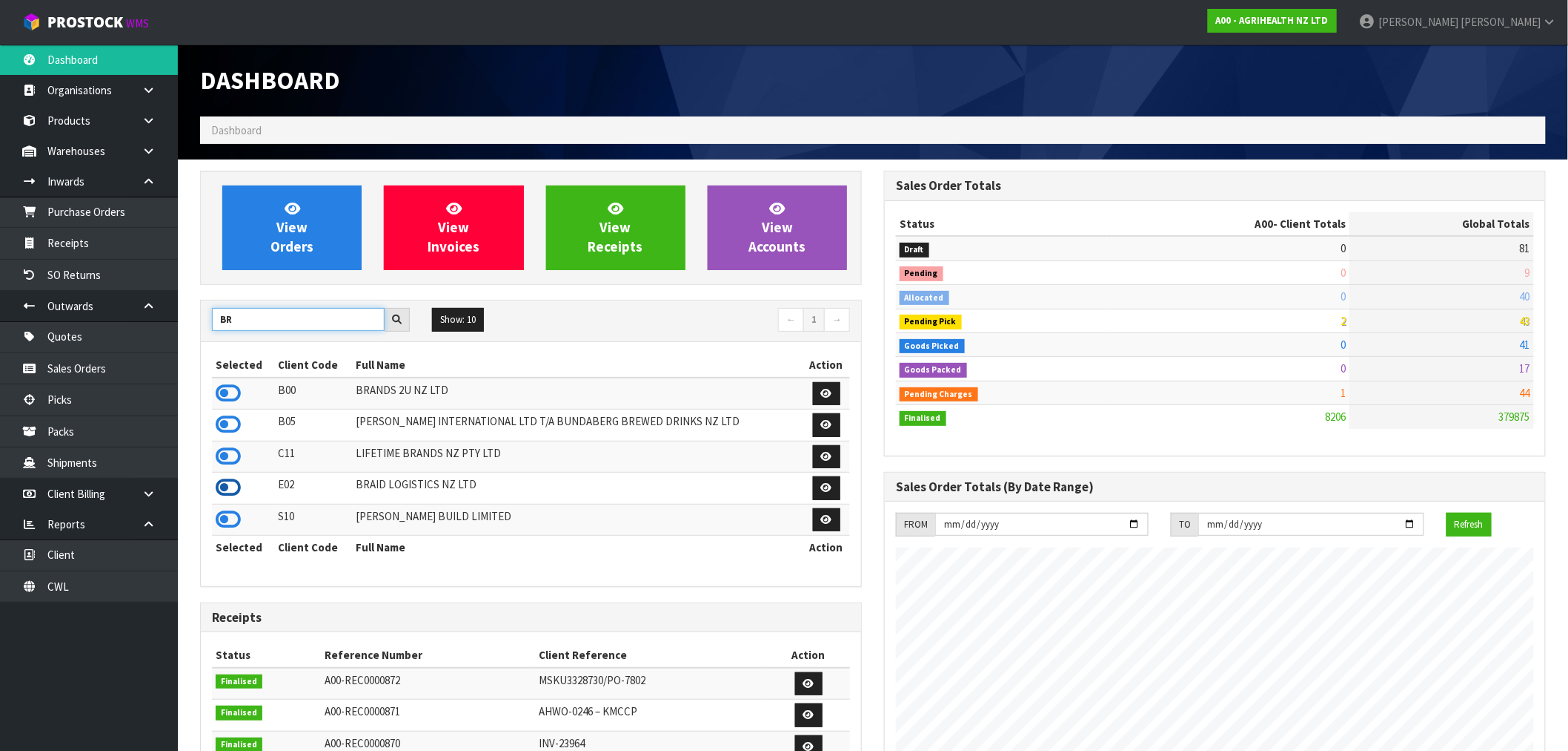
type input "BR"
click at [231, 491] on icon at bounding box center [229, 487] width 26 height 23
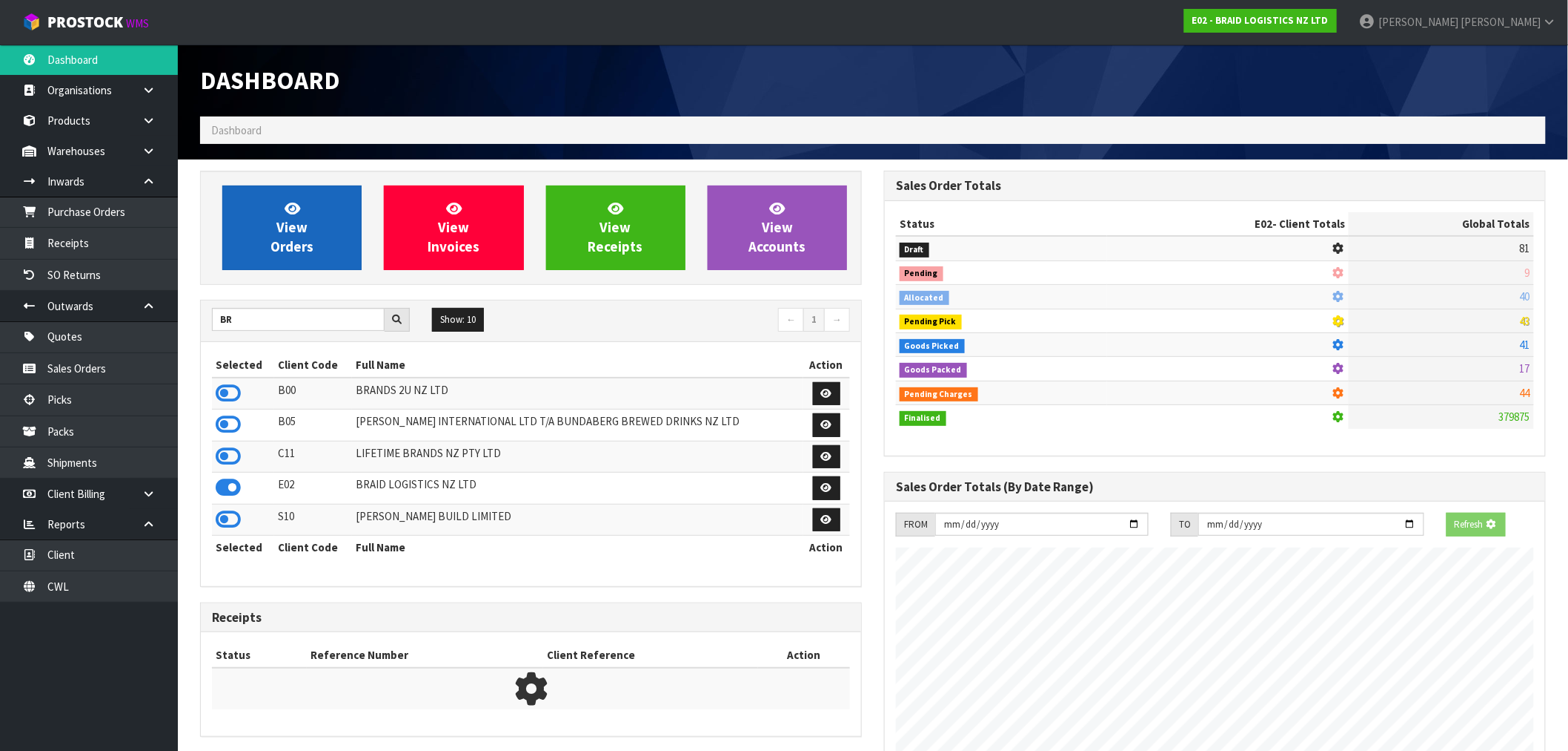
scroll to position [924, 685]
click at [292, 268] on link "View Orders" at bounding box center [292, 228] width 139 height 85
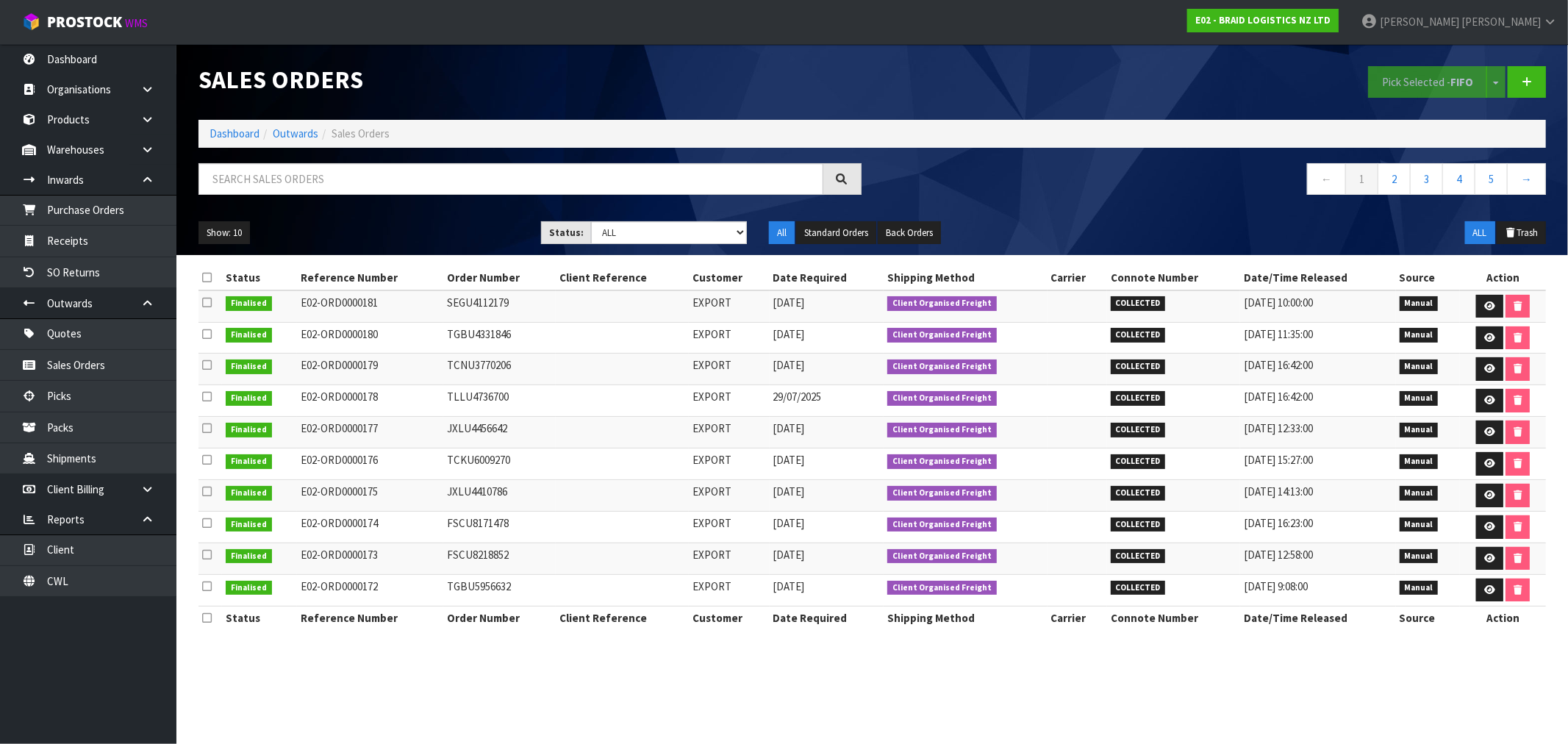
click at [304, 194] on div at bounding box center [530, 185] width 685 height 43
click at [305, 192] on input "text" at bounding box center [511, 179] width 625 height 31
type input "181"
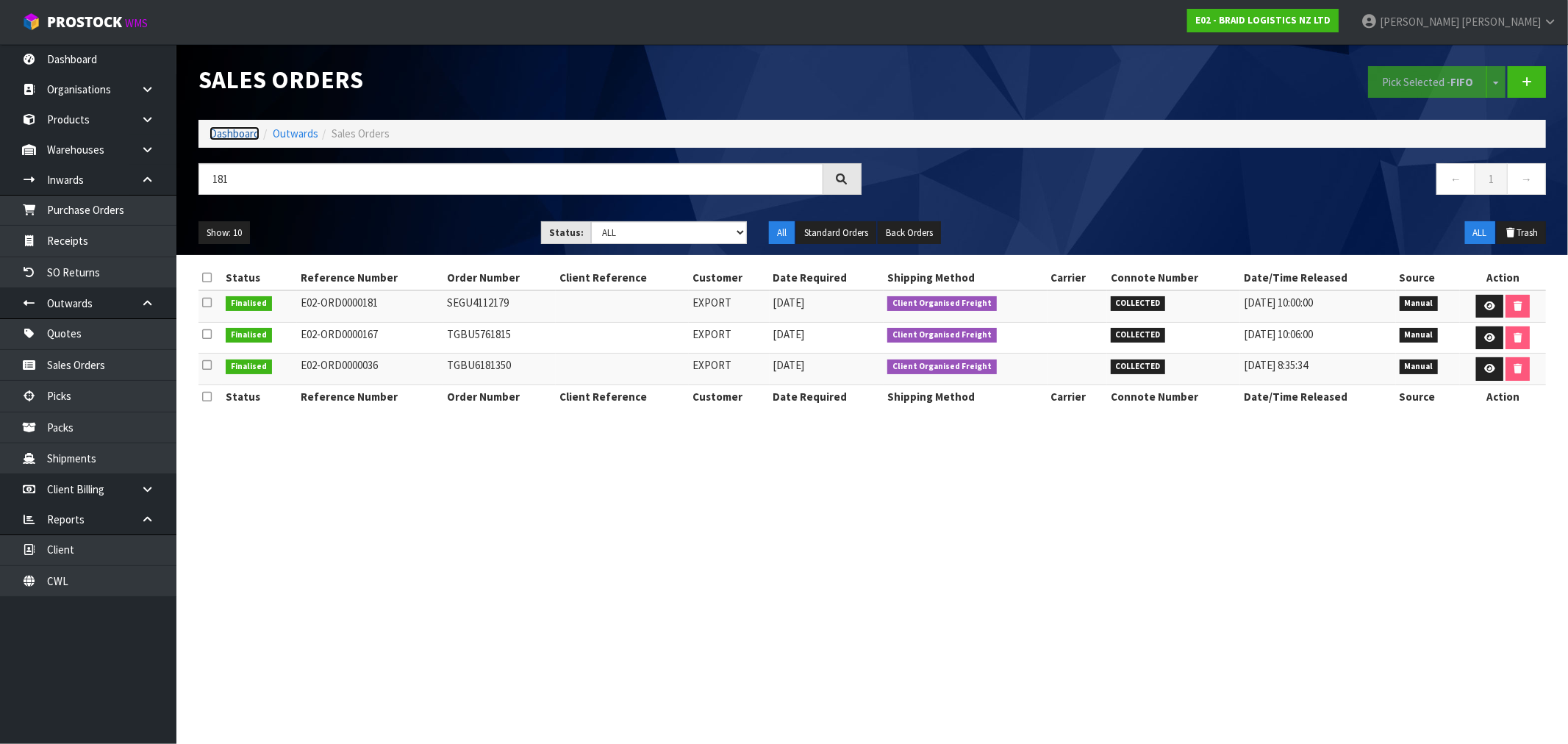
click at [227, 133] on link "Dashboard" at bounding box center [233, 133] width 50 height 14
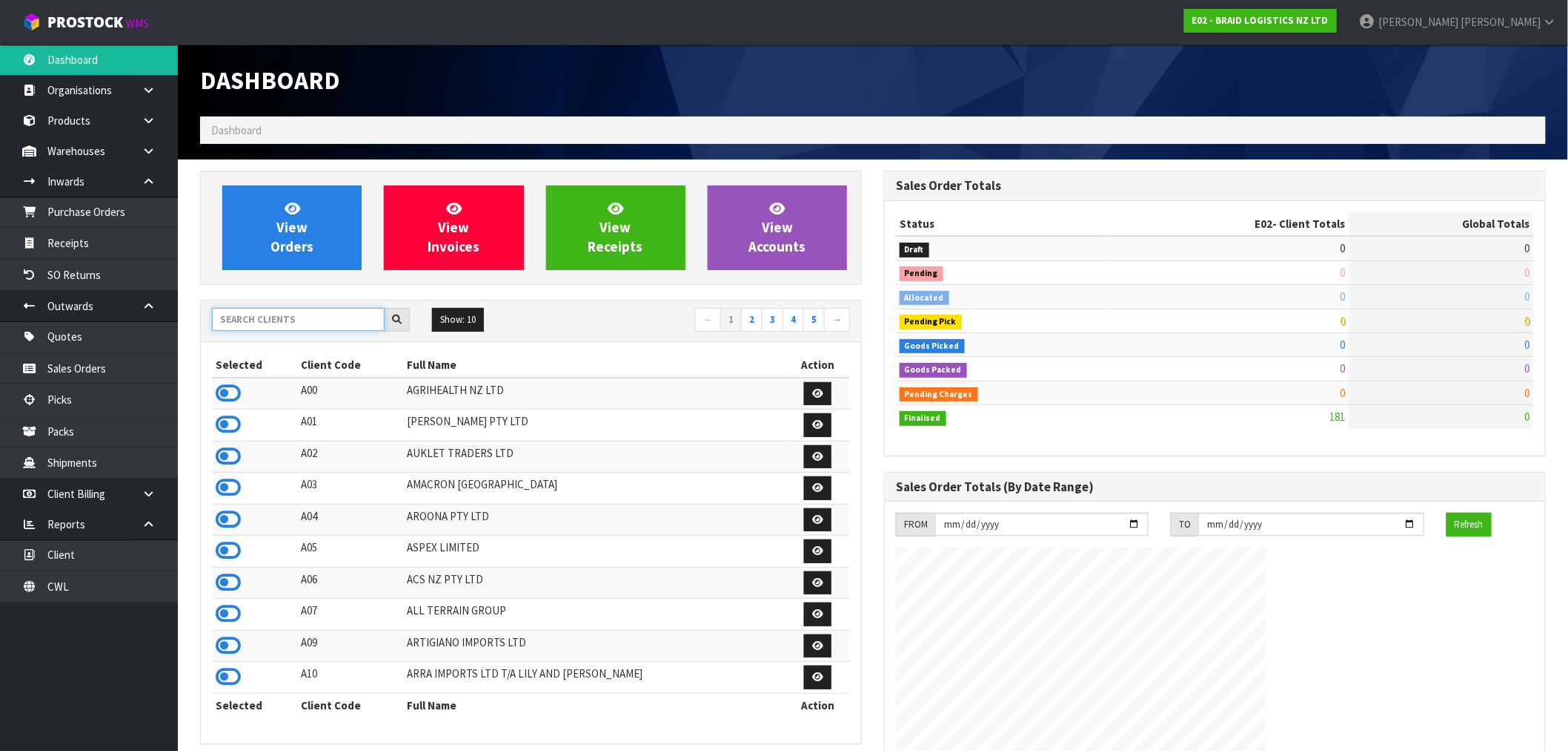
click at [262, 323] on input "text" at bounding box center [297, 318] width 172 height 23
type input "C10"
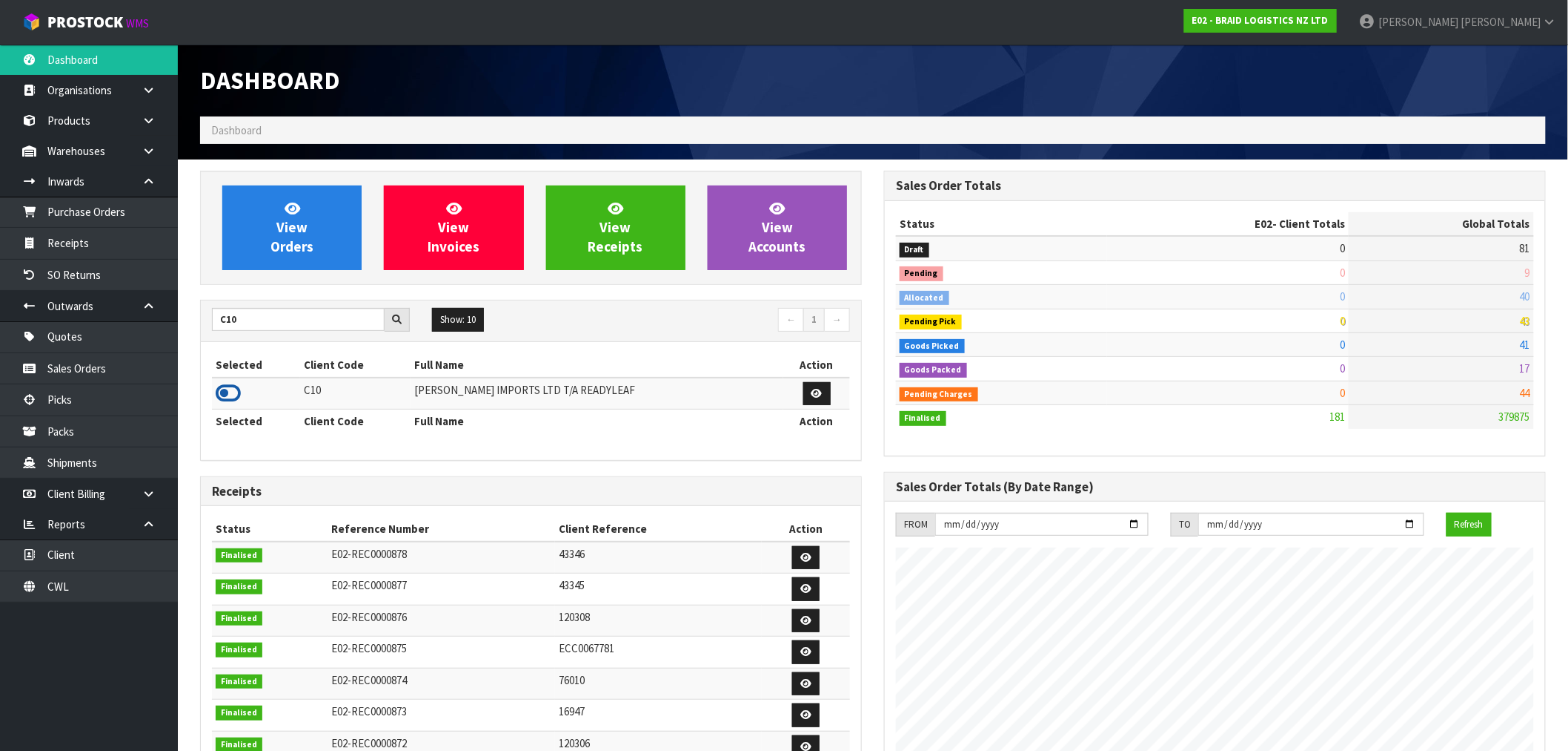
click at [227, 391] on icon at bounding box center [229, 393] width 26 height 23
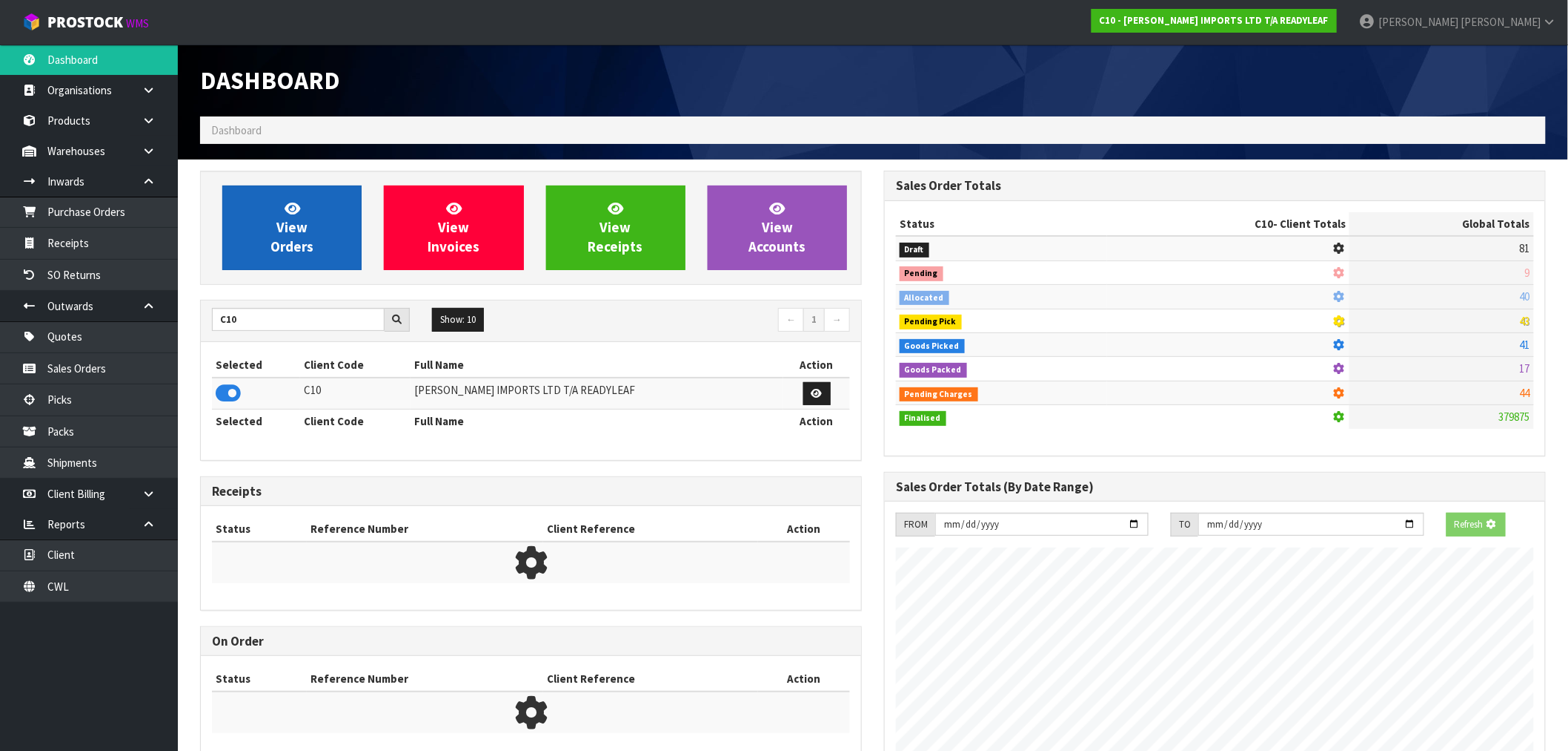
scroll to position [924, 685]
click at [280, 241] on span "View Orders" at bounding box center [293, 227] width 43 height 55
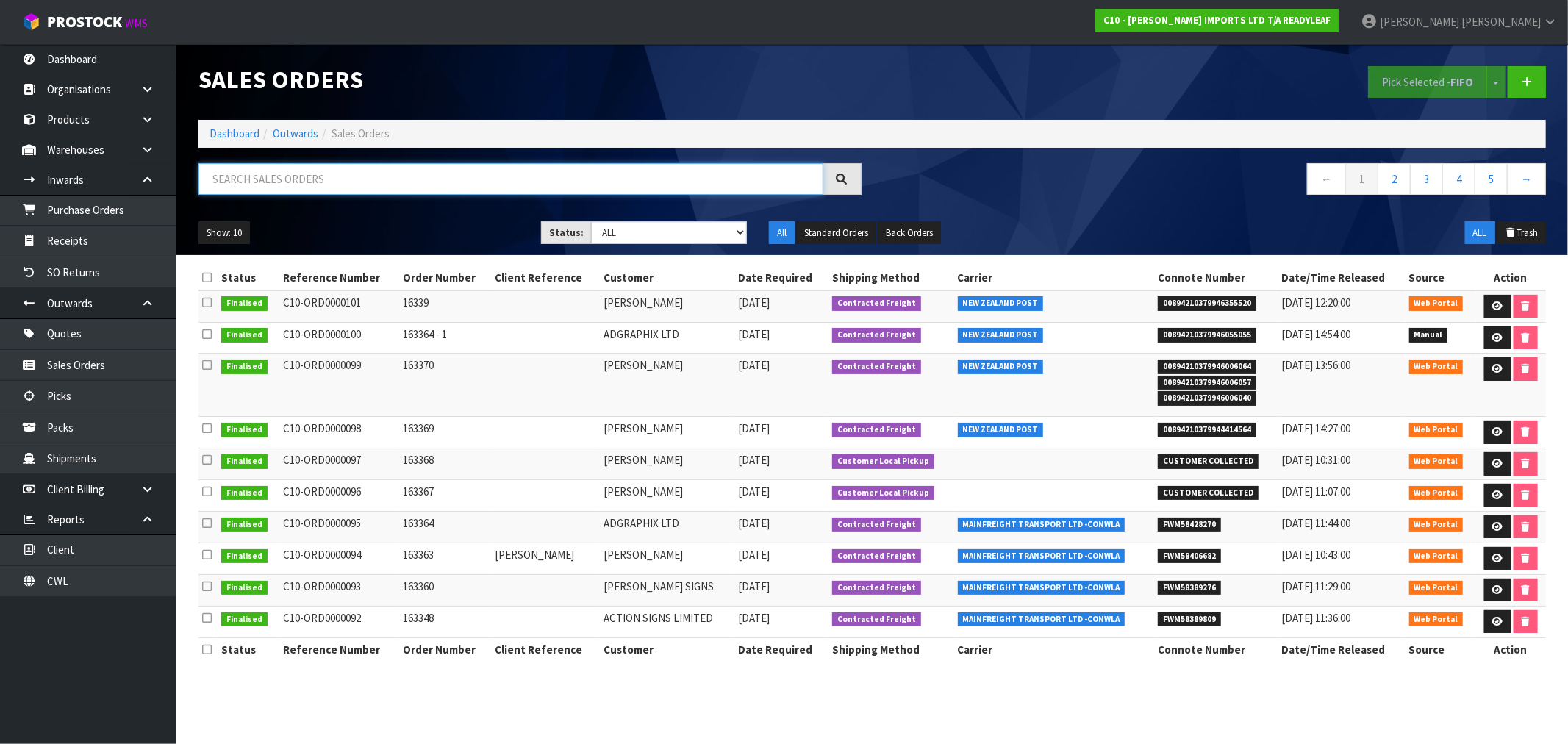
click at [280, 187] on input "text" at bounding box center [511, 179] width 625 height 31
paste input "00894210379946055055"
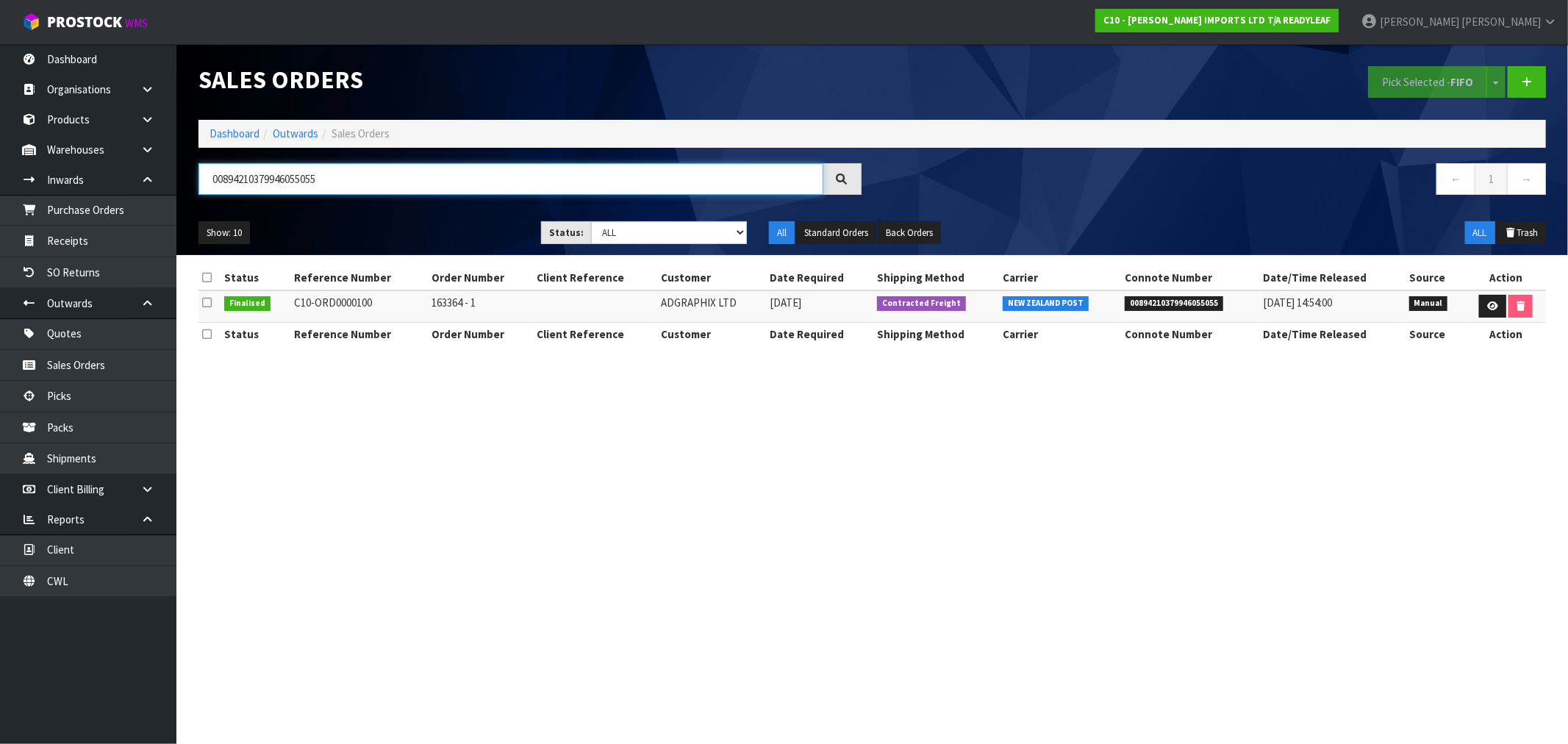
type input "00894210379946055055"
click at [1159, 309] on span "00894210379946055055" at bounding box center [1173, 303] width 99 height 15
copy span "00894210379946055055"
click at [1487, 310] on icon at bounding box center [1492, 307] width 11 height 10
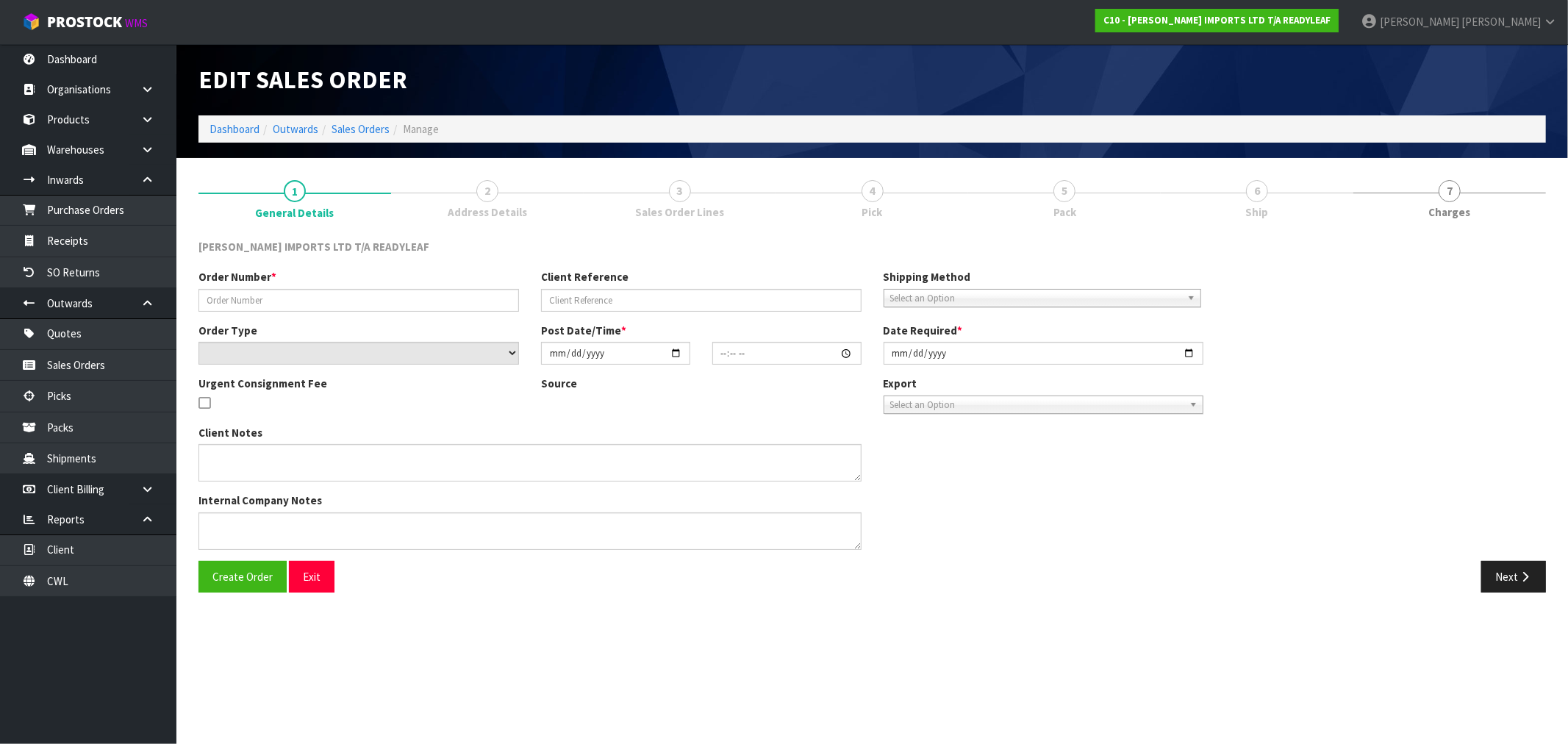
type input "163364 - 1"
select select "number:0"
type input "[DATE]"
type input "14:06:00.000"
type input "[DATE]"
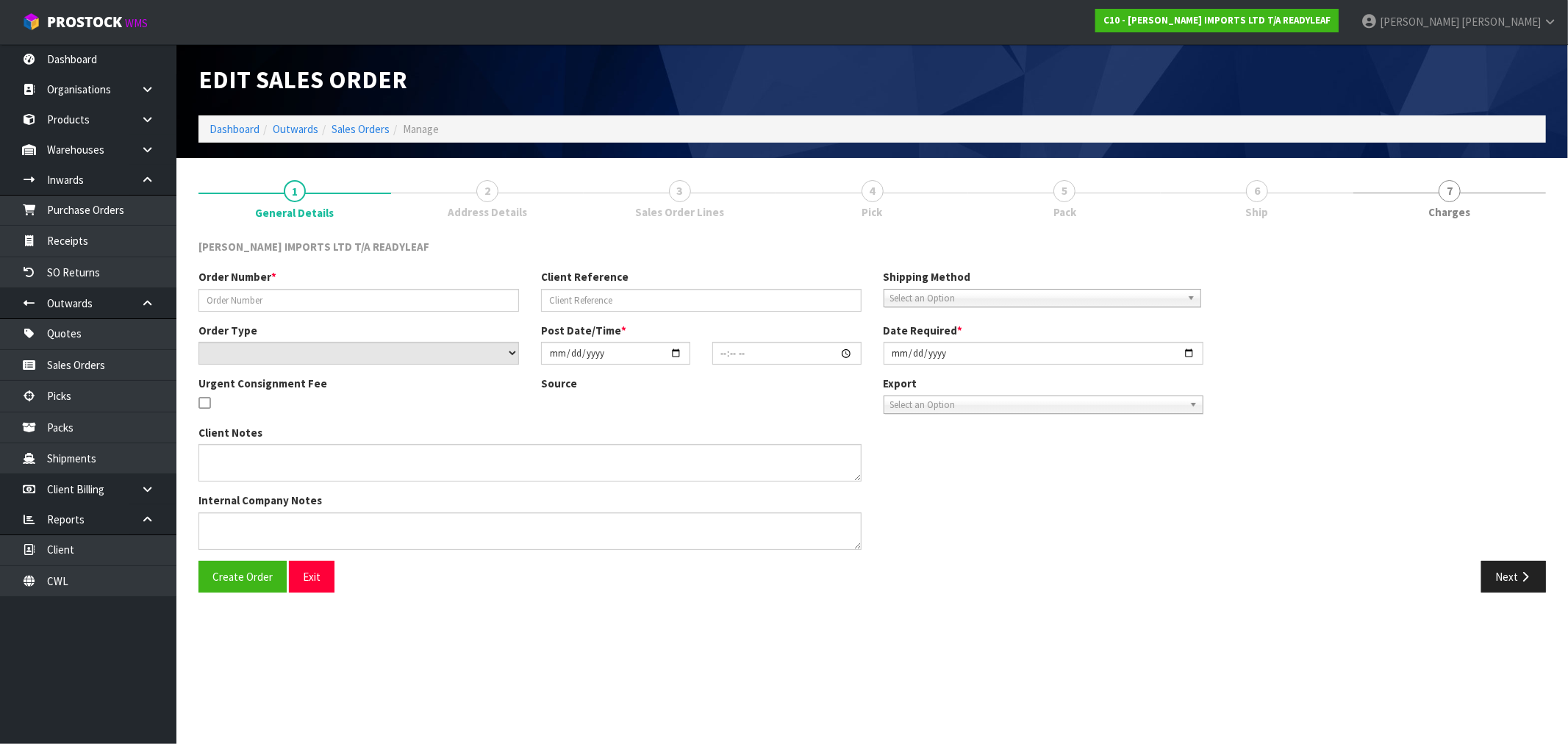
type textarea "URGENT OVERNIGHT DISPATCH"
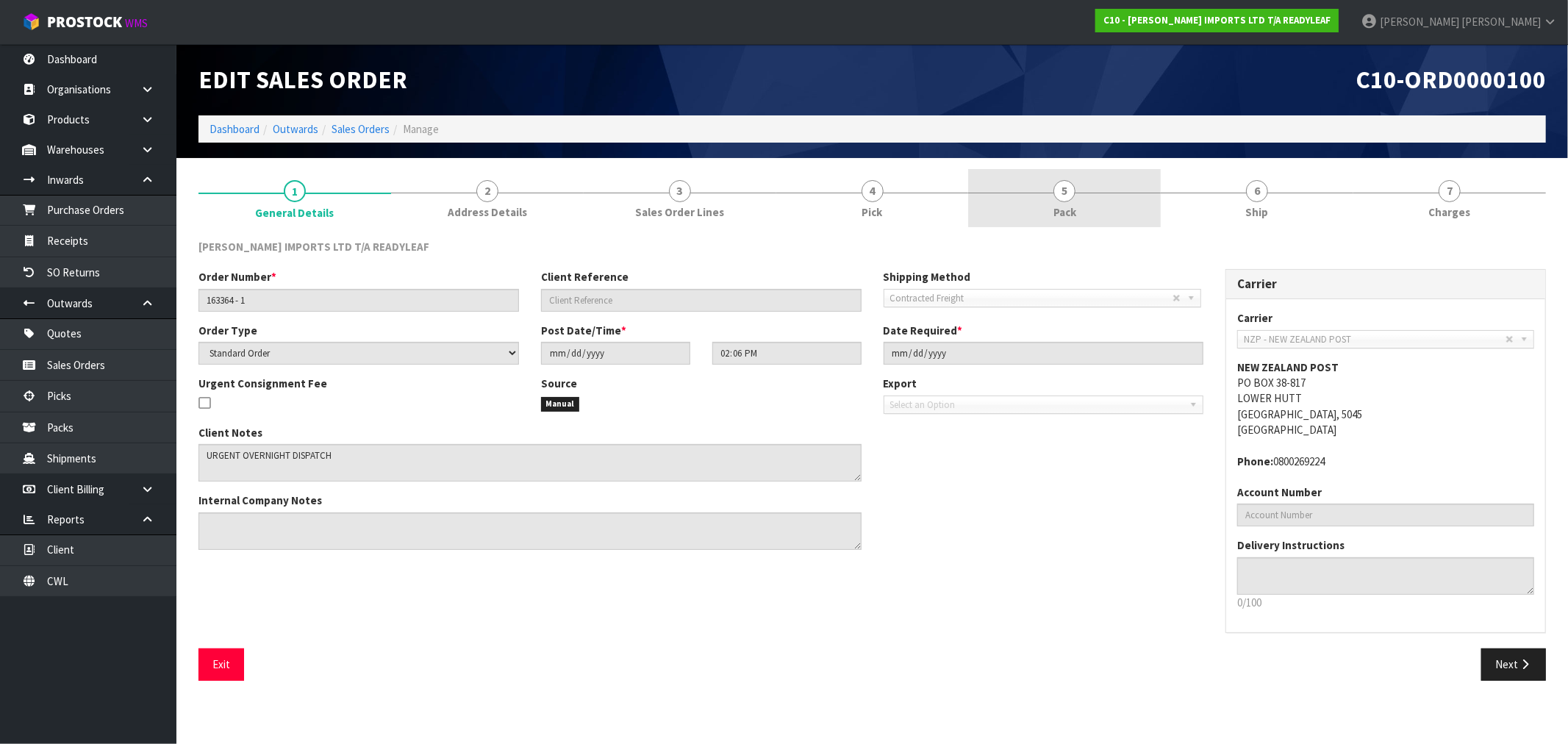
click at [1130, 209] on link "5 Pack" at bounding box center [1064, 197] width 192 height 58
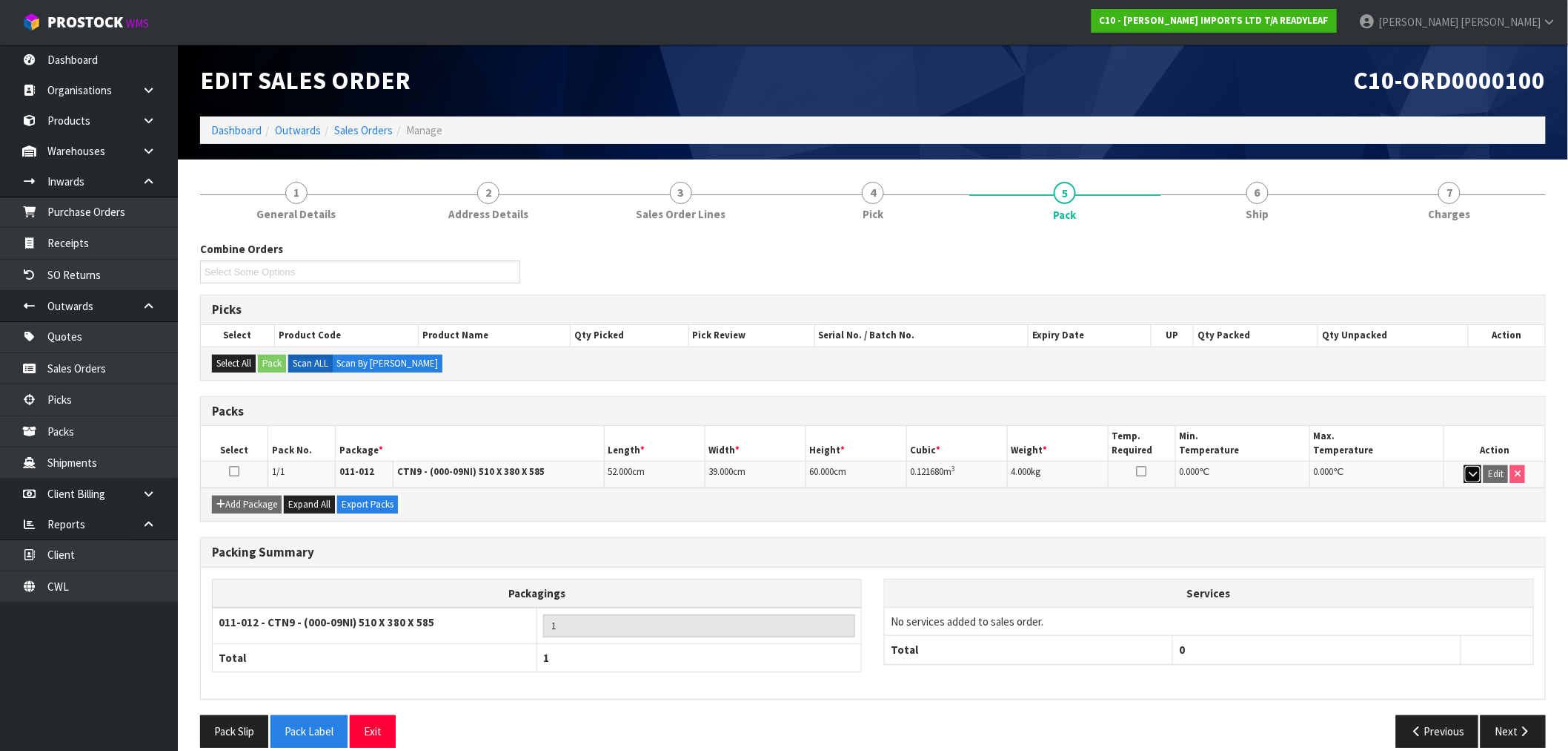
click at [1468, 469] on button "button" at bounding box center [1472, 474] width 17 height 18
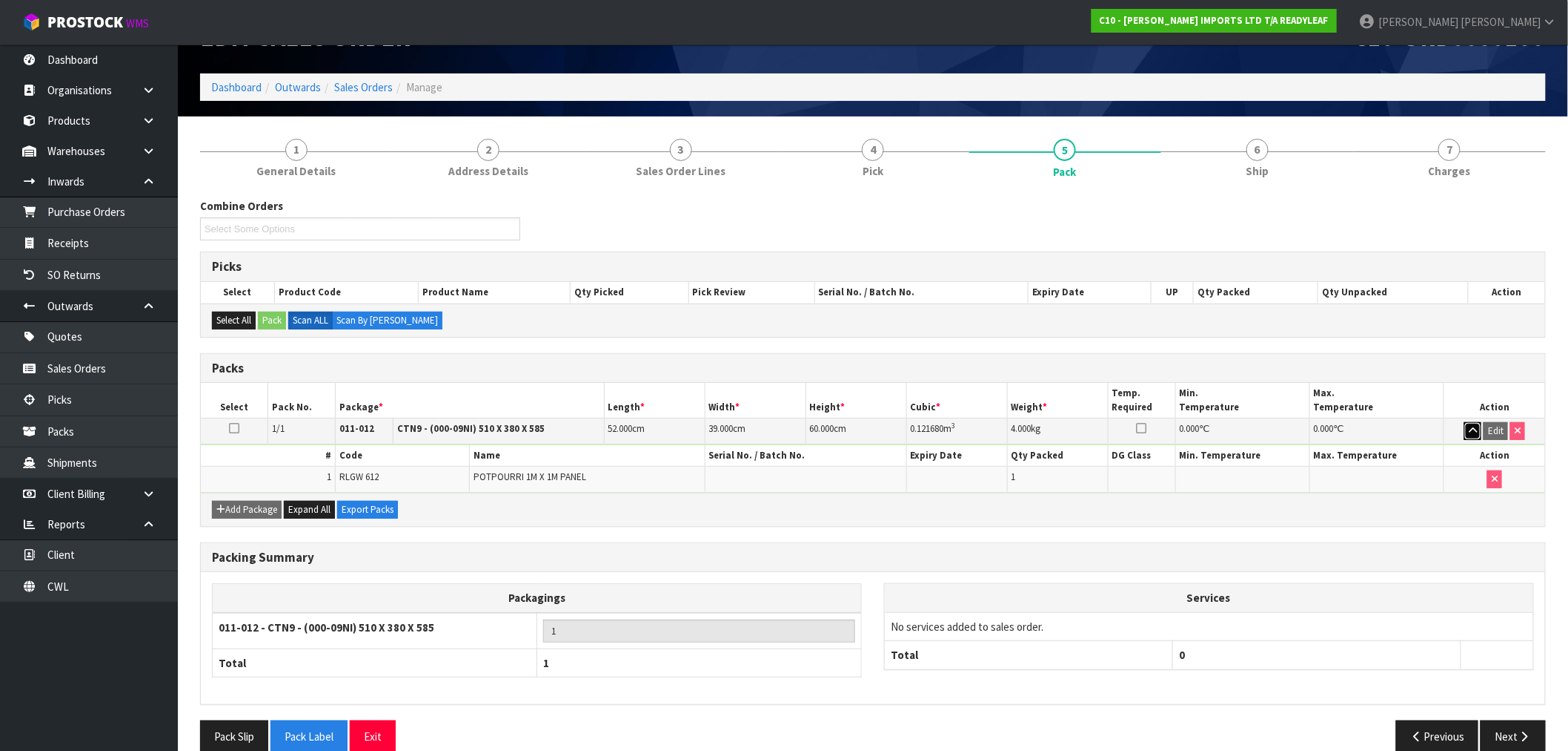
scroll to position [67, 0]
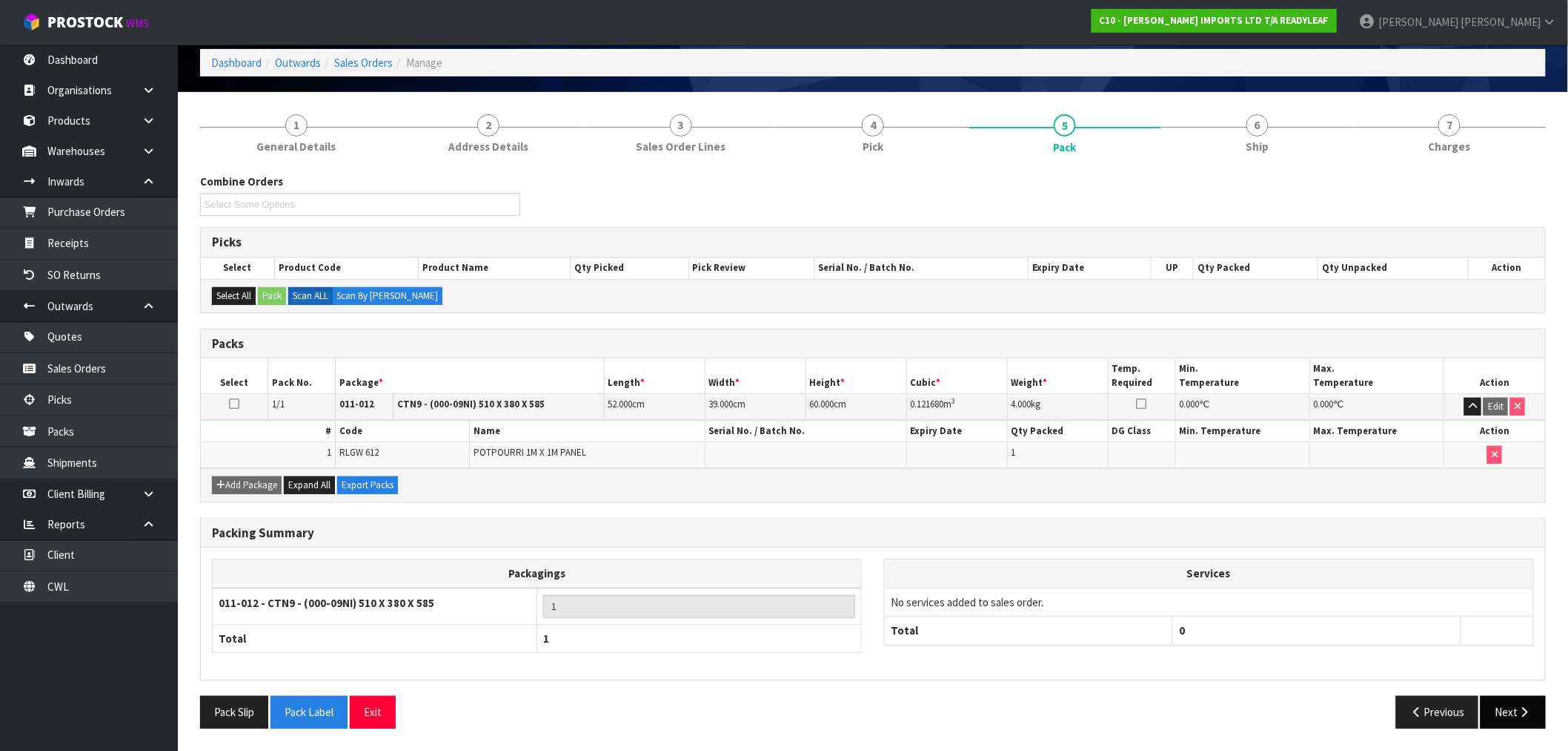
drag, startPoint x: 1503, startPoint y: 690, endPoint x: 1517, endPoint y: 706, distance: 21.3
click at [1505, 691] on div "Packing Summary Packagings 011-012 - CTN9 - (000-09NI) 510 X 380 X 585 1 Total …" at bounding box center [873, 606] width 1368 height 178
click at [1521, 709] on icon "button" at bounding box center [1525, 711] width 14 height 11
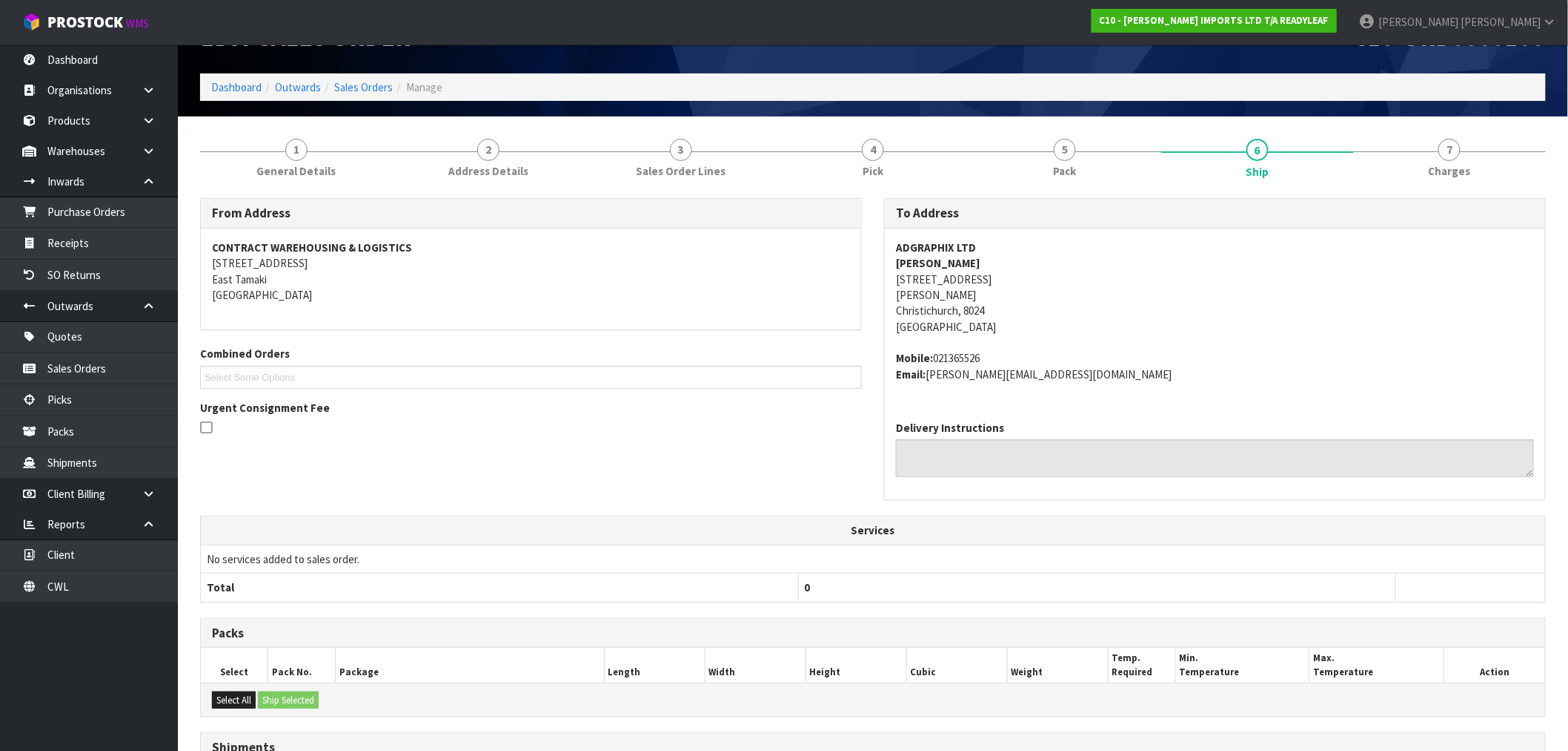
scroll to position [0, 0]
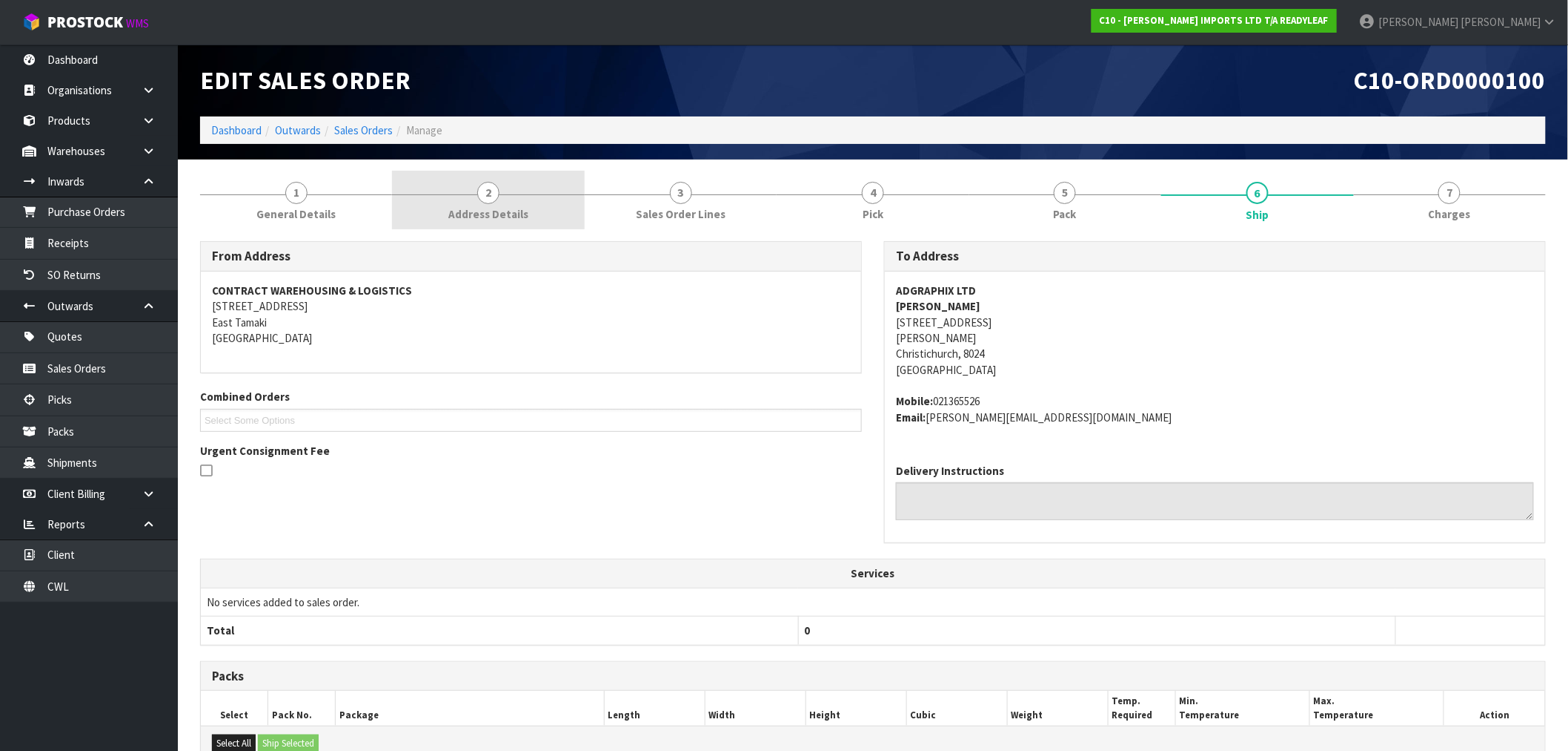
click at [504, 197] on link "2 Address Details" at bounding box center [488, 199] width 192 height 58
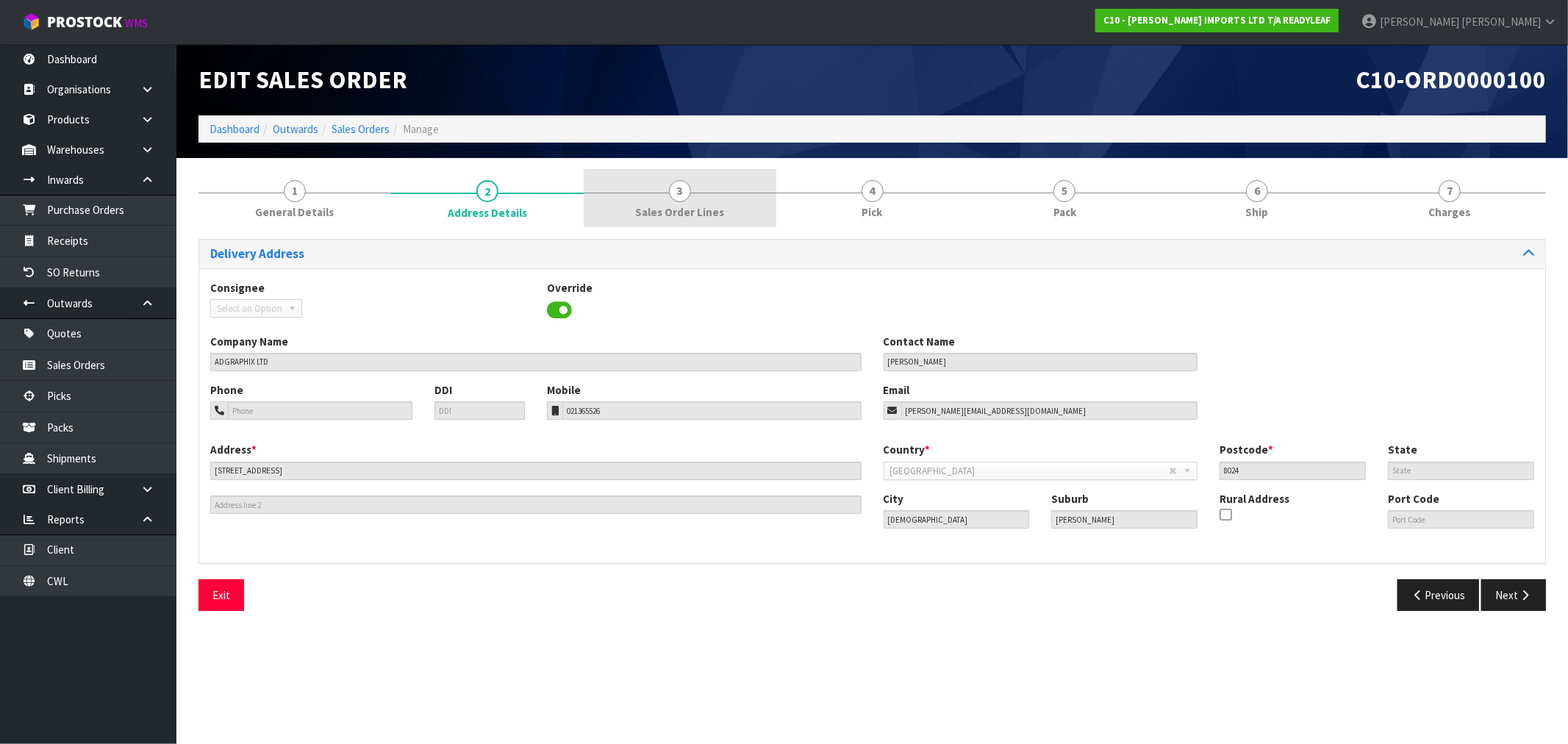
click at [694, 206] on span "Sales Order Lines" at bounding box center [679, 212] width 89 height 16
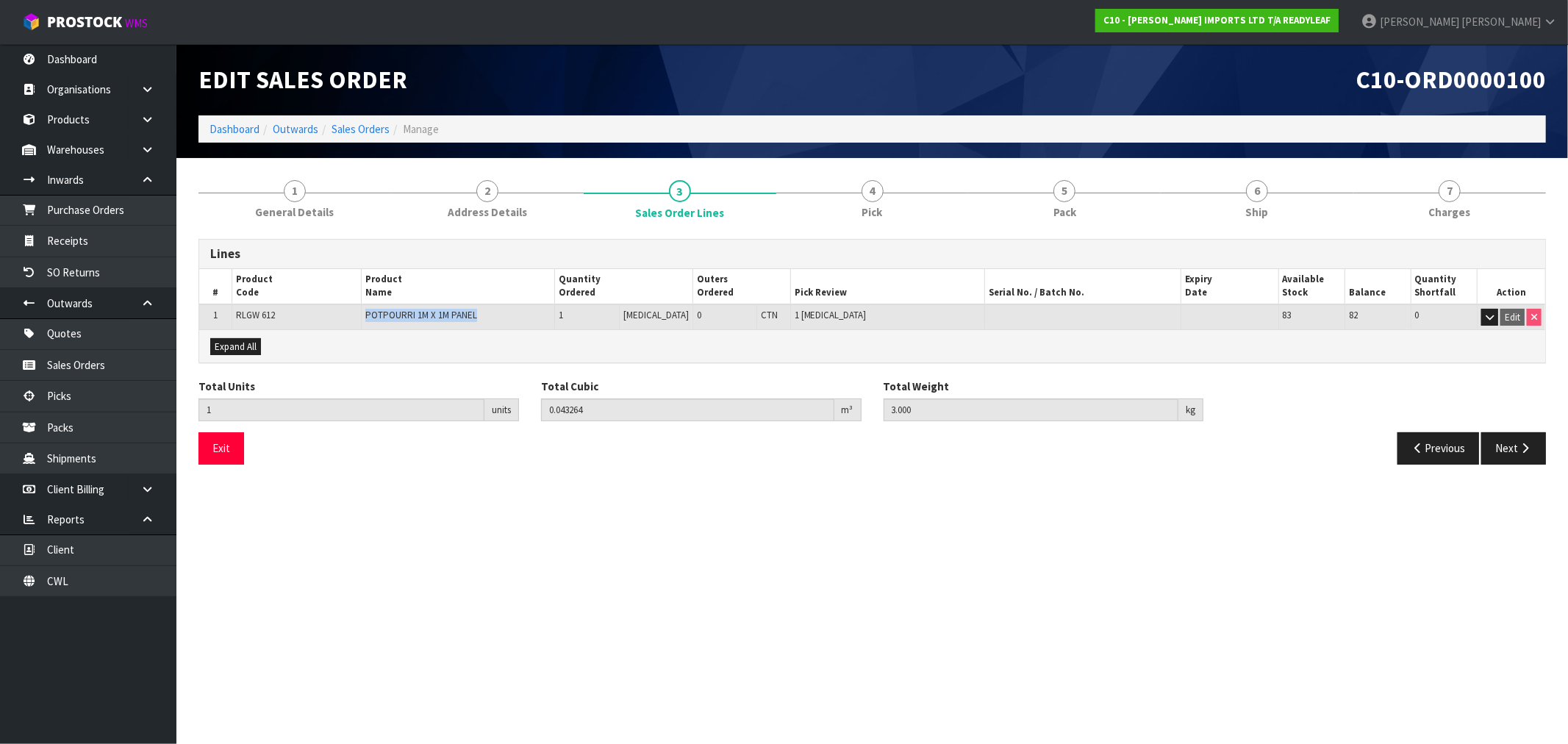
drag, startPoint x: 516, startPoint y: 310, endPoint x: 370, endPoint y: 310, distance: 146.0
click at [370, 310] on td "POTPOURRI 1M X 1M PANEL POTPOURRI 1M X 1M PANEL" at bounding box center [457, 317] width 194 height 25
copy span "POTPOURRI 1M X 1M PANEL"
click at [717, 205] on span "Sales Order Lines" at bounding box center [679, 213] width 89 height 16
click at [355, 126] on link "Sales Orders" at bounding box center [360, 129] width 58 height 14
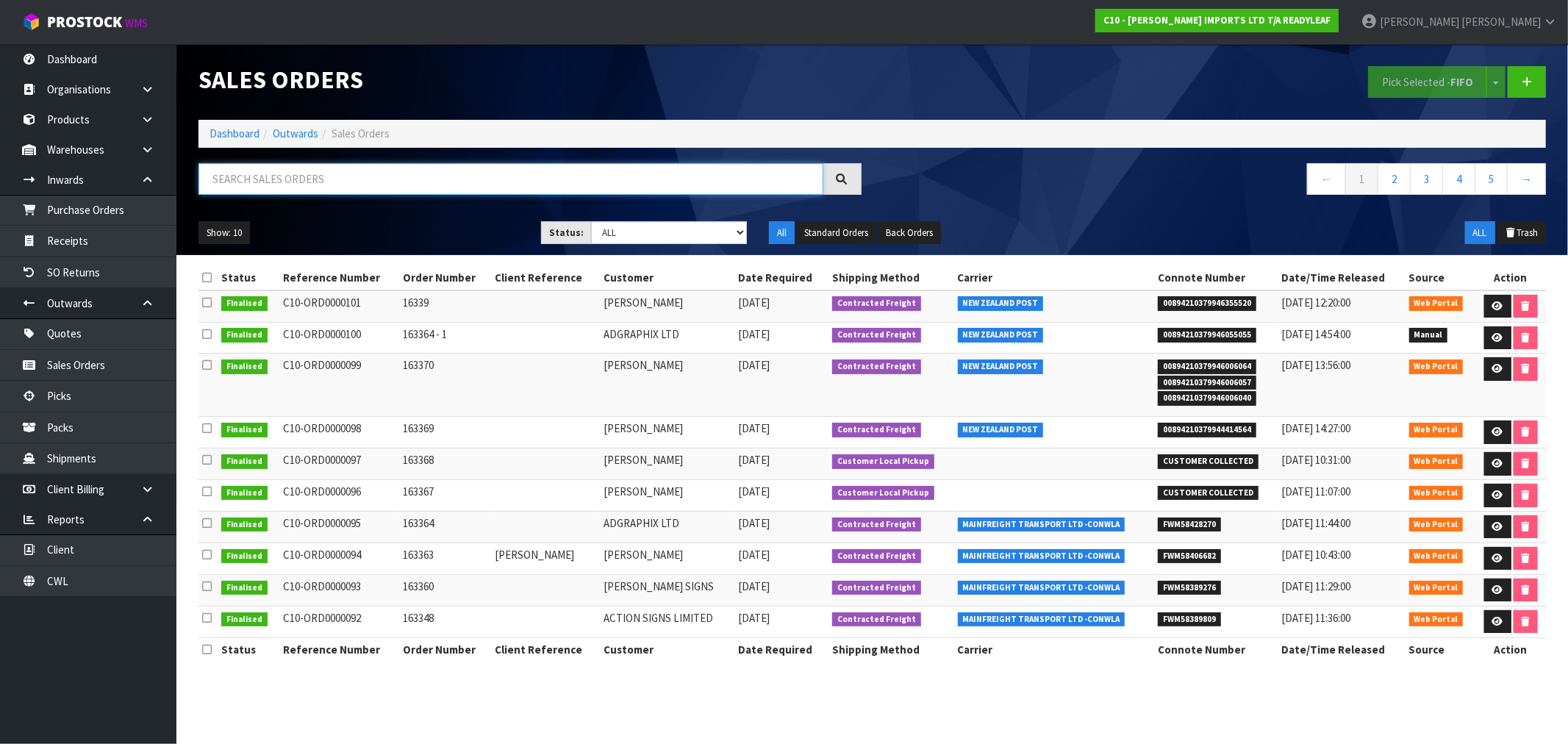
click at [246, 166] on input "text" at bounding box center [511, 179] width 625 height 31
click at [239, 129] on link "Dashboard" at bounding box center [233, 133] width 50 height 14
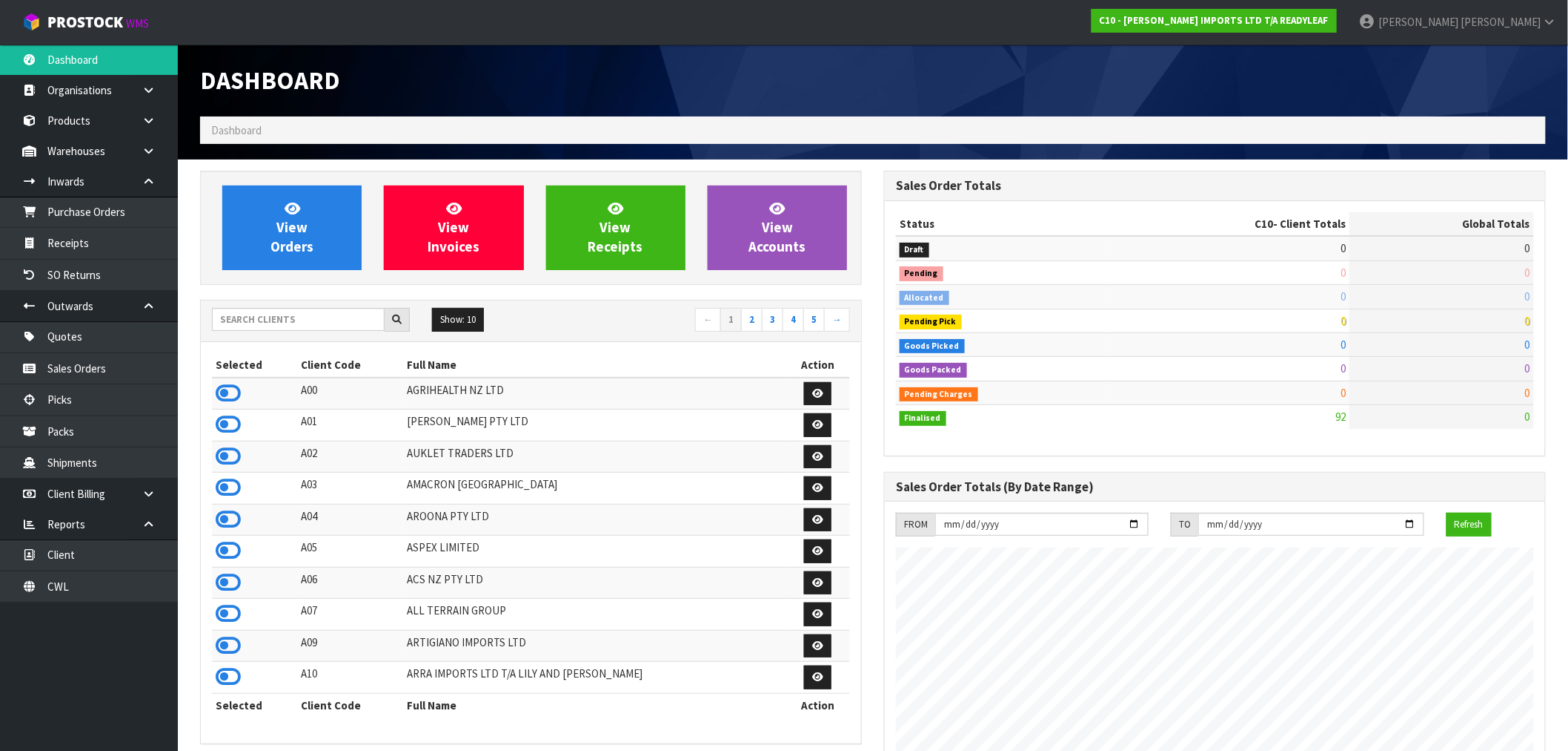
scroll to position [1003, 685]
click at [294, 319] on input "text" at bounding box center [297, 318] width 172 height 23
type input "J02"
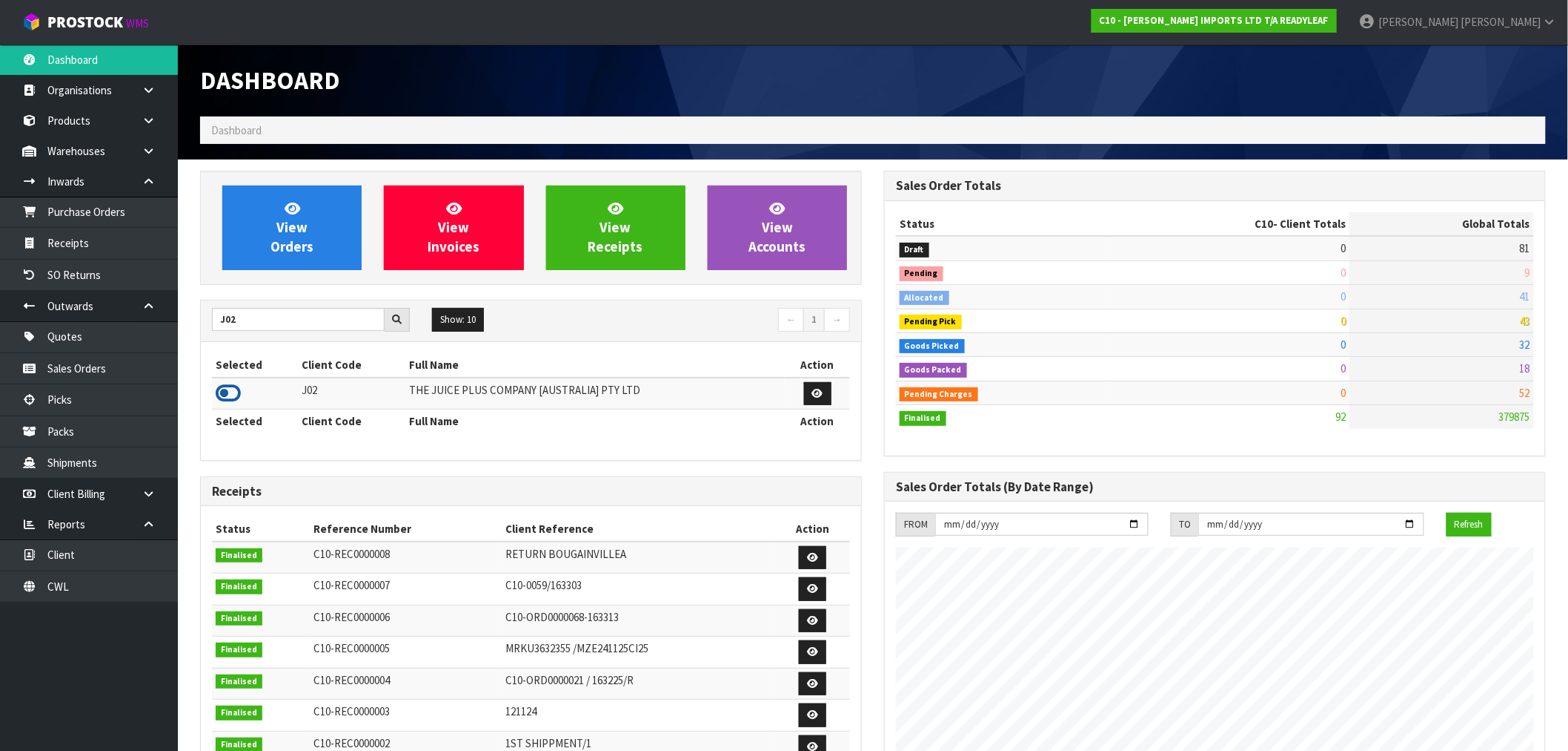
click at [235, 389] on icon at bounding box center [229, 393] width 26 height 23
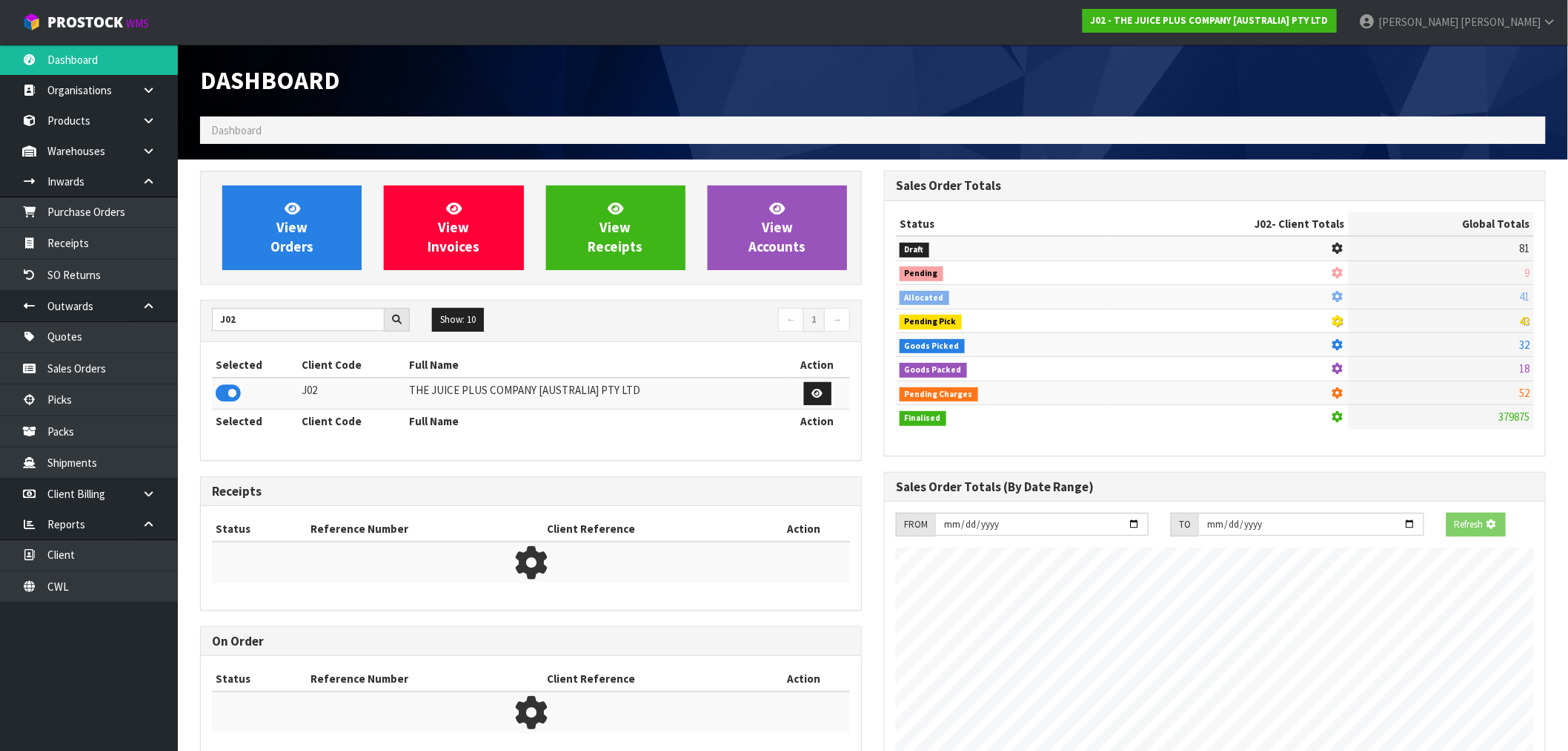
scroll to position [924, 685]
click at [282, 270] on div "View Orders View Invoices View Receipts View Accounts" at bounding box center [531, 228] width 662 height 114
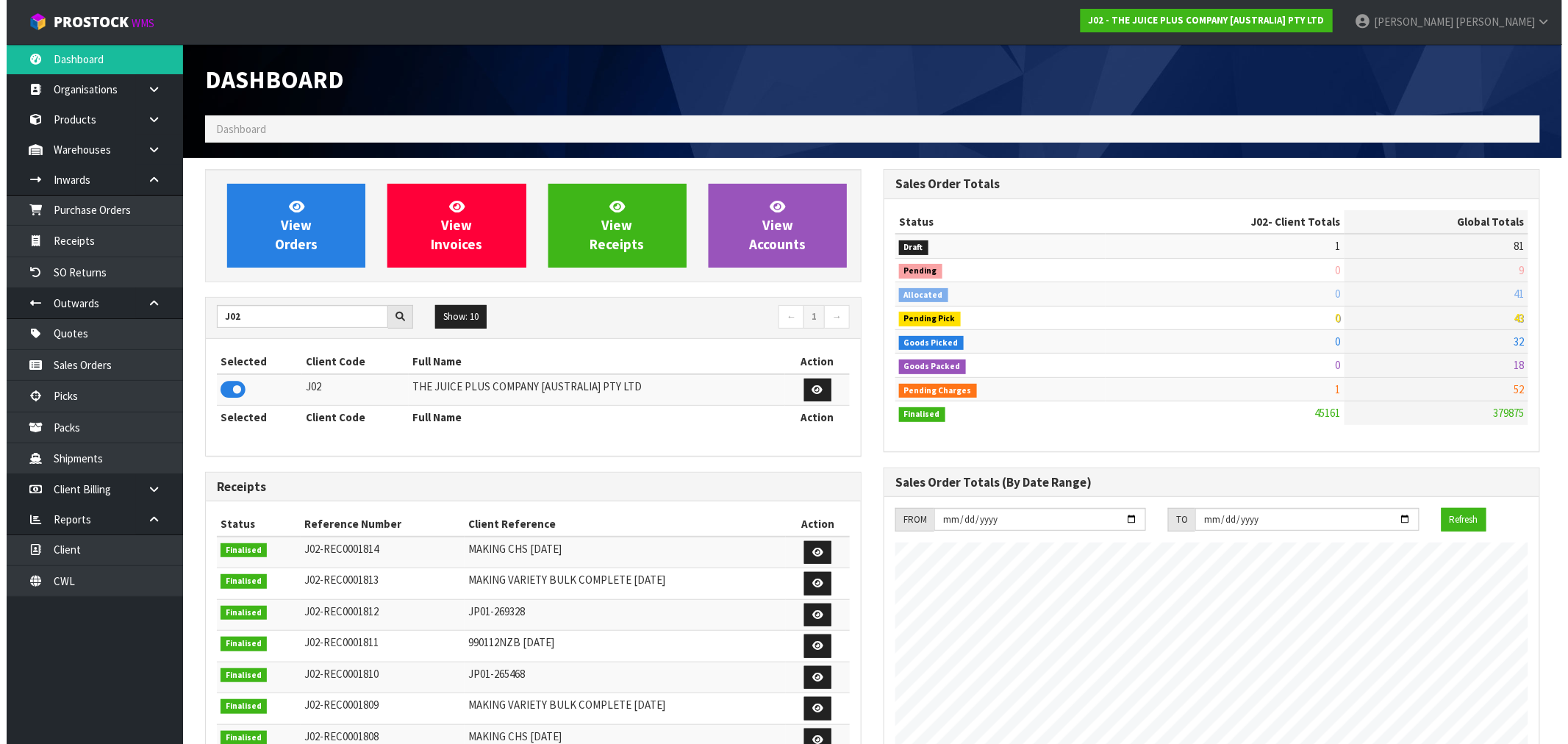
scroll to position [1113, 679]
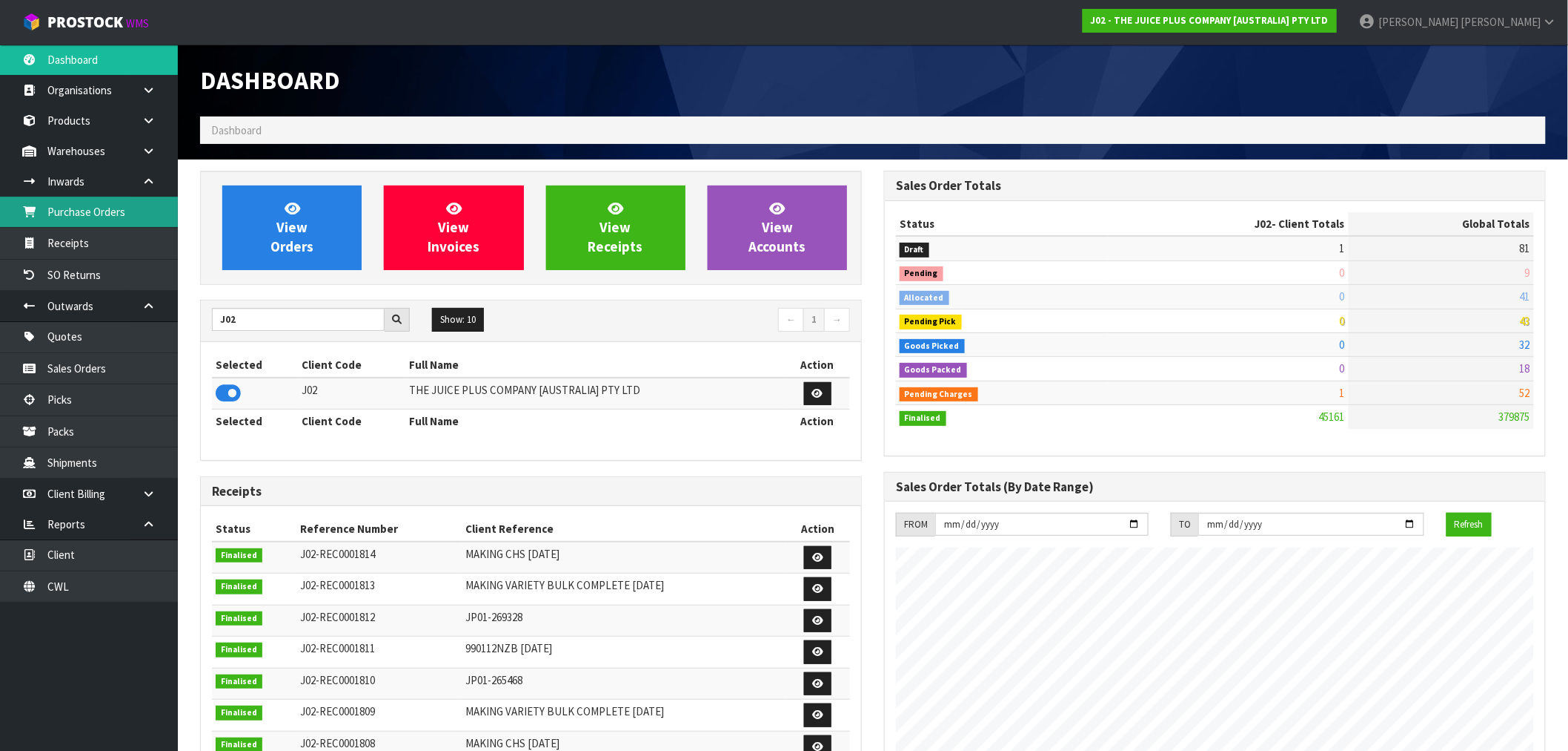
click at [100, 208] on link "Purchase Orders" at bounding box center [89, 211] width 178 height 31
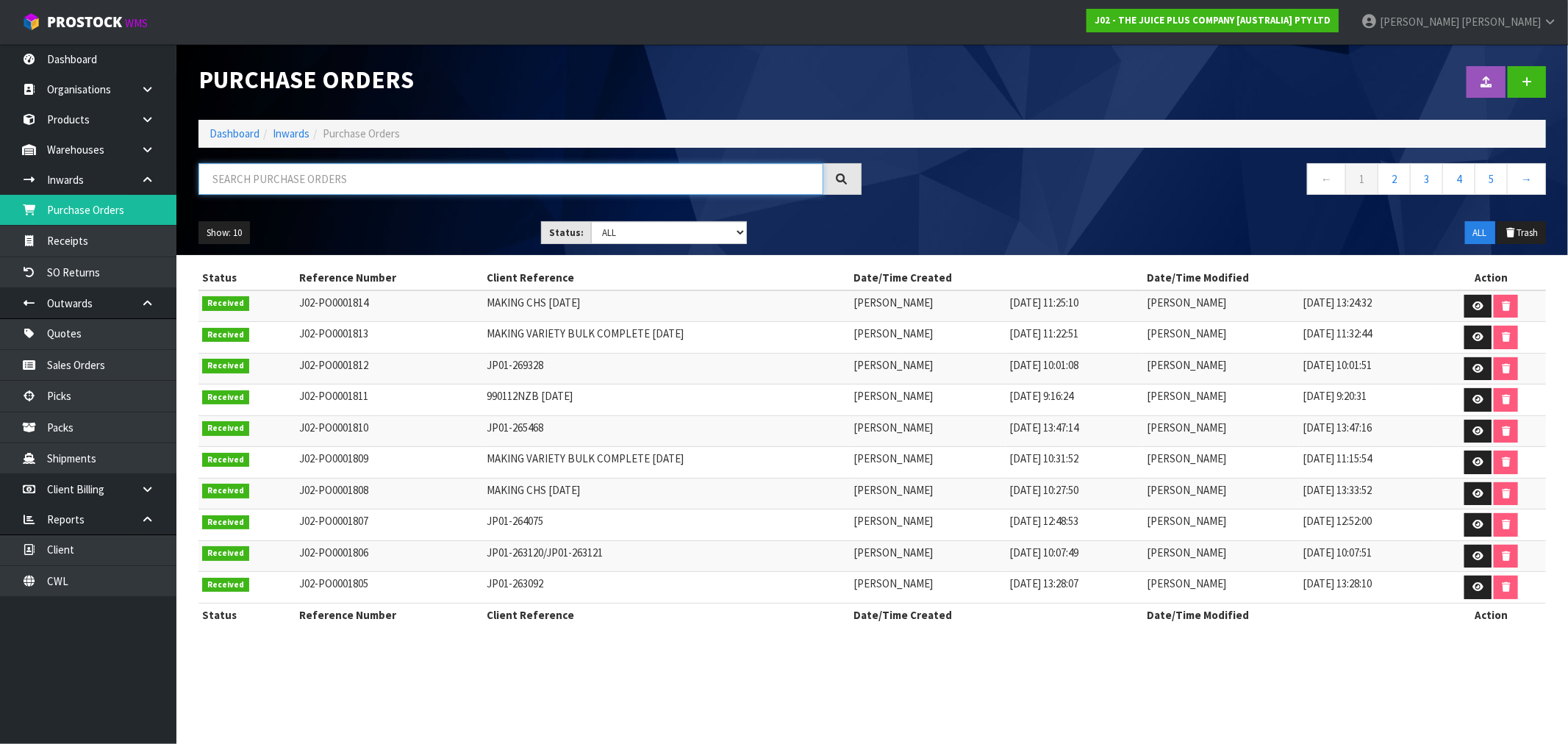
click at [280, 185] on input "text" at bounding box center [511, 179] width 625 height 31
click at [159, 153] on link at bounding box center [152, 149] width 47 height 30
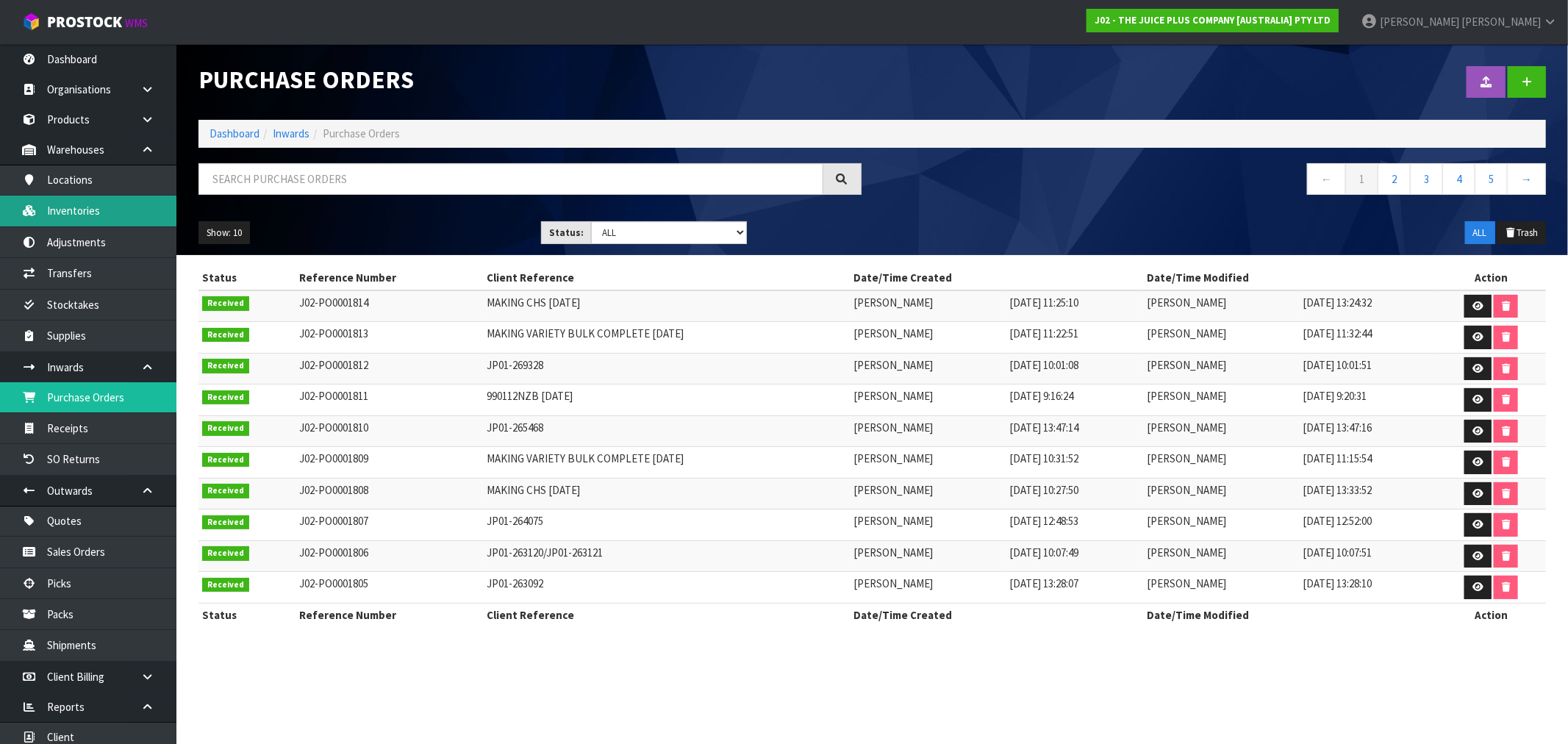
click at [89, 217] on link "Inventories" at bounding box center [88, 210] width 177 height 30
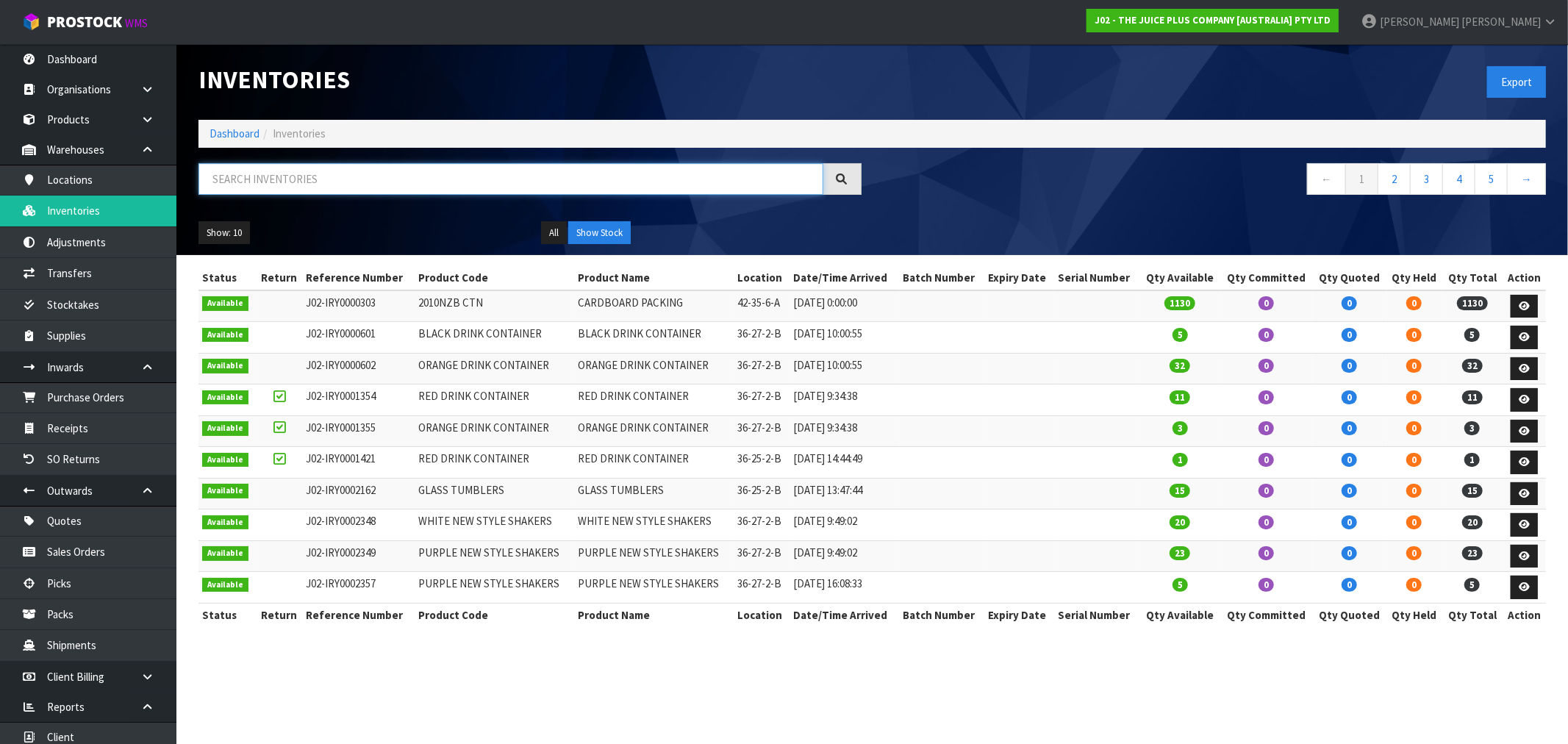
click at [239, 177] on input "text" at bounding box center [511, 179] width 625 height 31
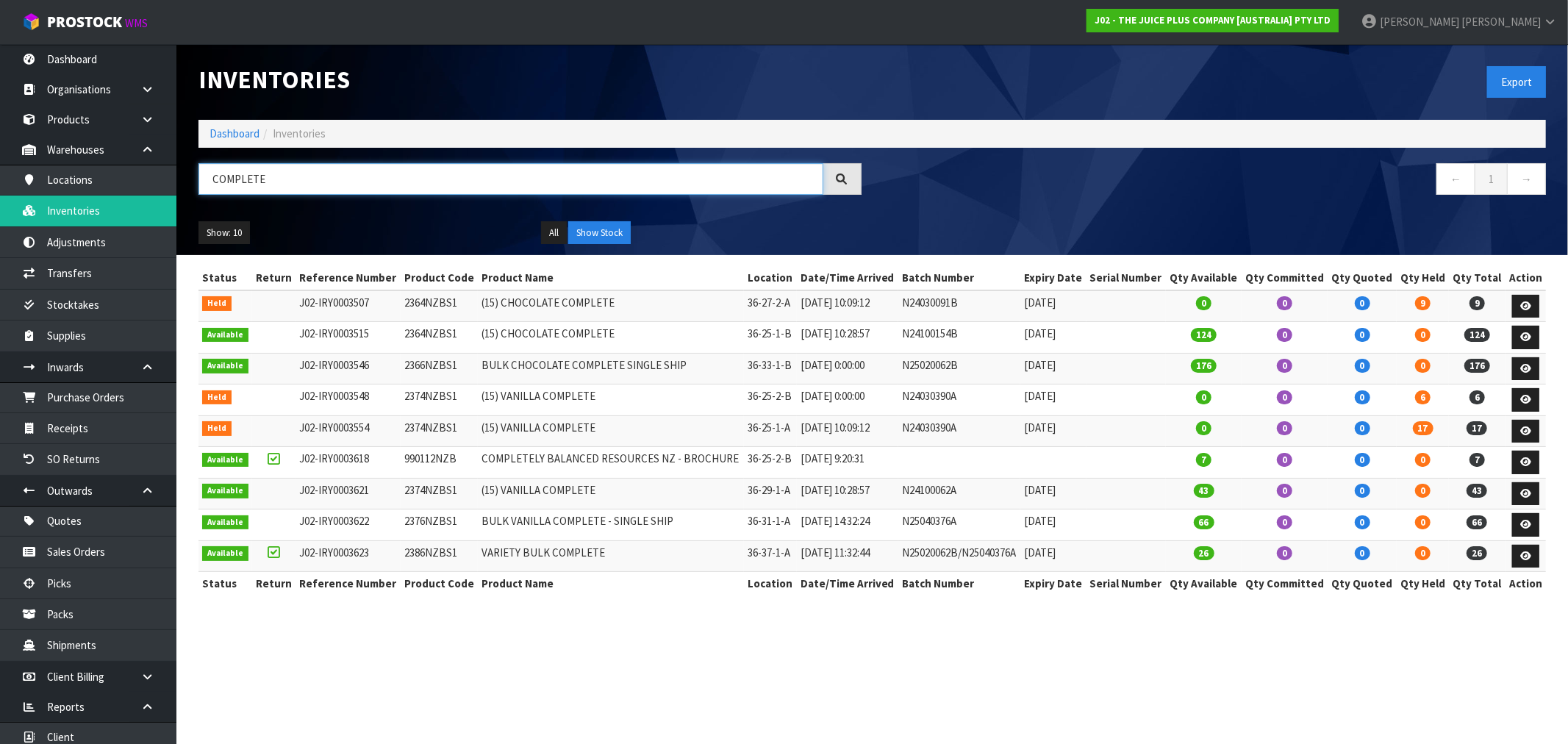
type input "COMPLETE"
click at [512, 456] on td "COMPLETELY BALANCED RESOURCES NZ - BROCHURE" at bounding box center [611, 463] width 266 height 31
copy td "COMPLETELY"
click at [103, 120] on link "Products" at bounding box center [88, 119] width 177 height 30
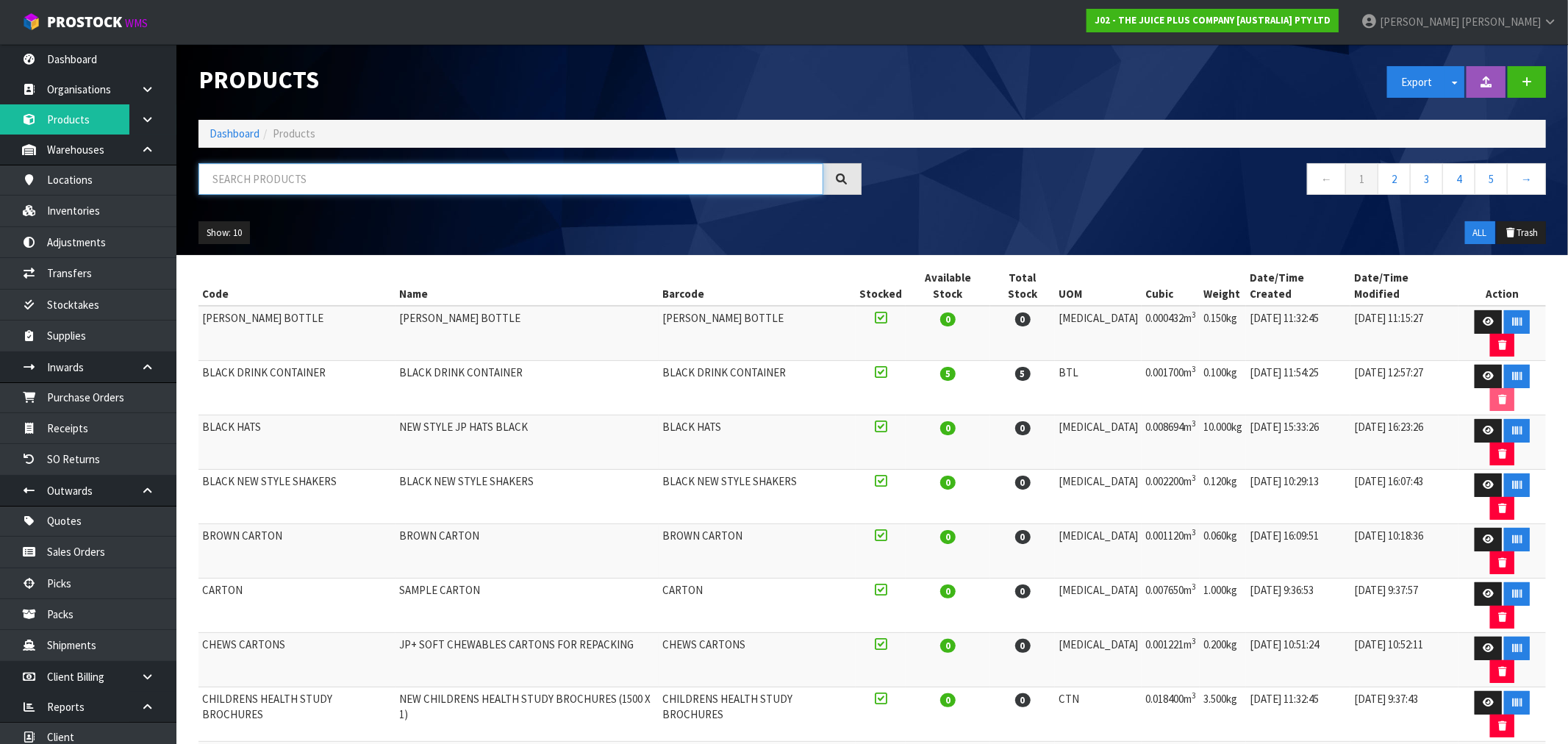
click at [290, 177] on input "text" at bounding box center [511, 179] width 625 height 31
paste input "COMPLETELY"
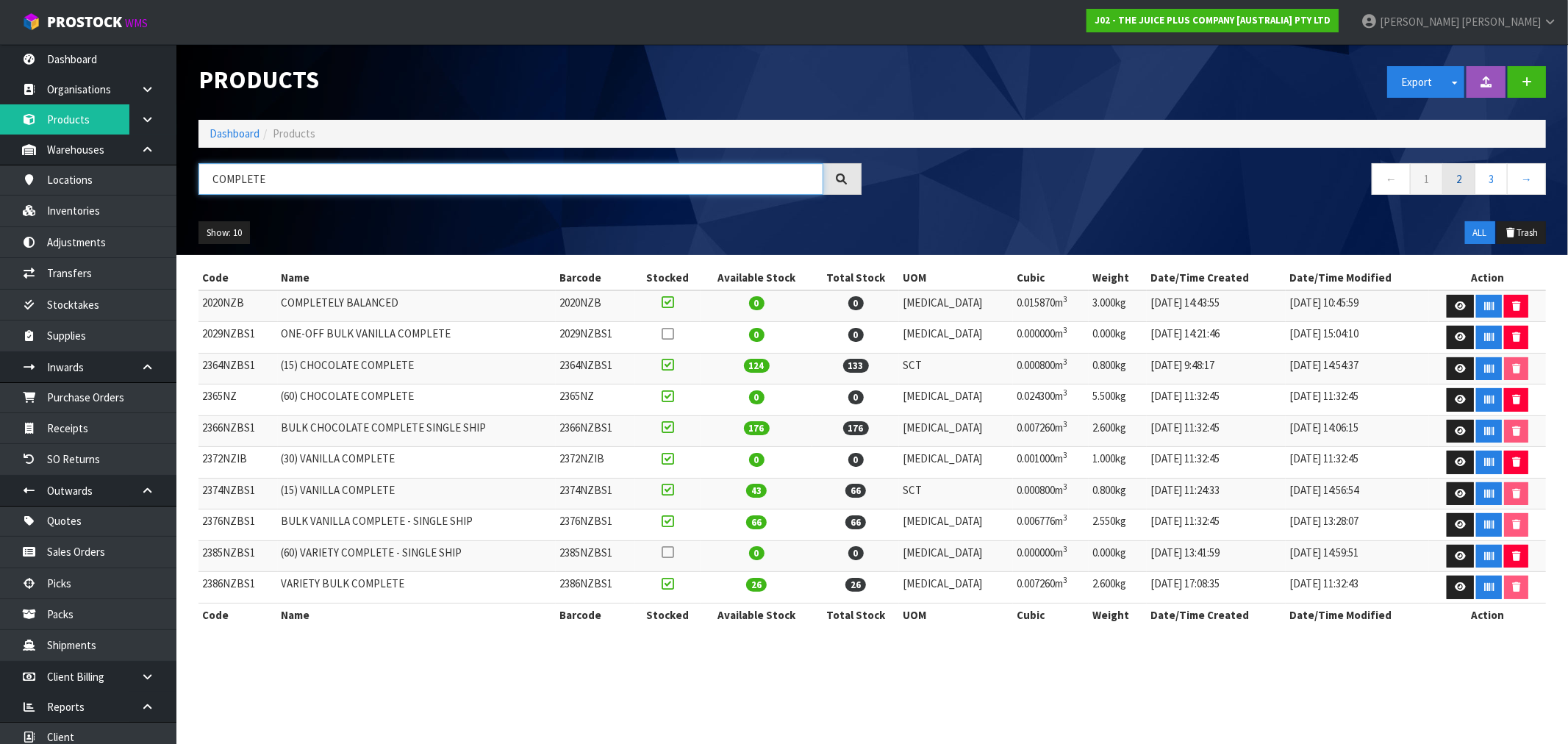
type input "COMPLETE"
click at [1454, 186] on link "2" at bounding box center [1459, 179] width 33 height 31
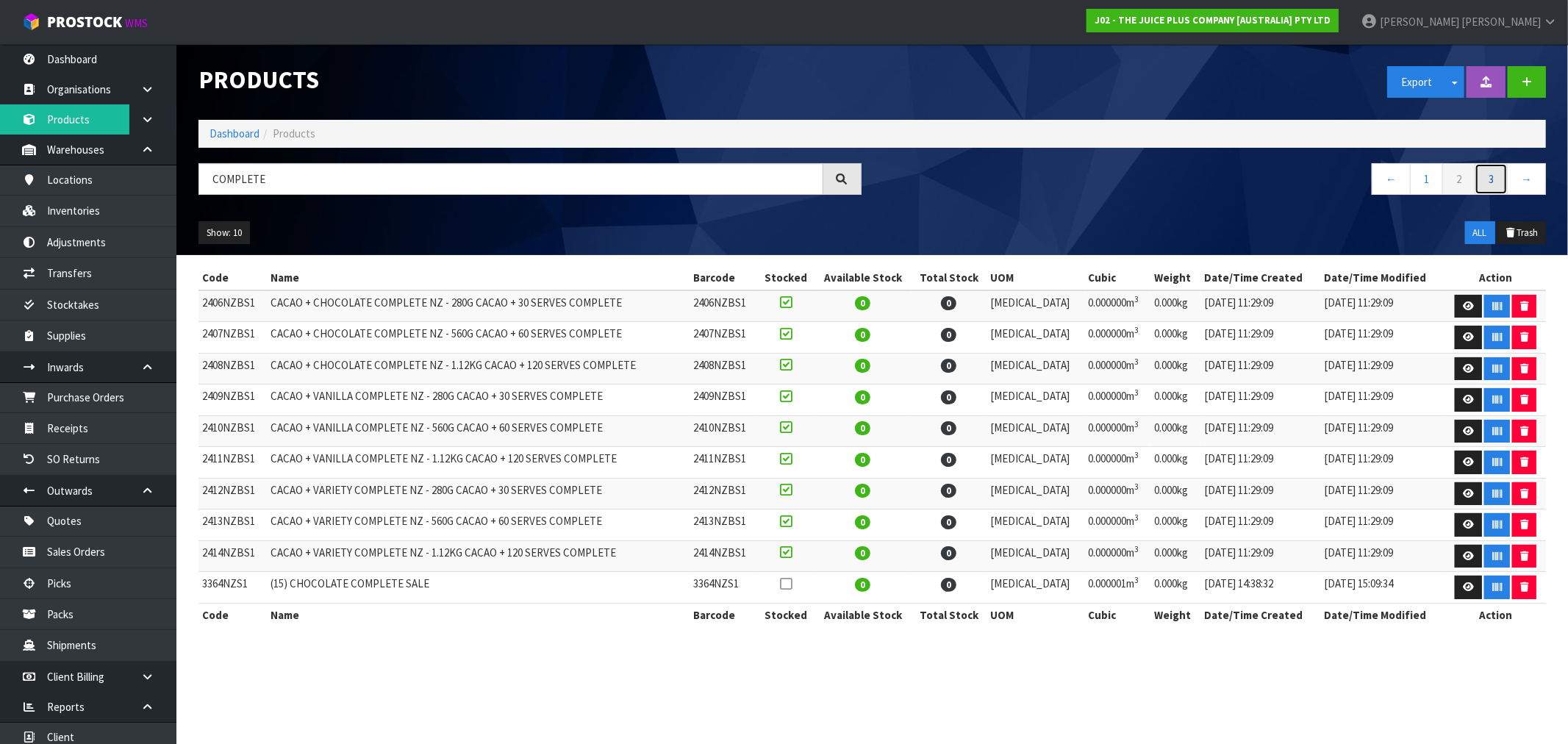
click at [1487, 185] on link "3" at bounding box center [1492, 179] width 33 height 31
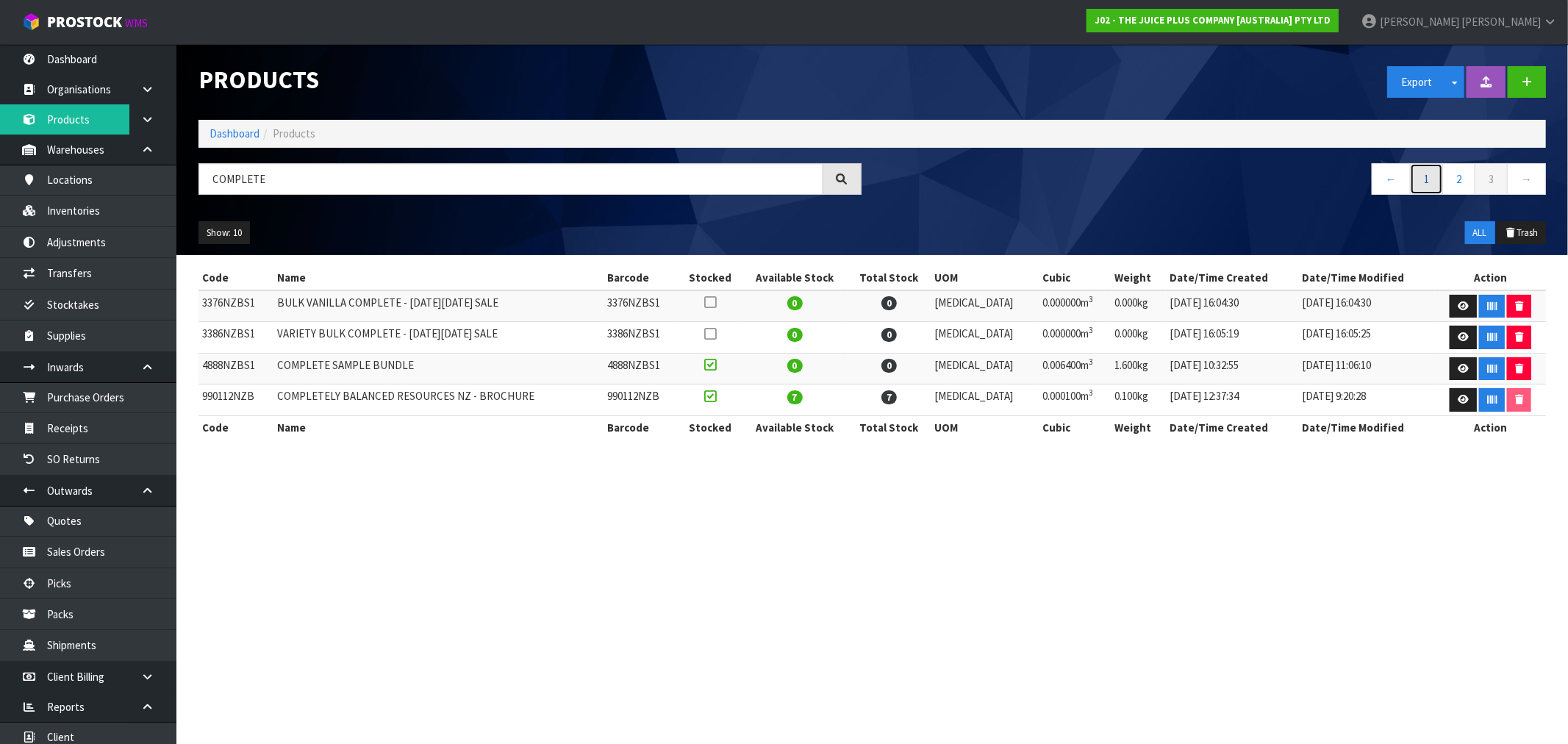
click at [1419, 184] on link "1" at bounding box center [1426, 179] width 33 height 31
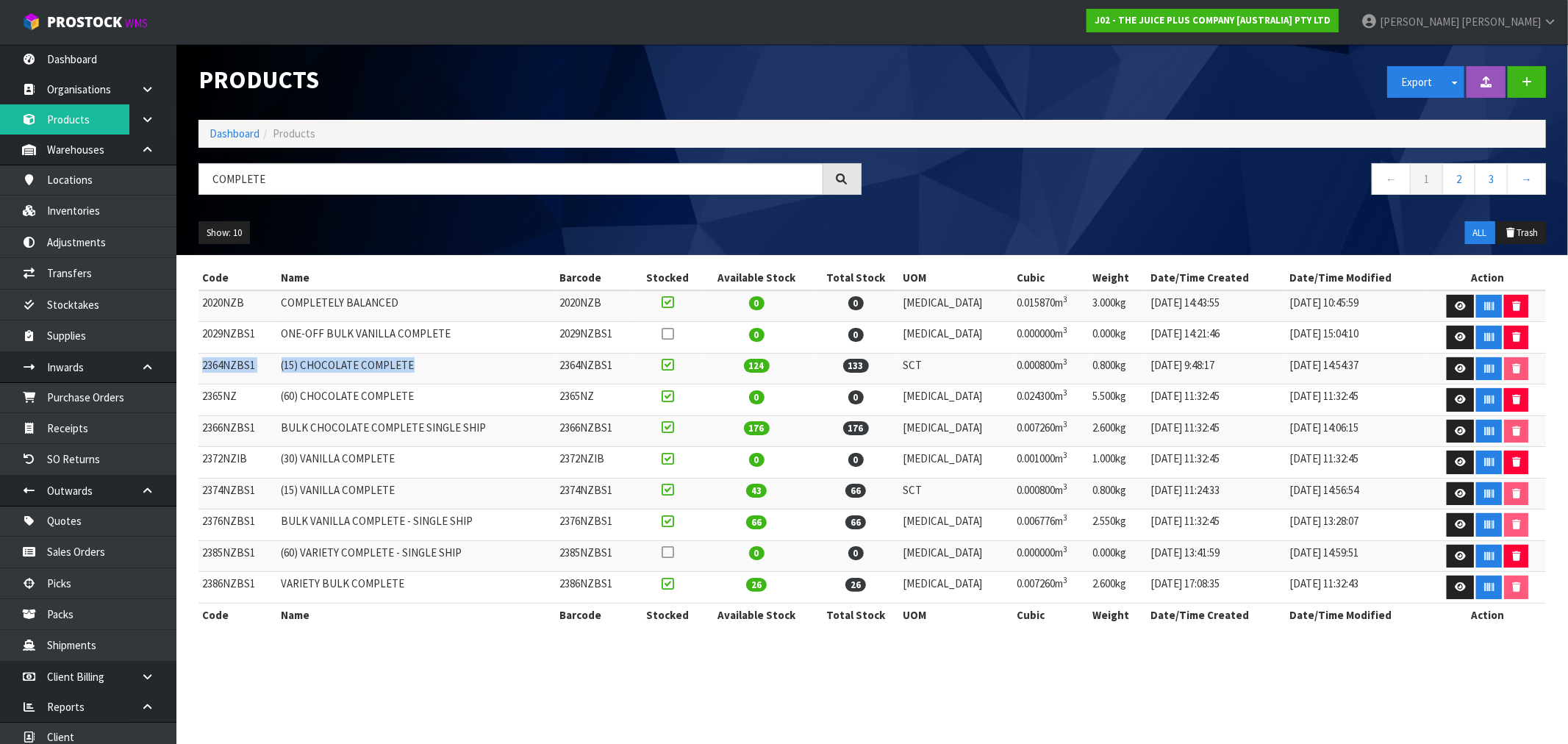
drag, startPoint x: 445, startPoint y: 364, endPoint x: 199, endPoint y: 368, distance: 246.0
click at [199, 368] on tr "2364NZBS1 (15) CHOCOLATE COMPLETE 2364NZBS1 124 133 SCT 0.000800m 3 0.800kg [DA…" at bounding box center [871, 368] width 1347 height 31
click at [450, 372] on td "(15) CHOCOLATE COMPLETE" at bounding box center [416, 368] width 278 height 31
click at [371, 370] on td "(15) CHOCOLATE COMPLETE" at bounding box center [416, 368] width 278 height 31
click at [206, 370] on td "2364NZBS1" at bounding box center [237, 368] width 79 height 31
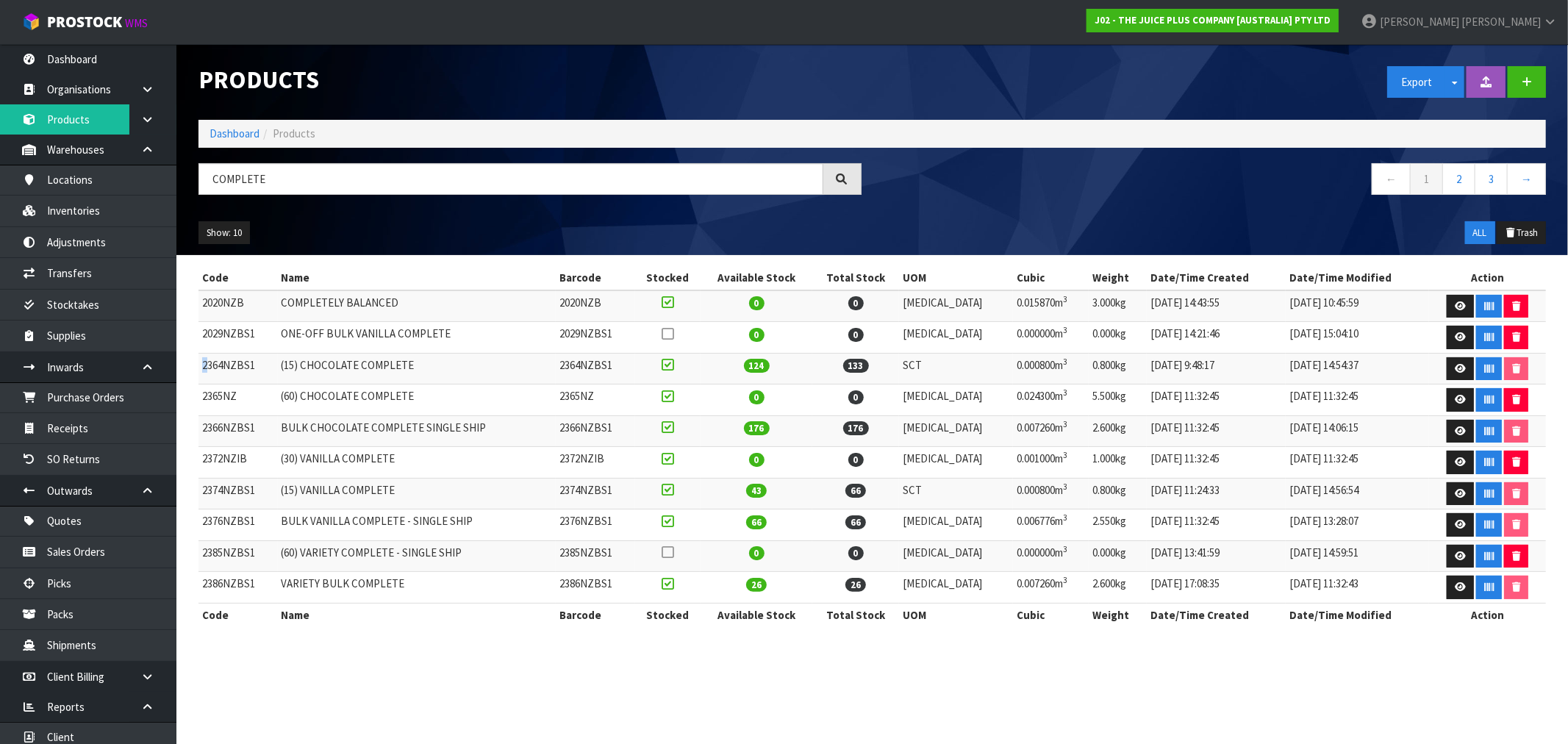
click at [206, 370] on td "2364NZBS1" at bounding box center [237, 368] width 79 height 31
click at [237, 369] on td "2364NZBS1" at bounding box center [237, 368] width 79 height 31
drag, startPoint x: 428, startPoint y: 365, endPoint x: 202, endPoint y: 367, distance: 226.0
click at [202, 367] on tr "2364NZBS1 (15) CHOCOLATE COMPLETE 2364NZBS1 124 133 SCT 0.000800m 3 0.800kg [DA…" at bounding box center [871, 368] width 1347 height 31
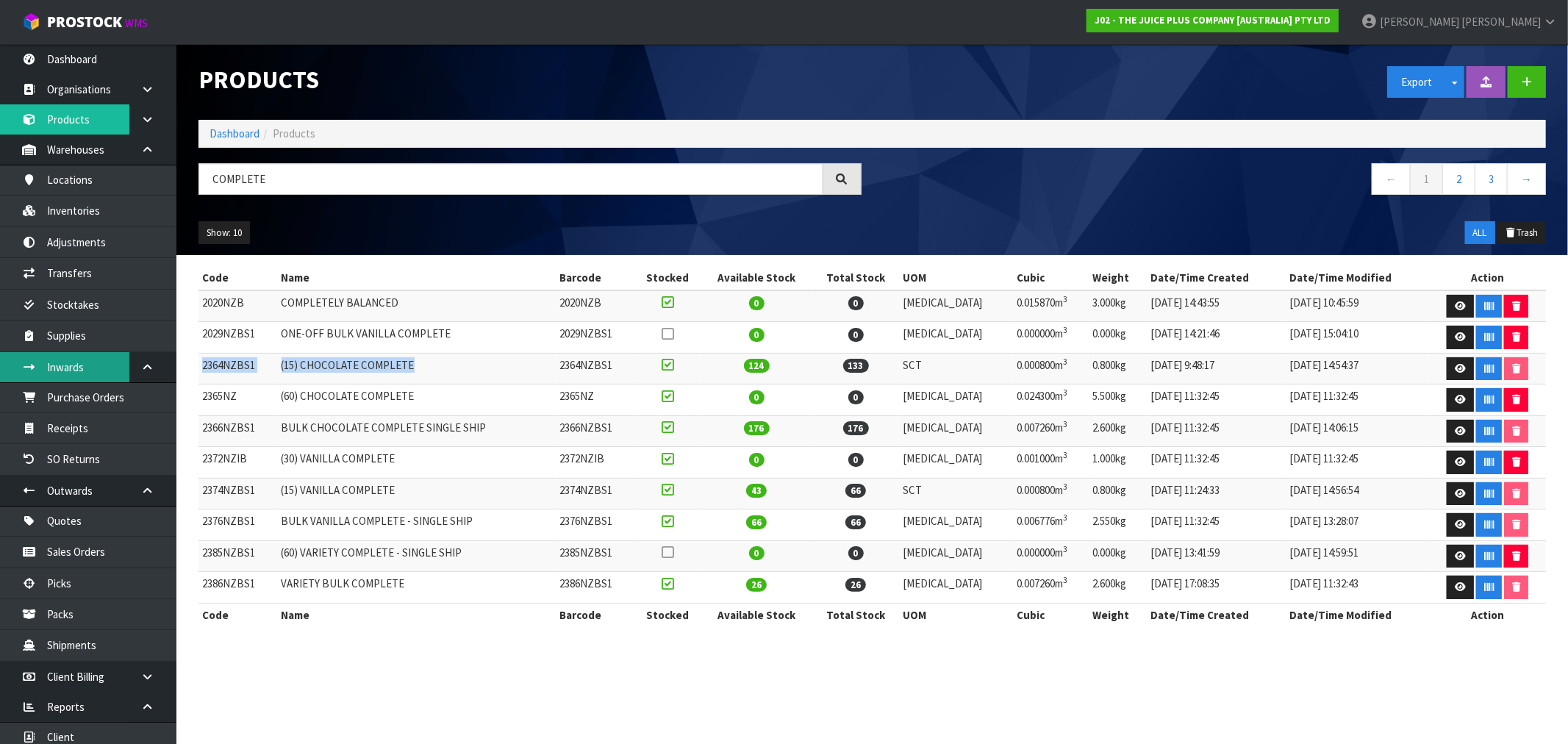
copy tr "2364NZBS1 (15) CHOCOLATE COMPLETE"
click at [381, 407] on td "(60) CHOCOLATE COMPLETE" at bounding box center [416, 400] width 278 height 31
drag, startPoint x: 431, startPoint y: 395, endPoint x: 209, endPoint y: 393, distance: 222.0
click at [209, 393] on tr "2365NZ (60) CHOCOLATE COMPLETE 2365NZ 0 0 [MEDICAL_DATA] 0.024300m 3 5.500kg [D…" at bounding box center [871, 400] width 1347 height 31
click at [404, 463] on td "(30) VANILLA COMPLETE" at bounding box center [416, 463] width 278 height 31
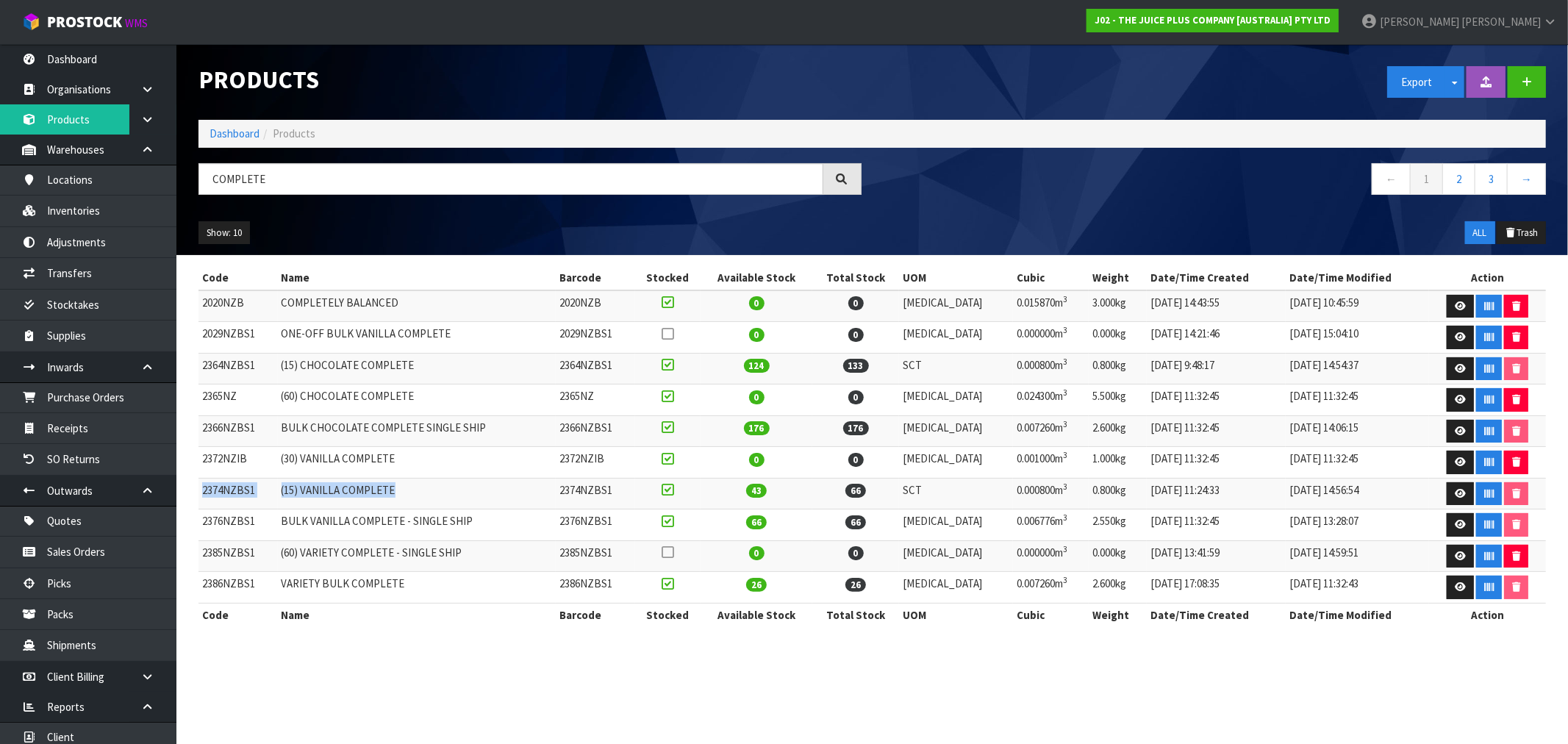
drag, startPoint x: 402, startPoint y: 488, endPoint x: 199, endPoint y: 497, distance: 203.2
click at [199, 497] on tr "2374NZBS1 (15) VANILLA COMPLETE 2374NZBS1 43 66 SCT 0.000800m 3 0.800kg [DATE] …" at bounding box center [871, 493] width 1347 height 31
copy tr "2374NZBS1 (15) VANILLA COMPLETE"
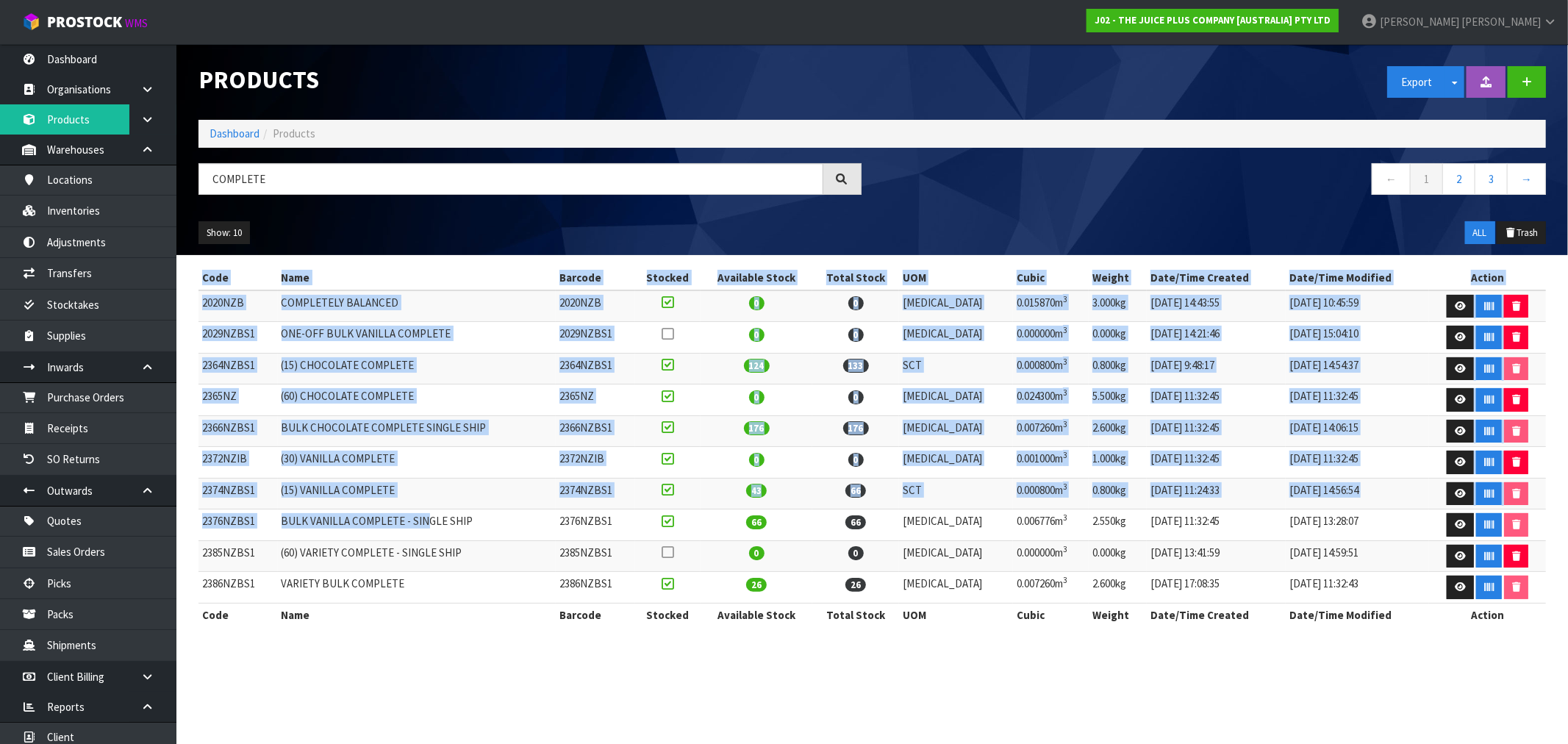
drag, startPoint x: 191, startPoint y: 526, endPoint x: 457, endPoint y: 534, distance: 266.1
click at [429, 526] on div "Code Name Barcode Stocked Available Stock Total Stock UOM Cubic Weight Date/Tim…" at bounding box center [872, 453] width 1370 height 376
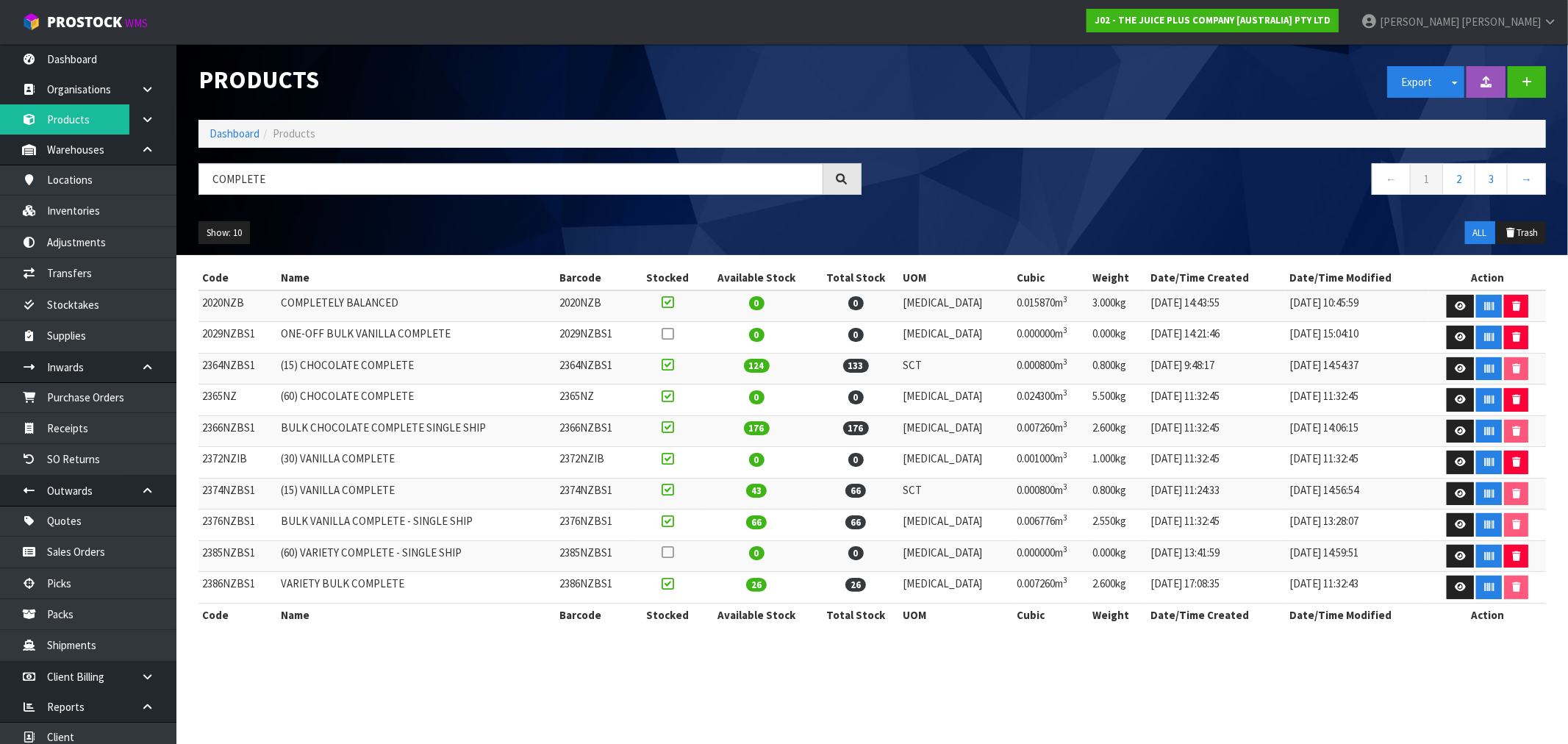
click at [458, 534] on td "BULK VANILLA COMPLETE - SINGLE SHIP" at bounding box center [416, 524] width 278 height 31
drag, startPoint x: 476, startPoint y: 523, endPoint x: 201, endPoint y: 518, distance: 275.0
click at [201, 518] on tr "2376NZBS1 BULK VANILLA COMPLETE - SINGLE SHIP 2376NZBS1 66 66 [MEDICAL_DATA] 0.…" at bounding box center [871, 524] width 1347 height 31
copy tr "2376NZBS1 BULK VANILLA COMPLETE - SINGLE SHIP"
drag, startPoint x: 445, startPoint y: 583, endPoint x: 219, endPoint y: 578, distance: 226.1
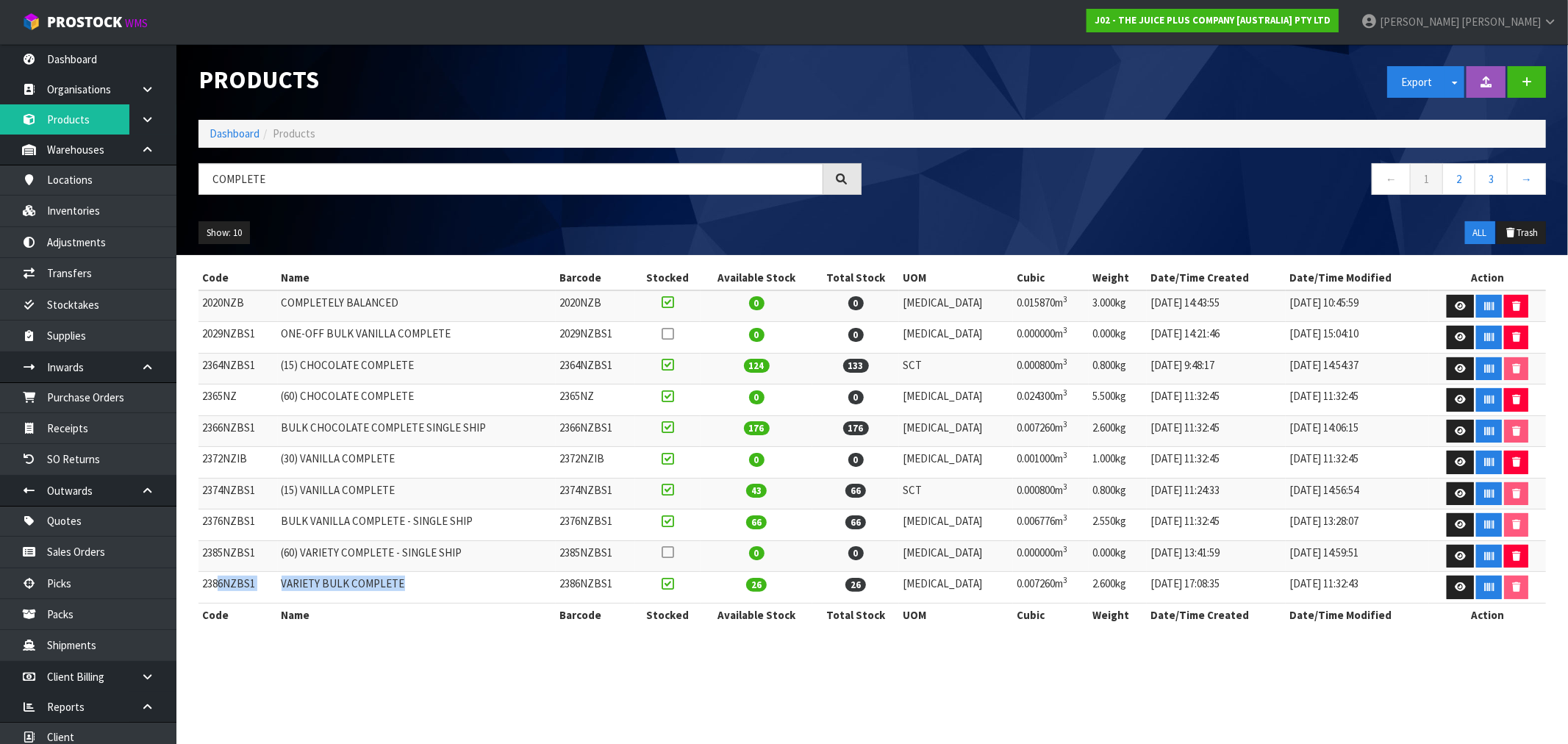
click at [219, 578] on tr "2386NZBS1 VARIETY BULK COMPLETE 2386NZBS1 26 26 [MEDICAL_DATA] 0.007260m 3 2.60…" at bounding box center [871, 587] width 1347 height 31
drag, startPoint x: 493, startPoint y: 434, endPoint x: 200, endPoint y: 429, distance: 293.0
click at [200, 429] on tr "2366NZBS1 BULK CHOCOLATE COMPLETE SINGLE SHIP 2366NZBS1 176 176 [MEDICAL_DATA] …" at bounding box center [871, 431] width 1347 height 31
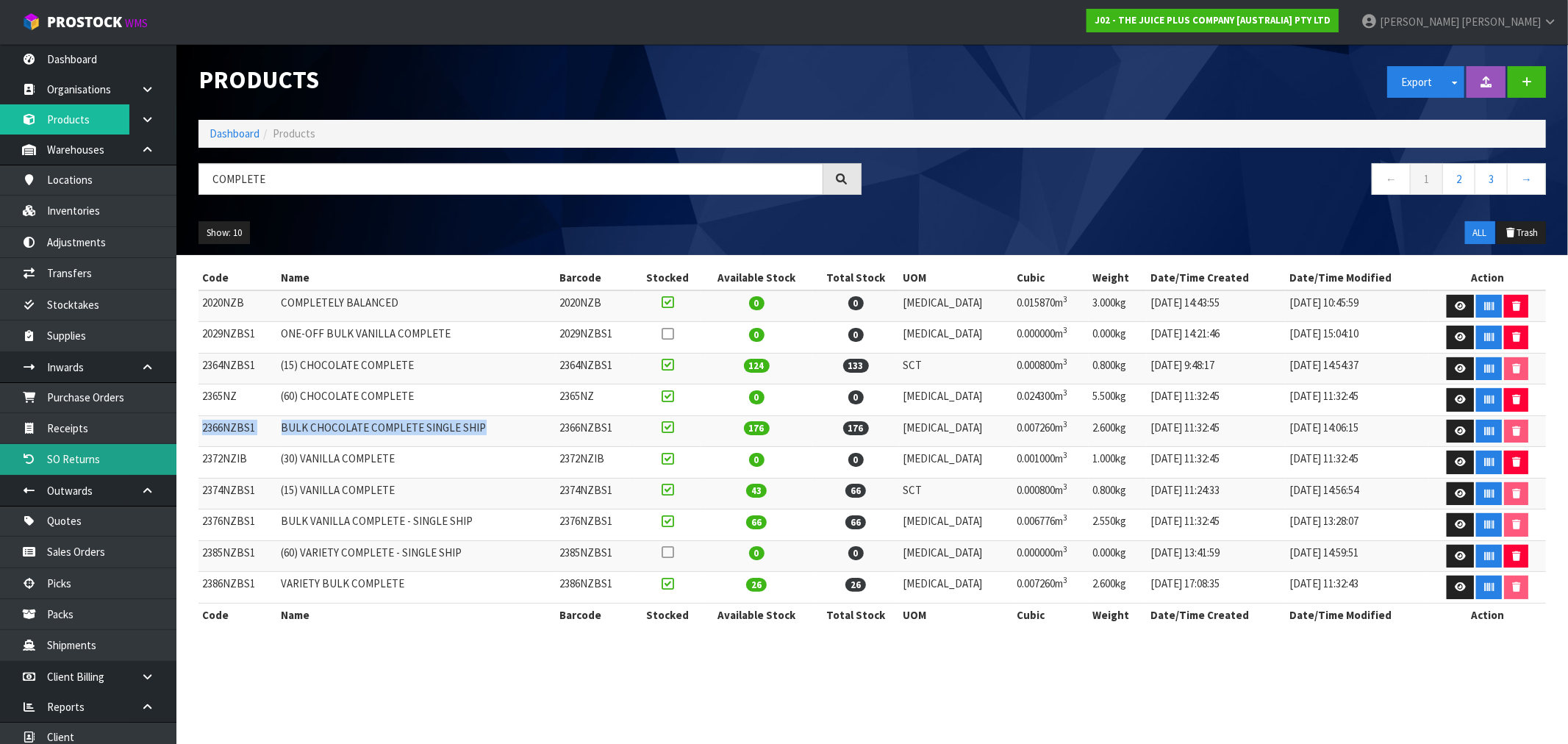
copy tr "2366NZBS1 BULK CHOCOLATE COMPLETE SINGLE SHIP"
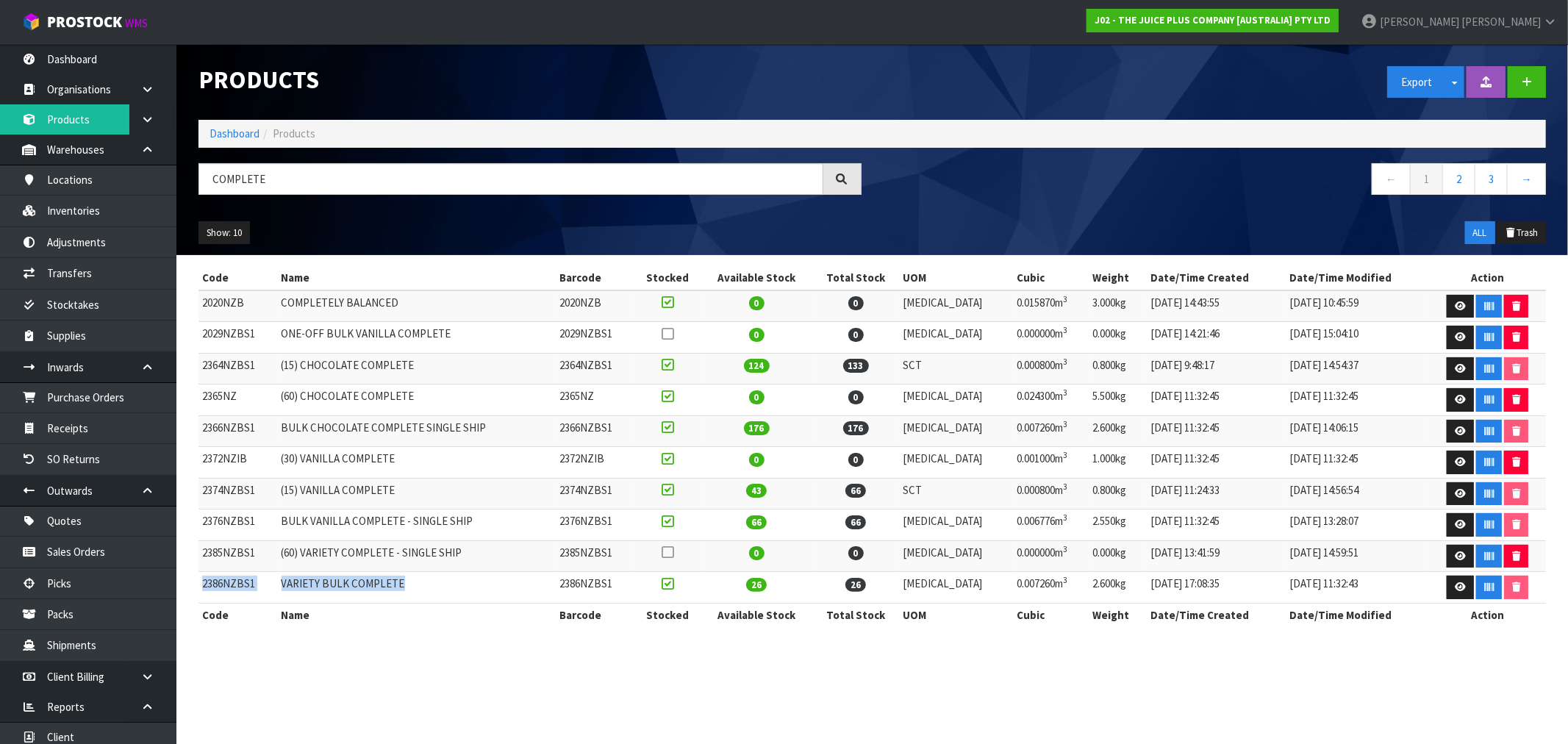
drag, startPoint x: 423, startPoint y: 583, endPoint x: 203, endPoint y: 586, distance: 220.0
click at [203, 586] on tr "2386NZBS1 VARIETY BULK COMPLETE 2386NZBS1 26 26 [MEDICAL_DATA] 0.007260m 3 2.60…" at bounding box center [871, 587] width 1347 height 31
copy tr "2386NZBS1 VARIETY BULK COMPLETE"
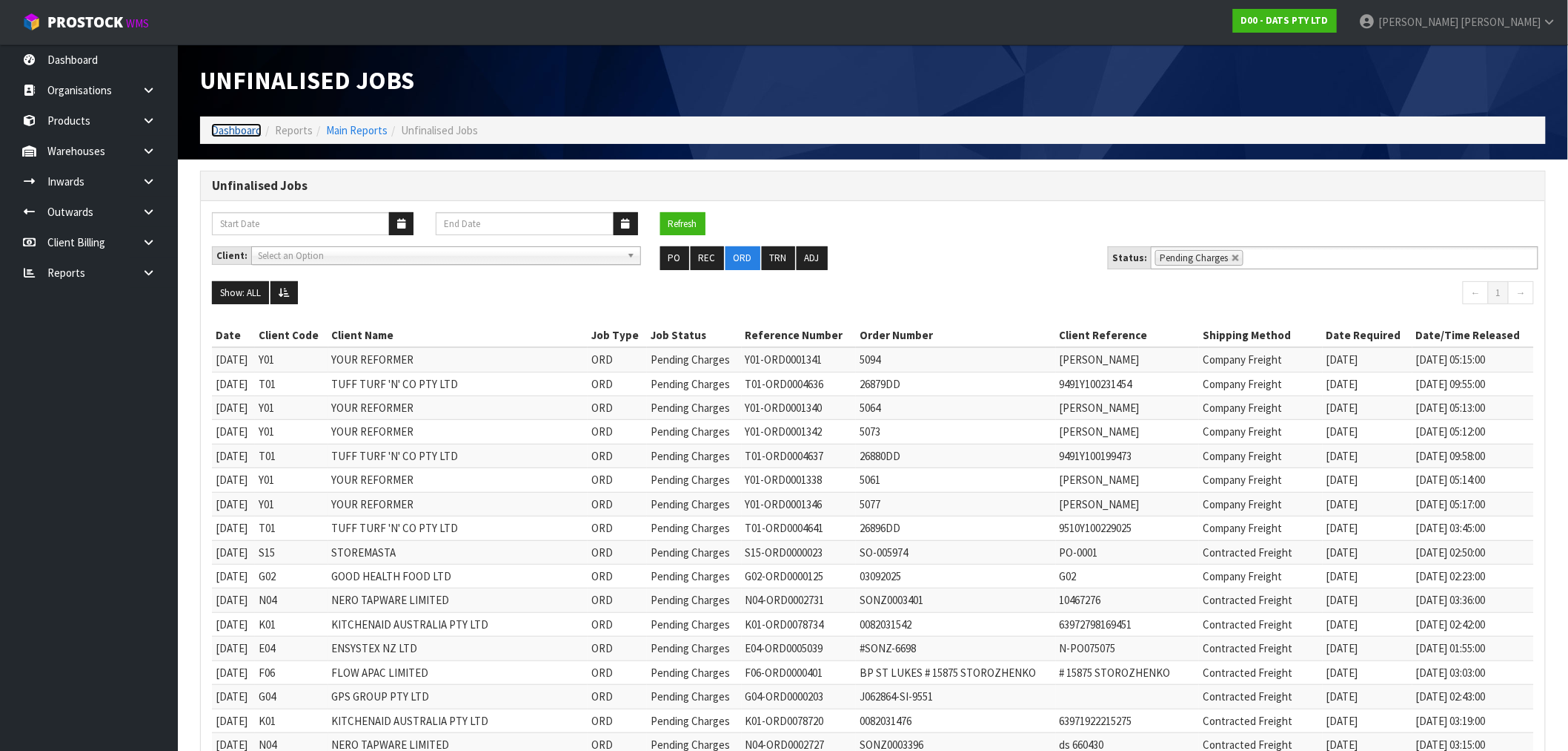
click at [229, 136] on link "Dashboard" at bounding box center [235, 130] width 50 height 14
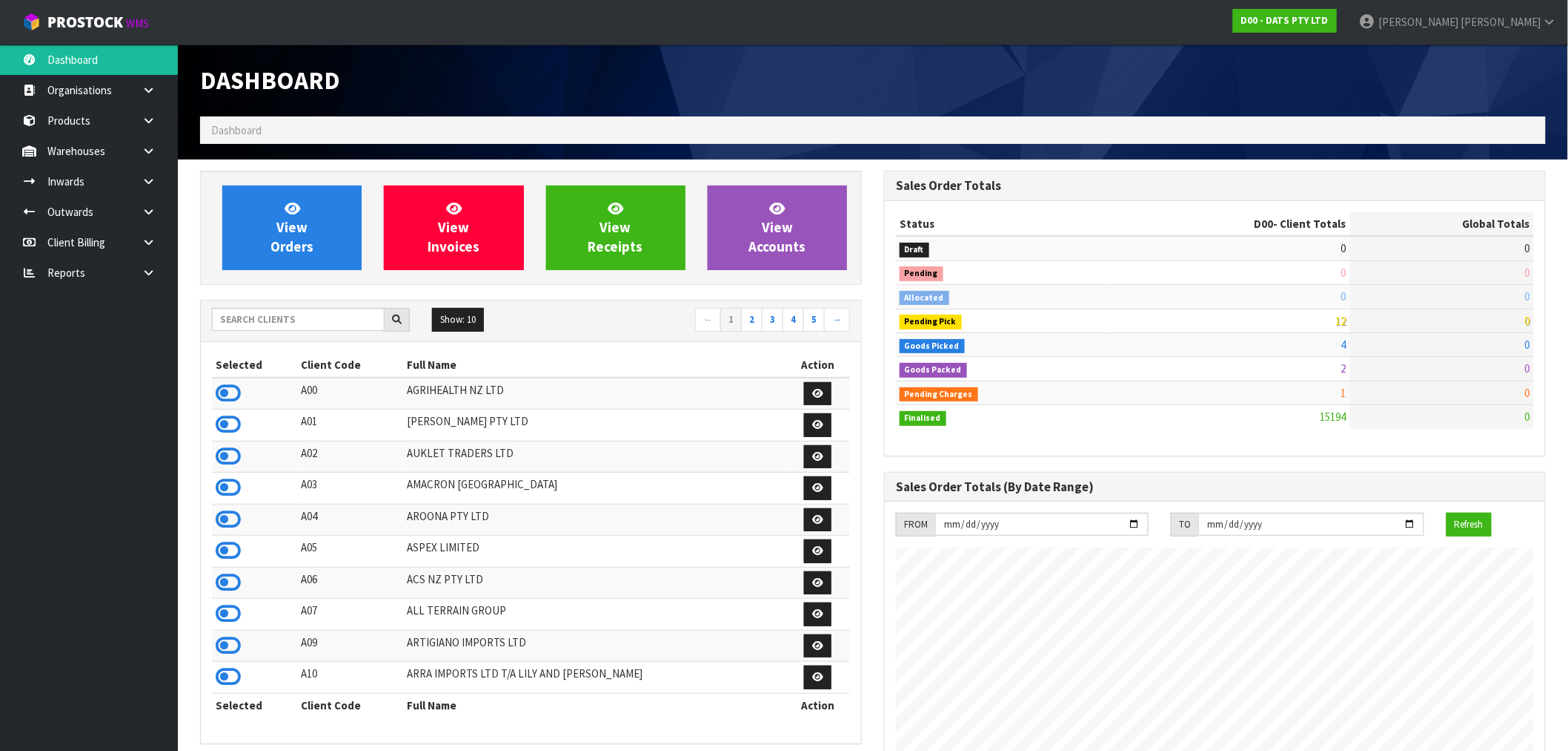
scroll to position [1124, 685]
click at [280, 317] on input "text" at bounding box center [297, 318] width 172 height 23
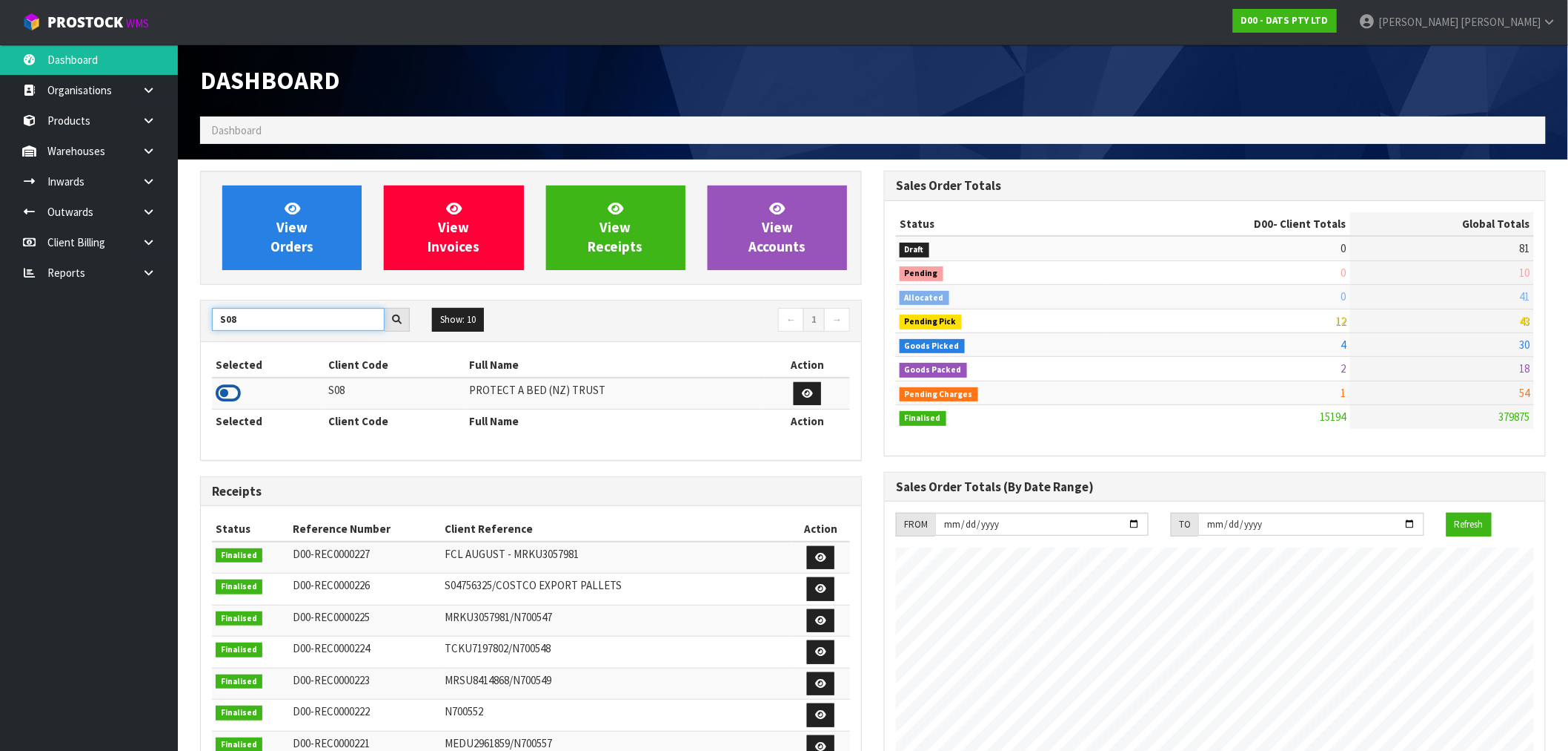
type input "S08"
click at [227, 398] on icon at bounding box center [229, 393] width 26 height 23
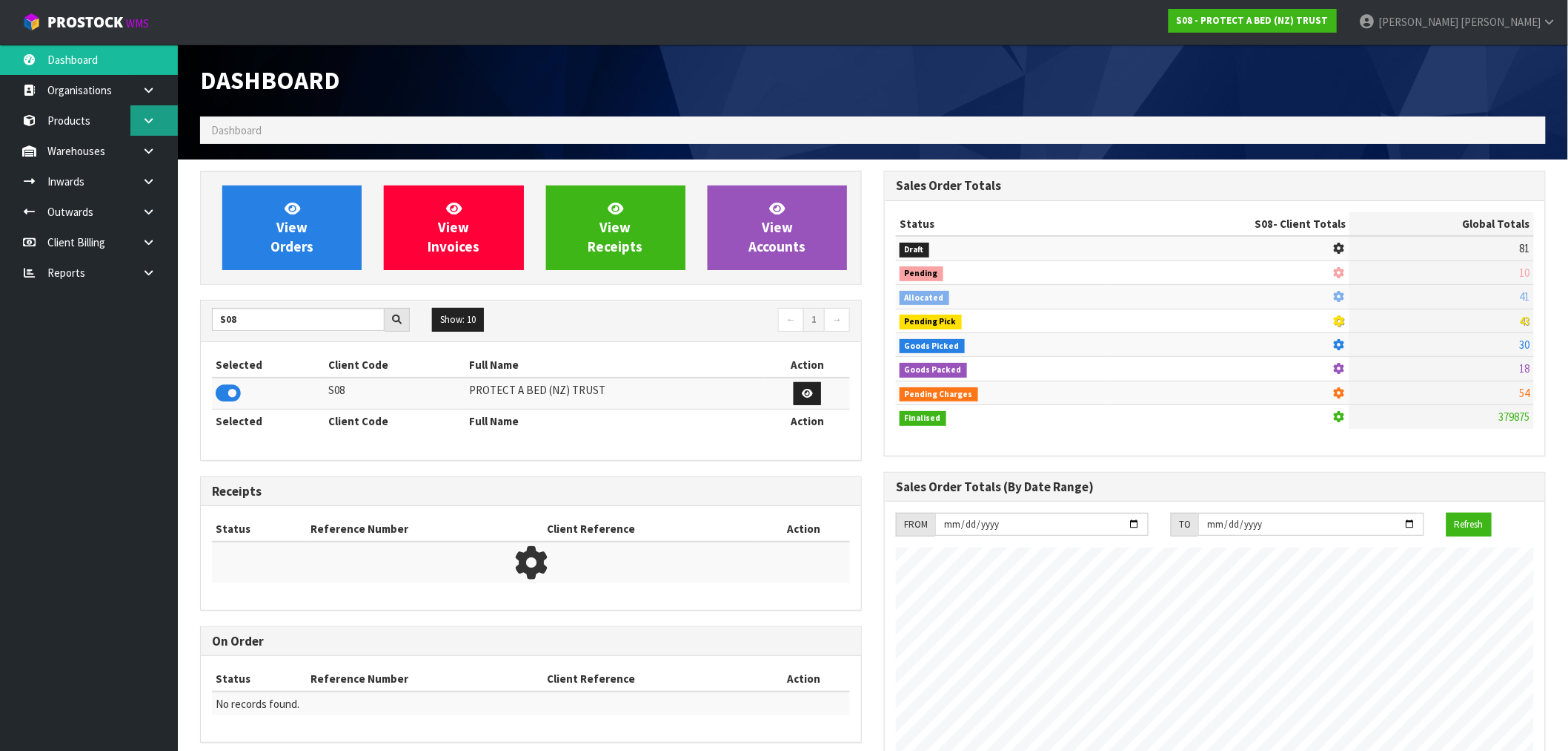
click at [165, 122] on link at bounding box center [154, 120] width 47 height 31
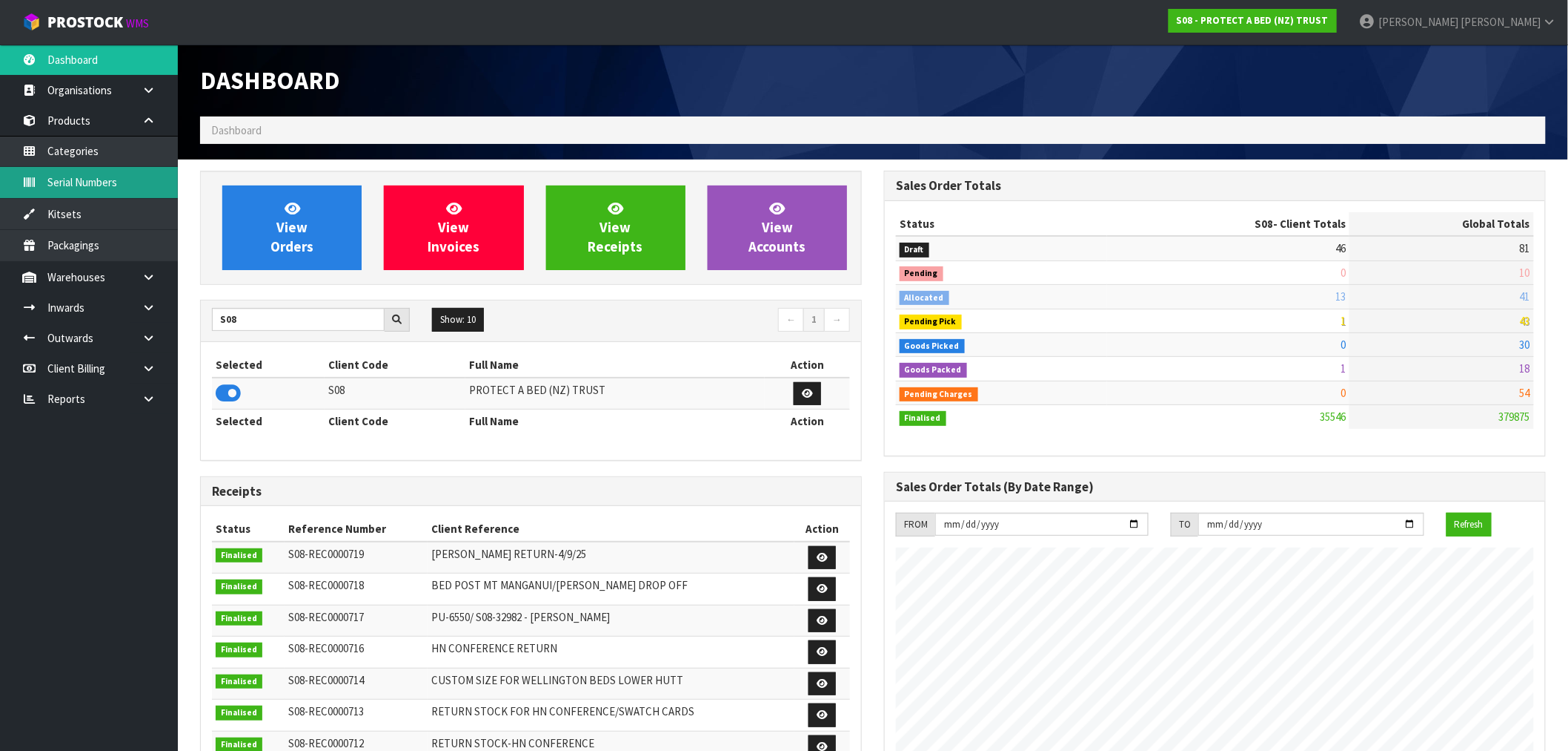
scroll to position [1124, 685]
click at [156, 112] on link at bounding box center [154, 120] width 47 height 31
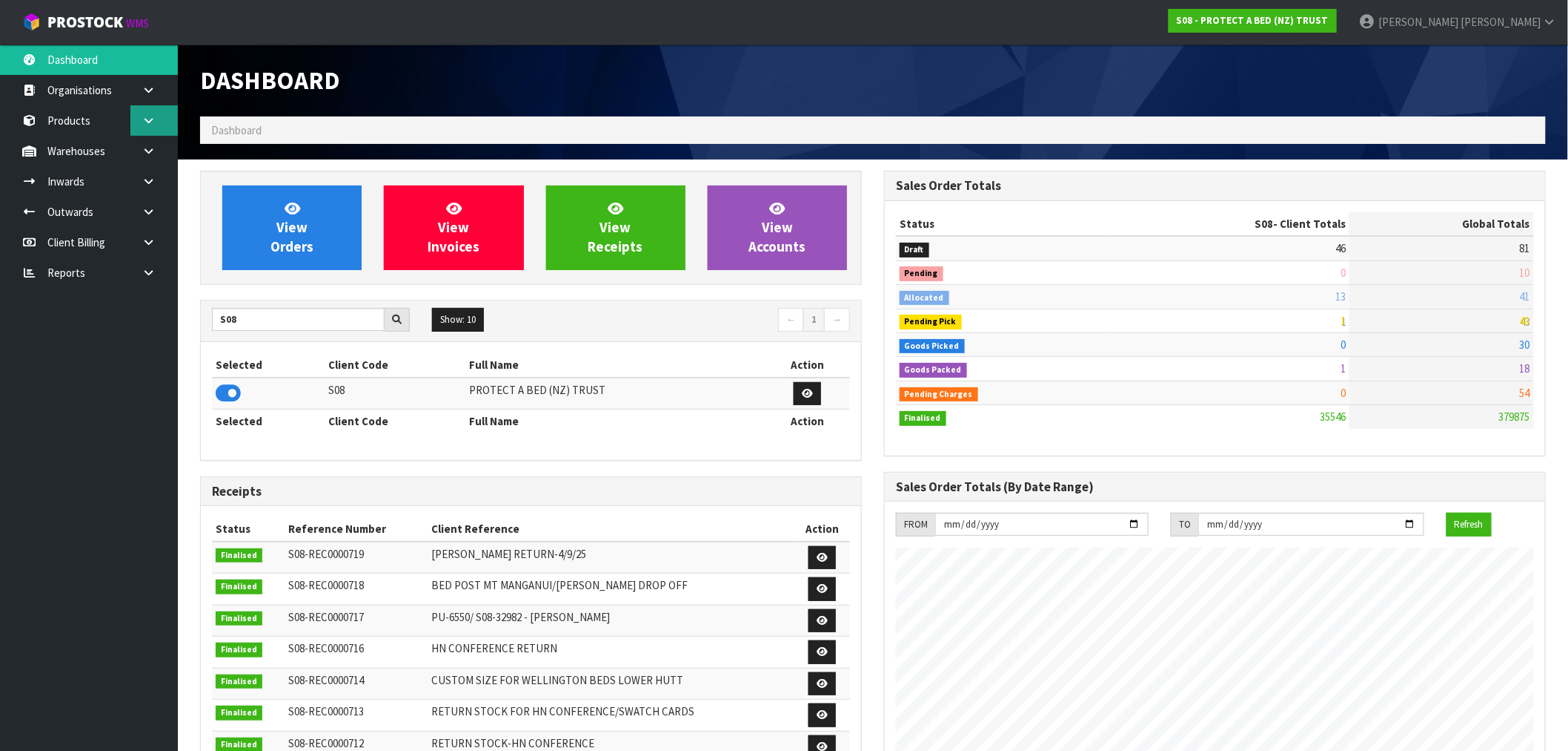
click at [149, 117] on icon at bounding box center [149, 120] width 14 height 11
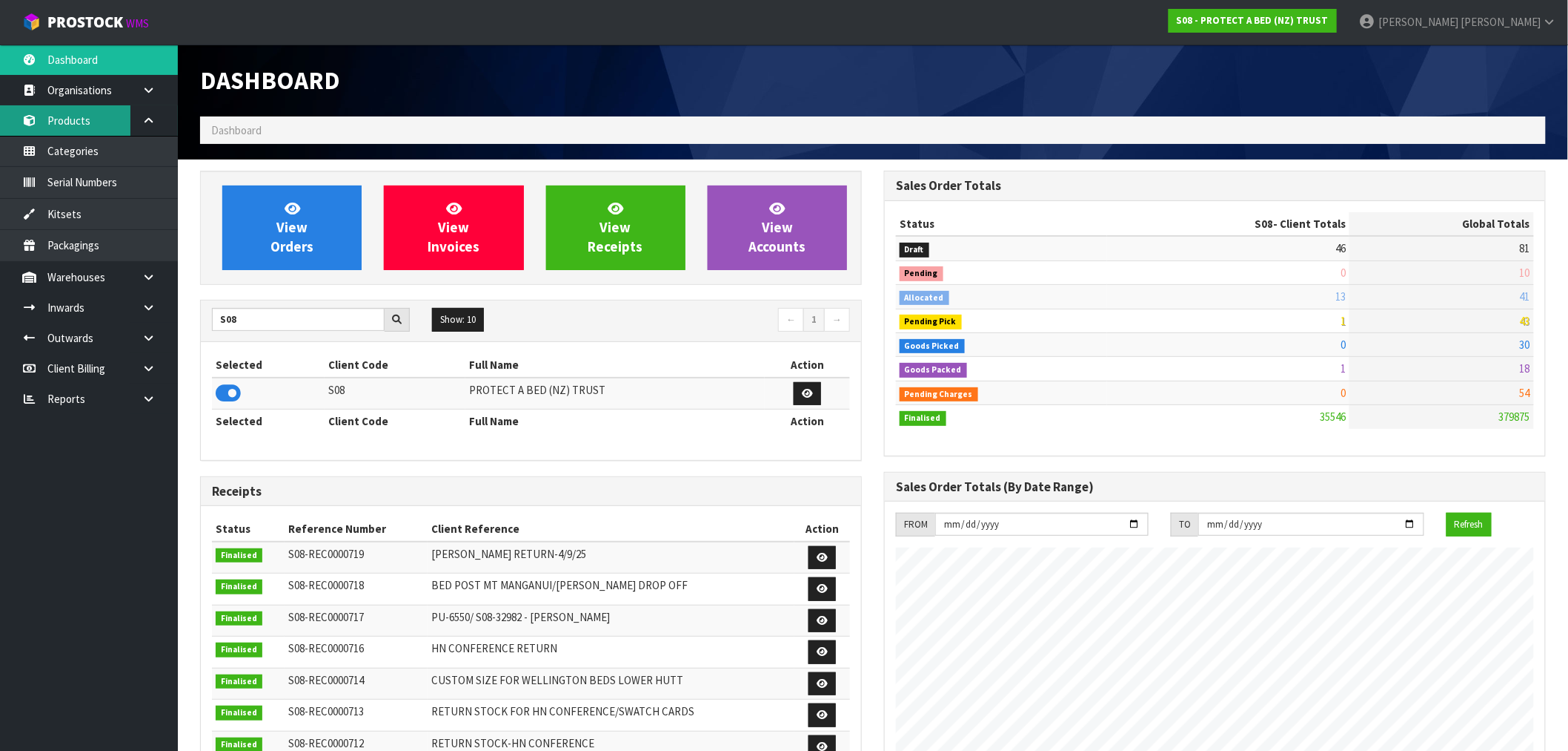
click at [77, 123] on link "Products" at bounding box center [89, 120] width 178 height 31
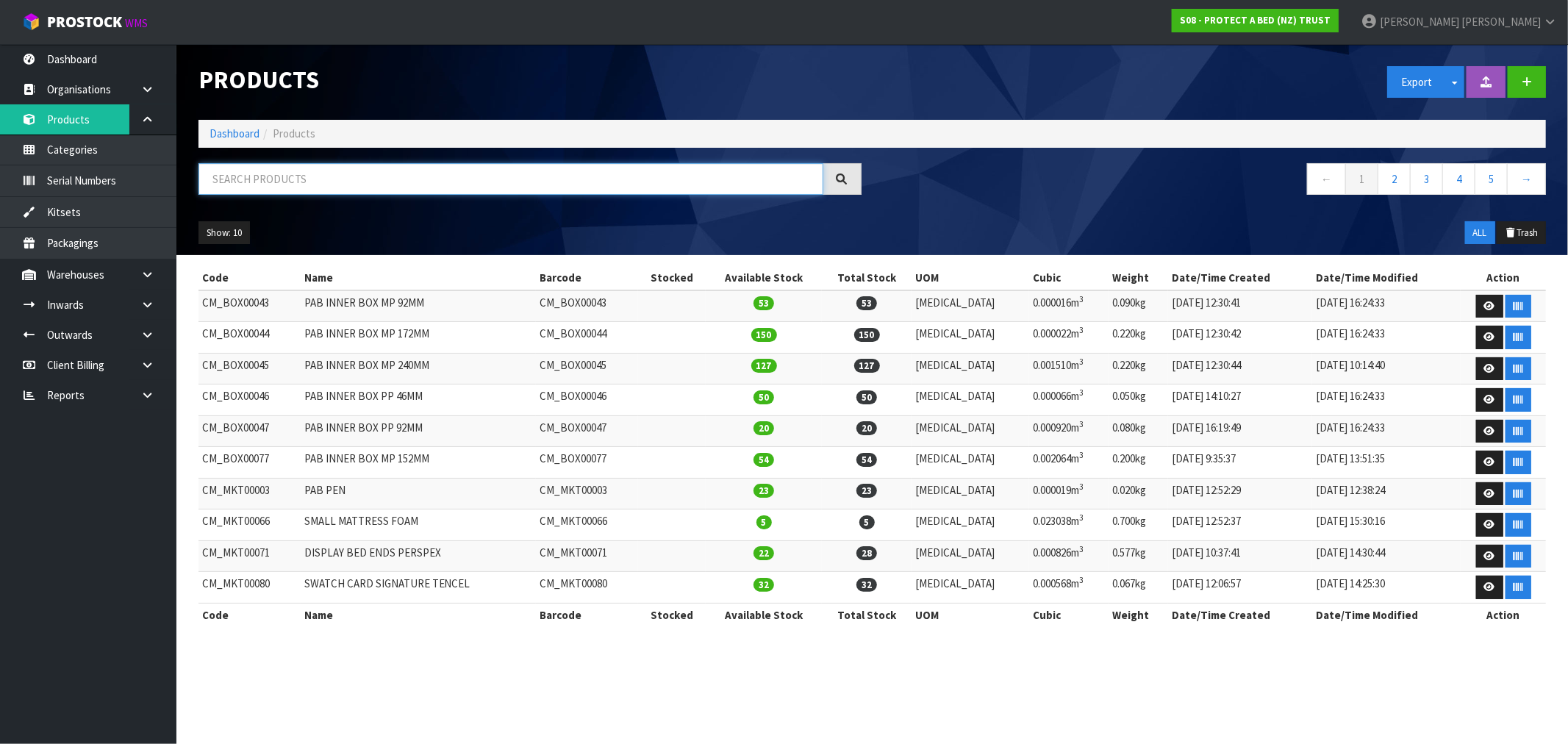
click at [385, 171] on input "text" at bounding box center [511, 179] width 625 height 31
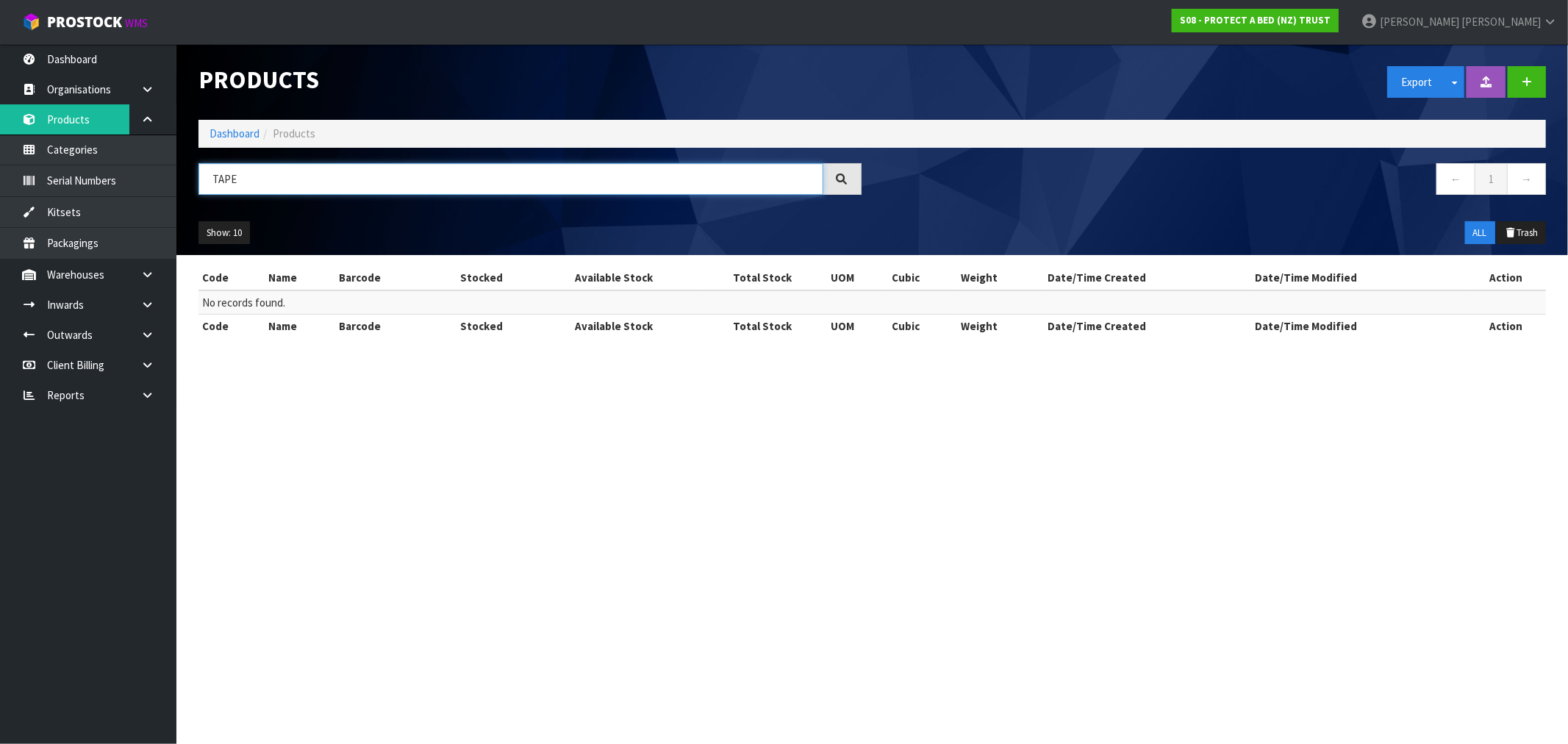
type input "TAPE"
click at [1505, 87] on div "Export Split button! SOH Summary Measurements Dangerous Goods" at bounding box center [1466, 82] width 159 height 31
click at [1524, 85] on icon "button" at bounding box center [1527, 81] width 11 height 11
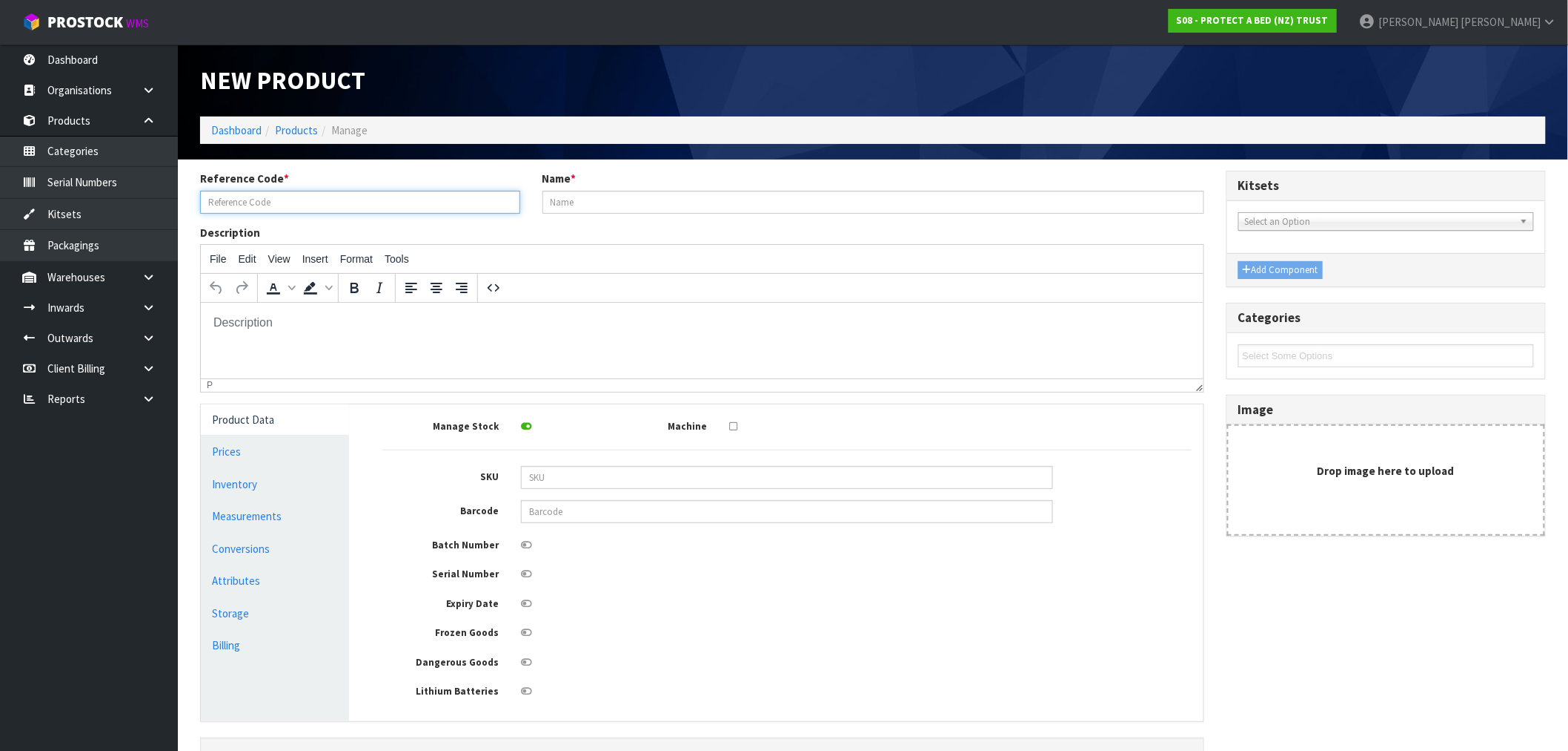
click at [307, 208] on input "text" at bounding box center [359, 201] width 320 height 23
type input "W"
type input "T"
click at [307, 208] on input "WHITE TAPE" at bounding box center [359, 201] width 320 height 23
drag, startPoint x: 287, startPoint y: 205, endPoint x: 196, endPoint y: 199, distance: 91.2
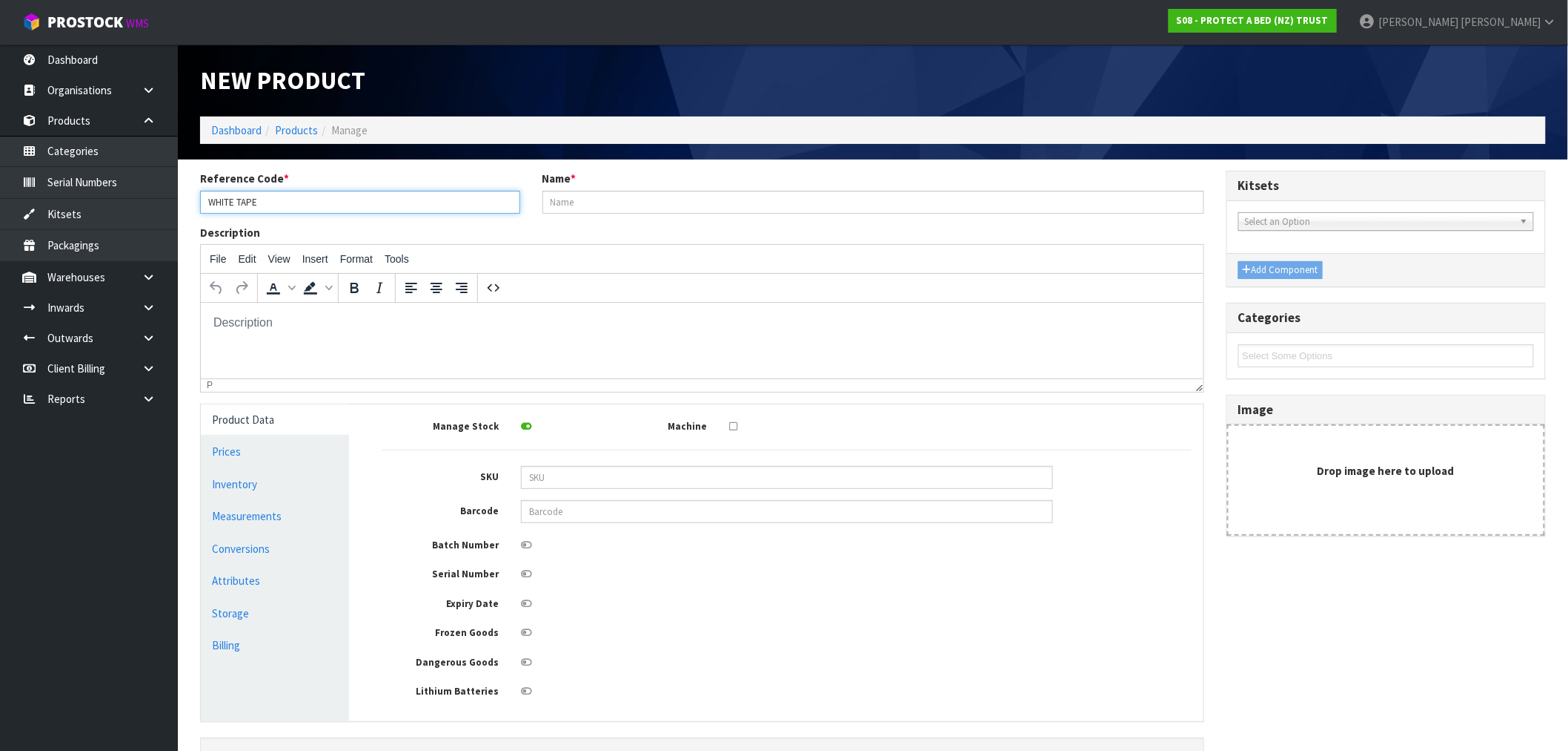
click at [196, 199] on div "Reference Code * WHITE TAPE" at bounding box center [360, 191] width 343 height 42
type input "WHITE TAPE"
click at [630, 208] on input "text" at bounding box center [874, 201] width 662 height 23
paste input "WHITE TAPE"
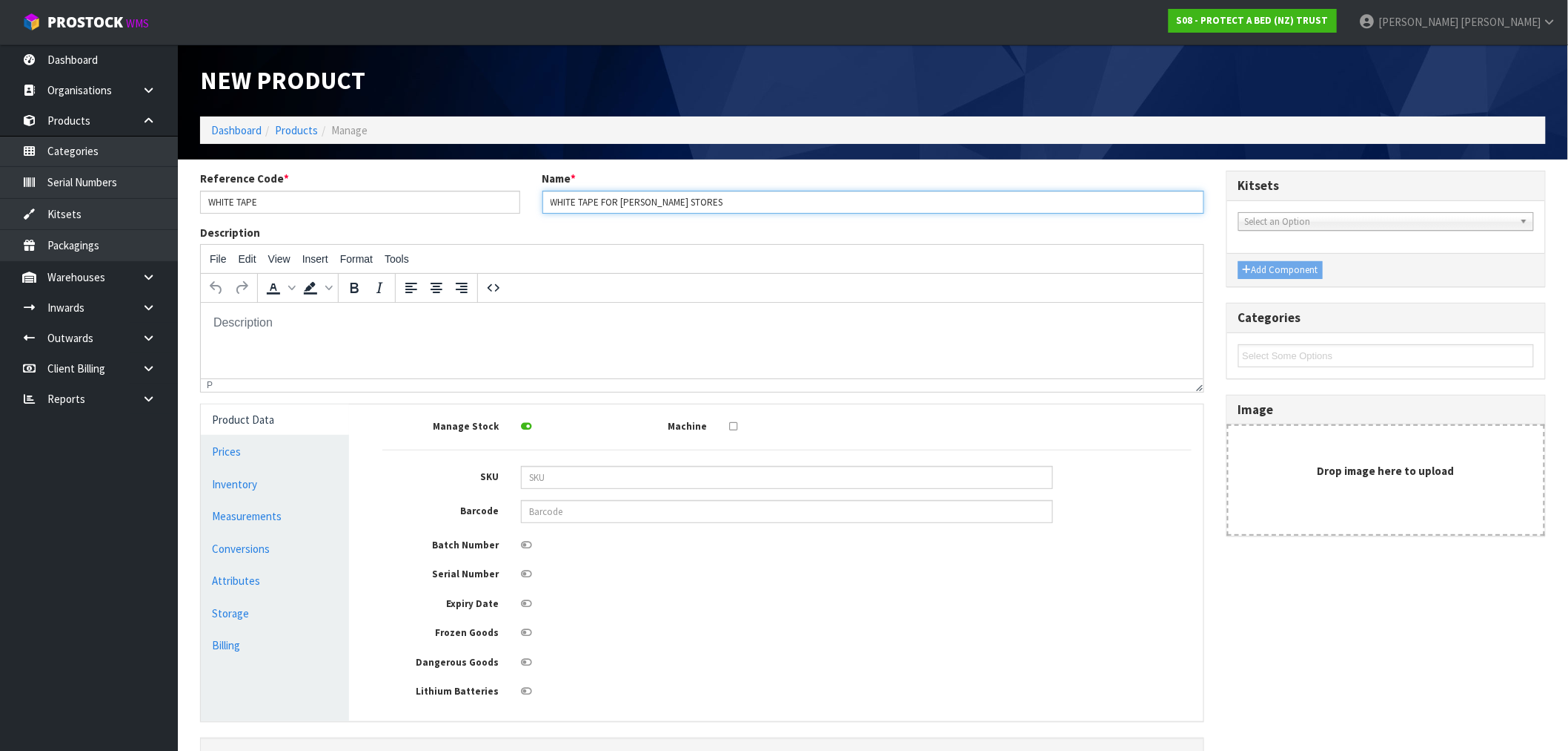
drag, startPoint x: 804, startPoint y: 205, endPoint x: 539, endPoint y: 209, distance: 265.0
click at [539, 209] on div "Name * WHITE TAPE FOR HARVEY NORMAN STORES" at bounding box center [874, 191] width 685 height 42
type input "WHITE TAPE FOR HARVEY NORMAN STORES"
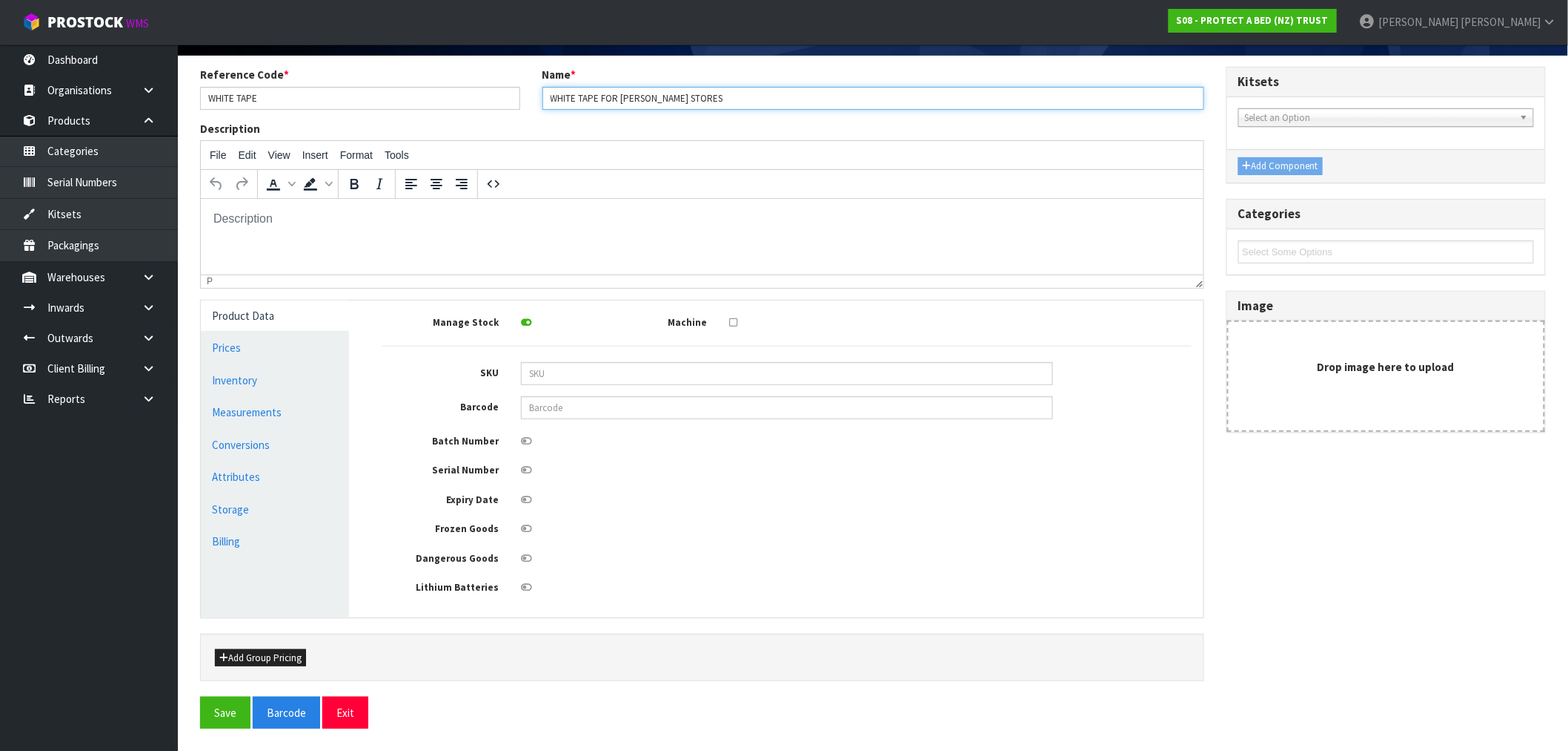
scroll to position [106, 0]
click at [229, 714] on button "Save" at bounding box center [225, 713] width 50 height 32
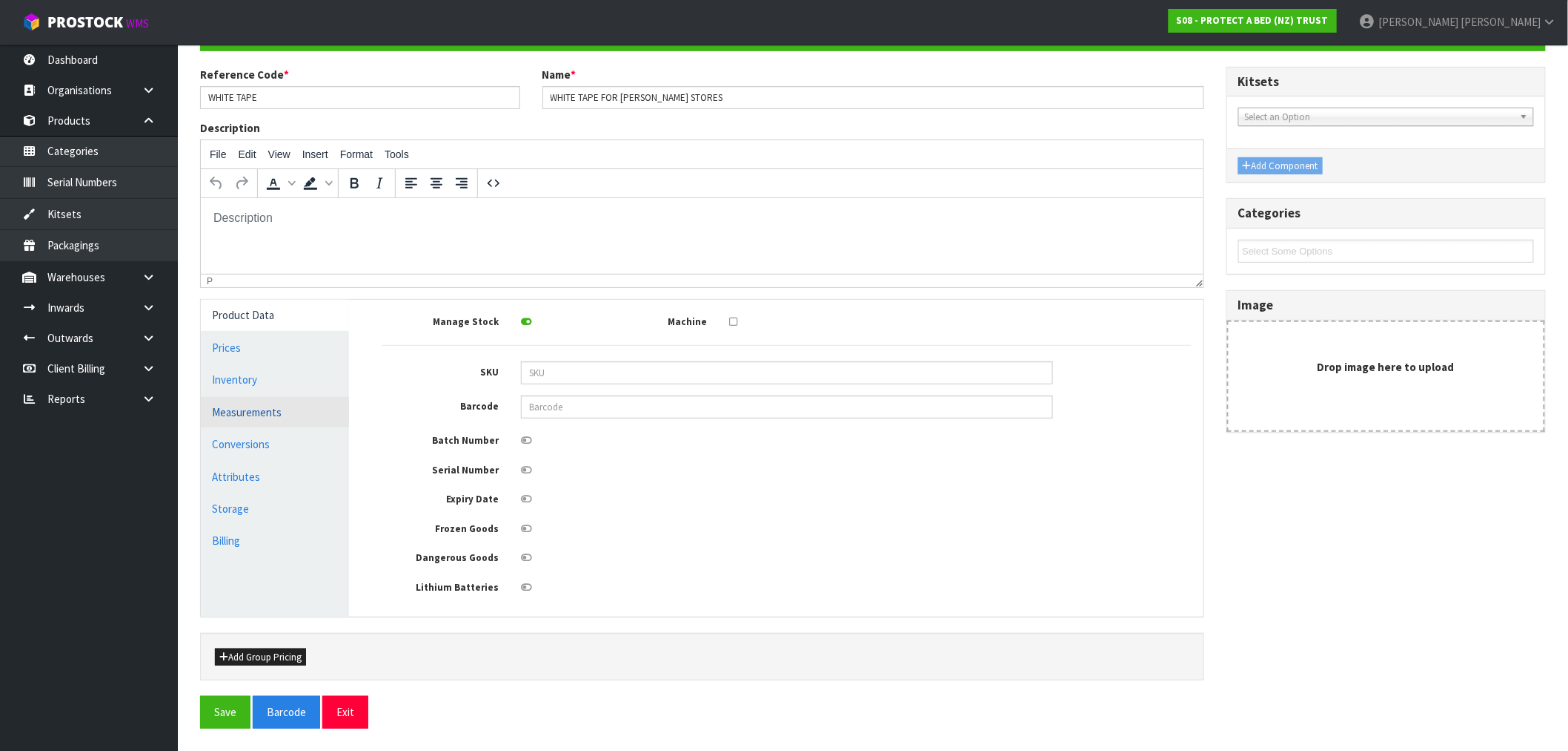
click at [262, 408] on link "Measurements" at bounding box center [275, 412] width 148 height 31
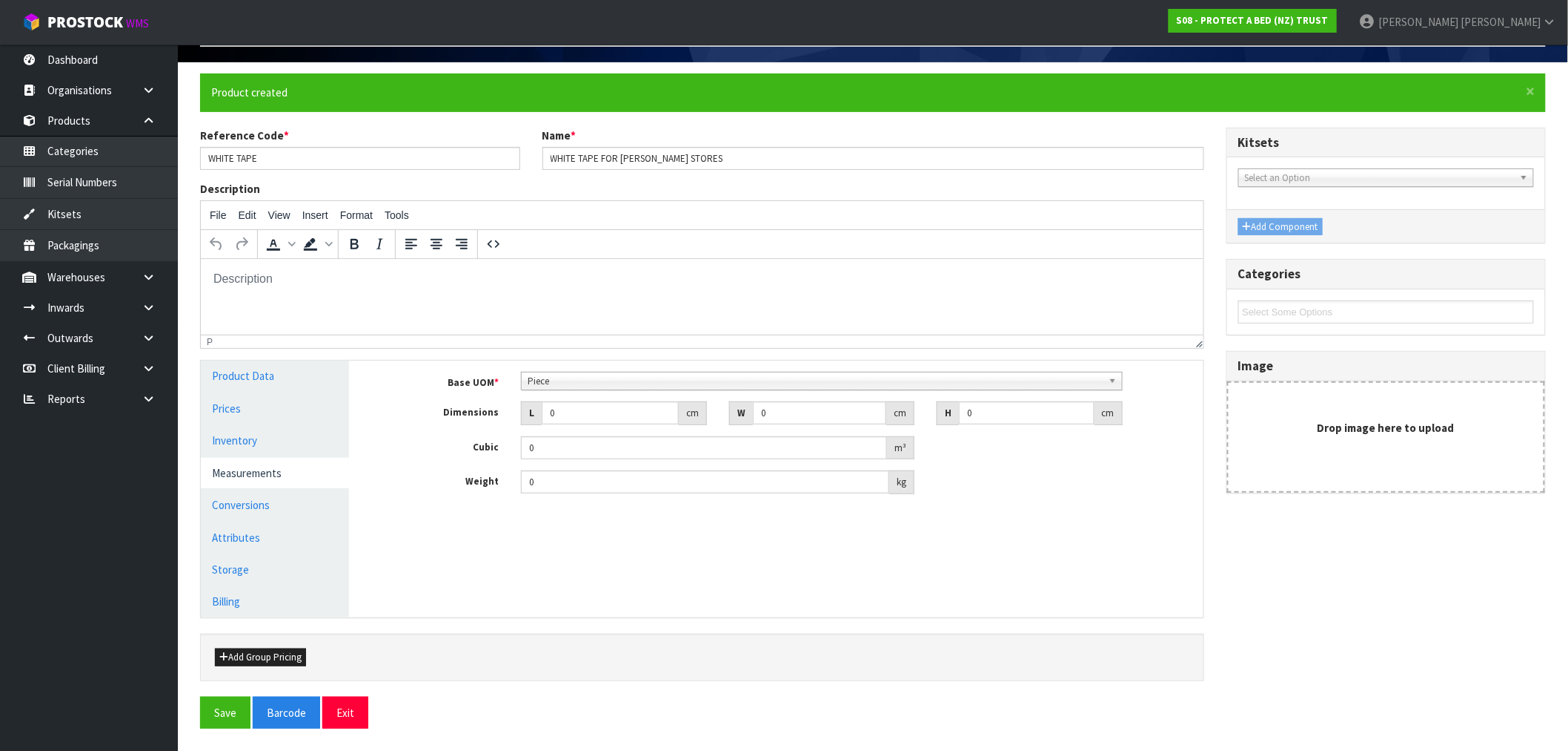
scroll to position [98, 0]
click at [579, 414] on input "0" at bounding box center [610, 412] width 137 height 23
type input "01"
type input "0.000001"
type input "012"
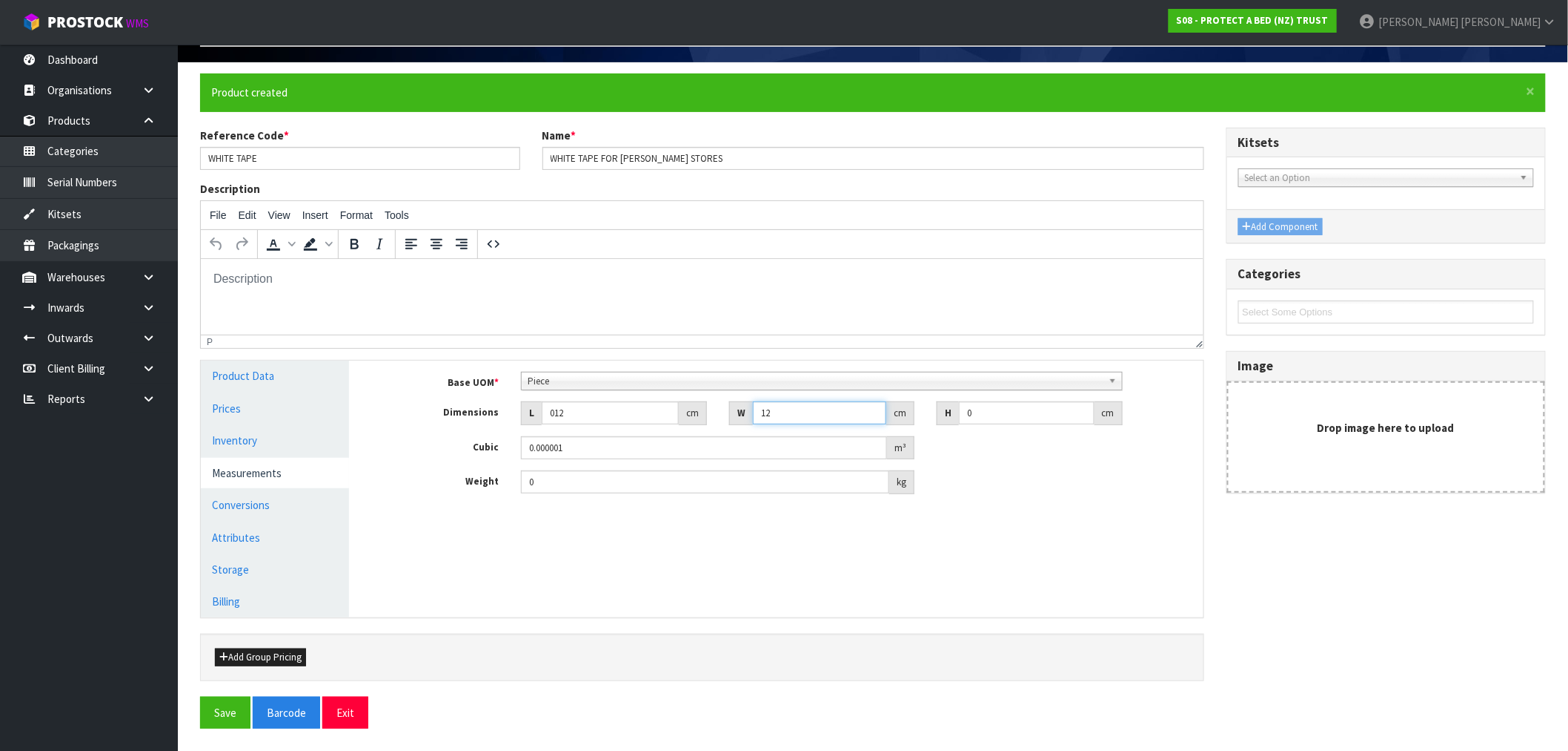
type input "12"
type input "2"
type input "0.000288"
type input "2"
click at [227, 710] on button "Save" at bounding box center [225, 713] width 50 height 32
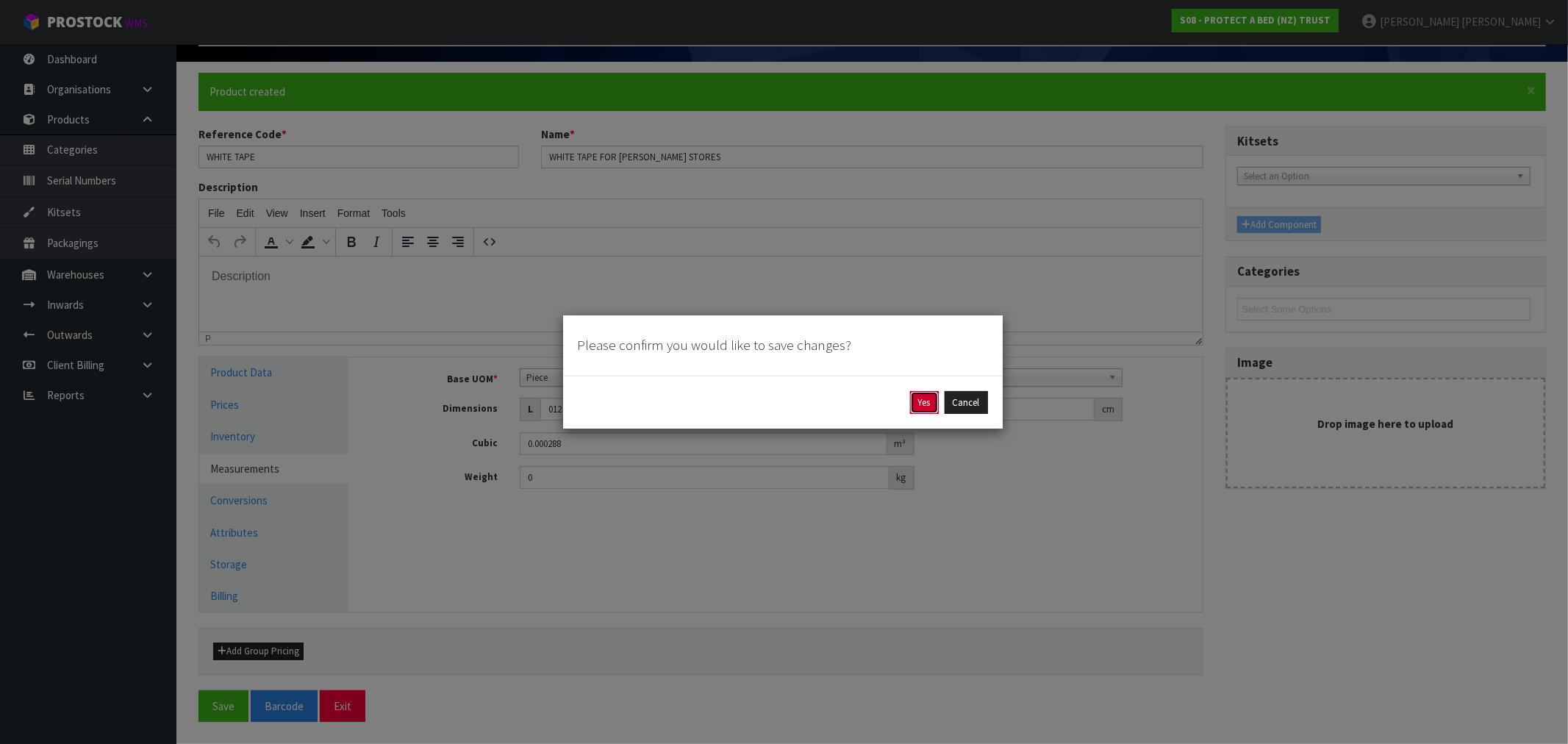
click at [931, 402] on button "Yes" at bounding box center [924, 402] width 28 height 23
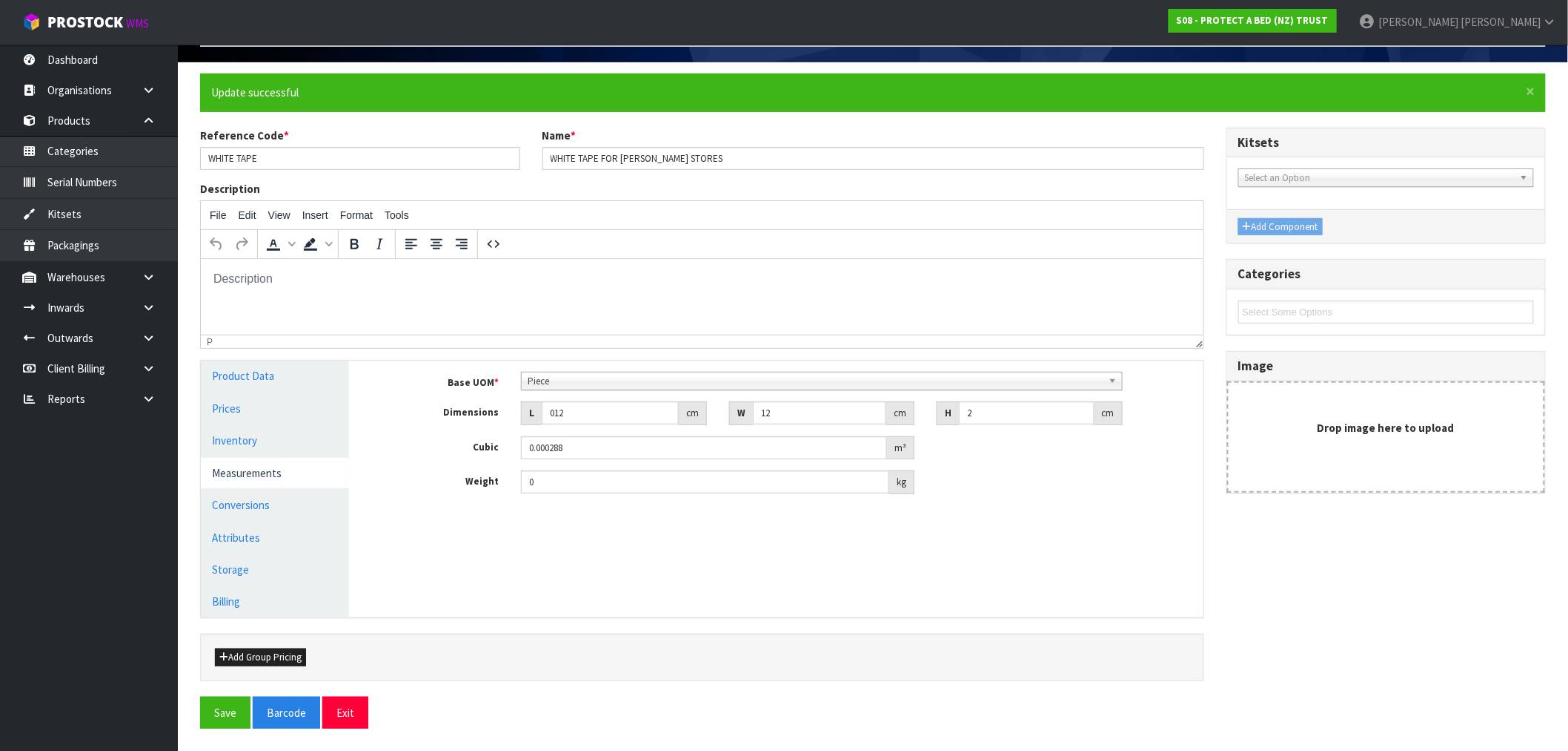
scroll to position [0, 0]
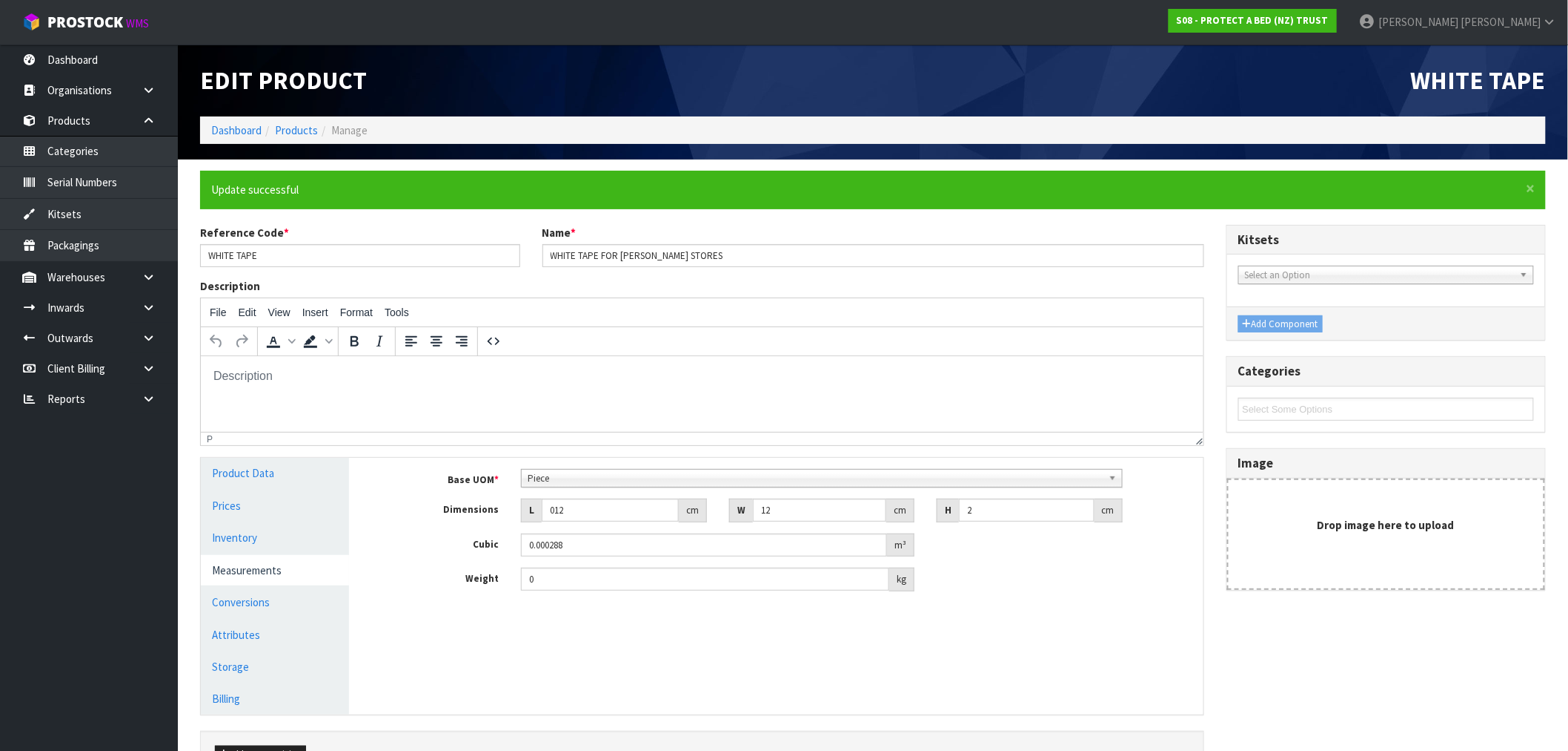
type input "12"
click at [549, 256] on input "WHITE TAPE FOR HARVEY NORMAN STORES" at bounding box center [874, 255] width 662 height 23
click at [550, 257] on input "WHITE TAPE FOR HARVEY NORMAN STORES" at bounding box center [874, 255] width 662 height 23
click at [580, 255] on input "WHITE TAPE FOR HARVEY NORMAN STORES" at bounding box center [874, 255] width 662 height 23
click at [626, 264] on input "WHITE TAPE FOR HARVEY NORMAN STORES" at bounding box center [874, 255] width 662 height 23
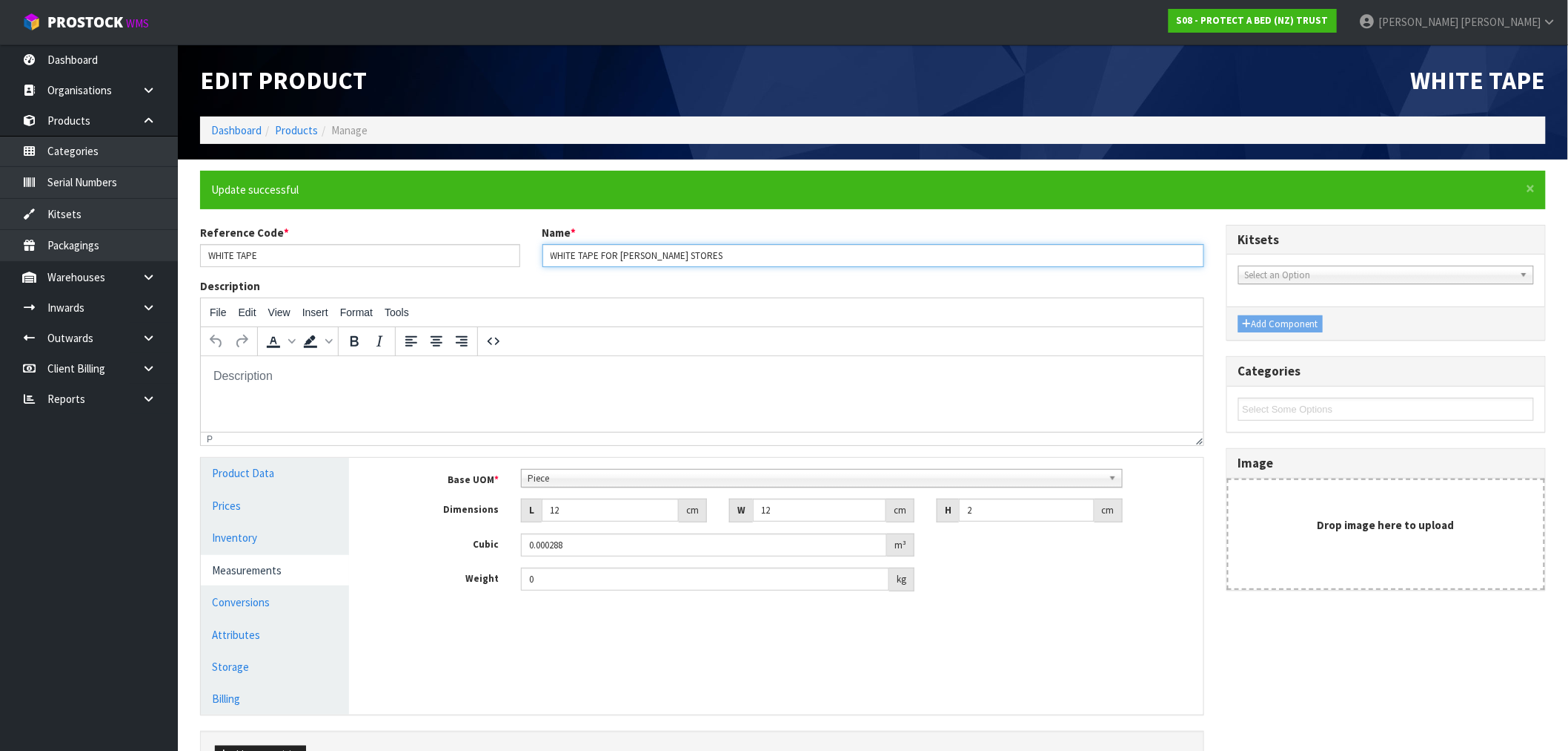
drag, startPoint x: 736, startPoint y: 253, endPoint x: 544, endPoint y: 256, distance: 192.0
click at [544, 256] on input "WHITE TAPE FOR HARVEY NORMAN STORES" at bounding box center [874, 255] width 662 height 23
click at [591, 253] on input "WHITE TAPE FOR HARVEY NORMAN STORES" at bounding box center [874, 255] width 662 height 23
drag, startPoint x: 597, startPoint y: 254, endPoint x: 529, endPoint y: 241, distance: 69.2
click at [509, 250] on div "Reference Code * WHITE TAPE Name * WHITE TAPE FOR HARVEY NORMAN STORES" at bounding box center [702, 251] width 1026 height 53
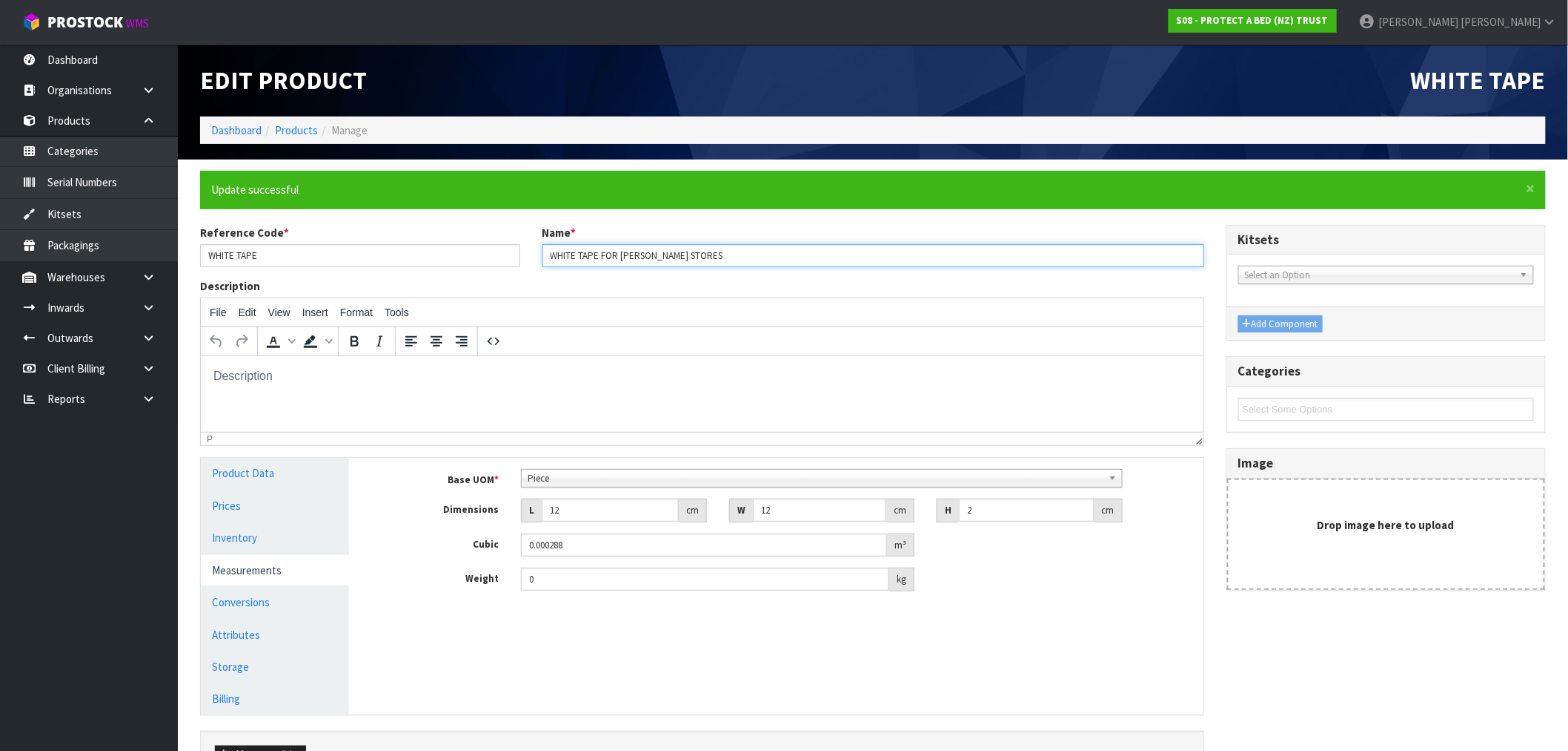
click at [595, 255] on input "WHITE TAPE FOR HARVEY NORMAN STORES" at bounding box center [874, 255] width 662 height 23
drag, startPoint x: 599, startPoint y: 255, endPoint x: 553, endPoint y: 253, distance: 46.0
click at [553, 253] on input "WHITE TAPE FOR HARVEY NORMAN STORES" at bounding box center [874, 255] width 662 height 23
click at [590, 252] on input "WHITE TAPE FOR HARVEY NORMAN STORES" at bounding box center [874, 255] width 662 height 23
click at [578, 253] on input "WHITE TAPE FOR HARVEY NORMAN STORES" at bounding box center [874, 255] width 662 height 23
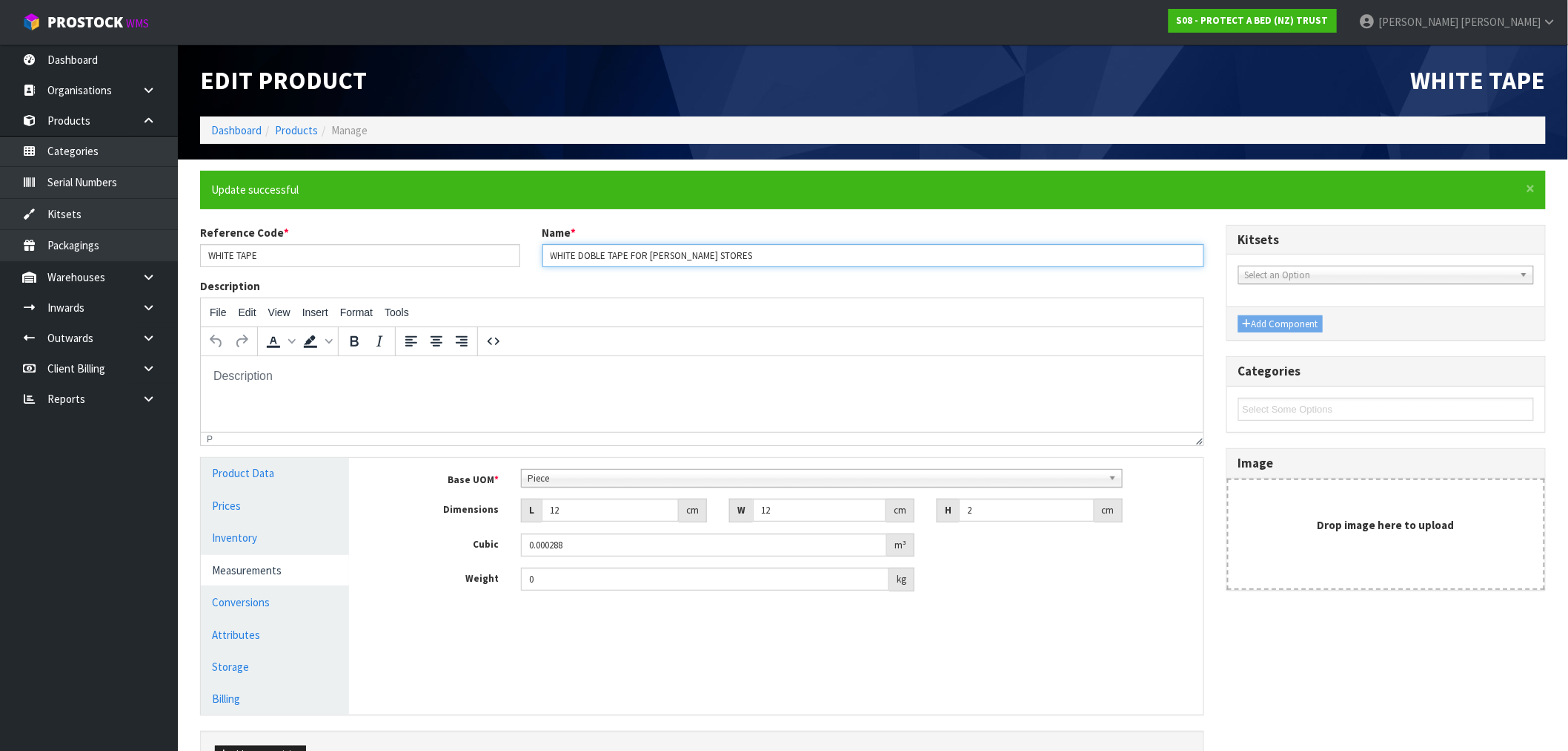
type input "WHITE DOBLE TAPE FOR HARVEY NORMAN STORES"
click at [705, 362] on html at bounding box center [701, 376] width 1003 height 40
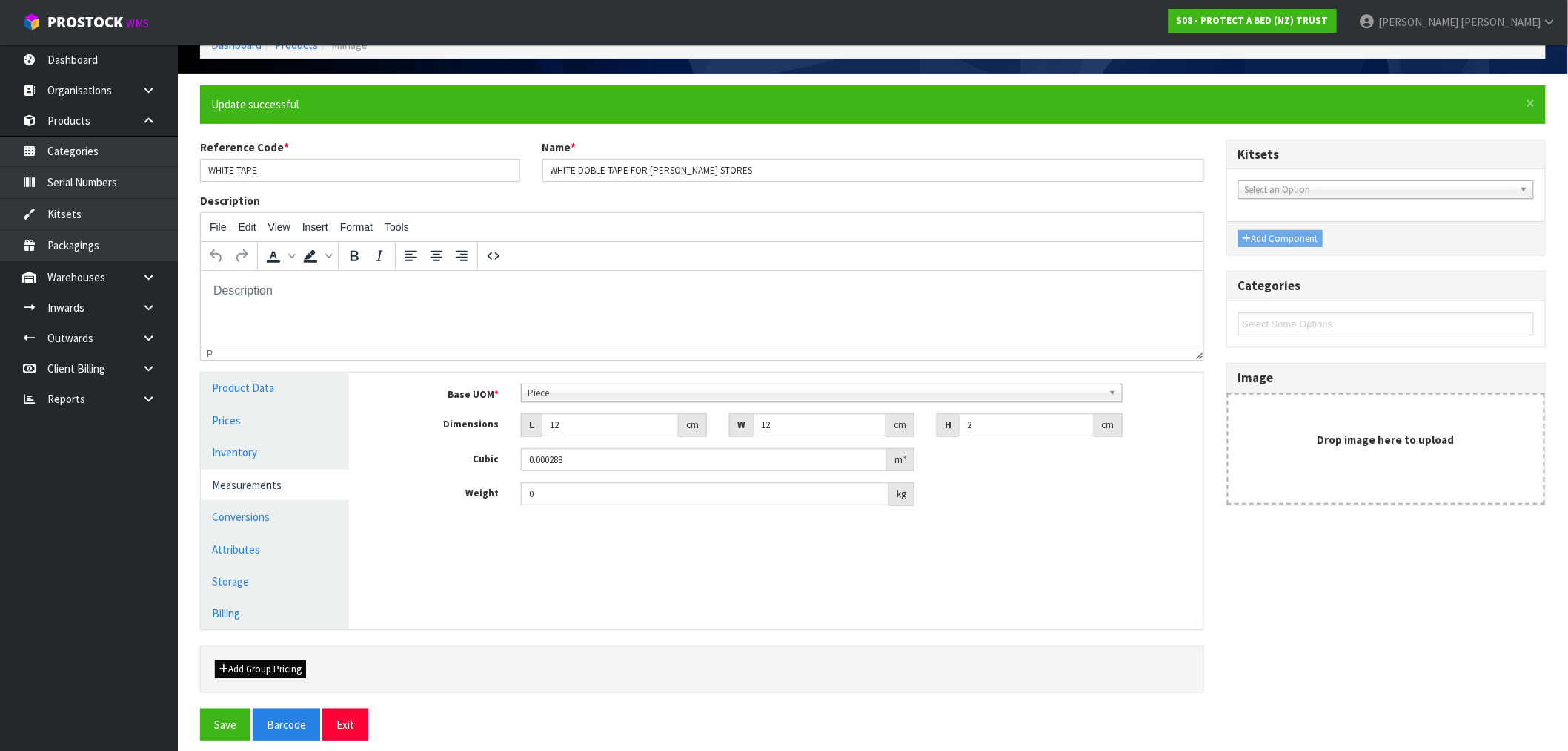
scroll to position [98, 0]
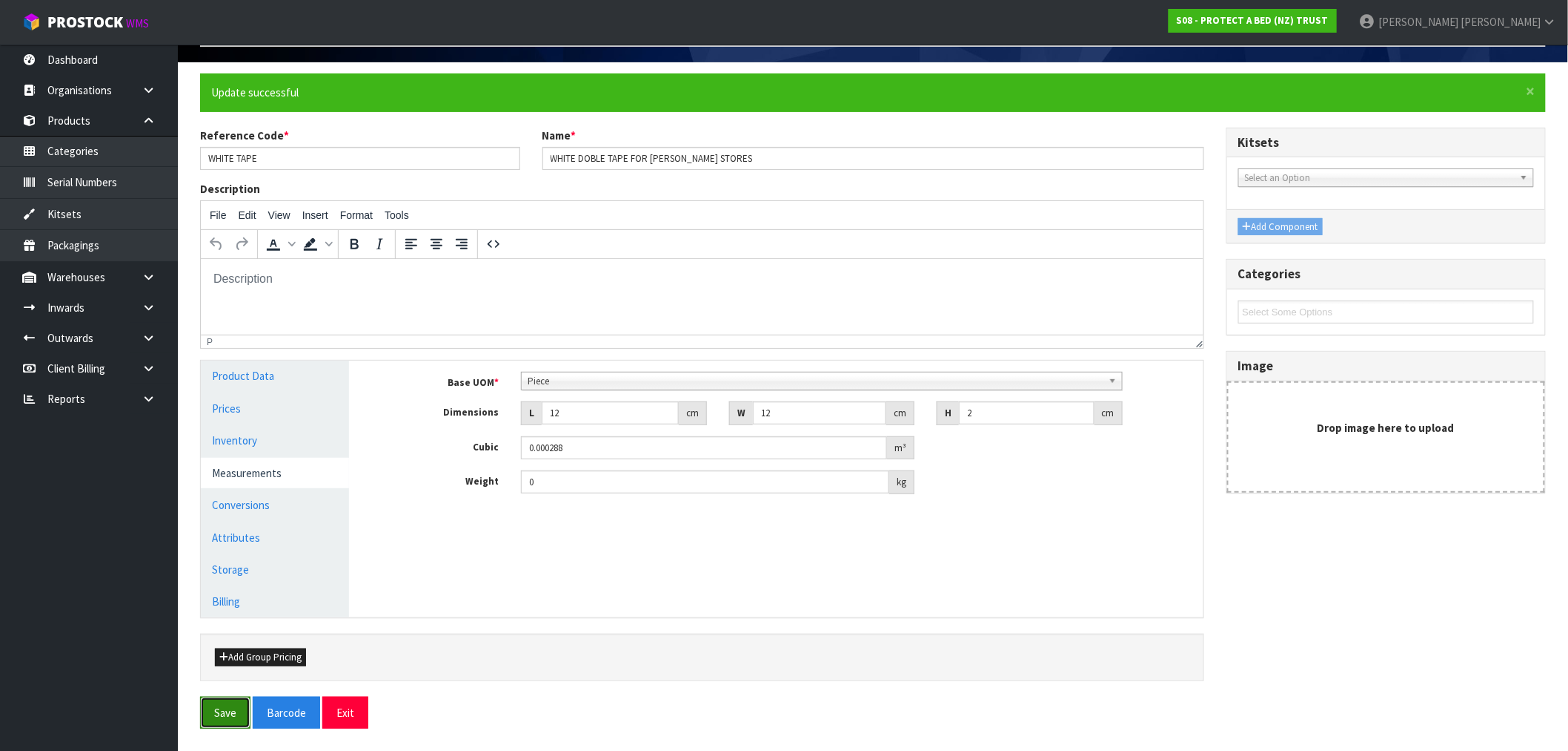
click at [229, 711] on button "Save" at bounding box center [225, 713] width 50 height 32
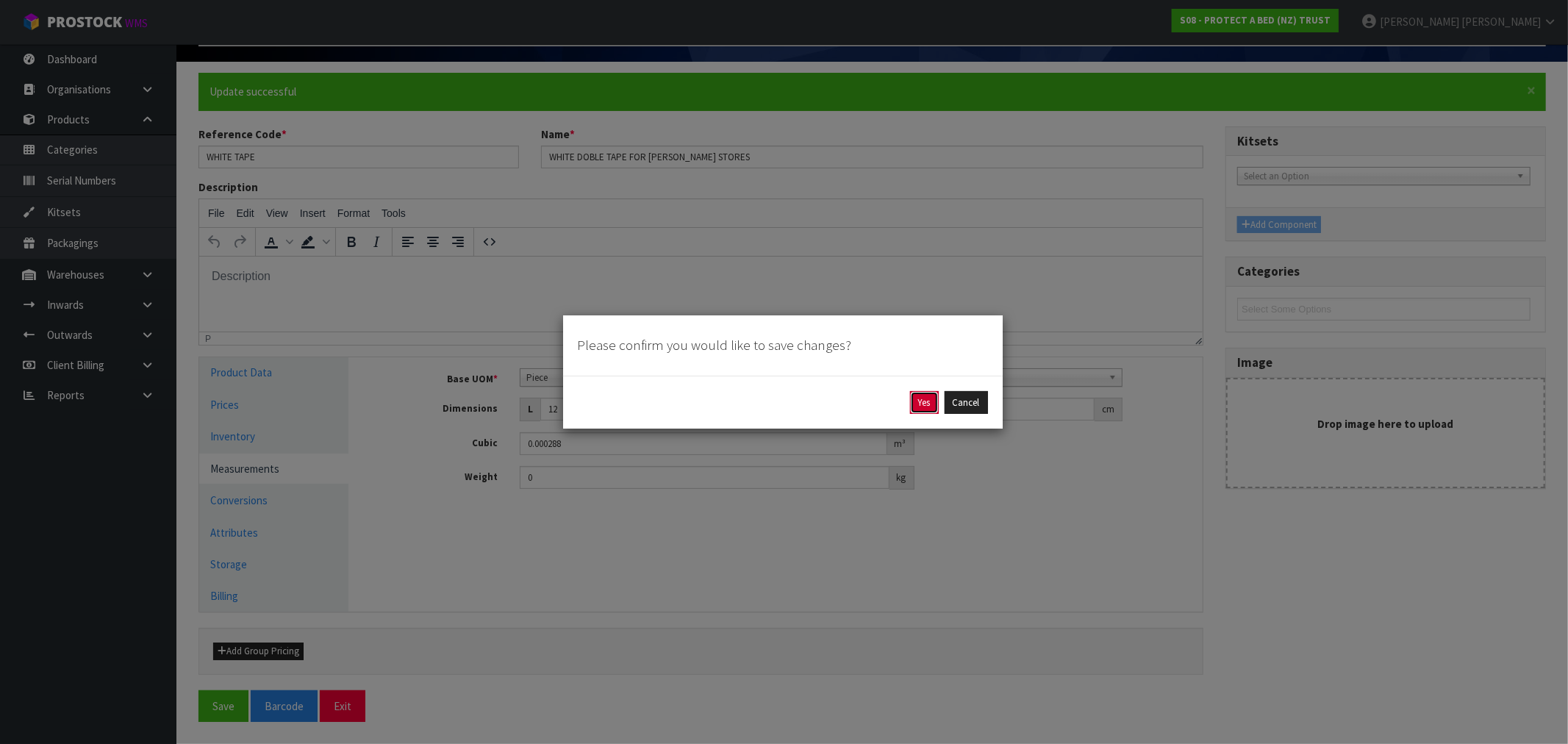
click at [916, 408] on button "Yes" at bounding box center [924, 402] width 28 height 23
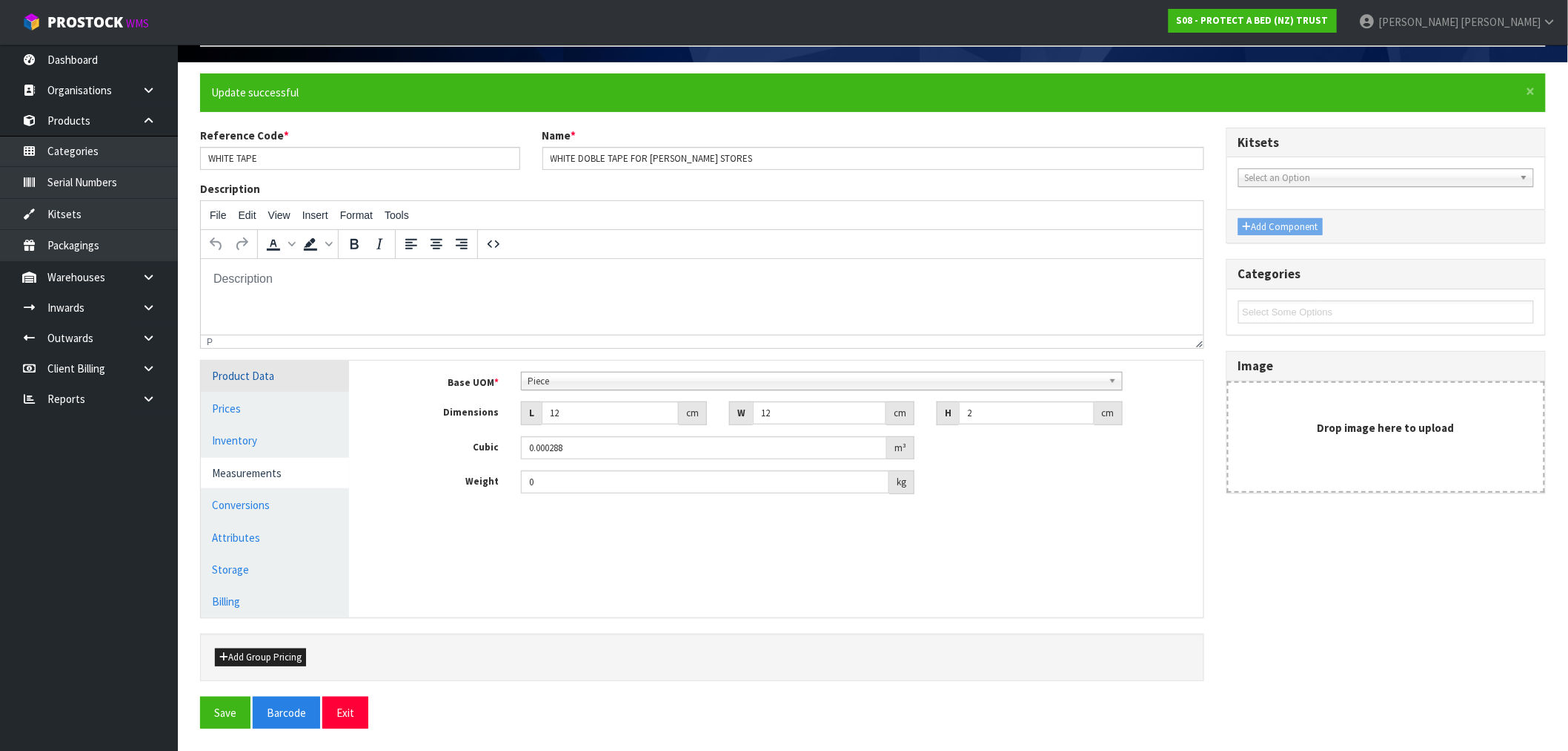
click at [264, 379] on link "Product Data" at bounding box center [275, 376] width 148 height 31
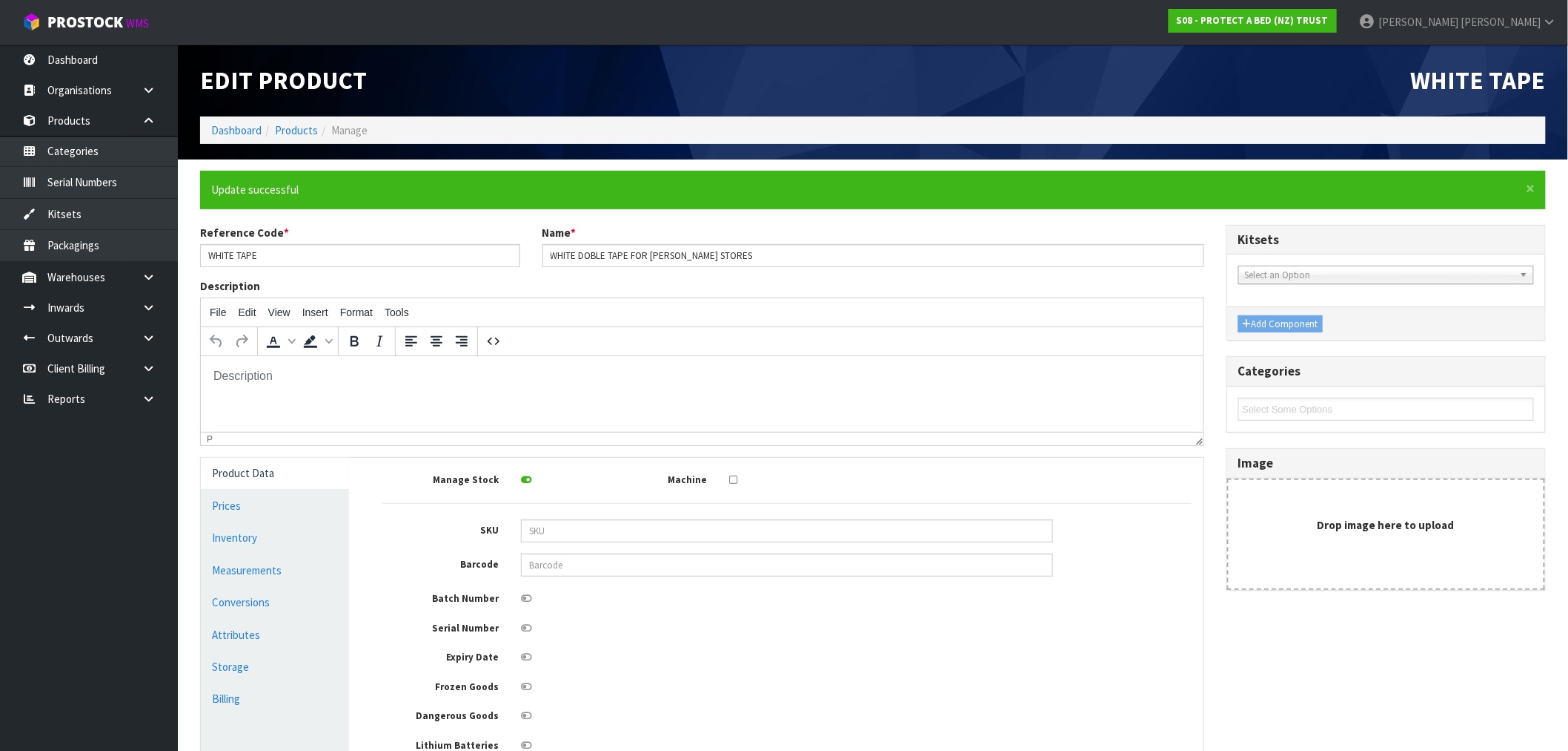
scroll to position [161, 0]
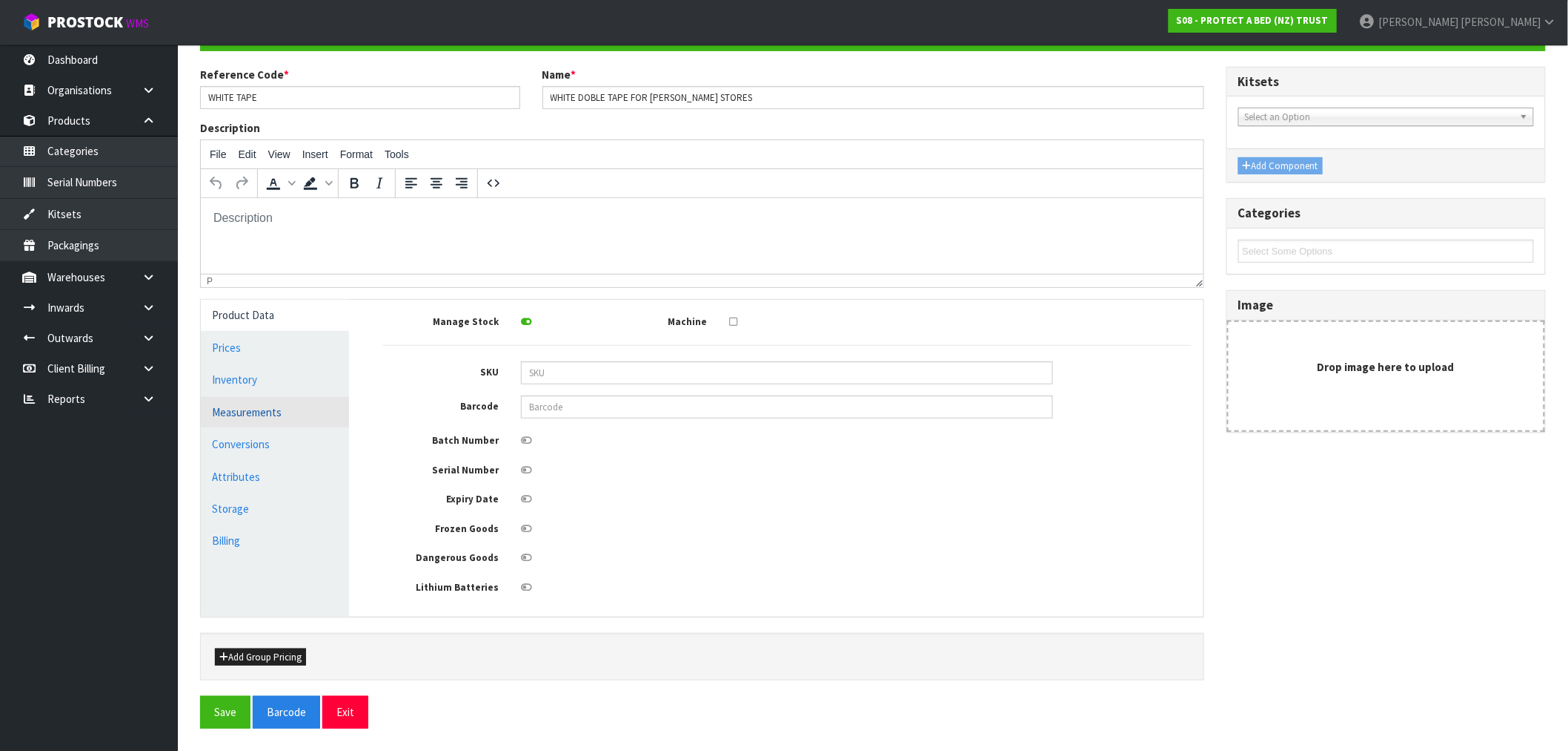
click at [265, 405] on link "Measurements" at bounding box center [275, 412] width 148 height 31
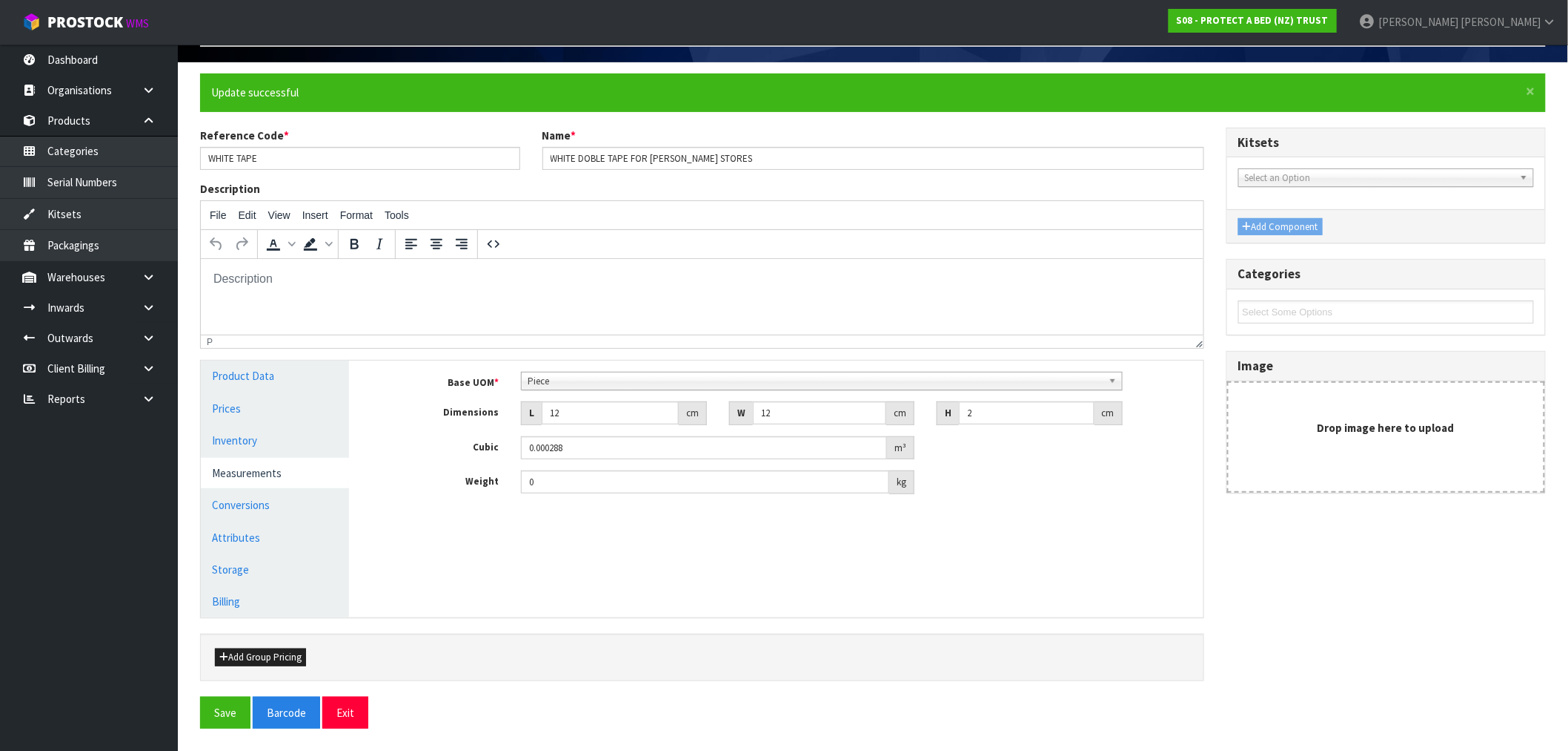
scroll to position [98, 0]
drag, startPoint x: 756, startPoint y: 485, endPoint x: 748, endPoint y: 487, distance: 8.2
click at [753, 485] on input "0" at bounding box center [705, 481] width 368 height 23
click at [683, 574] on div "Manage Stock Machine SKU Barcode Batch Number Serial Number Expiry Date Frozen …" at bounding box center [787, 489] width 854 height 256
drag, startPoint x: 564, startPoint y: 480, endPoint x: 494, endPoint y: 487, distance: 70.3
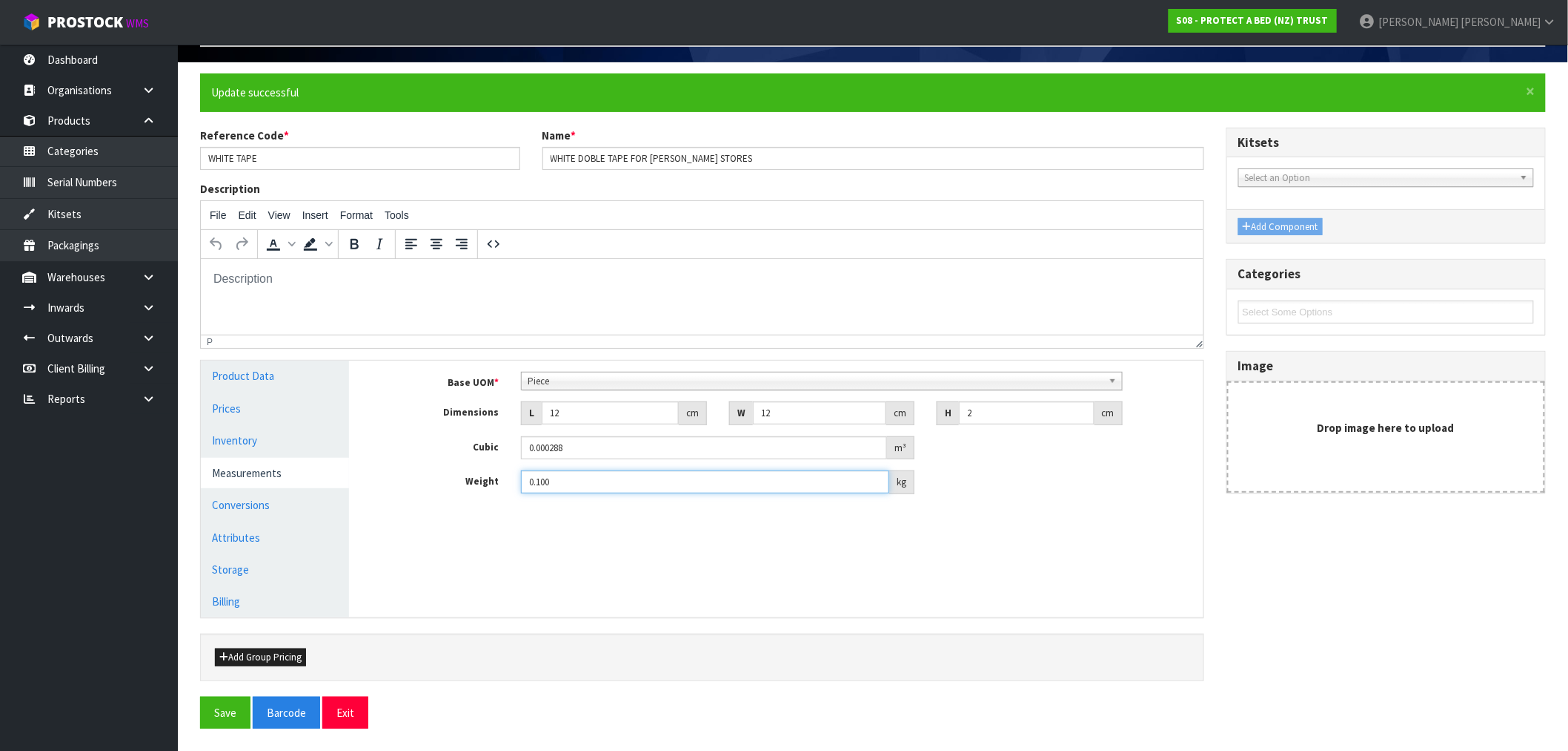
click at [494, 487] on div "Weight 0.100 kg" at bounding box center [787, 482] width 831 height 24
click at [546, 485] on input "0.100" at bounding box center [705, 481] width 368 height 23
click at [232, 712] on button "Save" at bounding box center [225, 713] width 50 height 32
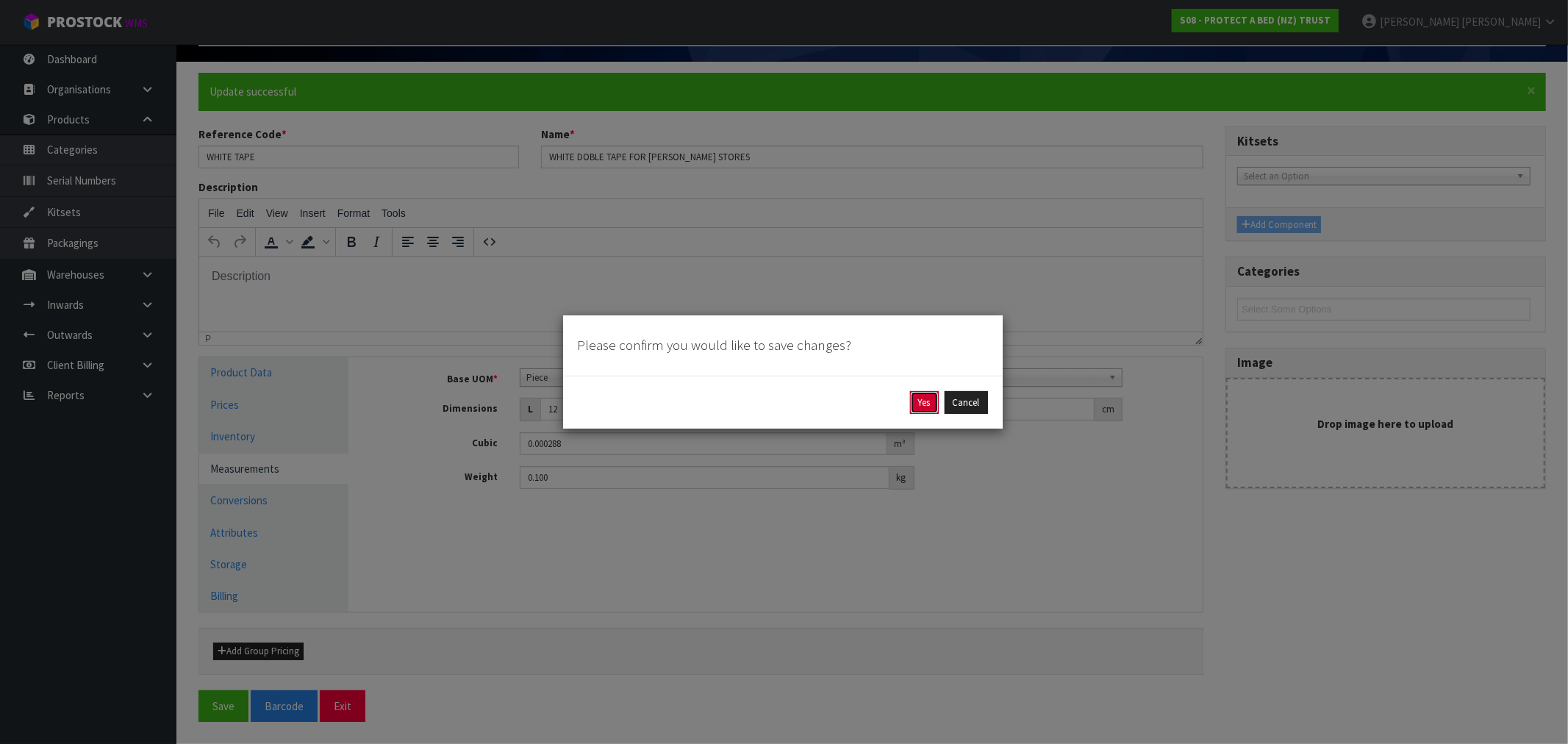
click at [917, 405] on button "Yes" at bounding box center [924, 402] width 28 height 23
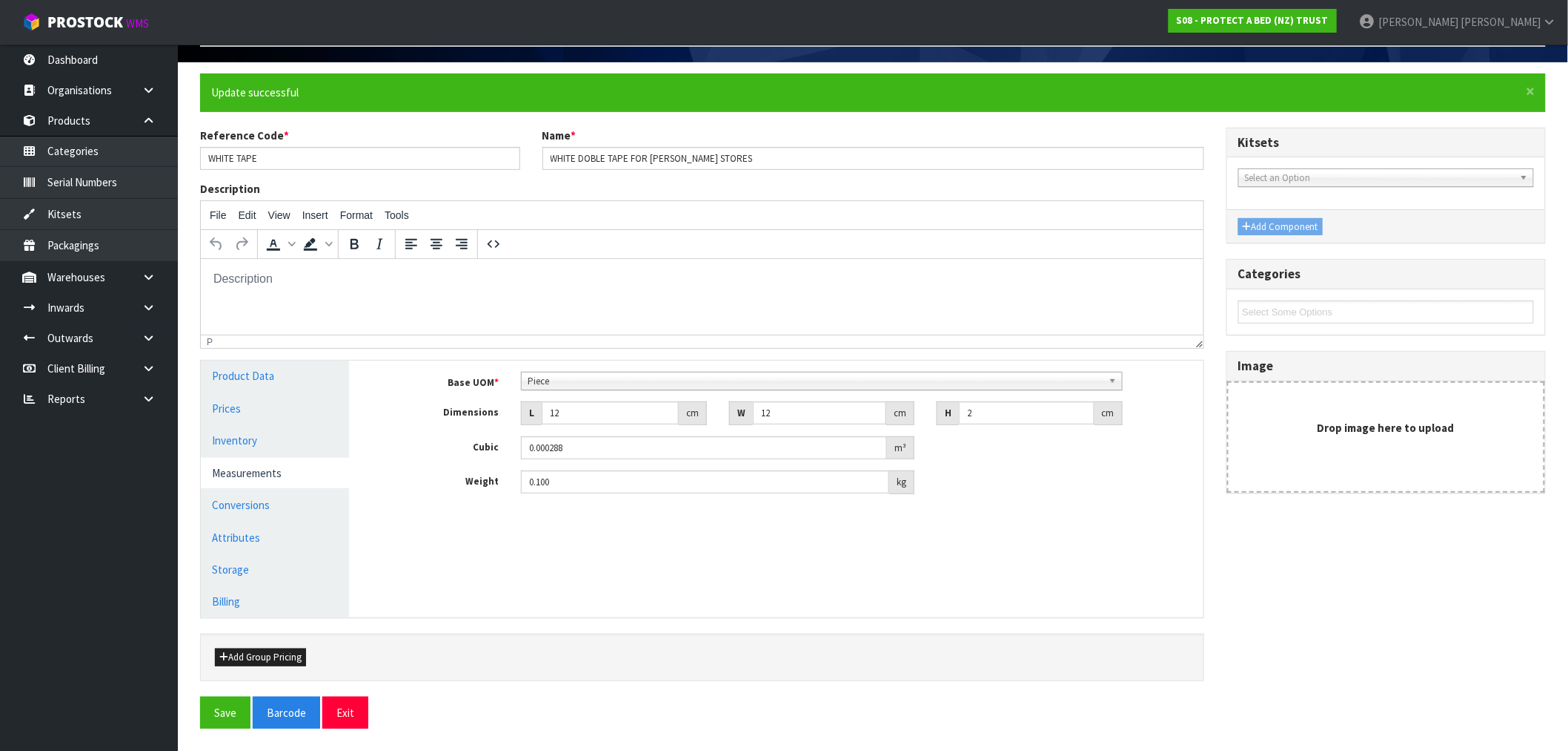
scroll to position [0, 0]
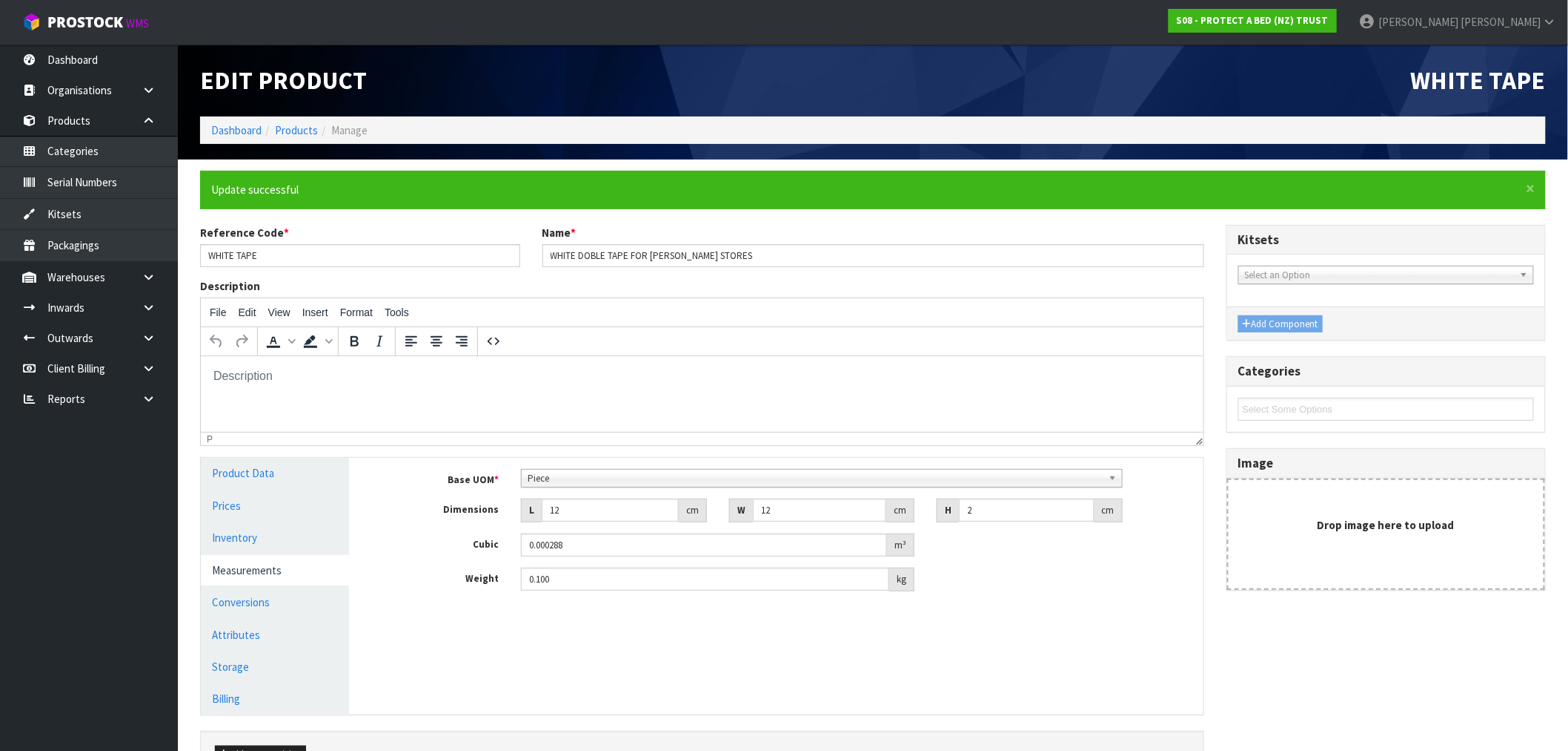
type input "0.1"
drag, startPoint x: 812, startPoint y: 252, endPoint x: 435, endPoint y: 246, distance: 377.0
click at [522, 248] on div "Reference Code * WHITE TAPE Name * WHITE DOBLE TAPE FOR HARVEY NORMAN STORES" at bounding box center [702, 251] width 1026 height 53
click at [243, 127] on link "Dashboard" at bounding box center [235, 130] width 50 height 14
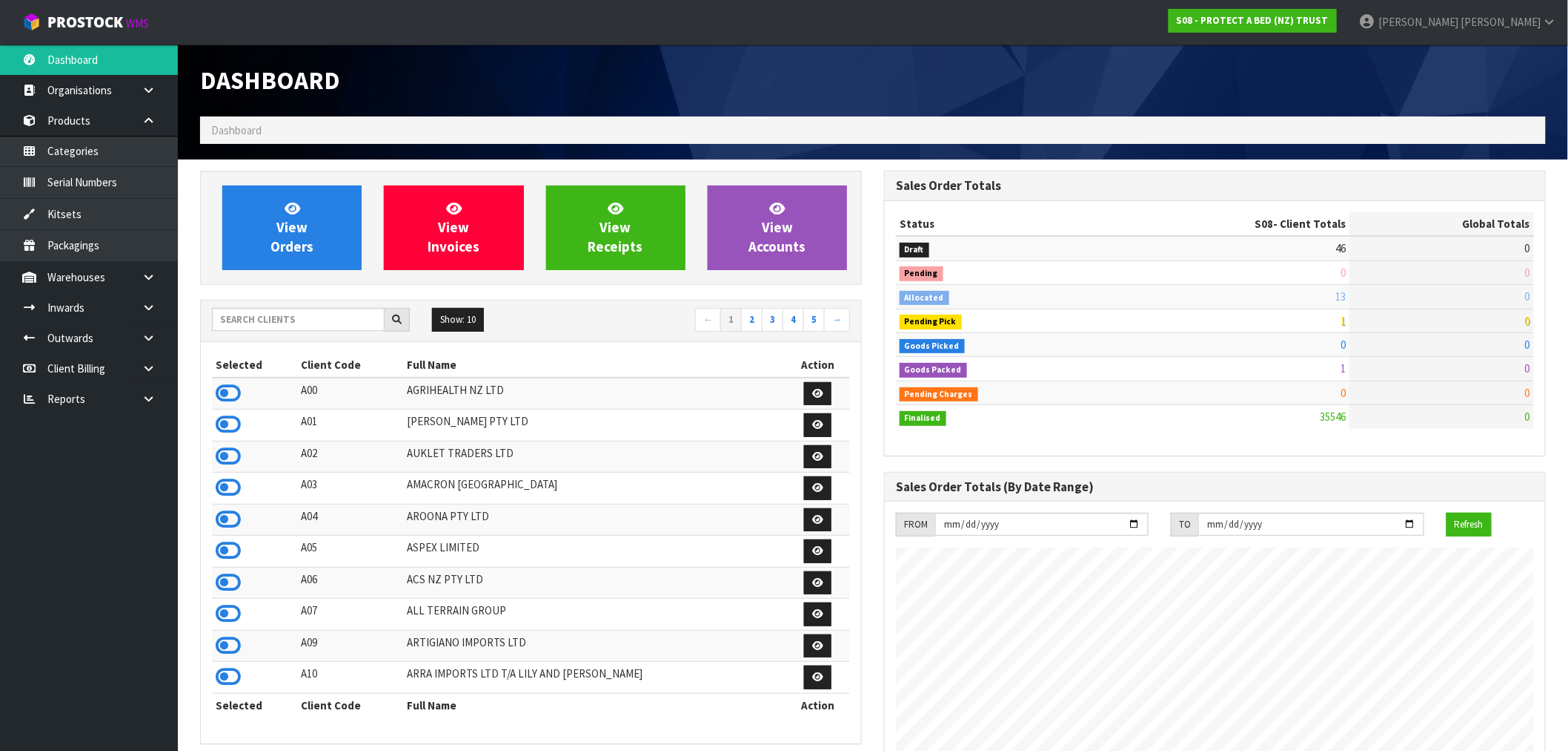
scroll to position [924, 685]
click at [283, 313] on input "text" at bounding box center [297, 318] width 172 height 23
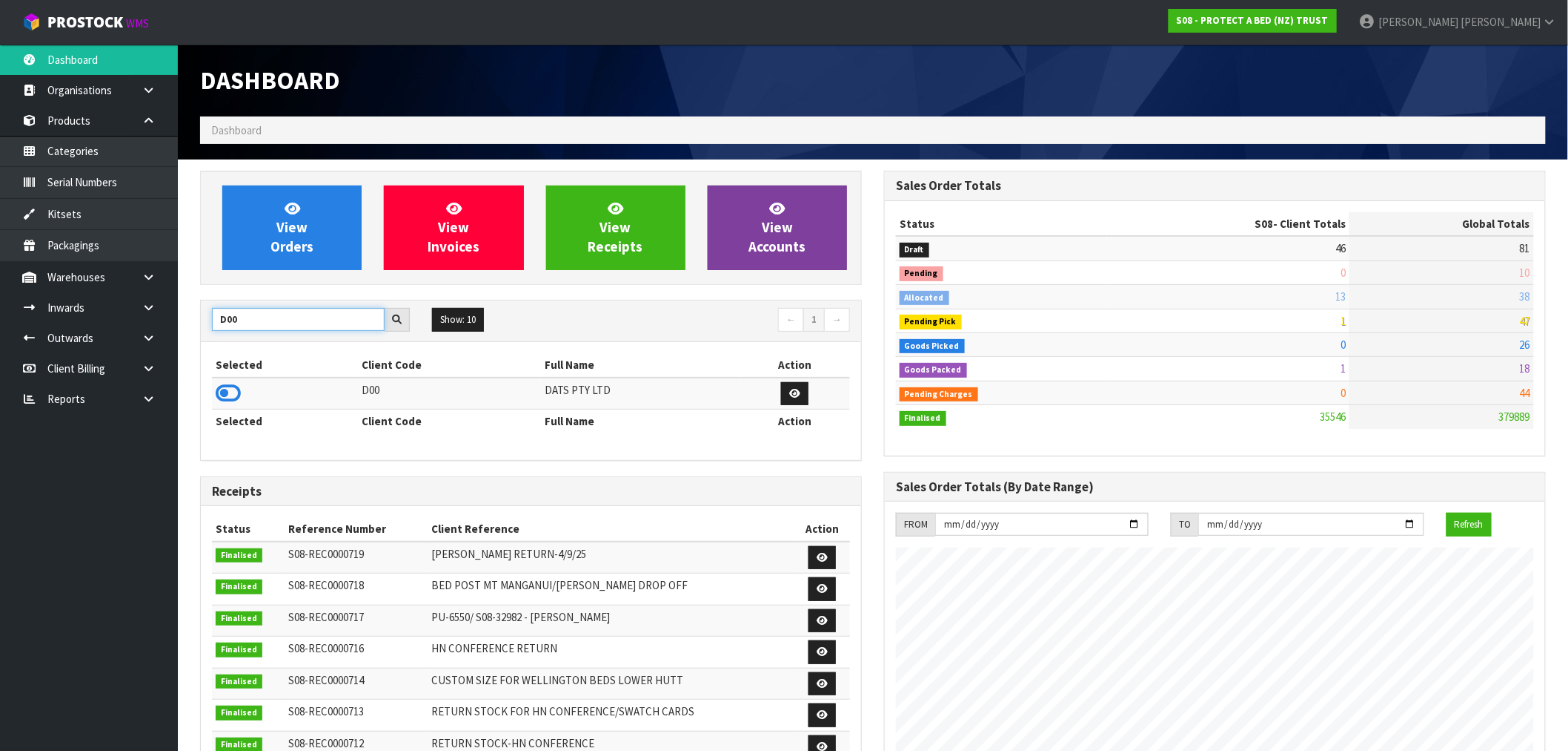
type input "D00"
click at [241, 391] on td at bounding box center [285, 393] width 147 height 32
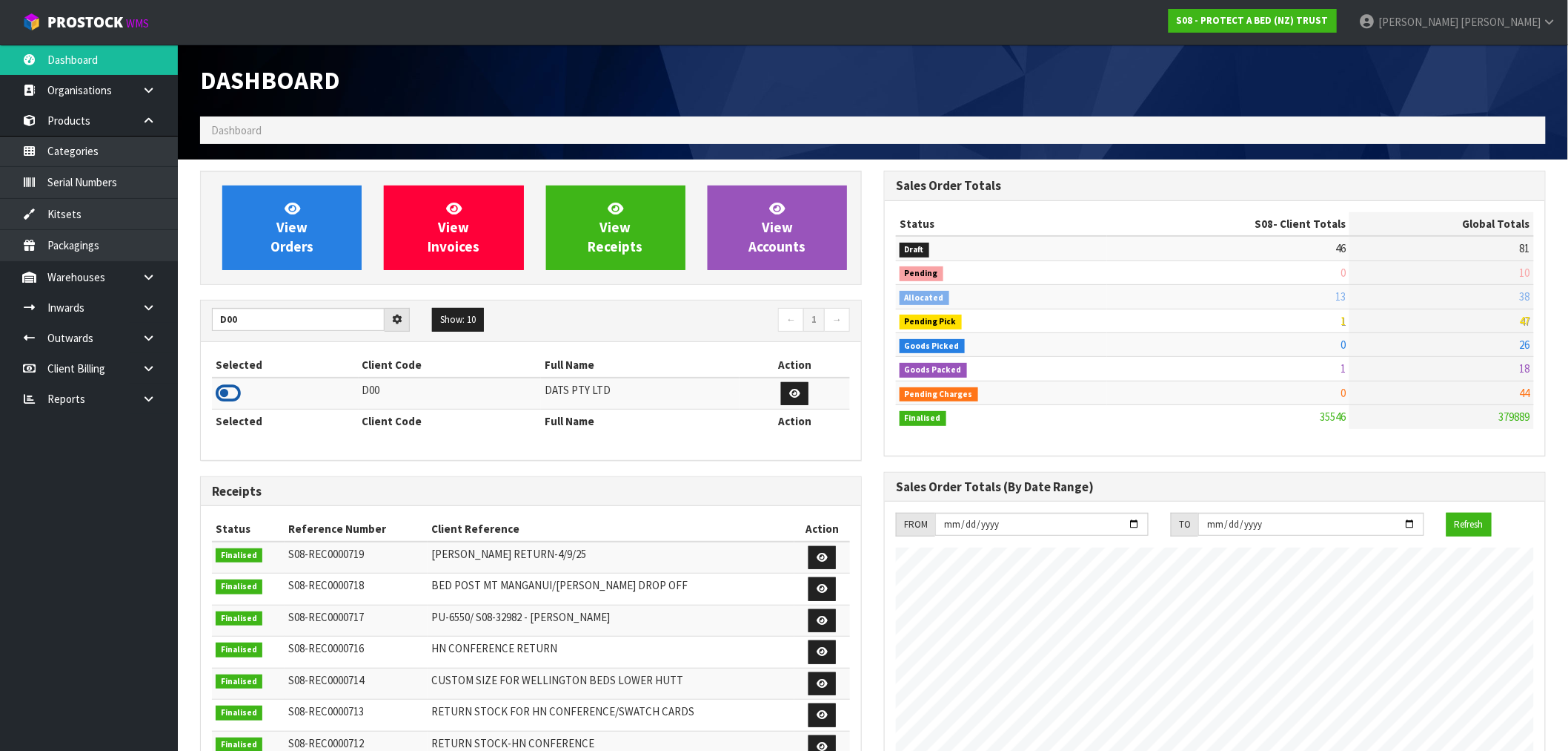
click at [223, 391] on icon at bounding box center [229, 393] width 26 height 23
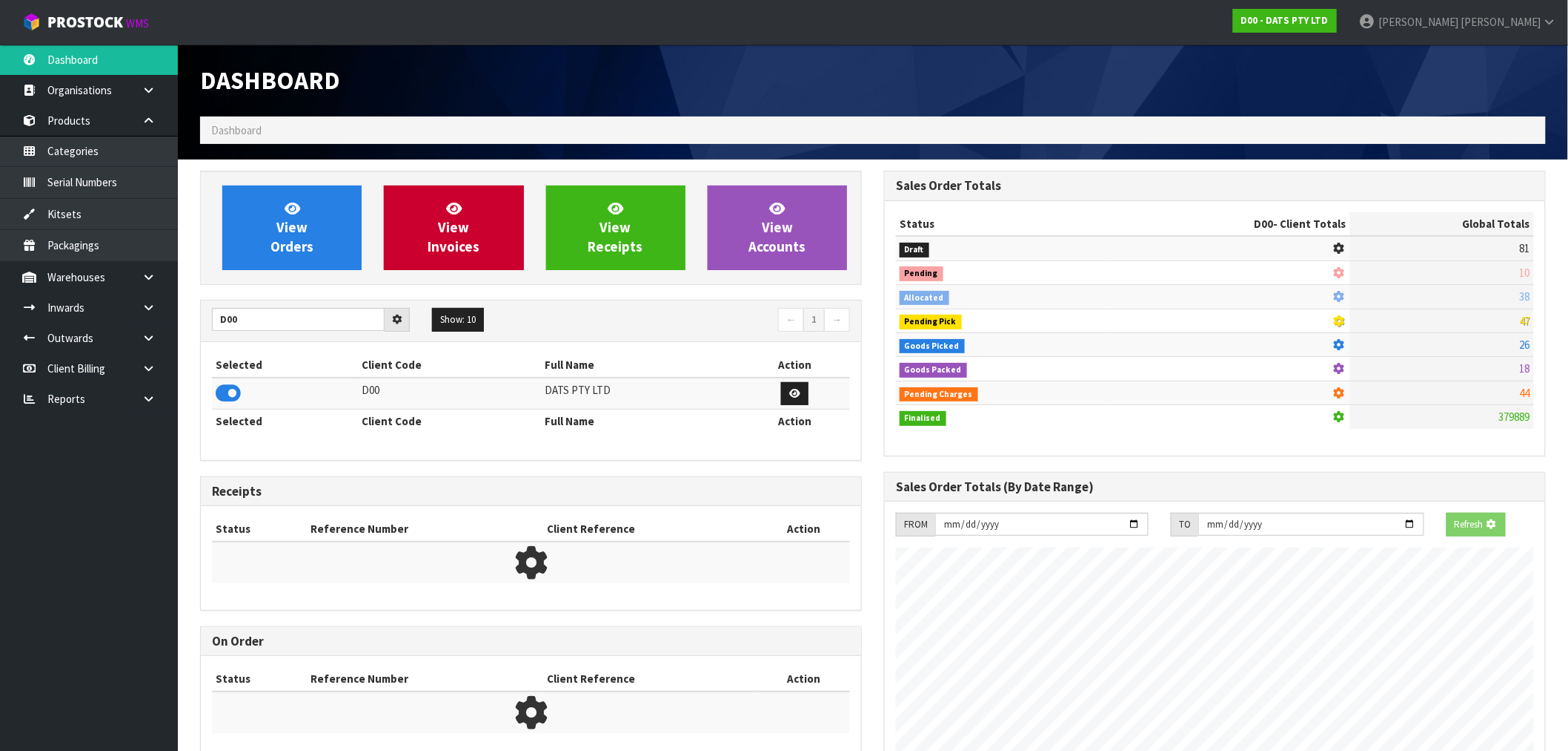
scroll to position [924, 685]
click at [432, 257] on link "View Invoices" at bounding box center [453, 228] width 139 height 85
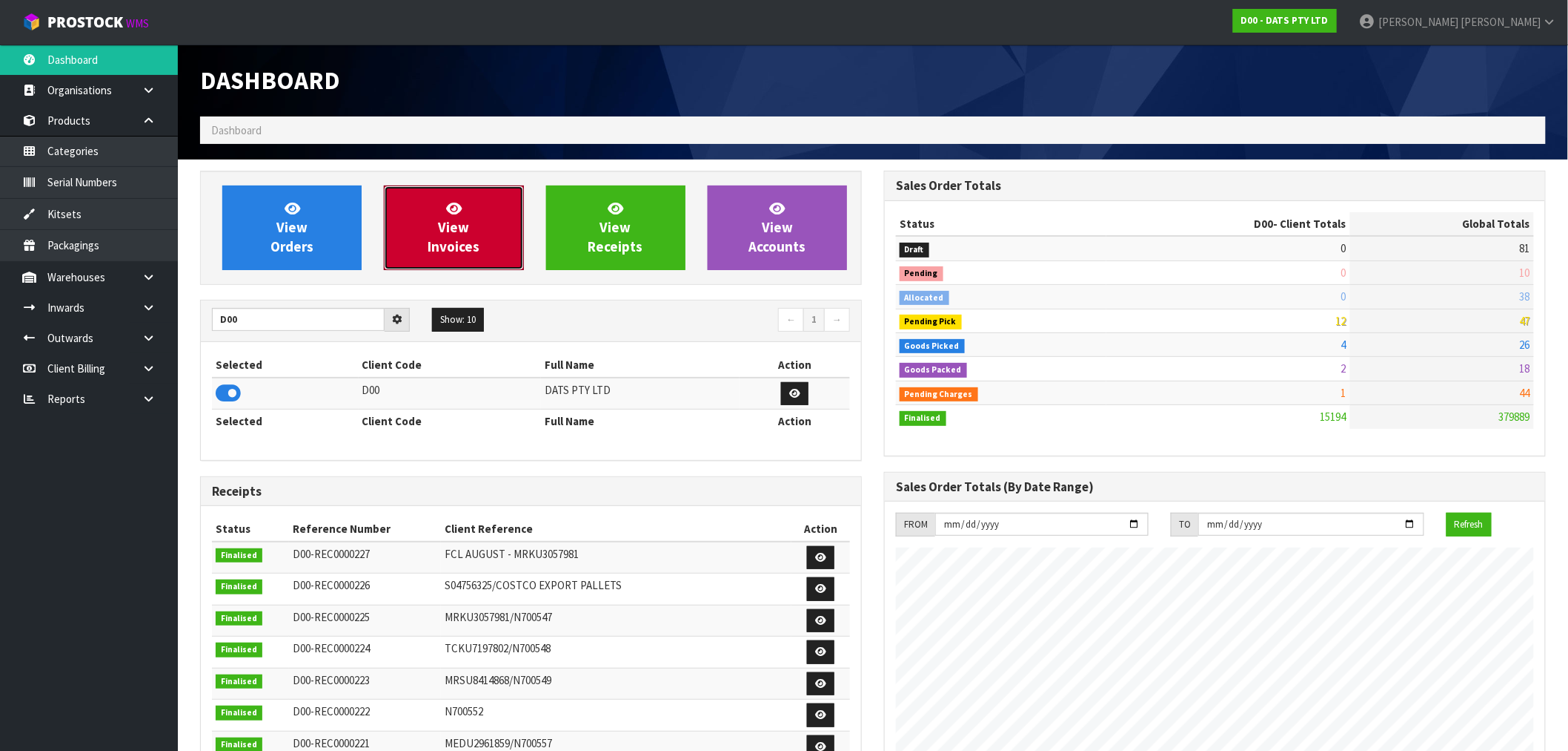
scroll to position [1124, 685]
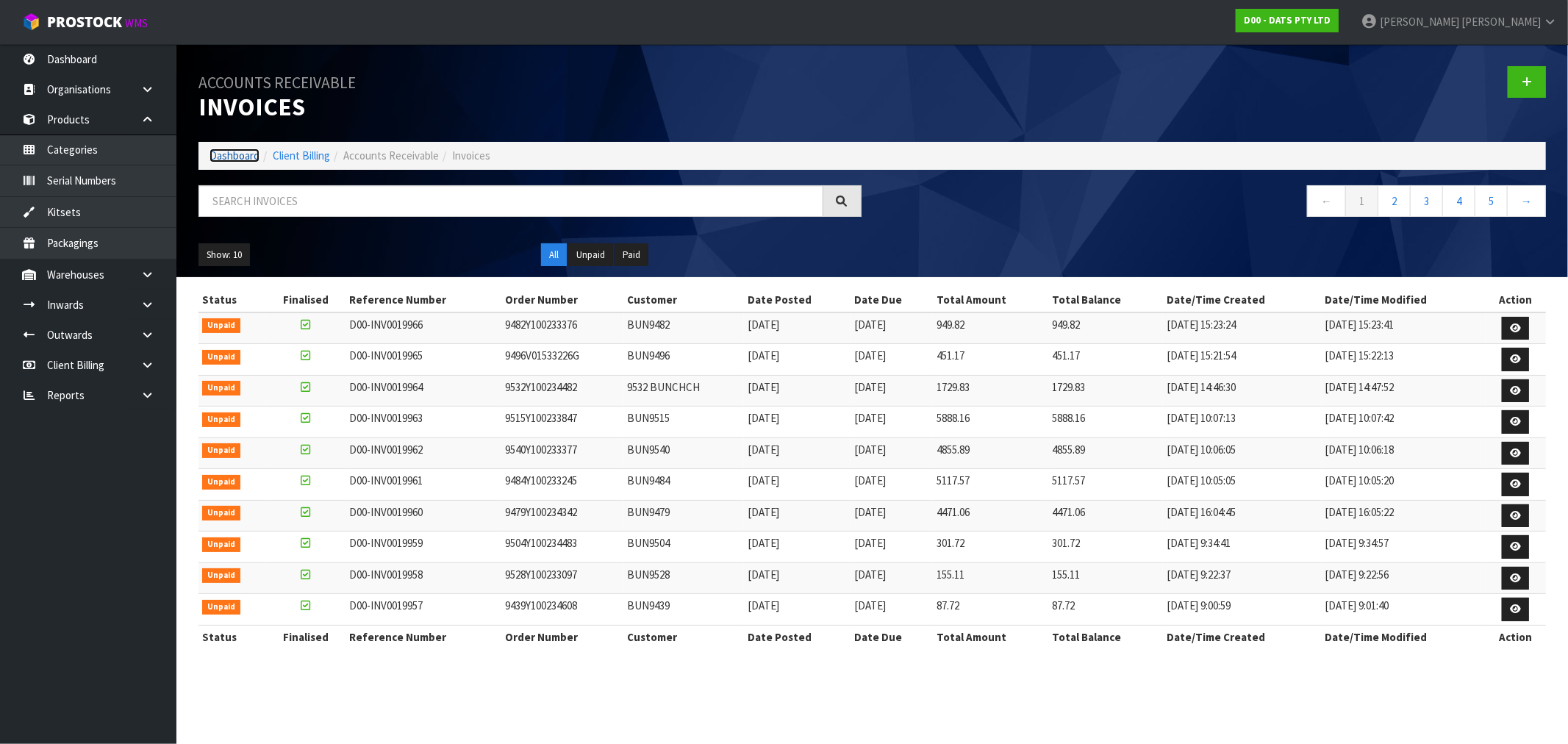
click at [214, 154] on link "Dashboard" at bounding box center [233, 155] width 50 height 14
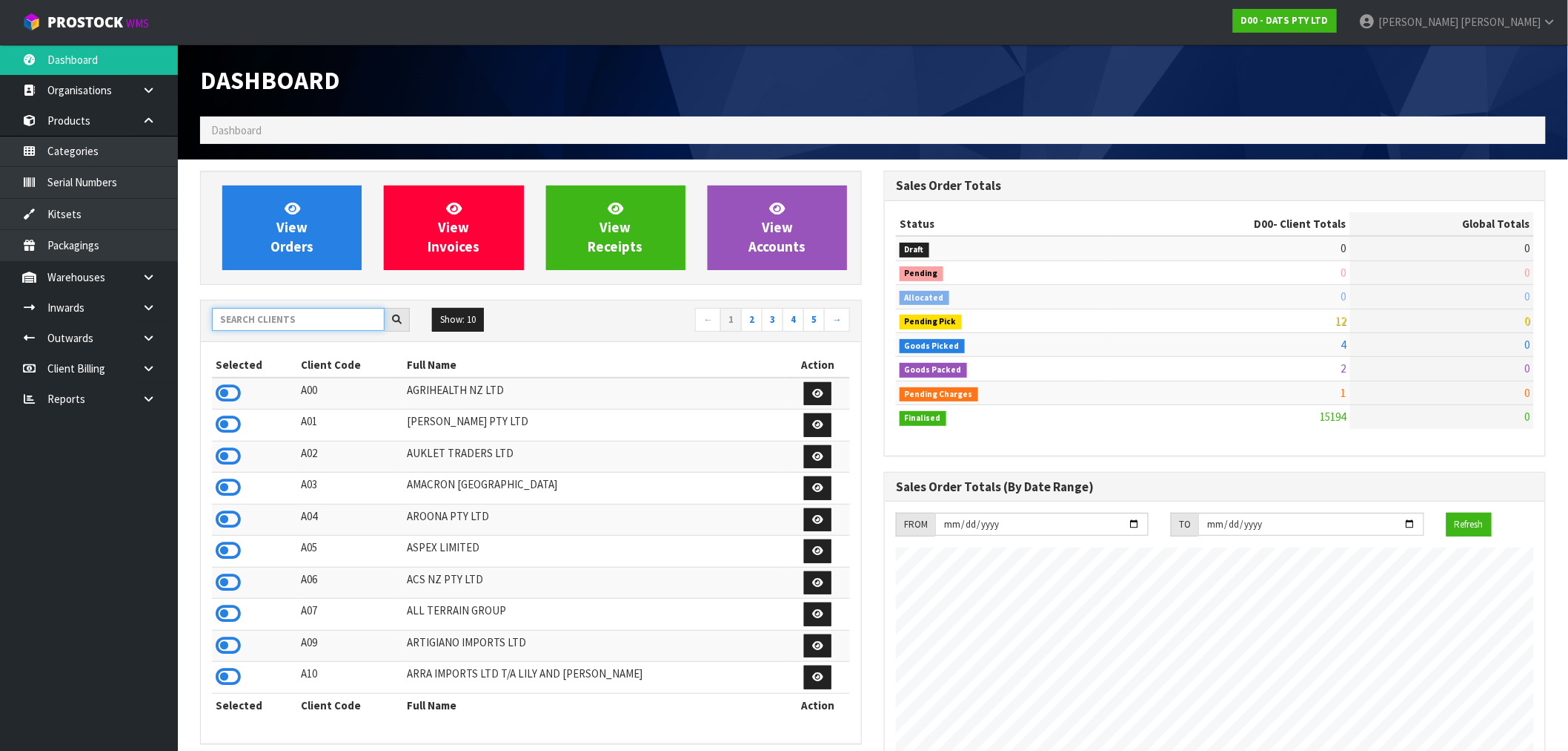
scroll to position [1124, 685]
click at [334, 309] on input "text" at bounding box center [297, 318] width 172 height 23
type input "J01"
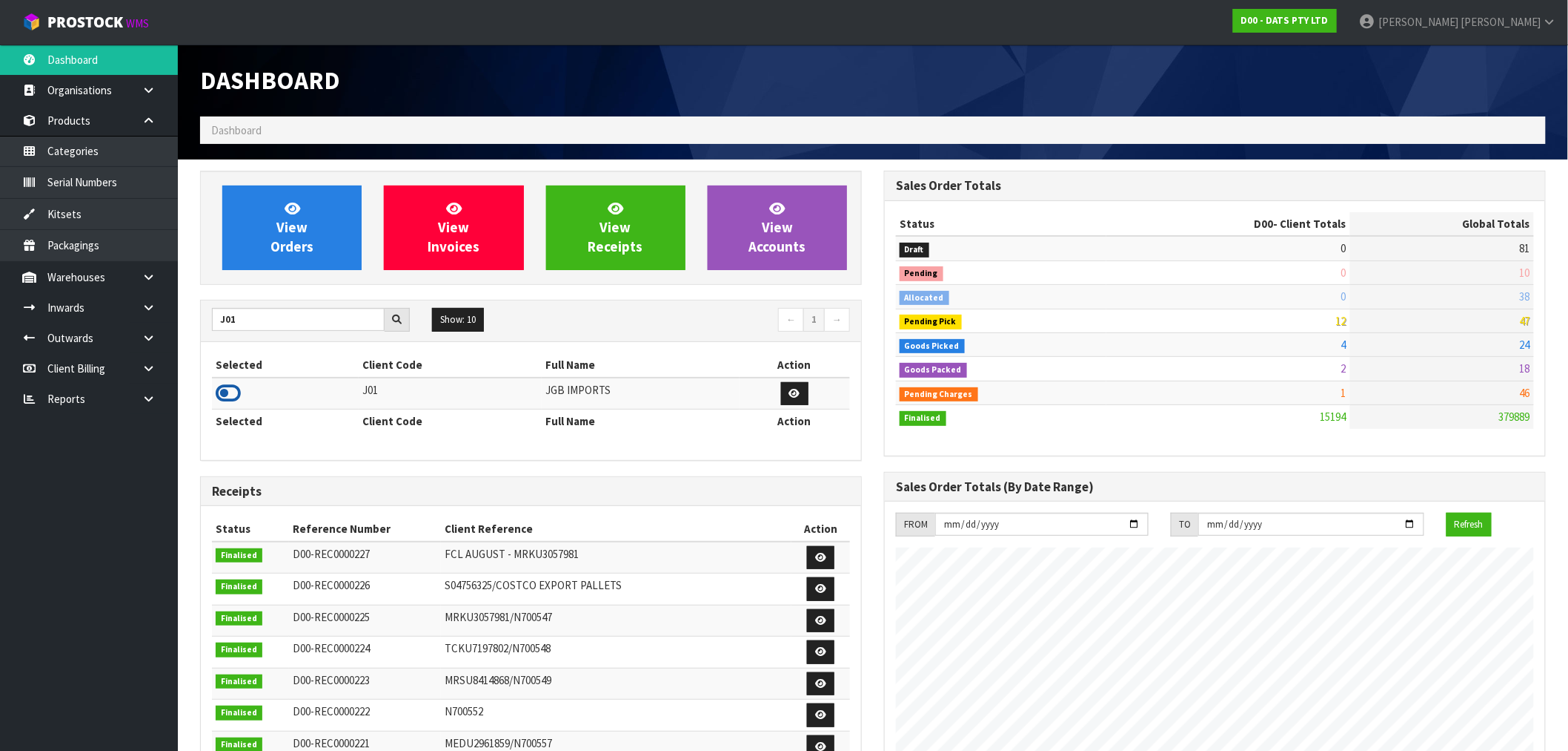
click at [229, 397] on icon at bounding box center [229, 393] width 26 height 23
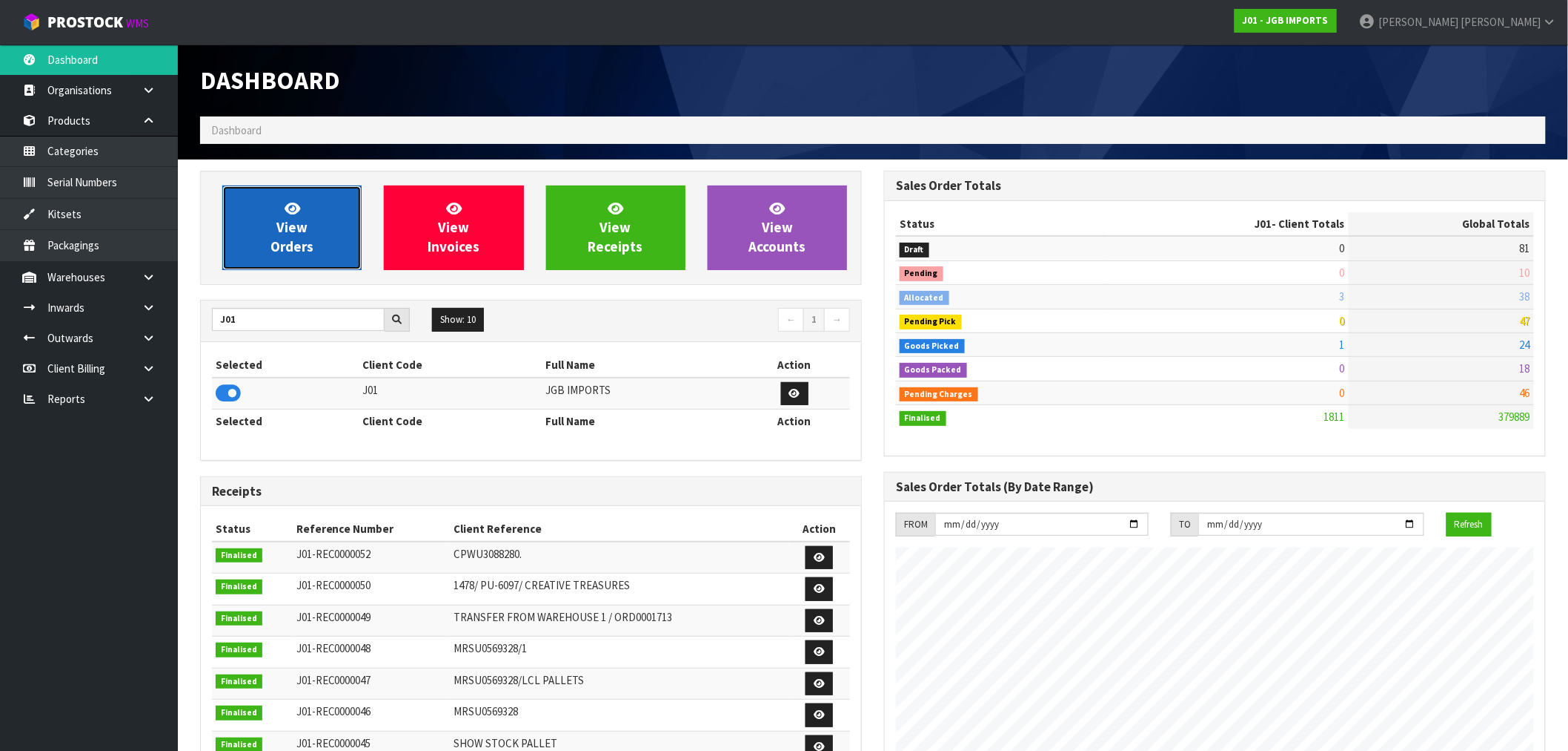
click at [340, 238] on link "View Orders" at bounding box center [292, 228] width 139 height 85
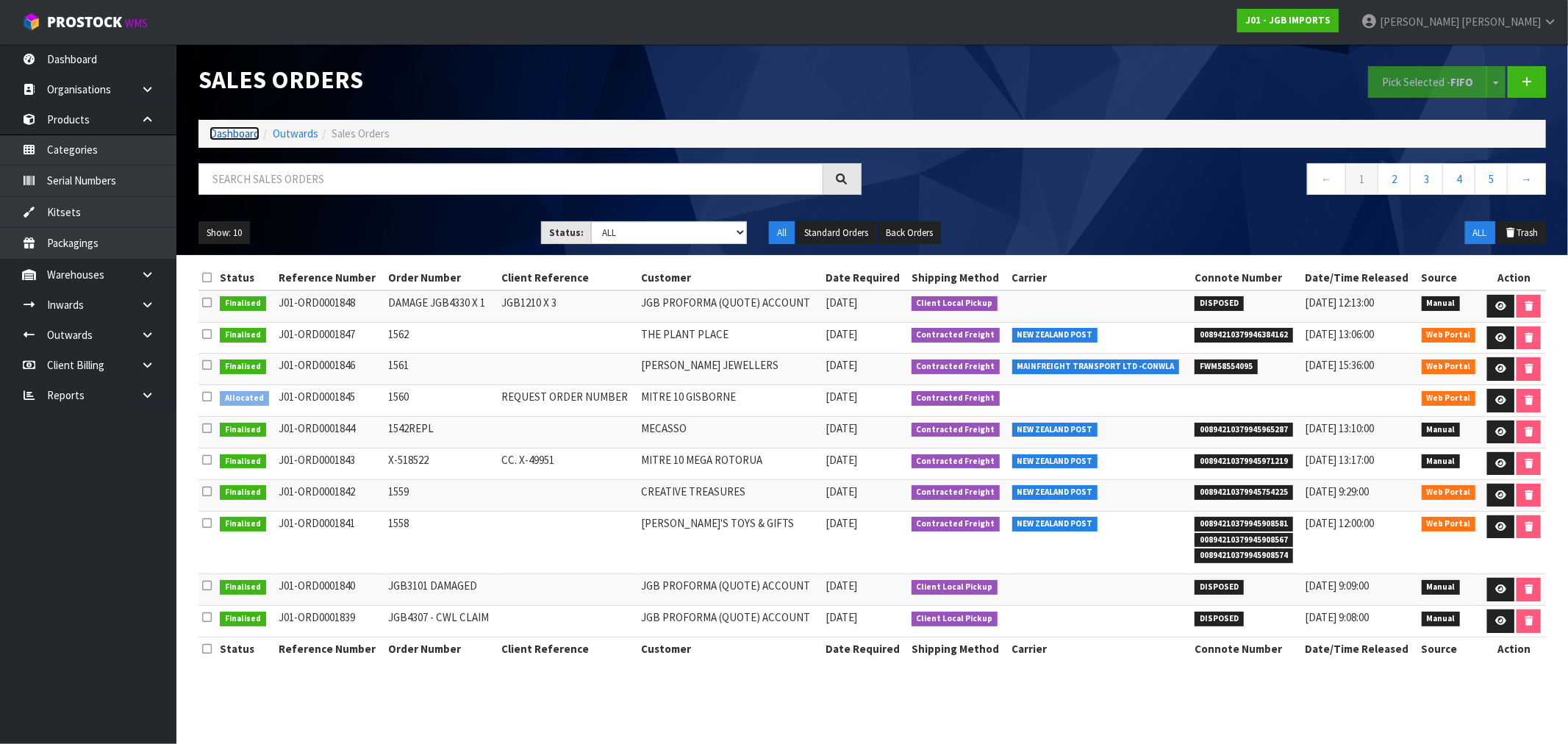
drag, startPoint x: 244, startPoint y: 128, endPoint x: 269, endPoint y: 125, distance: 25.2
click at [244, 128] on link "Dashboard" at bounding box center [233, 133] width 50 height 14
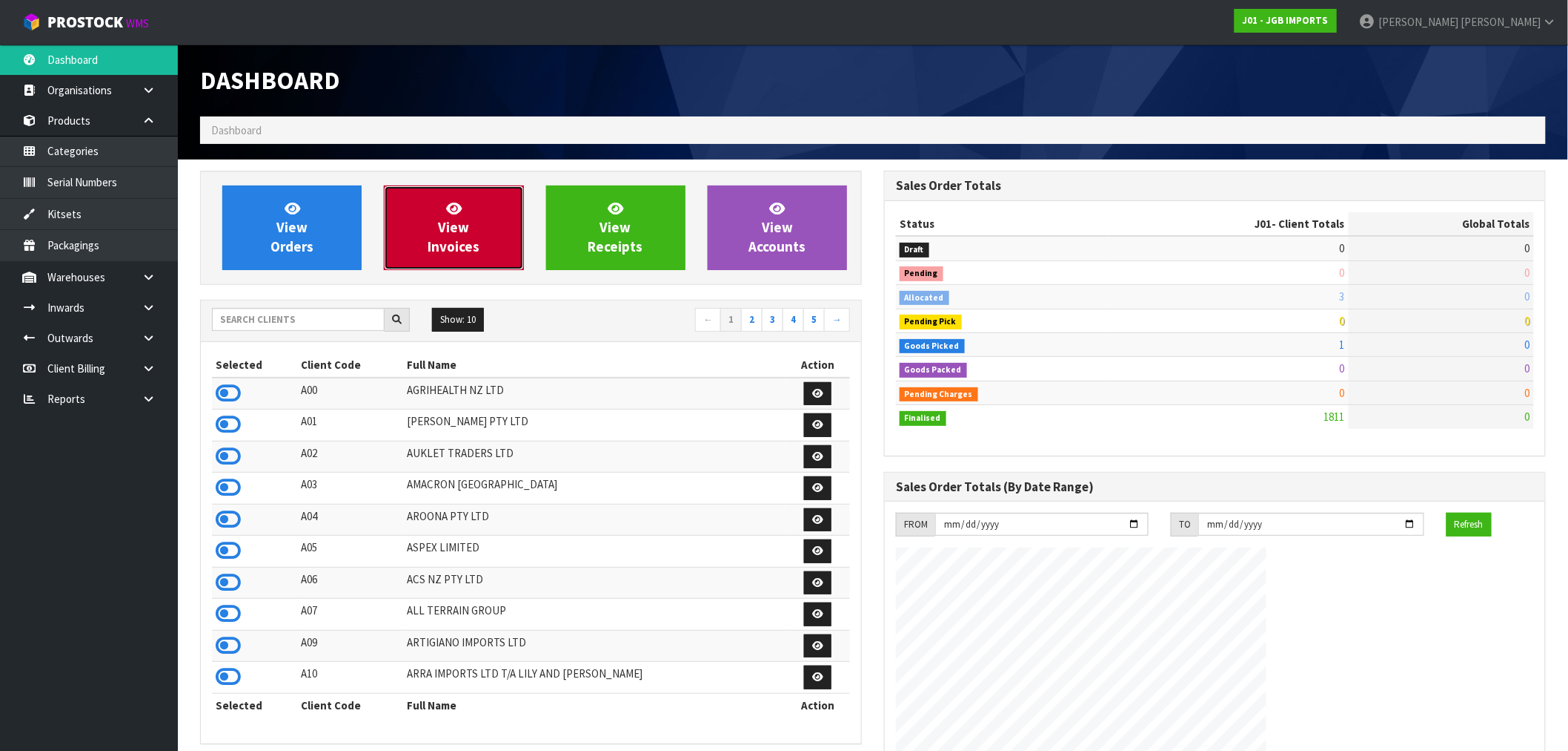
click at [441, 220] on span "View Invoices" at bounding box center [453, 227] width 52 height 55
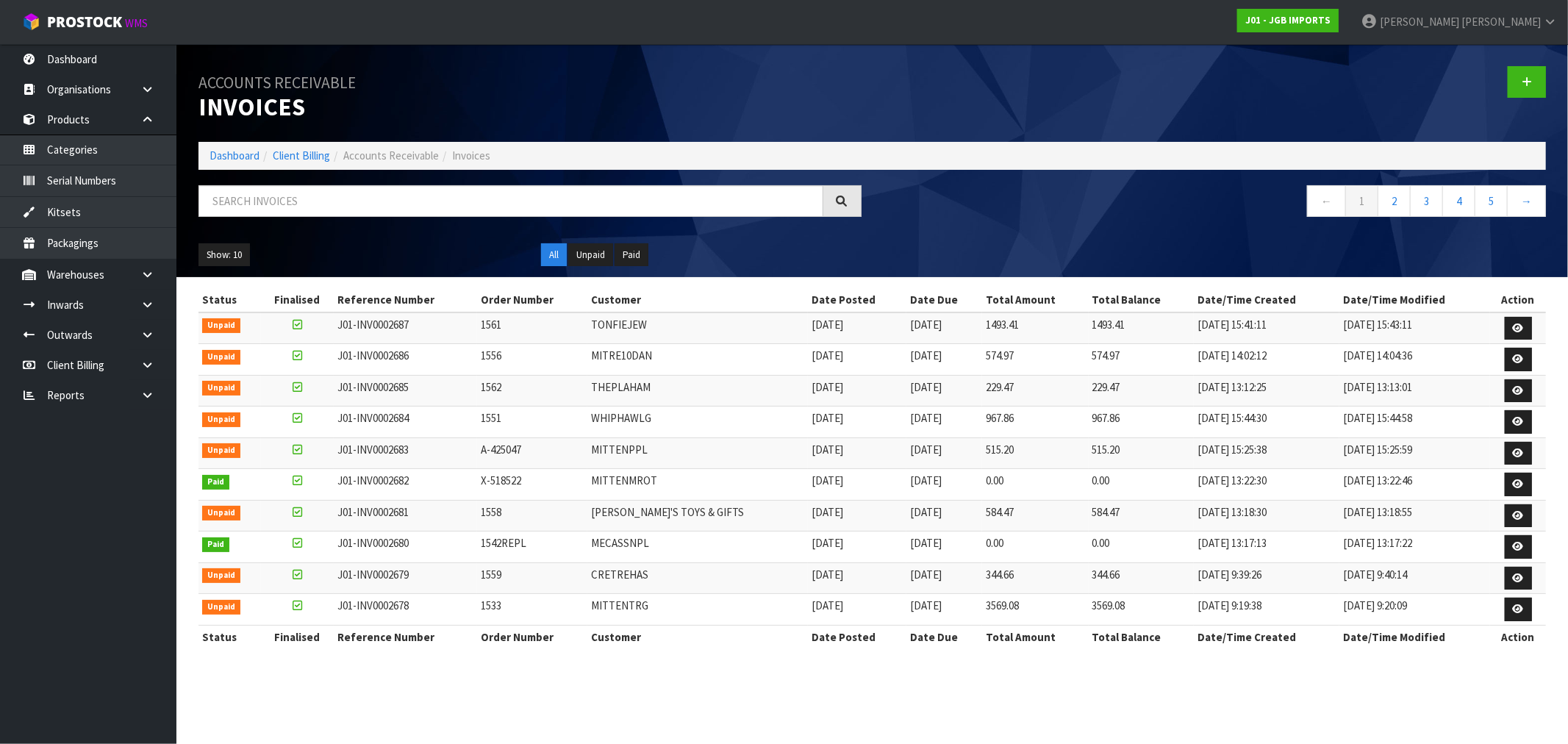
drag, startPoint x: 397, startPoint y: 419, endPoint x: 809, endPoint y: 419, distance: 412.0
click at [809, 419] on tr "Unpaid J01-INV0002684 1551 WHIPHAWLG 03/09/2025 20/10/2025 967.86 967.86 03/09/…" at bounding box center [871, 422] width 1347 height 31
drag, startPoint x: 475, startPoint y: 390, endPoint x: 1402, endPoint y: 393, distance: 927.0
click at [1291, 390] on tr "Unpaid J01-INV0002685 1562 THEPLAHAM 04/09/2025 20/10/2025 229.47 229.47 04/09/…" at bounding box center [871, 391] width 1347 height 31
click at [1509, 391] on link at bounding box center [1518, 391] width 27 height 23
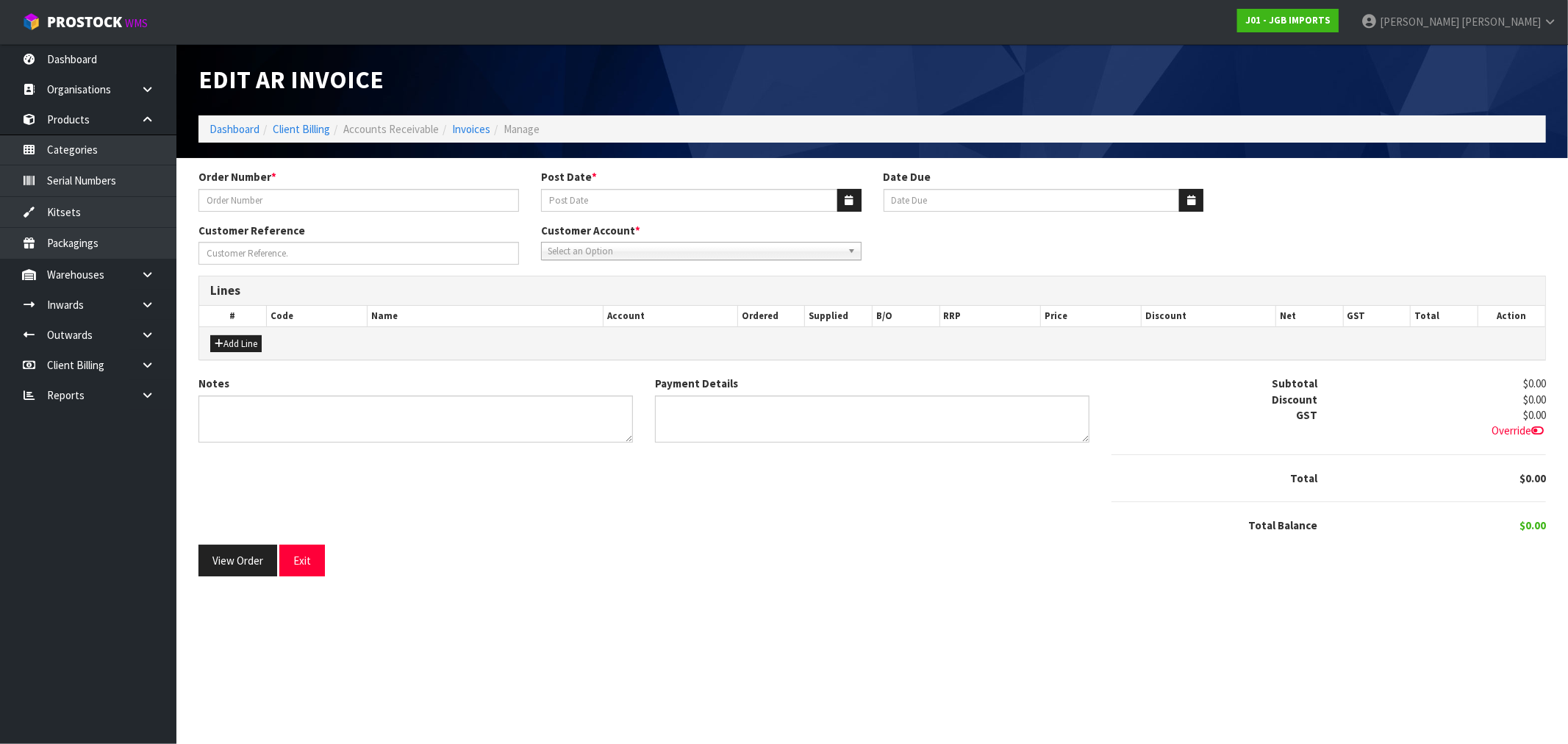
type input "1562"
type input "04/09/2025"
type input "20/10/2025"
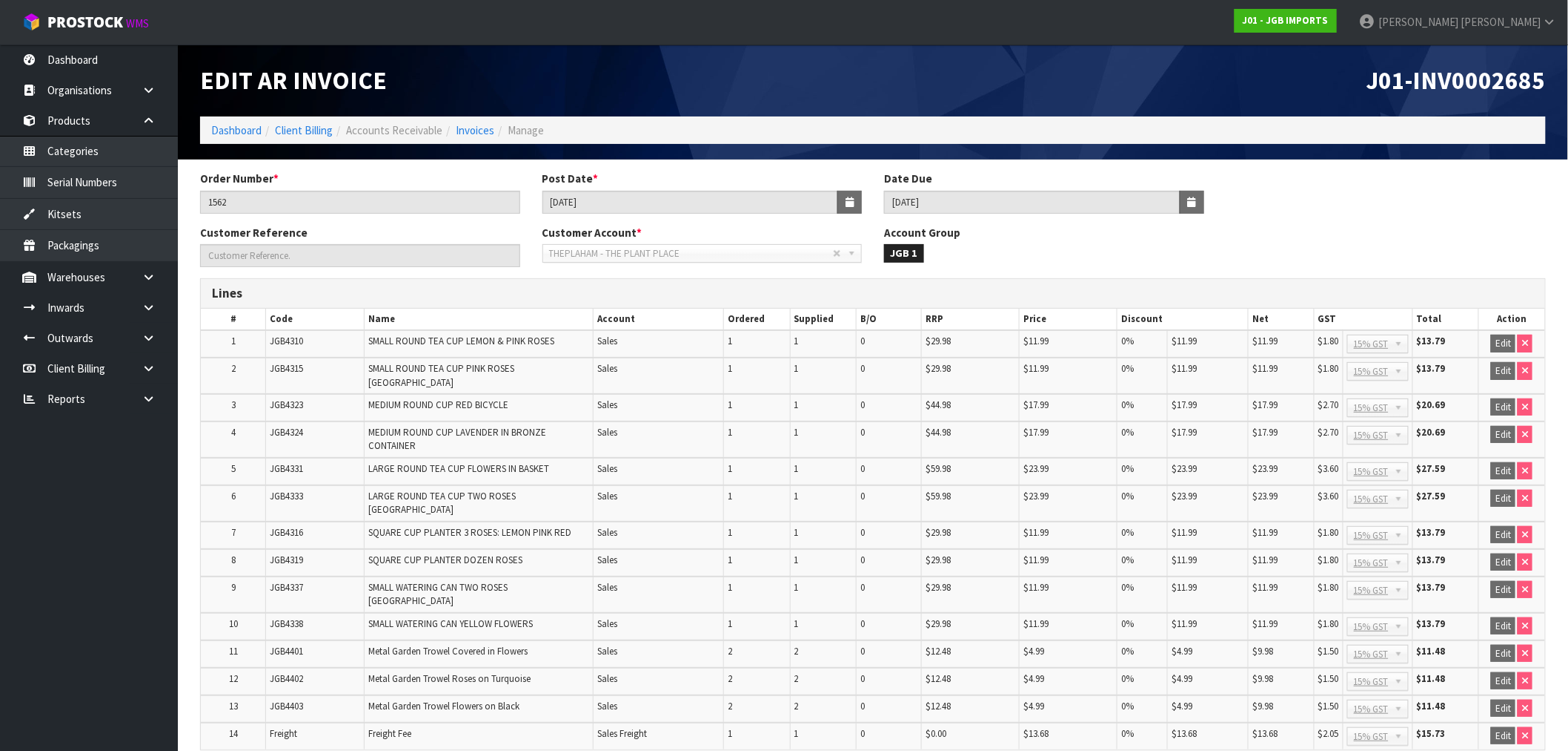
scroll to position [187, 0]
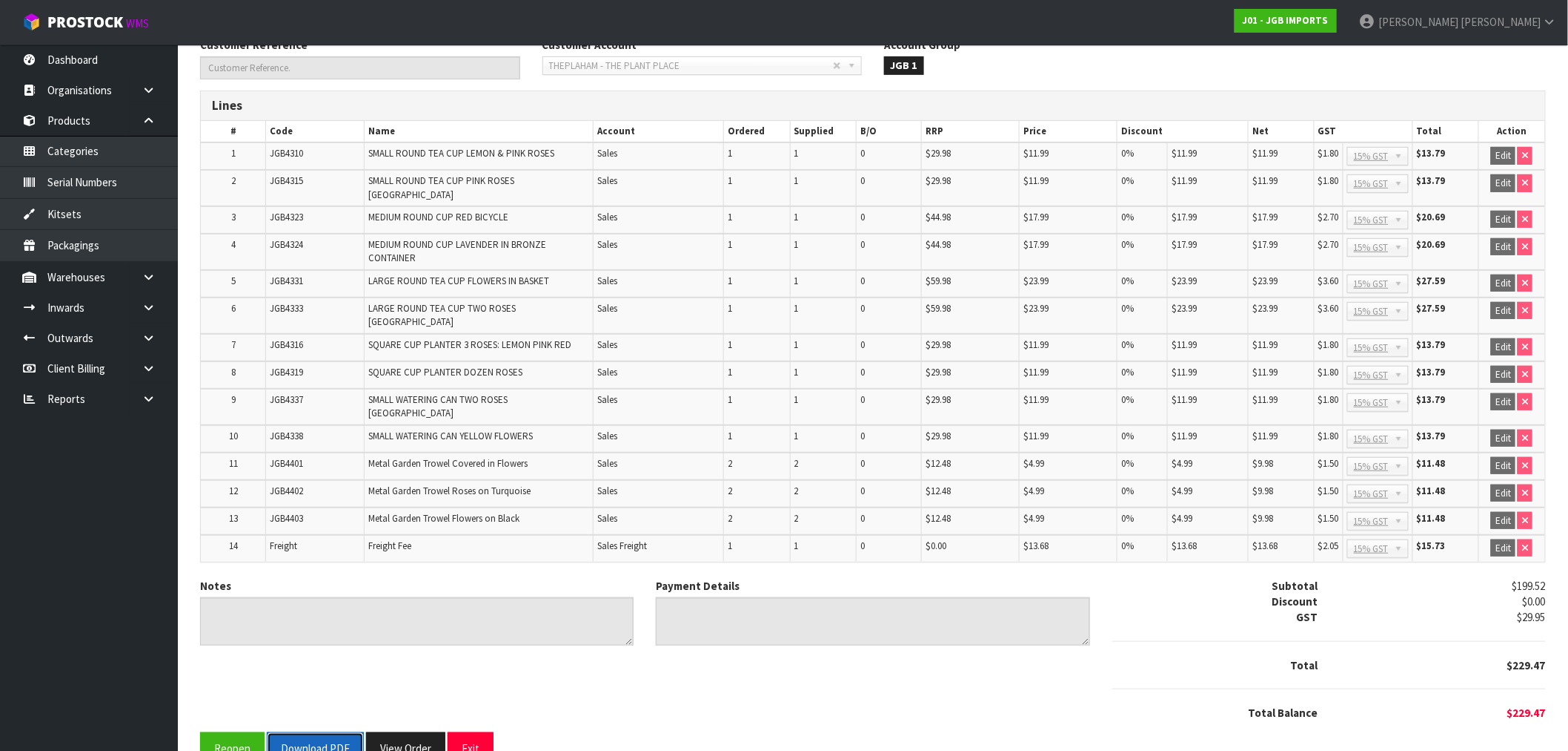
click at [332, 732] on button "Download PDF" at bounding box center [315, 748] width 98 height 32
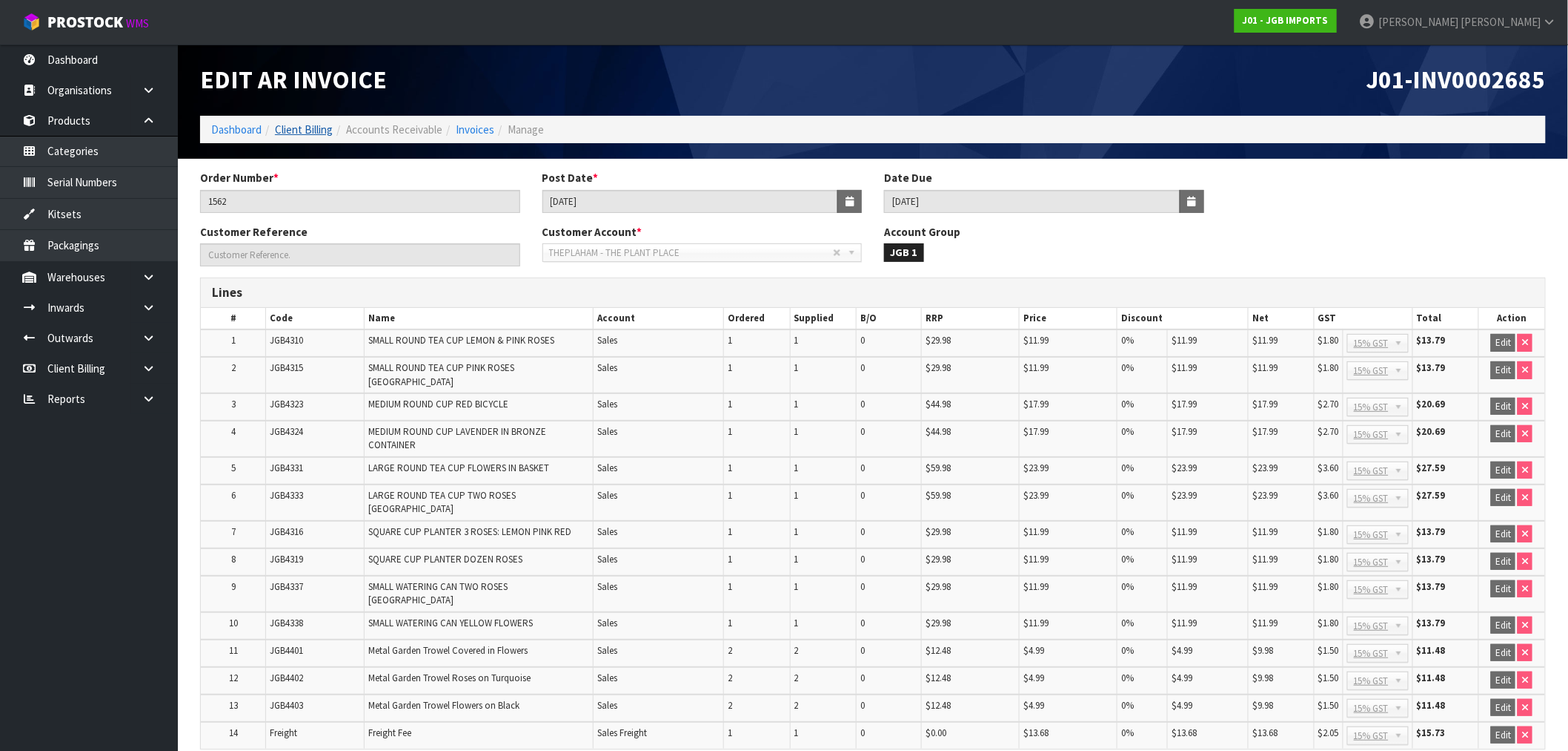
scroll to position [0, 0]
click at [245, 130] on link "Dashboard" at bounding box center [235, 130] width 50 height 14
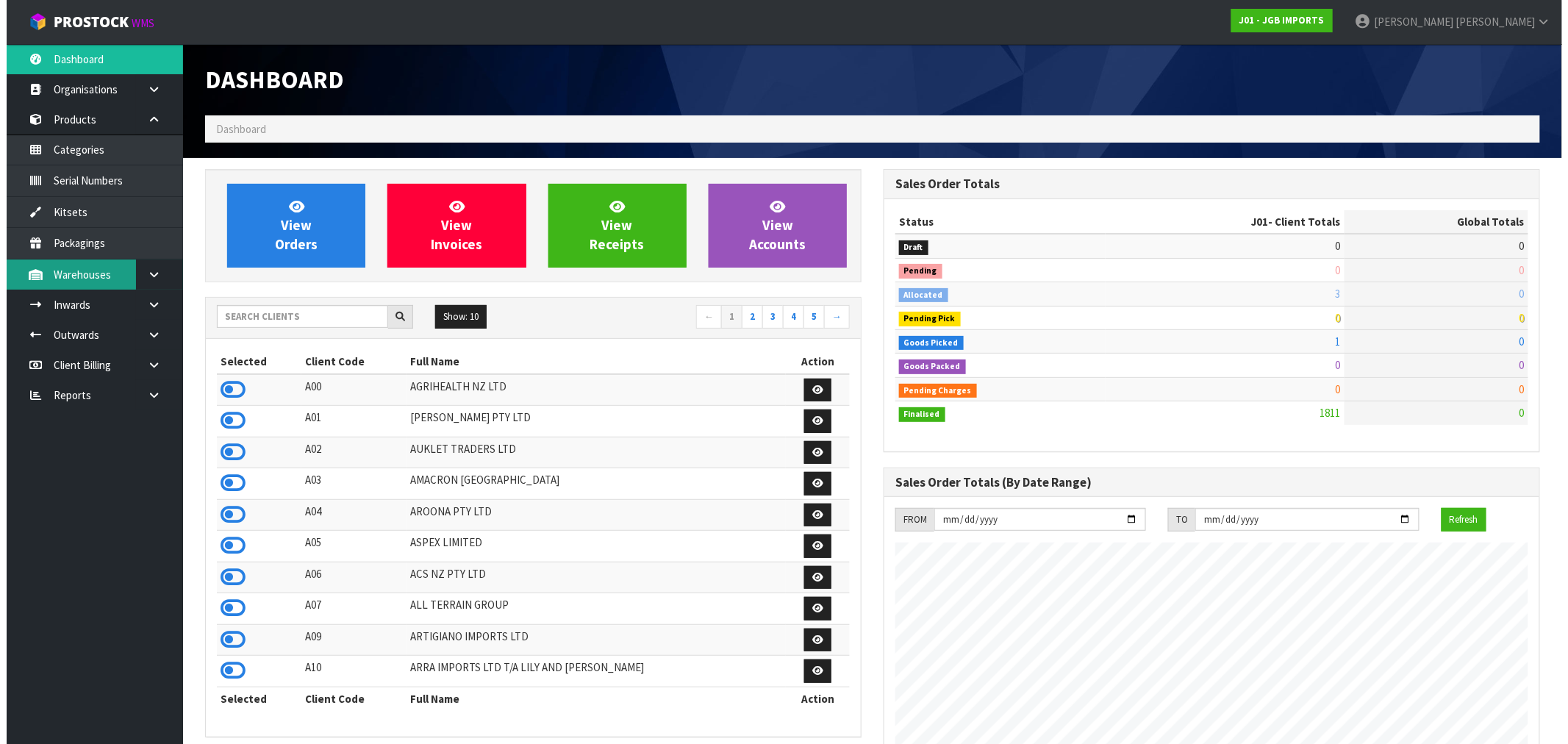
scroll to position [1113, 679]
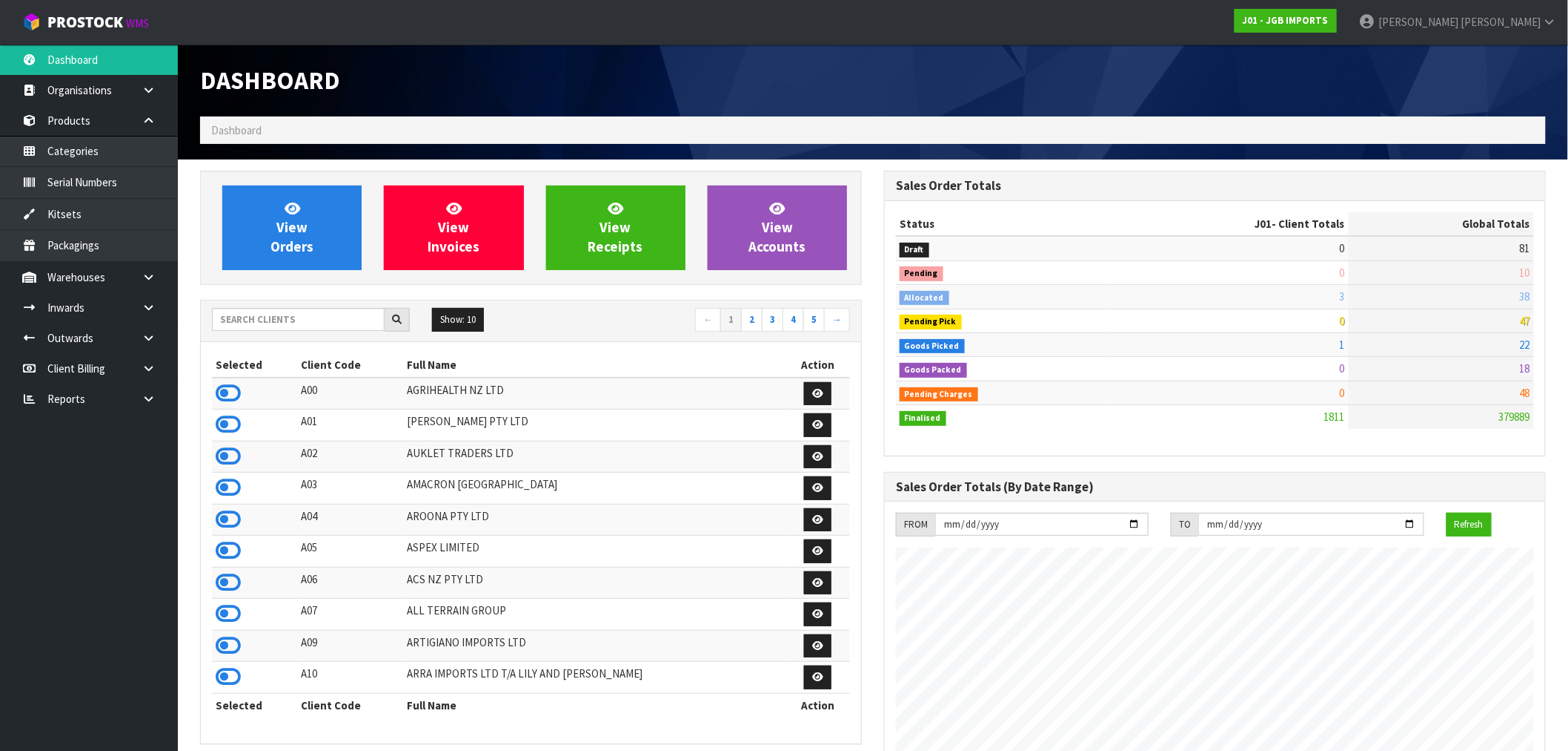
drag, startPoint x: 150, startPoint y: 369, endPoint x: 115, endPoint y: 412, distance: 55.4
click at [149, 369] on icon at bounding box center [149, 368] width 14 height 11
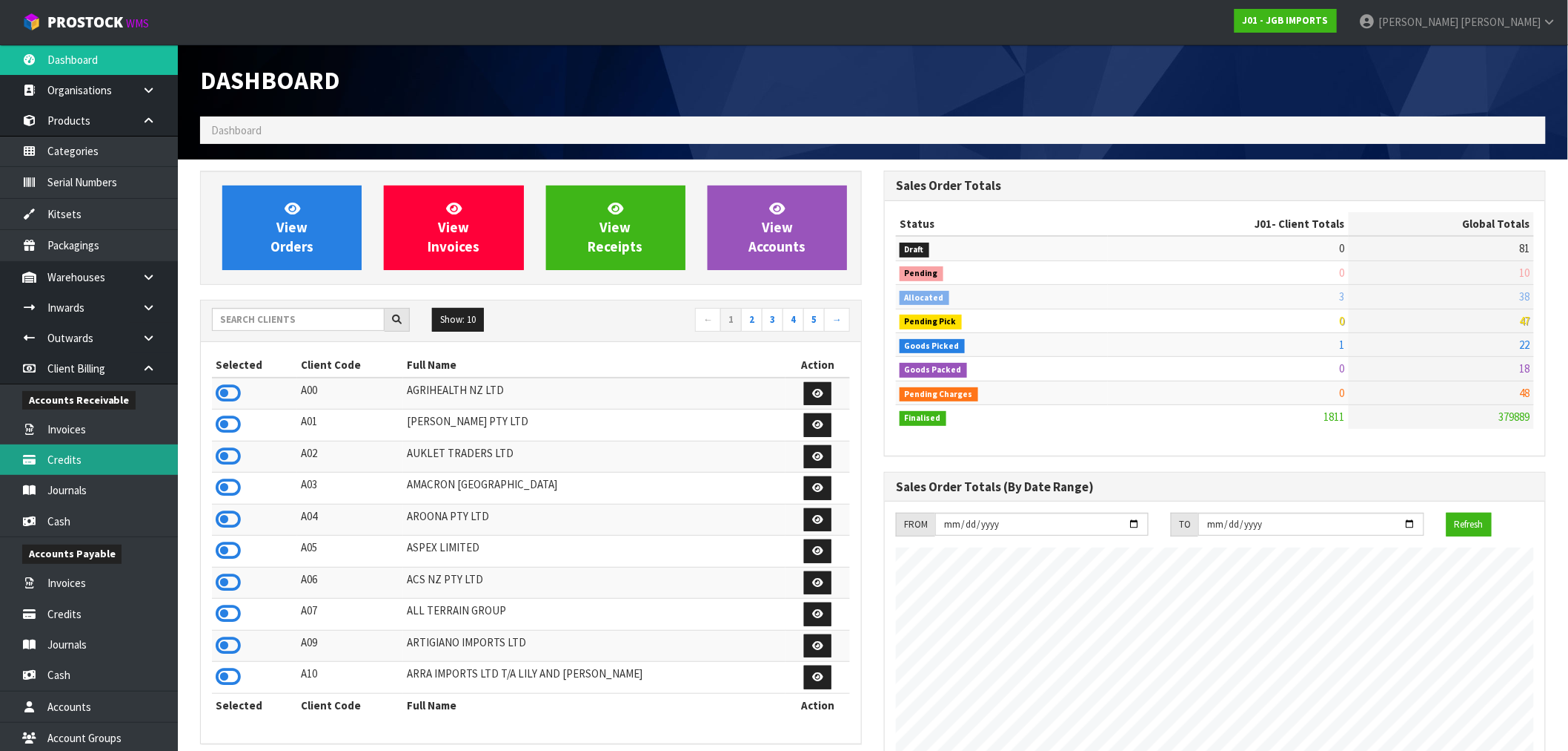
click at [89, 453] on link "Credits" at bounding box center [89, 459] width 178 height 31
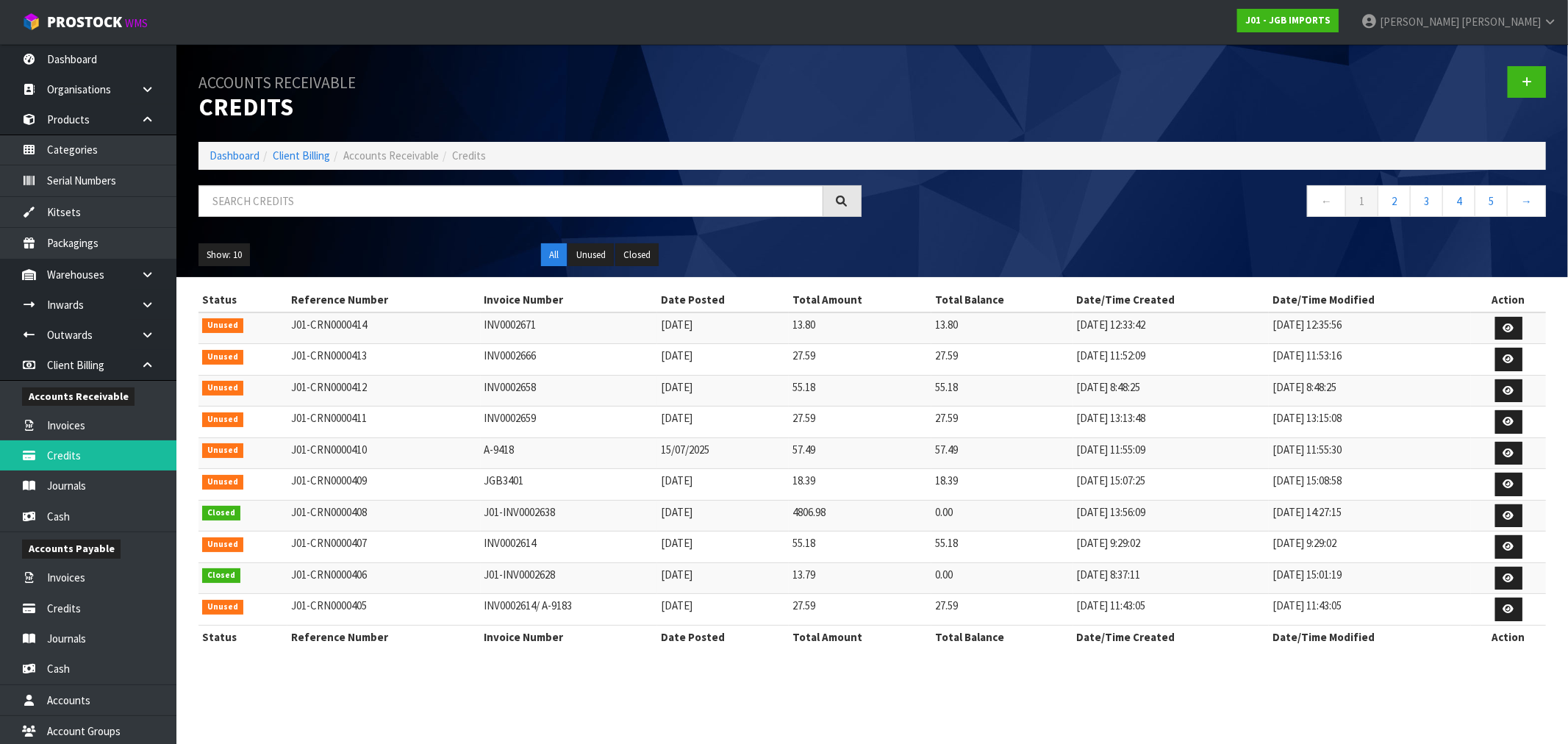
drag, startPoint x: 586, startPoint y: 391, endPoint x: 1368, endPoint y: 399, distance: 782.0
click at [1311, 394] on tr "Unused J01-CRN0000412 INV0002658 04/09/2025 55.18 55.18 04/09/2025 8:48:25 04/0…" at bounding box center [871, 391] width 1347 height 31
click at [1509, 388] on icon at bounding box center [1508, 391] width 11 height 10
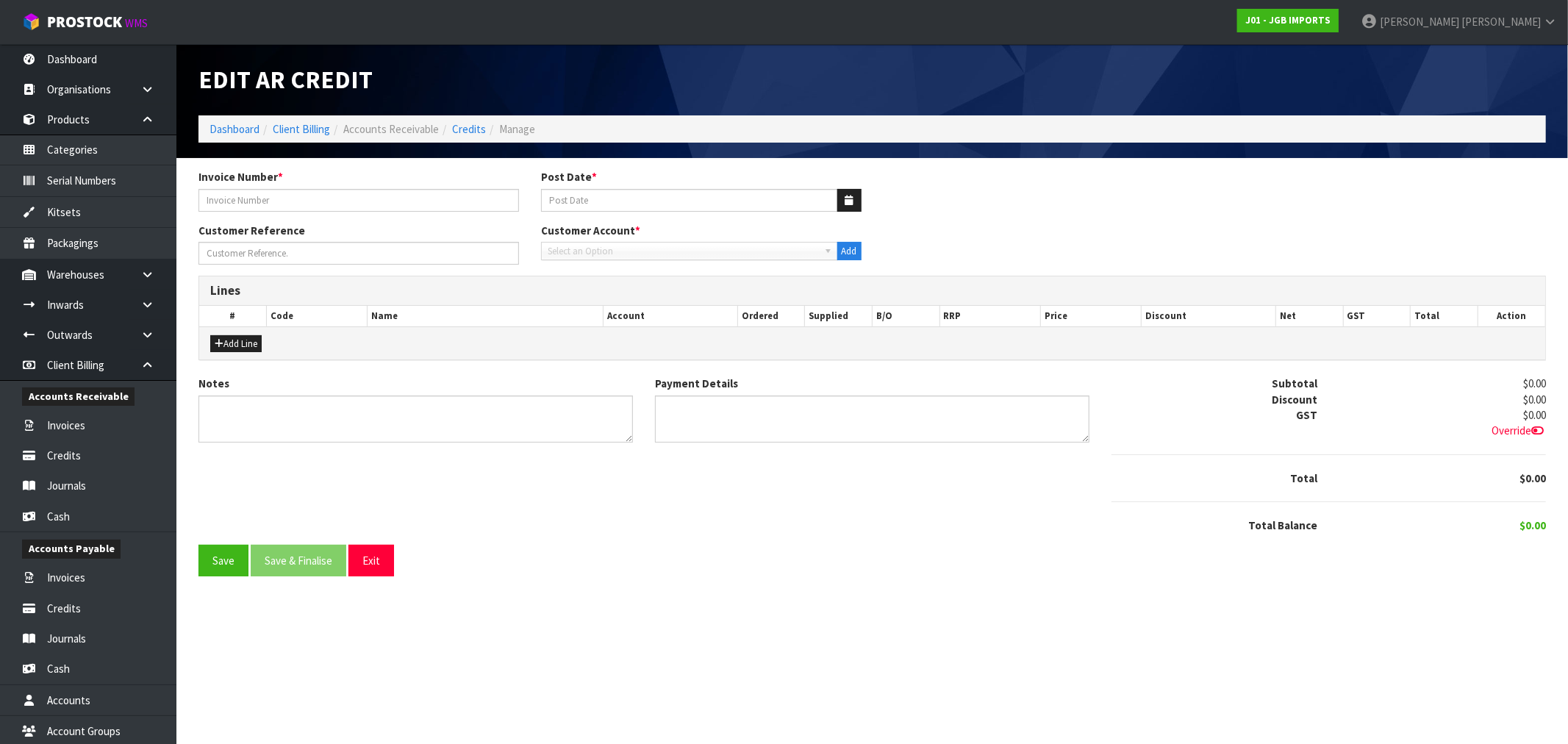
type input "INV0002658"
type input "04/09/2025"
type input "1525"
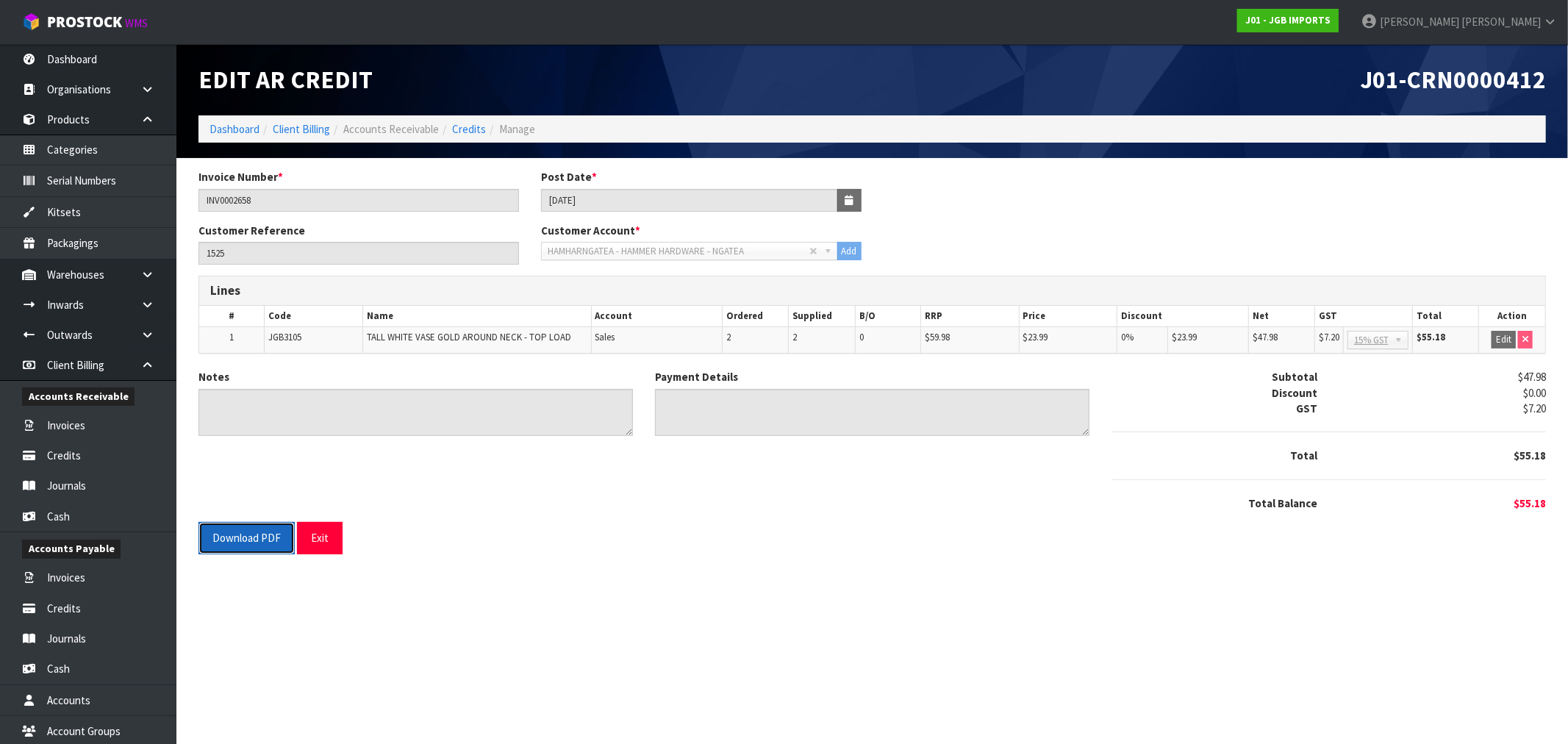
click at [247, 542] on button "Download PDF" at bounding box center [246, 537] width 97 height 31
click at [472, 129] on link "Credits" at bounding box center [469, 129] width 34 height 14
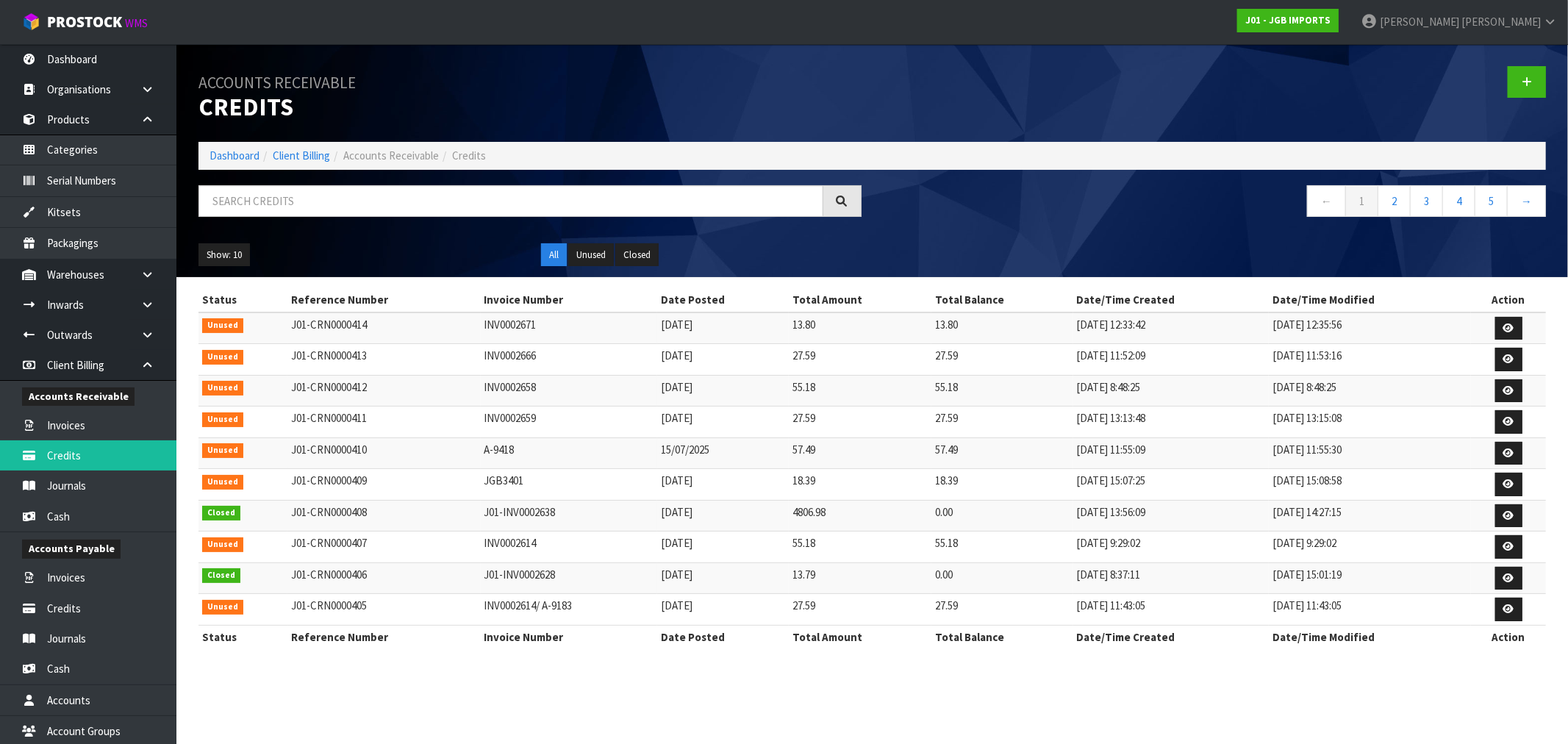
drag, startPoint x: 403, startPoint y: 357, endPoint x: 1484, endPoint y: 364, distance: 1081.0
click at [1447, 360] on tr "Unused J01-CRN0000413 INV0002666 04/09/2025 27.59 27.59 04/09/2025 11:52:09 04/…" at bounding box center [871, 359] width 1347 height 31
click at [1508, 361] on icon at bounding box center [1508, 359] width 11 height 10
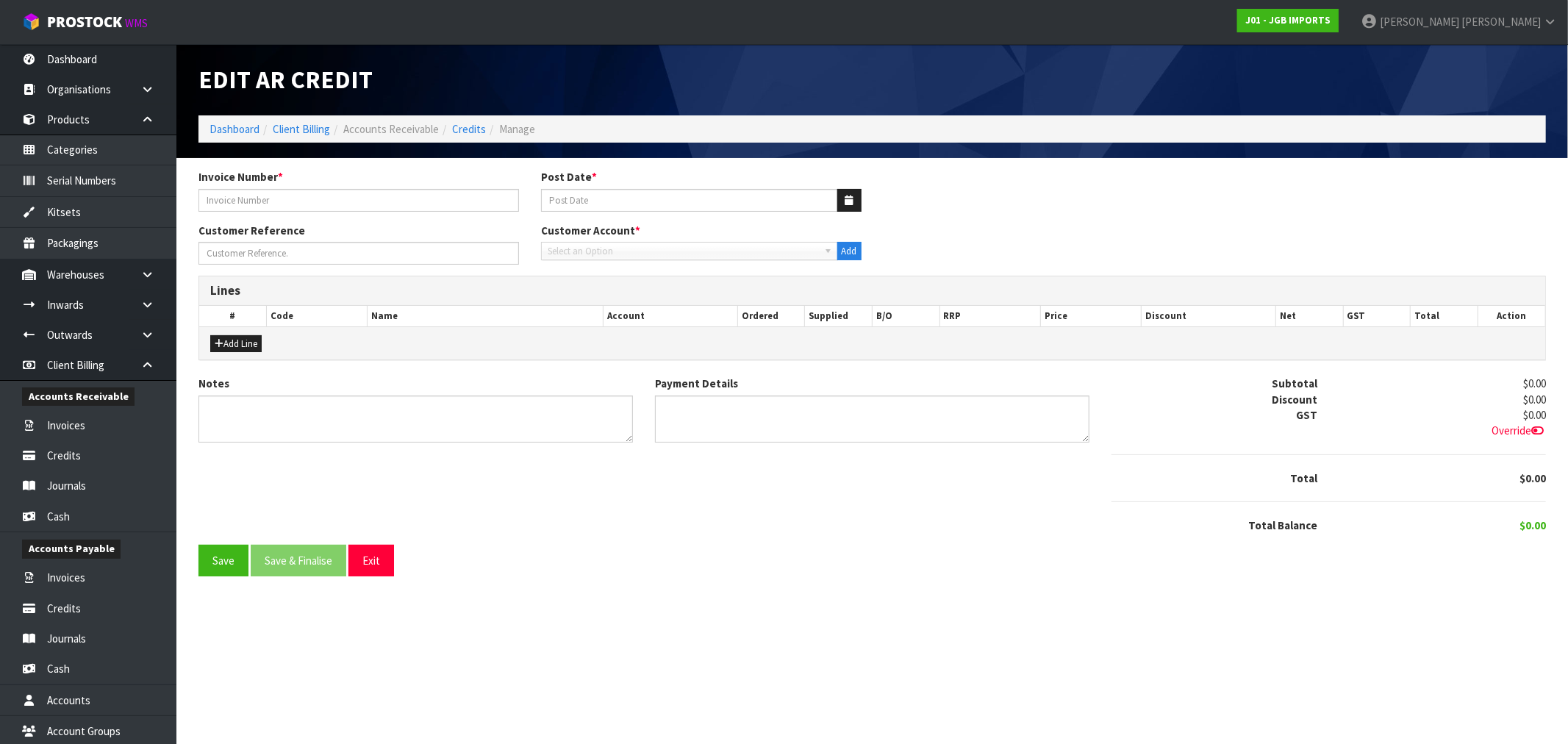
type input "INV0002666"
type input "04/09/2025"
type input "1 X JGB4910"
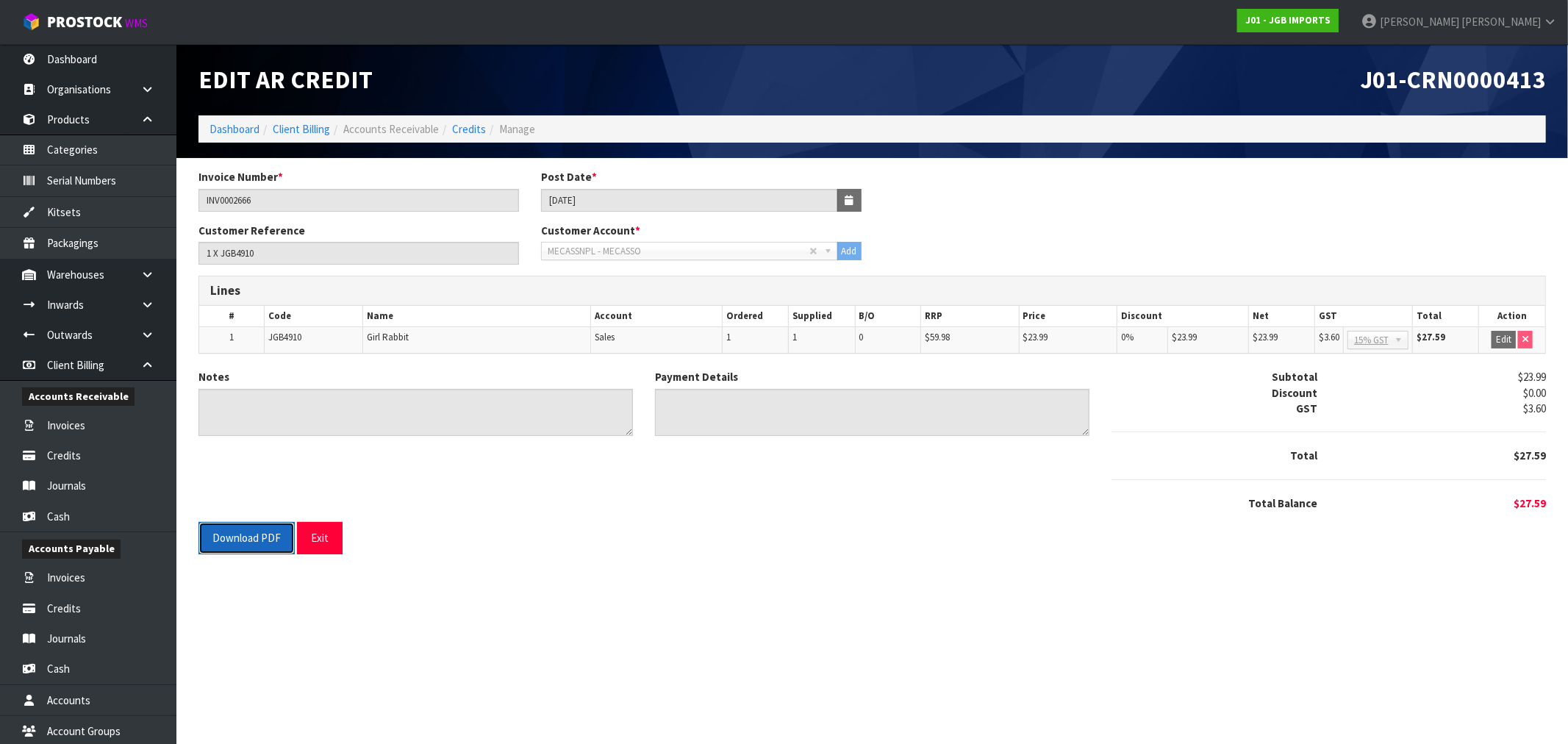
click at [248, 545] on button "Download PDF" at bounding box center [246, 537] width 97 height 31
click at [473, 129] on link "Credits" at bounding box center [469, 129] width 34 height 14
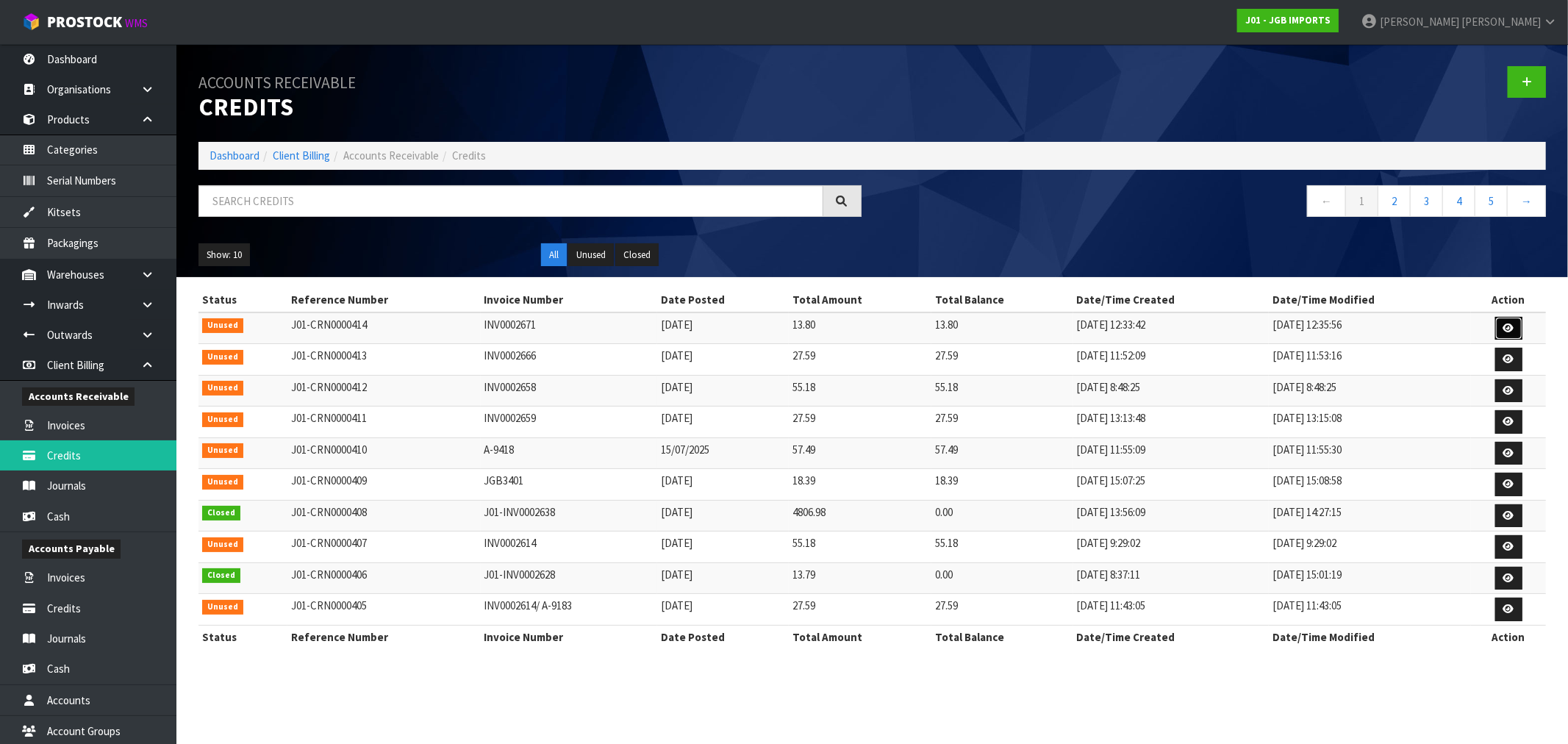
drag, startPoint x: 1510, startPoint y: 323, endPoint x: 1497, endPoint y: 325, distance: 13.2
click at [1510, 324] on icon at bounding box center [1508, 328] width 11 height 10
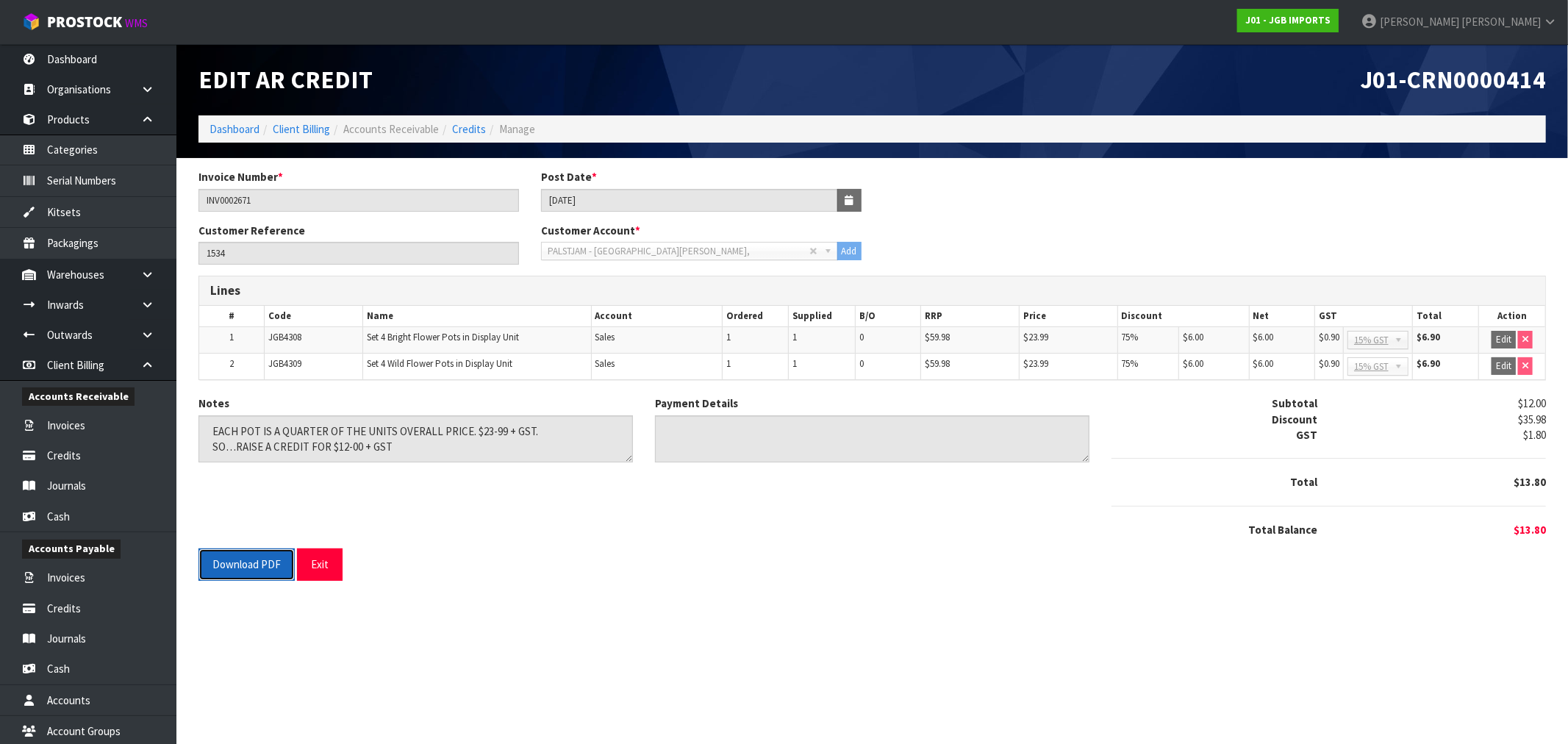
click at [241, 569] on button "Download PDF" at bounding box center [246, 563] width 97 height 31
click at [474, 129] on link "Credits" at bounding box center [469, 129] width 34 height 14
